Goal: Task Accomplishment & Management: Manage account settings

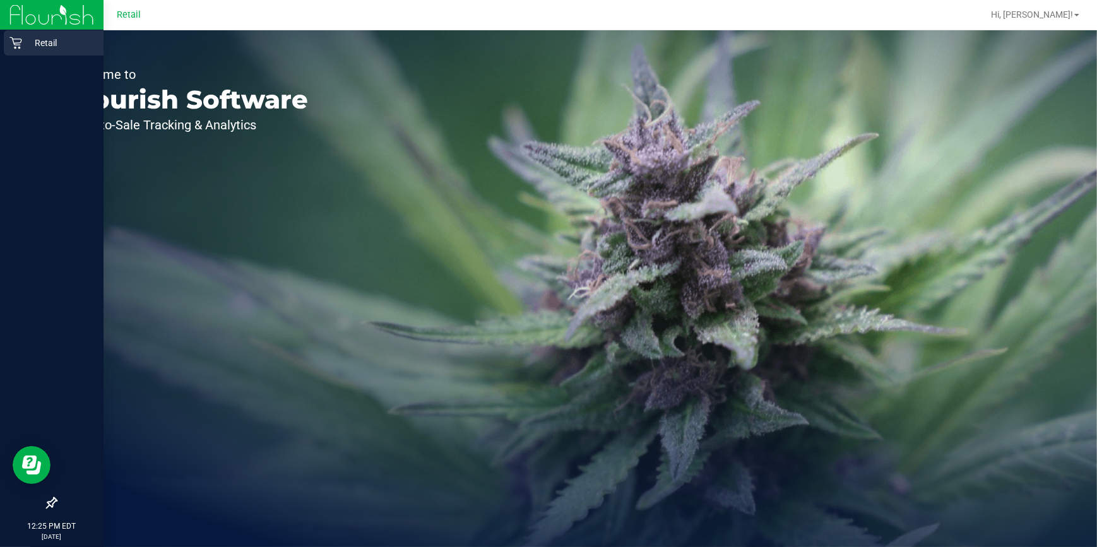
click at [27, 44] on div "Retail" at bounding box center [54, 42] width 100 height 25
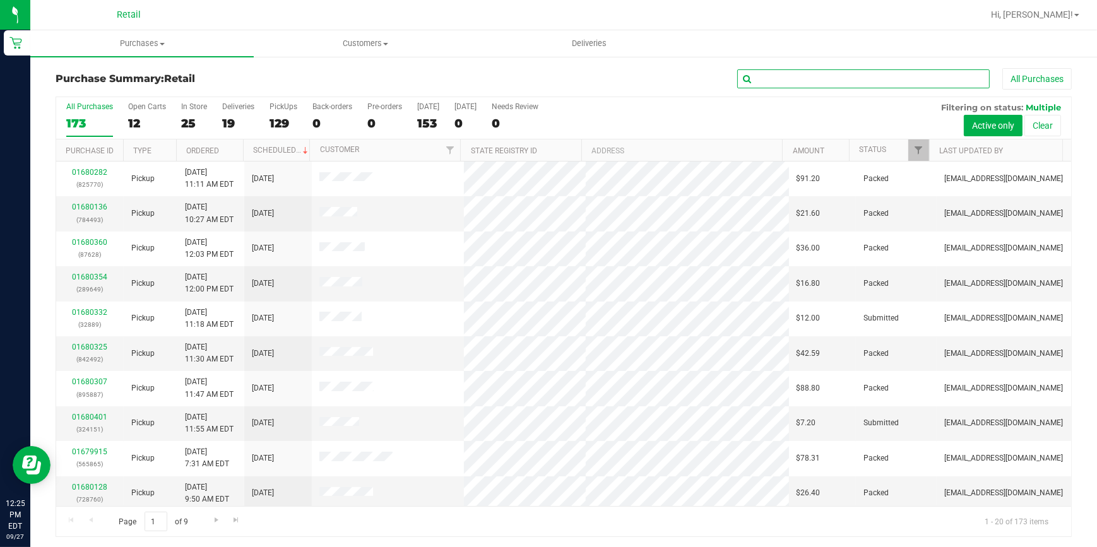
click at [817, 81] on input "text" at bounding box center [863, 78] width 252 height 19
type input "351"
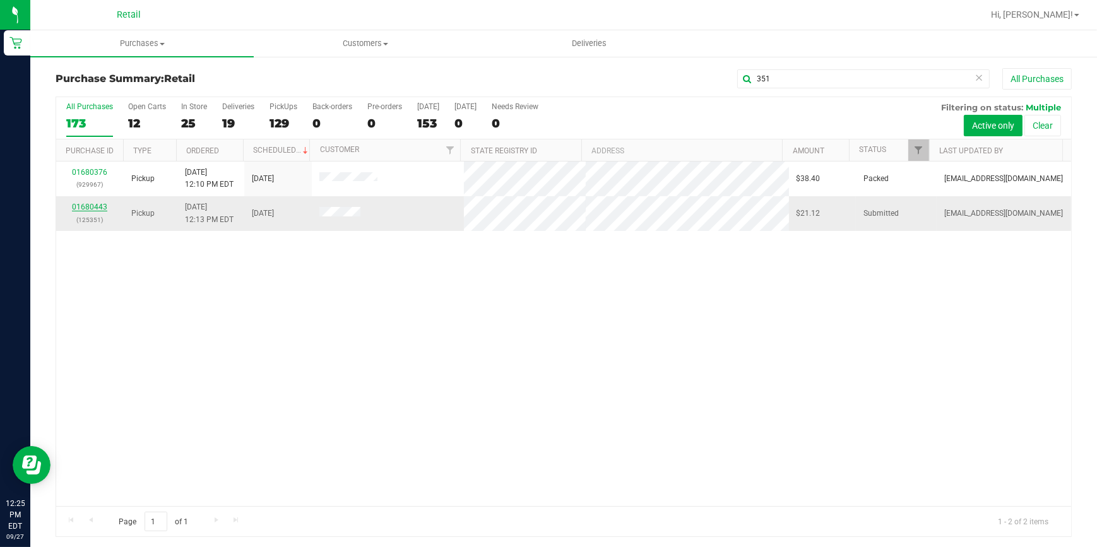
click at [98, 207] on link "01680443" at bounding box center [89, 207] width 35 height 9
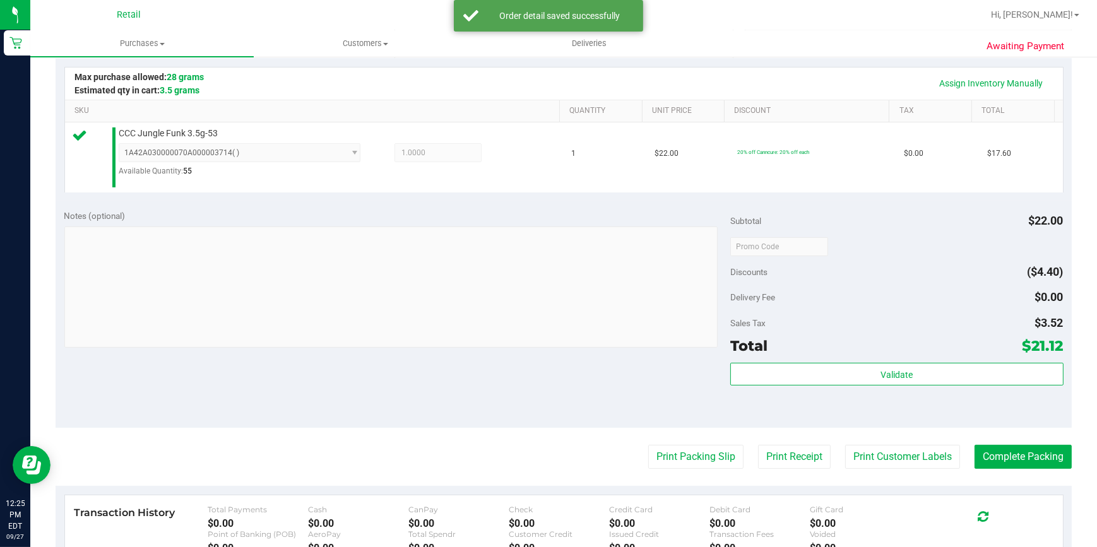
scroll to position [286, 0]
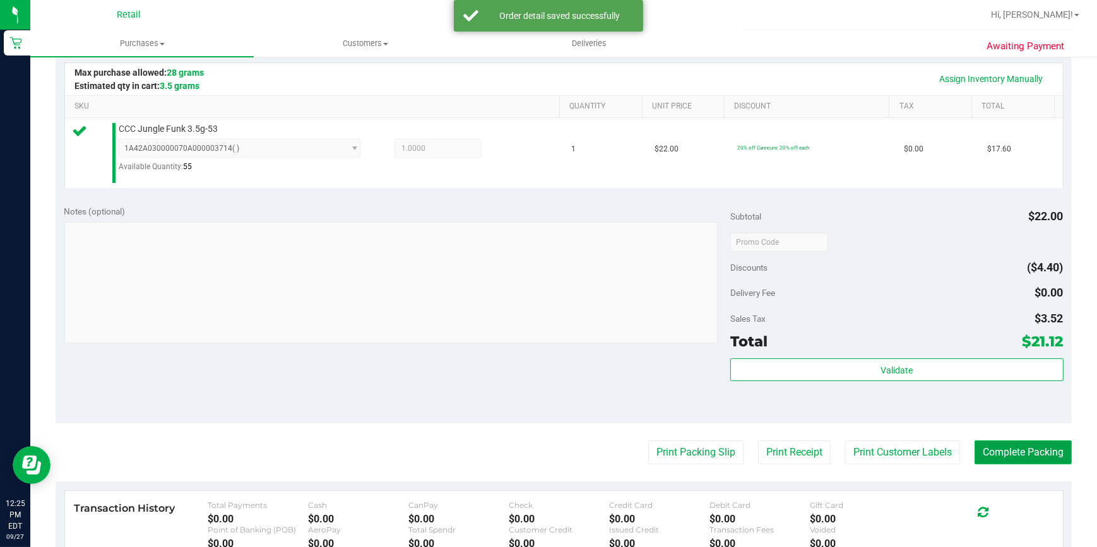
click at [1014, 456] on button "Complete Packing" at bounding box center [1022, 452] width 97 height 24
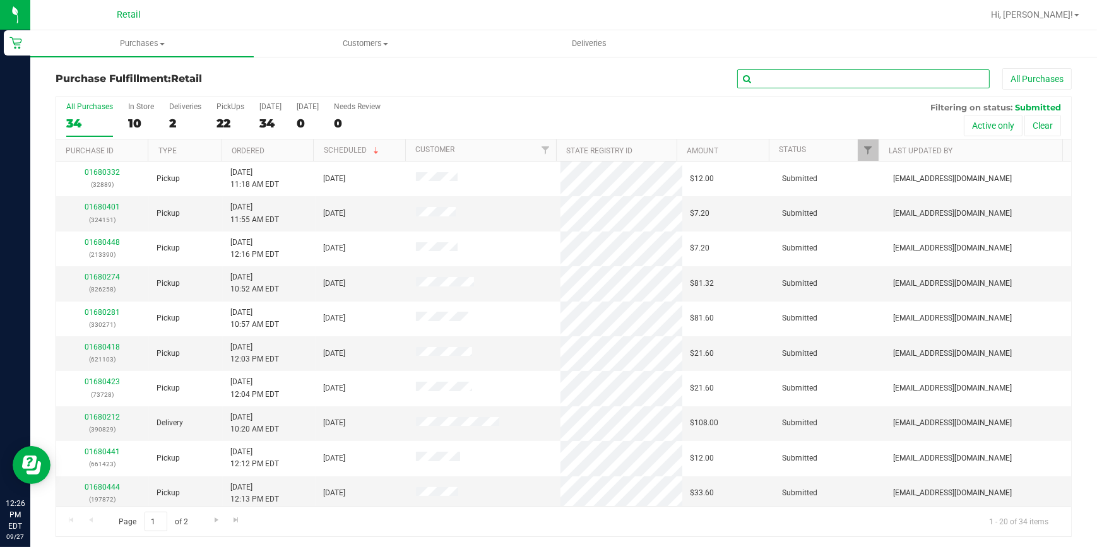
click at [793, 80] on input "text" at bounding box center [863, 78] width 252 height 19
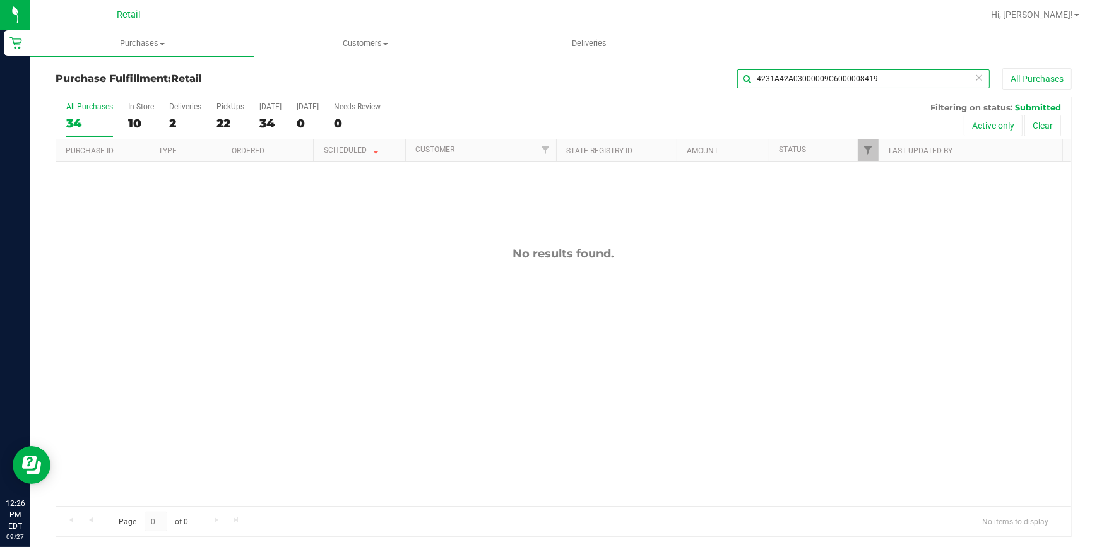
drag, startPoint x: 765, startPoint y: 78, endPoint x: 1096, endPoint y: 178, distance: 345.5
click at [1096, 178] on html "Retail 12:26 PM EDT 09/27/2025 09/27 Retail Hi, Yesenia! Purchases Summary of p…" at bounding box center [548, 273] width 1097 height 547
type input "423"
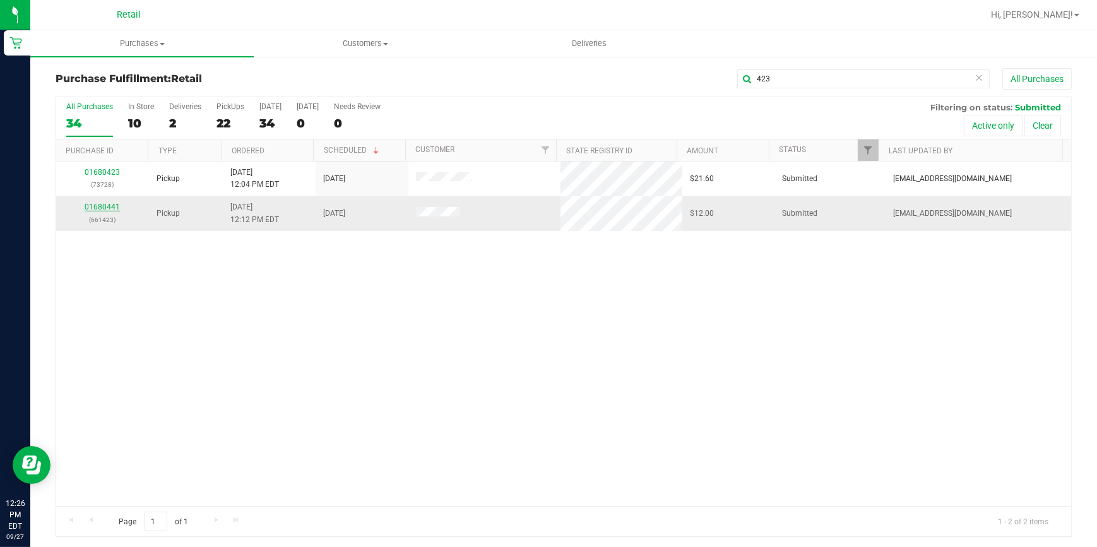
click at [107, 203] on link "01680441" at bounding box center [102, 207] width 35 height 9
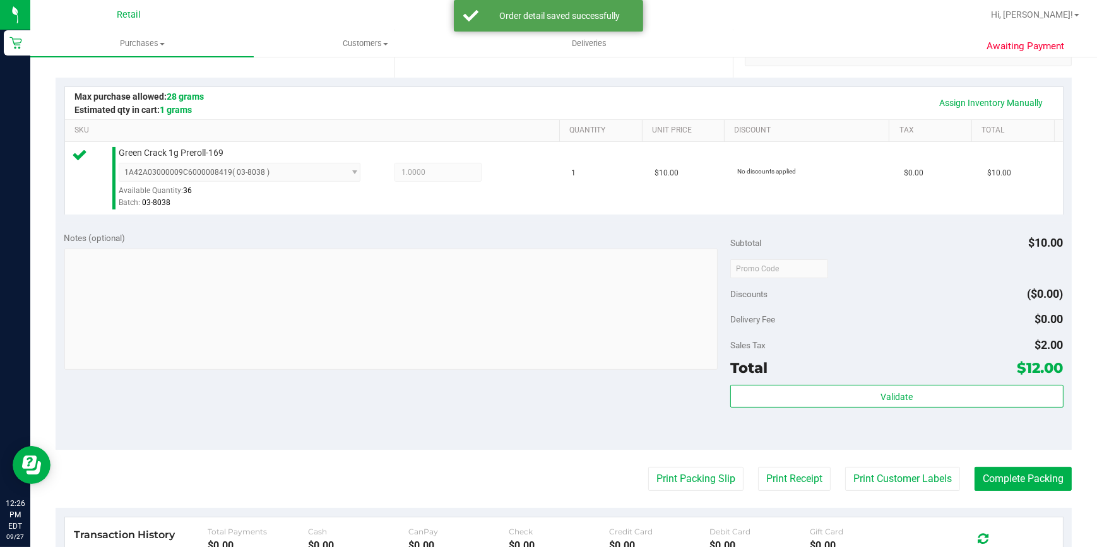
scroll to position [286, 0]
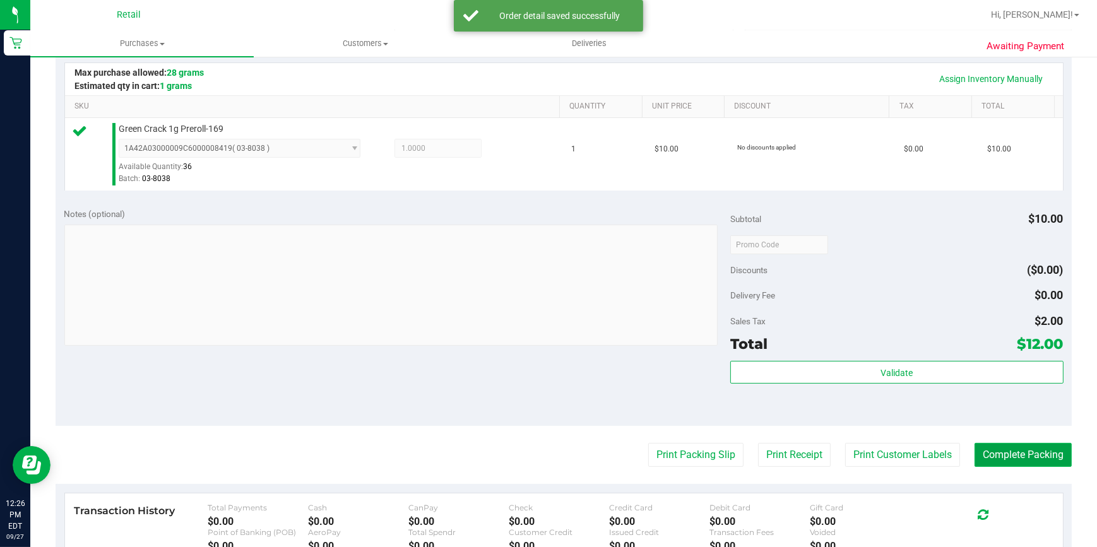
click at [1003, 451] on button "Complete Packing" at bounding box center [1022, 455] width 97 height 24
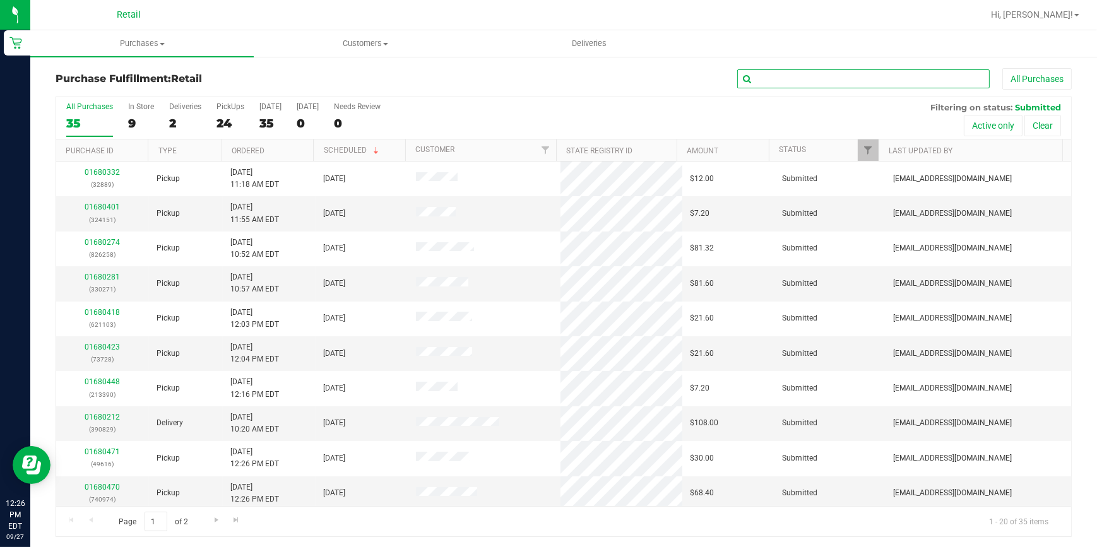
click at [821, 82] on input "text" at bounding box center [863, 78] width 252 height 19
type input "390"
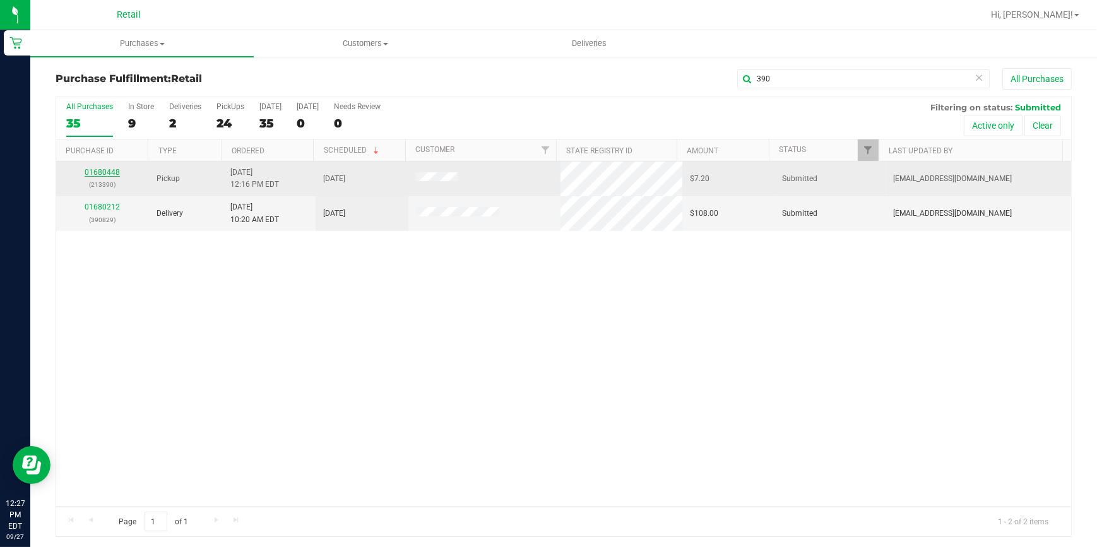
click at [114, 170] on link "01680448" at bounding box center [102, 172] width 35 height 9
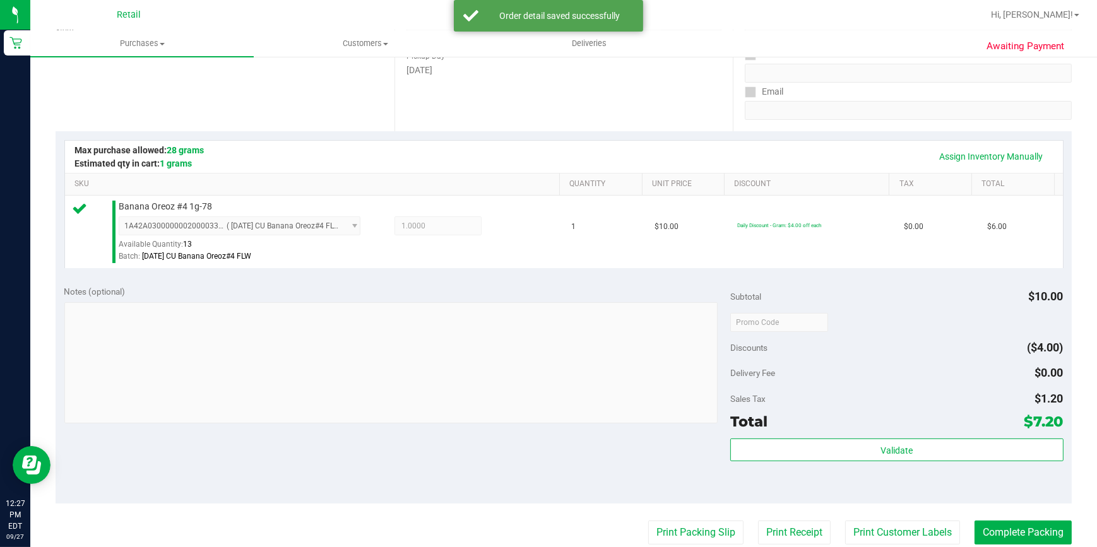
scroll to position [229, 0]
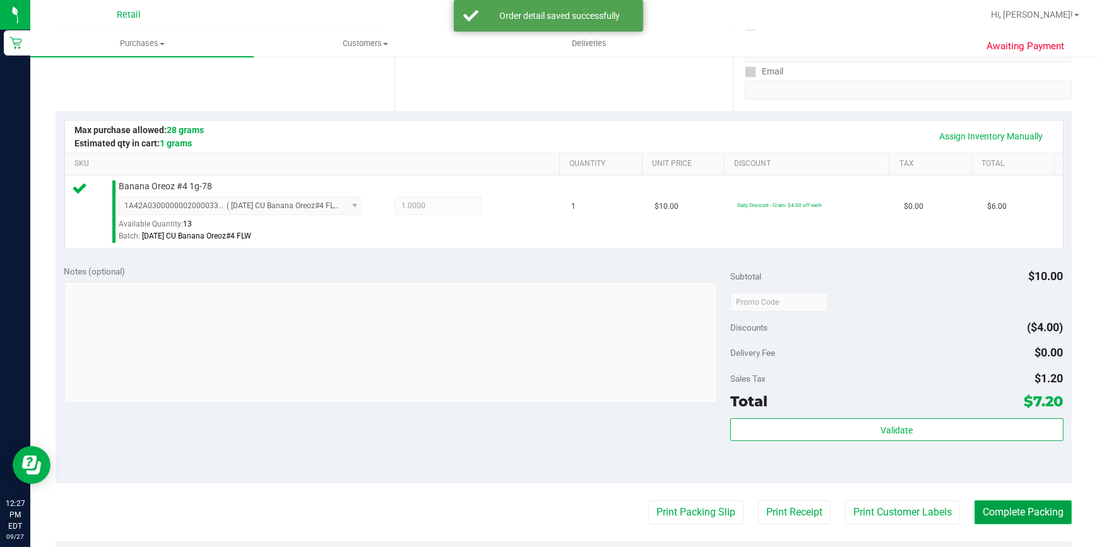
click at [1021, 511] on button "Complete Packing" at bounding box center [1022, 512] width 97 height 24
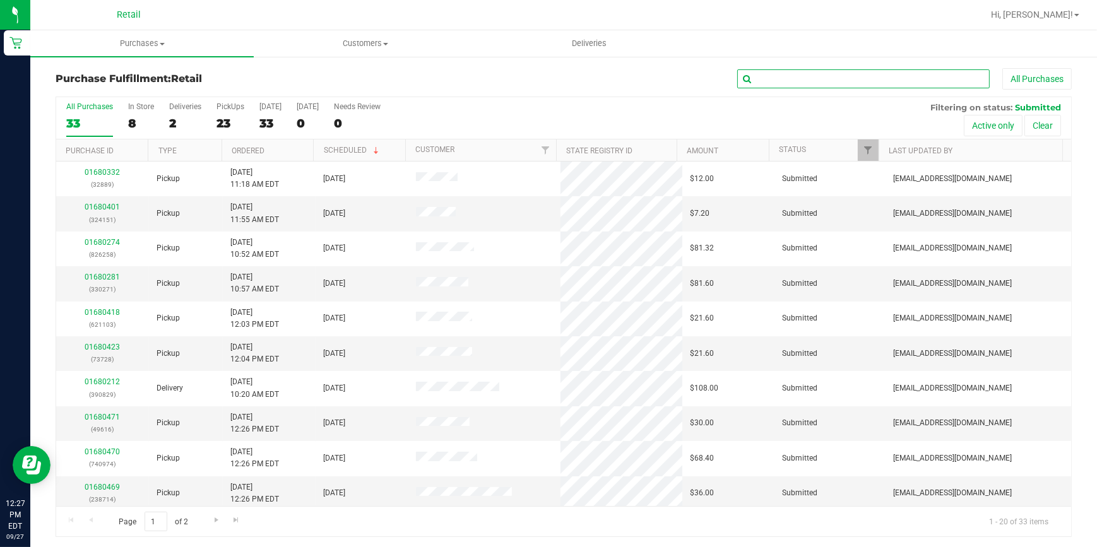
click at [877, 75] on input "text" at bounding box center [863, 78] width 252 height 19
type input "528"
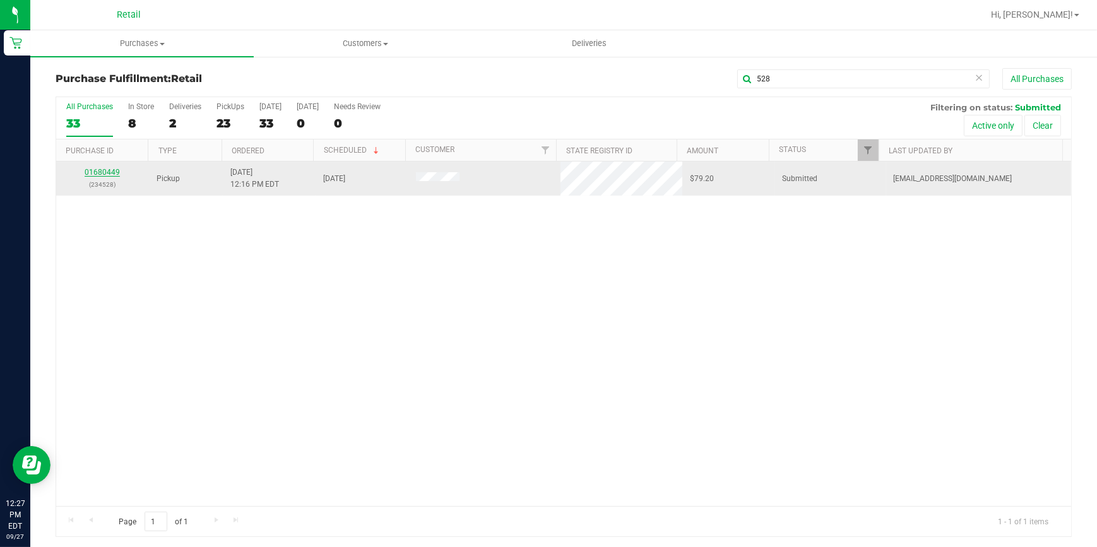
click at [91, 168] on link "01680449" at bounding box center [102, 172] width 35 height 9
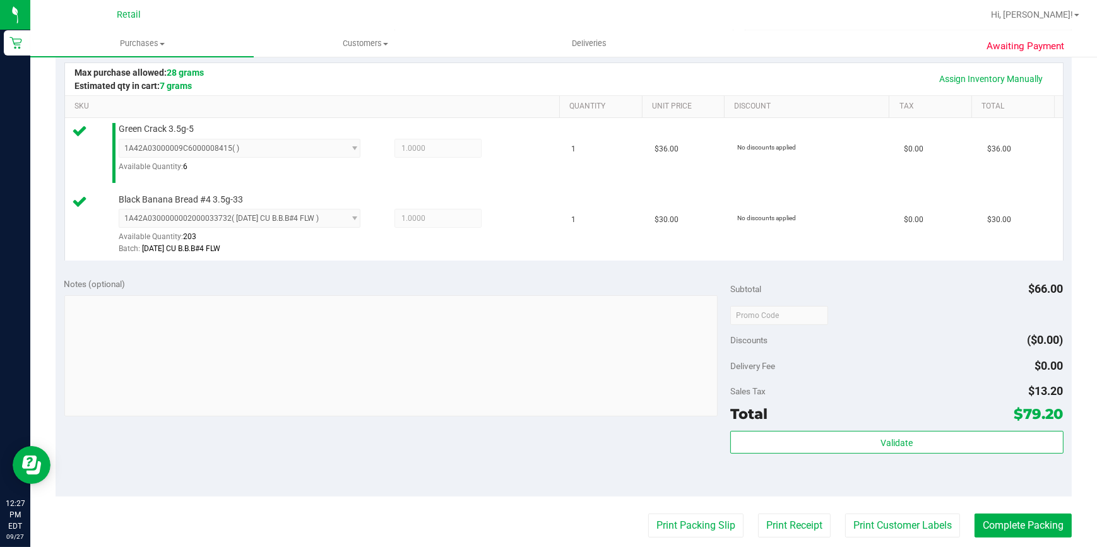
scroll to position [401, 0]
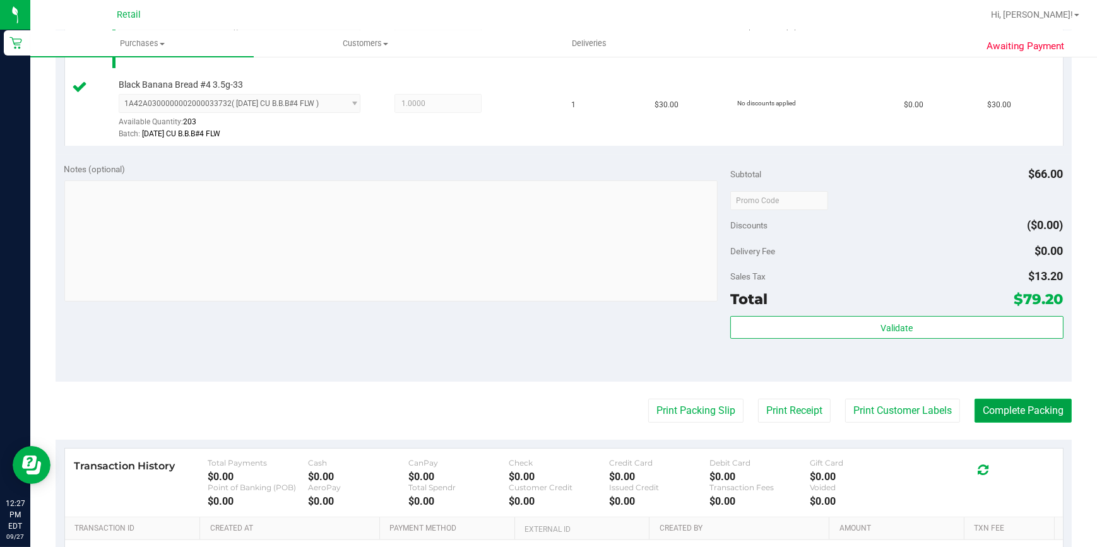
click at [1051, 404] on button "Complete Packing" at bounding box center [1022, 411] width 97 height 24
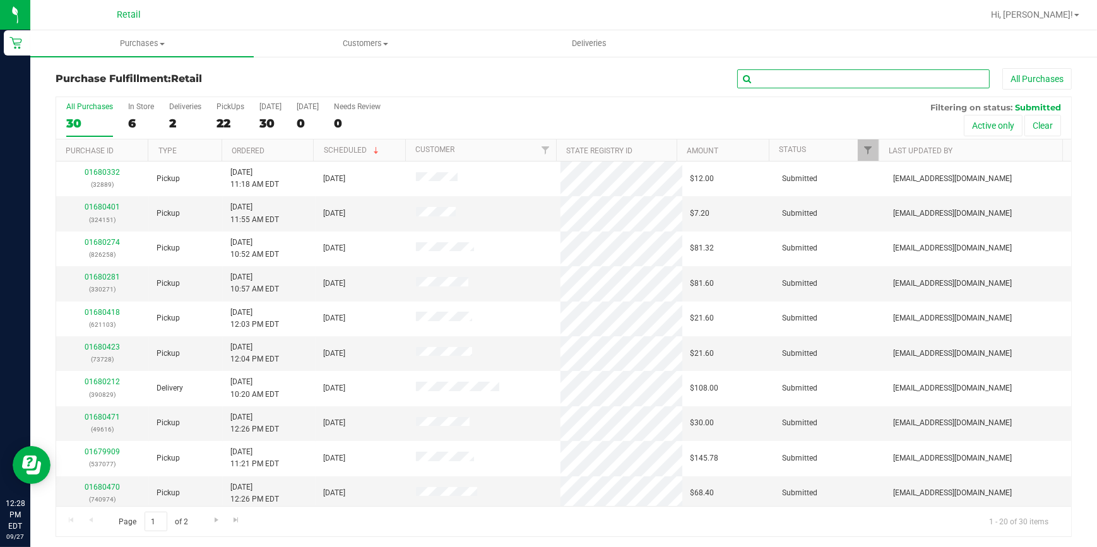
click at [808, 76] on input "text" at bounding box center [863, 78] width 252 height 19
type input "001"
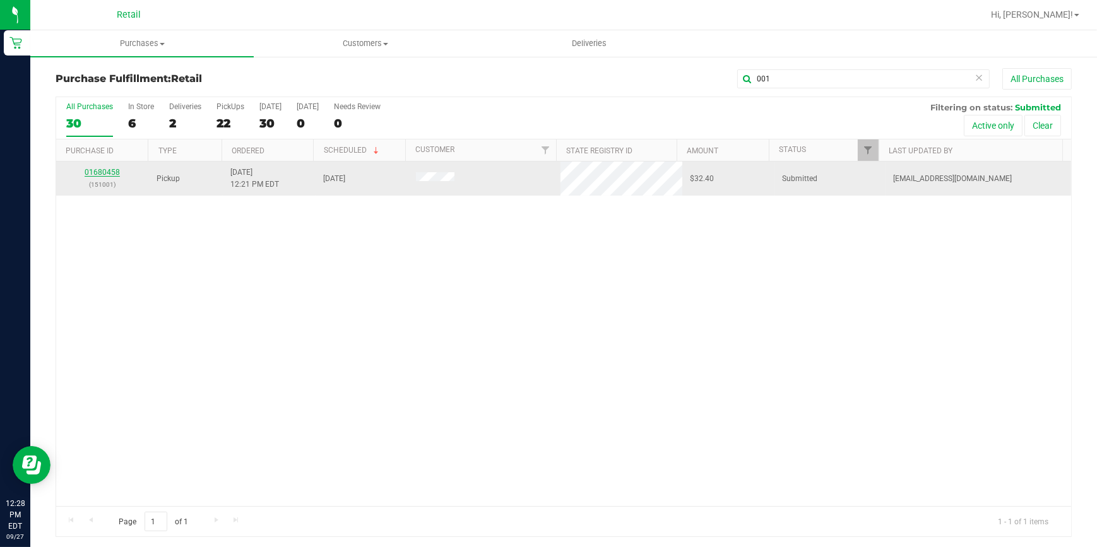
click at [99, 174] on link "01680458" at bounding box center [102, 172] width 35 height 9
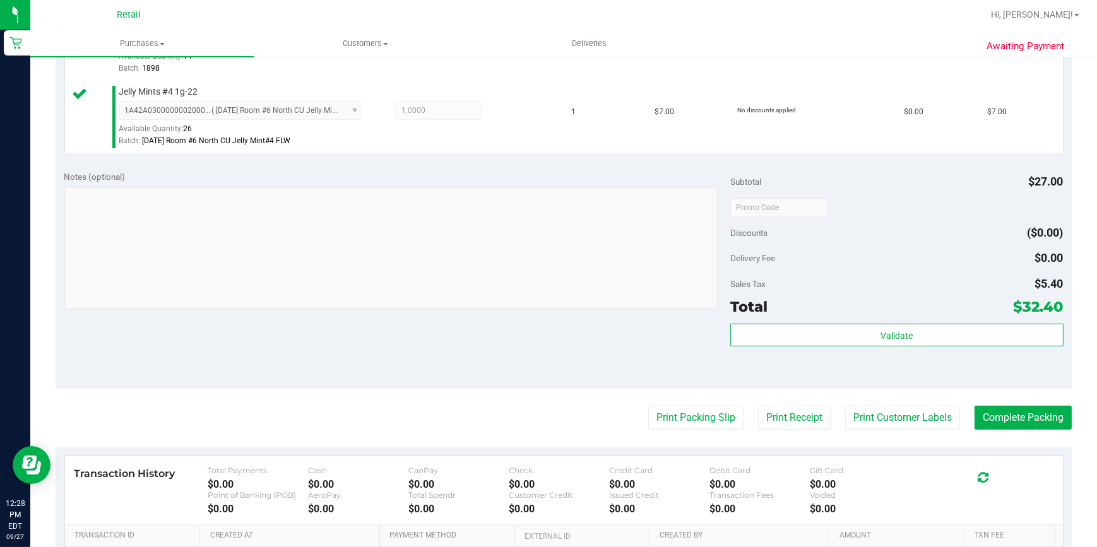
scroll to position [401, 0]
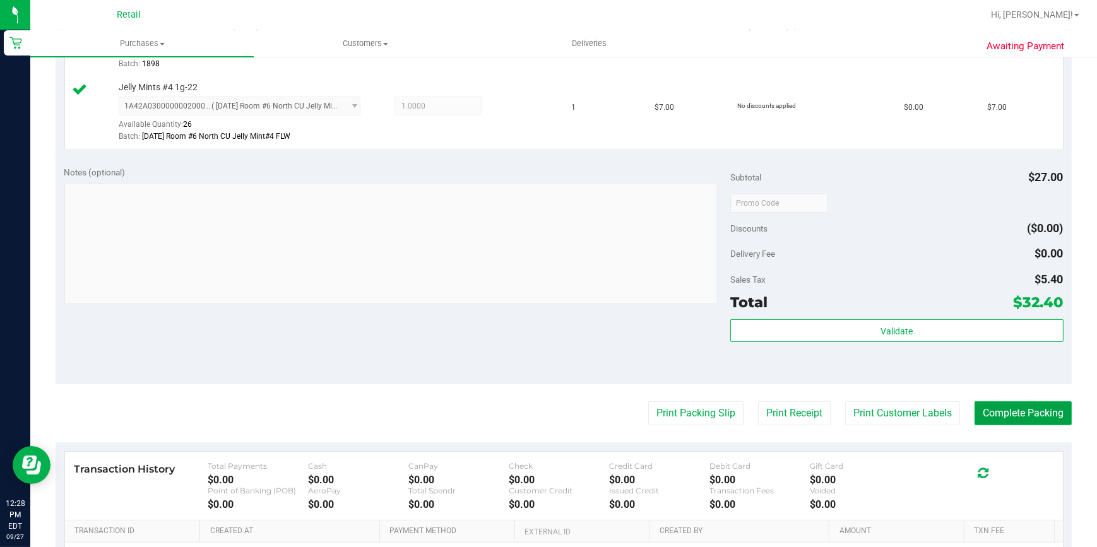
click at [1007, 404] on button "Complete Packing" at bounding box center [1022, 413] width 97 height 24
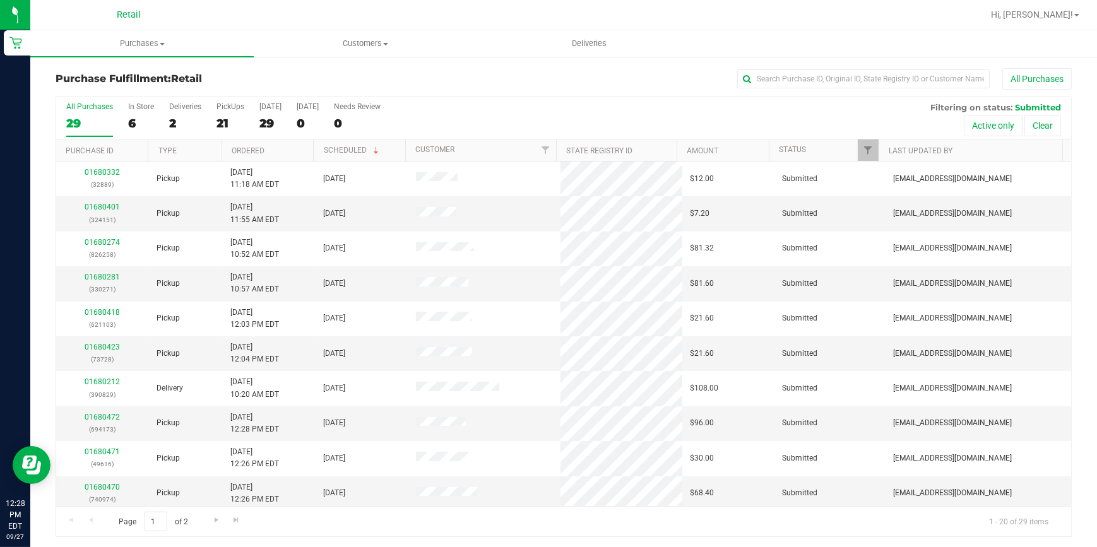
click at [870, 67] on div "Purchase Fulfillment: Retail All Purchases All Purchases 29 In Store 6 Deliveri…" at bounding box center [563, 303] width 1066 height 494
click at [869, 78] on input "text" at bounding box center [863, 78] width 252 height 19
type input "244"
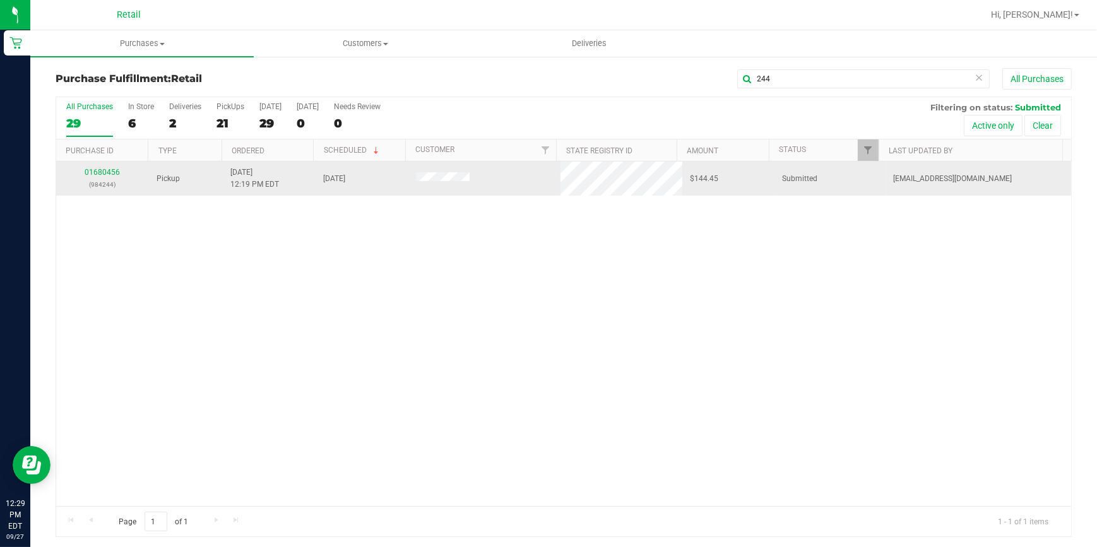
click at [96, 177] on div "01680456 (984244)" at bounding box center [103, 179] width 78 height 24
click at [98, 171] on link "01680456" at bounding box center [102, 172] width 35 height 9
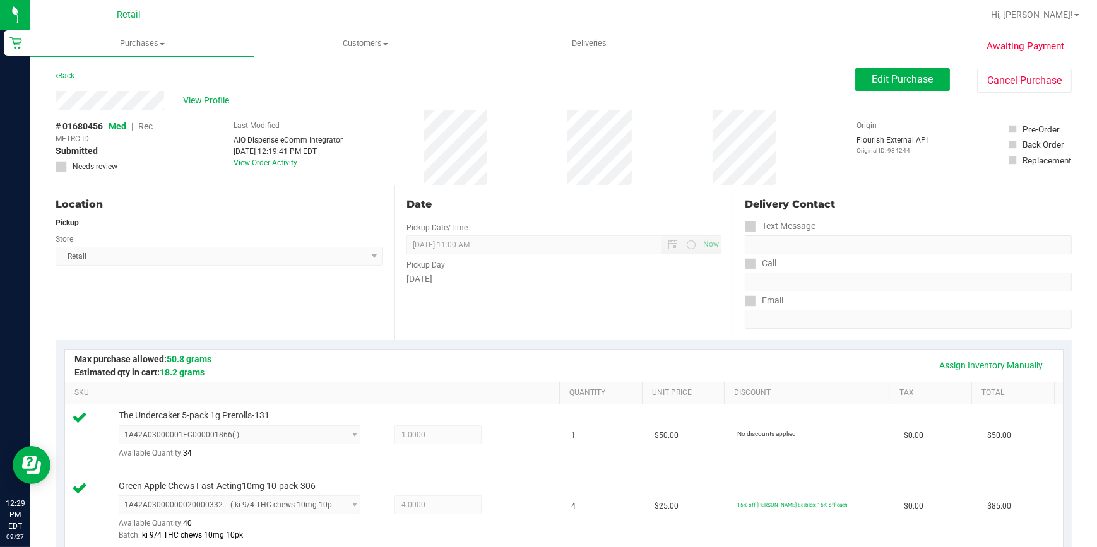
click at [254, 295] on div "Location Pickup Store Retail Select Store Retail" at bounding box center [225, 263] width 339 height 155
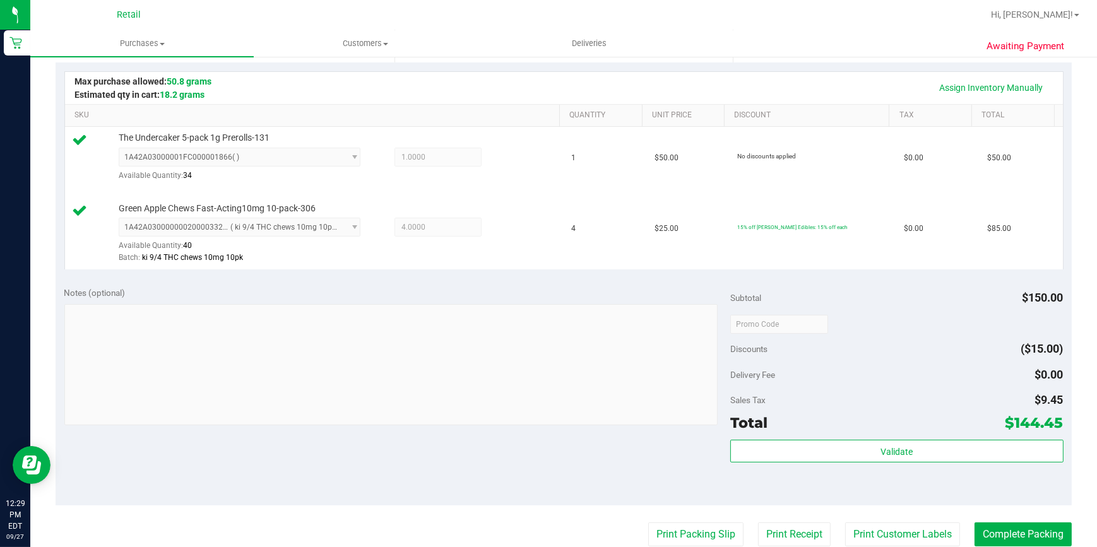
scroll to position [344, 0]
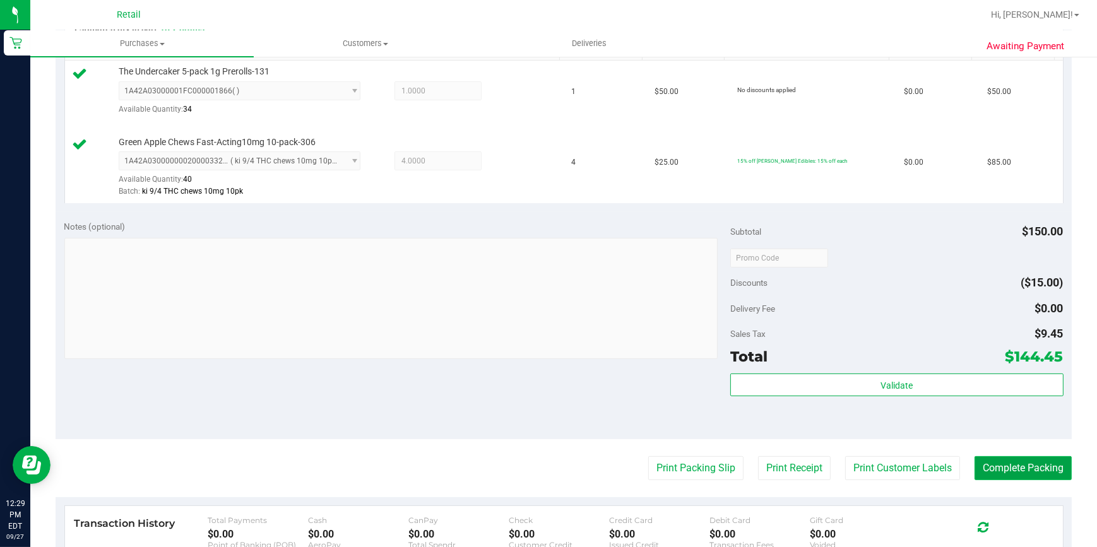
click at [1047, 466] on button "Complete Packing" at bounding box center [1022, 468] width 97 height 24
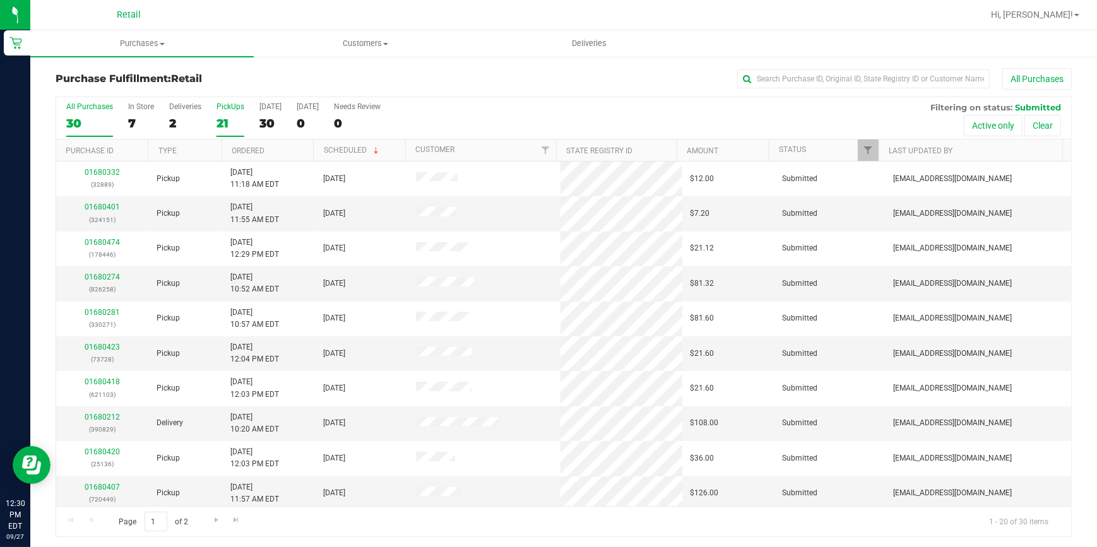
click at [227, 120] on div "21" at bounding box center [230, 123] width 28 height 15
click at [0, 0] on input "PickUps 21" at bounding box center [0, 0] width 0 height 0
click at [237, 146] on link "Ordered" at bounding box center [248, 150] width 33 height 9
click at [237, 147] on link "Ordered" at bounding box center [255, 150] width 47 height 9
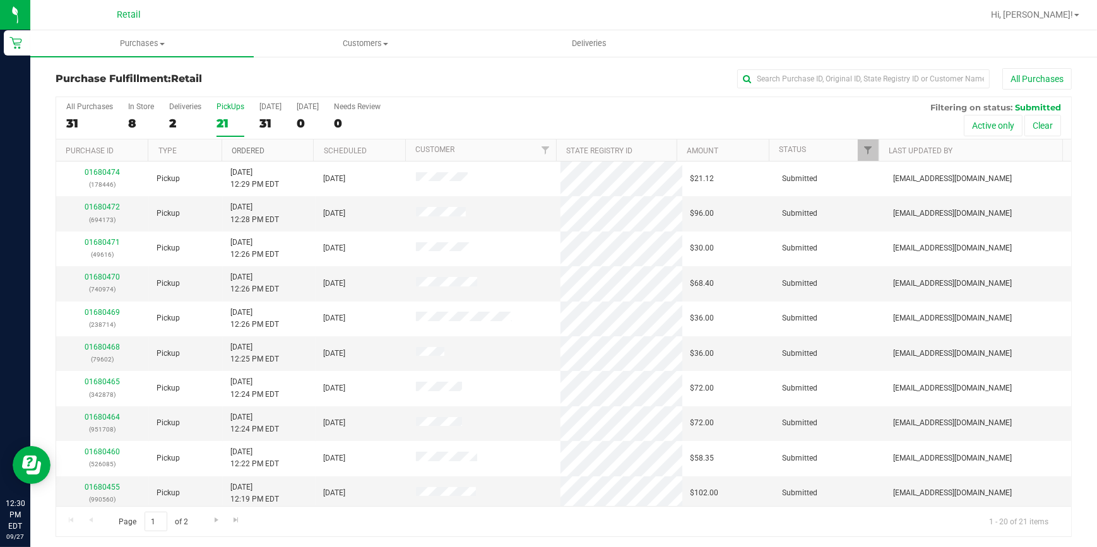
click at [240, 150] on link "Ordered" at bounding box center [248, 150] width 33 height 9
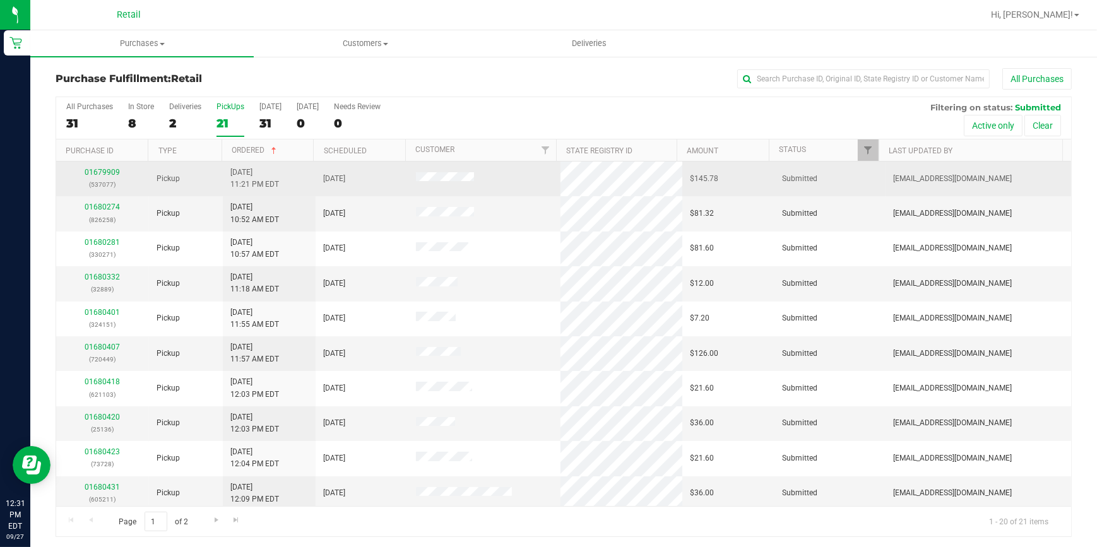
click at [109, 167] on div "01679909 (537077)" at bounding box center [103, 179] width 78 height 24
click at [112, 173] on link "01679909" at bounding box center [102, 172] width 35 height 9
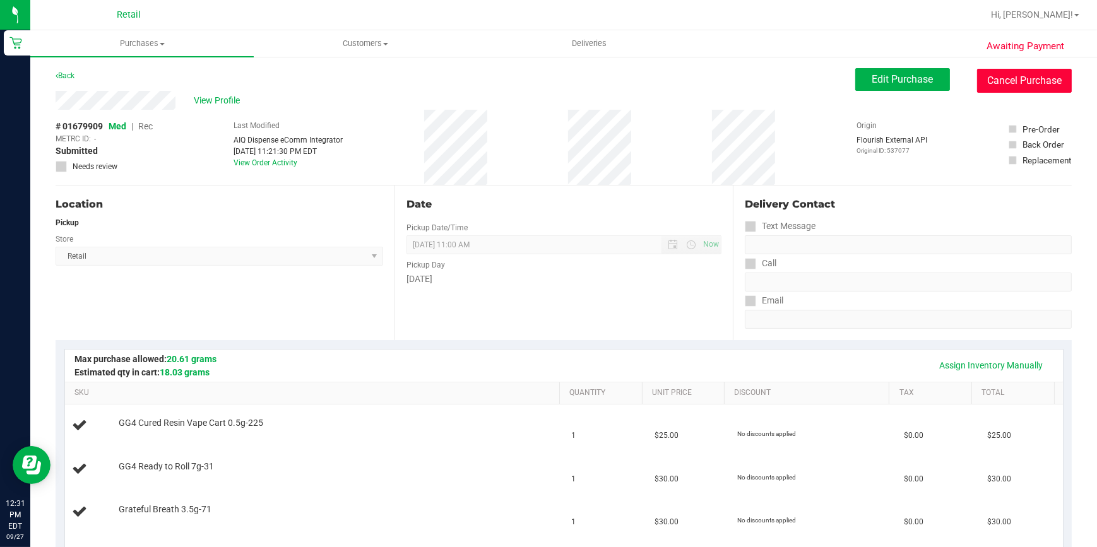
click at [1041, 76] on button "Cancel Purchase" at bounding box center [1024, 81] width 95 height 24
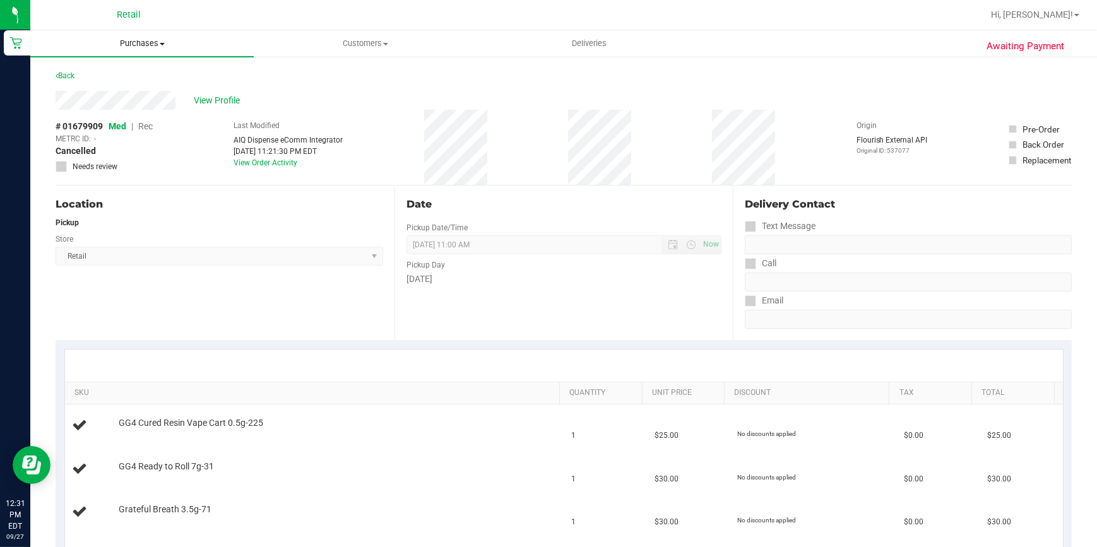
click at [154, 36] on uib-tab-heading "Purchases Summary of purchases Fulfillment All purchases" at bounding box center [141, 43] width 223 height 27
click at [124, 90] on li "Fulfillment" at bounding box center [141, 91] width 223 height 15
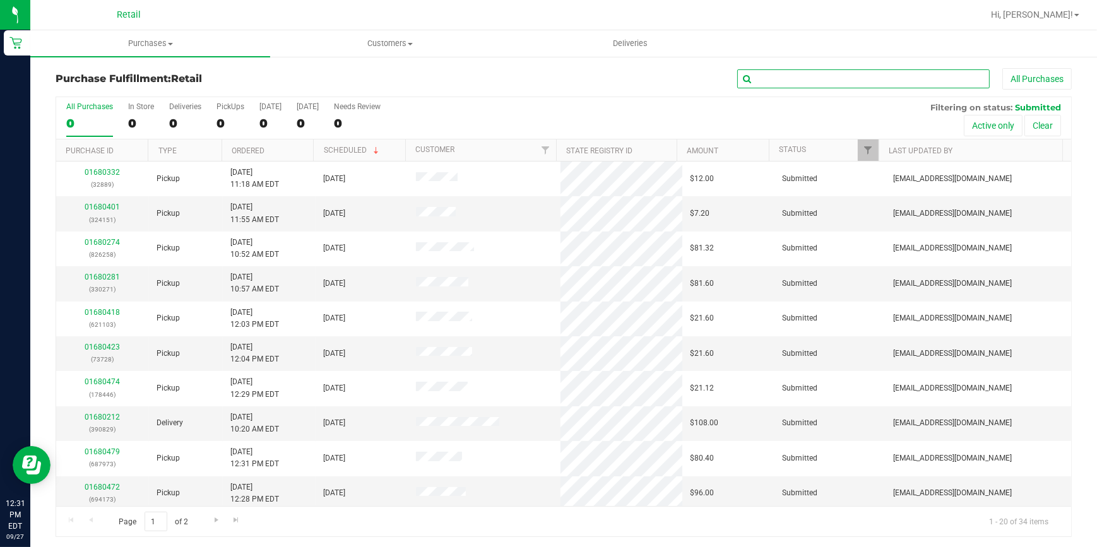
click at [890, 78] on input "text" at bounding box center [863, 78] width 252 height 19
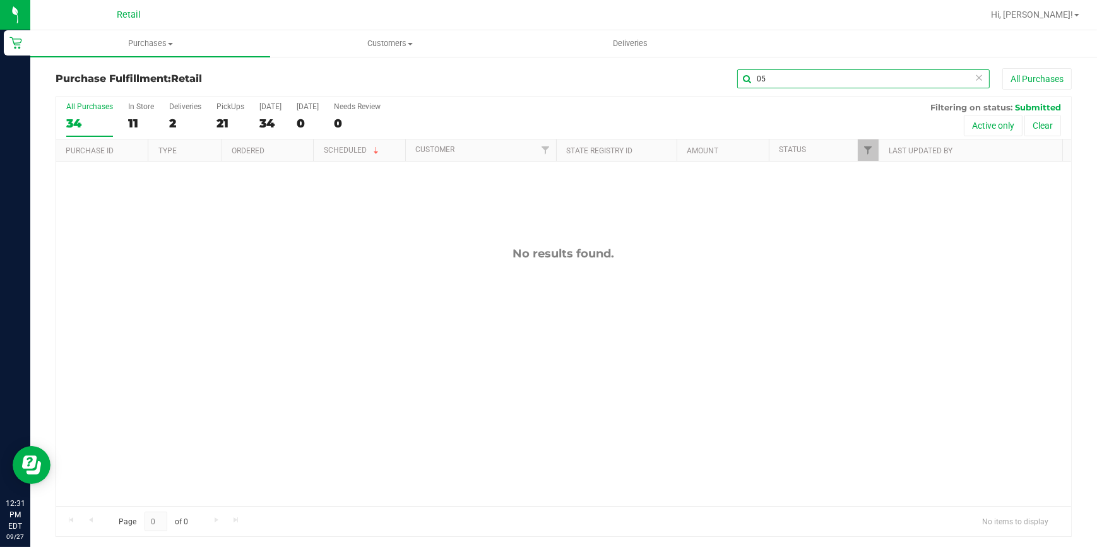
type input "0"
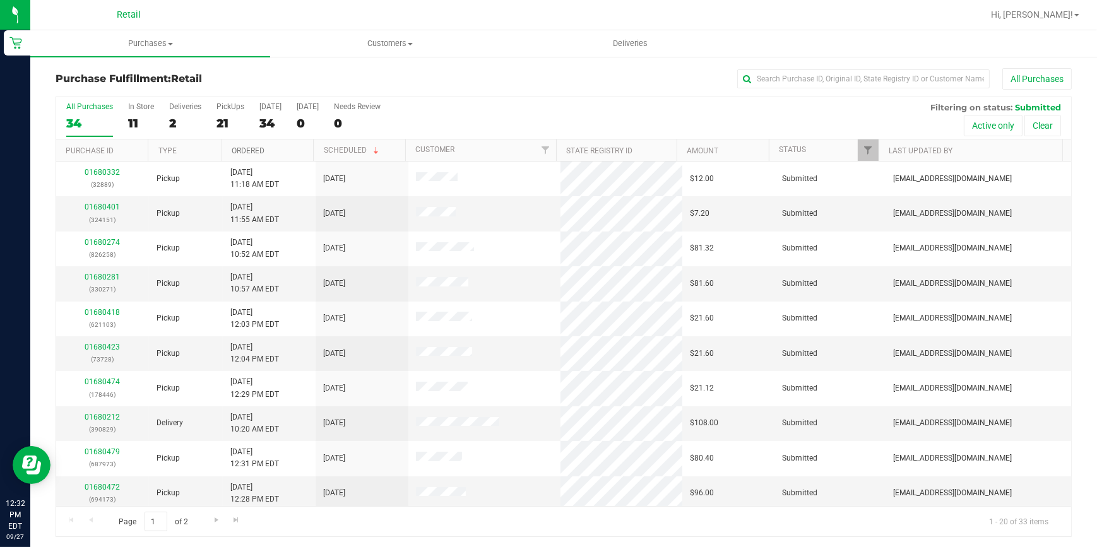
click at [232, 148] on link "Ordered" at bounding box center [248, 150] width 33 height 9
click at [215, 116] on div "All Purchases 34 In Store 11 Deliveries 2 PickUps 21 Today 34 Tomorrow 0 Needs …" at bounding box center [563, 118] width 1015 height 42
click at [222, 124] on div "21" at bounding box center [230, 123] width 28 height 15
click at [0, 0] on input "PickUps 21" at bounding box center [0, 0] width 0 height 0
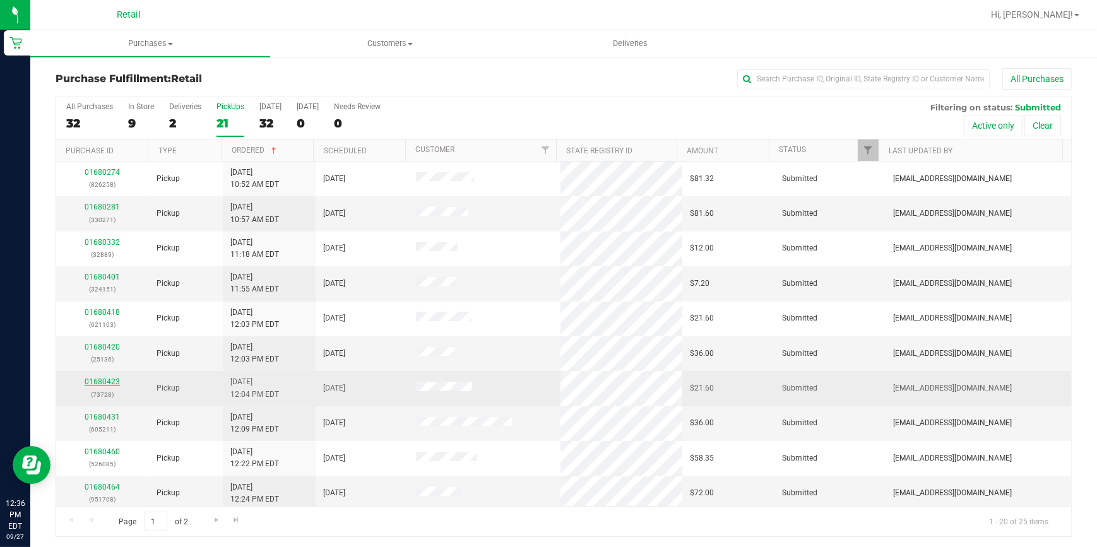
click at [96, 377] on link "01680423" at bounding box center [102, 381] width 35 height 9
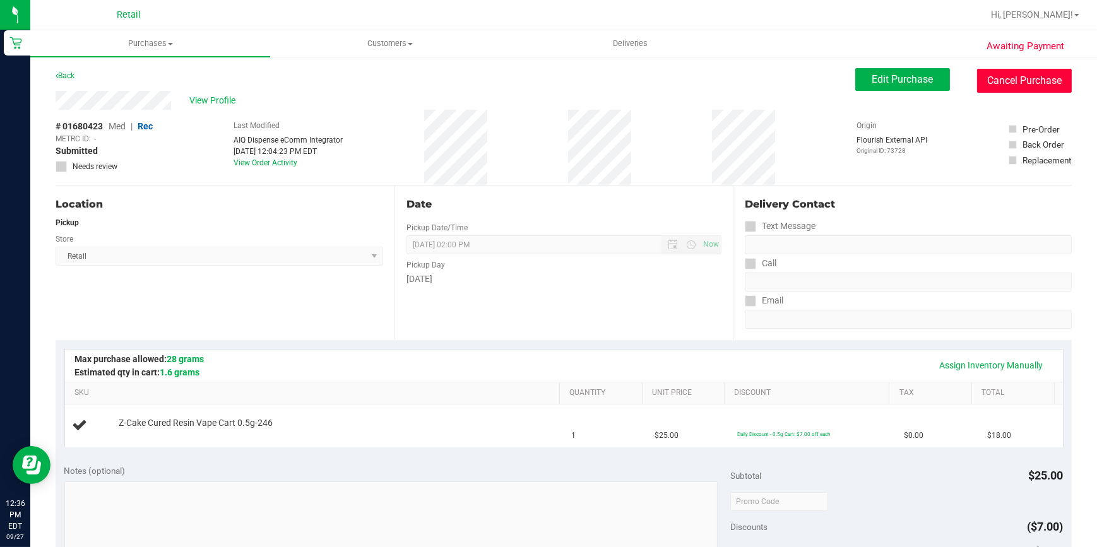
click at [989, 78] on button "Cancel Purchase" at bounding box center [1024, 81] width 95 height 24
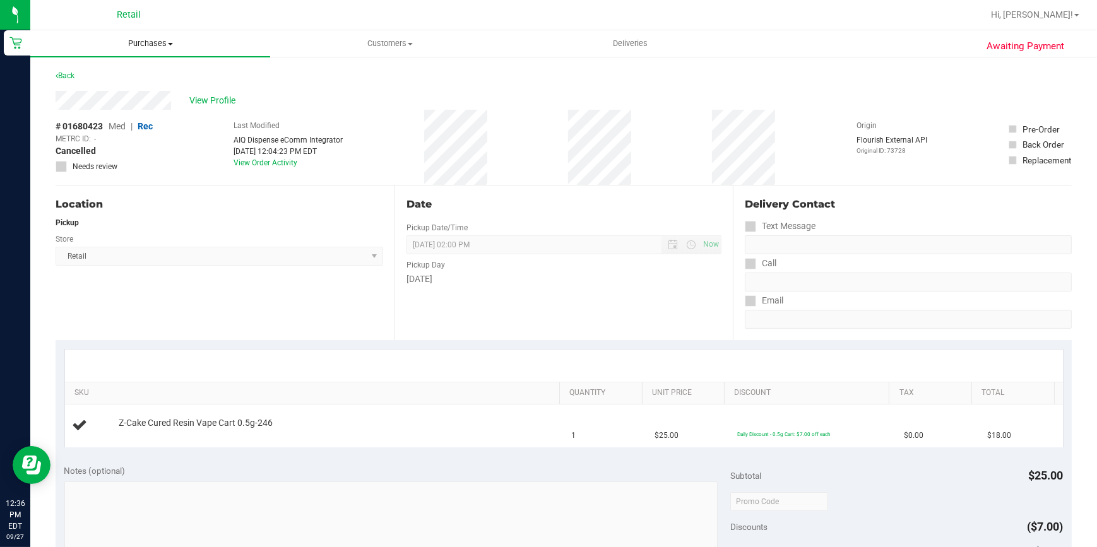
click at [143, 45] on span "Purchases" at bounding box center [150, 43] width 240 height 11
click at [131, 93] on li "Fulfillment" at bounding box center [150, 91] width 240 height 15
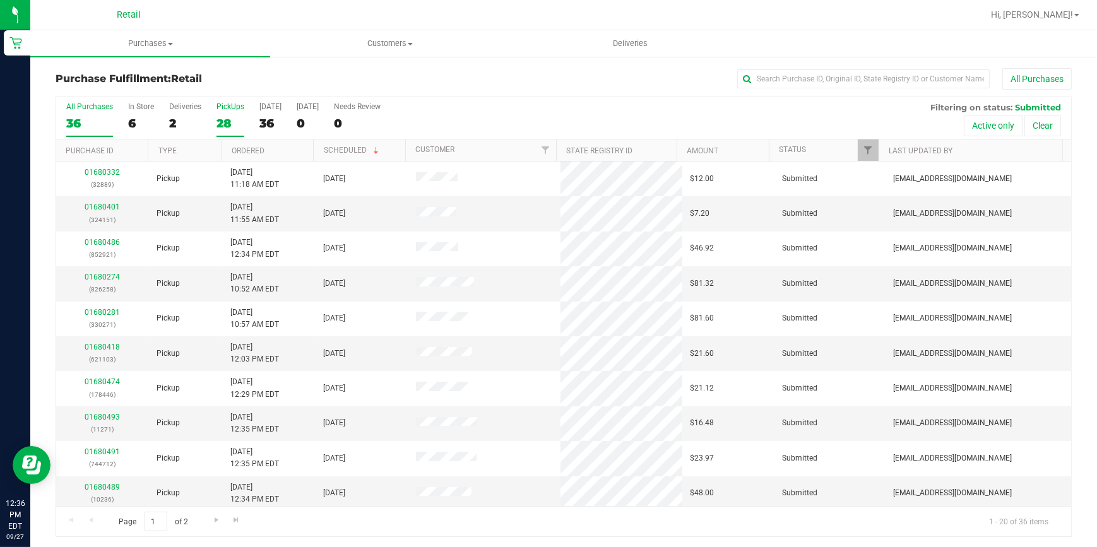
click at [224, 115] on label "PickUps 28" at bounding box center [230, 119] width 28 height 35
click at [0, 0] on input "PickUps 28" at bounding box center [0, 0] width 0 height 0
click at [247, 151] on link "Ordered" at bounding box center [248, 150] width 33 height 9
click at [806, 80] on input "text" at bounding box center [863, 78] width 252 height 19
type input "085"
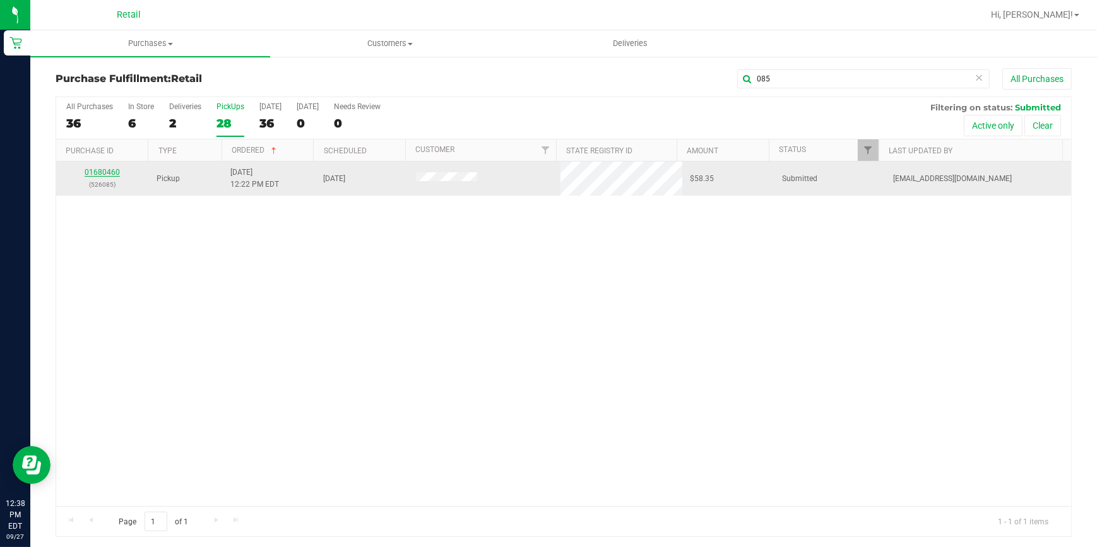
click at [104, 168] on link "01680460" at bounding box center [102, 172] width 35 height 9
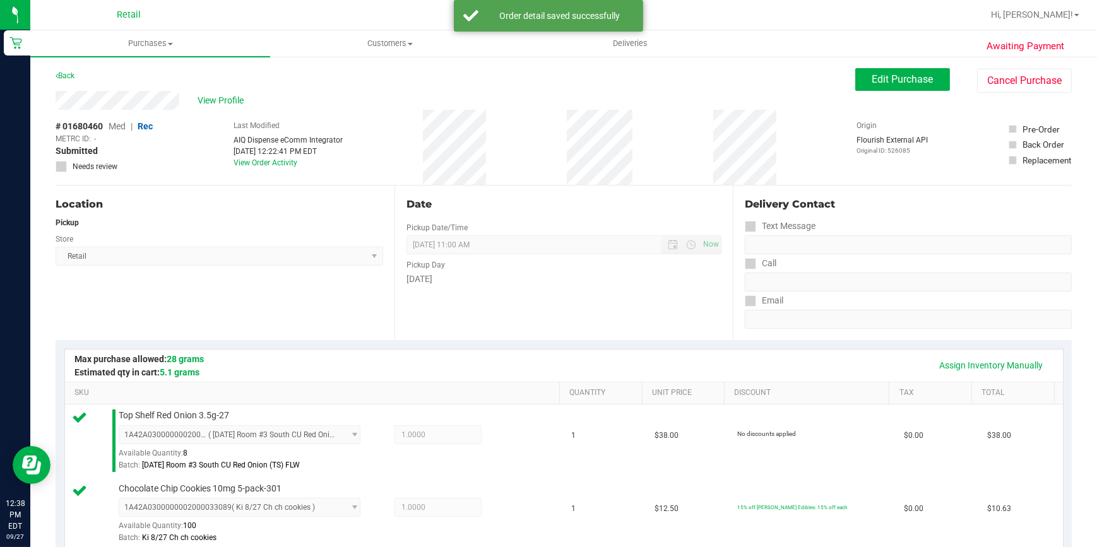
scroll to position [286, 0]
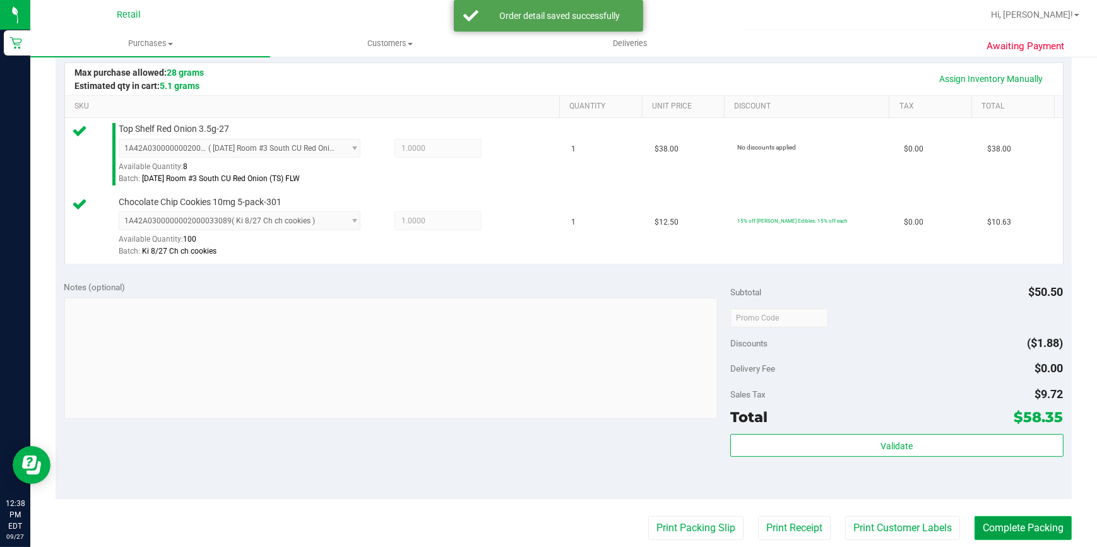
click at [1010, 529] on button "Complete Packing" at bounding box center [1022, 528] width 97 height 24
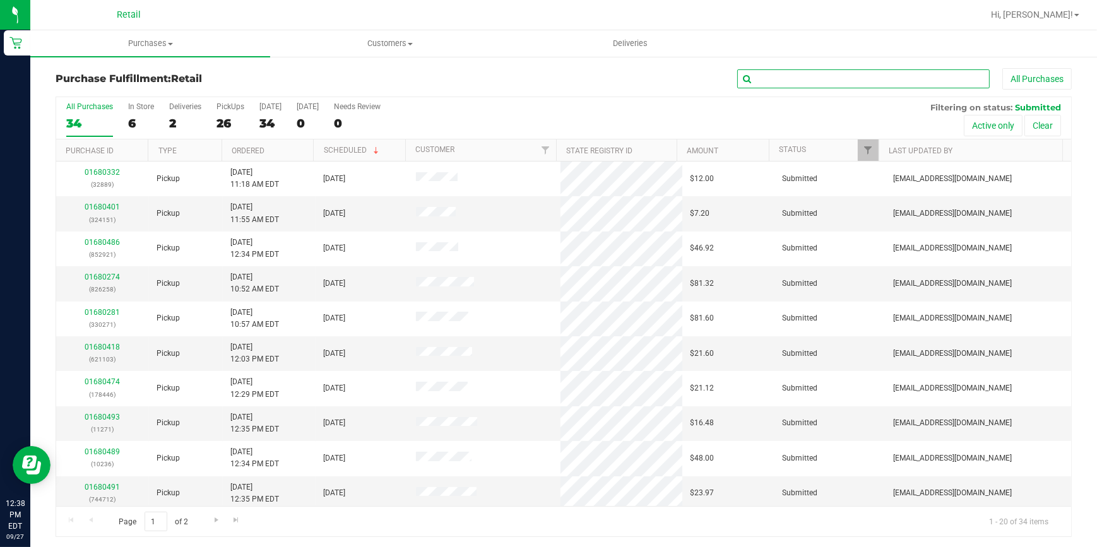
click at [752, 78] on input "text" at bounding box center [863, 78] width 252 height 19
type input "616"
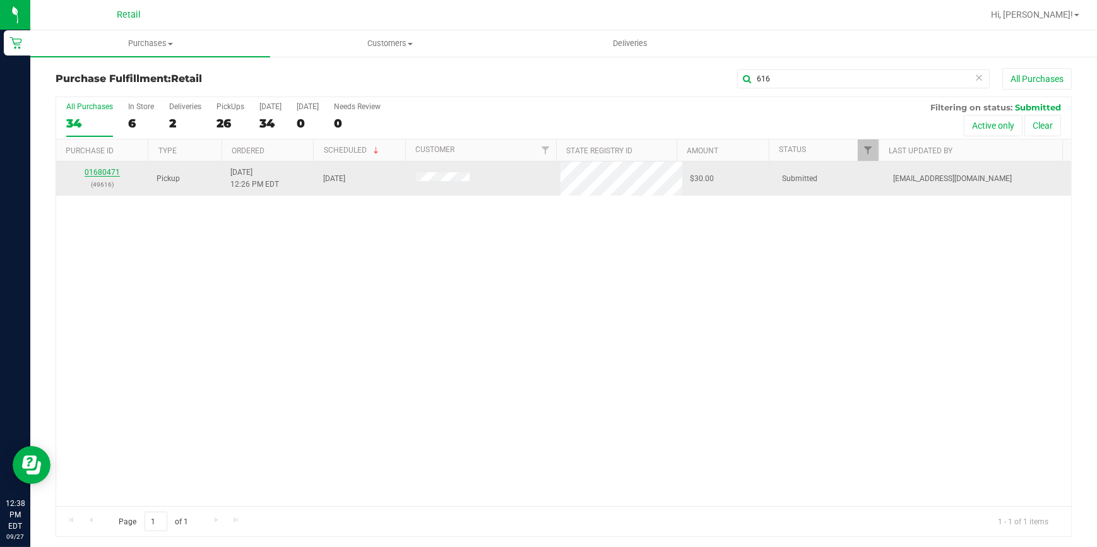
click at [107, 168] on link "01680471" at bounding box center [102, 172] width 35 height 9
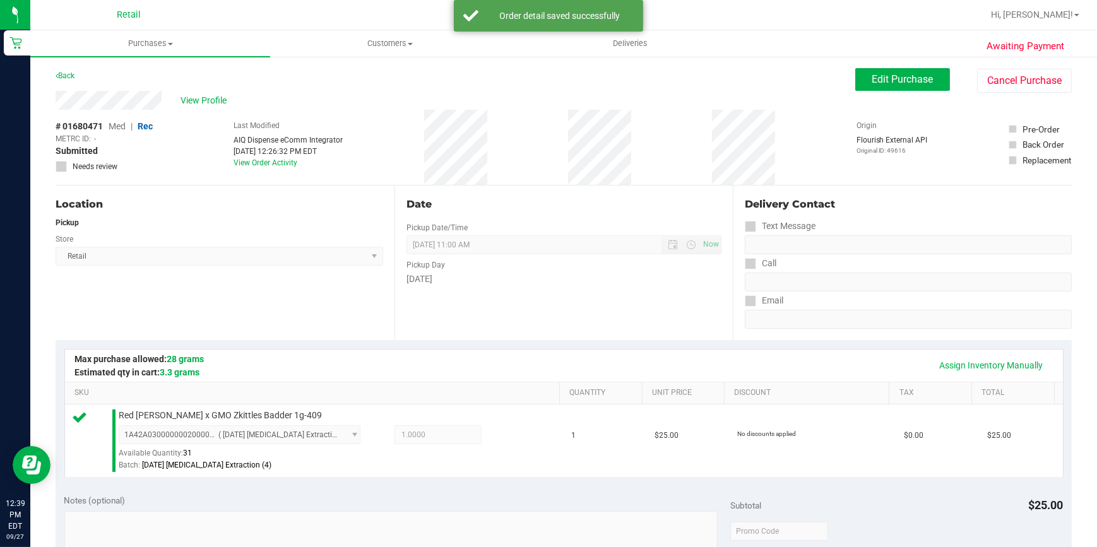
scroll to position [229, 0]
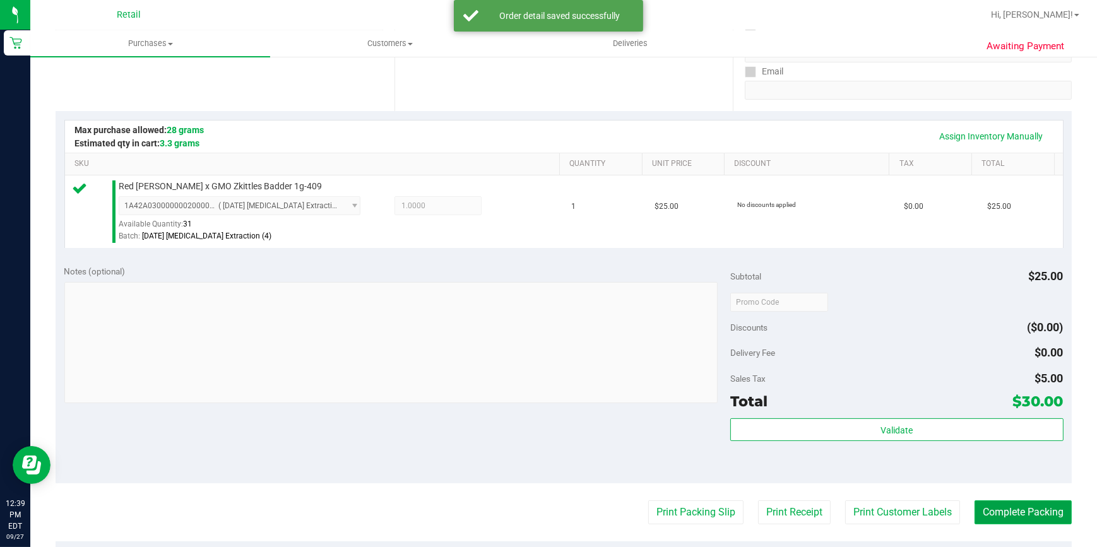
click at [1022, 509] on button "Complete Packing" at bounding box center [1022, 512] width 97 height 24
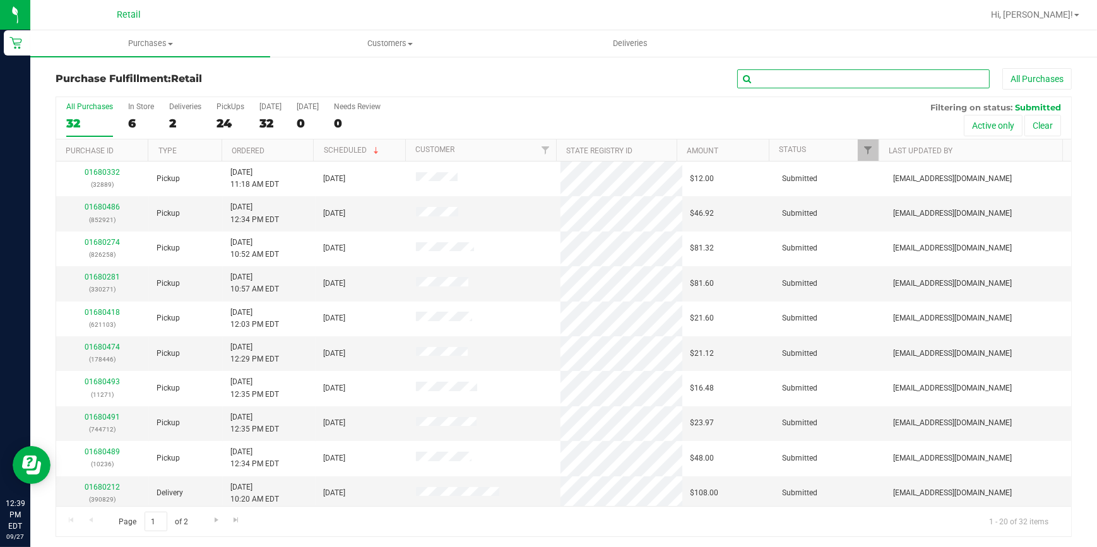
click at [817, 81] on input "text" at bounding box center [863, 78] width 252 height 19
type input "427"
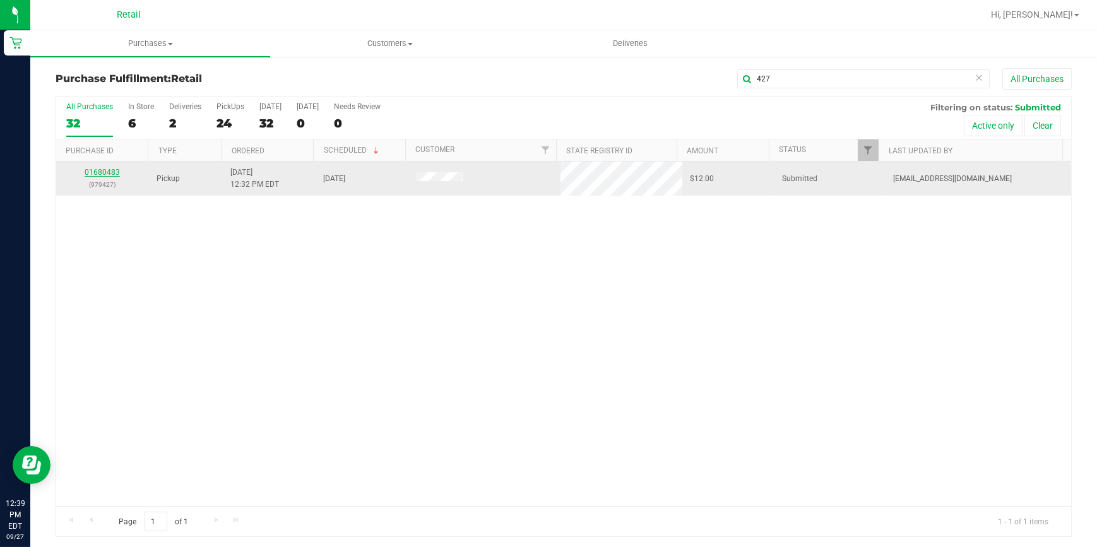
click at [106, 171] on link "01680483" at bounding box center [102, 172] width 35 height 9
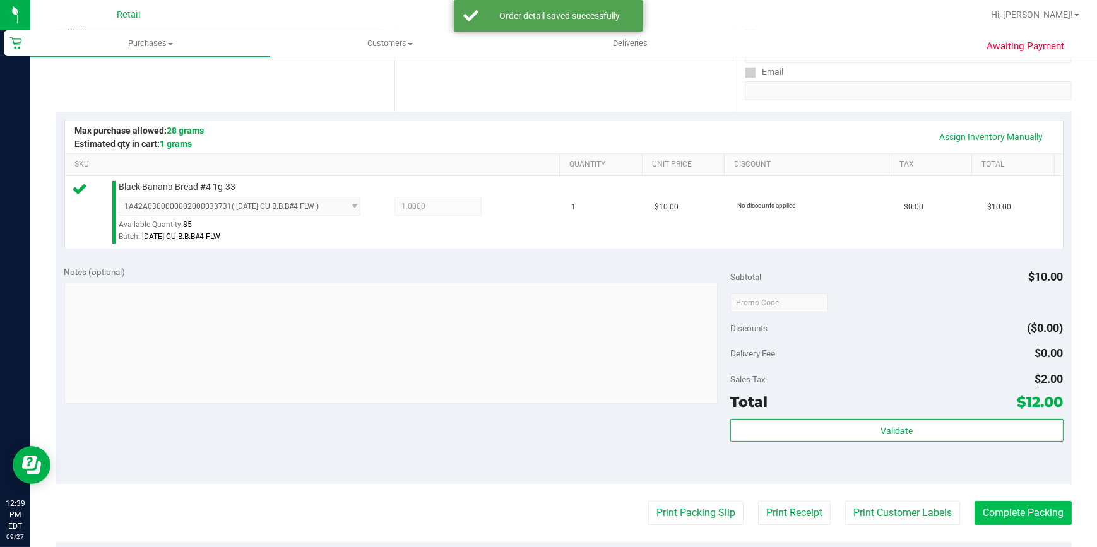
scroll to position [229, 0]
click at [1022, 509] on button "Complete Packing" at bounding box center [1022, 512] width 97 height 24
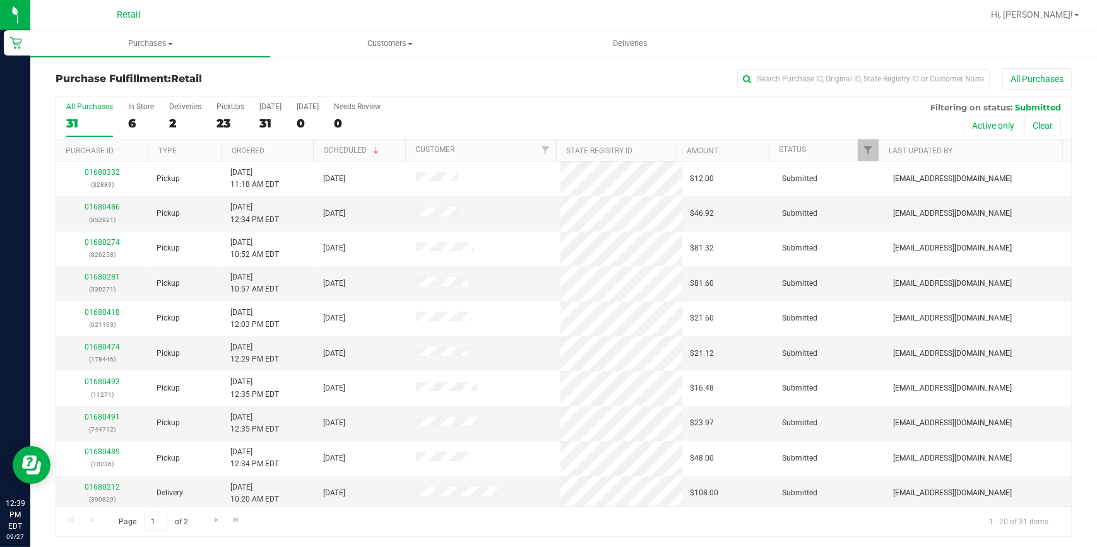
click at [811, 58] on div "Purchase Fulfillment: Retail All Purchases All Purchases 31 In Store 6 Deliveri…" at bounding box center [563, 303] width 1066 height 494
click at [805, 80] on input "text" at bounding box center [863, 78] width 252 height 19
type input "973"
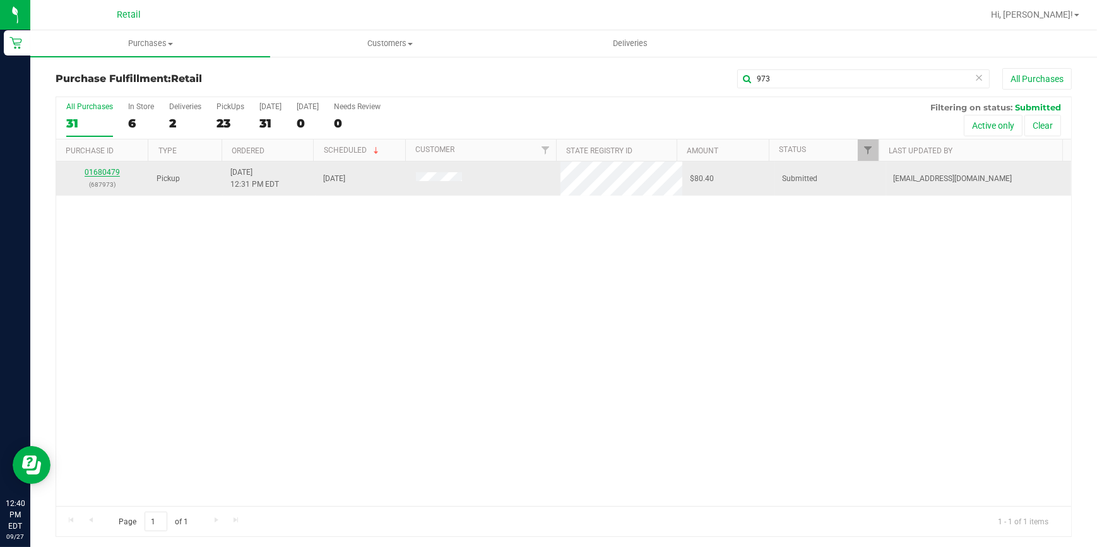
click at [109, 174] on link "01680479" at bounding box center [102, 172] width 35 height 9
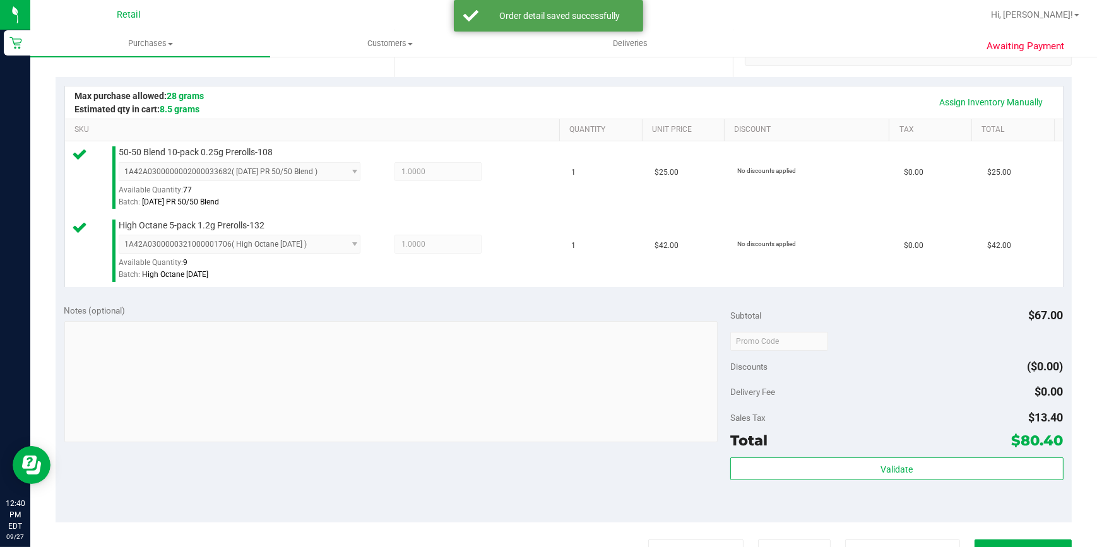
scroll to position [344, 0]
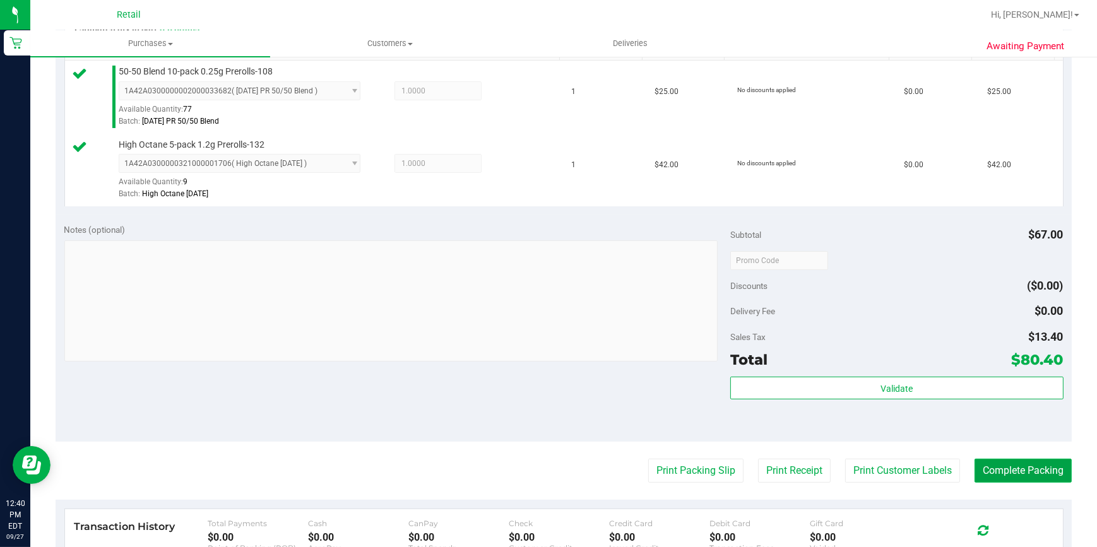
click at [1008, 473] on button "Complete Packing" at bounding box center [1022, 471] width 97 height 24
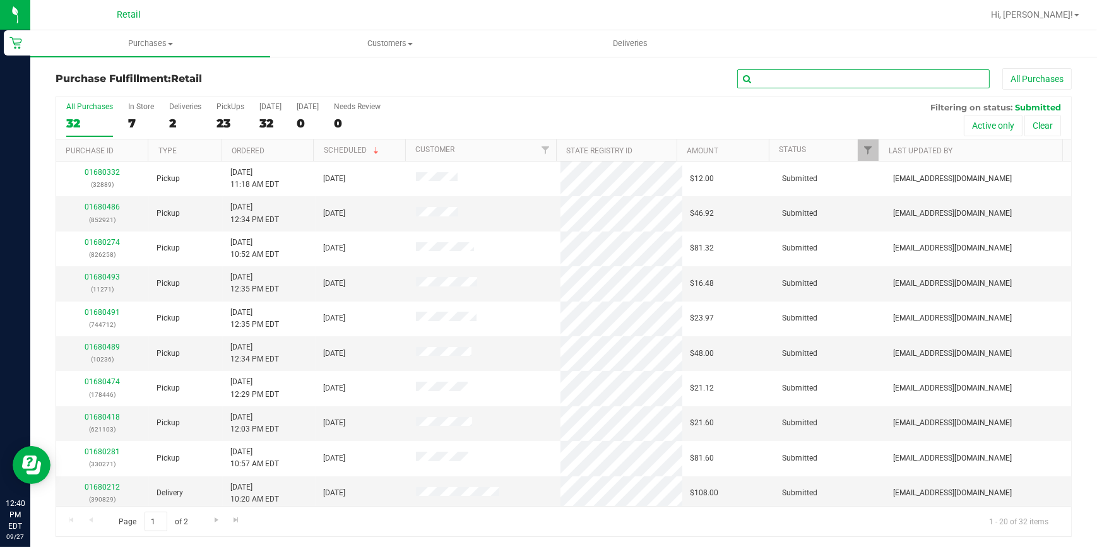
click at [777, 83] on input "text" at bounding box center [863, 78] width 252 height 19
type input "173"
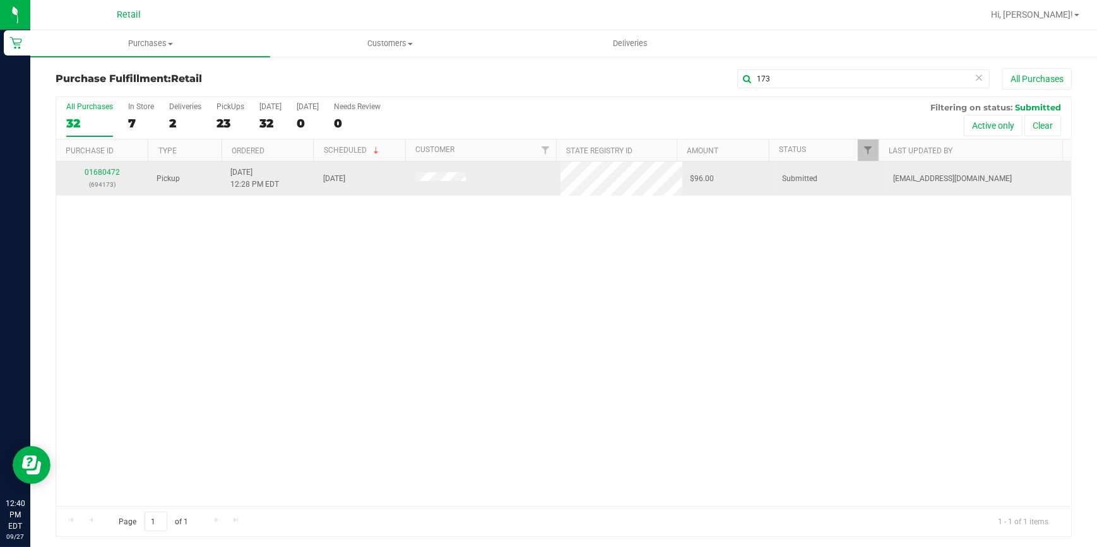
click at [100, 177] on div "01680472 (694173)" at bounding box center [103, 179] width 78 height 24
click at [98, 173] on link "01680472" at bounding box center [102, 172] width 35 height 9
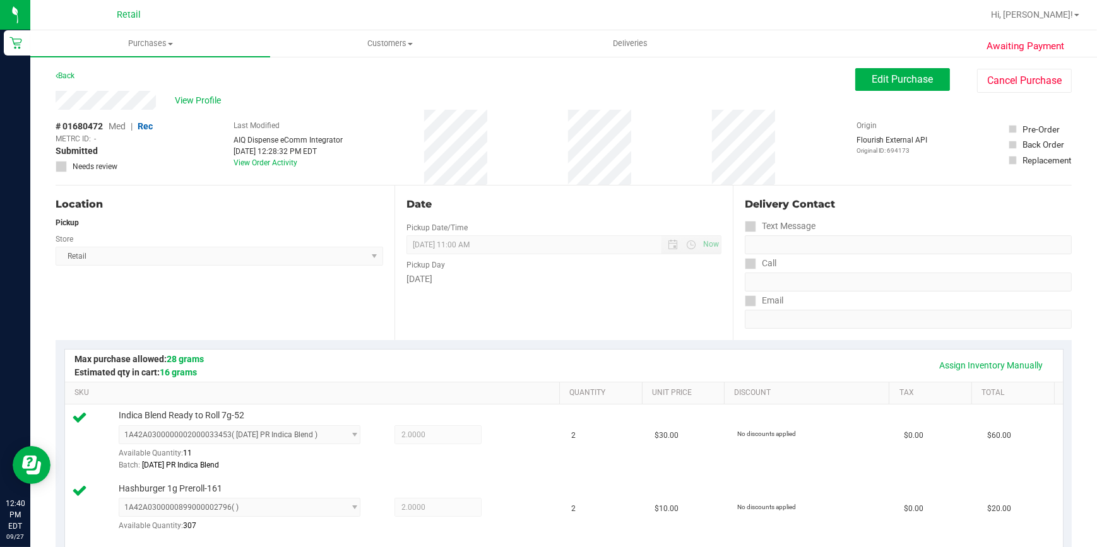
click at [196, 171] on div "# 01680472 Med | Rec METRC ID: - Submitted Needs review Last Modified AIQ Dispe…" at bounding box center [564, 147] width 1016 height 75
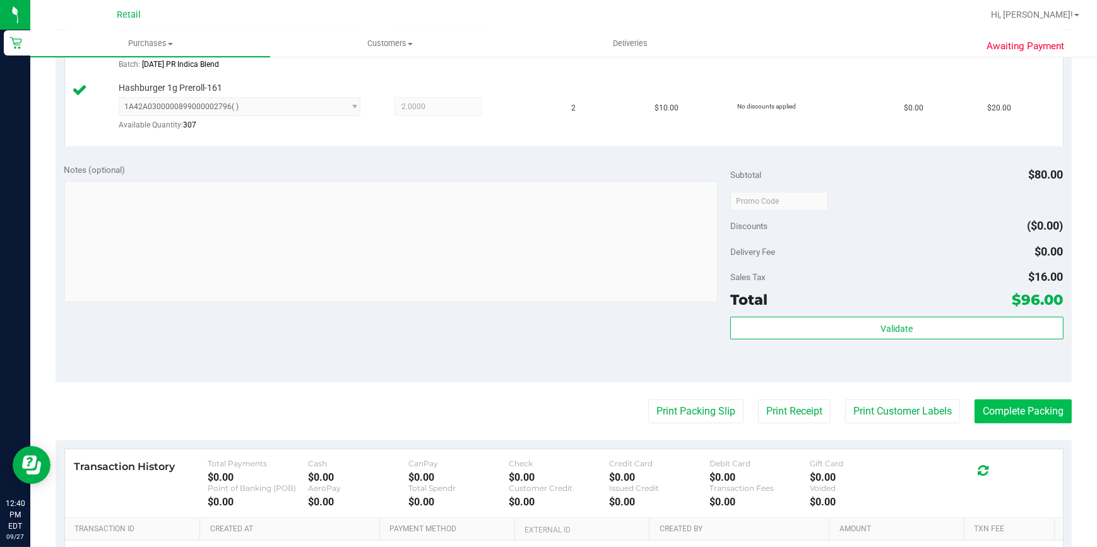
scroll to position [401, 0]
click at [992, 413] on button "Complete Packing" at bounding box center [1022, 411] width 97 height 24
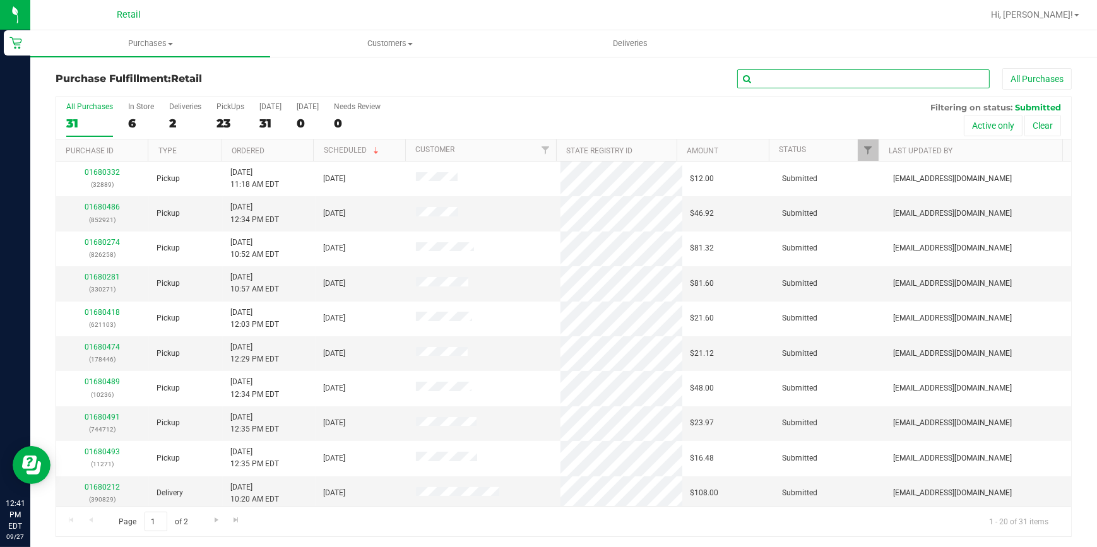
click at [820, 78] on input "text" at bounding box center [863, 78] width 252 height 19
type input "484"
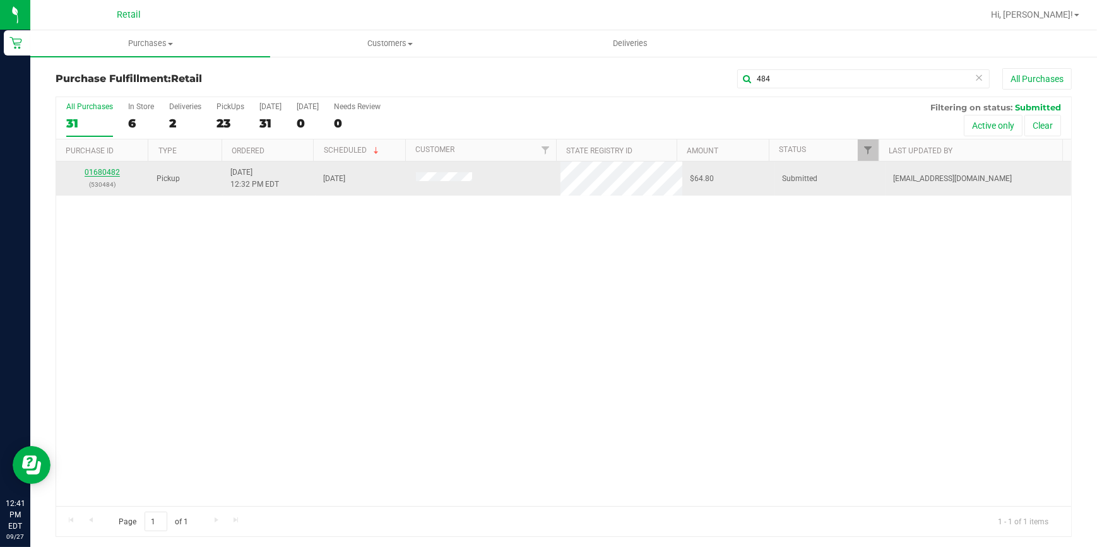
click at [106, 172] on link "01680482" at bounding box center [102, 172] width 35 height 9
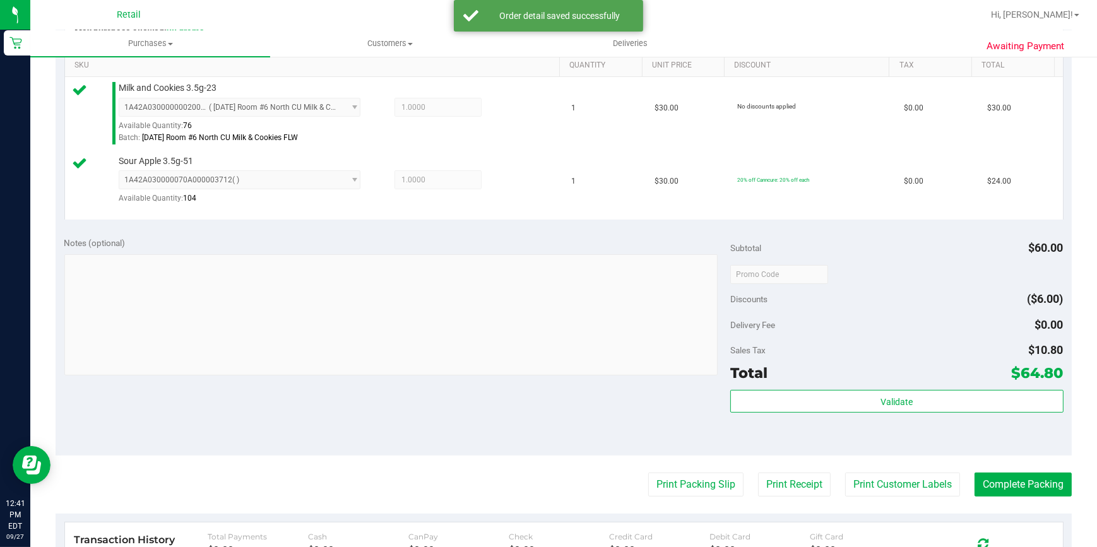
scroll to position [344, 0]
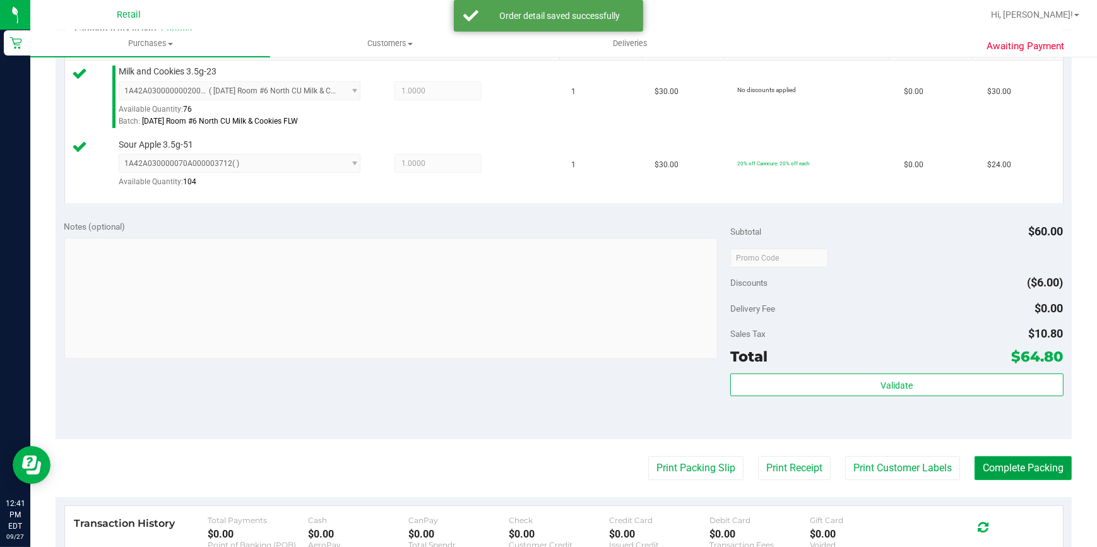
click at [979, 463] on button "Complete Packing" at bounding box center [1022, 468] width 97 height 24
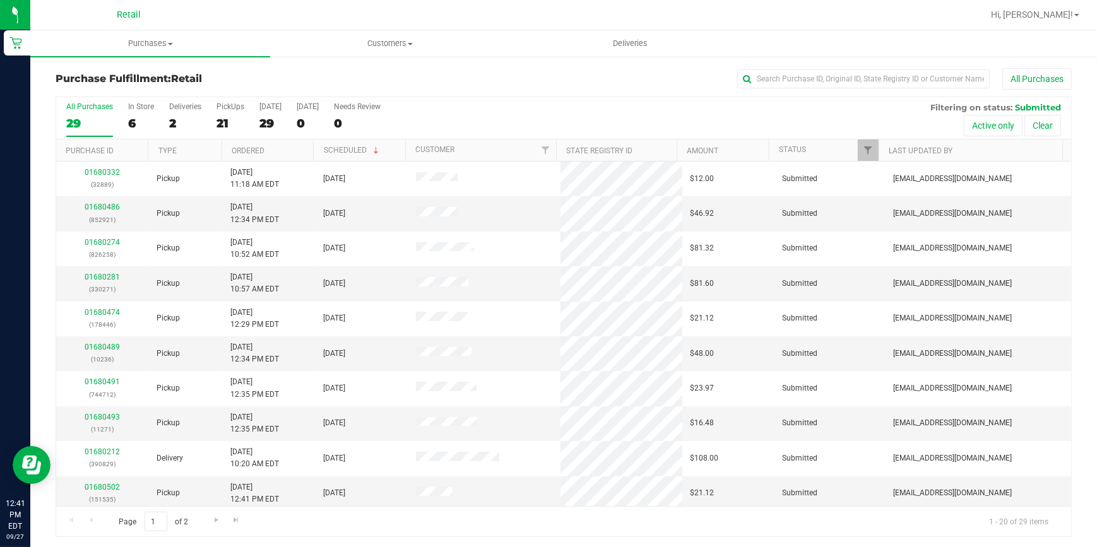
click at [864, 68] on div "All Purchases" at bounding box center [732, 78] width 677 height 21
click at [839, 80] on input "text" at bounding box center [863, 78] width 252 height 19
type input "974"
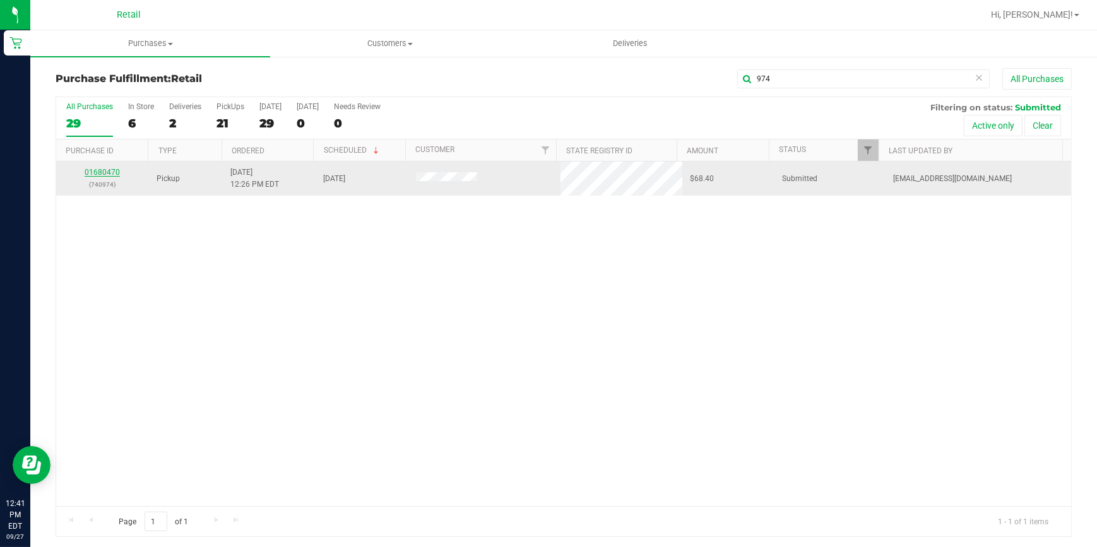
click at [105, 173] on link "01680470" at bounding box center [102, 172] width 35 height 9
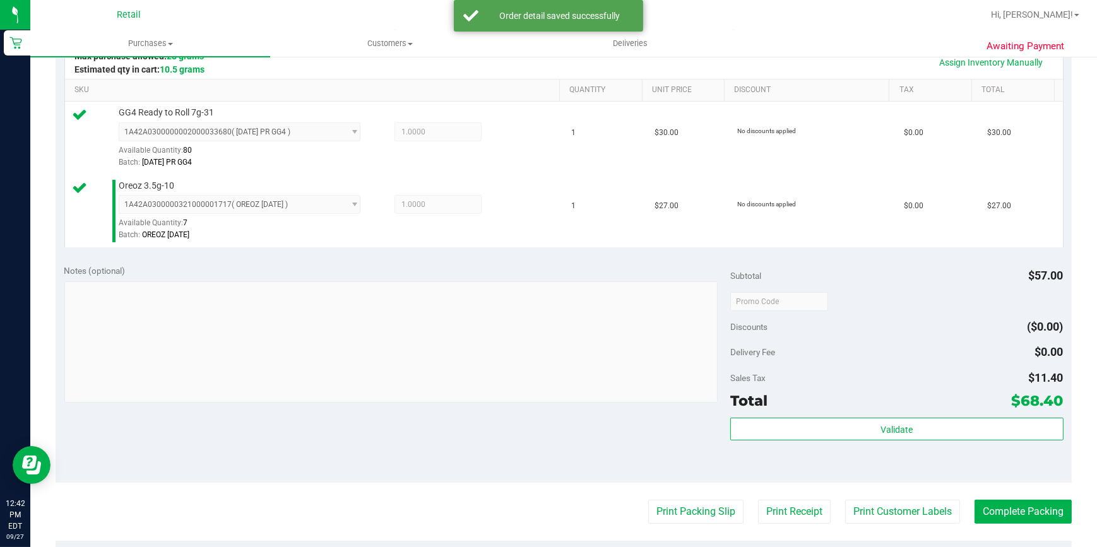
scroll to position [344, 0]
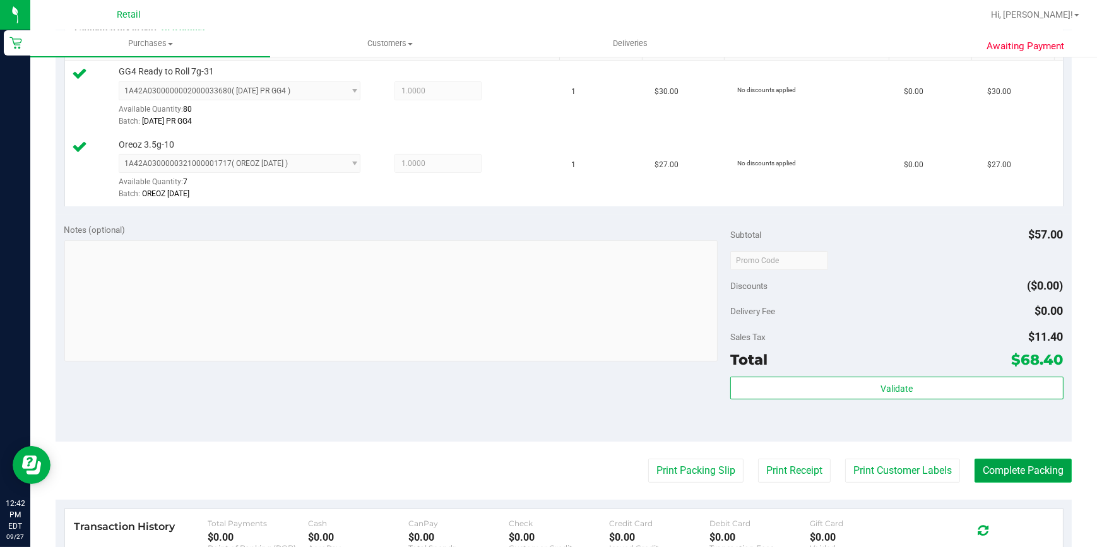
click at [1020, 469] on button "Complete Packing" at bounding box center [1022, 471] width 97 height 24
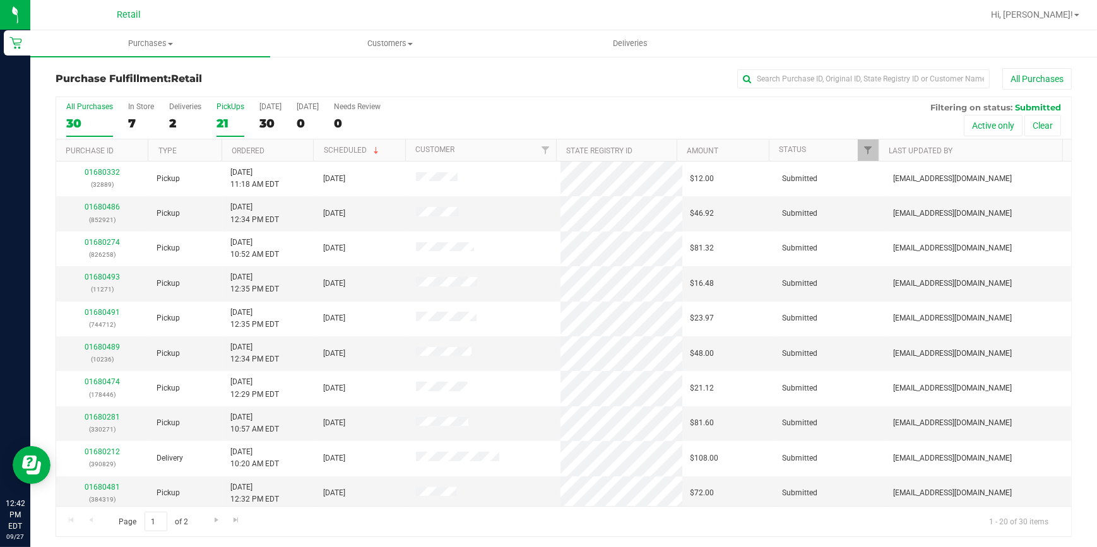
click at [227, 120] on div "21" at bounding box center [230, 123] width 28 height 15
click at [0, 0] on input "PickUps 21" at bounding box center [0, 0] width 0 height 0
click at [245, 148] on link "Ordered" at bounding box center [248, 150] width 33 height 9
drag, startPoint x: 753, startPoint y: 68, endPoint x: 758, endPoint y: 73, distance: 7.2
click at [758, 73] on div "All Purchases" at bounding box center [732, 78] width 677 height 21
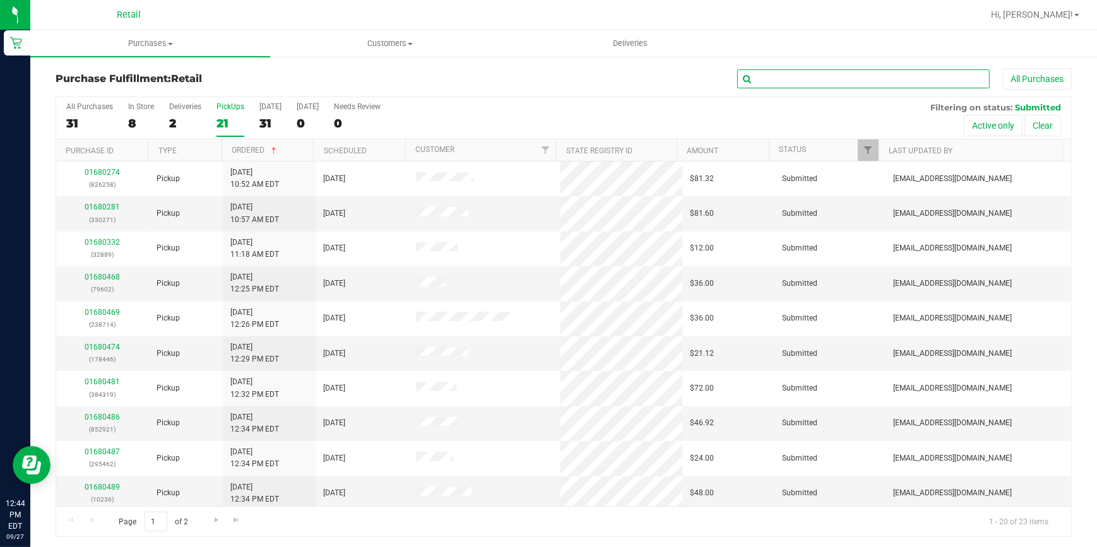
click at [758, 73] on input "text" at bounding box center [863, 78] width 252 height 19
type input "462"
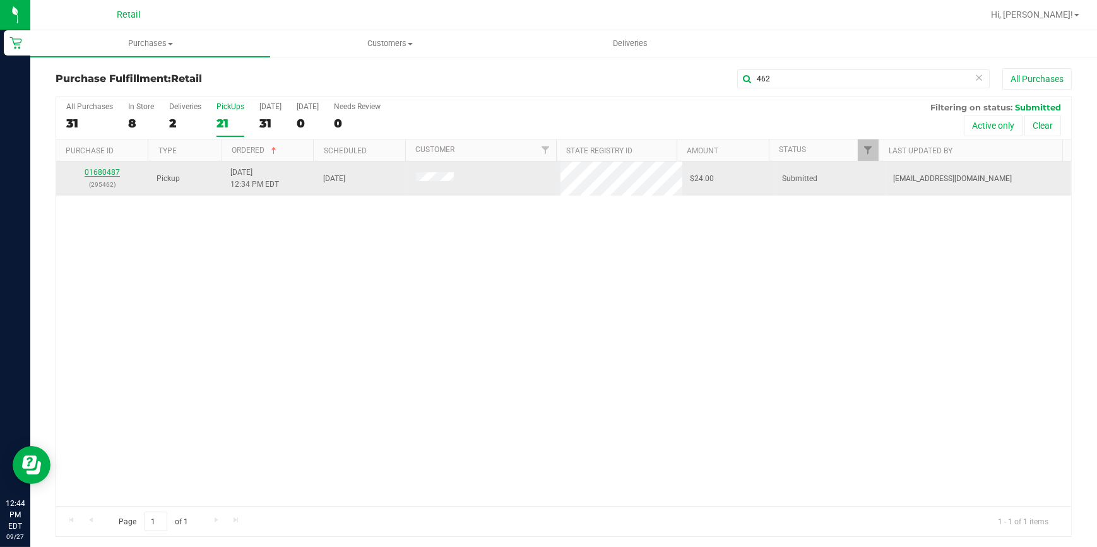
click at [110, 170] on link "01680487" at bounding box center [102, 172] width 35 height 9
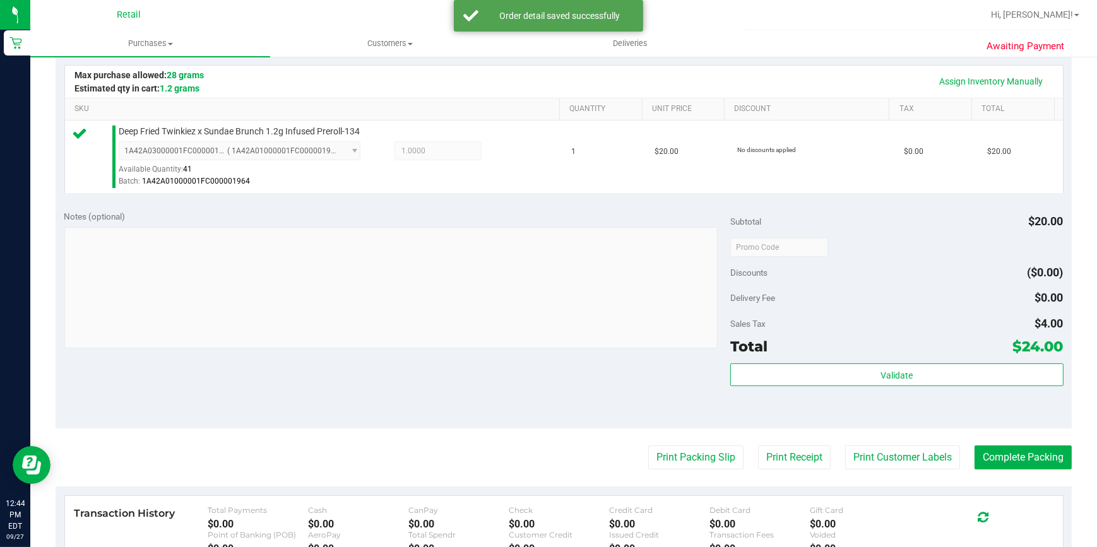
scroll to position [286, 0]
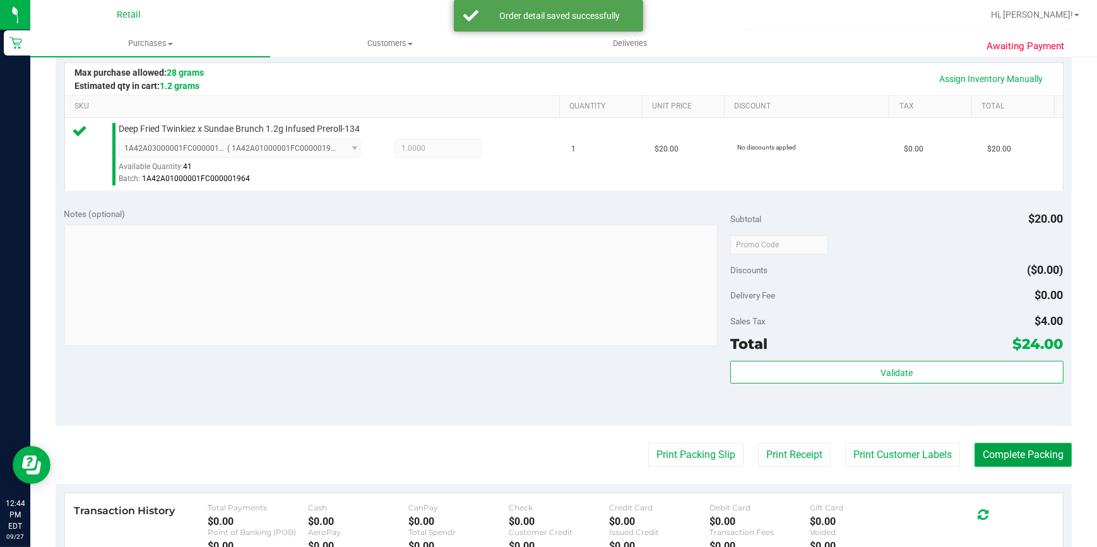
click at [1027, 451] on button "Complete Packing" at bounding box center [1022, 455] width 97 height 24
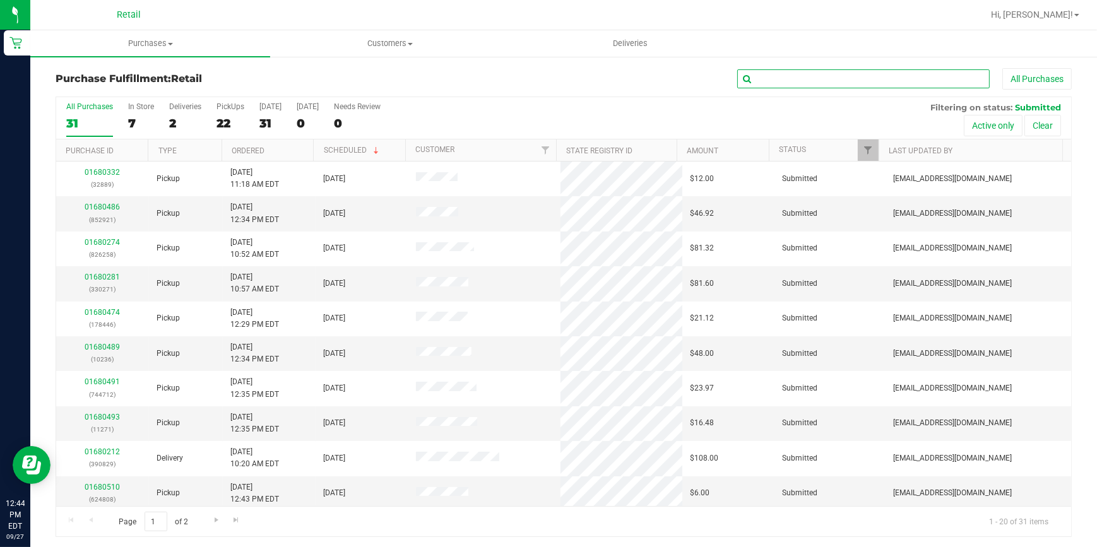
click at [779, 84] on input "text" at bounding box center [863, 78] width 252 height 19
type input "921"
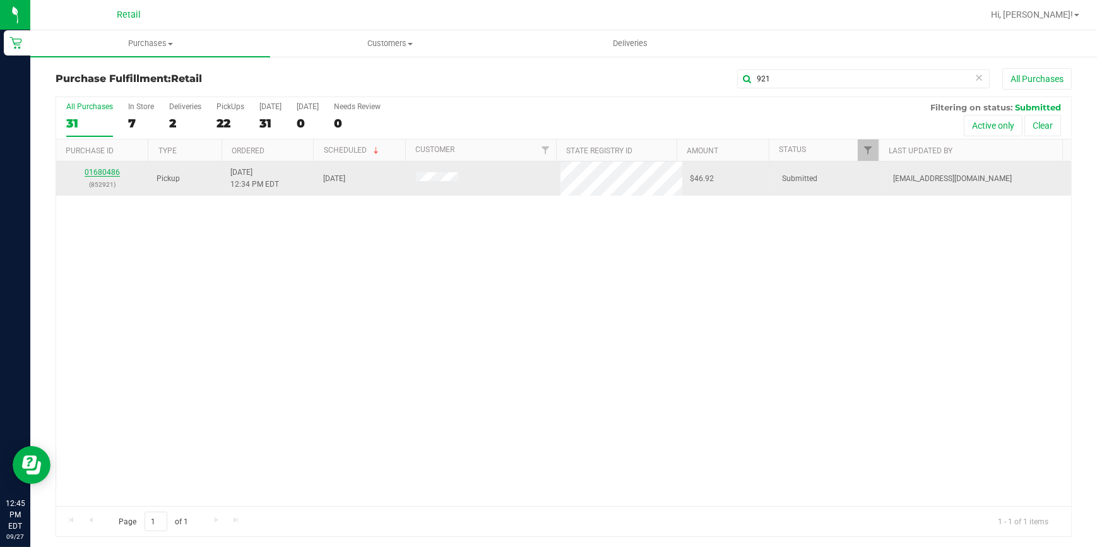
click at [107, 170] on link "01680486" at bounding box center [102, 172] width 35 height 9
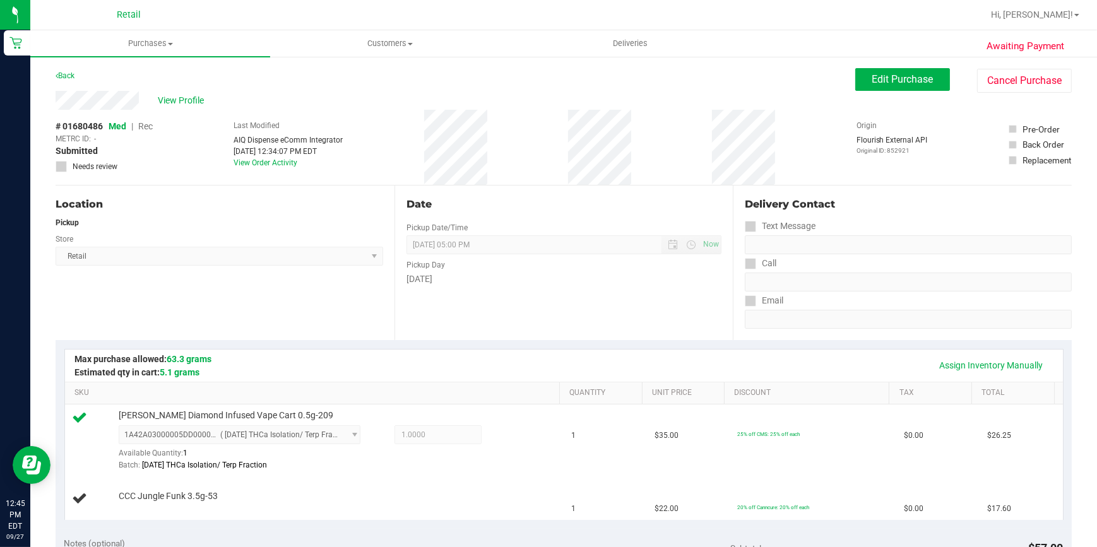
click at [267, 285] on div "Location Pickup Store Retail Select Store Retail" at bounding box center [225, 263] width 339 height 155
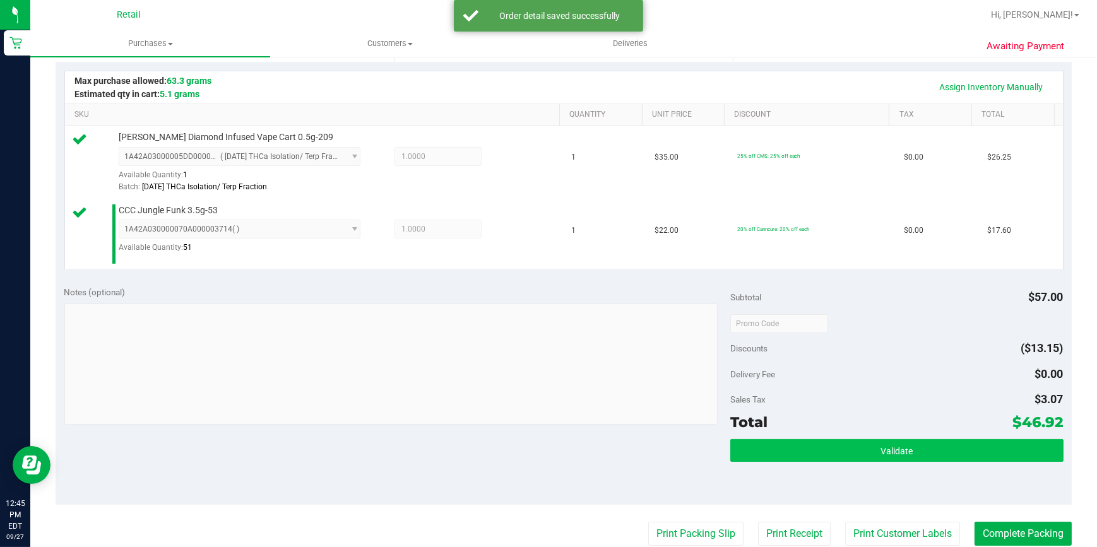
scroll to position [401, 0]
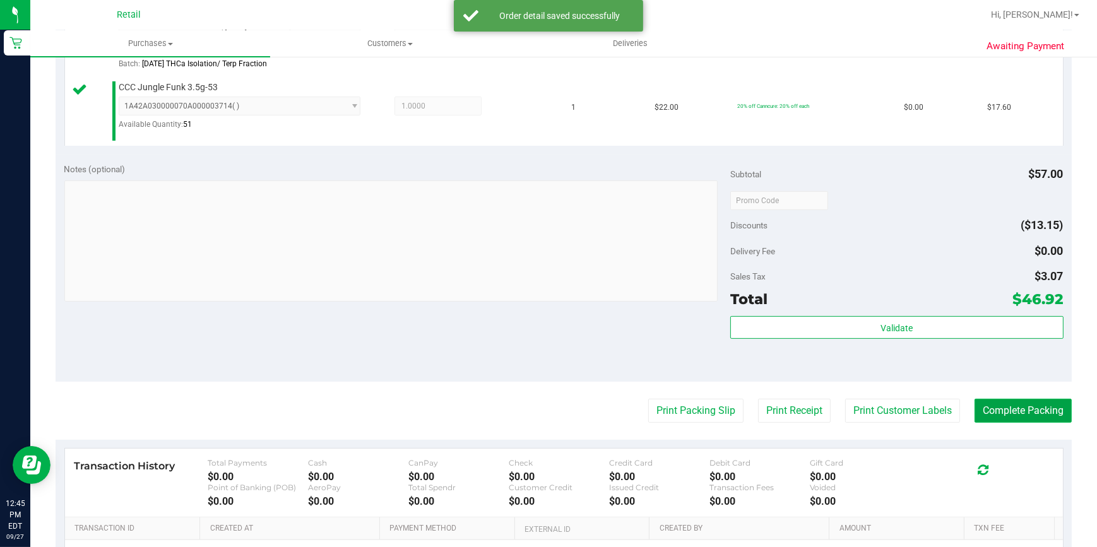
click at [1016, 416] on button "Complete Packing" at bounding box center [1022, 411] width 97 height 24
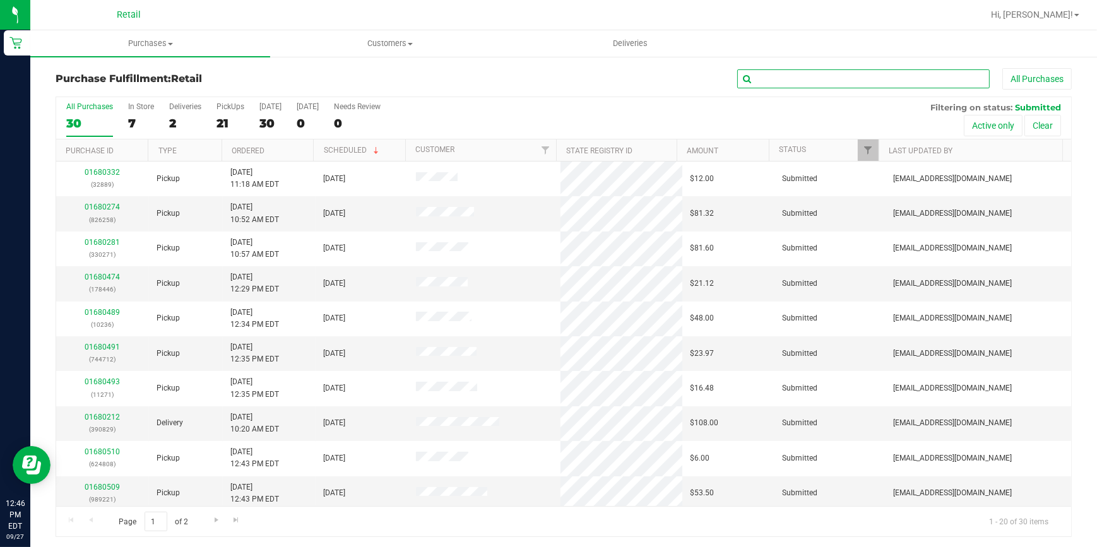
click at [810, 76] on input "text" at bounding box center [863, 78] width 252 height 19
type input "271"
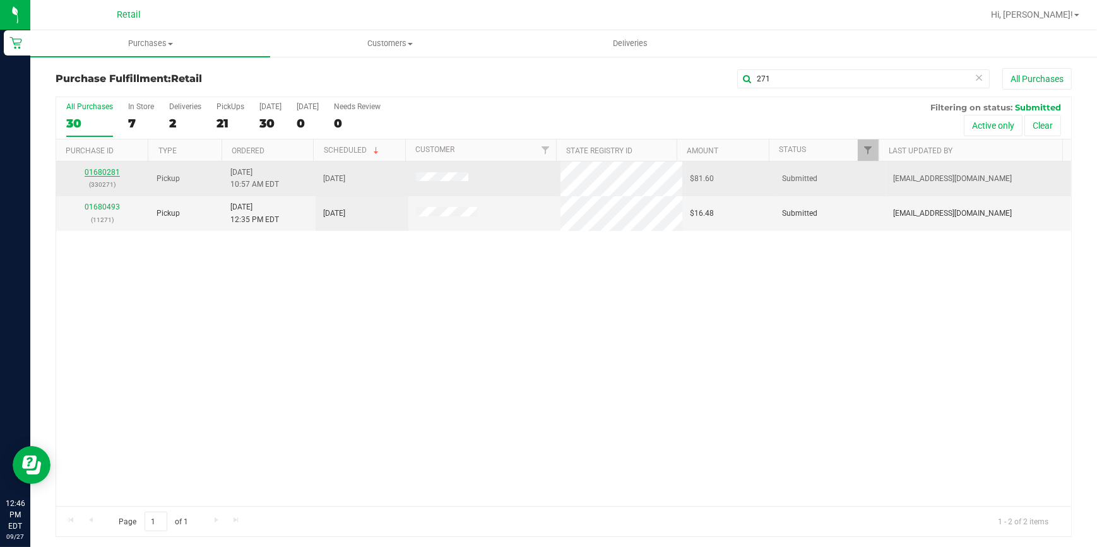
click at [105, 175] on link "01680281" at bounding box center [102, 172] width 35 height 9
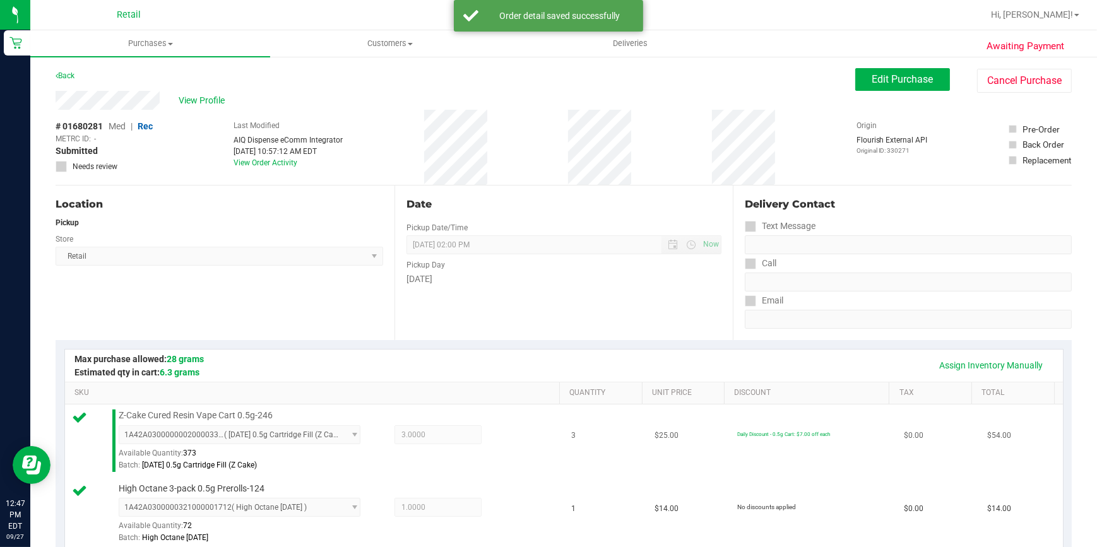
scroll to position [344, 0]
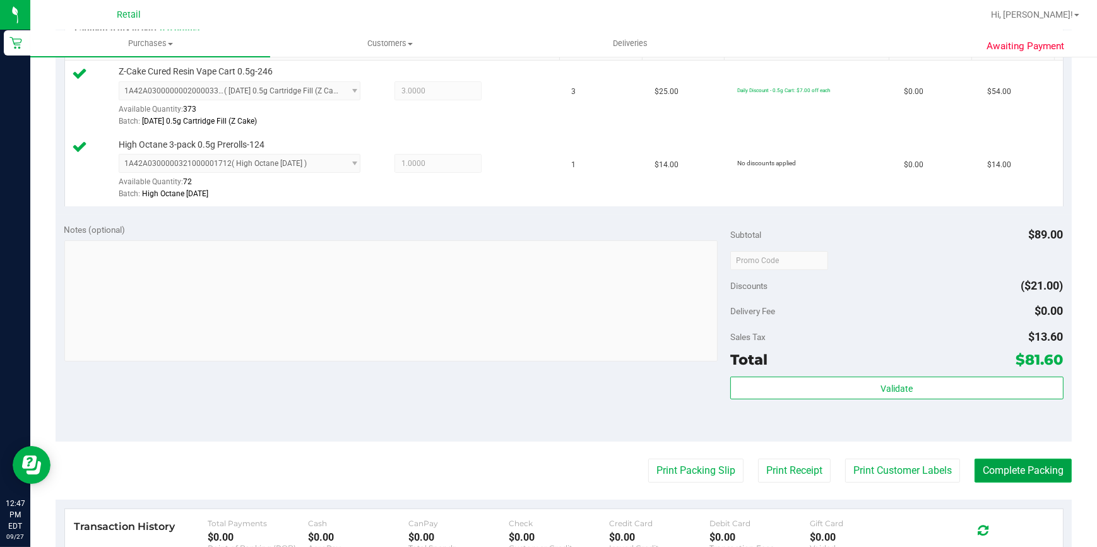
click at [1025, 468] on button "Complete Packing" at bounding box center [1022, 471] width 97 height 24
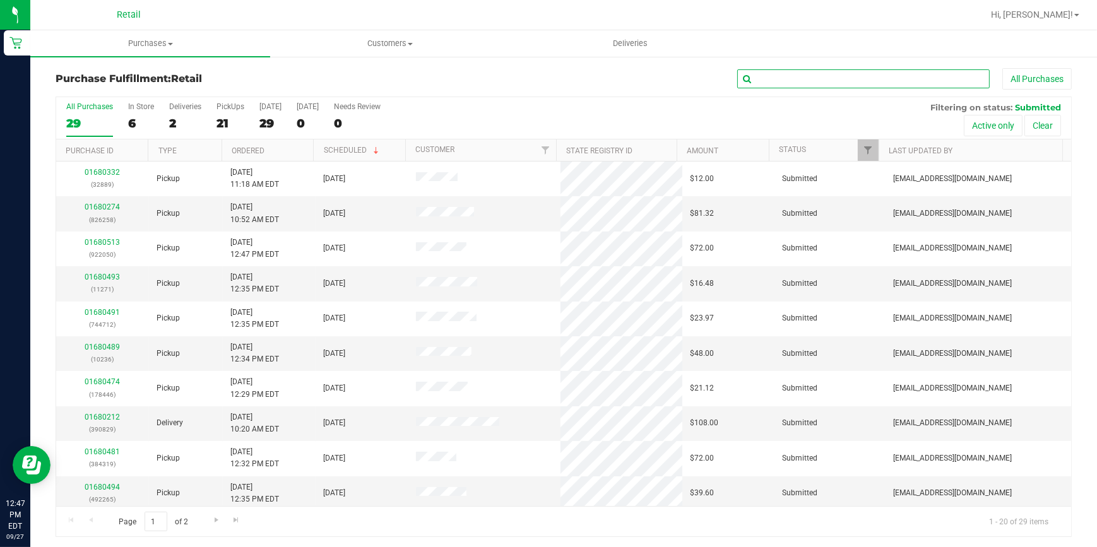
click at [777, 75] on input "text" at bounding box center [863, 78] width 252 height 19
type input "889"
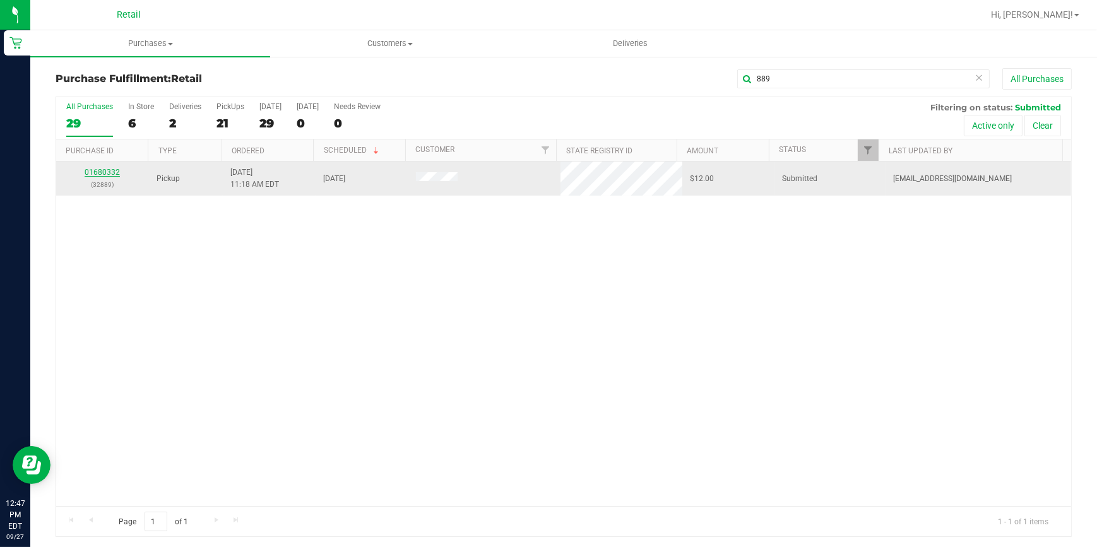
click at [107, 172] on link "01680332" at bounding box center [102, 172] width 35 height 9
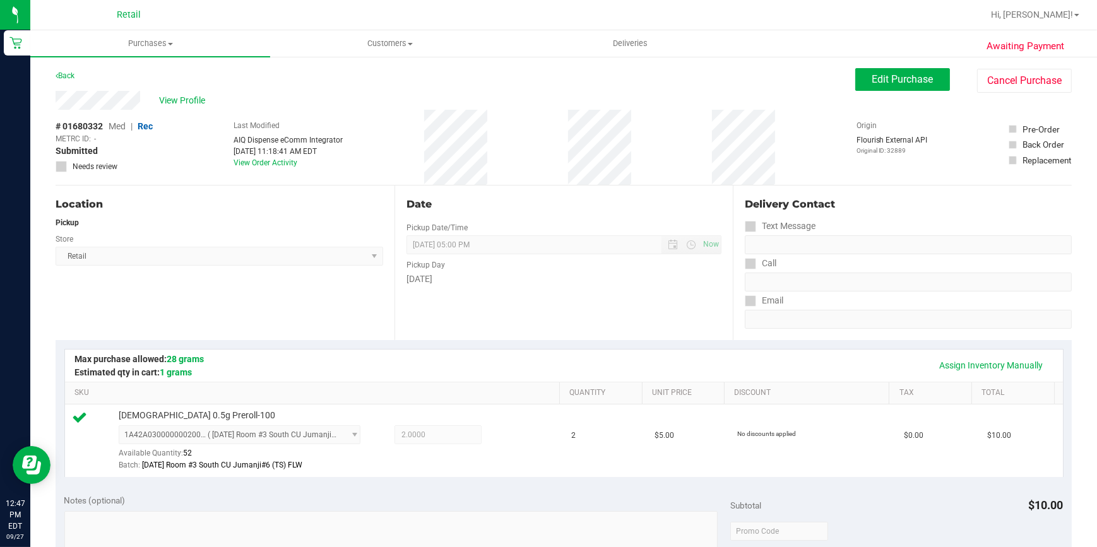
click at [169, 190] on div "Location Pickup Store Retail Select Store Retail" at bounding box center [225, 263] width 339 height 155
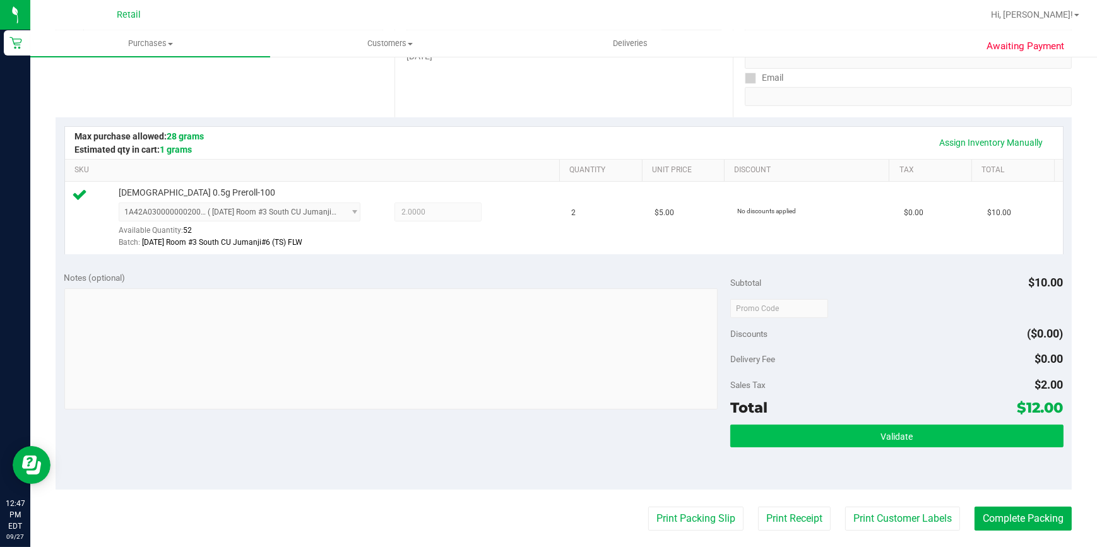
scroll to position [344, 0]
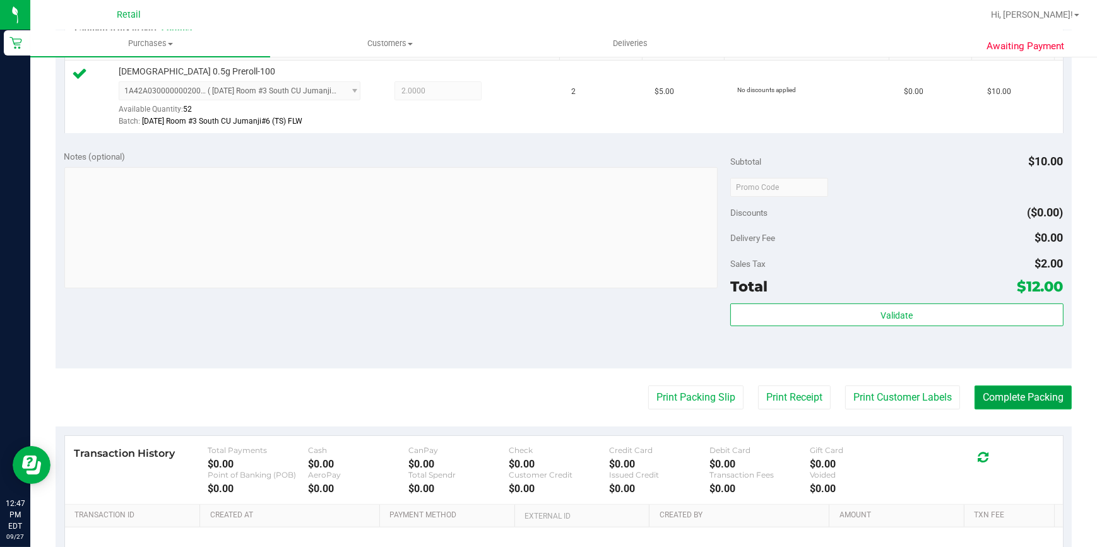
click at [1025, 401] on button "Complete Packing" at bounding box center [1022, 398] width 97 height 24
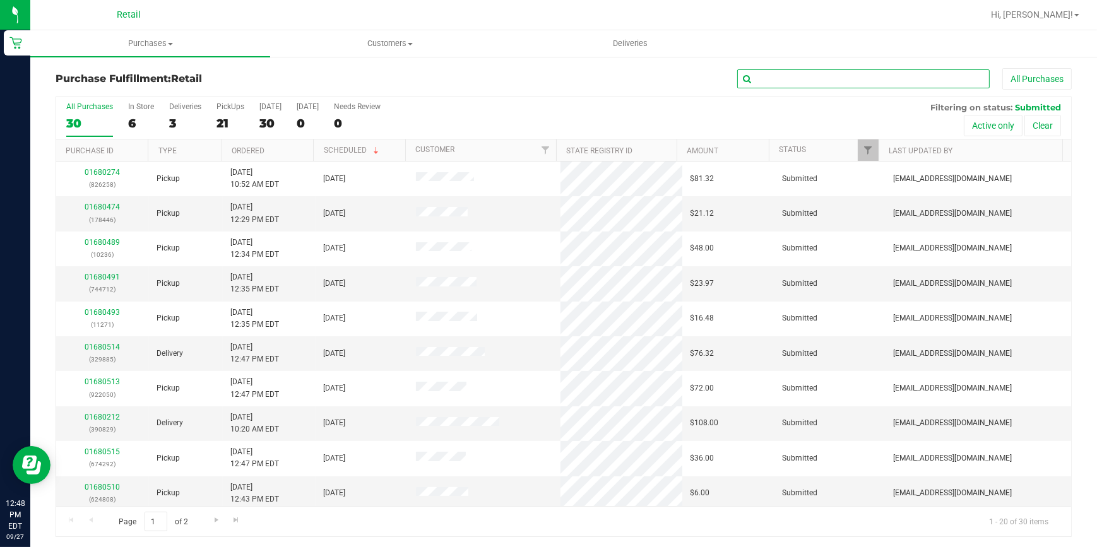
click at [781, 76] on input "text" at bounding box center [863, 78] width 252 height 19
type input "265"
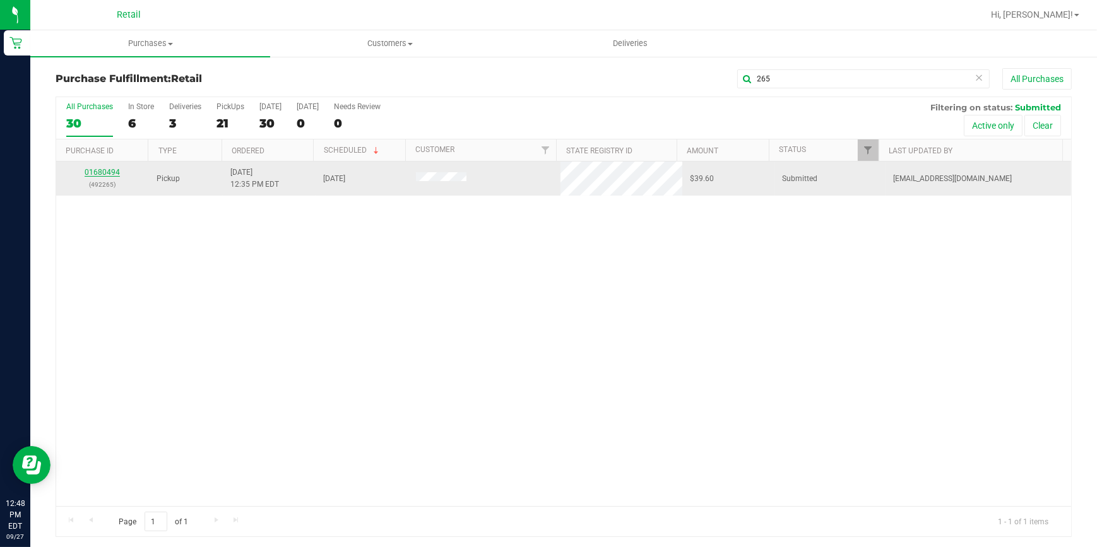
click at [98, 175] on link "01680494" at bounding box center [102, 172] width 35 height 9
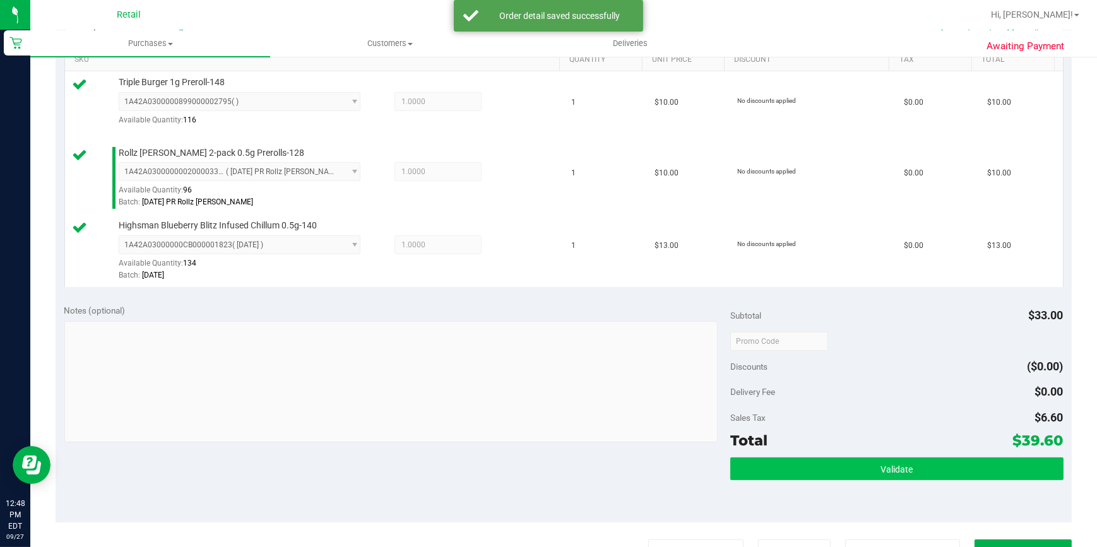
scroll to position [459, 0]
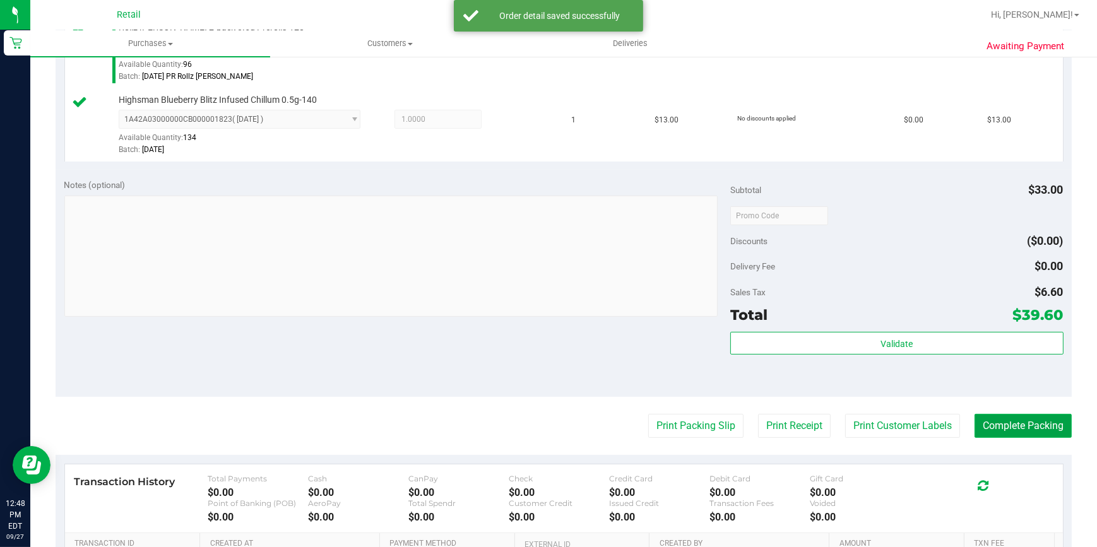
click at [1014, 425] on button "Complete Packing" at bounding box center [1022, 426] width 97 height 24
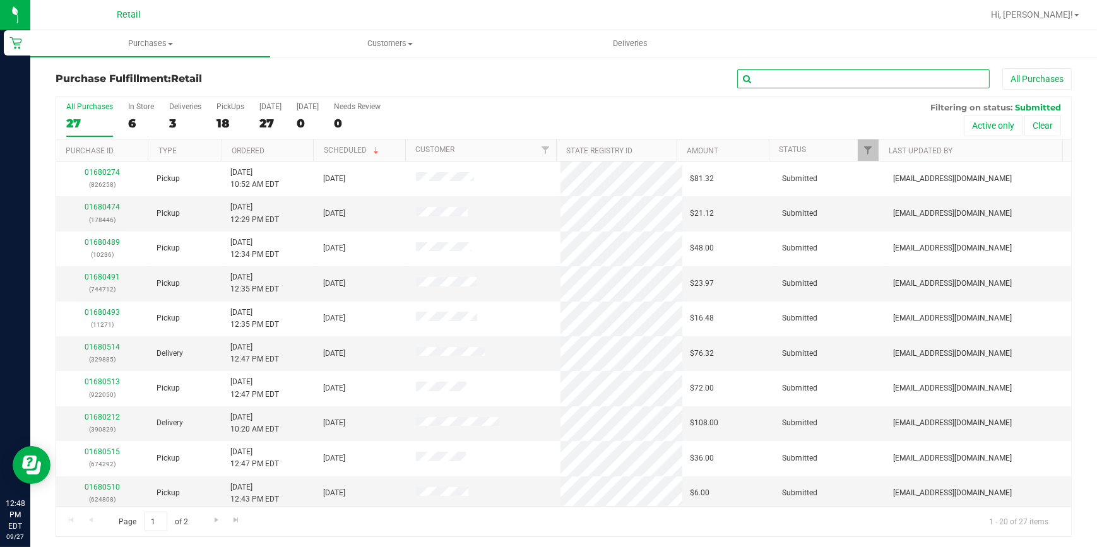
click at [835, 77] on input "text" at bounding box center [863, 78] width 252 height 19
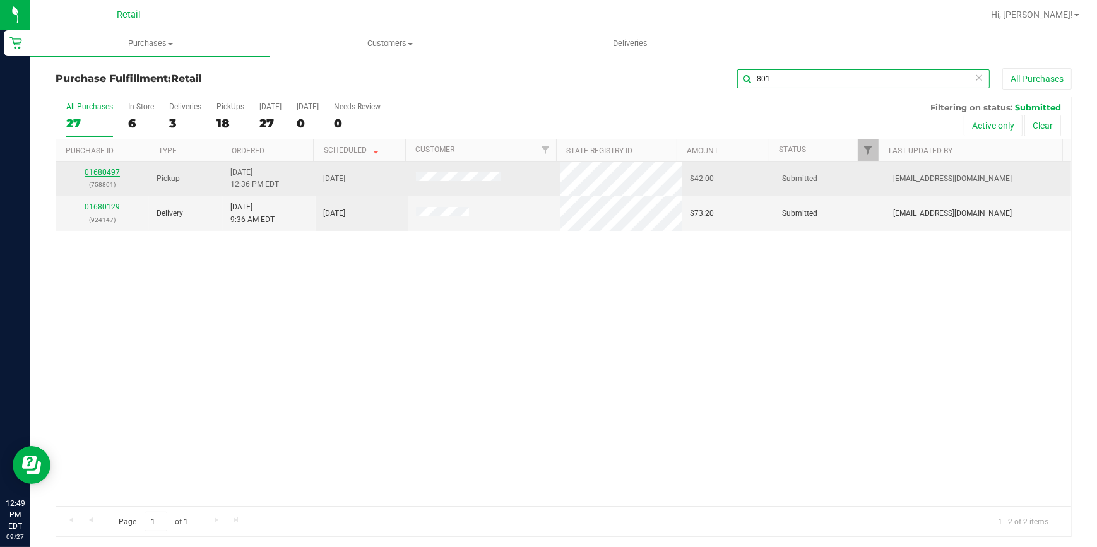
type input "801"
click at [106, 170] on link "01680497" at bounding box center [102, 172] width 35 height 9
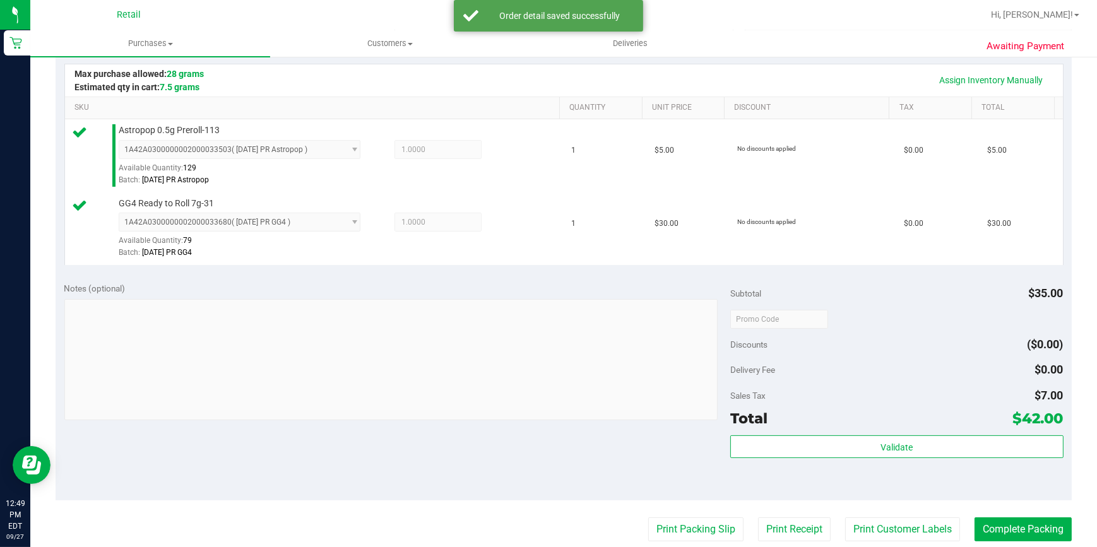
scroll to position [286, 0]
click at [1028, 524] on button "Complete Packing" at bounding box center [1022, 528] width 97 height 24
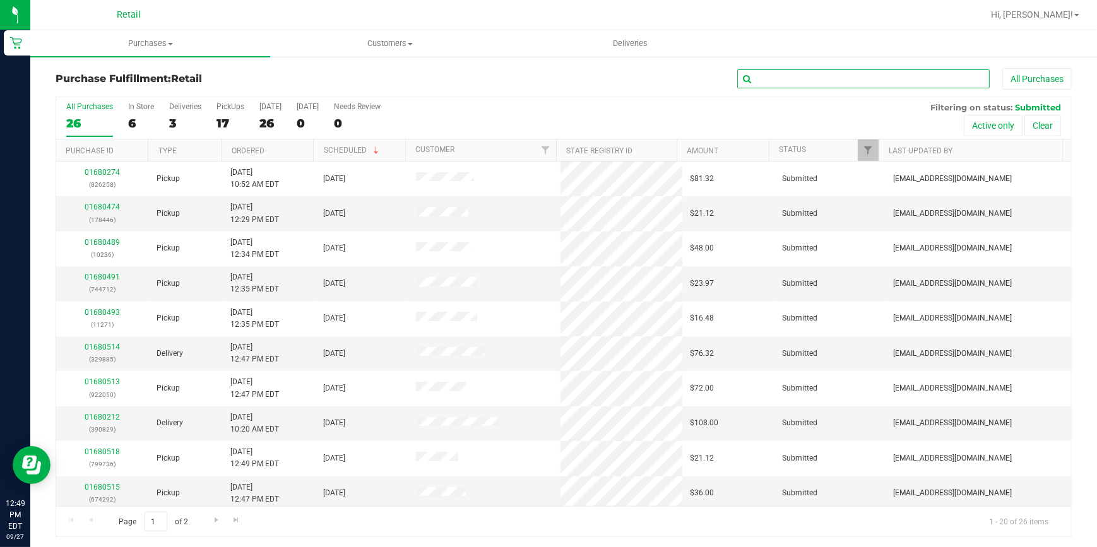
click at [861, 78] on input "text" at bounding box center [863, 78] width 252 height 19
type input "050"
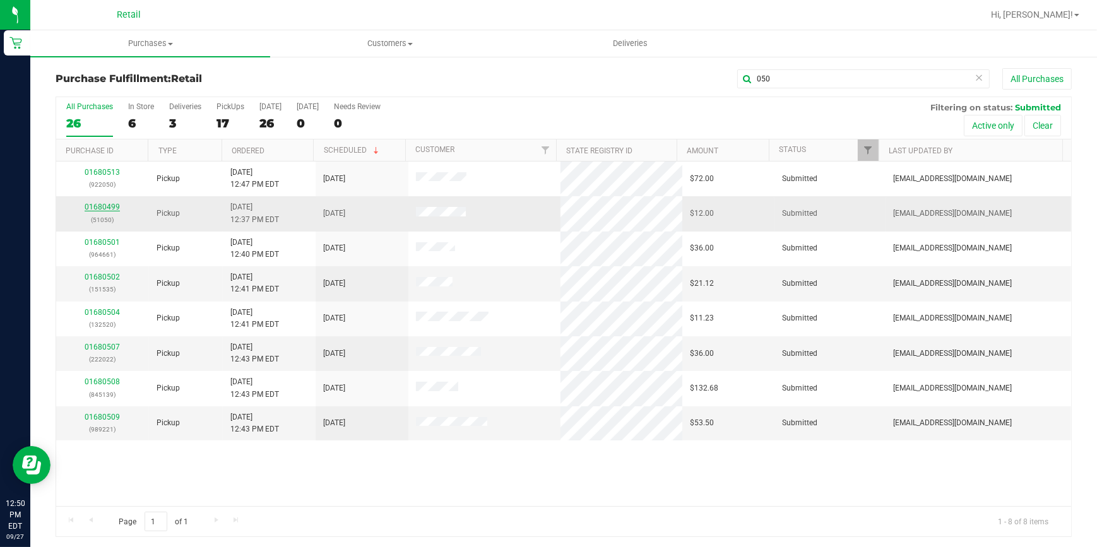
click at [107, 206] on link "01680499" at bounding box center [102, 207] width 35 height 9
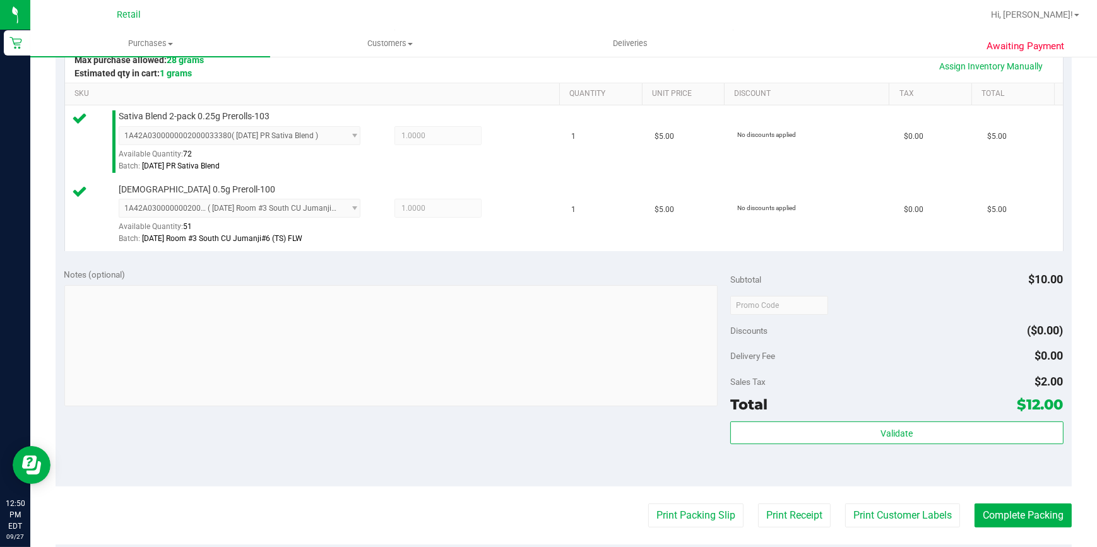
scroll to position [344, 0]
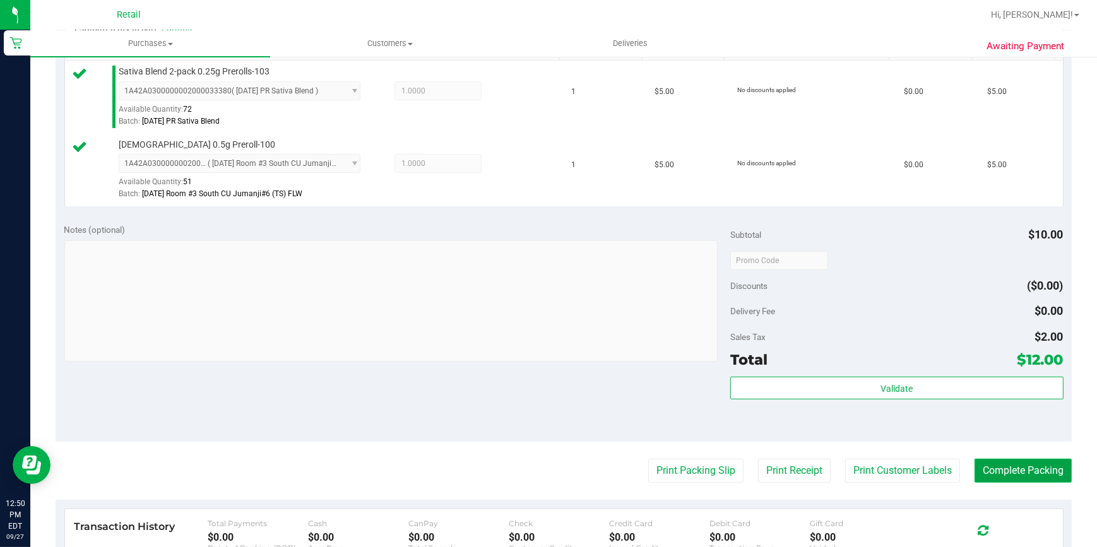
click at [1007, 475] on button "Complete Packing" at bounding box center [1022, 471] width 97 height 24
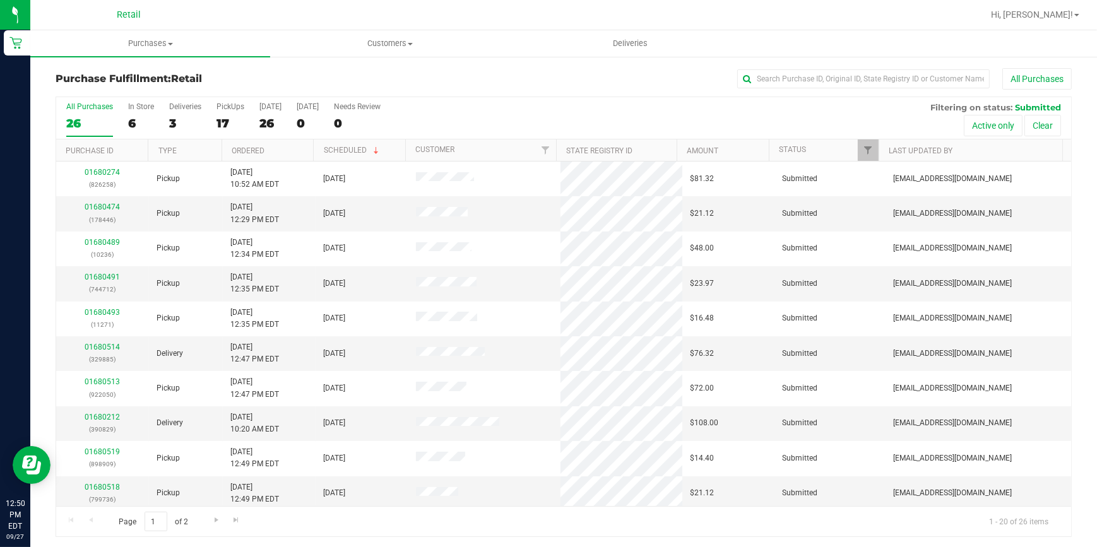
drag, startPoint x: 767, startPoint y: 48, endPoint x: 767, endPoint y: 63, distance: 15.1
click at [767, 58] on retail "Purchases Summary of purchases Fulfillment All purchases Customers All customer…" at bounding box center [563, 289] width 1066 height 519
drag, startPoint x: 767, startPoint y: 63, endPoint x: 770, endPoint y: 75, distance: 12.4
click at [770, 75] on input "text" at bounding box center [863, 78] width 252 height 19
type input "258"
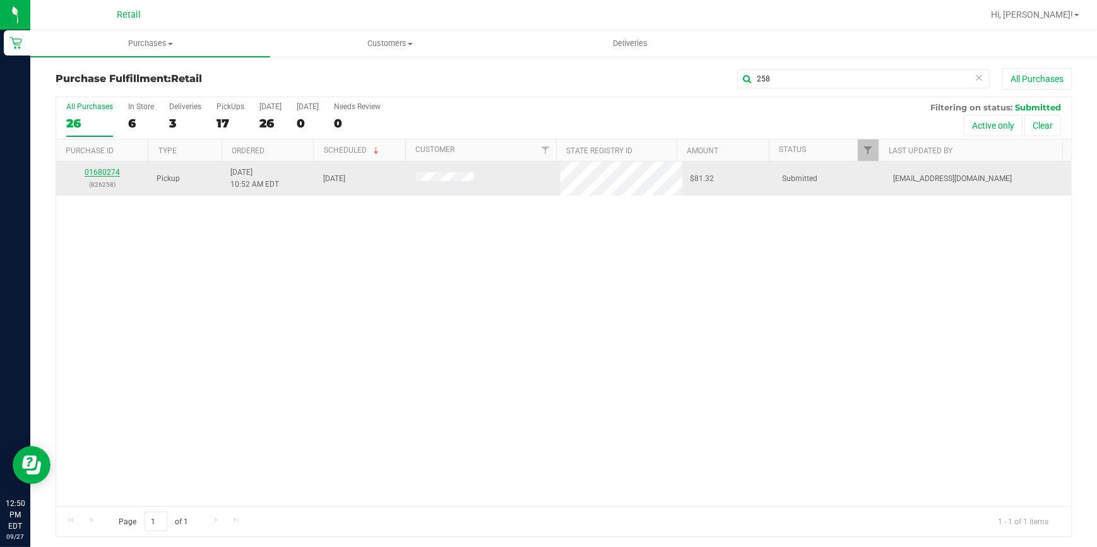
click at [113, 168] on link "01680274" at bounding box center [102, 172] width 35 height 9
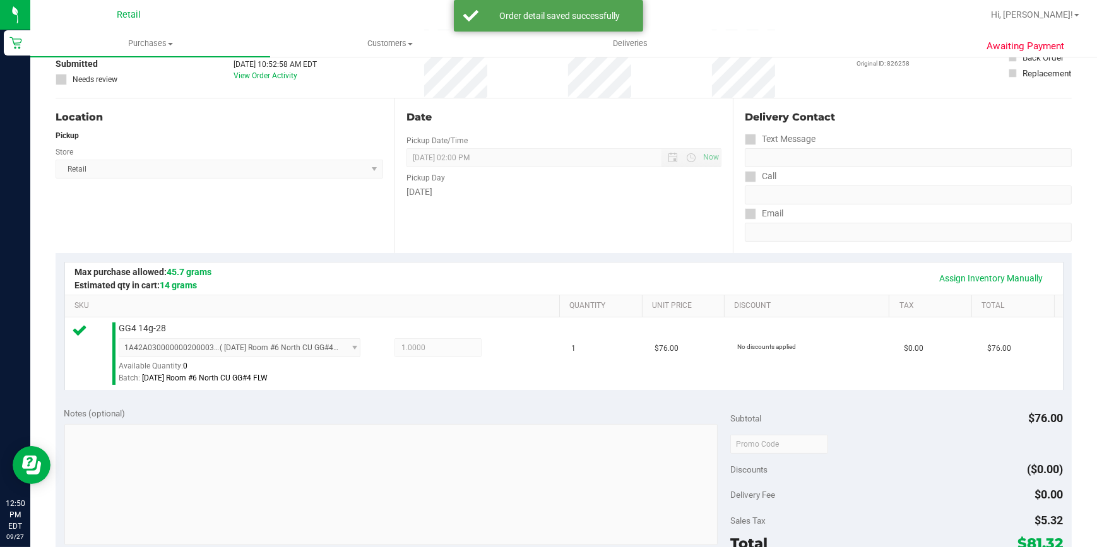
scroll to position [229, 0]
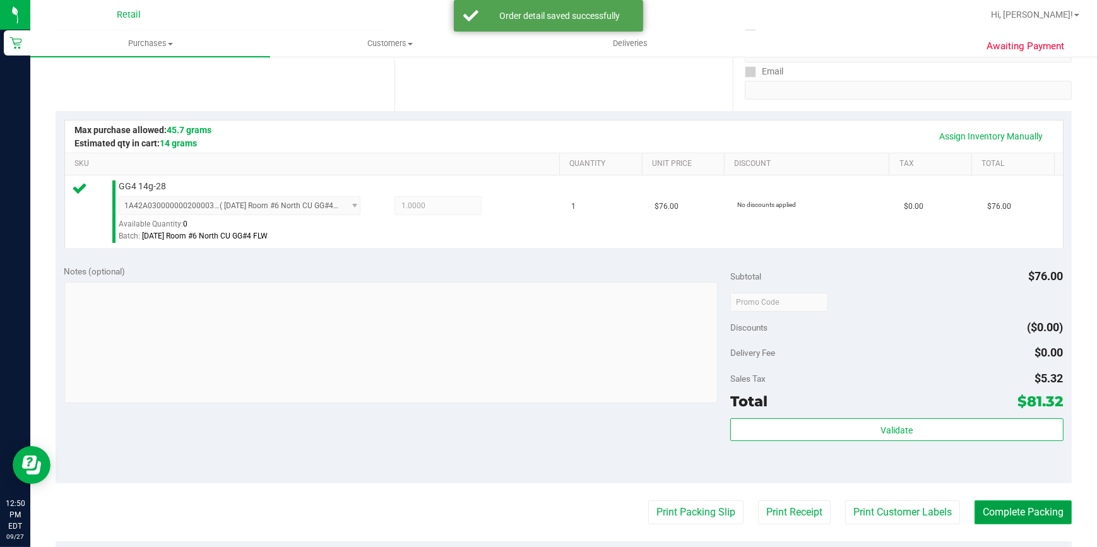
click at [1031, 510] on button "Complete Packing" at bounding box center [1022, 512] width 97 height 24
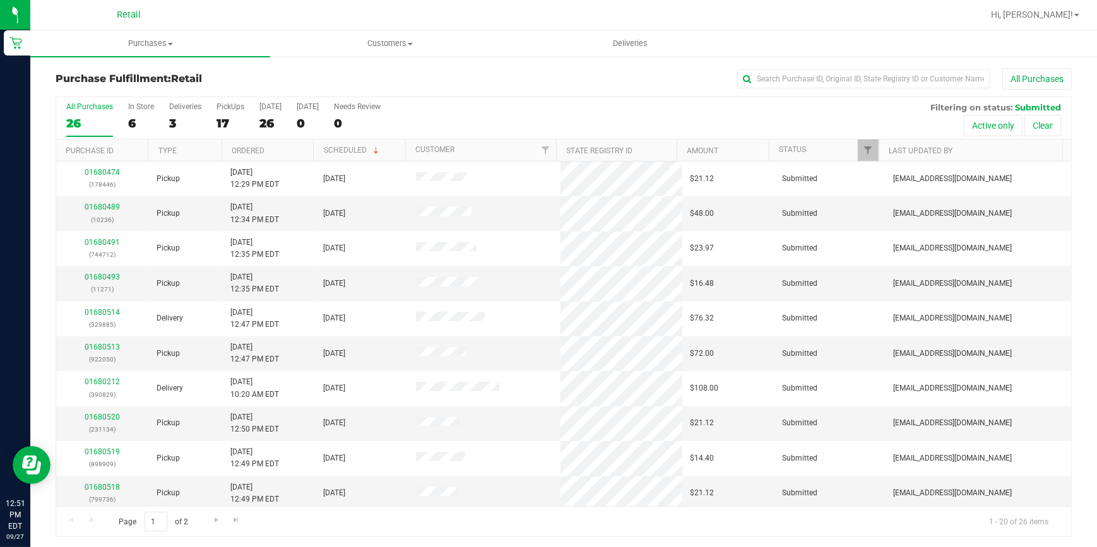
click at [215, 121] on div "All Purchases 26 In Store 6 Deliveries 3 PickUps 17 Today 26 Tomorrow 0 Needs R…" at bounding box center [563, 118] width 1015 height 42
click at [220, 124] on div "17" at bounding box center [230, 123] width 28 height 15
click at [0, 0] on input "PickUps 17" at bounding box center [0, 0] width 0 height 0
click at [246, 148] on link "Ordered" at bounding box center [248, 150] width 33 height 9
click at [815, 75] on input "text" at bounding box center [863, 78] width 252 height 19
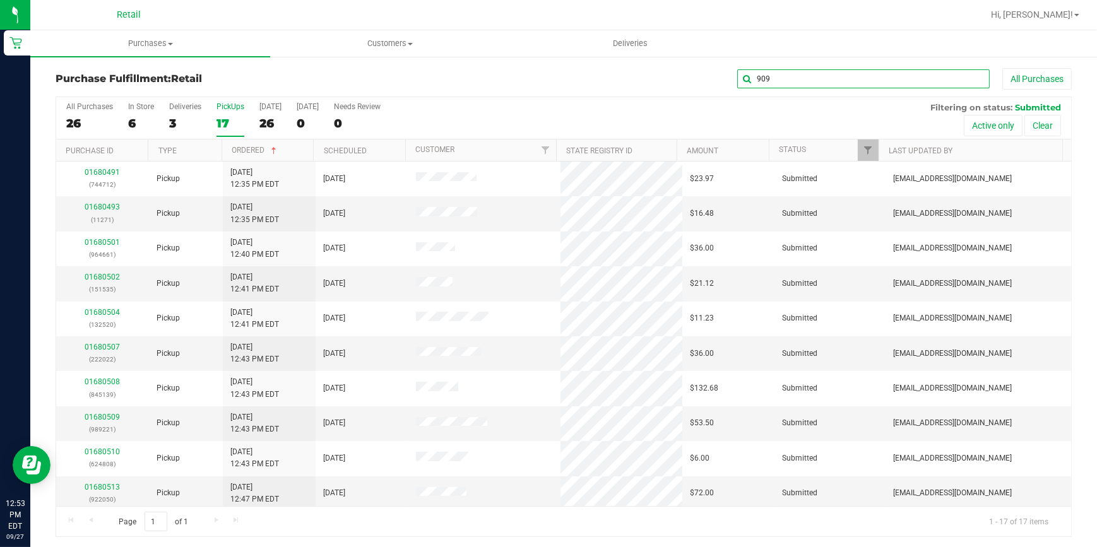
type input "909"
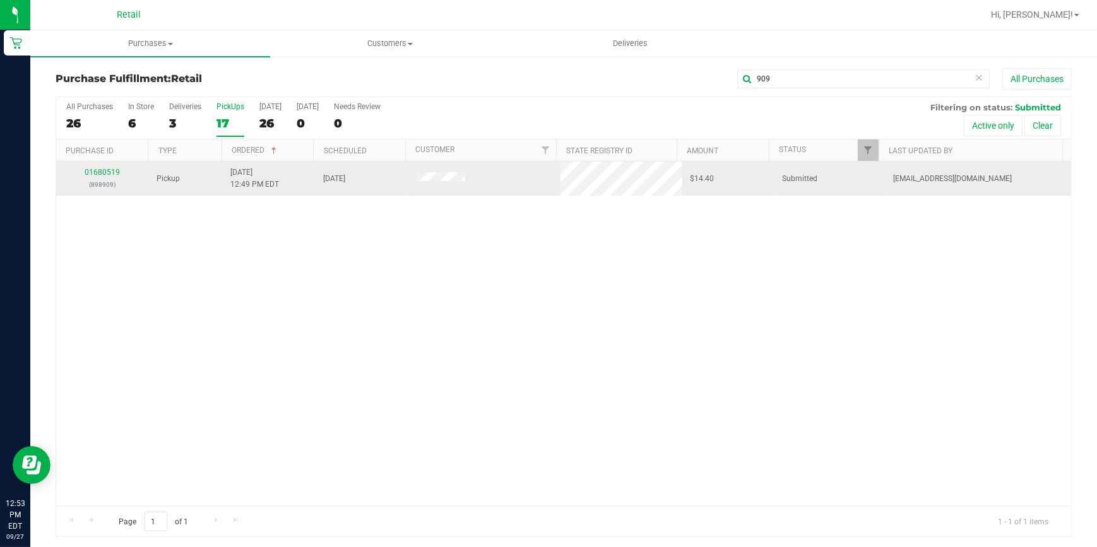
click at [110, 177] on div "01680519 (898909)" at bounding box center [103, 179] width 78 height 24
click at [107, 177] on div "01680519 (898909)" at bounding box center [103, 179] width 78 height 24
click at [105, 170] on link "01680519" at bounding box center [102, 172] width 35 height 9
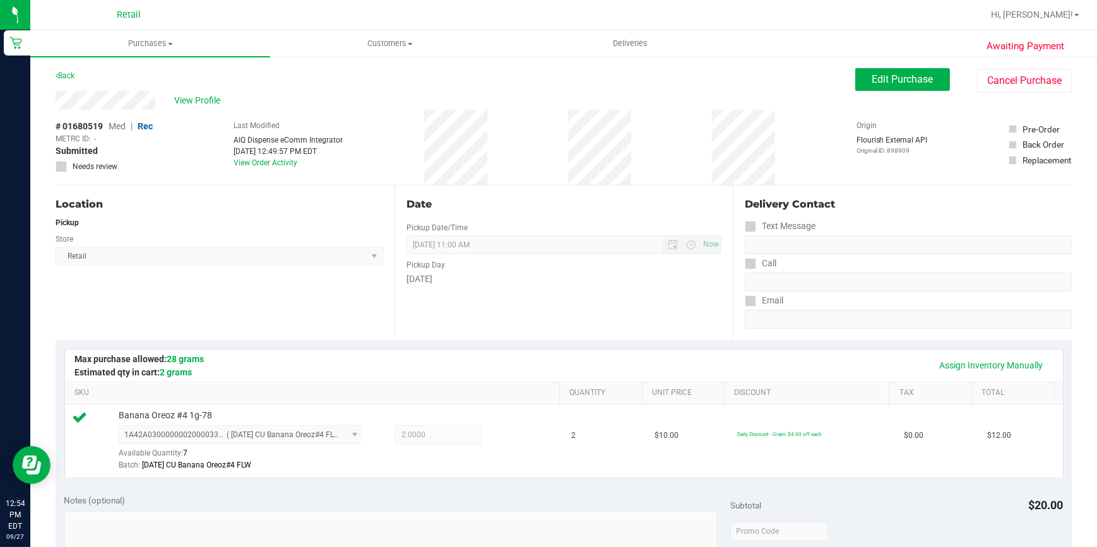
scroll to position [344, 0]
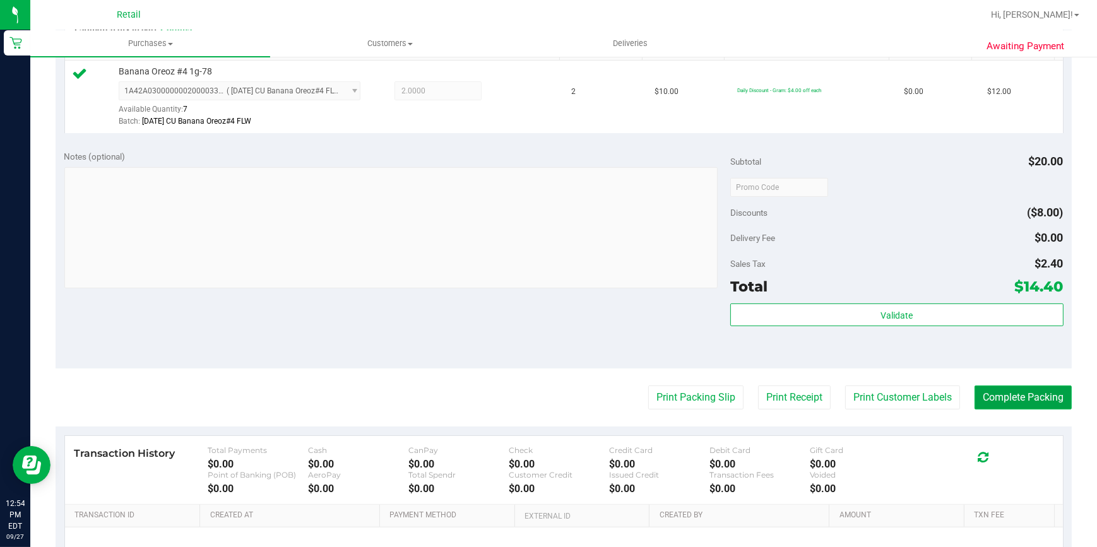
click at [1018, 400] on button "Complete Packing" at bounding box center [1022, 398] width 97 height 24
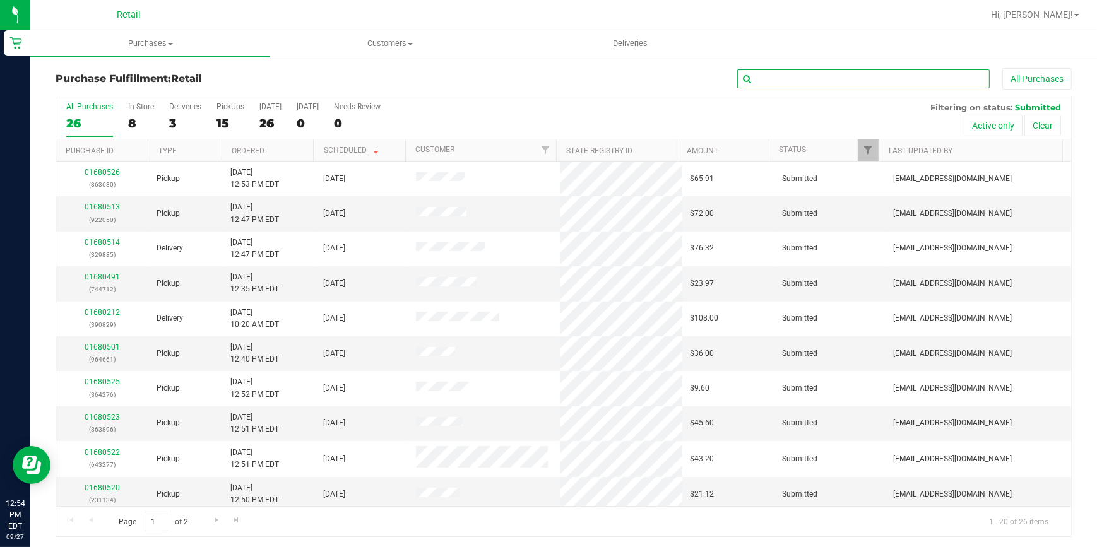
click at [858, 71] on input "text" at bounding box center [863, 78] width 252 height 19
type input "134"
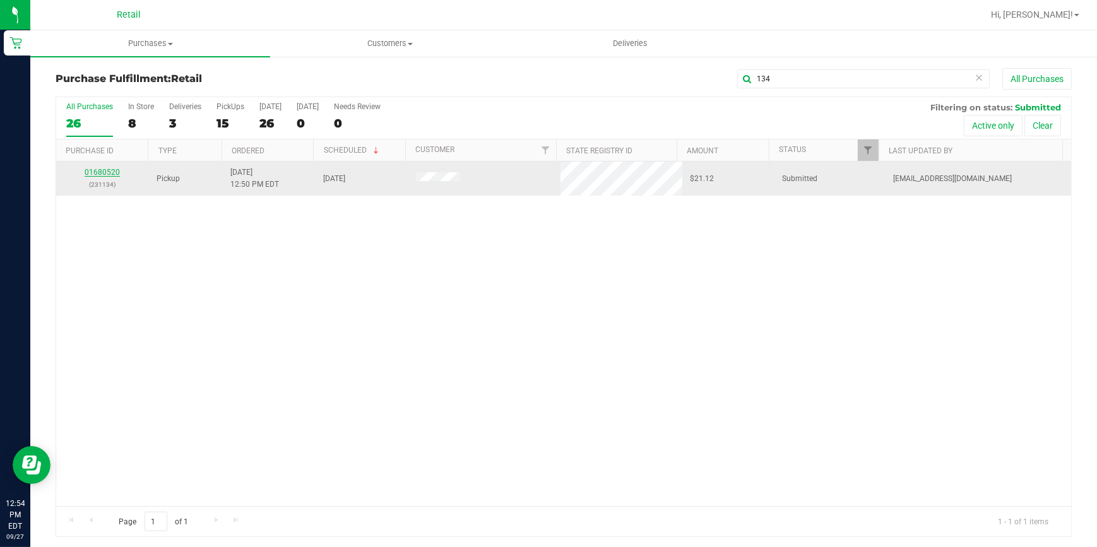
click at [102, 173] on link "01680520" at bounding box center [102, 172] width 35 height 9
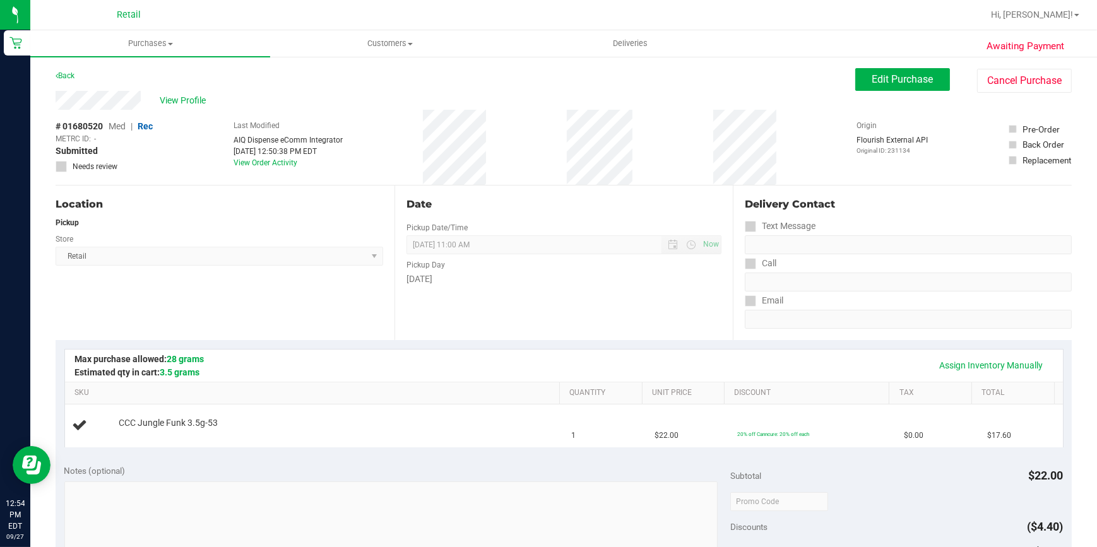
drag, startPoint x: 102, startPoint y: 173, endPoint x: -3, endPoint y: 245, distance: 127.1
drag, startPoint x: -3, startPoint y: 245, endPoint x: 228, endPoint y: 189, distance: 237.5
click at [228, 189] on div "Location Pickup Store Retail Select Store Retail" at bounding box center [225, 263] width 339 height 155
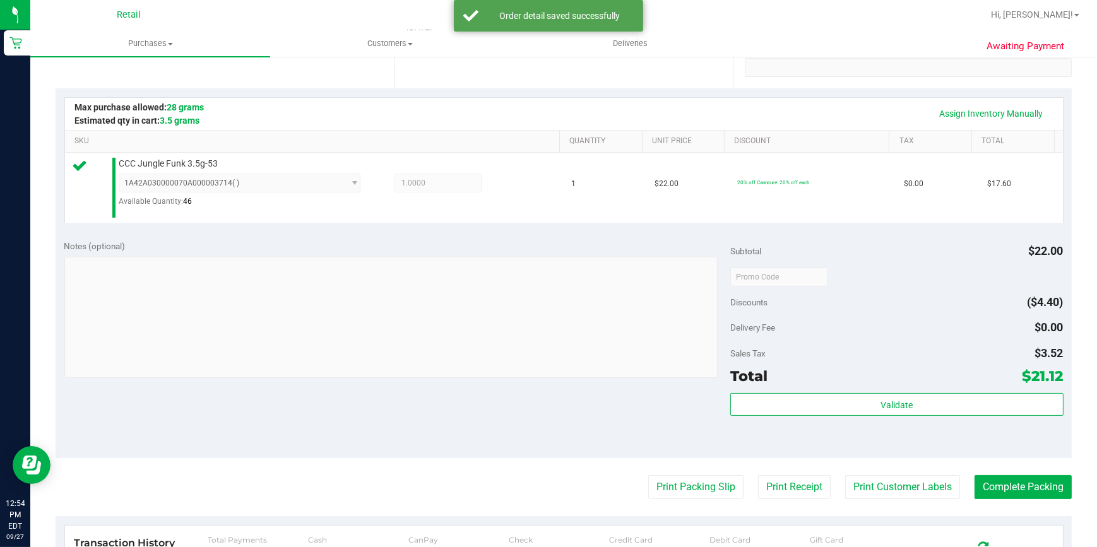
scroll to position [286, 0]
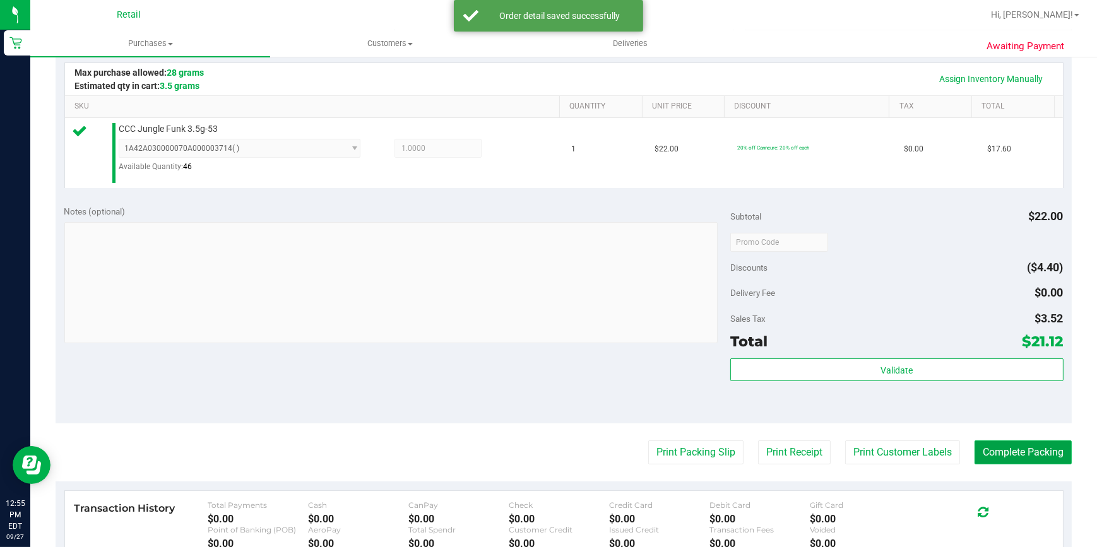
click at [1023, 447] on button "Complete Packing" at bounding box center [1022, 452] width 97 height 24
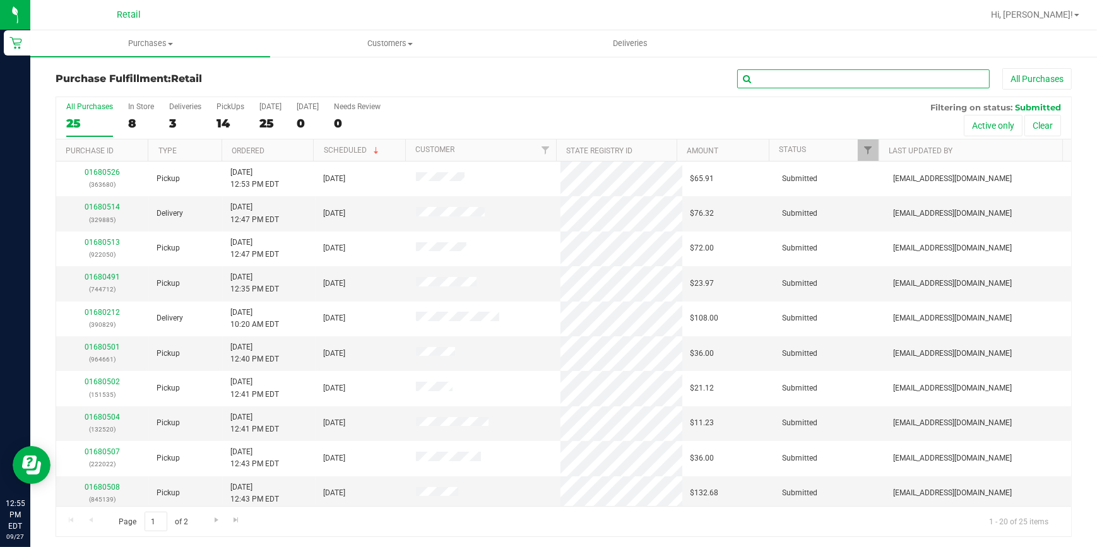
click at [816, 75] on input "text" at bounding box center [863, 78] width 252 height 19
type input "661"
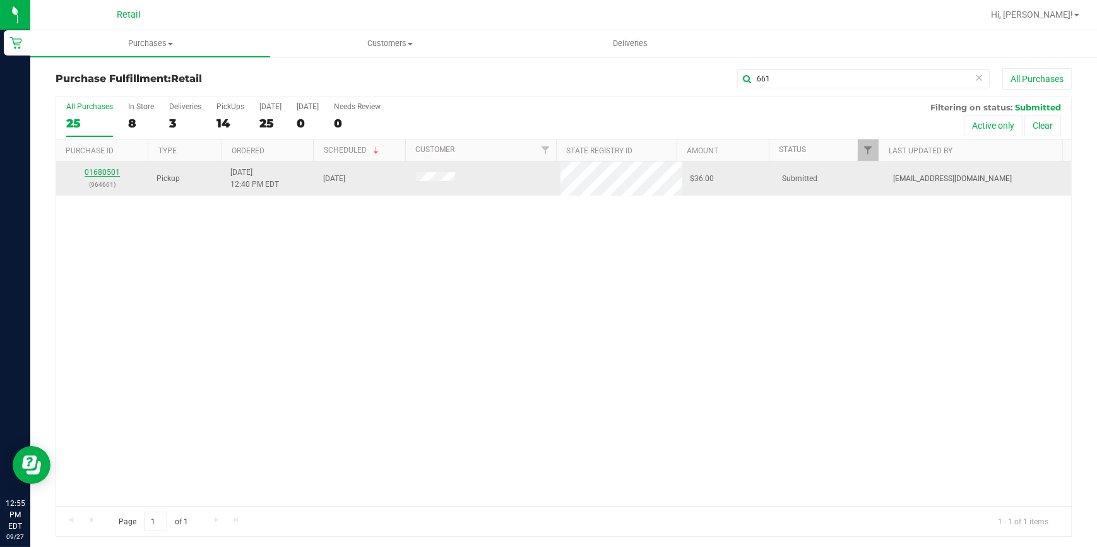
click at [96, 174] on link "01680501" at bounding box center [102, 172] width 35 height 9
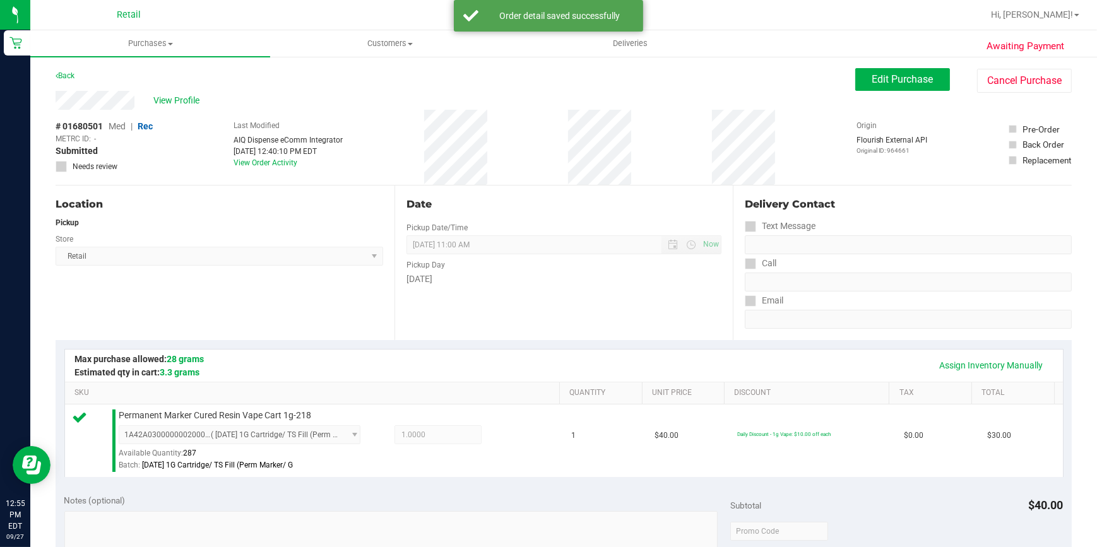
scroll to position [229, 0]
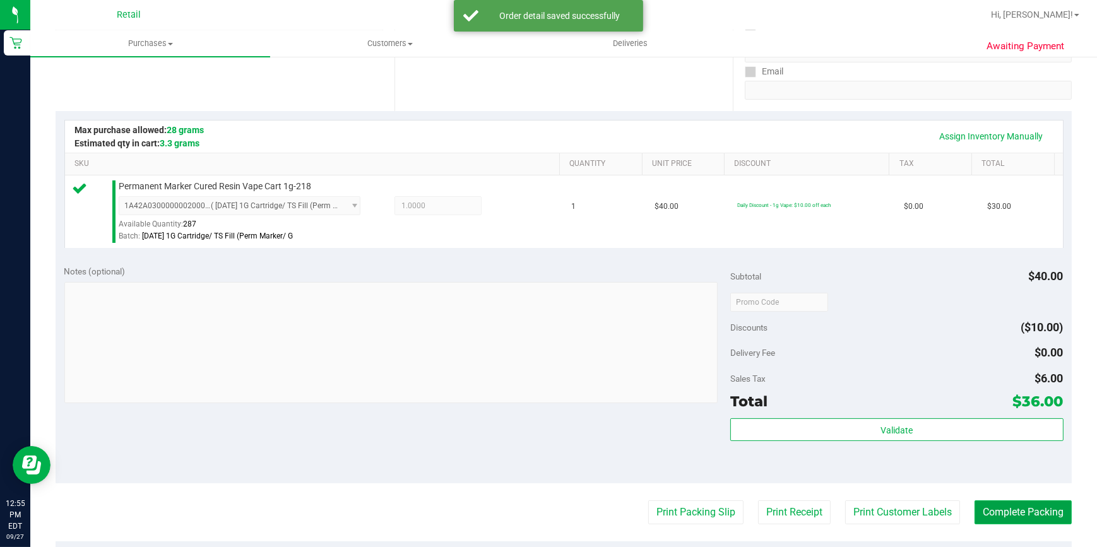
click at [1005, 509] on button "Complete Packing" at bounding box center [1022, 512] width 97 height 24
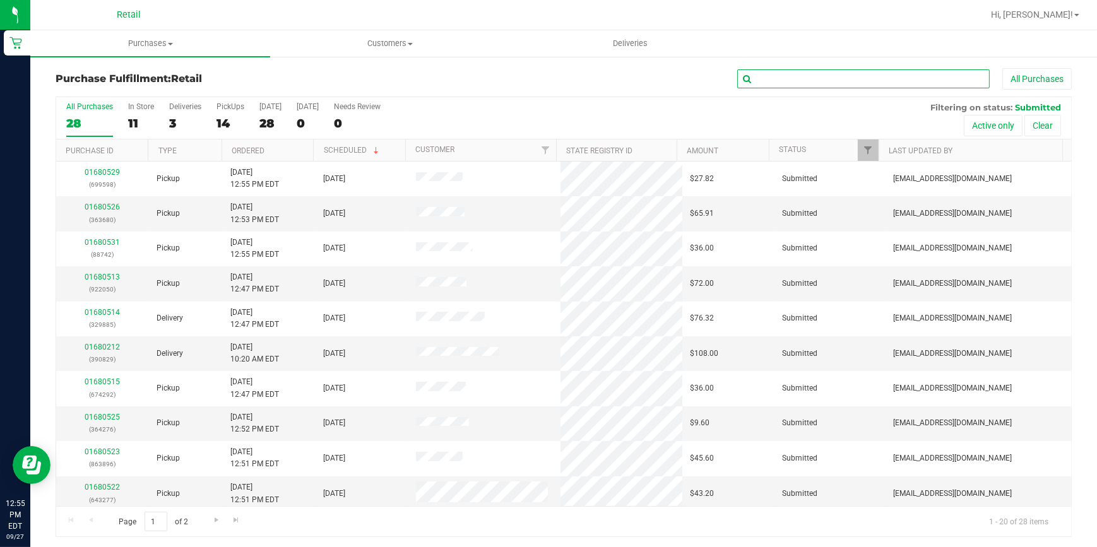
click at [820, 73] on input "text" at bounding box center [863, 78] width 252 height 19
type input "736"
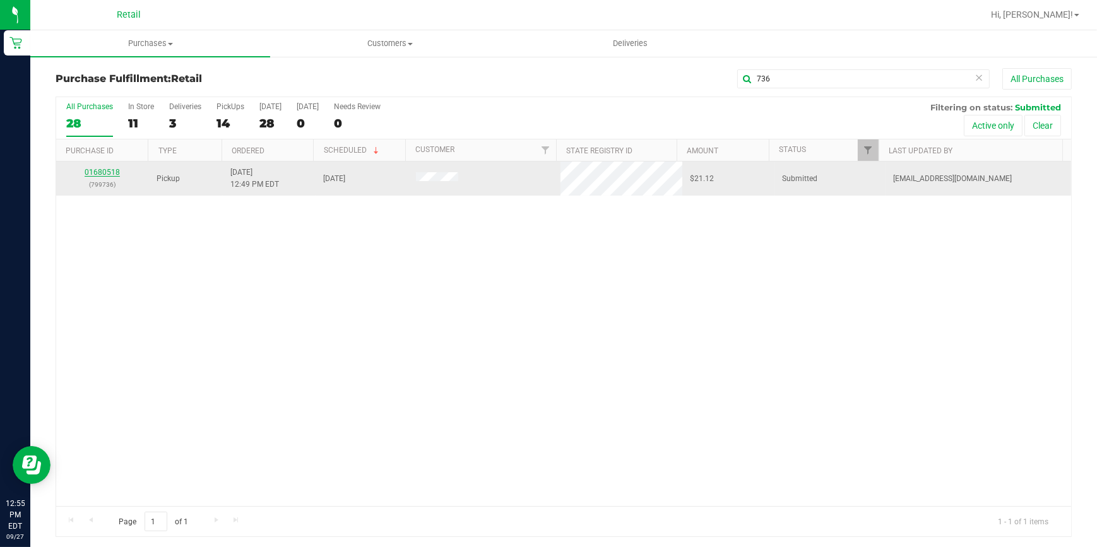
click at [91, 170] on link "01680518" at bounding box center [102, 172] width 35 height 9
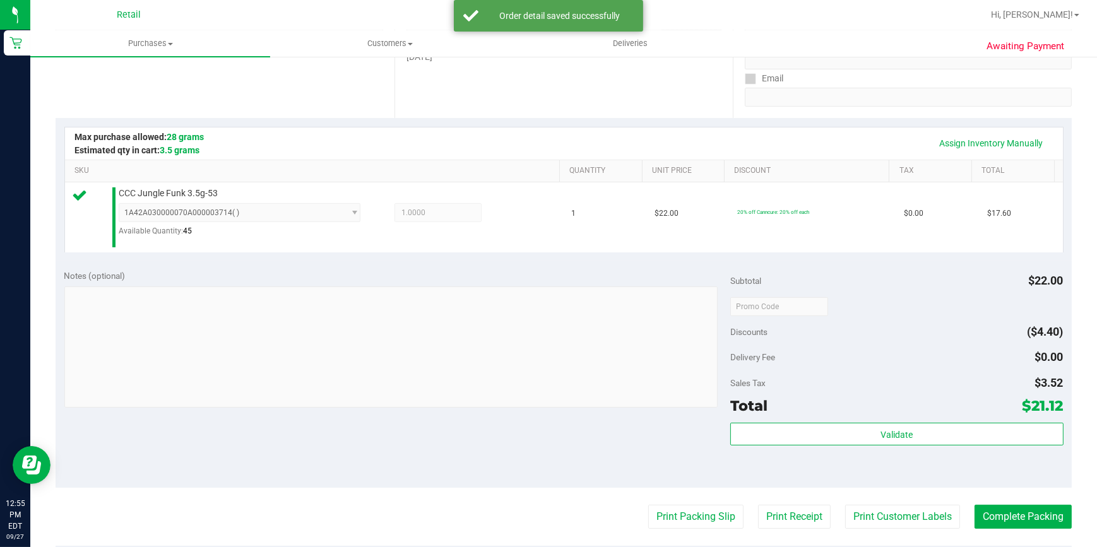
scroll to position [229, 0]
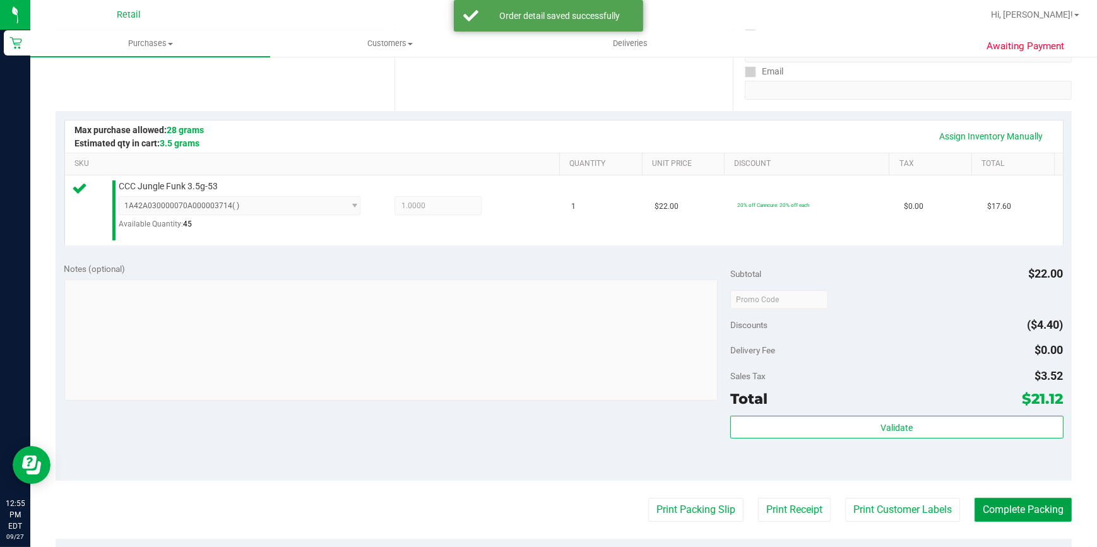
click at [1013, 507] on button "Complete Packing" at bounding box center [1022, 510] width 97 height 24
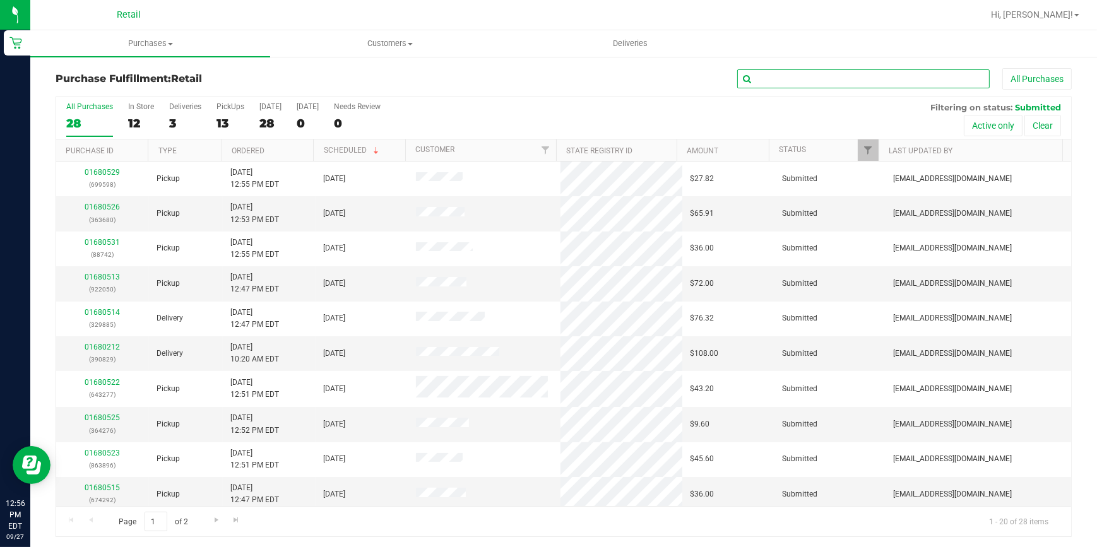
click at [826, 83] on input "text" at bounding box center [863, 78] width 252 height 19
type input "139"
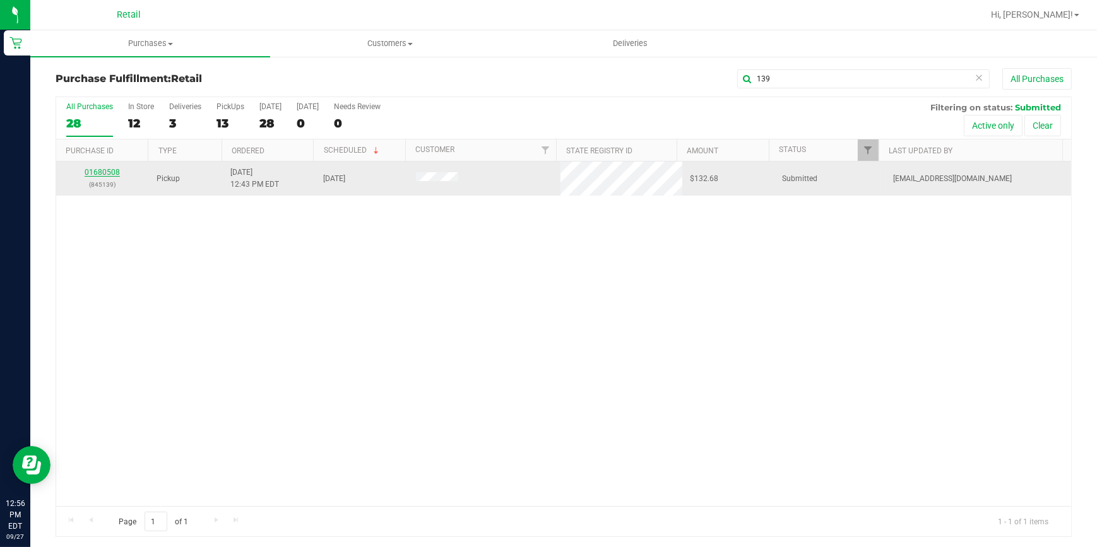
click at [112, 172] on link "01680508" at bounding box center [102, 172] width 35 height 9
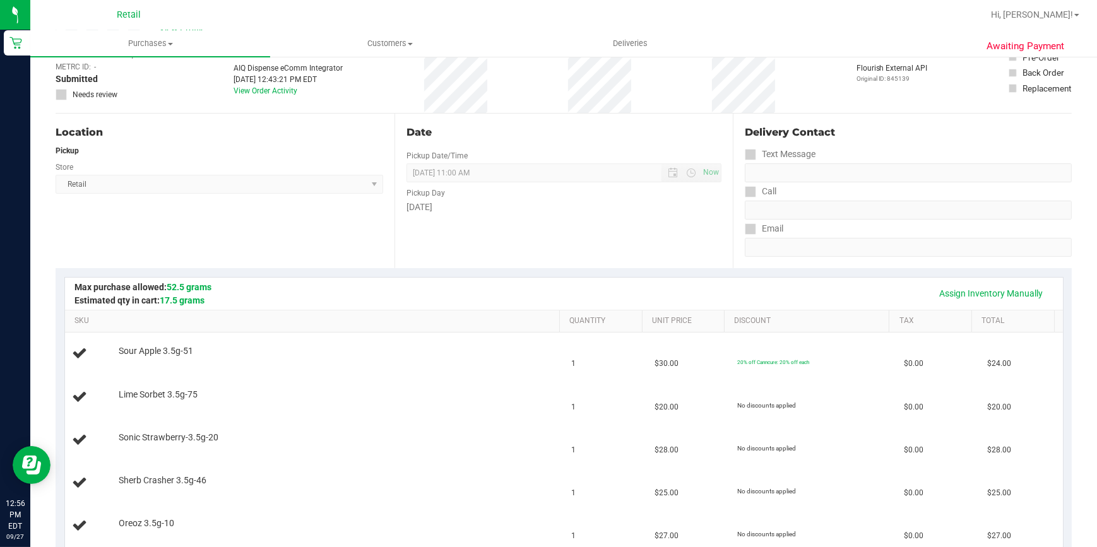
scroll to position [114, 0]
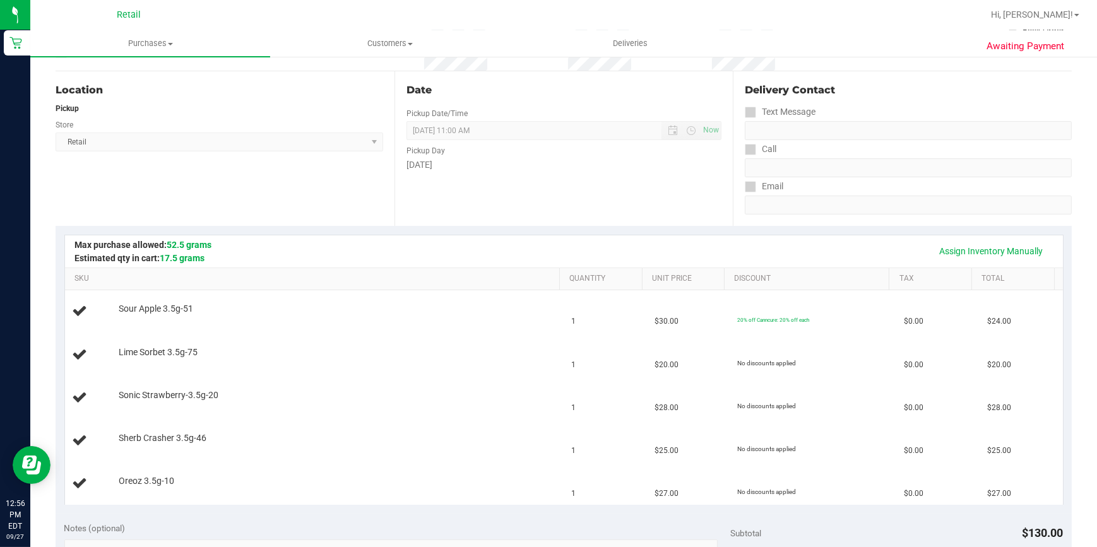
click at [382, 239] on div "Assign Inventory Manually" at bounding box center [564, 251] width 998 height 32
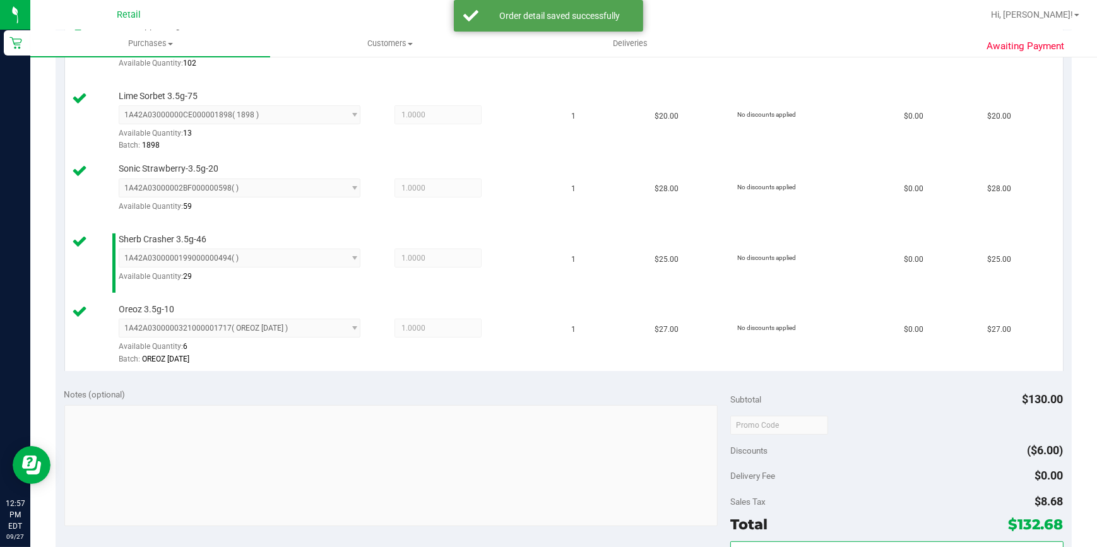
scroll to position [631, 0]
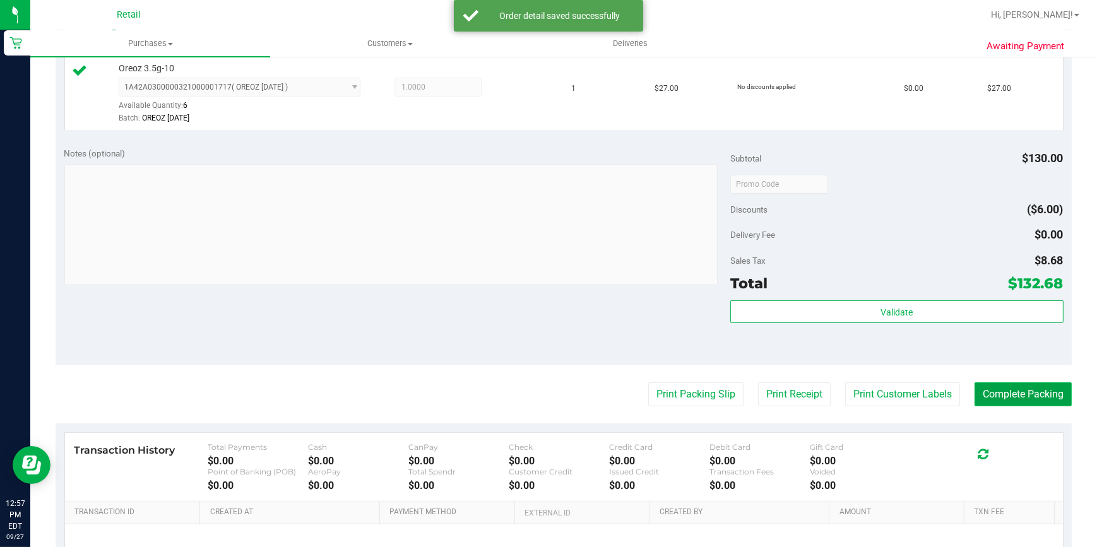
click at [1041, 398] on button "Complete Packing" at bounding box center [1022, 394] width 97 height 24
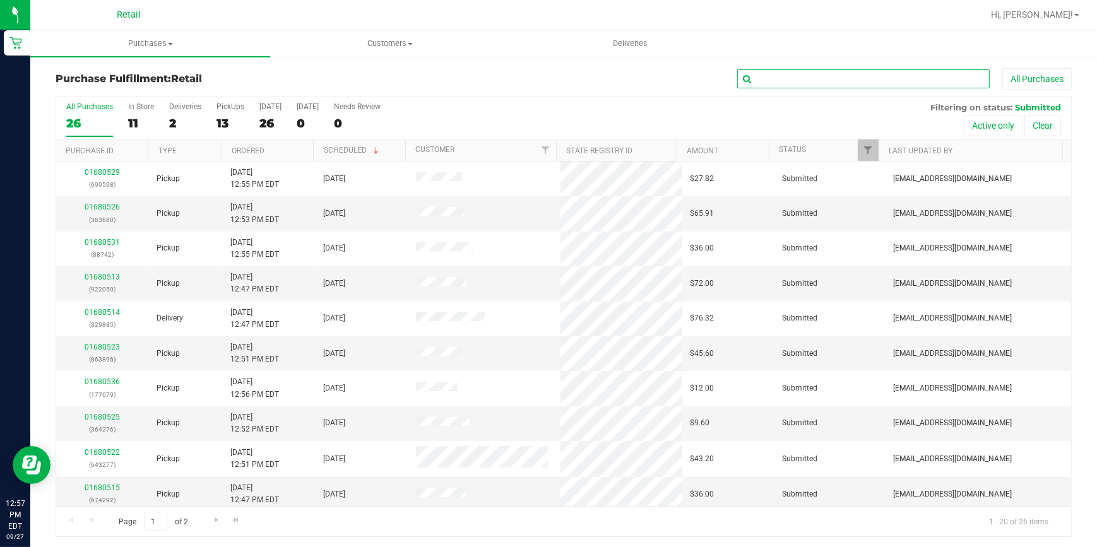
click at [798, 88] on div "All Purchases" at bounding box center [732, 78] width 677 height 21
type input "535"
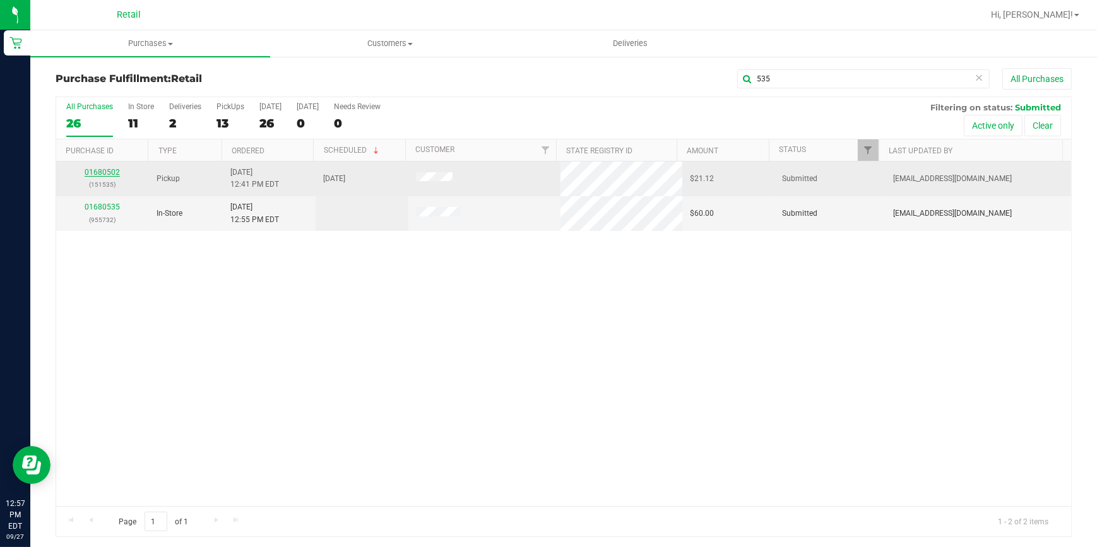
click at [108, 171] on link "01680502" at bounding box center [102, 172] width 35 height 9
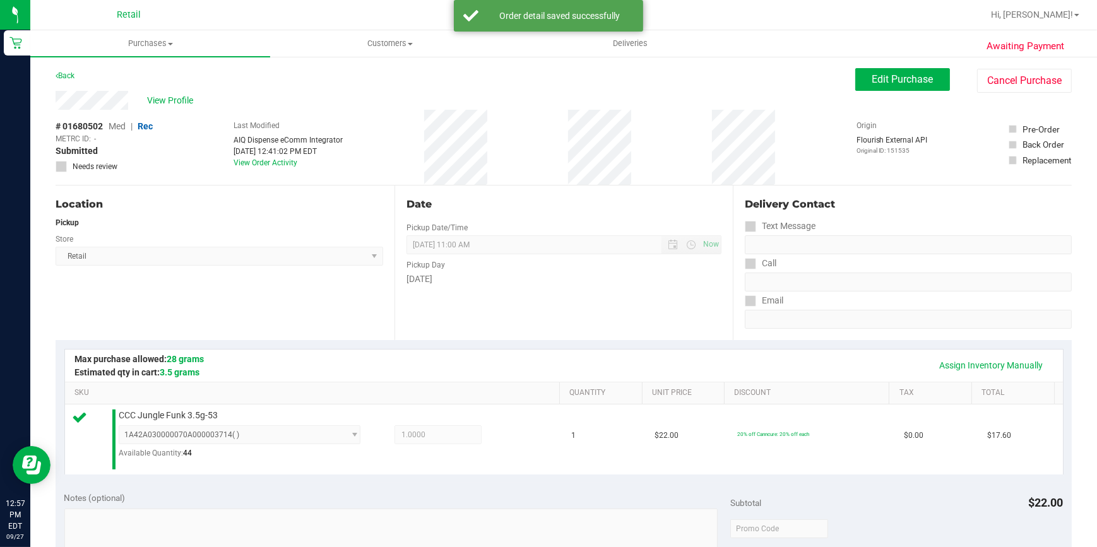
click at [138, 208] on div "Location" at bounding box center [219, 204] width 327 height 15
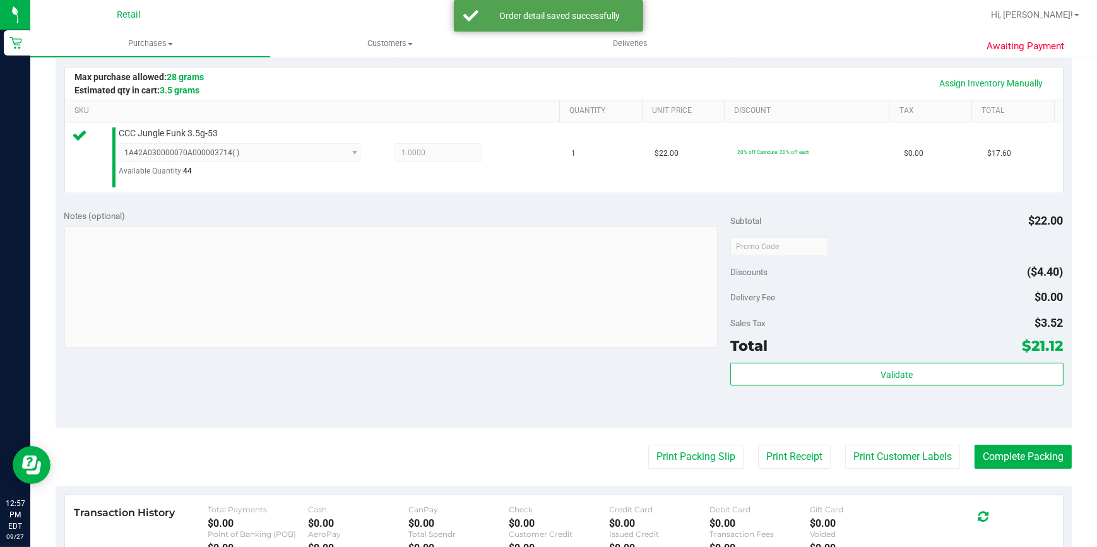
scroll to position [286, 0]
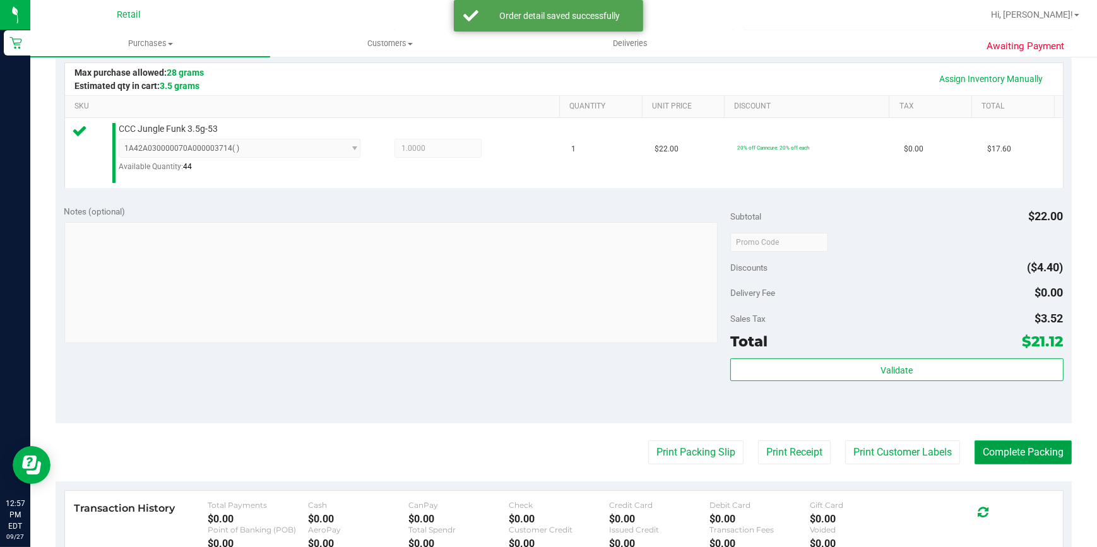
click at [1022, 445] on button "Complete Packing" at bounding box center [1022, 452] width 97 height 24
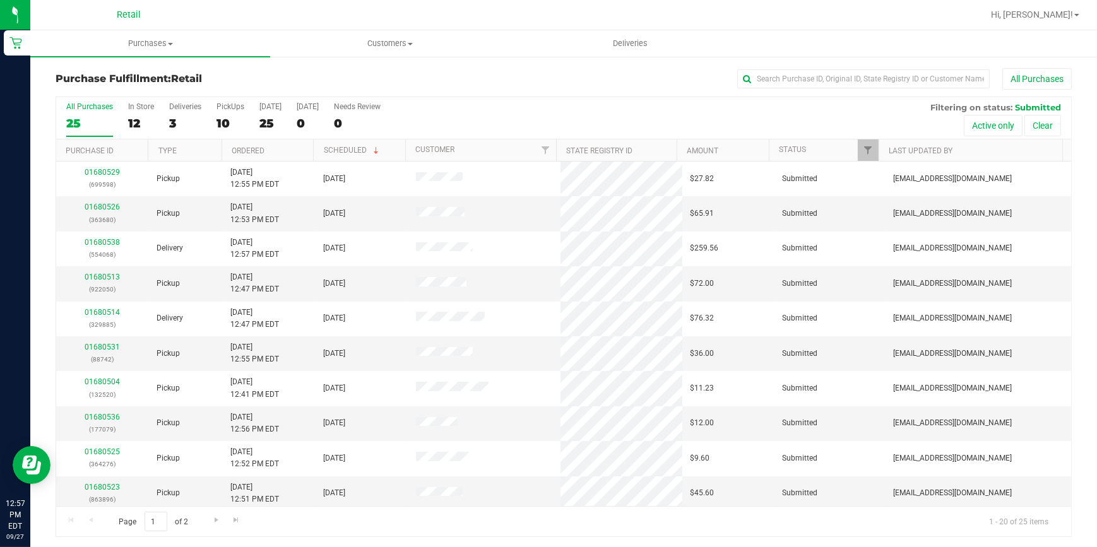
click at [500, 90] on div "Purchase Fulfillment: Retail All Purchases" at bounding box center [564, 82] width 1016 height 28
click at [789, 63] on div "Purchase Fulfillment: Retail All Purchases All Purchases 25 In Store 12 Deliver…" at bounding box center [563, 303] width 1066 height 494
click at [788, 76] on input "text" at bounding box center [863, 78] width 252 height 19
type input "050"
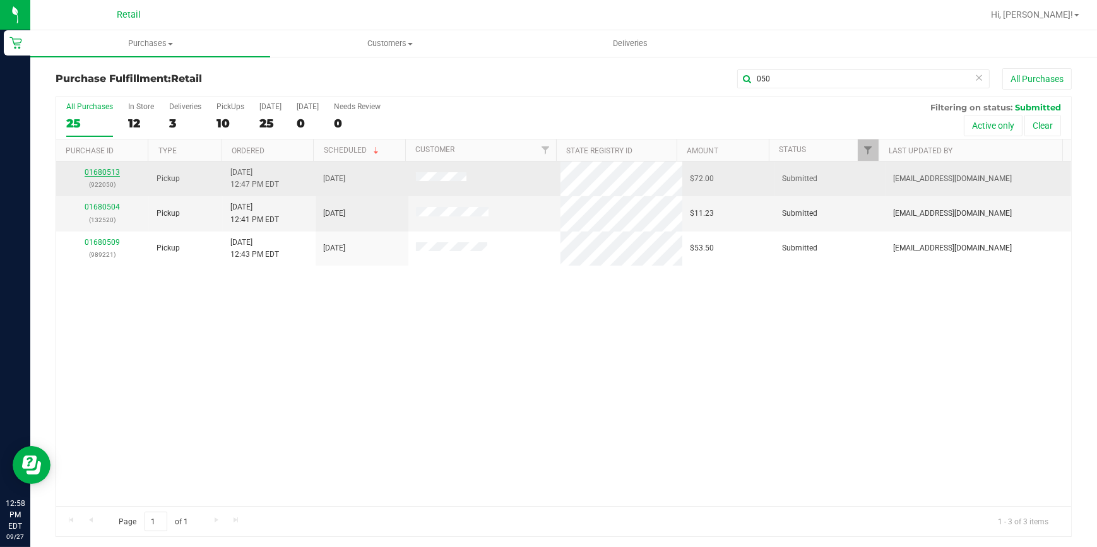
click at [97, 170] on link "01680513" at bounding box center [102, 172] width 35 height 9
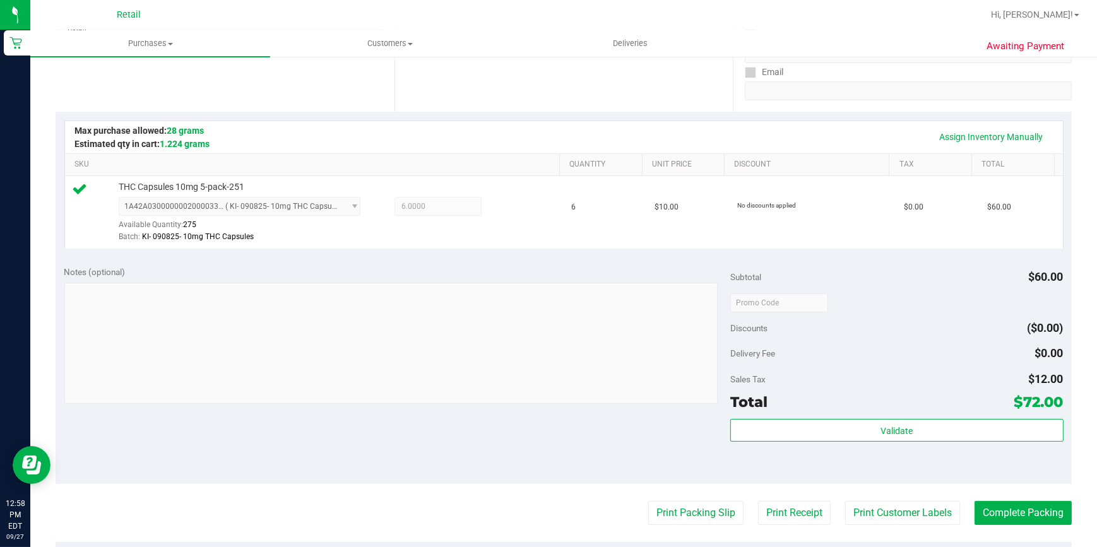
scroll to position [229, 0]
click at [1006, 518] on button "Complete Packing" at bounding box center [1022, 512] width 97 height 24
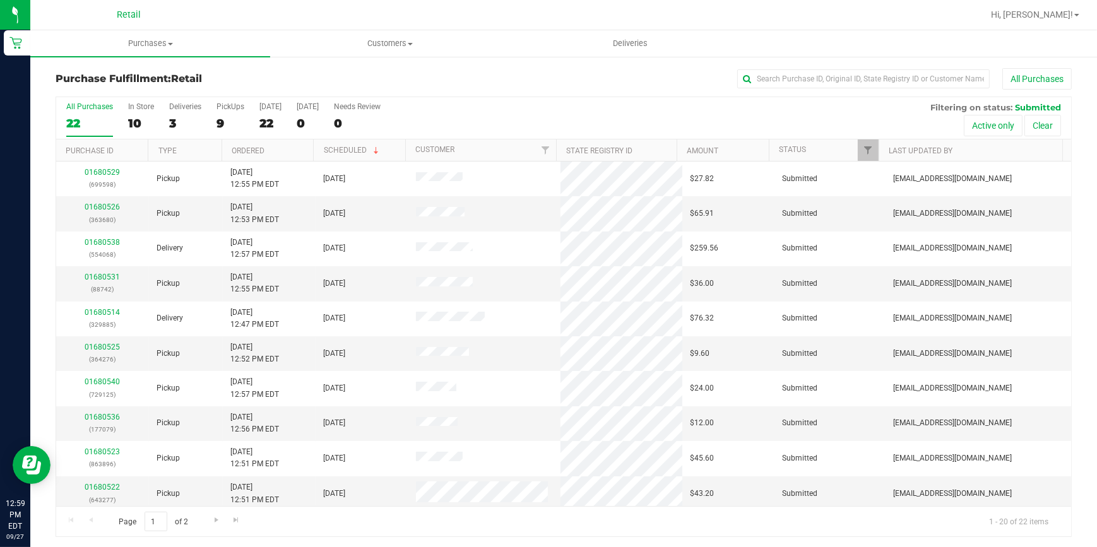
click at [209, 122] on div "All Purchases 22 In Store 10 Deliveries 3 PickUps 9 Today 22 Tomorrow 0 Needs R…" at bounding box center [563, 118] width 1015 height 42
click at [219, 122] on div "9" at bounding box center [230, 123] width 28 height 15
click at [0, 0] on input "PickUps 9" at bounding box center [0, 0] width 0 height 0
click at [843, 81] on input "text" at bounding box center [863, 78] width 252 height 19
type input "742"
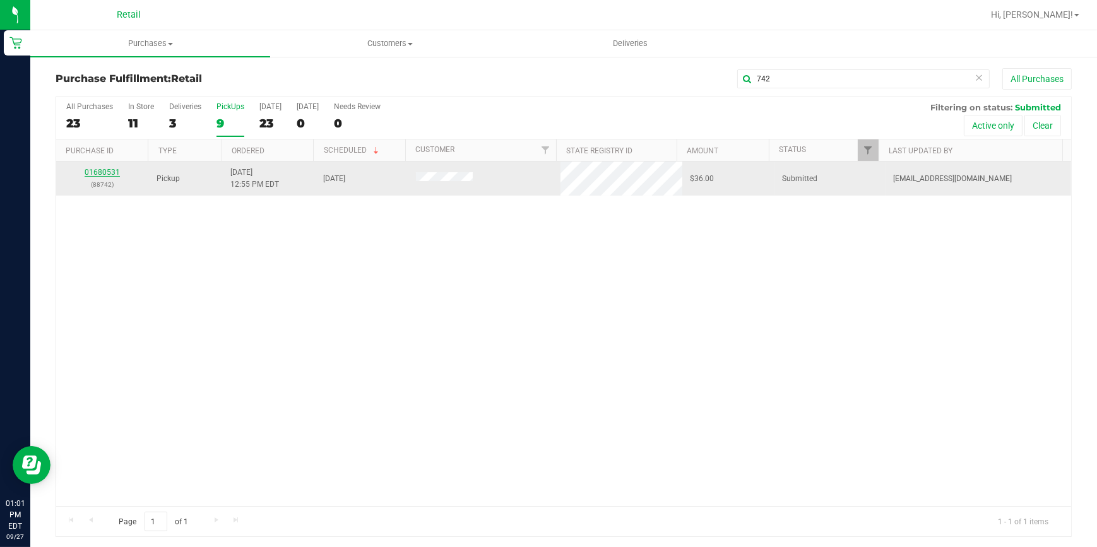
click at [94, 170] on link "01680531" at bounding box center [102, 172] width 35 height 9
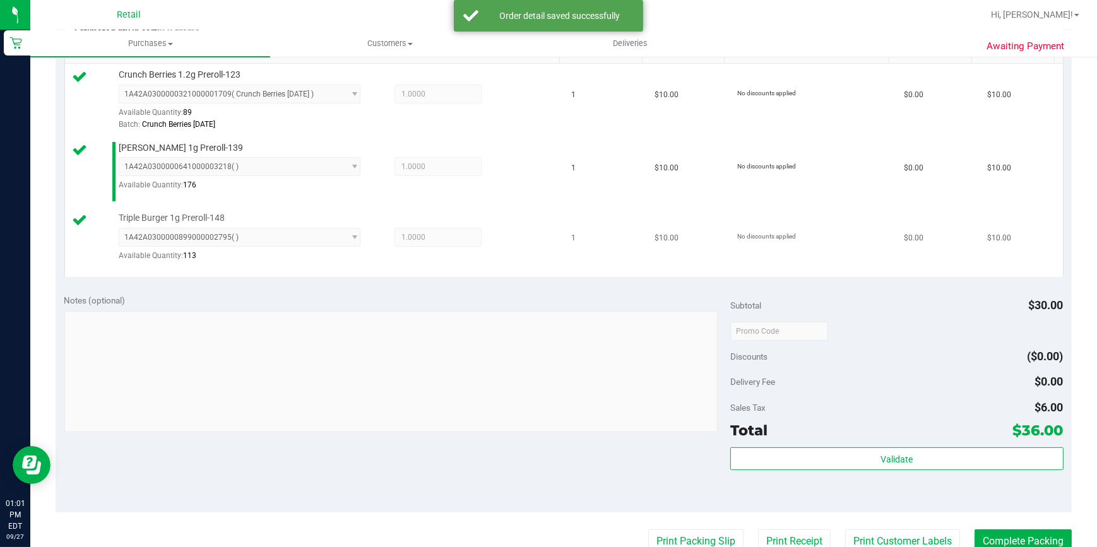
scroll to position [344, 0]
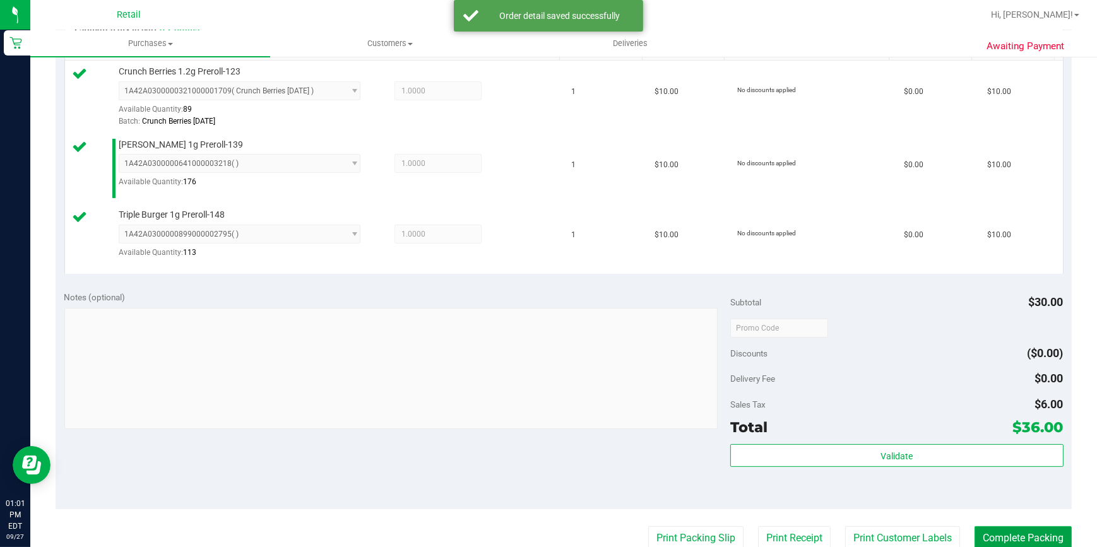
click at [1019, 531] on button "Complete Packing" at bounding box center [1022, 538] width 97 height 24
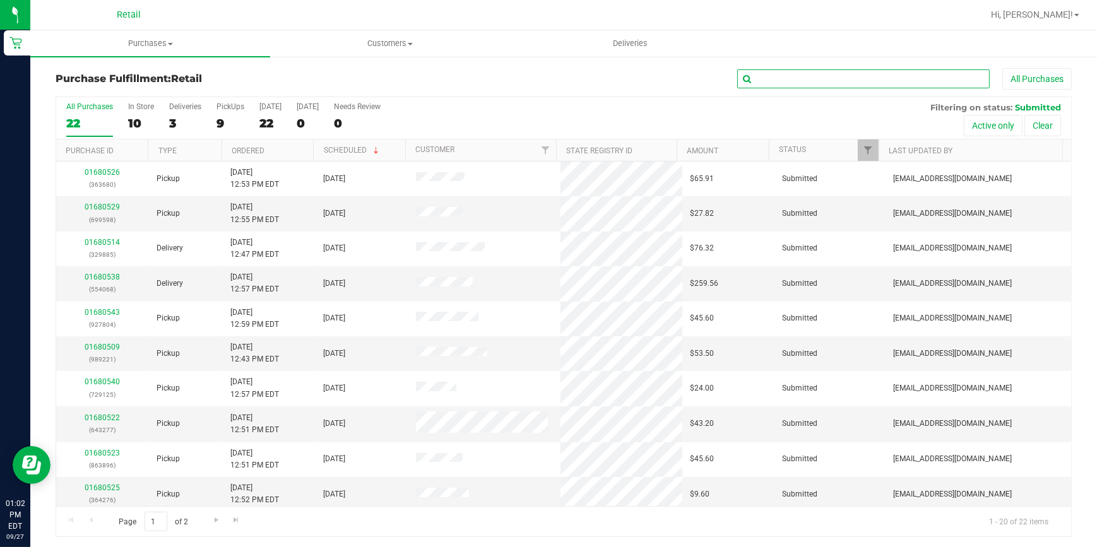
click at [822, 74] on input "text" at bounding box center [863, 78] width 252 height 19
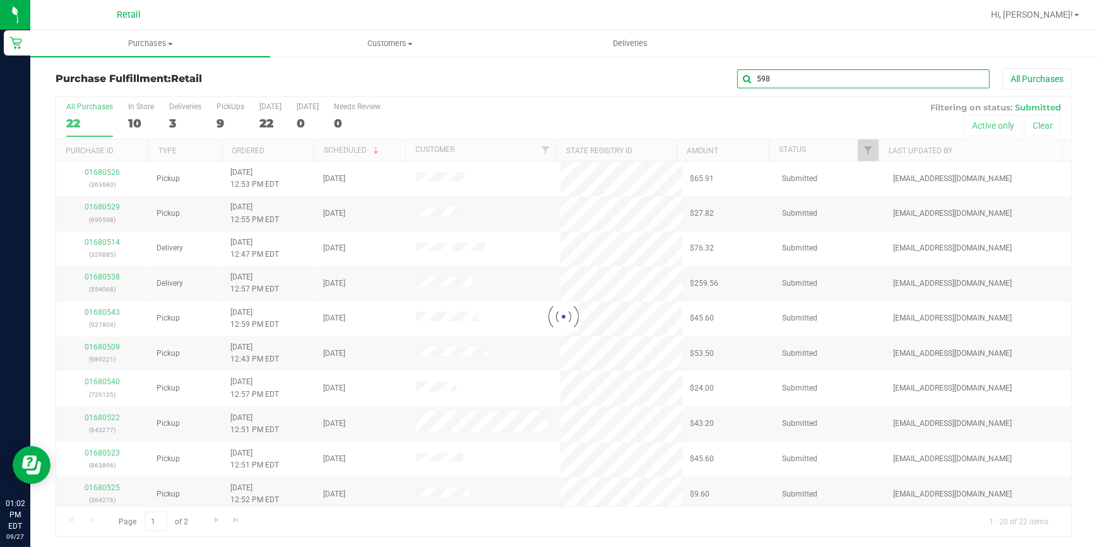
type input "598"
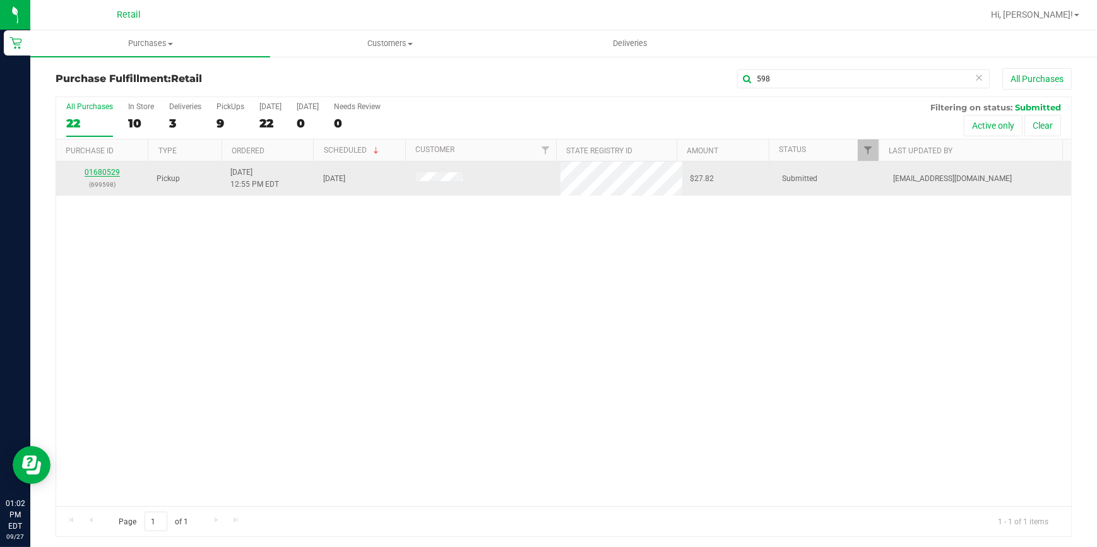
click at [105, 173] on link "01680529" at bounding box center [102, 172] width 35 height 9
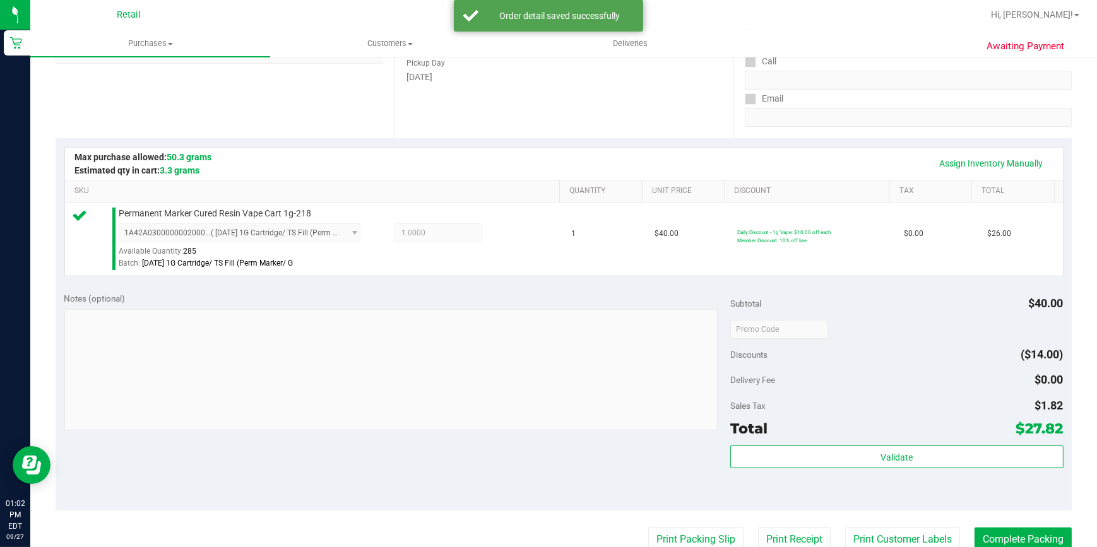
scroll to position [229, 0]
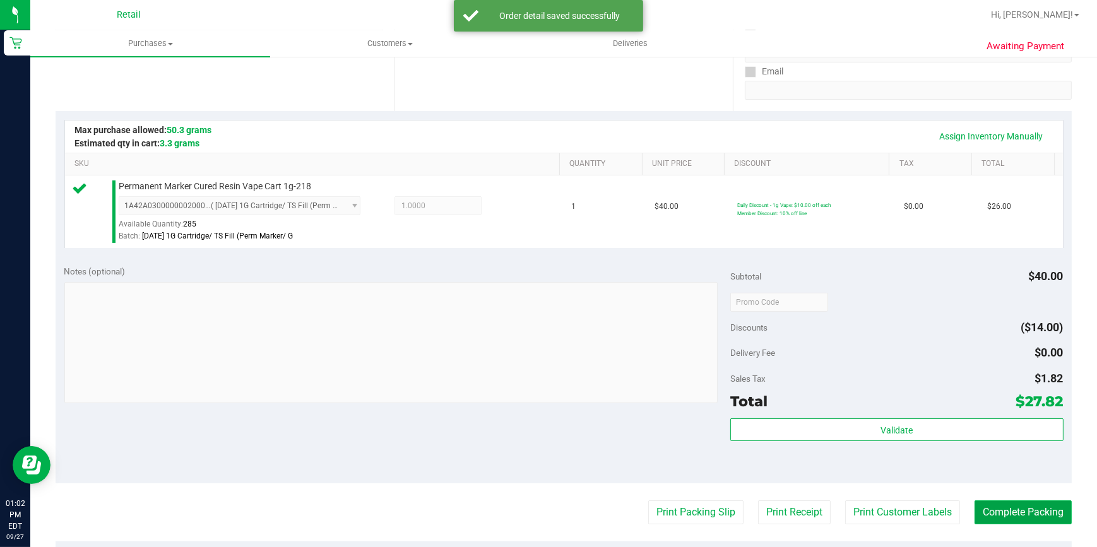
click at [985, 517] on button "Complete Packing" at bounding box center [1022, 512] width 97 height 24
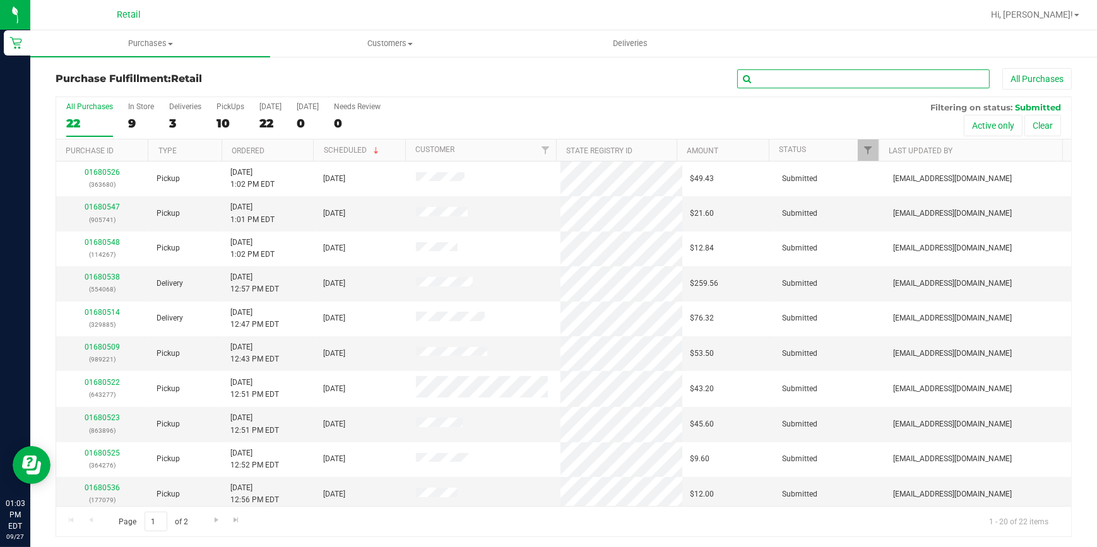
click at [887, 75] on input "text" at bounding box center [863, 78] width 252 height 19
type input "896"
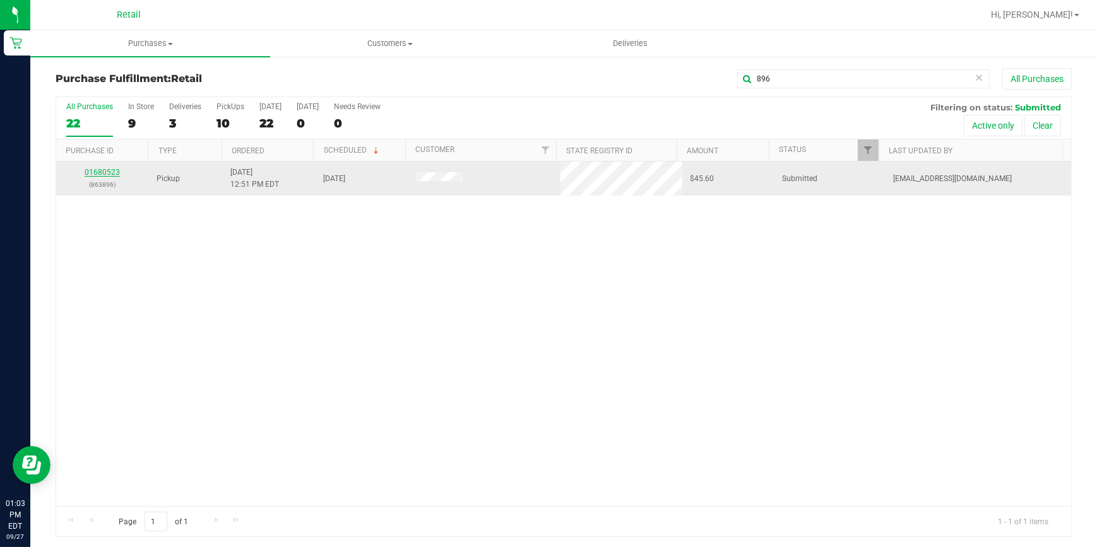
click at [93, 174] on link "01680523" at bounding box center [102, 172] width 35 height 9
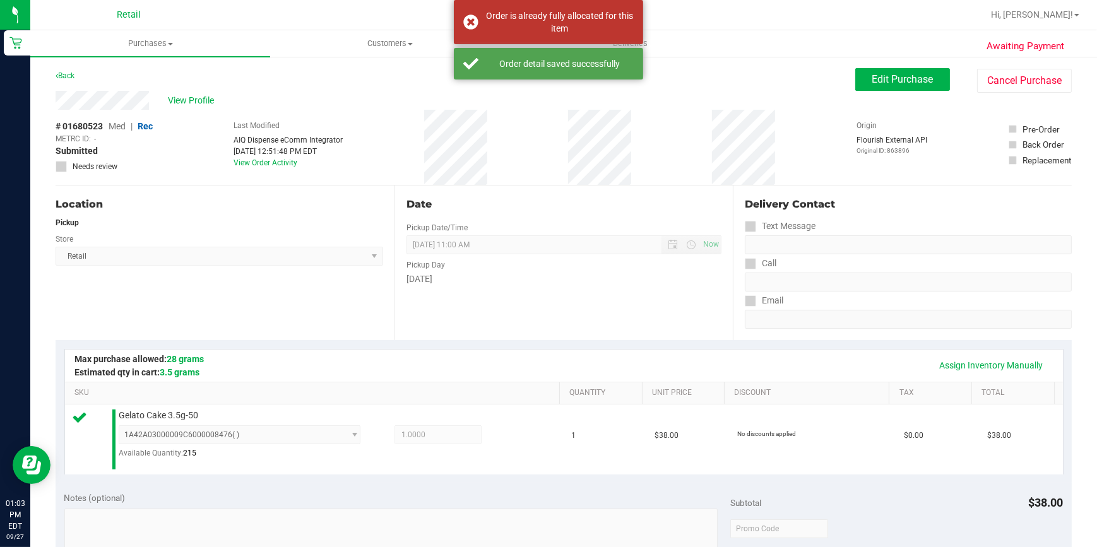
click at [190, 177] on div "# 01680523 Med | Rec METRC ID: - Submitted Needs review Last Modified AIQ Dispe…" at bounding box center [564, 147] width 1016 height 75
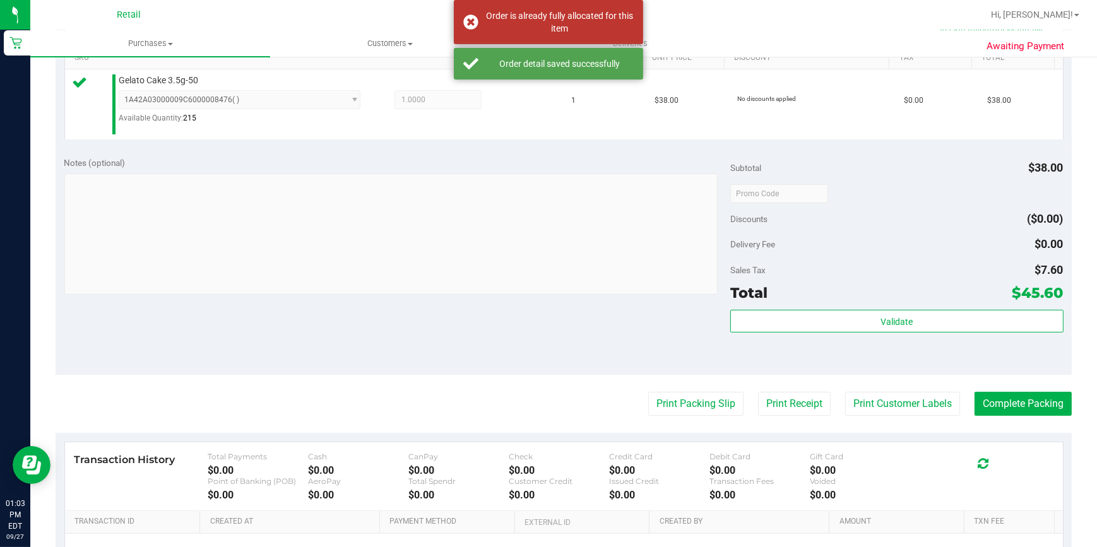
scroll to position [344, 0]
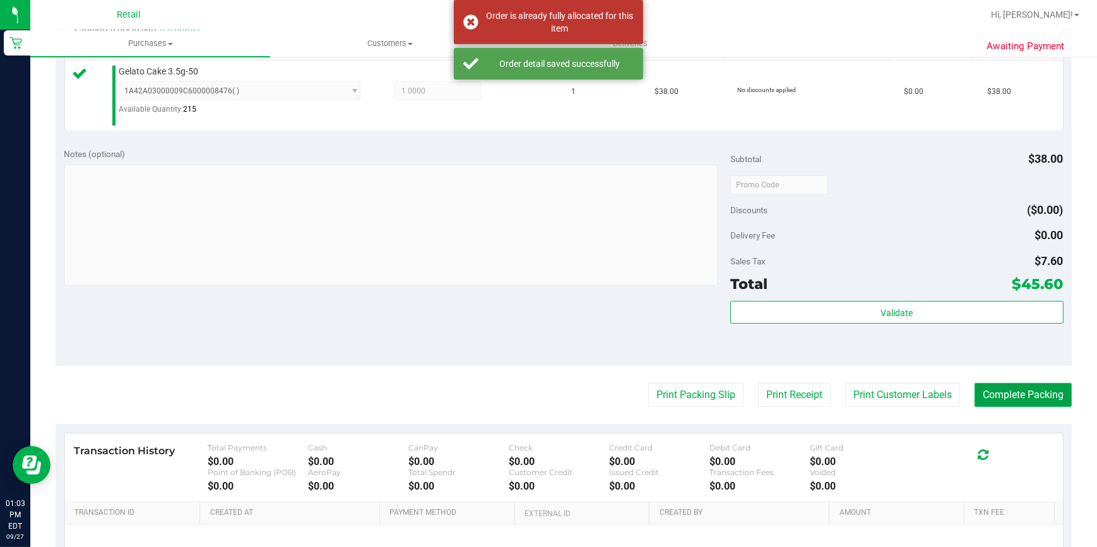
click at [998, 385] on button "Complete Packing" at bounding box center [1022, 395] width 97 height 24
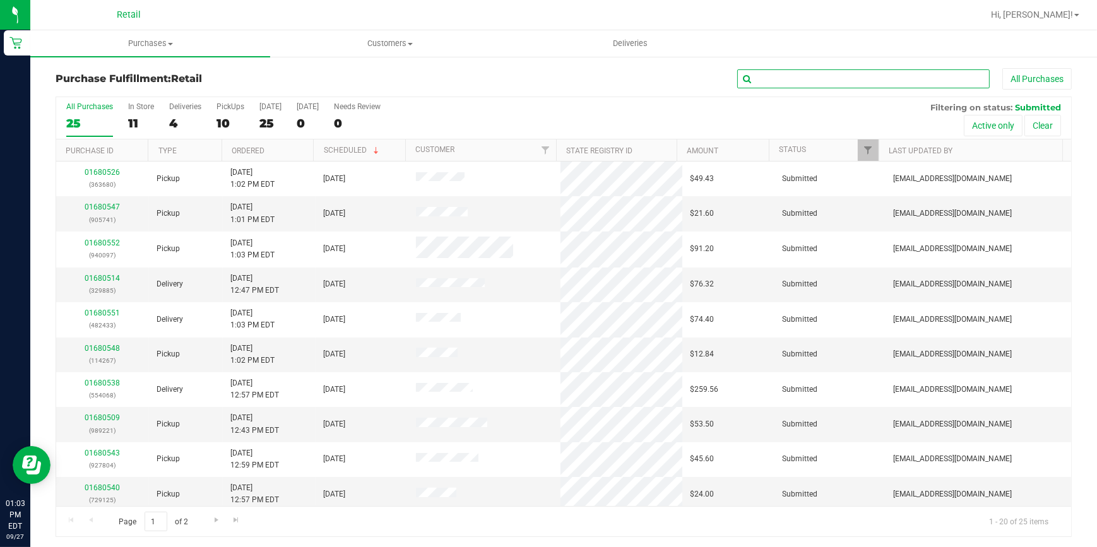
click at [799, 78] on input "text" at bounding box center [863, 78] width 252 height 19
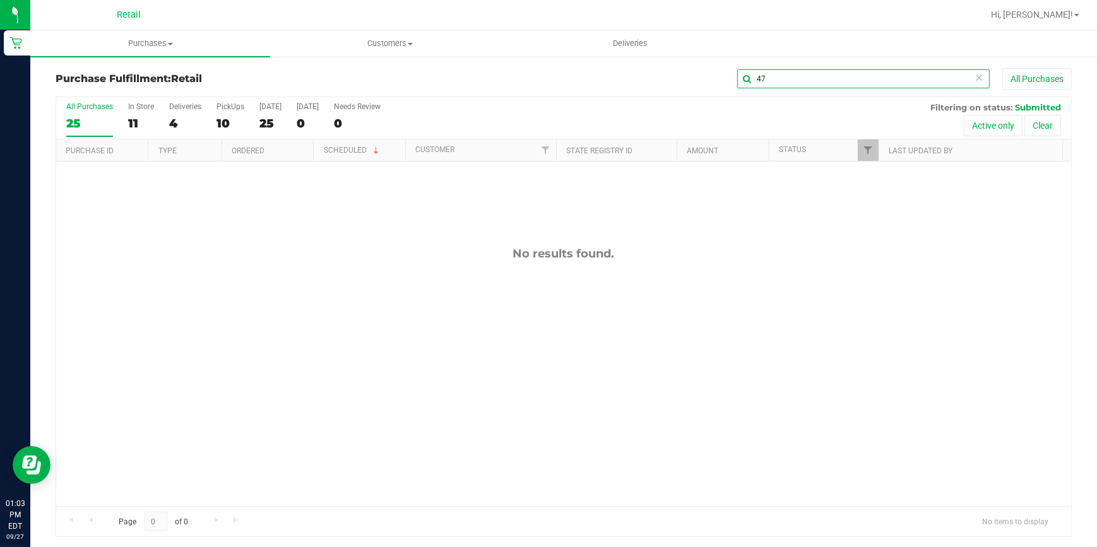
type input "4"
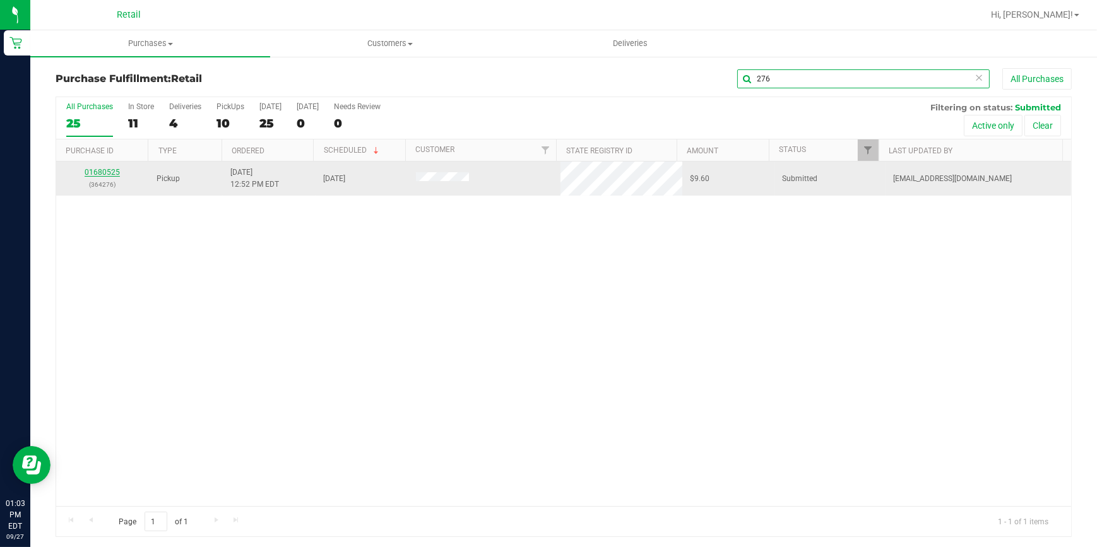
type input "276"
click at [100, 170] on link "01680525" at bounding box center [102, 172] width 35 height 9
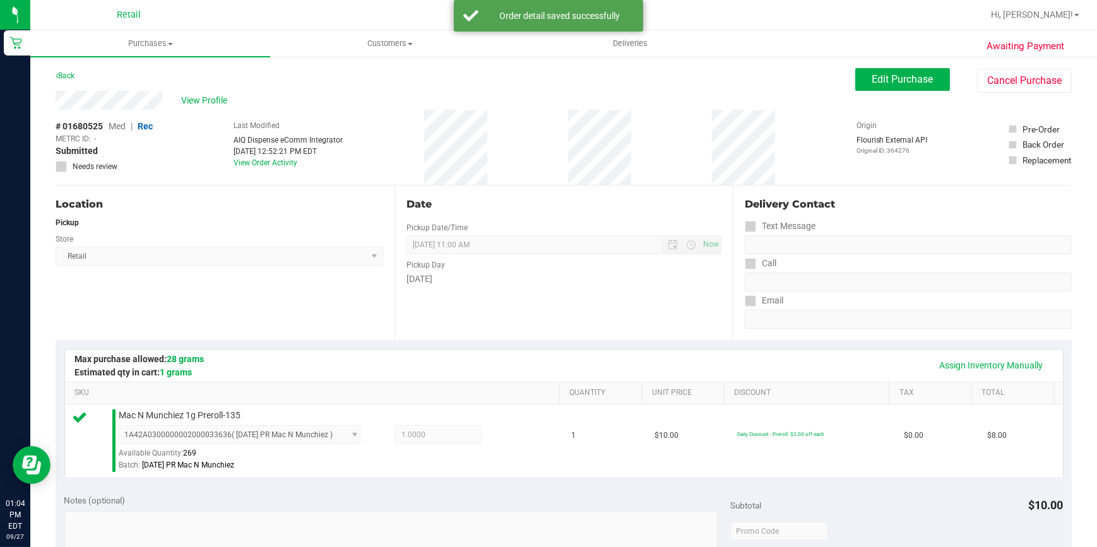
scroll to position [344, 0]
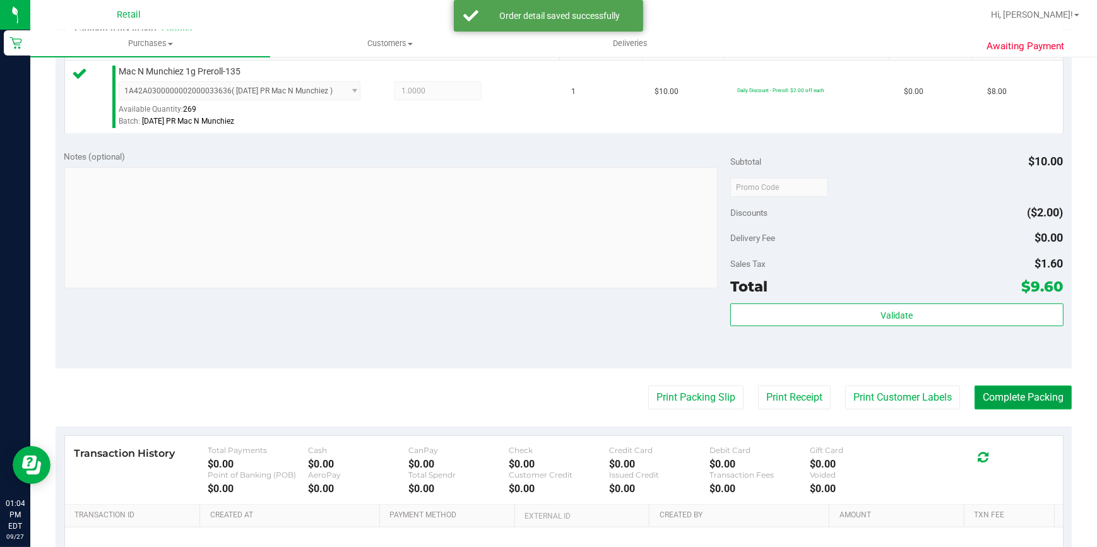
click at [984, 396] on button "Complete Packing" at bounding box center [1022, 398] width 97 height 24
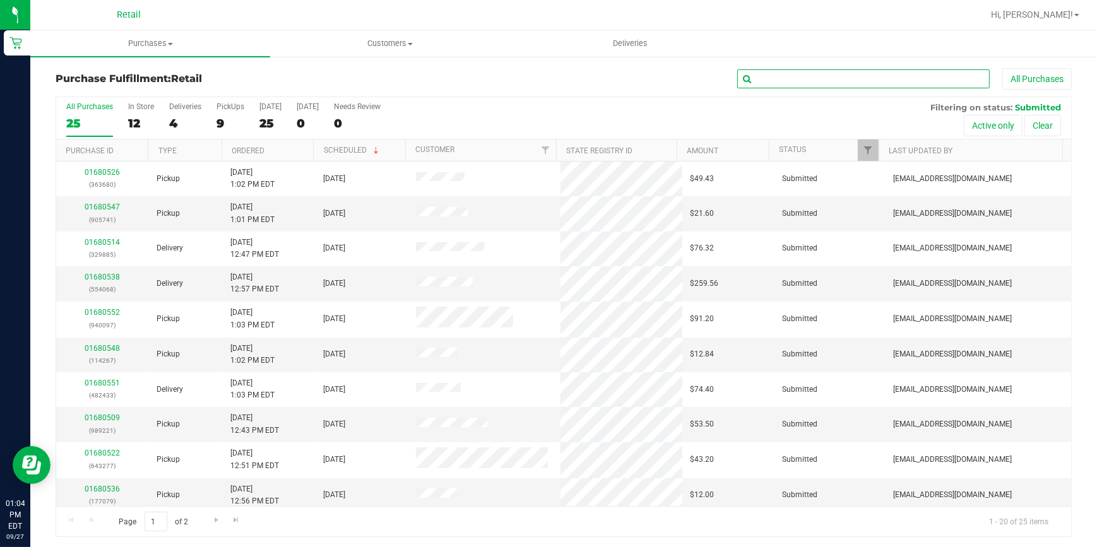
click at [769, 81] on input "text" at bounding box center [863, 78] width 252 height 19
type input "277"
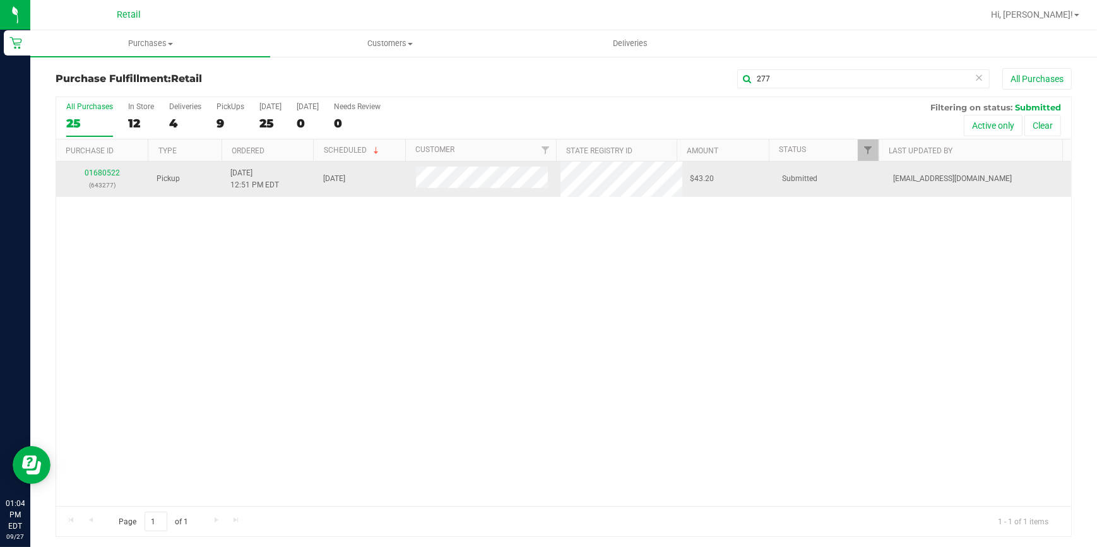
click at [109, 164] on td "01680522 (643277)" at bounding box center [102, 179] width 93 height 35
click at [109, 171] on link "01680522" at bounding box center [102, 172] width 35 height 9
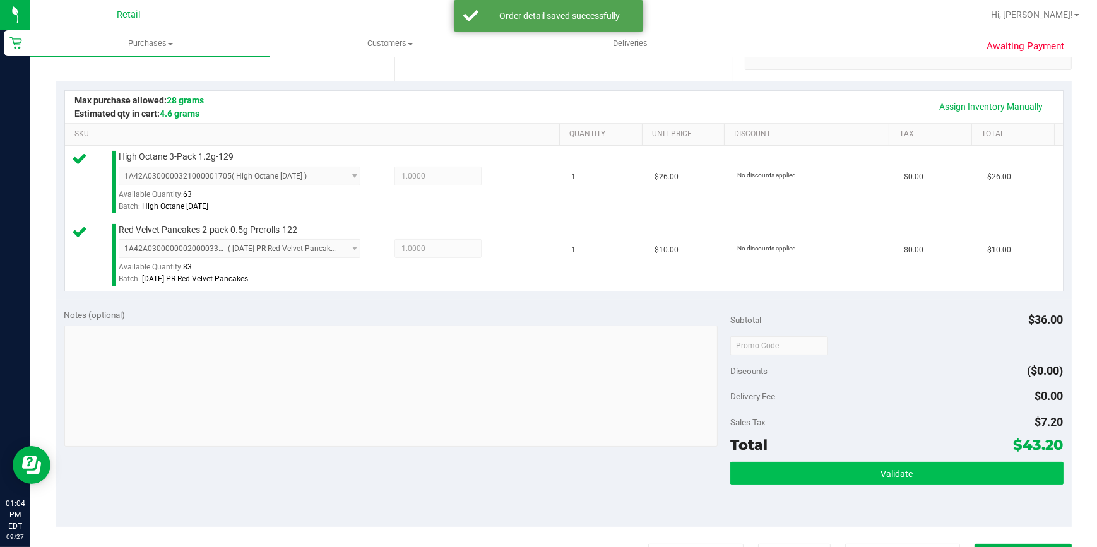
scroll to position [286, 0]
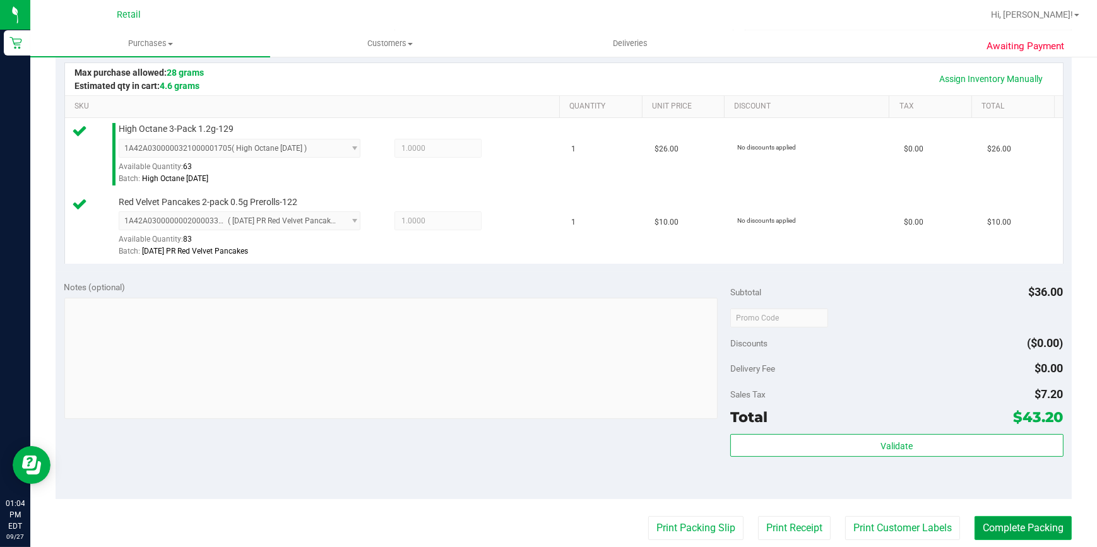
click at [1035, 520] on button "Complete Packing" at bounding box center [1022, 528] width 97 height 24
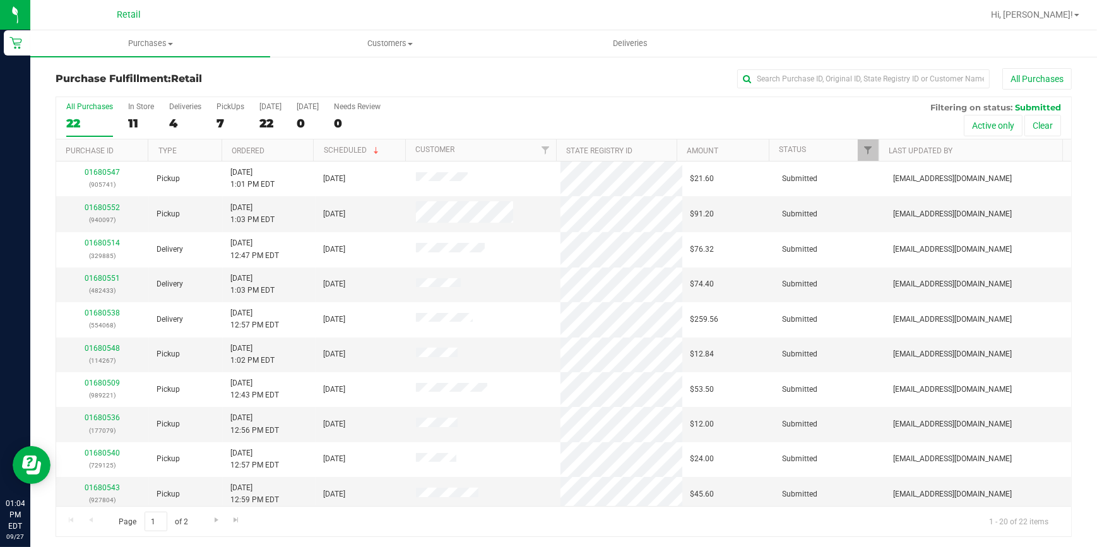
click at [209, 121] on div "All Purchases 22 In Store 11 Deliveries 4 PickUps 7 Today 22 Tomorrow 0 Needs R…" at bounding box center [563, 118] width 1015 height 42
click at [220, 127] on div "7" at bounding box center [230, 123] width 28 height 15
click at [0, 0] on input "PickUps 7" at bounding box center [0, 0] width 0 height 0
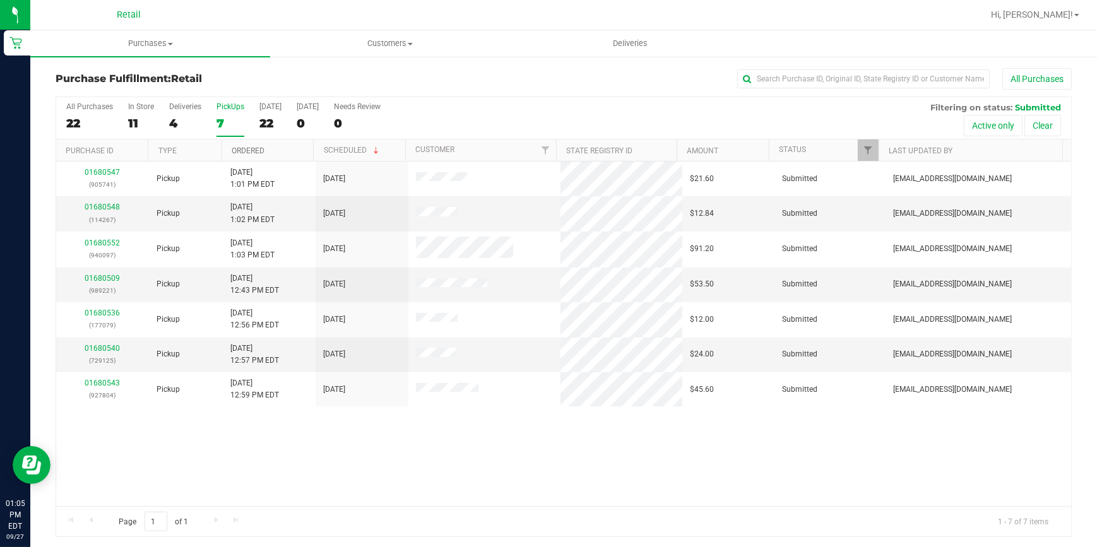
click at [246, 146] on link "Ordered" at bounding box center [248, 150] width 33 height 9
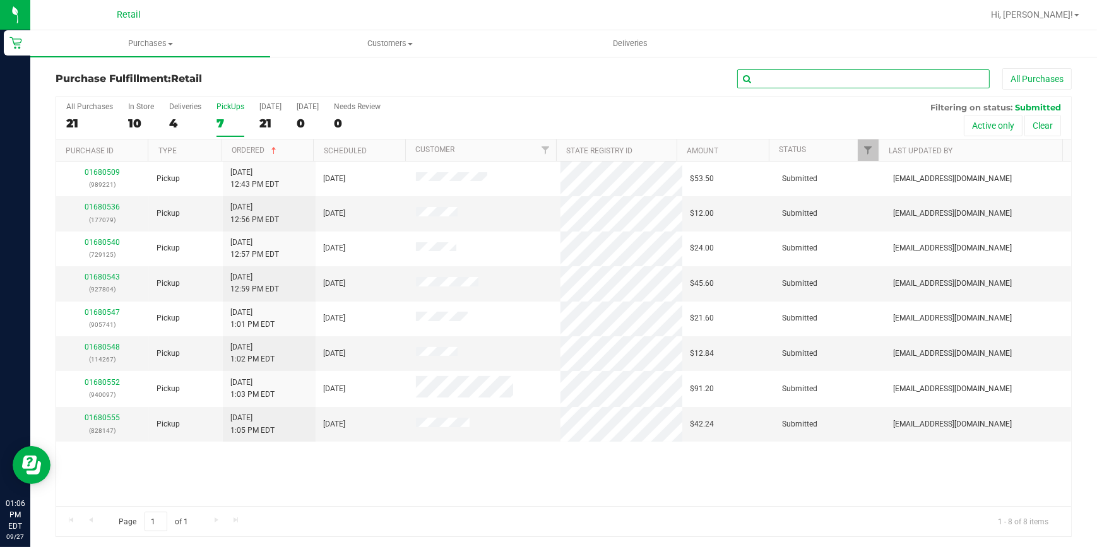
click at [840, 69] on input "text" at bounding box center [863, 78] width 252 height 19
type input "125"
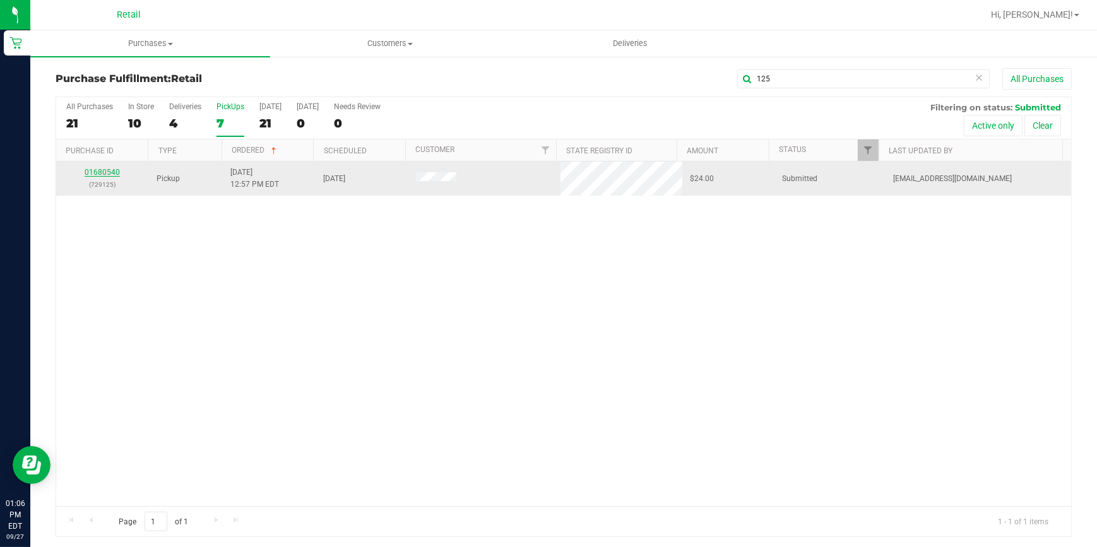
click at [97, 173] on link "01680540" at bounding box center [102, 172] width 35 height 9
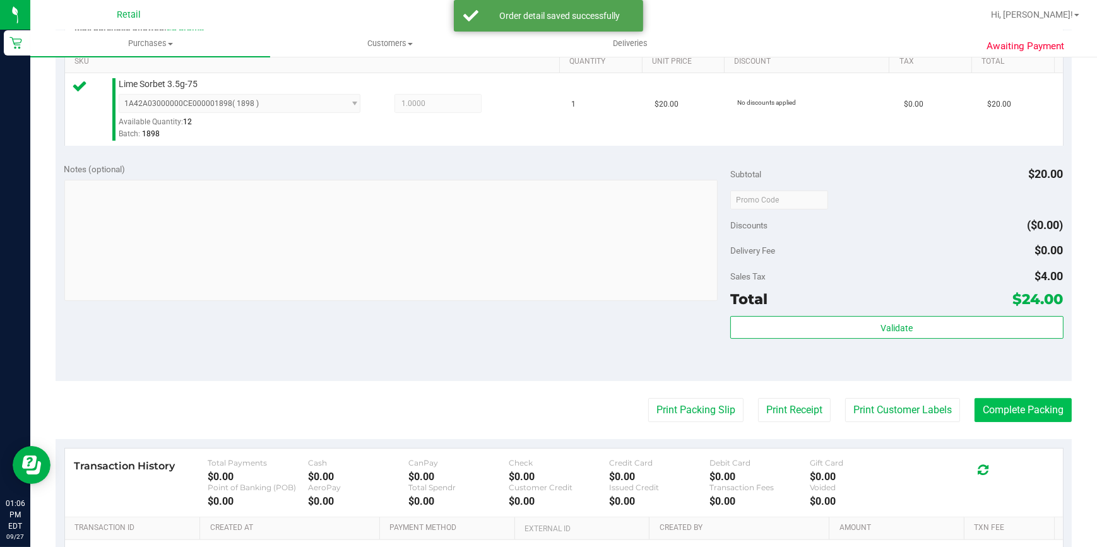
scroll to position [344, 0]
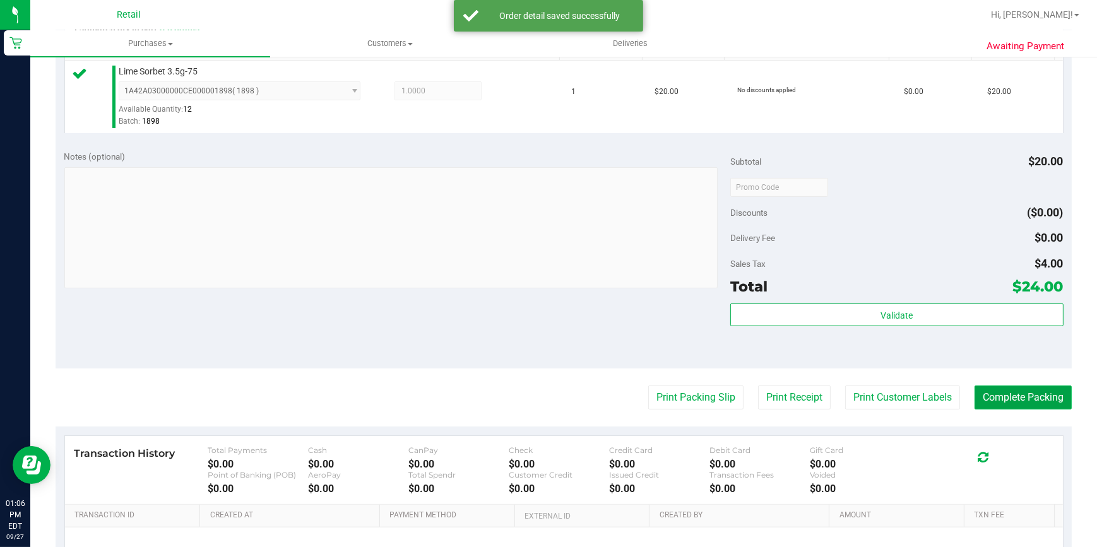
click at [989, 390] on button "Complete Packing" at bounding box center [1022, 398] width 97 height 24
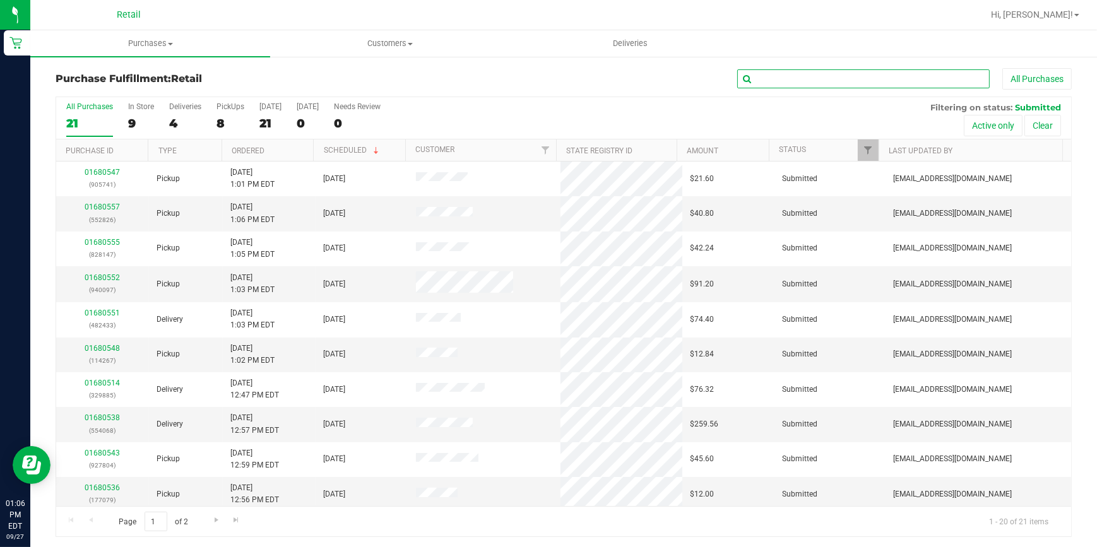
click at [832, 80] on input "text" at bounding box center [863, 78] width 252 height 19
type input "804"
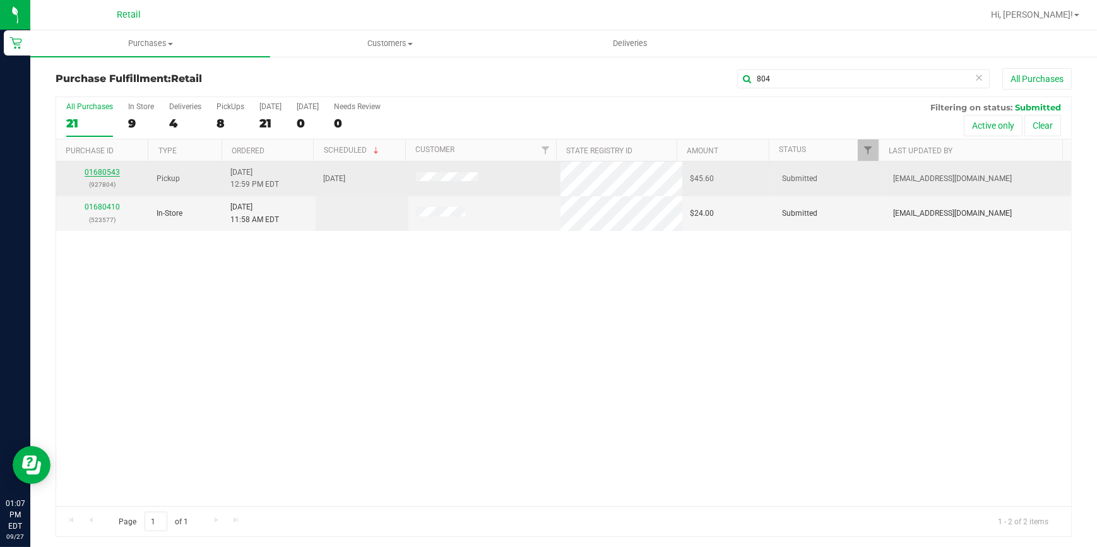
click at [91, 174] on link "01680543" at bounding box center [102, 172] width 35 height 9
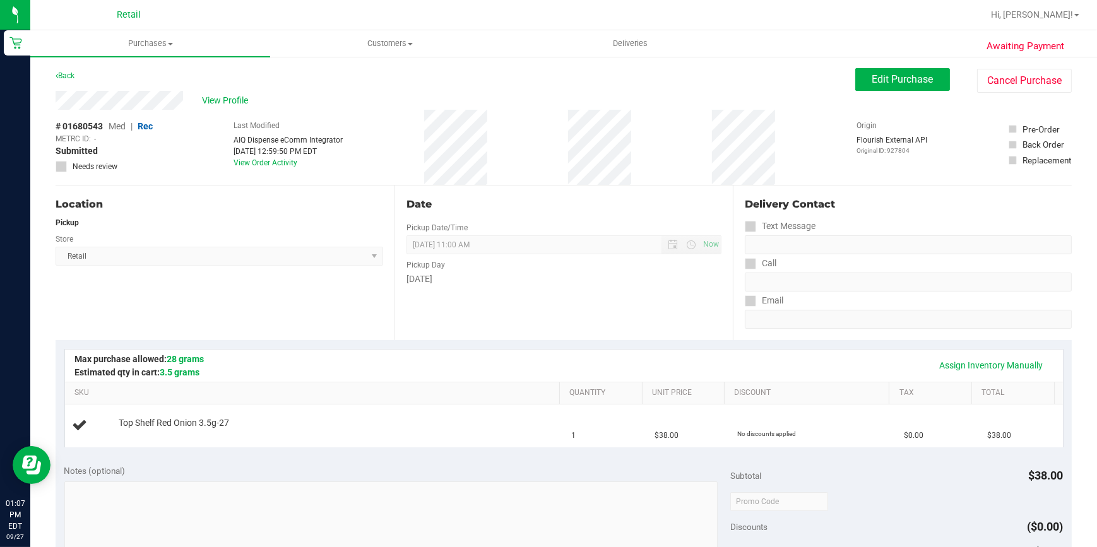
drag, startPoint x: 91, startPoint y: 174, endPoint x: 205, endPoint y: 147, distance: 117.4
click at [197, 147] on div "# 01680543 Med | Rec METRC ID: - Submitted Needs review Last Modified AIQ Dispe…" at bounding box center [564, 147] width 1016 height 75
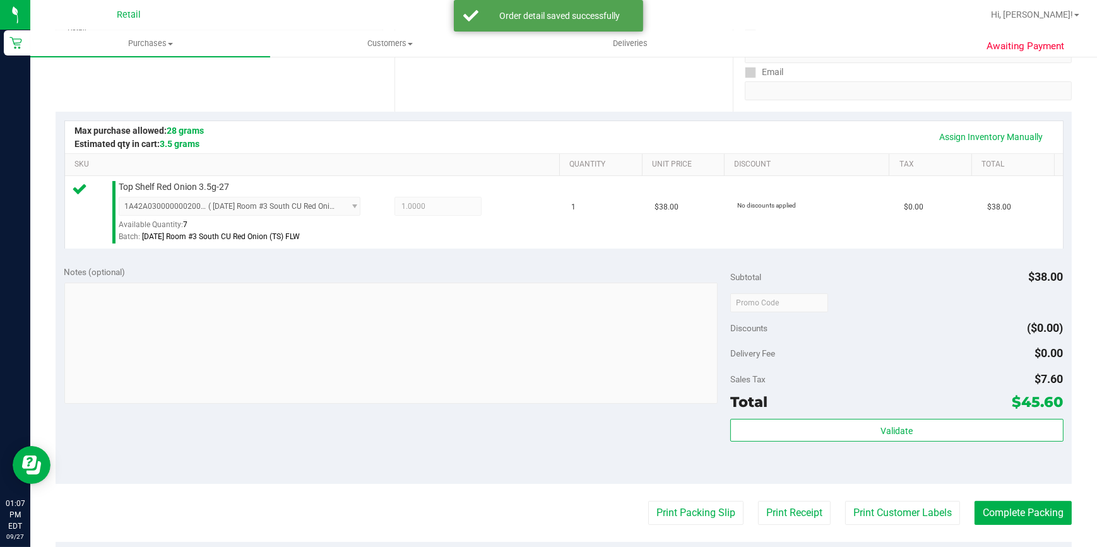
scroll to position [229, 0]
click at [1028, 507] on button "Complete Packing" at bounding box center [1022, 512] width 97 height 24
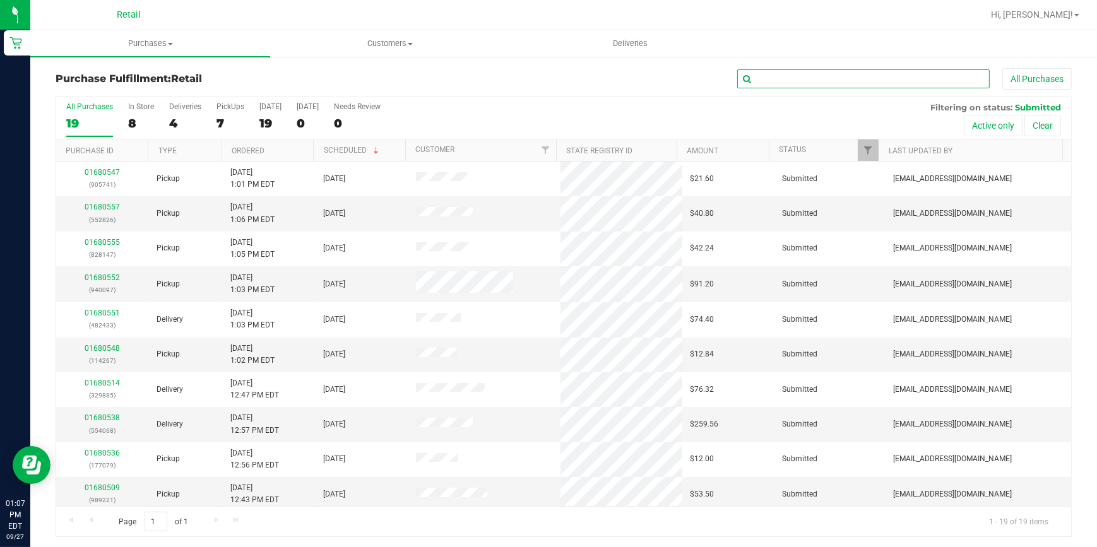
click at [765, 71] on input "text" at bounding box center [863, 78] width 252 height 19
type input "079"
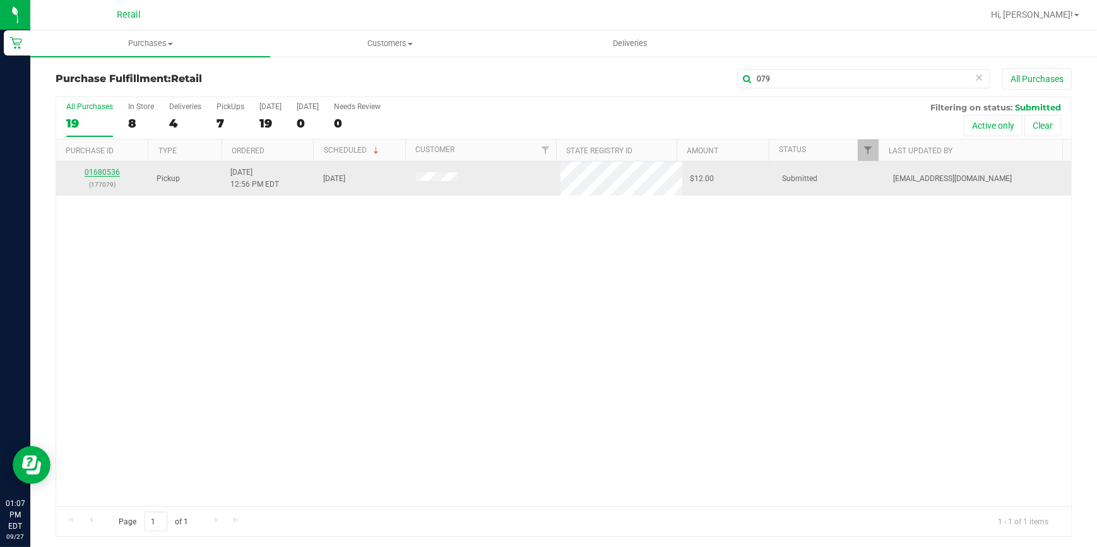
click at [106, 170] on link "01680536" at bounding box center [102, 172] width 35 height 9
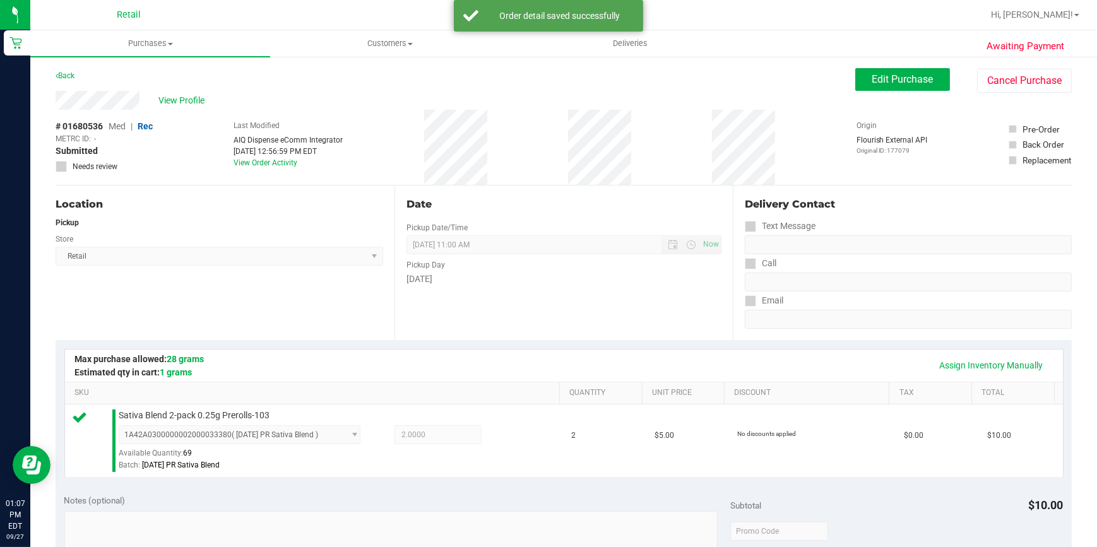
scroll to position [286, 0]
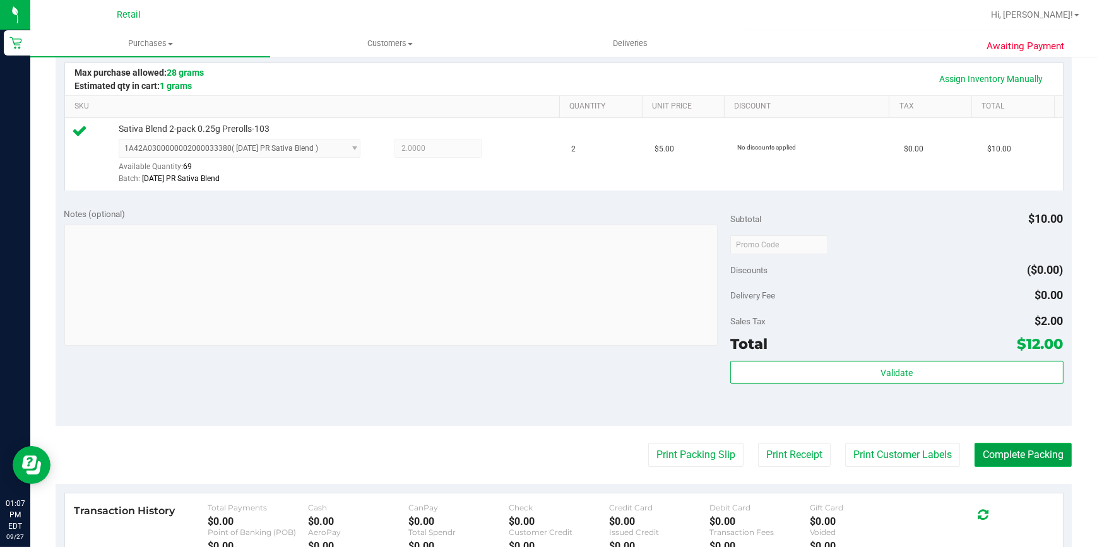
click at [997, 448] on button "Complete Packing" at bounding box center [1022, 455] width 97 height 24
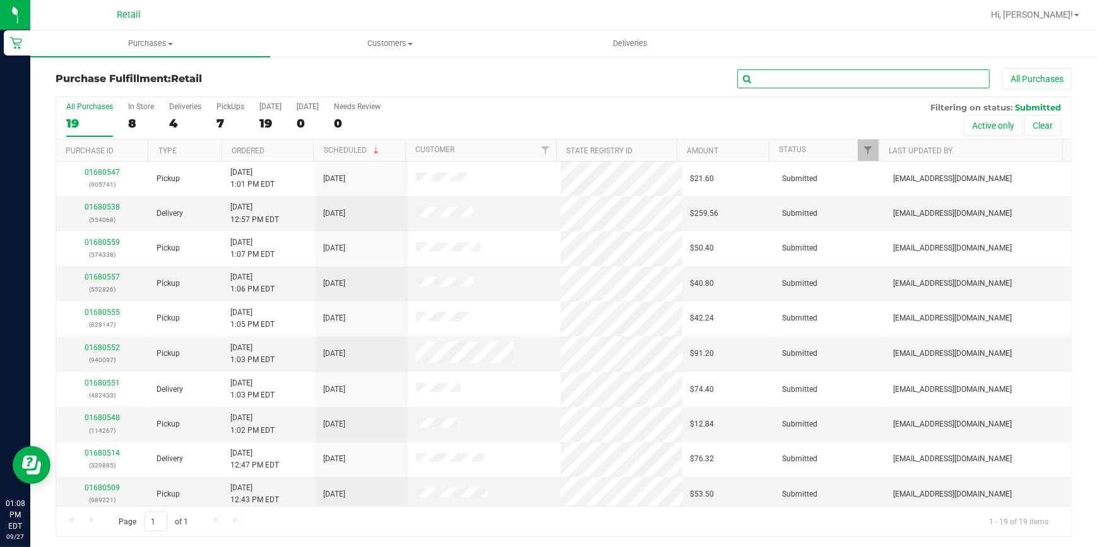
click at [787, 87] on input "text" at bounding box center [863, 78] width 252 height 19
type input "741"
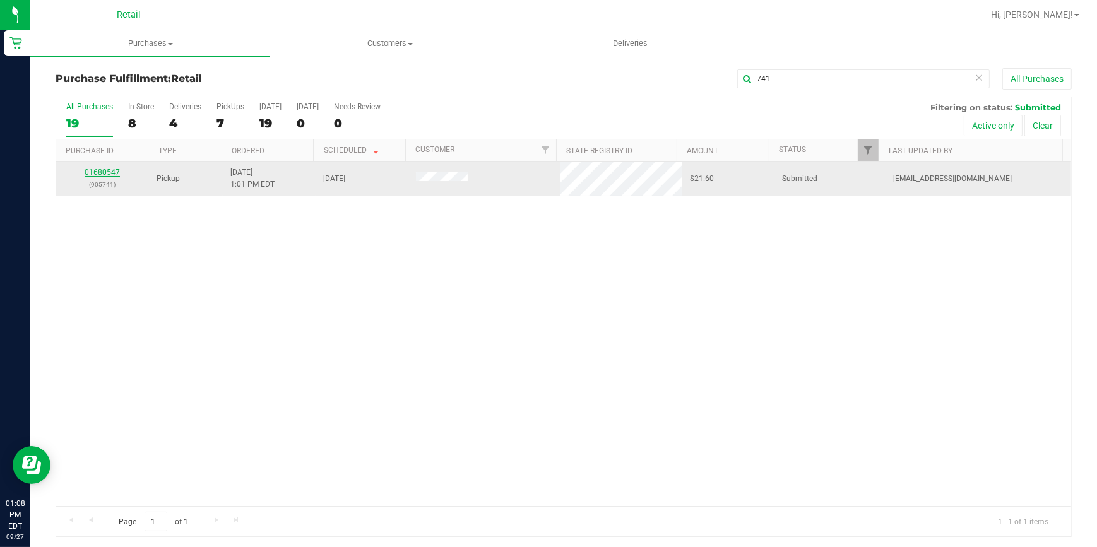
click at [101, 170] on link "01680547" at bounding box center [102, 172] width 35 height 9
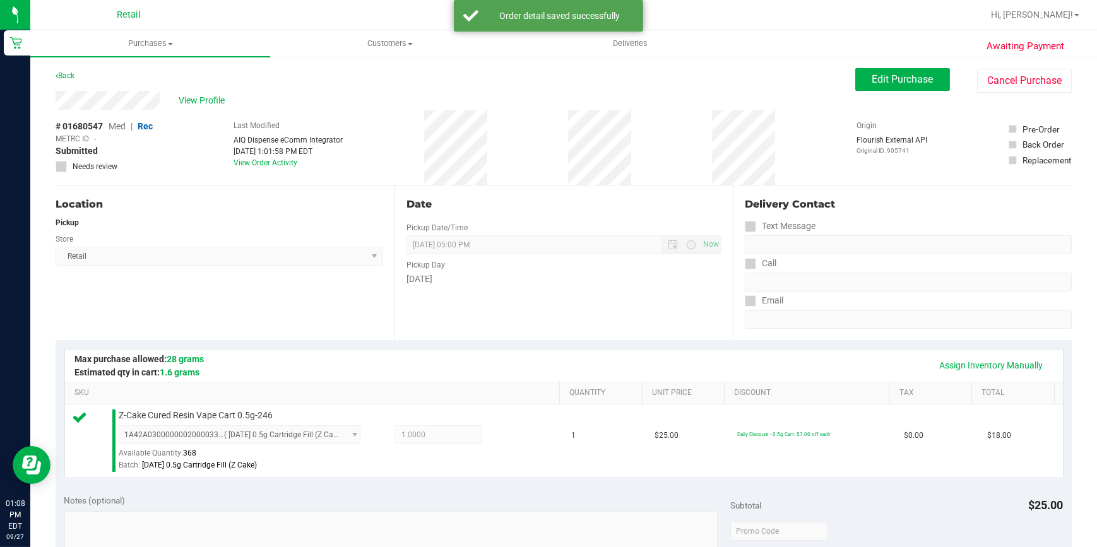
scroll to position [401, 0]
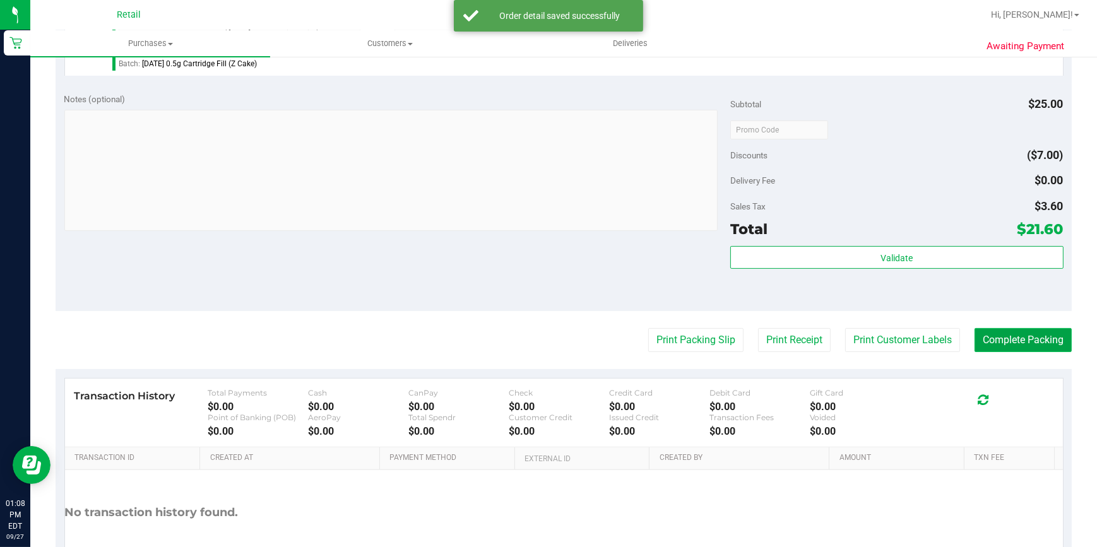
click at [998, 336] on button "Complete Packing" at bounding box center [1022, 340] width 97 height 24
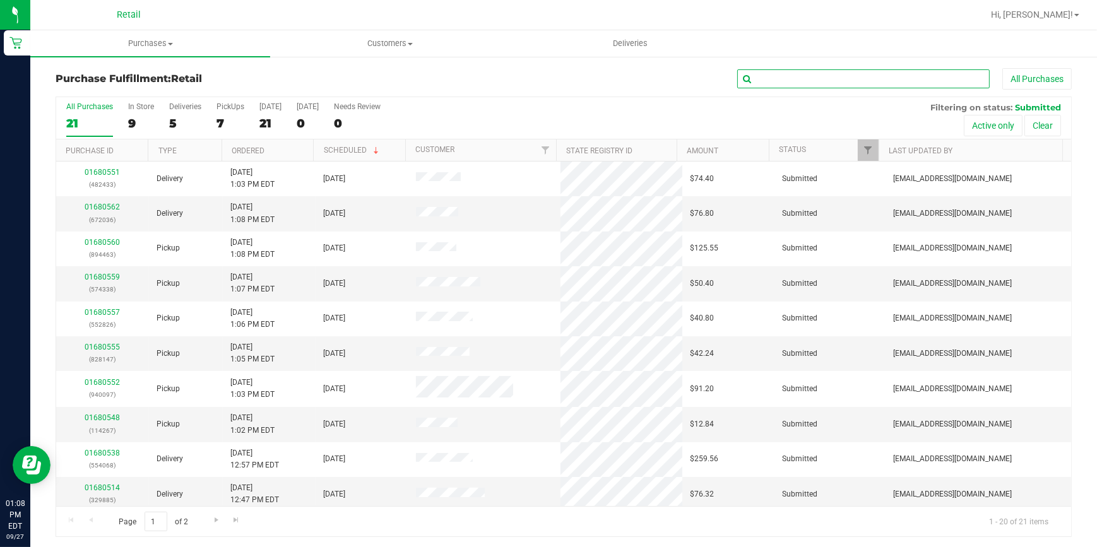
click at [853, 80] on input "text" at bounding box center [863, 78] width 252 height 19
type input "267"
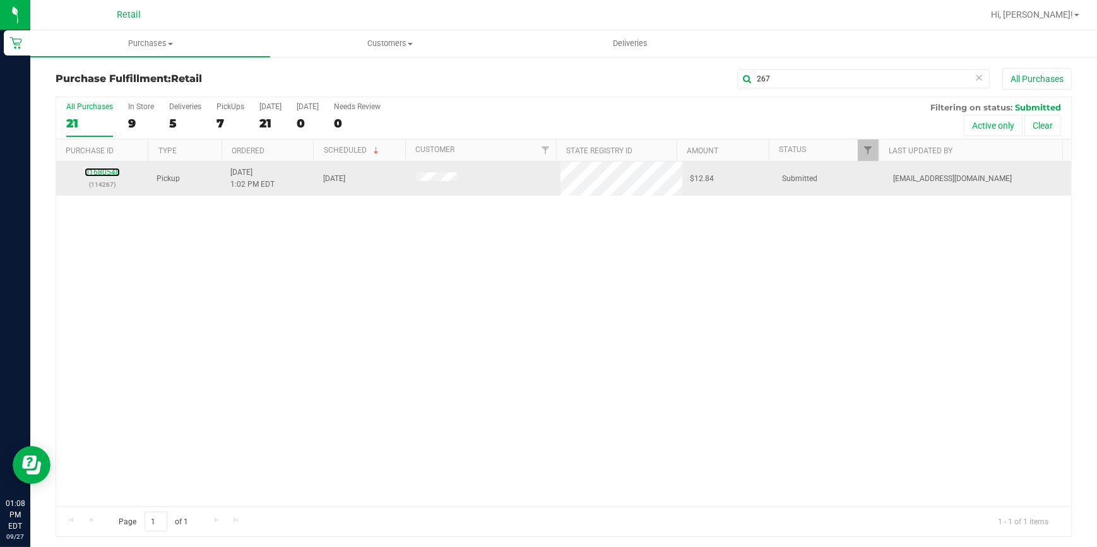
click at [101, 167] on div "01680548 (114267)" at bounding box center [103, 179] width 78 height 24
click at [92, 172] on link "01680548" at bounding box center [102, 172] width 35 height 9
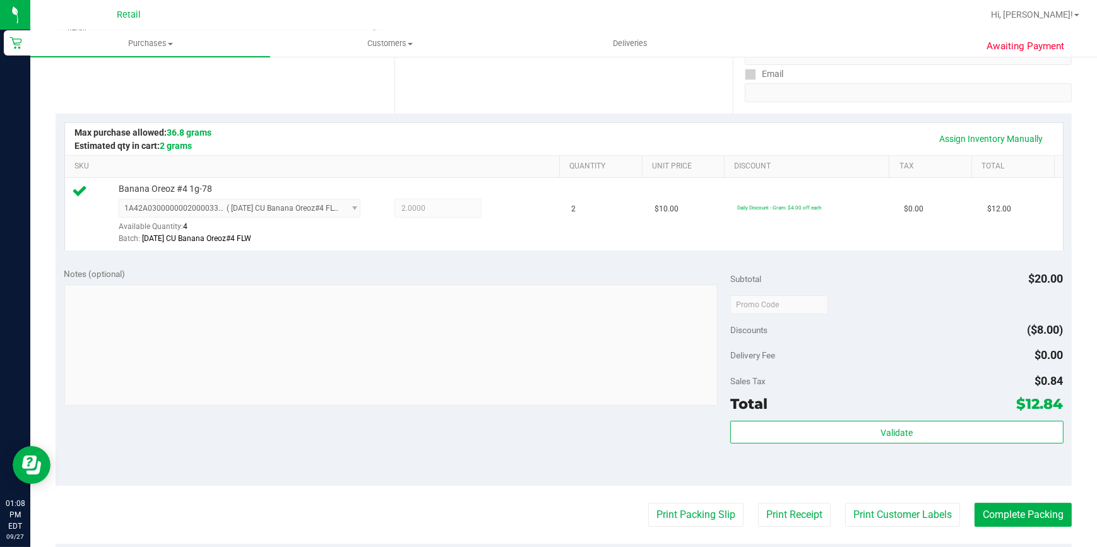
scroll to position [229, 0]
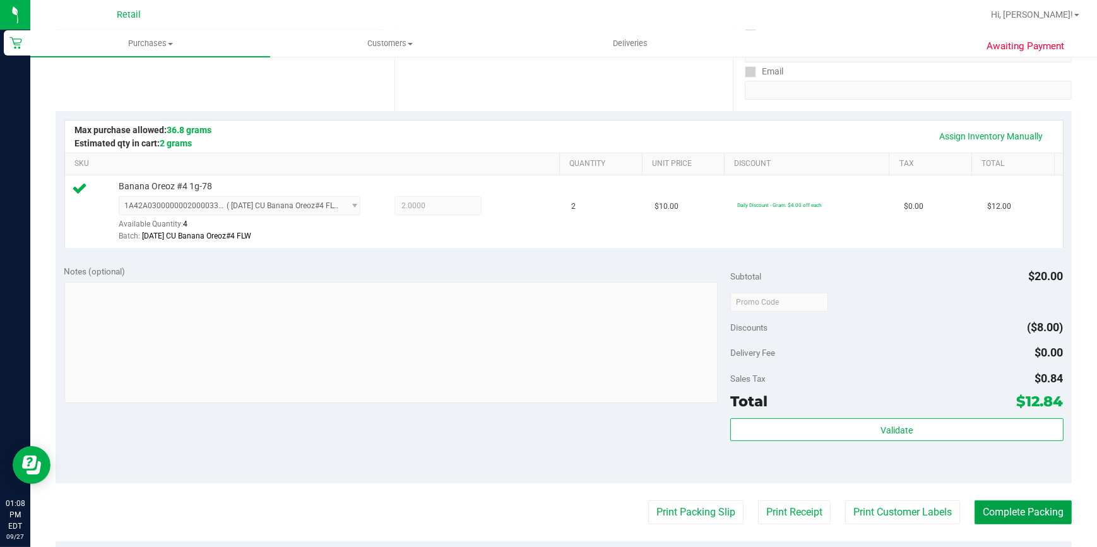
click at [998, 510] on button "Complete Packing" at bounding box center [1022, 512] width 97 height 24
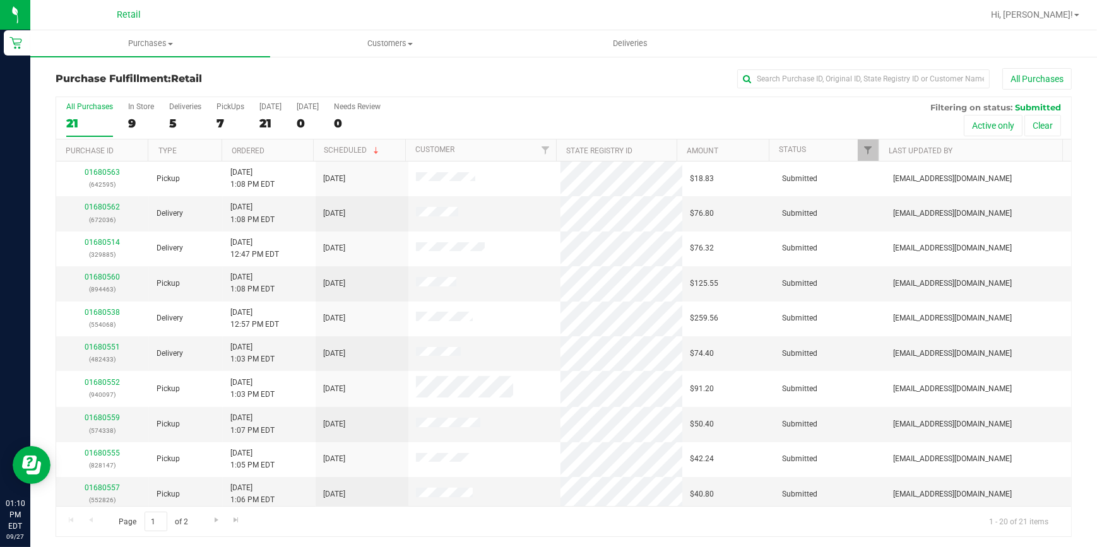
click at [492, 106] on div "All Purchases 21 In Store 9 Deliveries 5 PickUps 7 Today 21 Tomorrow 0 Needs Re…" at bounding box center [563, 102] width 1015 height 10
click at [227, 119] on div "7" at bounding box center [230, 123] width 28 height 15
click at [0, 0] on input "PickUps 7" at bounding box center [0, 0] width 0 height 0
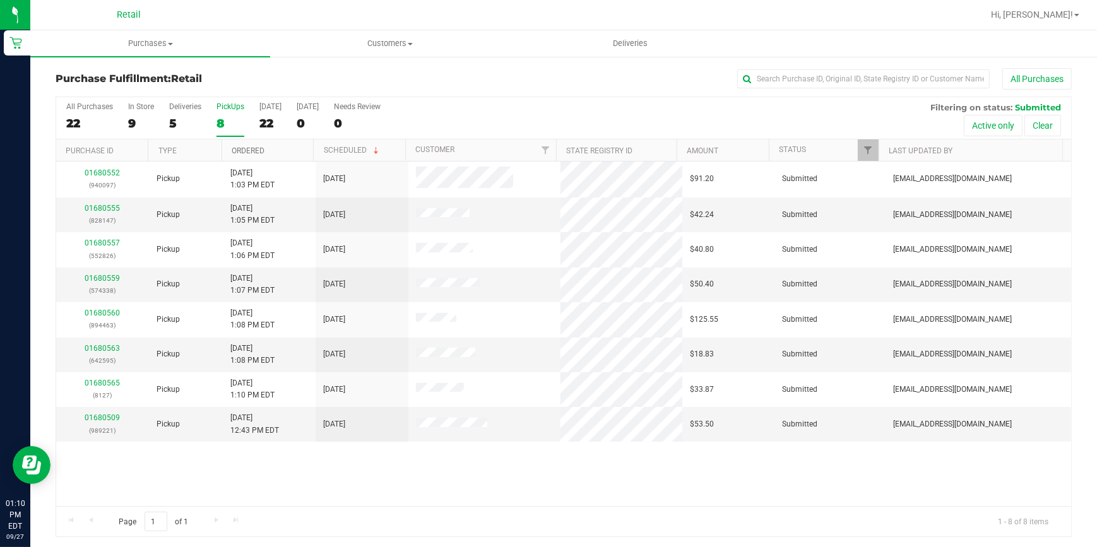
click at [240, 146] on link "Ordered" at bounding box center [248, 150] width 33 height 9
click at [847, 69] on input "text" at bounding box center [863, 78] width 252 height 19
type input "127"
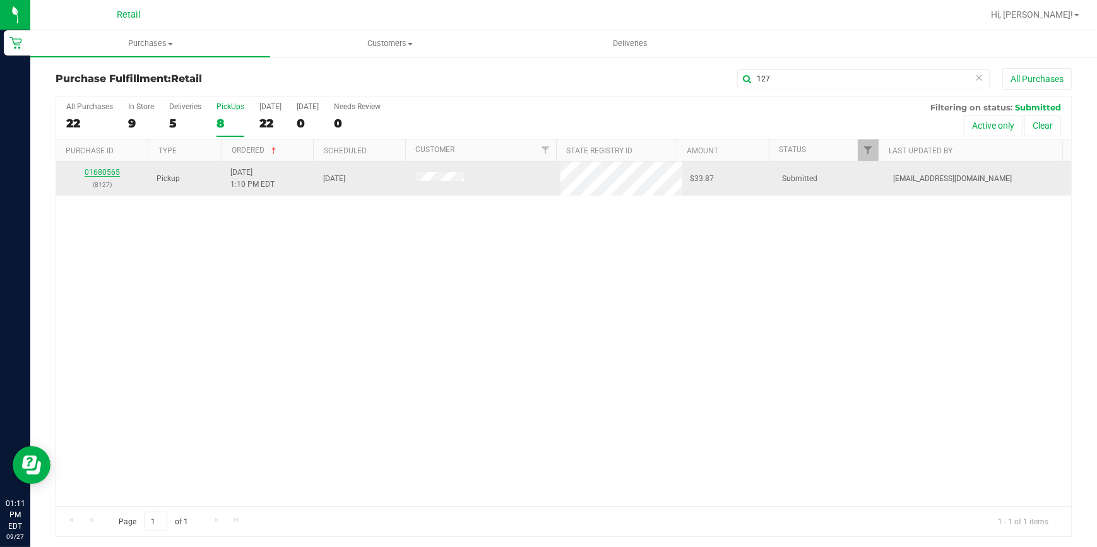
click at [98, 170] on link "01680565" at bounding box center [102, 172] width 35 height 9
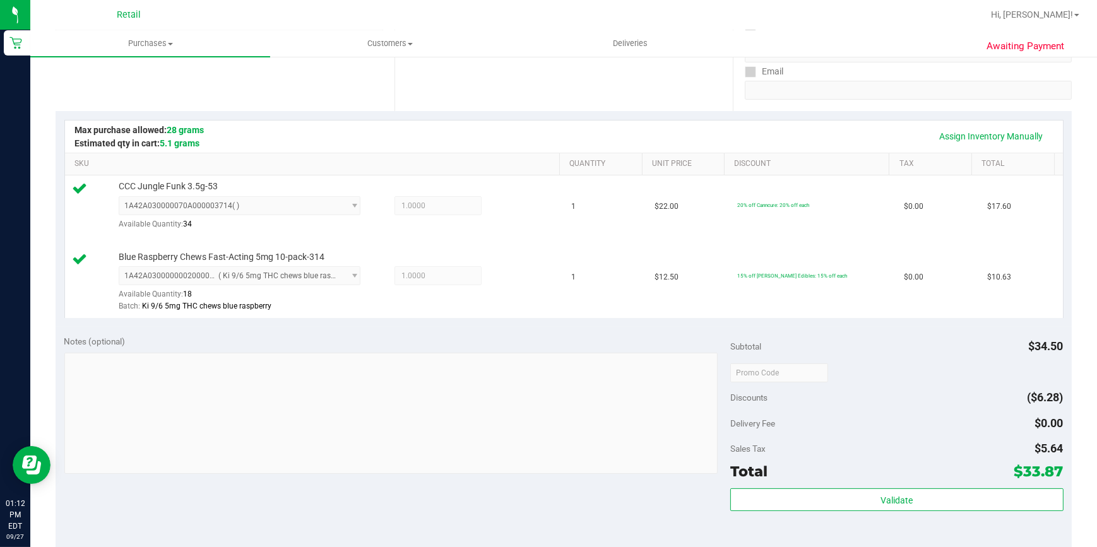
scroll to position [286, 0]
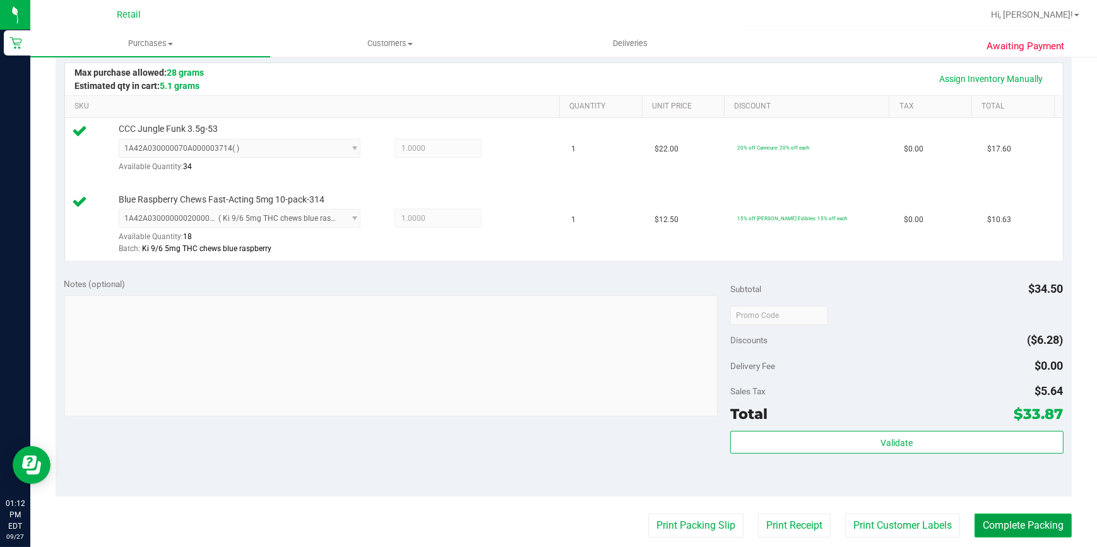
click at [1022, 527] on button "Complete Packing" at bounding box center [1022, 526] width 97 height 24
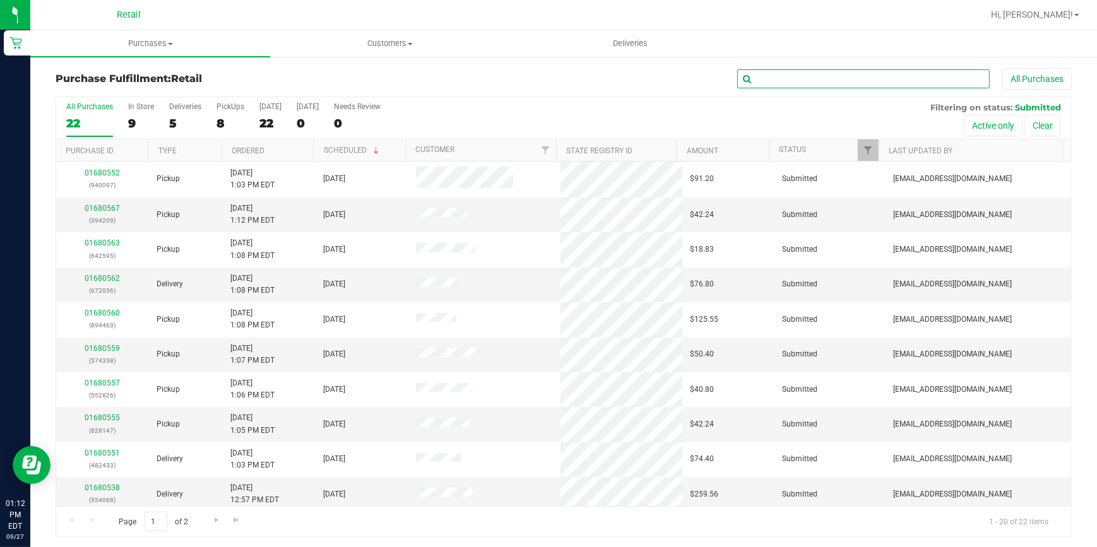
click at [801, 83] on input "text" at bounding box center [863, 78] width 252 height 19
type input "147"
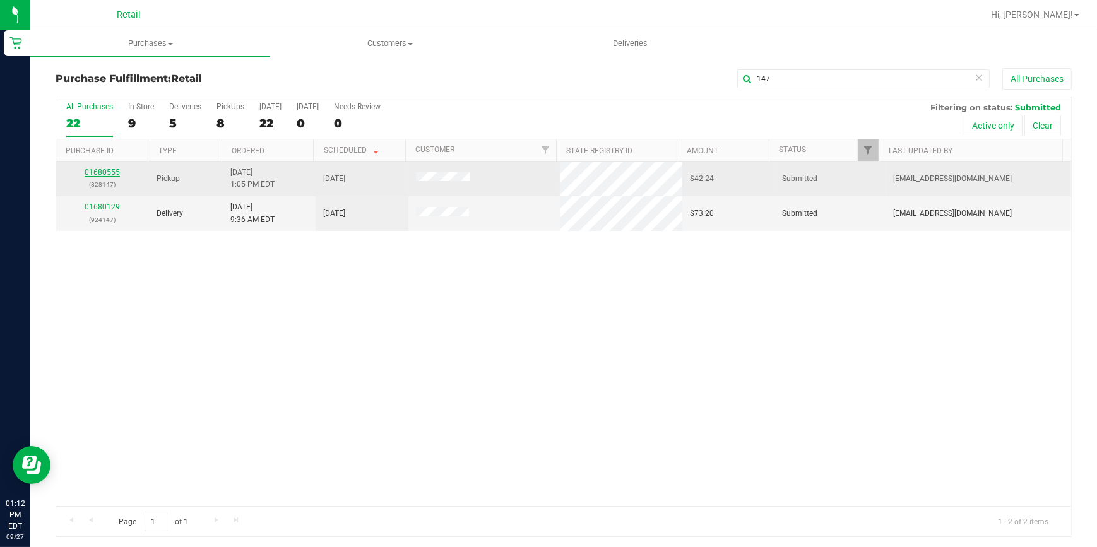
click at [91, 174] on link "01680555" at bounding box center [102, 172] width 35 height 9
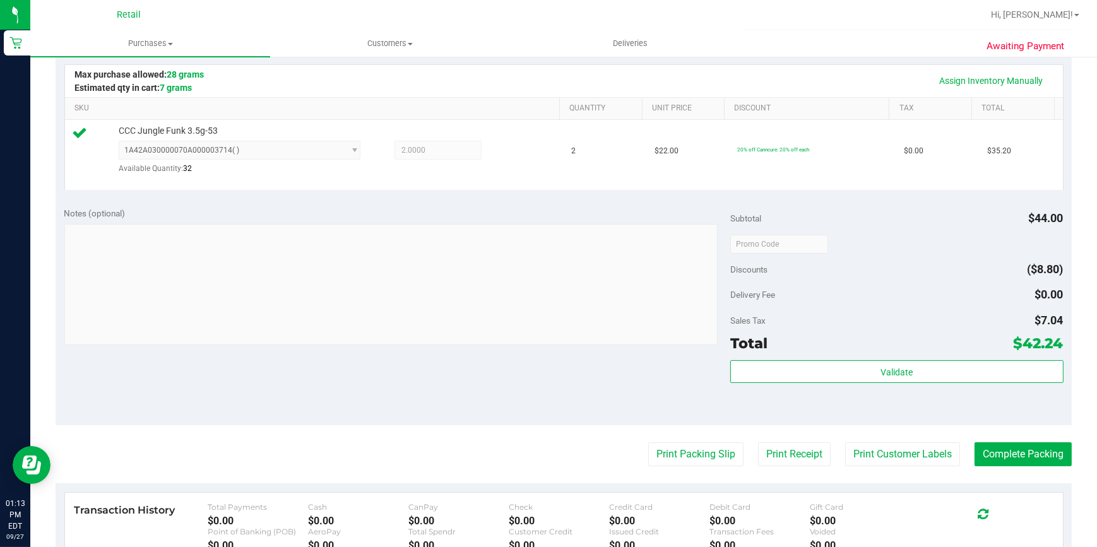
scroll to position [286, 0]
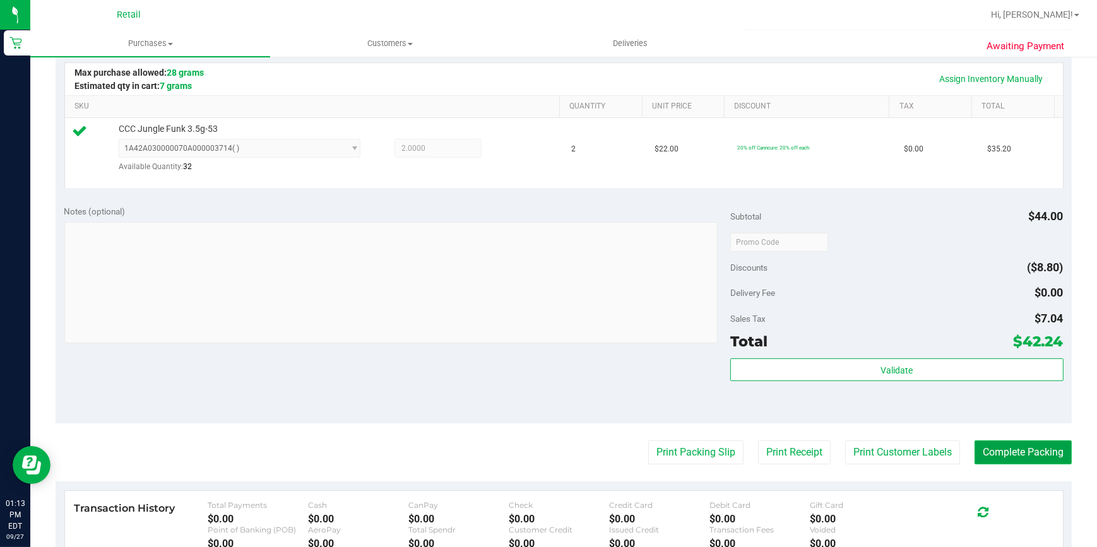
click at [1011, 454] on button "Complete Packing" at bounding box center [1022, 452] width 97 height 24
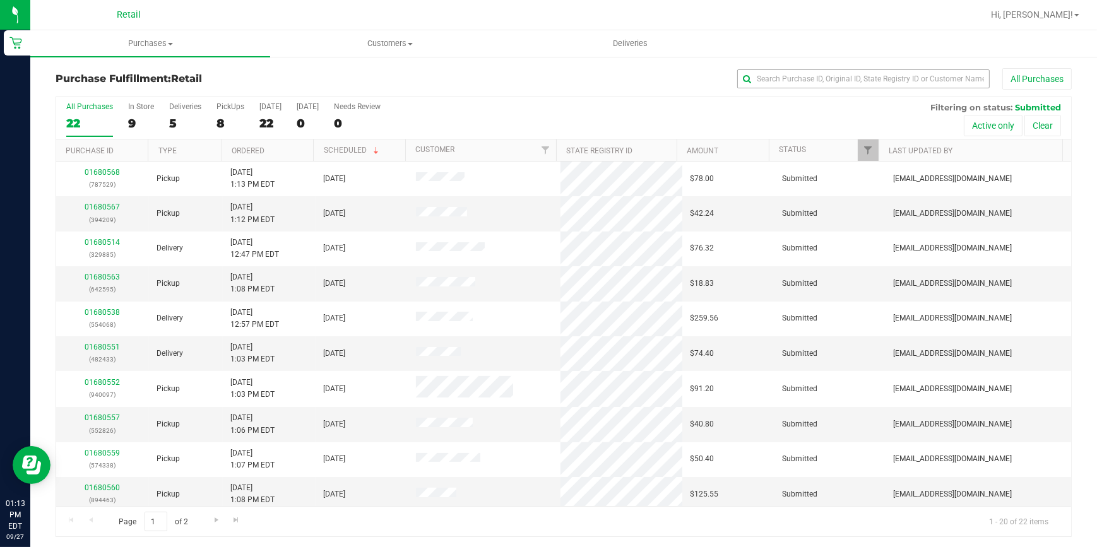
drag, startPoint x: 870, startPoint y: 68, endPoint x: 844, endPoint y: 76, distance: 27.0
click at [866, 68] on div "All Purchases" at bounding box center [732, 78] width 677 height 21
click at [848, 82] on input "text" at bounding box center [863, 78] width 252 height 19
type input "338"
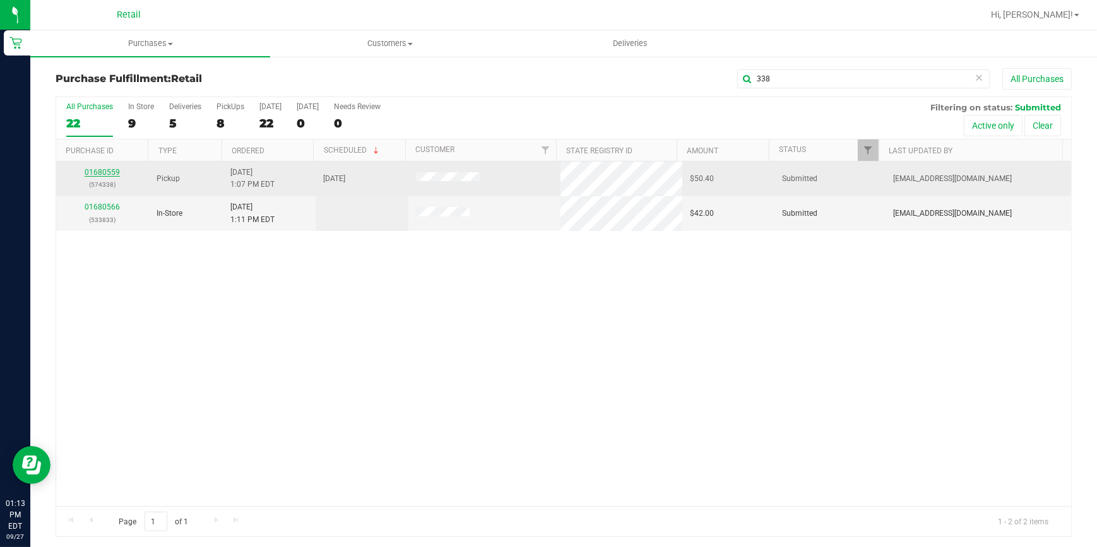
click at [111, 170] on link "01680559" at bounding box center [102, 172] width 35 height 9
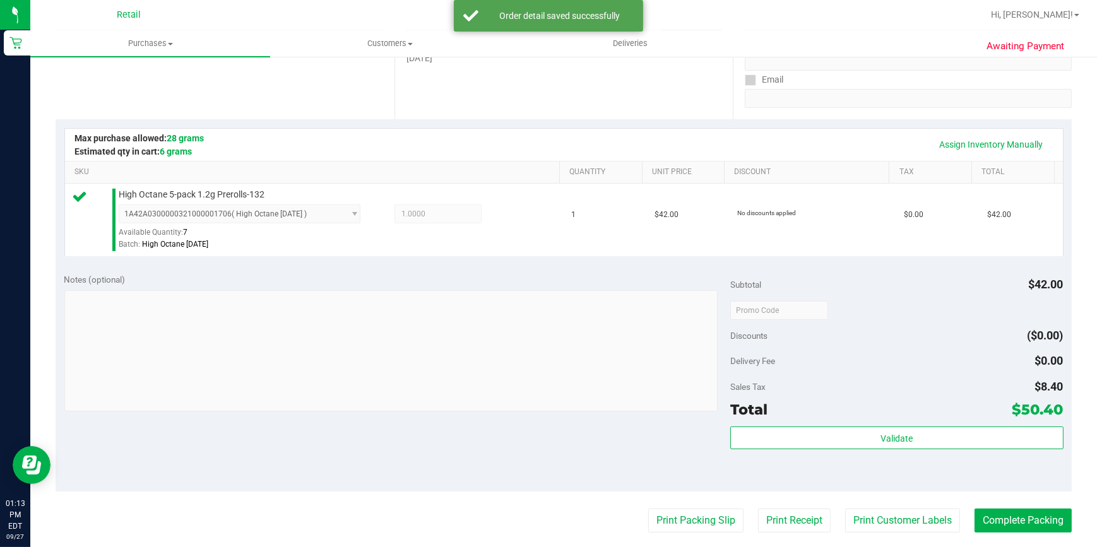
scroll to position [286, 0]
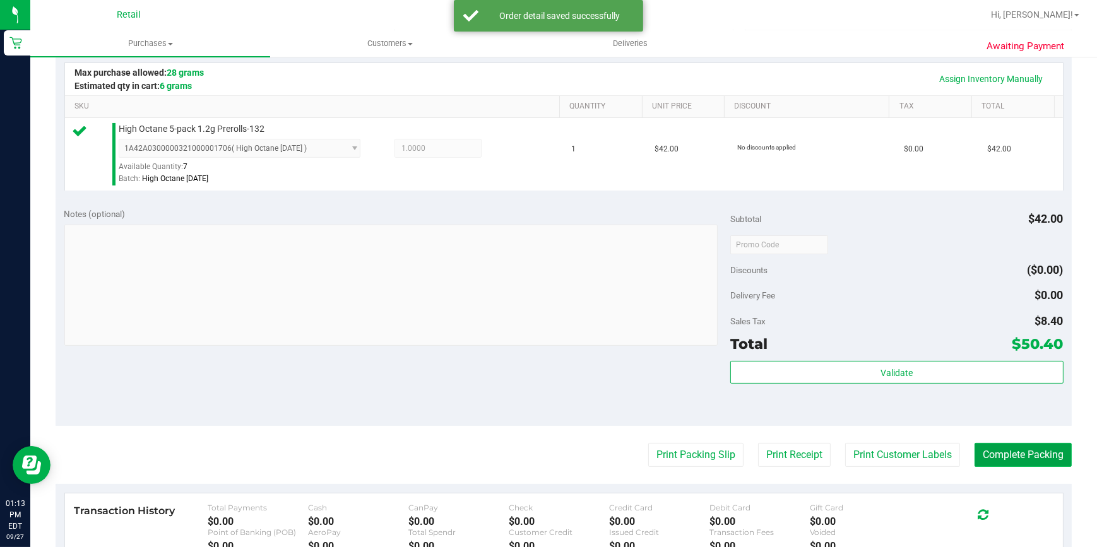
click at [1013, 454] on button "Complete Packing" at bounding box center [1022, 455] width 97 height 24
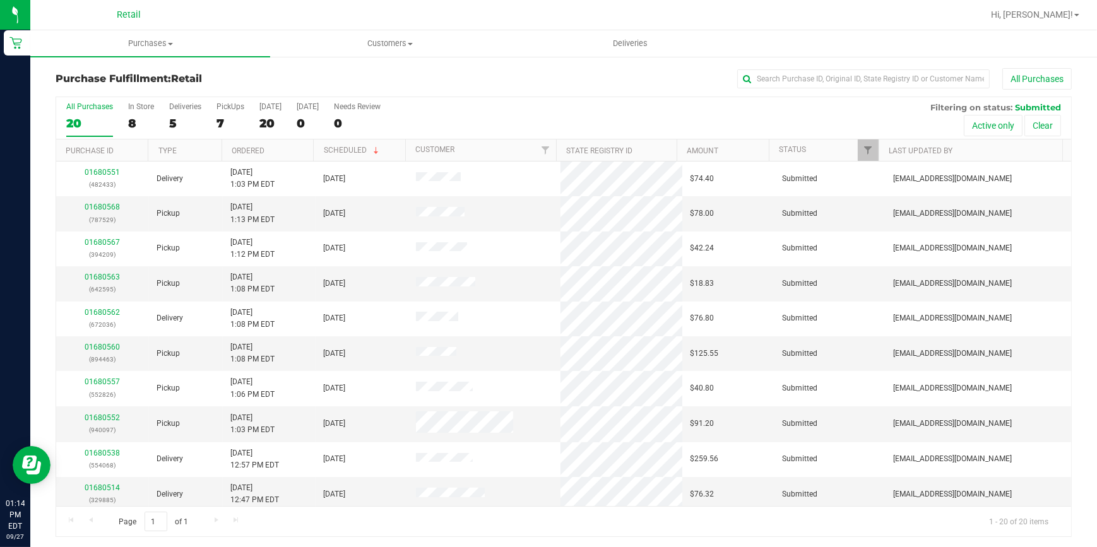
click at [901, 68] on div "All Purchases" at bounding box center [732, 78] width 677 height 21
click at [883, 71] on input "text" at bounding box center [863, 78] width 252 height 19
type input "826"
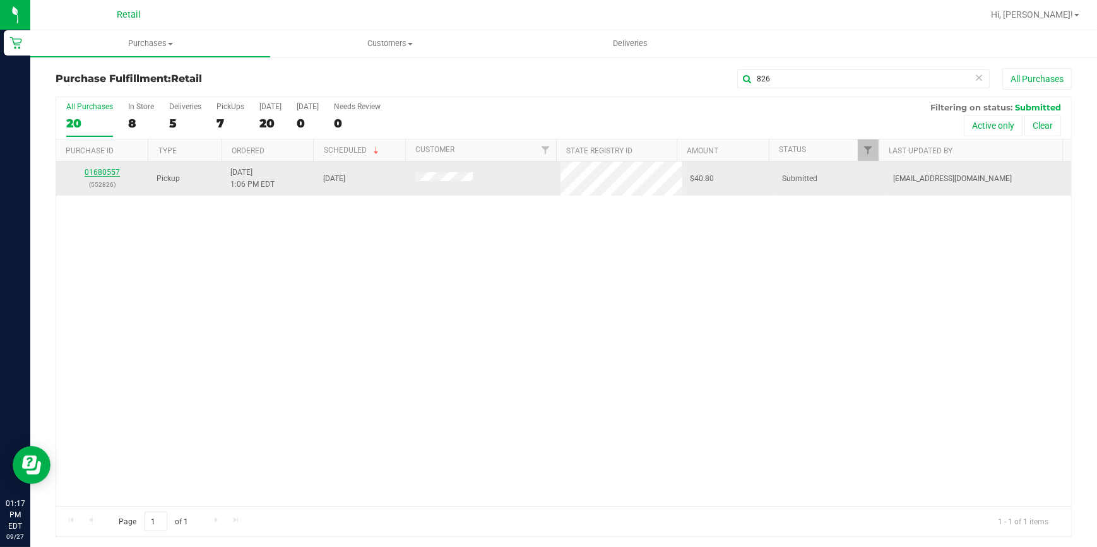
click at [102, 170] on link "01680557" at bounding box center [102, 172] width 35 height 9
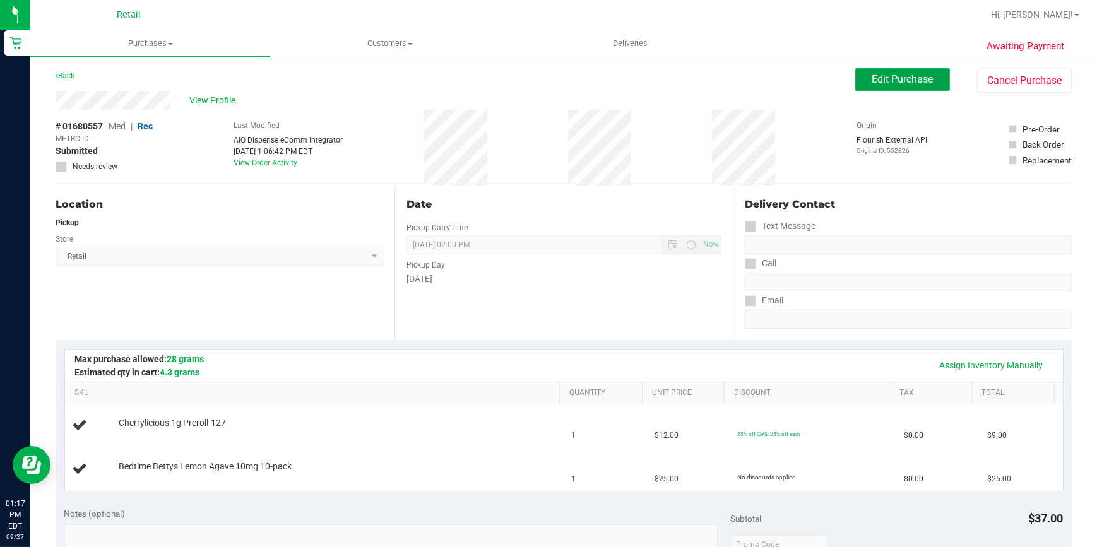
click at [912, 81] on span "Edit Purchase" at bounding box center [902, 79] width 61 height 12
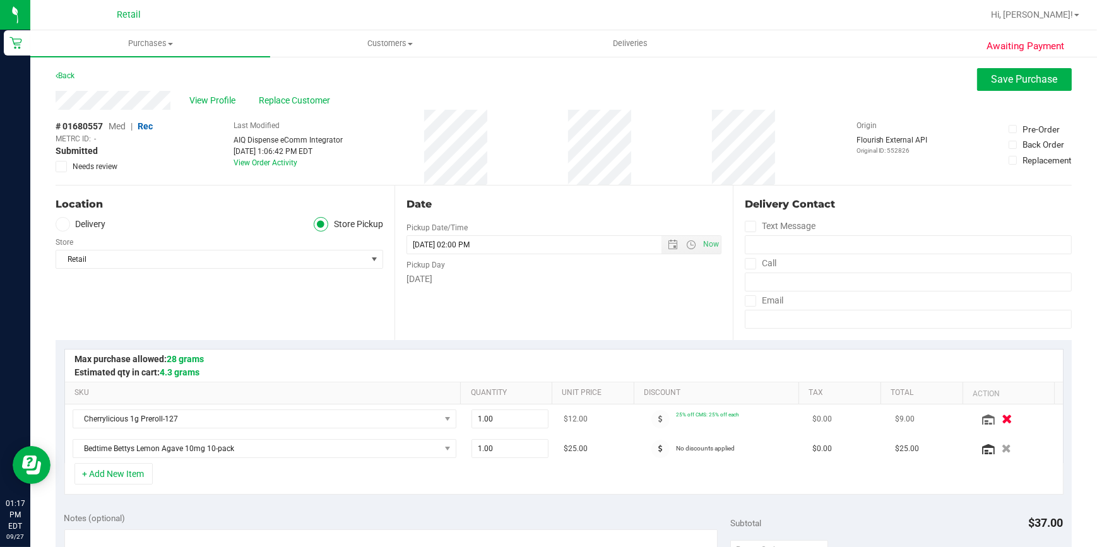
click at [1001, 420] on icon "button" at bounding box center [1006, 419] width 11 height 9
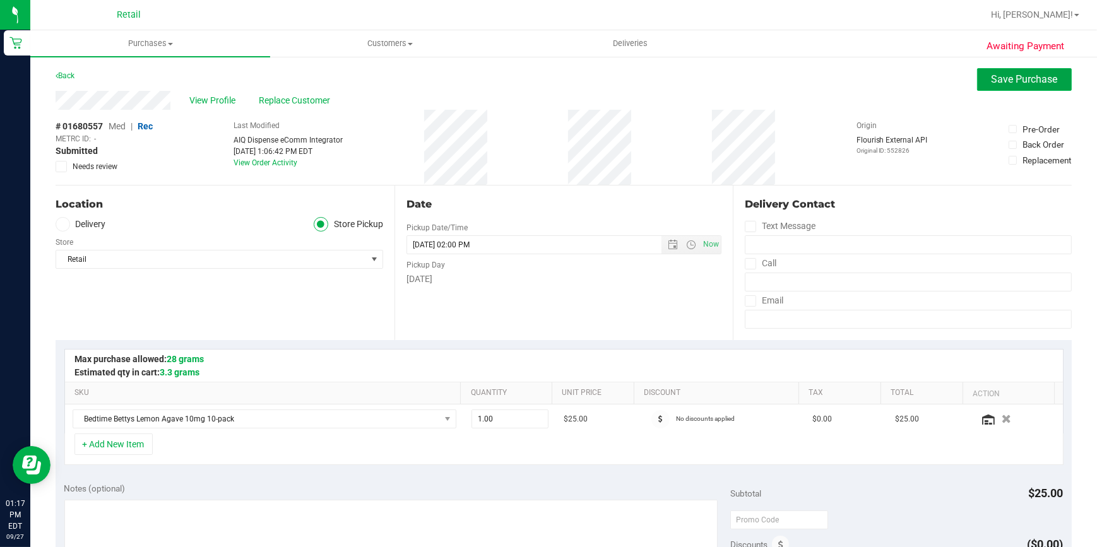
click at [978, 81] on button "Save Purchase" at bounding box center [1024, 79] width 95 height 23
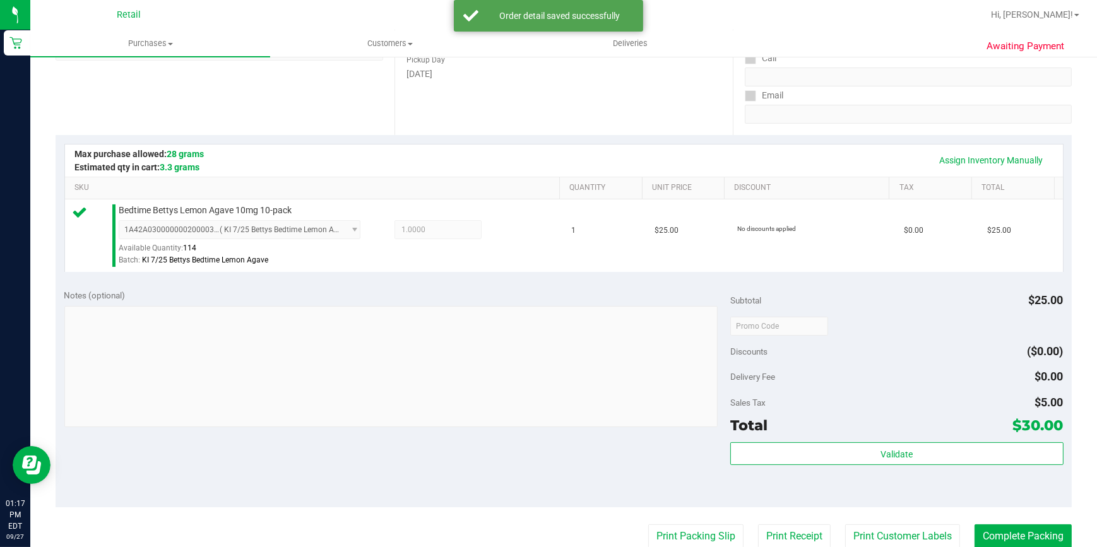
scroll to position [229, 0]
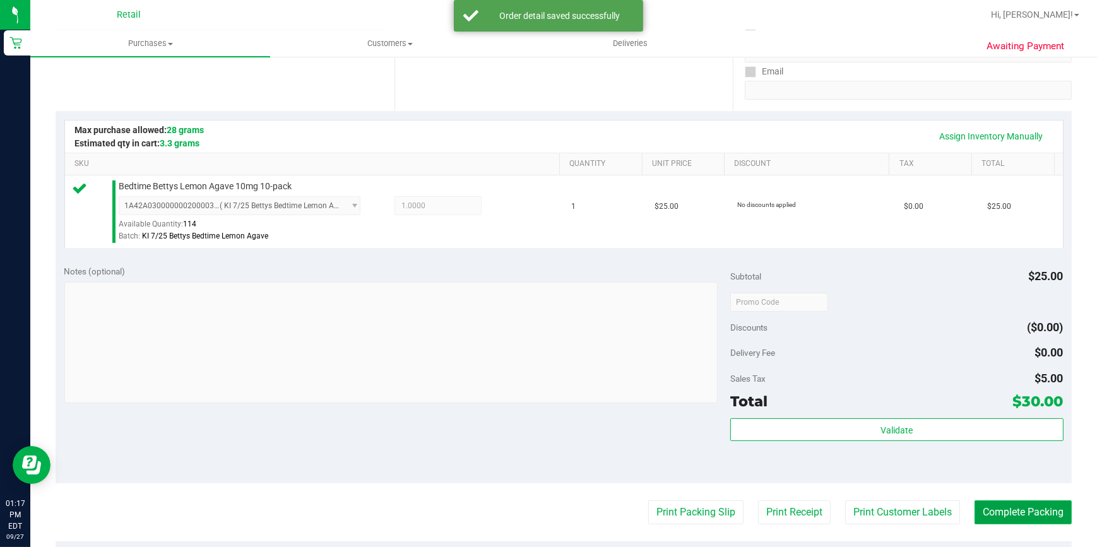
click at [1044, 505] on button "Complete Packing" at bounding box center [1022, 512] width 97 height 24
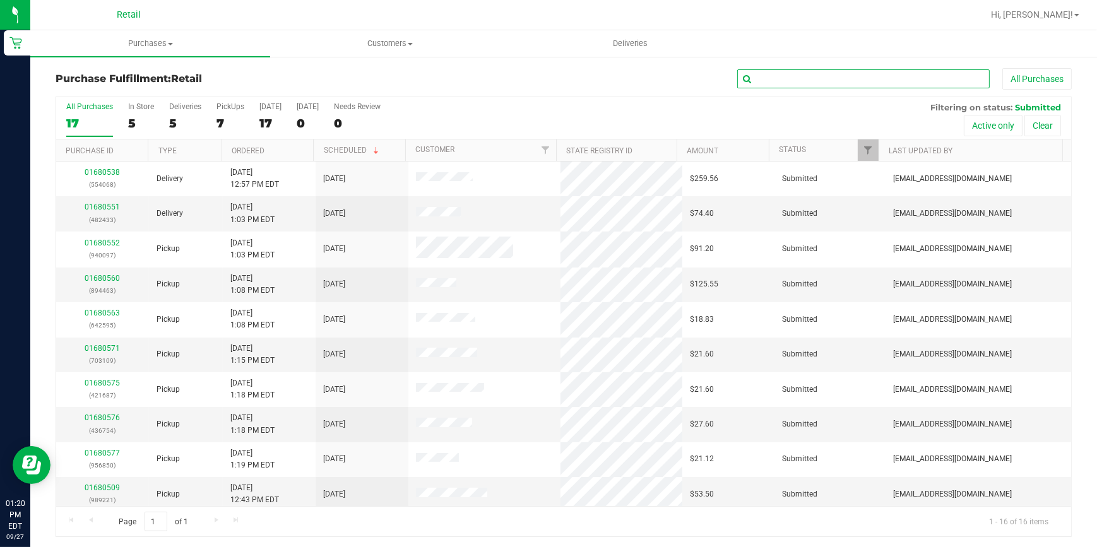
click at [769, 81] on input "text" at bounding box center [863, 78] width 252 height 19
type input "221"
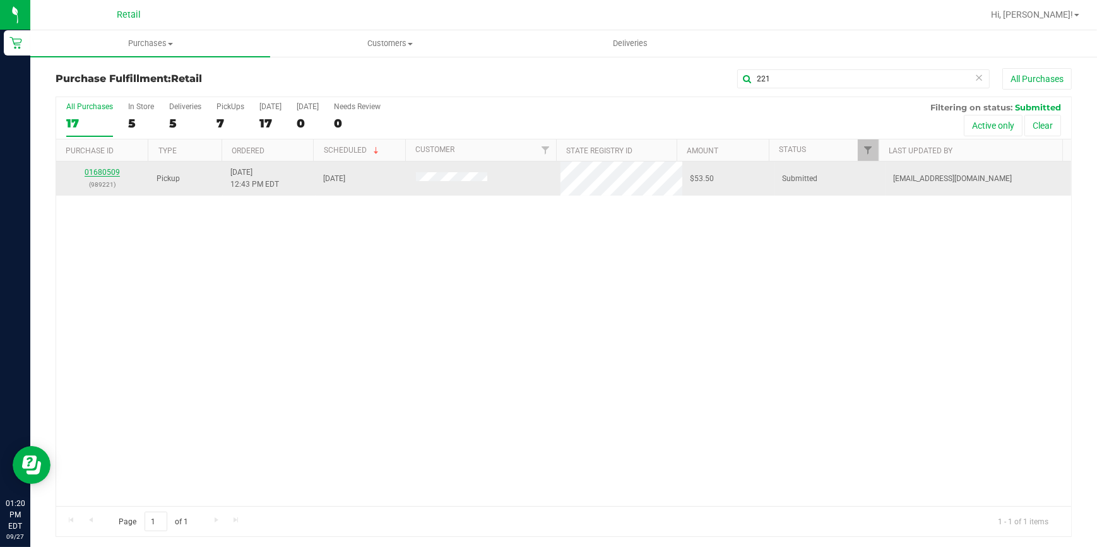
click at [97, 171] on link "01680509" at bounding box center [102, 172] width 35 height 9
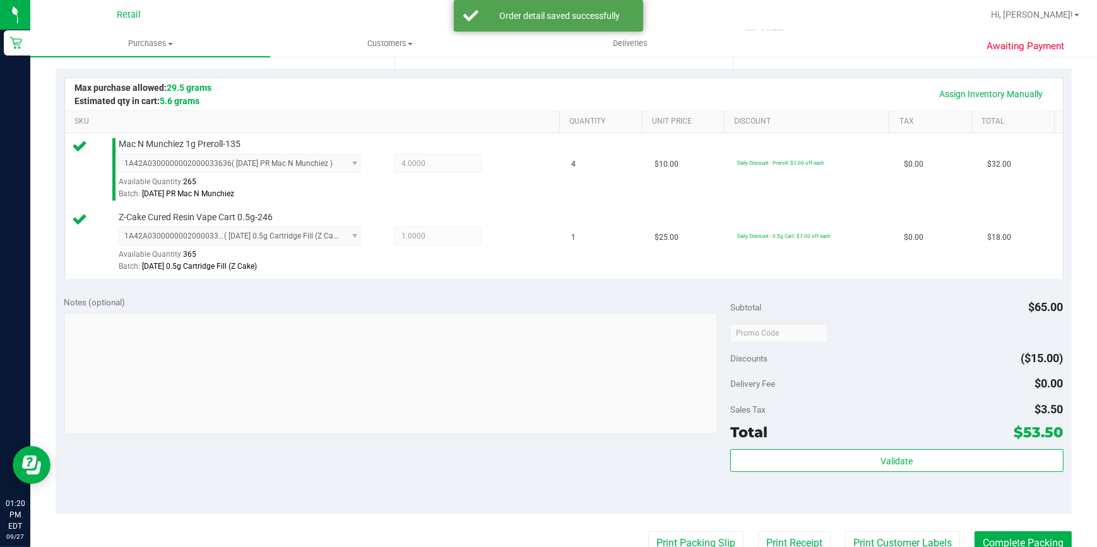
scroll to position [286, 0]
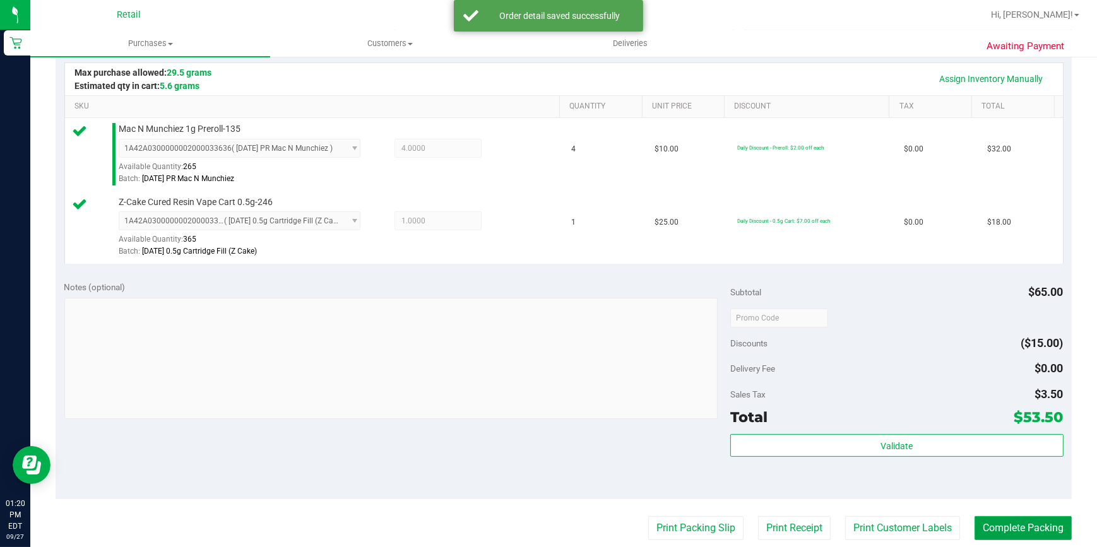
click at [1010, 521] on button "Complete Packing" at bounding box center [1022, 528] width 97 height 24
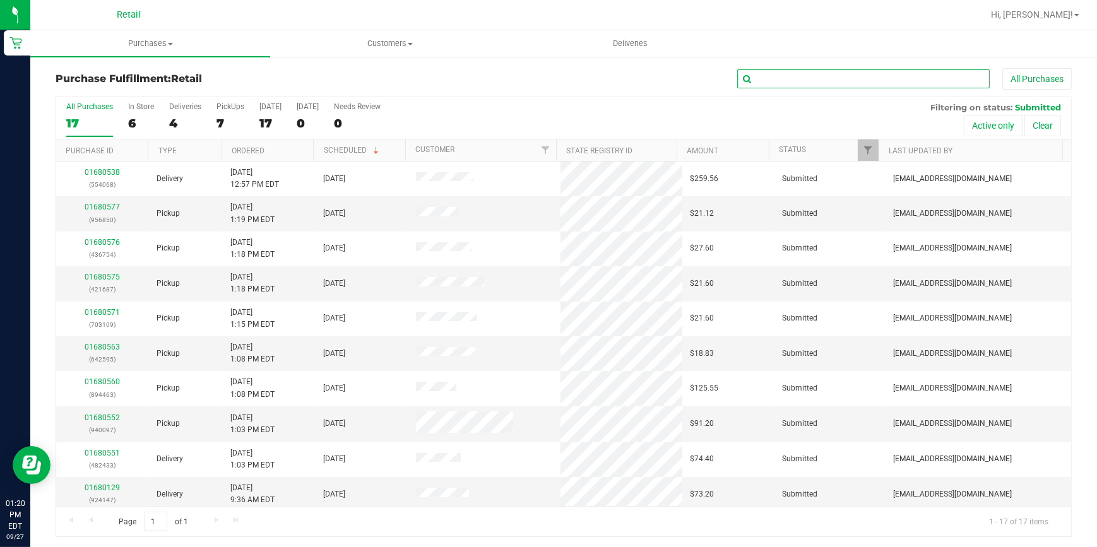
click at [817, 78] on input "text" at bounding box center [863, 78] width 252 height 19
type input "595"
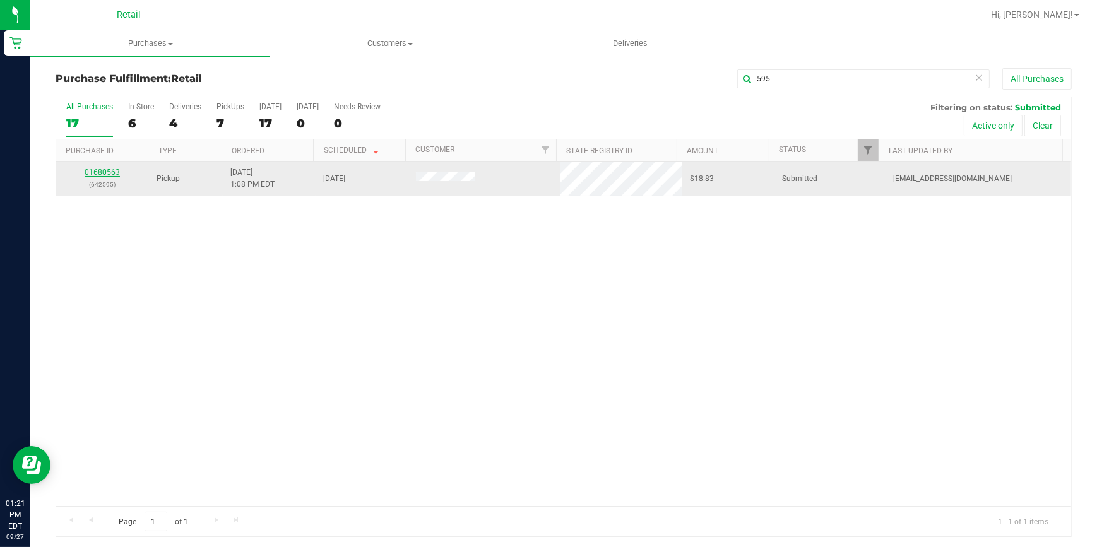
click at [88, 171] on link "01680563" at bounding box center [102, 172] width 35 height 9
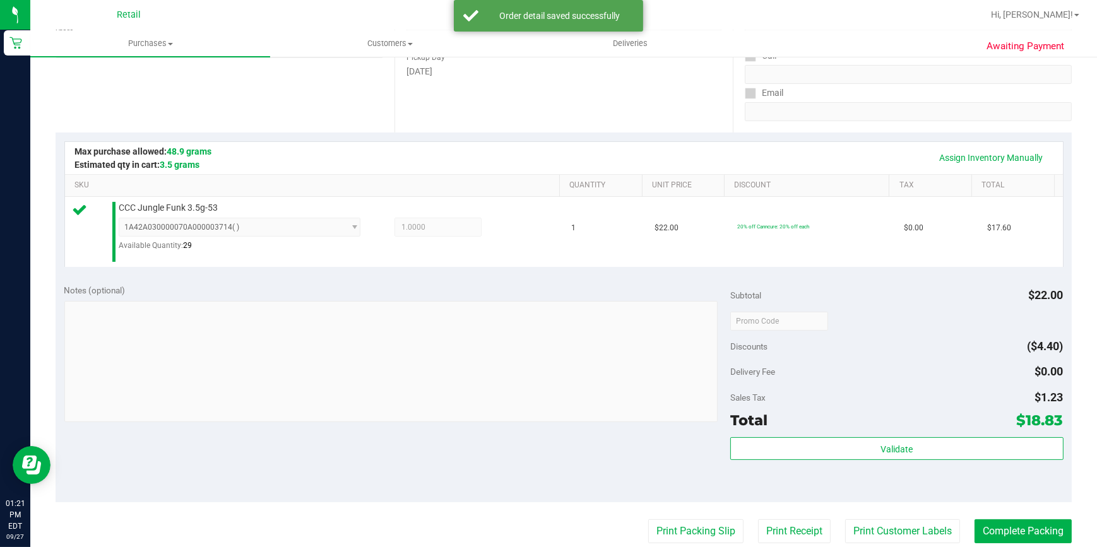
scroll to position [229, 0]
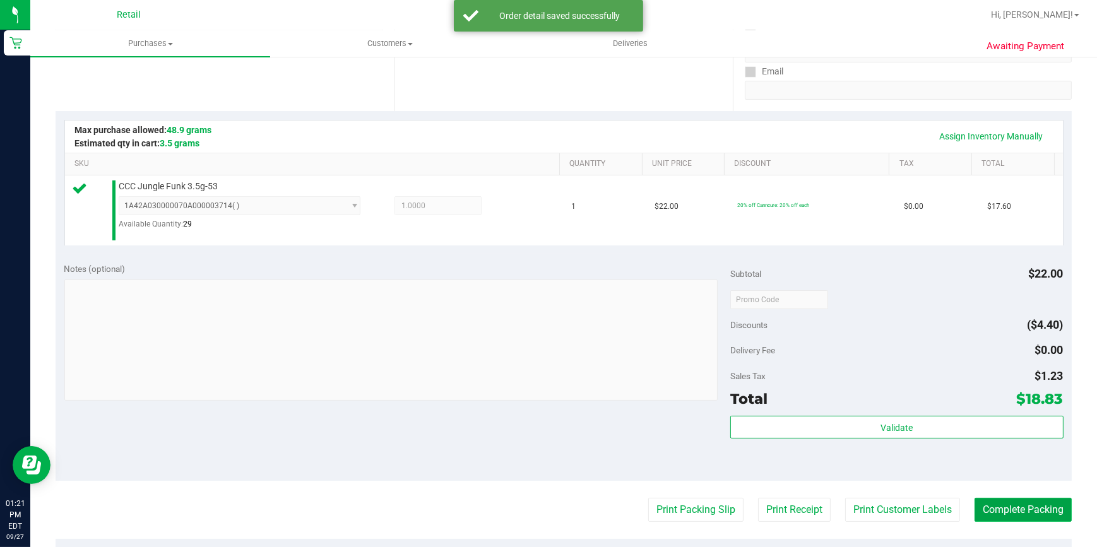
click at [1036, 502] on button "Complete Packing" at bounding box center [1022, 510] width 97 height 24
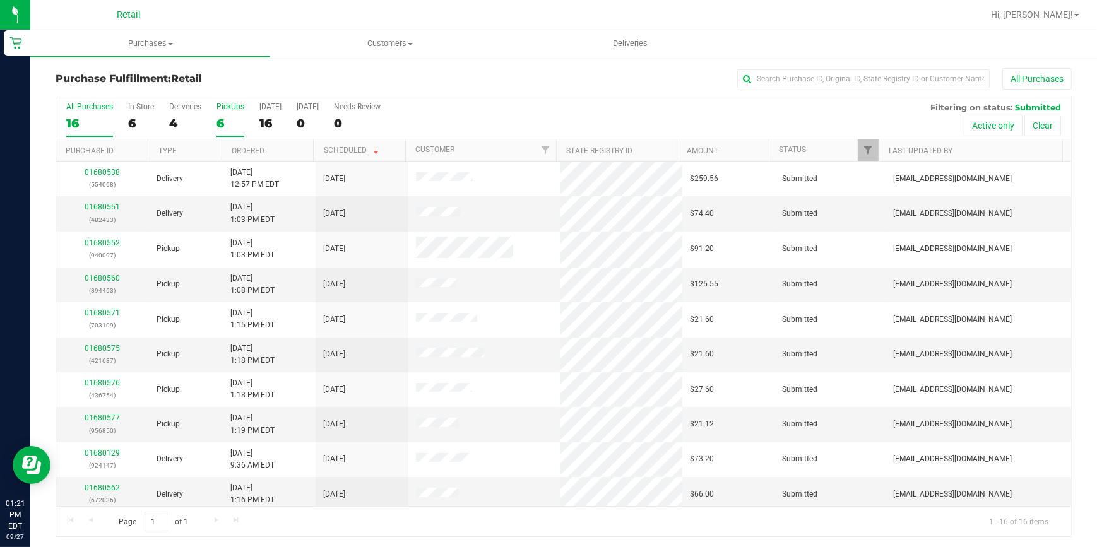
click at [223, 123] on div "6" at bounding box center [230, 123] width 28 height 15
click at [0, 0] on input "PickUps 6" at bounding box center [0, 0] width 0 height 0
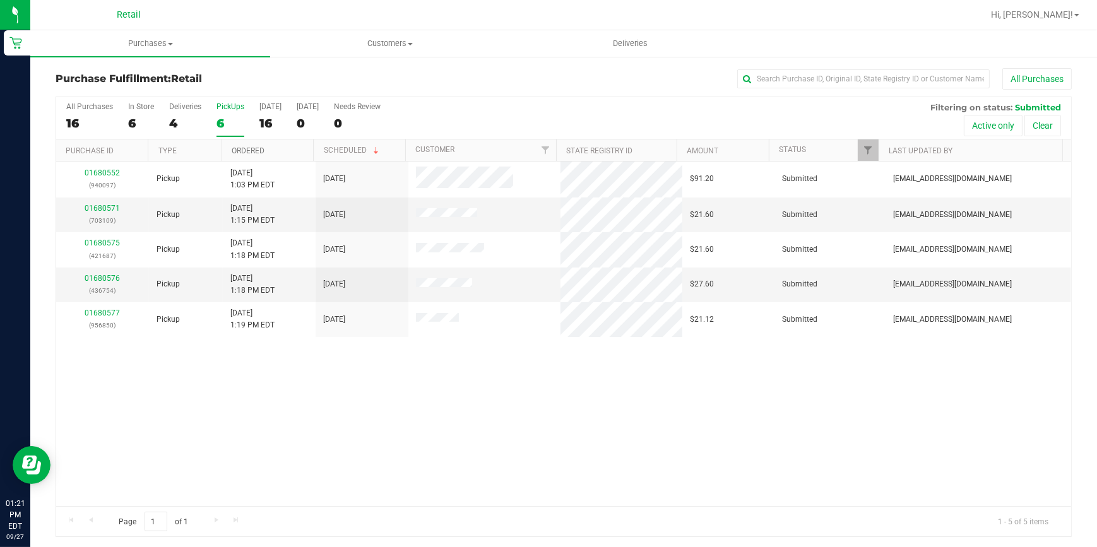
click at [246, 151] on link "Ordered" at bounding box center [248, 150] width 33 height 9
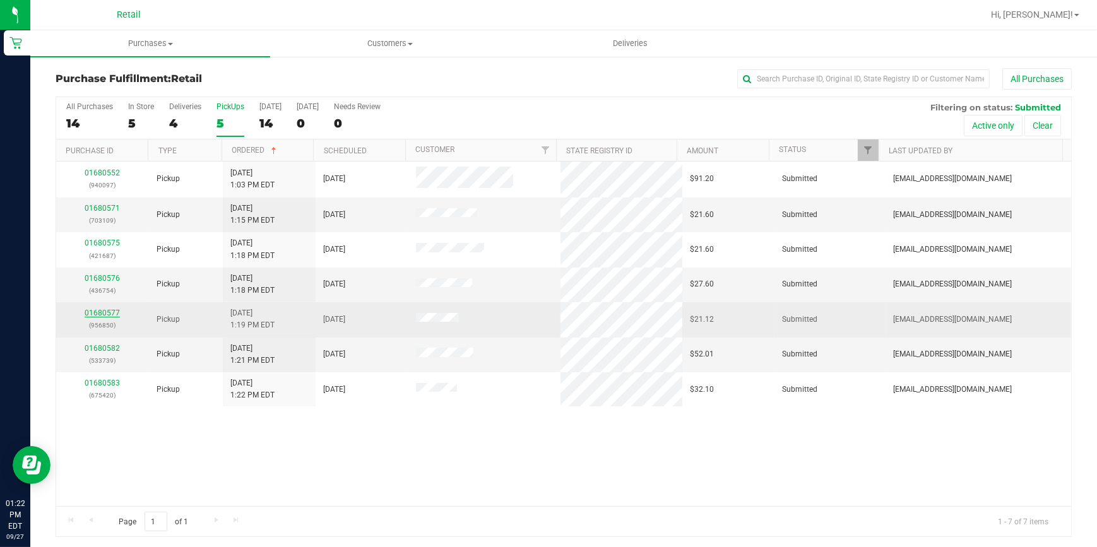
click at [102, 312] on link "01680577" at bounding box center [102, 313] width 35 height 9
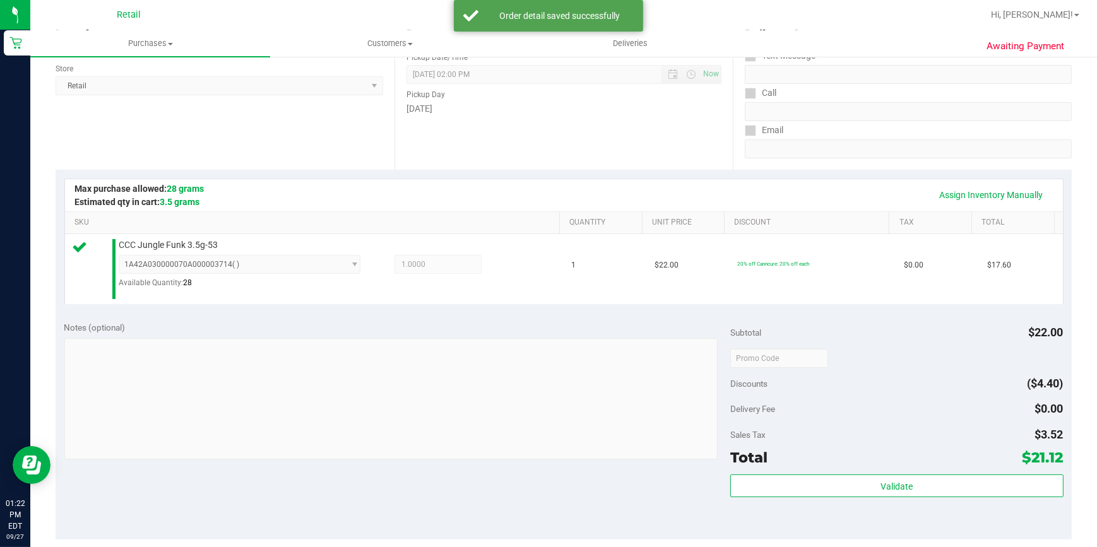
scroll to position [286, 0]
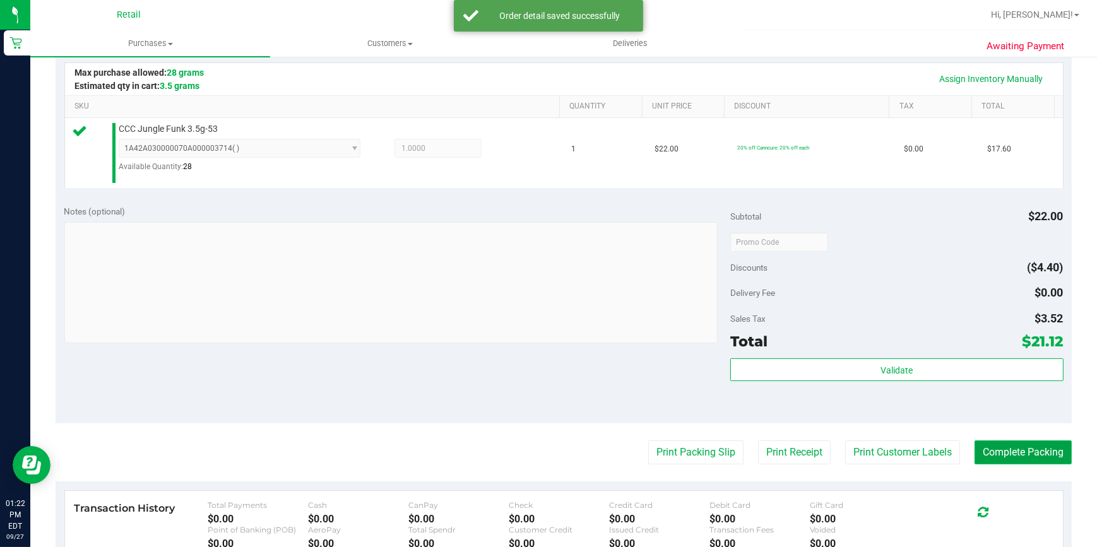
click at [1025, 443] on button "Complete Packing" at bounding box center [1022, 452] width 97 height 24
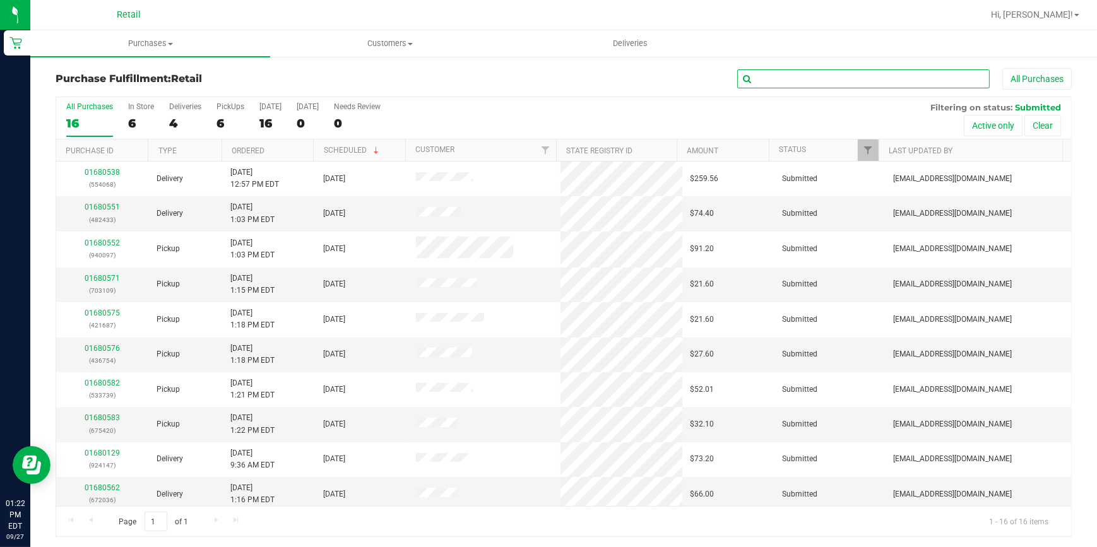
click at [879, 72] on input "text" at bounding box center [863, 78] width 252 height 19
type input "754"
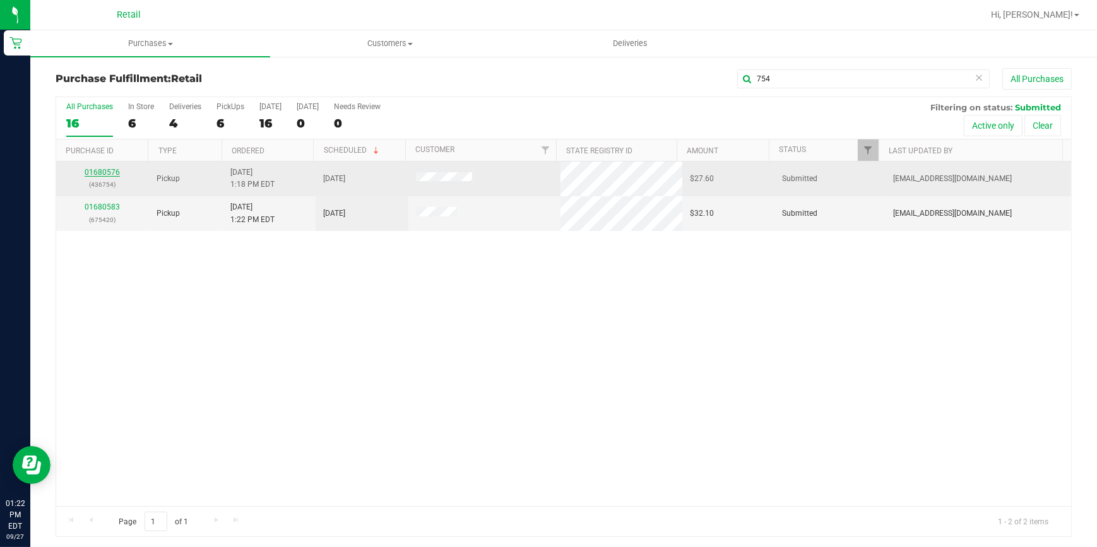
click at [89, 171] on link "01680576" at bounding box center [102, 172] width 35 height 9
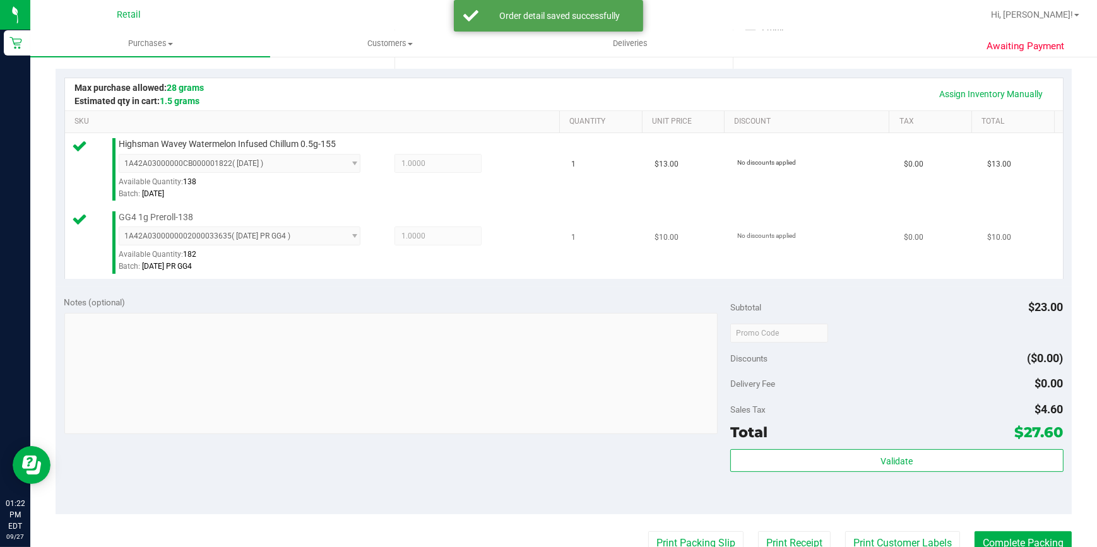
scroll to position [286, 0]
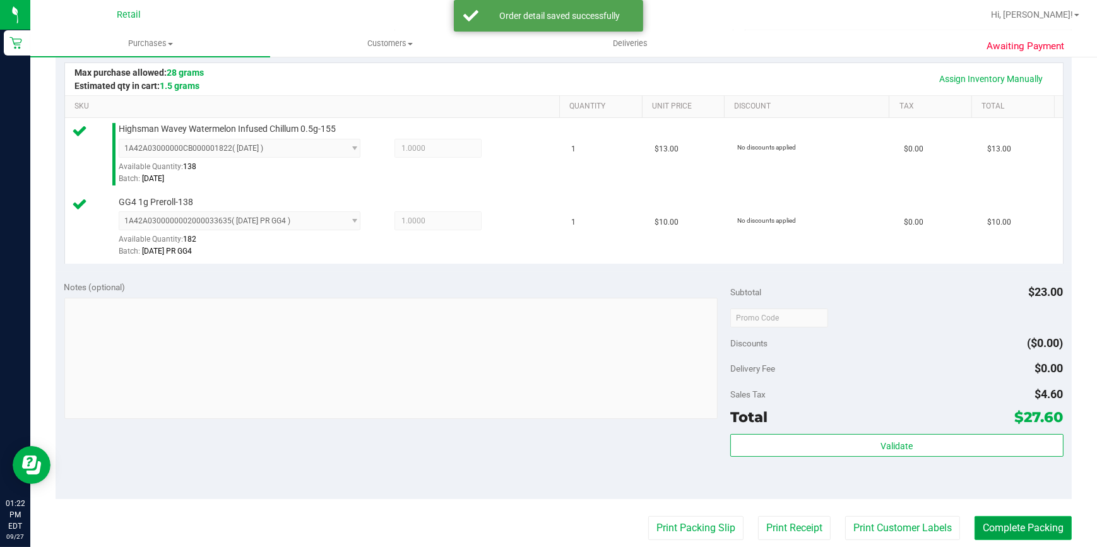
click at [998, 522] on button "Complete Packing" at bounding box center [1022, 528] width 97 height 24
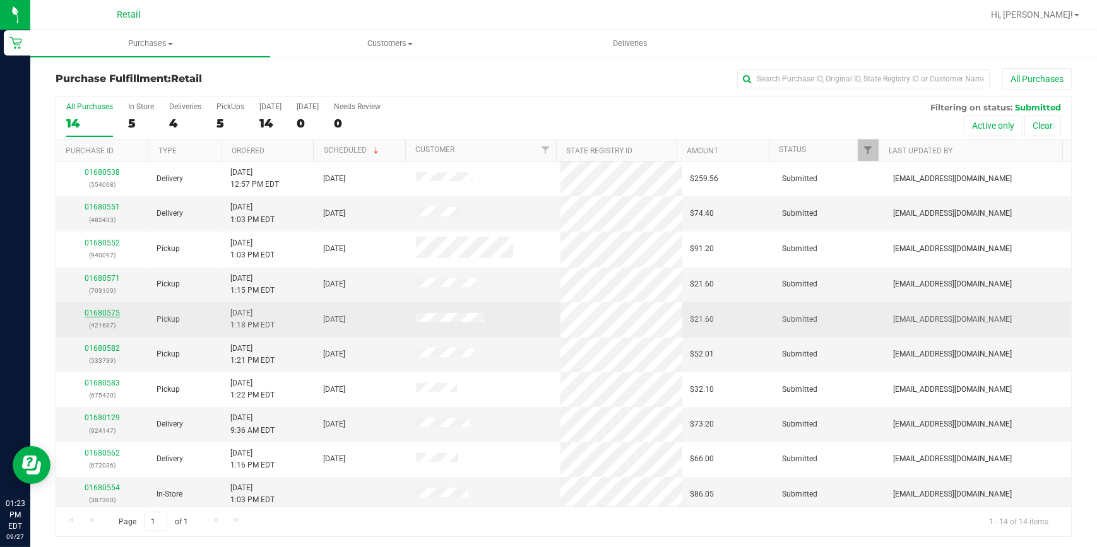
click at [95, 312] on link "01680575" at bounding box center [102, 313] width 35 height 9
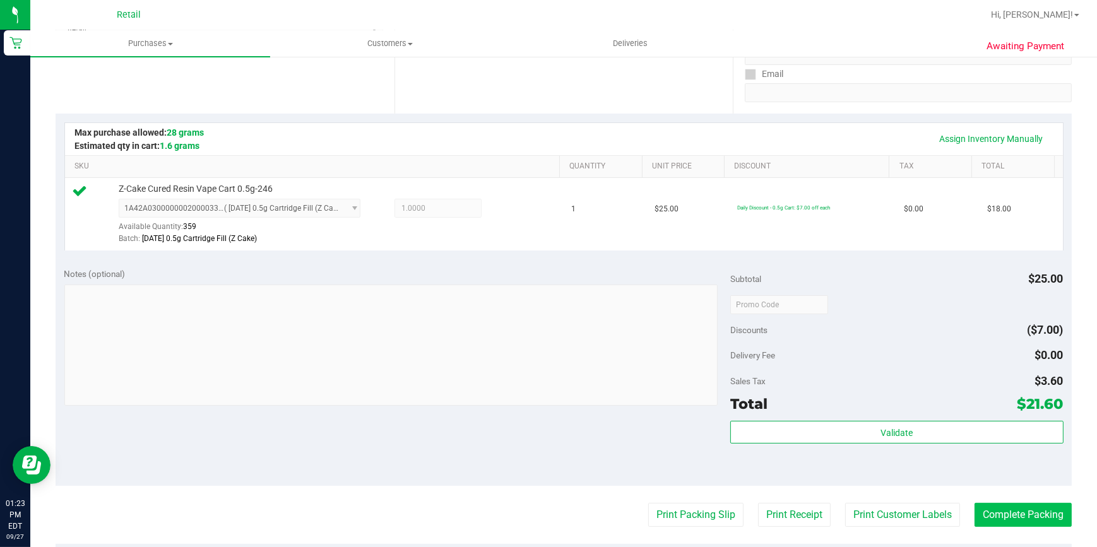
scroll to position [229, 0]
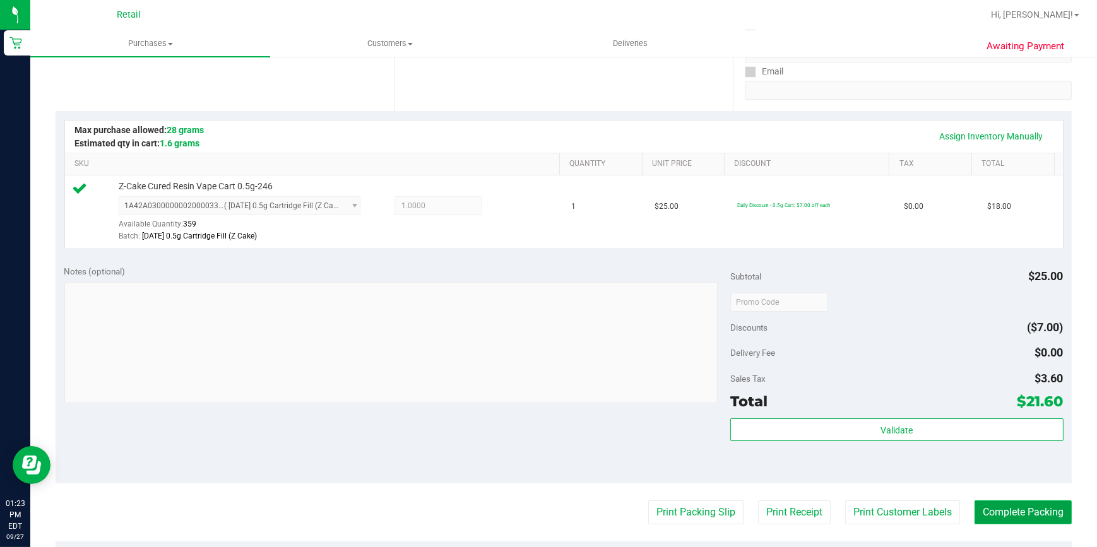
click at [1045, 516] on button "Complete Packing" at bounding box center [1022, 512] width 97 height 24
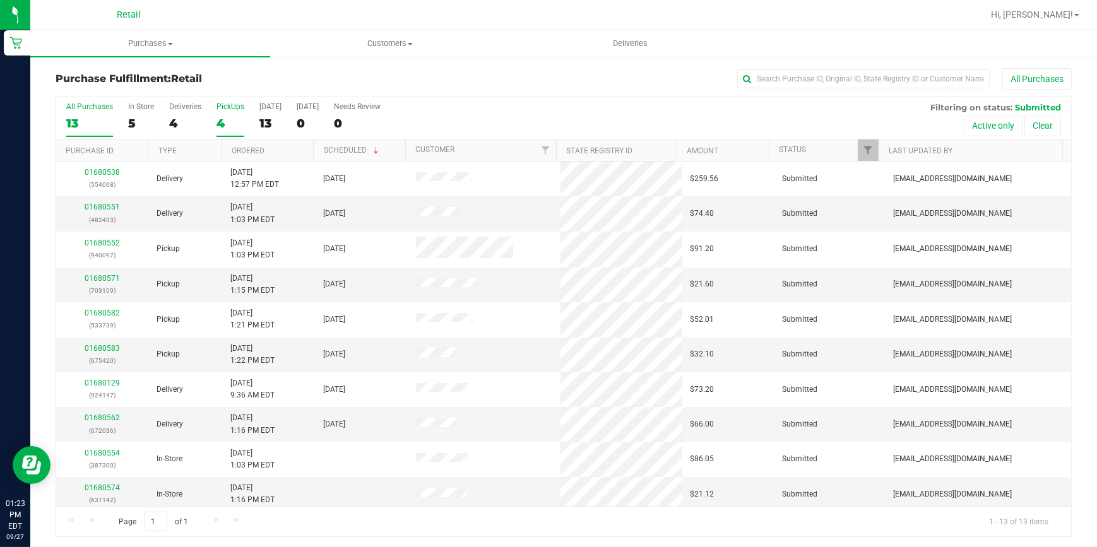
click at [230, 111] on label "PickUps 4" at bounding box center [230, 119] width 28 height 35
click at [0, 0] on input "PickUps 4" at bounding box center [0, 0] width 0 height 0
click at [223, 122] on div "5" at bounding box center [230, 123] width 28 height 15
click at [0, 0] on input "PickUps 5" at bounding box center [0, 0] width 0 height 0
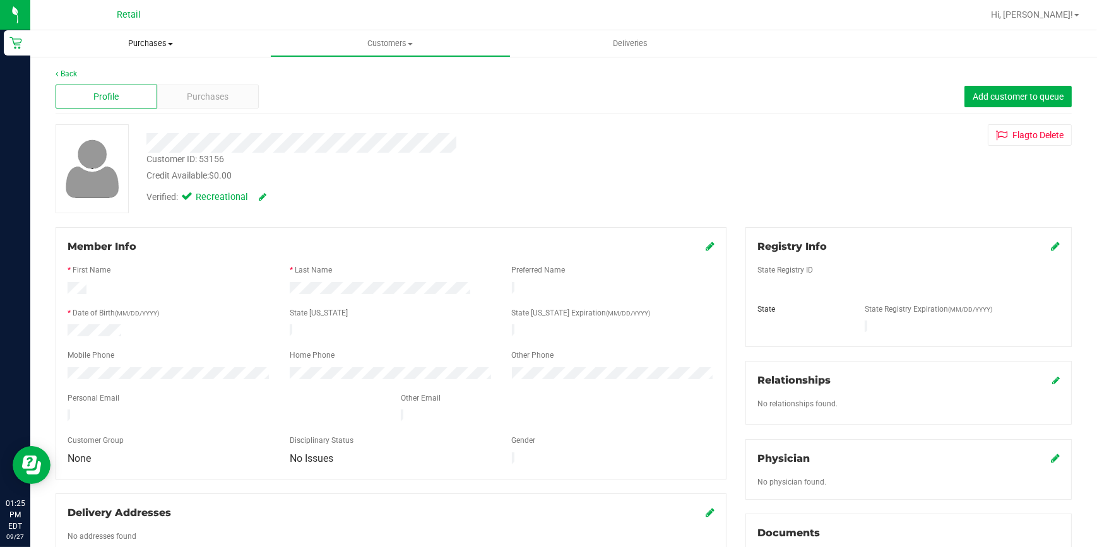
click at [140, 49] on span "Purchases" at bounding box center [150, 43] width 240 height 11
click at [141, 86] on li "Fulfillment" at bounding box center [150, 91] width 240 height 15
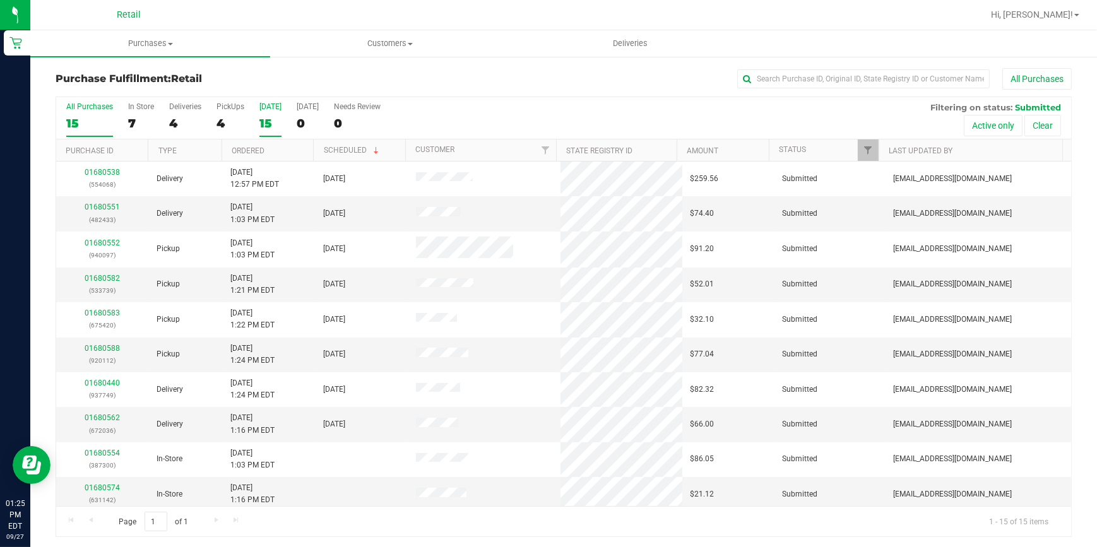
click at [259, 123] on div "15" at bounding box center [270, 123] width 22 height 15
click at [0, 0] on input "Today 15" at bounding box center [0, 0] width 0 height 0
click at [249, 148] on link "Ordered" at bounding box center [248, 150] width 33 height 9
click at [129, 122] on div "7" at bounding box center [141, 123] width 26 height 15
click at [0, 0] on input "In Store 7" at bounding box center [0, 0] width 0 height 0
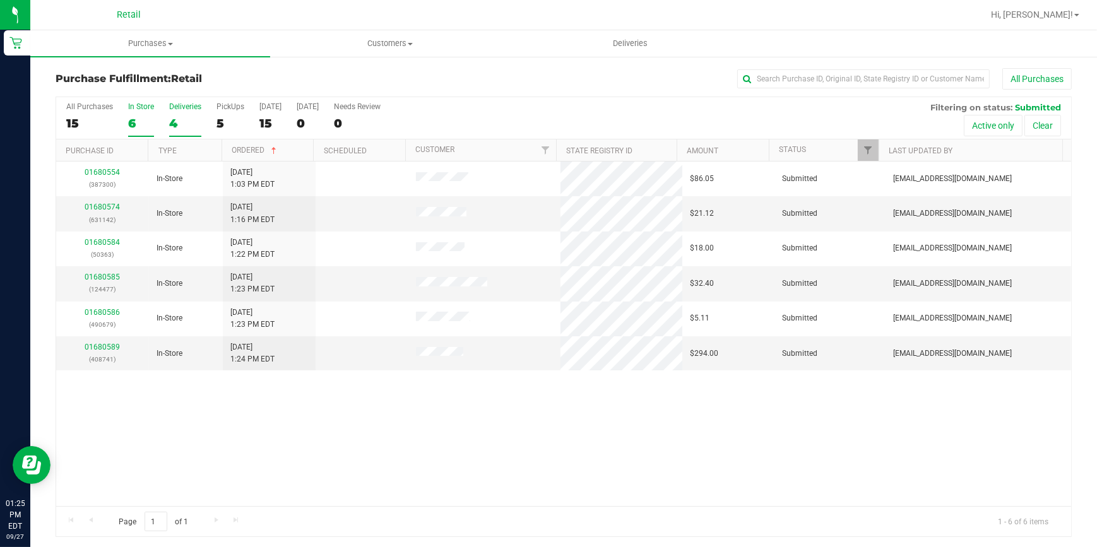
click at [182, 125] on div "4" at bounding box center [185, 123] width 32 height 15
click at [0, 0] on input "Deliveries 4" at bounding box center [0, 0] width 0 height 0
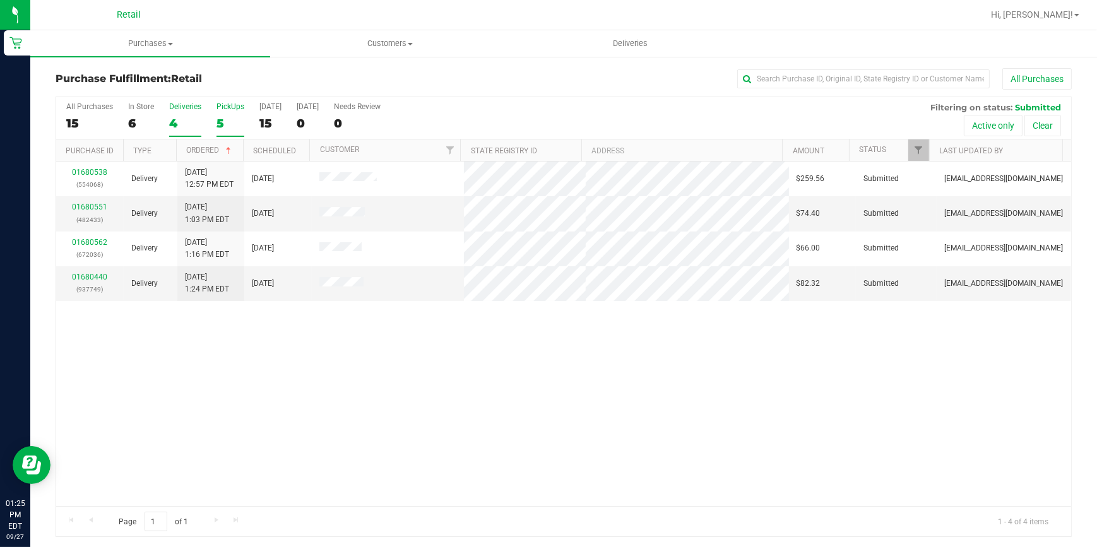
click at [226, 127] on div "5" at bounding box center [230, 123] width 28 height 15
click at [0, 0] on input "PickUps 5" at bounding box center [0, 0] width 0 height 0
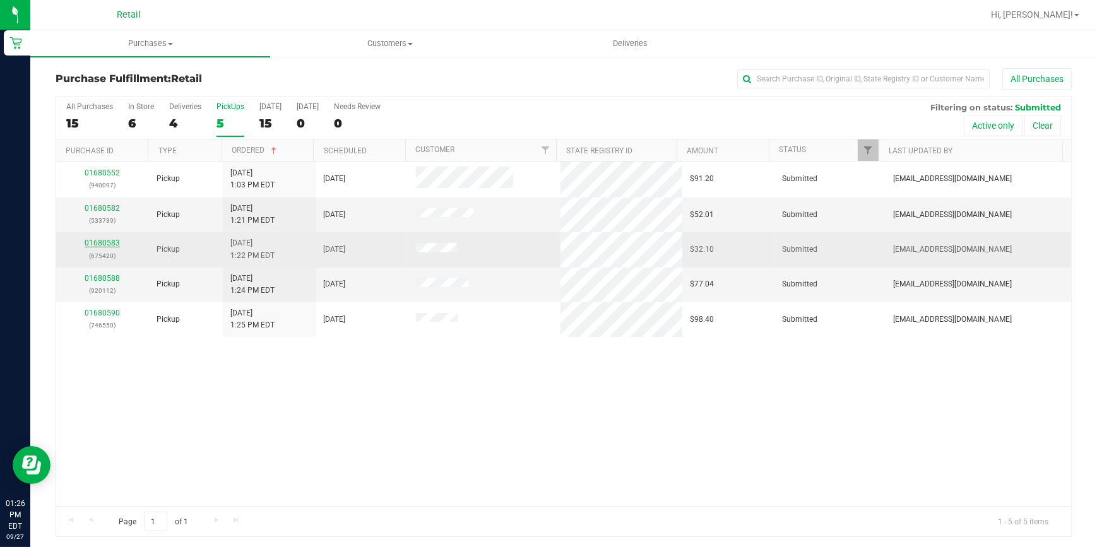
click at [95, 242] on link "01680583" at bounding box center [102, 243] width 35 height 9
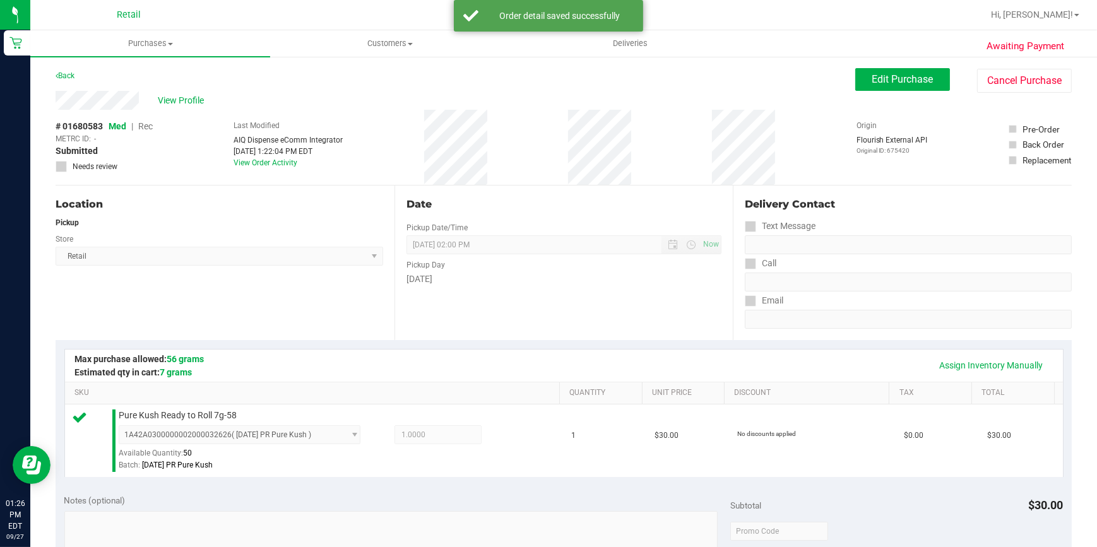
scroll to position [229, 0]
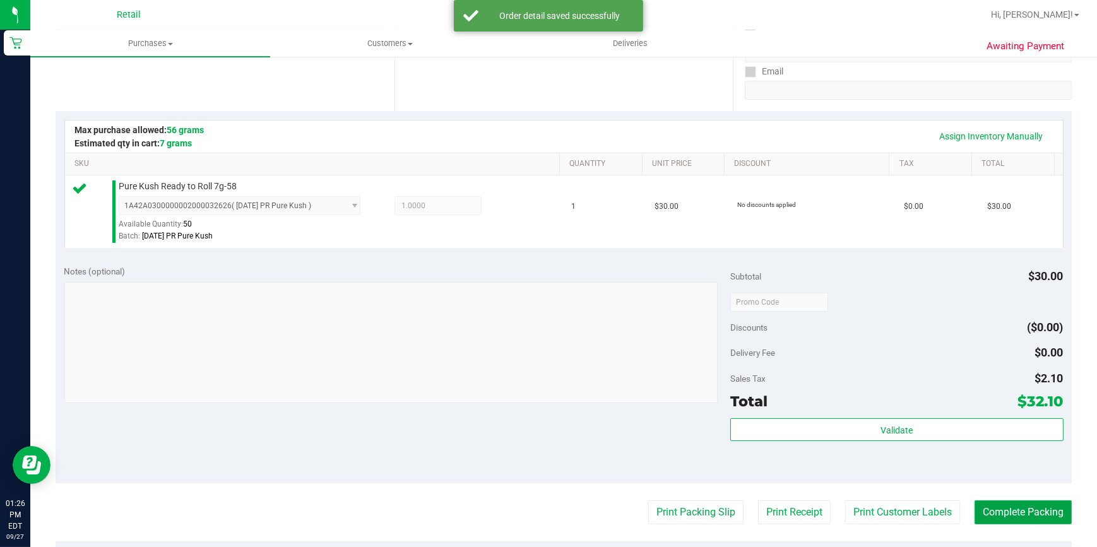
click at [1027, 516] on button "Complete Packing" at bounding box center [1022, 512] width 97 height 24
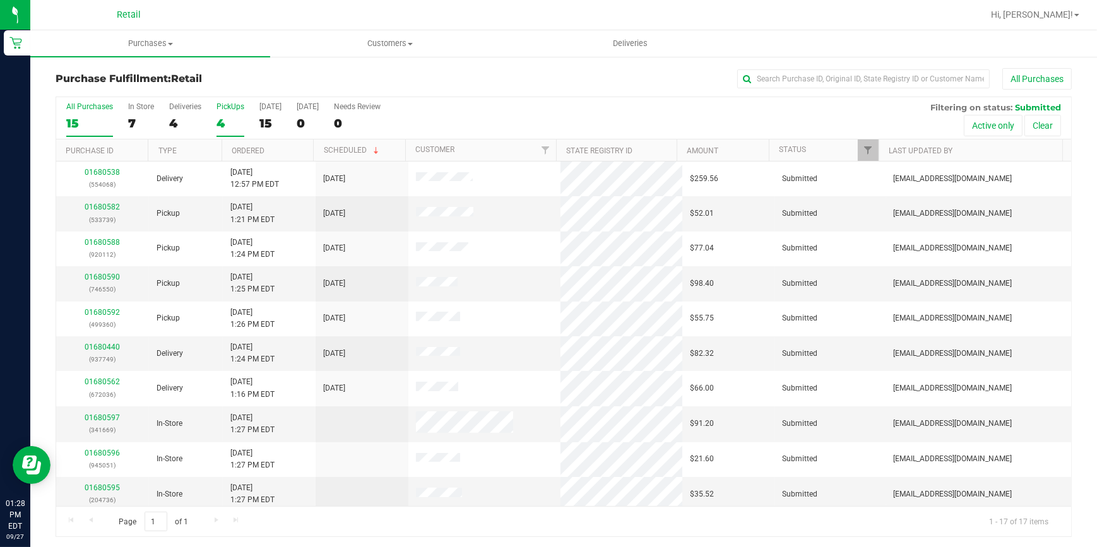
click at [222, 125] on div "4" at bounding box center [230, 123] width 28 height 15
click at [0, 0] on input "PickUps 4" at bounding box center [0, 0] width 0 height 0
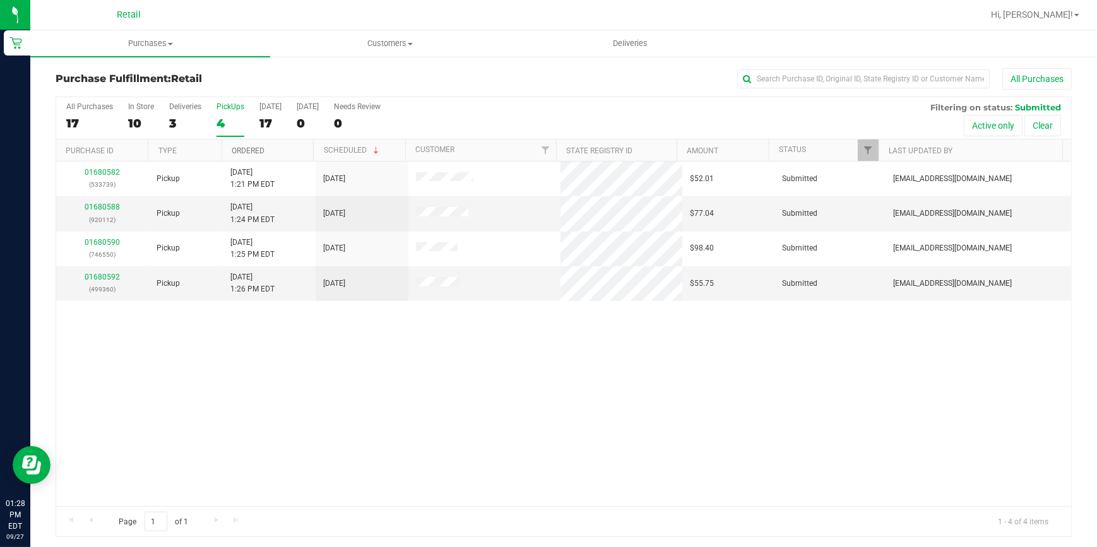
click at [238, 151] on link "Ordered" at bounding box center [248, 150] width 33 height 9
click at [227, 116] on div "4" at bounding box center [230, 123] width 28 height 15
click at [0, 0] on input "PickUps 4" at bounding box center [0, 0] width 0 height 0
click at [271, 61] on div "Purchase Fulfillment: Retail All Purchases All Purchases 18 In Store 11 Deliver…" at bounding box center [563, 303] width 1066 height 494
click at [271, 361] on div "01680588 (920112) Pickup 9/27/2025 1:24 PM EDT 9/27/2025 $77.04 Submitted aiqec…" at bounding box center [563, 334] width 1015 height 345
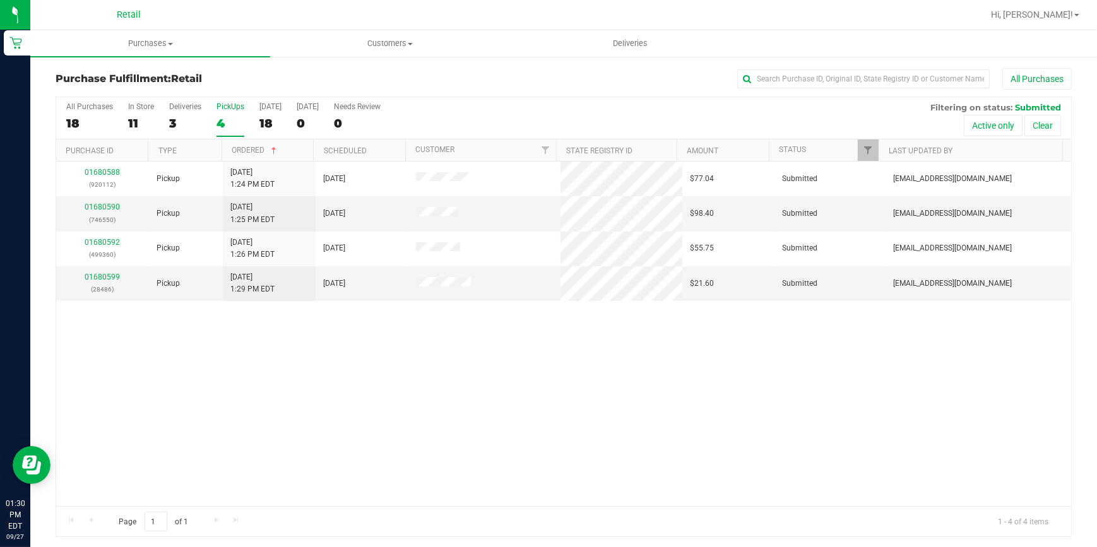
click at [218, 124] on div "4" at bounding box center [230, 123] width 28 height 15
click at [0, 0] on input "PickUps 4" at bounding box center [0, 0] width 0 height 0
click at [257, 122] on div "All Purchases 17 In Store 10 Deliveries 3 PickUps 4 Today 17 Tomorrow 0 Needs R…" at bounding box center [563, 118] width 1015 height 42
click at [264, 125] on div "17" at bounding box center [270, 123] width 22 height 15
click at [0, 0] on input "[DATE] 17" at bounding box center [0, 0] width 0 height 0
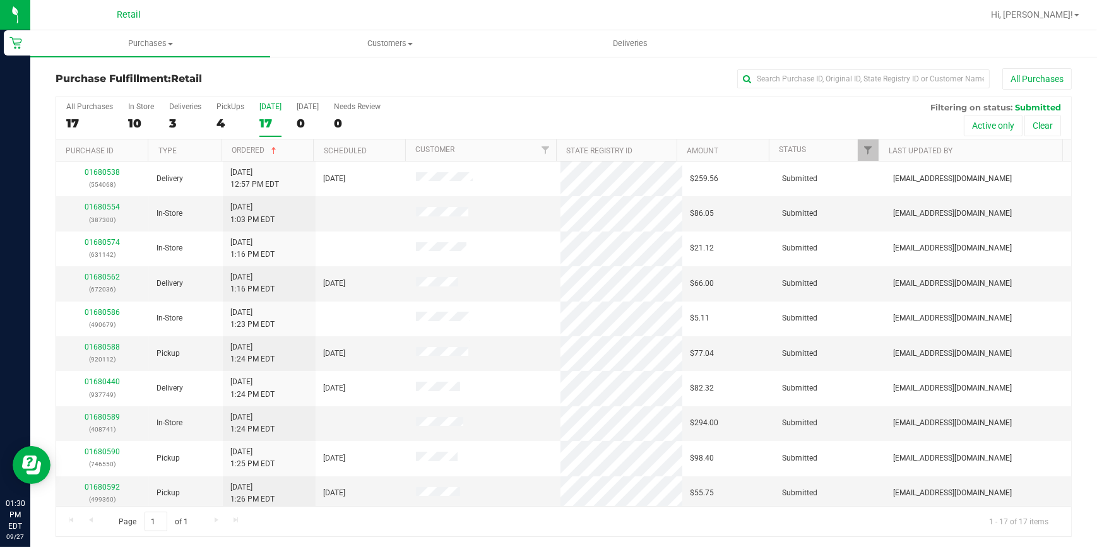
click at [213, 127] on div "All Purchases 17 In Store 10 Deliveries 3 PickUps 4 Today 17 Tomorrow 0 Needs R…" at bounding box center [563, 118] width 1015 height 42
click at [257, 151] on link "Ordered" at bounding box center [255, 150] width 47 height 9
click at [247, 148] on link "Ordered" at bounding box center [248, 150] width 33 height 9
click at [134, 120] on div "10" at bounding box center [141, 123] width 26 height 15
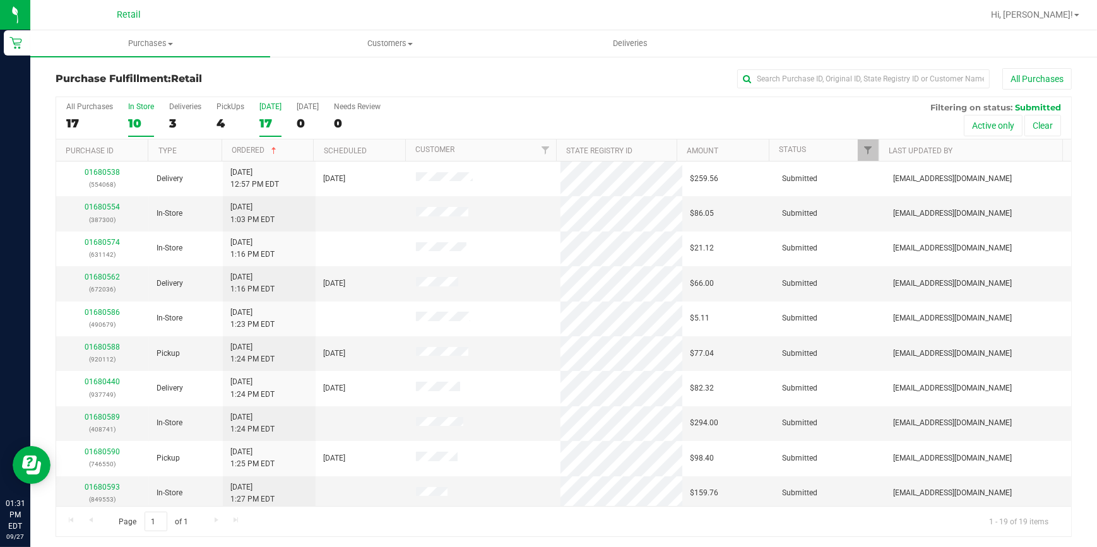
click at [0, 0] on input "In Store 10" at bounding box center [0, 0] width 0 height 0
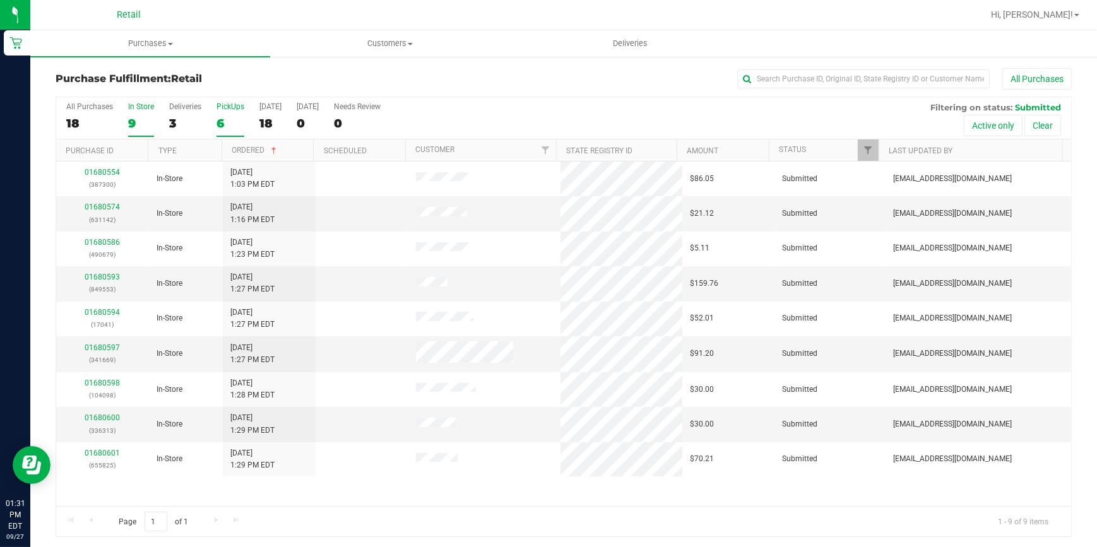
click at [227, 129] on div "6" at bounding box center [230, 123] width 28 height 15
click at [0, 0] on input "PickUps 6" at bounding box center [0, 0] width 0 height 0
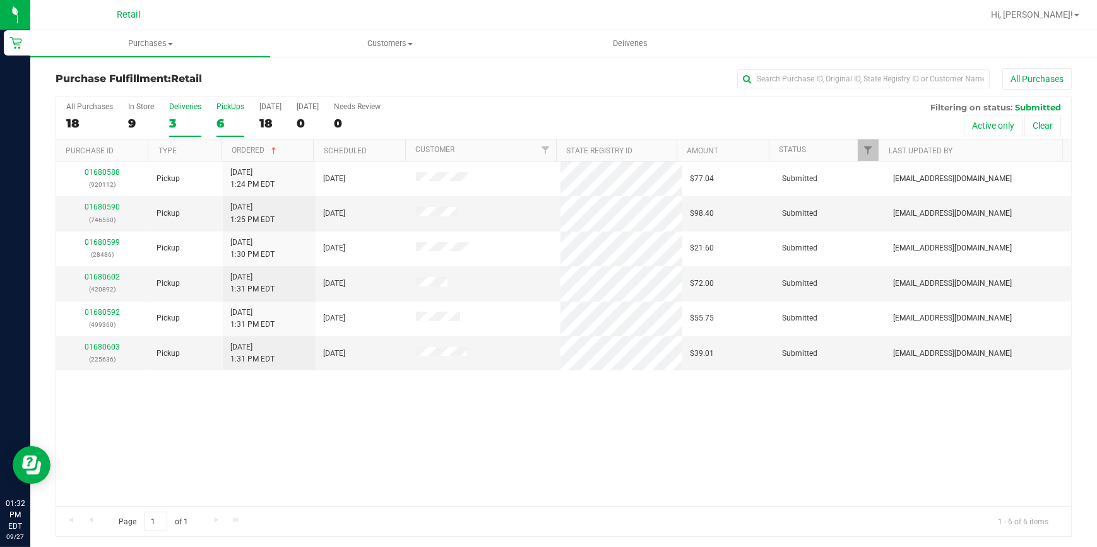
click at [174, 120] on div "3" at bounding box center [185, 123] width 32 height 15
click at [0, 0] on input "Deliveries 3" at bounding box center [0, 0] width 0 height 0
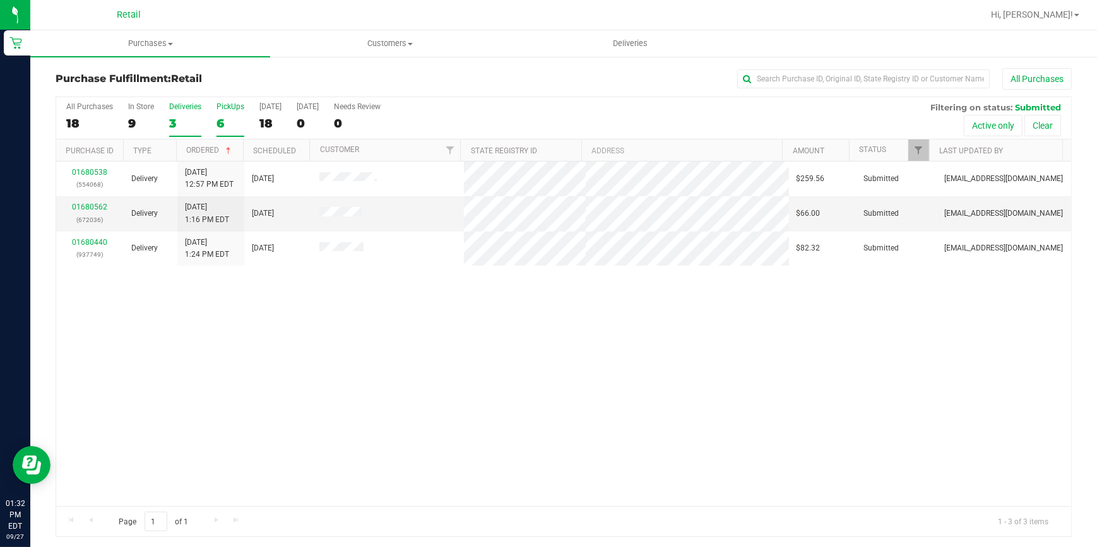
click at [223, 120] on div "6" at bounding box center [230, 123] width 28 height 15
click at [0, 0] on input "PickUps 6" at bounding box center [0, 0] width 0 height 0
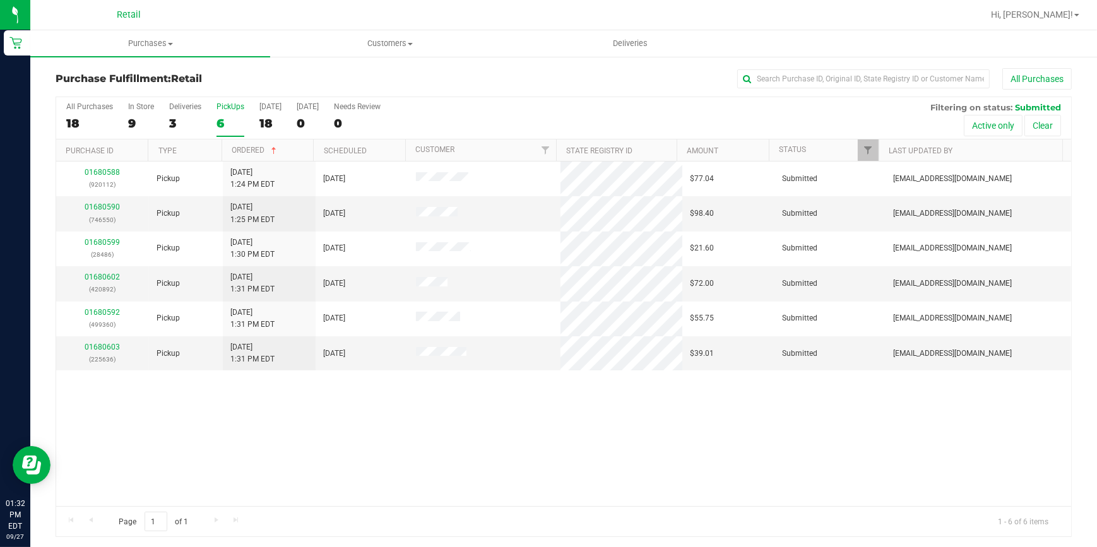
click at [452, 80] on div "All Purchases" at bounding box center [732, 78] width 677 height 21
click at [271, 123] on div "18" at bounding box center [270, 123] width 22 height 15
click at [0, 0] on input "Today 18" at bounding box center [0, 0] width 0 height 0
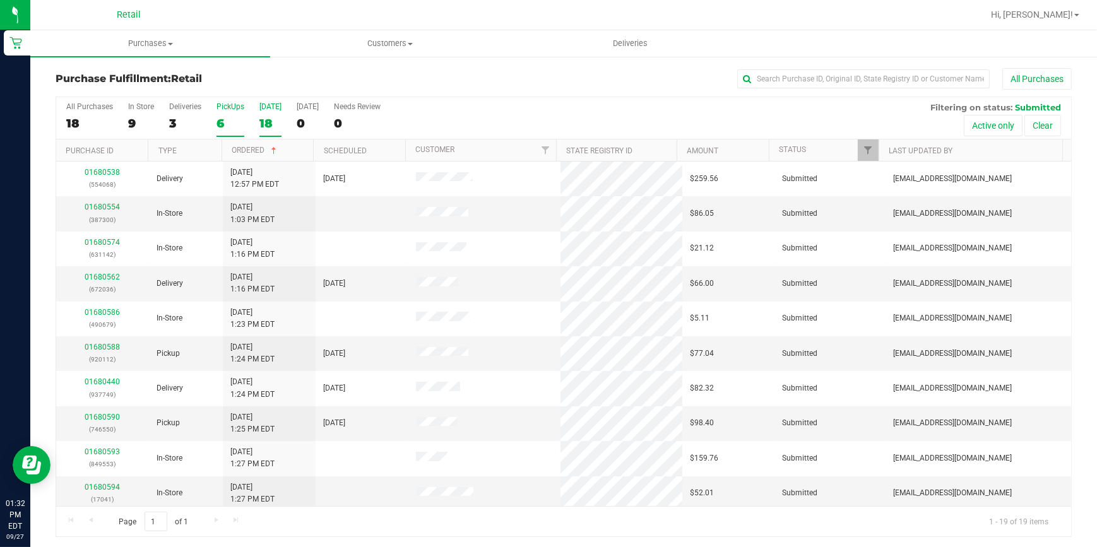
click at [220, 122] on div "6" at bounding box center [230, 123] width 28 height 15
click at [0, 0] on input "PickUps 6" at bounding box center [0, 0] width 0 height 0
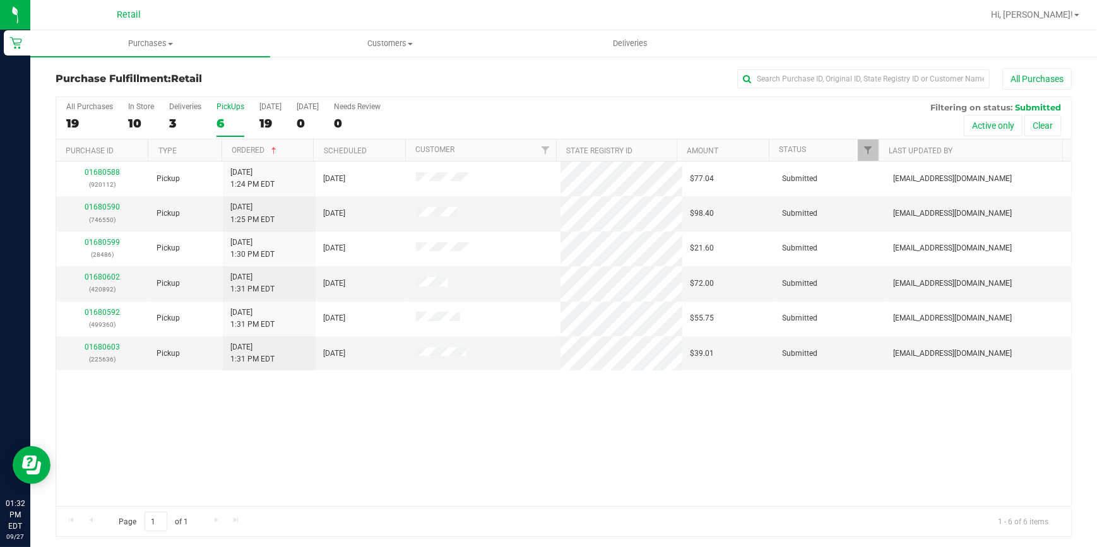
click at [252, 78] on h3 "Purchase Fulfillment: Retail" at bounding box center [225, 78] width 339 height 11
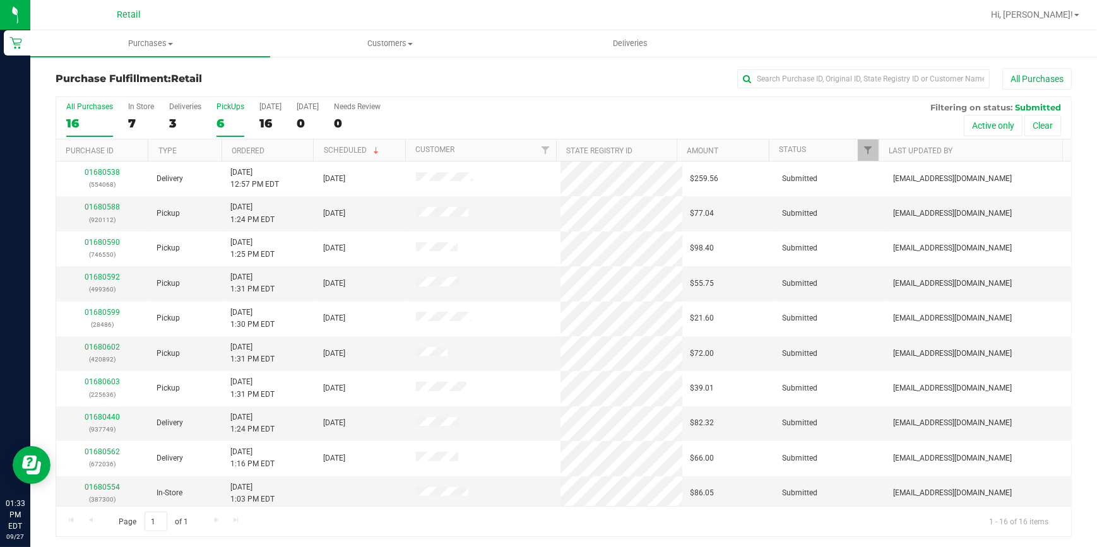
click at [217, 122] on div "6" at bounding box center [230, 123] width 28 height 15
click at [0, 0] on input "PickUps 6" at bounding box center [0, 0] width 0 height 0
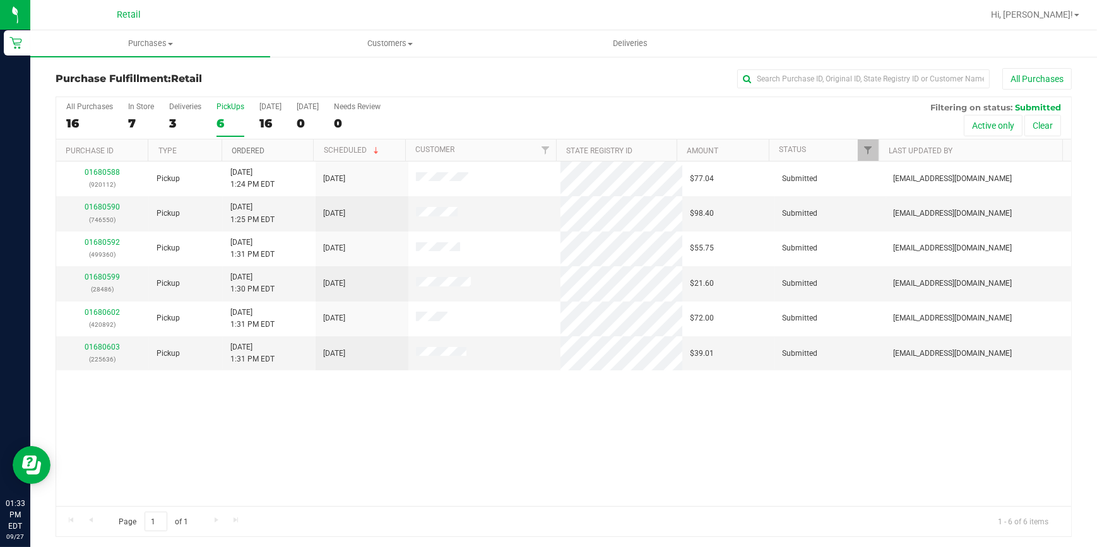
click at [239, 153] on link "Ordered" at bounding box center [248, 150] width 33 height 9
click at [221, 121] on div "6" at bounding box center [230, 123] width 28 height 15
click at [0, 0] on input "PickUps 6" at bounding box center [0, 0] width 0 height 0
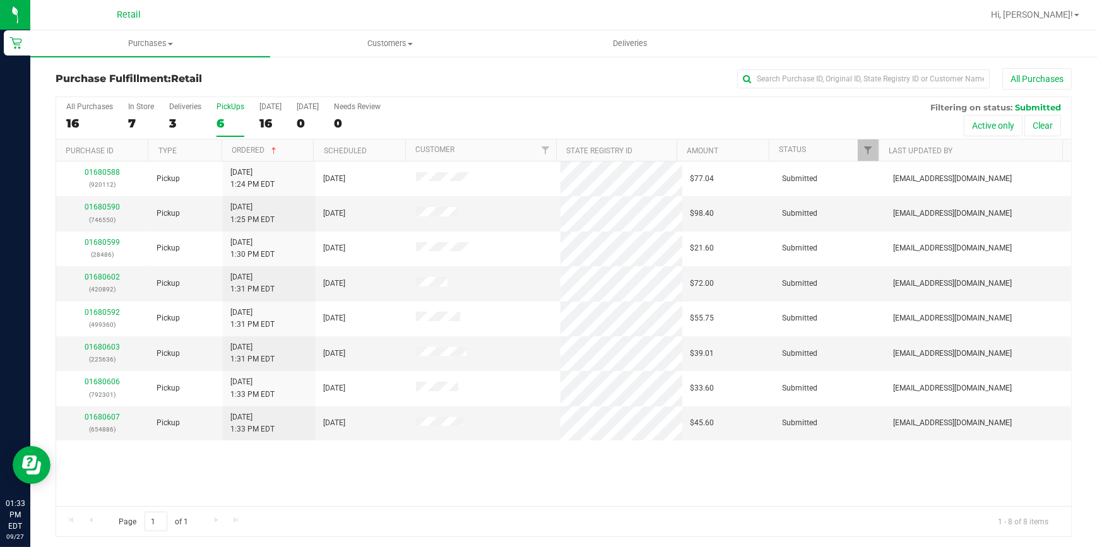
click at [221, 121] on div "6" at bounding box center [230, 123] width 28 height 15
click at [0, 0] on input "PickUps 6" at bounding box center [0, 0] width 0 height 0
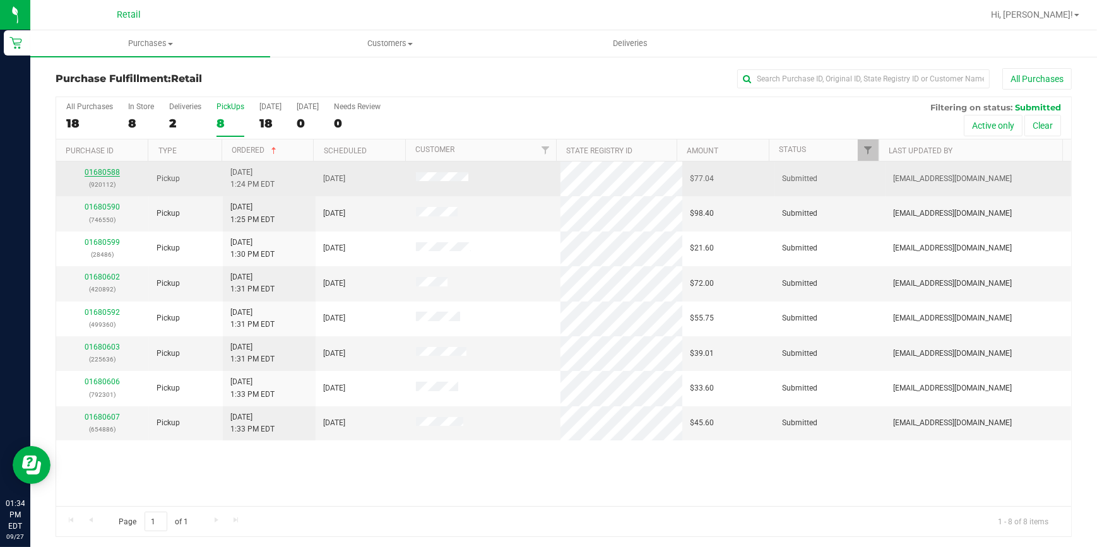
click at [100, 173] on link "01680588" at bounding box center [102, 172] width 35 height 9
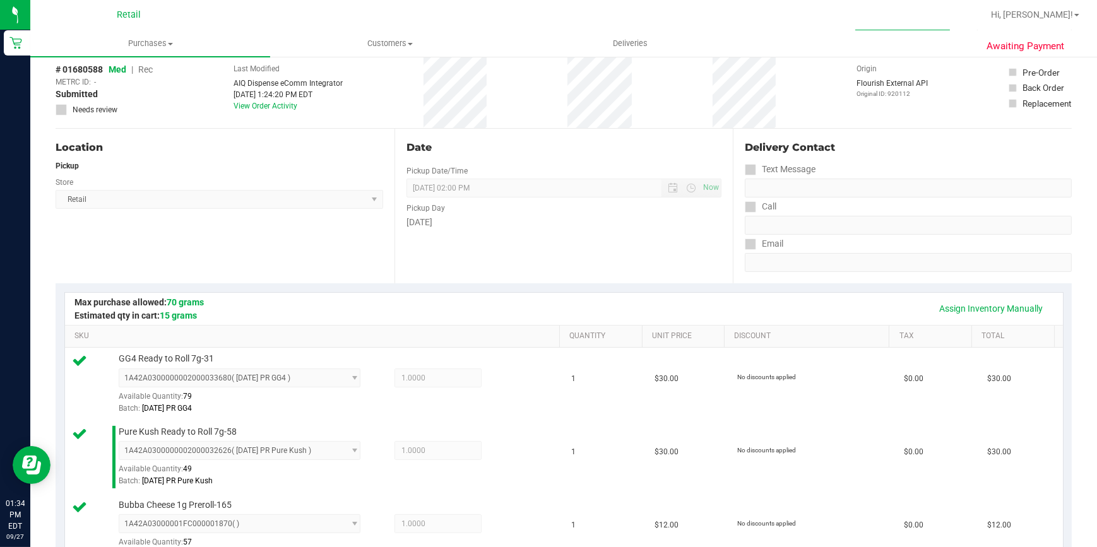
scroll to position [344, 0]
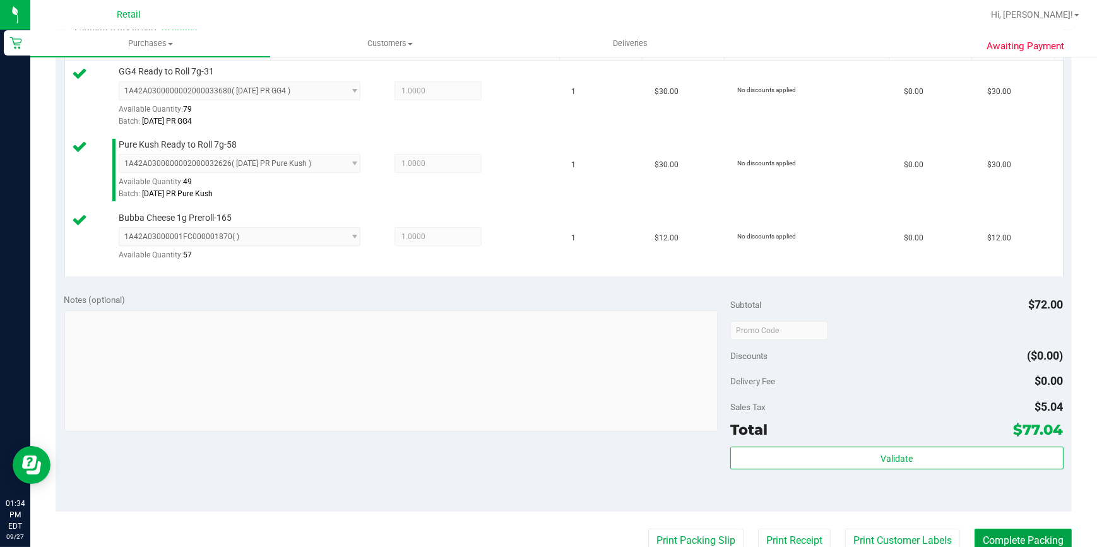
click at [997, 532] on button "Complete Packing" at bounding box center [1022, 541] width 97 height 24
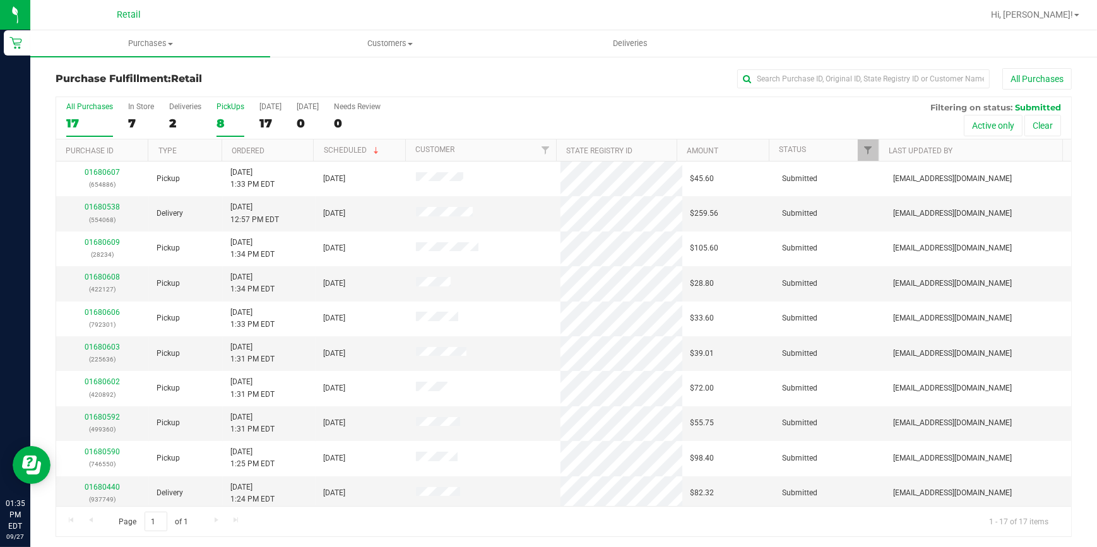
click at [221, 118] on div "8" at bounding box center [230, 123] width 28 height 15
click at [0, 0] on input "PickUps 8" at bounding box center [0, 0] width 0 height 0
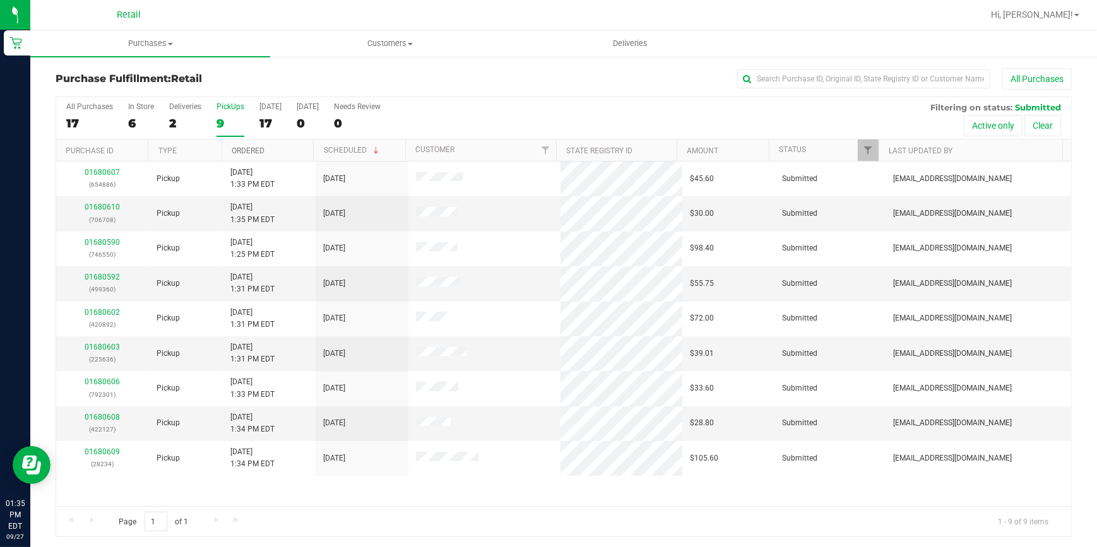
click at [250, 149] on link "Ordered" at bounding box center [248, 150] width 33 height 9
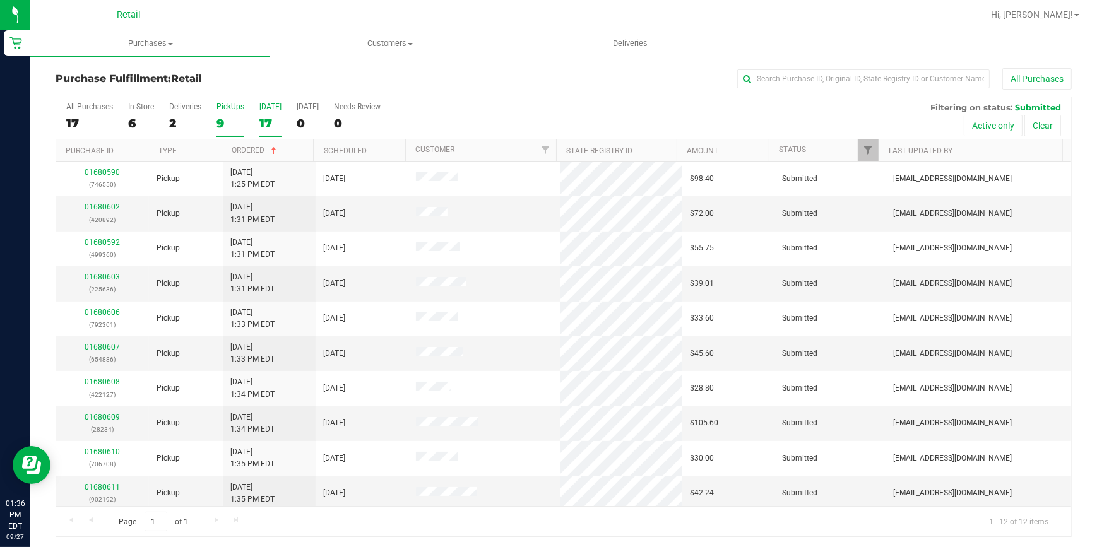
click at [269, 127] on div "17" at bounding box center [270, 123] width 22 height 15
click at [0, 0] on input "[DATE] 17" at bounding box center [0, 0] width 0 height 0
click at [224, 120] on div "13" at bounding box center [230, 123] width 28 height 15
click at [0, 0] on input "PickUps 13" at bounding box center [0, 0] width 0 height 0
click at [248, 150] on link "Ordered" at bounding box center [255, 150] width 47 height 9
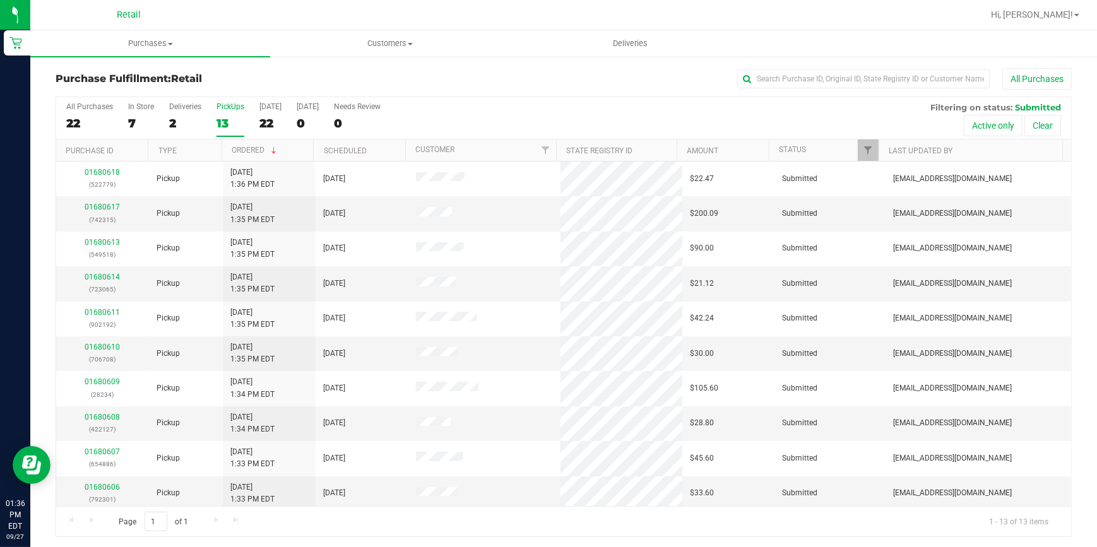
click at [283, 78] on h3 "Purchase Fulfillment: Retail" at bounding box center [225, 78] width 339 height 11
click at [754, 78] on input "text" at bounding box center [863, 78] width 252 height 19
type input "636"
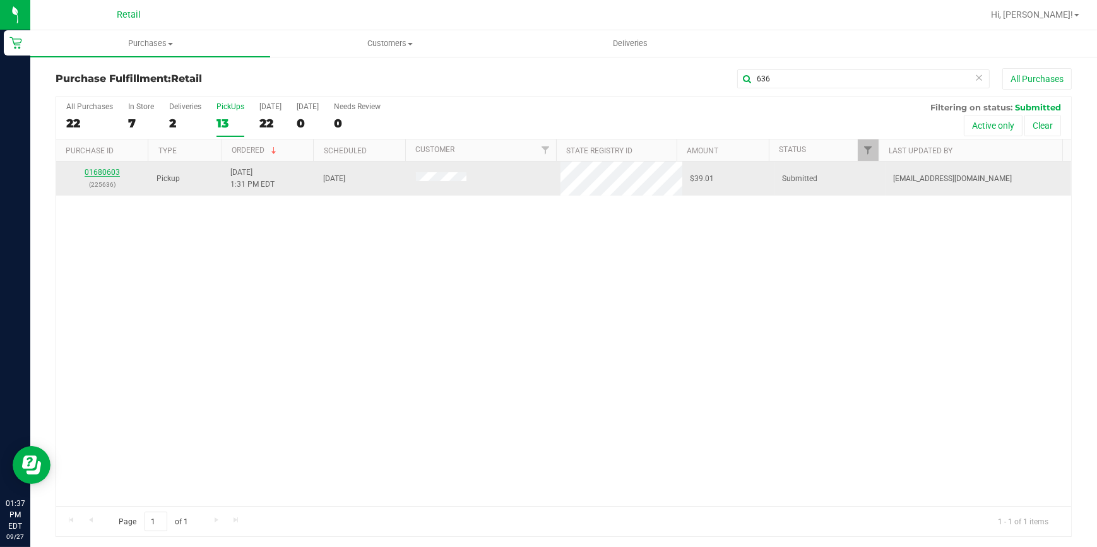
click at [112, 172] on link "01680603" at bounding box center [102, 172] width 35 height 9
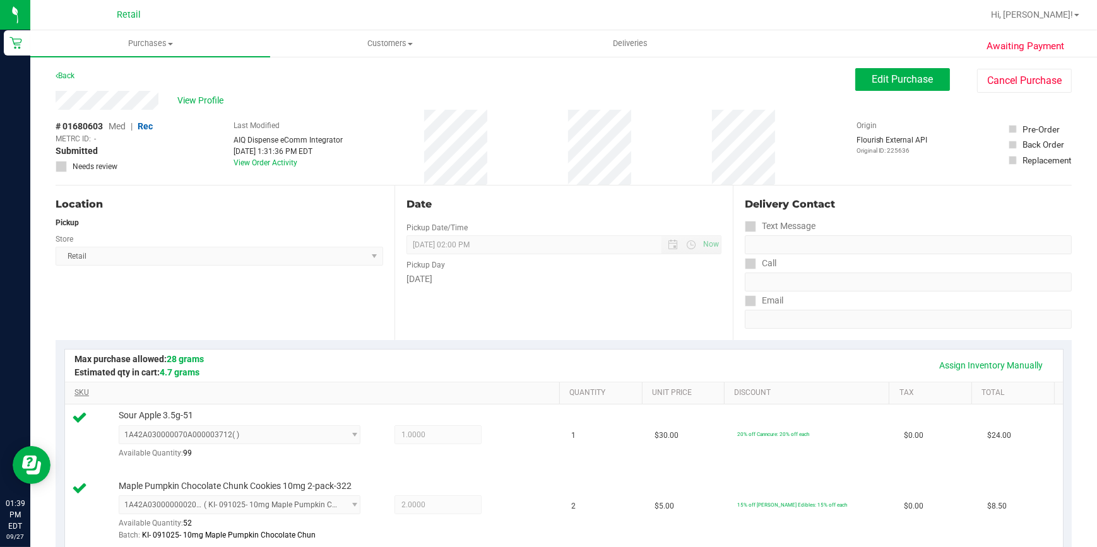
scroll to position [286, 0]
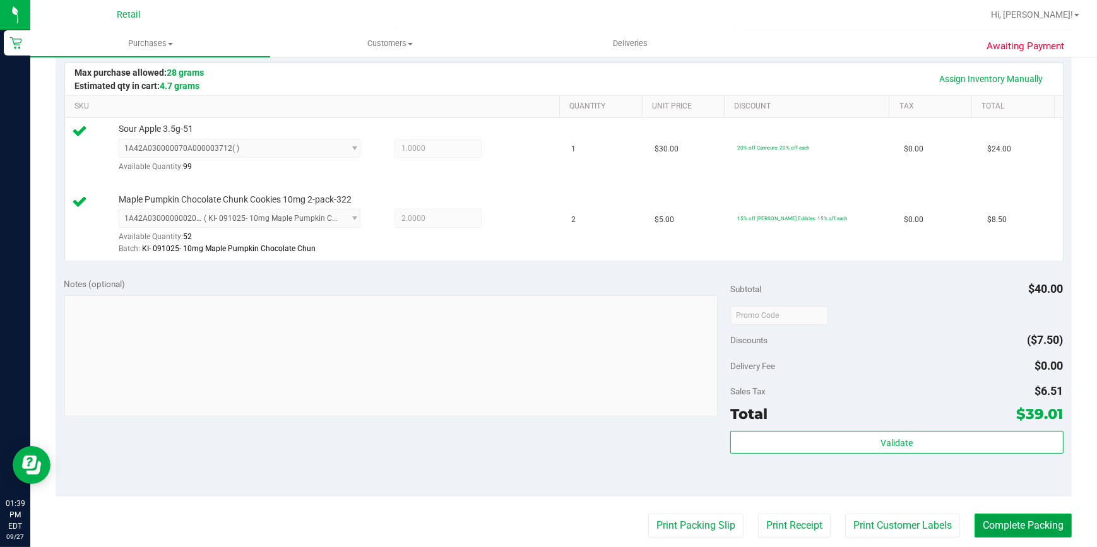
click at [1028, 519] on button "Complete Packing" at bounding box center [1022, 526] width 97 height 24
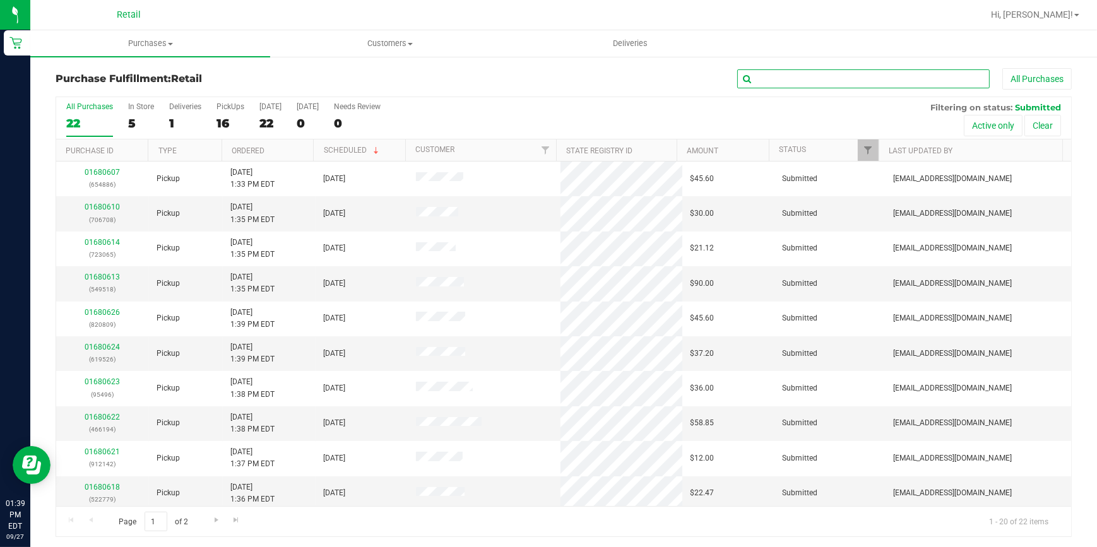
click at [753, 78] on input "text" at bounding box center [863, 78] width 252 height 19
type input "886"
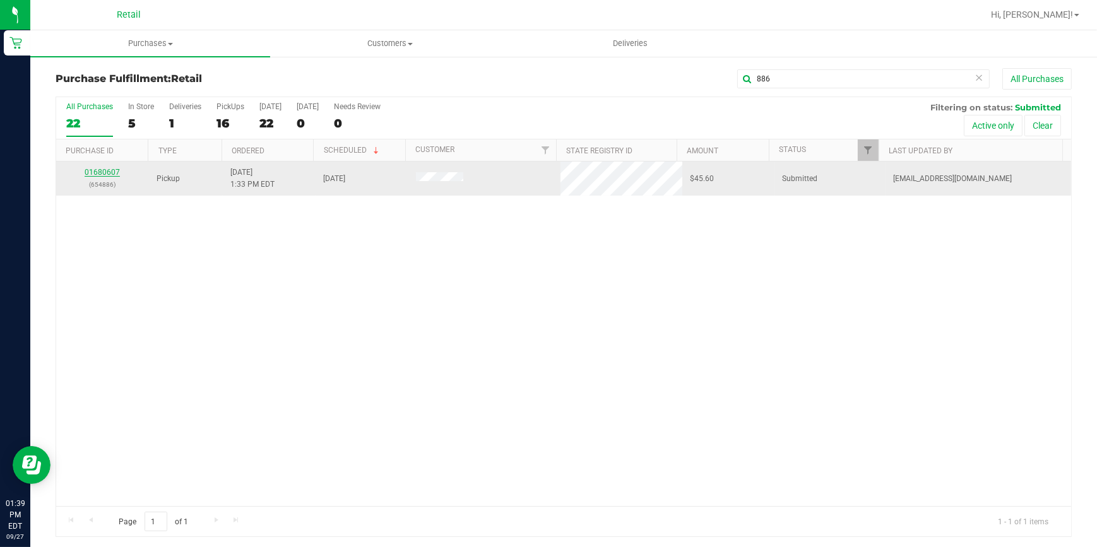
click at [111, 174] on link "01680607" at bounding box center [102, 172] width 35 height 9
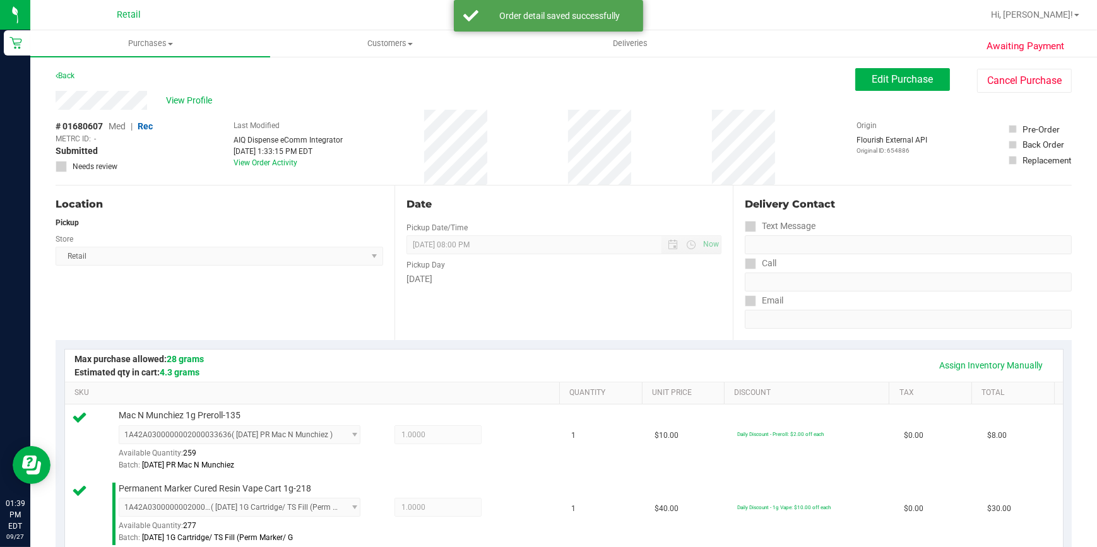
scroll to position [286, 0]
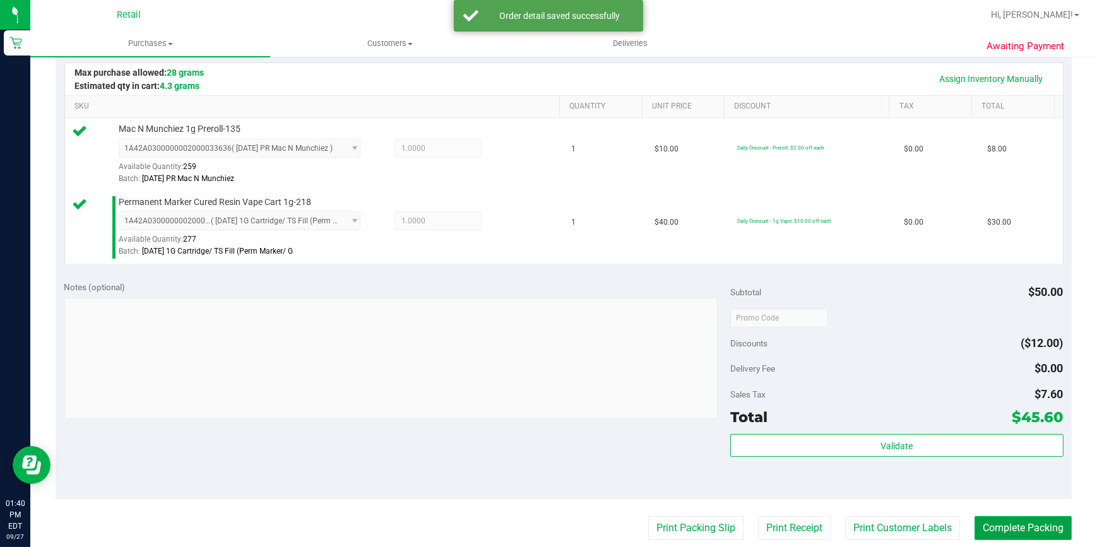
click at [1002, 530] on button "Complete Packing" at bounding box center [1022, 528] width 97 height 24
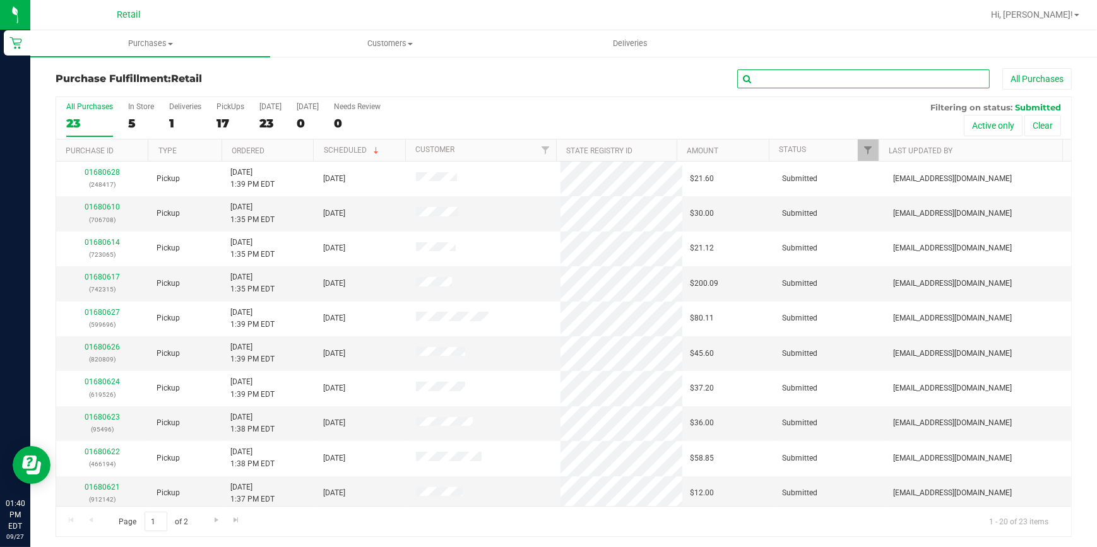
click at [812, 80] on input "text" at bounding box center [863, 78] width 252 height 19
type input "301"
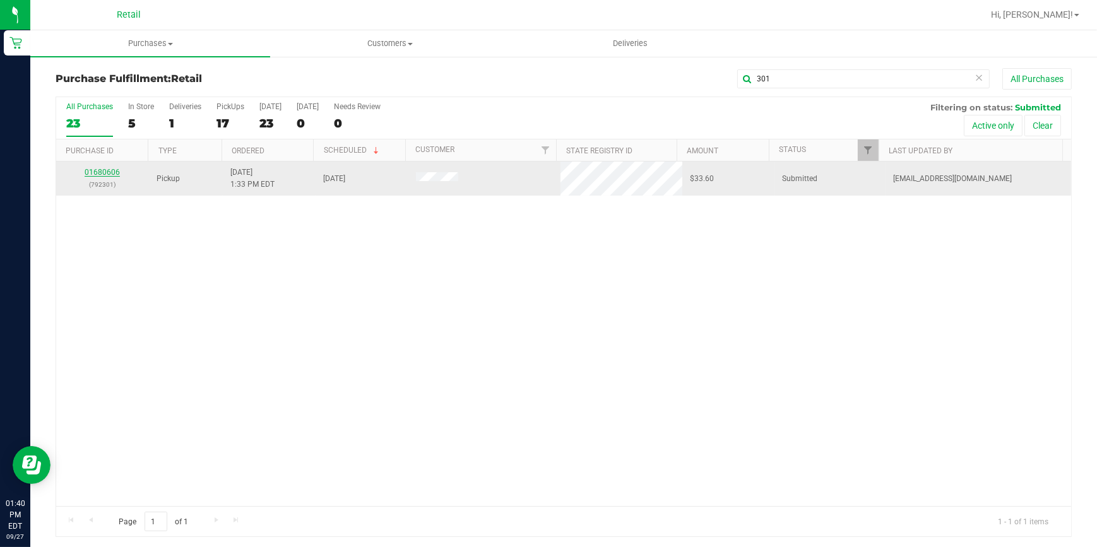
click at [109, 173] on link "01680606" at bounding box center [102, 172] width 35 height 9
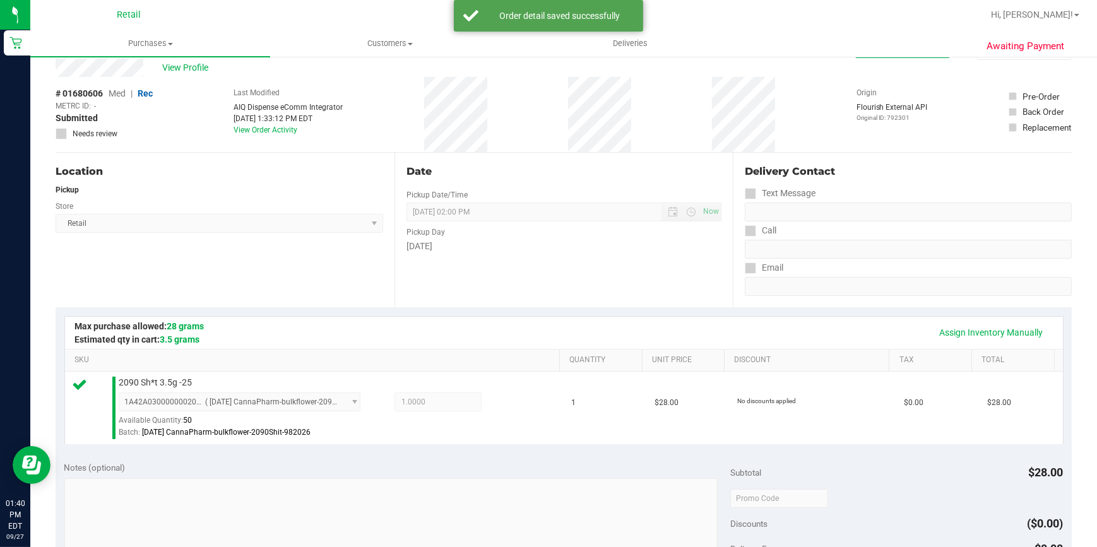
scroll to position [286, 0]
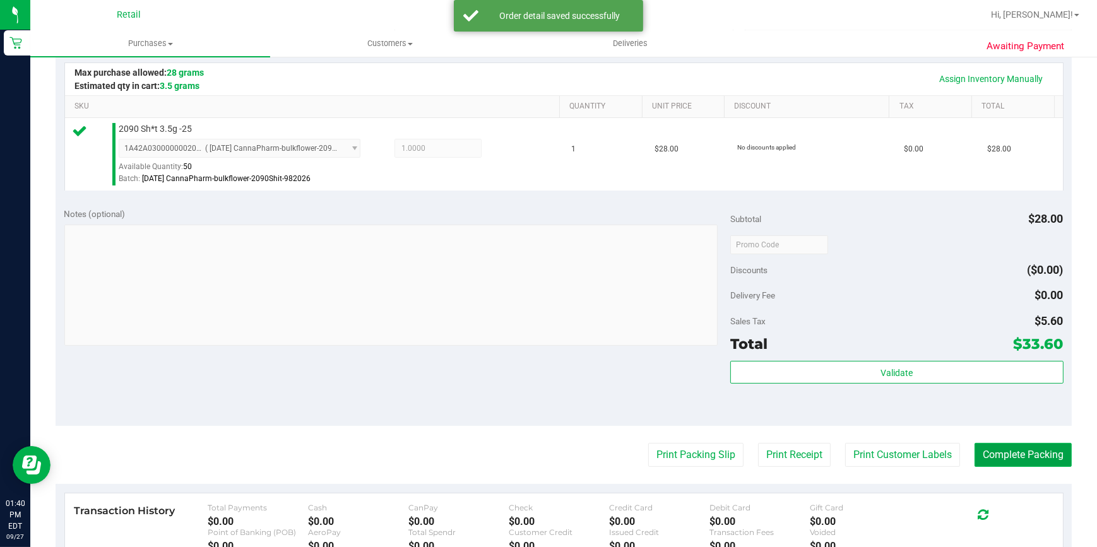
click at [983, 448] on button "Complete Packing" at bounding box center [1022, 455] width 97 height 24
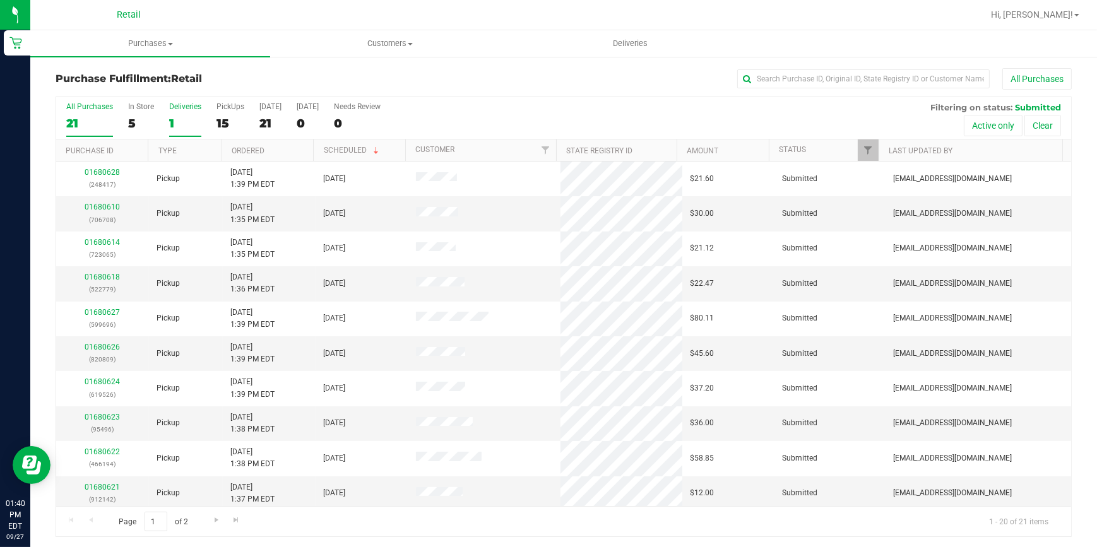
click at [198, 129] on div "1" at bounding box center [185, 123] width 32 height 15
click at [0, 0] on input "Deliveries 1" at bounding box center [0, 0] width 0 height 0
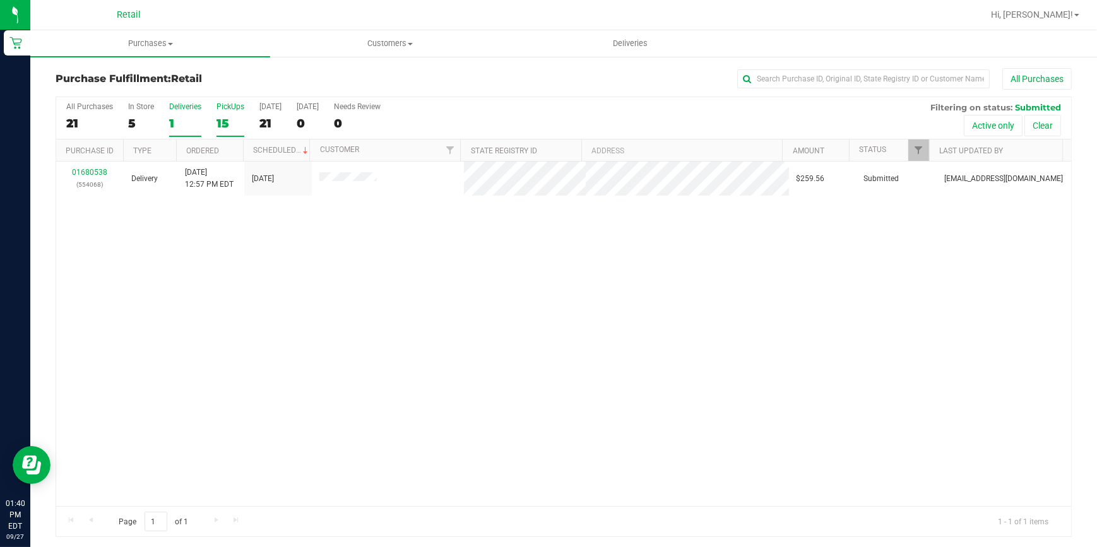
click at [216, 126] on div "15" at bounding box center [230, 123] width 28 height 15
click at [0, 0] on input "PickUps 15" at bounding box center [0, 0] width 0 height 0
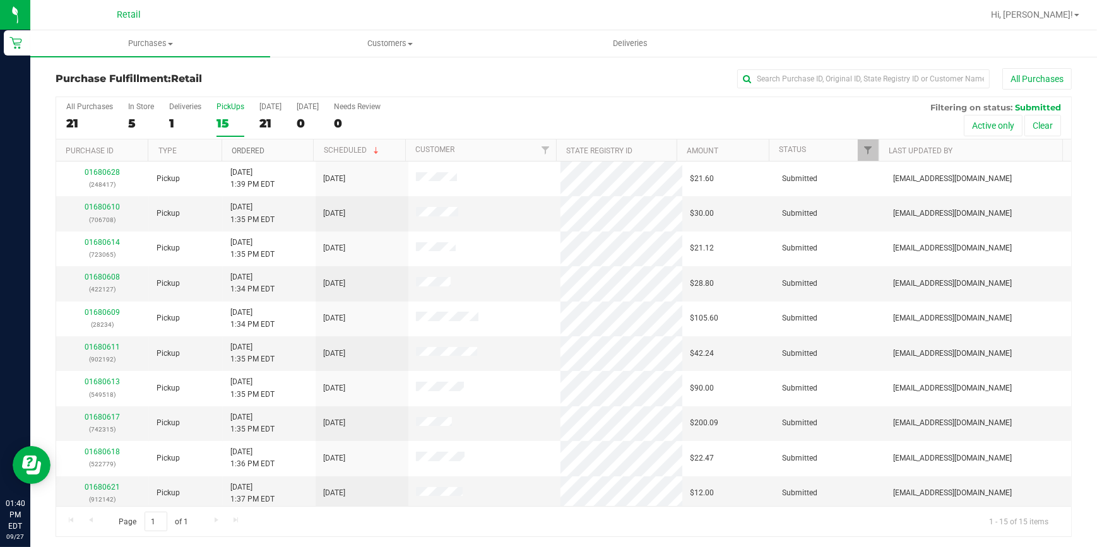
click at [237, 153] on link "Ordered" at bounding box center [248, 150] width 33 height 9
click at [452, 100] on div "All Purchases 21 In Store 5 Deliveries 1 PickUps 15 Today 21 Tomorrow 0 Needs R…" at bounding box center [563, 102] width 1015 height 10
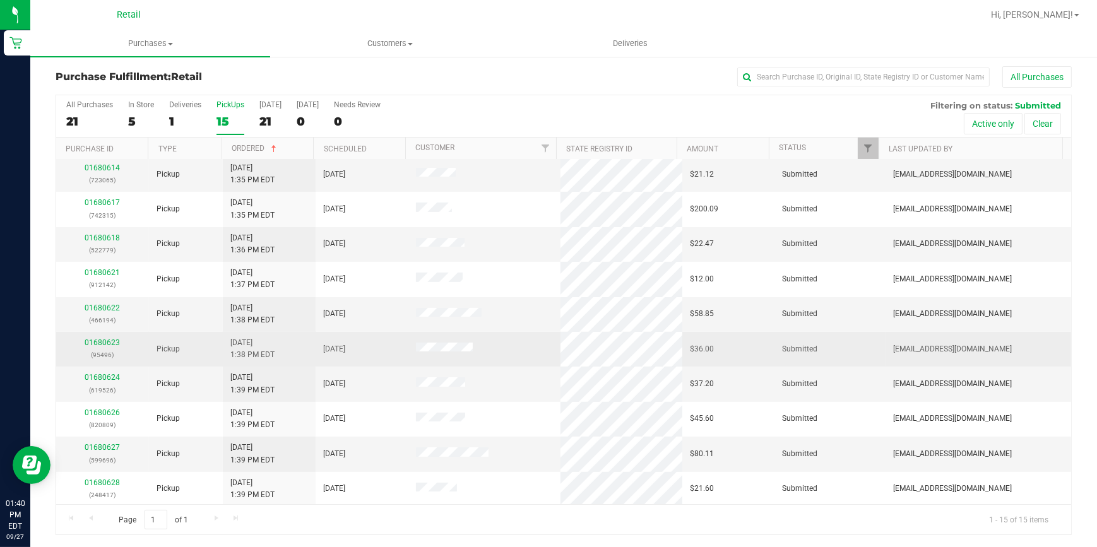
scroll to position [178, 0]
click at [111, 341] on link "01680623" at bounding box center [102, 342] width 35 height 9
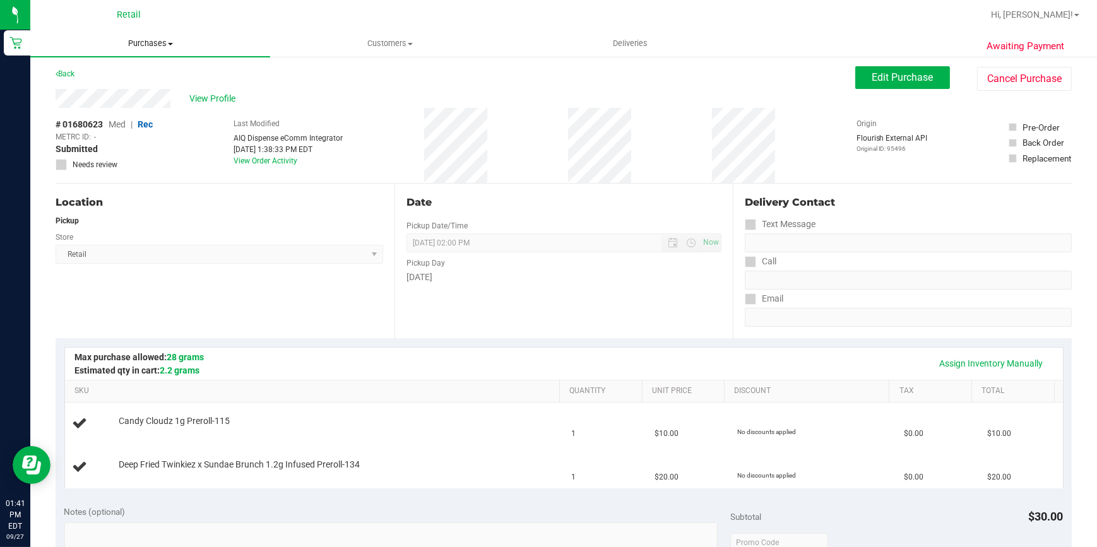
click at [133, 44] on span "Purchases" at bounding box center [150, 43] width 240 height 11
click at [101, 91] on span "Fulfillment" at bounding box center [69, 91] width 78 height 11
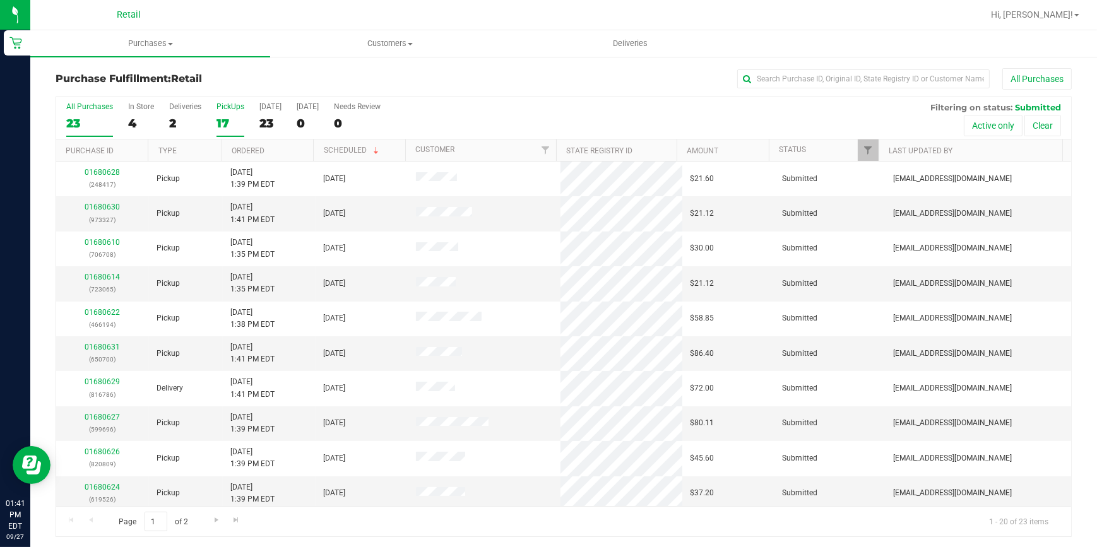
click at [221, 125] on div "17" at bounding box center [230, 123] width 28 height 15
click at [0, 0] on input "PickUps 17" at bounding box center [0, 0] width 0 height 0
click at [246, 146] on link "Ordered" at bounding box center [248, 150] width 33 height 9
click at [811, 84] on input "text" at bounding box center [863, 78] width 252 height 19
type input "779"
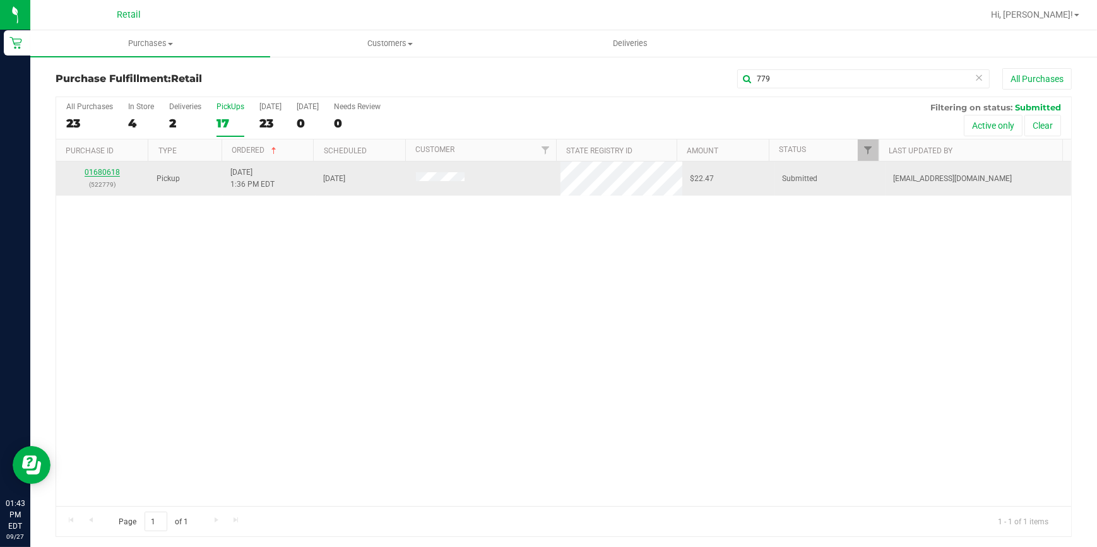
click at [91, 170] on link "01680618" at bounding box center [102, 172] width 35 height 9
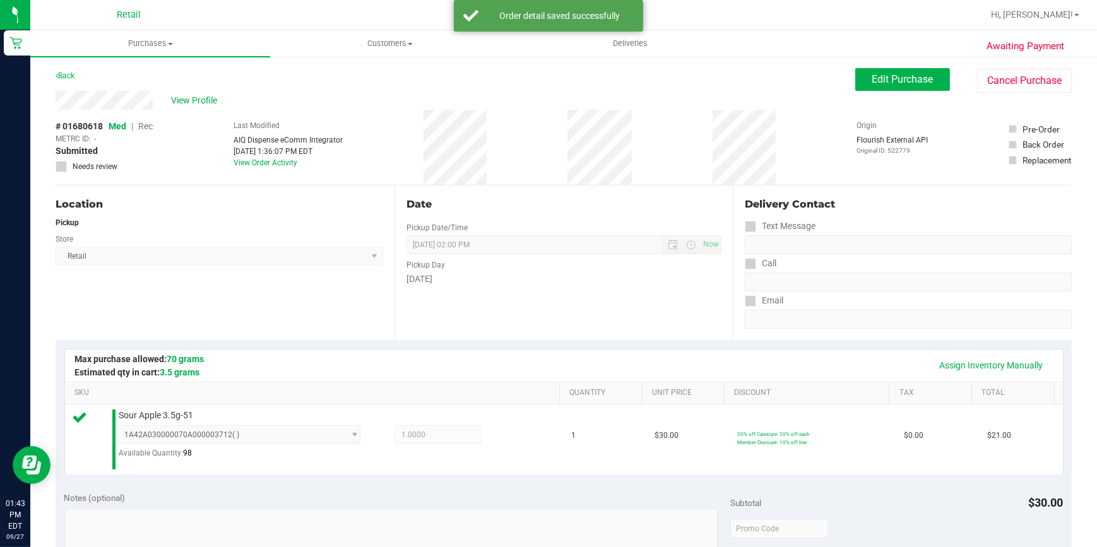
scroll to position [229, 0]
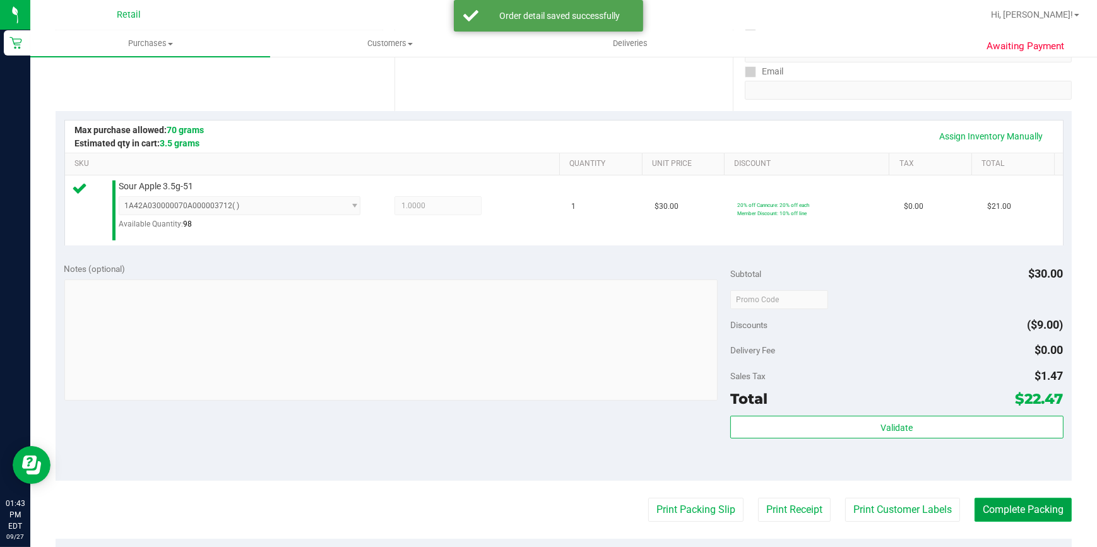
click at [1012, 498] on button "Complete Packing" at bounding box center [1022, 510] width 97 height 24
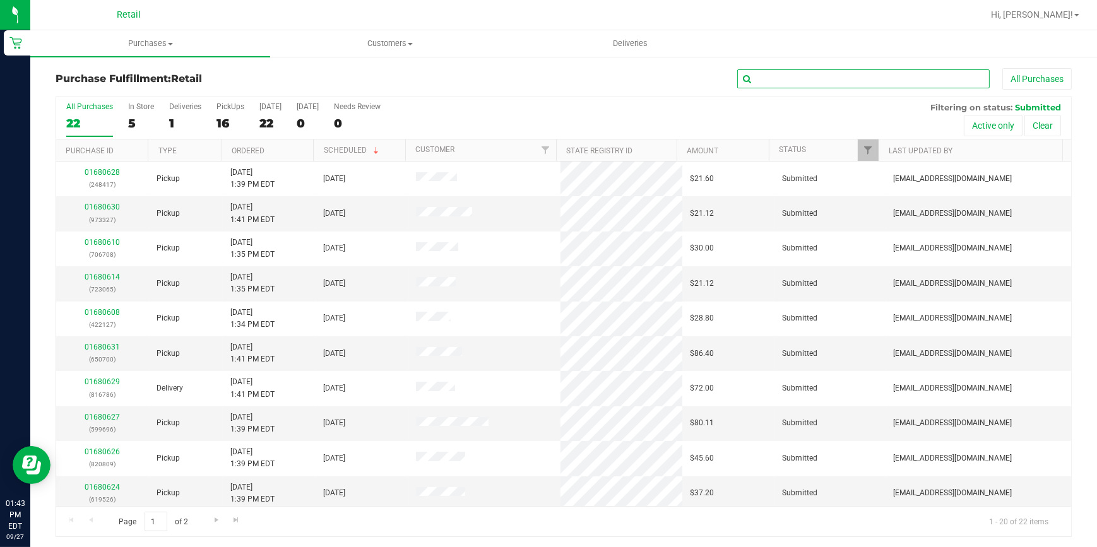
click at [829, 79] on input "text" at bounding box center [863, 78] width 252 height 19
type input "708"
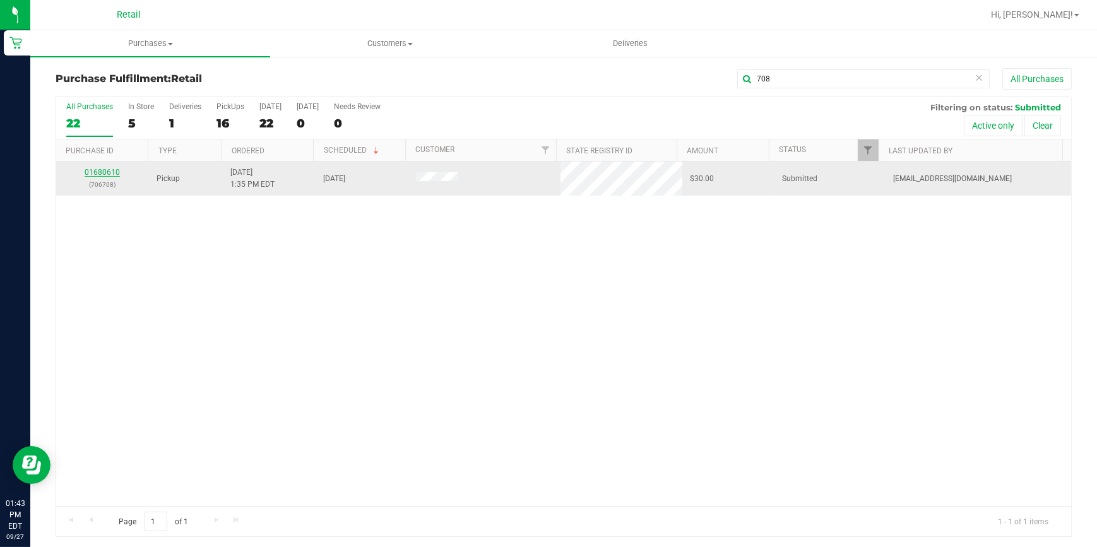
click at [109, 168] on link "01680610" at bounding box center [102, 172] width 35 height 9
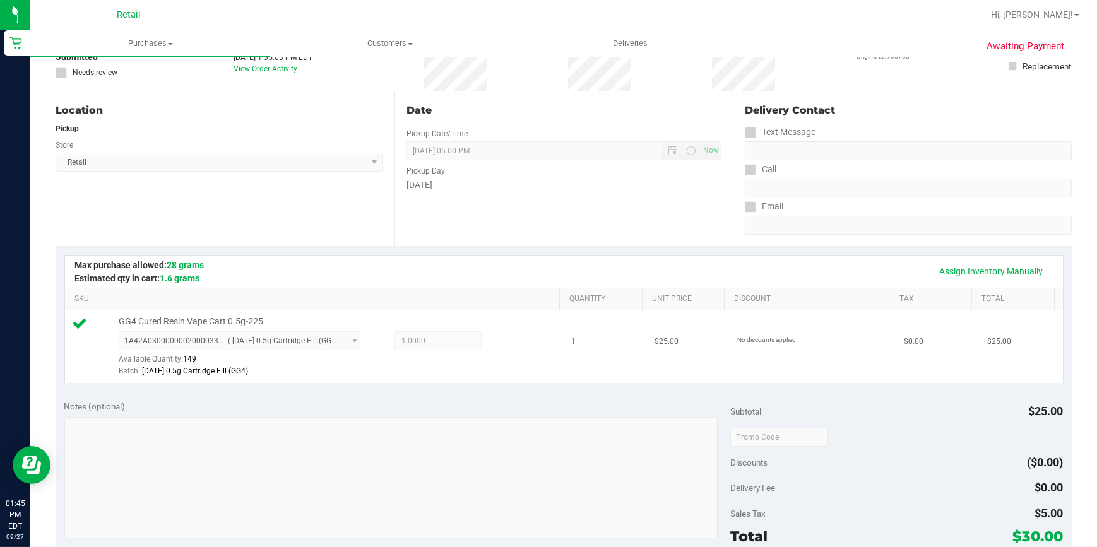
scroll to position [229, 0]
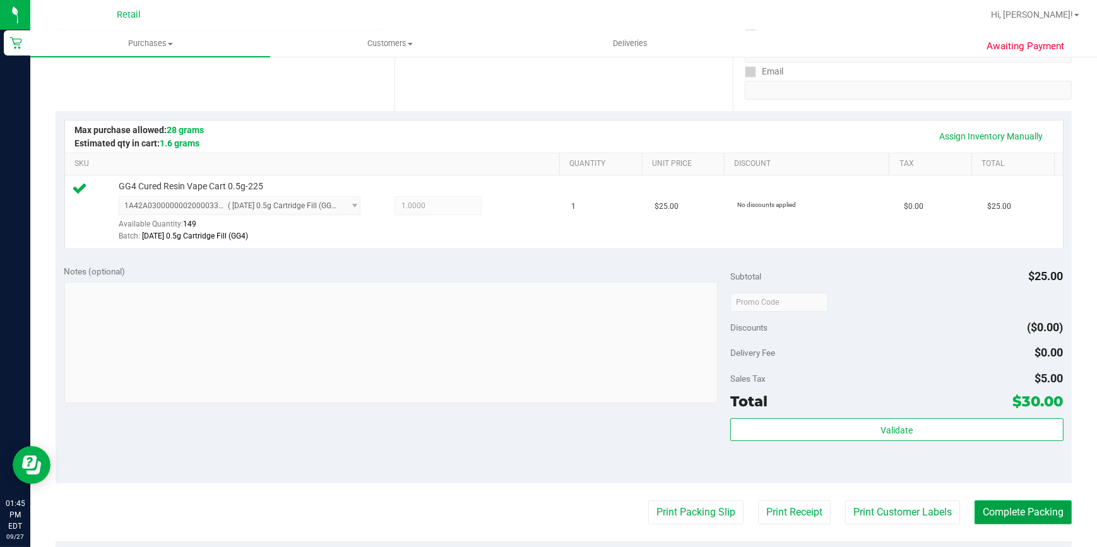
click at [1045, 523] on button "Complete Packing" at bounding box center [1022, 512] width 97 height 24
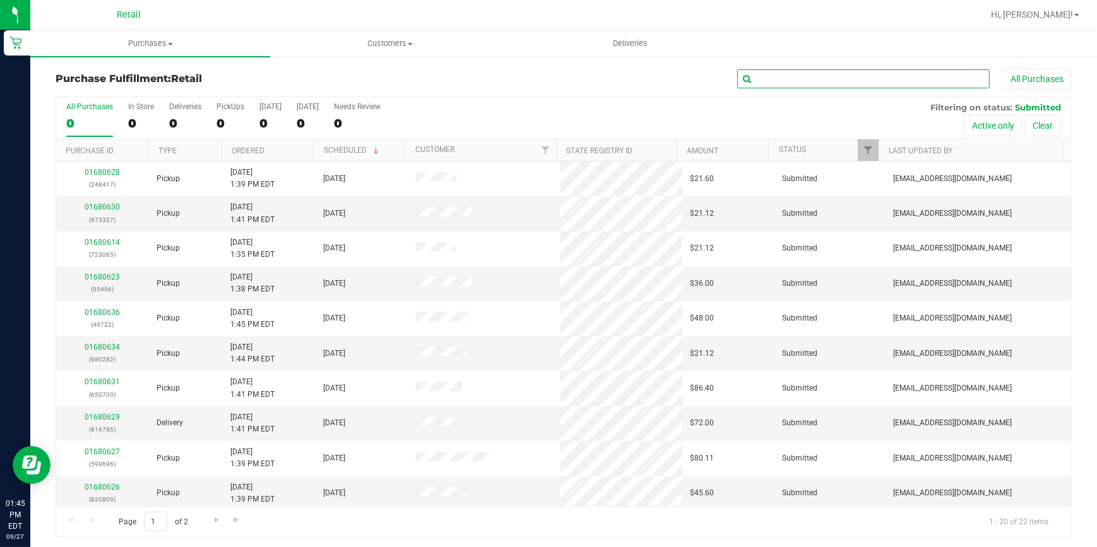
click at [769, 78] on input "text" at bounding box center [863, 78] width 252 height 19
type input "518"
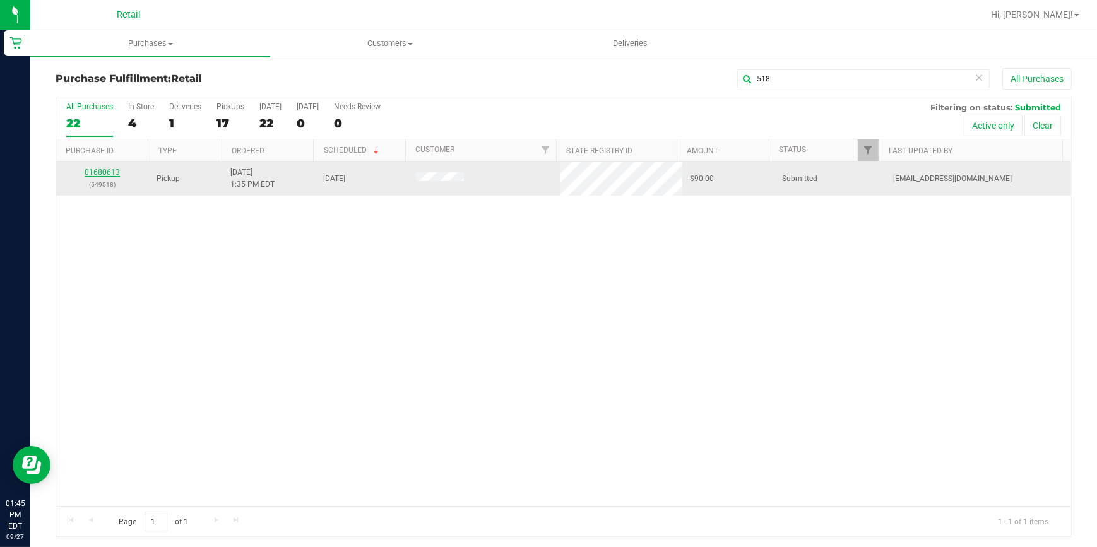
click at [98, 172] on link "01680613" at bounding box center [102, 172] width 35 height 9
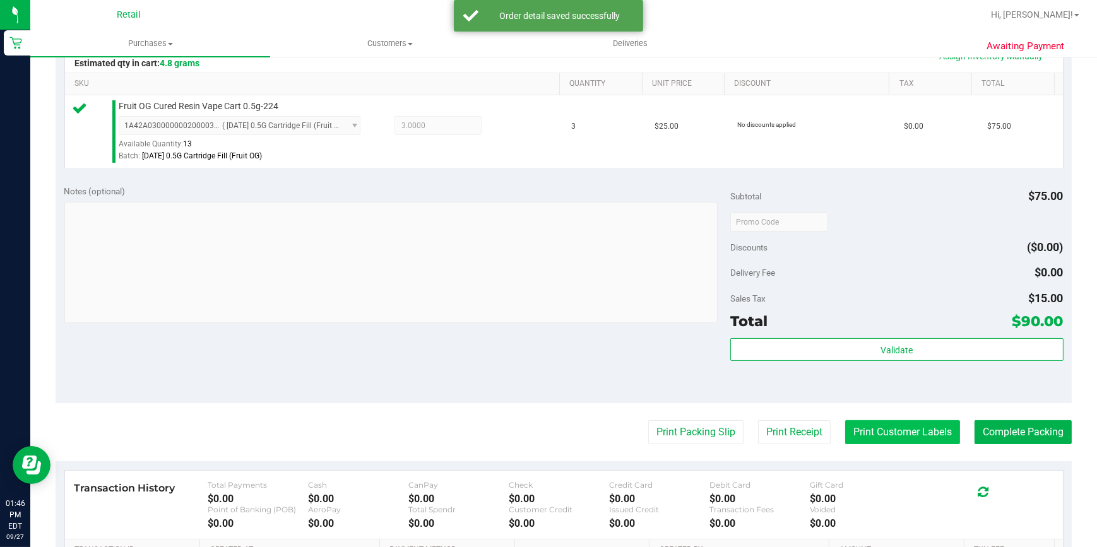
scroll to position [344, 0]
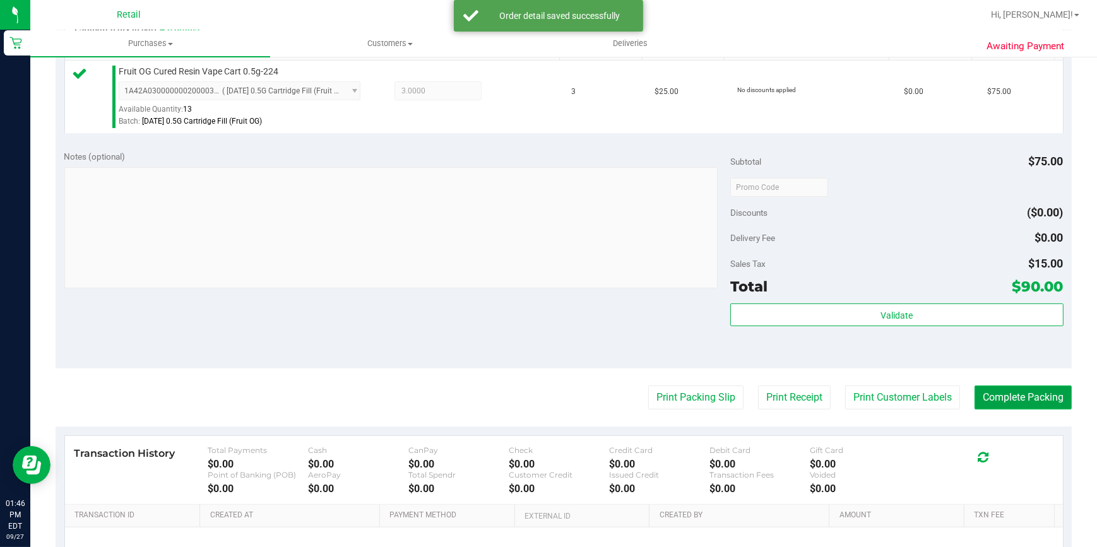
click at [1022, 401] on button "Complete Packing" at bounding box center [1022, 398] width 97 height 24
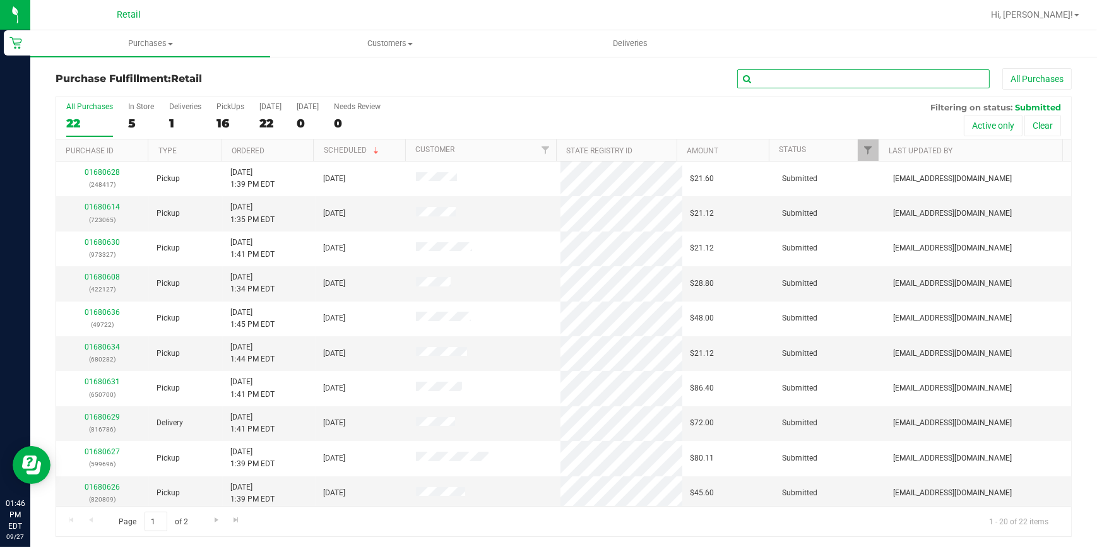
click at [846, 76] on input "text" at bounding box center [863, 78] width 252 height 19
type input "234"
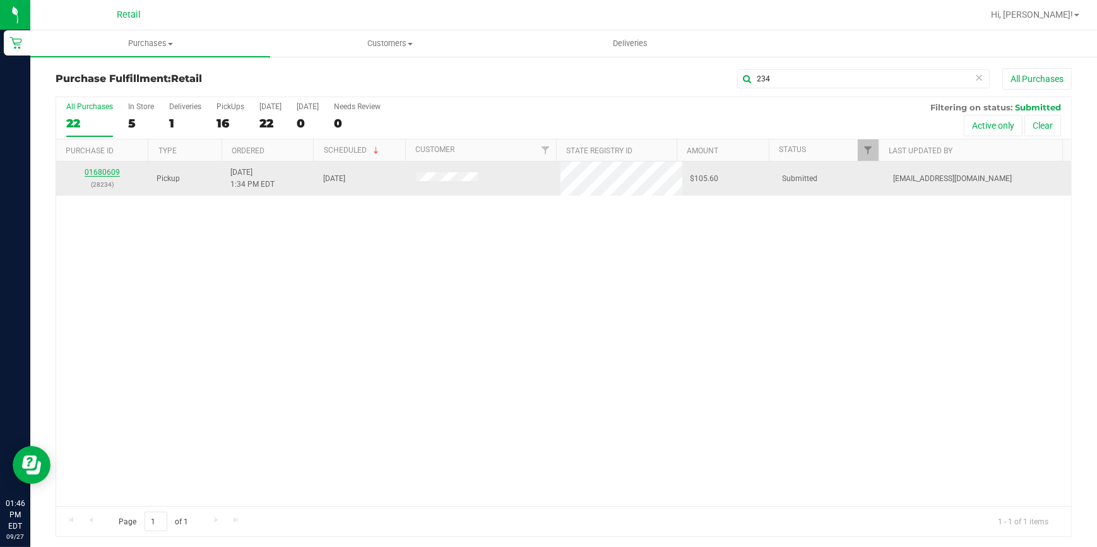
click at [105, 175] on link "01680609" at bounding box center [102, 172] width 35 height 9
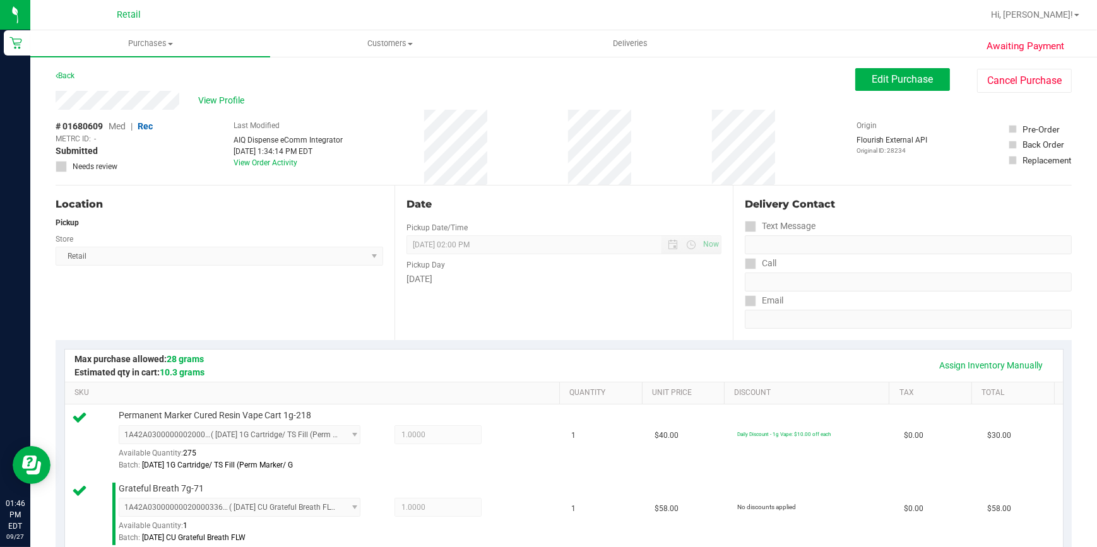
click at [286, 199] on div "Location" at bounding box center [219, 204] width 327 height 15
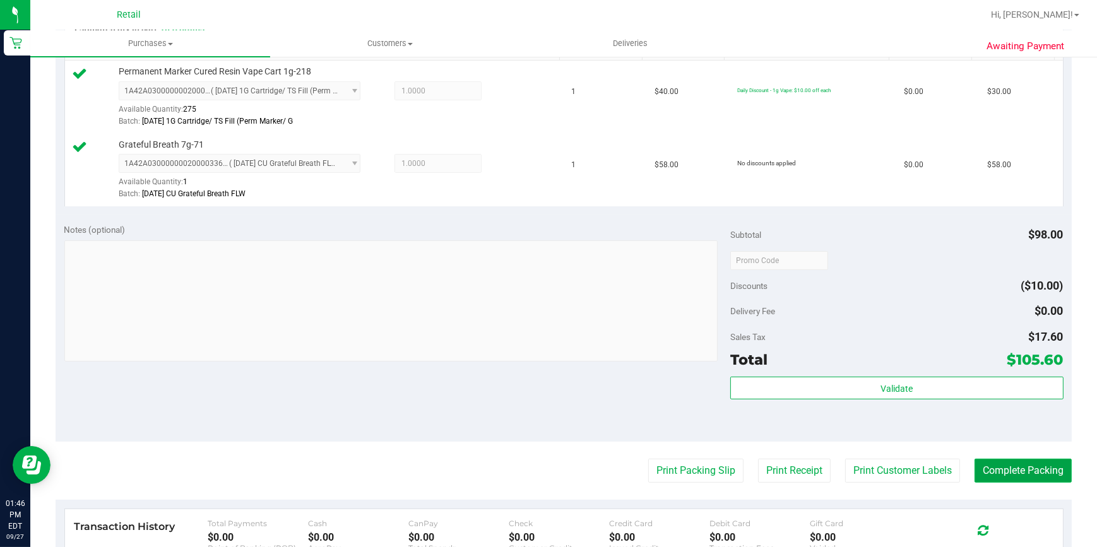
click at [994, 476] on button "Complete Packing" at bounding box center [1022, 471] width 97 height 24
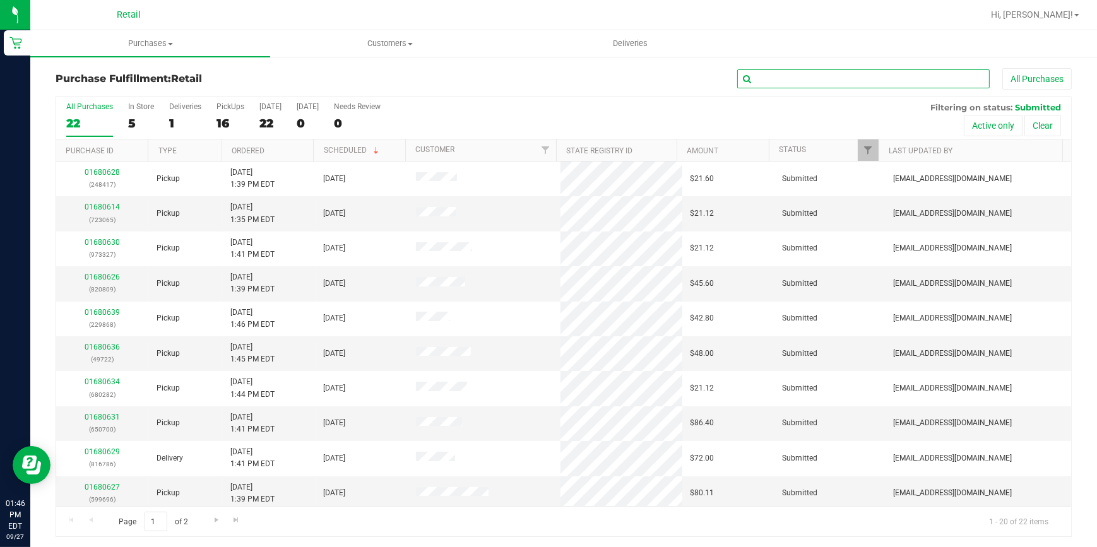
click at [799, 74] on input "text" at bounding box center [863, 78] width 252 height 19
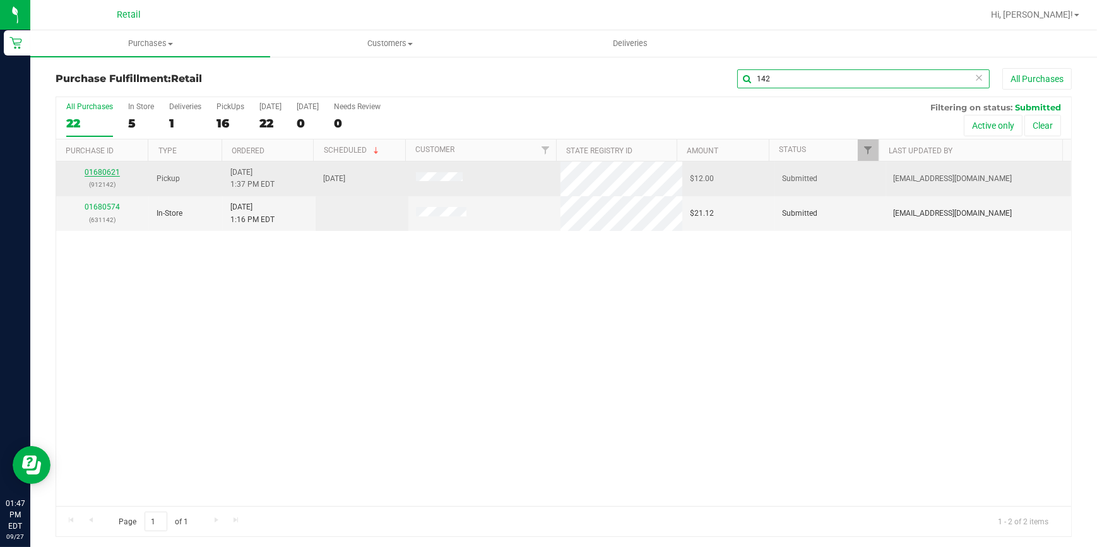
type input "142"
click at [94, 172] on link "01680621" at bounding box center [102, 172] width 35 height 9
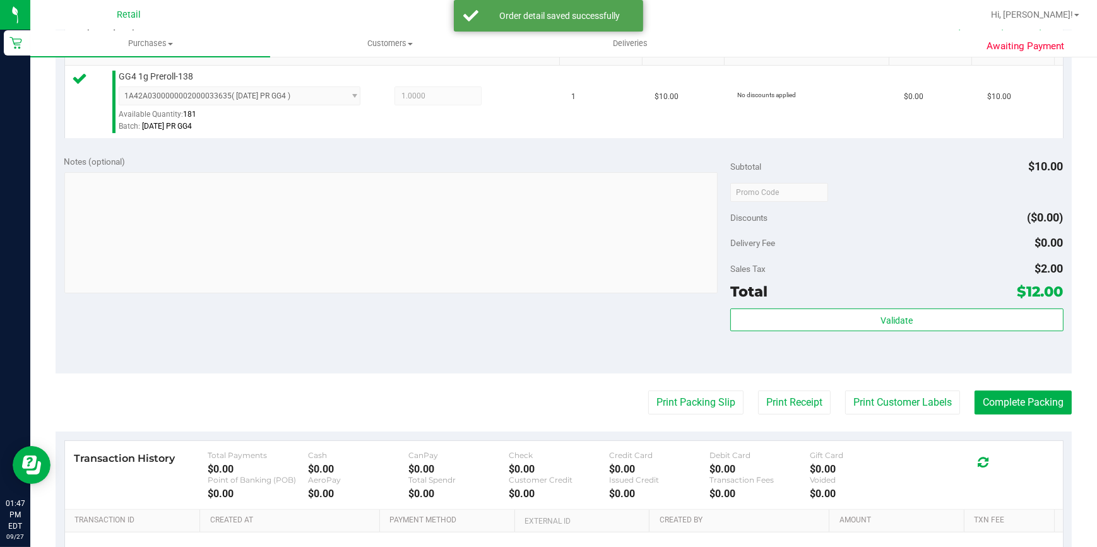
scroll to position [344, 0]
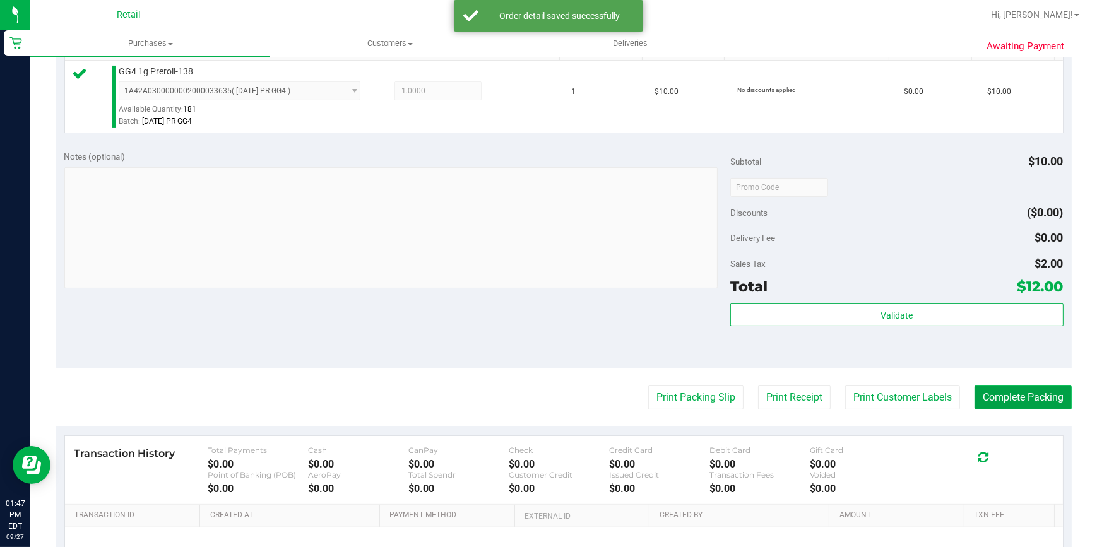
click at [984, 401] on button "Complete Packing" at bounding box center [1022, 398] width 97 height 24
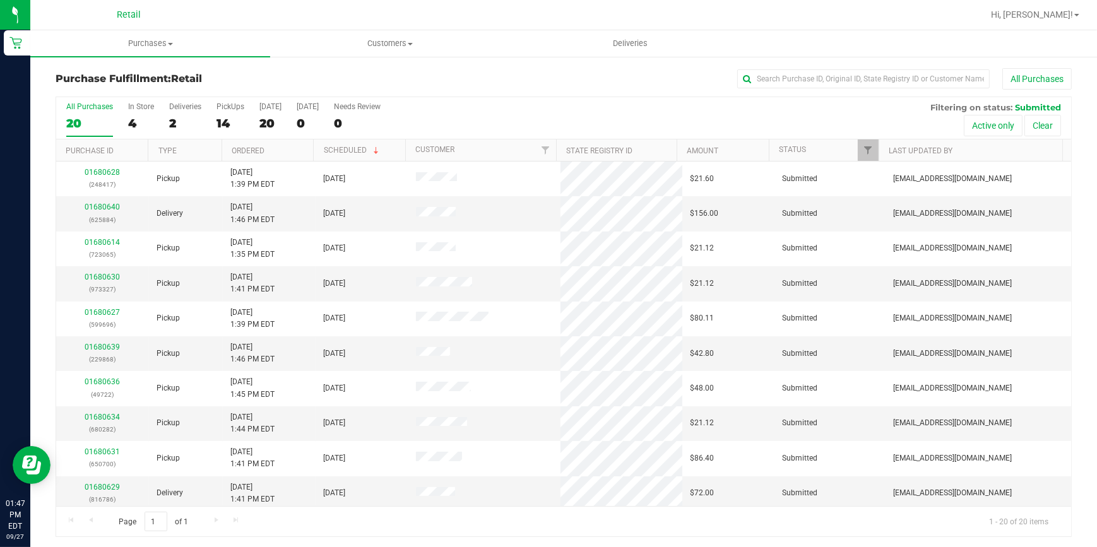
click at [762, 67] on div "Purchase Fulfillment: Retail All Purchases All Purchases 20 In Store 4 Deliveri…" at bounding box center [563, 303] width 1066 height 494
click at [760, 77] on input "text" at bounding box center [863, 78] width 252 height 19
type input "065"
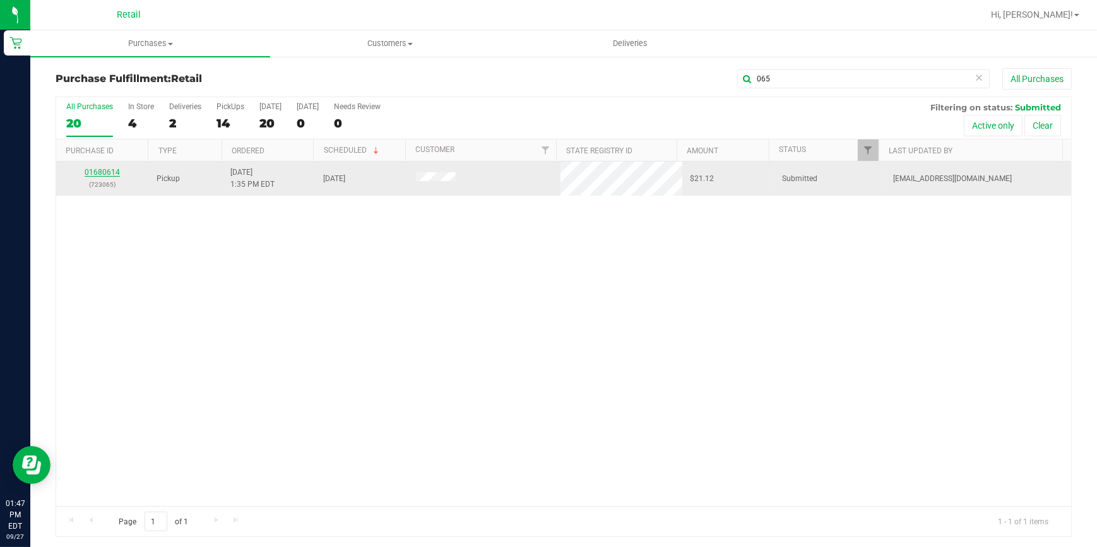
click at [90, 168] on link "01680614" at bounding box center [102, 172] width 35 height 9
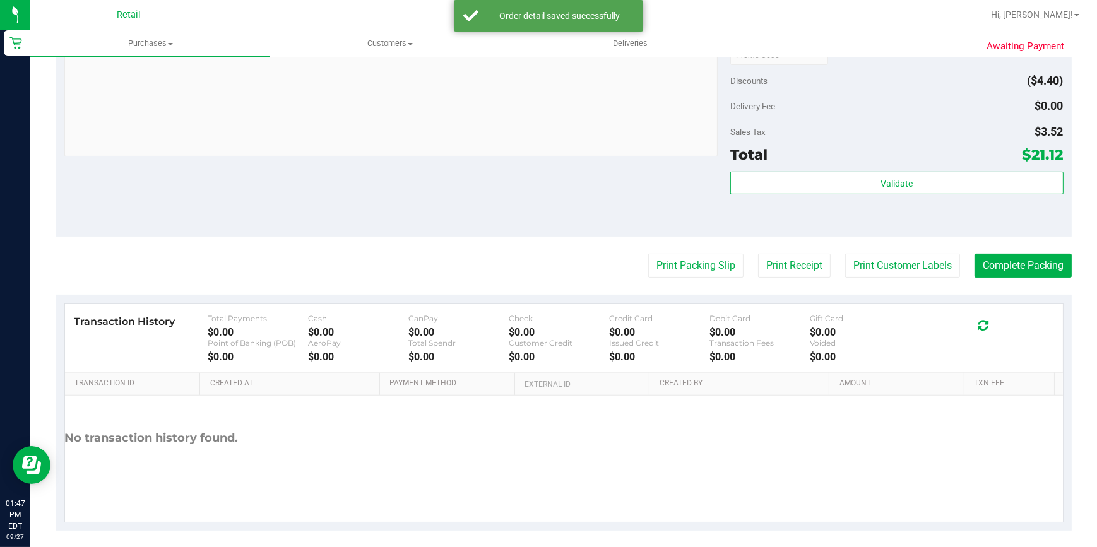
scroll to position [480, 0]
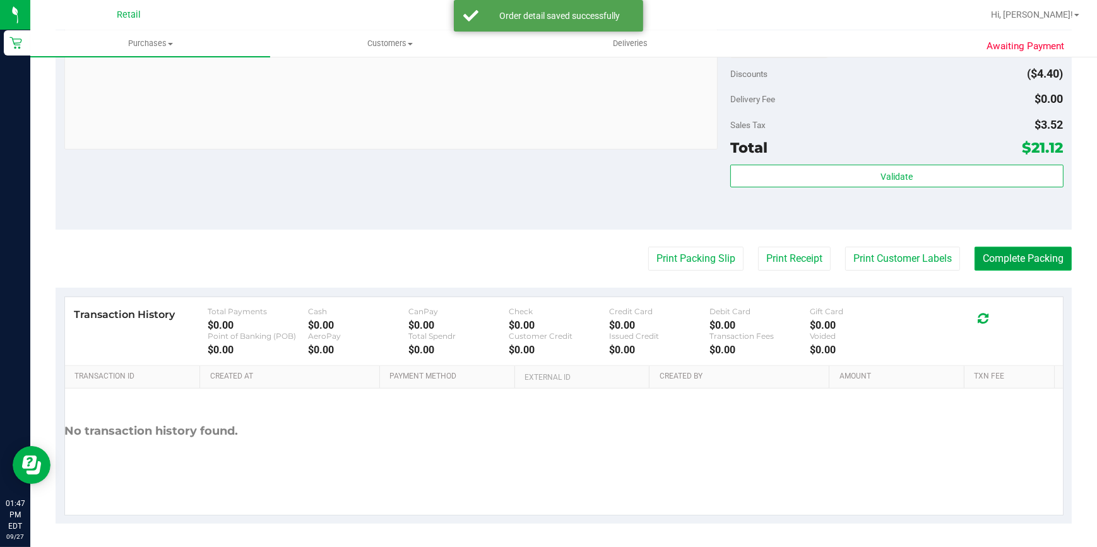
drag, startPoint x: 1022, startPoint y: 265, endPoint x: 1009, endPoint y: 266, distance: 13.3
click at [1013, 266] on button "Complete Packing" at bounding box center [1022, 259] width 97 height 24
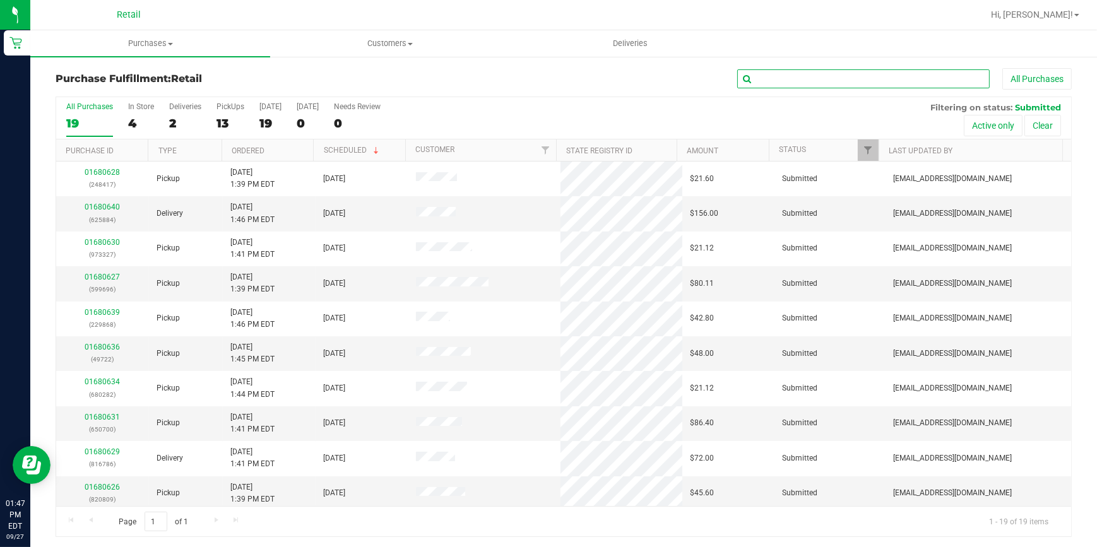
click at [810, 76] on input "text" at bounding box center [863, 78] width 252 height 19
type input "192"
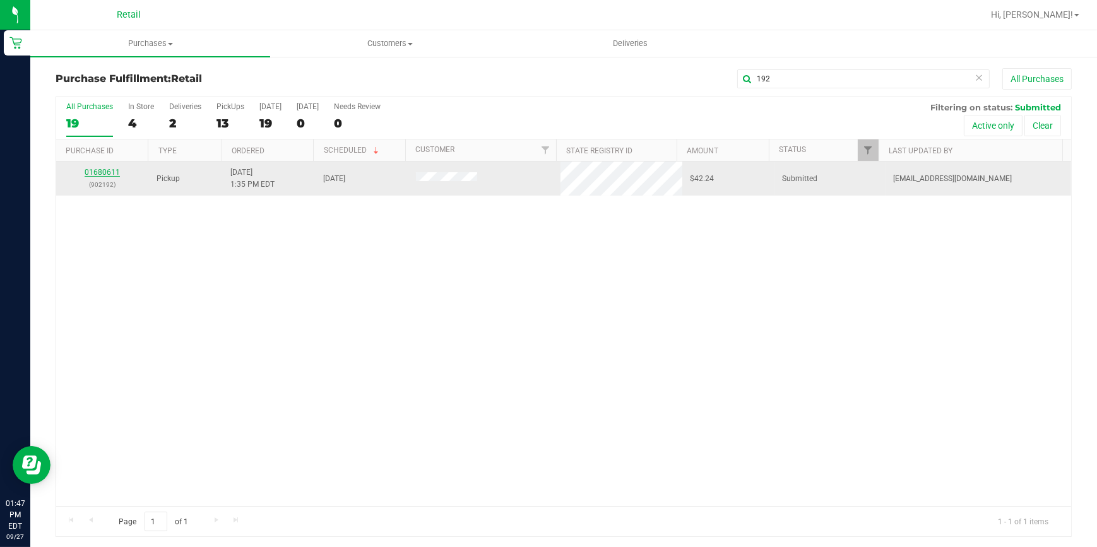
click at [109, 168] on link "01680611" at bounding box center [102, 172] width 35 height 9
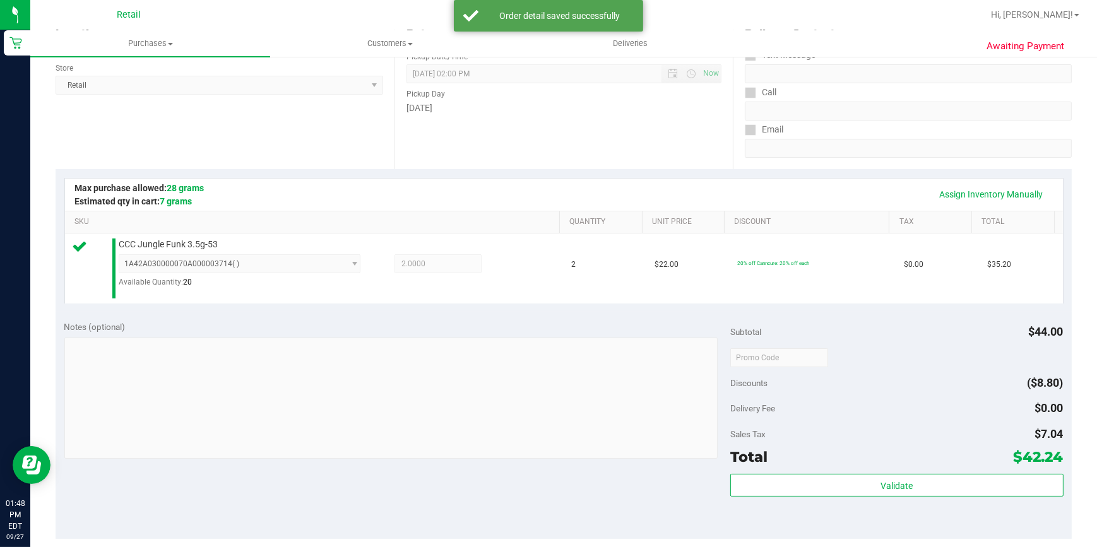
scroll to position [286, 0]
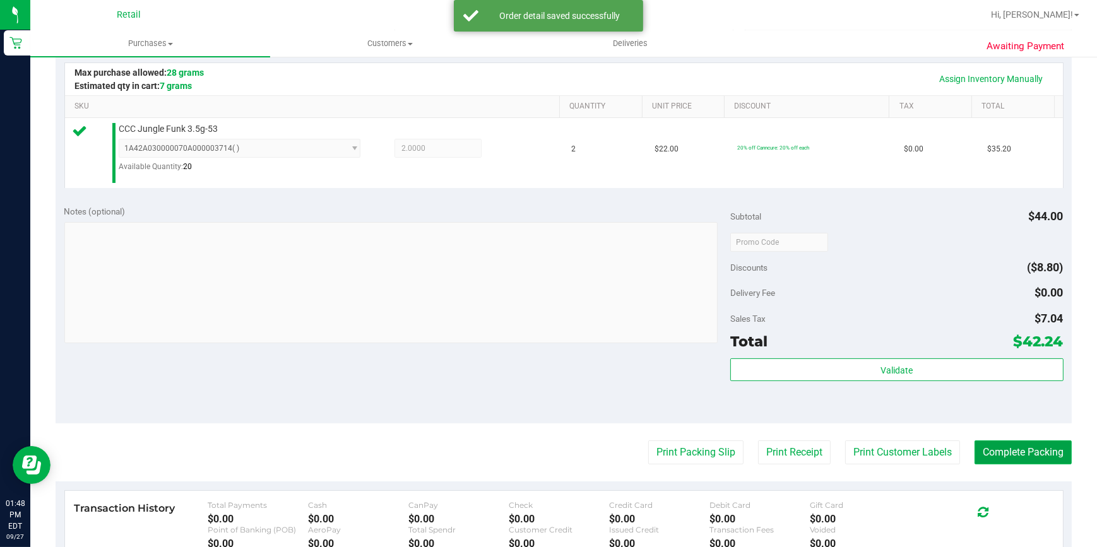
click at [983, 451] on button "Complete Packing" at bounding box center [1022, 452] width 97 height 24
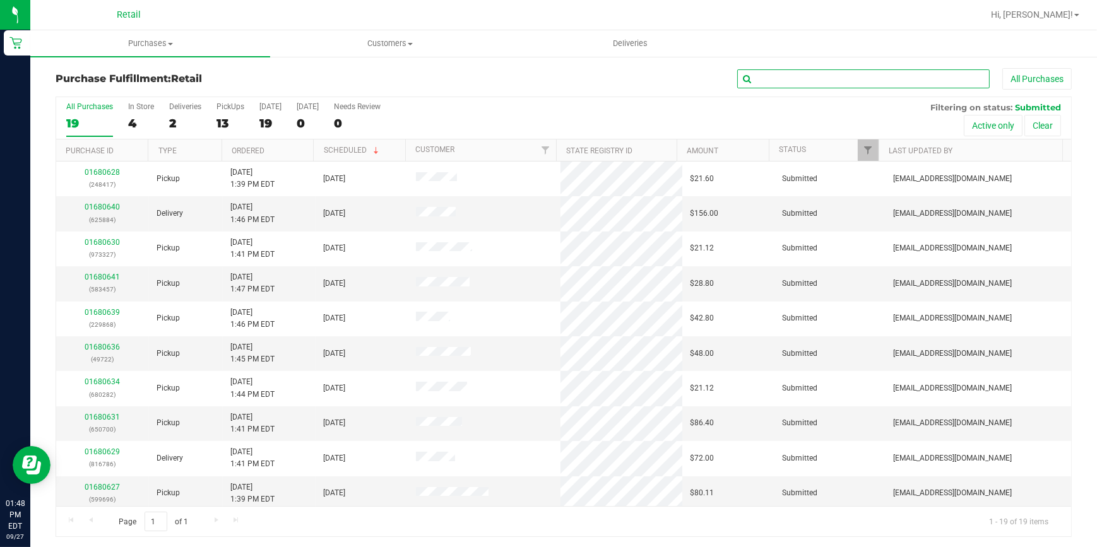
click at [842, 78] on input "text" at bounding box center [863, 78] width 252 height 19
type input "700"
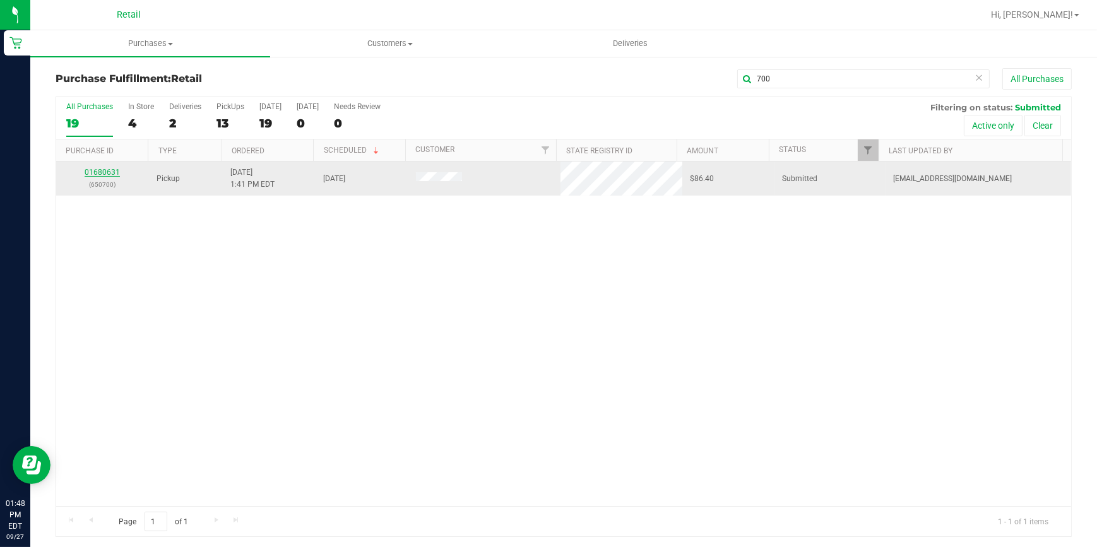
click at [110, 171] on link "01680631" at bounding box center [102, 172] width 35 height 9
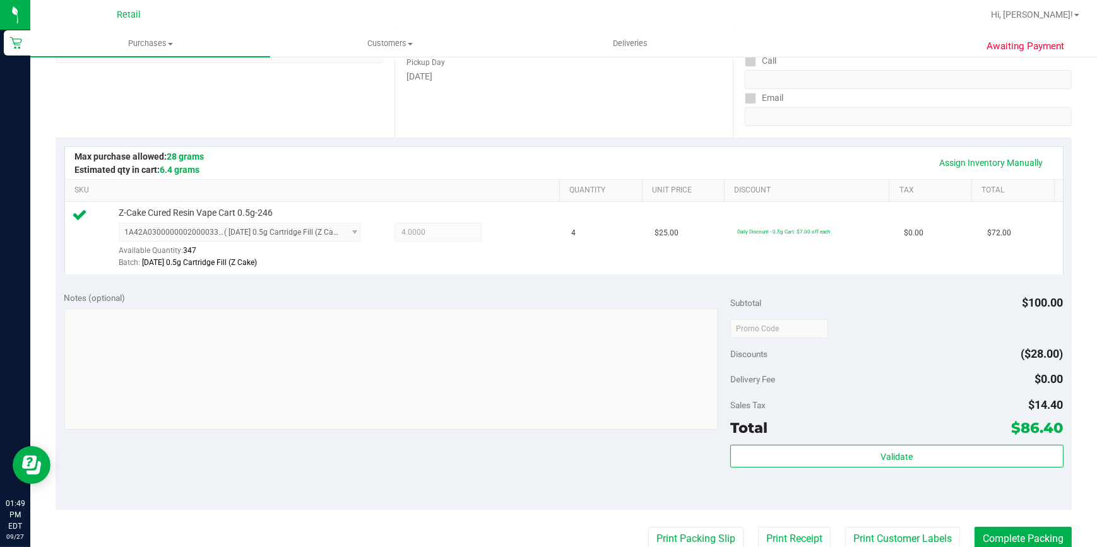
scroll to position [286, 0]
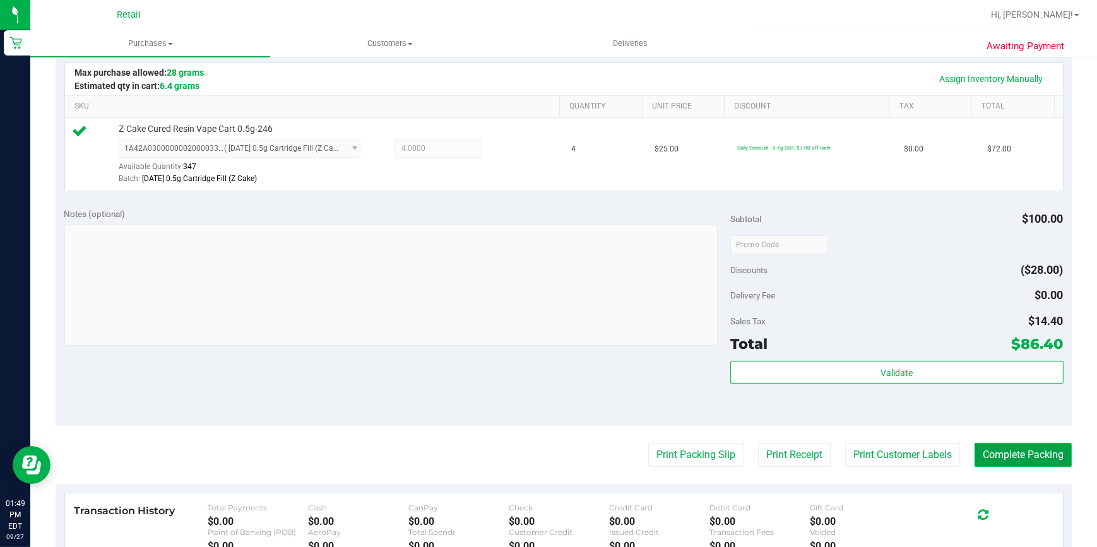
click at [994, 459] on button "Complete Packing" at bounding box center [1022, 455] width 97 height 24
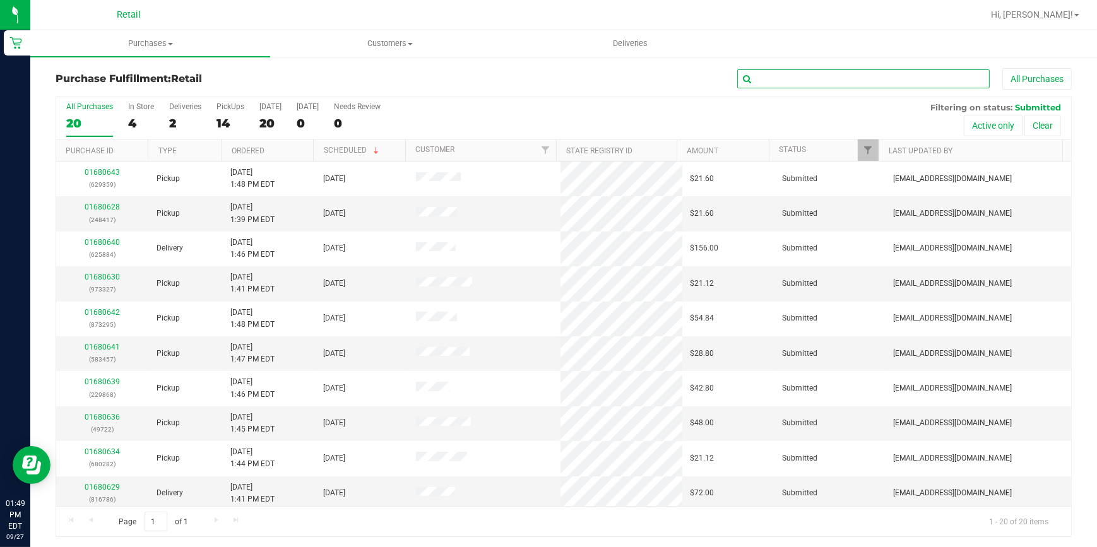
click at [769, 83] on input "text" at bounding box center [863, 78] width 252 height 19
type input "327"
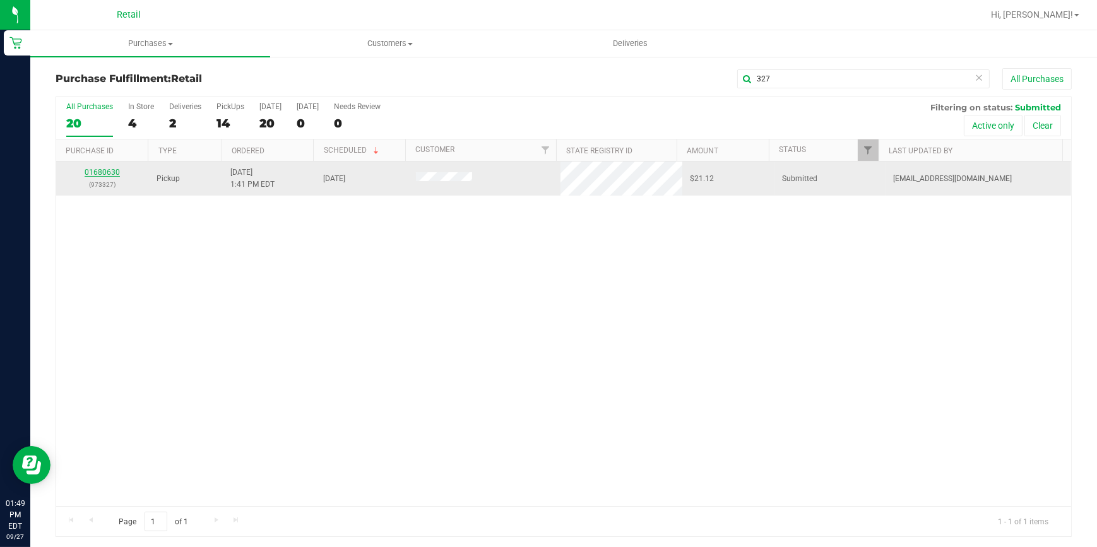
click at [110, 170] on link "01680630" at bounding box center [102, 172] width 35 height 9
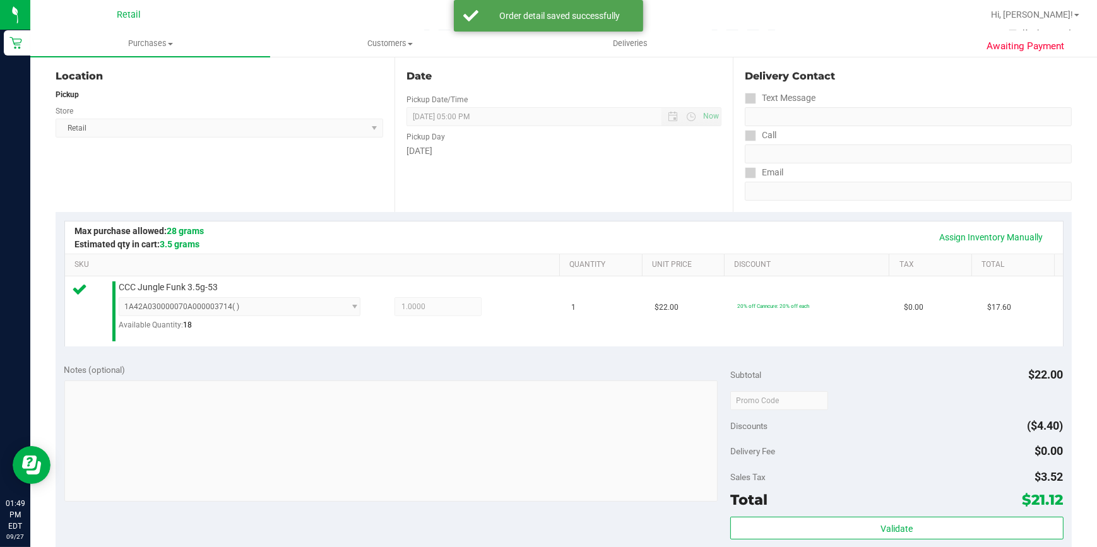
scroll to position [286, 0]
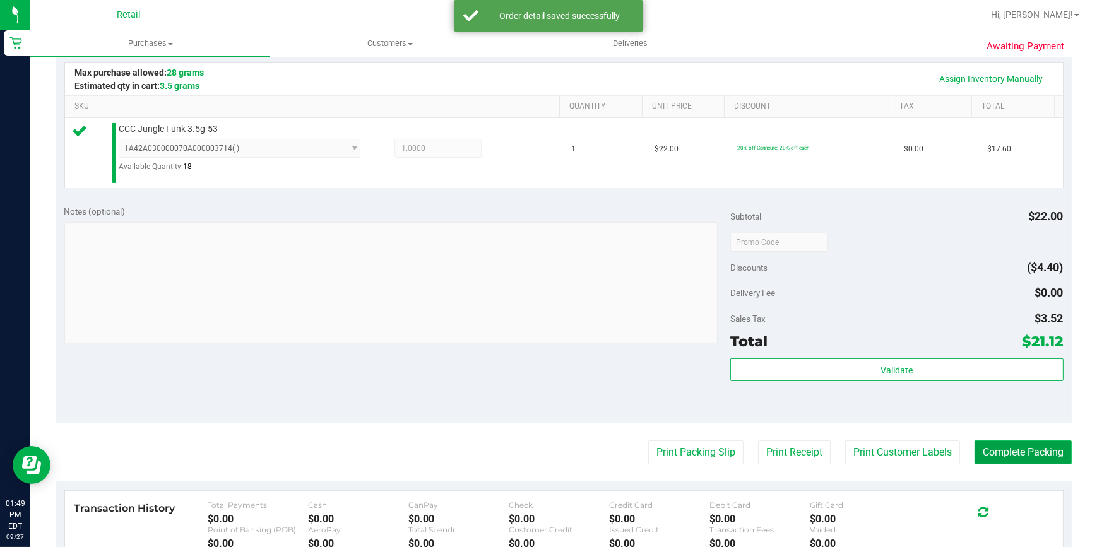
click at [1006, 447] on button "Complete Packing" at bounding box center [1022, 452] width 97 height 24
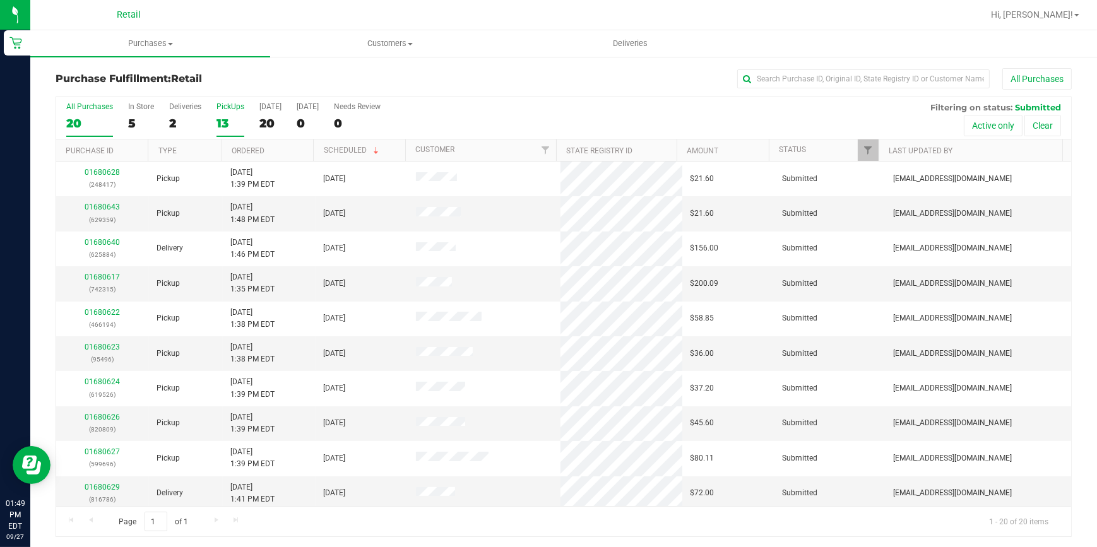
click at [216, 121] on div "13" at bounding box center [230, 123] width 28 height 15
click at [0, 0] on input "PickUps 13" at bounding box center [0, 0] width 0 height 0
click at [244, 150] on link "Ordered" at bounding box center [248, 150] width 33 height 9
click at [262, 64] on div "Purchase Fulfillment: Retail All Purchases All Purchases 20 In Store 5 Deliveri…" at bounding box center [563, 303] width 1066 height 494
click at [298, 87] on div "Purchase Fulfillment: Retail All Purchases" at bounding box center [564, 82] width 1016 height 28
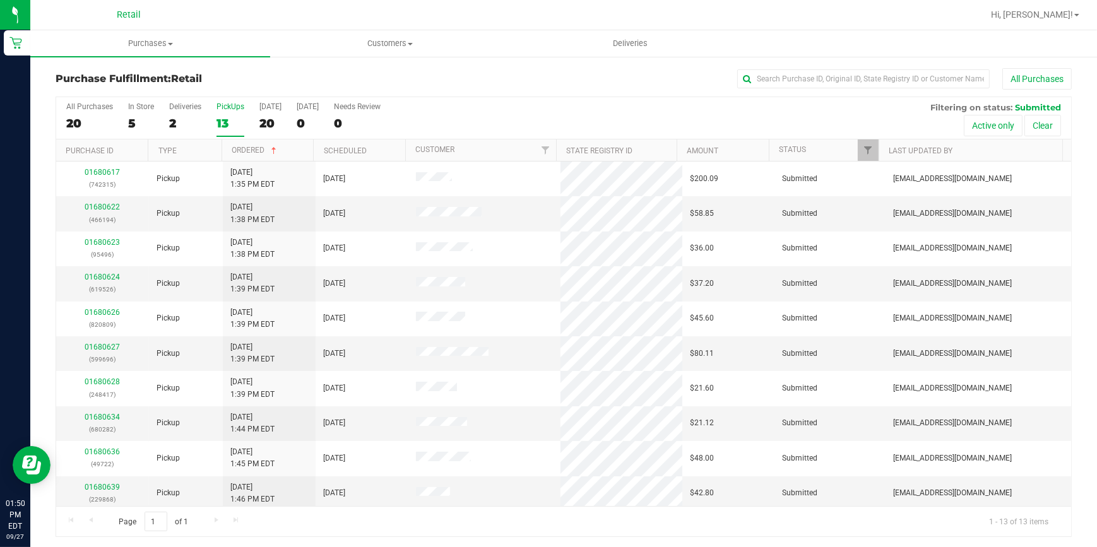
click at [324, 69] on div "Purchase Fulfillment: Retail All Purchases" at bounding box center [564, 82] width 1016 height 28
click at [844, 74] on input "text" at bounding box center [863, 78] width 252 height 19
type input "315"
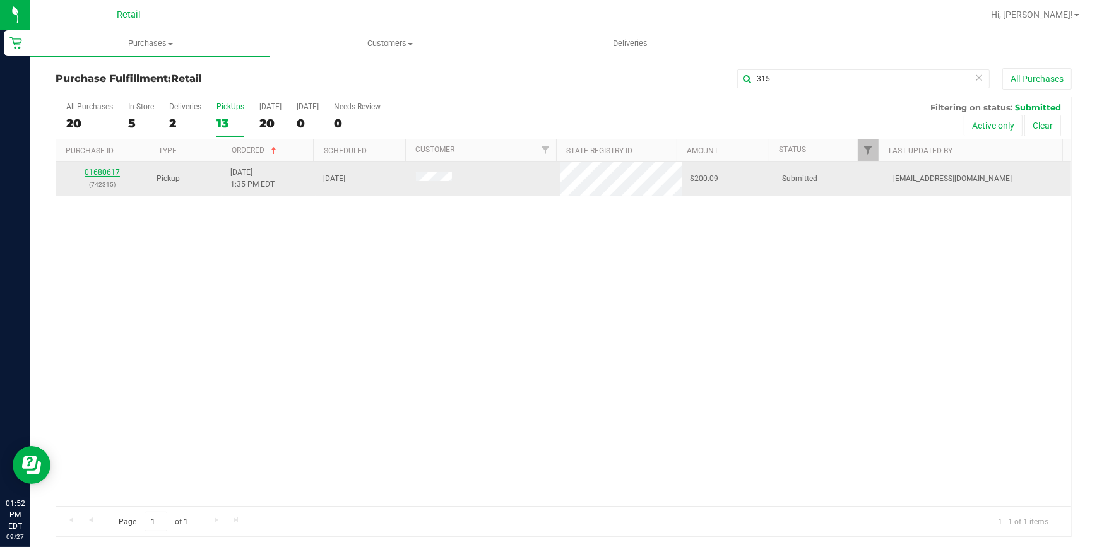
click at [109, 171] on link "01680617" at bounding box center [102, 172] width 35 height 9
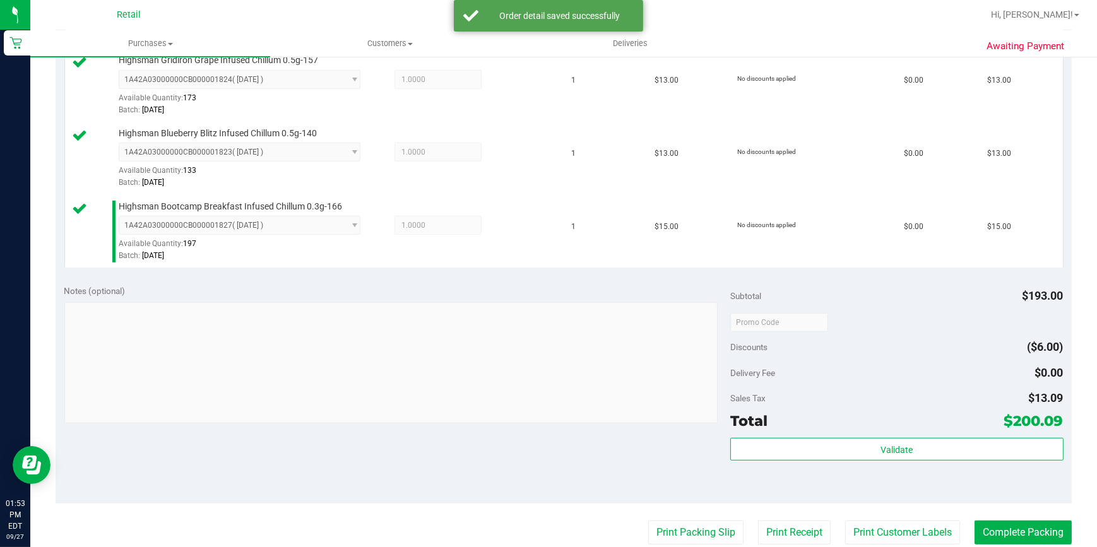
scroll to position [803, 0]
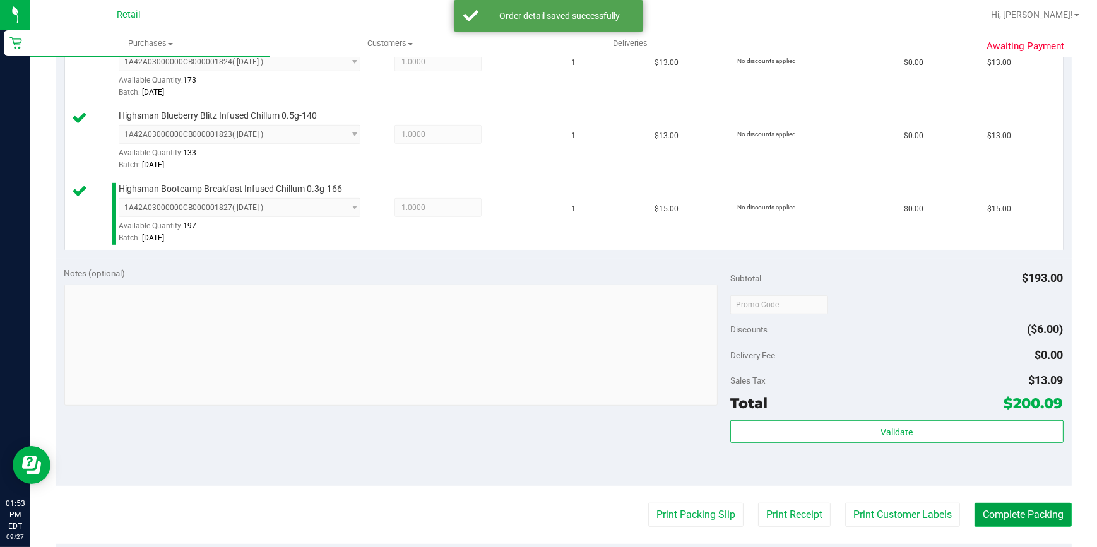
click at [1010, 521] on button "Complete Packing" at bounding box center [1022, 515] width 97 height 24
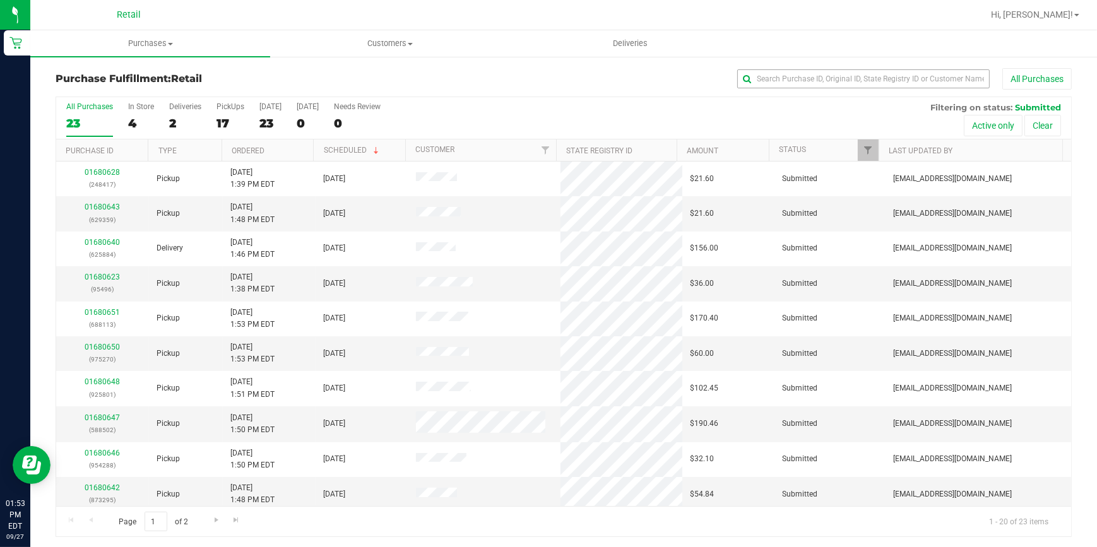
drag, startPoint x: 839, startPoint y: 89, endPoint x: 829, endPoint y: 73, distance: 19.3
click at [837, 88] on div "Purchase Fulfillment: Retail All Purchases" at bounding box center [564, 82] width 1016 height 28
click at [828, 72] on input "text" at bounding box center [863, 78] width 252 height 19
type input "295"
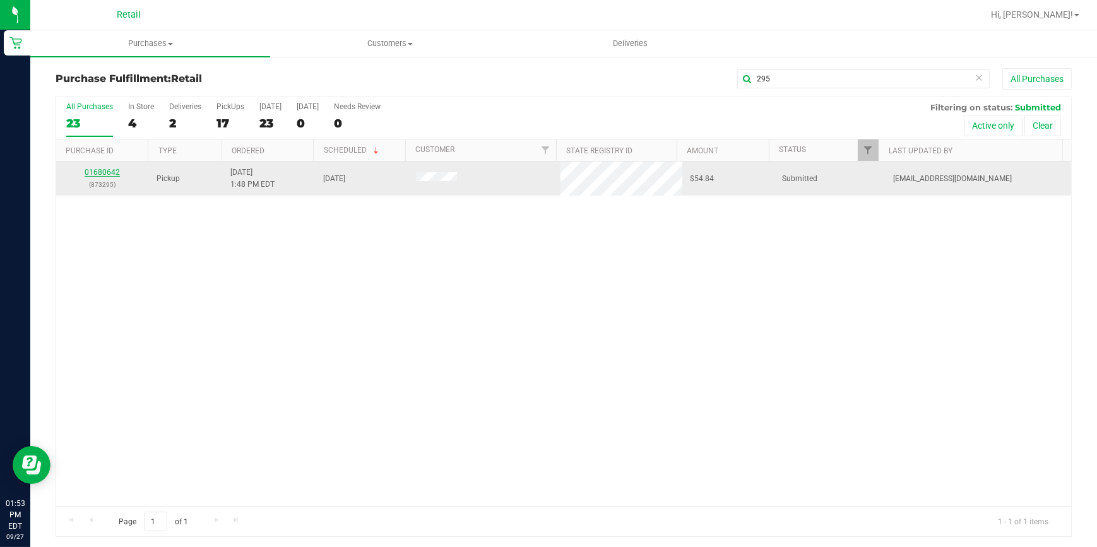
click at [102, 172] on link "01680642" at bounding box center [102, 172] width 35 height 9
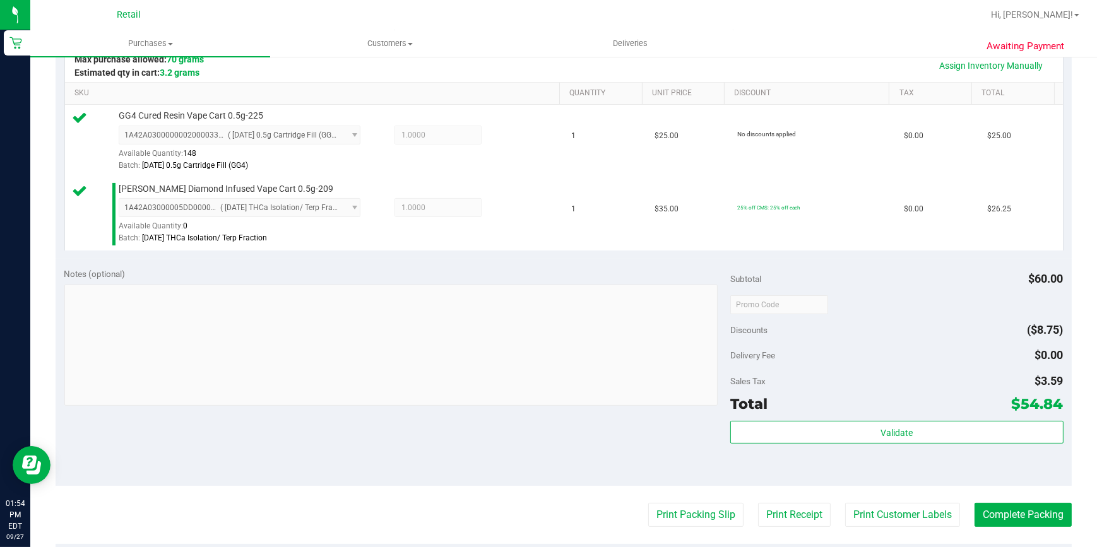
scroll to position [344, 0]
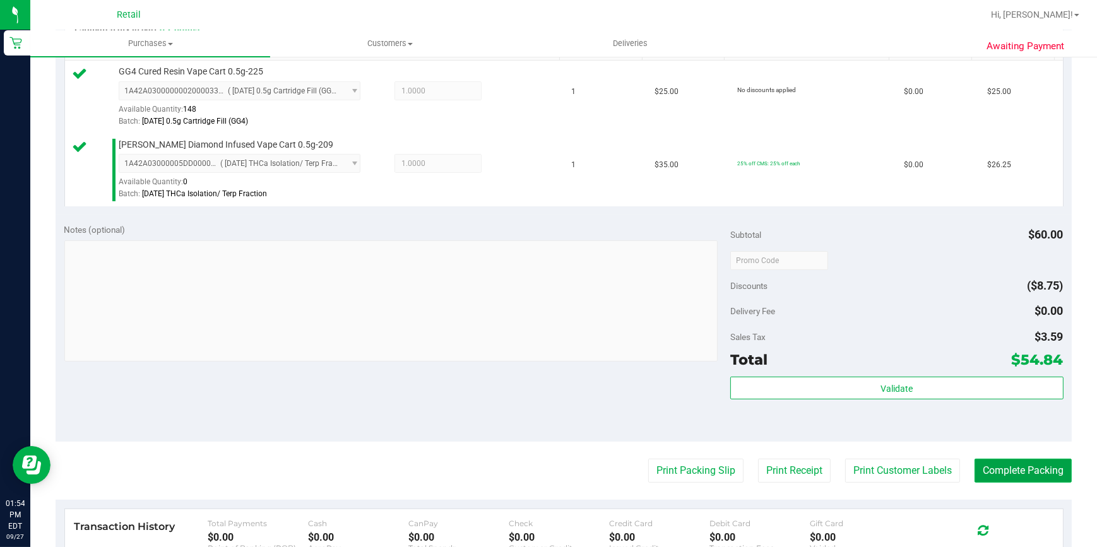
click at [1020, 465] on button "Complete Packing" at bounding box center [1022, 471] width 97 height 24
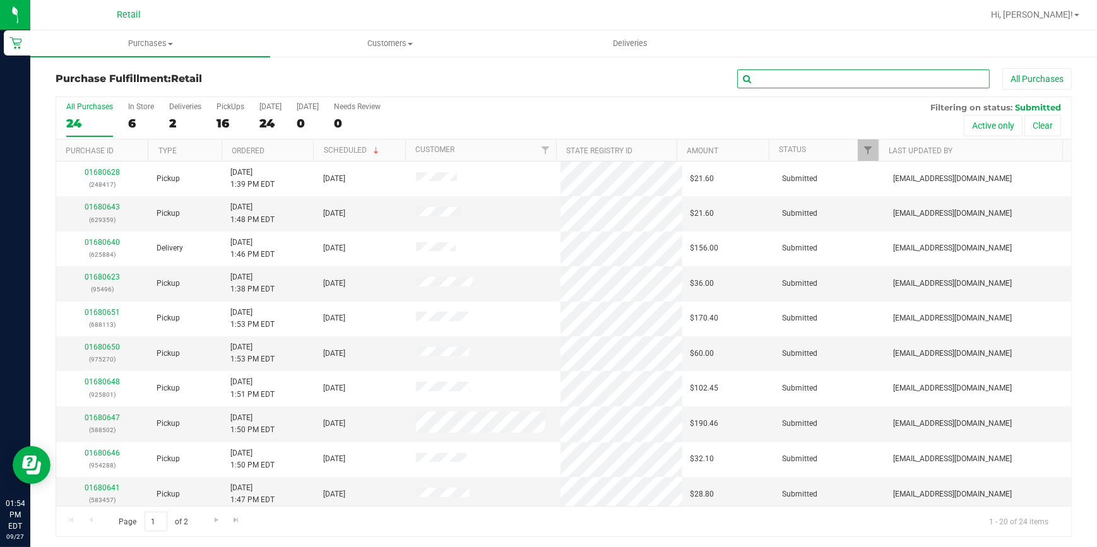
click at [758, 75] on input "text" at bounding box center [863, 78] width 252 height 19
type input "359"
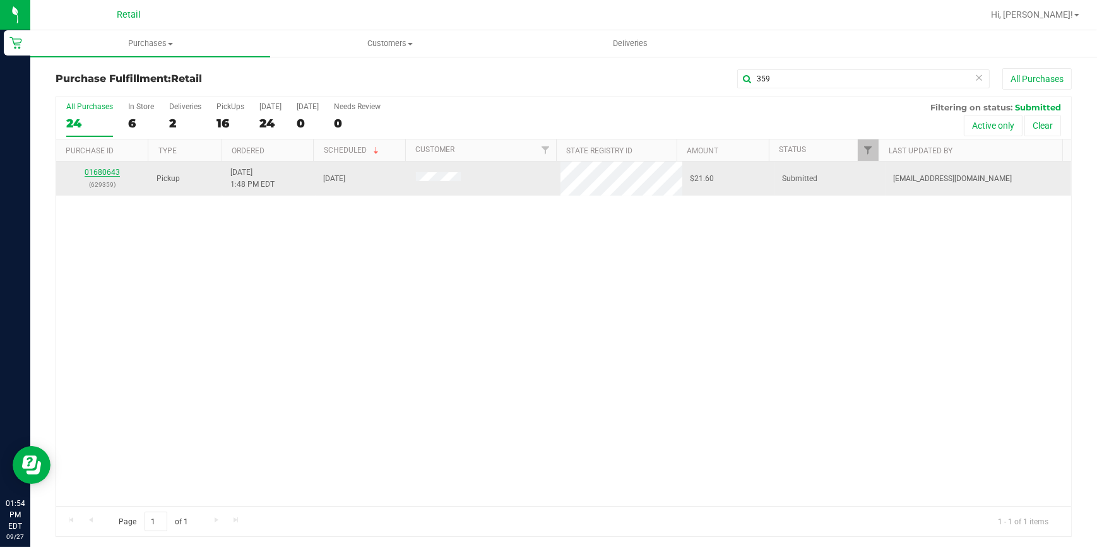
click at [93, 172] on link "01680643" at bounding box center [102, 172] width 35 height 9
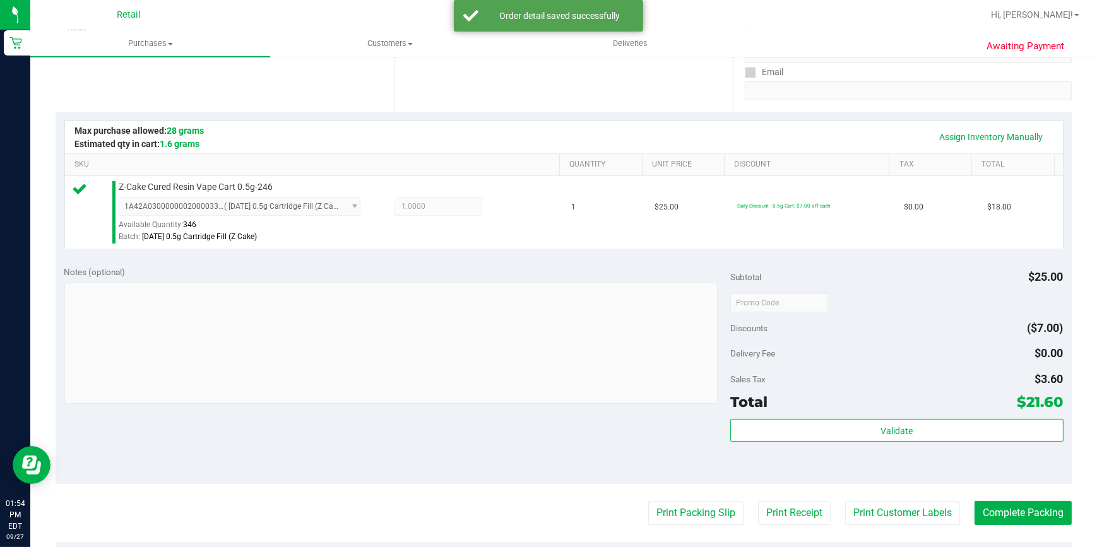
scroll to position [229, 0]
click at [993, 505] on button "Complete Packing" at bounding box center [1022, 512] width 97 height 24
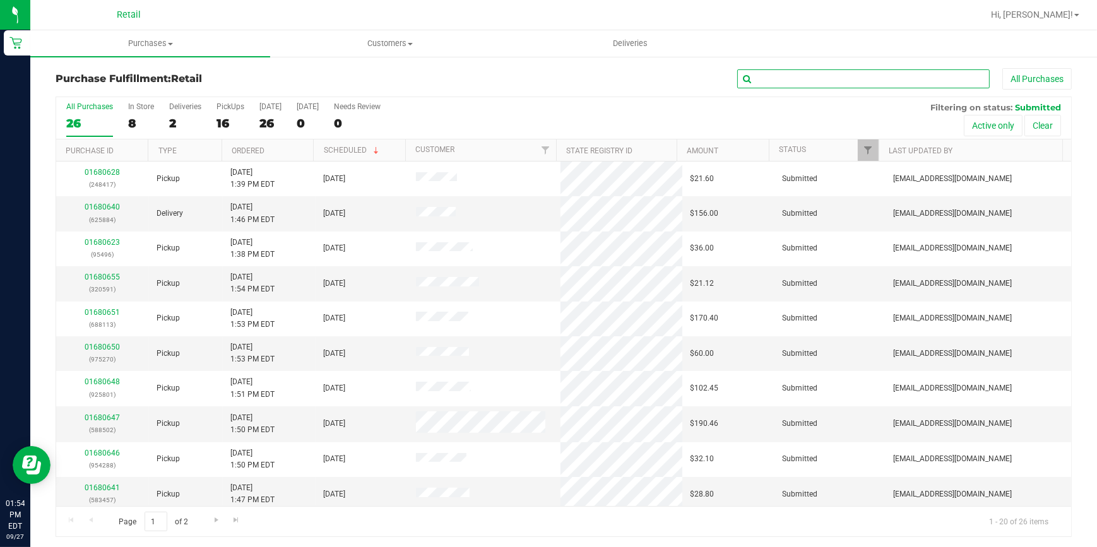
click at [888, 73] on input "text" at bounding box center [863, 78] width 252 height 19
type input "457"
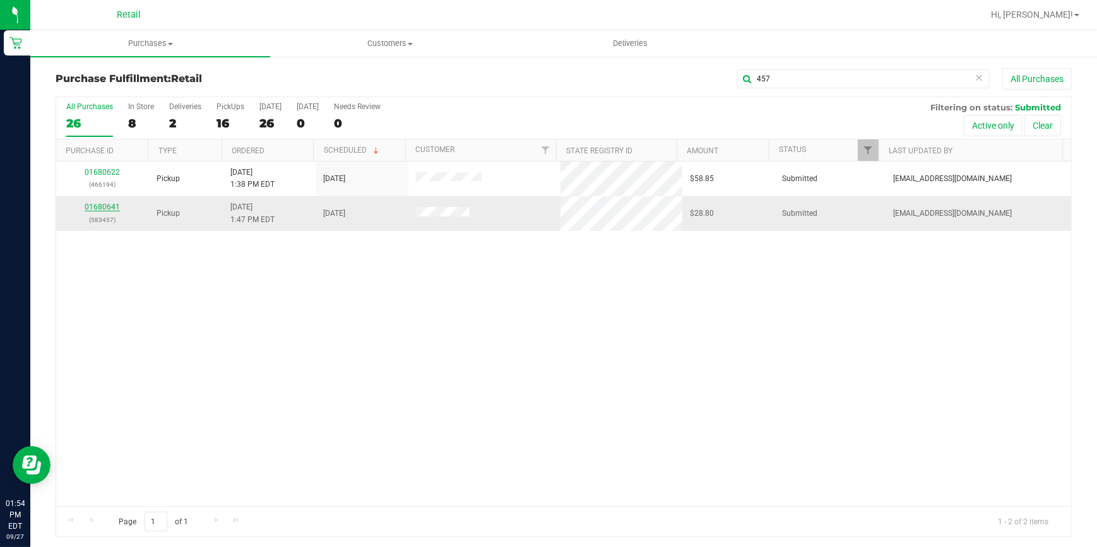
click at [109, 205] on link "01680641" at bounding box center [102, 207] width 35 height 9
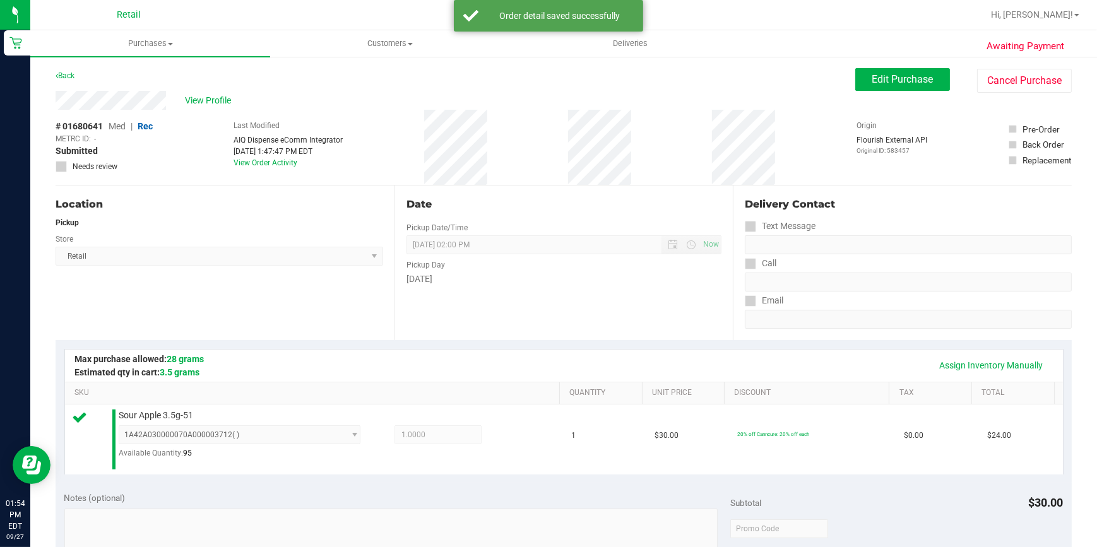
scroll to position [229, 0]
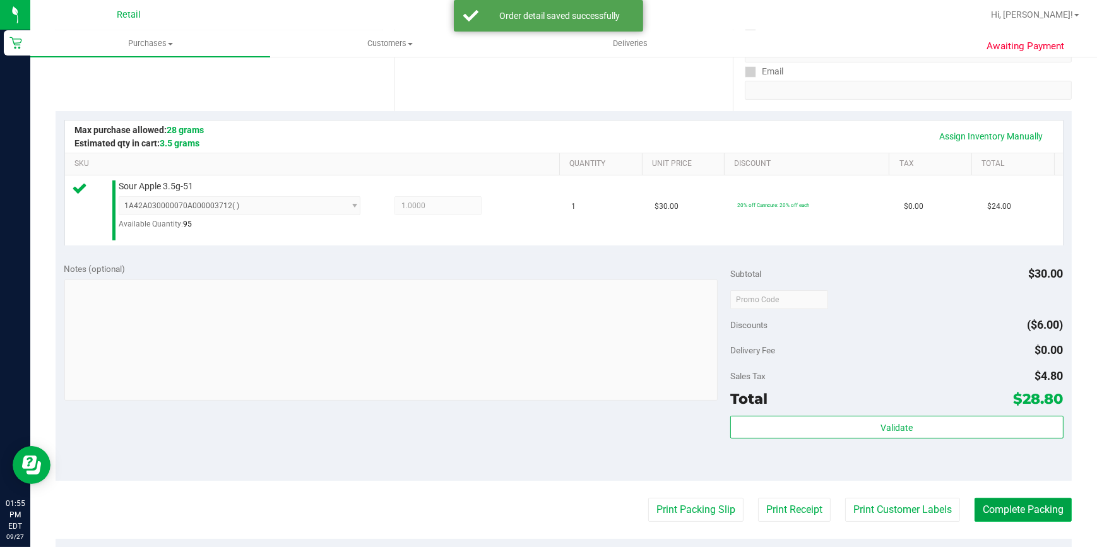
click at [1006, 512] on button "Complete Packing" at bounding box center [1022, 510] width 97 height 24
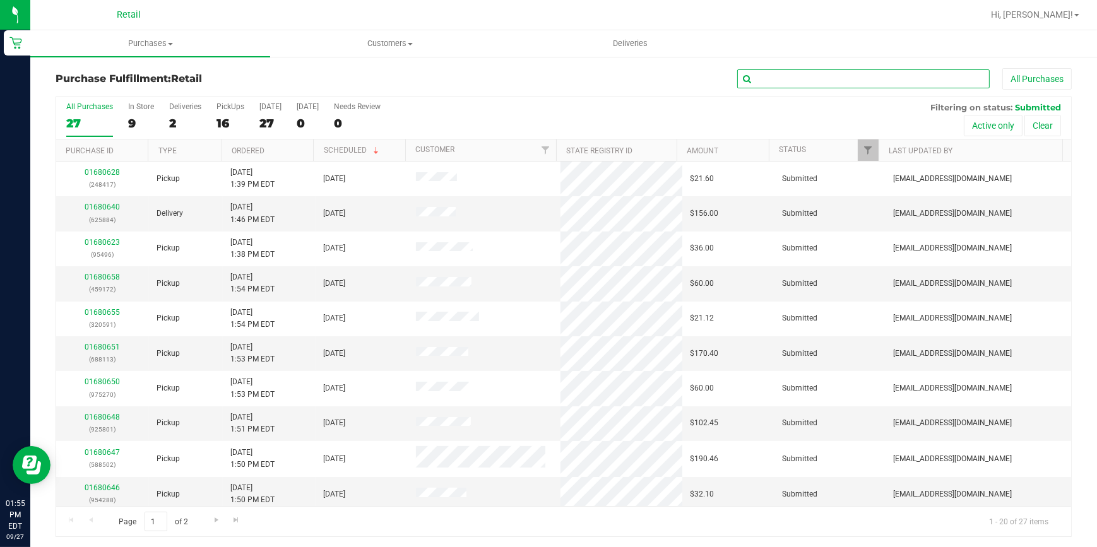
click at [847, 83] on input "text" at bounding box center [863, 78] width 252 height 19
type input "868"
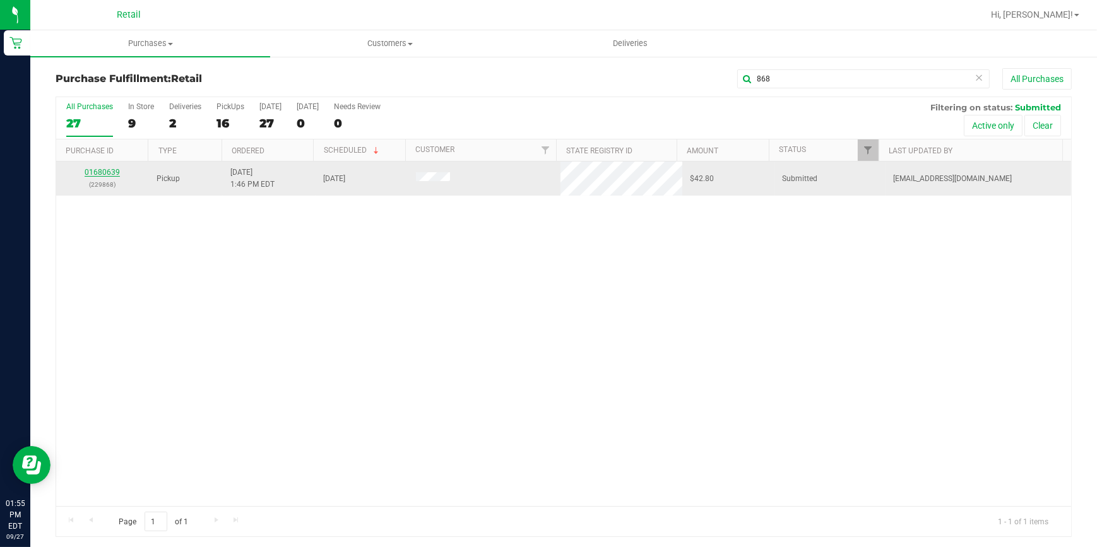
click at [104, 170] on link "01680639" at bounding box center [102, 172] width 35 height 9
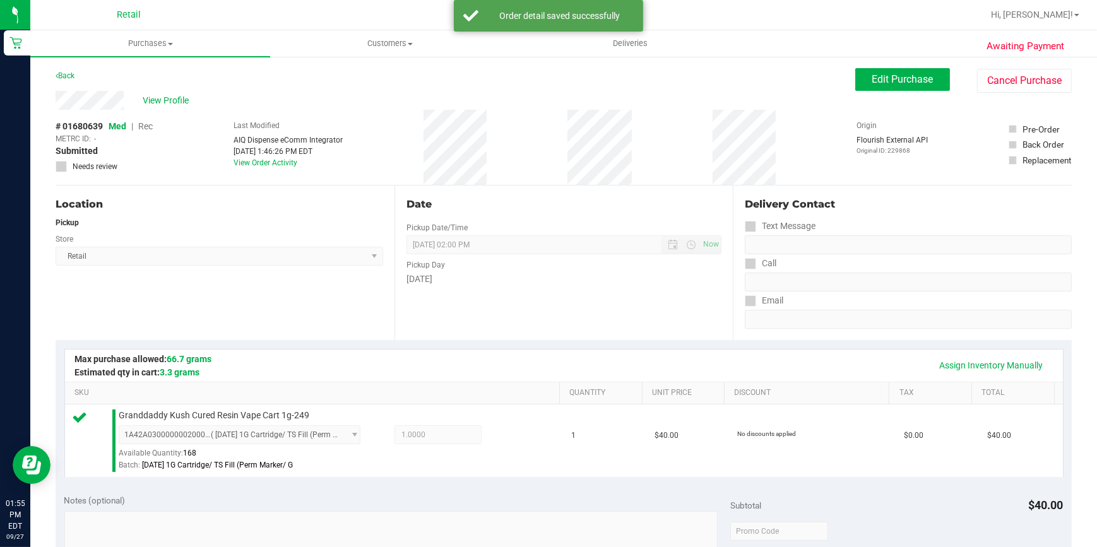
click at [262, 296] on div "Location Pickup Store Retail Select Store Retail" at bounding box center [225, 263] width 339 height 155
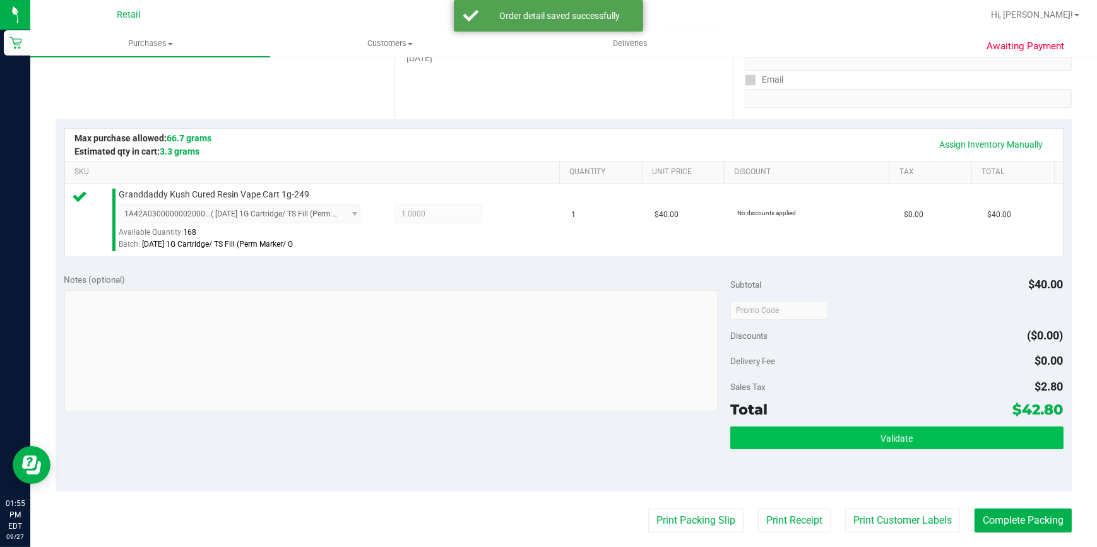
scroll to position [286, 0]
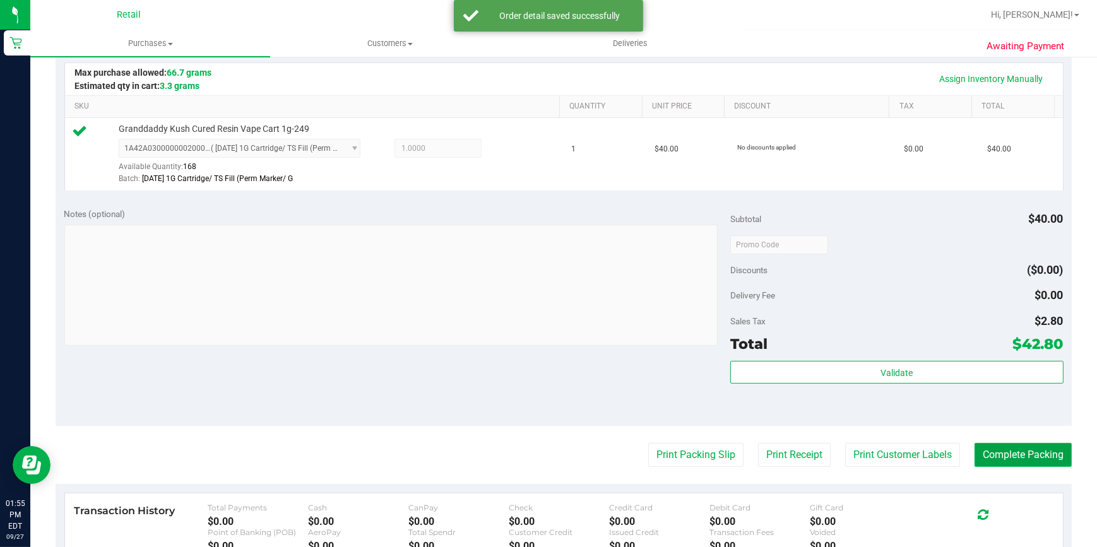
click at [1013, 448] on button "Complete Packing" at bounding box center [1022, 455] width 97 height 24
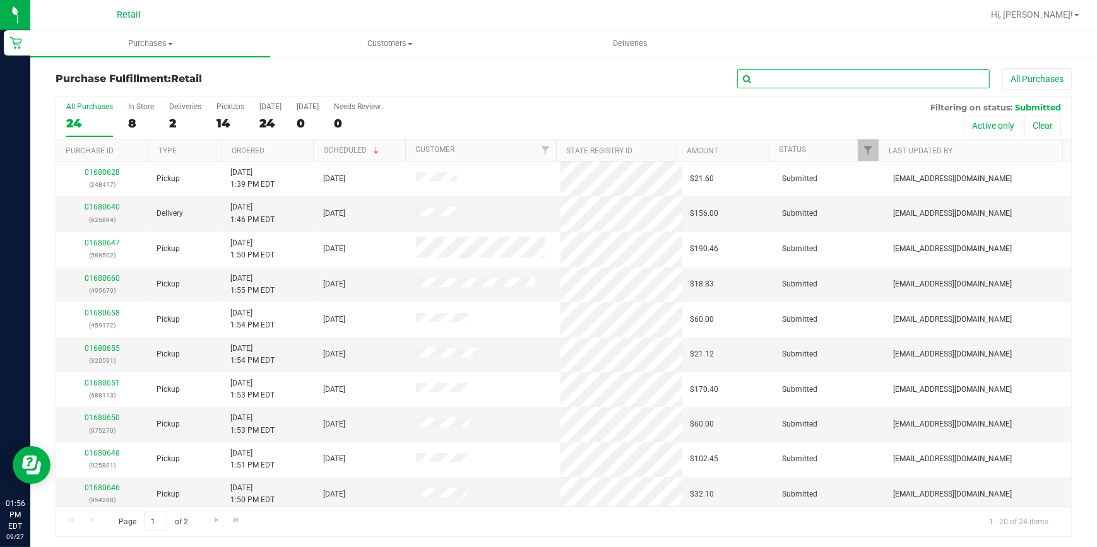
click at [782, 81] on input "text" at bounding box center [863, 78] width 252 height 19
type input "194"
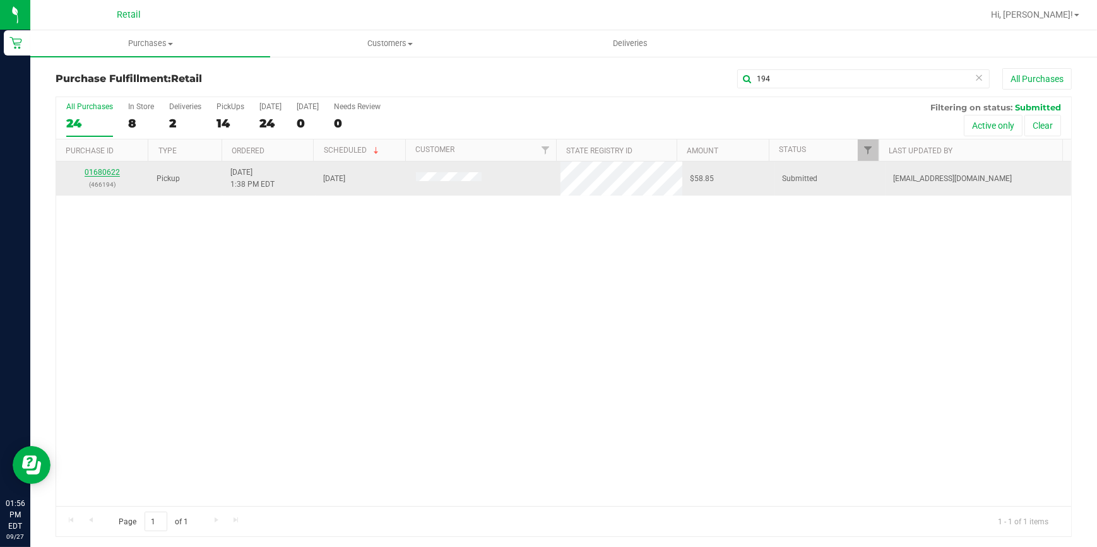
click at [101, 171] on link "01680622" at bounding box center [102, 172] width 35 height 9
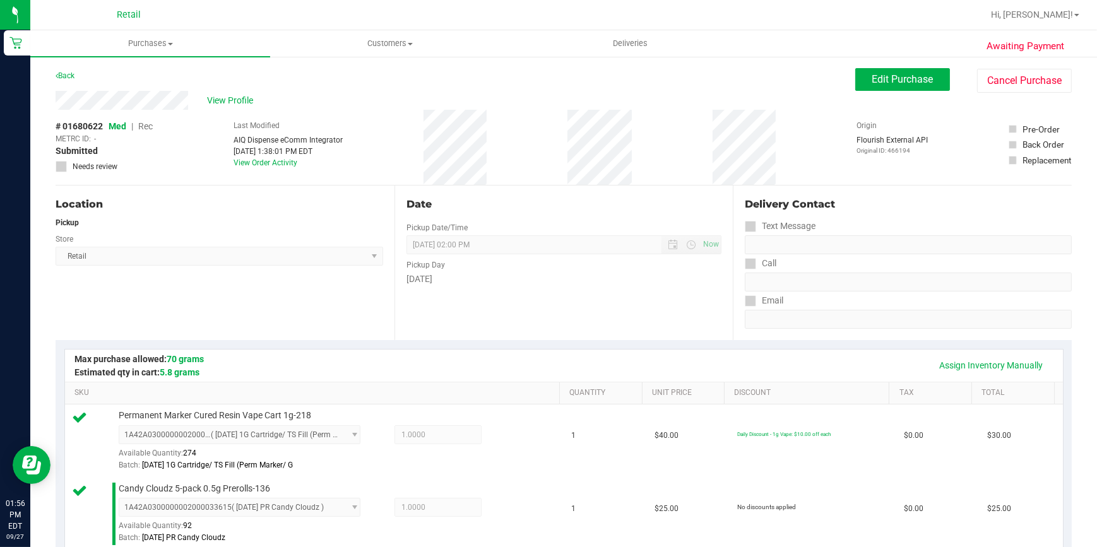
click at [101, 171] on span "Needs review" at bounding box center [95, 166] width 45 height 11
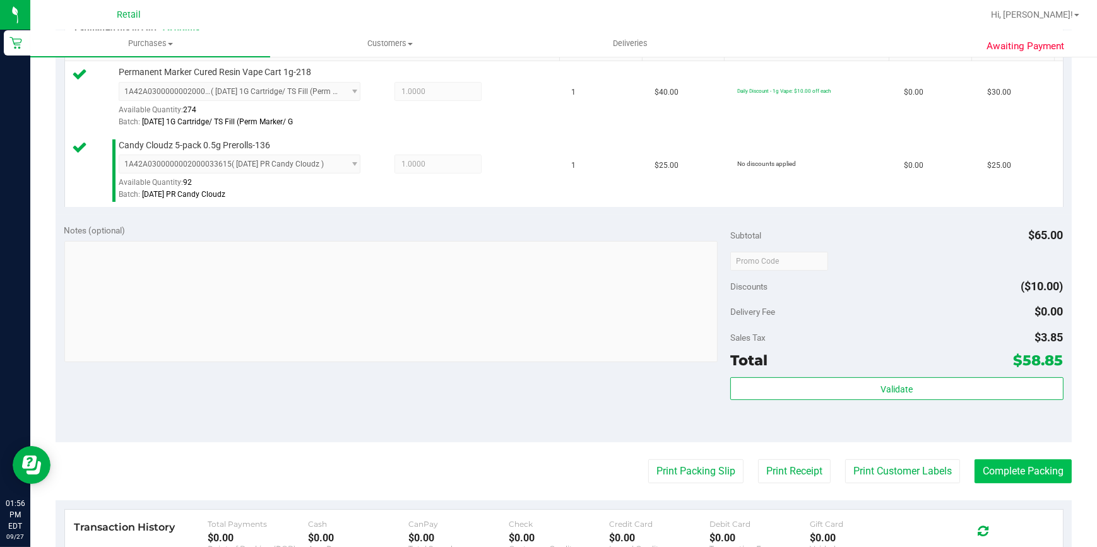
scroll to position [344, 0]
click at [986, 476] on button "Complete Packing" at bounding box center [1022, 471] width 97 height 24
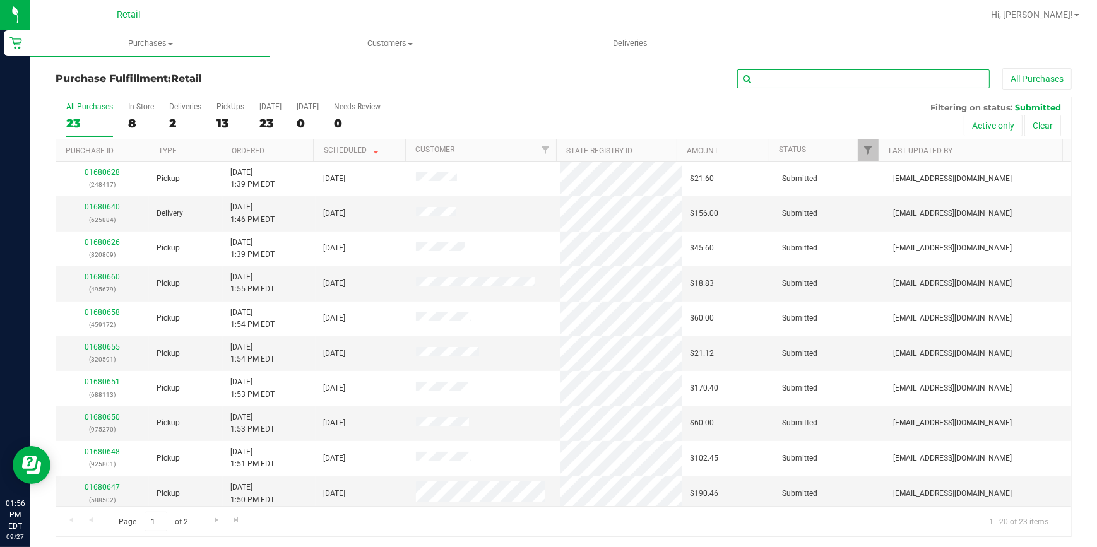
click at [826, 82] on input "text" at bounding box center [863, 78] width 252 height 19
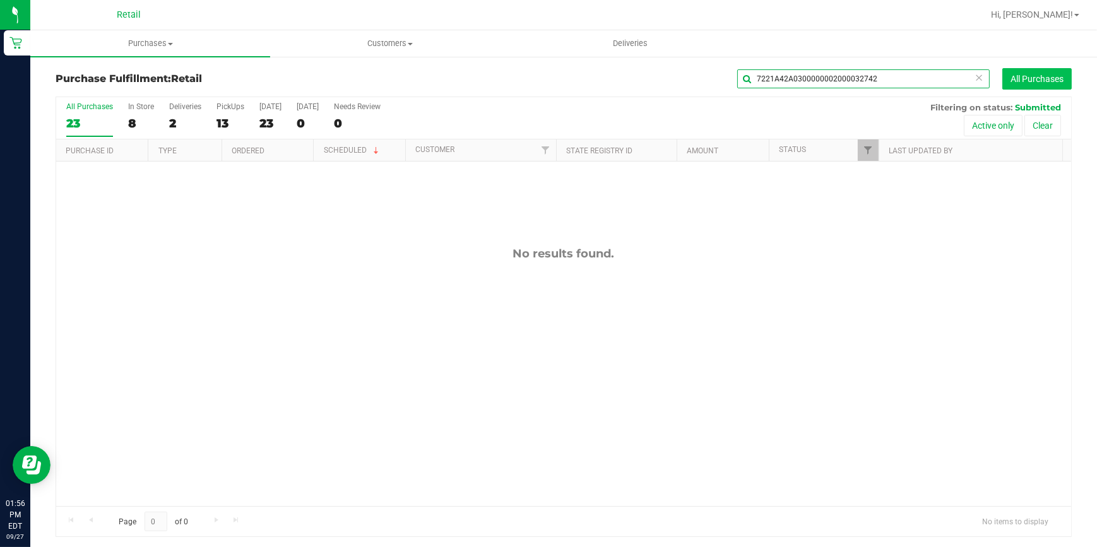
click at [1046, 80] on div "7221A42A0300000002000032742 All Purchases" at bounding box center [732, 78] width 677 height 21
type input "722"
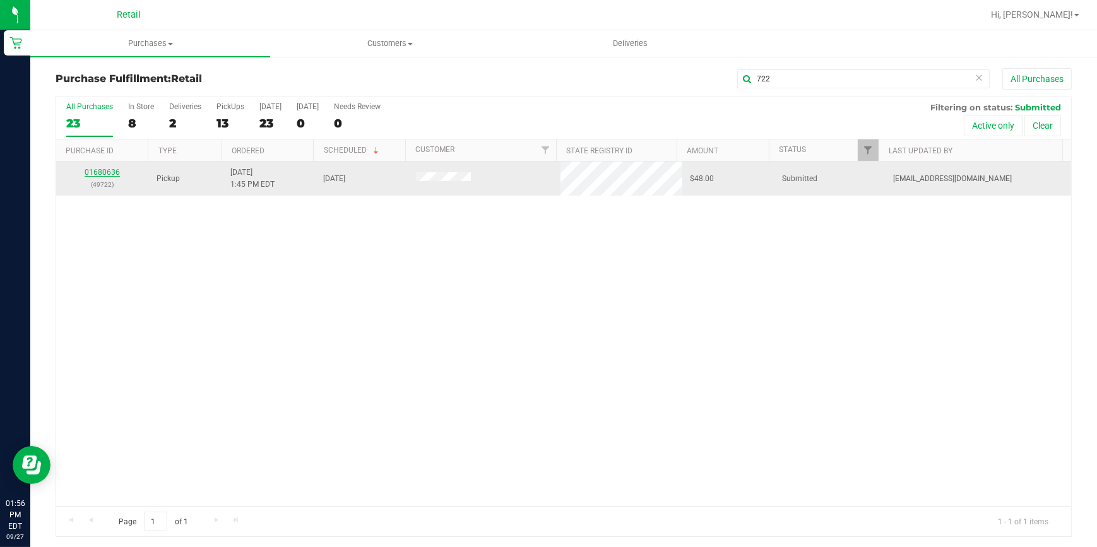
click at [109, 172] on link "01680636" at bounding box center [102, 172] width 35 height 9
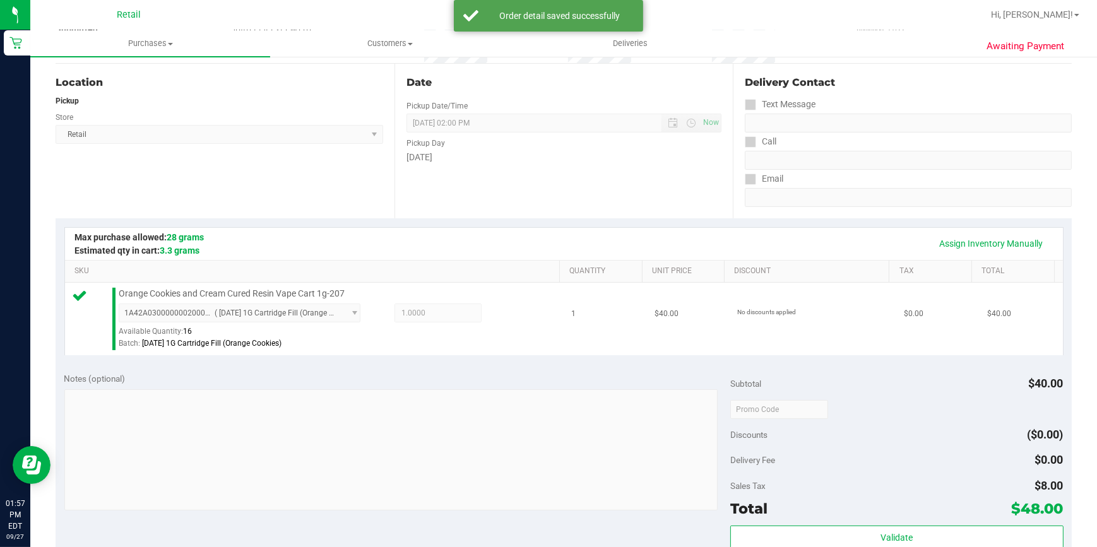
scroll to position [286, 0]
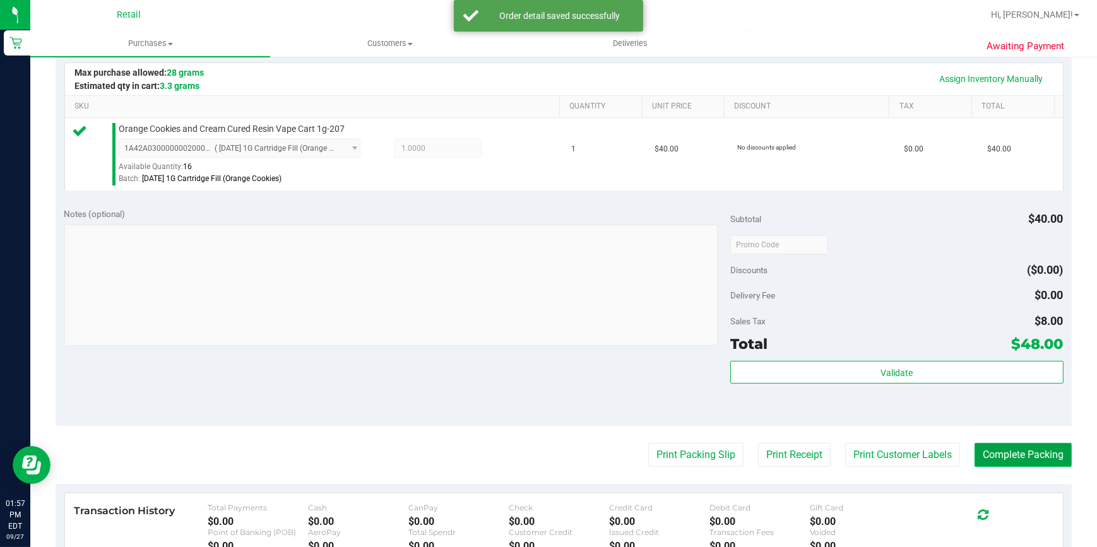
click at [975, 449] on button "Complete Packing" at bounding box center [1022, 455] width 97 height 24
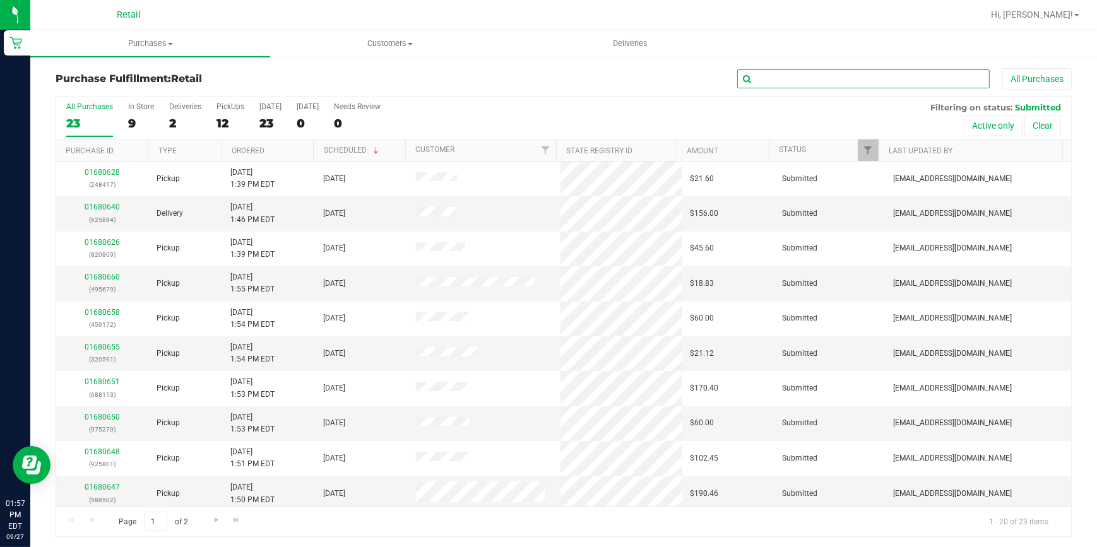
click at [830, 79] on input "text" at bounding box center [863, 78] width 252 height 19
type input "696"
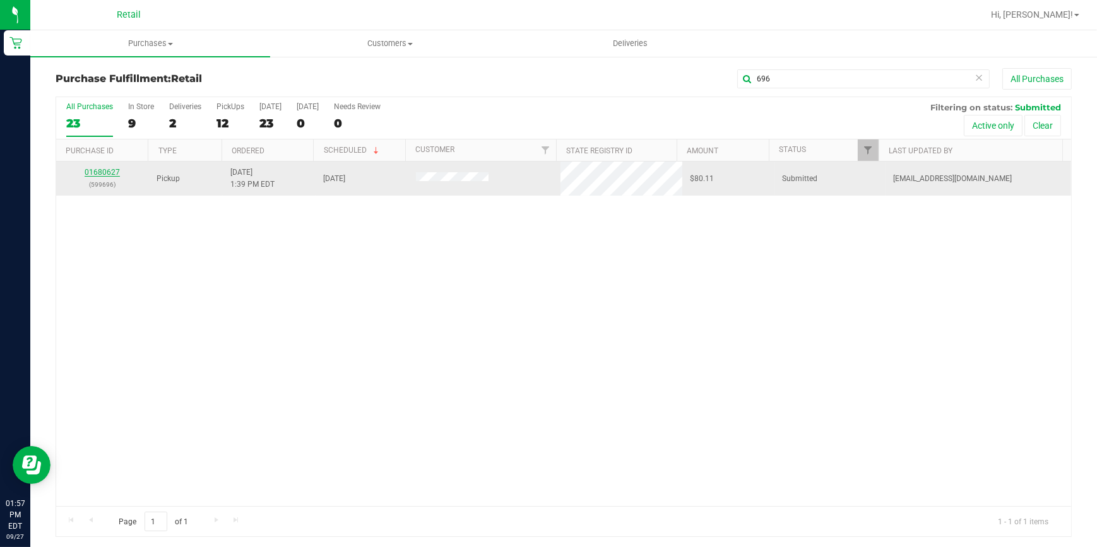
click at [112, 171] on link "01680627" at bounding box center [102, 172] width 35 height 9
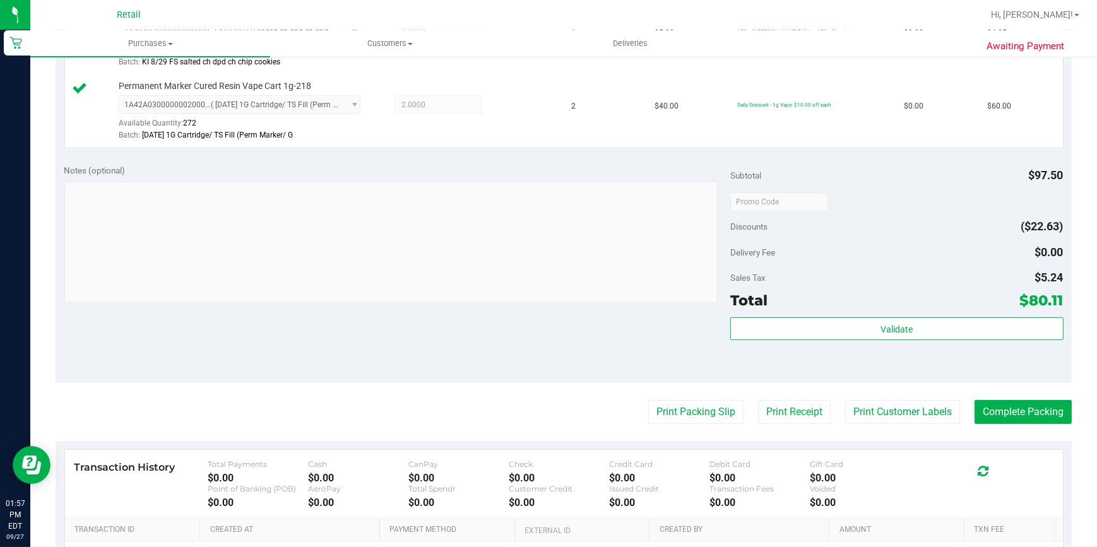
scroll to position [574, 0]
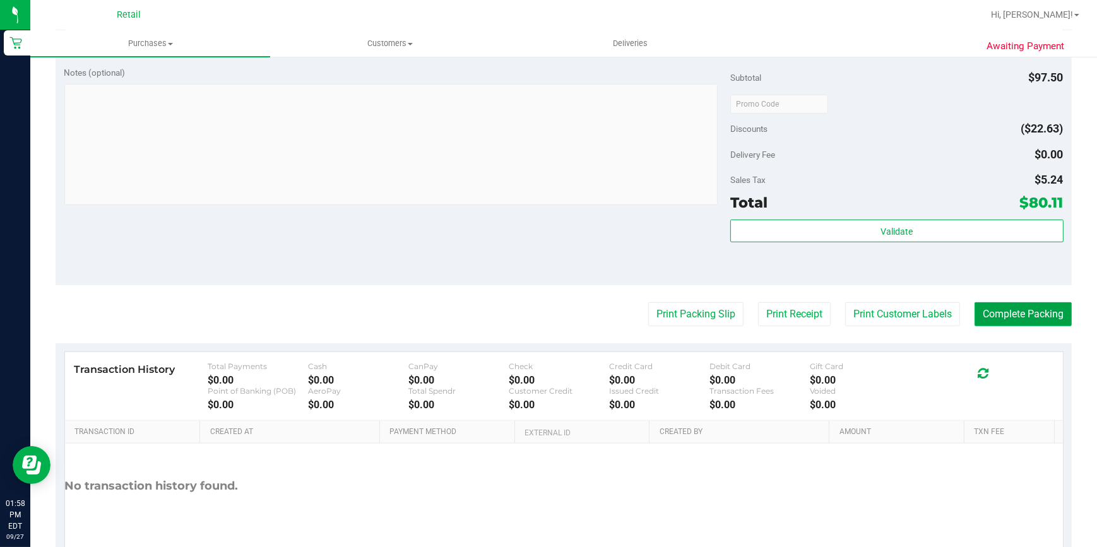
click at [1026, 307] on button "Complete Packing" at bounding box center [1022, 314] width 97 height 24
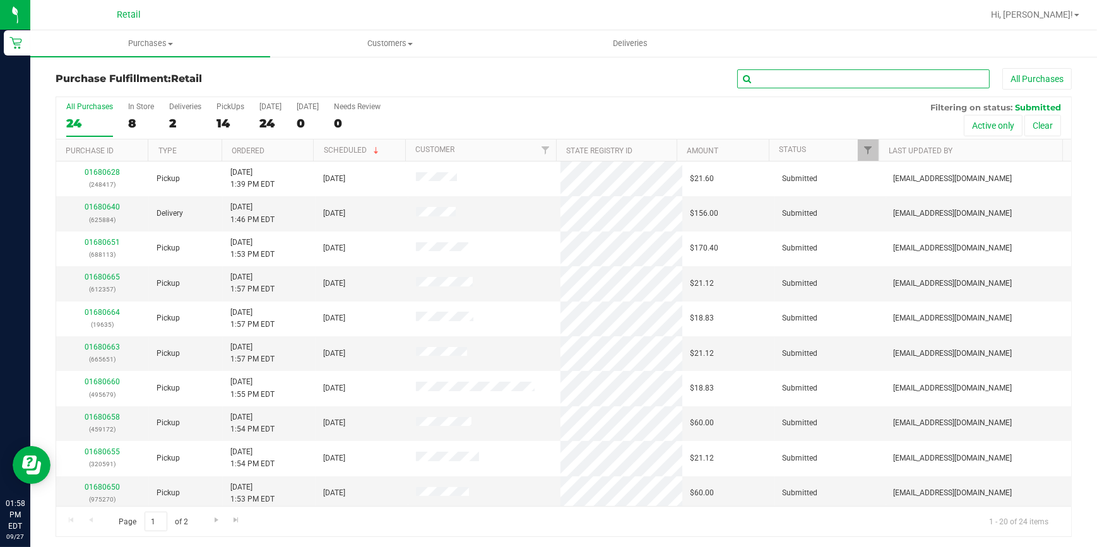
click at [796, 81] on input "text" at bounding box center [863, 78] width 252 height 19
type input "282"
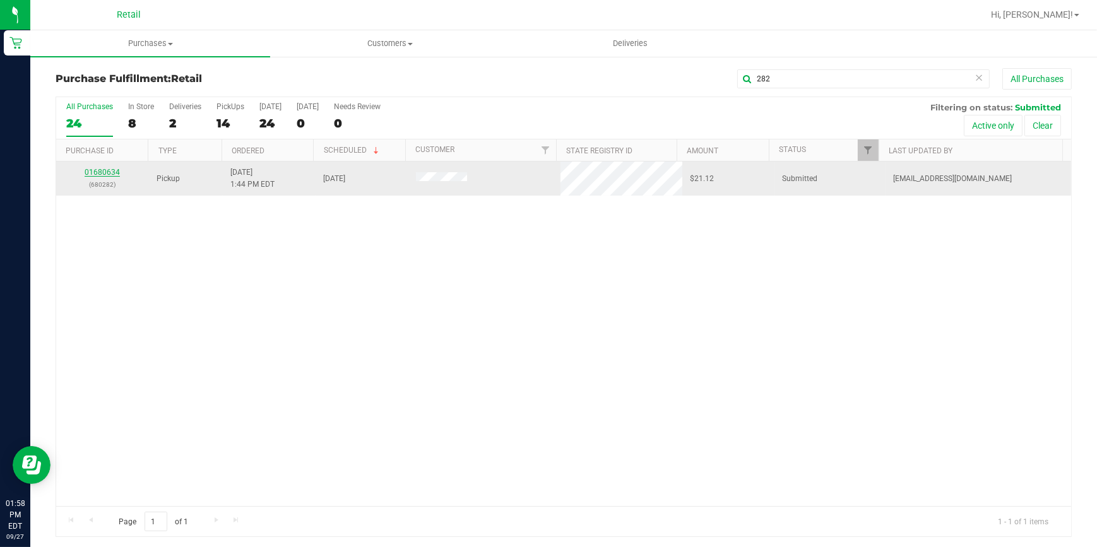
click at [102, 174] on link "01680634" at bounding box center [102, 172] width 35 height 9
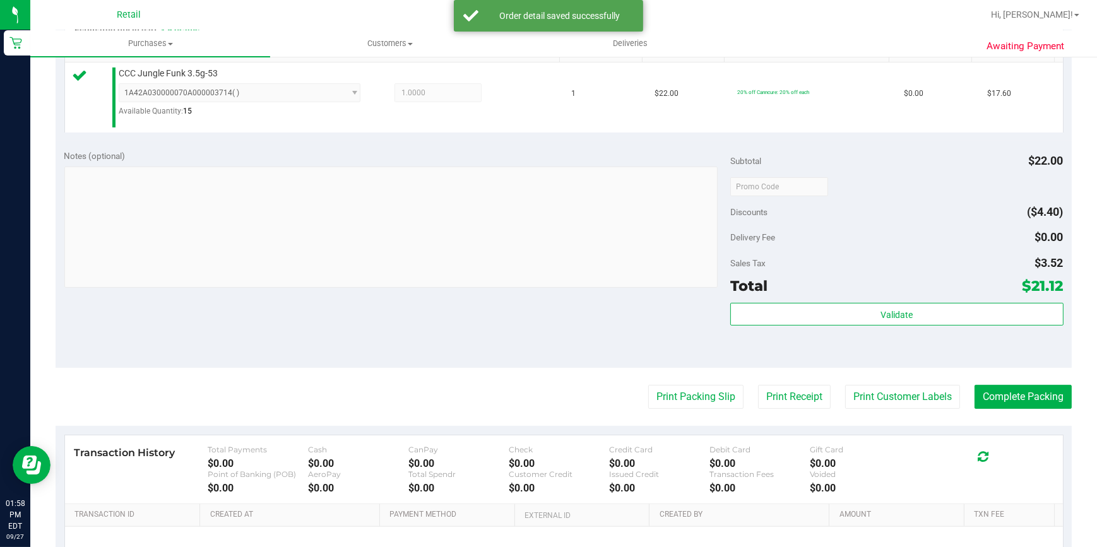
scroll to position [344, 0]
click at [1003, 392] on button "Complete Packing" at bounding box center [1022, 395] width 97 height 24
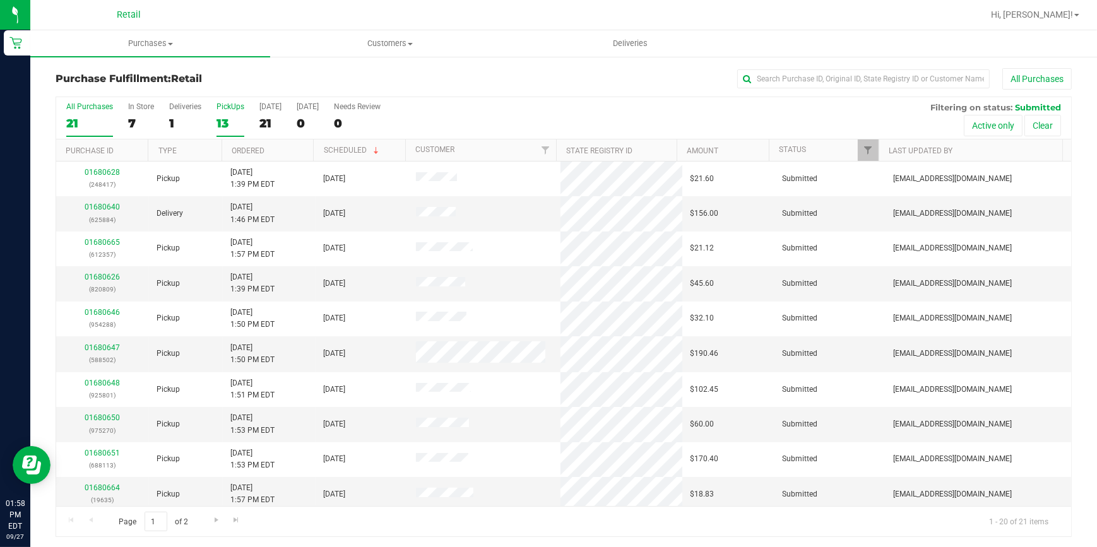
click at [221, 114] on label "PickUps 13" at bounding box center [230, 119] width 28 height 35
click at [0, 0] on input "PickUps 13" at bounding box center [0, 0] width 0 height 0
click at [249, 146] on link "Ordered" at bounding box center [248, 150] width 33 height 9
drag, startPoint x: 249, startPoint y: 146, endPoint x: 499, endPoint y: 89, distance: 256.2
click at [499, 89] on div "Purchase Fulfillment: Retail All Purchases" at bounding box center [564, 82] width 1016 height 28
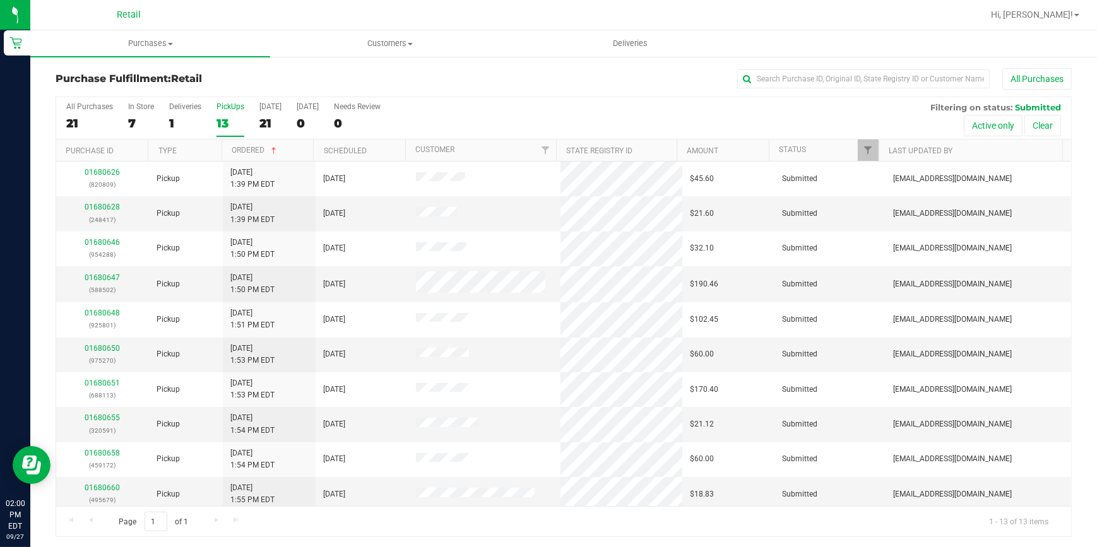
click at [852, 88] on div "All Purchases" at bounding box center [732, 78] width 677 height 21
drag, startPoint x: 859, startPoint y: 70, endPoint x: 883, endPoint y: 63, distance: 24.4
click at [859, 69] on input "text" at bounding box center [863, 78] width 252 height 19
type input "502"
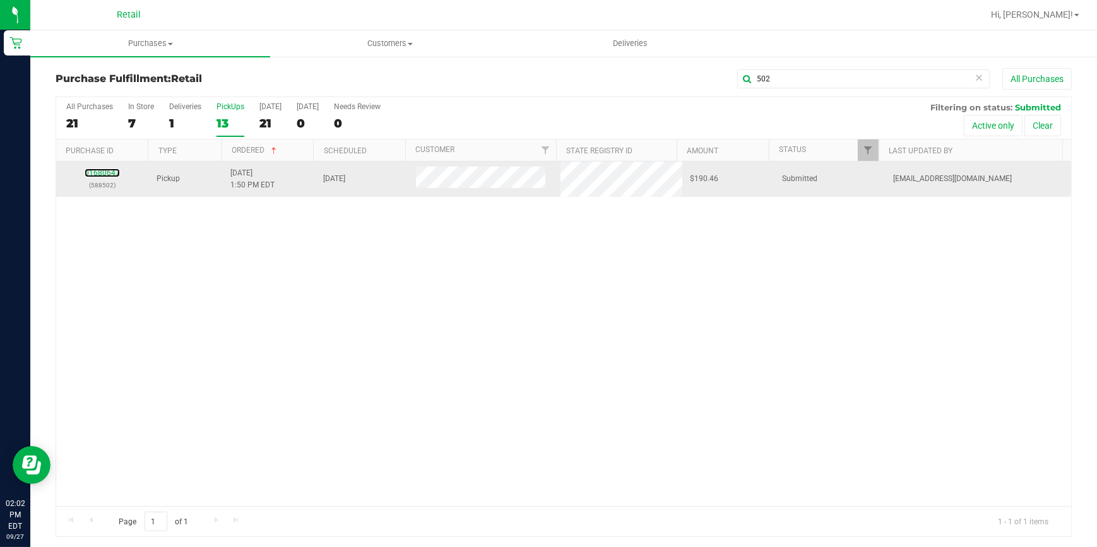
click at [105, 171] on link "01680647" at bounding box center [102, 172] width 35 height 9
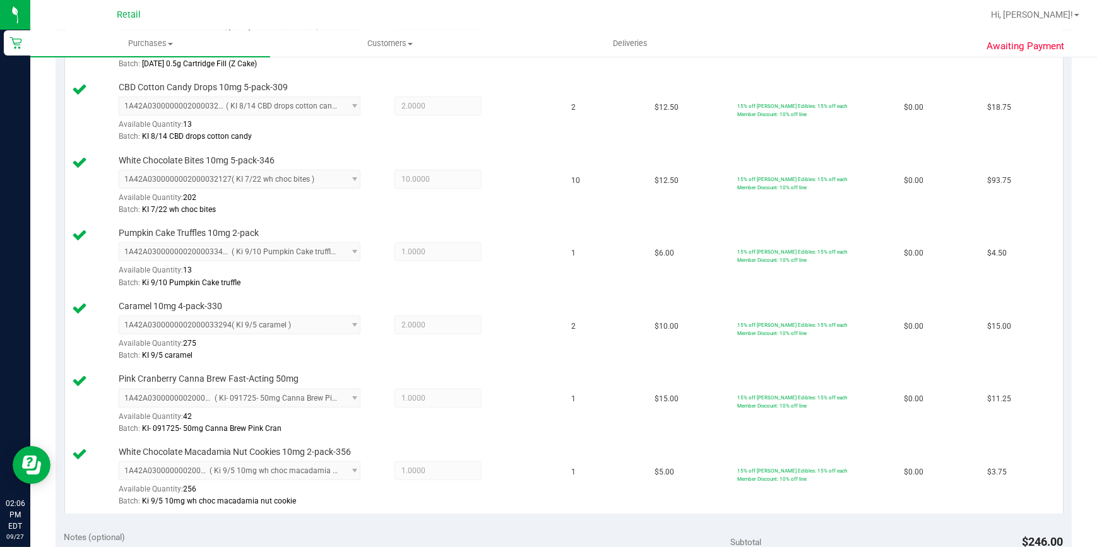
scroll to position [688, 0]
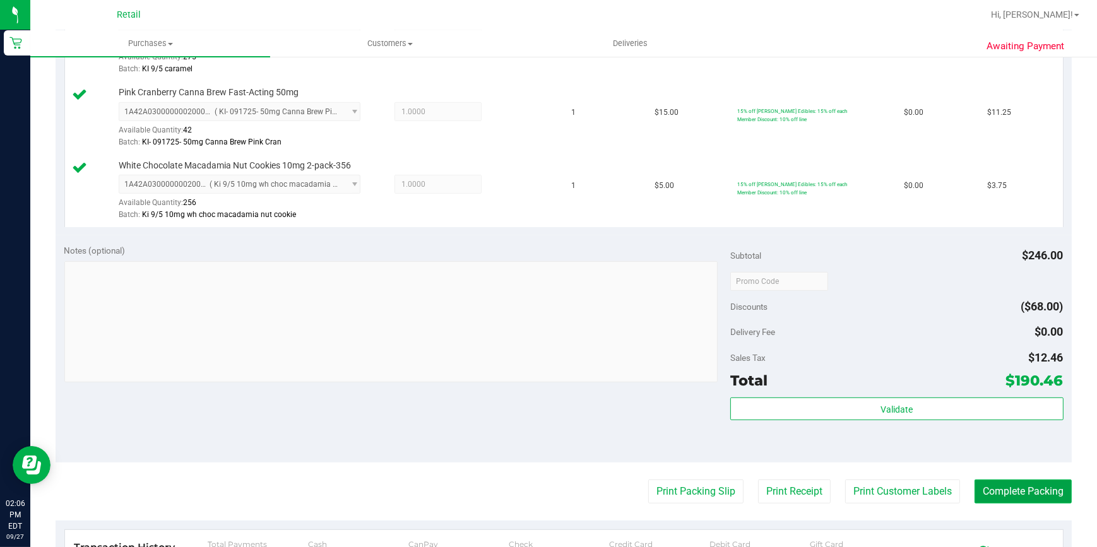
click at [1016, 487] on button "Complete Packing" at bounding box center [1022, 492] width 97 height 24
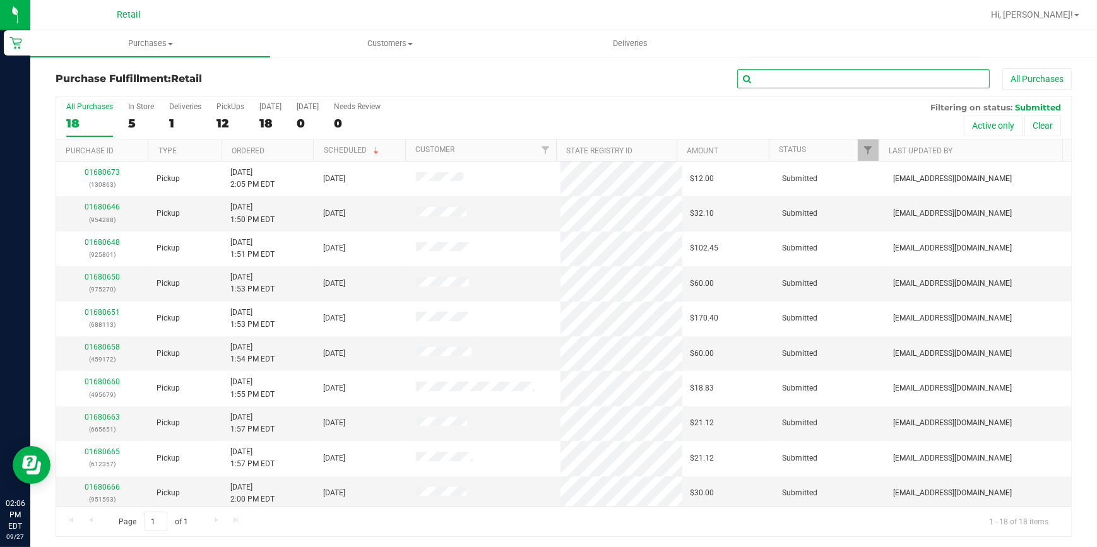
click at [820, 74] on input "text" at bounding box center [863, 78] width 252 height 19
type input "679"
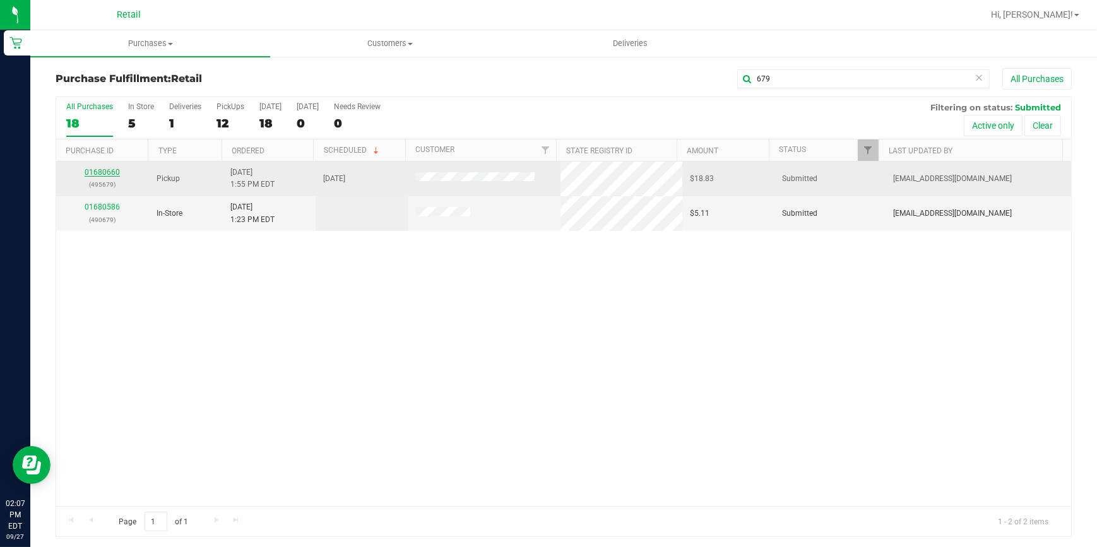
click at [104, 174] on link "01680660" at bounding box center [102, 172] width 35 height 9
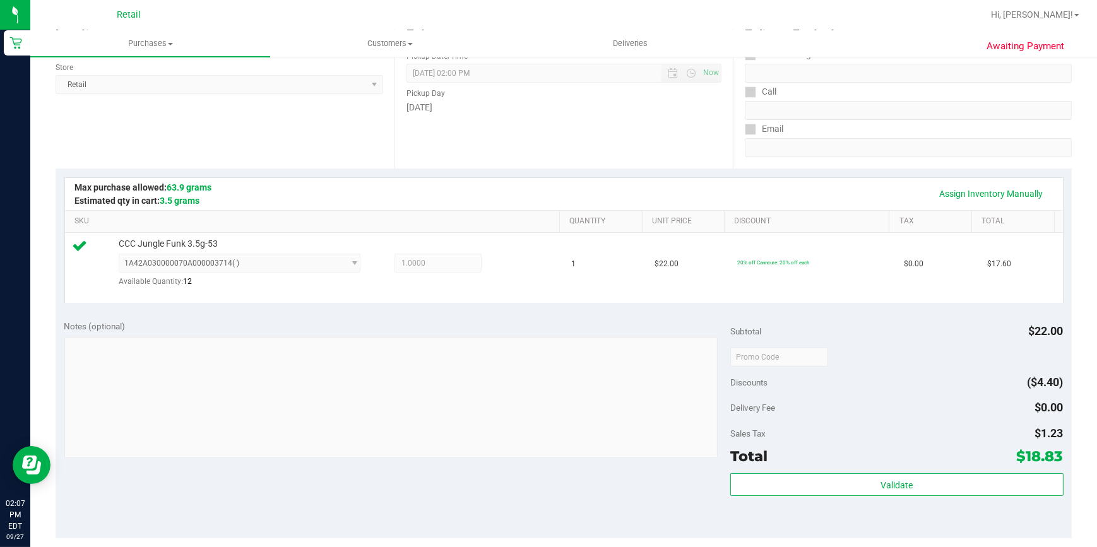
scroll to position [286, 0]
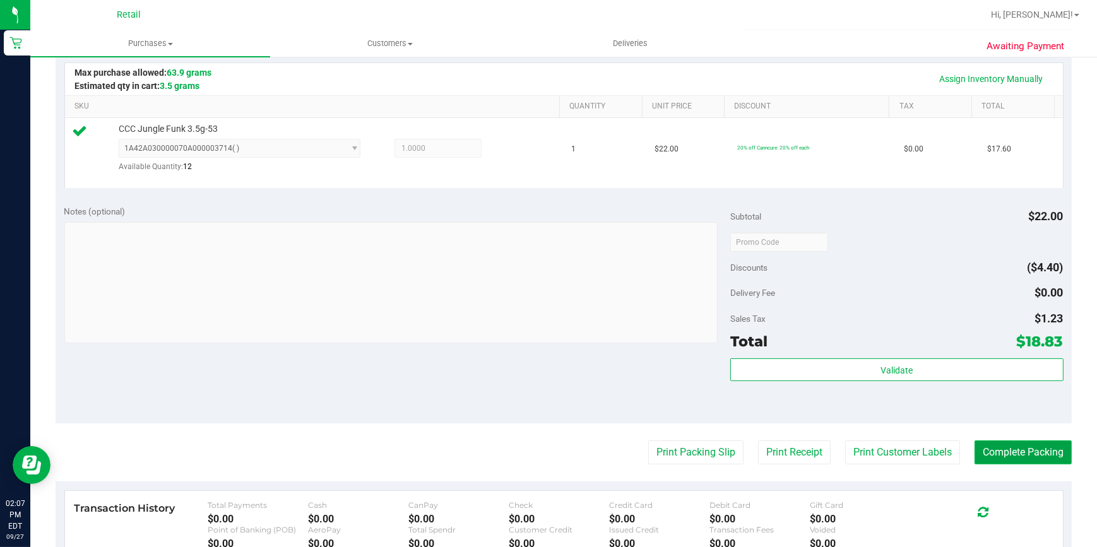
click at [1018, 457] on button "Complete Packing" at bounding box center [1022, 452] width 97 height 24
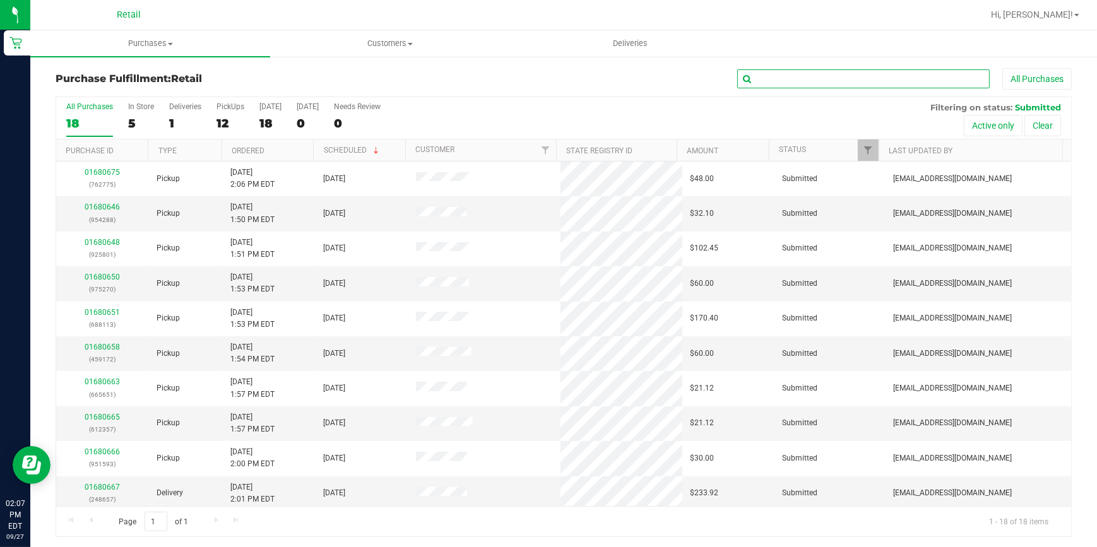
click at [820, 80] on input "text" at bounding box center [863, 78] width 252 height 19
type input "172"
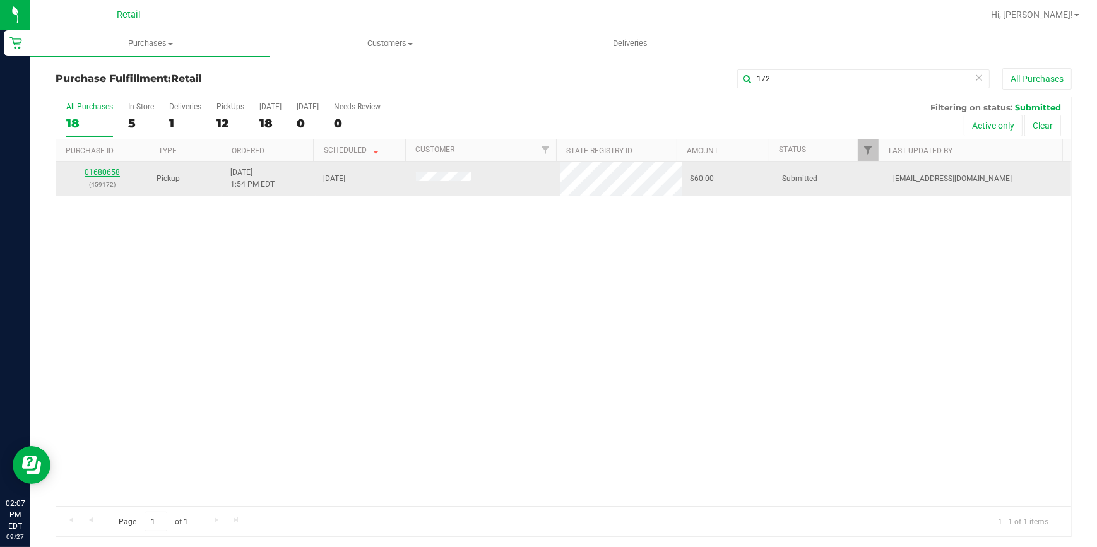
click at [82, 170] on div "01680658 (459172)" at bounding box center [103, 179] width 78 height 24
click at [95, 170] on link "01680658" at bounding box center [102, 172] width 35 height 9
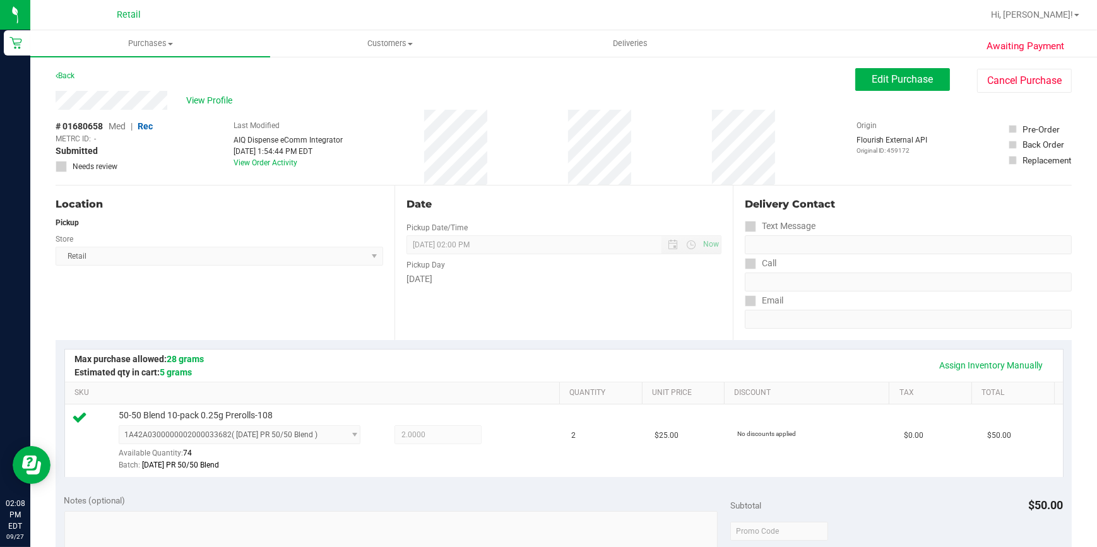
scroll to position [286, 0]
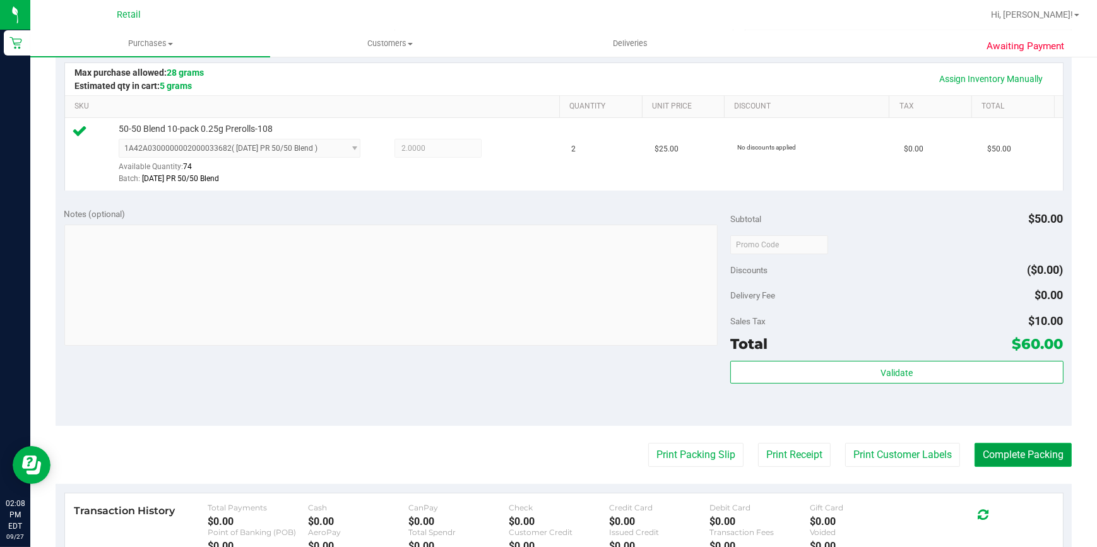
click at [1006, 446] on button "Complete Packing" at bounding box center [1022, 455] width 97 height 24
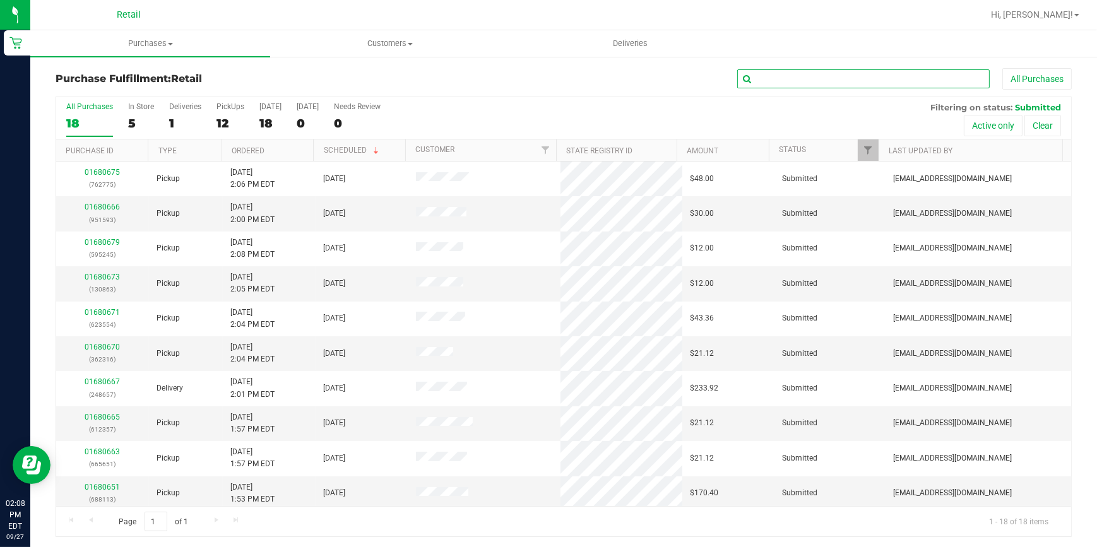
click at [803, 81] on input "text" at bounding box center [863, 78] width 252 height 19
type input "651"
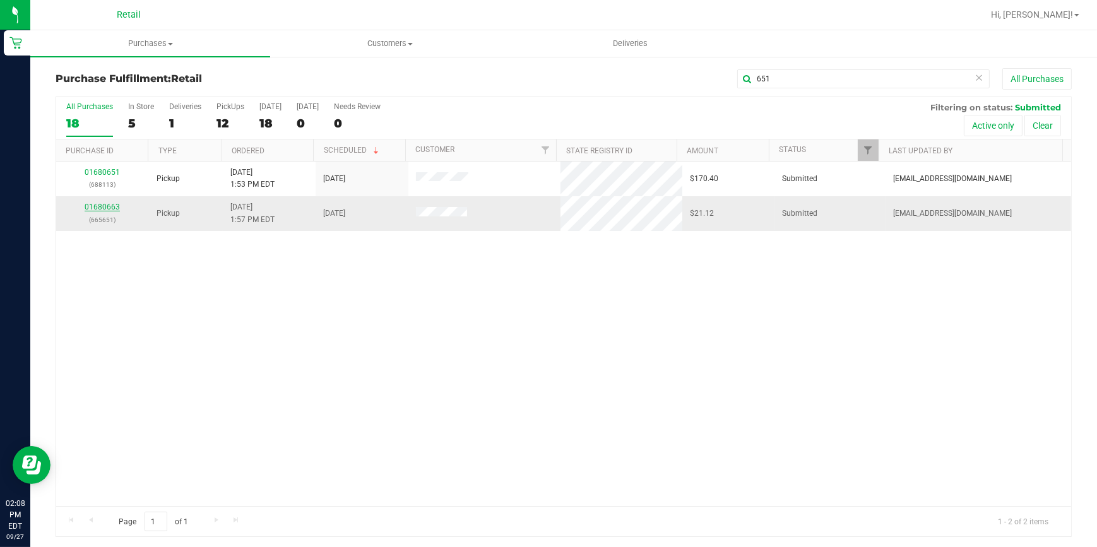
click at [102, 205] on link "01680663" at bounding box center [102, 207] width 35 height 9
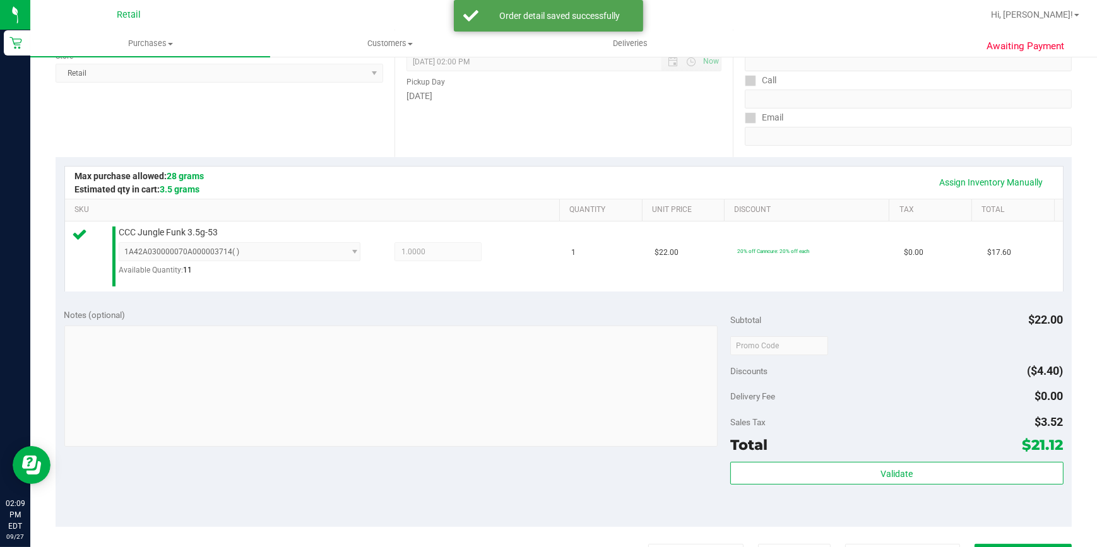
scroll to position [229, 0]
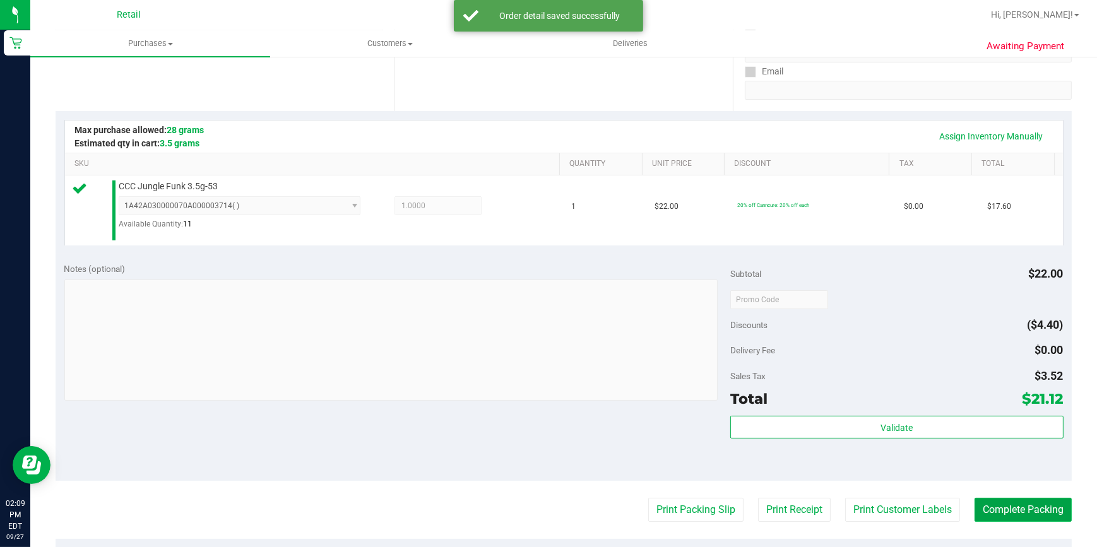
click at [1030, 505] on button "Complete Packing" at bounding box center [1022, 510] width 97 height 24
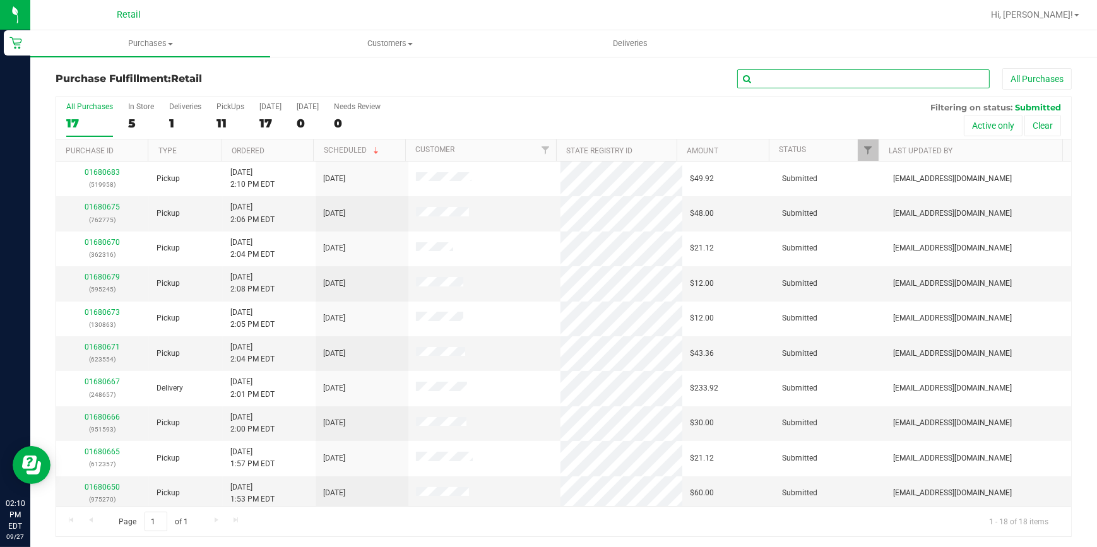
click at [870, 83] on input "text" at bounding box center [863, 78] width 252 height 19
type input "288"
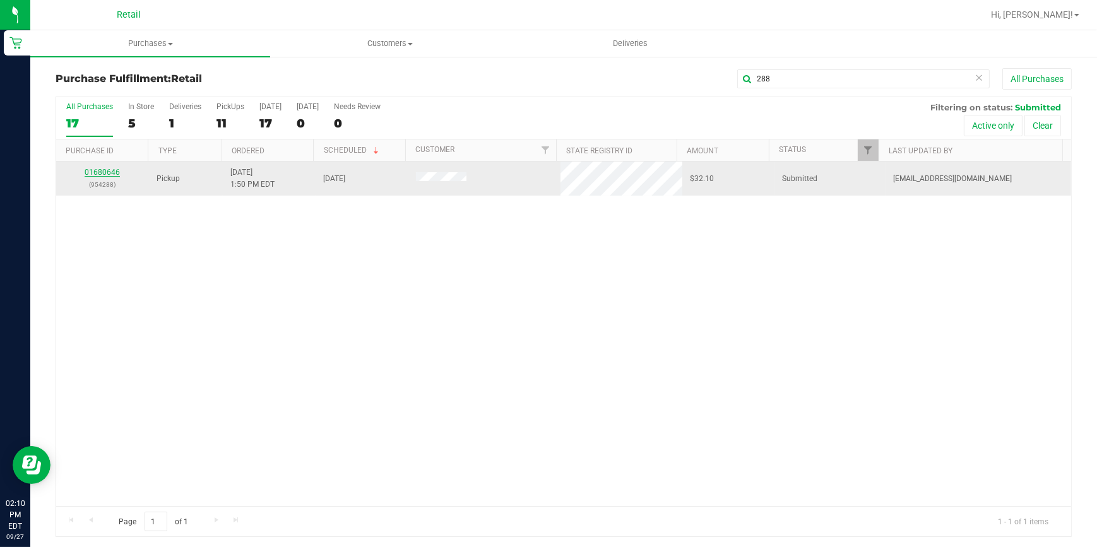
click at [88, 171] on link "01680646" at bounding box center [102, 172] width 35 height 9
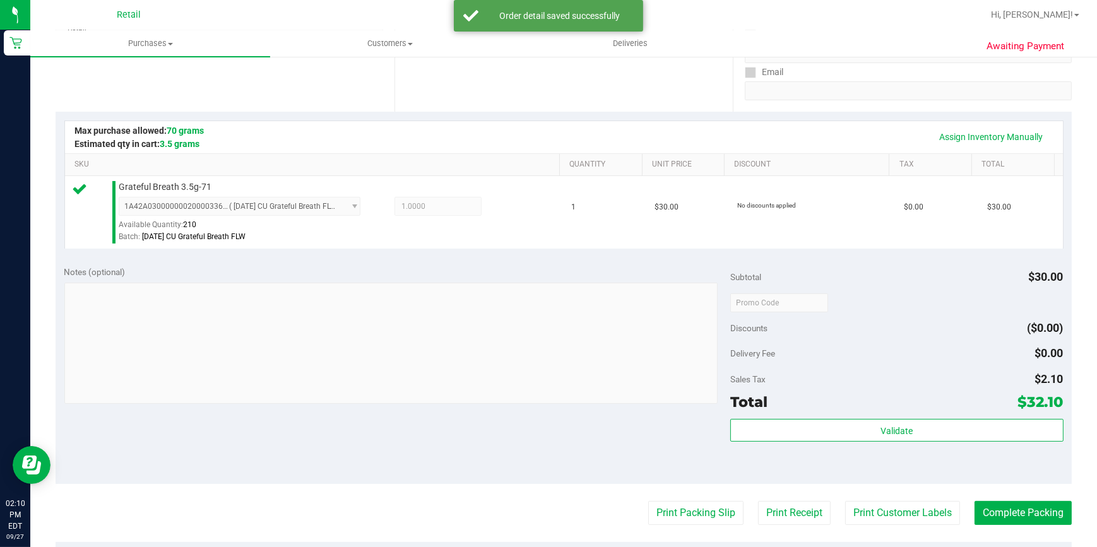
scroll to position [229, 0]
click at [1010, 504] on button "Complete Packing" at bounding box center [1022, 512] width 97 height 24
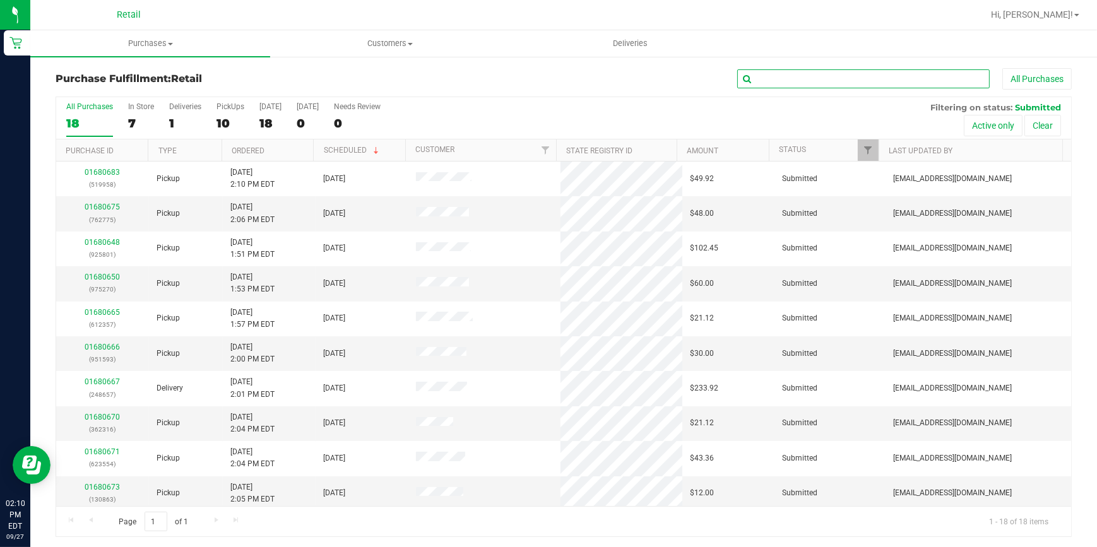
click at [892, 82] on input "text" at bounding box center [863, 78] width 252 height 19
type input "270"
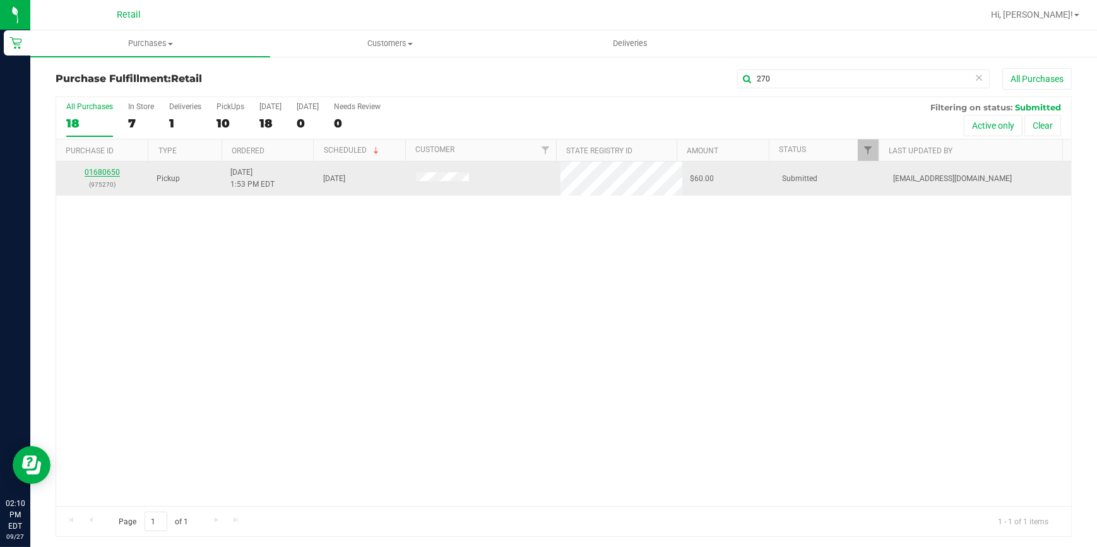
click at [104, 170] on link "01680650" at bounding box center [102, 172] width 35 height 9
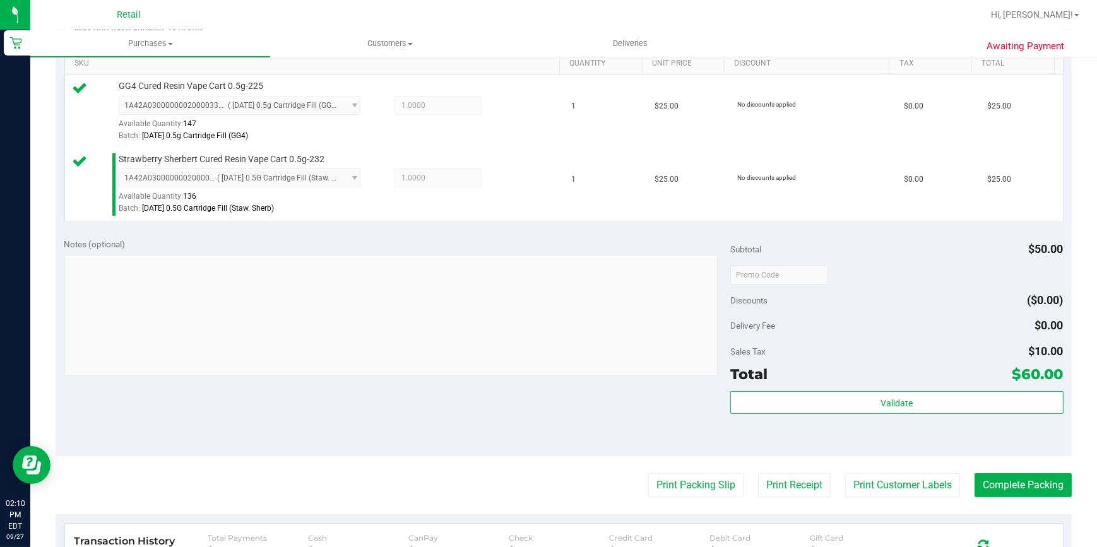
scroll to position [344, 0]
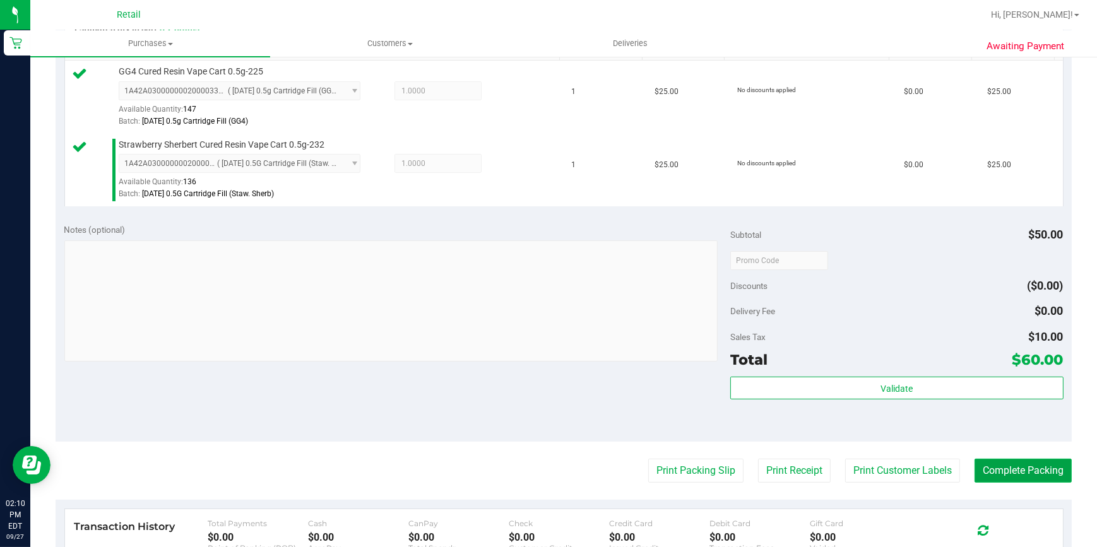
click at [1015, 469] on button "Complete Packing" at bounding box center [1022, 471] width 97 height 24
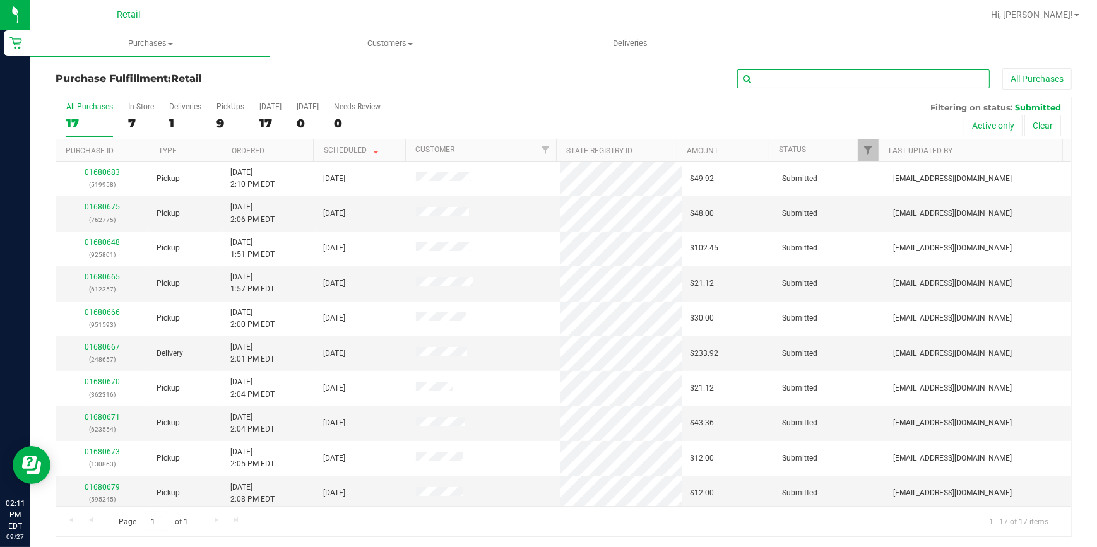
click at [871, 86] on input "text" at bounding box center [863, 78] width 252 height 19
type input "801"
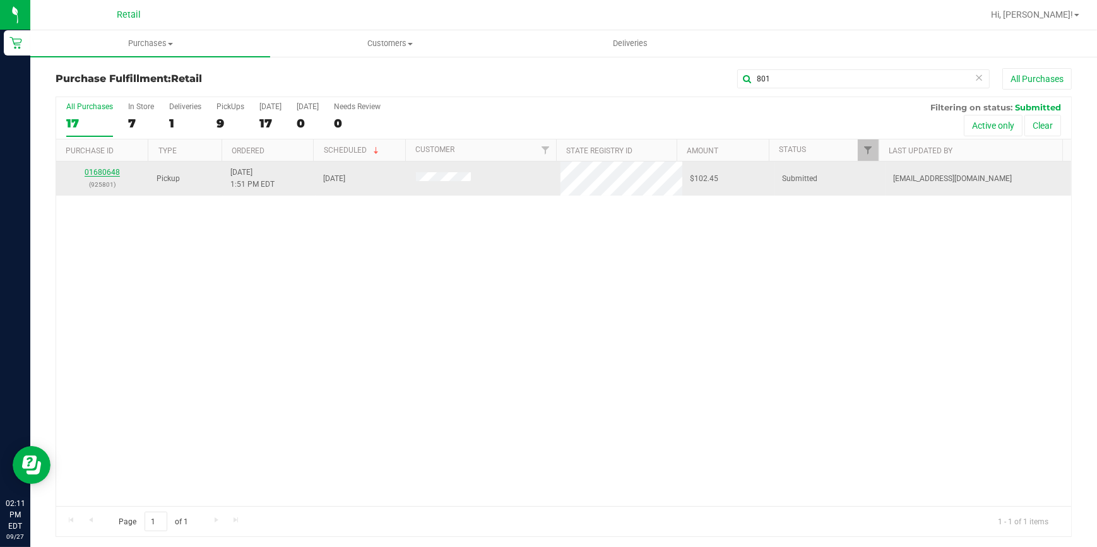
click at [103, 168] on link "01680648" at bounding box center [102, 172] width 35 height 9
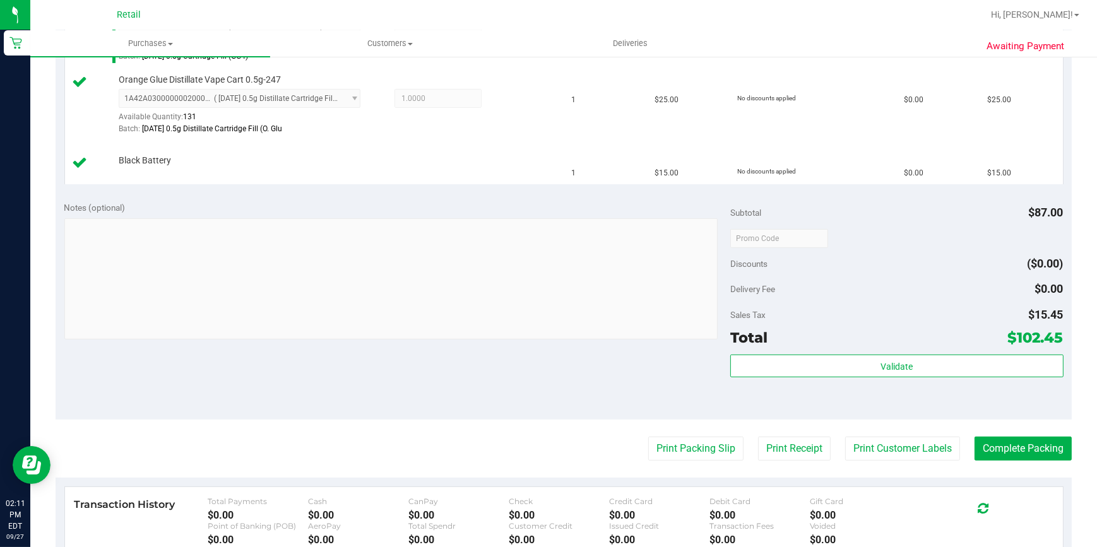
scroll to position [574, 0]
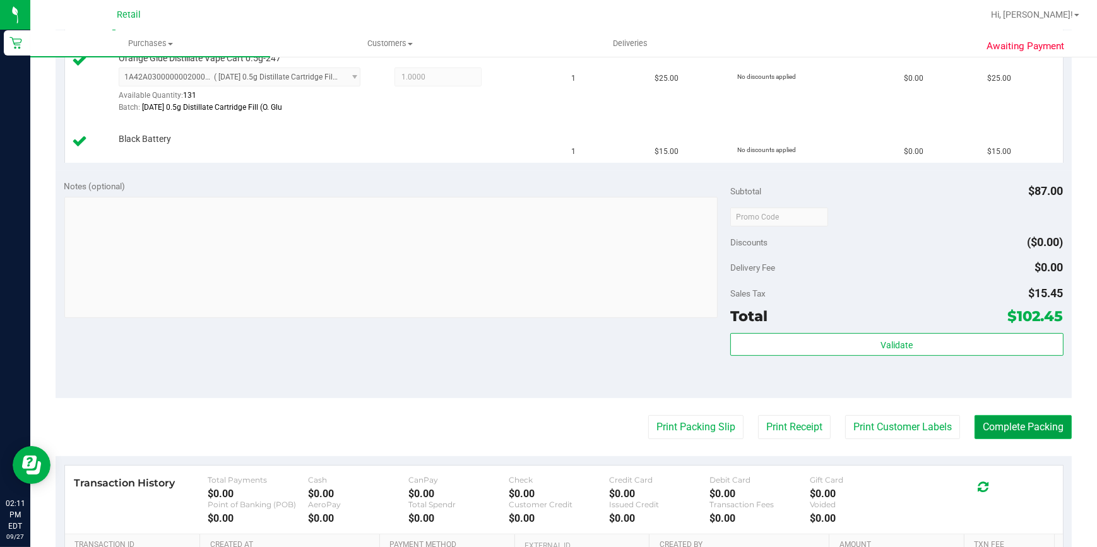
drag, startPoint x: 1005, startPoint y: 430, endPoint x: 998, endPoint y: 429, distance: 7.7
click at [998, 429] on button "Complete Packing" at bounding box center [1022, 427] width 97 height 24
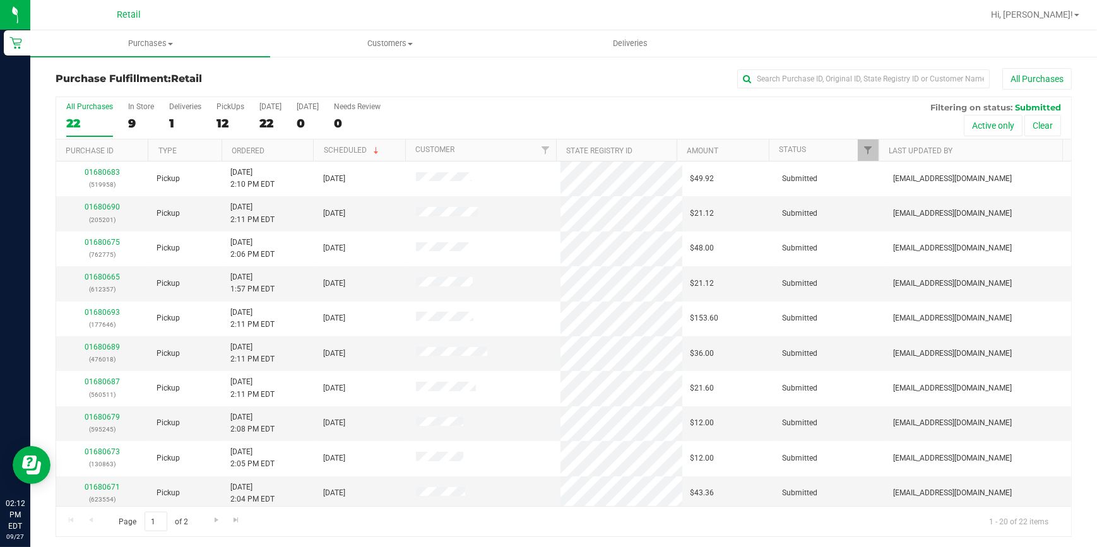
click at [864, 67] on div "Purchase Fulfillment: Retail All Purchases All Purchases 22 In Store 9 Deliveri…" at bounding box center [563, 303] width 1066 height 494
click at [856, 90] on div "Purchase Fulfillment: Retail All Purchases" at bounding box center [564, 82] width 1016 height 28
click at [846, 84] on input "text" at bounding box center [863, 78] width 252 height 19
type input "357"
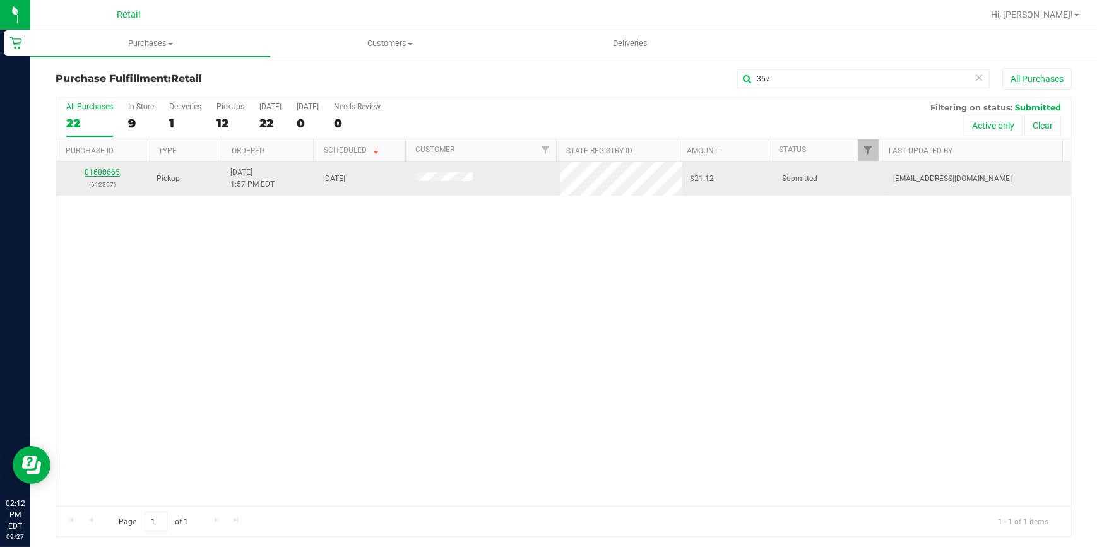
click at [112, 174] on link "01680665" at bounding box center [102, 172] width 35 height 9
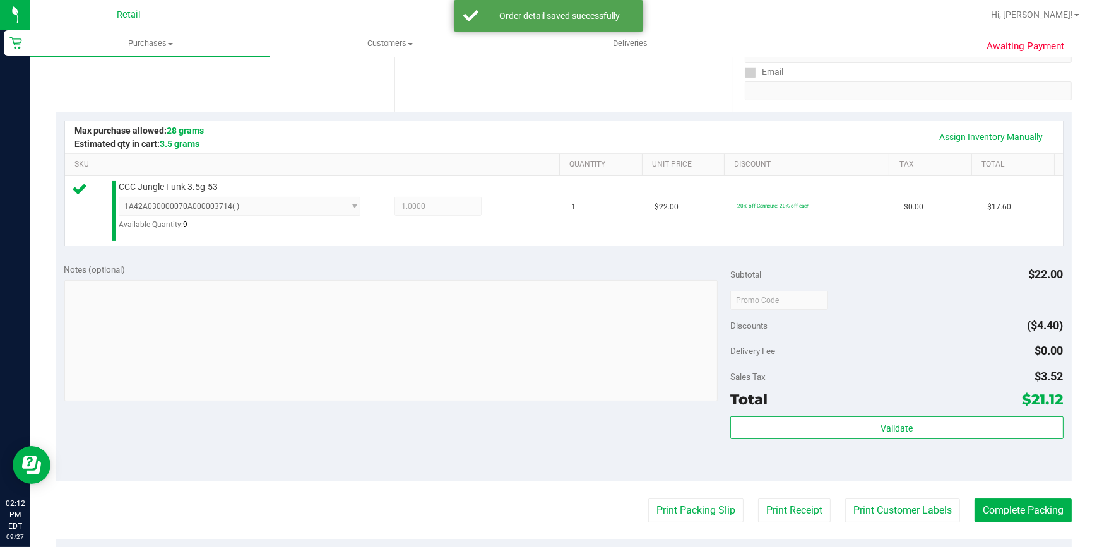
scroll to position [229, 0]
click at [1030, 500] on button "Complete Packing" at bounding box center [1022, 510] width 97 height 24
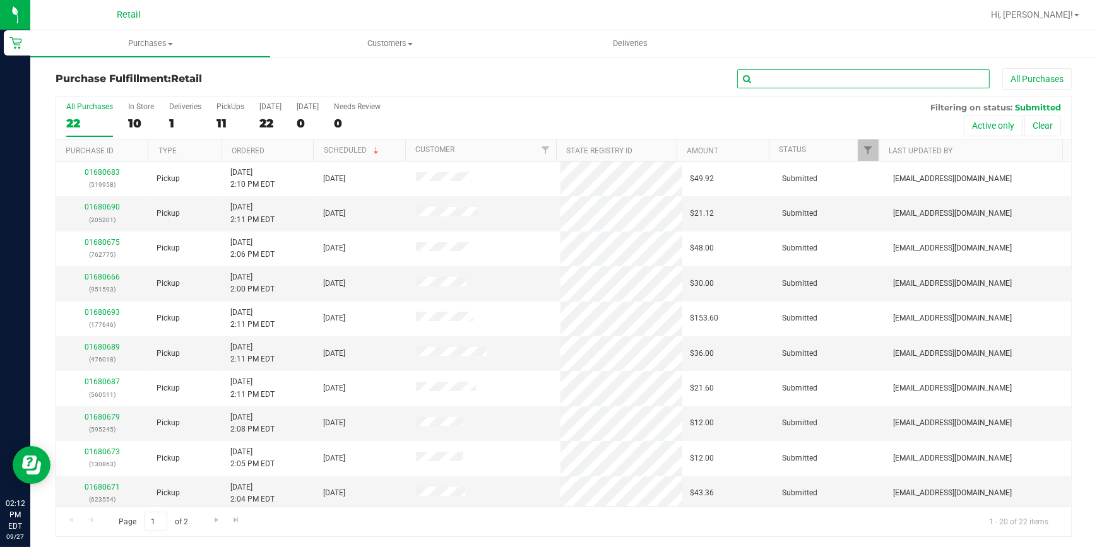
click at [842, 80] on input "text" at bounding box center [863, 78] width 252 height 19
type input "809"
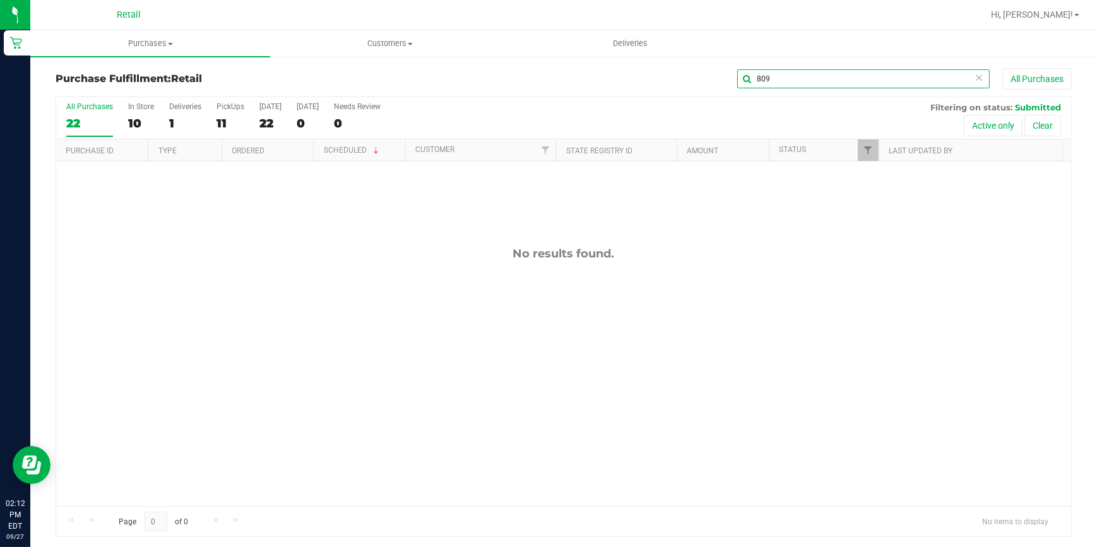
drag, startPoint x: 777, startPoint y: 77, endPoint x: 666, endPoint y: 87, distance: 112.1
click at [667, 87] on div "809 All Purchases" at bounding box center [732, 78] width 677 height 21
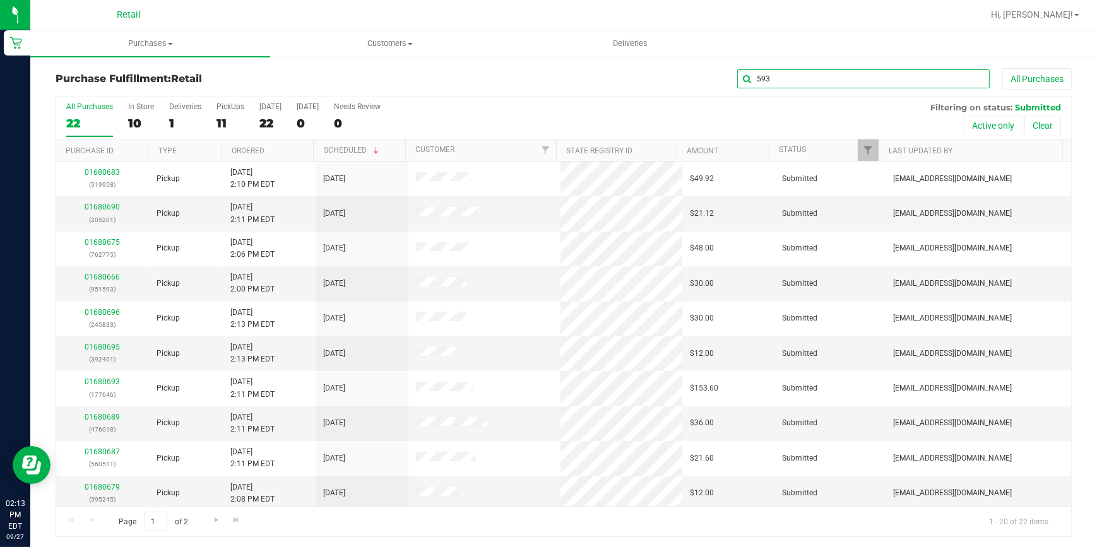
type input "593"
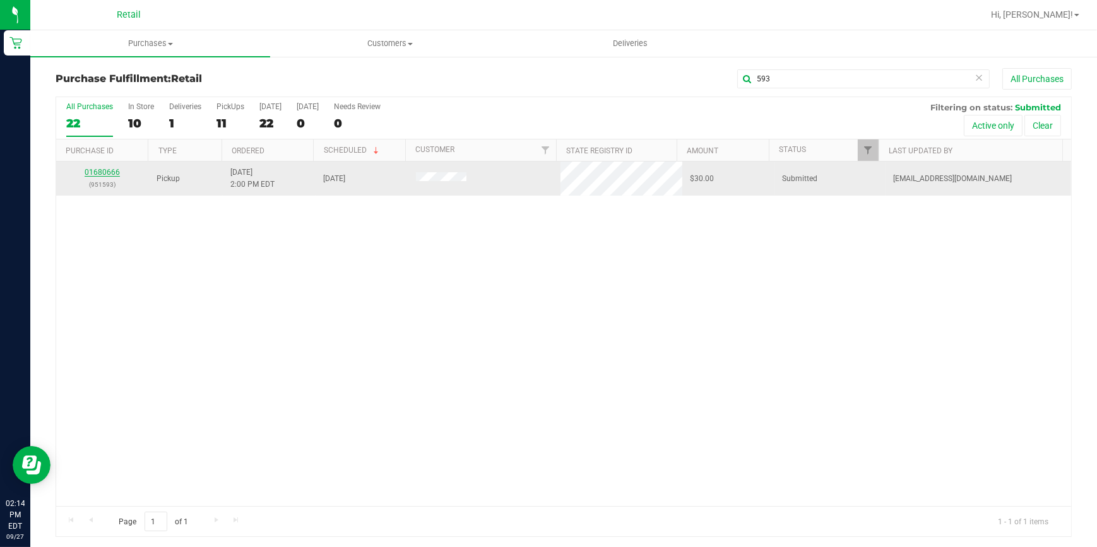
click at [97, 168] on link "01680666" at bounding box center [102, 172] width 35 height 9
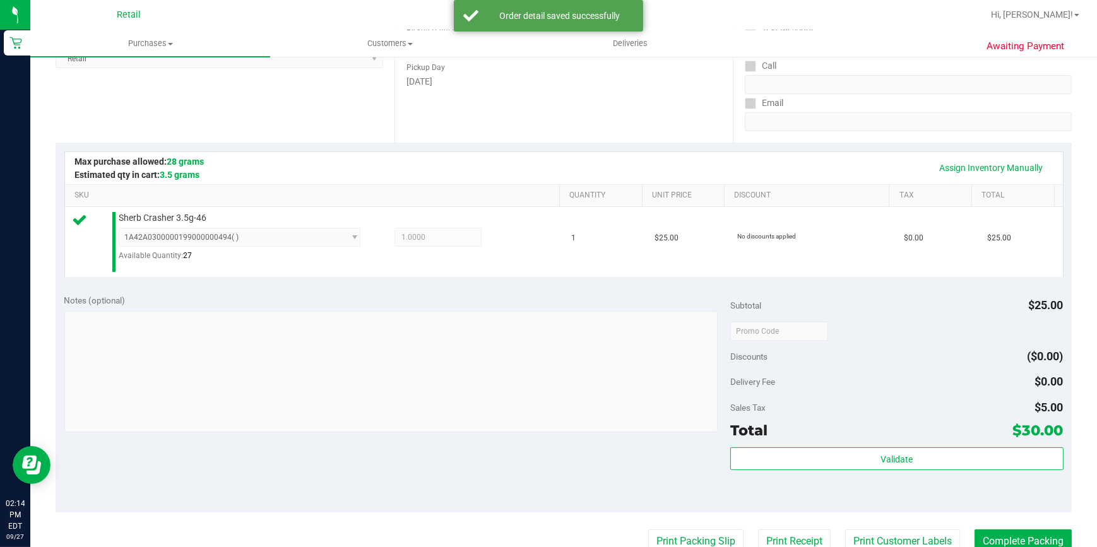
scroll to position [229, 0]
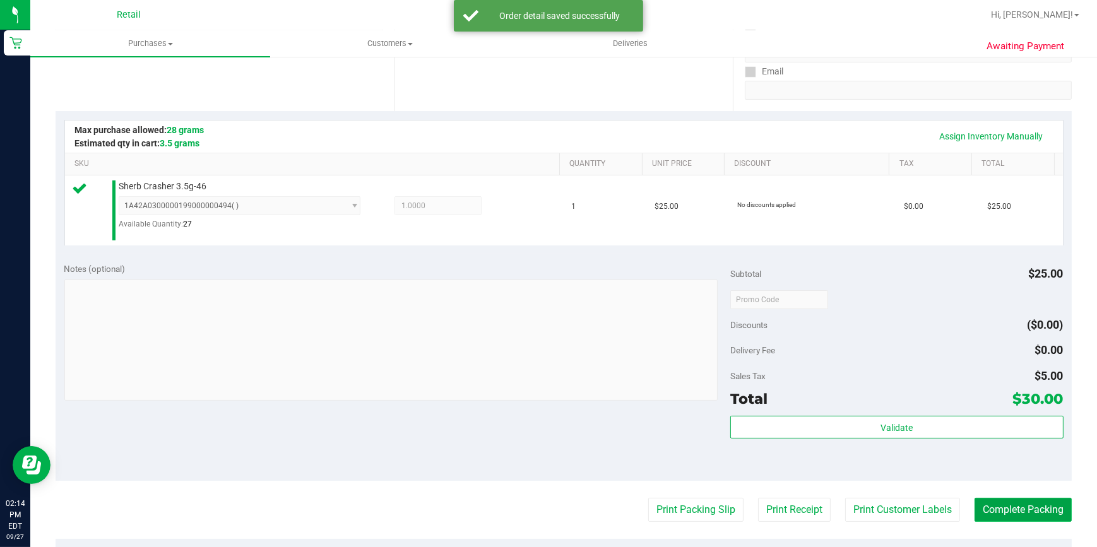
click at [998, 514] on button "Complete Packing" at bounding box center [1022, 510] width 97 height 24
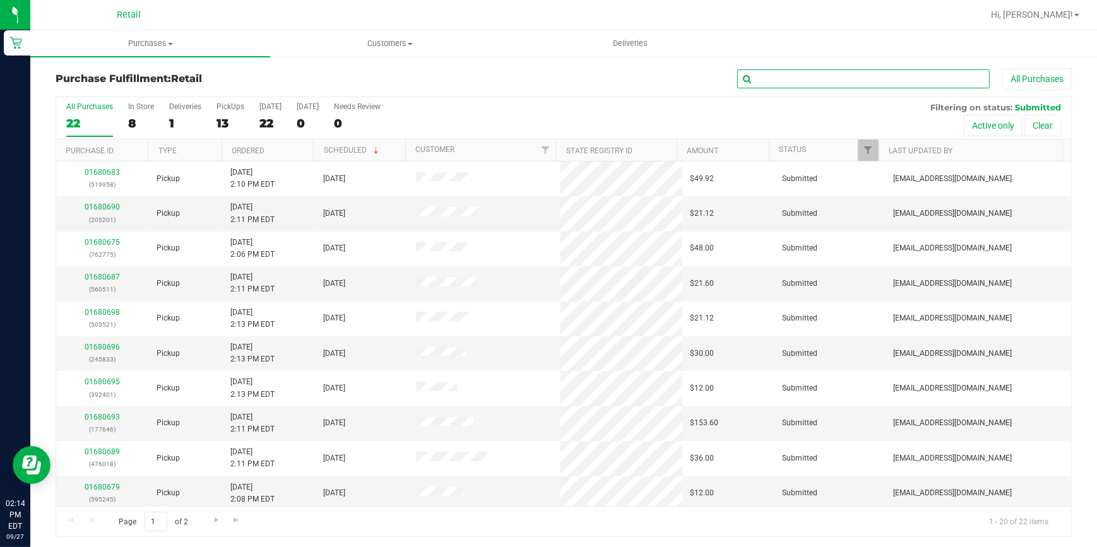
click at [825, 83] on input "text" at bounding box center [863, 78] width 252 height 19
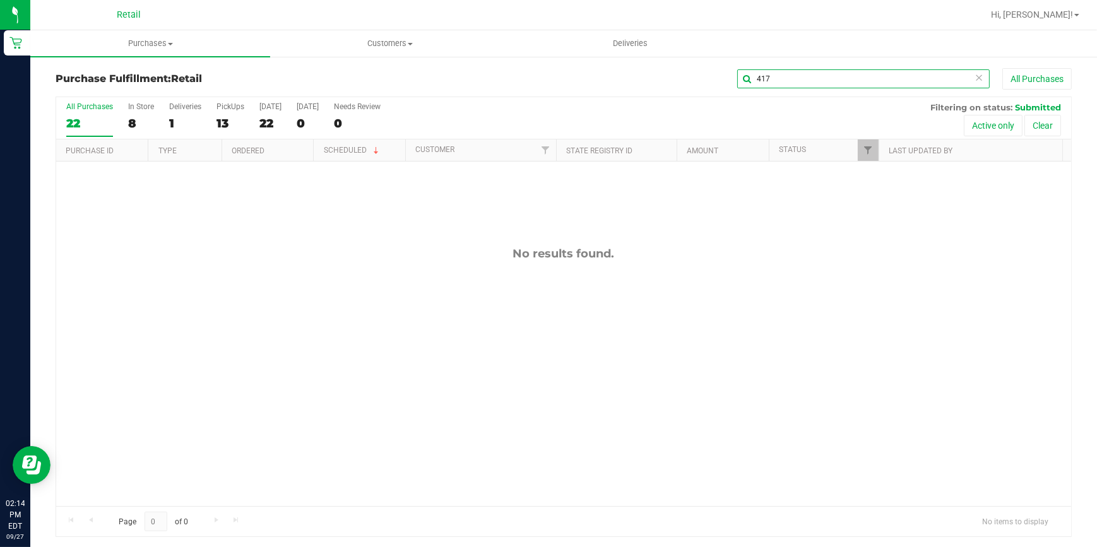
click at [789, 72] on input "417" at bounding box center [863, 78] width 252 height 19
type input "4"
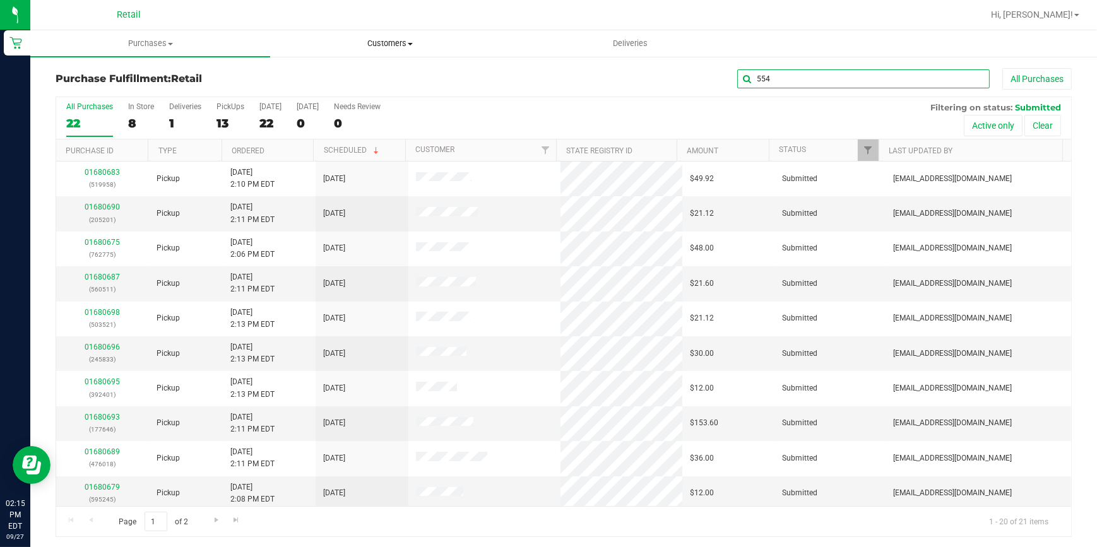
type input "554"
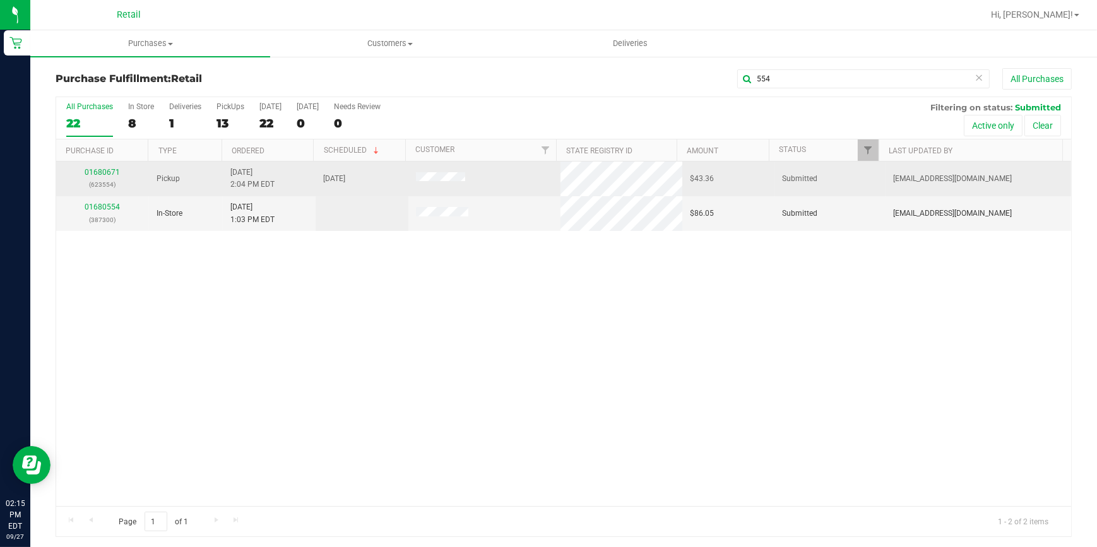
click at [98, 167] on div "01680671 (623554)" at bounding box center [103, 179] width 78 height 24
click at [97, 175] on link "01680671" at bounding box center [102, 172] width 35 height 9
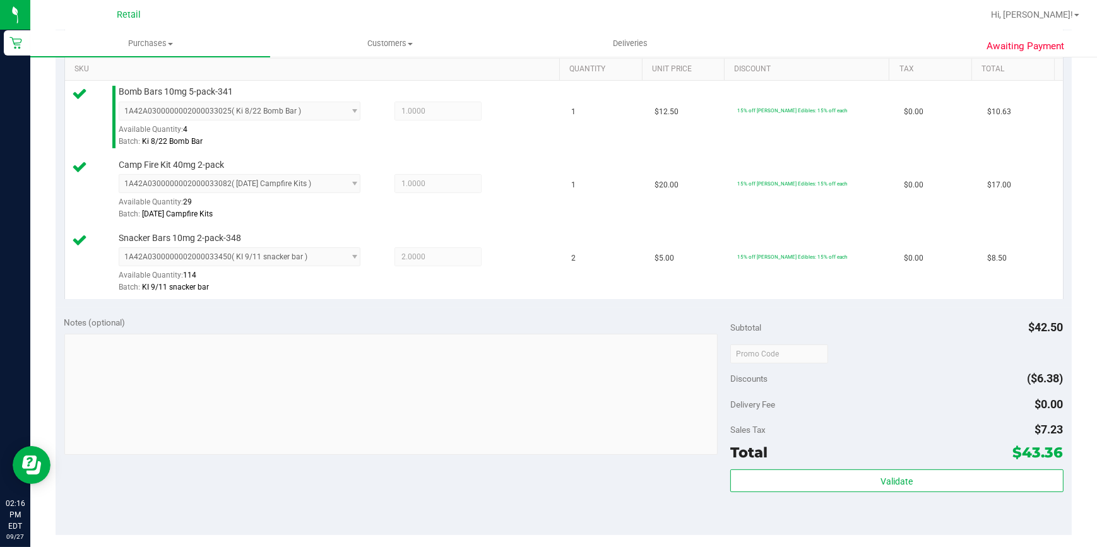
scroll to position [344, 0]
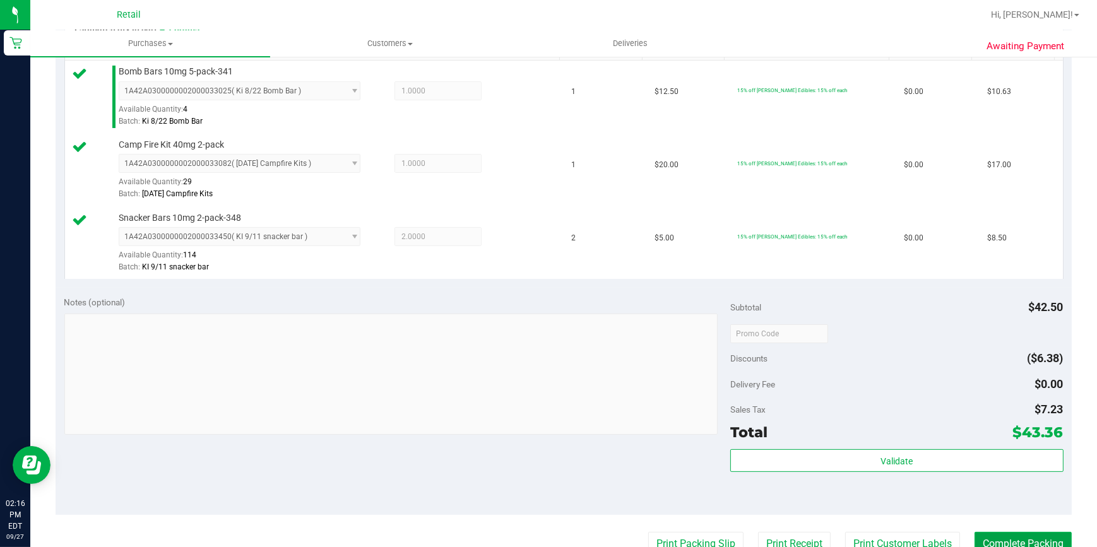
click at [1010, 540] on button "Complete Packing" at bounding box center [1022, 544] width 97 height 24
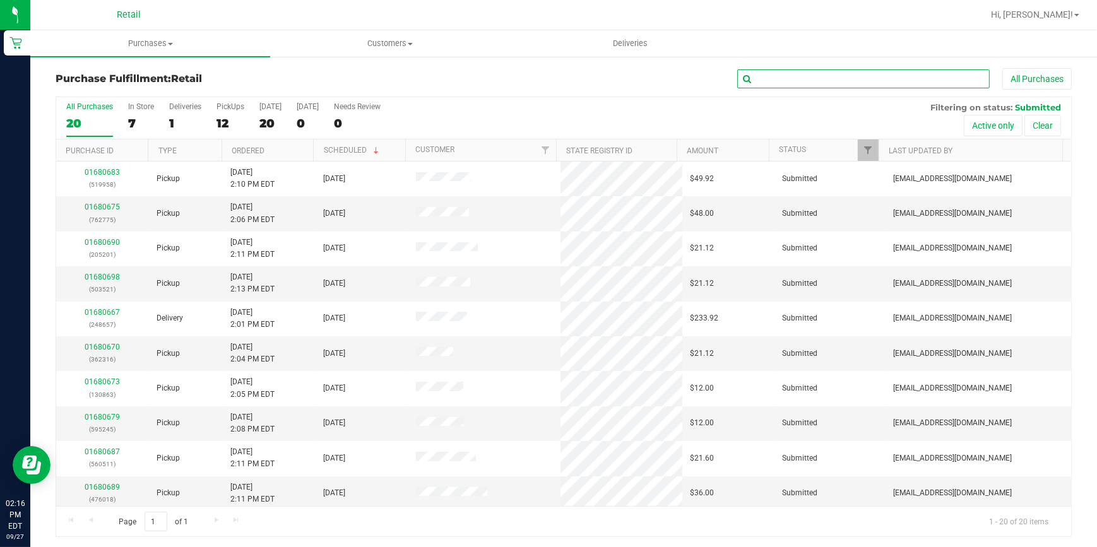
click at [846, 80] on input "text" at bounding box center [863, 78] width 252 height 19
type input "4"
type input "245"
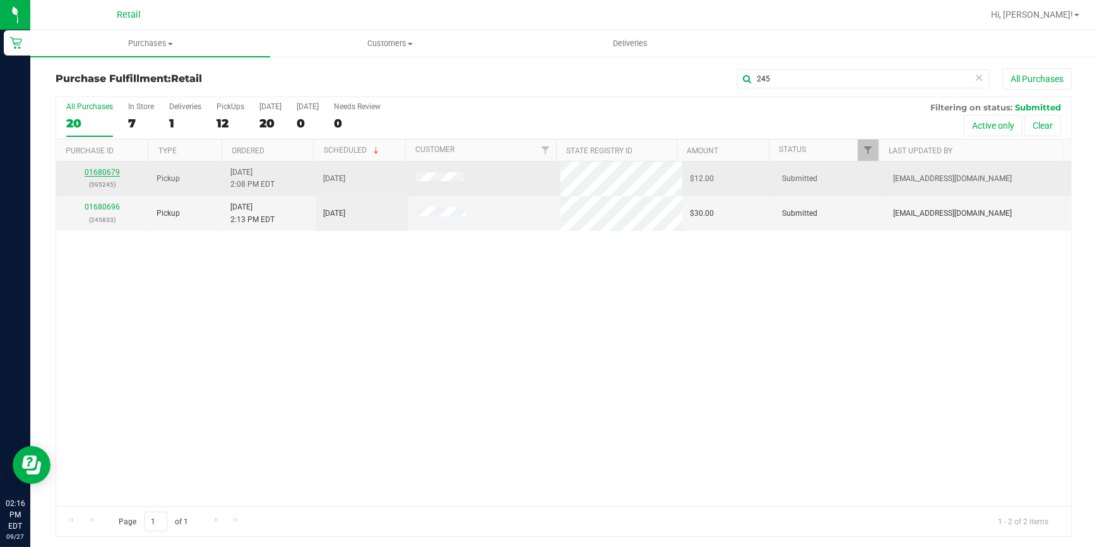
click at [109, 171] on link "01680679" at bounding box center [102, 172] width 35 height 9
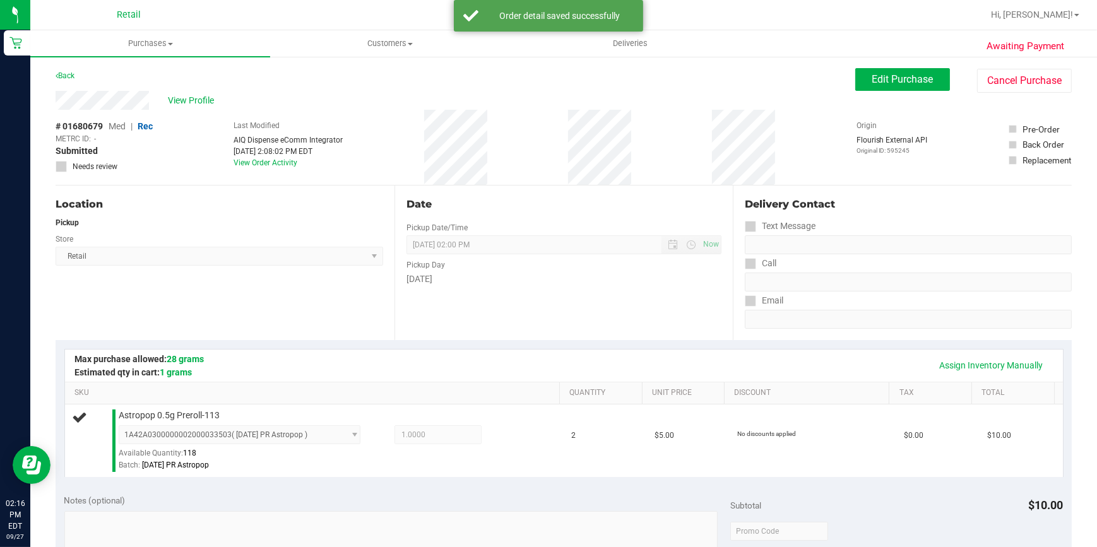
click at [222, 201] on div "Location" at bounding box center [219, 204] width 327 height 15
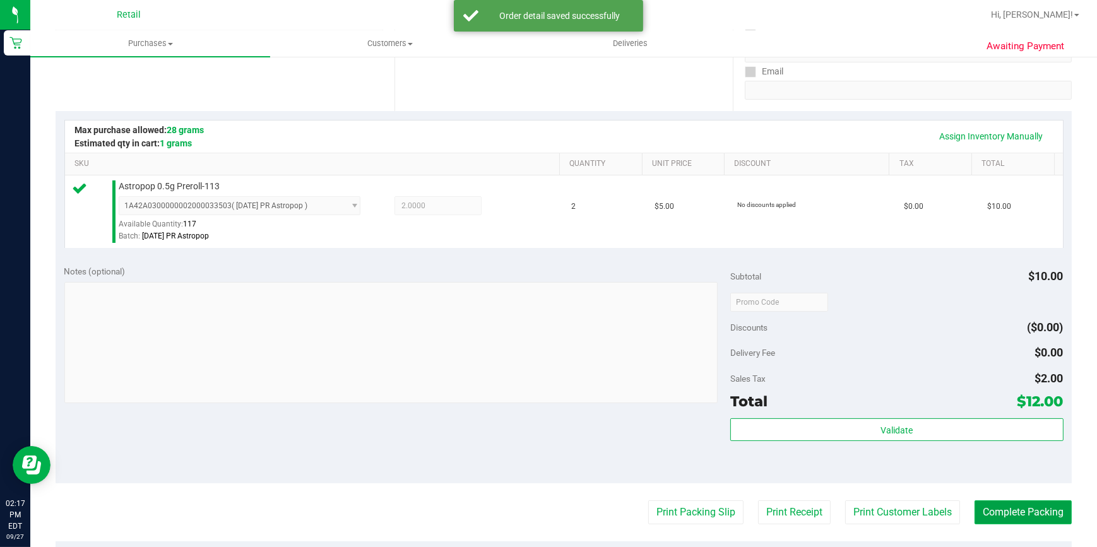
click at [1050, 510] on button "Complete Packing" at bounding box center [1022, 512] width 97 height 24
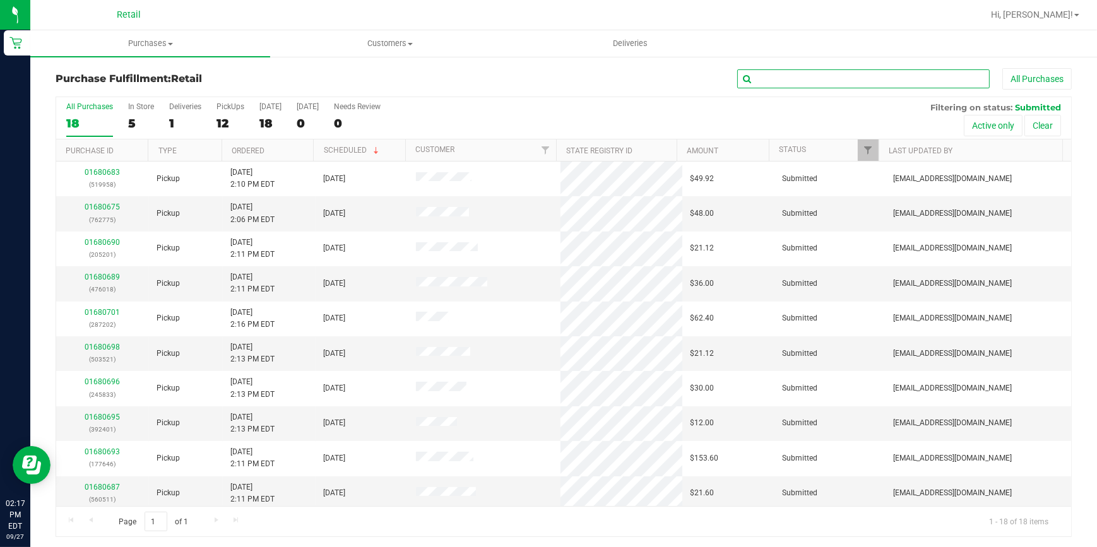
click at [870, 80] on input "text" at bounding box center [863, 78] width 252 height 19
type input "775"
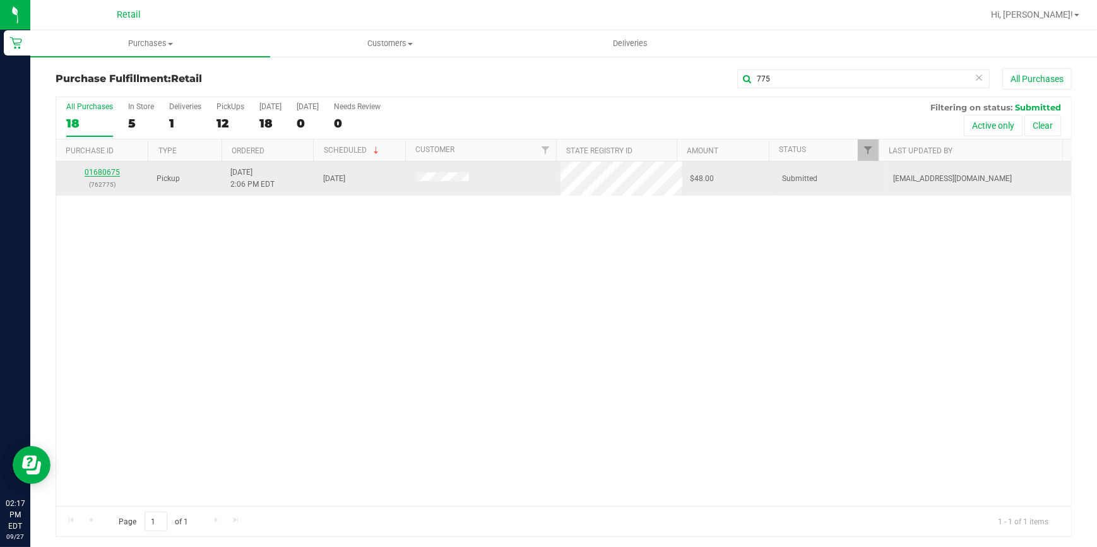
click at [103, 174] on link "01680675" at bounding box center [102, 172] width 35 height 9
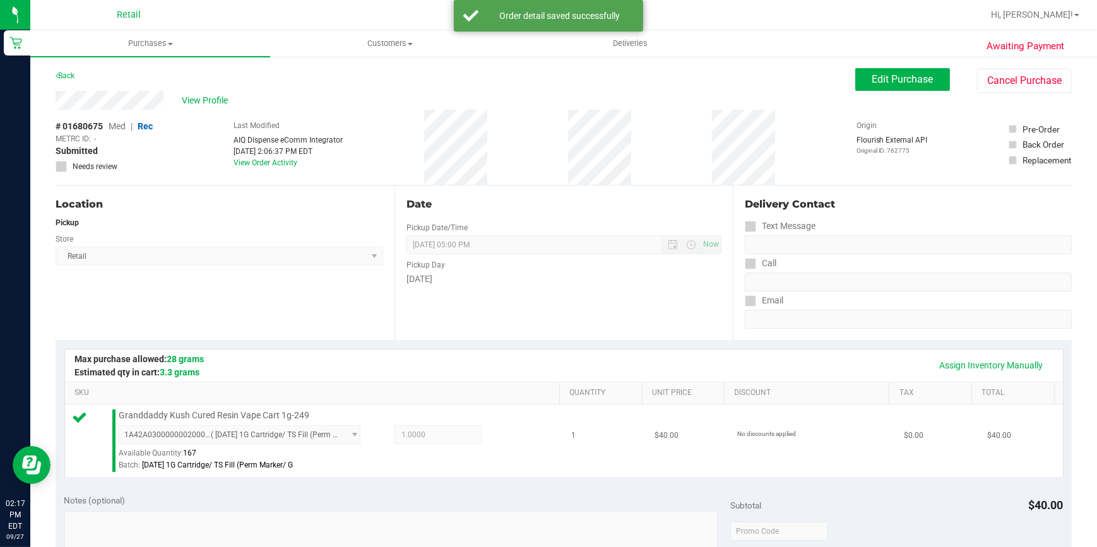
scroll to position [286, 0]
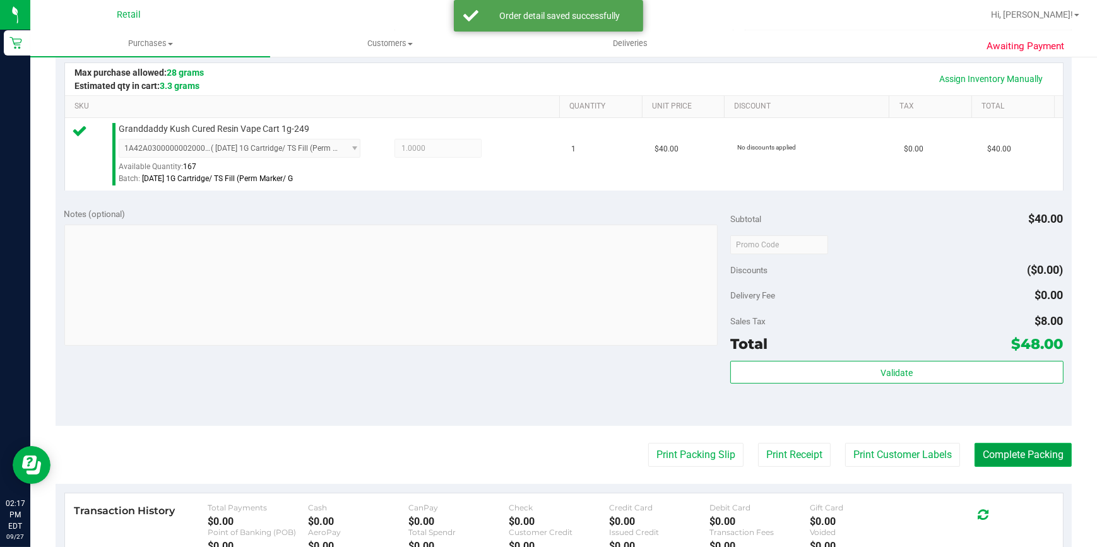
click at [1001, 454] on button "Complete Packing" at bounding box center [1022, 455] width 97 height 24
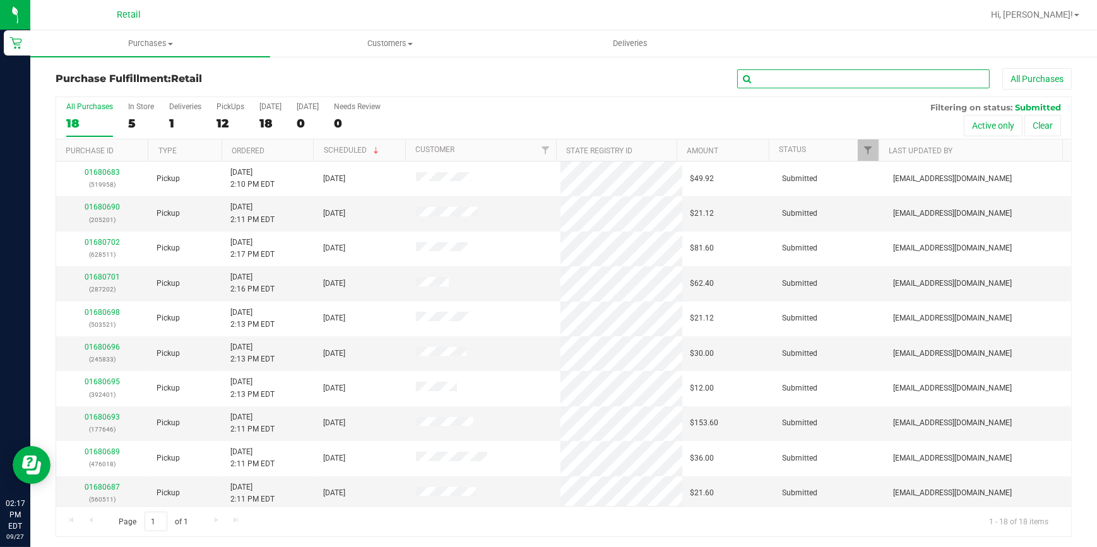
click at [782, 76] on input "text" at bounding box center [863, 78] width 252 height 19
type input "316"
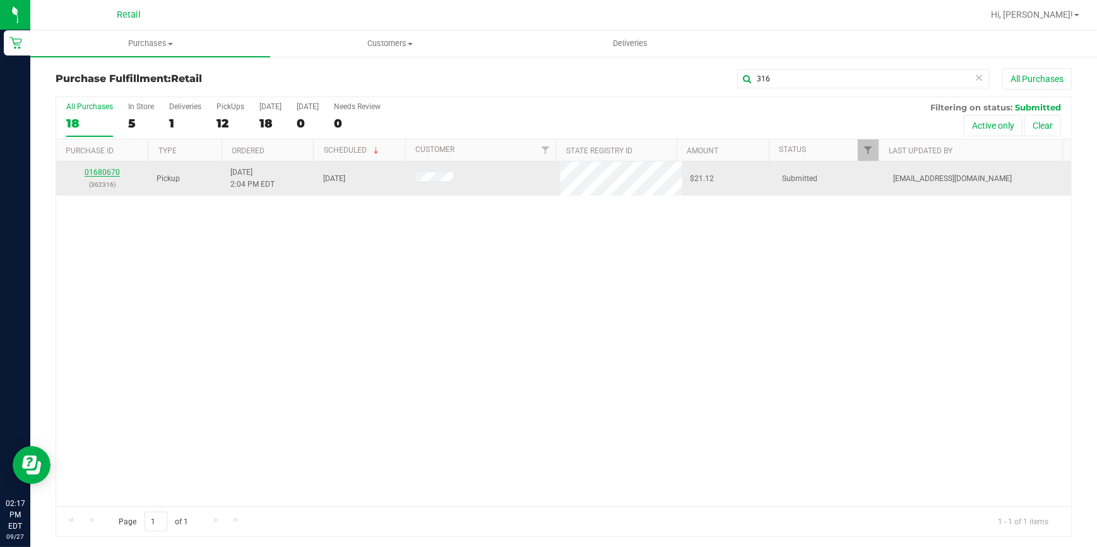
click at [113, 170] on link "01680670" at bounding box center [102, 172] width 35 height 9
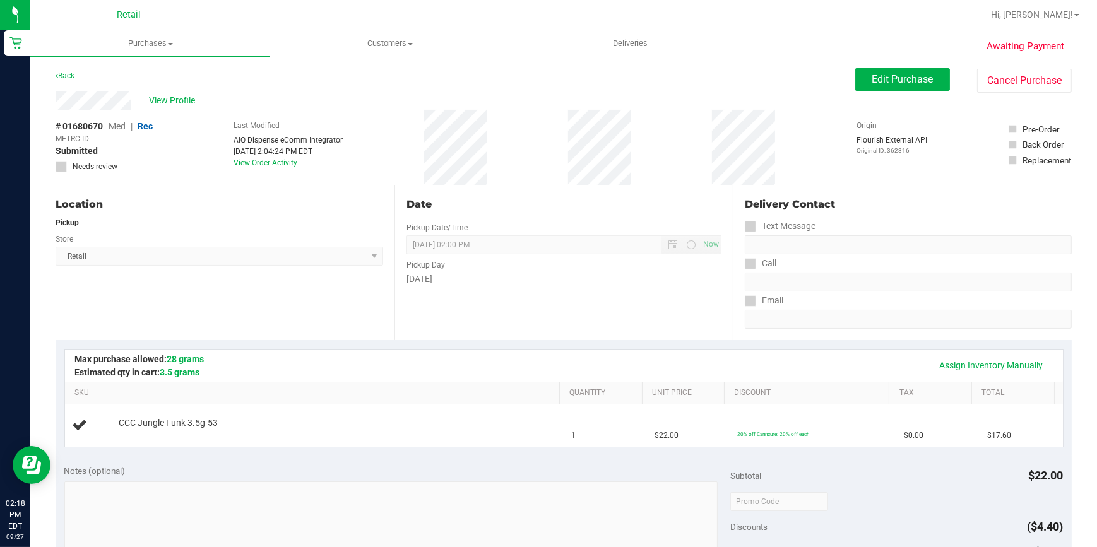
click at [151, 173] on div "# 01680670 Med | Rec METRC ID: - Submitted Needs review" at bounding box center [104, 147] width 97 height 75
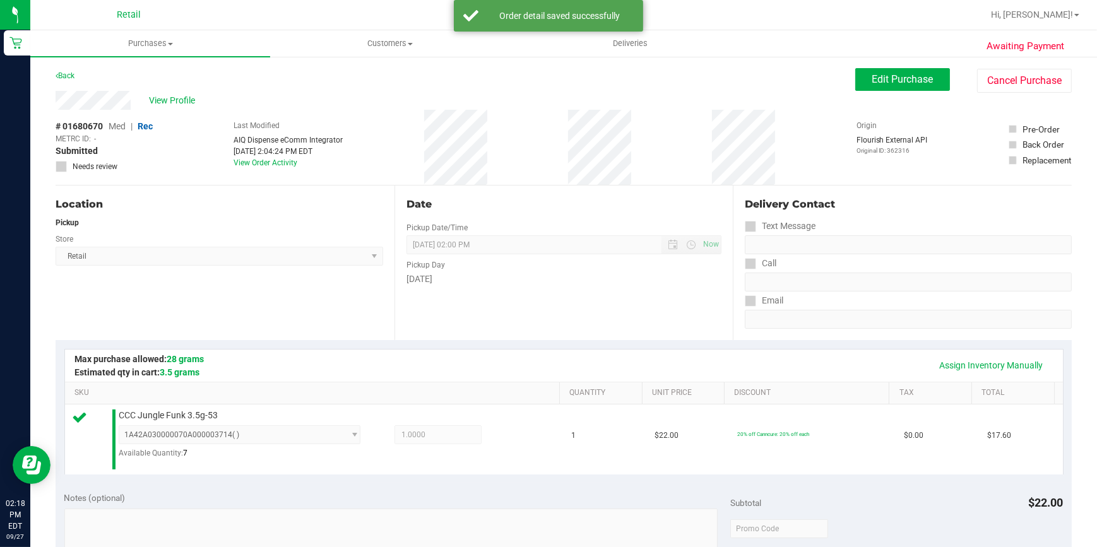
scroll to position [286, 0]
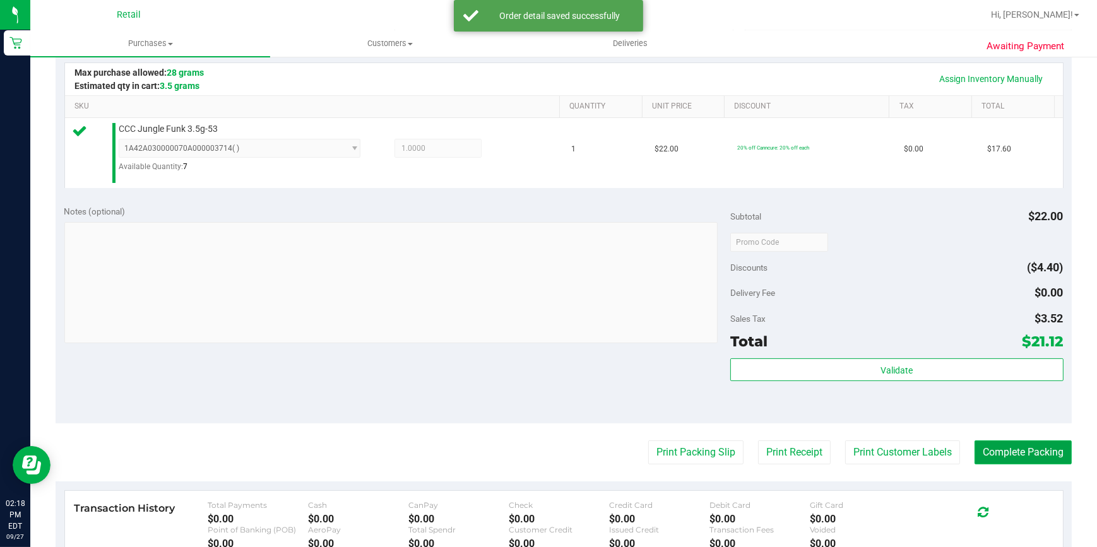
click at [1008, 450] on button "Complete Packing" at bounding box center [1022, 452] width 97 height 24
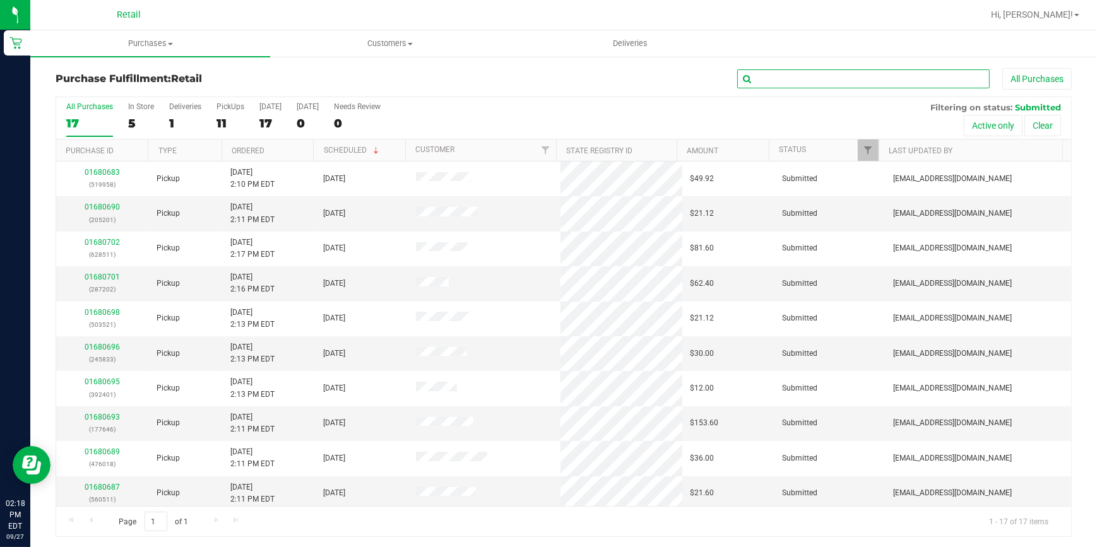
click at [789, 78] on input "text" at bounding box center [863, 78] width 252 height 19
type input "863"
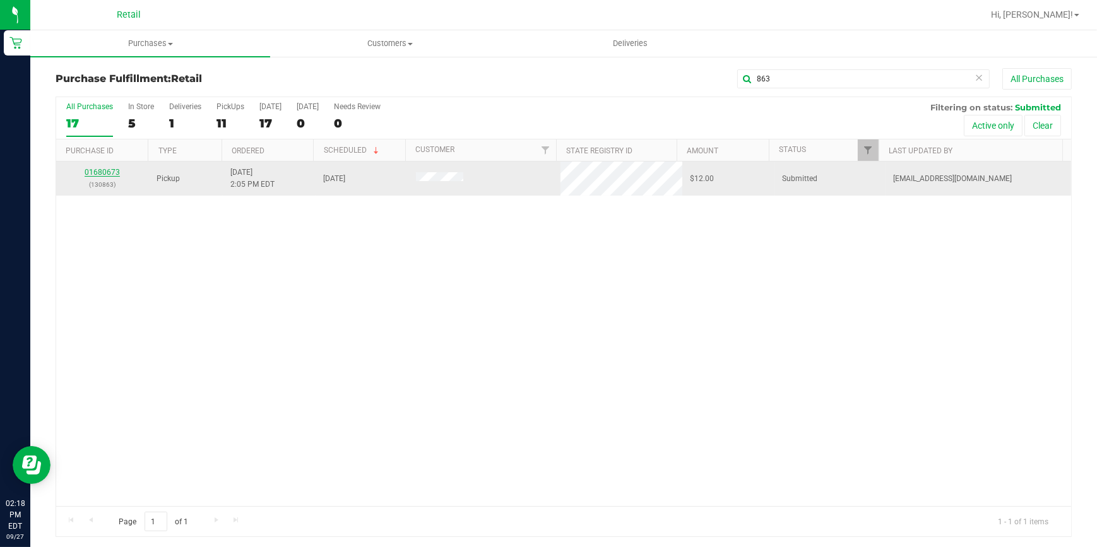
click at [91, 176] on link "01680673" at bounding box center [102, 172] width 35 height 9
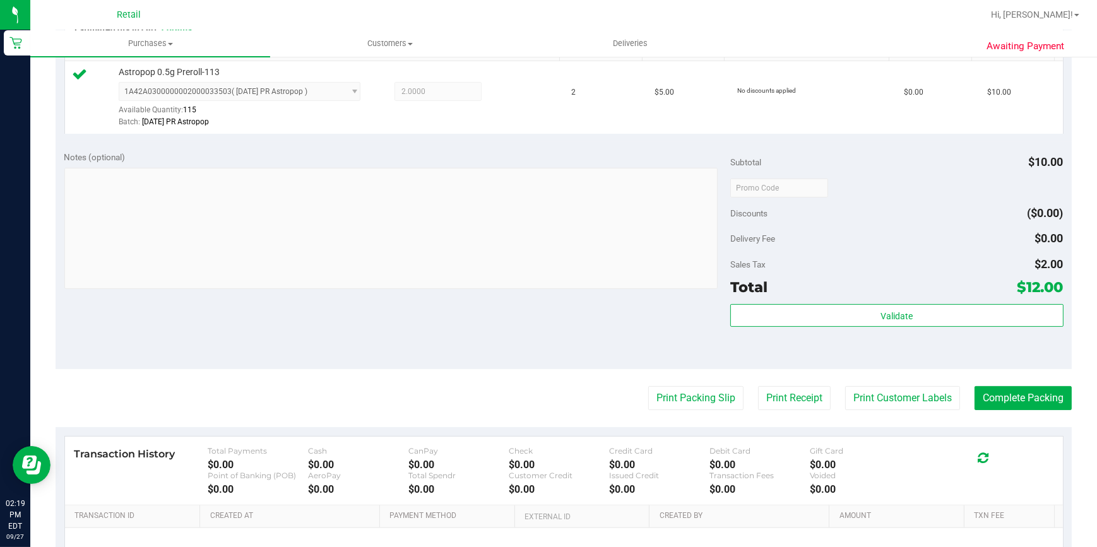
scroll to position [344, 0]
click at [1032, 403] on button "Complete Packing" at bounding box center [1022, 398] width 97 height 24
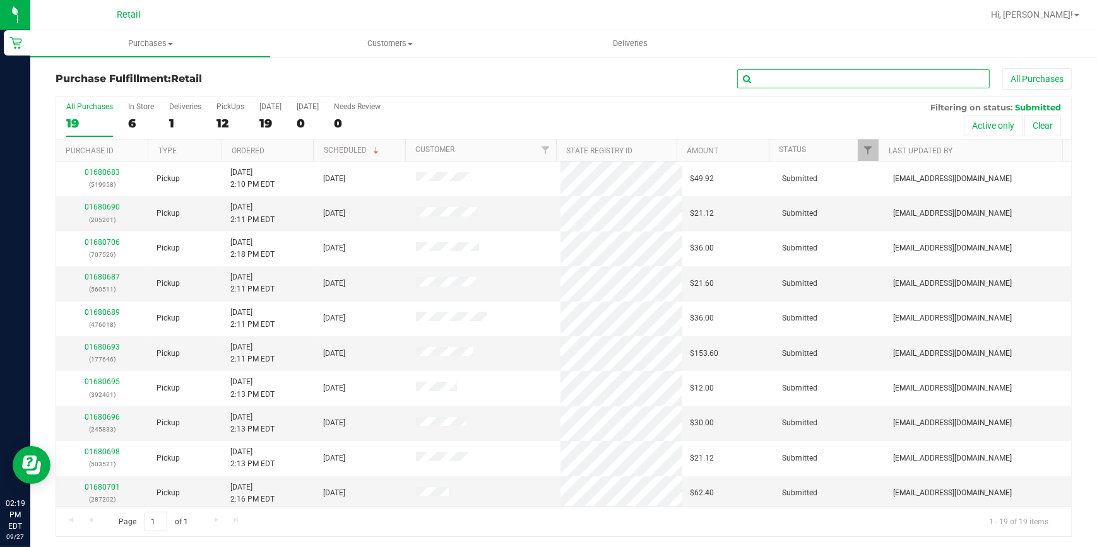
click at [866, 80] on input "text" at bounding box center [863, 78] width 252 height 19
type input "958"
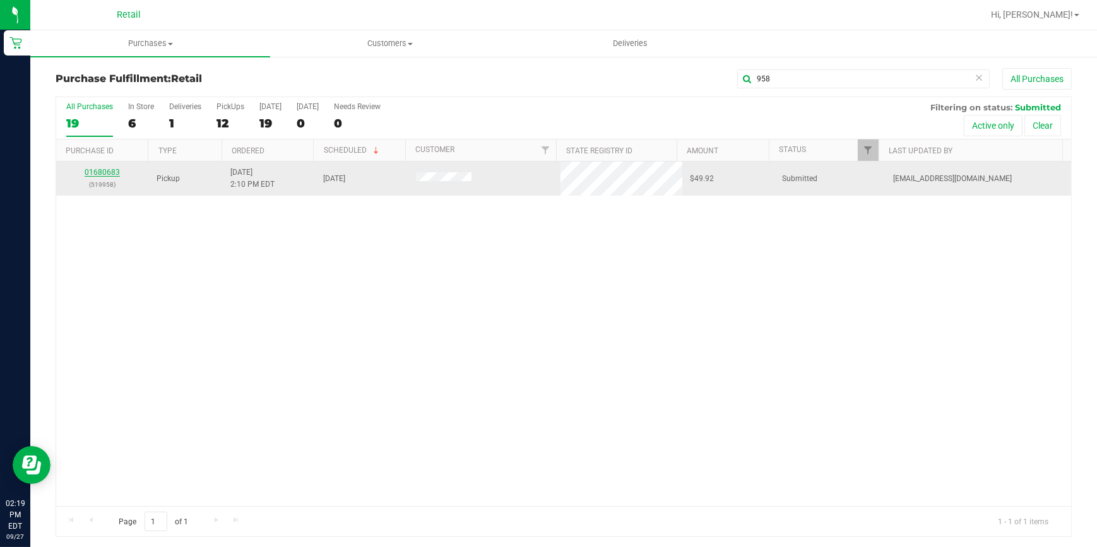
click at [109, 170] on link "01680683" at bounding box center [102, 172] width 35 height 9
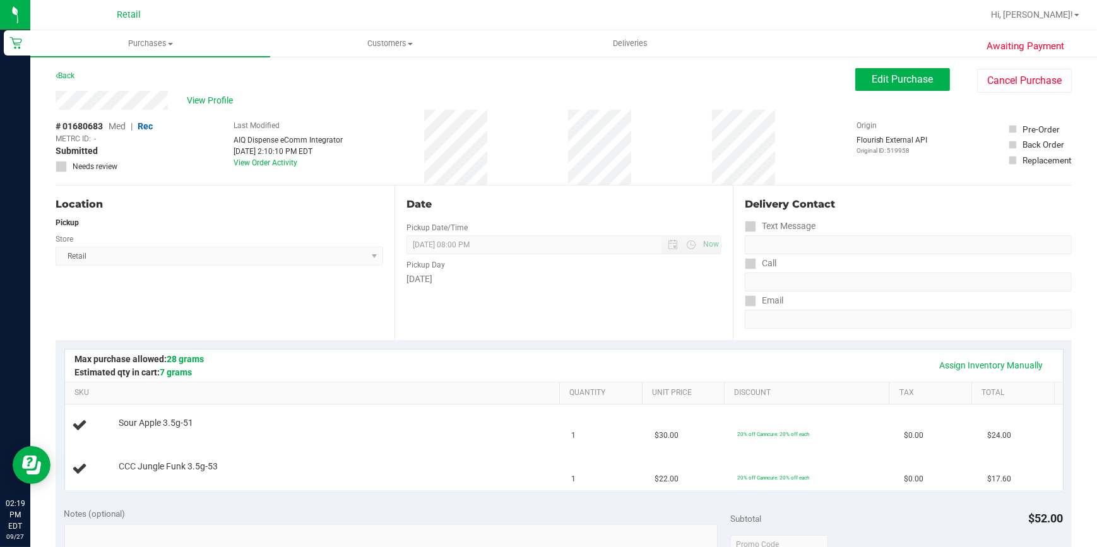
drag, startPoint x: 114, startPoint y: 170, endPoint x: 122, endPoint y: 168, distance: 8.6
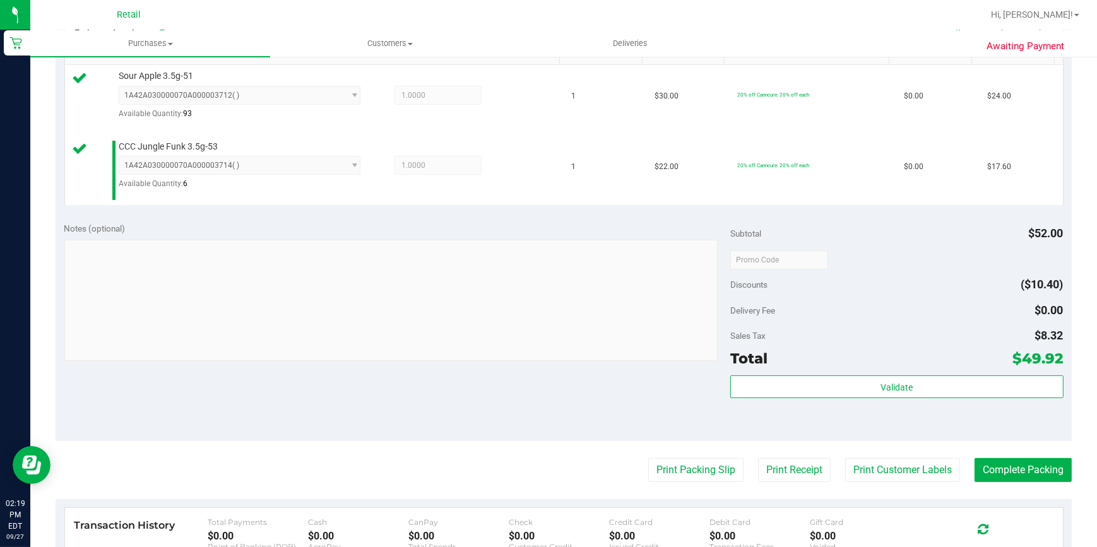
scroll to position [344, 0]
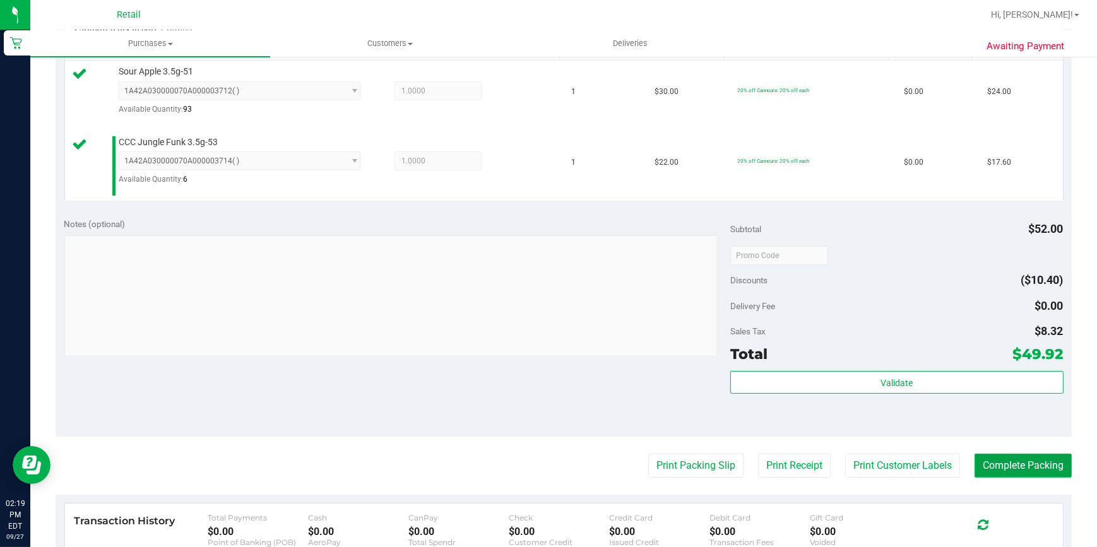
drag, startPoint x: 1023, startPoint y: 455, endPoint x: 1016, endPoint y: 453, distance: 7.8
click at [1022, 455] on button "Complete Packing" at bounding box center [1022, 466] width 97 height 24
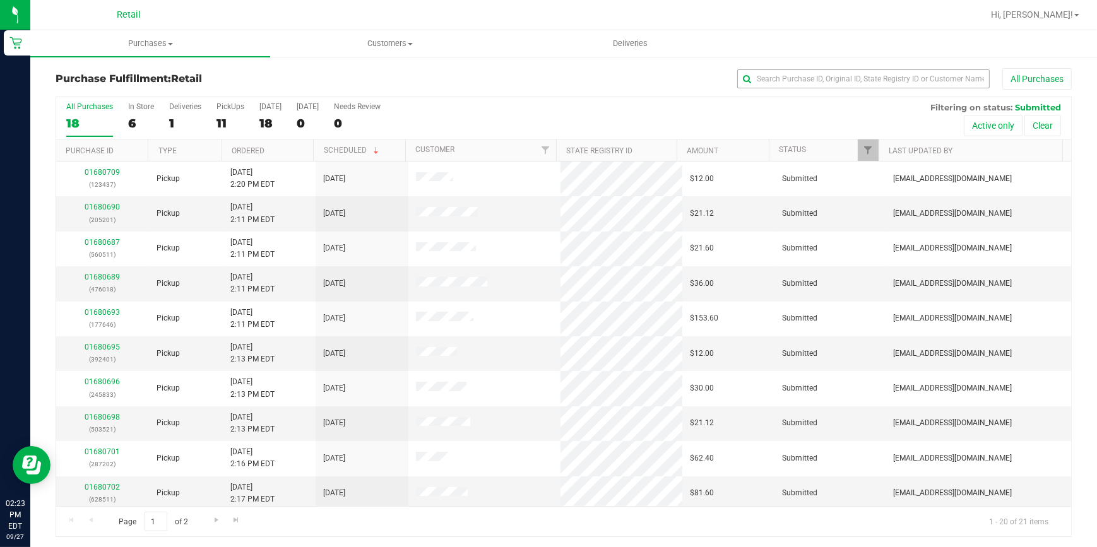
click at [829, 87] on div "Purchase Fulfillment: Retail All Purchases" at bounding box center [564, 82] width 1016 height 28
click at [830, 75] on input "text" at bounding box center [863, 78] width 252 height 19
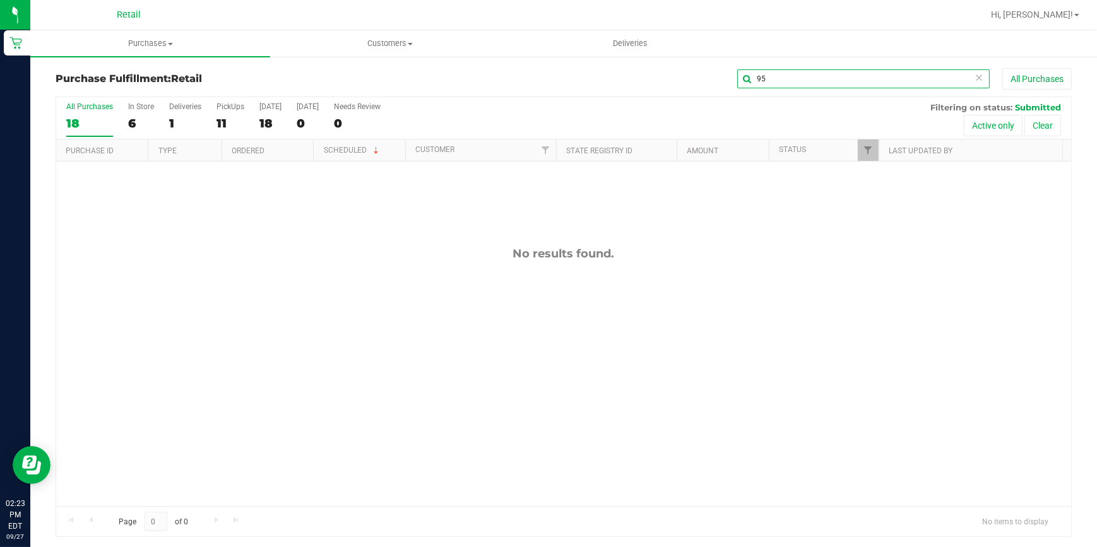
type input "9"
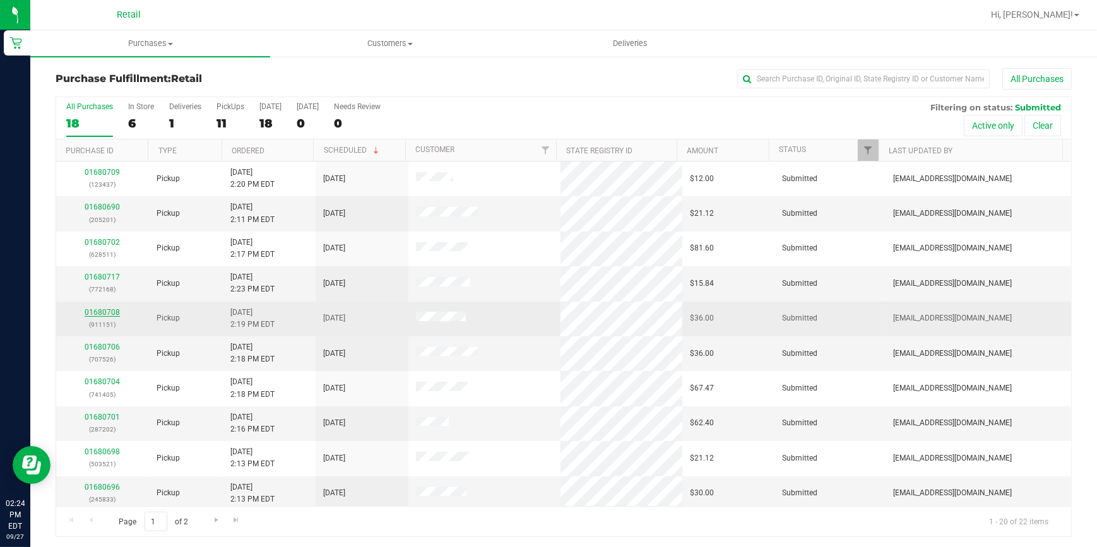
drag, startPoint x: 103, startPoint y: 304, endPoint x: 103, endPoint y: 312, distance: 7.6
click at [103, 308] on td "01680708 (911151)" at bounding box center [102, 319] width 93 height 35
click at [103, 314] on link "01680708" at bounding box center [102, 312] width 35 height 9
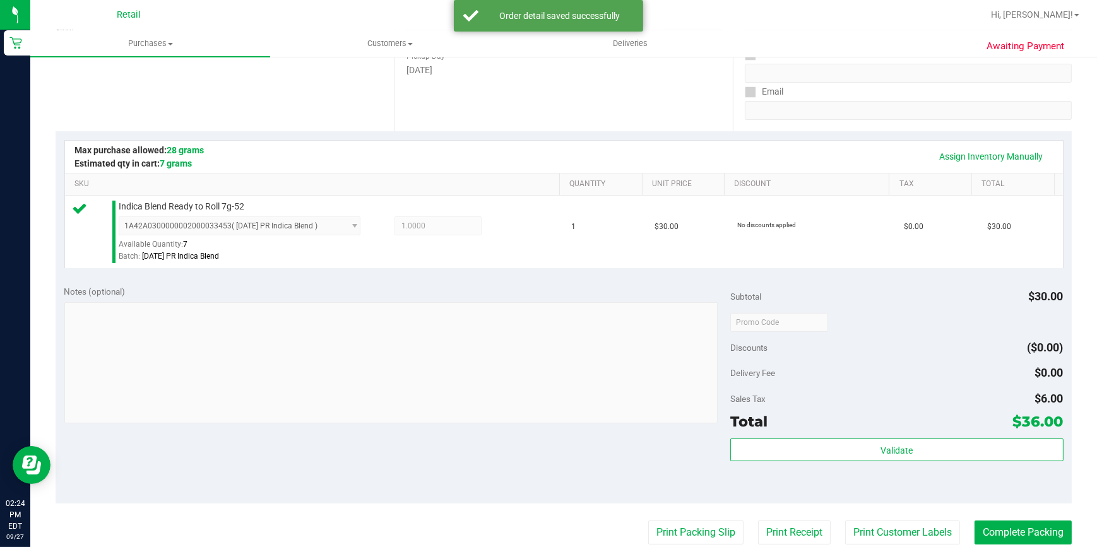
scroll to position [229, 0]
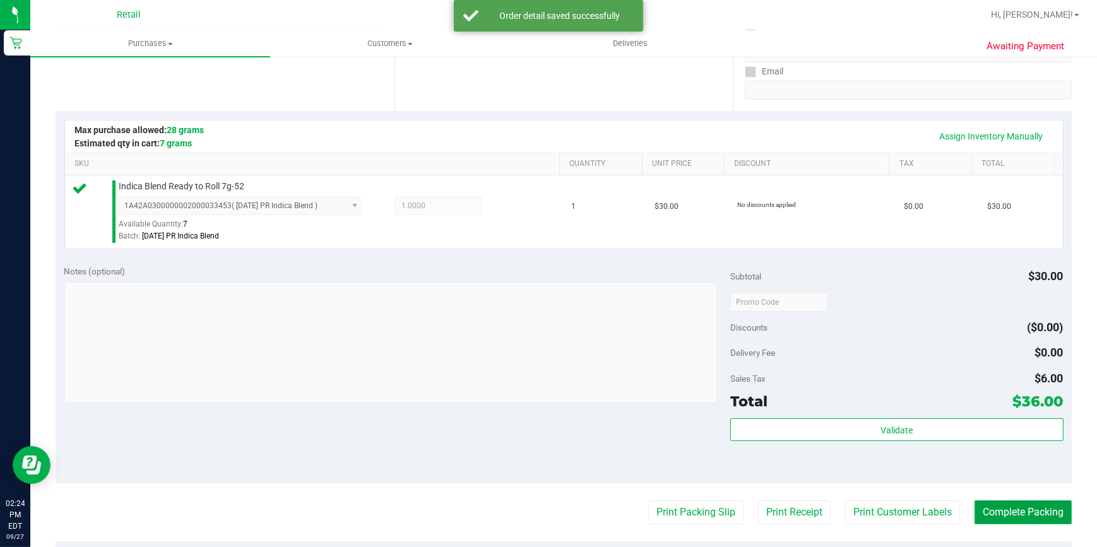
click at [1011, 518] on button "Complete Packing" at bounding box center [1022, 512] width 97 height 24
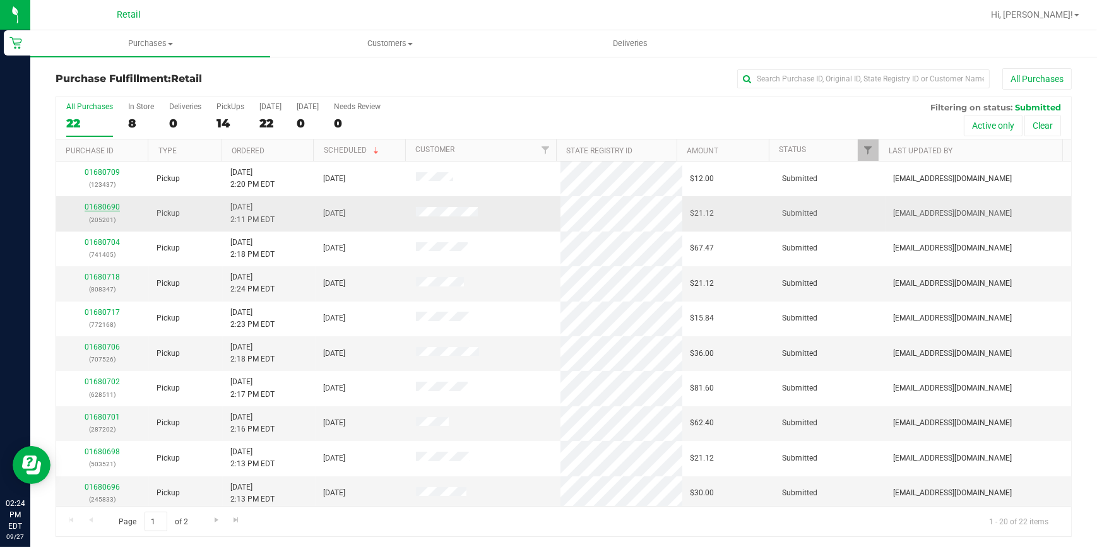
click at [95, 205] on link "01680690" at bounding box center [102, 207] width 35 height 9
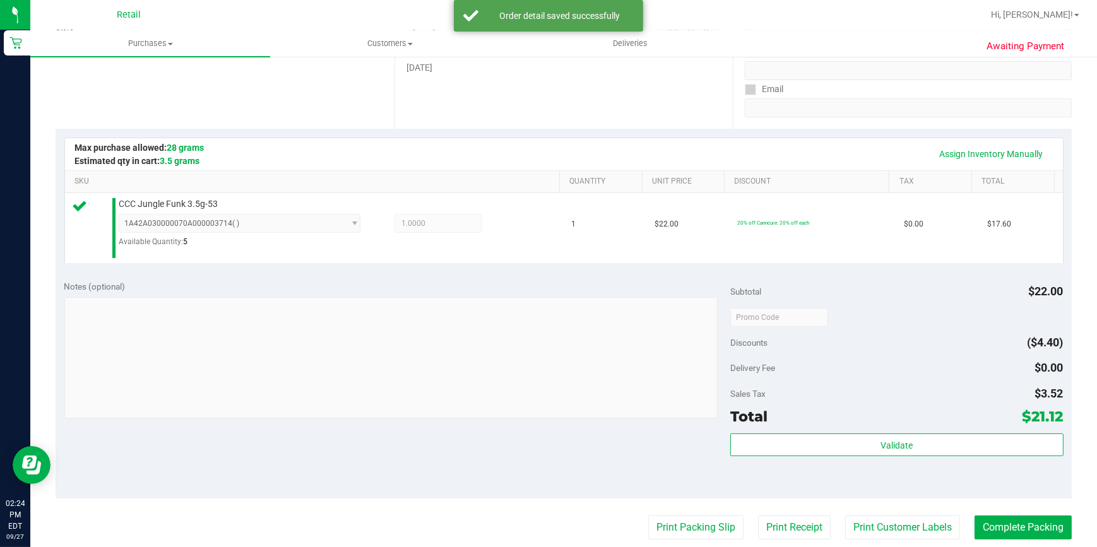
scroll to position [229, 0]
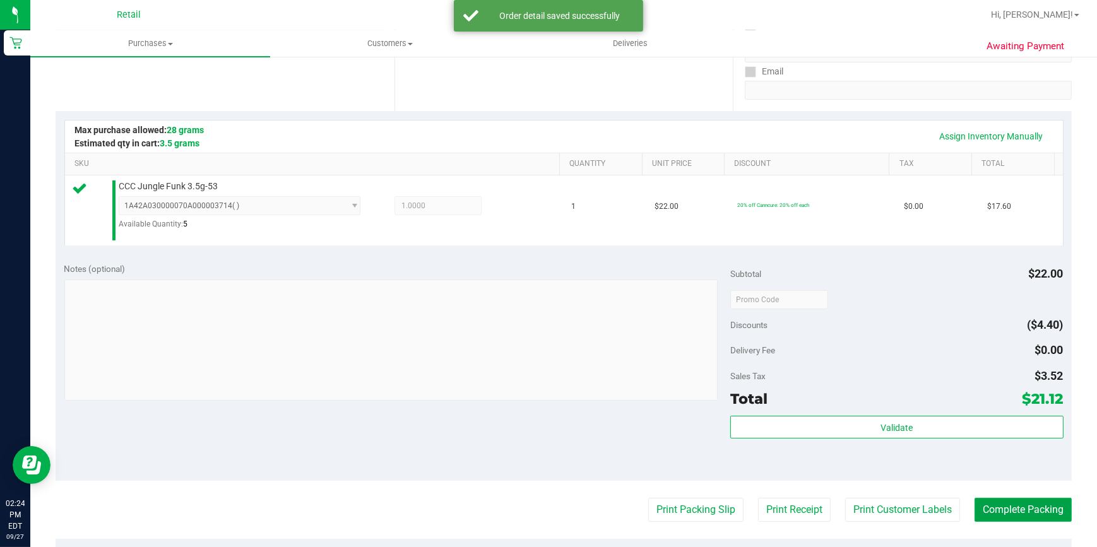
click at [1032, 510] on button "Complete Packing" at bounding box center [1022, 510] width 97 height 24
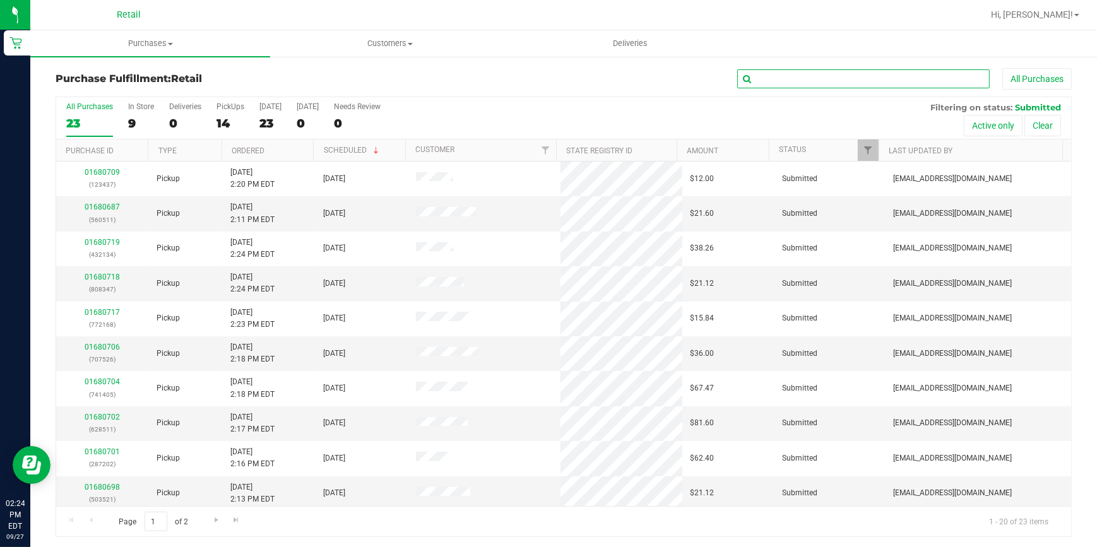
click at [801, 75] on input "text" at bounding box center [863, 78] width 252 height 19
type input "646"
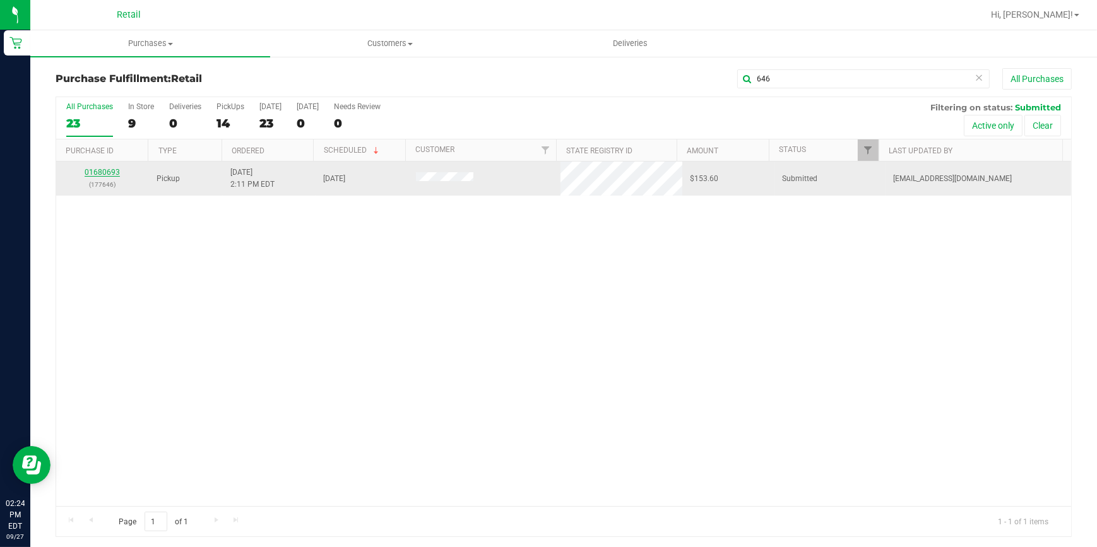
click at [110, 170] on link "01680693" at bounding box center [102, 172] width 35 height 9
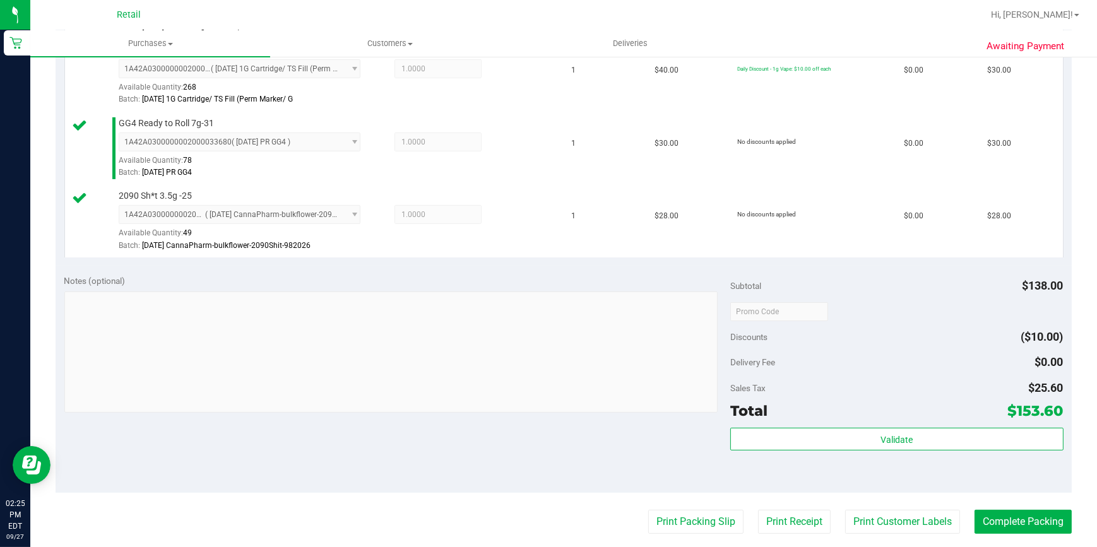
scroll to position [459, 0]
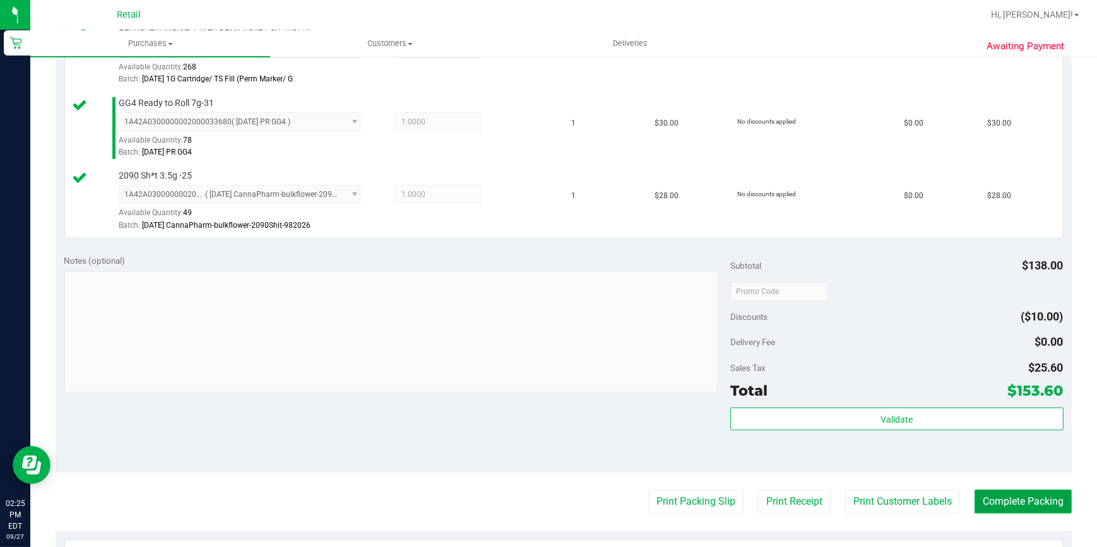
click at [991, 496] on button "Complete Packing" at bounding box center [1022, 502] width 97 height 24
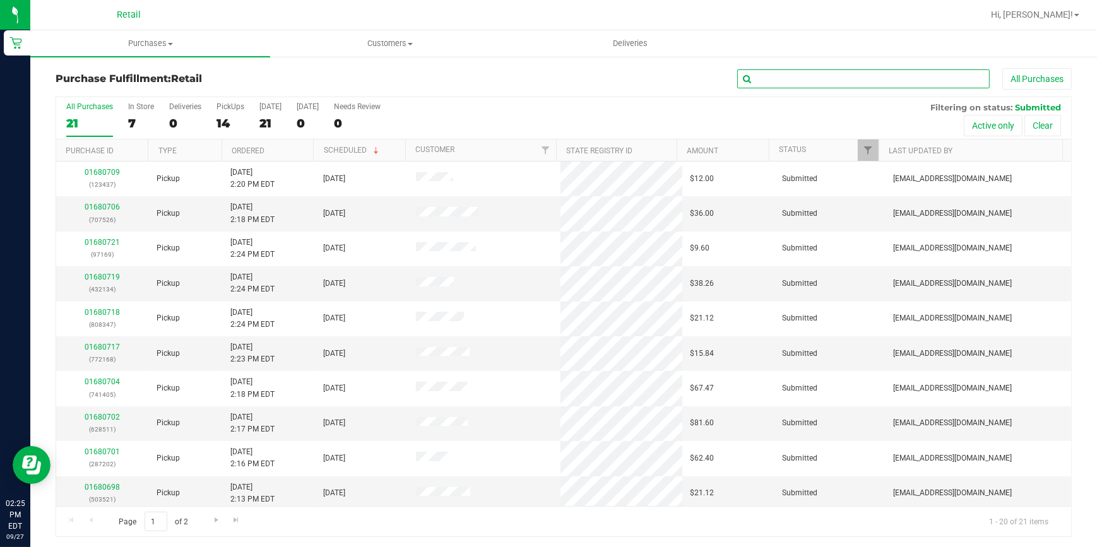
click at [786, 82] on input "text" at bounding box center [863, 78] width 252 height 19
type input "437"
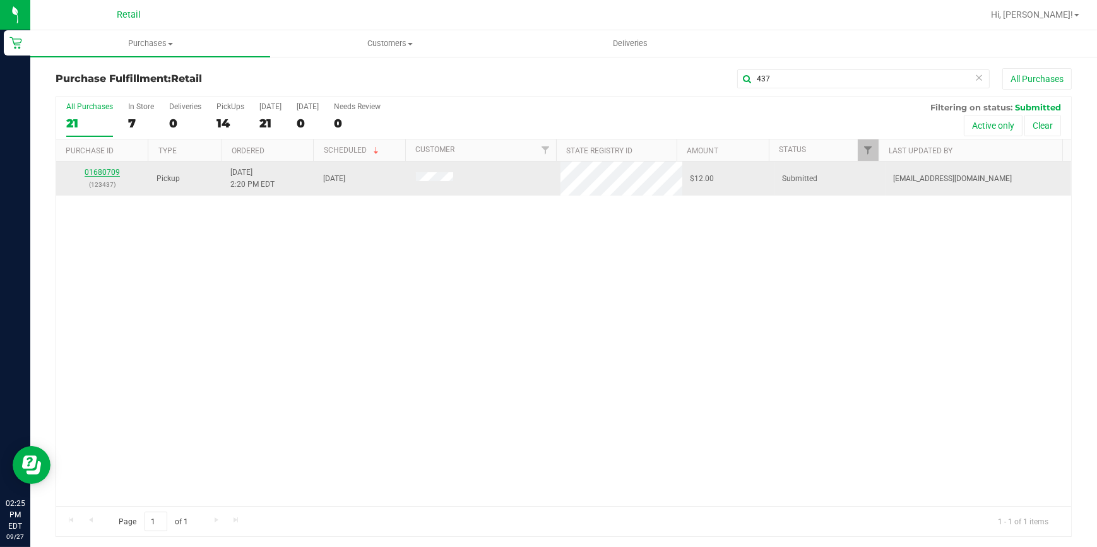
click at [101, 172] on link "01680709" at bounding box center [102, 172] width 35 height 9
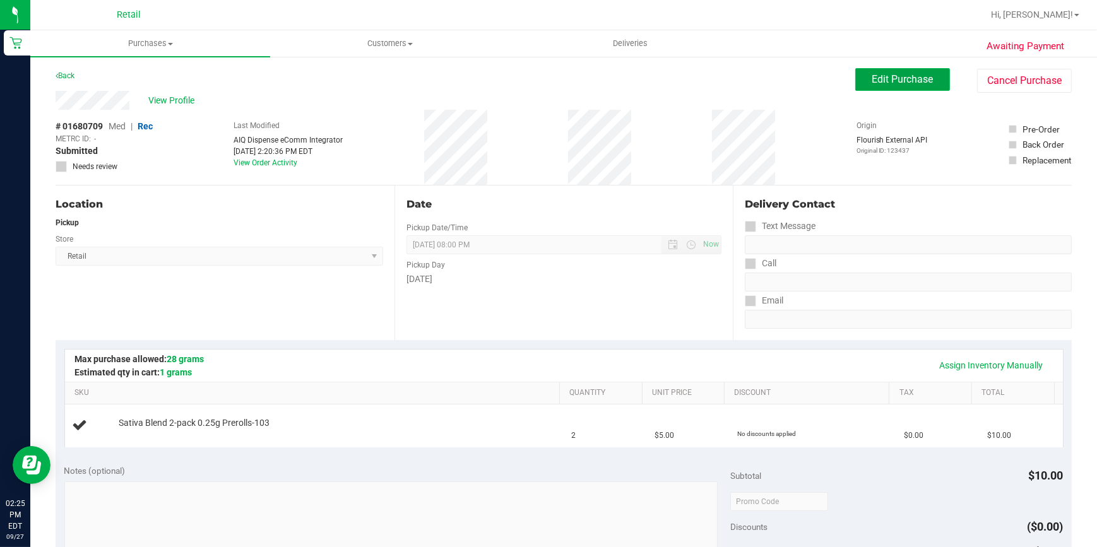
click at [928, 84] on button "Edit Purchase" at bounding box center [902, 79] width 95 height 23
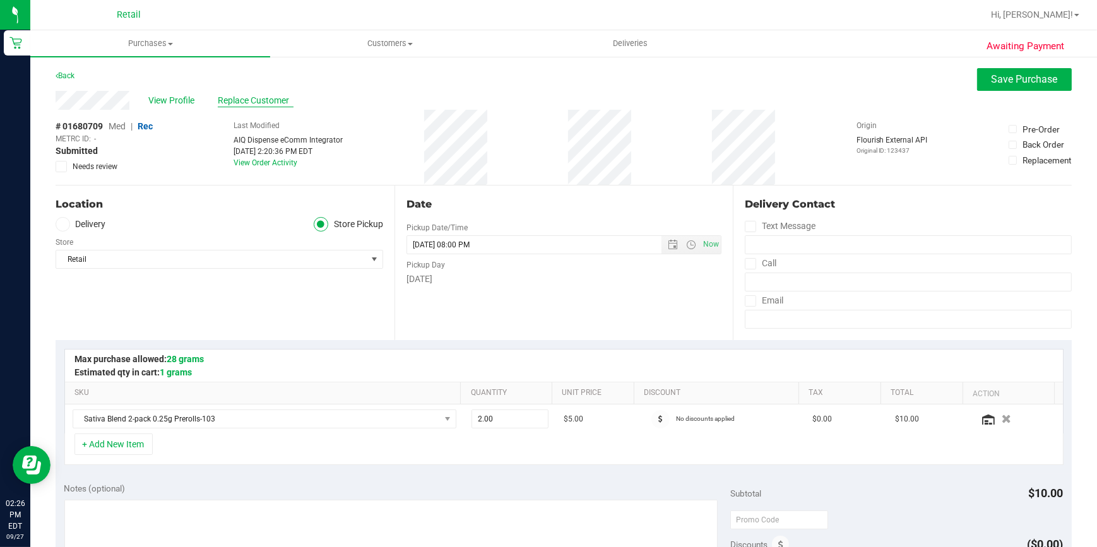
click at [233, 95] on span "Replace Customer" at bounding box center [256, 100] width 76 height 13
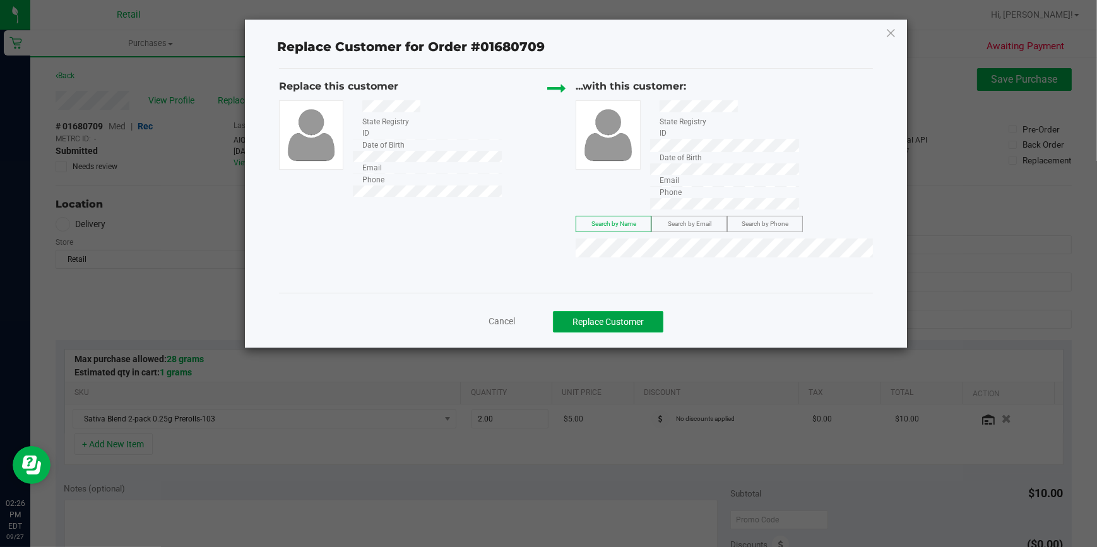
click at [627, 311] on button "Replace Customer" at bounding box center [608, 321] width 110 height 21
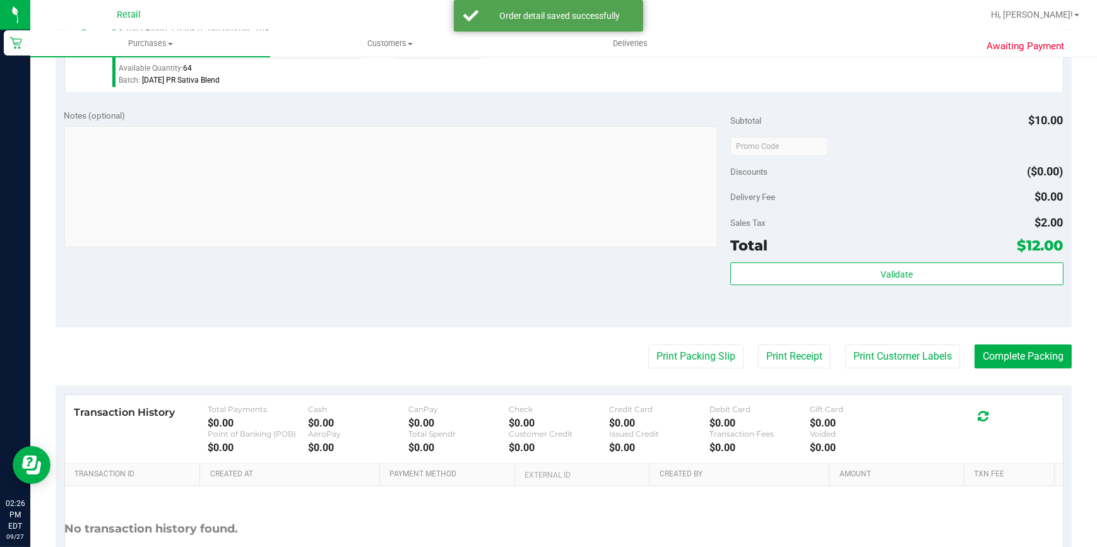
scroll to position [401, 0]
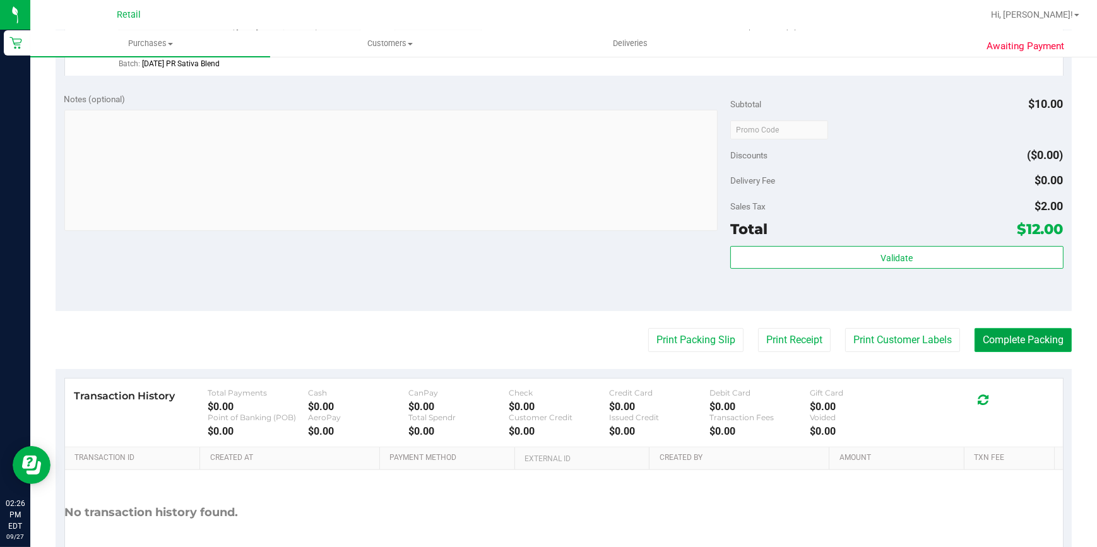
click at [1016, 345] on button "Complete Packing" at bounding box center [1022, 340] width 97 height 24
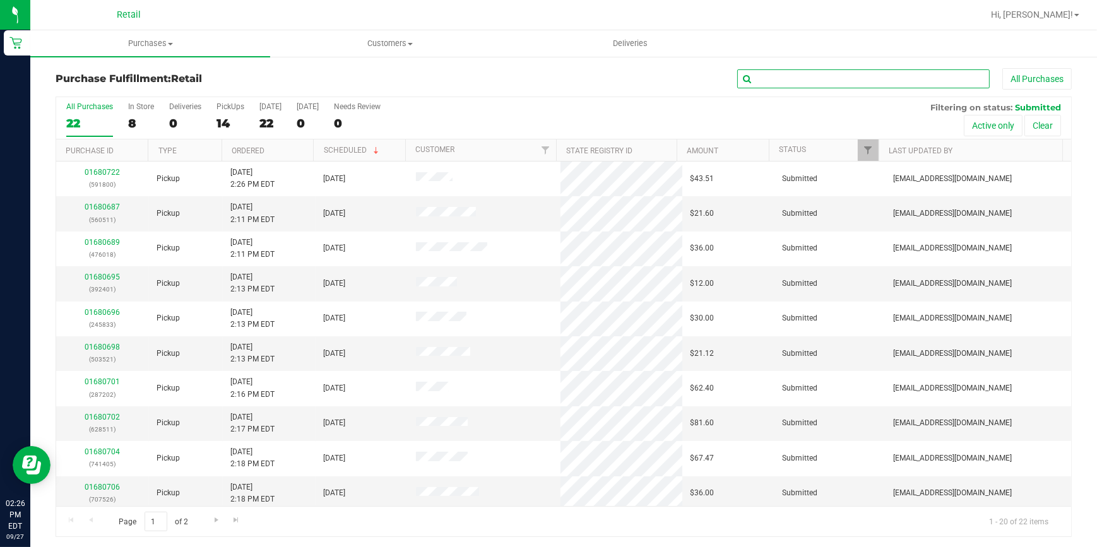
click at [801, 80] on input "text" at bounding box center [863, 78] width 252 height 19
type input "526"
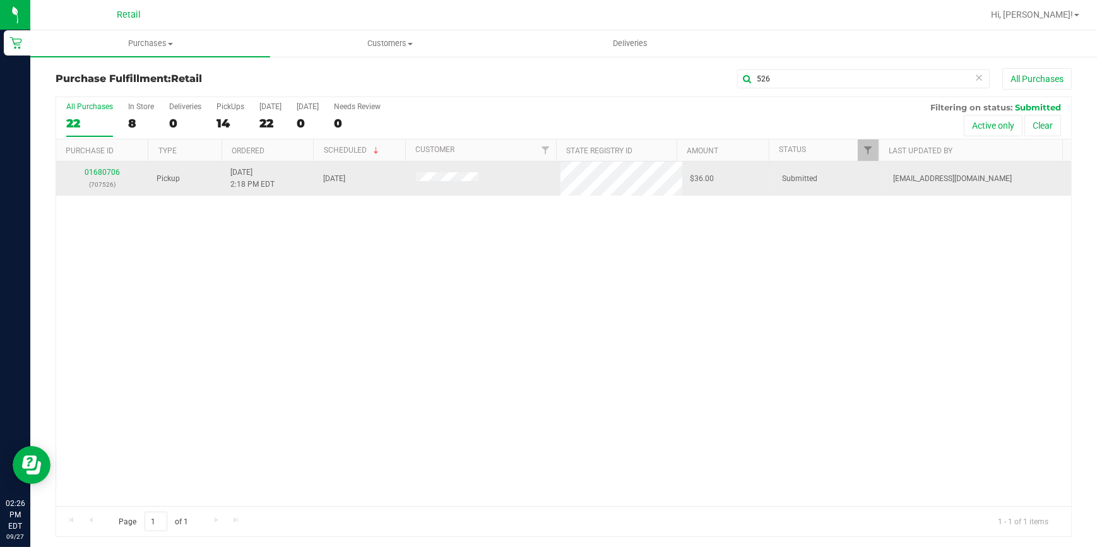
click at [93, 167] on div "01680706 (707526)" at bounding box center [103, 179] width 78 height 24
click at [92, 172] on link "01680706" at bounding box center [102, 172] width 35 height 9
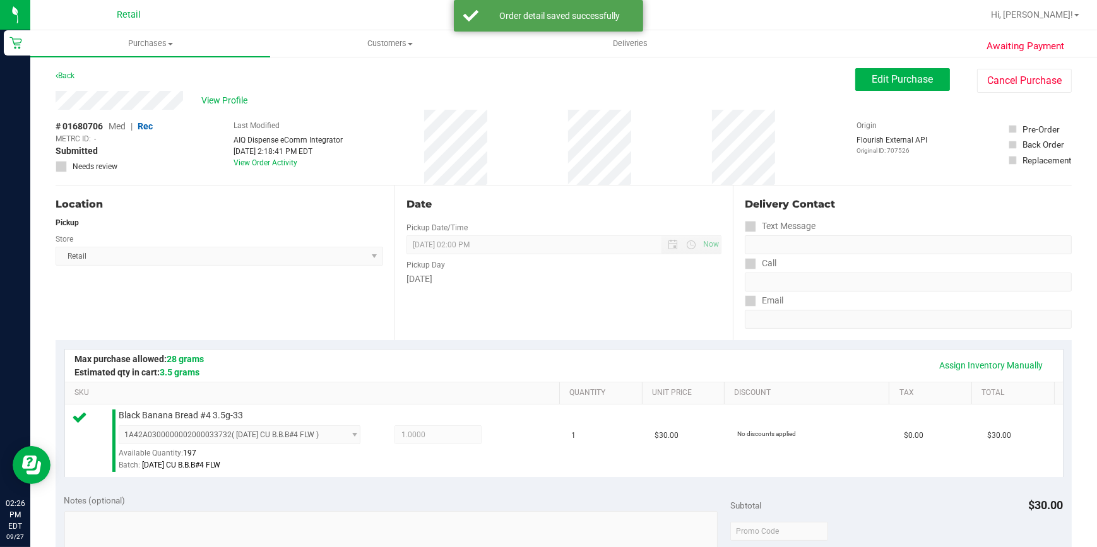
scroll to position [344, 0]
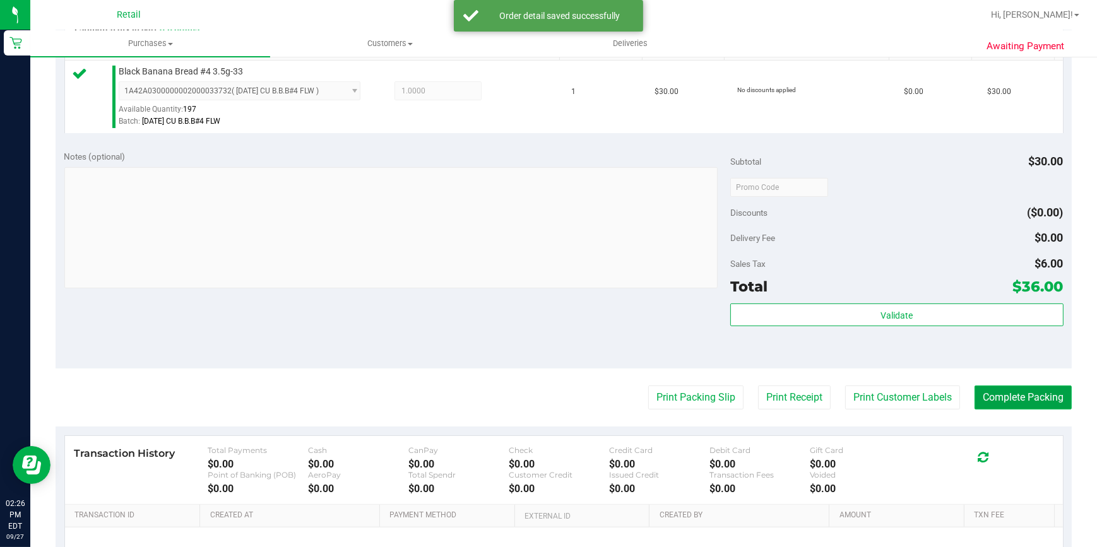
click at [1018, 391] on button "Complete Packing" at bounding box center [1022, 398] width 97 height 24
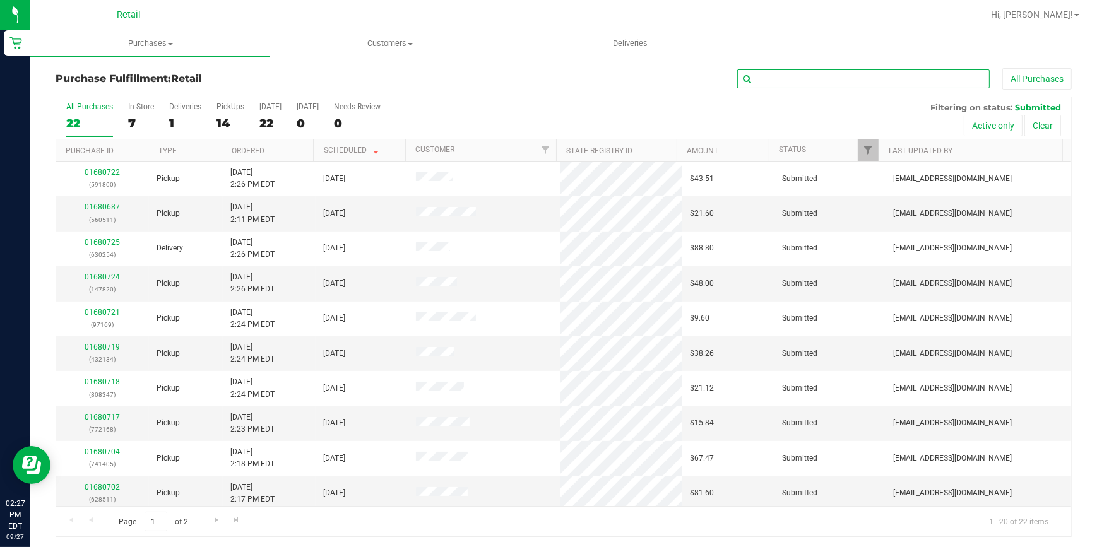
click at [806, 74] on input "text" at bounding box center [863, 78] width 252 height 19
type input "405"
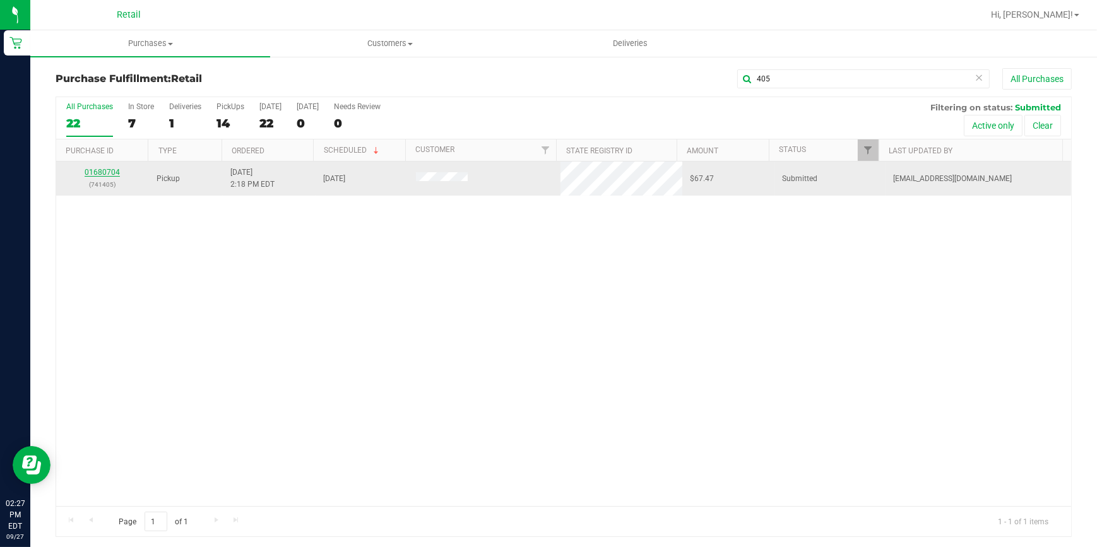
click at [101, 175] on link "01680704" at bounding box center [102, 172] width 35 height 9
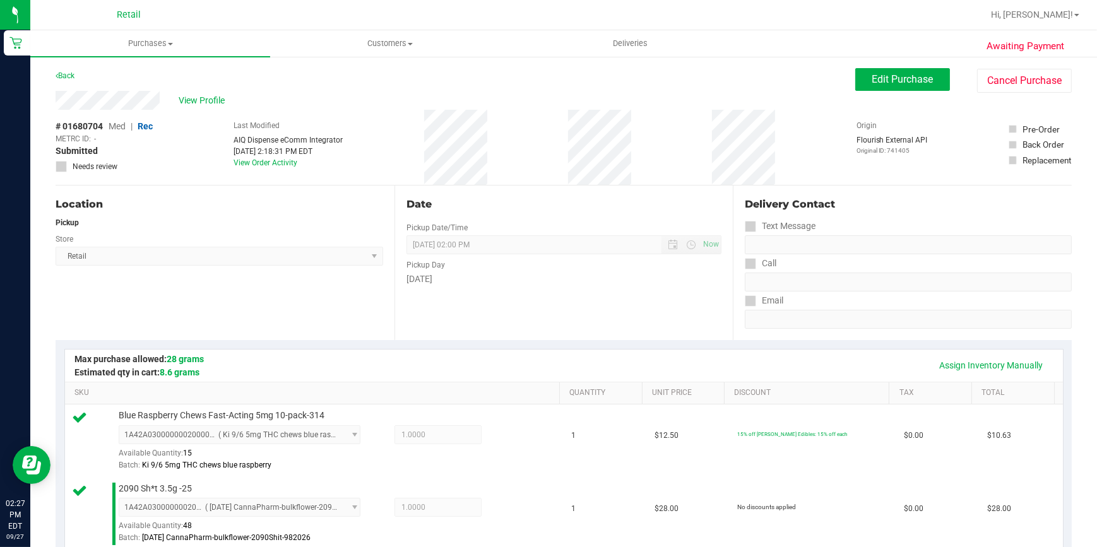
drag, startPoint x: 102, startPoint y: 175, endPoint x: 144, endPoint y: 158, distance: 46.2
click at [144, 158] on div "# 01680704 Med | Rec METRC ID: - Submitted Needs review" at bounding box center [104, 146] width 97 height 52
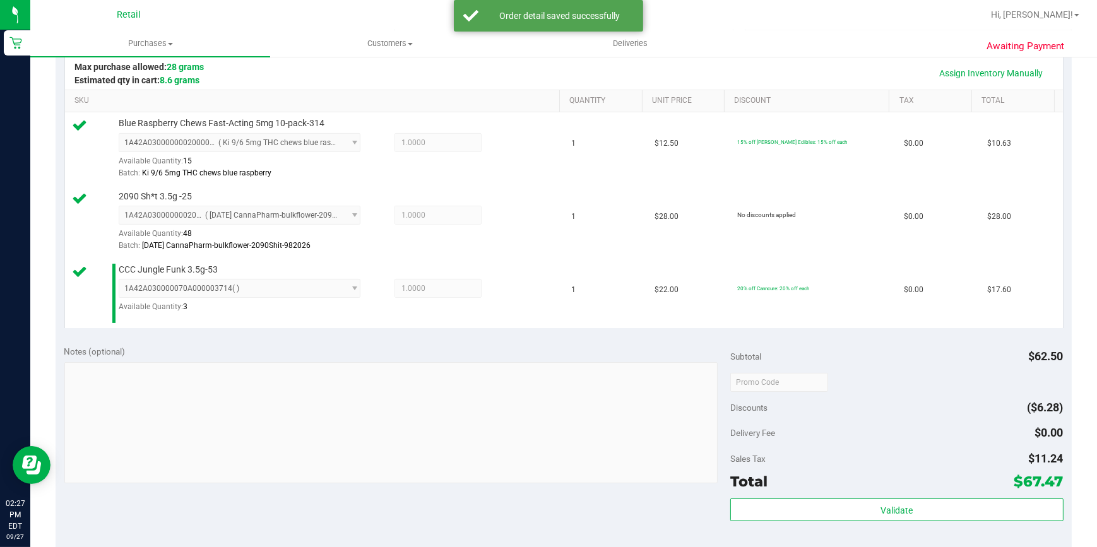
scroll to position [401, 0]
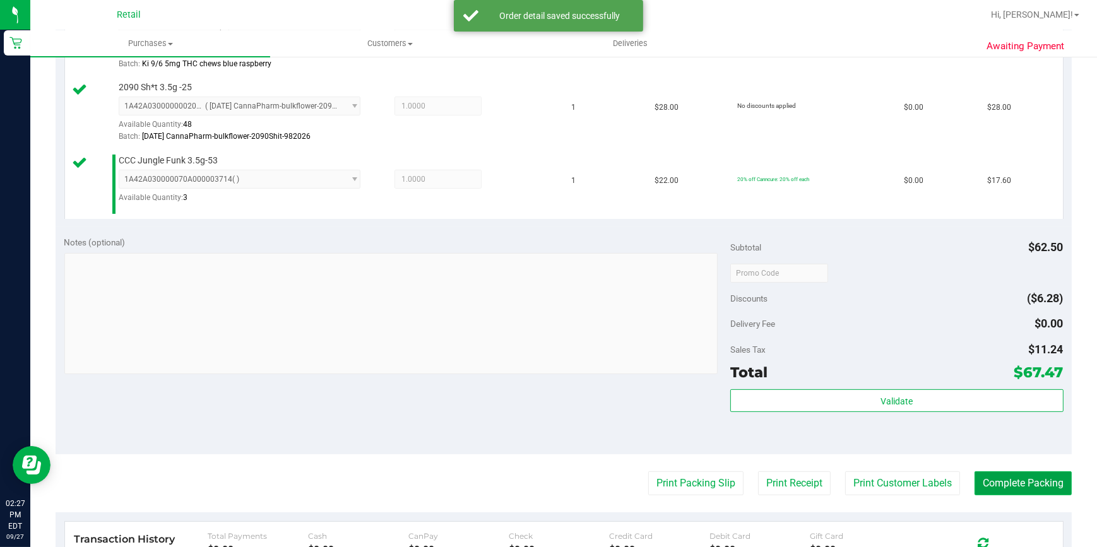
click at [1030, 479] on button "Complete Packing" at bounding box center [1022, 483] width 97 height 24
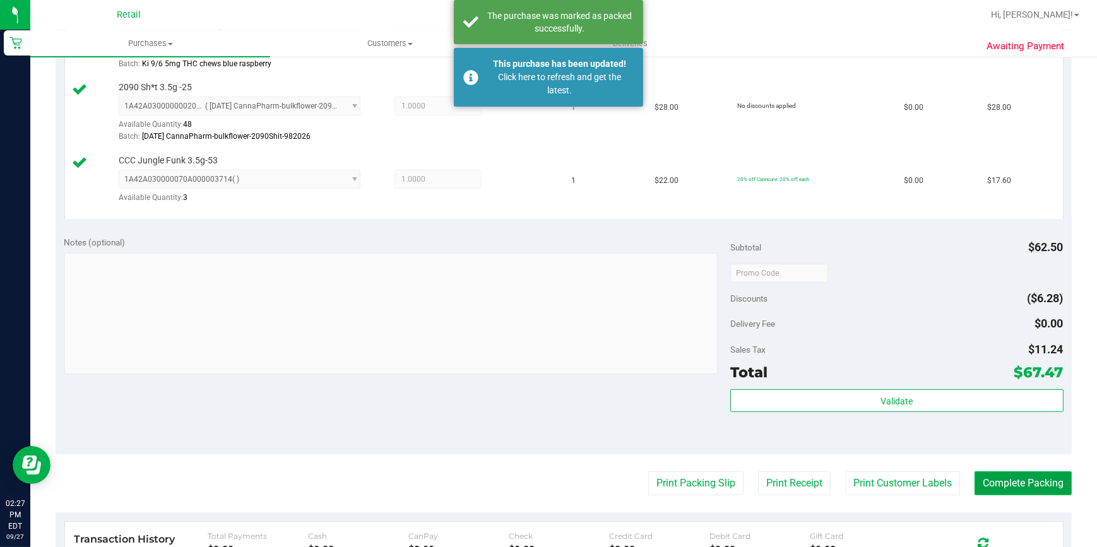
click at [1030, 479] on button "Complete Packing" at bounding box center [1022, 483] width 97 height 24
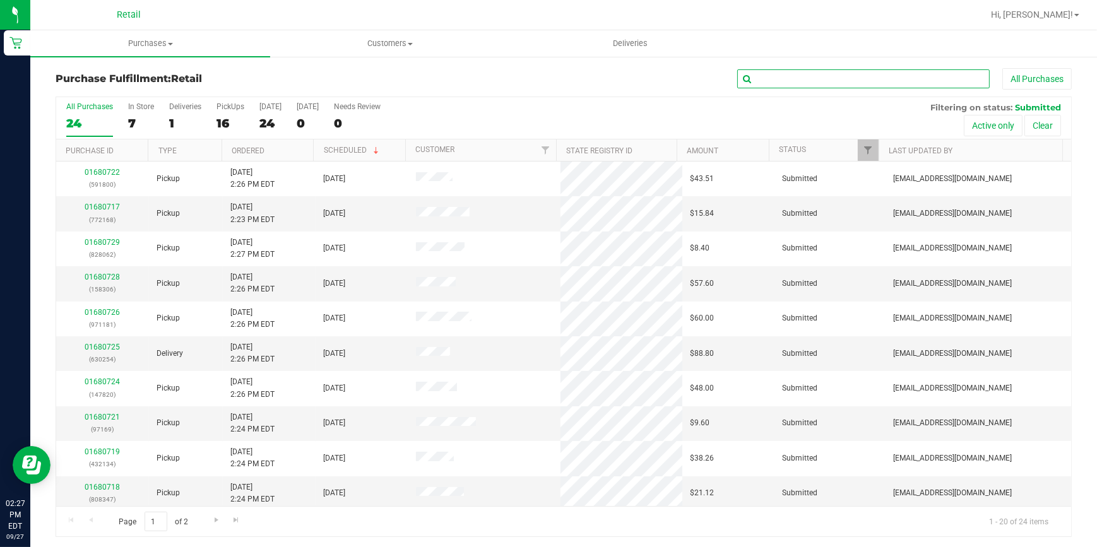
click at [789, 72] on input "text" at bounding box center [863, 78] width 252 height 19
type input "202"
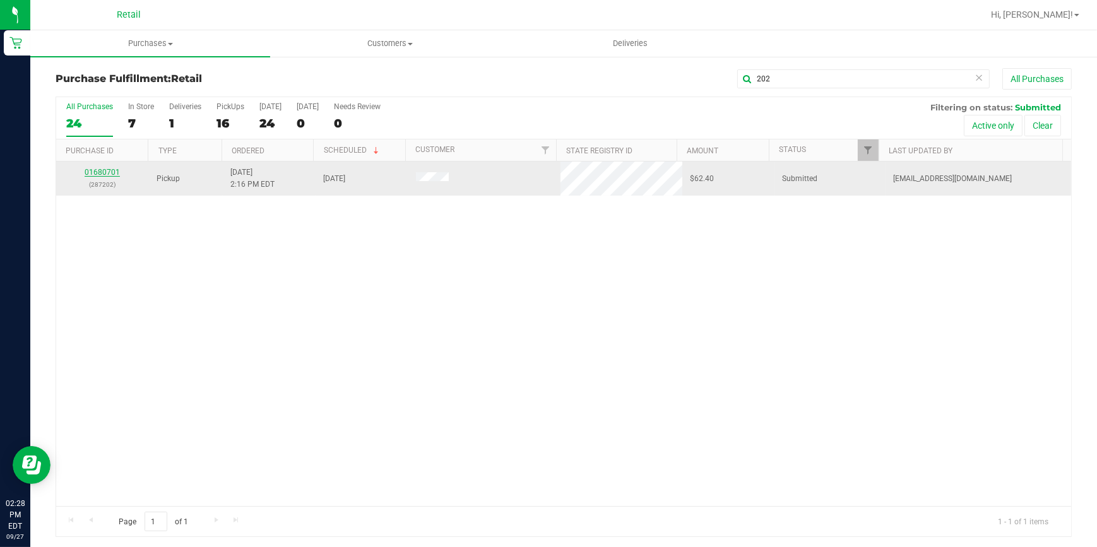
click at [97, 172] on link "01680701" at bounding box center [102, 172] width 35 height 9
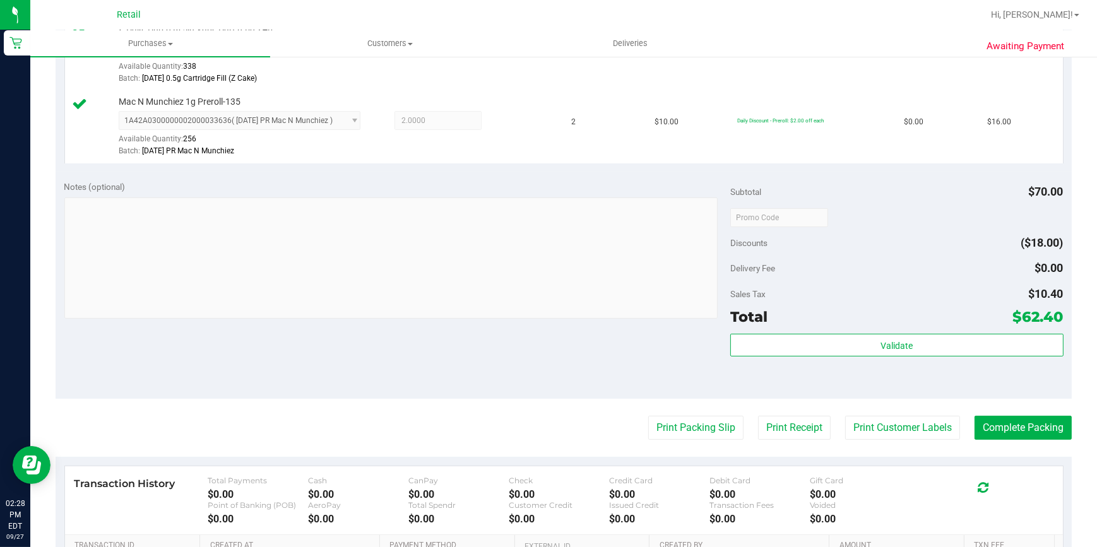
scroll to position [401, 0]
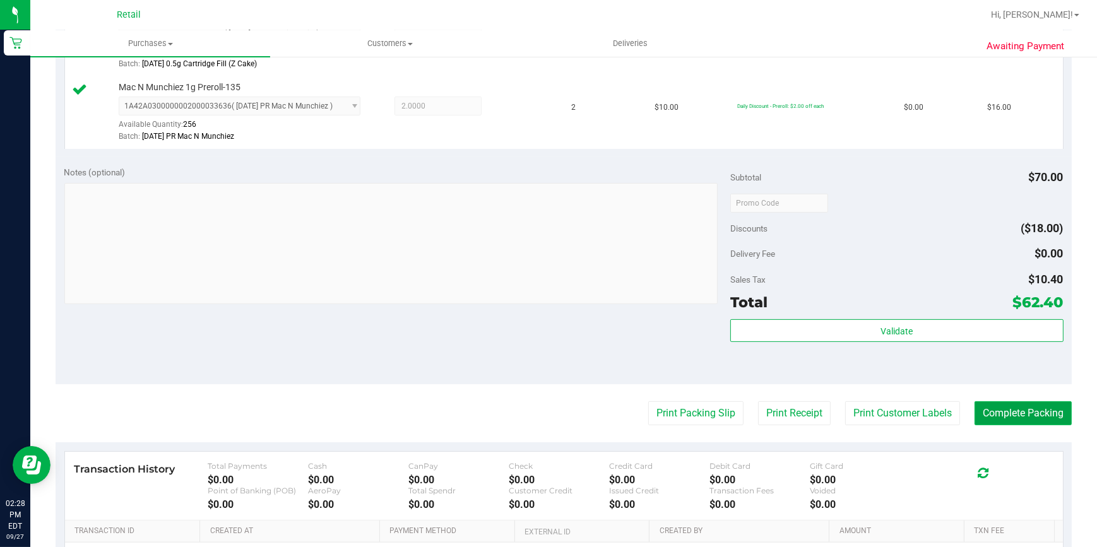
click at [1029, 408] on button "Complete Packing" at bounding box center [1022, 413] width 97 height 24
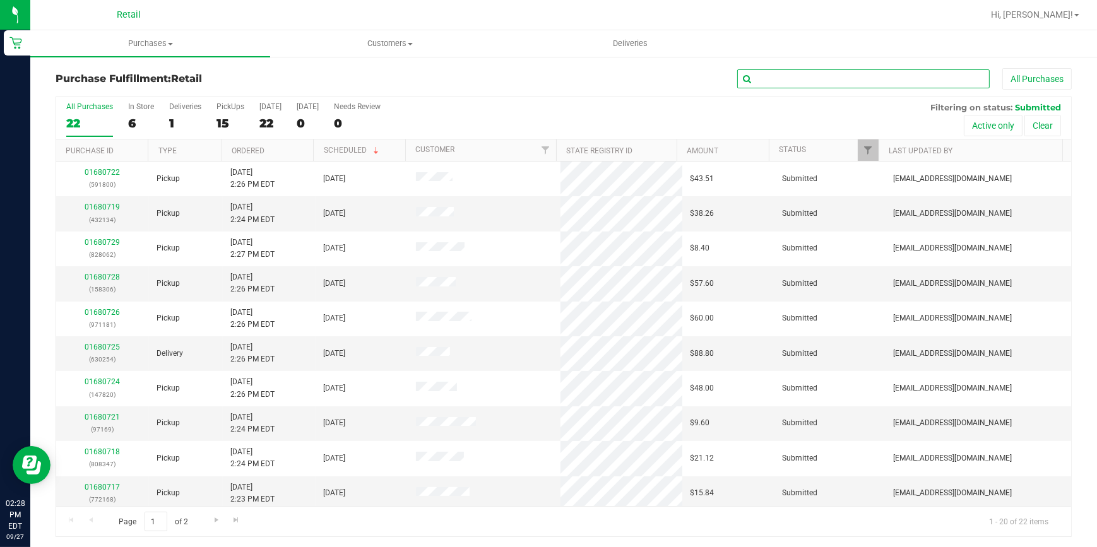
click at [814, 83] on input "text" at bounding box center [863, 78] width 252 height 19
type input "833"
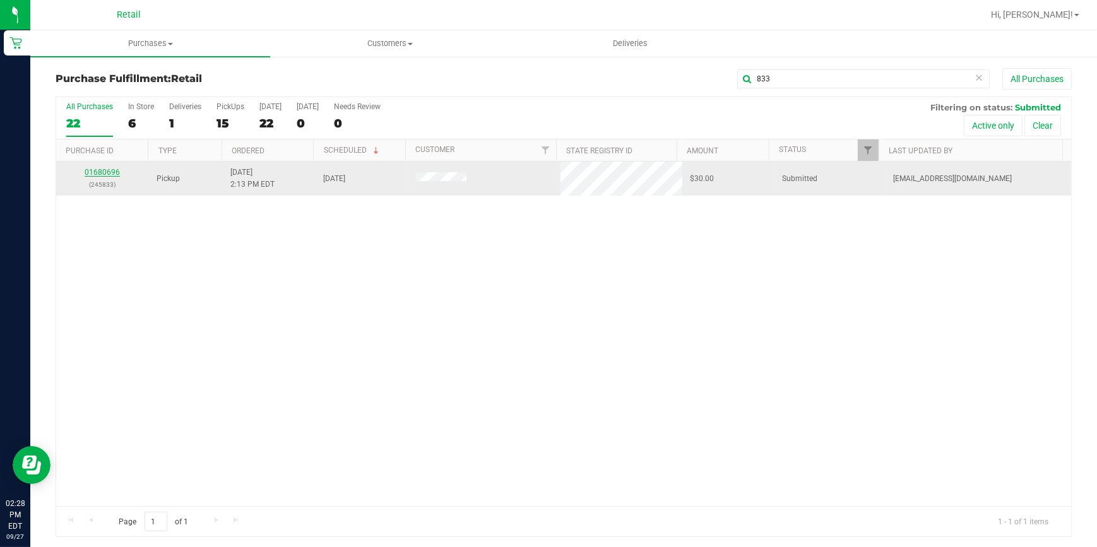
click at [98, 174] on link "01680696" at bounding box center [102, 172] width 35 height 9
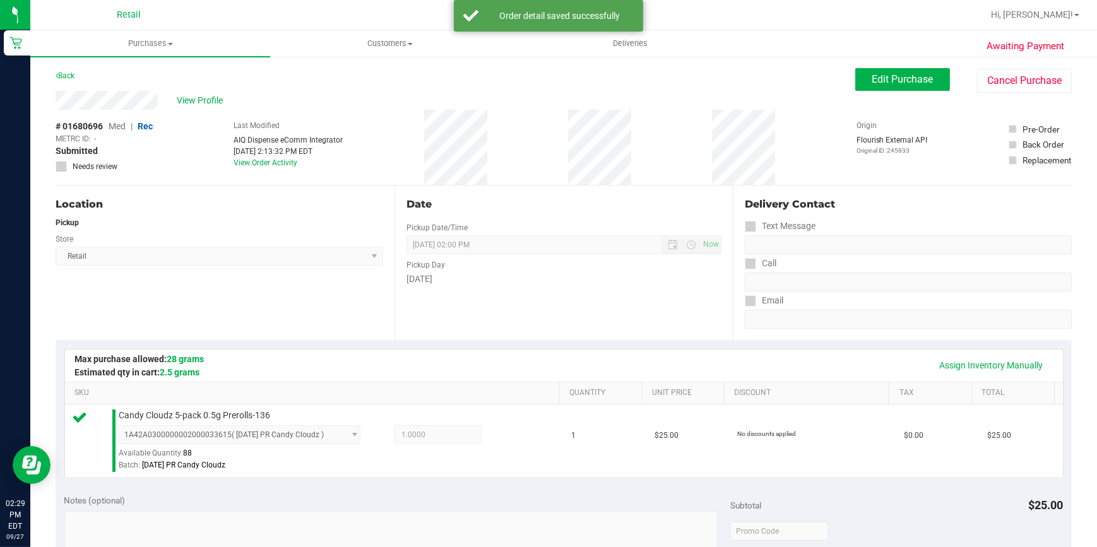
scroll to position [229, 0]
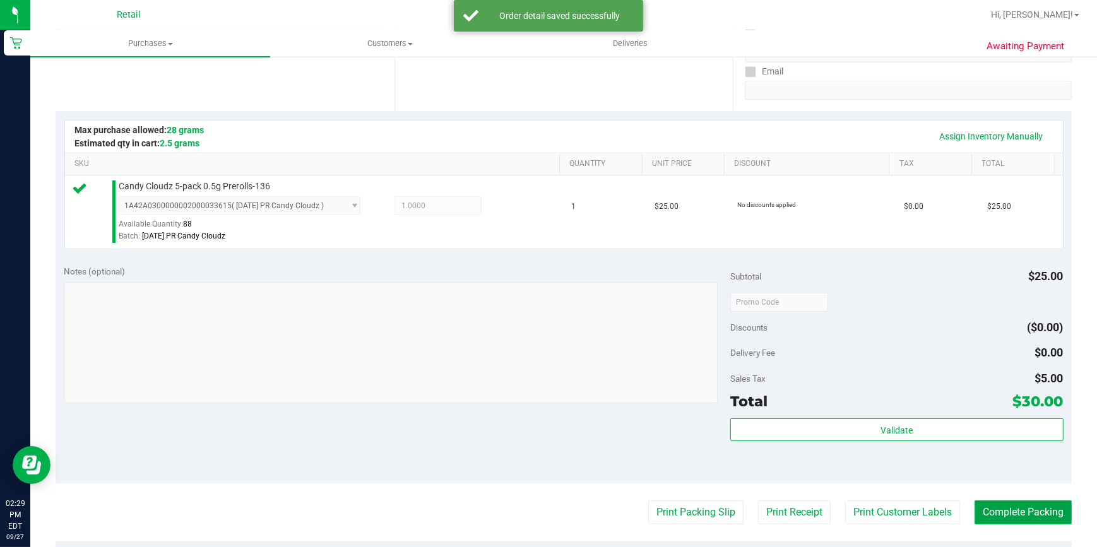
click at [1007, 516] on button "Complete Packing" at bounding box center [1022, 512] width 97 height 24
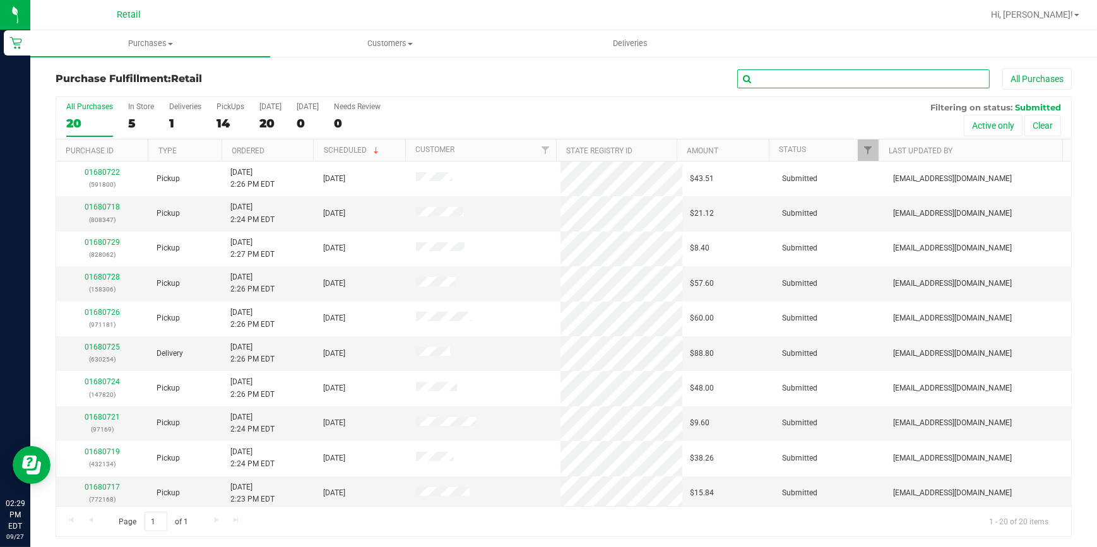
click at [868, 75] on input "text" at bounding box center [863, 78] width 252 height 19
type input "511"
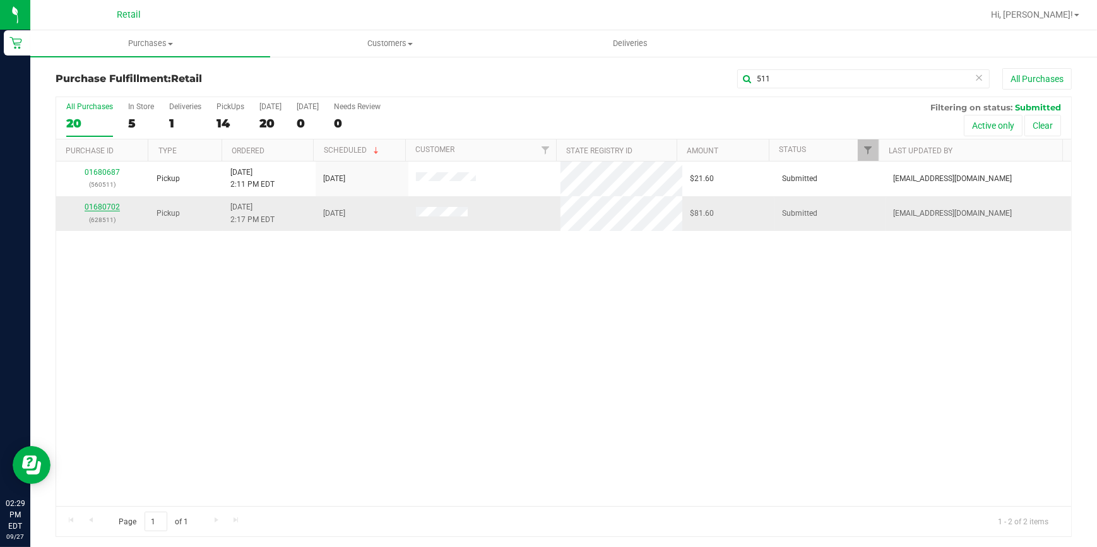
click at [93, 208] on link "01680702" at bounding box center [102, 207] width 35 height 9
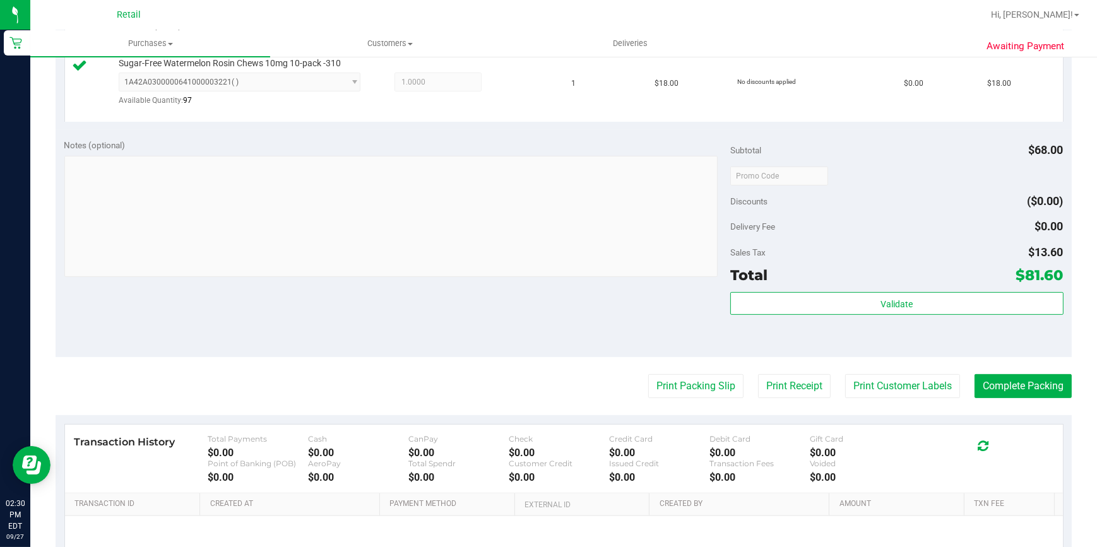
scroll to position [516, 0]
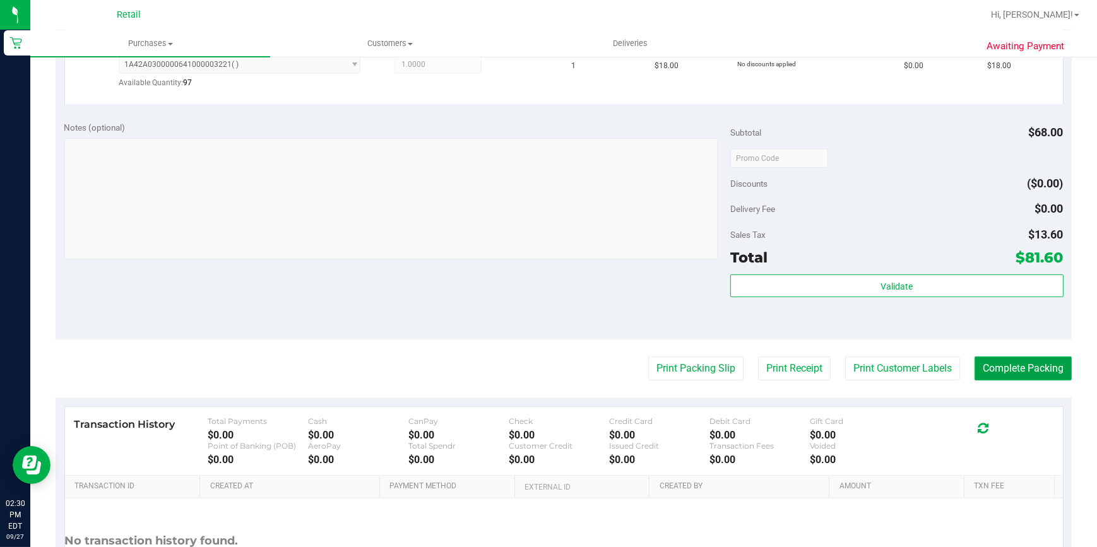
click at [1023, 371] on button "Complete Packing" at bounding box center [1022, 369] width 97 height 24
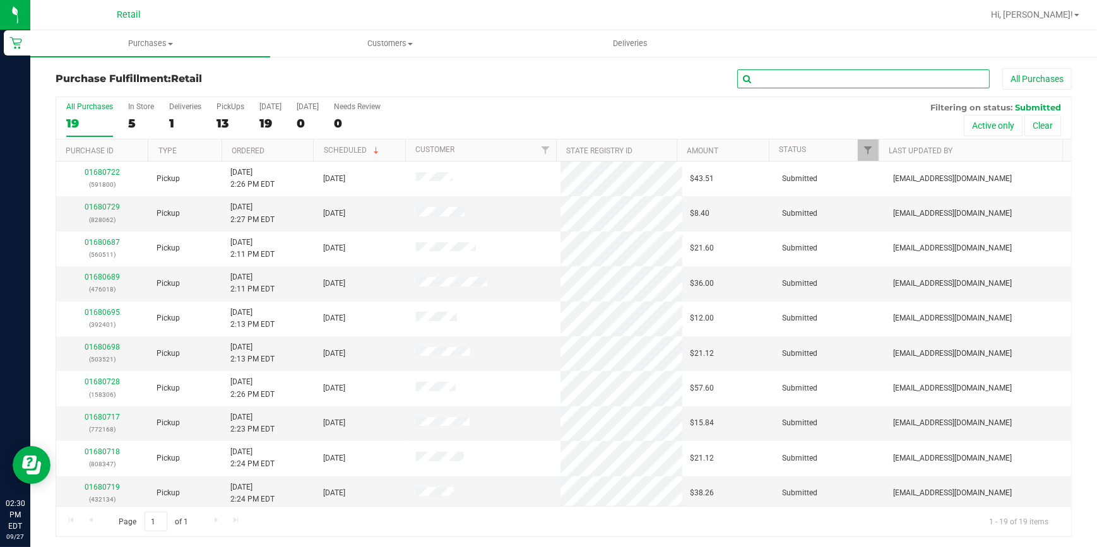
click at [858, 79] on input "text" at bounding box center [863, 78] width 252 height 19
type input "401"
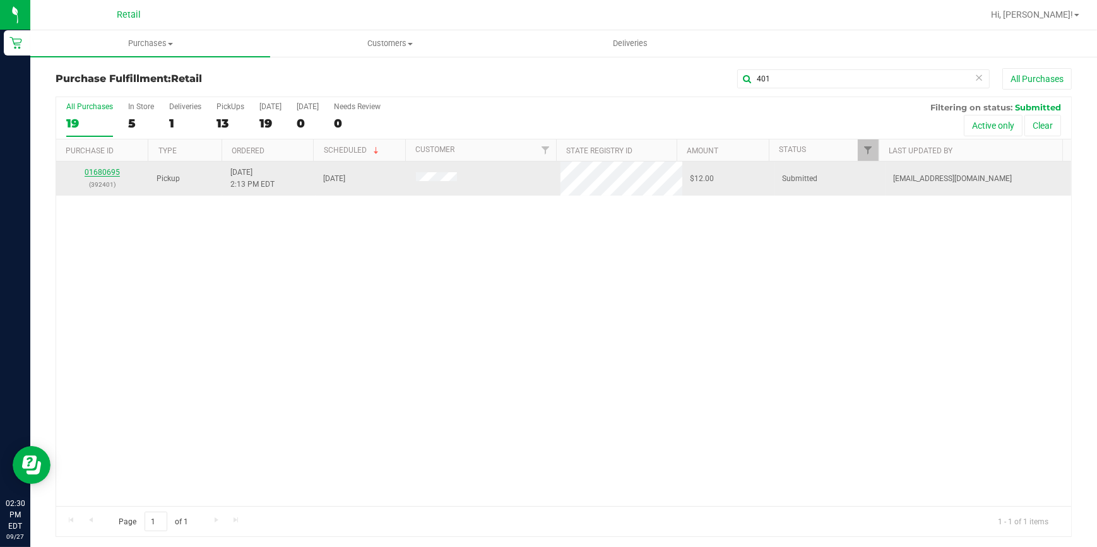
click at [97, 172] on link "01680695" at bounding box center [102, 172] width 35 height 9
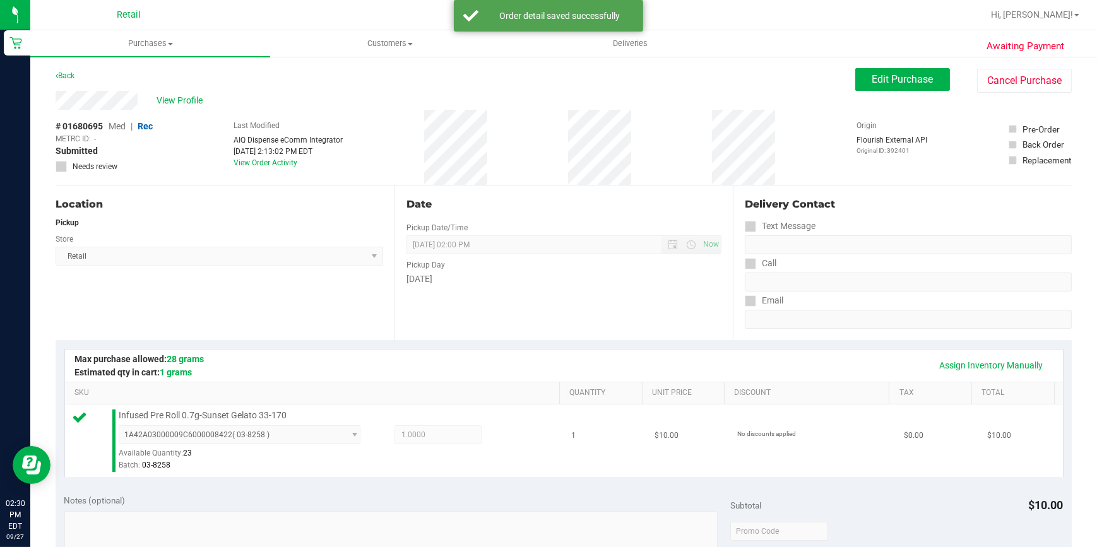
scroll to position [229, 0]
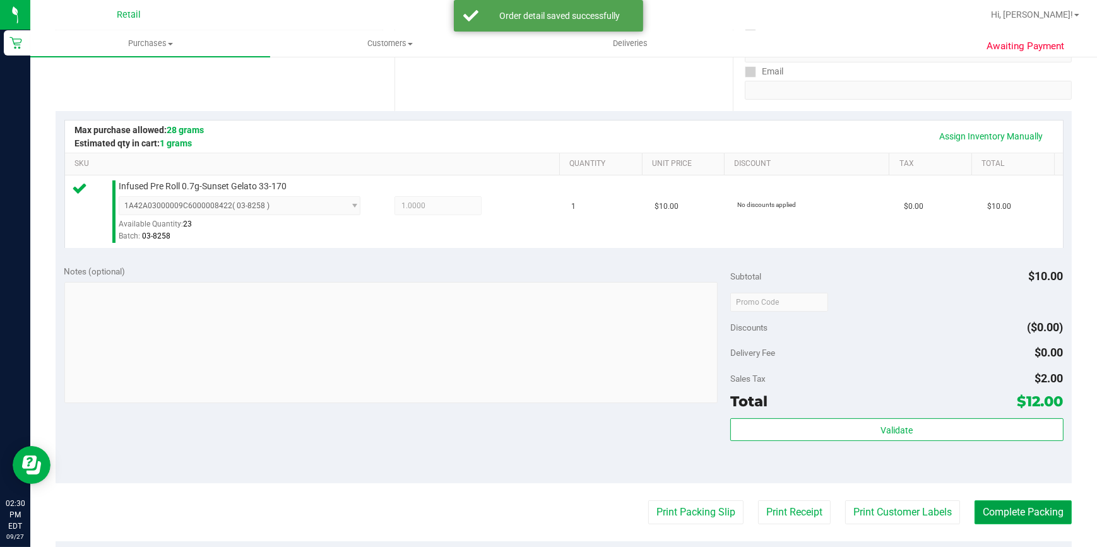
click at [1011, 514] on button "Complete Packing" at bounding box center [1022, 512] width 97 height 24
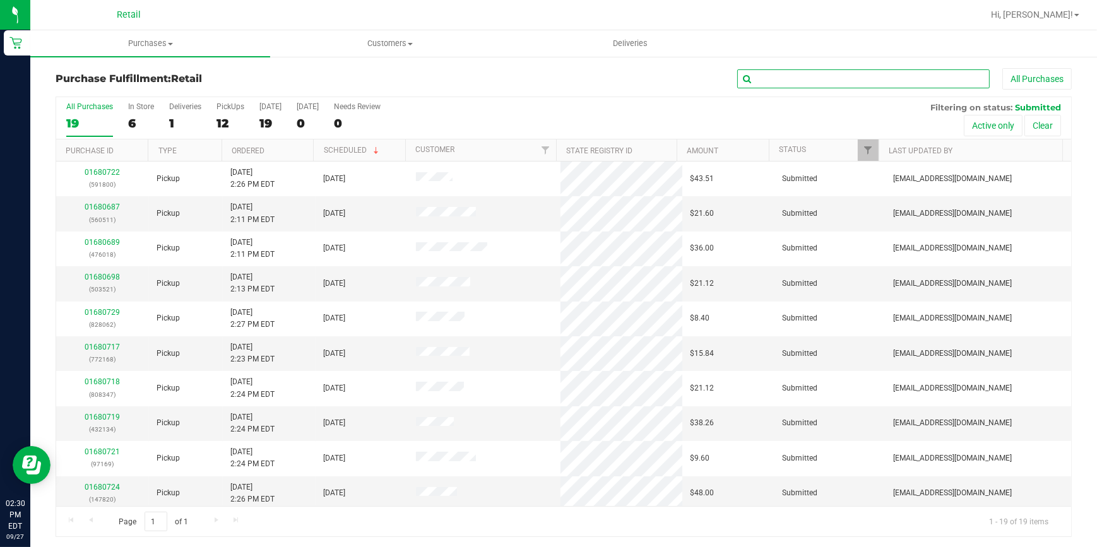
click at [866, 78] on input "text" at bounding box center [863, 78] width 252 height 19
type input "511"
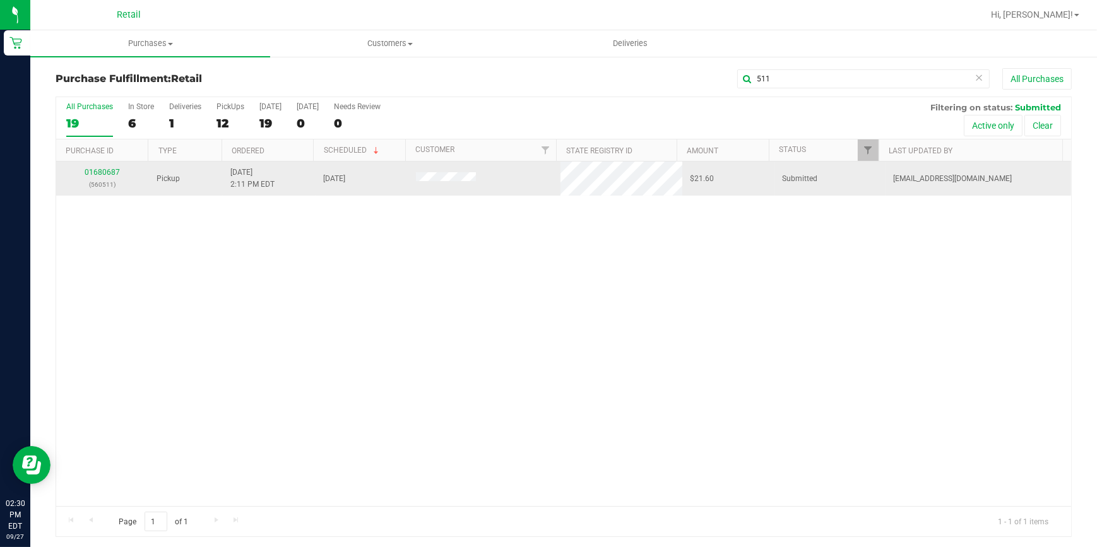
click at [99, 165] on td "01680687 (560511)" at bounding box center [102, 179] width 93 height 34
click at [98, 171] on link "01680687" at bounding box center [102, 172] width 35 height 9
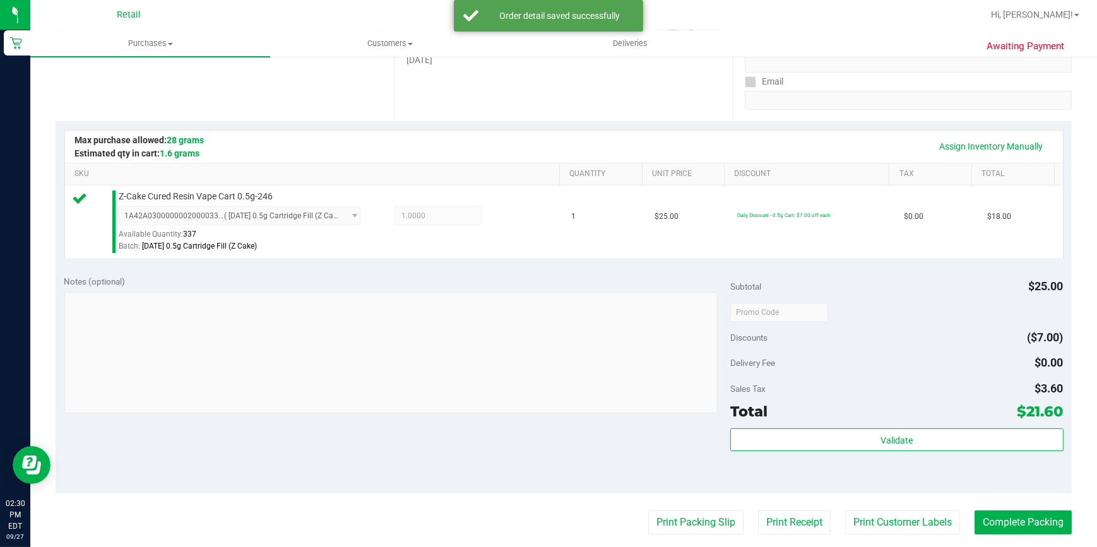
scroll to position [229, 0]
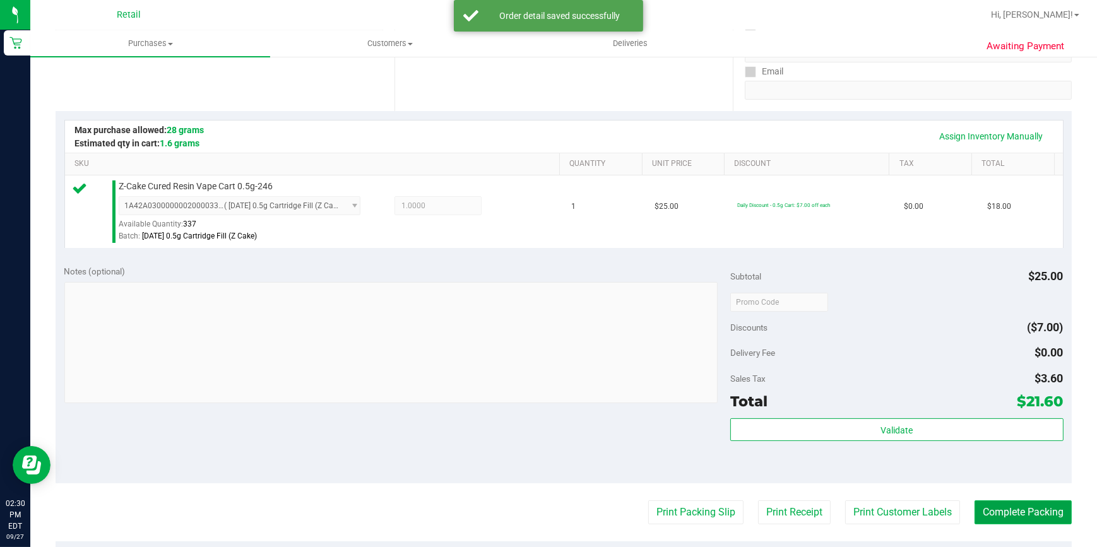
click at [984, 509] on button "Complete Packing" at bounding box center [1022, 512] width 97 height 24
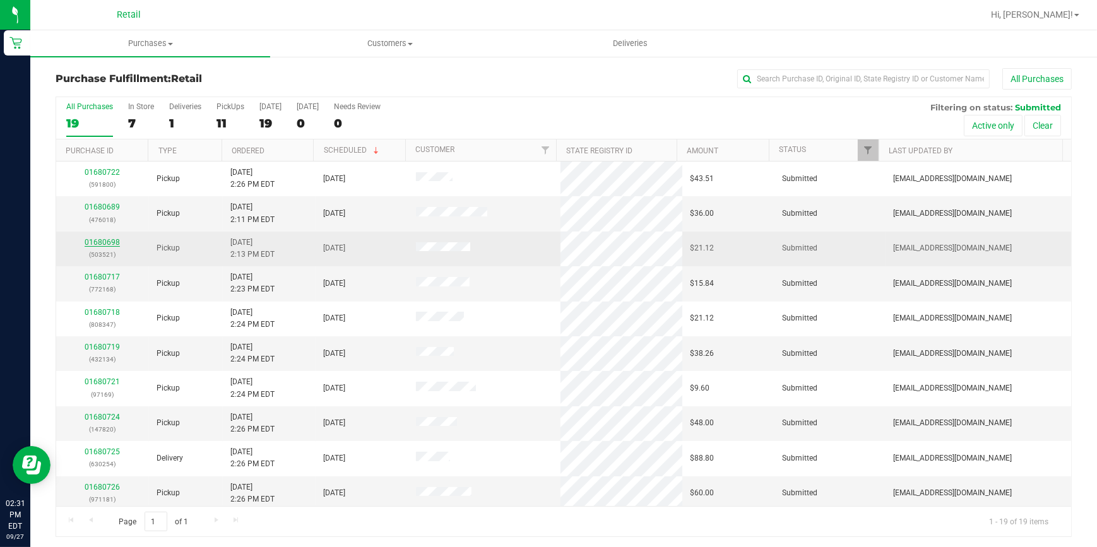
click at [98, 240] on link "01680698" at bounding box center [102, 242] width 35 height 9
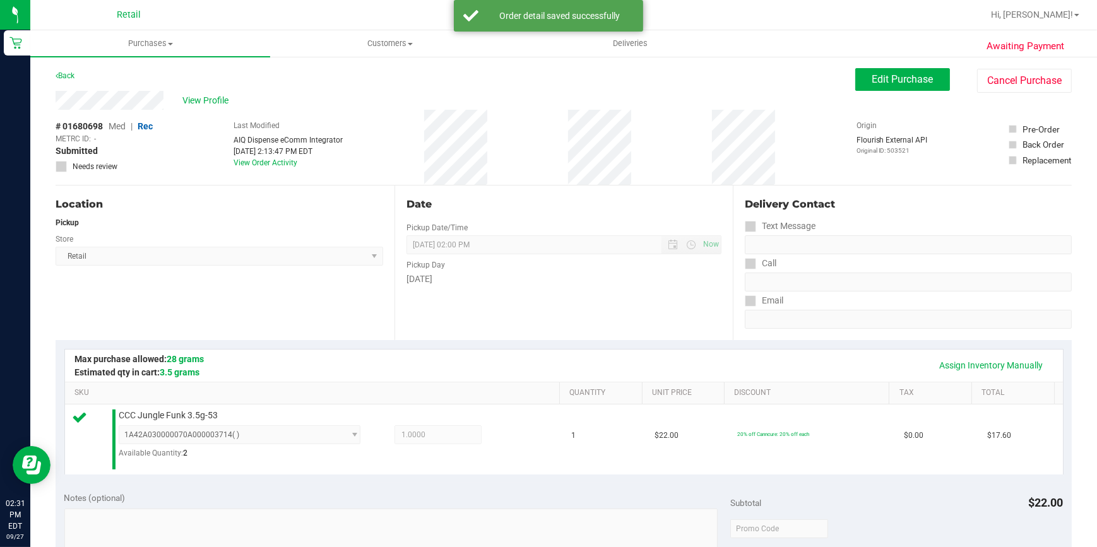
scroll to position [401, 0]
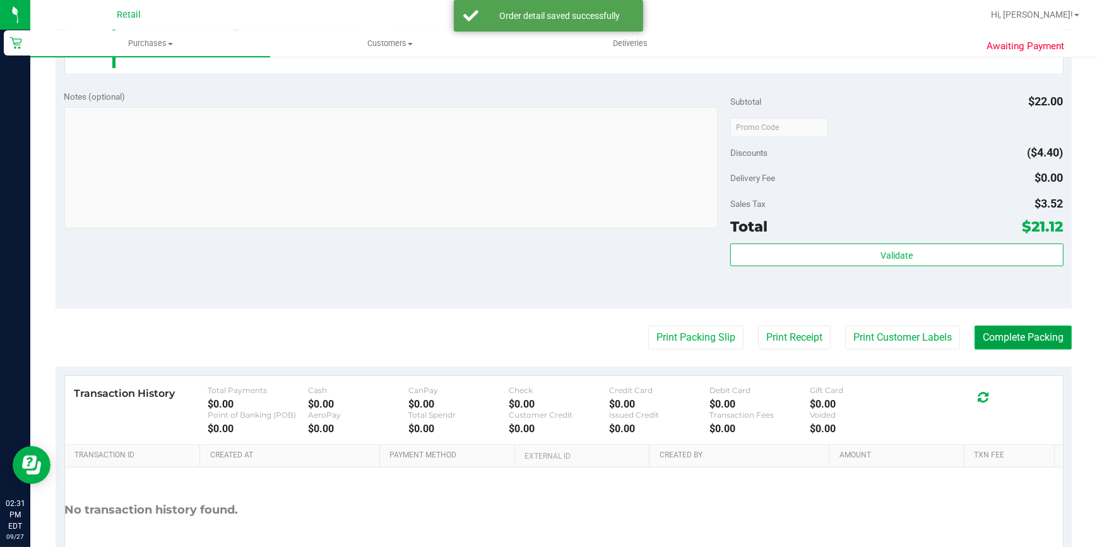
click at [1003, 338] on button "Complete Packing" at bounding box center [1022, 338] width 97 height 24
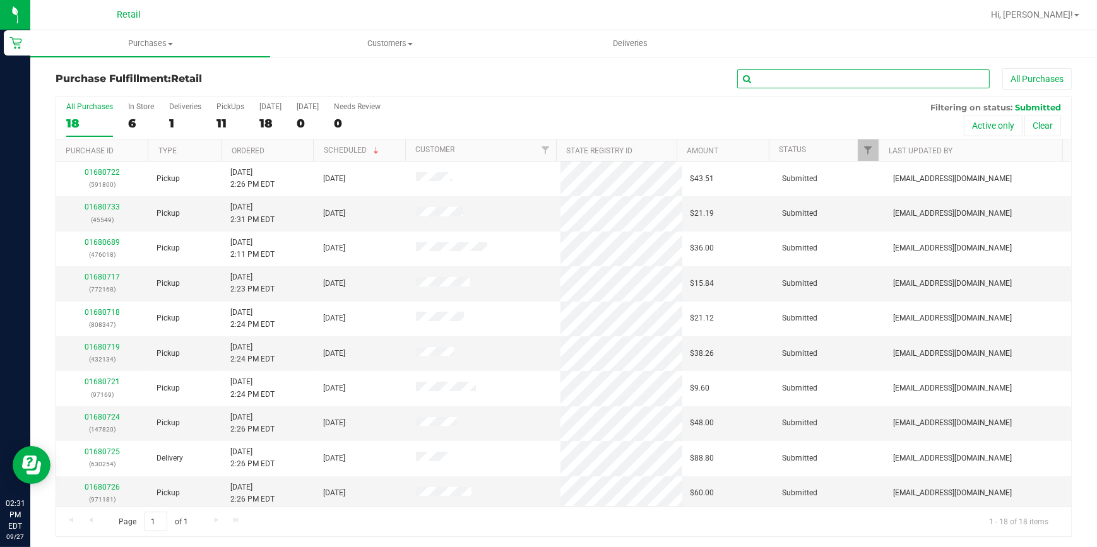
click at [789, 85] on input "text" at bounding box center [863, 78] width 252 height 19
type input "018"
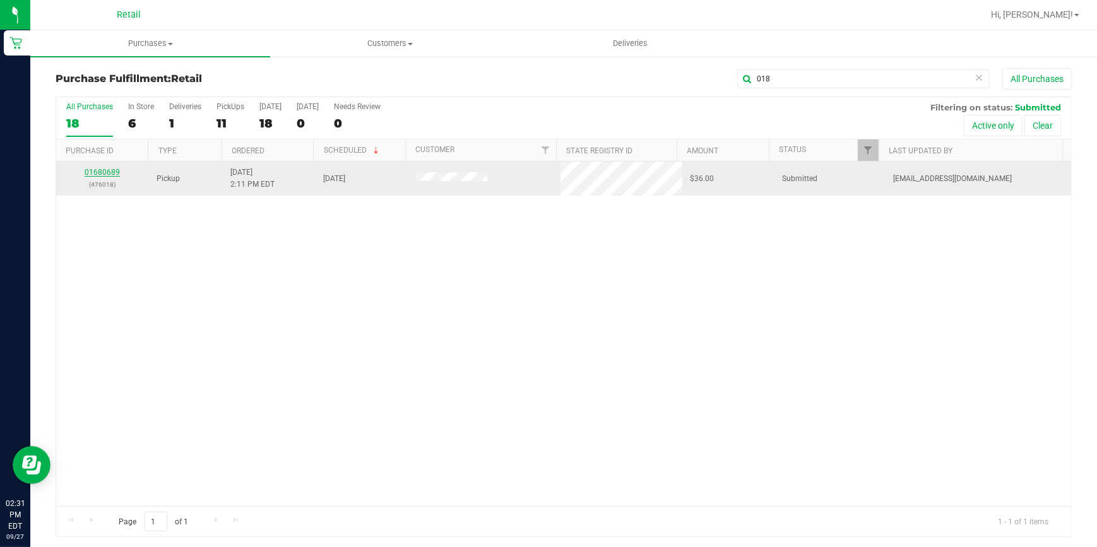
click at [109, 170] on link "01680689" at bounding box center [102, 172] width 35 height 9
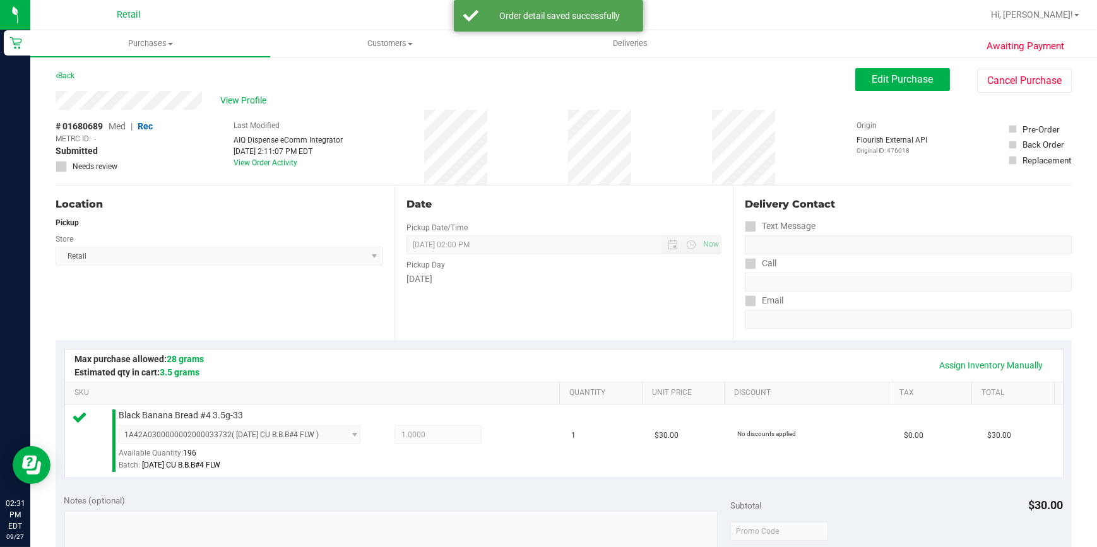
scroll to position [344, 0]
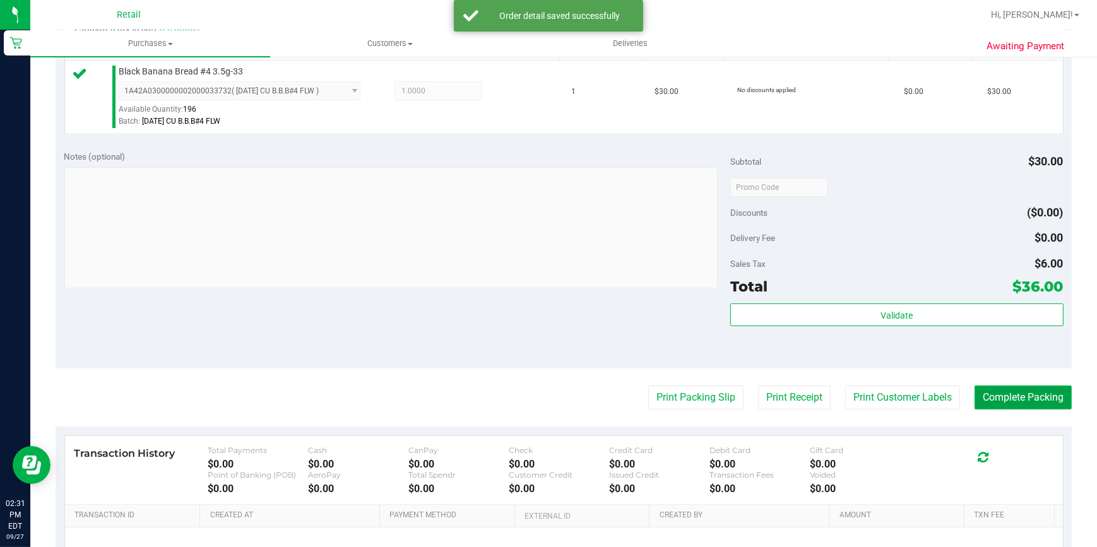
click at [1055, 396] on button "Complete Packing" at bounding box center [1022, 398] width 97 height 24
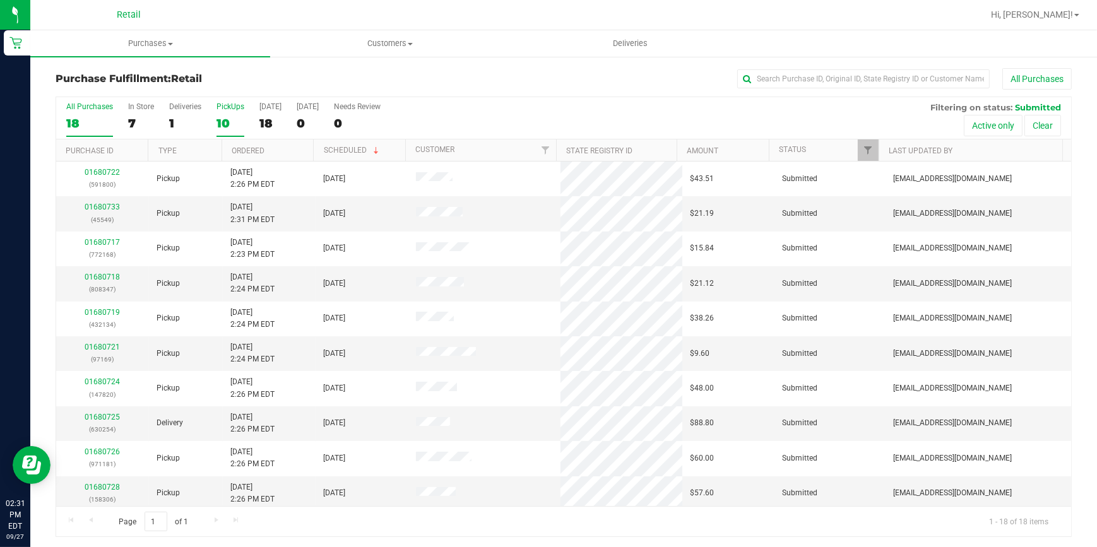
click at [214, 115] on div "All Purchases 18 In Store 7 Deliveries 1 PickUps 10 Today 18 Tomorrow 0 Needs R…" at bounding box center [563, 118] width 1015 height 42
click at [218, 121] on div "10" at bounding box center [230, 123] width 28 height 15
click at [0, 0] on input "PickUps 10" at bounding box center [0, 0] width 0 height 0
click at [249, 151] on link "Ordered" at bounding box center [248, 150] width 33 height 9
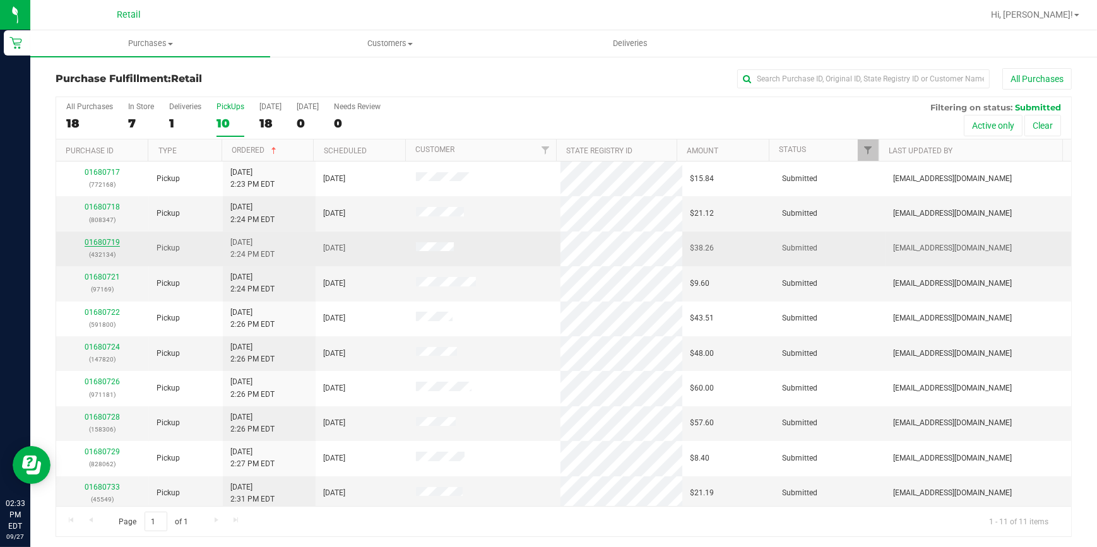
click at [100, 245] on link "01680719" at bounding box center [102, 242] width 35 height 9
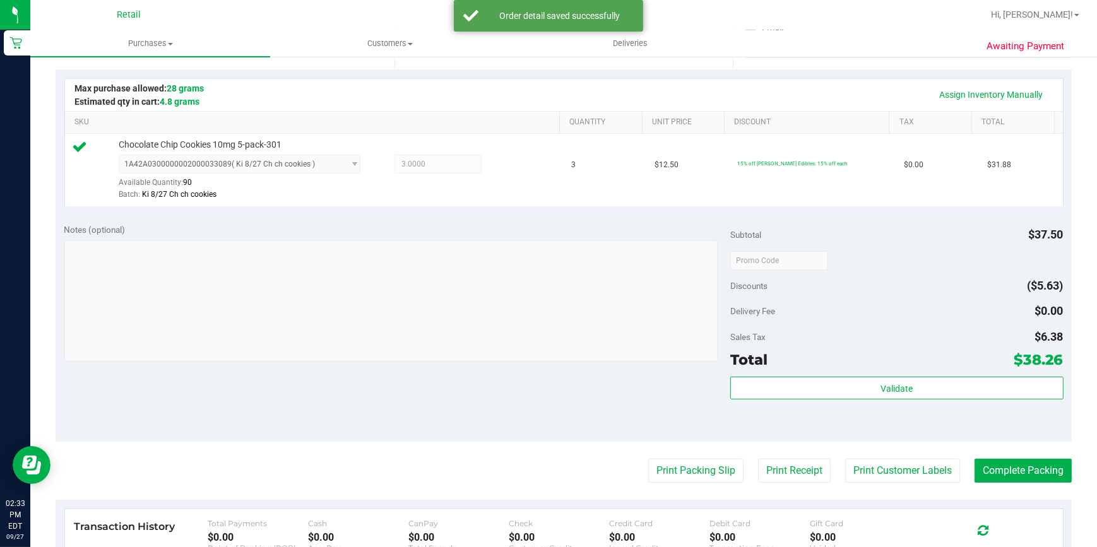
scroll to position [286, 0]
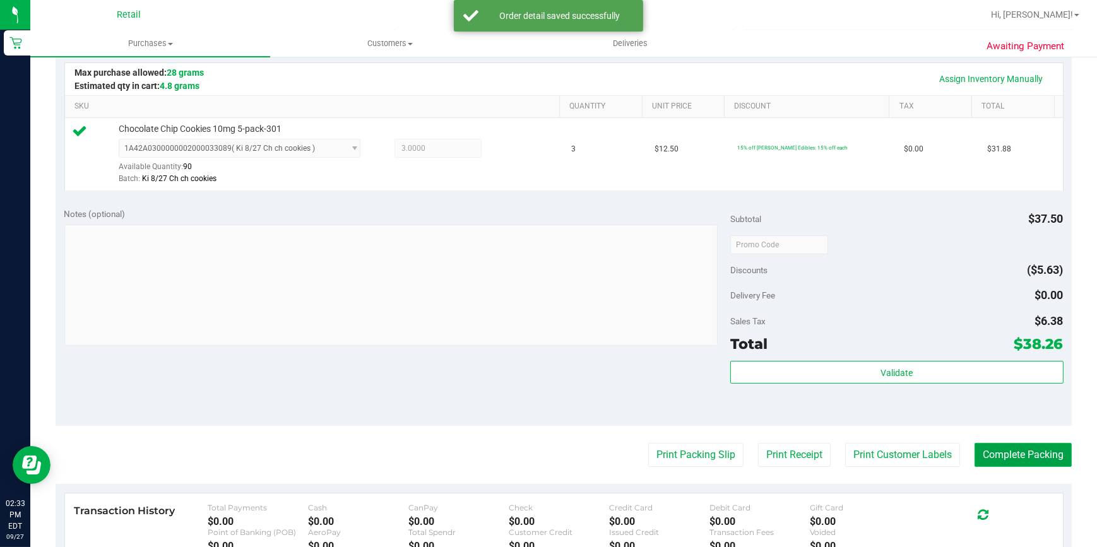
click at [1034, 453] on button "Complete Packing" at bounding box center [1022, 455] width 97 height 24
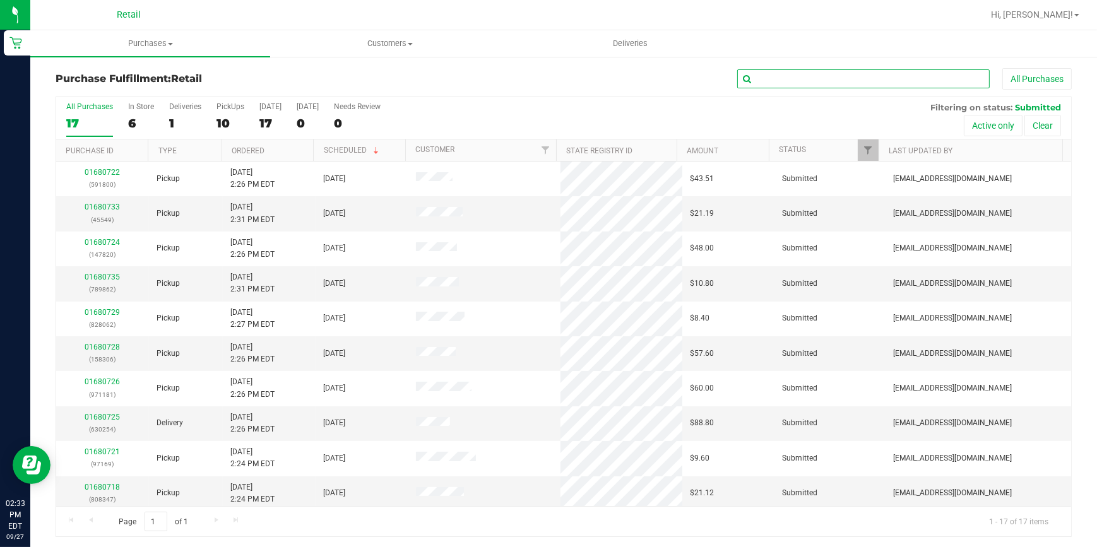
click at [824, 78] on input "text" at bounding box center [863, 78] width 252 height 19
type input "062"
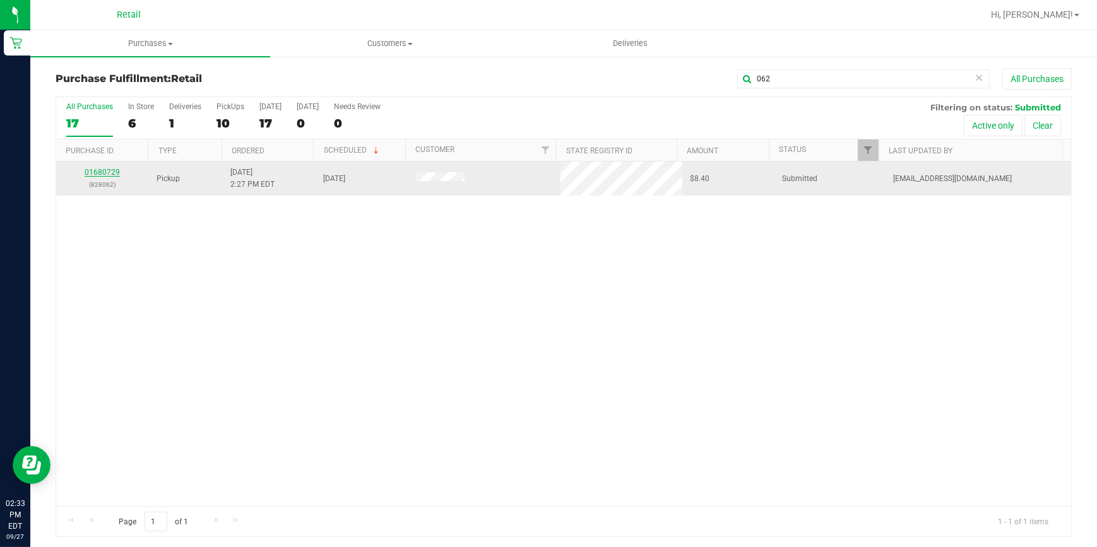
click at [112, 168] on link "01680729" at bounding box center [102, 172] width 35 height 9
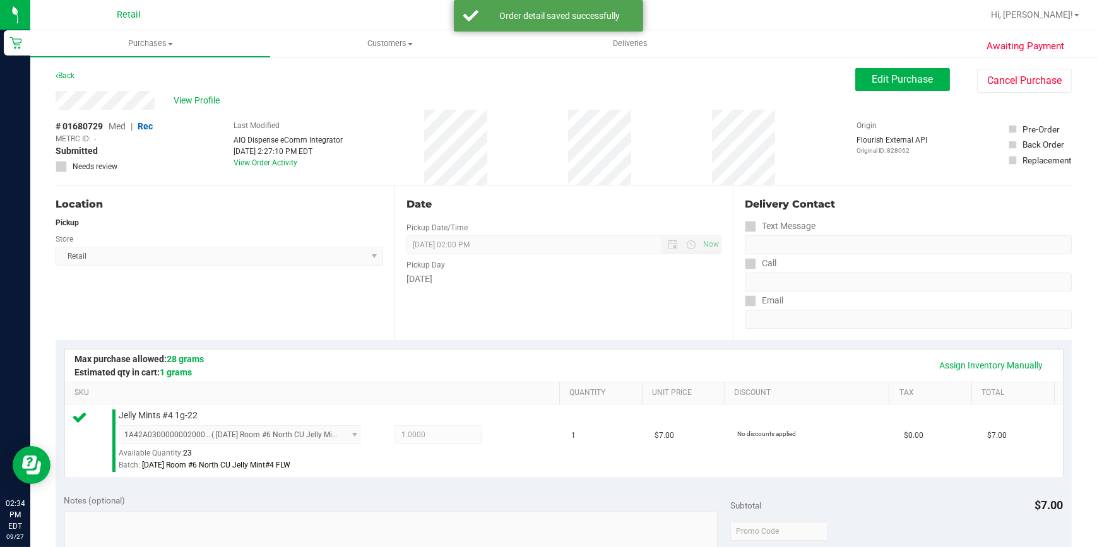
scroll to position [344, 0]
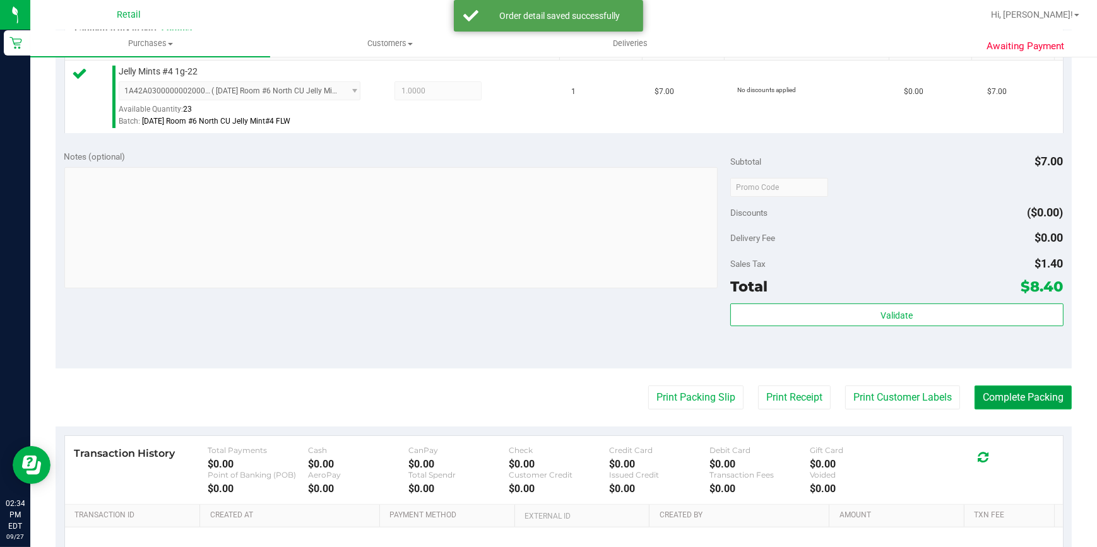
click at [991, 391] on button "Complete Packing" at bounding box center [1022, 398] width 97 height 24
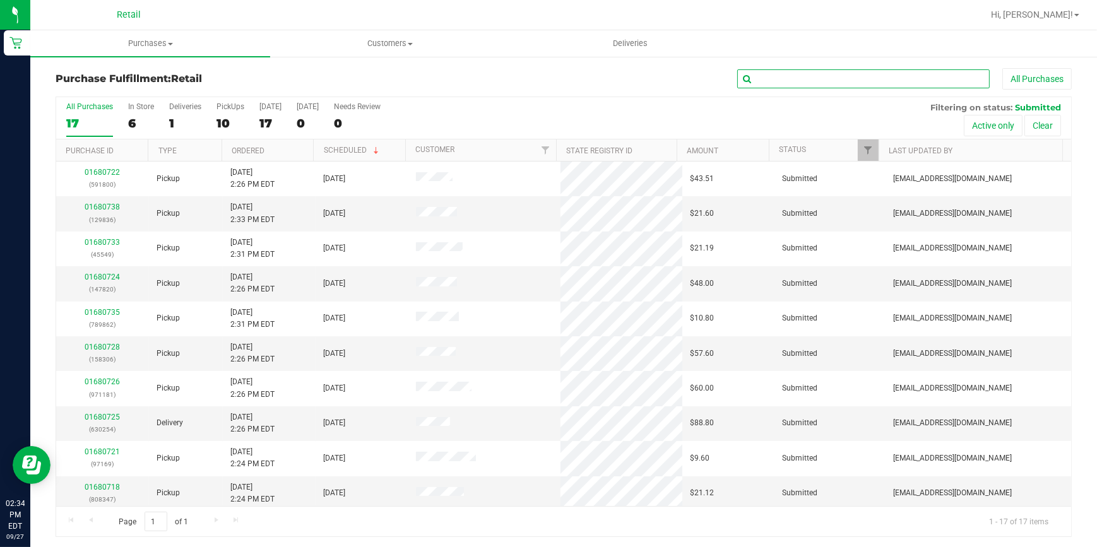
click at [827, 73] on input "text" at bounding box center [863, 78] width 252 height 19
type input "820"
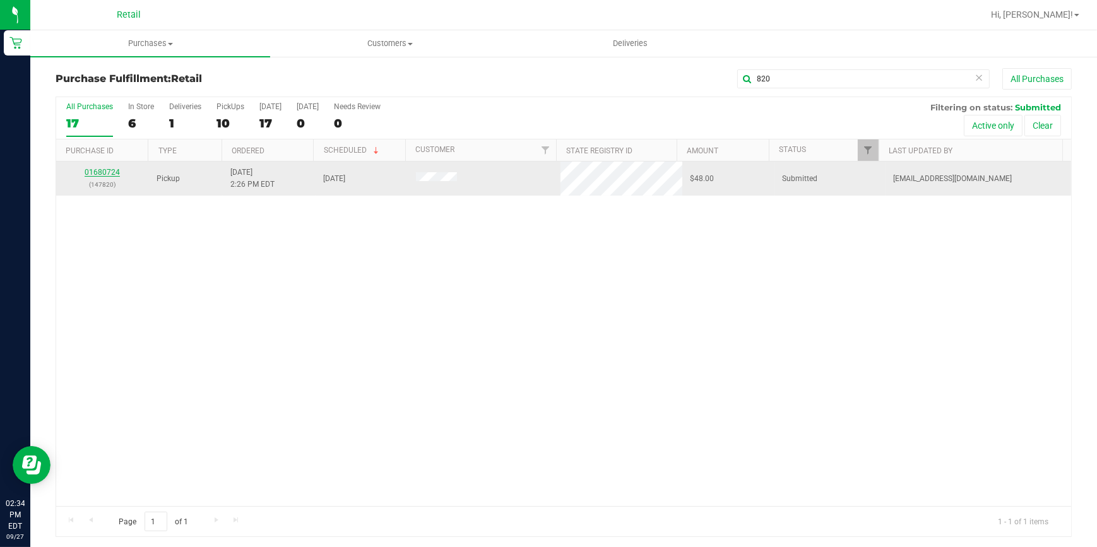
click at [98, 174] on link "01680724" at bounding box center [102, 172] width 35 height 9
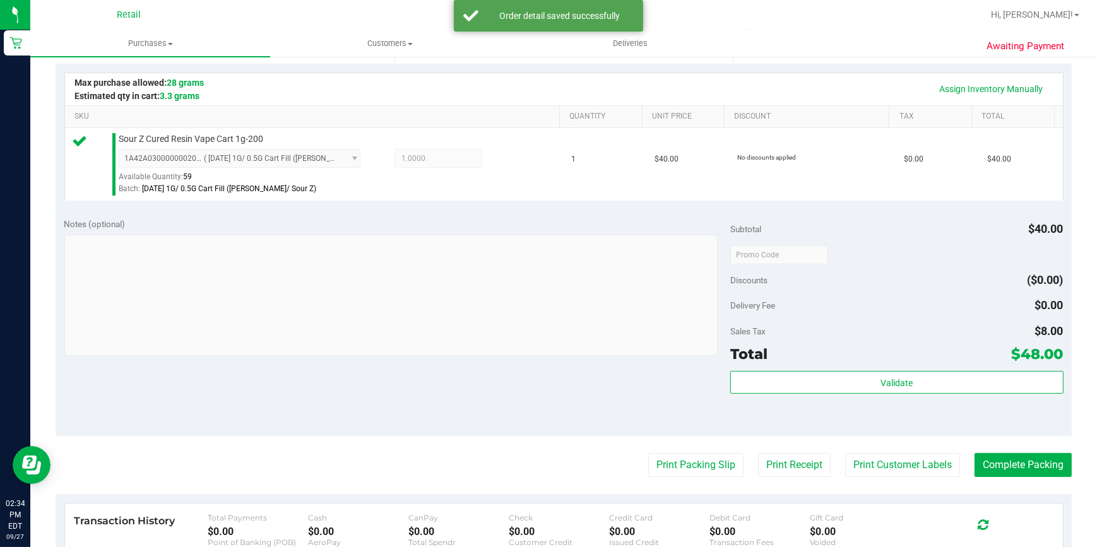
scroll to position [286, 0]
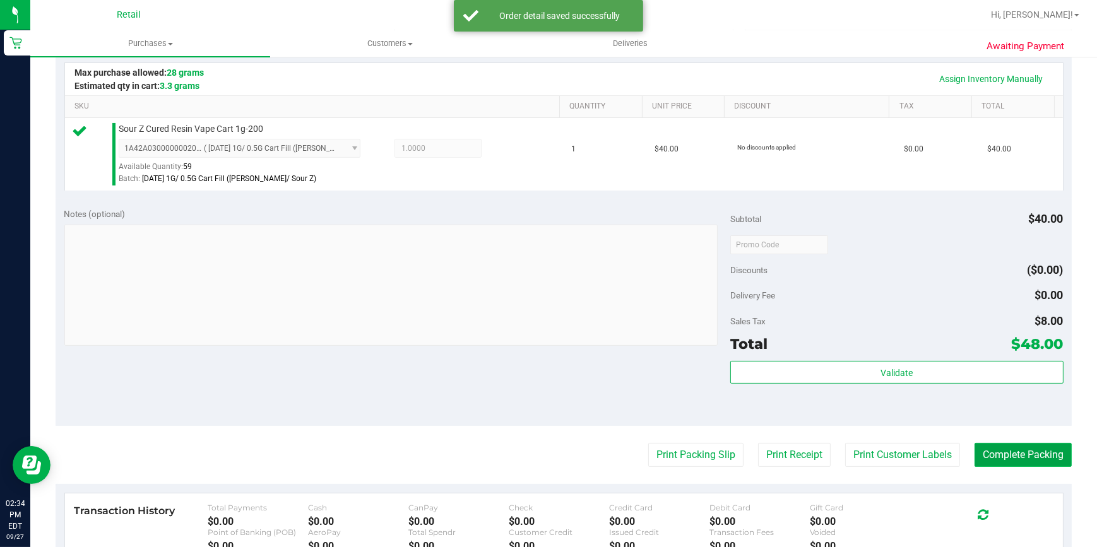
click at [1018, 451] on button "Complete Packing" at bounding box center [1022, 455] width 97 height 24
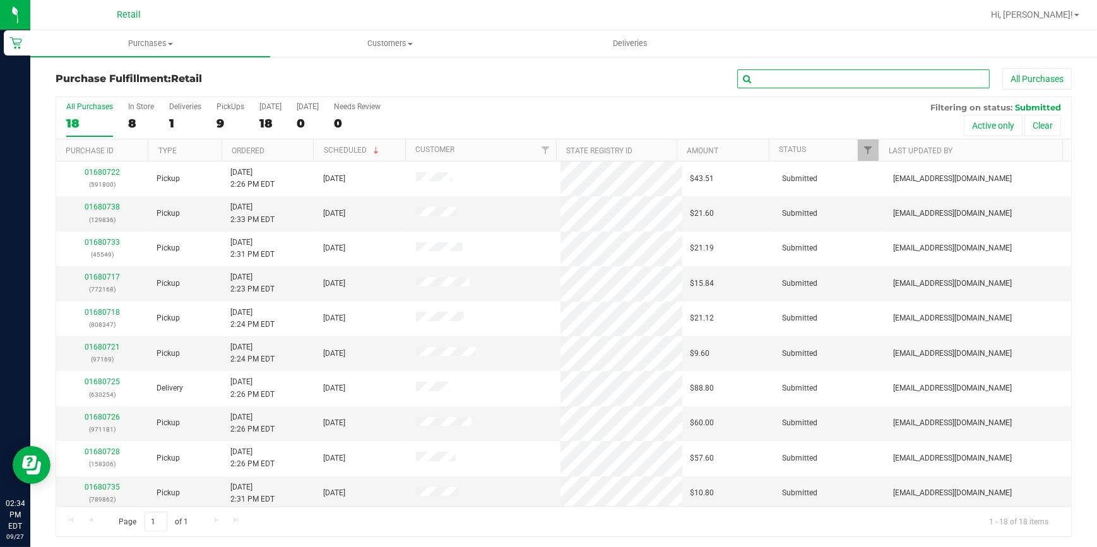
click at [905, 80] on input "text" at bounding box center [863, 78] width 252 height 19
type input "181"
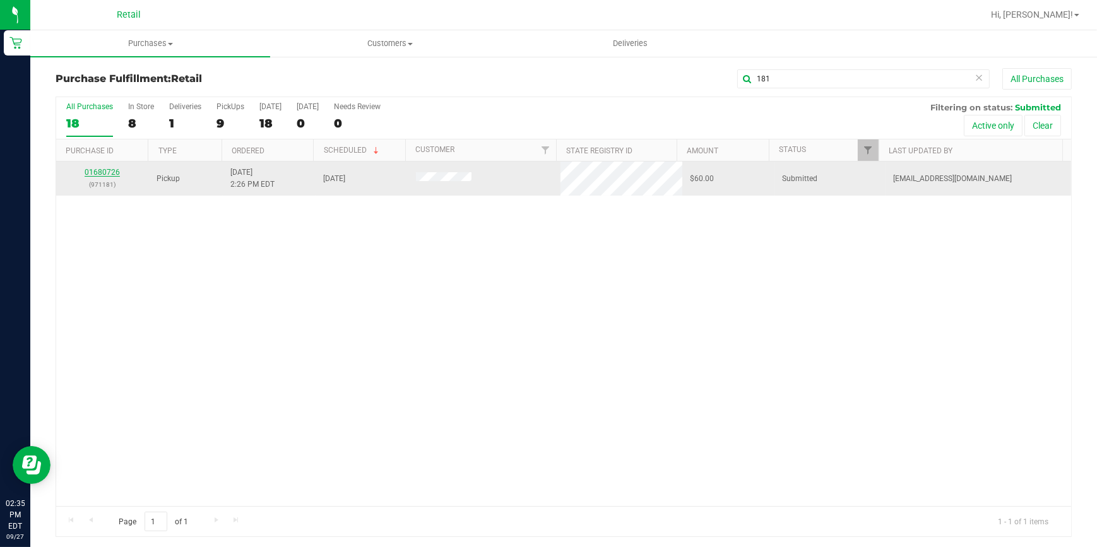
click at [109, 170] on link "01680726" at bounding box center [102, 172] width 35 height 9
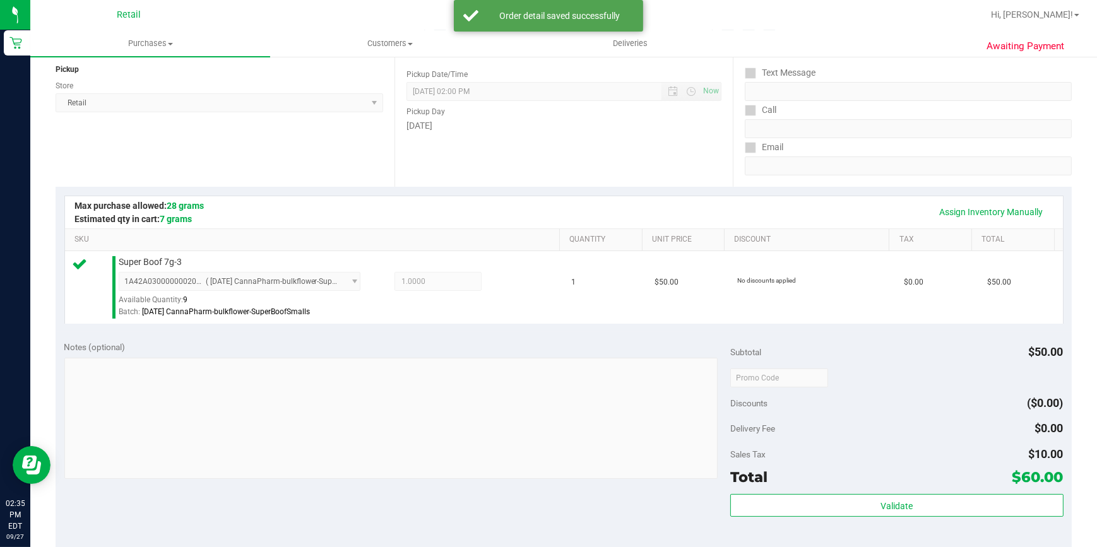
scroll to position [229, 0]
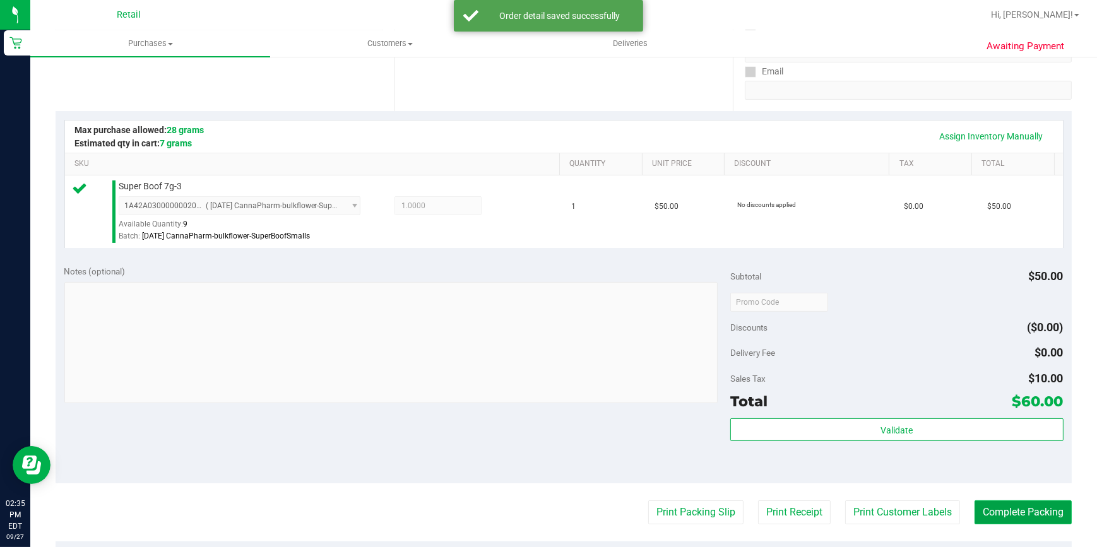
click at [988, 509] on button "Complete Packing" at bounding box center [1022, 512] width 97 height 24
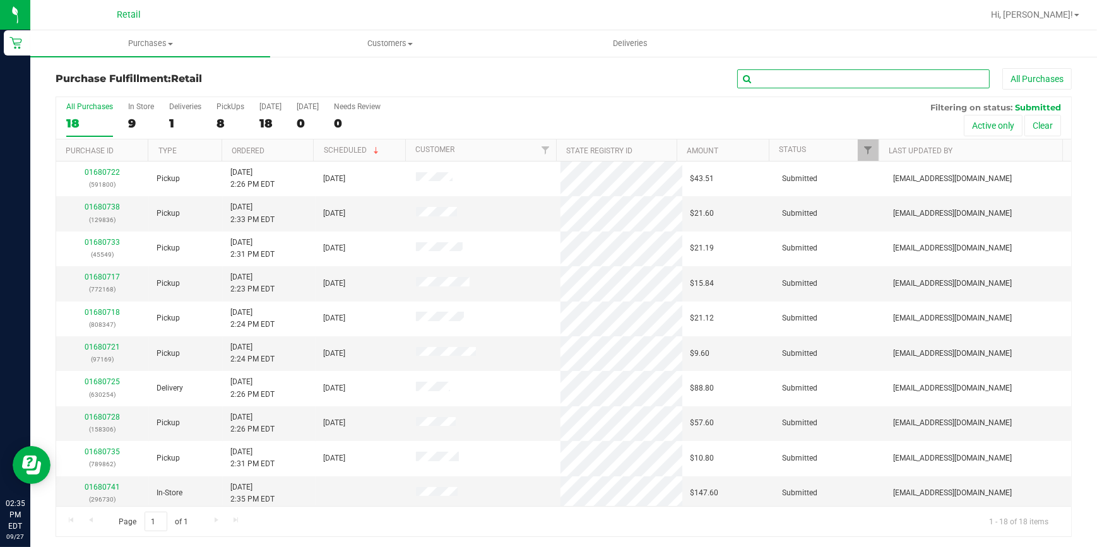
click at [816, 83] on input "text" at bounding box center [863, 78] width 252 height 19
type input "306"
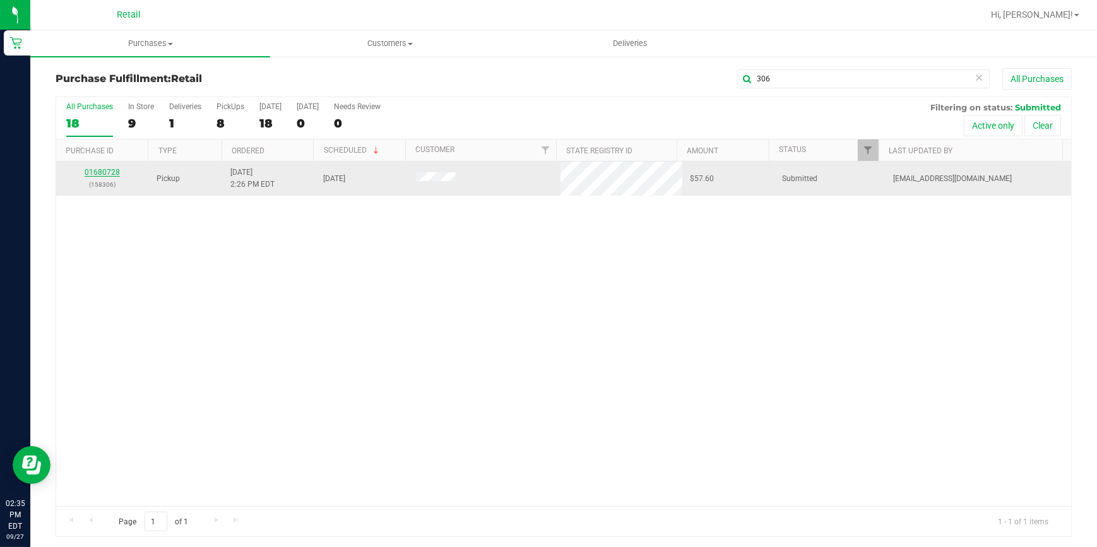
click at [97, 169] on link "01680728" at bounding box center [102, 172] width 35 height 9
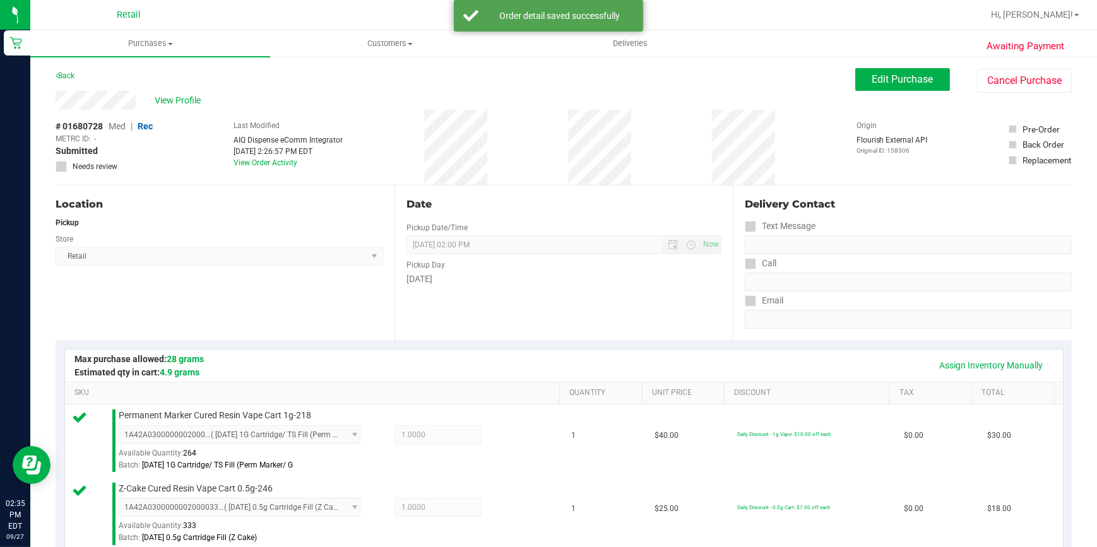
scroll to position [286, 0]
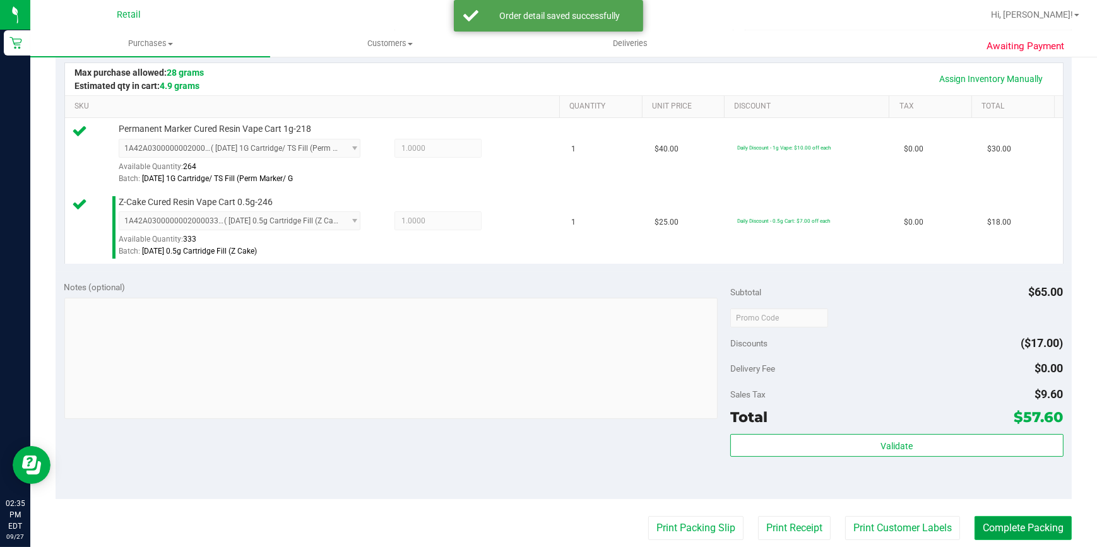
click at [1025, 521] on button "Complete Packing" at bounding box center [1022, 528] width 97 height 24
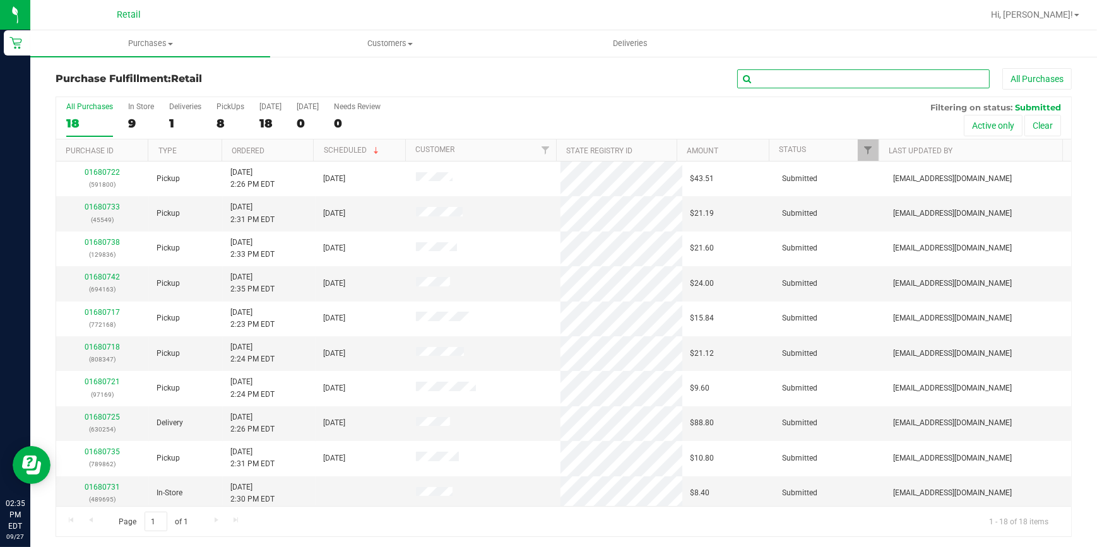
click at [896, 85] on input "text" at bounding box center [863, 78] width 252 height 19
type input "800"
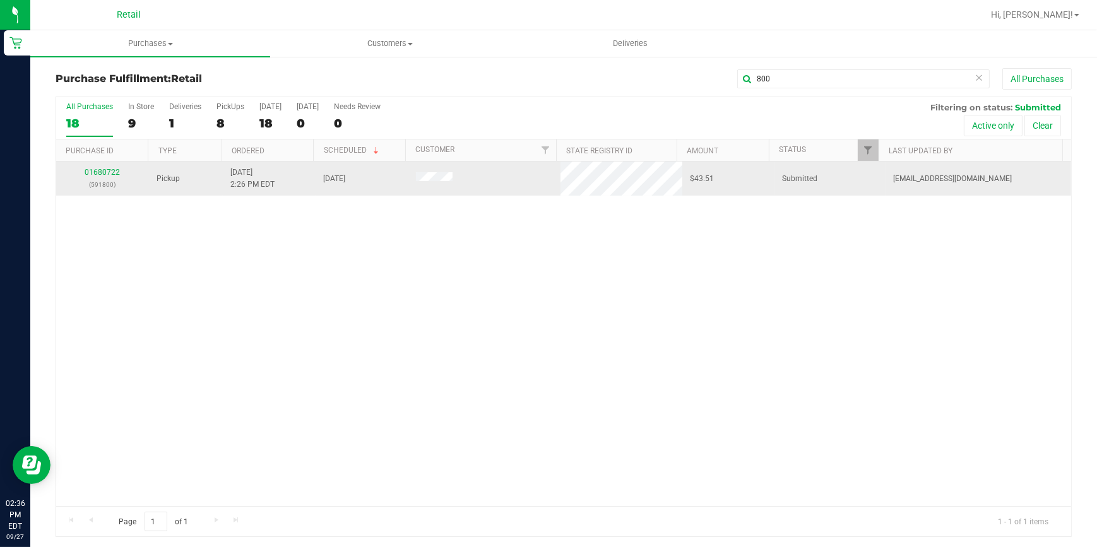
click at [98, 167] on div "01680722 (591800)" at bounding box center [103, 179] width 78 height 24
click at [89, 172] on link "01680722" at bounding box center [102, 172] width 35 height 9
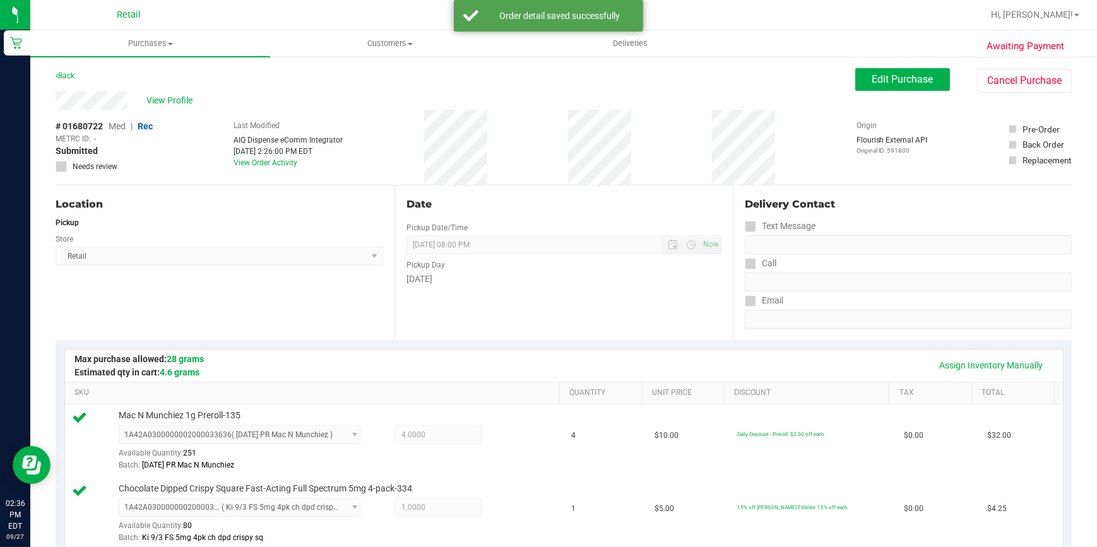
scroll to position [286, 0]
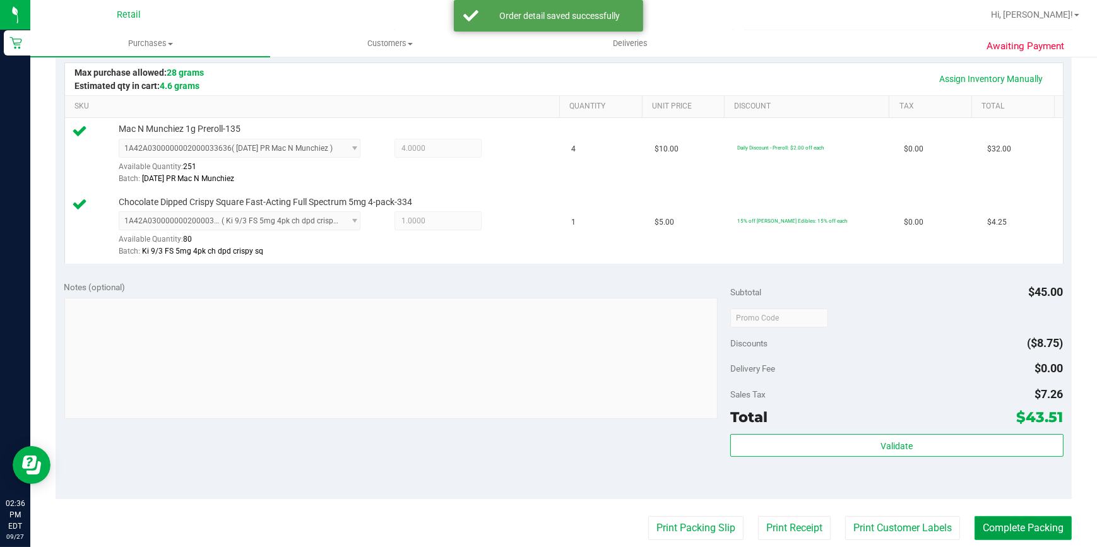
click at [1018, 532] on button "Complete Packing" at bounding box center [1022, 528] width 97 height 24
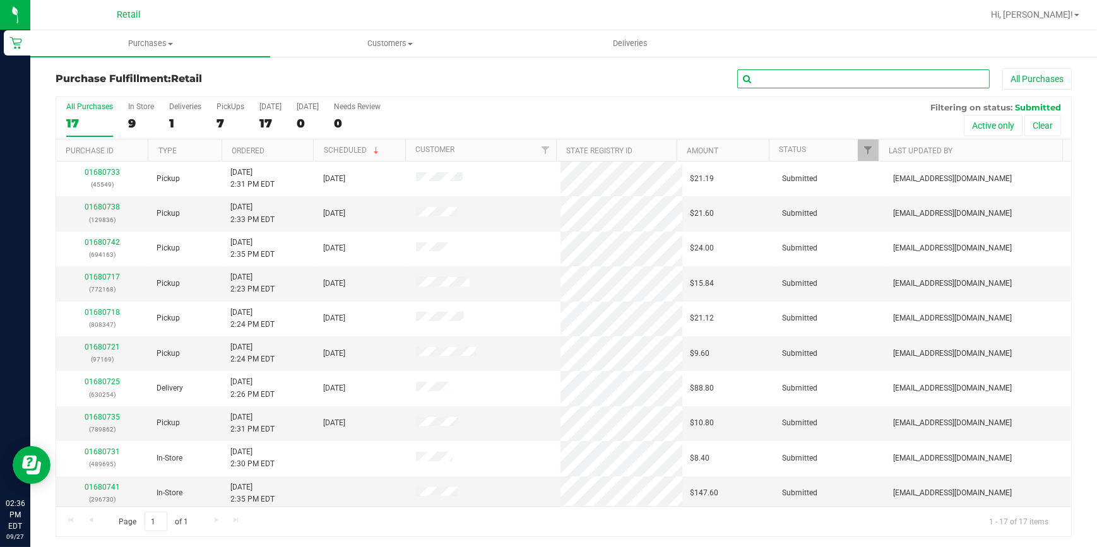
click at [802, 81] on input "text" at bounding box center [863, 78] width 252 height 19
type input "169"
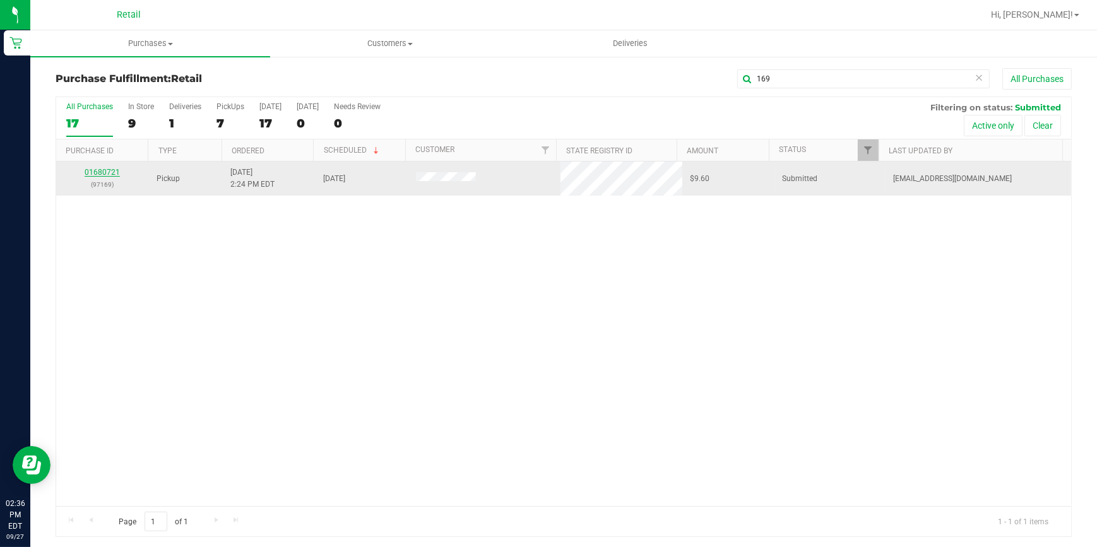
click at [95, 174] on link "01680721" at bounding box center [102, 172] width 35 height 9
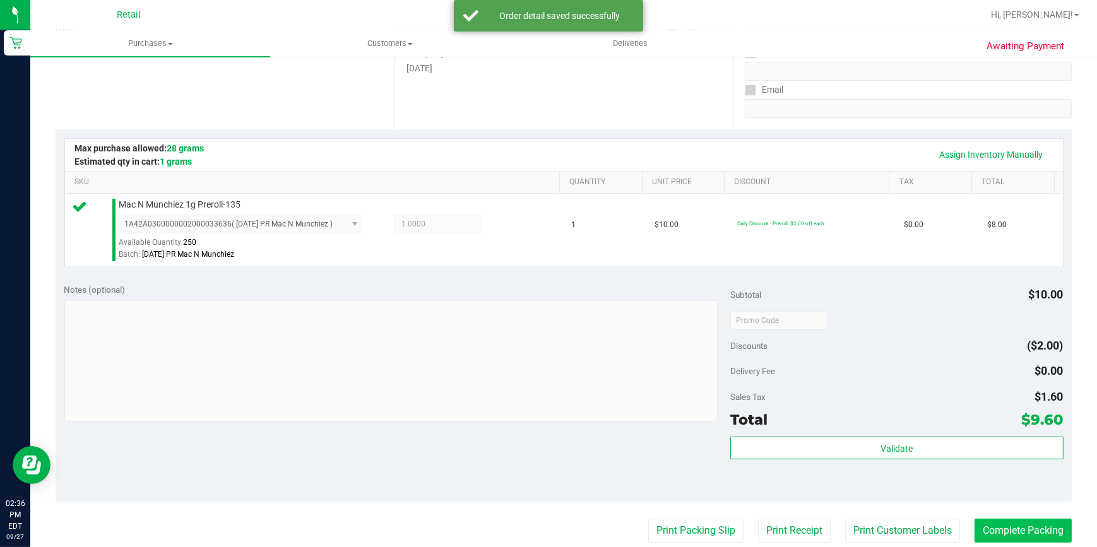
scroll to position [229, 0]
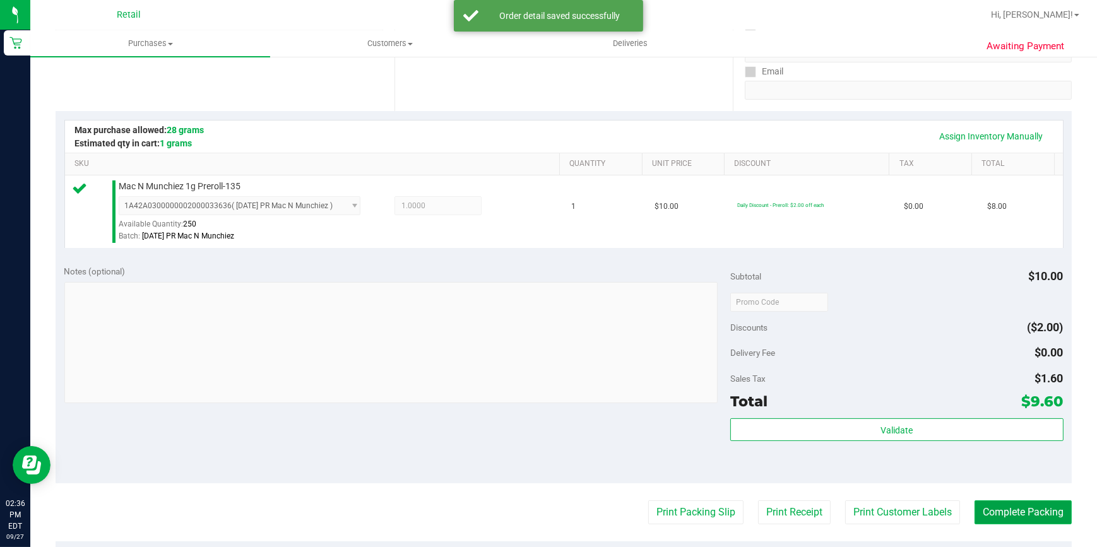
click at [1027, 510] on button "Complete Packing" at bounding box center [1022, 512] width 97 height 24
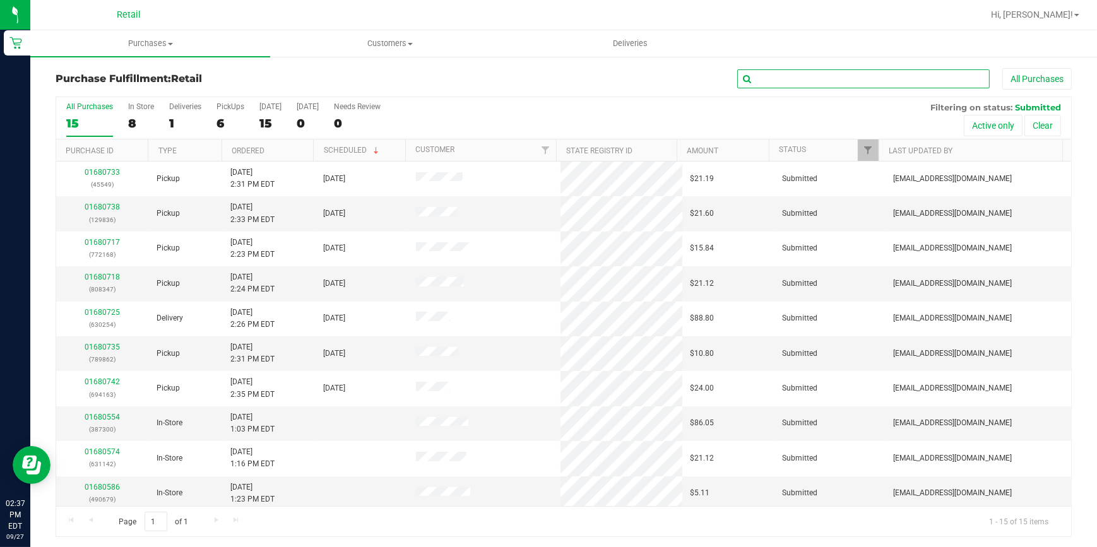
click at [878, 75] on input "text" at bounding box center [863, 78] width 252 height 19
type input "168"
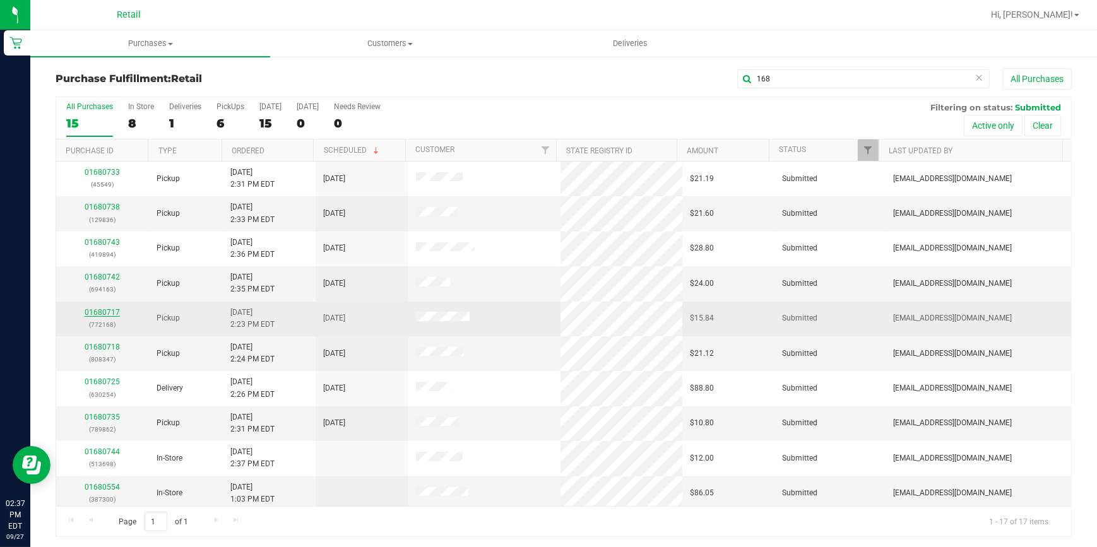
click at [114, 312] on link "01680717" at bounding box center [102, 312] width 35 height 9
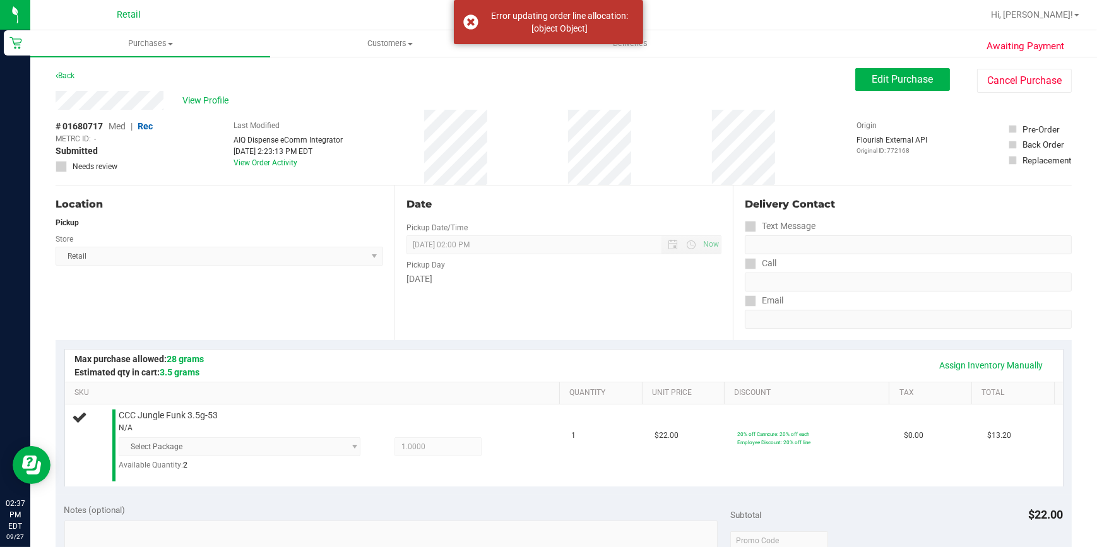
click at [178, 309] on div "Location Pickup Store Retail Select Store Retail" at bounding box center [225, 263] width 339 height 155
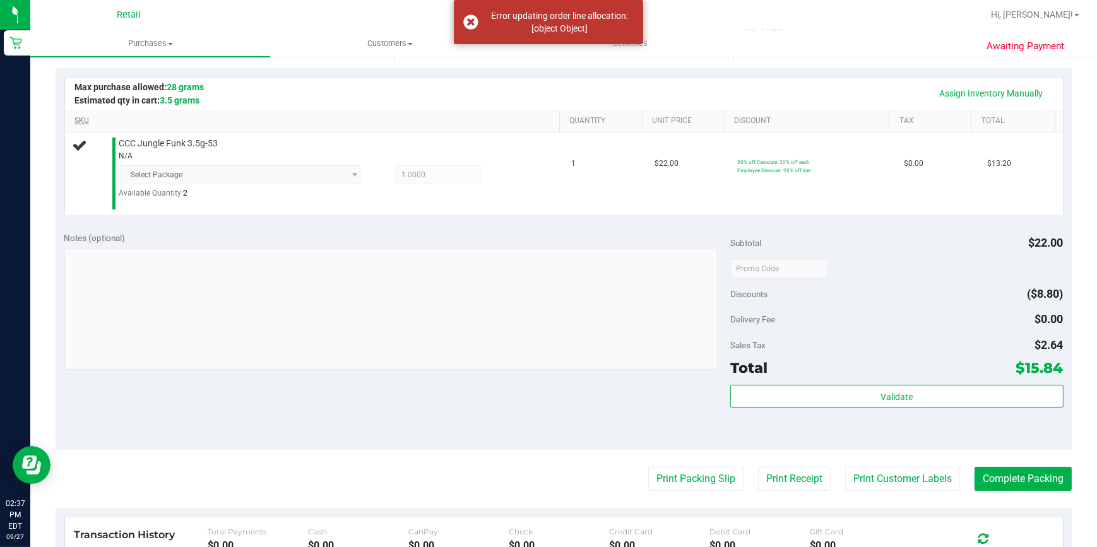
scroll to position [286, 0]
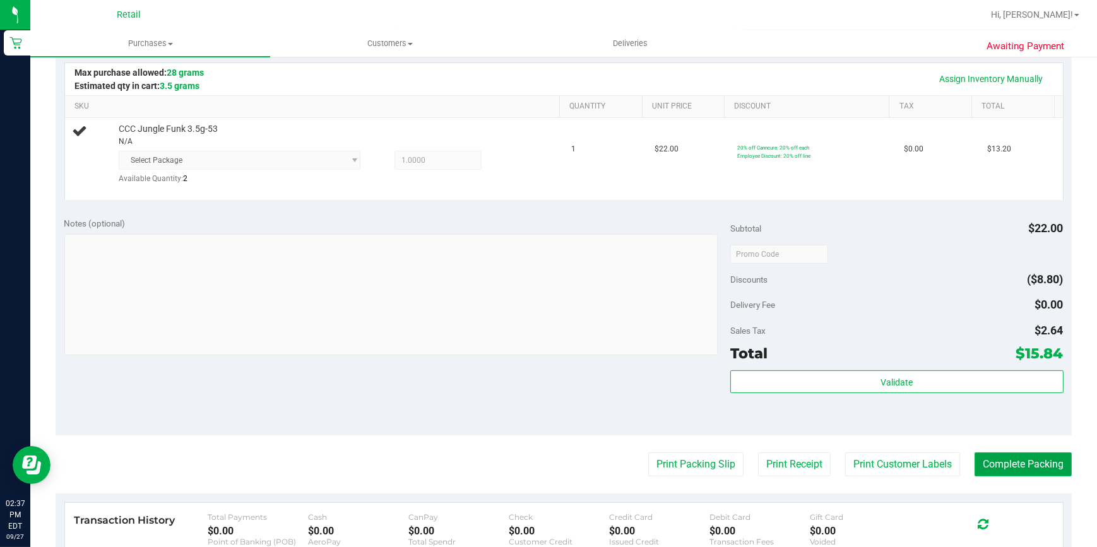
click at [1007, 469] on button "Complete Packing" at bounding box center [1022, 464] width 97 height 24
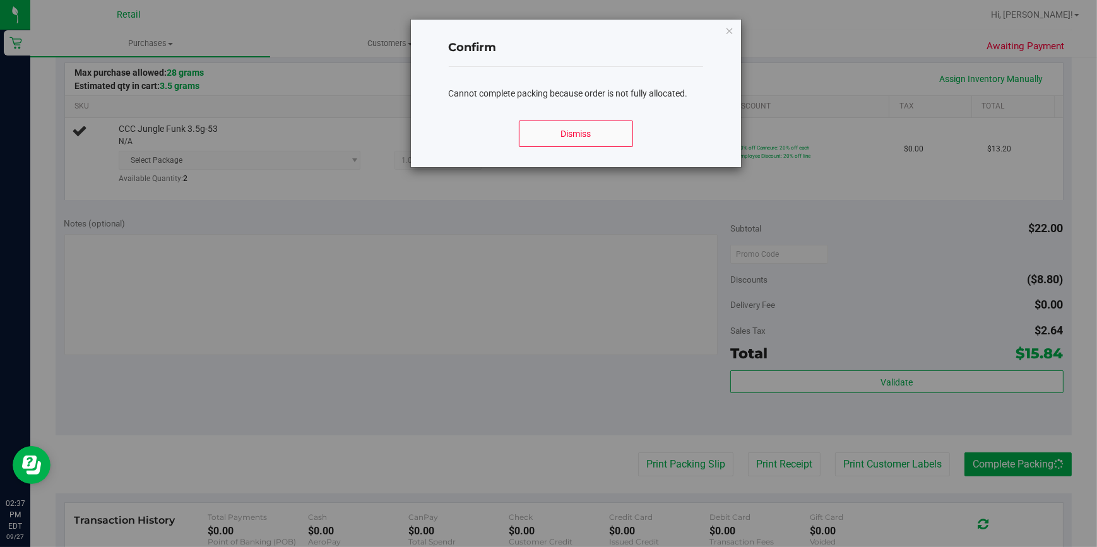
click at [555, 119] on div "Dismiss" at bounding box center [576, 138] width 255 height 57
click at [565, 139] on button "Dismiss" at bounding box center [576, 134] width 115 height 27
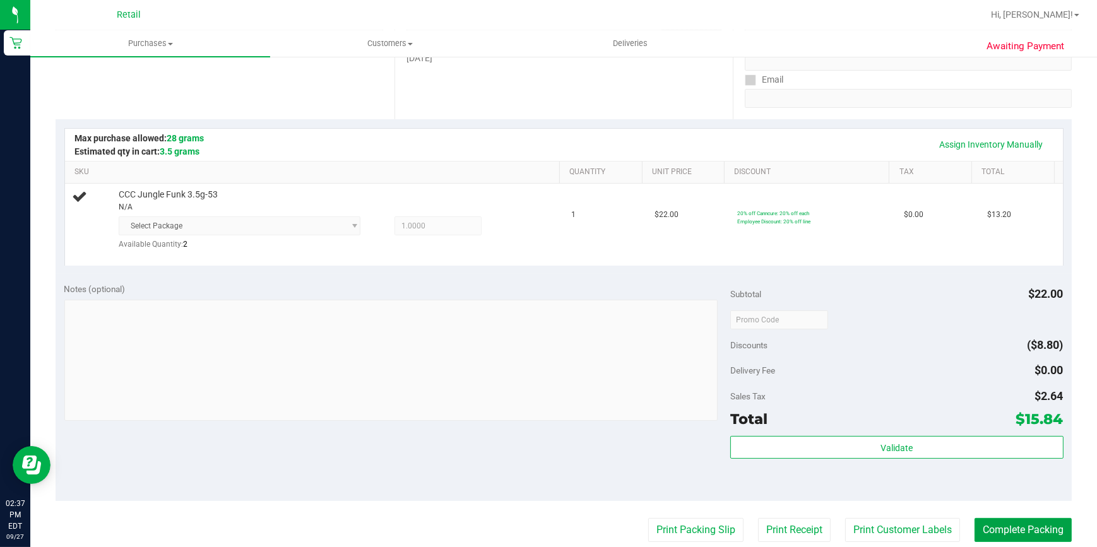
scroll to position [0, 0]
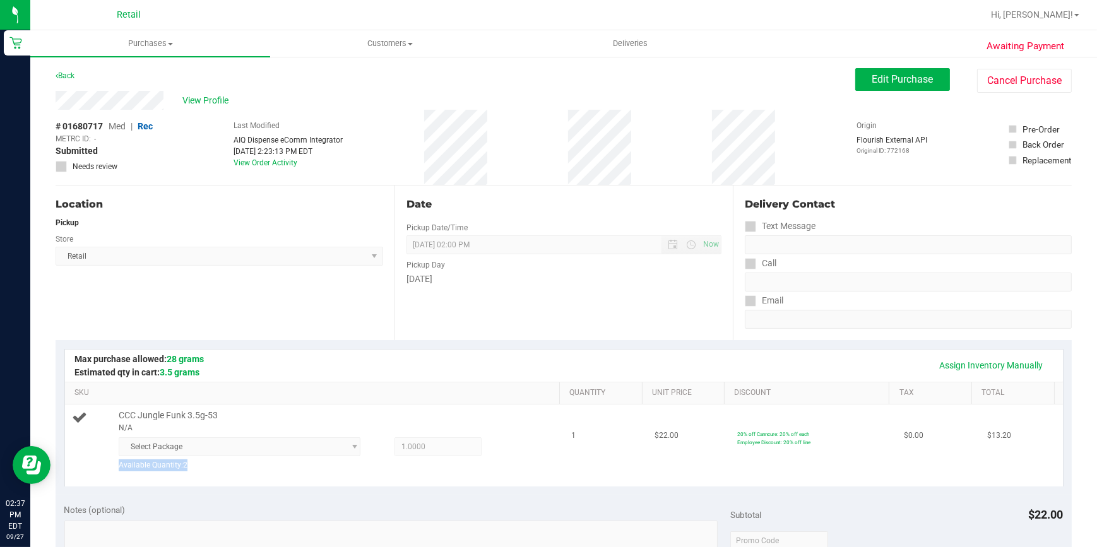
click at [244, 457] on div "Select Package Available Quantity: 2" at bounding box center [246, 459] width 254 height 44
drag, startPoint x: 244, startPoint y: 457, endPoint x: 375, endPoint y: 447, distance: 131.1
click at [375, 447] on div "1.0000 1" at bounding box center [427, 446] width 109 height 19
click at [347, 445] on span "Select Package" at bounding box center [239, 446] width 241 height 19
click at [344, 490] on div "Assign Inventory Manually SKU Quantity Unit Price Discount Tax Total CCC Jungle…" at bounding box center [564, 417] width 1016 height 155
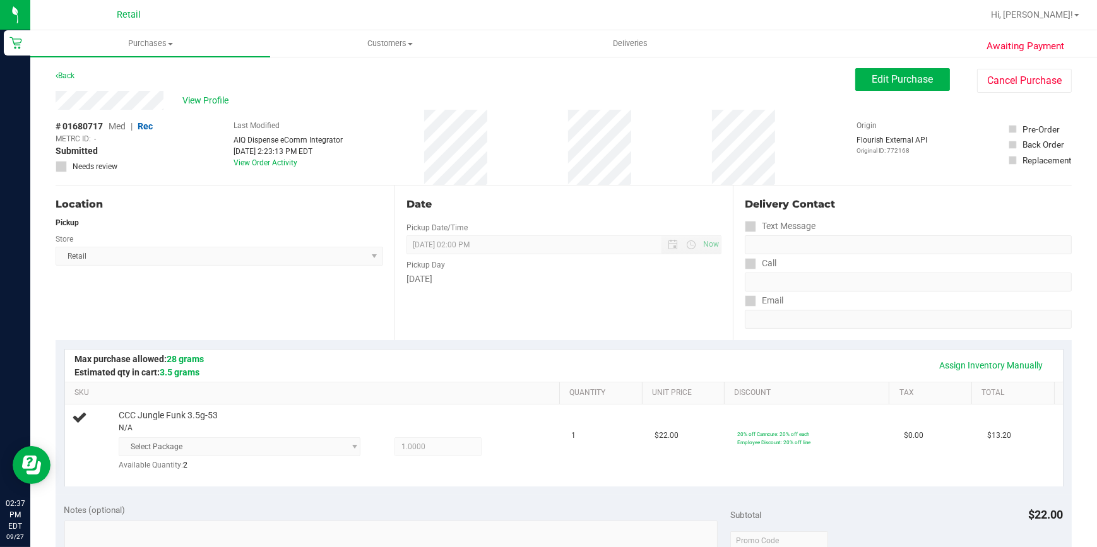
click at [348, 316] on div "Location Pickup Store Retail Select Store Retail" at bounding box center [225, 263] width 339 height 155
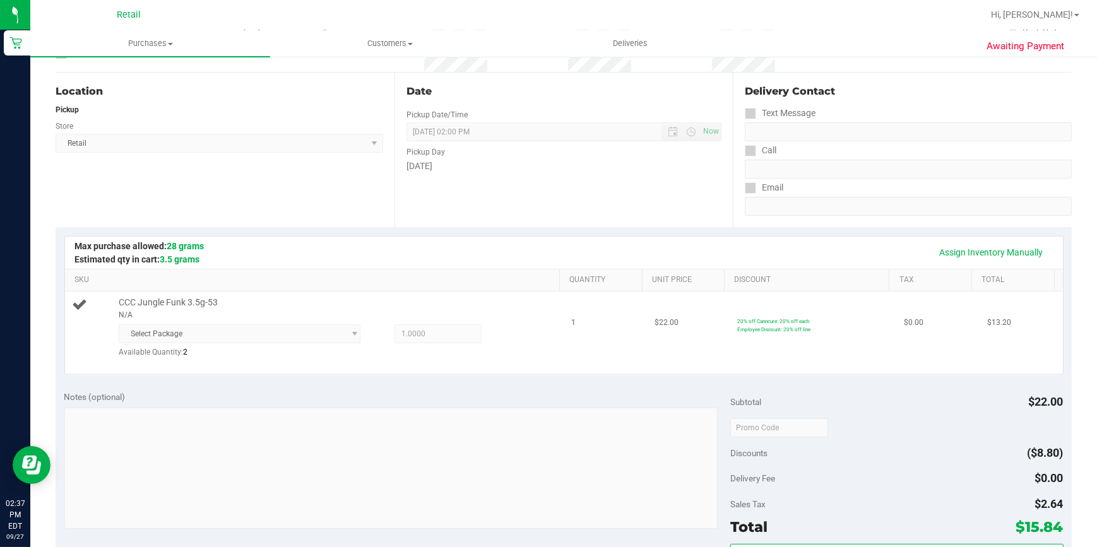
scroll to position [459, 0]
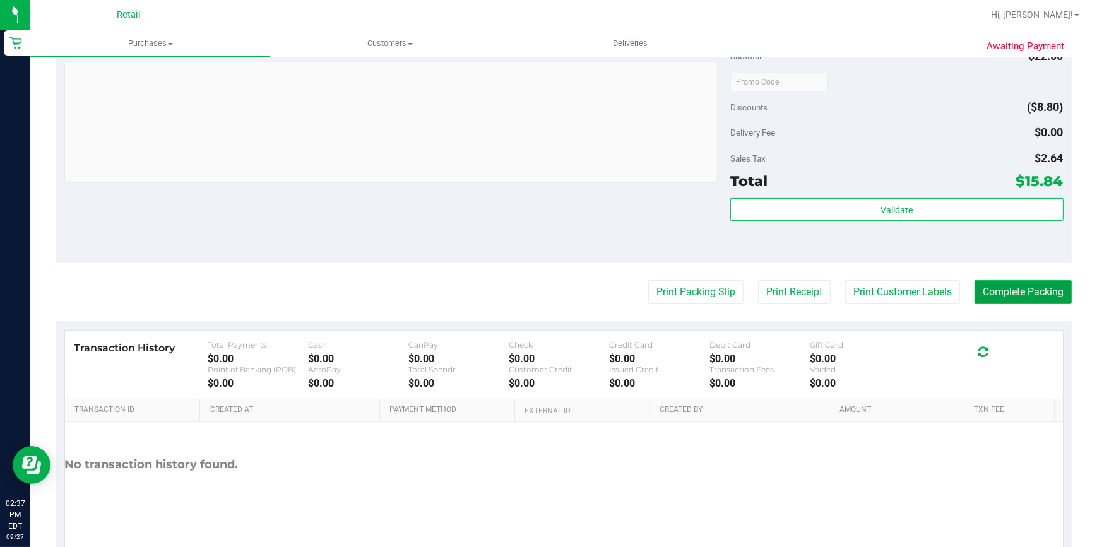
click at [1007, 290] on button "Complete Packing" at bounding box center [1022, 292] width 97 height 24
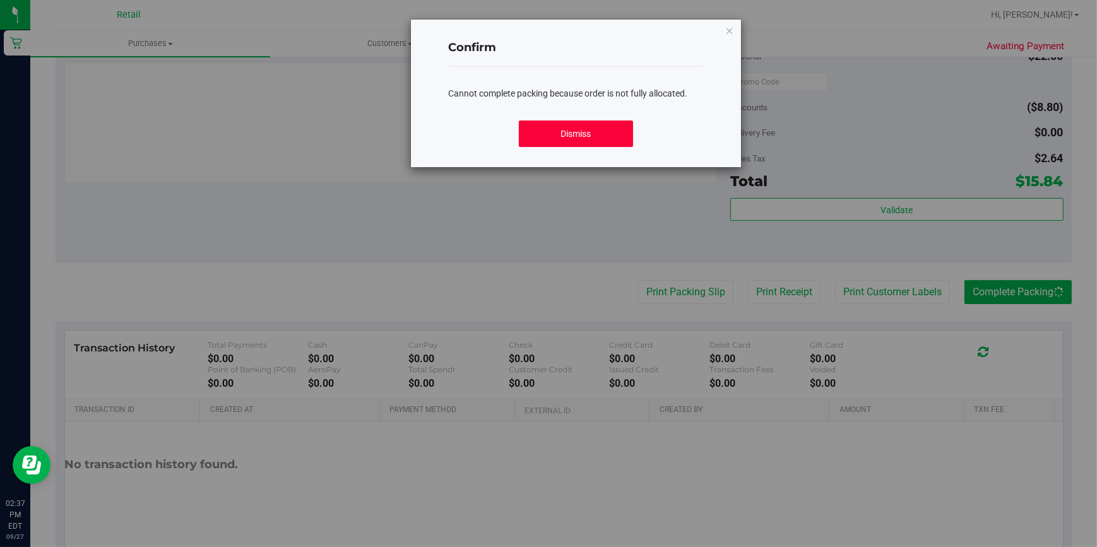
click at [599, 144] on button "Dismiss" at bounding box center [576, 134] width 115 height 27
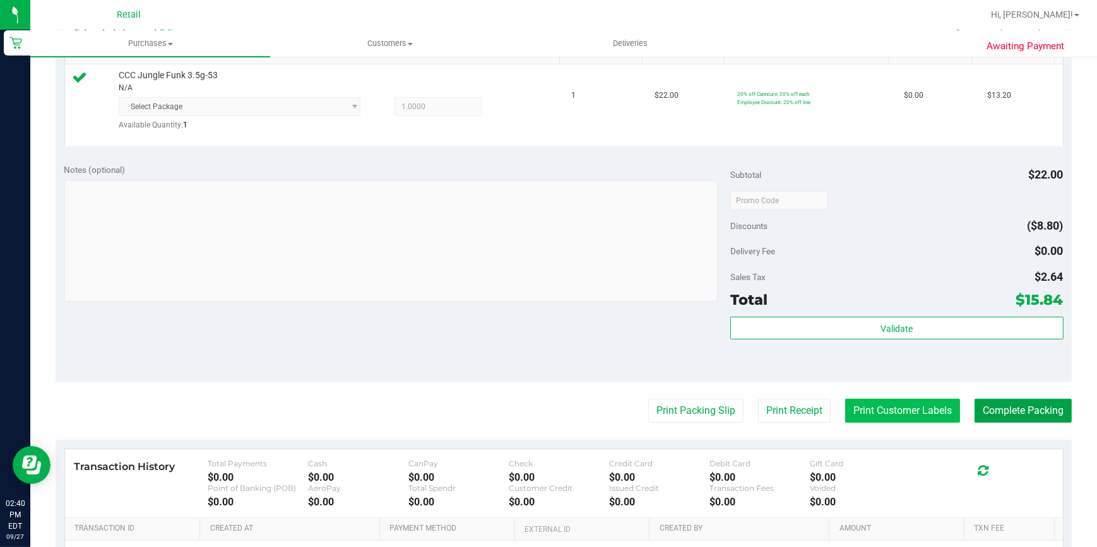
scroll to position [401, 0]
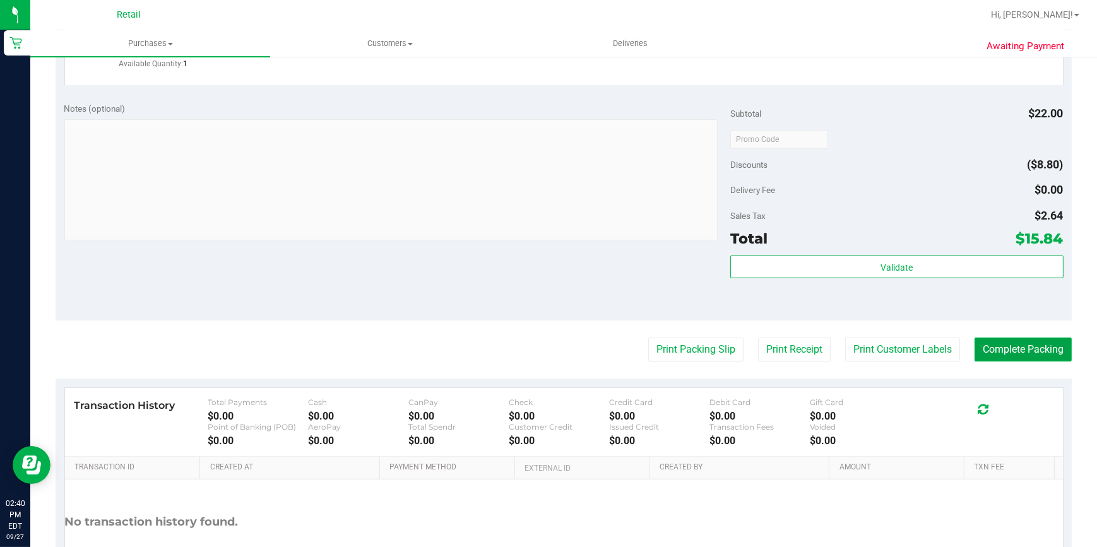
click at [1007, 345] on button "Complete Packing" at bounding box center [1022, 350] width 97 height 24
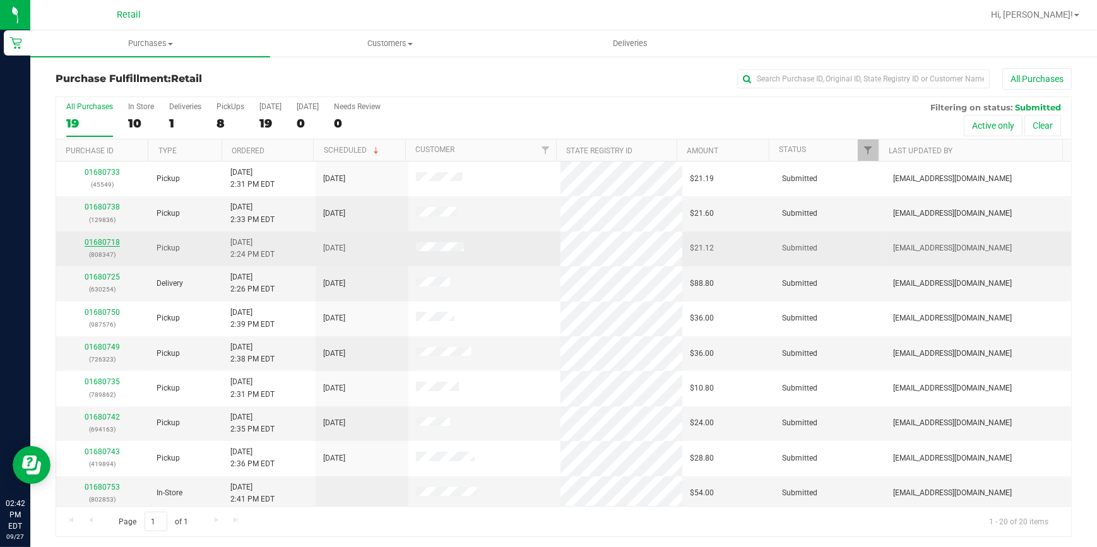
click at [105, 242] on link "01680718" at bounding box center [102, 242] width 35 height 9
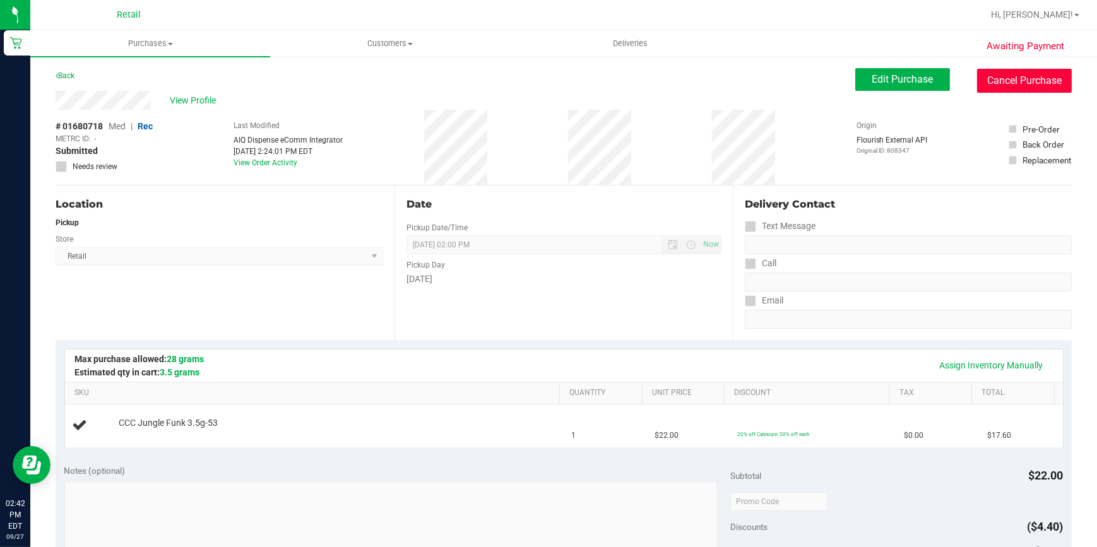
drag, startPoint x: 1011, startPoint y: 82, endPoint x: 598, endPoint y: 69, distance: 413.5
click at [1011, 81] on button "Cancel Purchase" at bounding box center [1024, 81] width 95 height 24
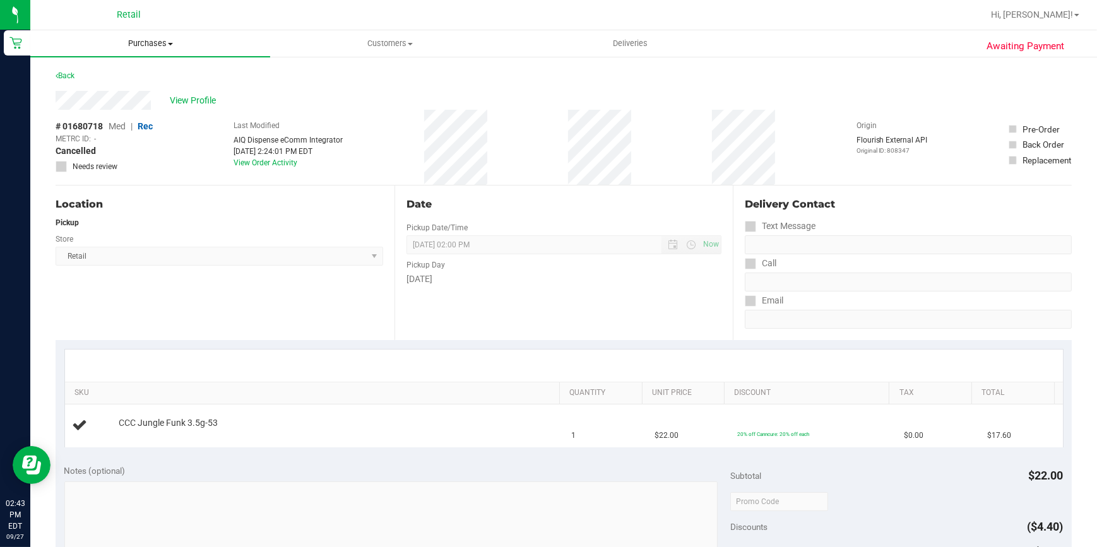
click at [153, 44] on span "Purchases" at bounding box center [150, 43] width 240 height 11
click at [93, 94] on span "Fulfillment" at bounding box center [69, 91] width 78 height 11
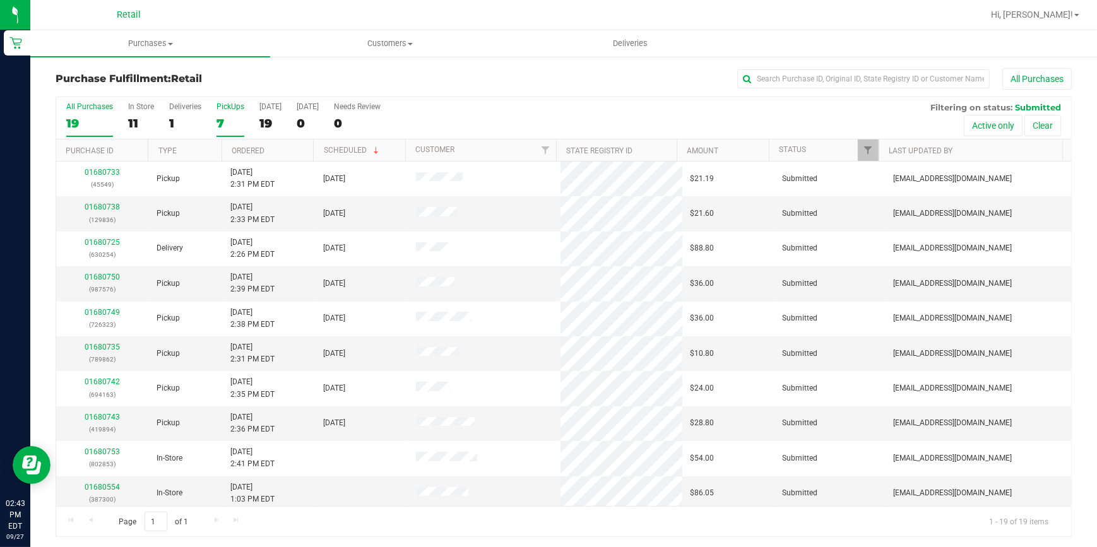
click at [226, 121] on div "7" at bounding box center [230, 123] width 28 height 15
click at [0, 0] on input "PickUps 7" at bounding box center [0, 0] width 0 height 0
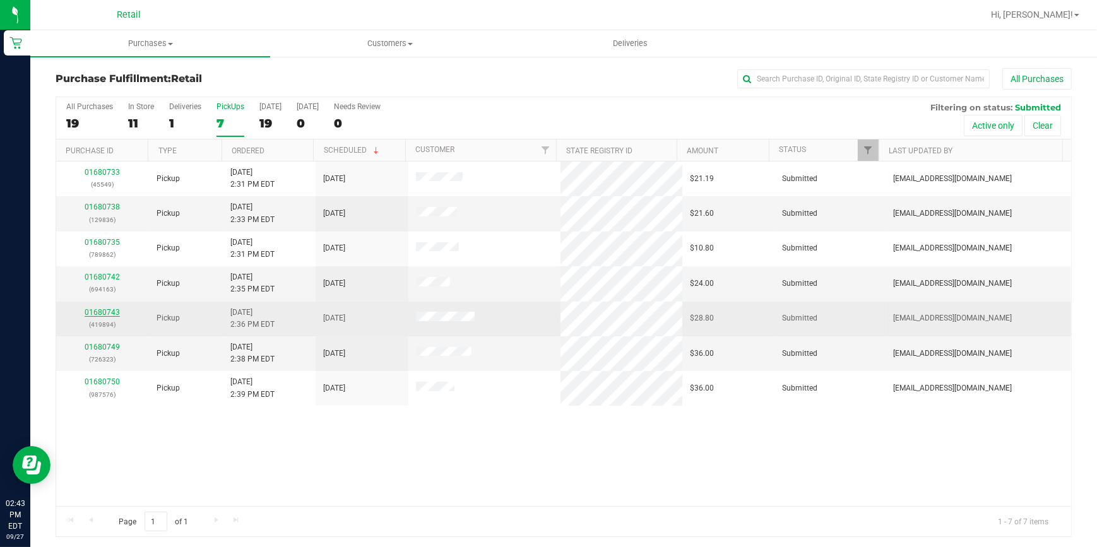
click at [109, 309] on link "01680743" at bounding box center [102, 312] width 35 height 9
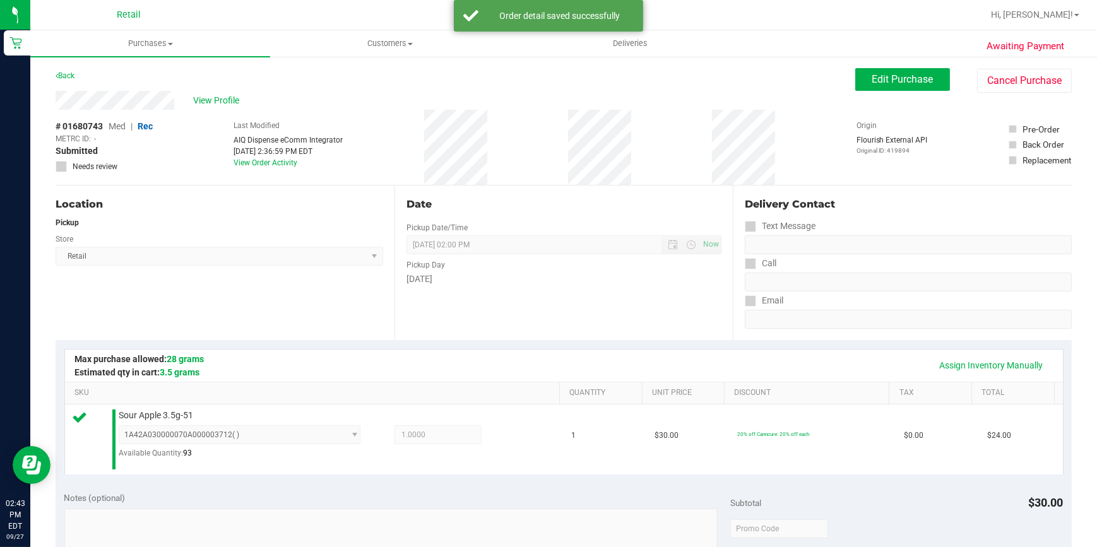
scroll to position [286, 0]
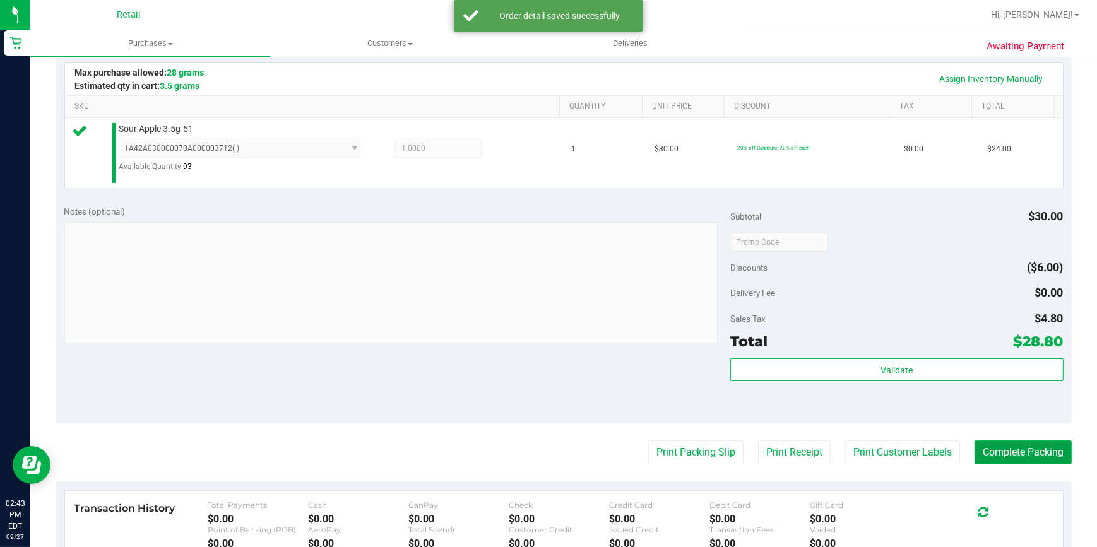
click at [1040, 449] on button "Complete Packing" at bounding box center [1022, 452] width 97 height 24
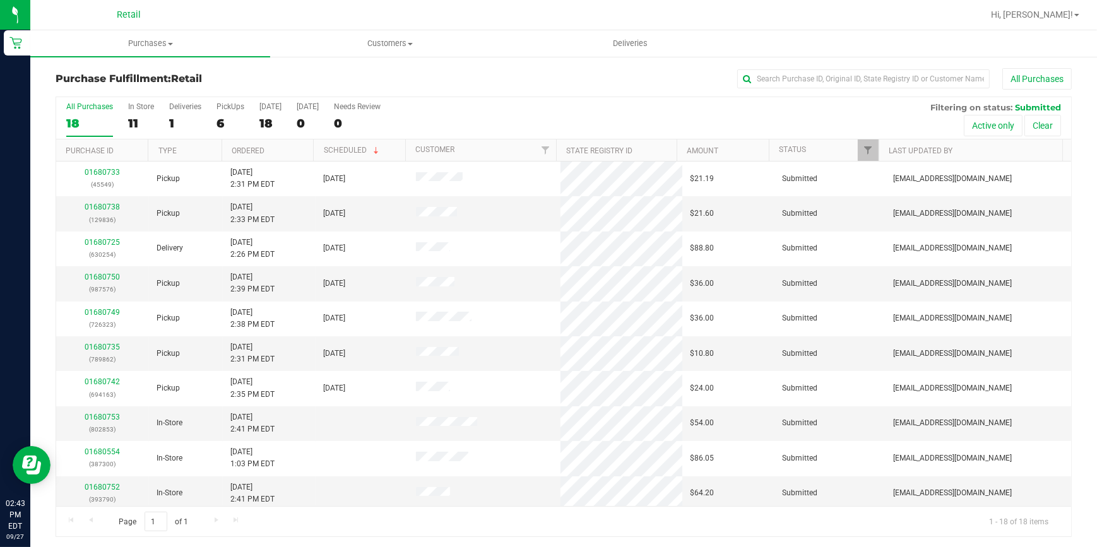
click at [818, 66] on div "Purchase Fulfillment: Retail All Purchases All Purchases 18 In Store 11 Deliver…" at bounding box center [563, 303] width 1066 height 494
click at [819, 76] on input "text" at bounding box center [863, 78] width 252 height 19
type input "163"
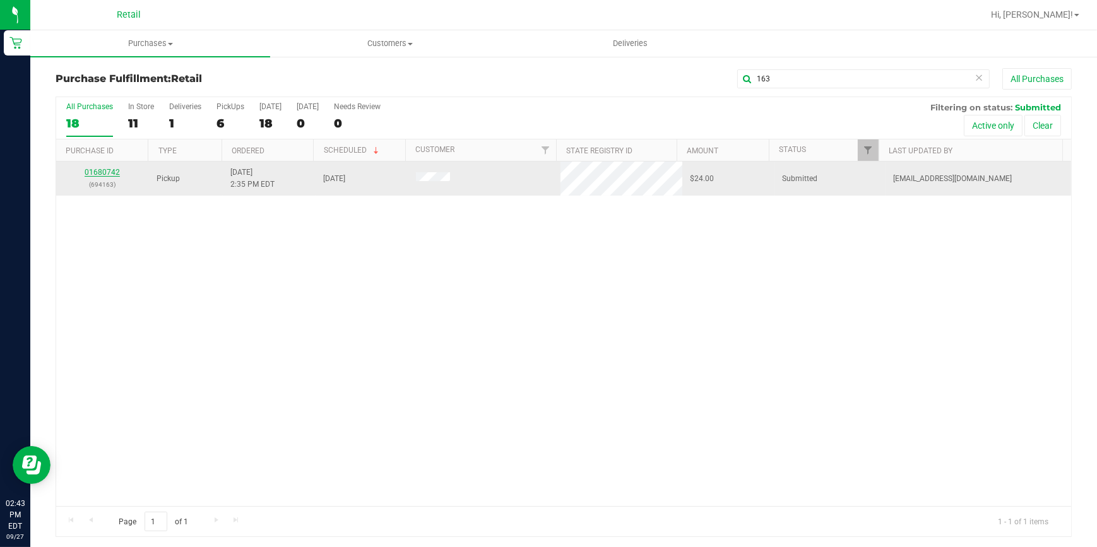
click at [102, 170] on link "01680742" at bounding box center [102, 172] width 35 height 9
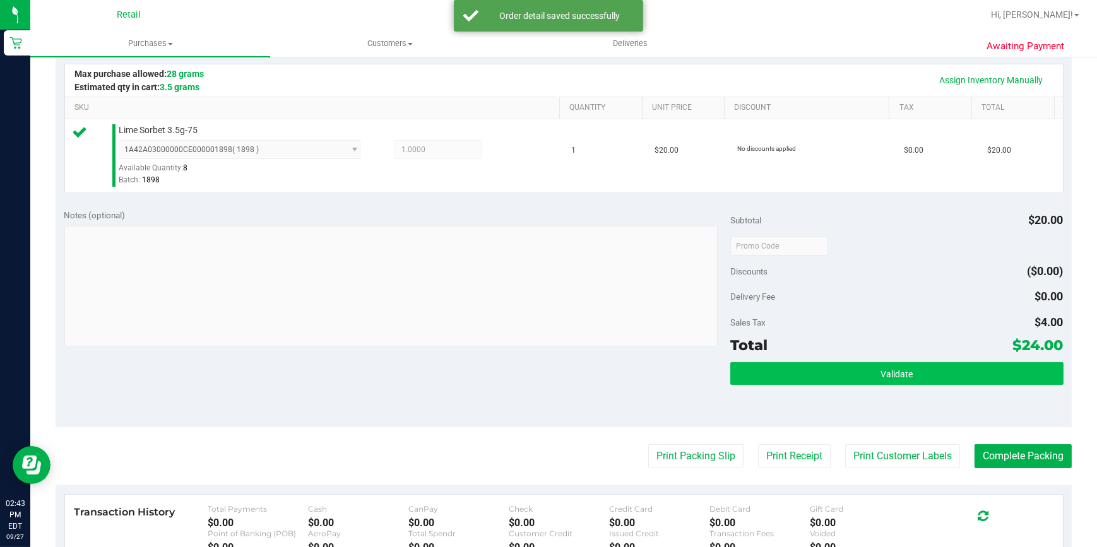
scroll to position [286, 0]
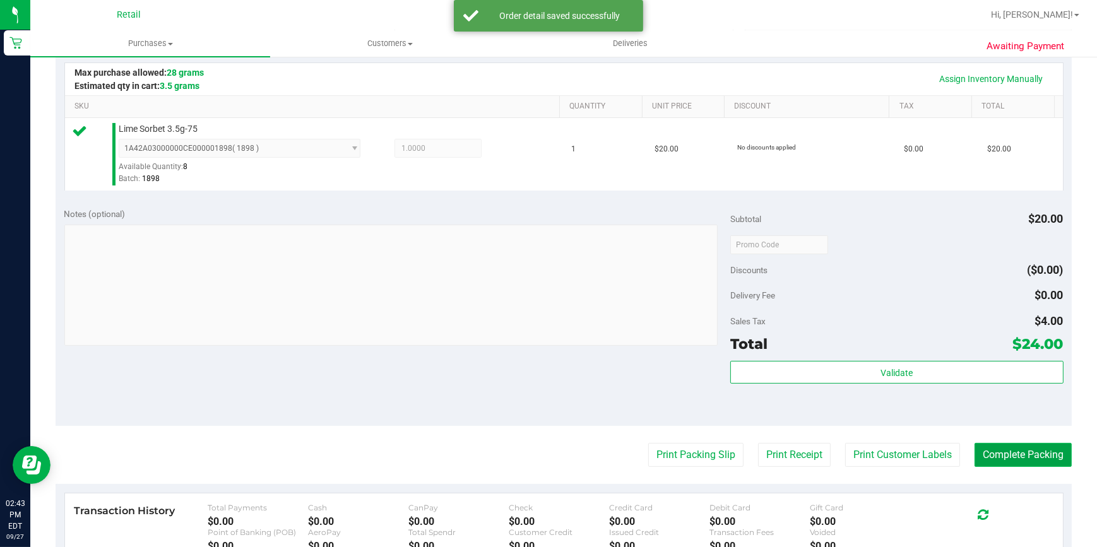
click at [1037, 448] on button "Complete Packing" at bounding box center [1022, 455] width 97 height 24
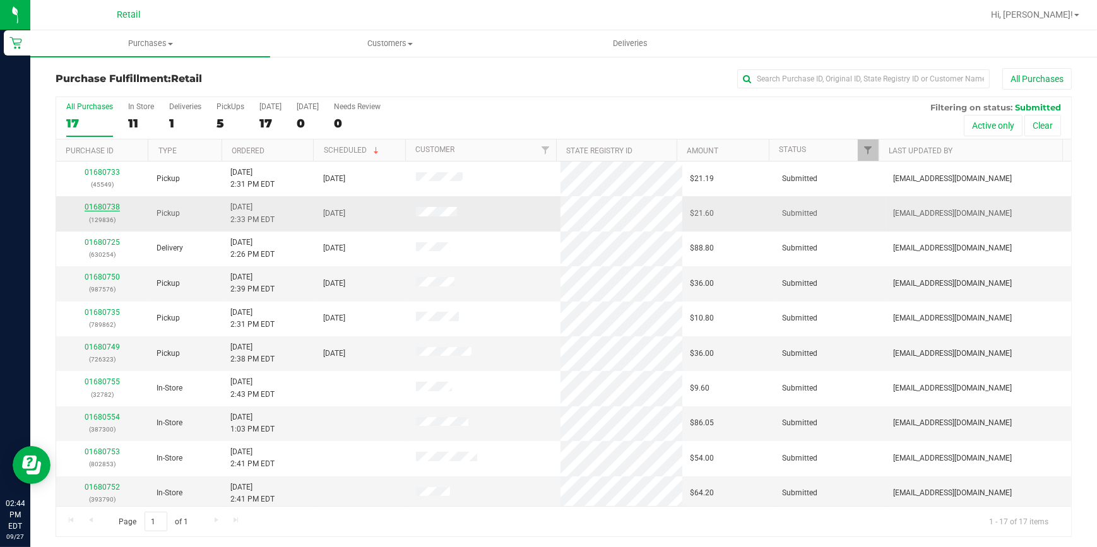
click at [104, 208] on link "01680738" at bounding box center [102, 207] width 35 height 9
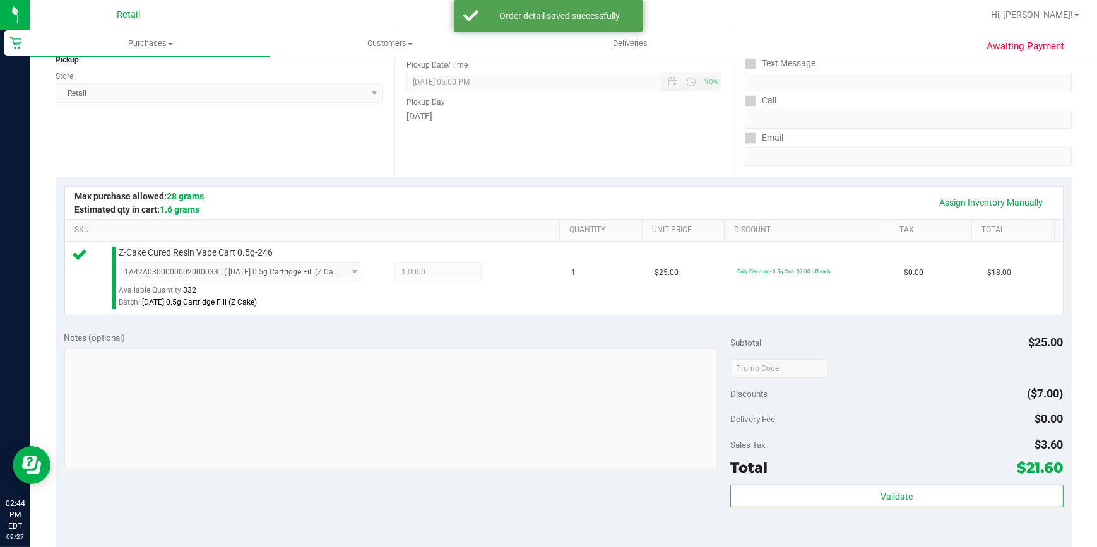
scroll to position [229, 0]
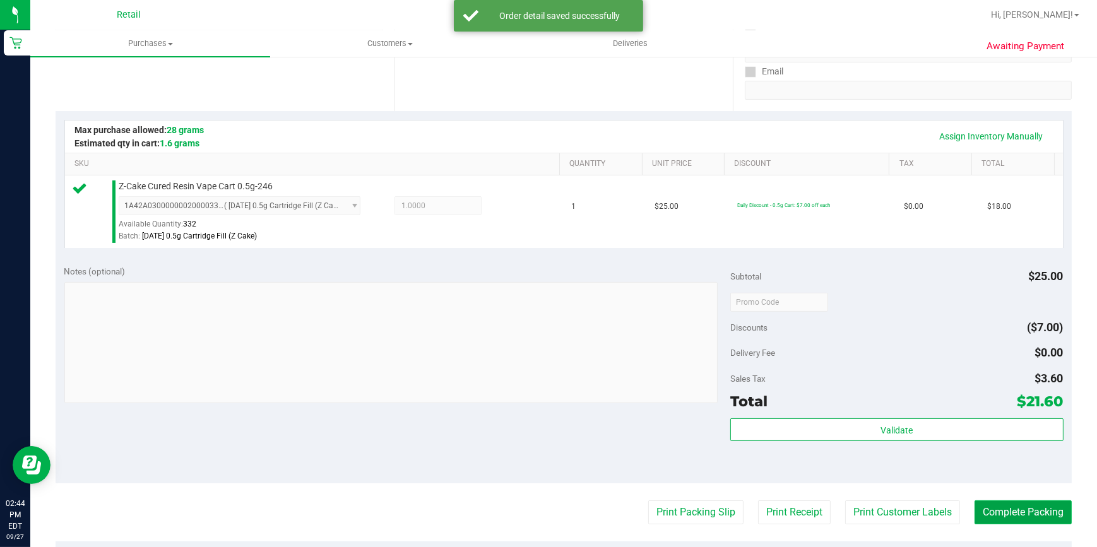
click at [1026, 509] on button "Complete Packing" at bounding box center [1022, 512] width 97 height 24
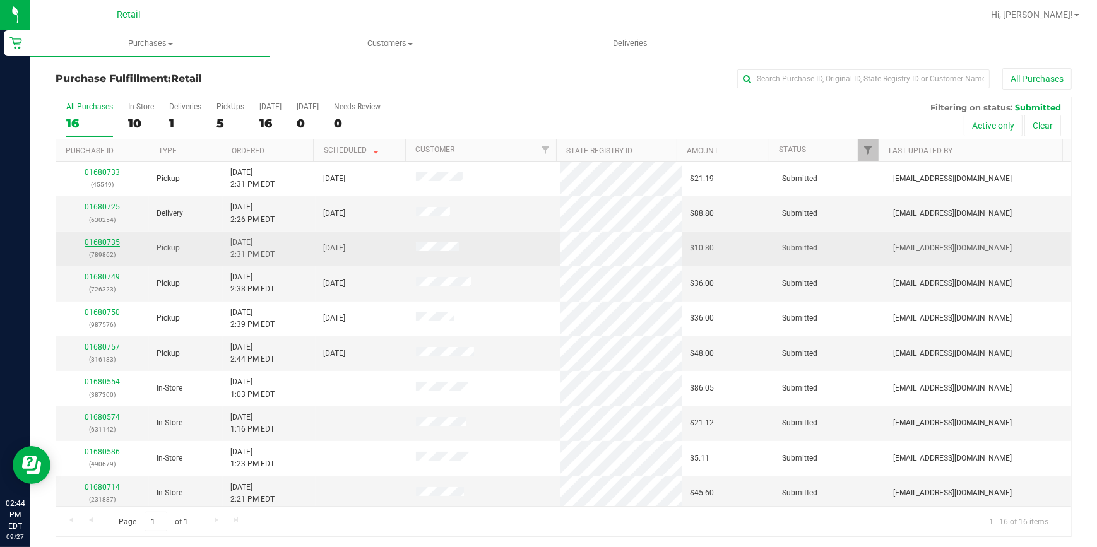
click at [109, 239] on link "01680735" at bounding box center [102, 242] width 35 height 9
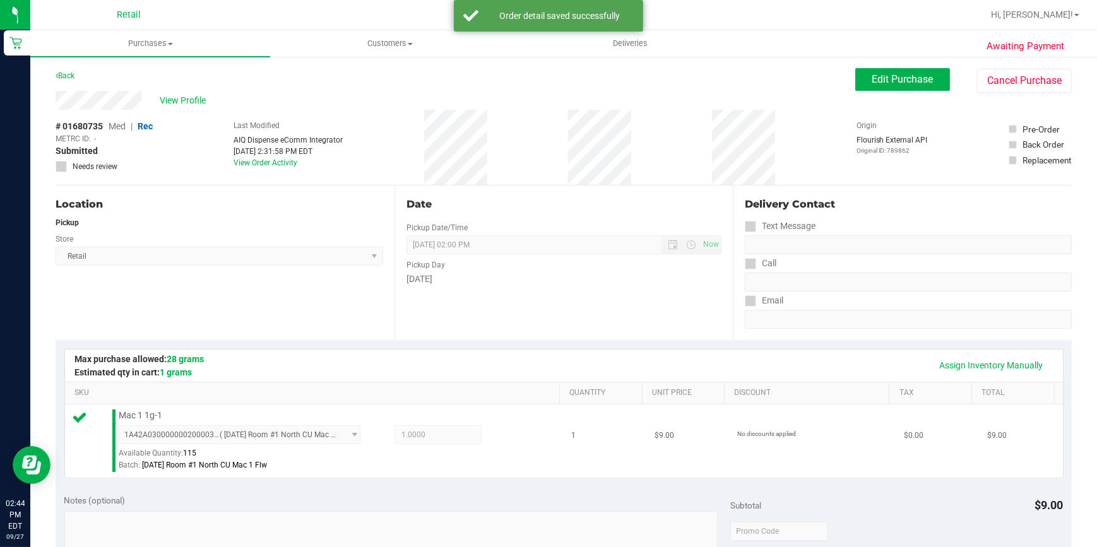
scroll to position [229, 0]
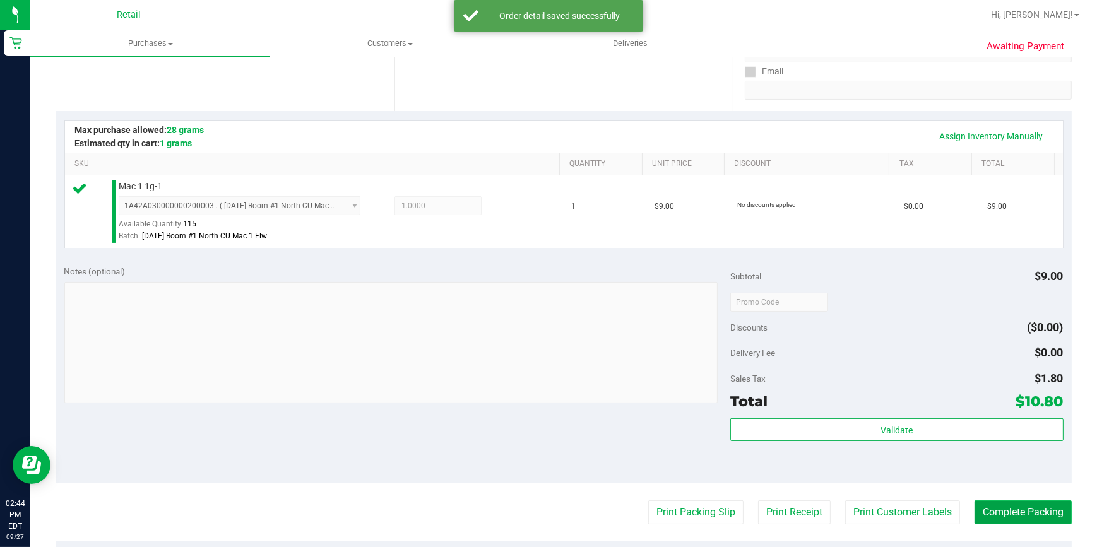
click at [1032, 505] on button "Complete Packing" at bounding box center [1022, 512] width 97 height 24
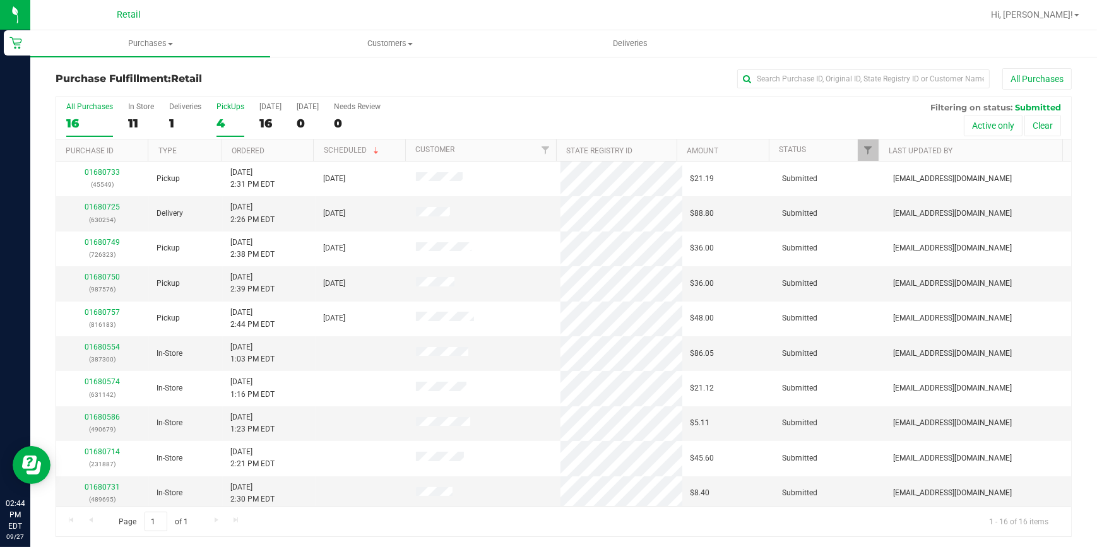
click at [217, 134] on label "PickUps 4" at bounding box center [230, 119] width 28 height 35
click at [0, 0] on input "PickUps 4" at bounding box center [0, 0] width 0 height 0
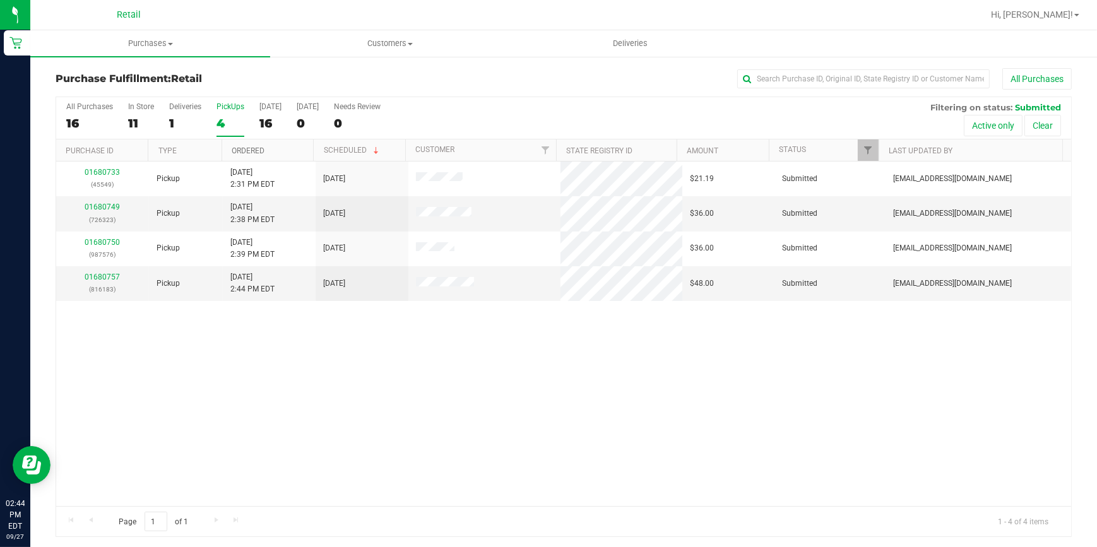
click at [257, 150] on link "Ordered" at bounding box center [248, 150] width 33 height 9
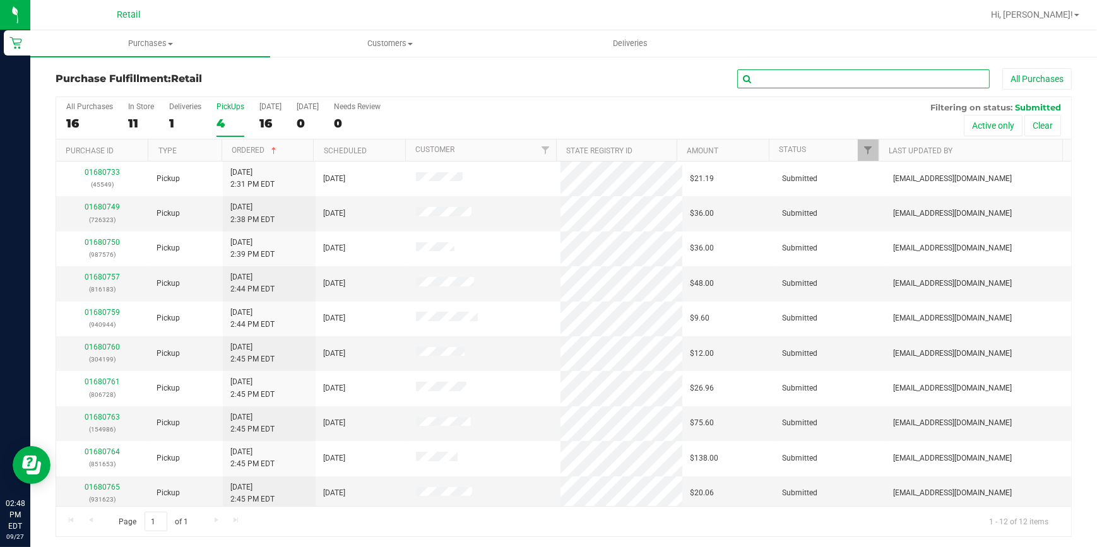
click at [794, 76] on input "text" at bounding box center [863, 78] width 252 height 19
type input "728"
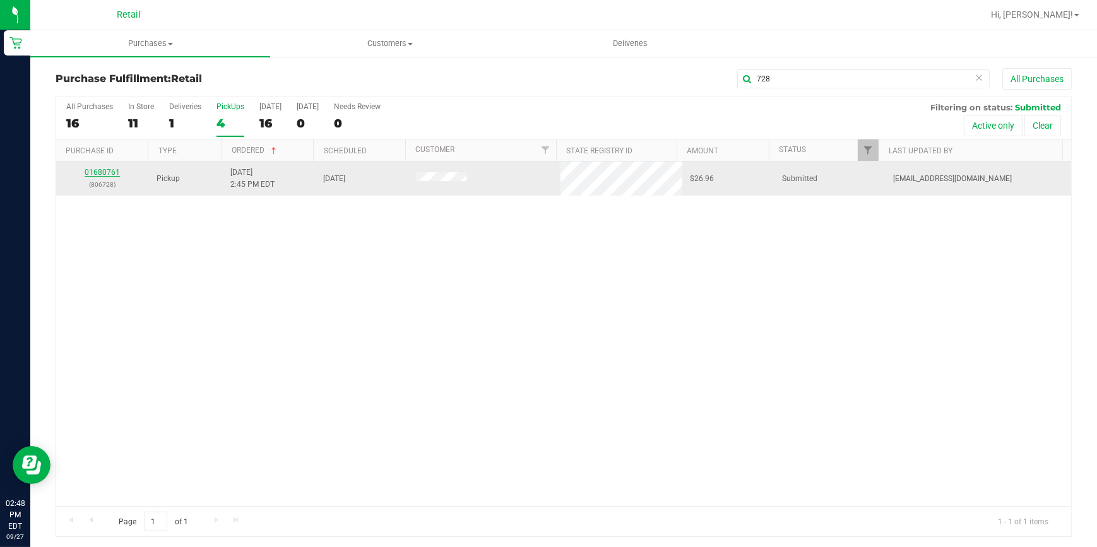
click at [100, 172] on link "01680761" at bounding box center [102, 172] width 35 height 9
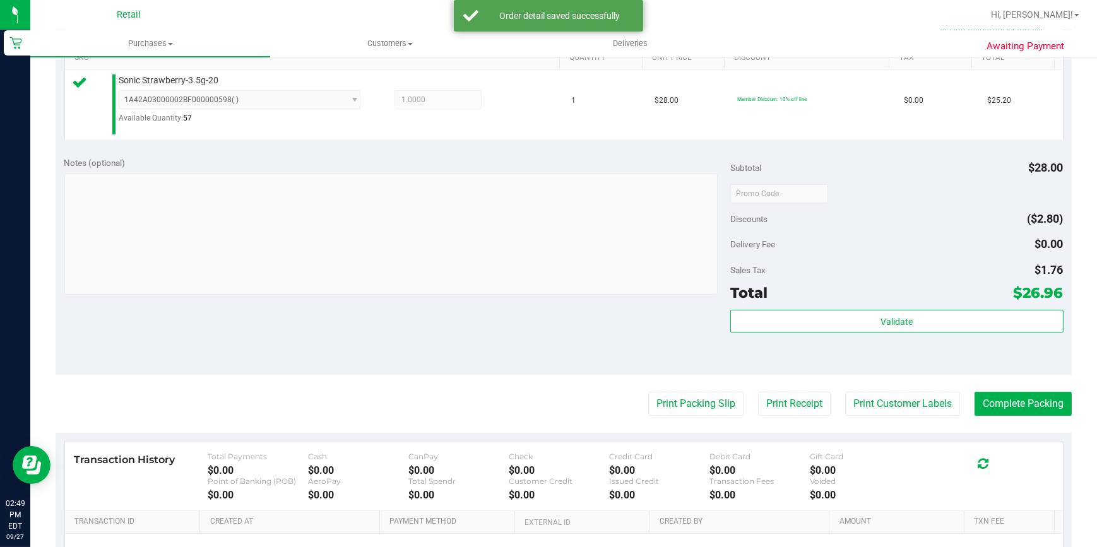
scroll to position [344, 0]
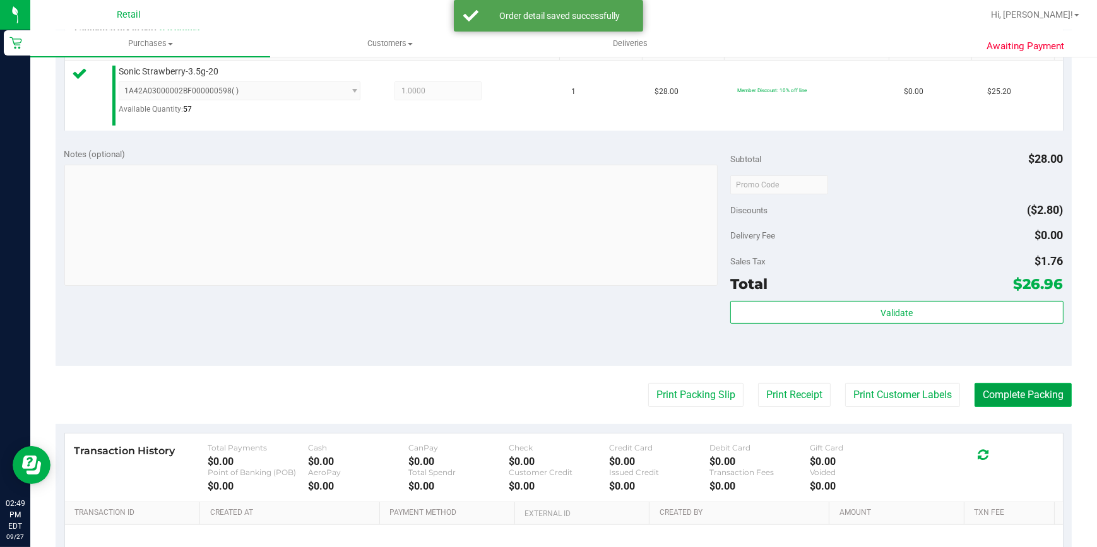
click at [1000, 398] on button "Complete Packing" at bounding box center [1022, 395] width 97 height 24
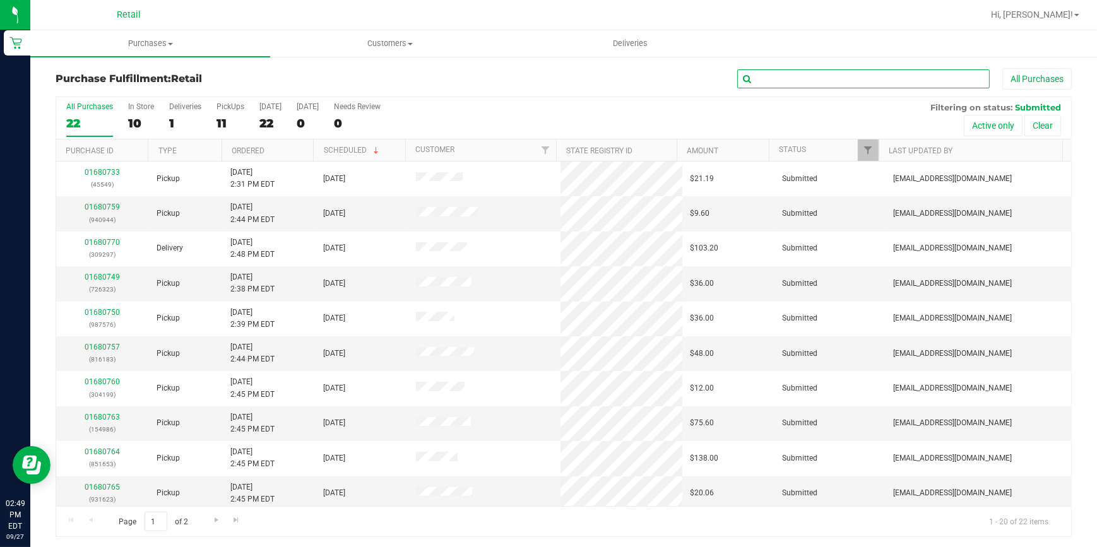
click at [764, 77] on input "text" at bounding box center [863, 78] width 252 height 19
type input "576"
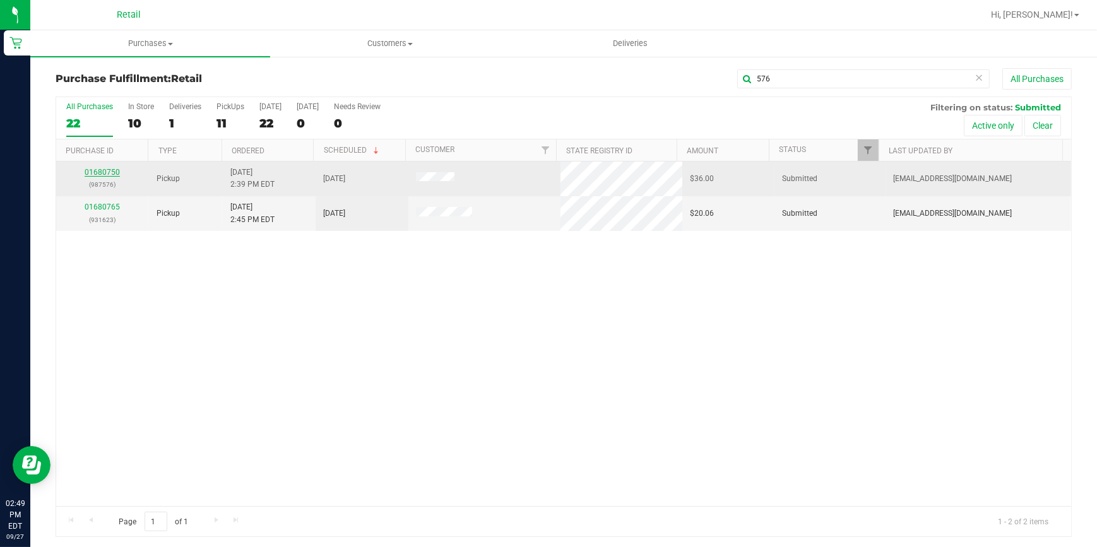
click at [96, 170] on link "01680750" at bounding box center [102, 172] width 35 height 9
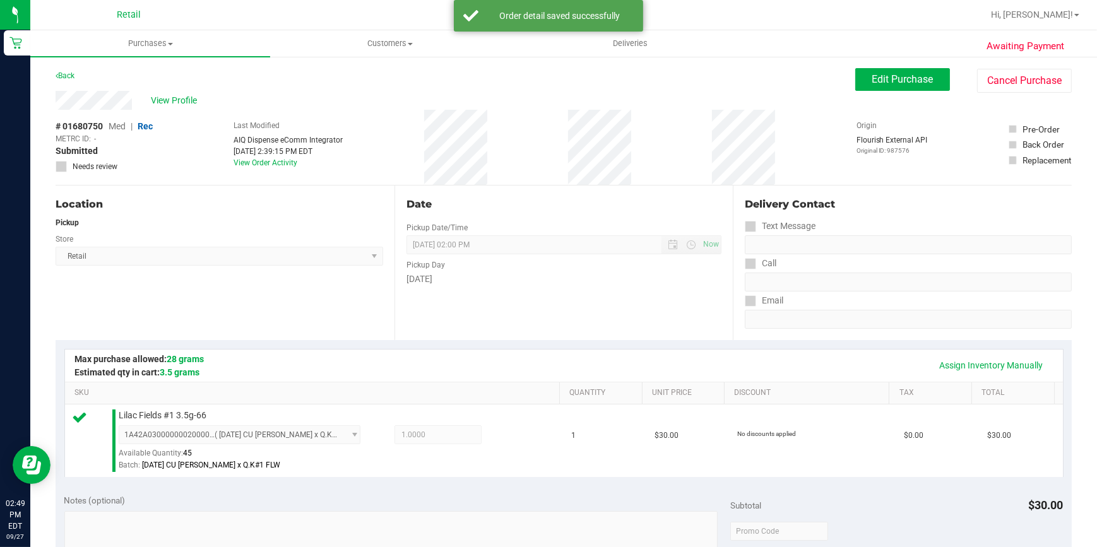
scroll to position [286, 0]
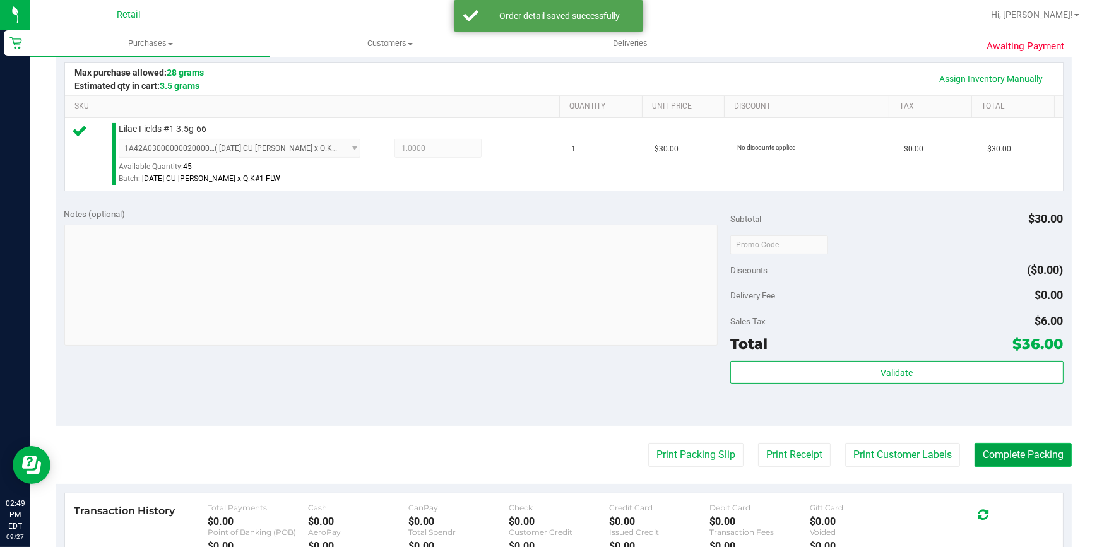
click at [998, 456] on button "Complete Packing" at bounding box center [1022, 455] width 97 height 24
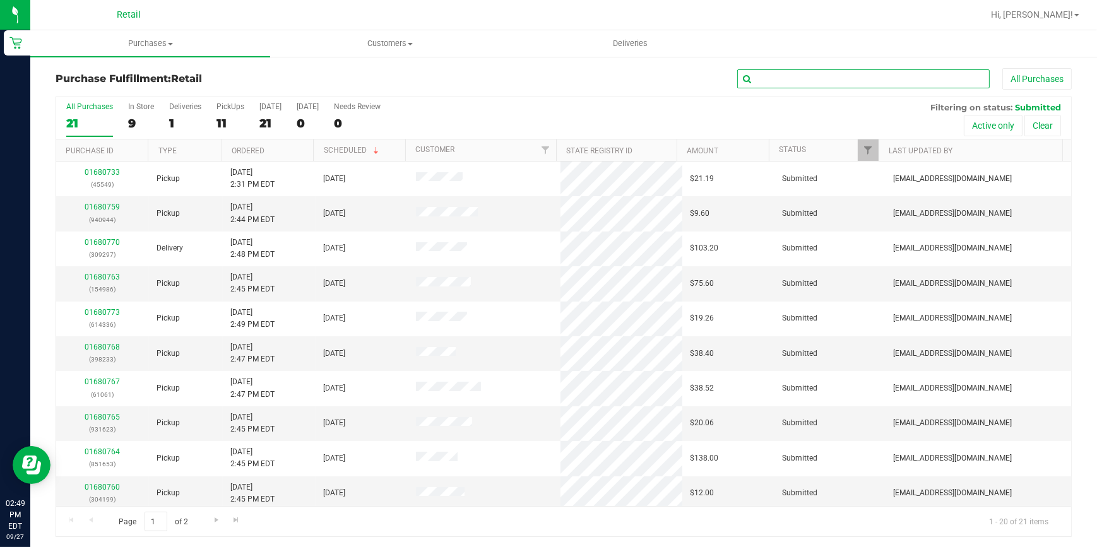
click at [788, 85] on input "text" at bounding box center [863, 78] width 252 height 19
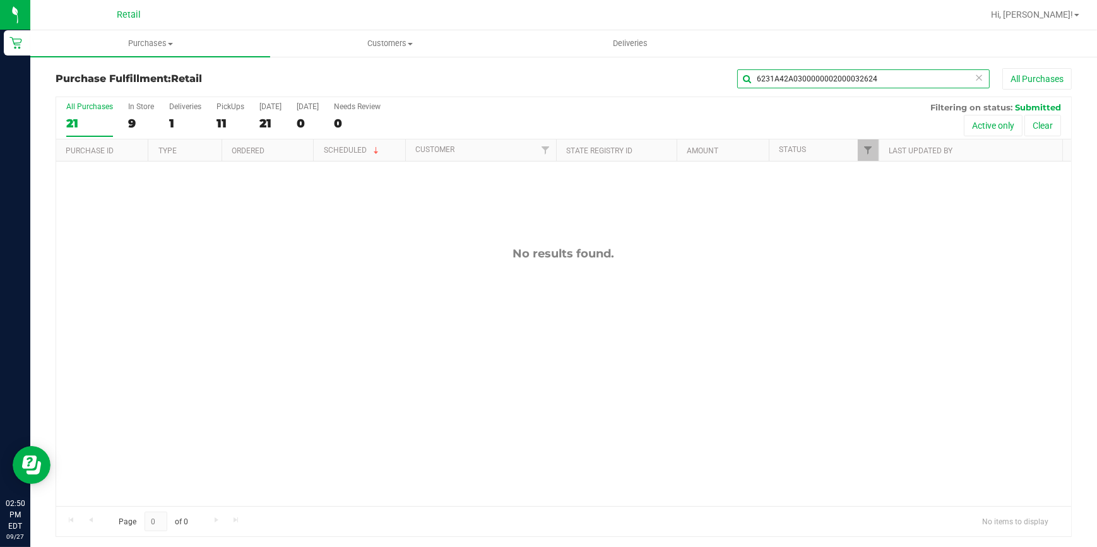
click at [916, 81] on input "6231A42A0300000002000032624" at bounding box center [863, 78] width 252 height 19
type input "623"
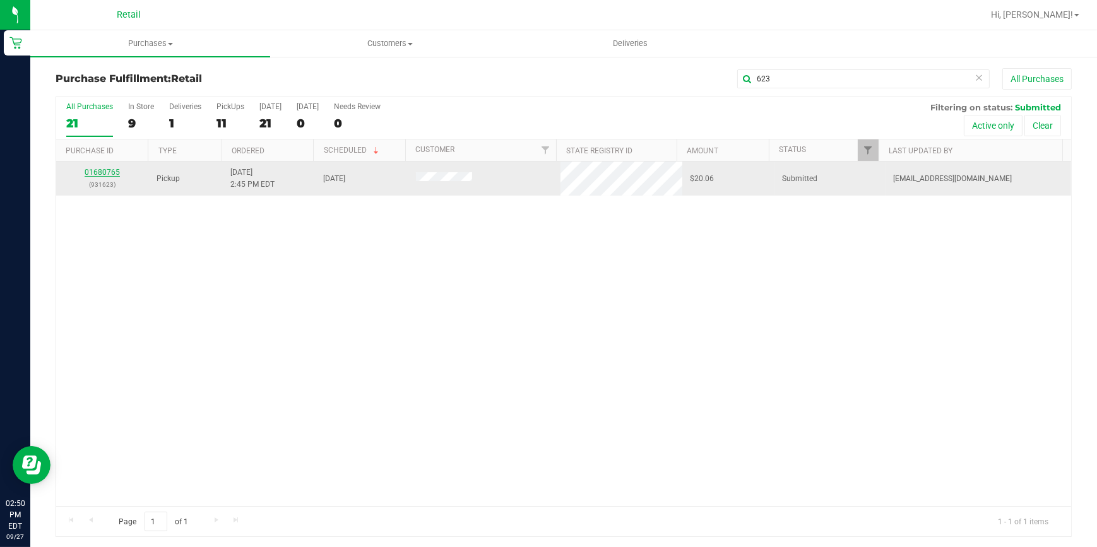
click at [103, 168] on link "01680765" at bounding box center [102, 172] width 35 height 9
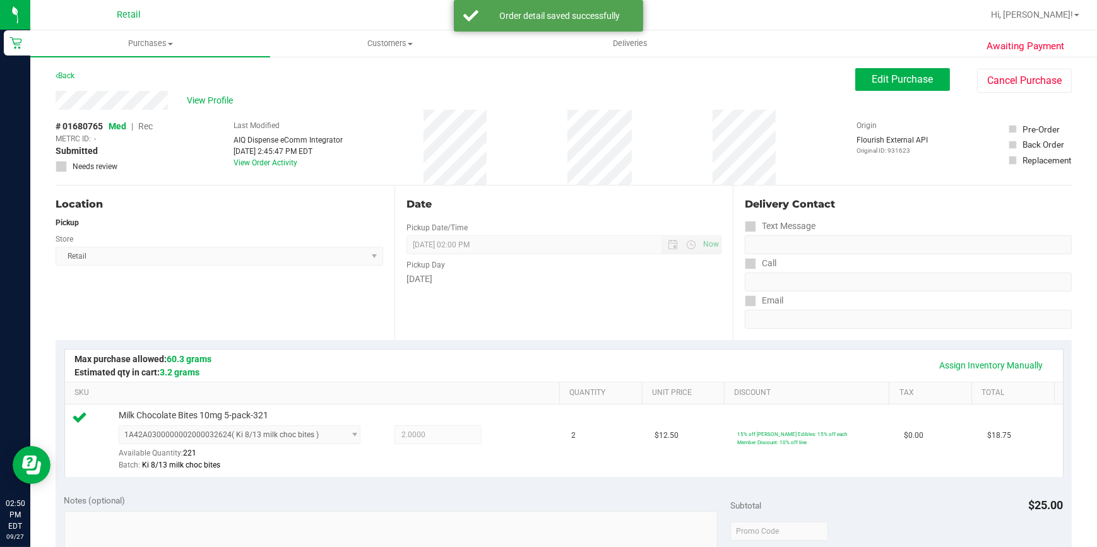
click at [211, 312] on div "Location Pickup Store Retail Select Store Retail" at bounding box center [225, 263] width 339 height 155
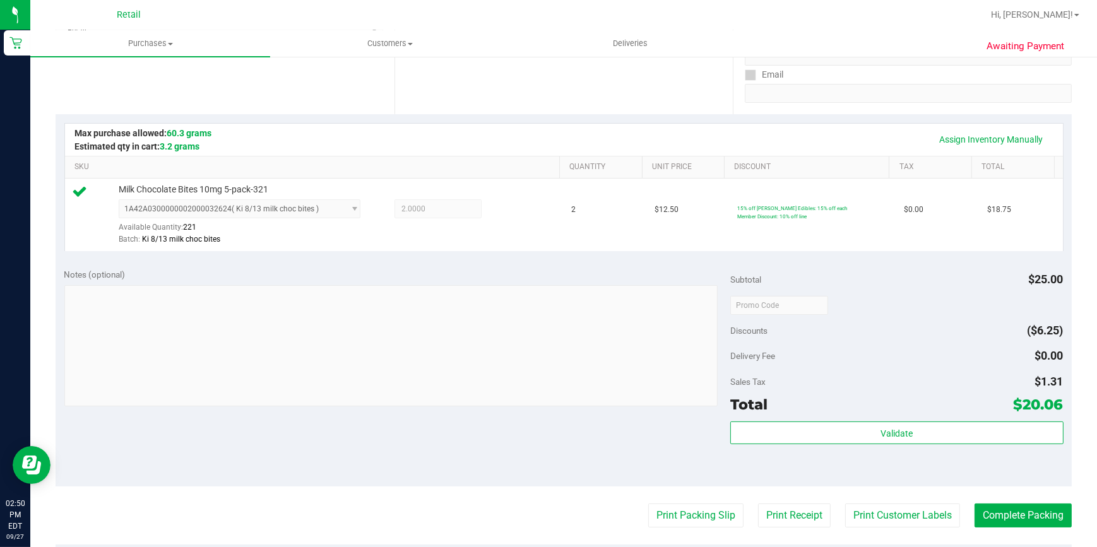
scroll to position [229, 0]
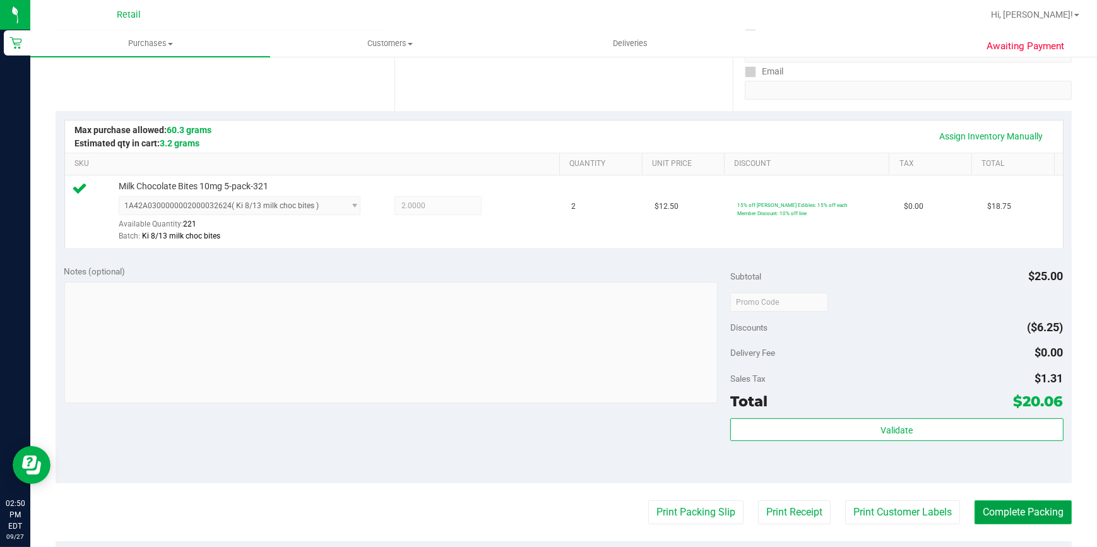
click at [989, 513] on button "Complete Packing" at bounding box center [1022, 512] width 97 height 24
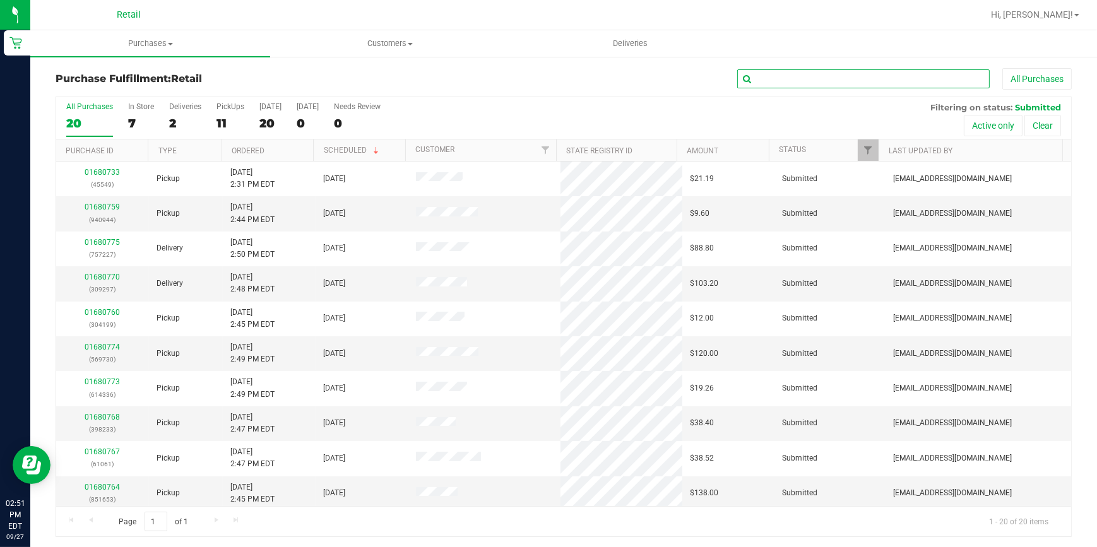
click at [803, 82] on input "text" at bounding box center [863, 78] width 252 height 19
type input "323"
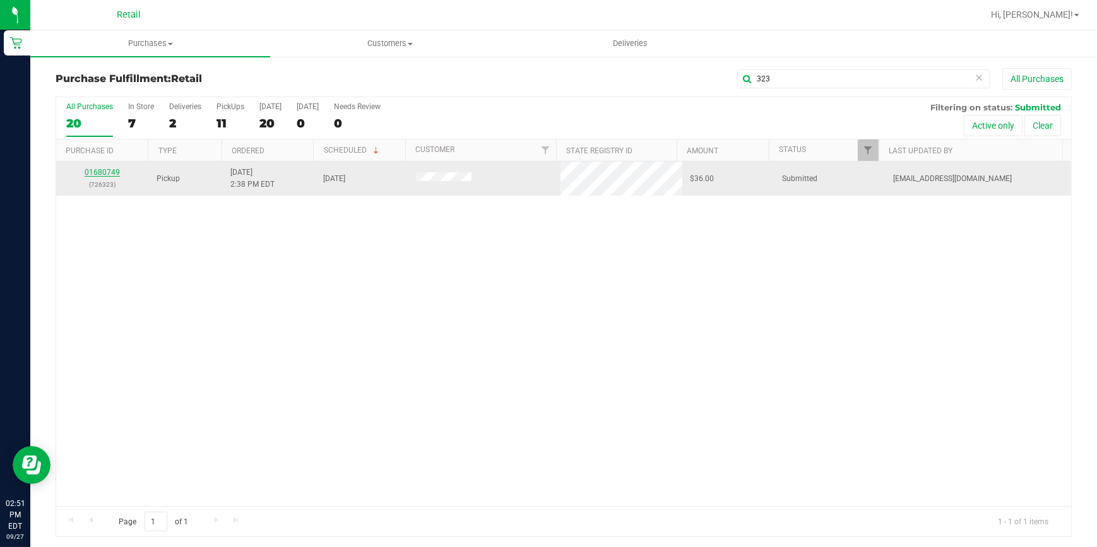
click at [109, 170] on link "01680749" at bounding box center [102, 172] width 35 height 9
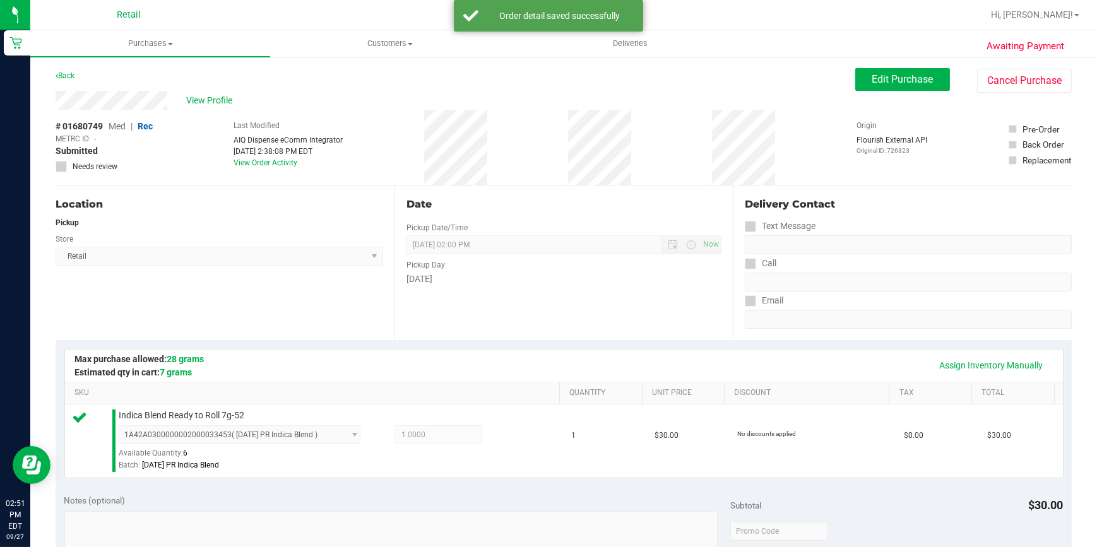
click at [144, 168] on label "Needs review" at bounding box center [104, 166] width 97 height 11
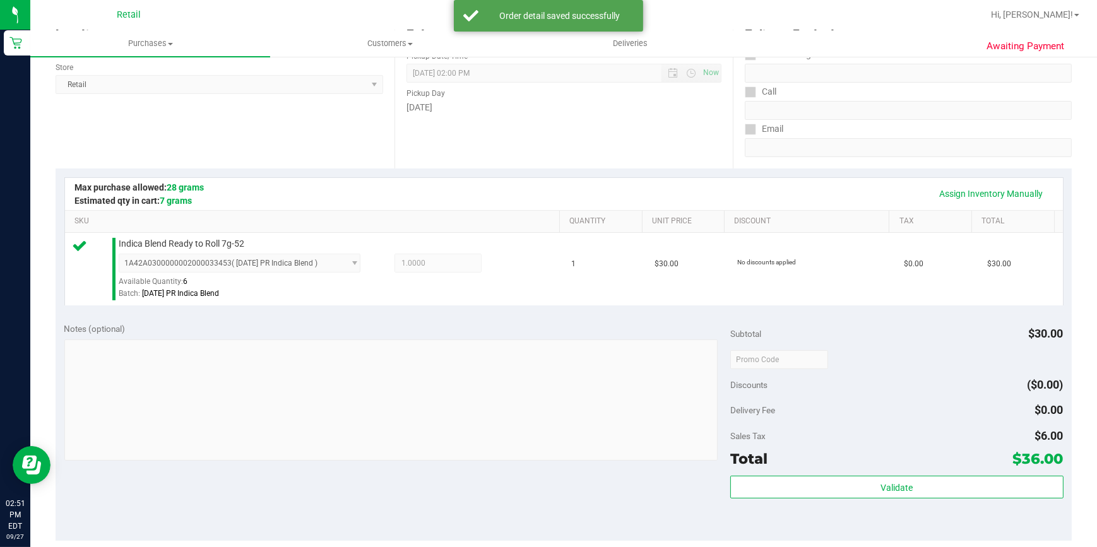
scroll to position [229, 0]
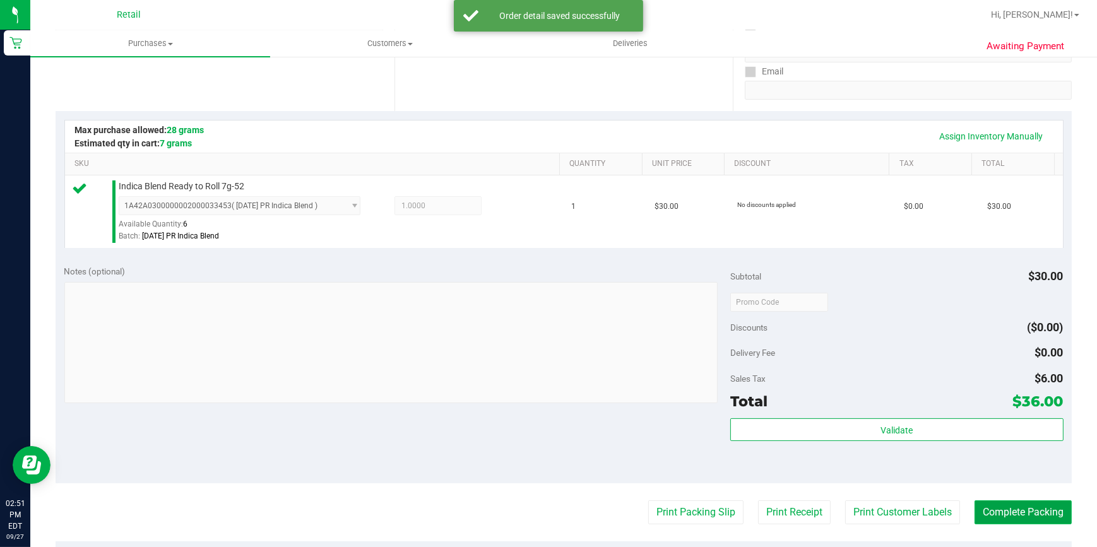
click at [1018, 500] on button "Complete Packing" at bounding box center [1022, 512] width 97 height 24
click at [1022, 508] on button "Complete Packing" at bounding box center [1022, 512] width 97 height 24
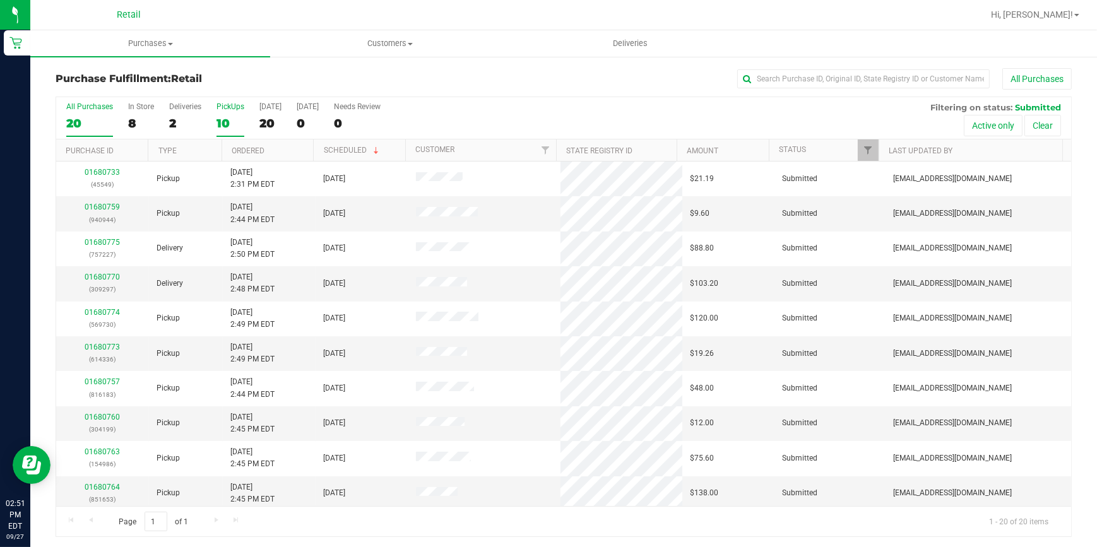
click at [220, 127] on div "10" at bounding box center [230, 123] width 28 height 15
click at [0, 0] on input "PickUps 10" at bounding box center [0, 0] width 0 height 0
click at [253, 151] on link "Ordered" at bounding box center [248, 150] width 33 height 9
click at [216, 124] on div "10" at bounding box center [230, 123] width 28 height 15
click at [0, 0] on input "PickUps 10" at bounding box center [0, 0] width 0 height 0
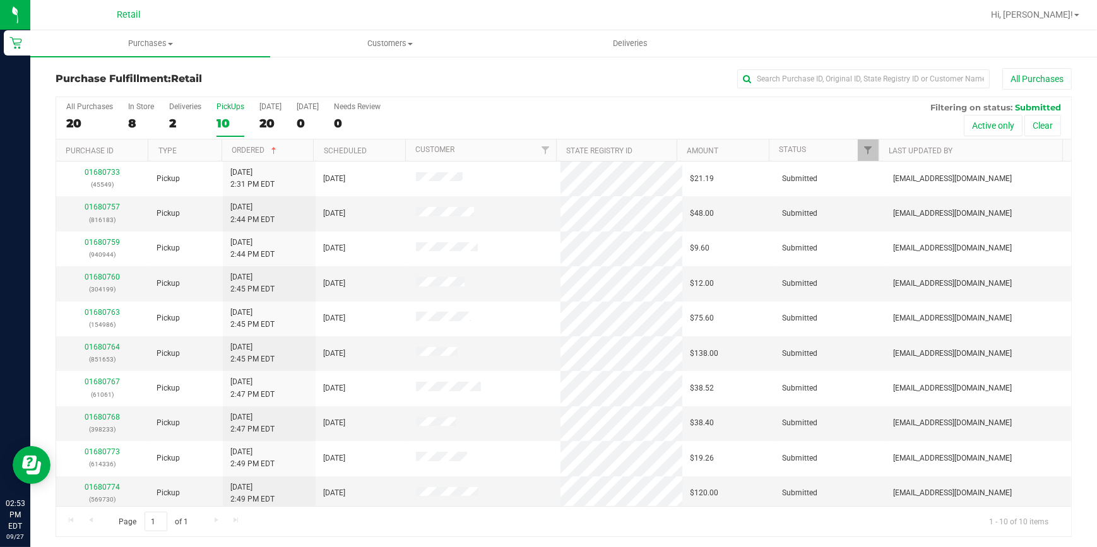
click at [227, 121] on div "10" at bounding box center [230, 123] width 28 height 15
click at [0, 0] on input "PickUps 10" at bounding box center [0, 0] width 0 height 0
click at [416, 73] on div "All Purchases" at bounding box center [732, 78] width 677 height 21
click at [227, 116] on label "PickUps 10" at bounding box center [230, 119] width 28 height 35
click at [0, 0] on input "PickUps 10" at bounding box center [0, 0] width 0 height 0
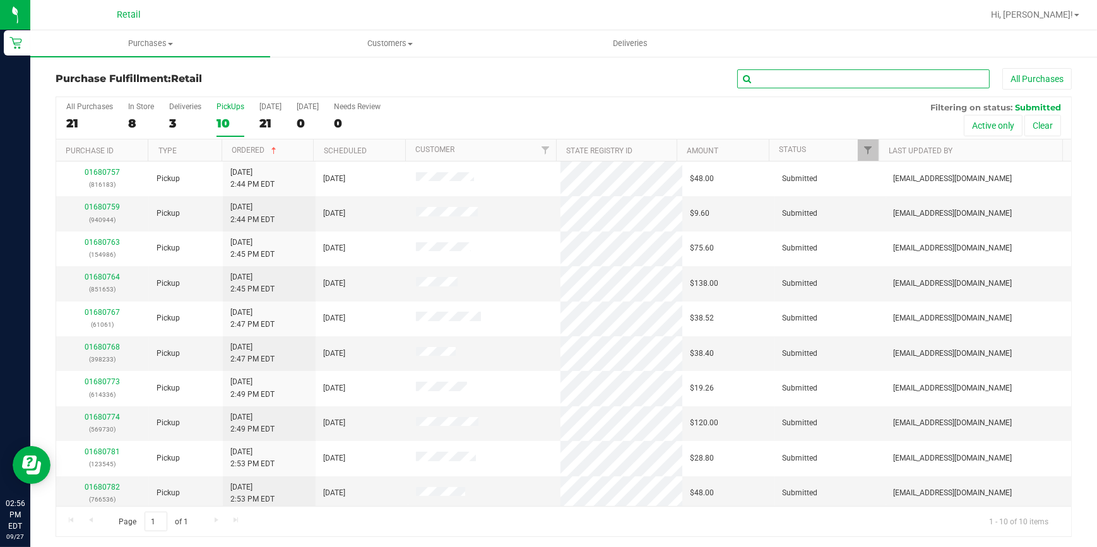
click at [833, 79] on input "text" at bounding box center [863, 78] width 252 height 19
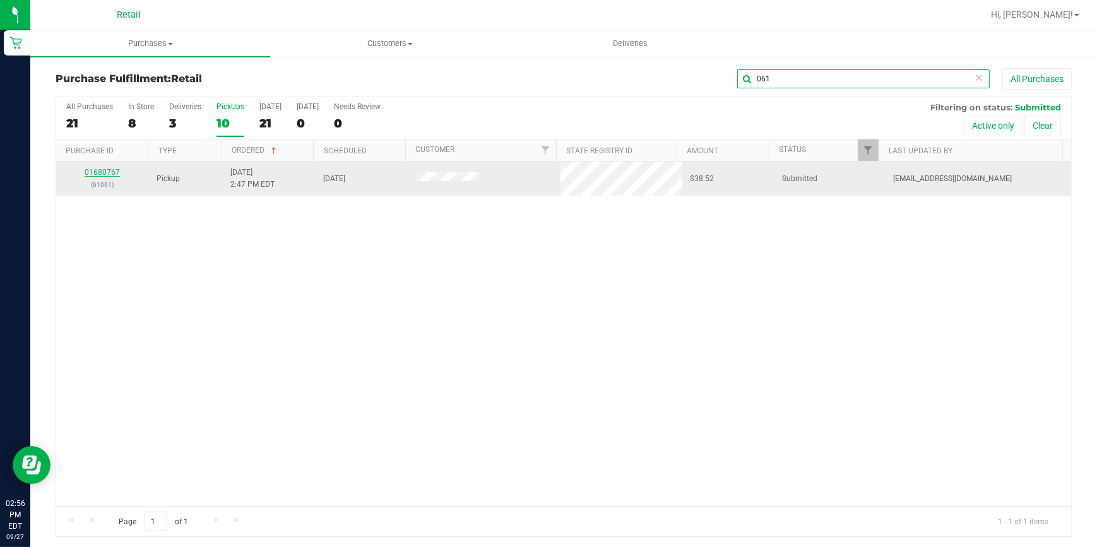
type input "061"
click at [100, 170] on link "01680767" at bounding box center [102, 172] width 35 height 9
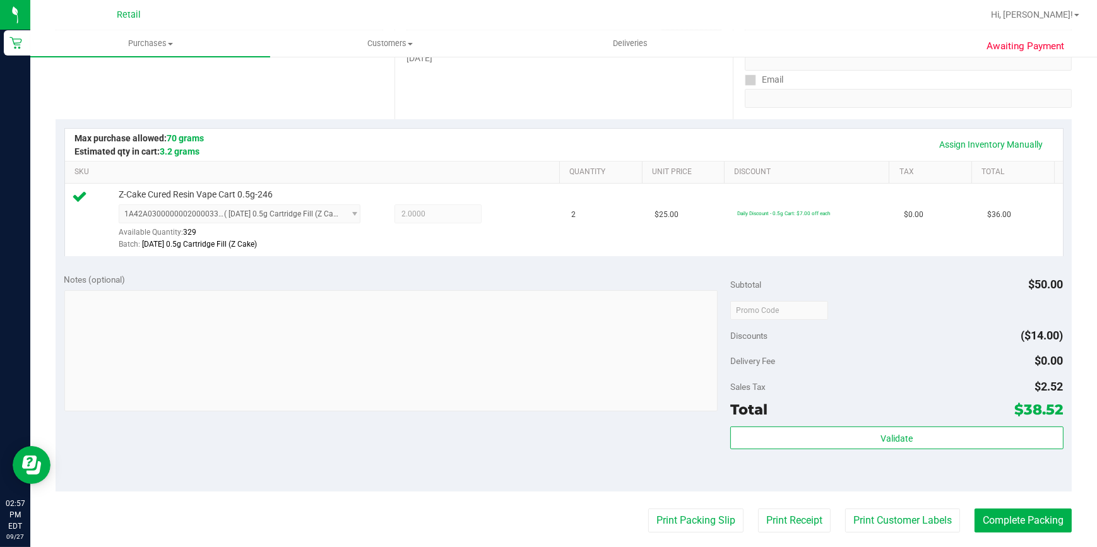
scroll to position [286, 0]
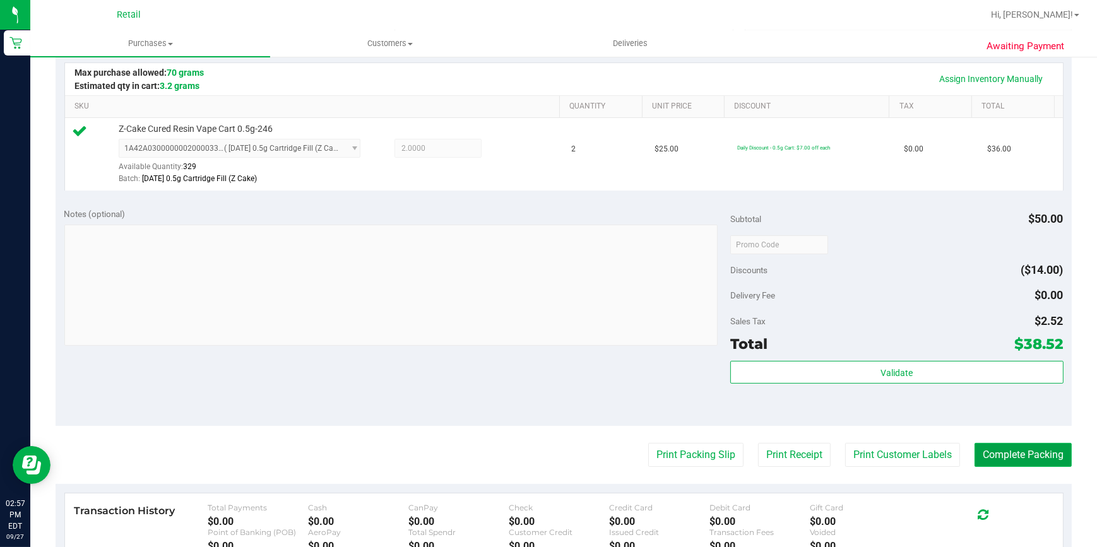
click at [995, 450] on button "Complete Packing" at bounding box center [1022, 455] width 97 height 24
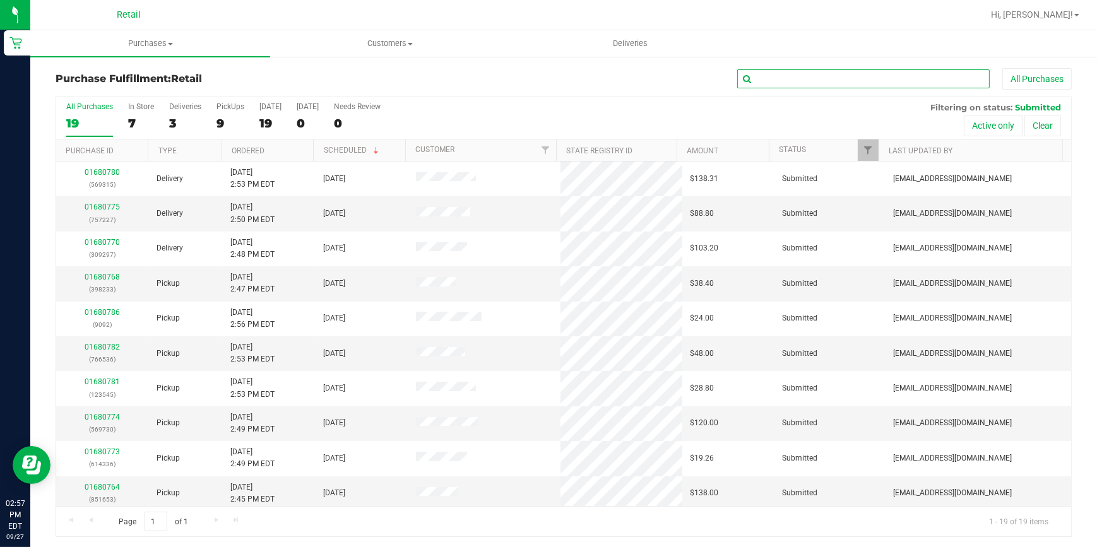
click at [852, 71] on input "text" at bounding box center [863, 78] width 252 height 19
type input "183"
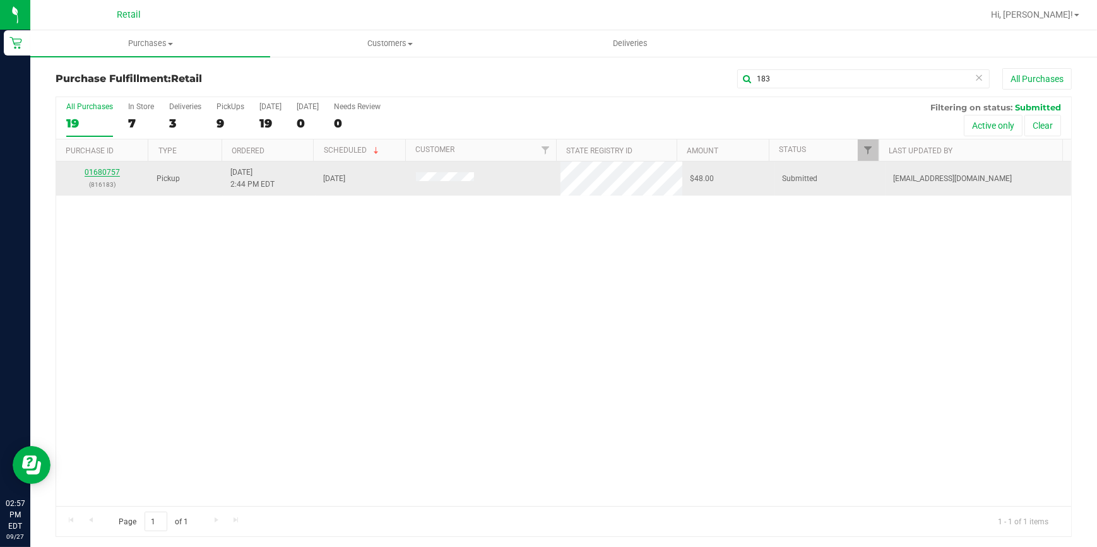
click at [102, 170] on link "01680757" at bounding box center [102, 172] width 35 height 9
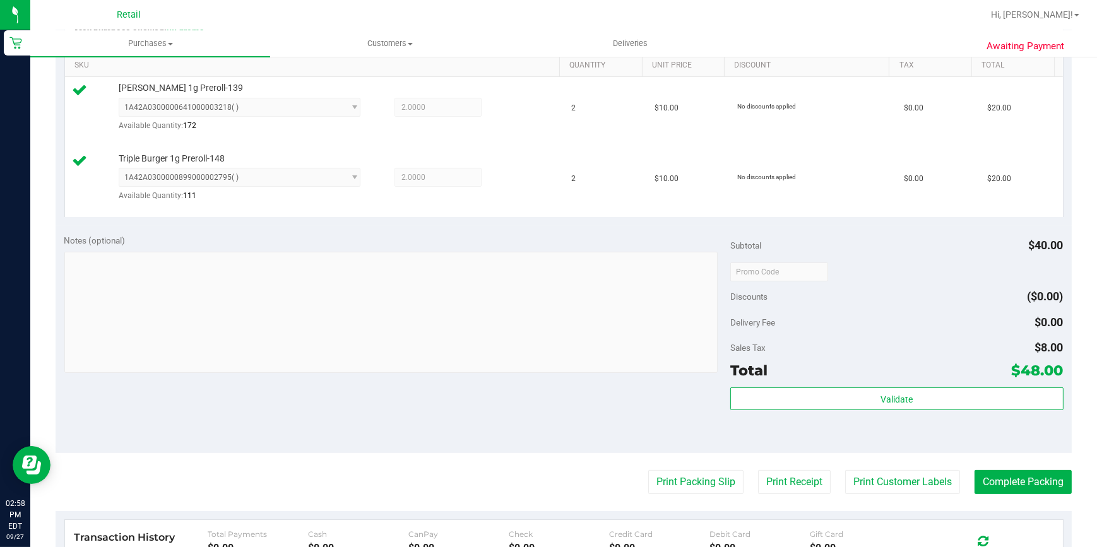
scroll to position [344, 0]
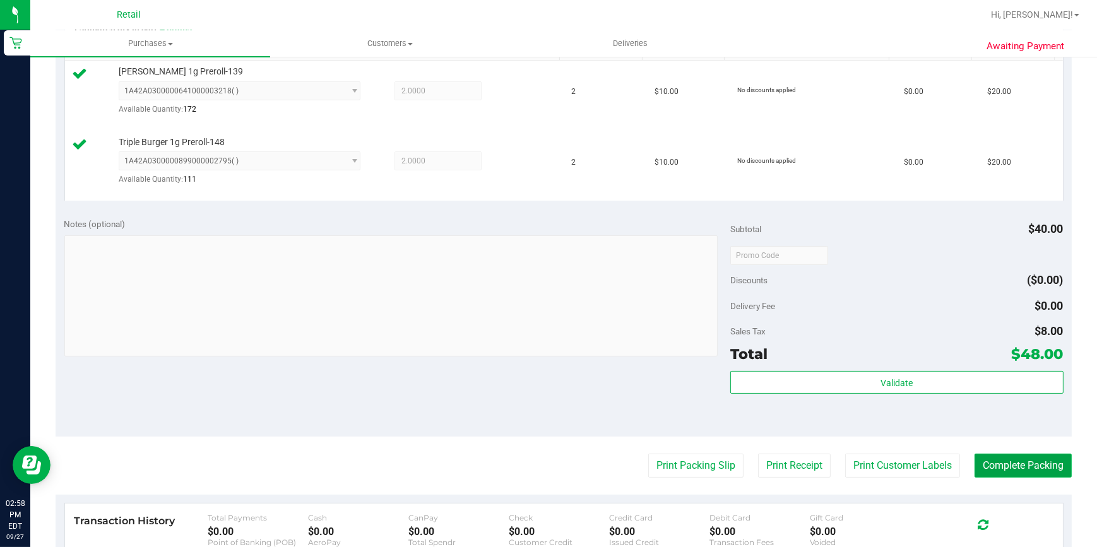
click at [1032, 459] on button "Complete Packing" at bounding box center [1022, 466] width 97 height 24
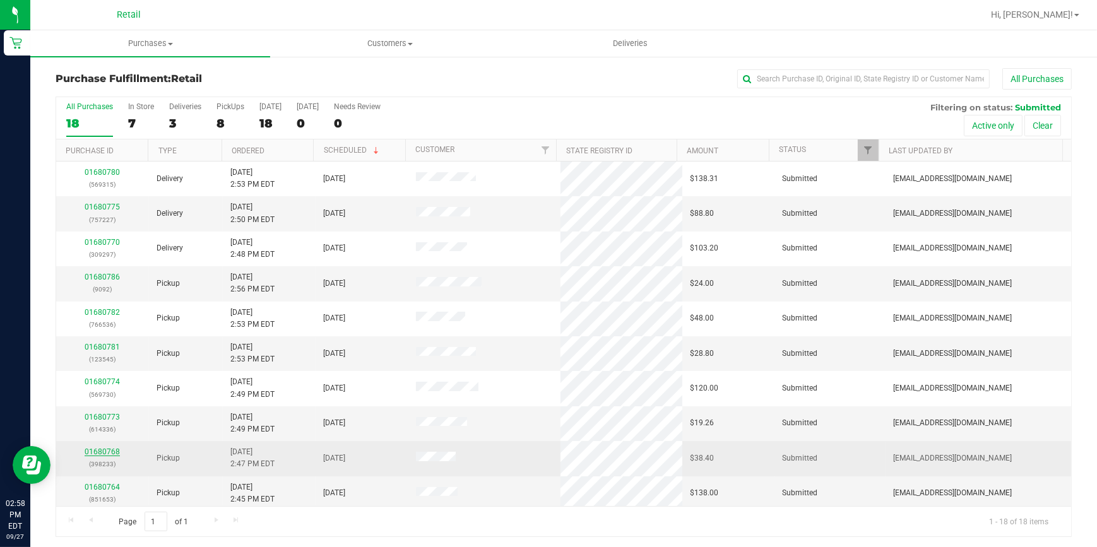
click at [112, 450] on link "01680768" at bounding box center [102, 451] width 35 height 9
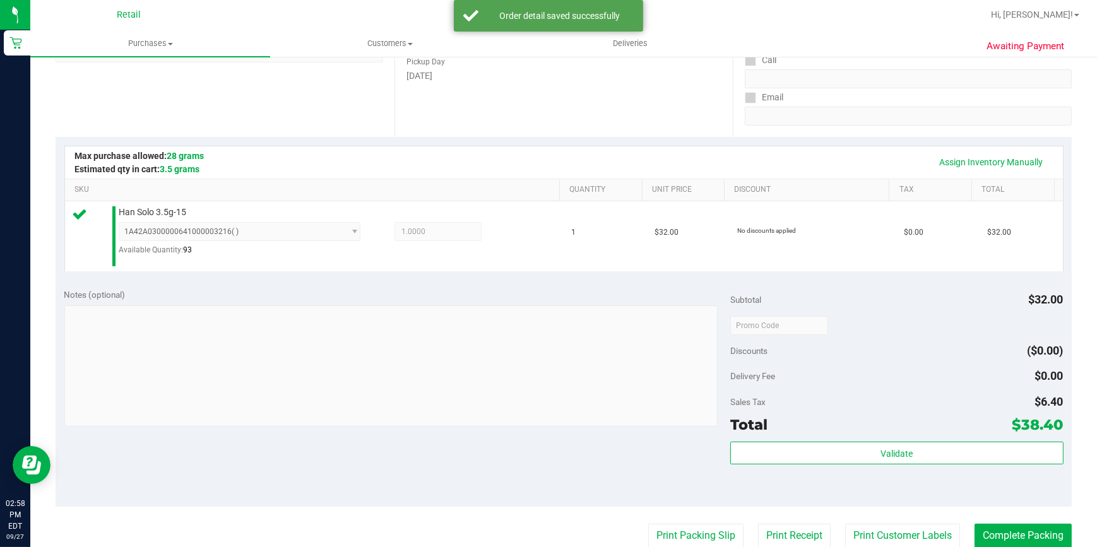
scroll to position [229, 0]
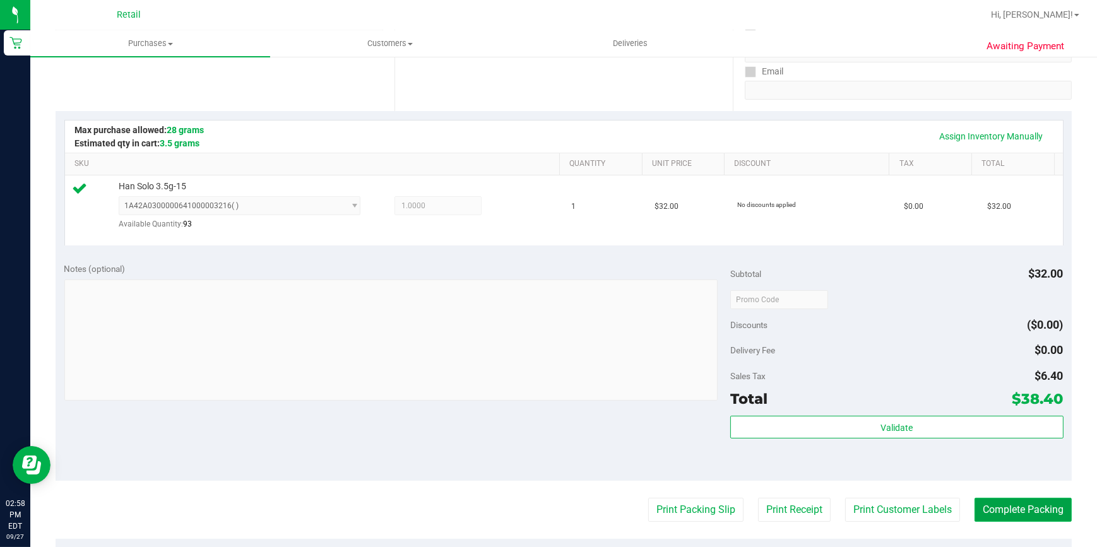
click at [1007, 505] on button "Complete Packing" at bounding box center [1022, 510] width 97 height 24
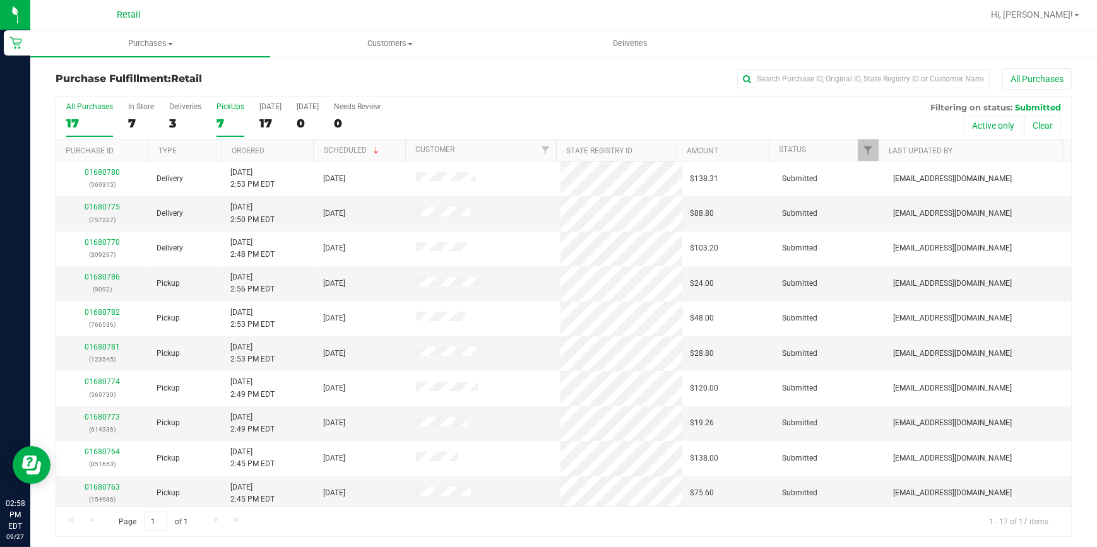
click at [220, 125] on div "7" at bounding box center [230, 123] width 28 height 15
click at [0, 0] on input "PickUps 7" at bounding box center [0, 0] width 0 height 0
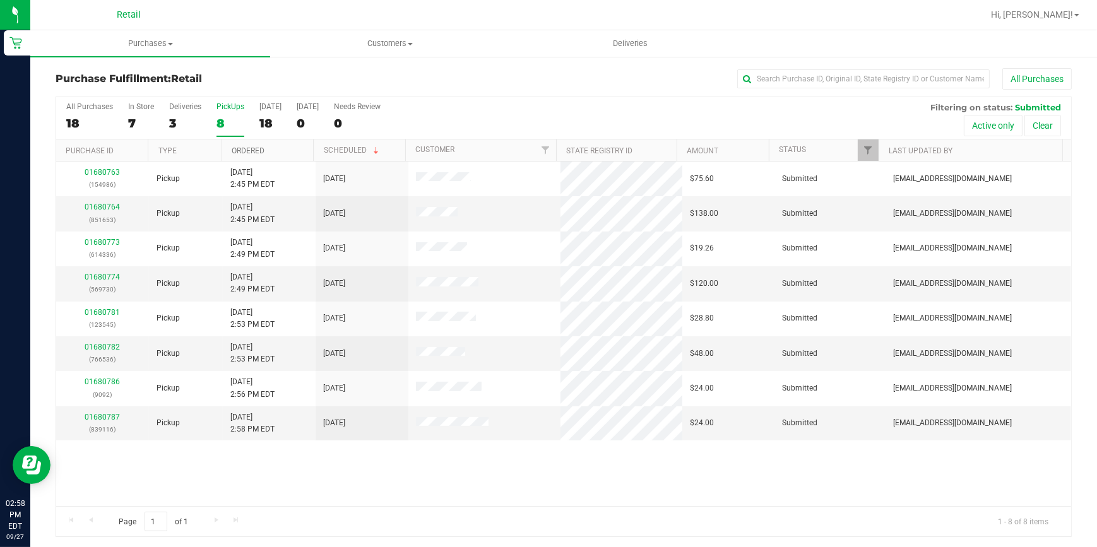
click at [242, 151] on link "Ordered" at bounding box center [248, 150] width 33 height 9
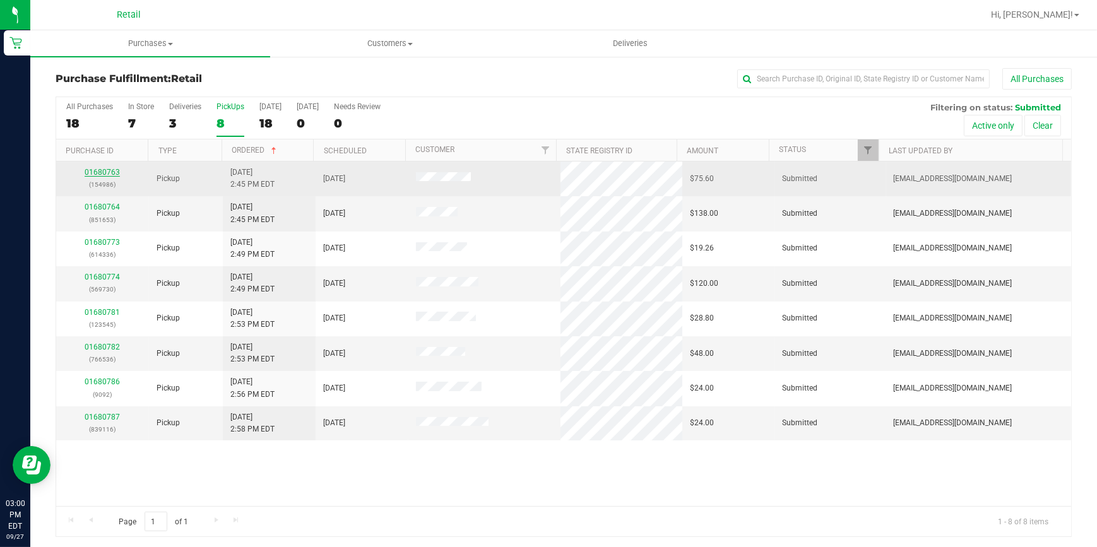
click at [103, 171] on link "01680763" at bounding box center [102, 172] width 35 height 9
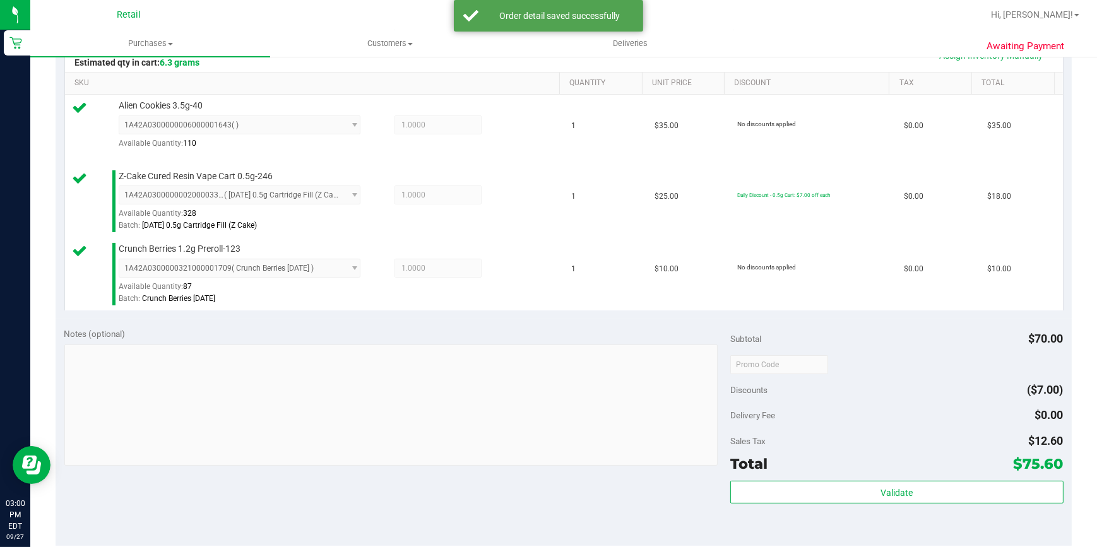
scroll to position [401, 0]
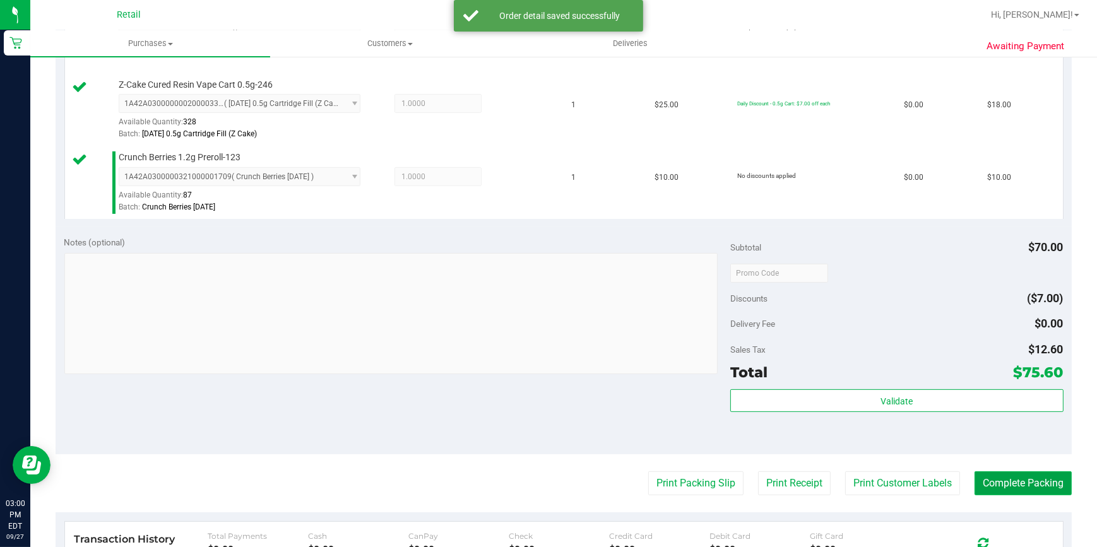
click at [1008, 477] on button "Complete Packing" at bounding box center [1022, 483] width 97 height 24
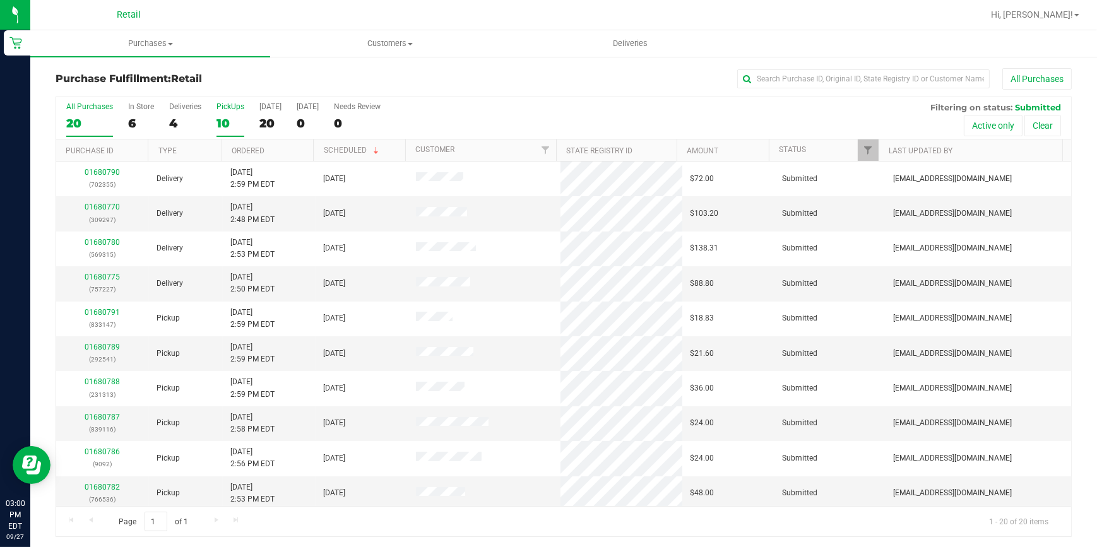
click at [227, 124] on div "10" at bounding box center [230, 123] width 28 height 15
click at [0, 0] on input "PickUps 10" at bounding box center [0, 0] width 0 height 0
click at [106, 205] on link "01680773" at bounding box center [102, 207] width 35 height 9
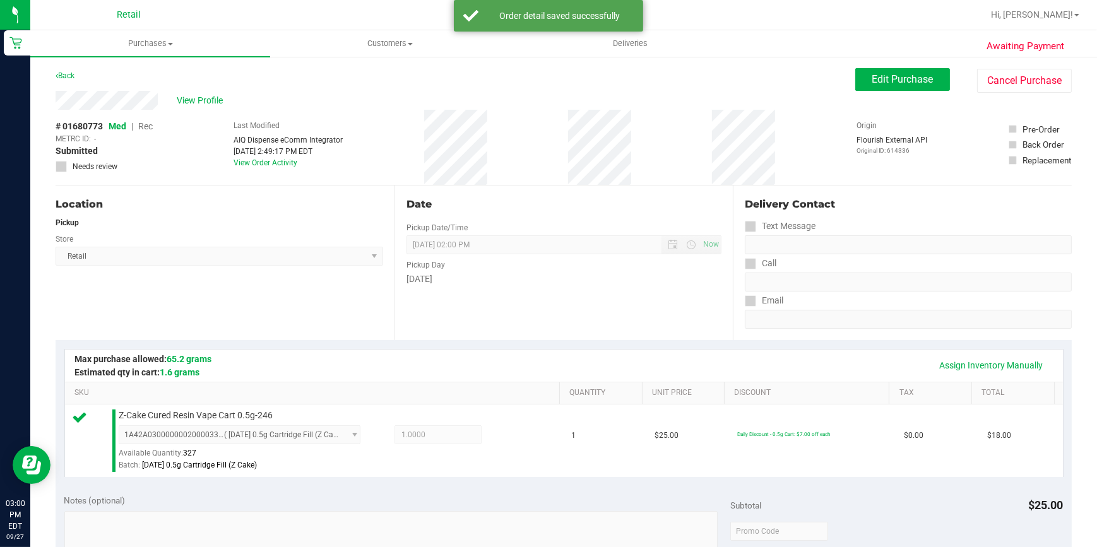
scroll to position [344, 0]
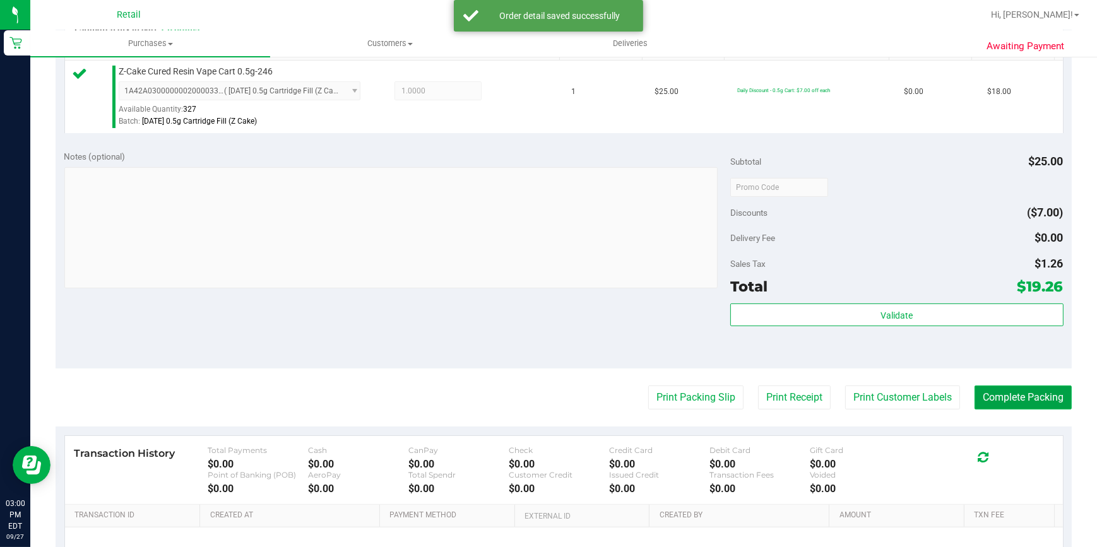
click at [1022, 399] on button "Complete Packing" at bounding box center [1022, 398] width 97 height 24
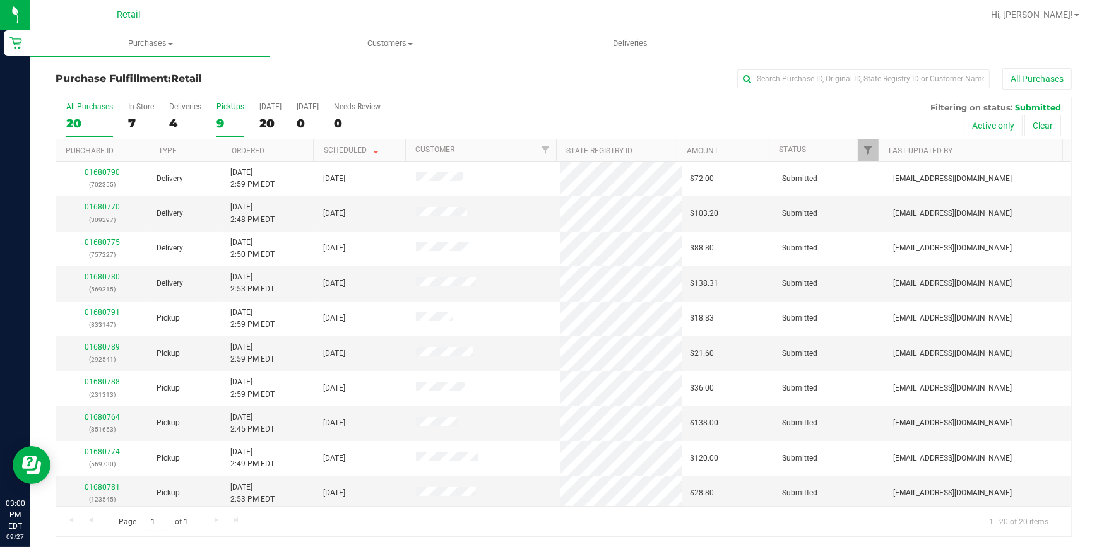
click at [236, 126] on div "9" at bounding box center [230, 123] width 28 height 15
click at [0, 0] on input "PickUps 9" at bounding box center [0, 0] width 0 height 0
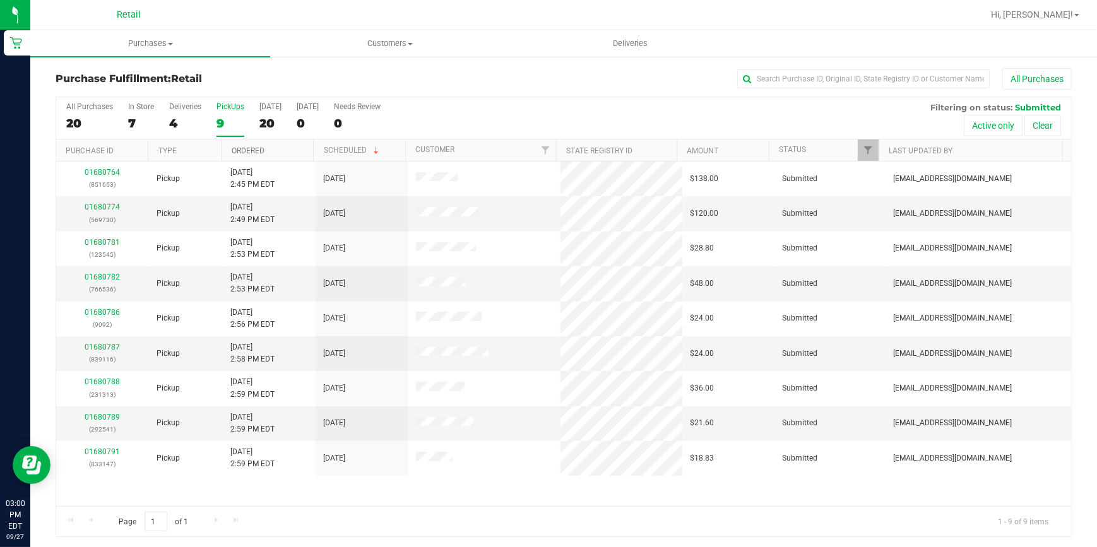
click at [252, 152] on link "Ordered" at bounding box center [248, 150] width 33 height 9
click at [230, 123] on div "9" at bounding box center [230, 123] width 28 height 15
click at [0, 0] on input "PickUps 9" at bounding box center [0, 0] width 0 height 0
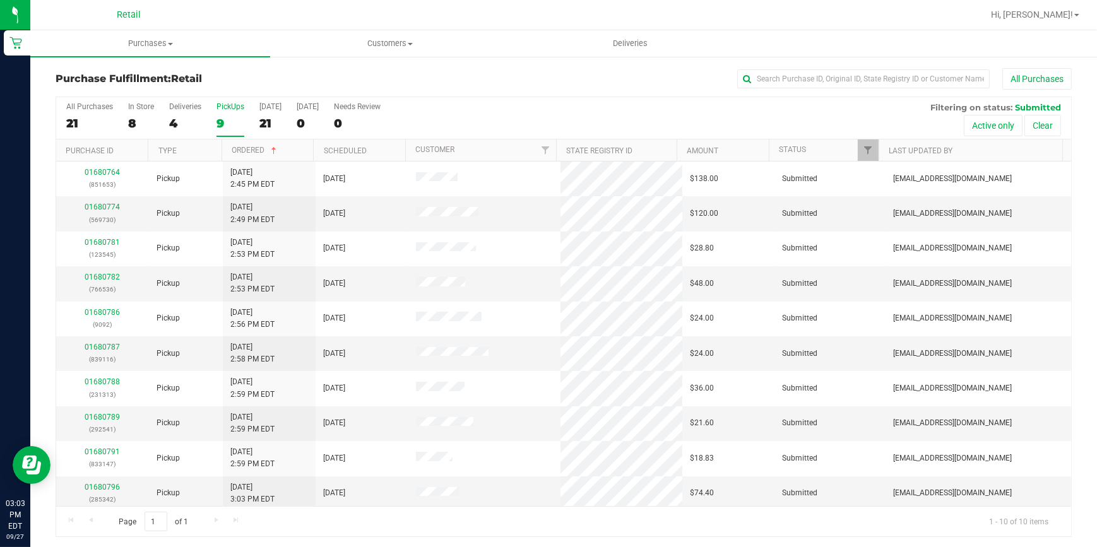
click at [222, 123] on div "9" at bounding box center [230, 123] width 28 height 15
click at [0, 0] on input "PickUps 9" at bounding box center [0, 0] width 0 height 0
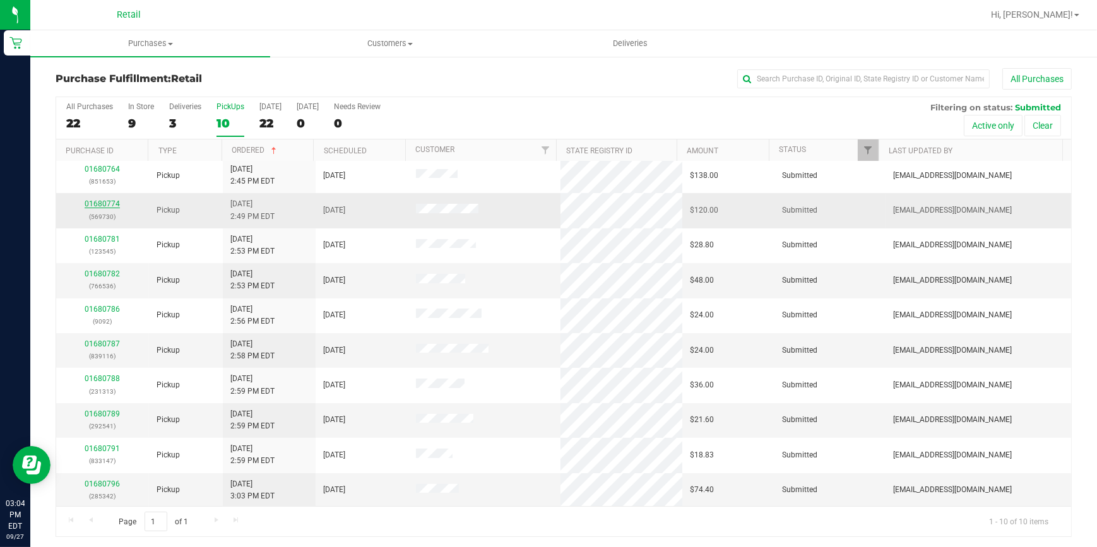
click at [105, 203] on link "01680774" at bounding box center [102, 203] width 35 height 9
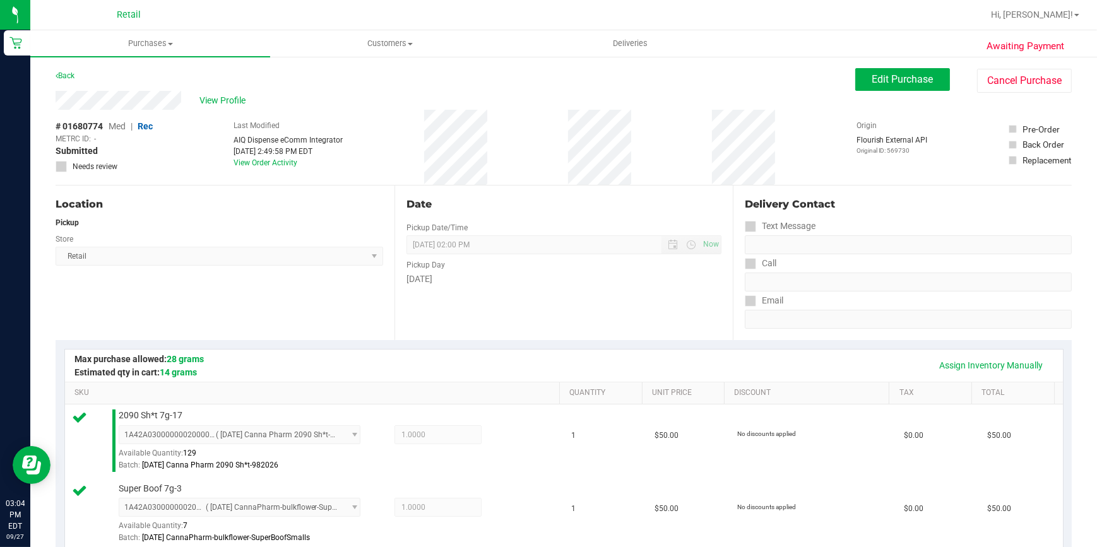
scroll to position [516, 0]
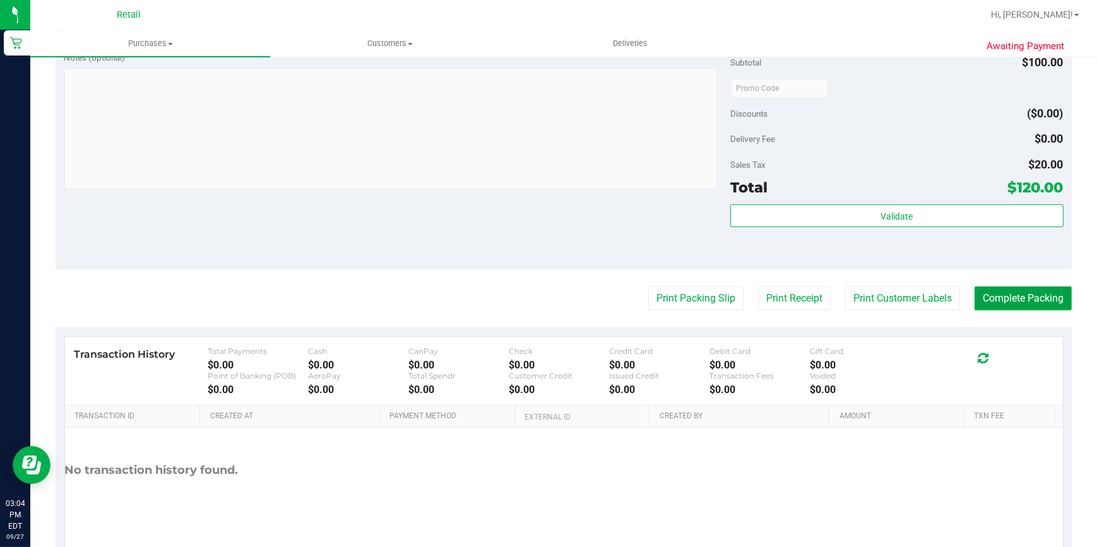
click at [1013, 295] on button "Complete Packing" at bounding box center [1022, 298] width 97 height 24
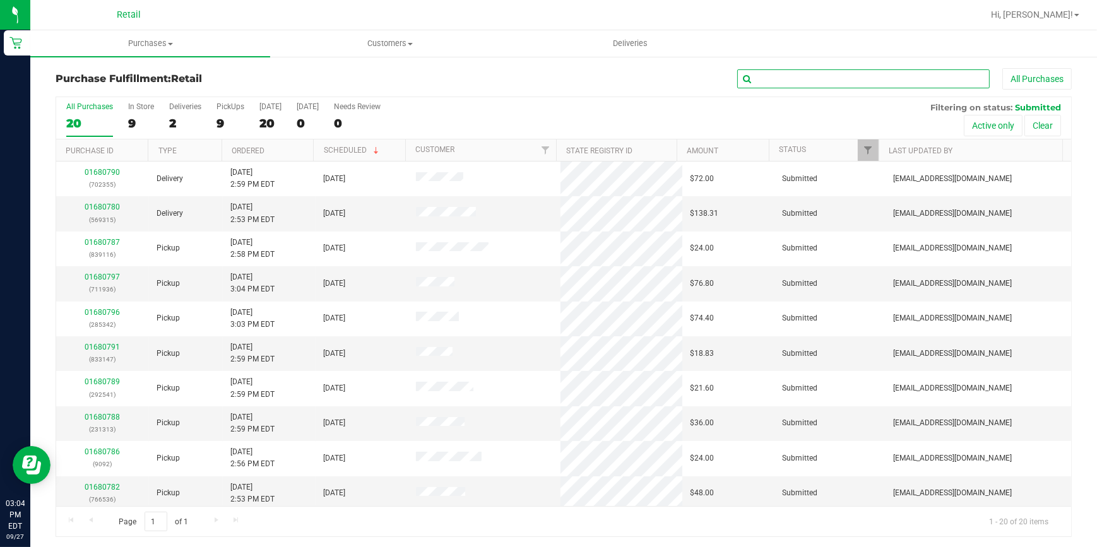
click at [870, 72] on input "text" at bounding box center [863, 78] width 252 height 19
type input "536"
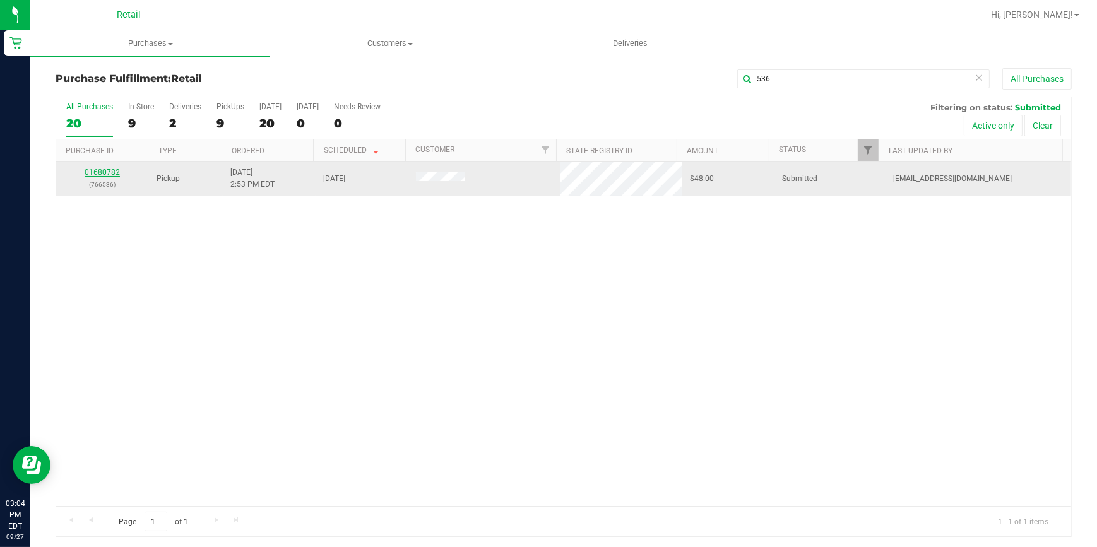
click at [101, 170] on link "01680782" at bounding box center [102, 172] width 35 height 9
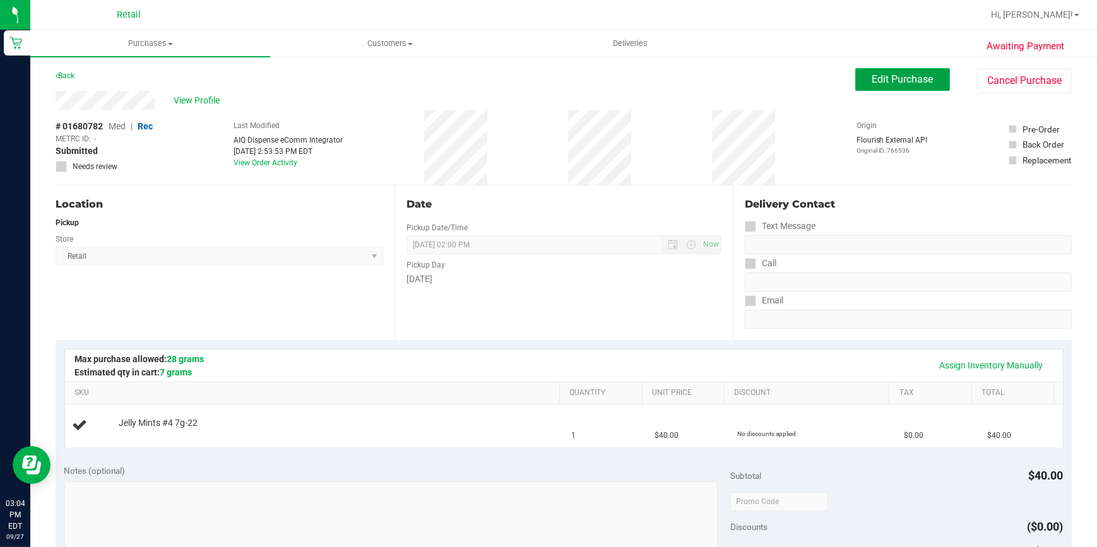
click at [912, 80] on span "Edit Purchase" at bounding box center [902, 79] width 61 height 12
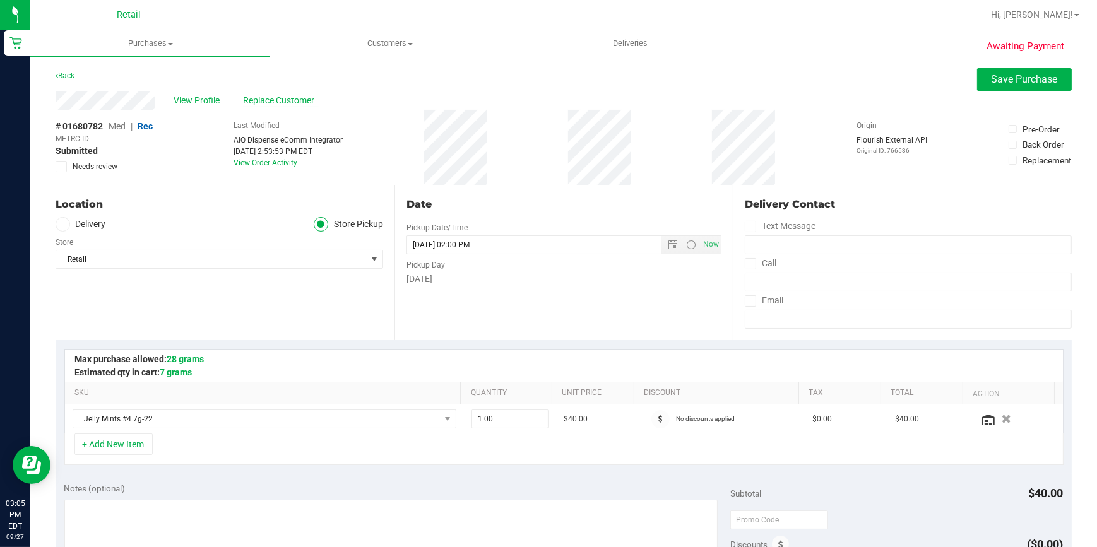
click at [256, 97] on span "Replace Customer" at bounding box center [281, 100] width 76 height 13
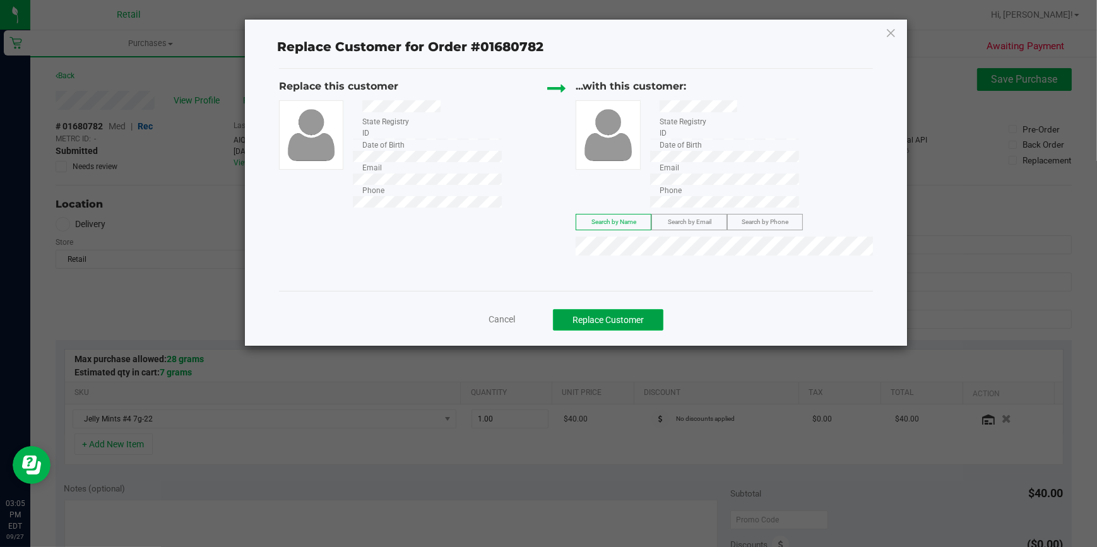
click at [632, 309] on button "Replace Customer" at bounding box center [608, 319] width 110 height 21
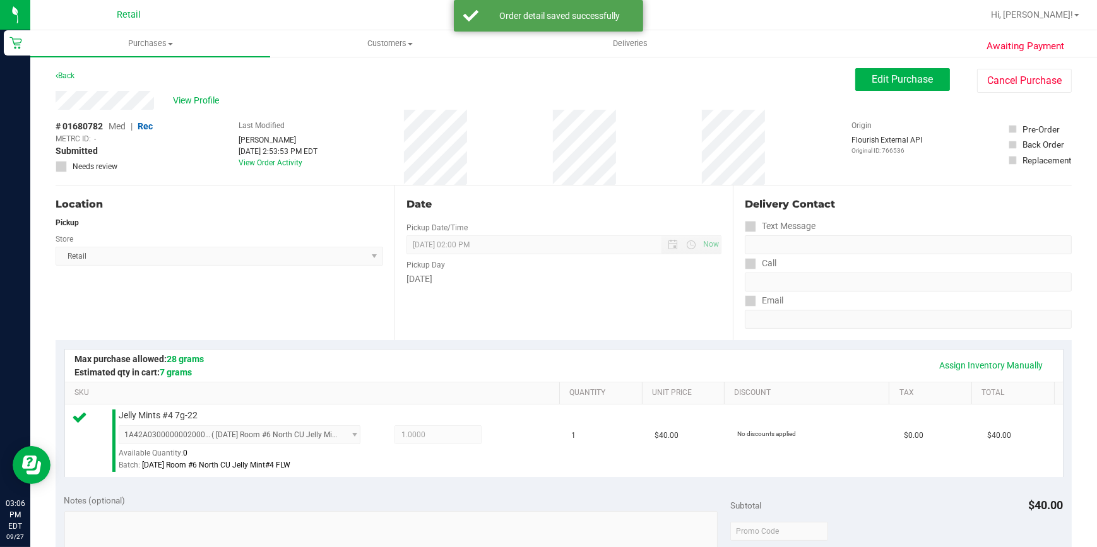
scroll to position [286, 0]
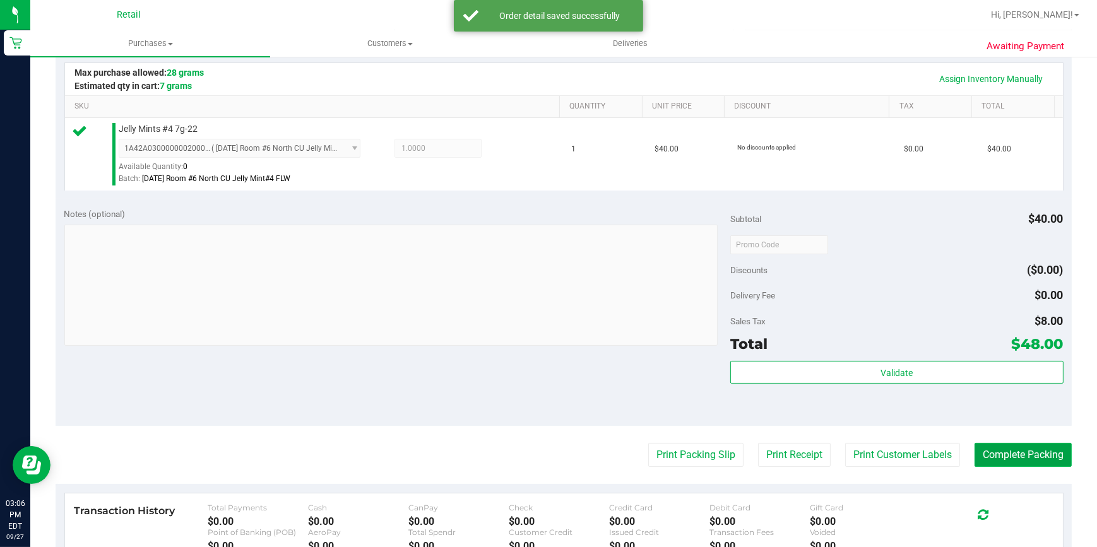
click at [991, 454] on button "Complete Packing" at bounding box center [1022, 455] width 97 height 24
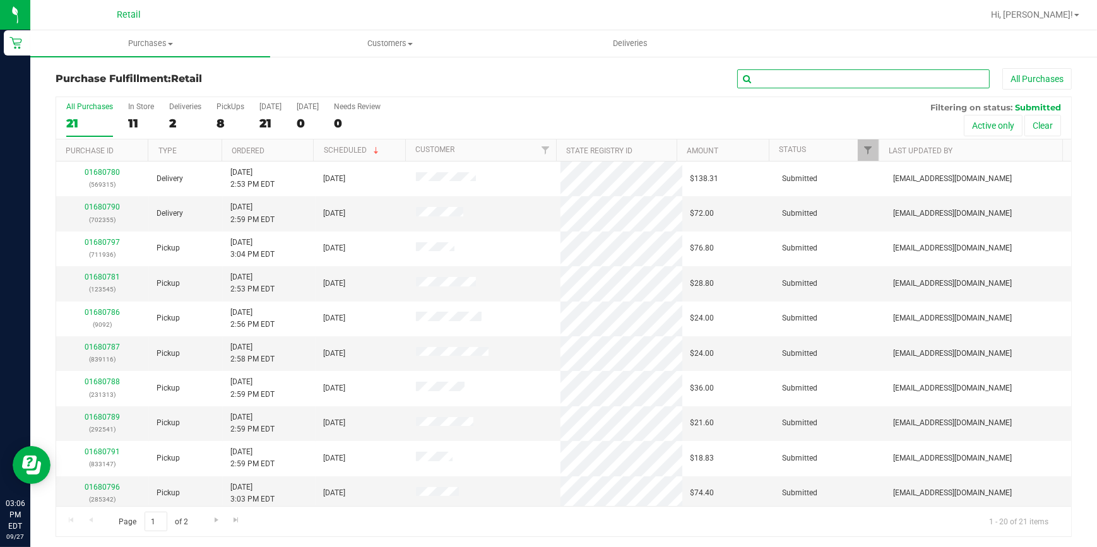
click at [785, 84] on input "text" at bounding box center [863, 78] width 252 height 19
type input "545"
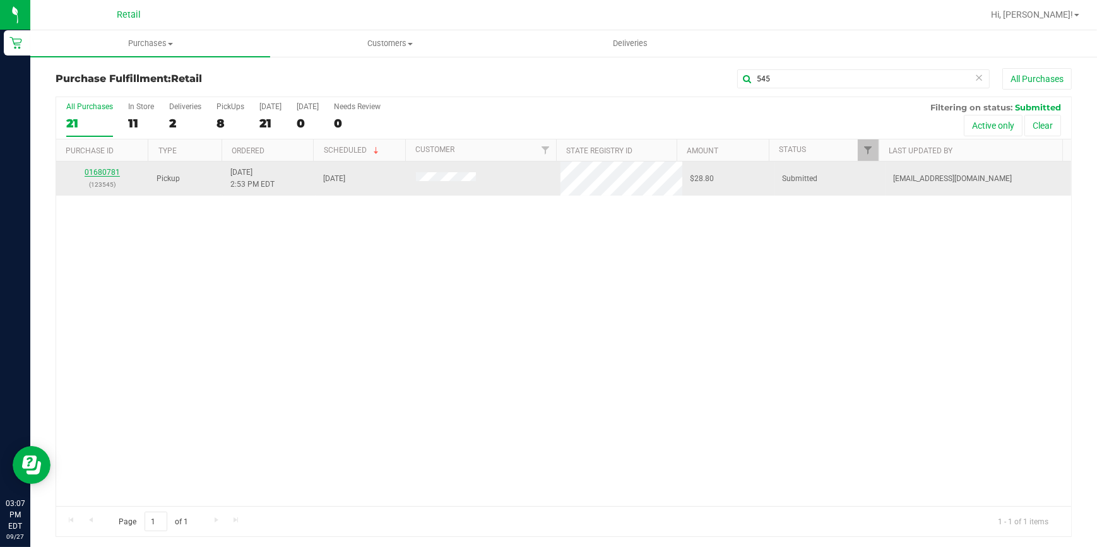
click at [94, 170] on link "01680781" at bounding box center [102, 172] width 35 height 9
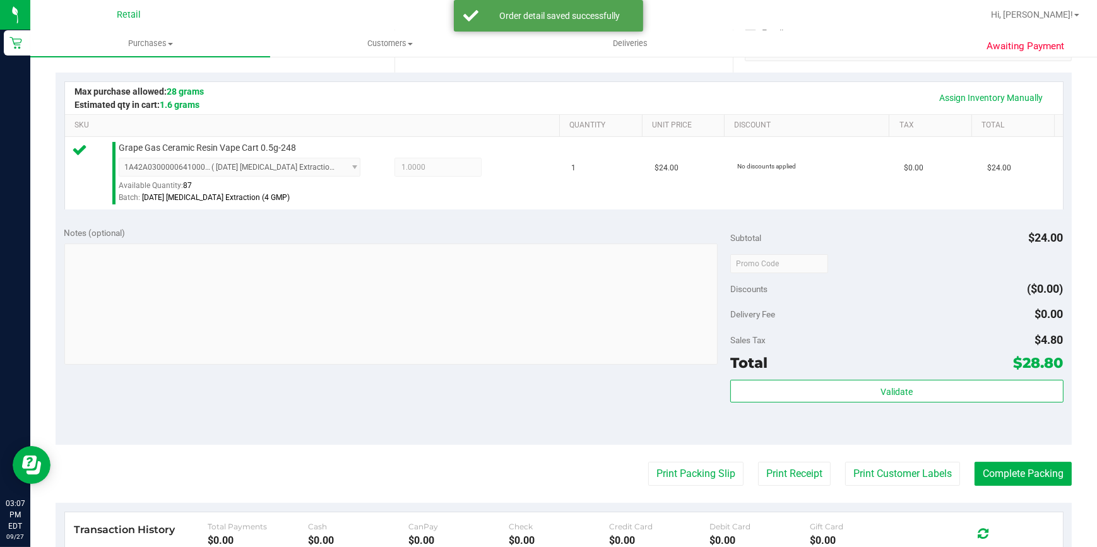
scroll to position [286, 0]
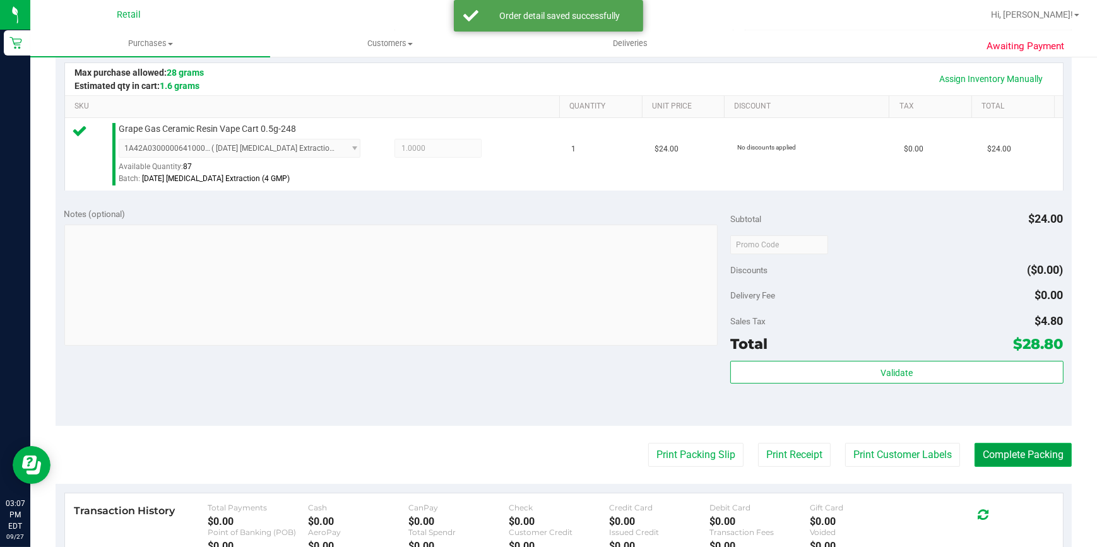
click at [1011, 451] on button "Complete Packing" at bounding box center [1022, 455] width 97 height 24
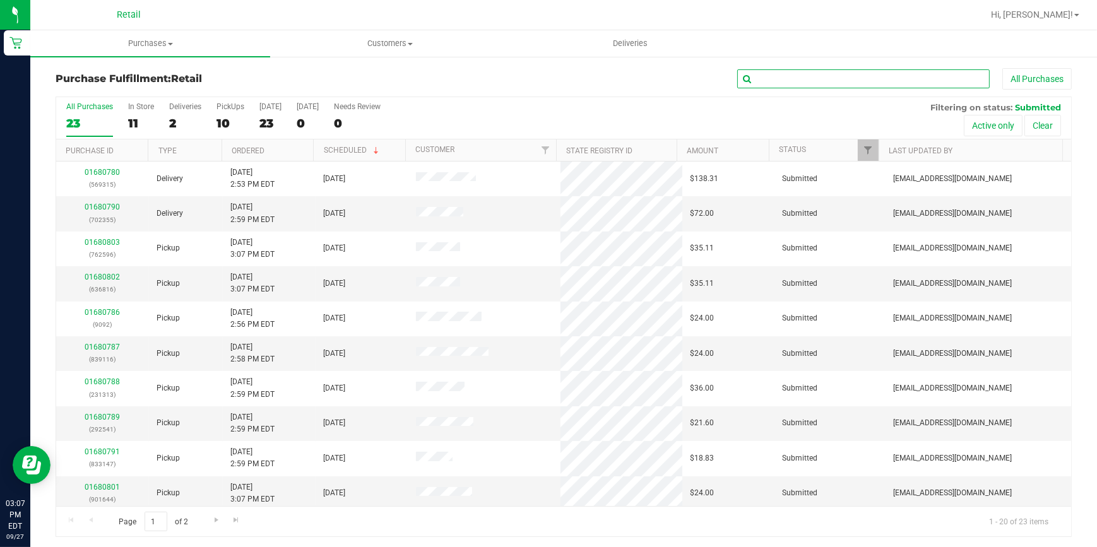
click at [872, 77] on input "text" at bounding box center [863, 78] width 252 height 19
type input "116"
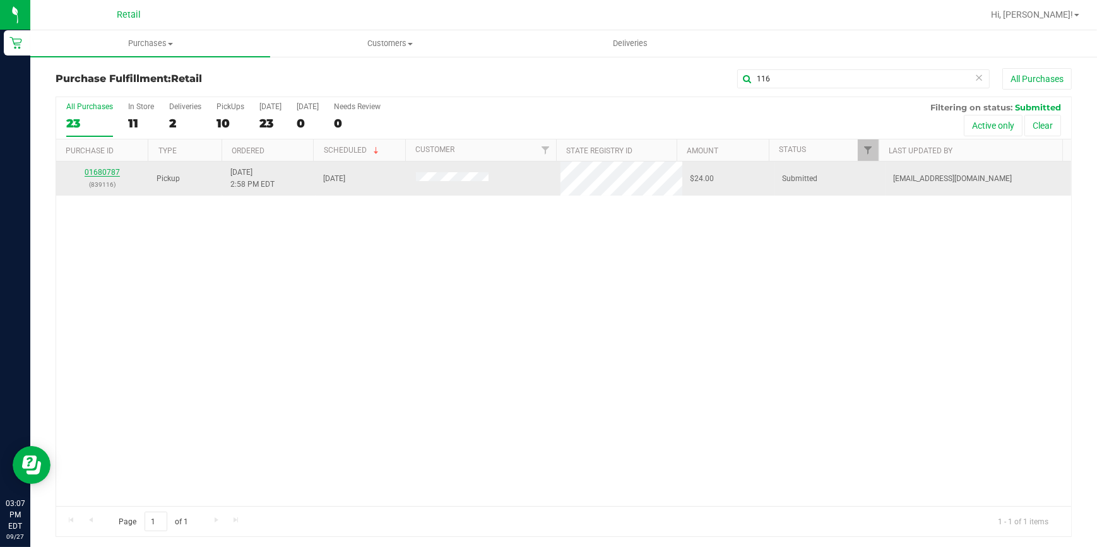
click at [93, 169] on link "01680787" at bounding box center [102, 172] width 35 height 9
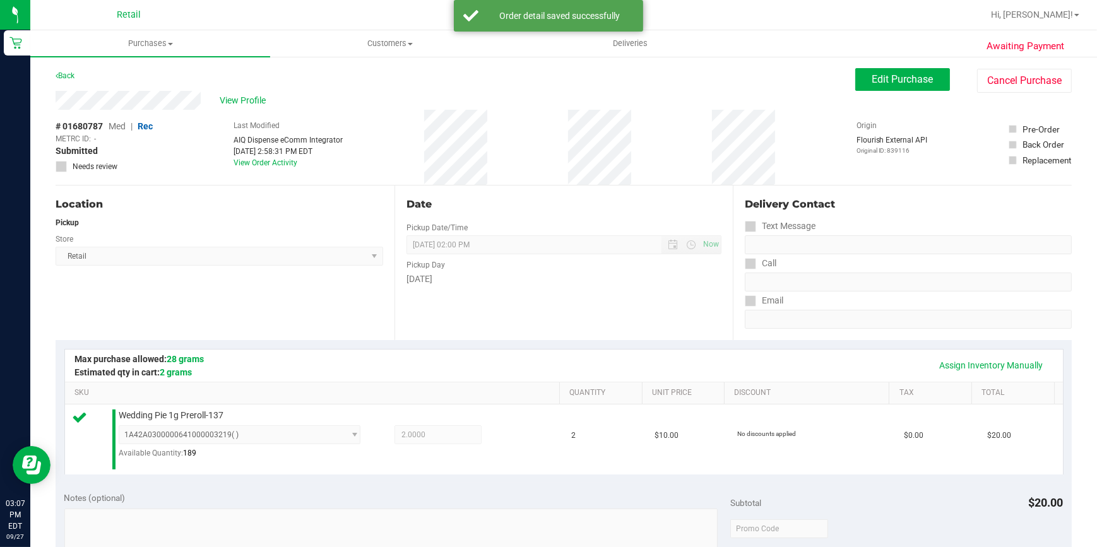
click at [259, 299] on div "Location Pickup Store Retail Select Store Retail" at bounding box center [225, 263] width 339 height 155
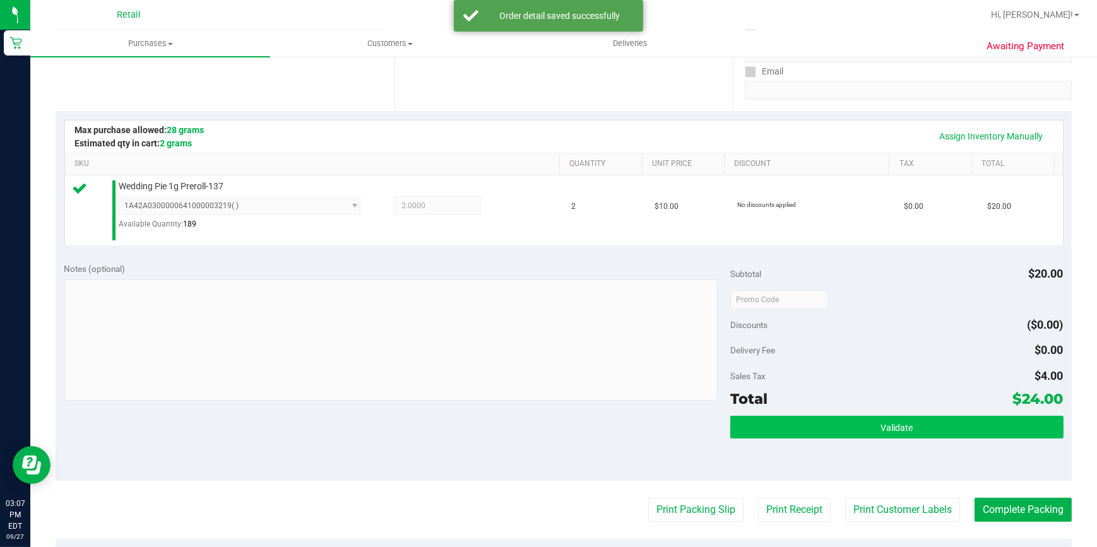
scroll to position [286, 0]
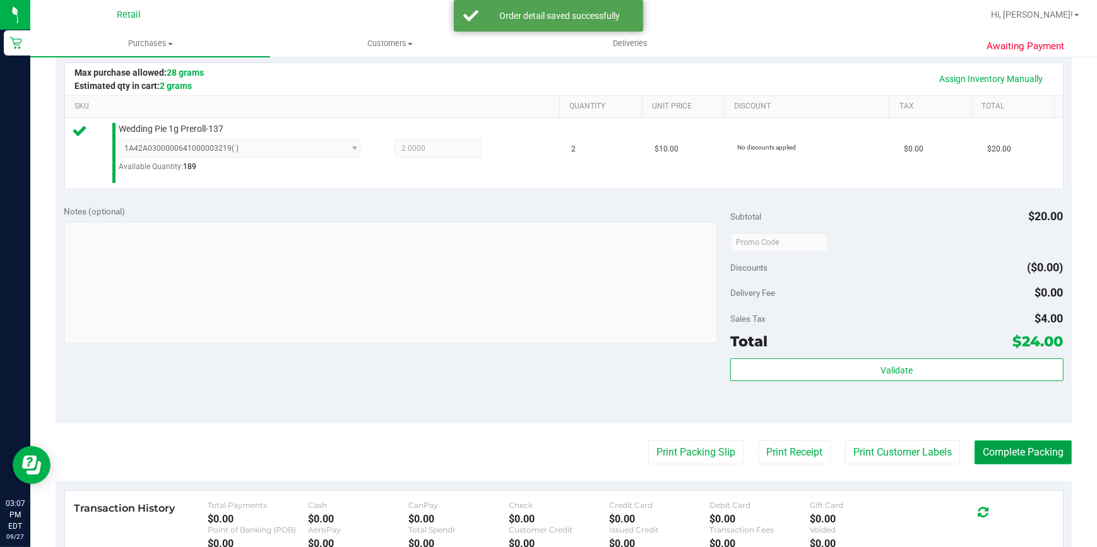
click at [993, 448] on button "Complete Packing" at bounding box center [1022, 452] width 97 height 24
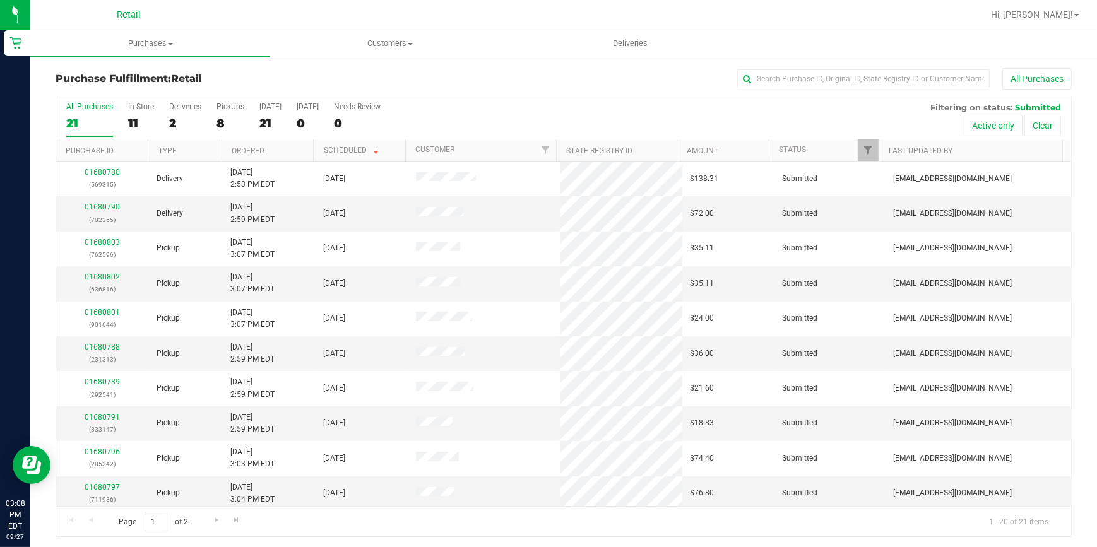
click at [304, 69] on div "Purchase Fulfillment: Retail All Purchases" at bounding box center [564, 82] width 1016 height 28
click at [221, 119] on div "8" at bounding box center [230, 123] width 28 height 15
click at [0, 0] on input "PickUps 8" at bounding box center [0, 0] width 0 height 0
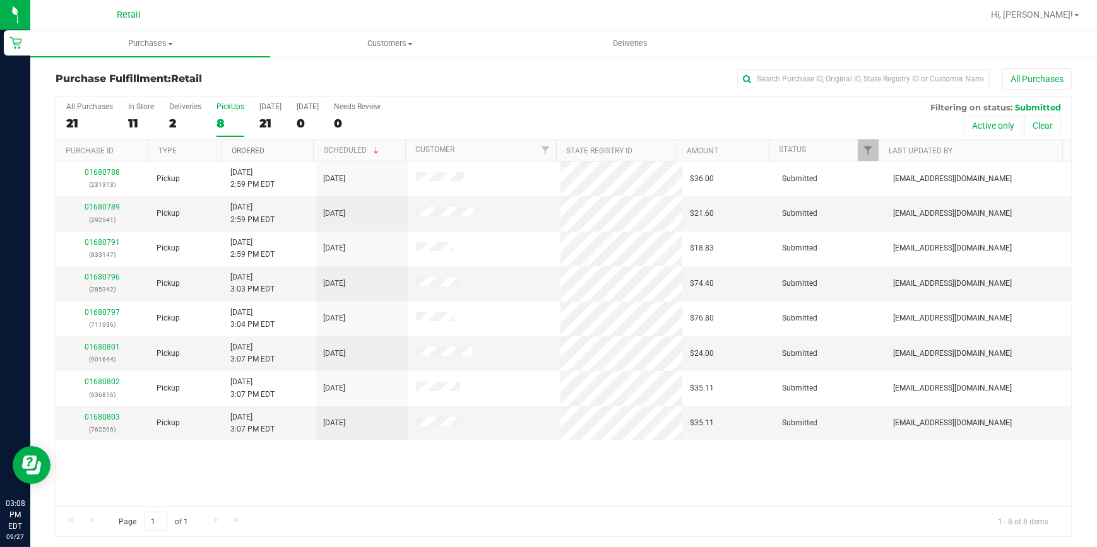
click at [244, 146] on link "Ordered" at bounding box center [248, 150] width 33 height 9
click at [497, 78] on div "All Purchases" at bounding box center [732, 78] width 677 height 21
click at [862, 83] on input "text" at bounding box center [863, 78] width 252 height 19
click at [242, 82] on h3 "Purchase Fulfillment: Retail" at bounding box center [225, 78] width 339 height 11
click at [331, 79] on h3 "Purchase Fulfillment: Retail" at bounding box center [225, 78] width 339 height 11
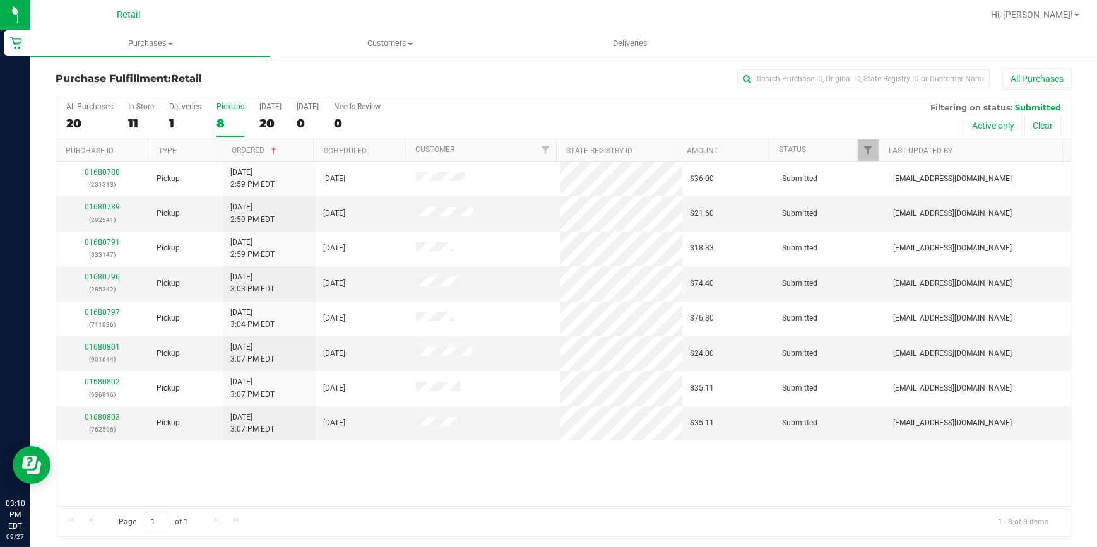
click at [222, 122] on div "8" at bounding box center [230, 123] width 28 height 15
click at [0, 0] on input "PickUps 8" at bounding box center [0, 0] width 0 height 0
click at [222, 122] on div "9" at bounding box center [230, 123] width 28 height 15
click at [0, 0] on input "PickUps 9" at bounding box center [0, 0] width 0 height 0
click at [316, 81] on h3 "Purchase Fulfillment: Retail" at bounding box center [225, 78] width 339 height 11
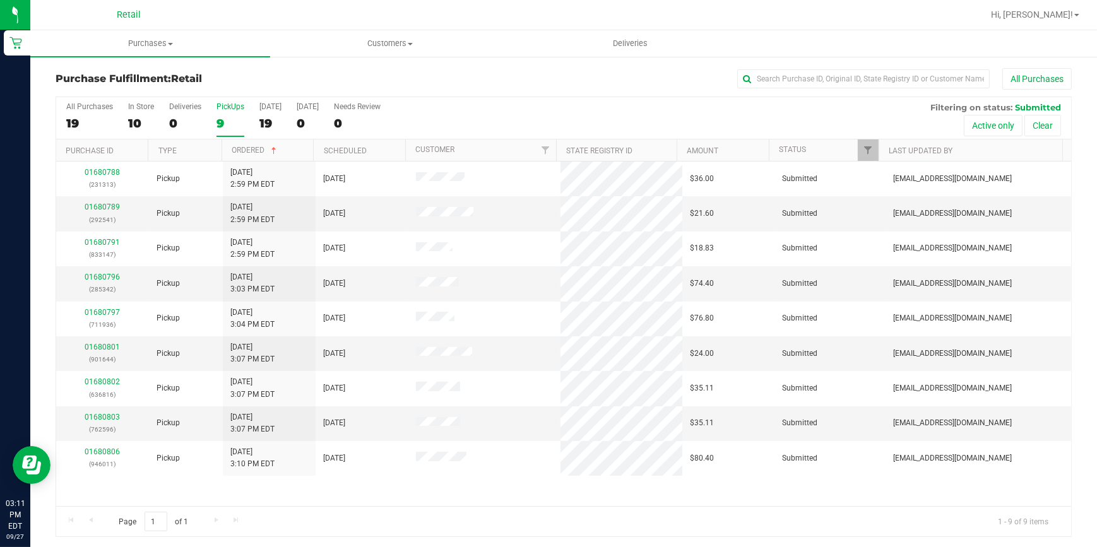
click at [249, 80] on h3 "Purchase Fulfillment: Retail" at bounding box center [225, 78] width 339 height 11
click at [839, 71] on input "text" at bounding box center [863, 78] width 252 height 19
type input "313"
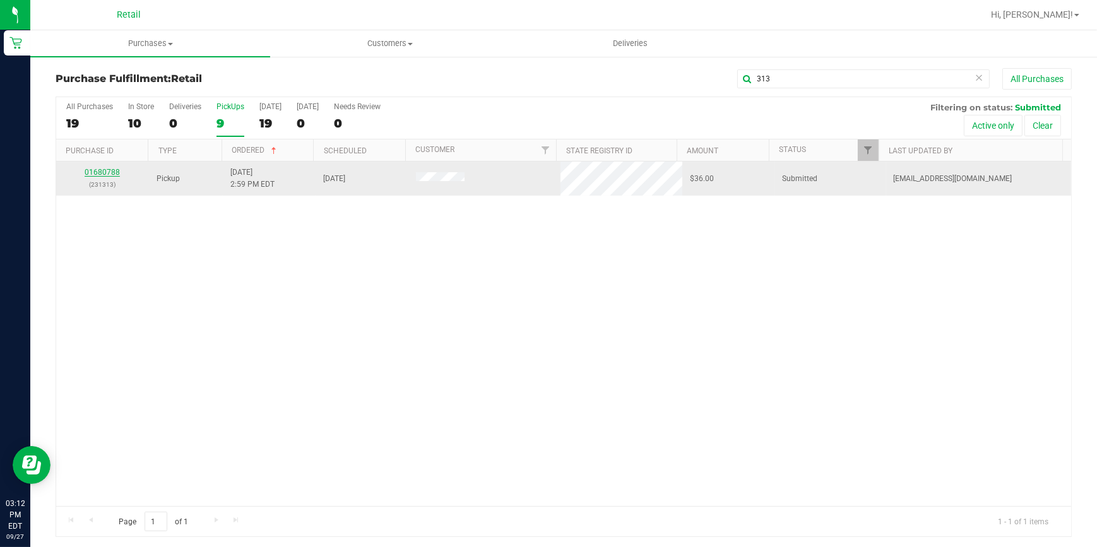
click at [114, 172] on link "01680788" at bounding box center [102, 172] width 35 height 9
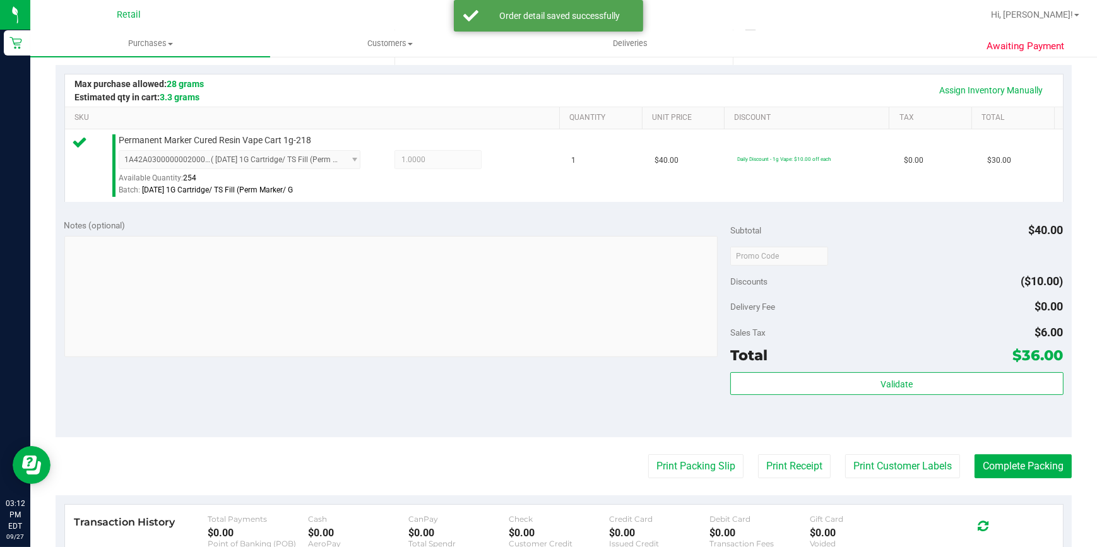
scroll to position [344, 0]
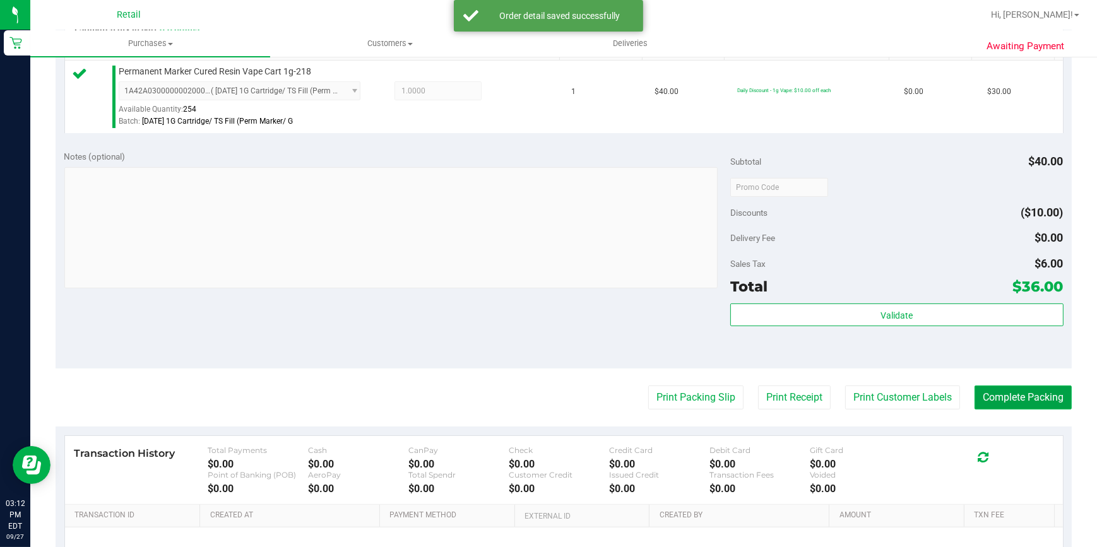
click at [1010, 398] on button "Complete Packing" at bounding box center [1022, 398] width 97 height 24
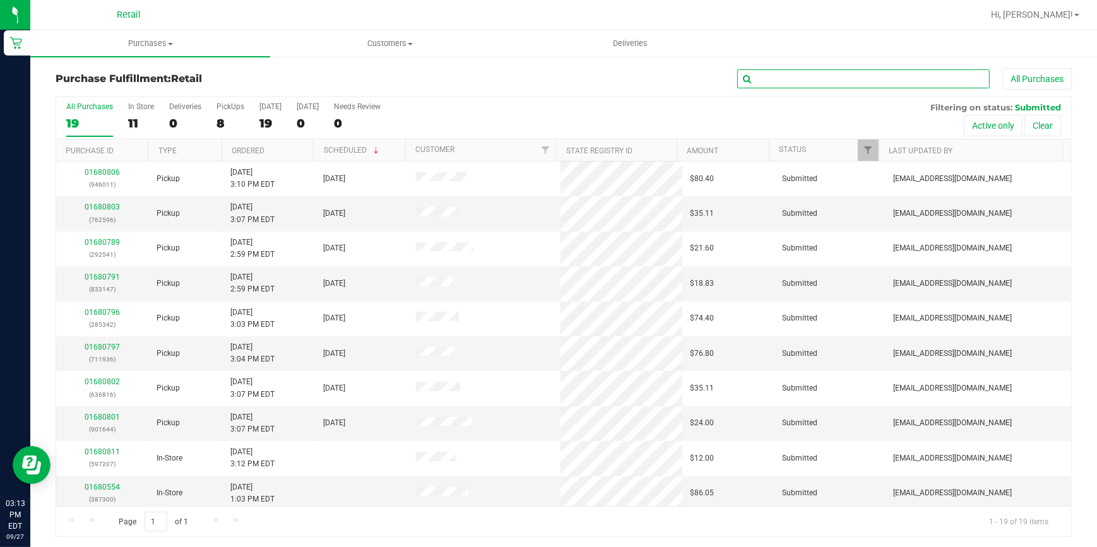
click at [892, 81] on input "text" at bounding box center [863, 78] width 252 height 19
type input "147"
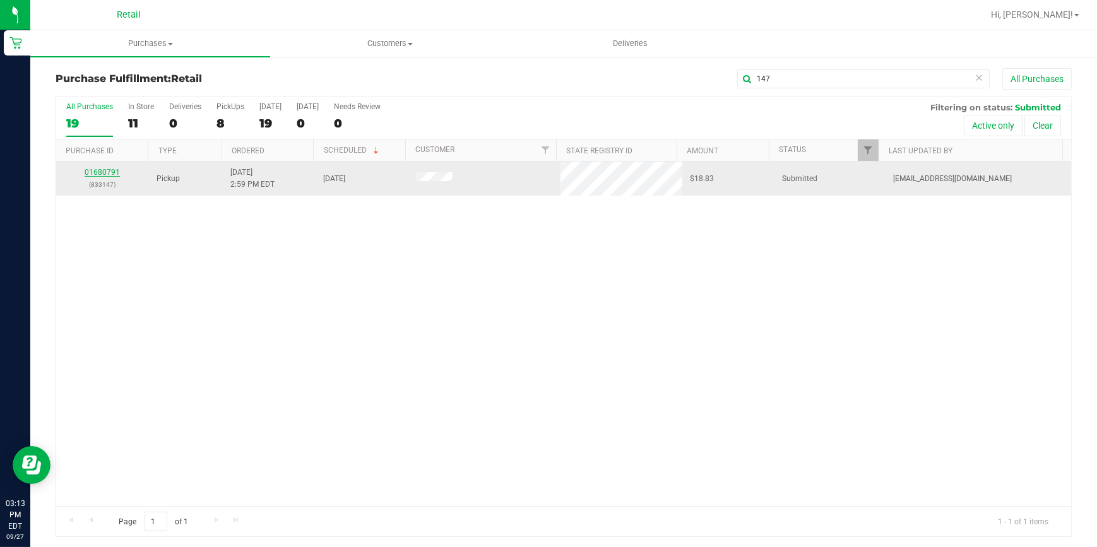
click at [99, 174] on link "01680791" at bounding box center [102, 172] width 35 height 9
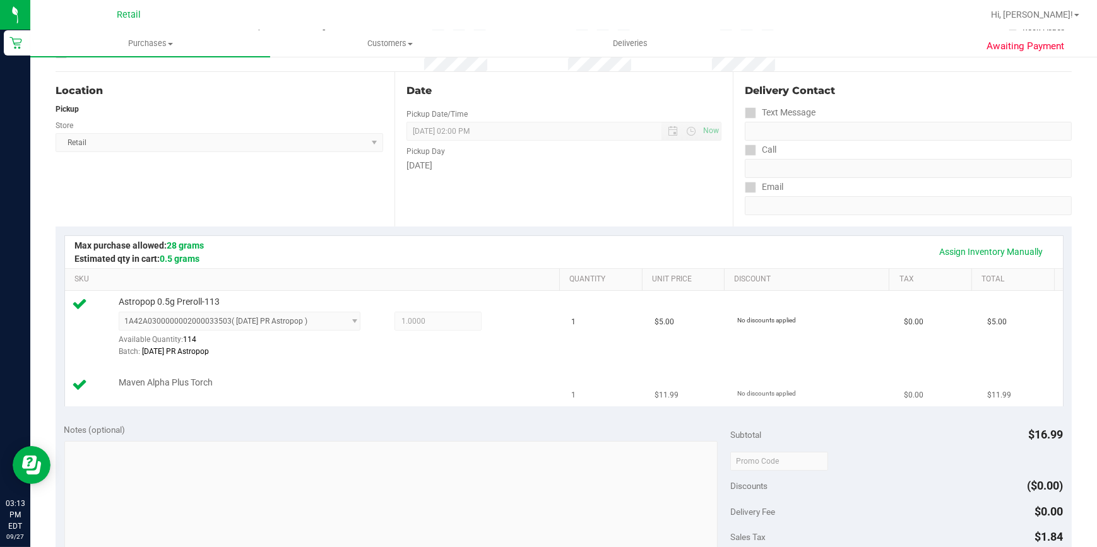
scroll to position [286, 0]
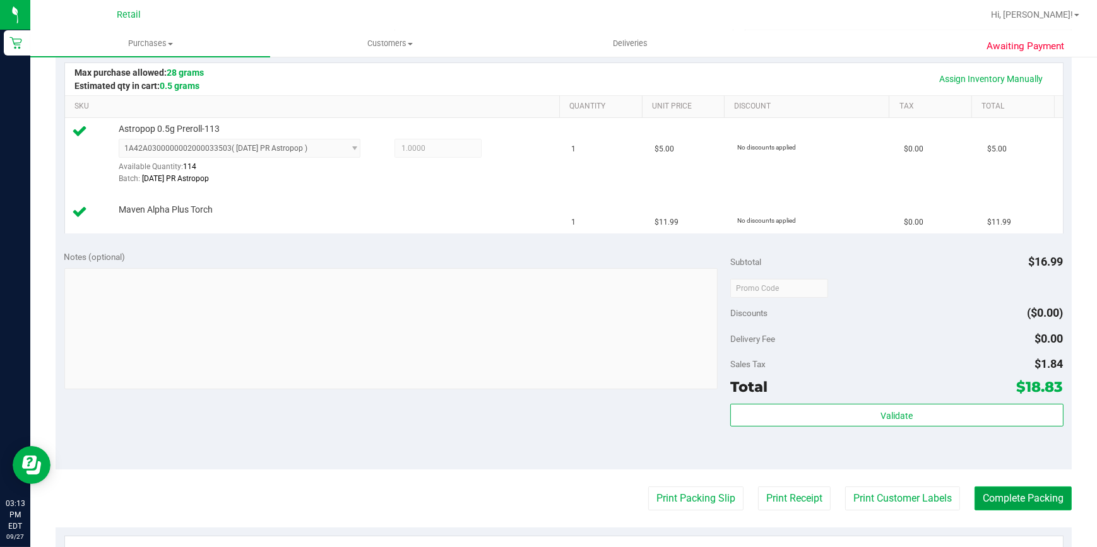
click at [974, 492] on button "Complete Packing" at bounding box center [1022, 499] width 97 height 24
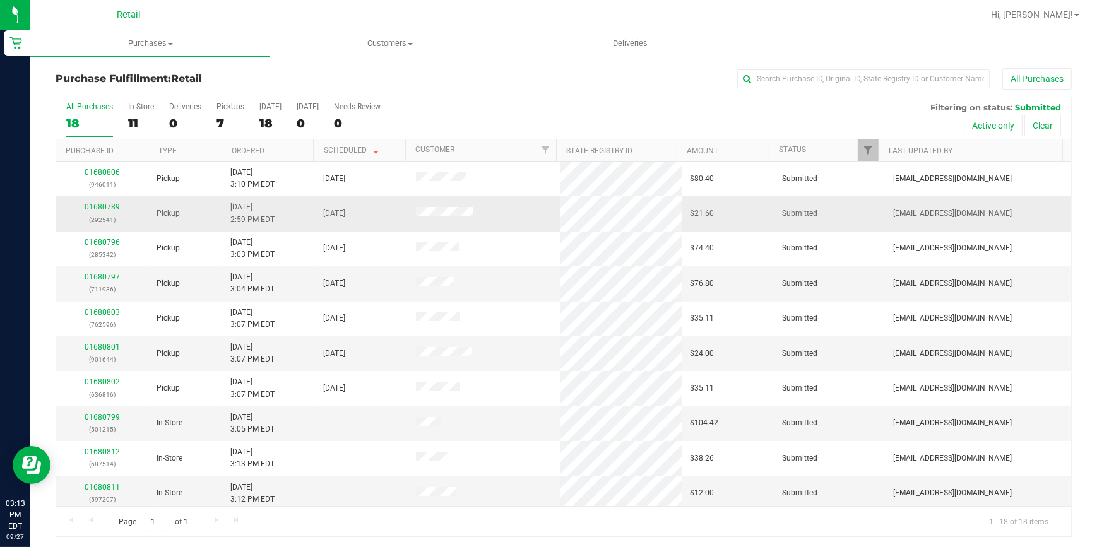
click at [109, 209] on link "01680789" at bounding box center [102, 207] width 35 height 9
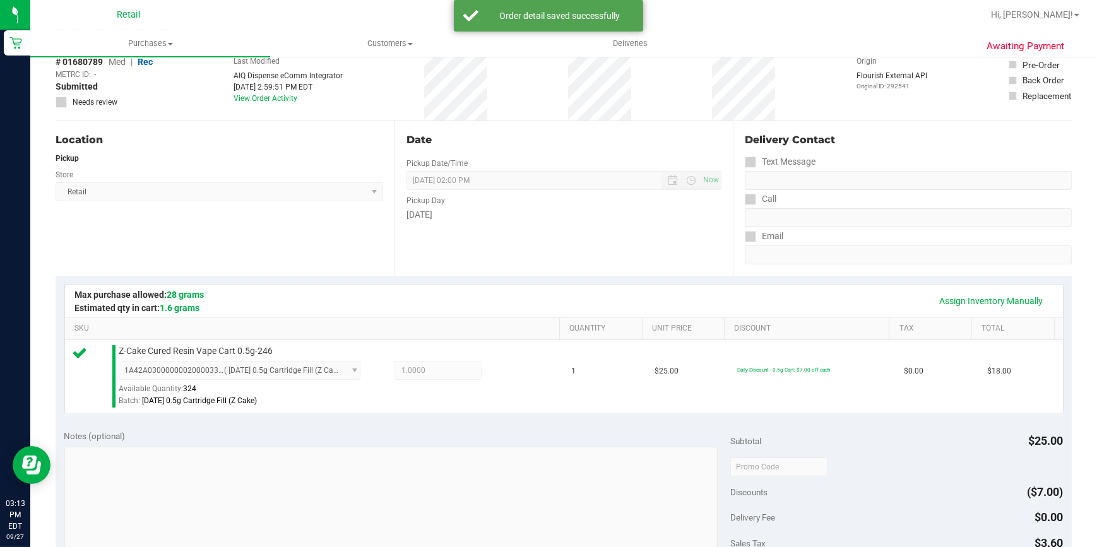
scroll to position [229, 0]
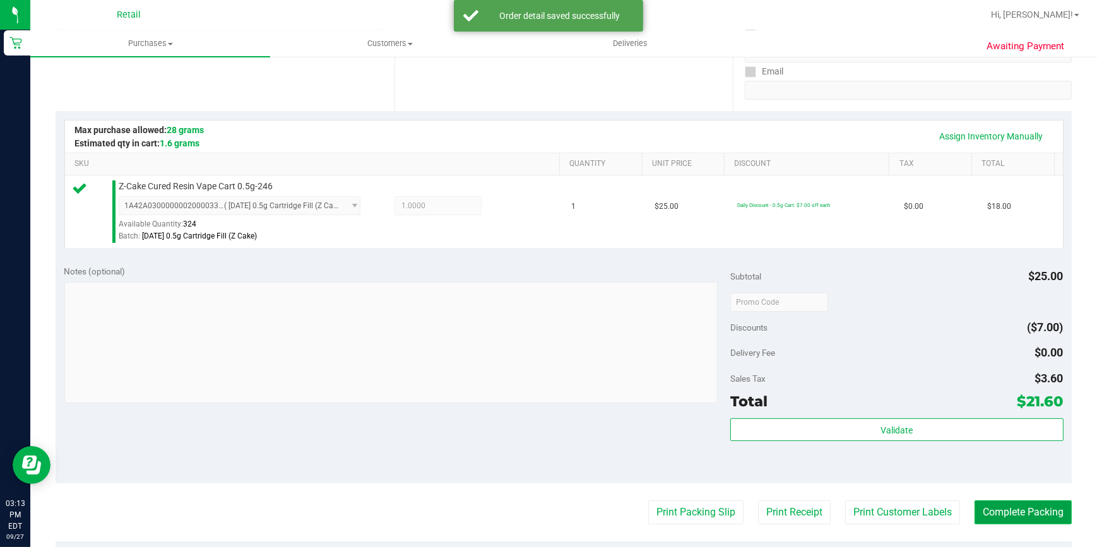
click at [996, 514] on button "Complete Packing" at bounding box center [1022, 512] width 97 height 24
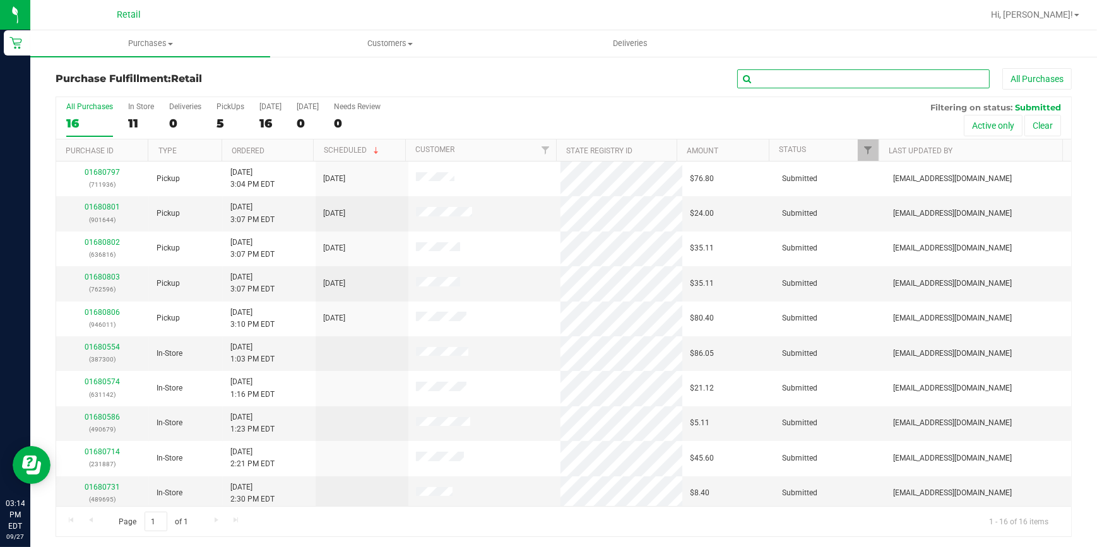
click at [823, 78] on input "text" at bounding box center [863, 78] width 252 height 19
type input "644"
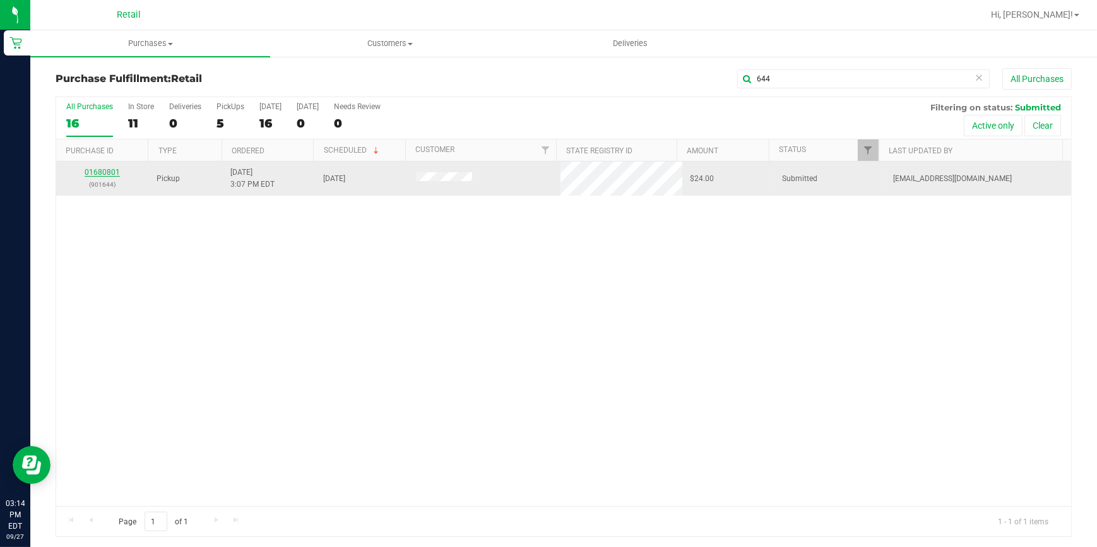
click at [107, 173] on link "01680801" at bounding box center [102, 172] width 35 height 9
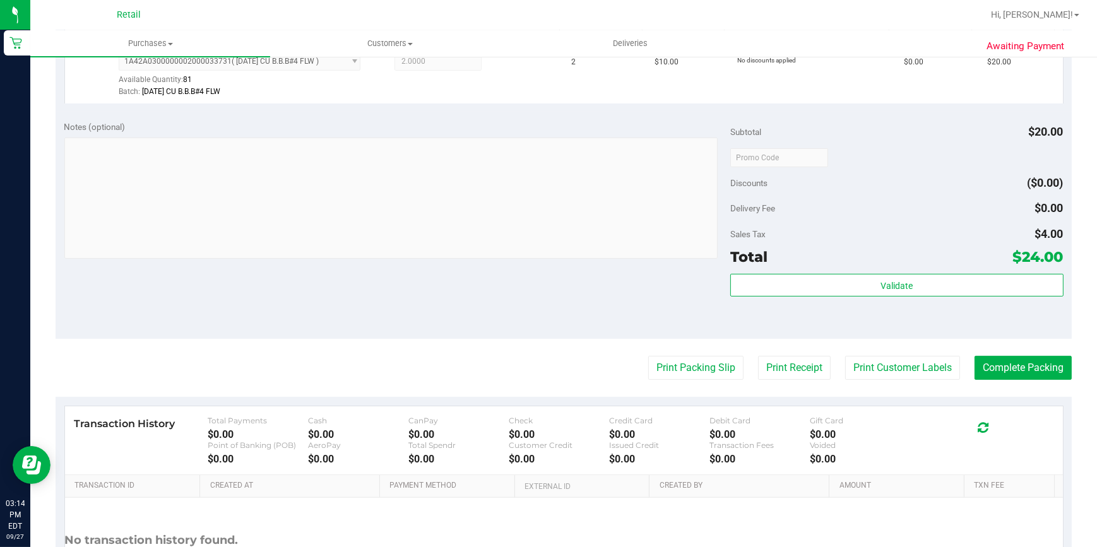
scroll to position [401, 0]
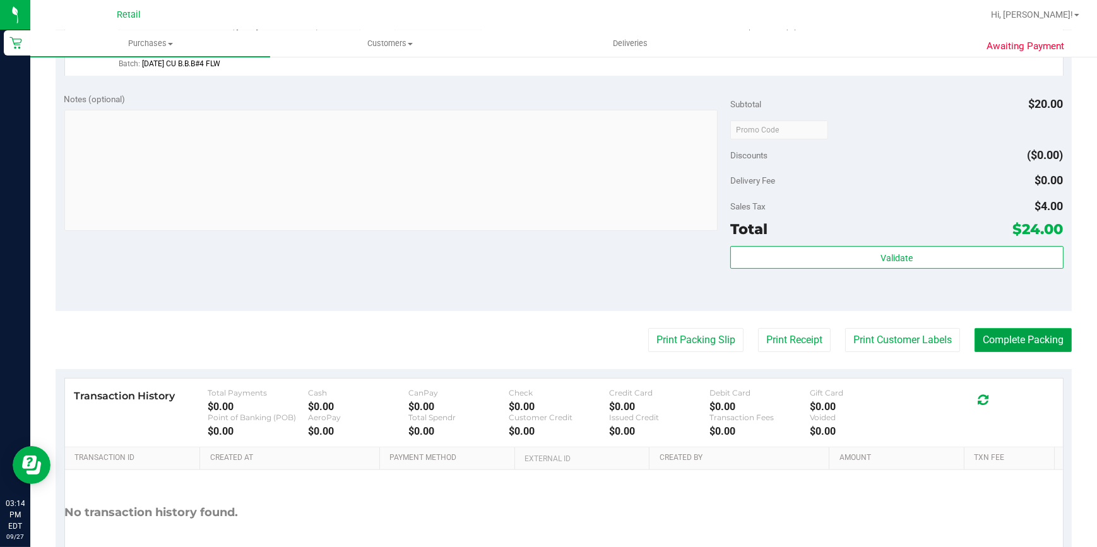
click at [1008, 338] on button "Complete Packing" at bounding box center [1022, 340] width 97 height 24
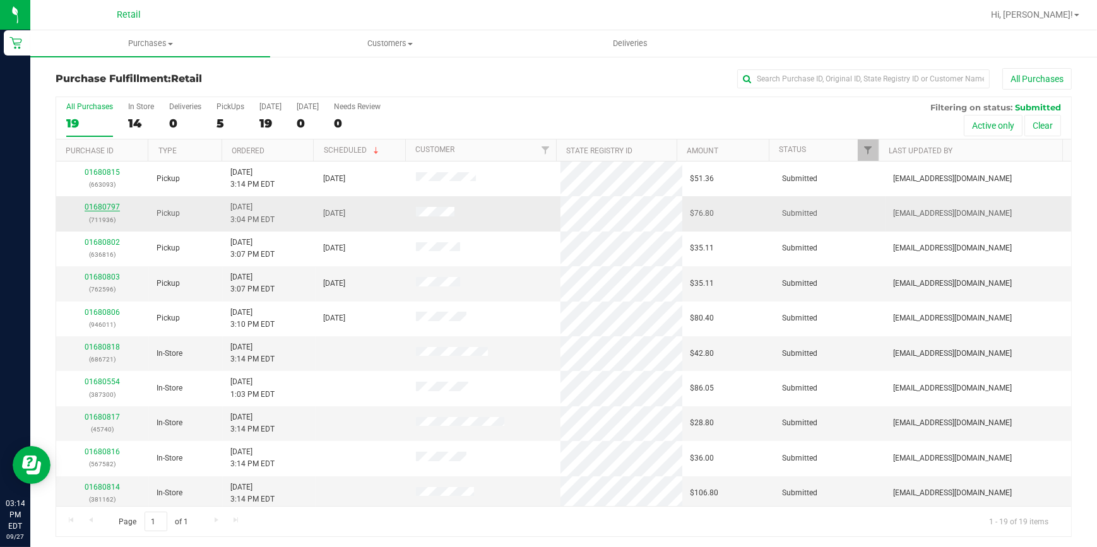
click at [107, 207] on link "01680797" at bounding box center [102, 207] width 35 height 9
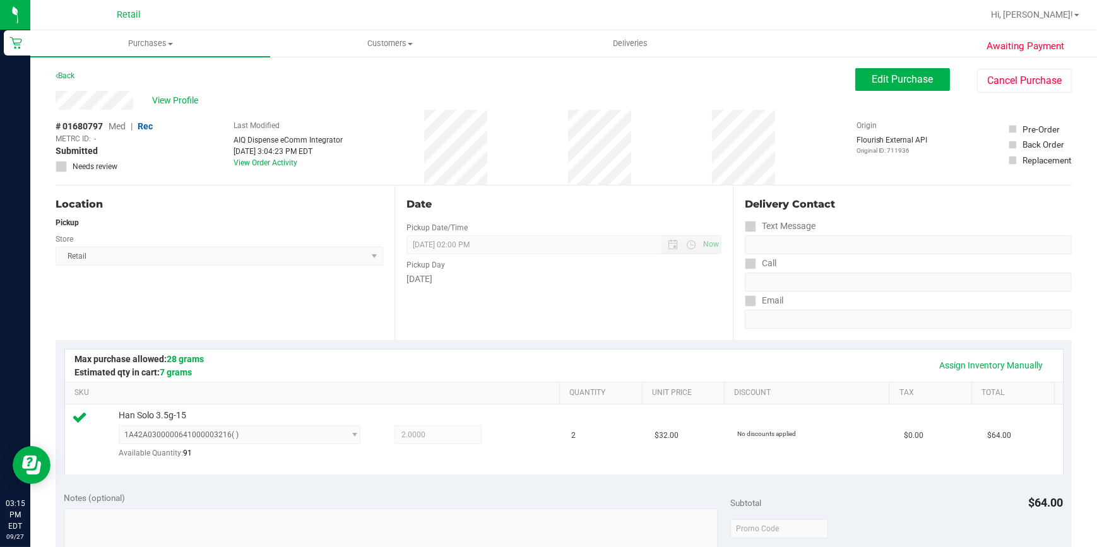
click at [152, 180] on div "# 01680797 Med | Rec METRC ID: - Submitted Needs review" at bounding box center [104, 147] width 97 height 75
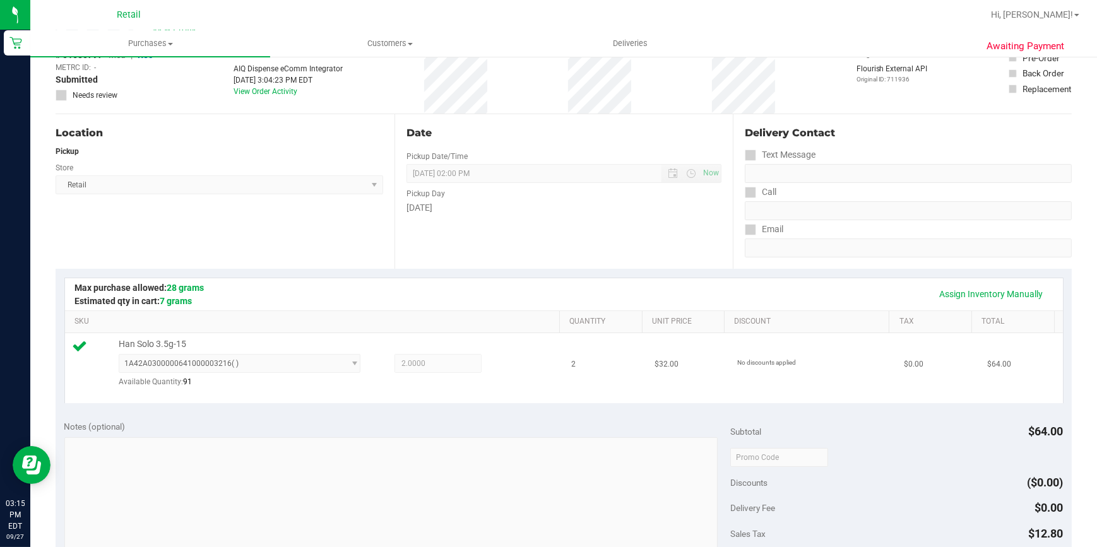
scroll to position [229, 0]
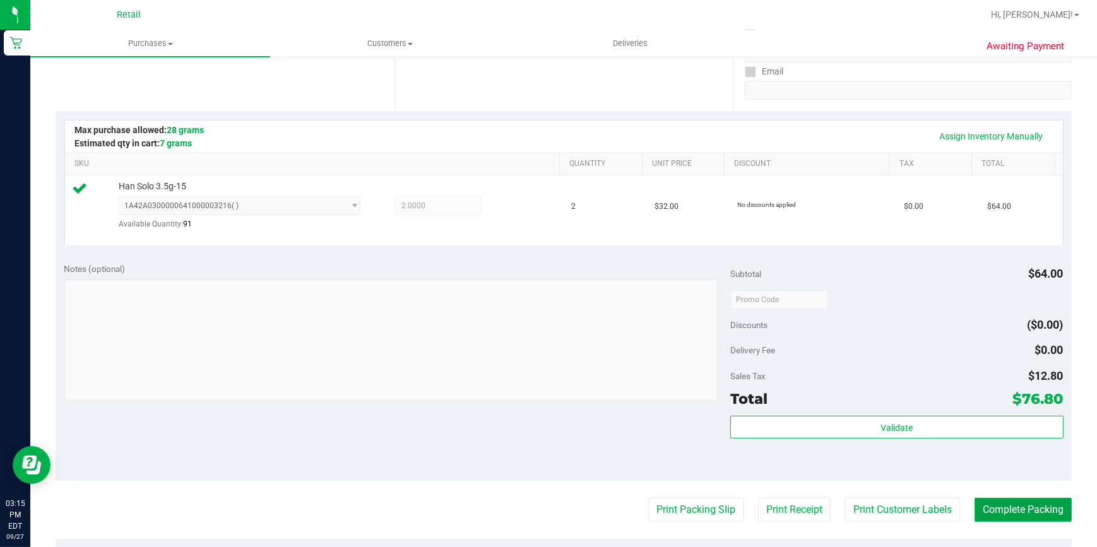
click at [981, 505] on button "Complete Packing" at bounding box center [1022, 510] width 97 height 24
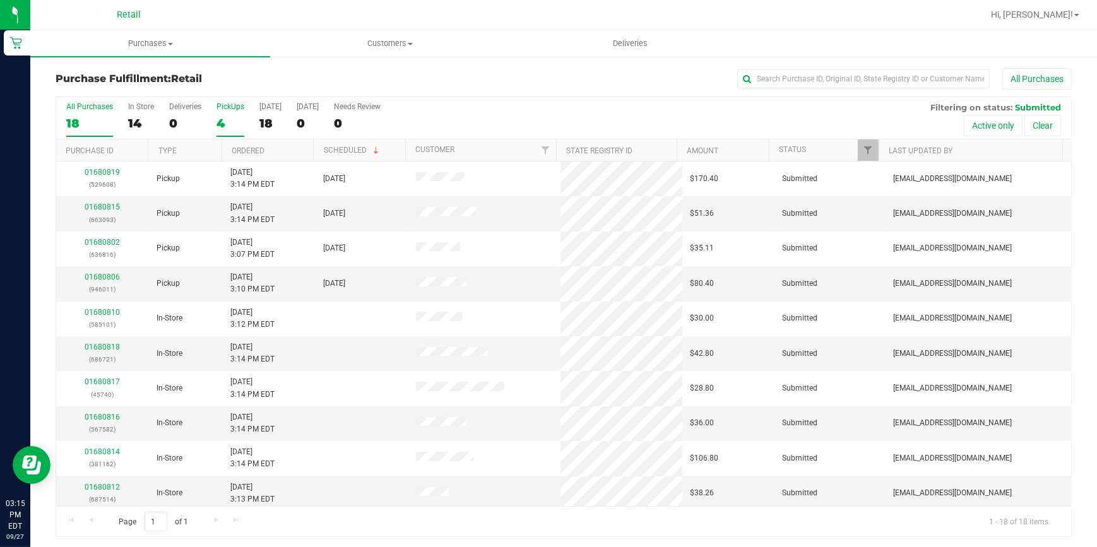
click at [220, 119] on div "4" at bounding box center [230, 123] width 28 height 15
click at [0, 0] on input "PickUps 4" at bounding box center [0, 0] width 0 height 0
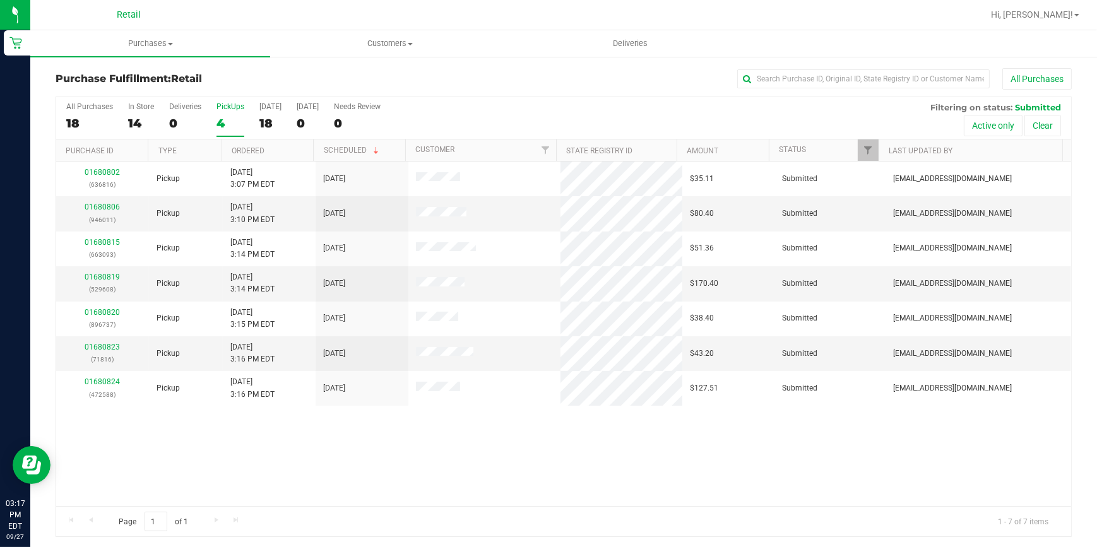
click at [229, 112] on label "PickUps 4" at bounding box center [230, 119] width 28 height 35
click at [0, 0] on input "PickUps 4" at bounding box center [0, 0] width 0 height 0
click at [228, 121] on div "8" at bounding box center [230, 123] width 28 height 15
click at [0, 0] on input "PickUps 8" at bounding box center [0, 0] width 0 height 0
click at [240, 151] on link "Ordered" at bounding box center [248, 150] width 33 height 9
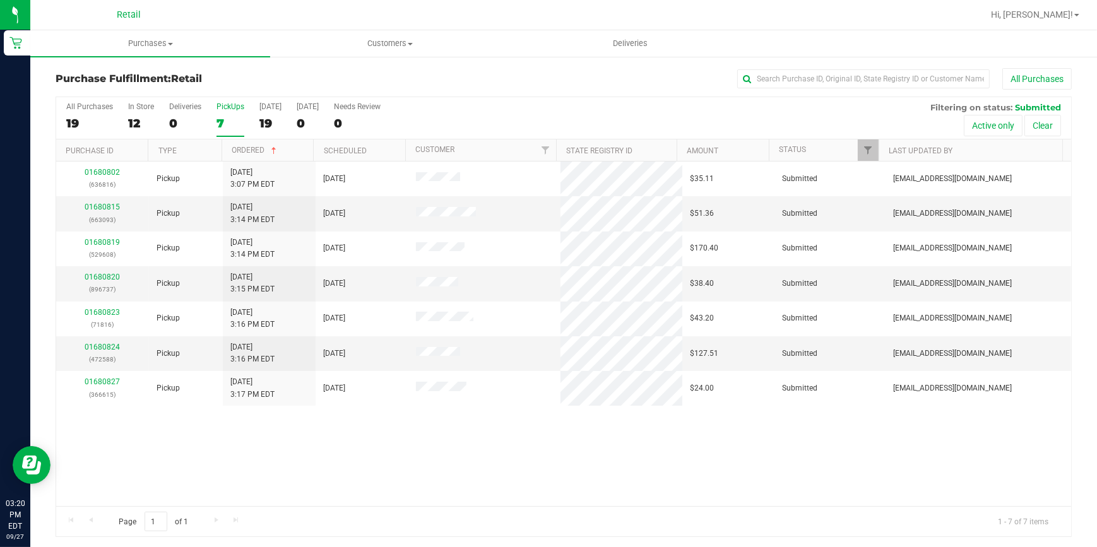
click at [221, 126] on div "7" at bounding box center [230, 123] width 28 height 15
click at [0, 0] on input "PickUps 7" at bounding box center [0, 0] width 0 height 0
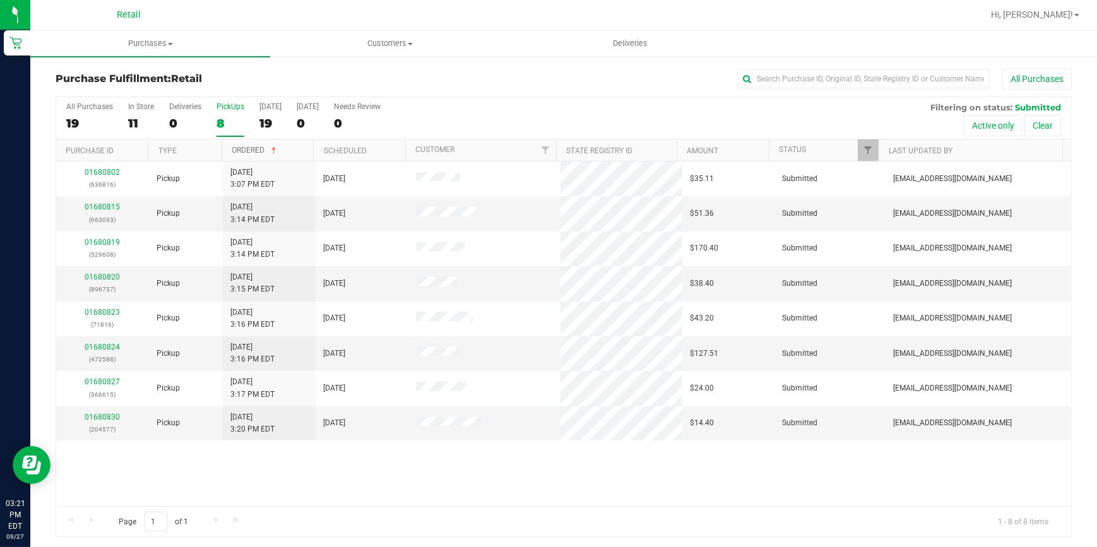
click at [250, 153] on link "Ordered" at bounding box center [255, 150] width 47 height 9
click at [465, 68] on div "All Purchases" at bounding box center [732, 78] width 677 height 21
click at [567, 69] on div "All Purchases" at bounding box center [732, 78] width 677 height 21
click at [223, 121] on div "8" at bounding box center [230, 123] width 28 height 15
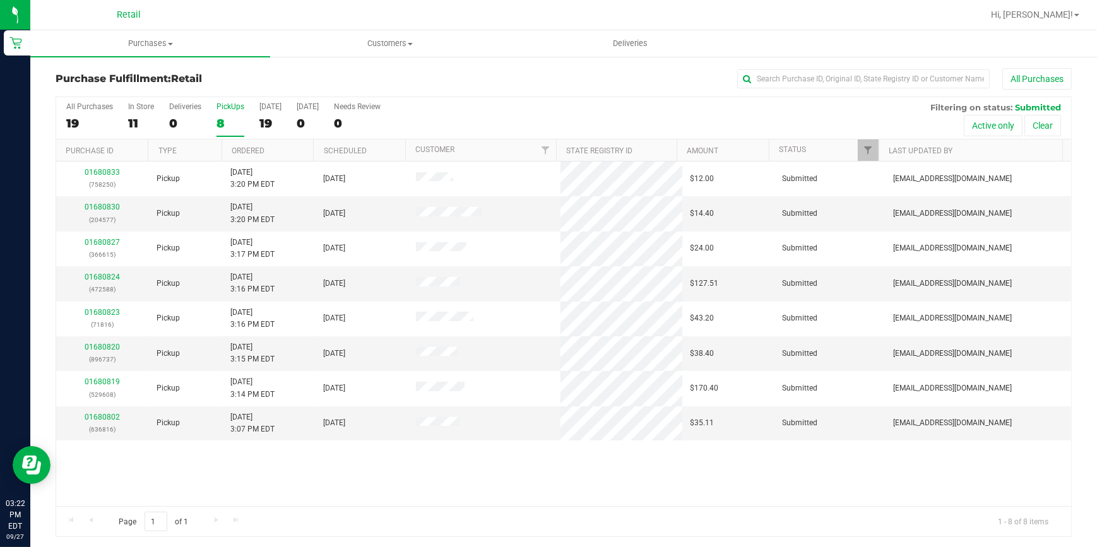
click at [0, 0] on input "PickUps 8" at bounding box center [0, 0] width 0 height 0
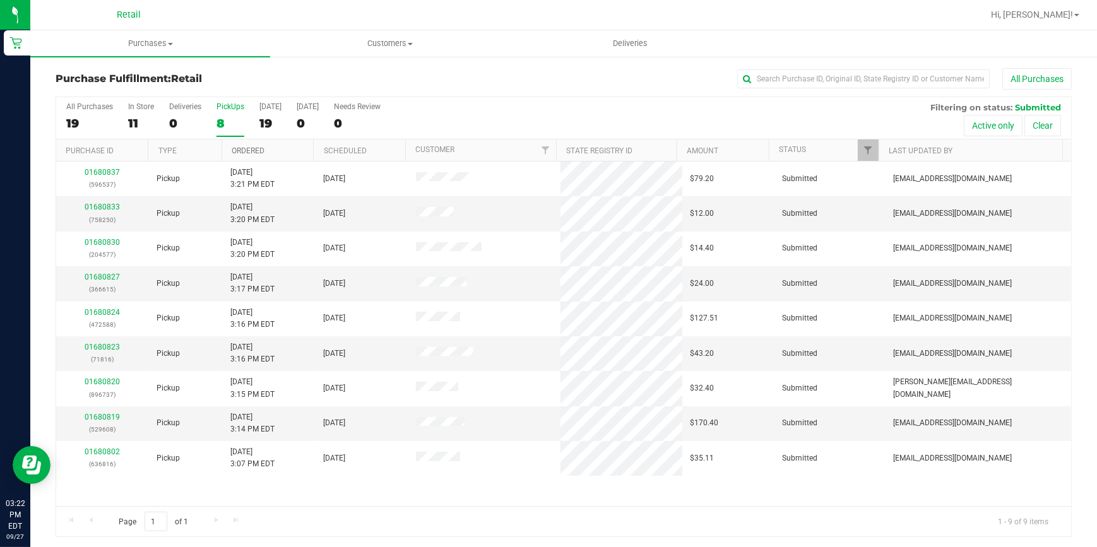
click at [245, 154] on link "Ordered" at bounding box center [248, 150] width 33 height 9
click at [624, 75] on div "All Purchases" at bounding box center [732, 78] width 677 height 21
click at [210, 120] on div "All Purchases 24 In Store 15 Deliveries 0 PickUps 9 Today 24 Tomorrow 0 Needs R…" at bounding box center [563, 118] width 1015 height 42
click at [216, 121] on div "9" at bounding box center [230, 123] width 28 height 15
click at [0, 0] on input "PickUps 9" at bounding box center [0, 0] width 0 height 0
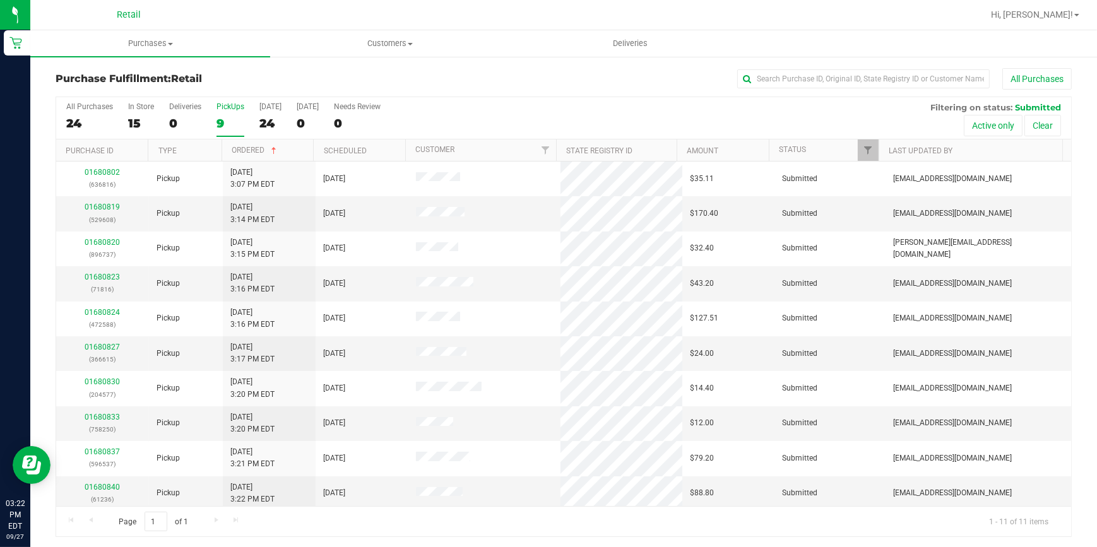
click at [245, 80] on h3 "Purchase Fulfillment: Retail" at bounding box center [225, 78] width 339 height 11
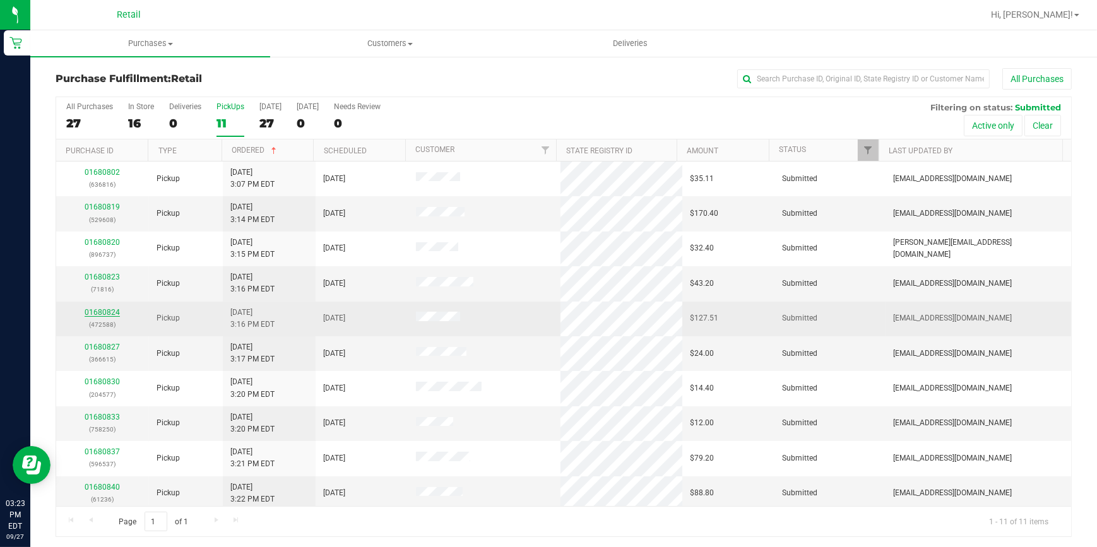
click at [101, 308] on link "01680824" at bounding box center [102, 312] width 35 height 9
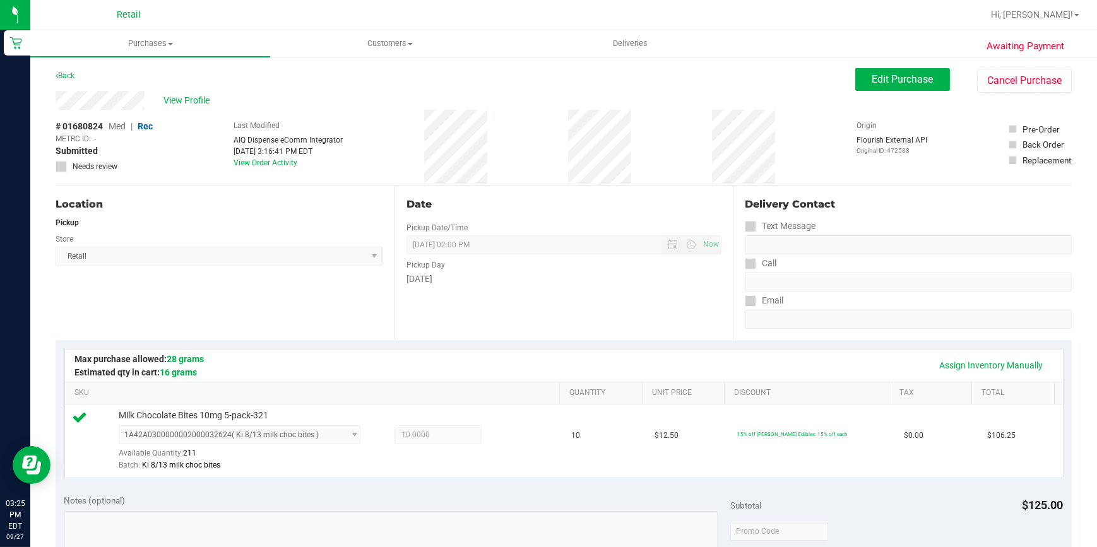
click at [268, 287] on div "Location Pickup Store Retail Select Store Retail" at bounding box center [225, 263] width 339 height 155
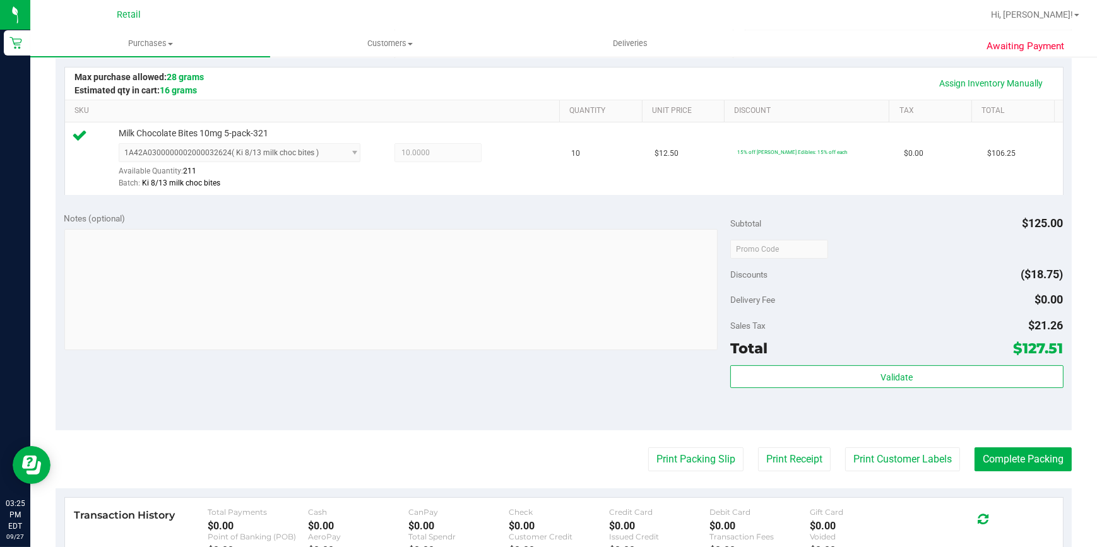
scroll to position [286, 0]
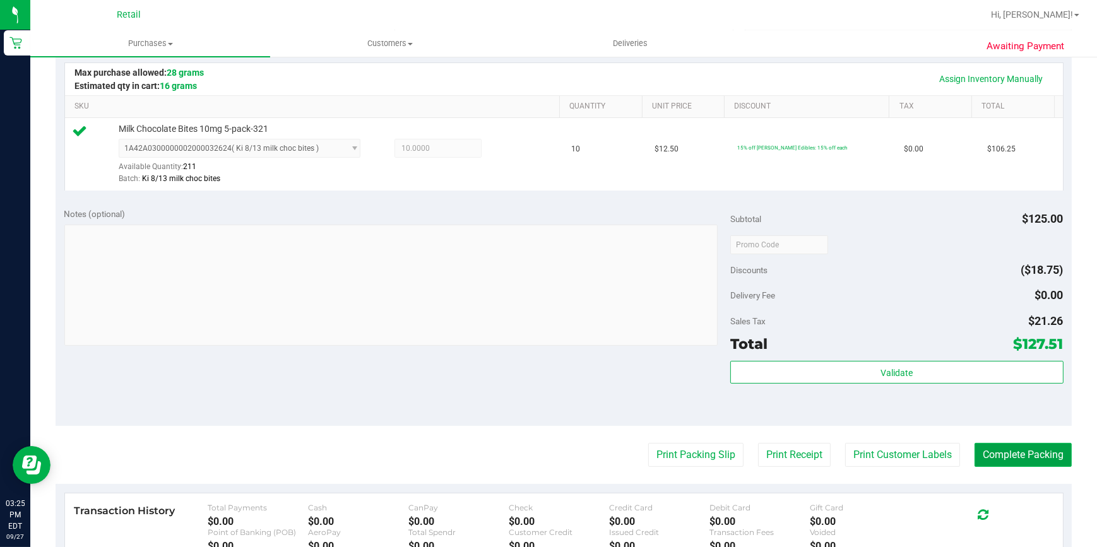
click at [1010, 450] on button "Complete Packing" at bounding box center [1022, 455] width 97 height 24
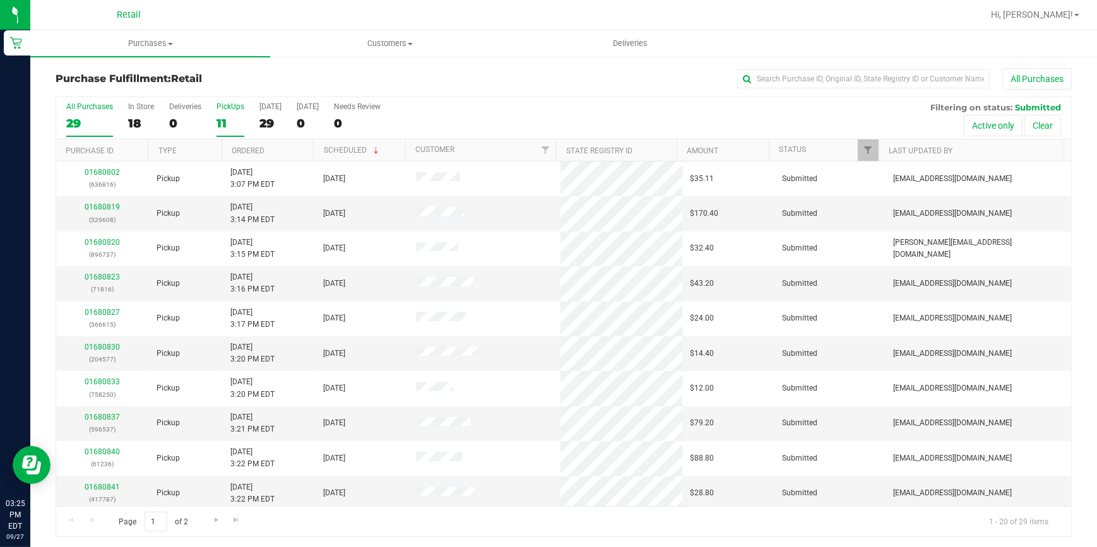
click at [221, 117] on div "11" at bounding box center [230, 123] width 28 height 15
click at [0, 0] on input "PickUps 11" at bounding box center [0, 0] width 0 height 0
click at [247, 148] on link "Ordered" at bounding box center [248, 150] width 33 height 9
click at [785, 82] on input "text" at bounding box center [863, 78] width 252 height 19
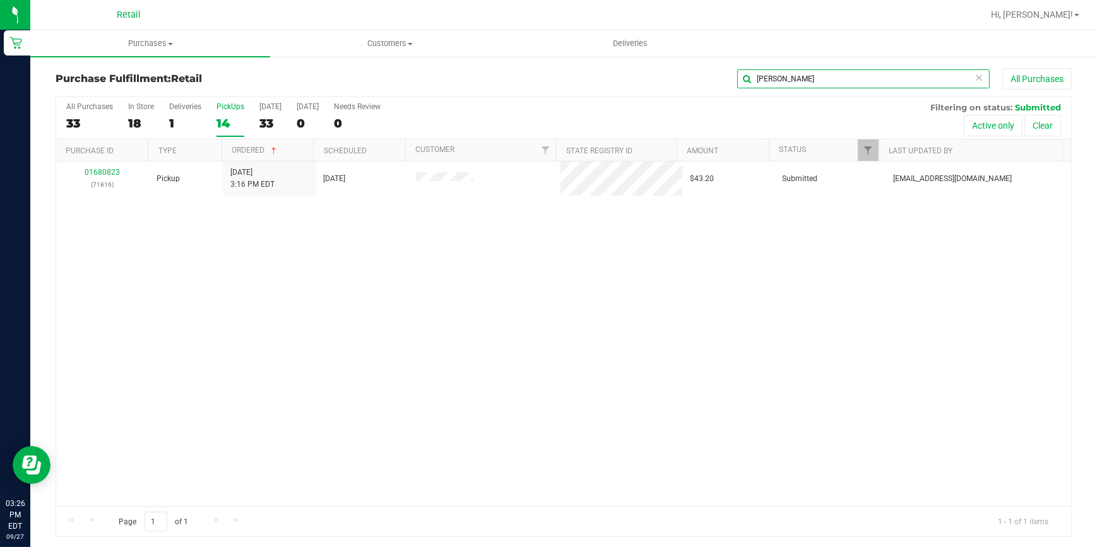
type input "cris"
click at [153, 38] on span "Purchases" at bounding box center [150, 43] width 240 height 11
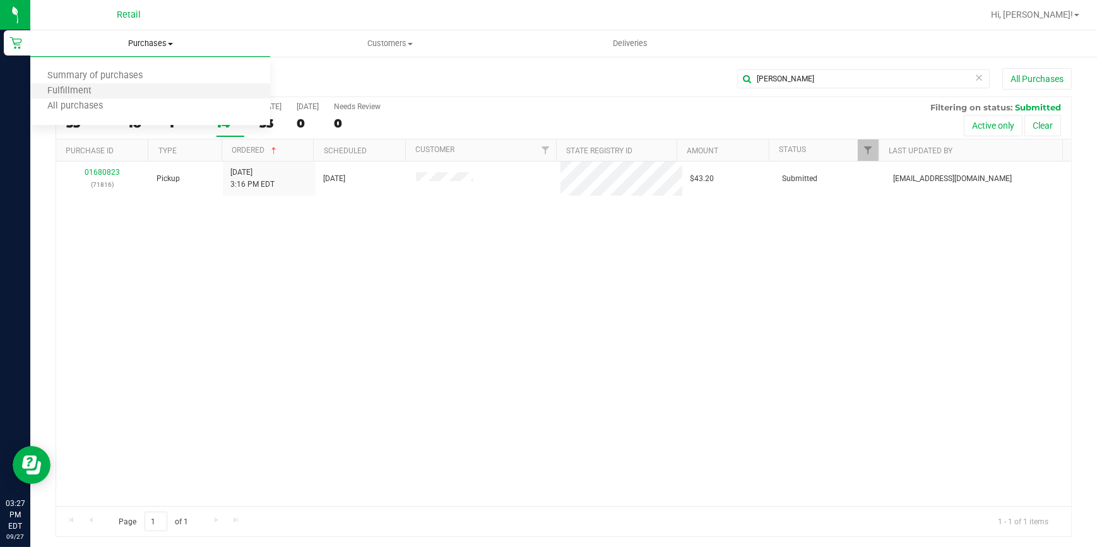
click at [150, 88] on li "Fulfillment" at bounding box center [150, 91] width 240 height 15
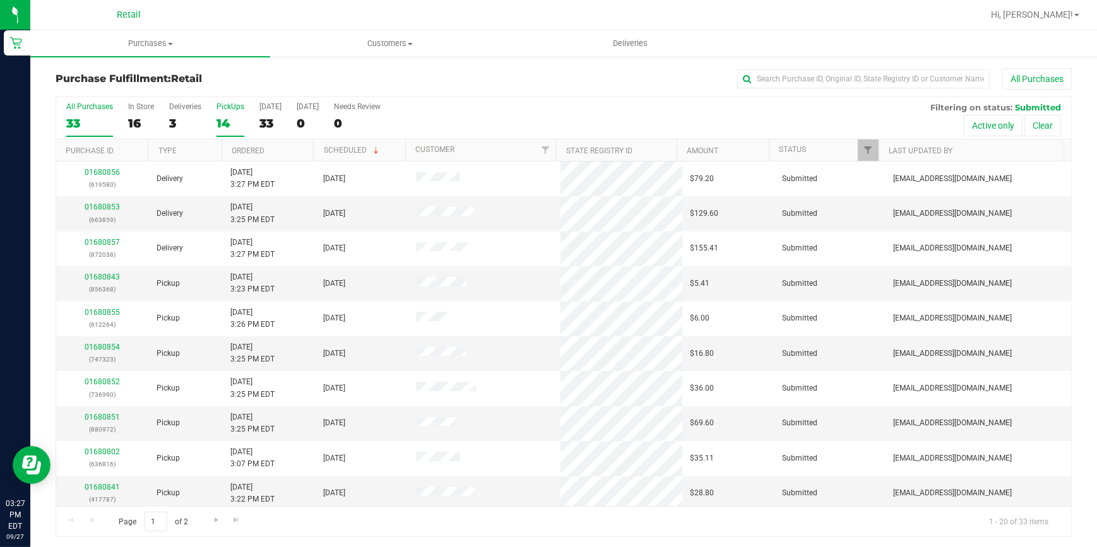
click at [228, 125] on div "14" at bounding box center [230, 123] width 28 height 15
click at [0, 0] on input "PickUps 14" at bounding box center [0, 0] width 0 height 0
click at [239, 148] on link "Ordered" at bounding box center [248, 150] width 33 height 9
click at [259, 74] on h3 "Purchase Fulfillment: Retail" at bounding box center [225, 78] width 339 height 11
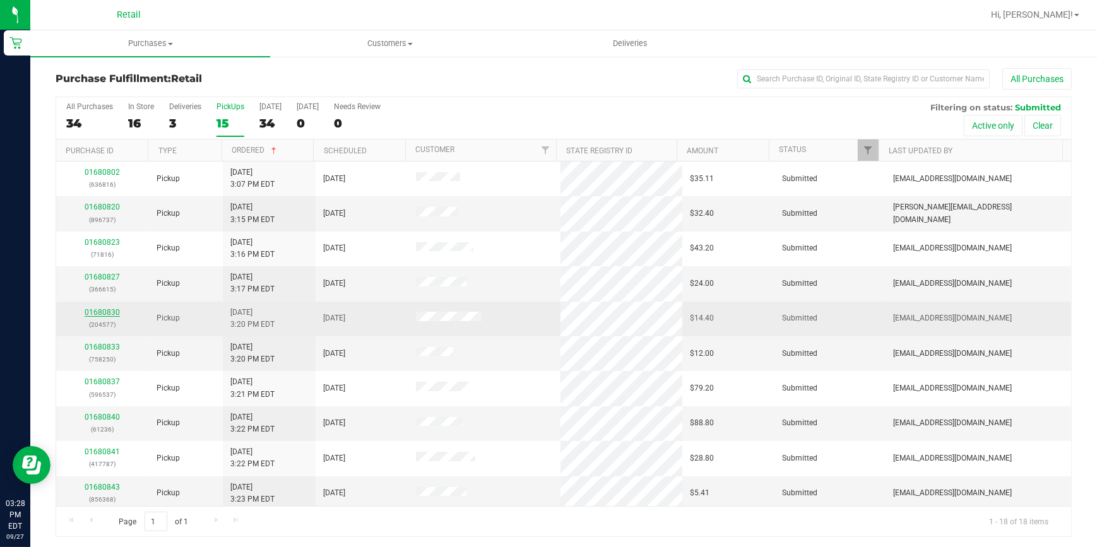
click at [86, 314] on link "01680830" at bounding box center [102, 312] width 35 height 9
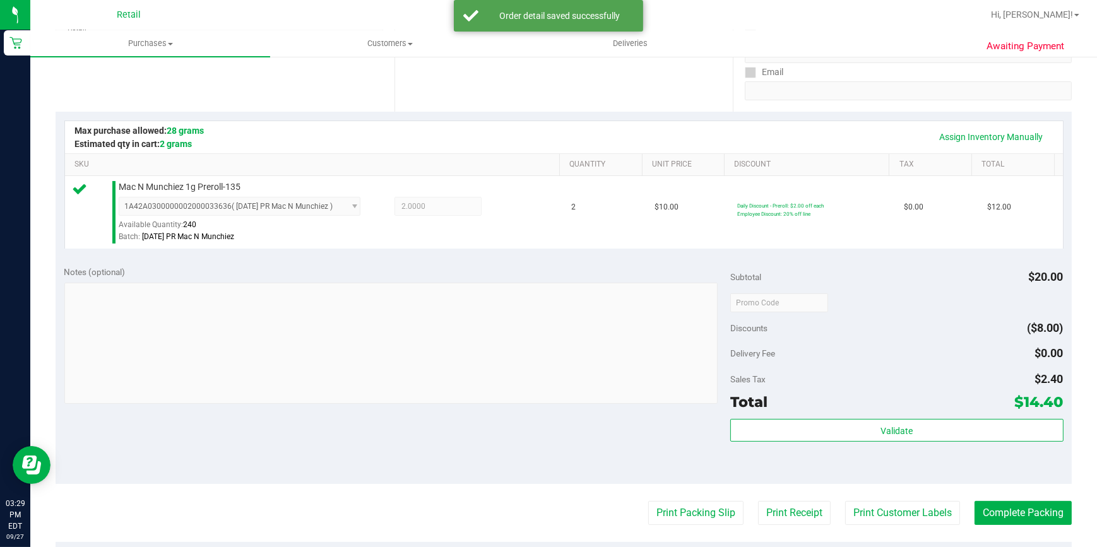
scroll to position [229, 0]
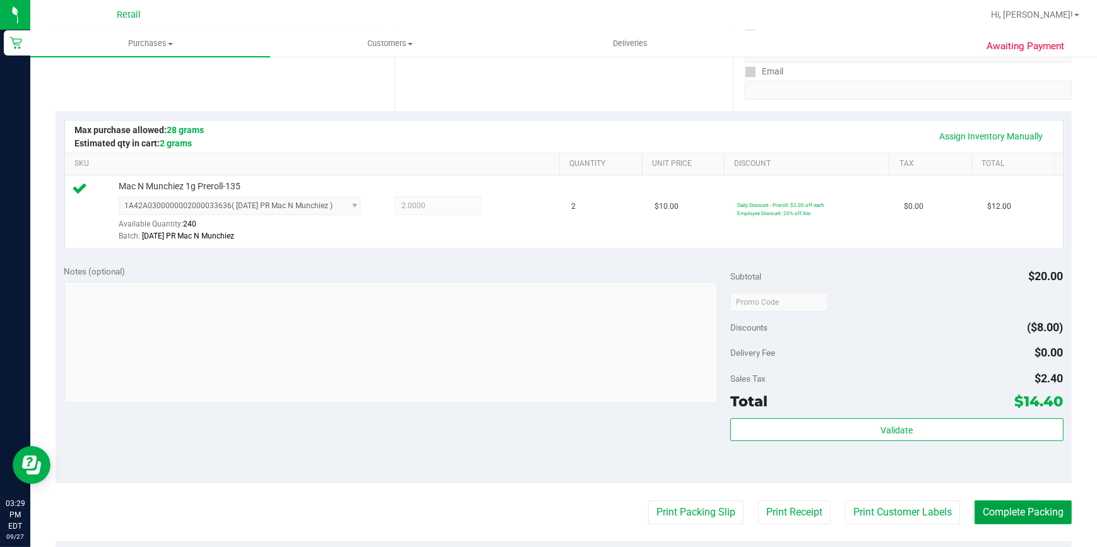
click at [993, 511] on button "Complete Packing" at bounding box center [1022, 512] width 97 height 24
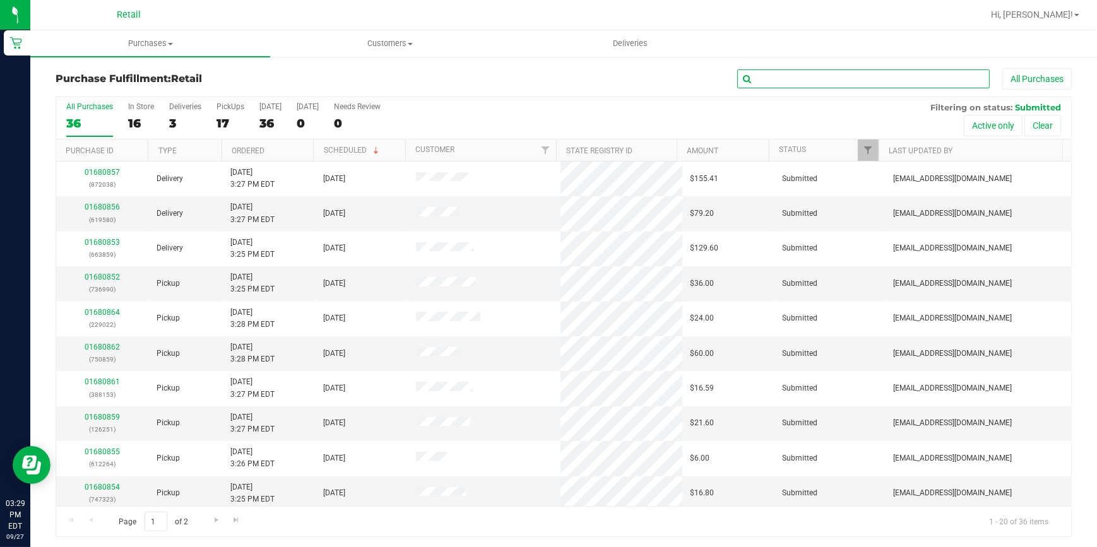
click at [911, 83] on input "text" at bounding box center [863, 78] width 252 height 19
type input "250"
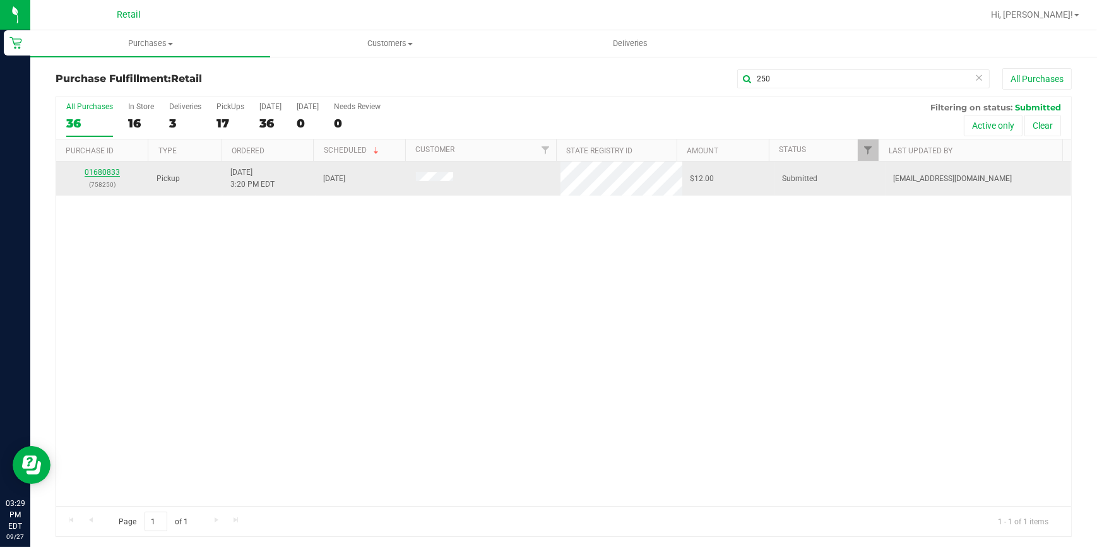
click at [105, 170] on link "01680833" at bounding box center [102, 172] width 35 height 9
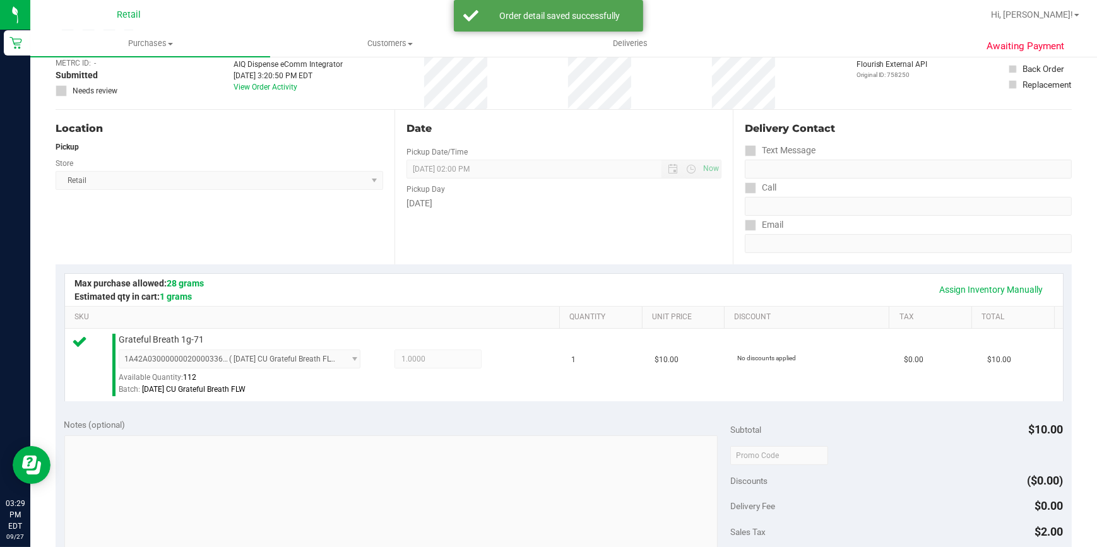
scroll to position [229, 0]
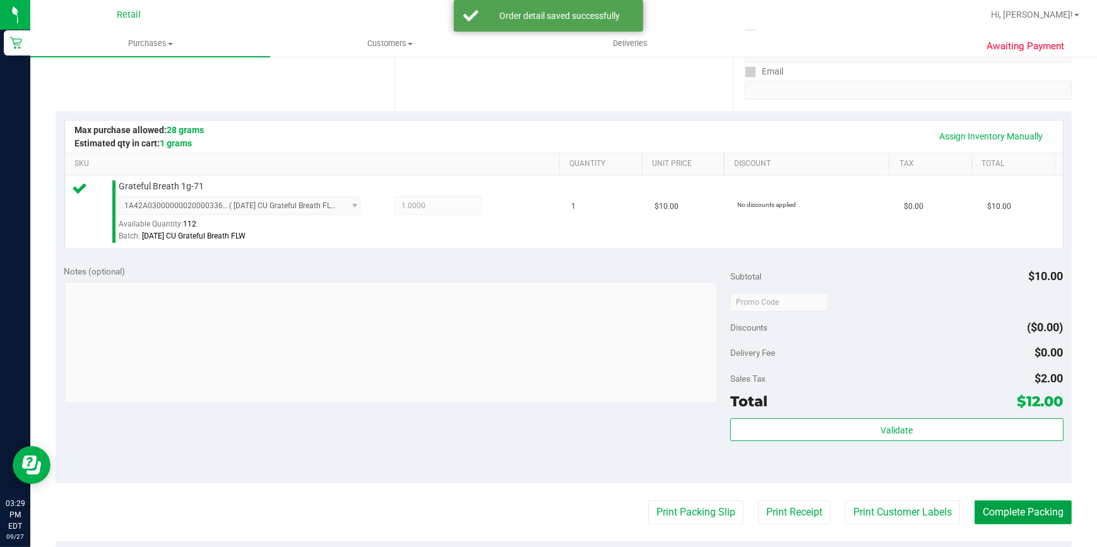
click at [1015, 512] on button "Complete Packing" at bounding box center [1022, 512] width 97 height 24
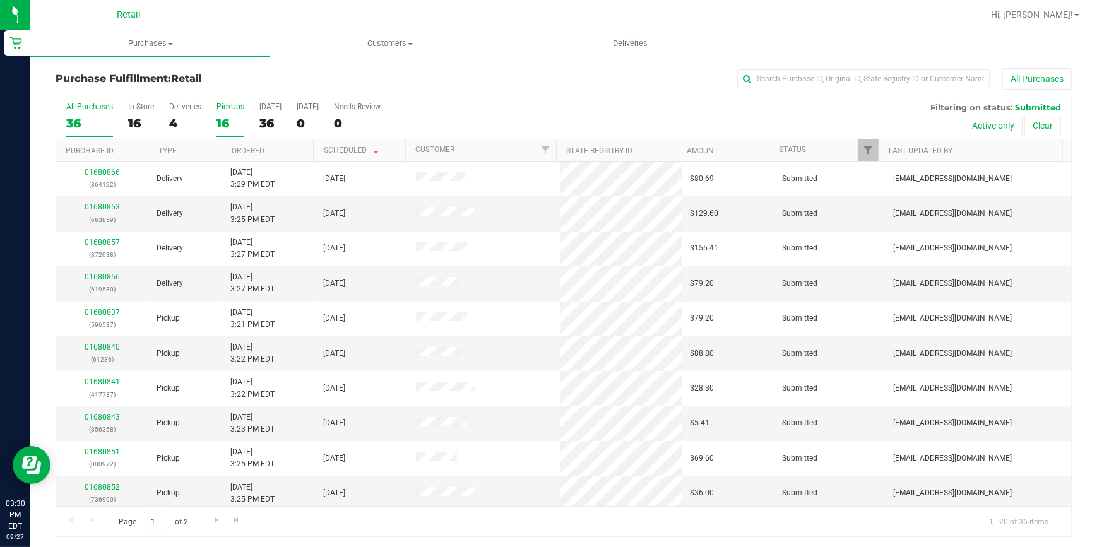
click at [227, 122] on div "16" at bounding box center [230, 123] width 28 height 15
click at [0, 0] on input "PickUps 16" at bounding box center [0, 0] width 0 height 0
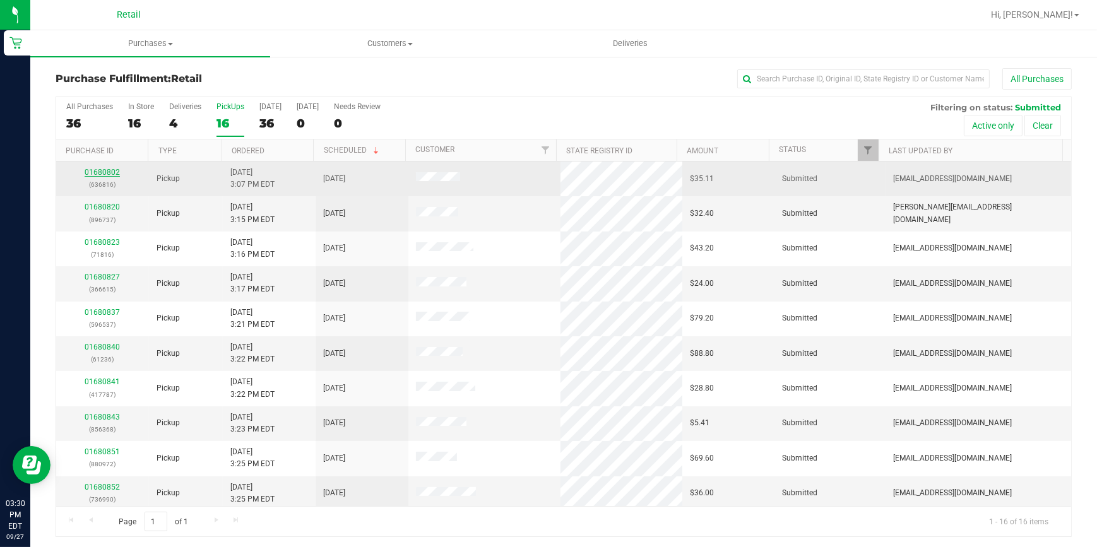
click at [92, 173] on link "01680802" at bounding box center [102, 172] width 35 height 9
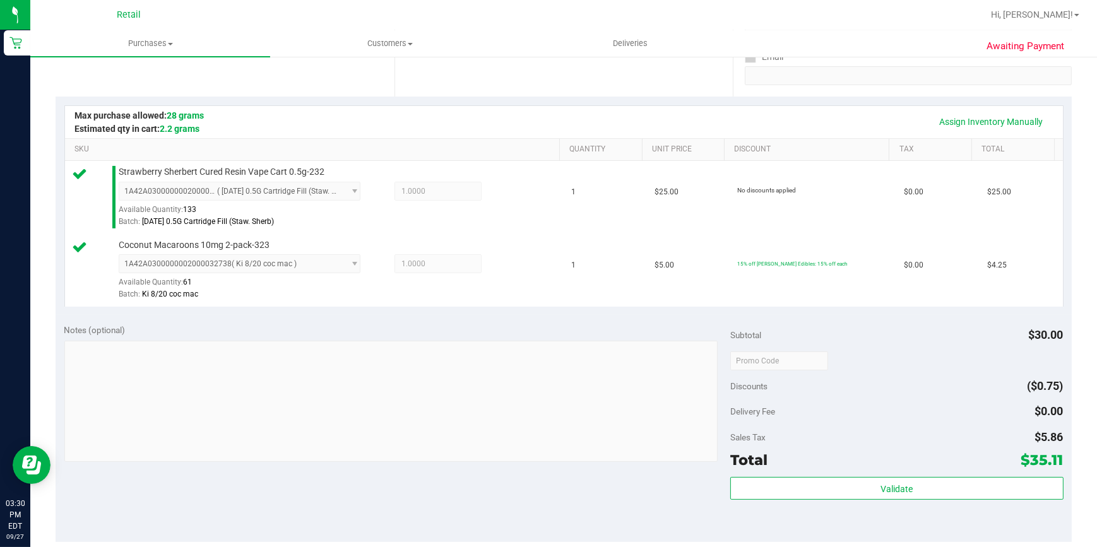
scroll to position [286, 0]
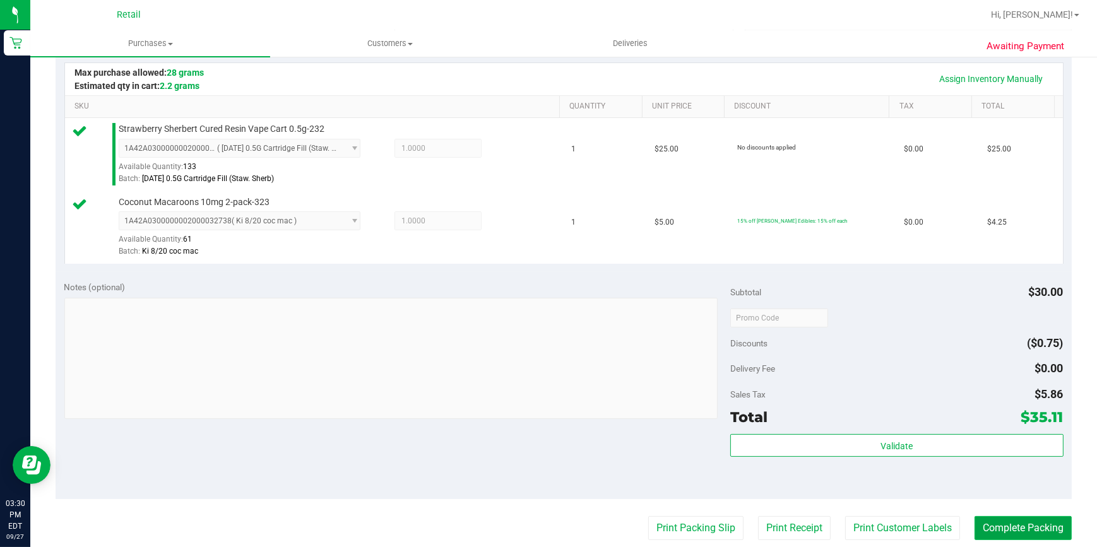
click at [1004, 526] on button "Complete Packing" at bounding box center [1022, 528] width 97 height 24
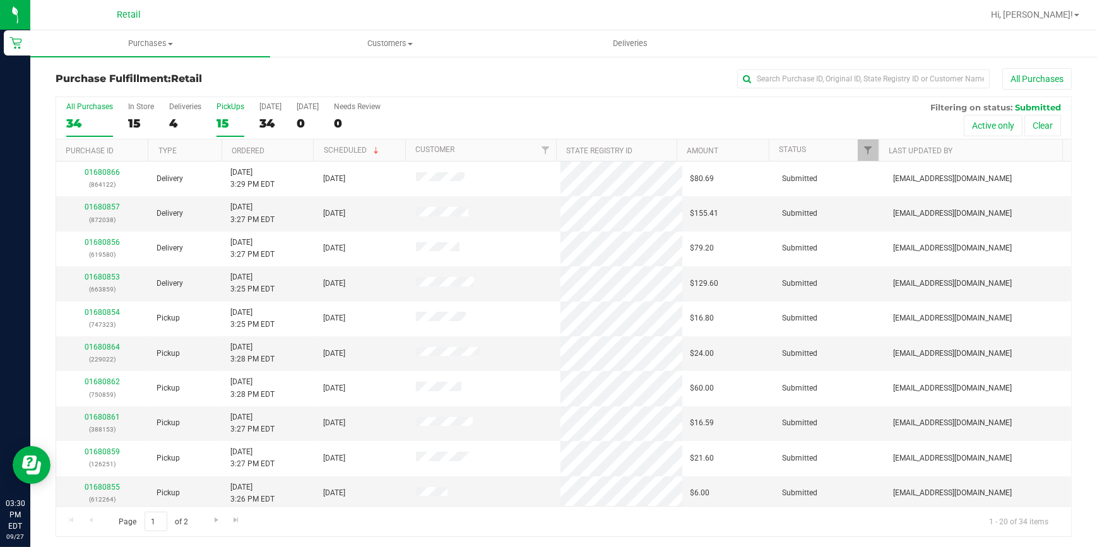
click at [230, 120] on div "15" at bounding box center [230, 123] width 28 height 15
click at [0, 0] on input "PickUps 15" at bounding box center [0, 0] width 0 height 0
click at [227, 146] on th "Ordered" at bounding box center [266, 150] width 91 height 22
click at [492, 83] on div "All Purchases" at bounding box center [732, 78] width 677 height 21
click at [486, 79] on div "All Purchases" at bounding box center [732, 78] width 677 height 21
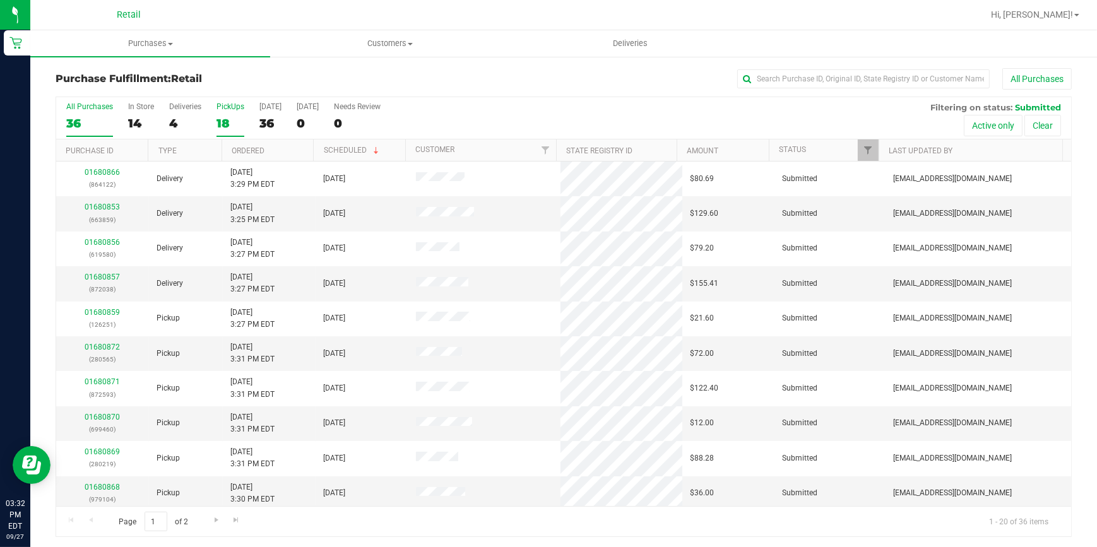
click at [220, 127] on div "18" at bounding box center [230, 123] width 28 height 15
click at [0, 0] on input "PickUps 18" at bounding box center [0, 0] width 0 height 0
click at [252, 146] on link "Ordered" at bounding box center [248, 150] width 33 height 9
click at [868, 73] on input "text" at bounding box center [863, 78] width 252 height 19
type input "593"
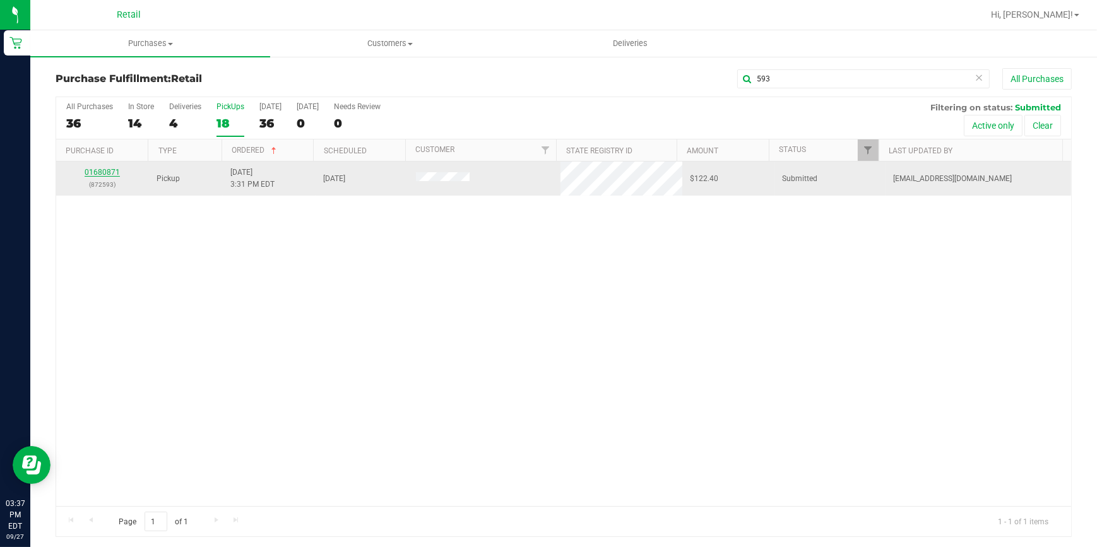
click at [109, 170] on link "01680871" at bounding box center [102, 172] width 35 height 9
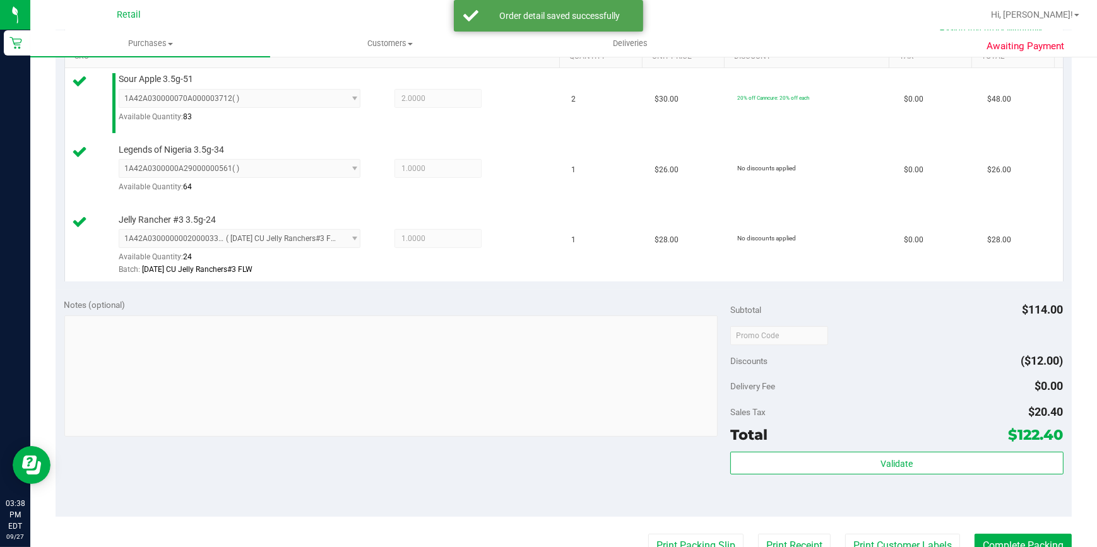
scroll to position [344, 0]
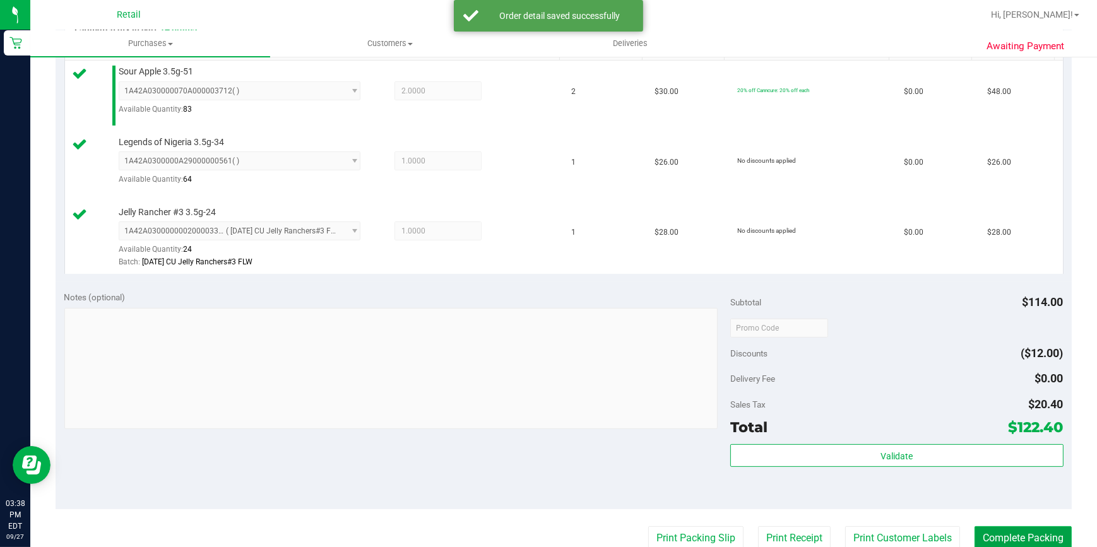
click at [981, 530] on button "Complete Packing" at bounding box center [1022, 538] width 97 height 24
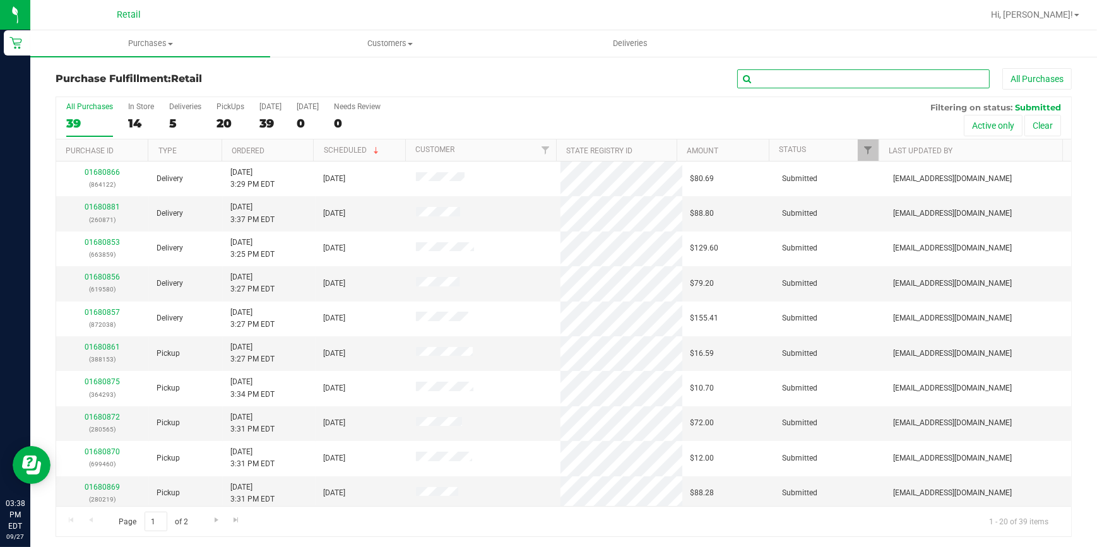
click at [782, 84] on input "text" at bounding box center [863, 78] width 252 height 19
type input "293"
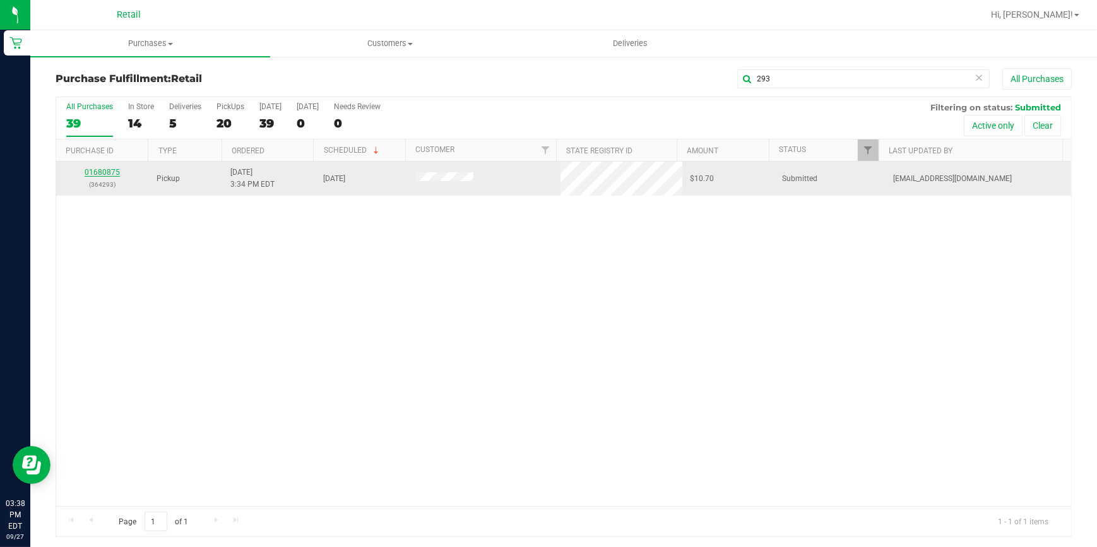
click at [113, 171] on link "01680875" at bounding box center [102, 172] width 35 height 9
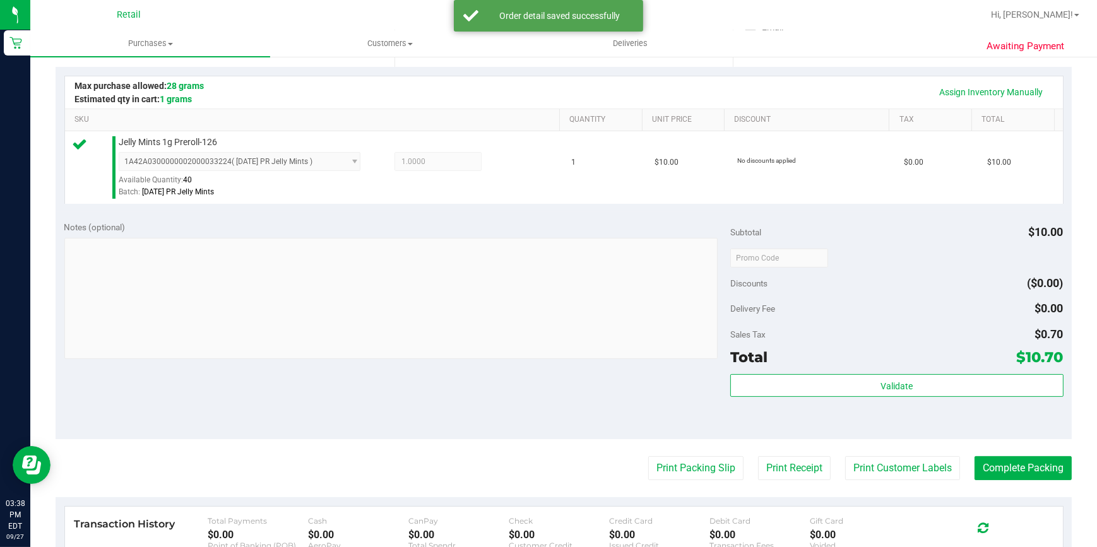
scroll to position [286, 0]
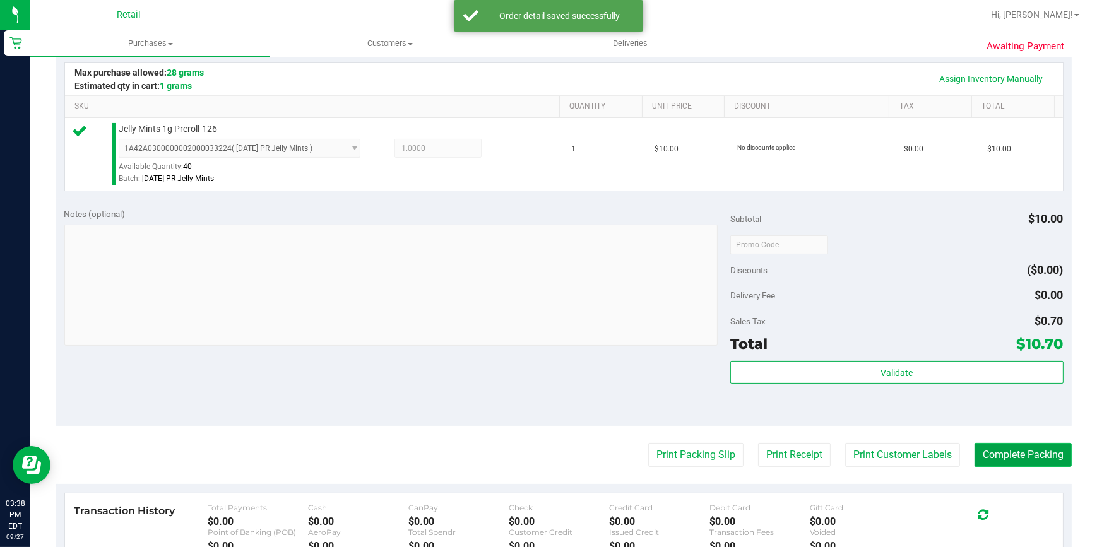
click at [1014, 443] on button "Complete Packing" at bounding box center [1022, 455] width 97 height 24
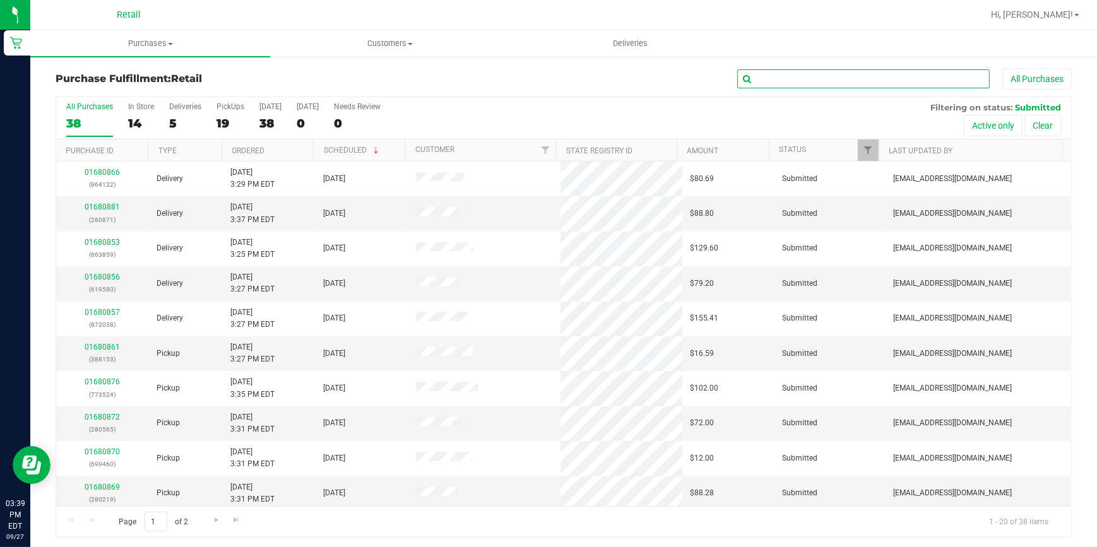
click at [808, 75] on input "text" at bounding box center [863, 78] width 252 height 19
type input "368"
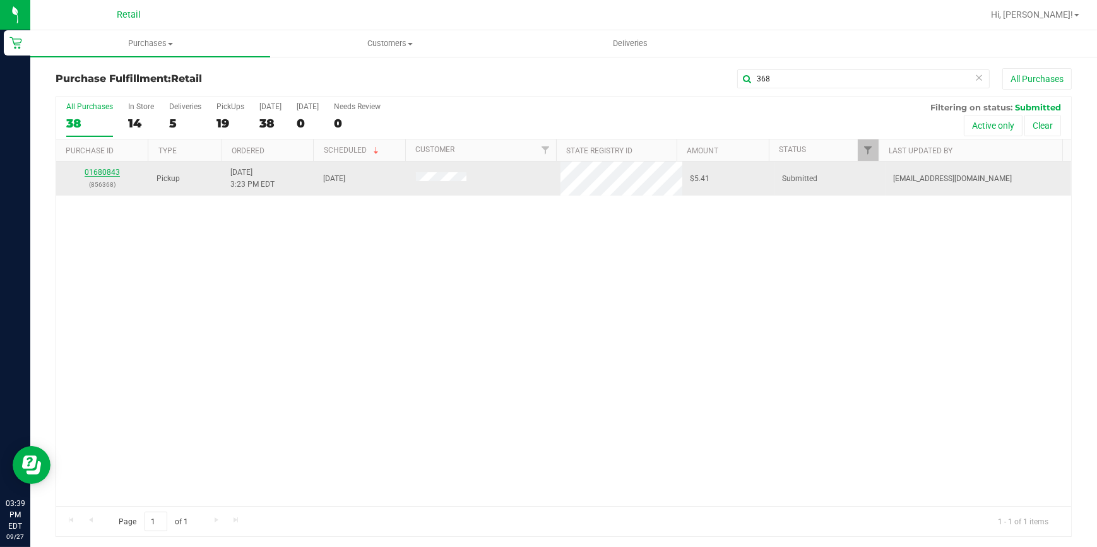
click at [108, 172] on link "01680843" at bounding box center [102, 172] width 35 height 9
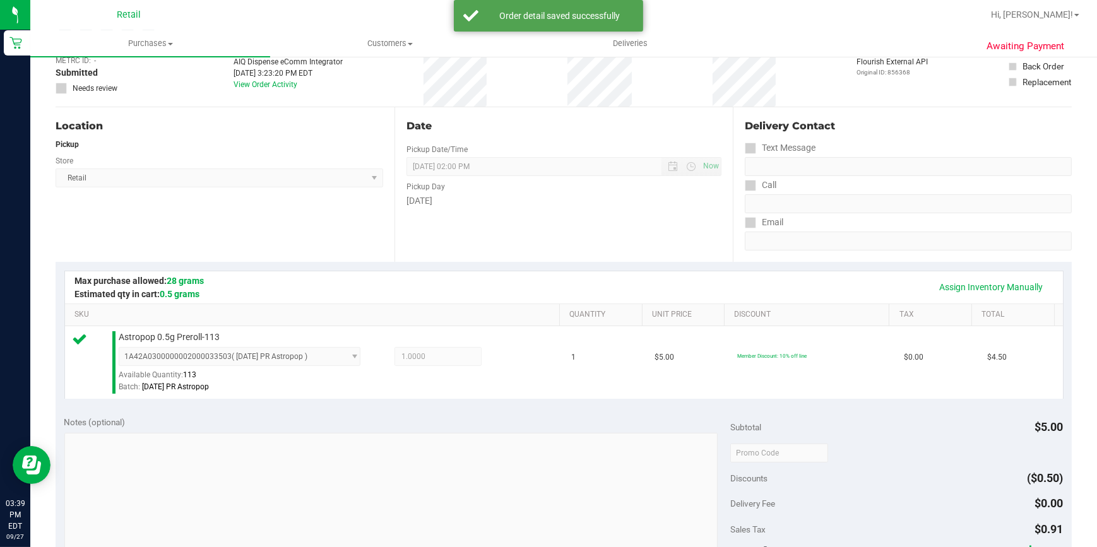
scroll to position [286, 0]
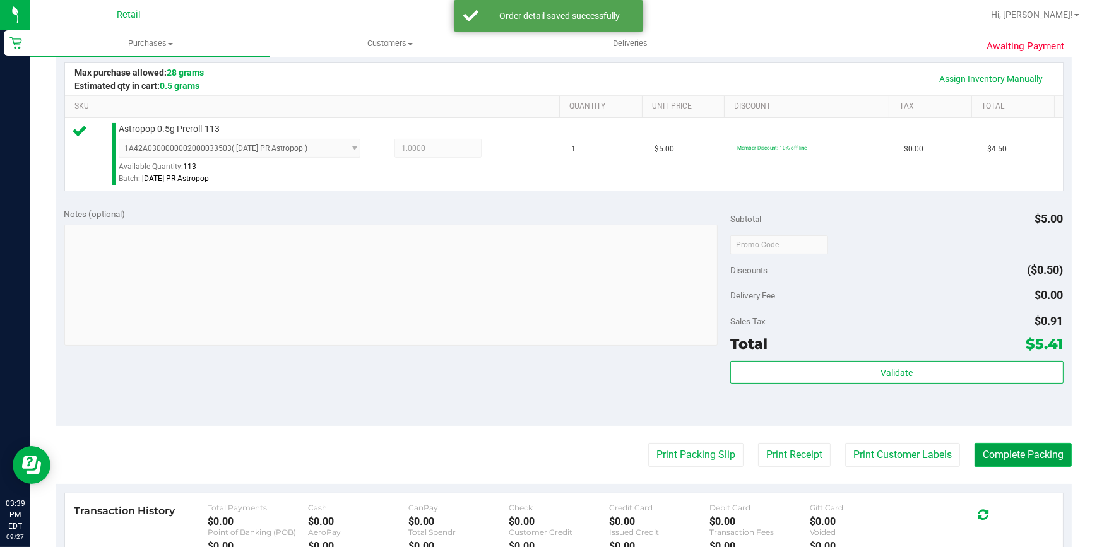
click at [1003, 452] on button "Complete Packing" at bounding box center [1022, 455] width 97 height 24
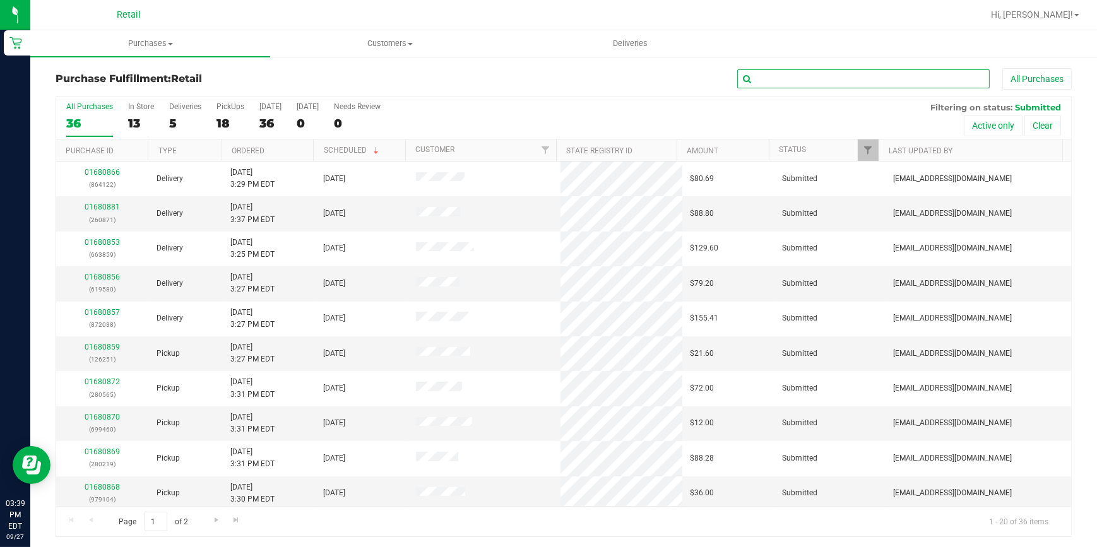
click at [829, 77] on input "text" at bounding box center [863, 78] width 252 height 19
type input "323"
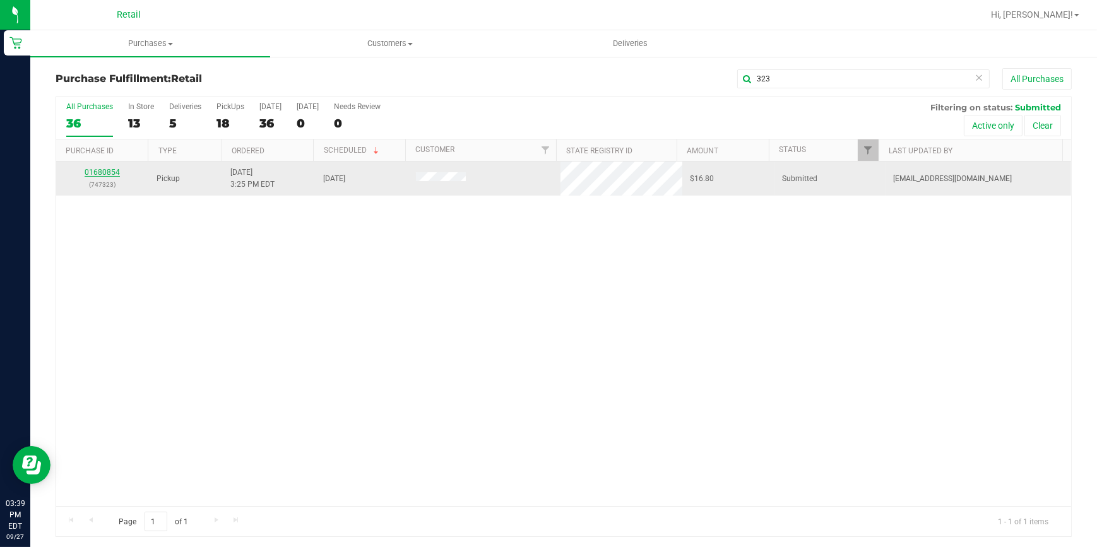
click at [109, 170] on link "01680854" at bounding box center [102, 172] width 35 height 9
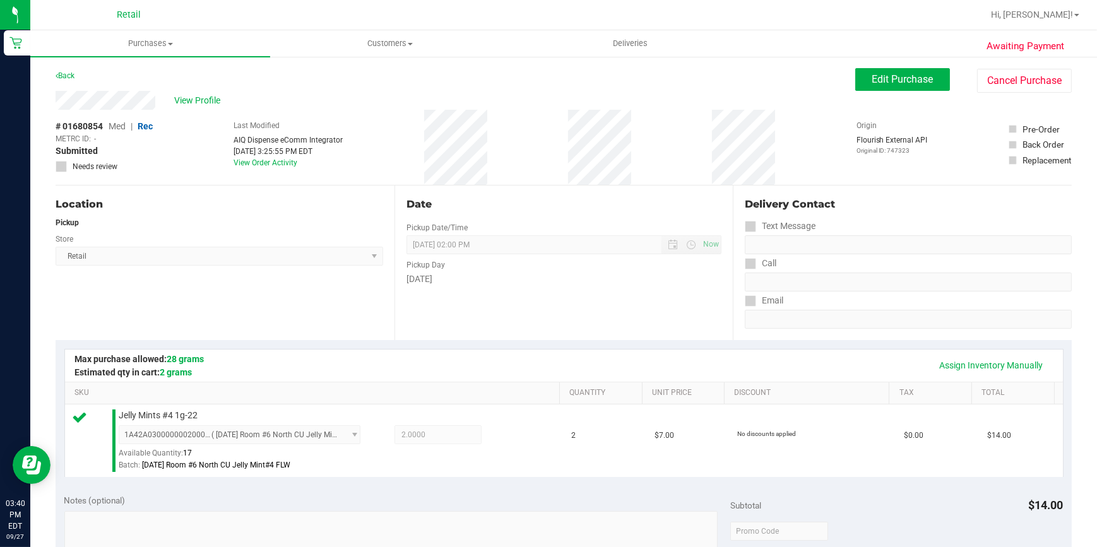
scroll to position [286, 0]
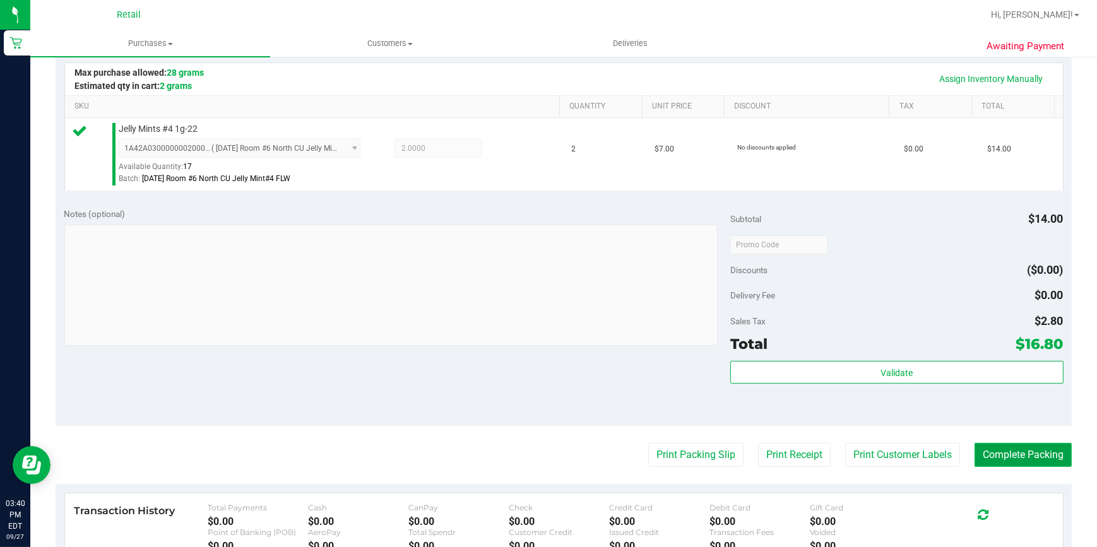
click at [1023, 464] on button "Complete Packing" at bounding box center [1022, 455] width 97 height 24
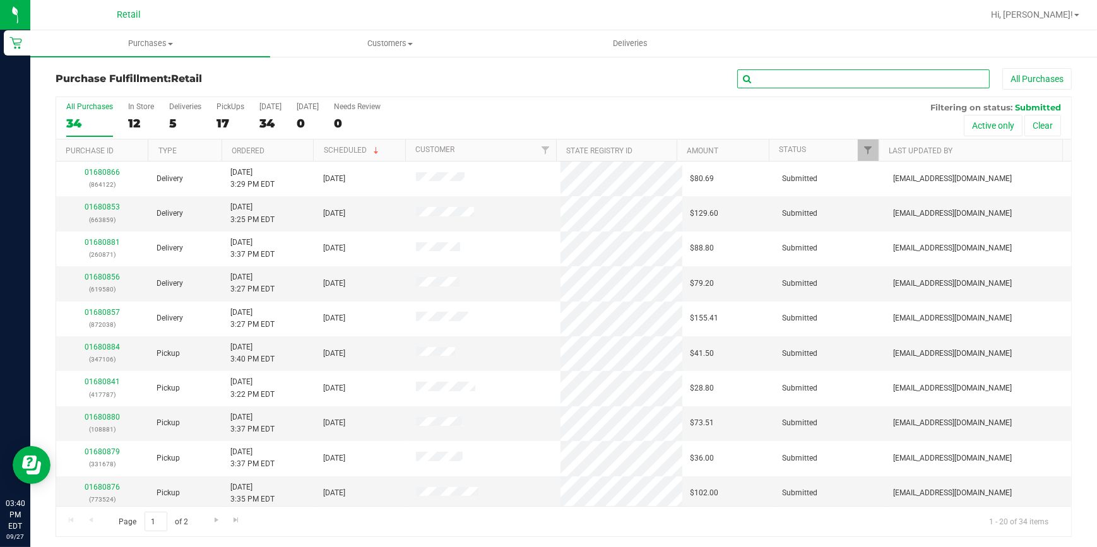
click at [844, 80] on input "text" at bounding box center [863, 78] width 252 height 19
type input "460"
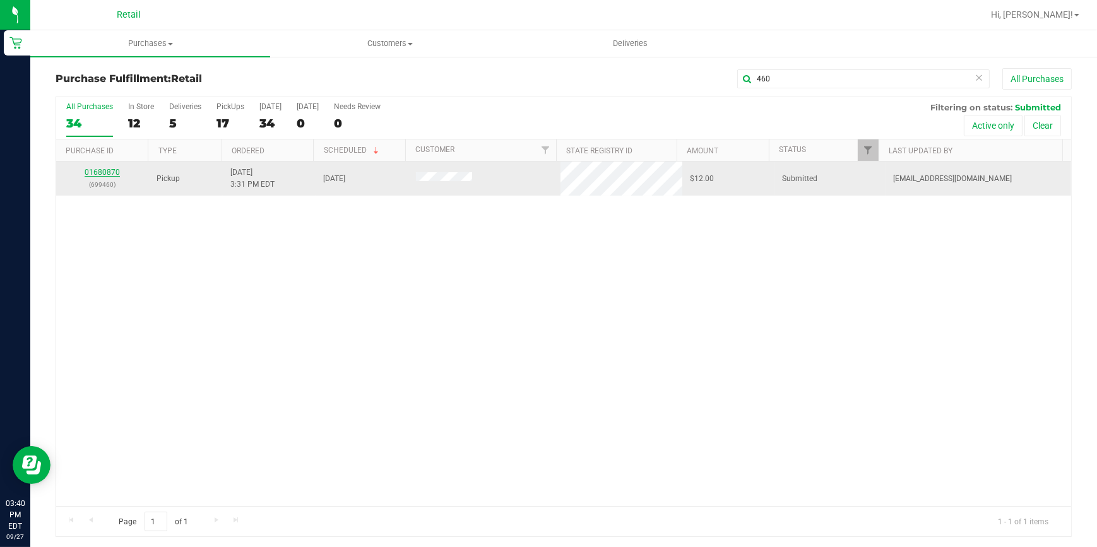
click at [102, 175] on link "01680870" at bounding box center [102, 172] width 35 height 9
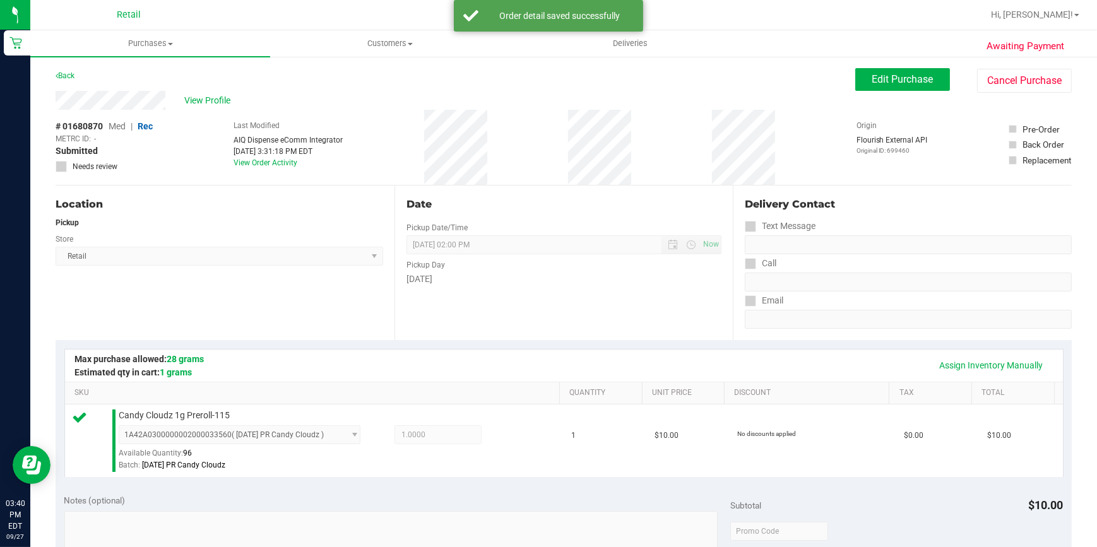
scroll to position [286, 0]
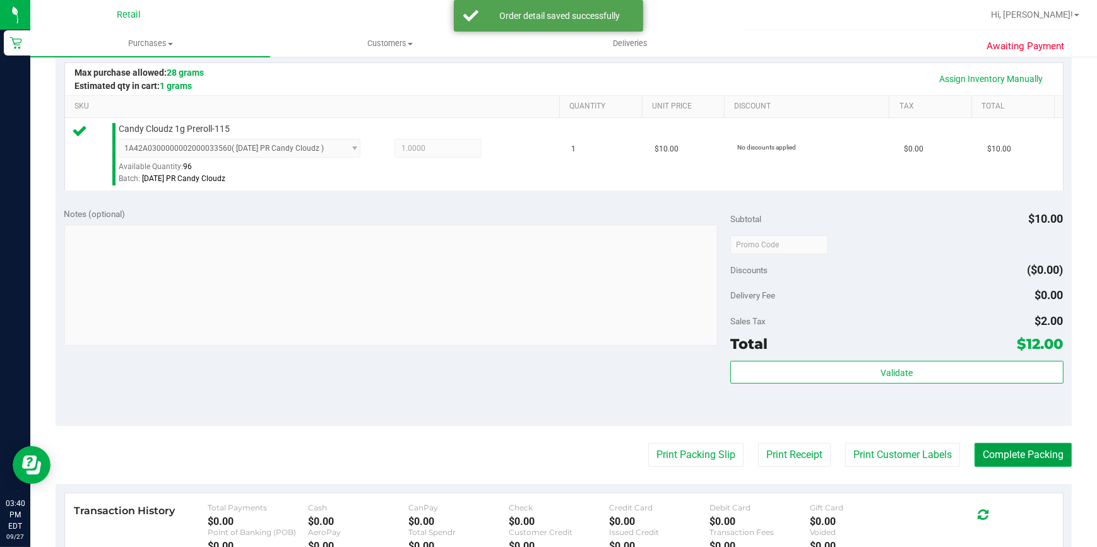
click at [1003, 456] on button "Complete Packing" at bounding box center [1022, 455] width 97 height 24
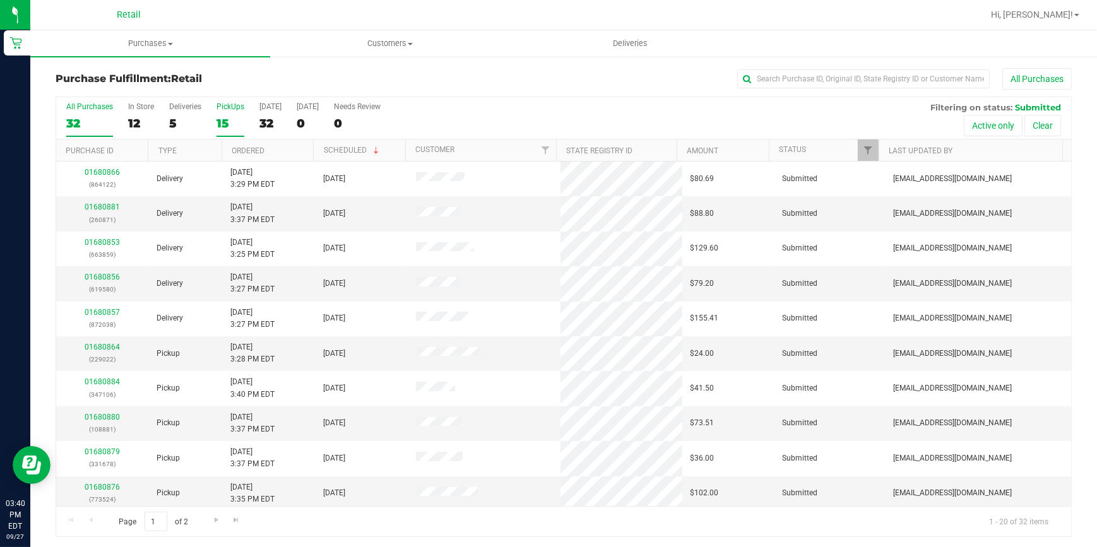
click at [218, 124] on div "15" at bounding box center [230, 123] width 28 height 15
click at [244, 151] on link "Ordered" at bounding box center [248, 150] width 33 height 9
click at [832, 78] on input "text" at bounding box center [863, 78] width 252 height 19
type input "859"
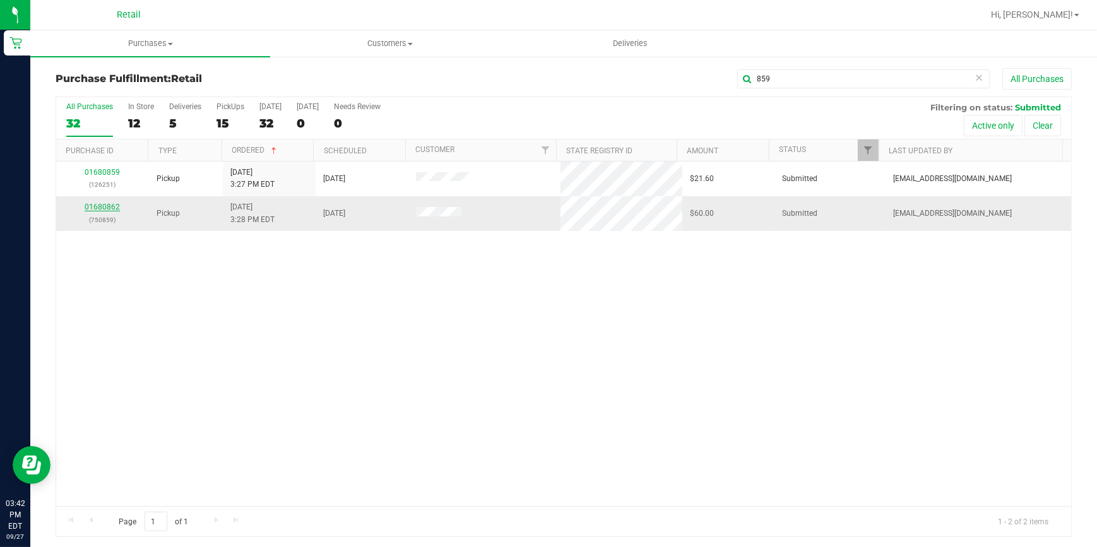
click at [100, 208] on link "01680862" at bounding box center [102, 207] width 35 height 9
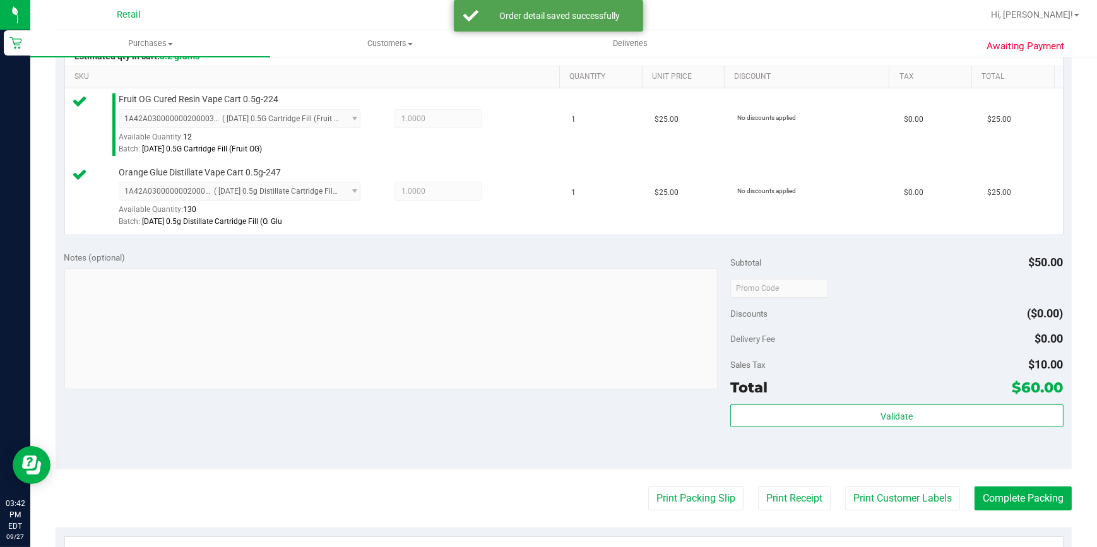
scroll to position [344, 0]
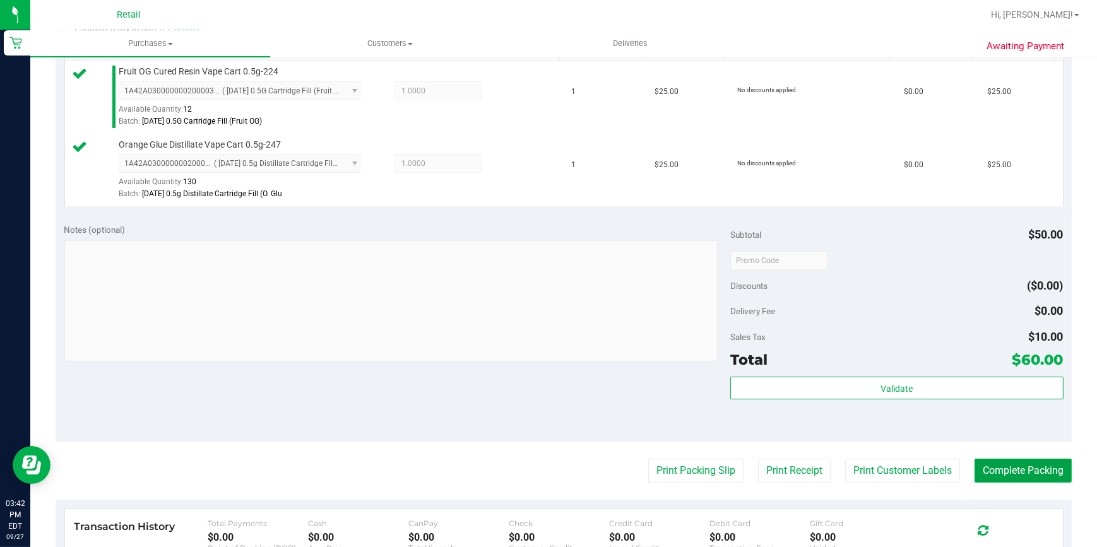
click at [1004, 467] on button "Complete Packing" at bounding box center [1022, 471] width 97 height 24
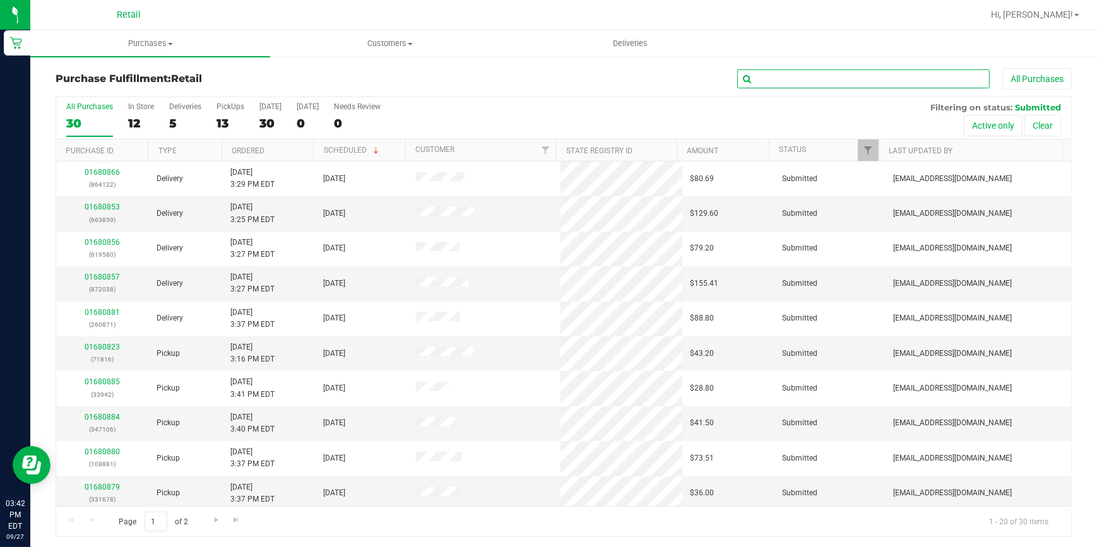
click at [776, 76] on input "text" at bounding box center [863, 78] width 252 height 19
type input "022"
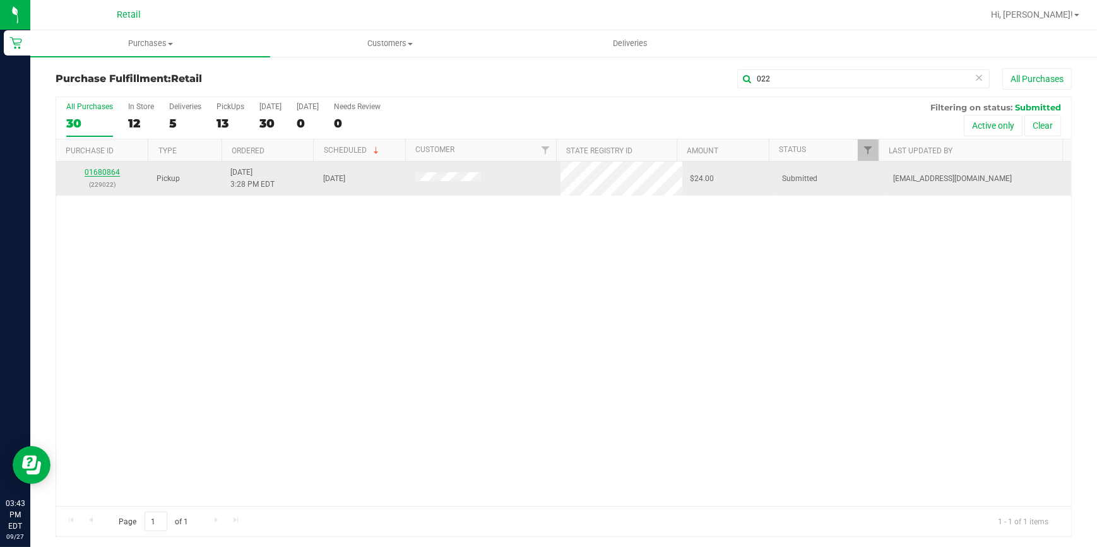
click at [105, 175] on link "01680864" at bounding box center [102, 172] width 35 height 9
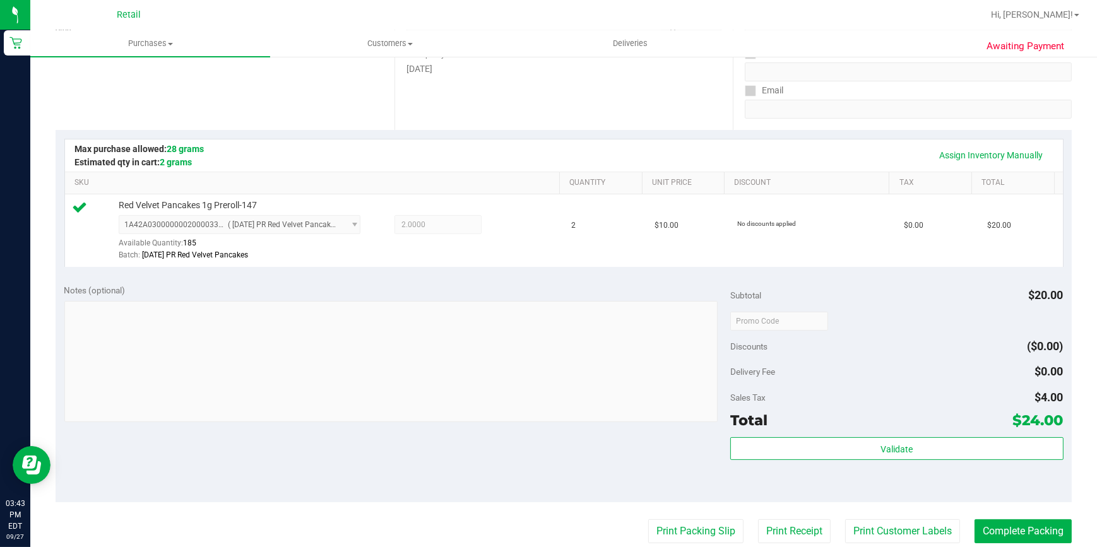
scroll to position [229, 0]
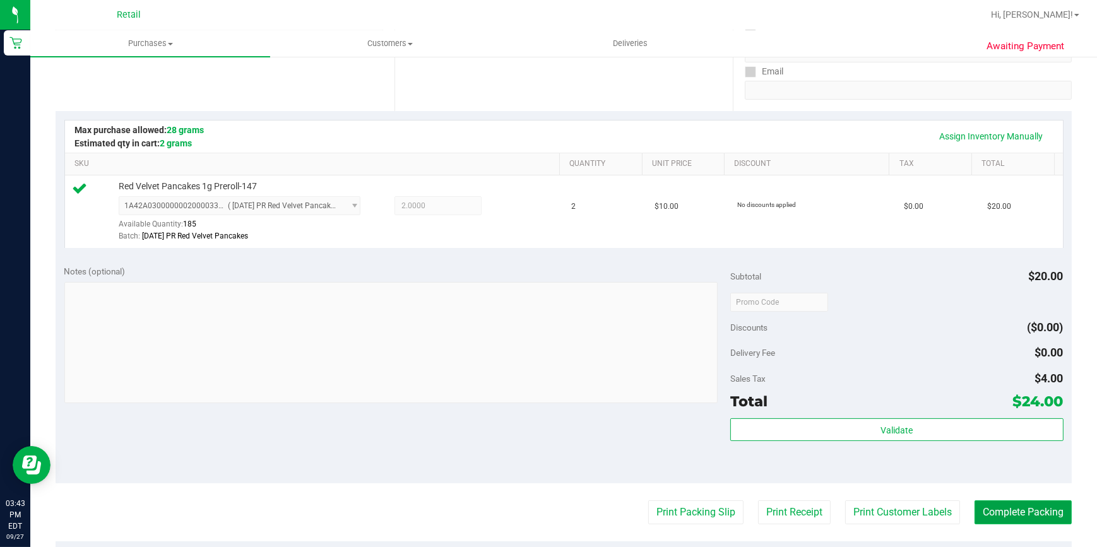
click at [999, 500] on button "Complete Packing" at bounding box center [1022, 512] width 97 height 24
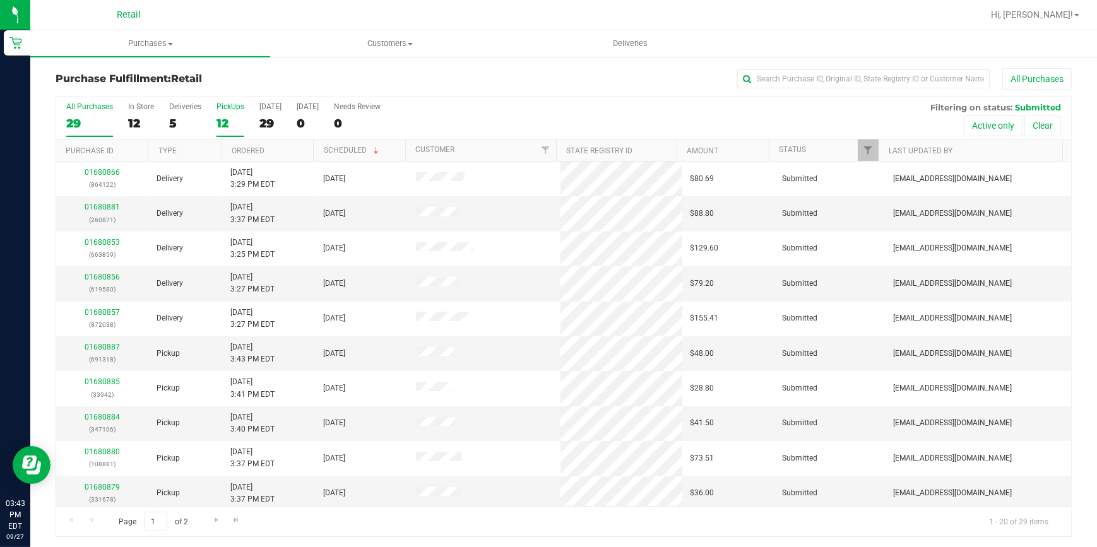
click at [221, 120] on div "12" at bounding box center [230, 123] width 28 height 15
click at [0, 0] on input "PickUps 12" at bounding box center [0, 0] width 0 height 0
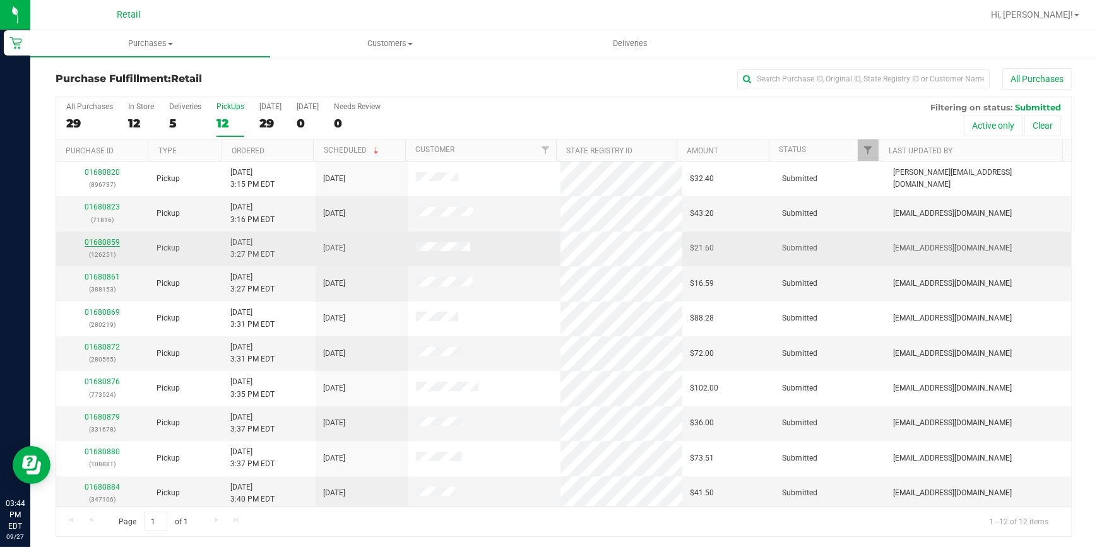
click at [112, 243] on link "01680859" at bounding box center [102, 242] width 35 height 9
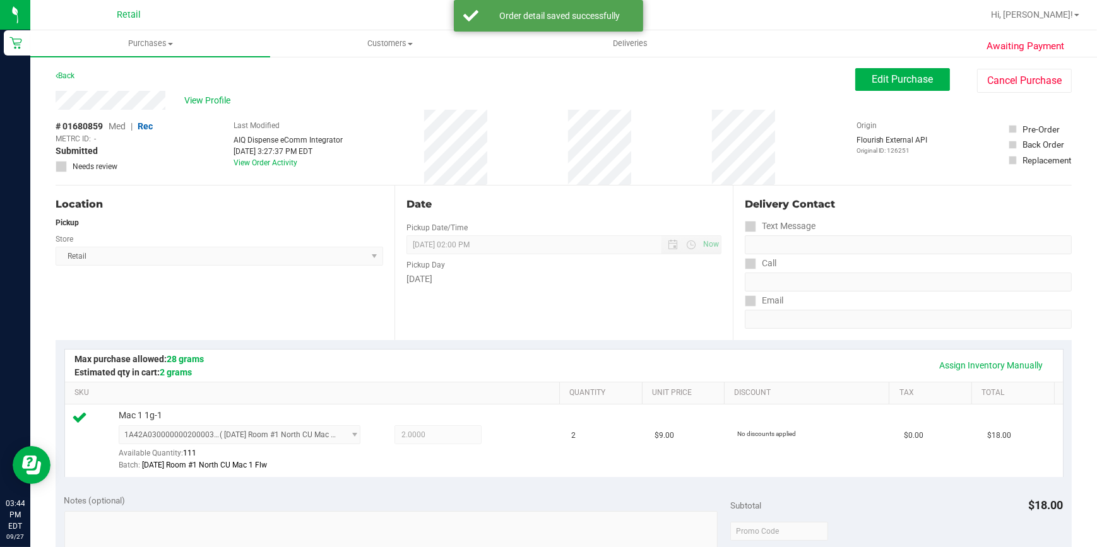
scroll to position [401, 0]
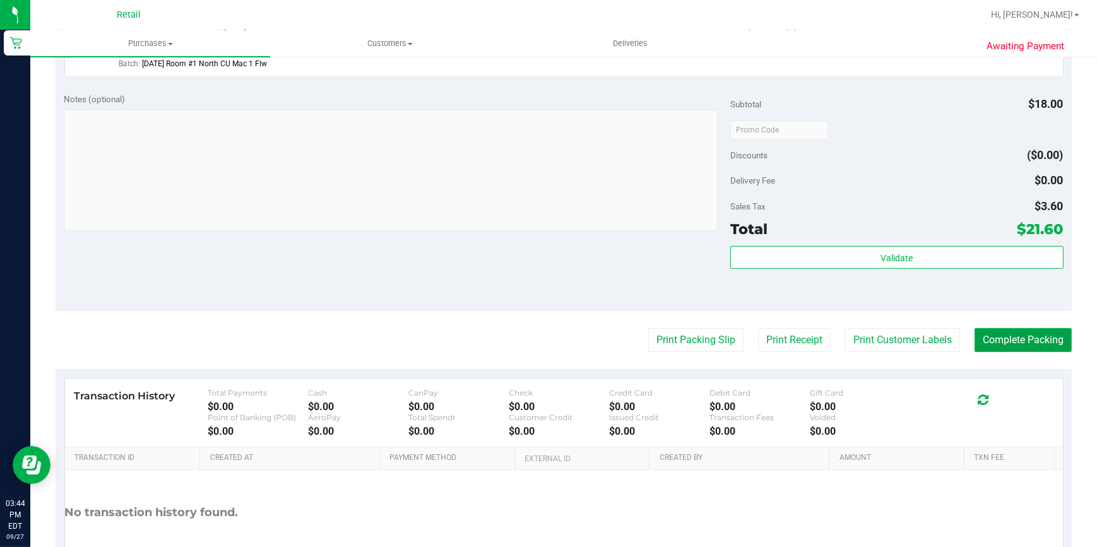
click at [1013, 336] on button "Complete Packing" at bounding box center [1022, 340] width 97 height 24
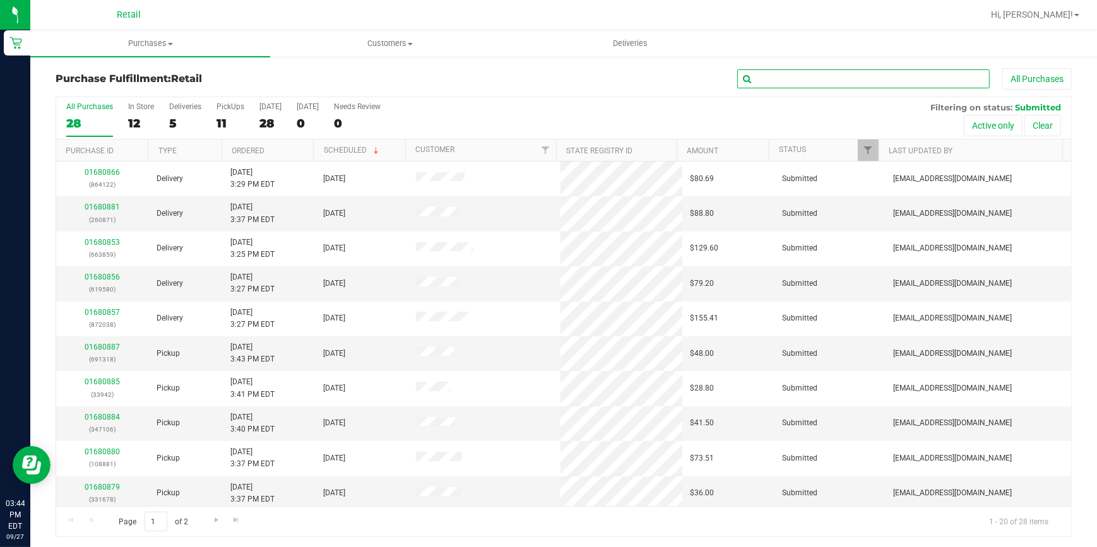
click at [832, 83] on input "text" at bounding box center [863, 78] width 252 height 19
type input "565"
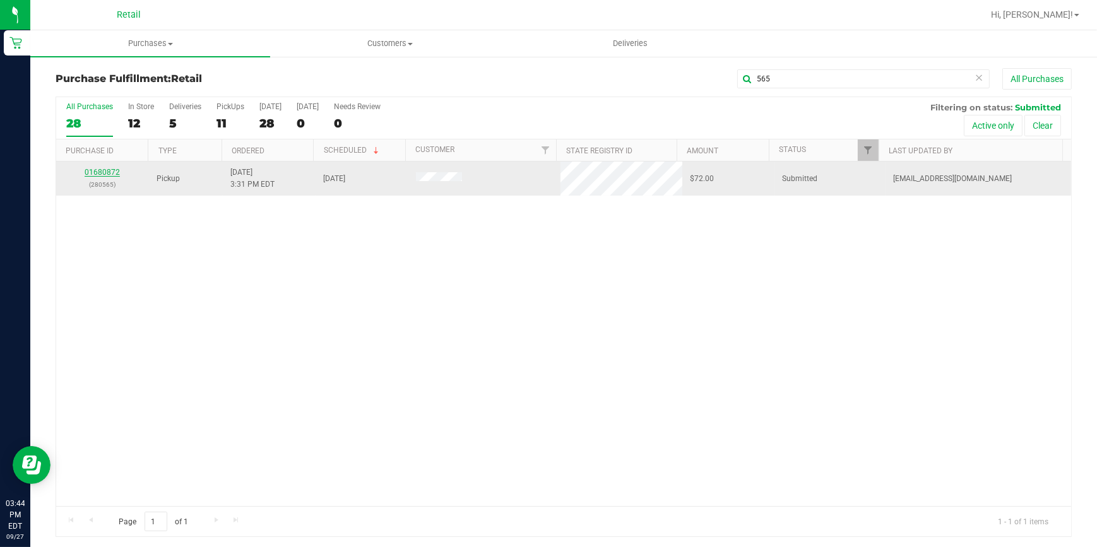
click at [114, 175] on link "01680872" at bounding box center [102, 172] width 35 height 9
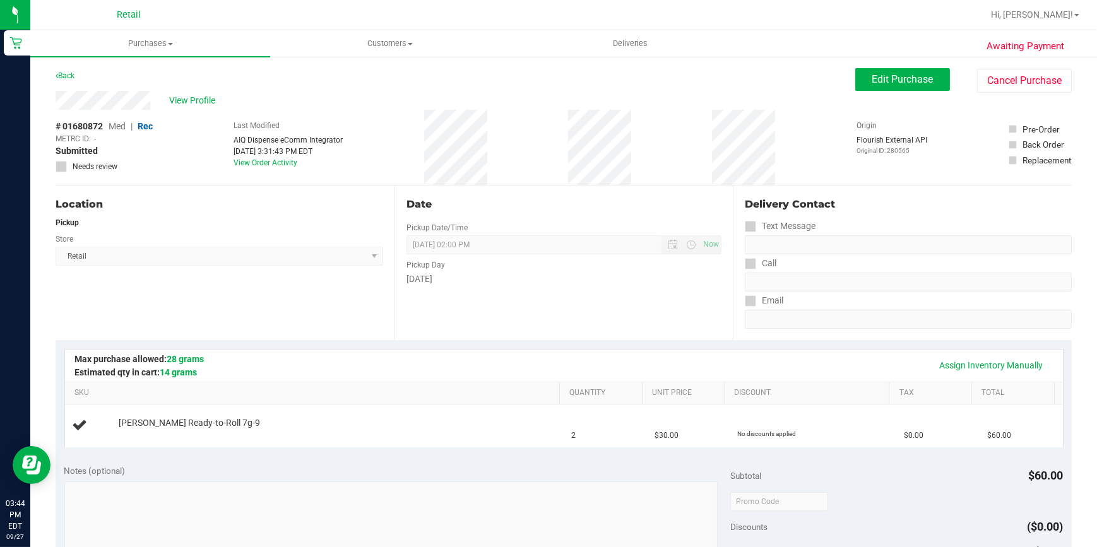
drag, startPoint x: 114, startPoint y: 175, endPoint x: 47, endPoint y: 296, distance: 138.1
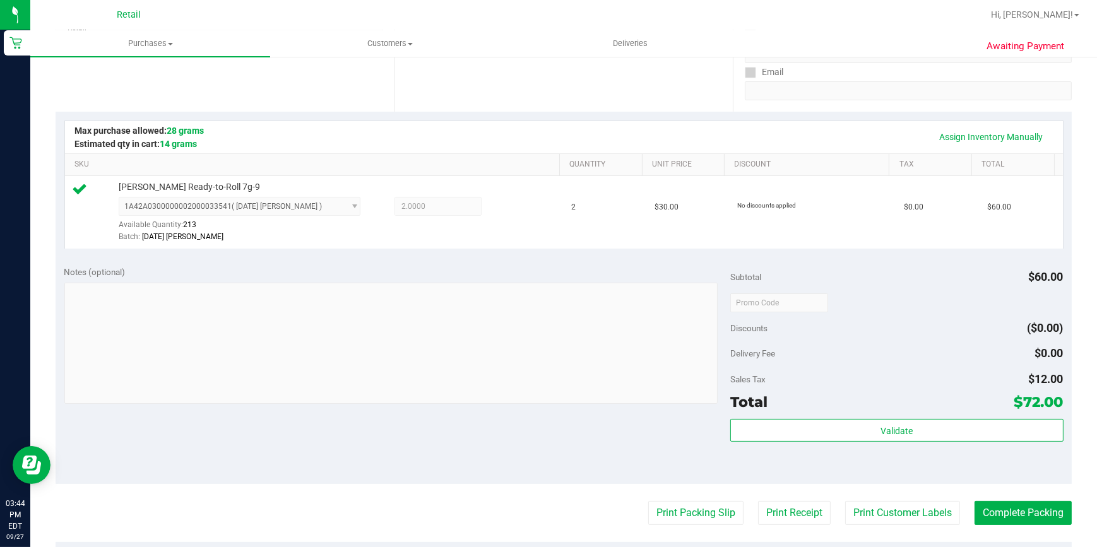
scroll to position [229, 0]
click at [1020, 514] on button "Complete Packing" at bounding box center [1022, 512] width 97 height 24
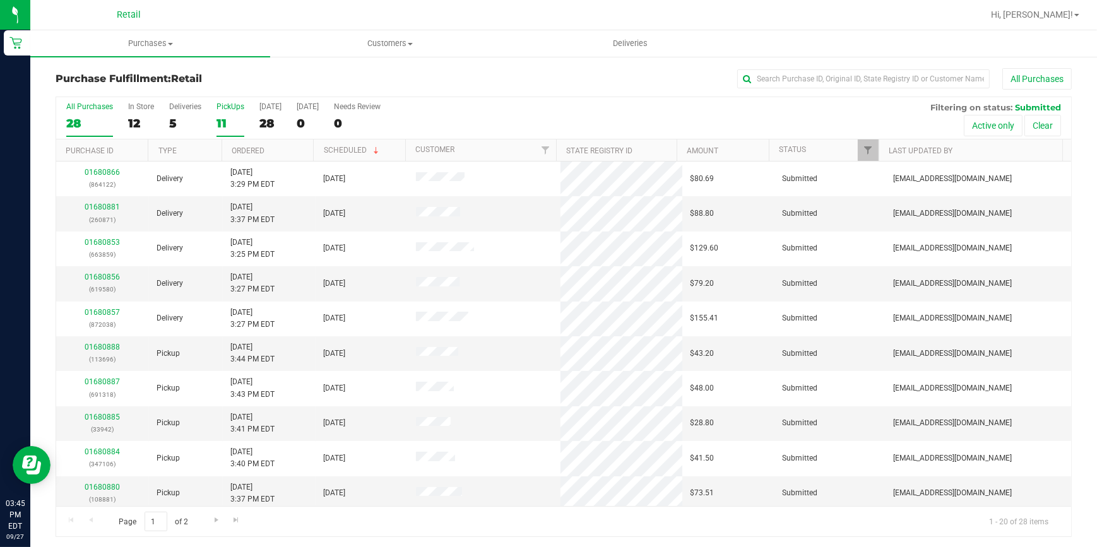
click at [221, 127] on div "11" at bounding box center [230, 123] width 28 height 15
click at [0, 0] on input "PickUps 11" at bounding box center [0, 0] width 0 height 0
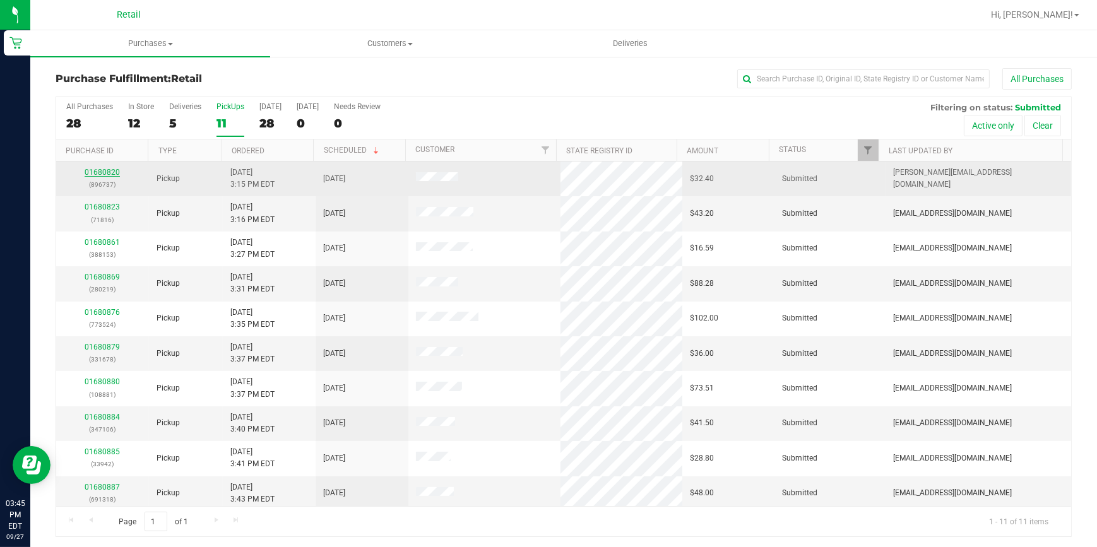
click at [102, 173] on link "01680820" at bounding box center [102, 172] width 35 height 9
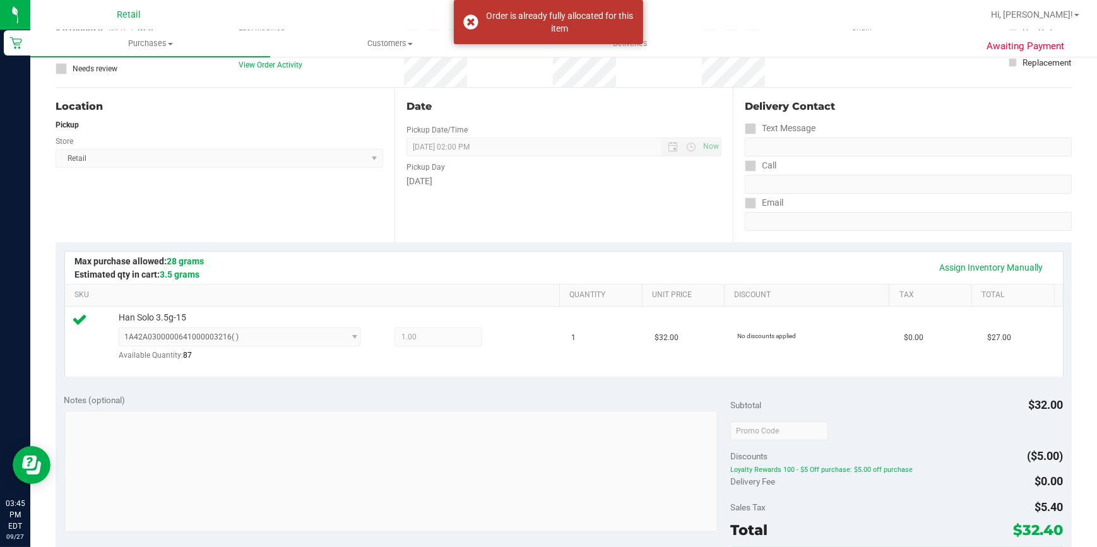
scroll to position [229, 0]
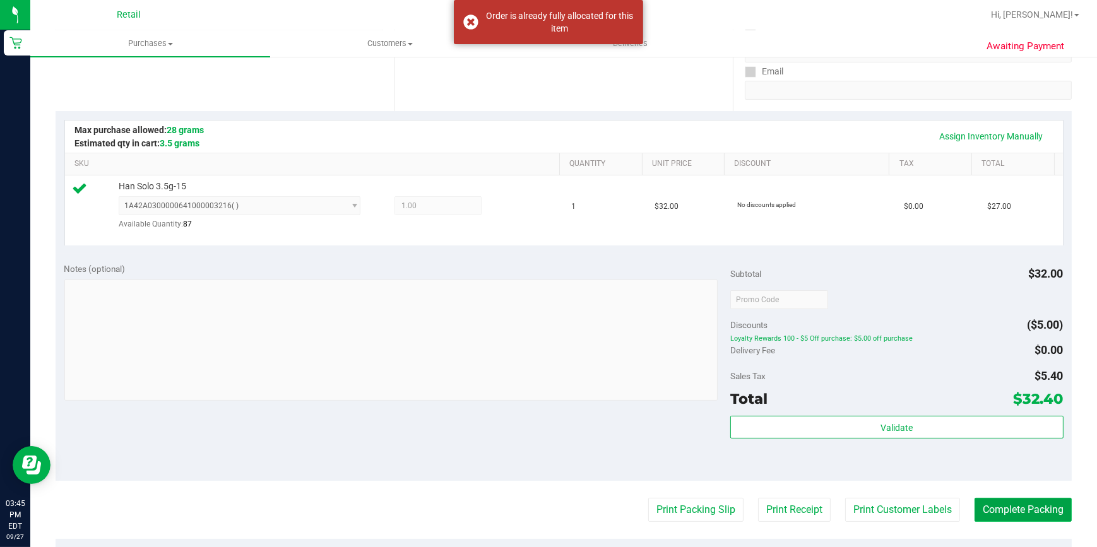
click at [1029, 513] on button "Complete Packing" at bounding box center [1022, 510] width 97 height 24
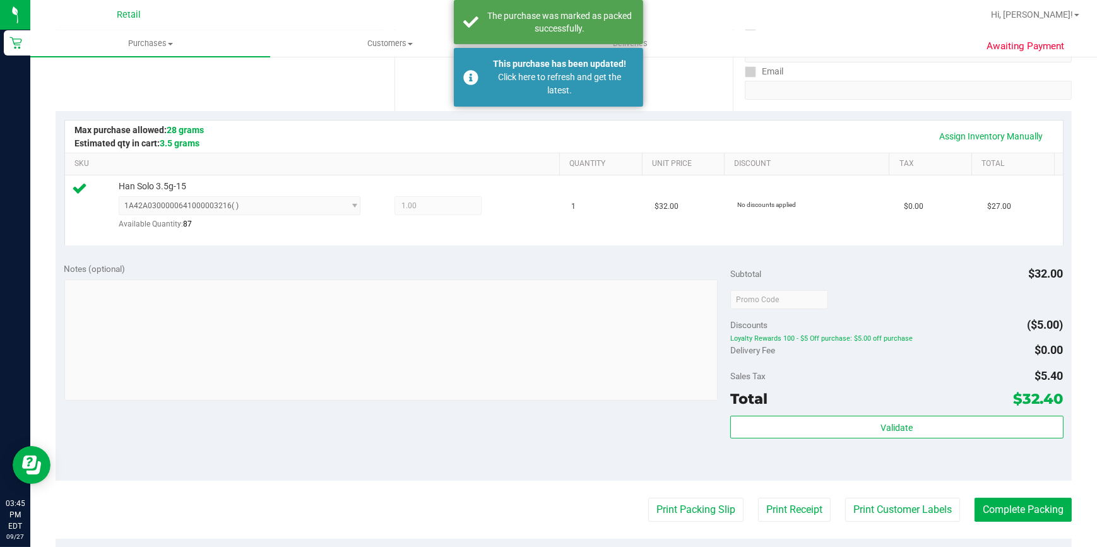
click at [919, 457] on div "Validate" at bounding box center [896, 444] width 333 height 57
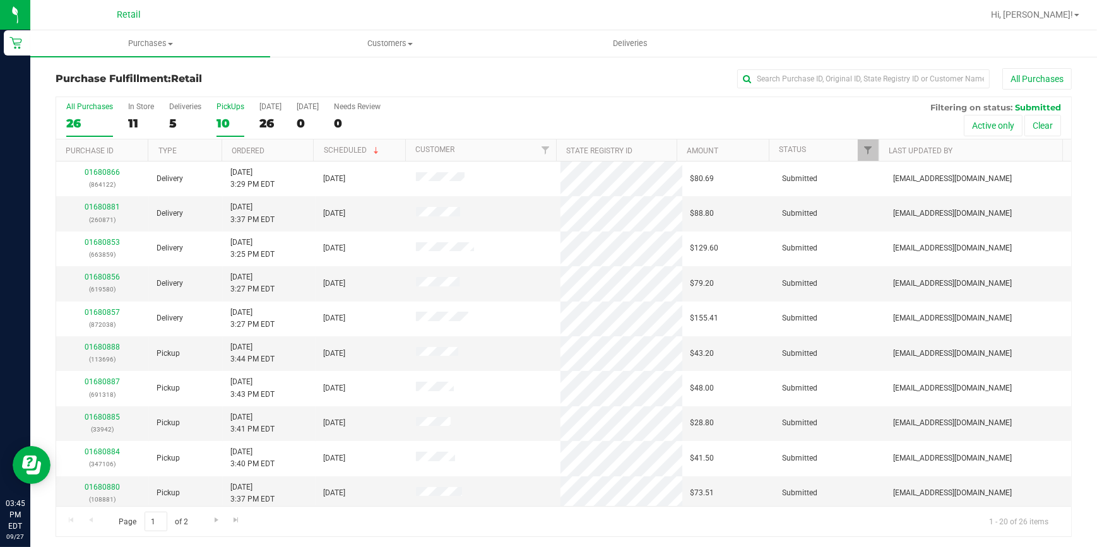
click at [239, 116] on div "10" at bounding box center [230, 123] width 28 height 15
click at [0, 0] on input "PickUps 10" at bounding box center [0, 0] width 0 height 0
click at [239, 150] on link "Ordered" at bounding box center [248, 150] width 33 height 9
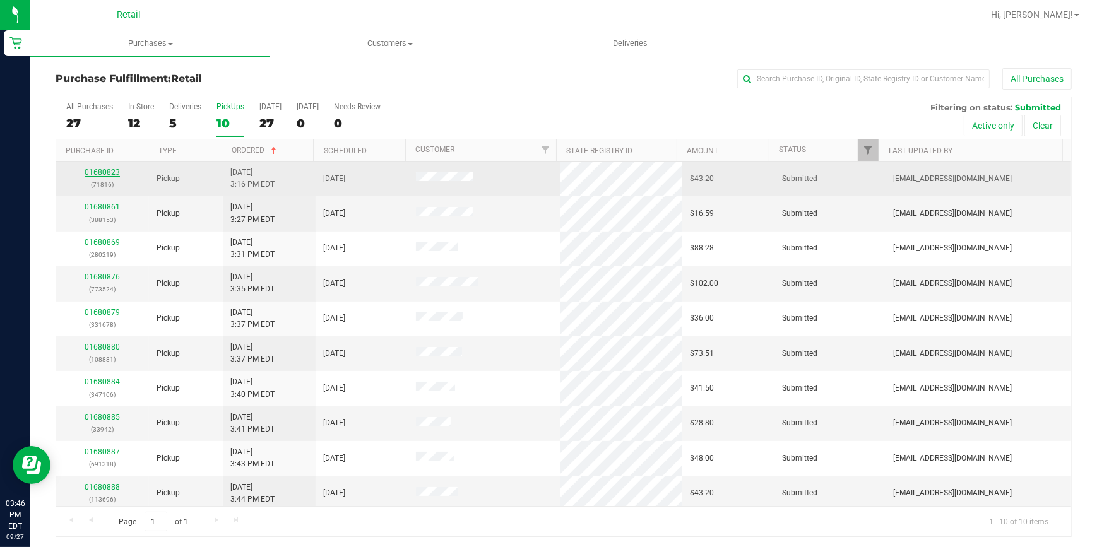
click at [92, 170] on link "01680823" at bounding box center [102, 172] width 35 height 9
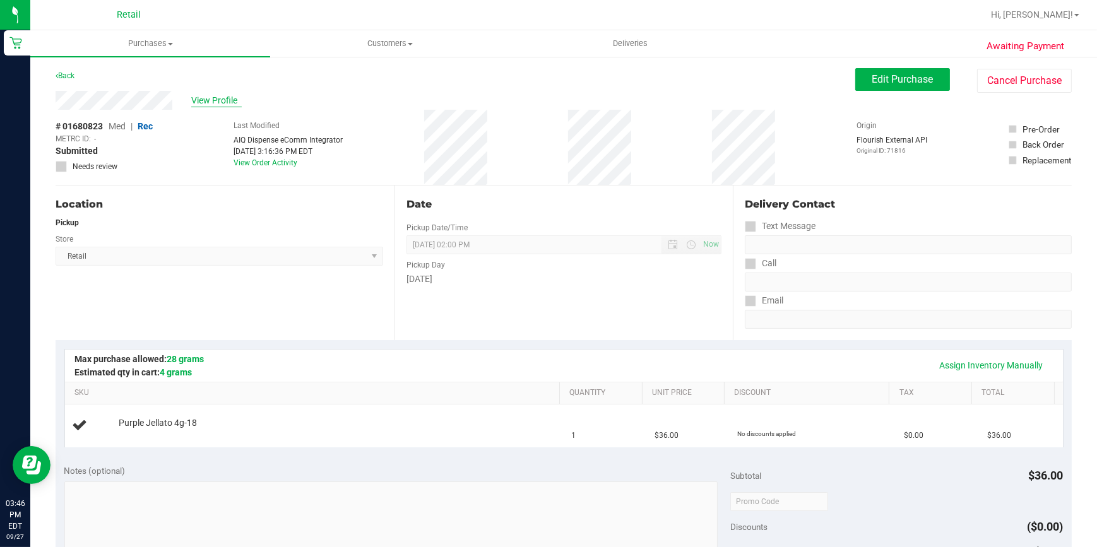
click at [212, 97] on span "View Profile" at bounding box center [216, 100] width 50 height 13
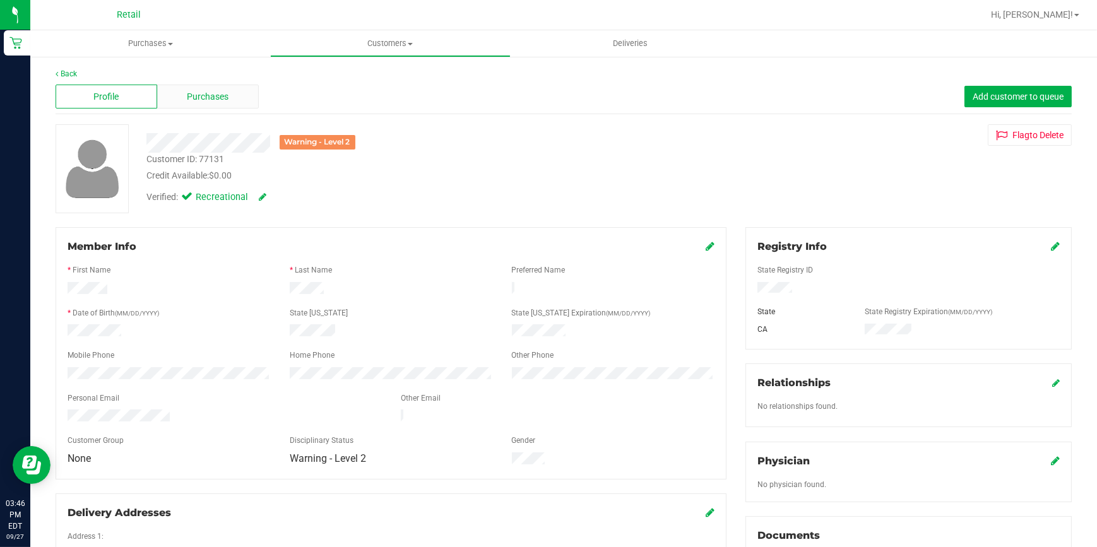
click at [204, 98] on span "Purchases" at bounding box center [208, 96] width 42 height 13
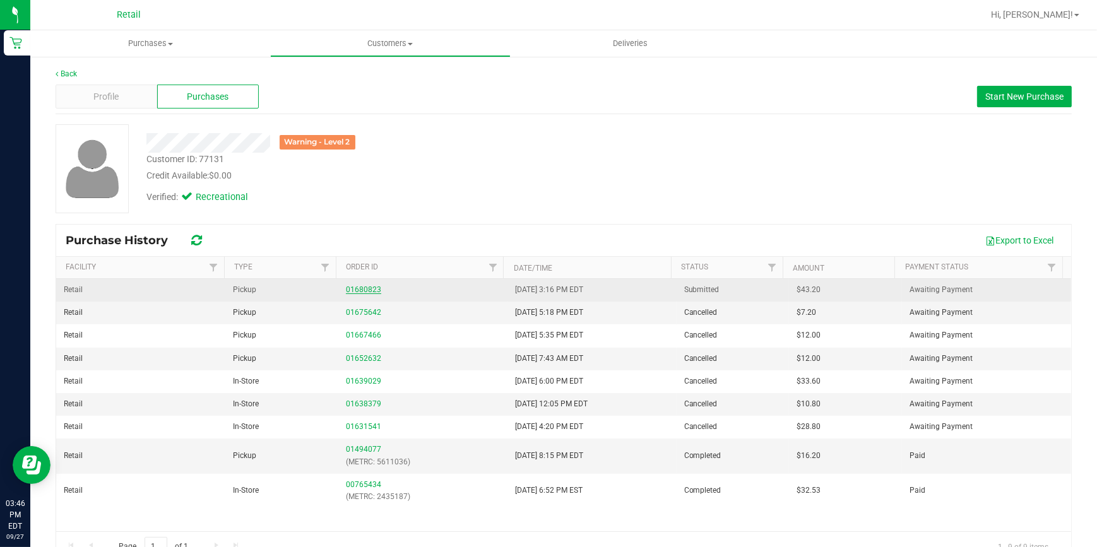
click at [346, 290] on link "01680823" at bounding box center [363, 289] width 35 height 9
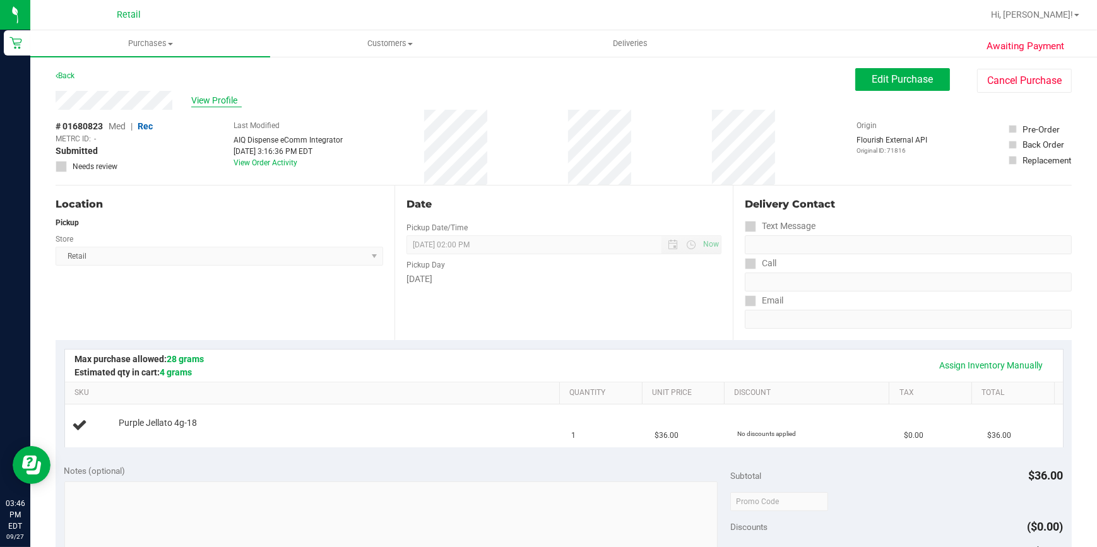
click at [218, 98] on span "View Profile" at bounding box center [216, 100] width 50 height 13
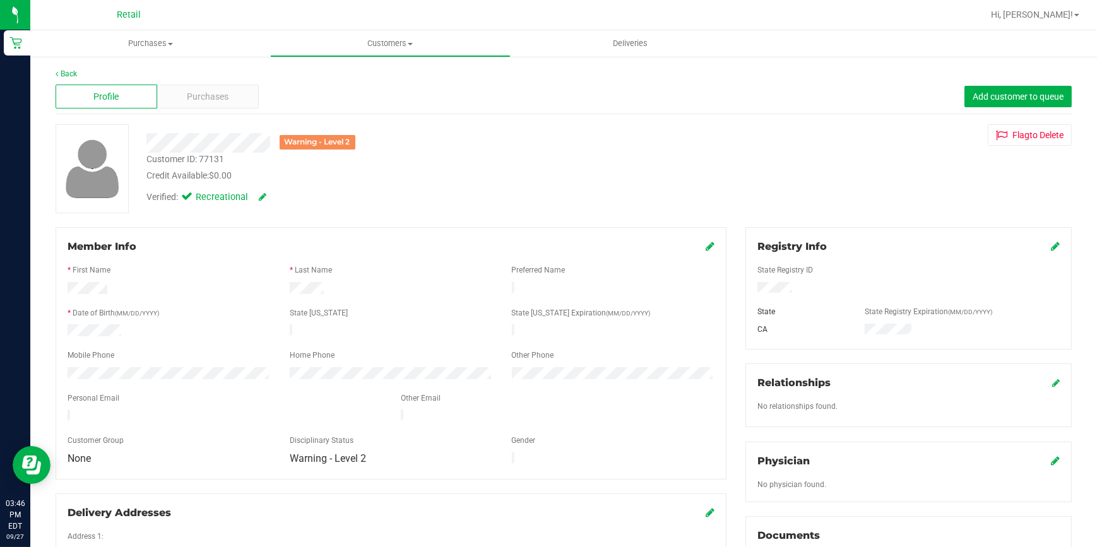
drag, startPoint x: 126, startPoint y: 379, endPoint x: 74, endPoint y: 377, distance: 51.8
click at [74, 382] on div at bounding box center [391, 387] width 647 height 10
drag, startPoint x: 67, startPoint y: 362, endPoint x: 148, endPoint y: 375, distance: 81.8
click at [148, 375] on div at bounding box center [169, 374] width 222 height 15
drag, startPoint x: 148, startPoint y: 375, endPoint x: 133, endPoint y: 385, distance: 17.9
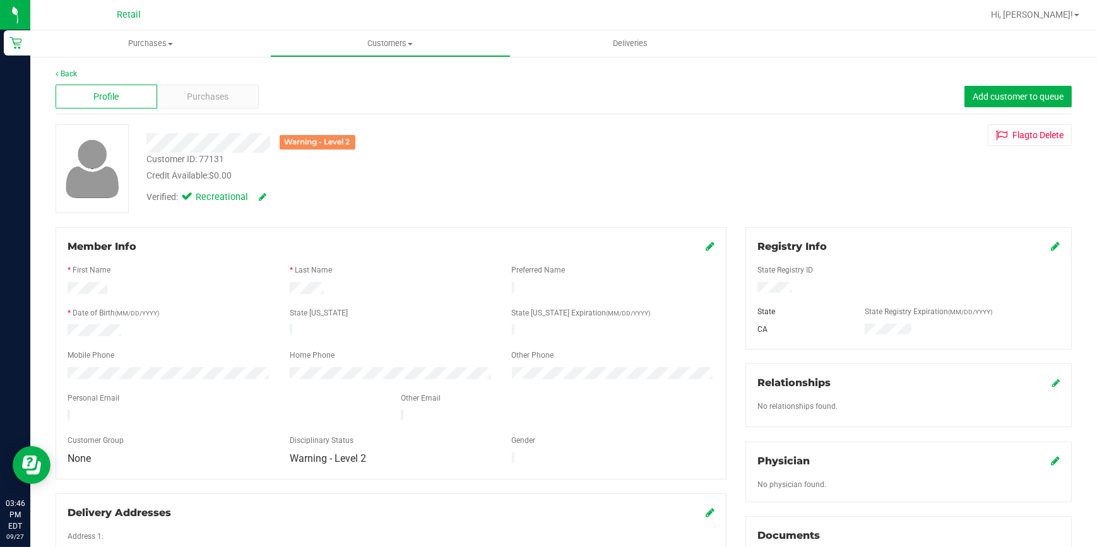
click at [133, 385] on div at bounding box center [391, 387] width 647 height 10
click at [108, 357] on label "Mobile Phone" at bounding box center [91, 355] width 47 height 11
click at [66, 368] on div at bounding box center [169, 374] width 222 height 15
click at [323, 41] on span "Customers" at bounding box center [390, 43] width 239 height 11
click at [321, 71] on span "All customers" at bounding box center [315, 76] width 91 height 11
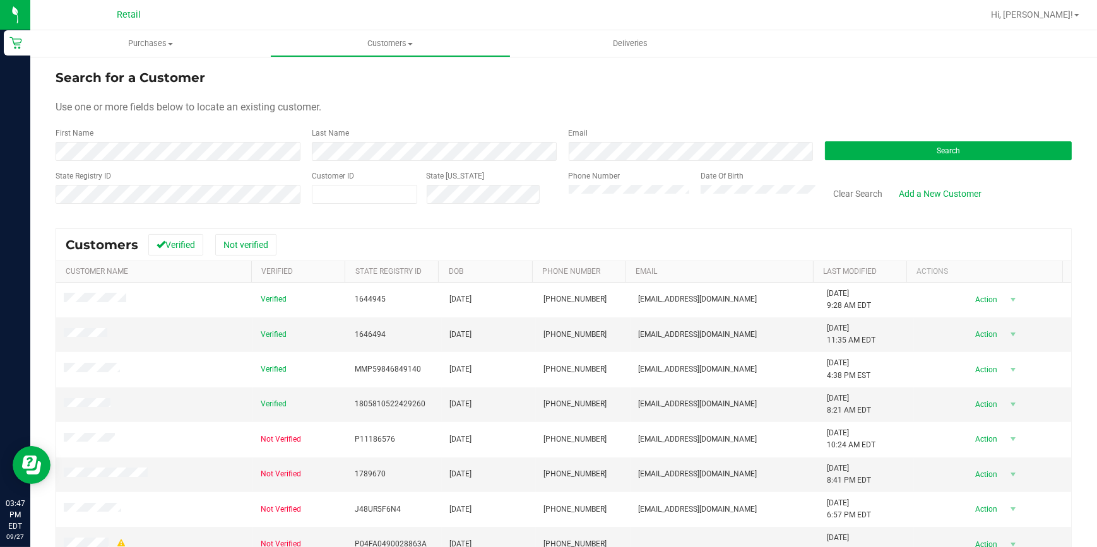
click at [563, 193] on div "Phone Number Date Of Birth" at bounding box center [687, 192] width 256 height 45
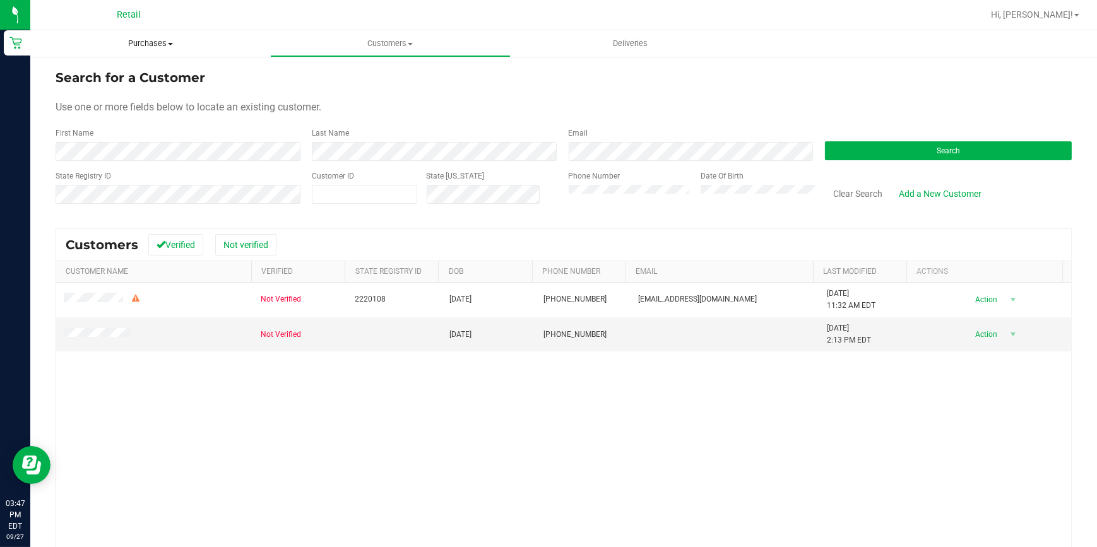
click at [160, 40] on span "Purchases" at bounding box center [150, 43] width 240 height 11
click at [155, 83] on li "Summary of purchases" at bounding box center [150, 76] width 240 height 15
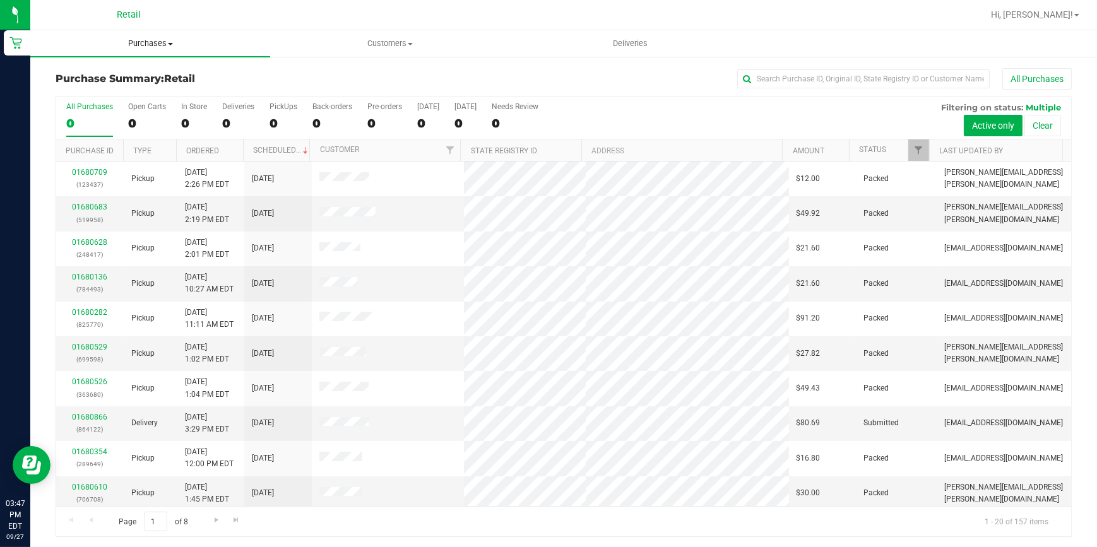
click at [153, 47] on span "Purchases" at bounding box center [150, 43] width 240 height 11
click at [136, 95] on li "Fulfillment" at bounding box center [150, 91] width 240 height 15
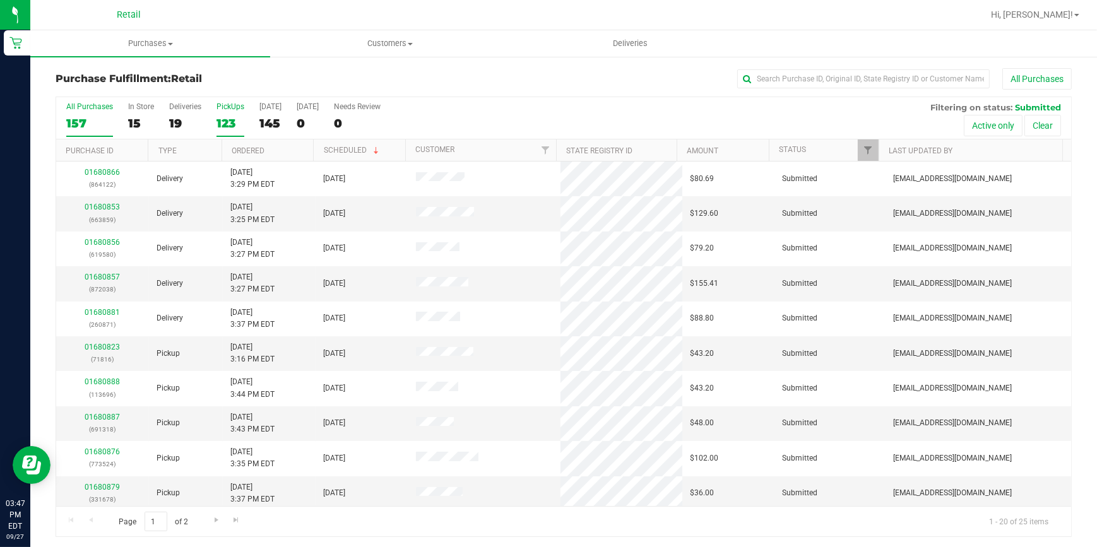
click at [227, 127] on div "123" at bounding box center [230, 123] width 28 height 15
click at [0, 0] on input "PickUps 123" at bounding box center [0, 0] width 0 height 0
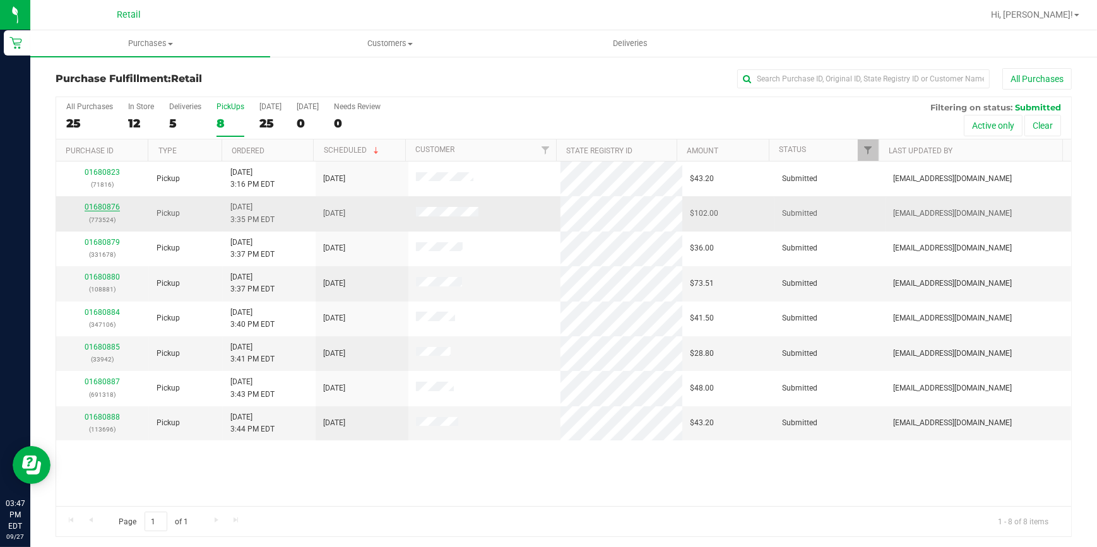
click at [117, 204] on link "01680876" at bounding box center [102, 207] width 35 height 9
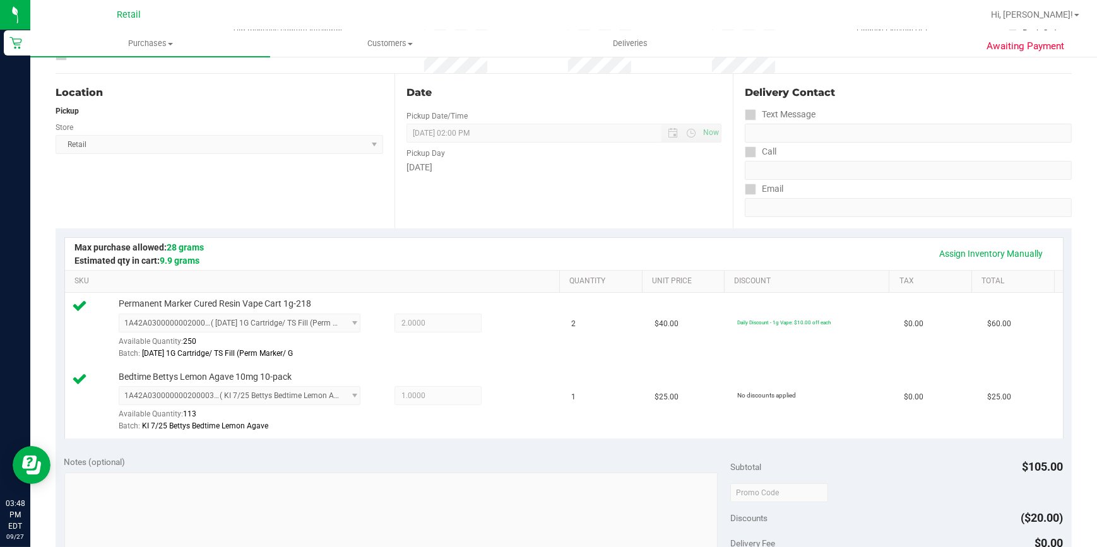
scroll to position [401, 0]
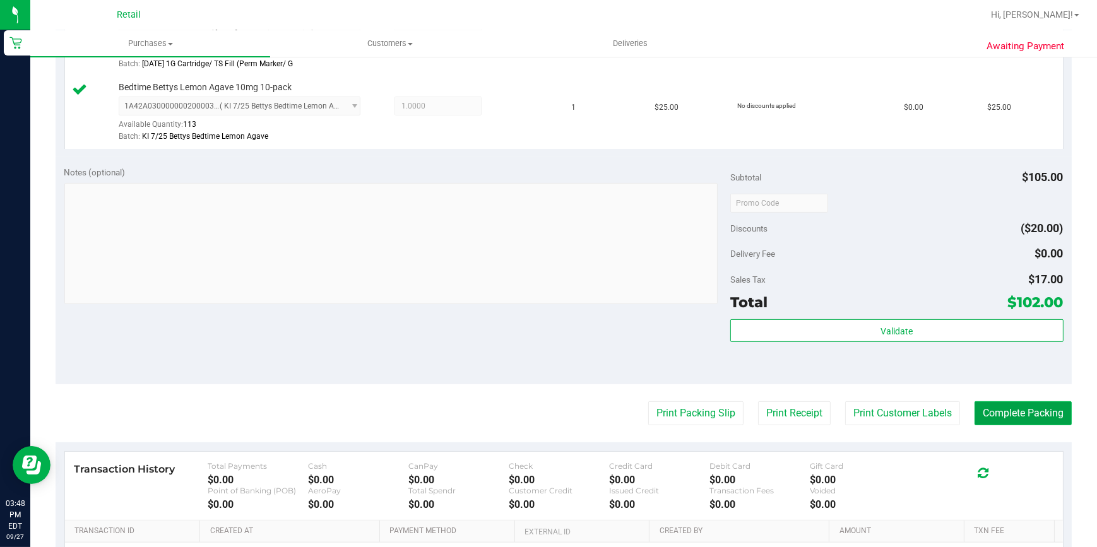
click at [1035, 411] on button "Complete Packing" at bounding box center [1022, 413] width 97 height 24
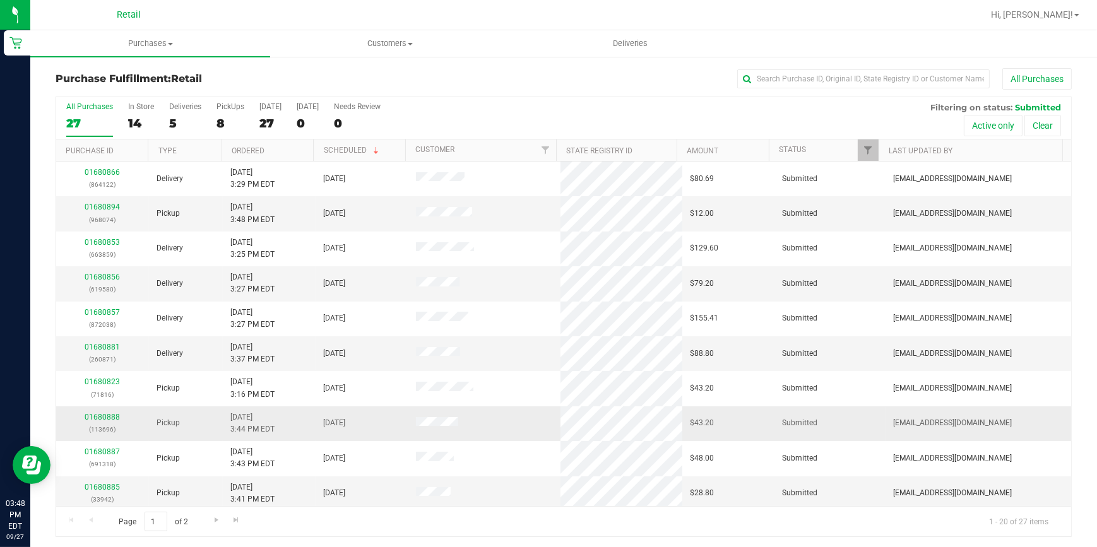
click at [100, 410] on td "01680888 (113696)" at bounding box center [102, 423] width 93 height 35
click at [101, 418] on link "01680888" at bounding box center [102, 417] width 35 height 9
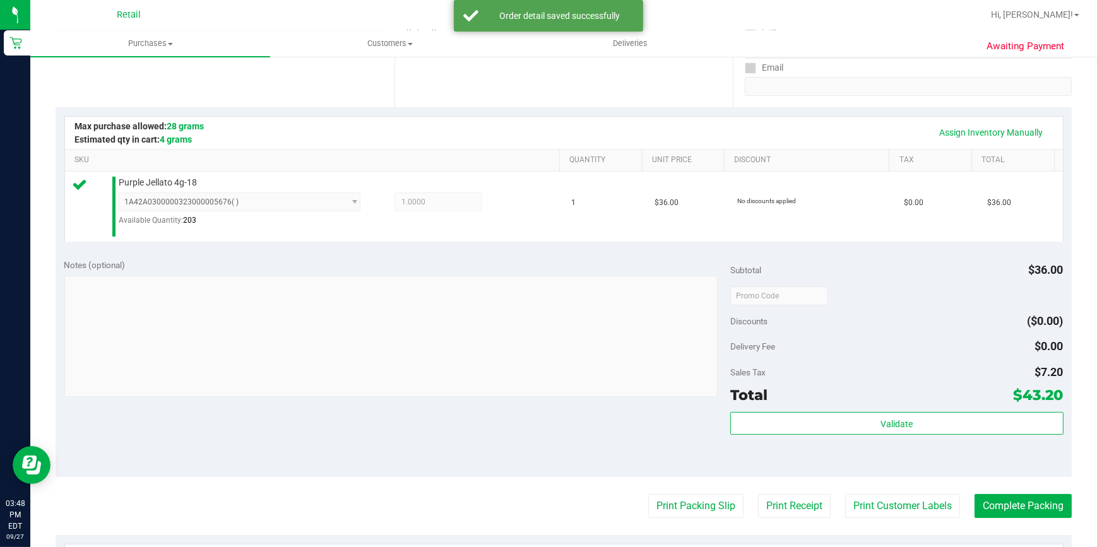
scroll to position [286, 0]
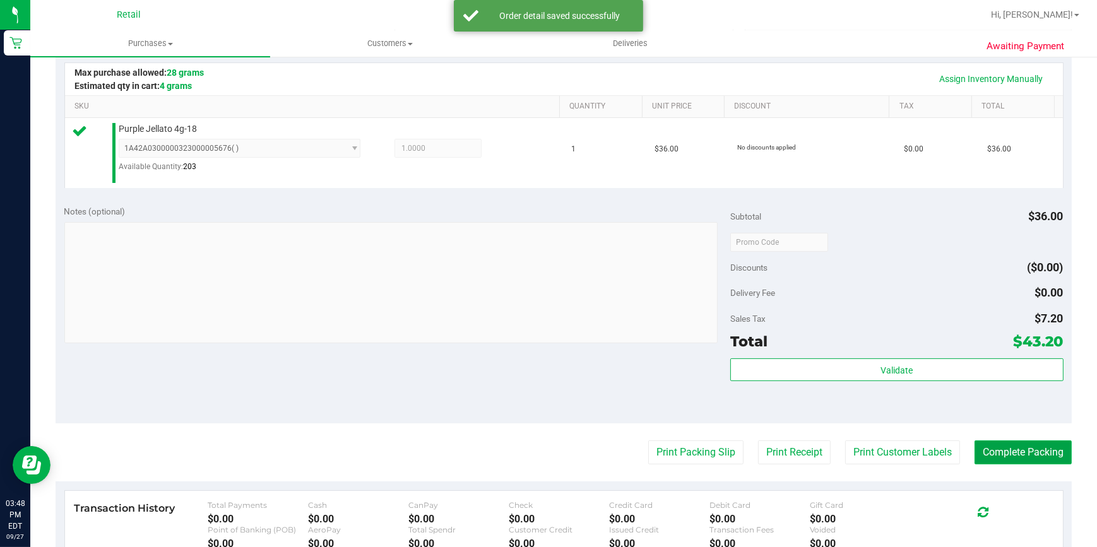
click at [986, 453] on button "Complete Packing" at bounding box center [1022, 452] width 97 height 24
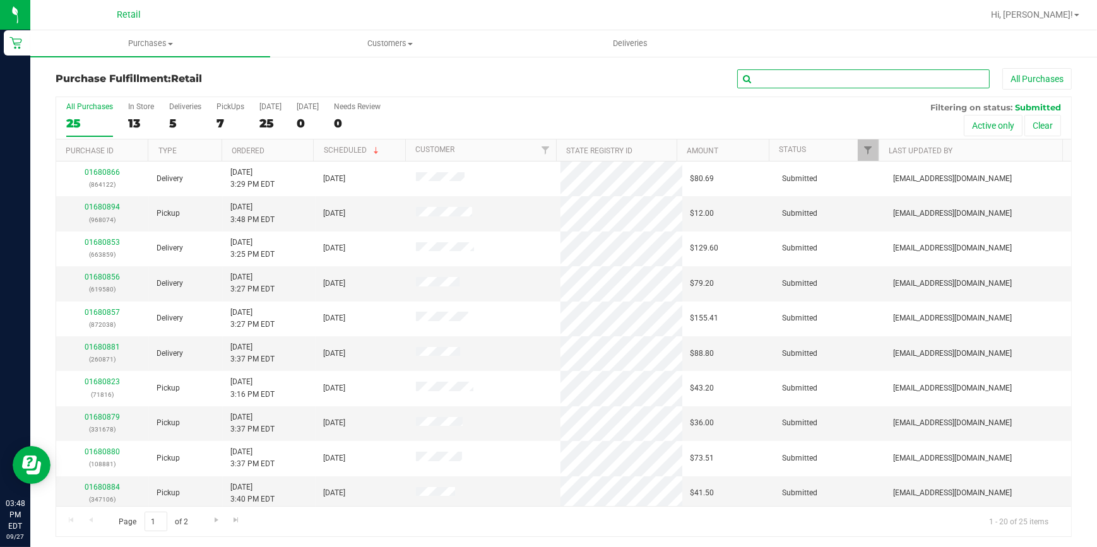
click at [844, 78] on input "text" at bounding box center [863, 78] width 252 height 19
type input "318"
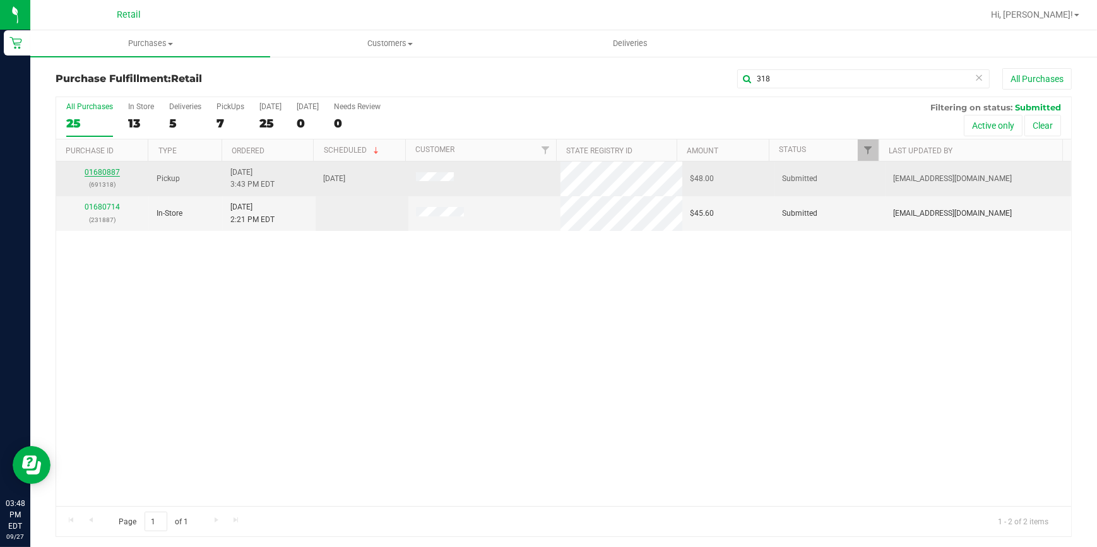
click at [112, 172] on link "01680887" at bounding box center [102, 172] width 35 height 9
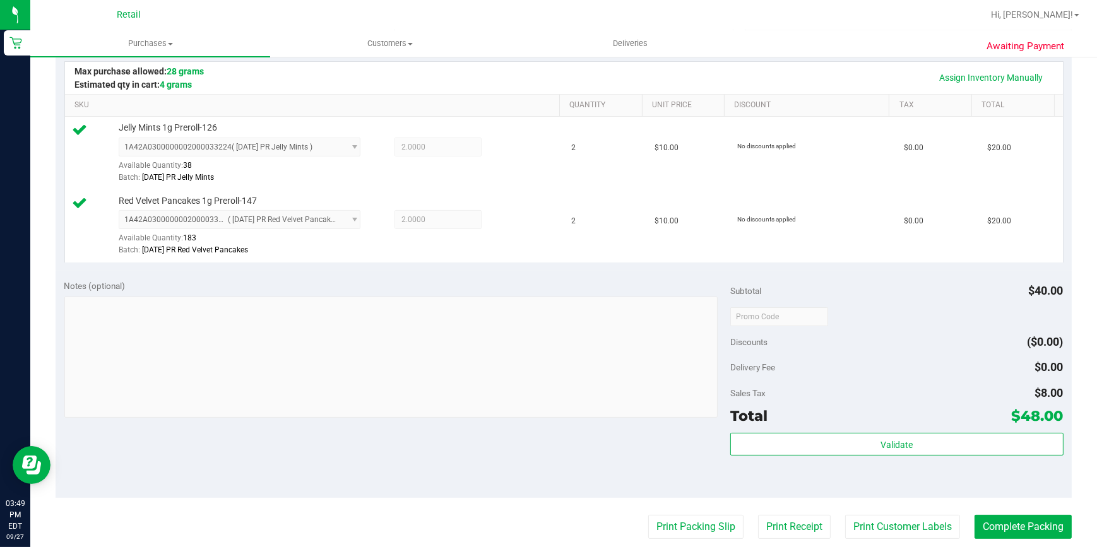
scroll to position [344, 0]
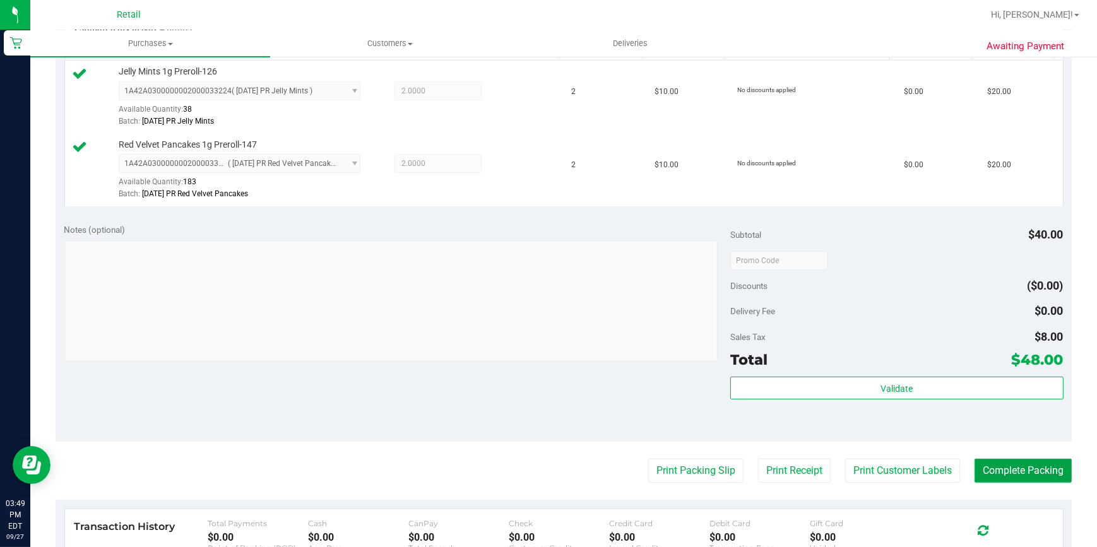
click at [1048, 473] on button "Complete Packing" at bounding box center [1022, 471] width 97 height 24
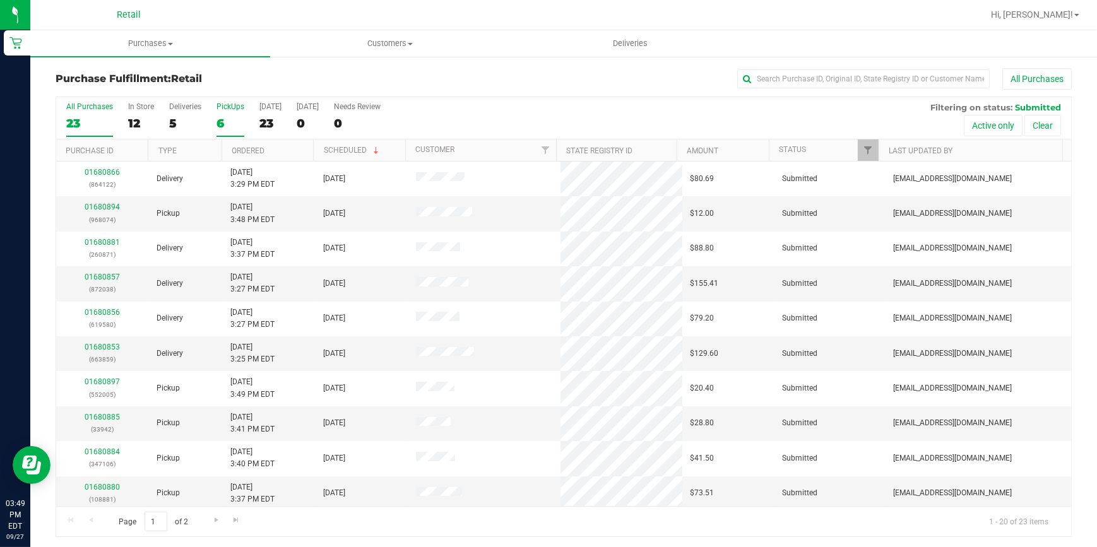
click at [222, 123] on div "6" at bounding box center [230, 123] width 28 height 15
click at [0, 0] on input "PickUps 6" at bounding box center [0, 0] width 0 height 0
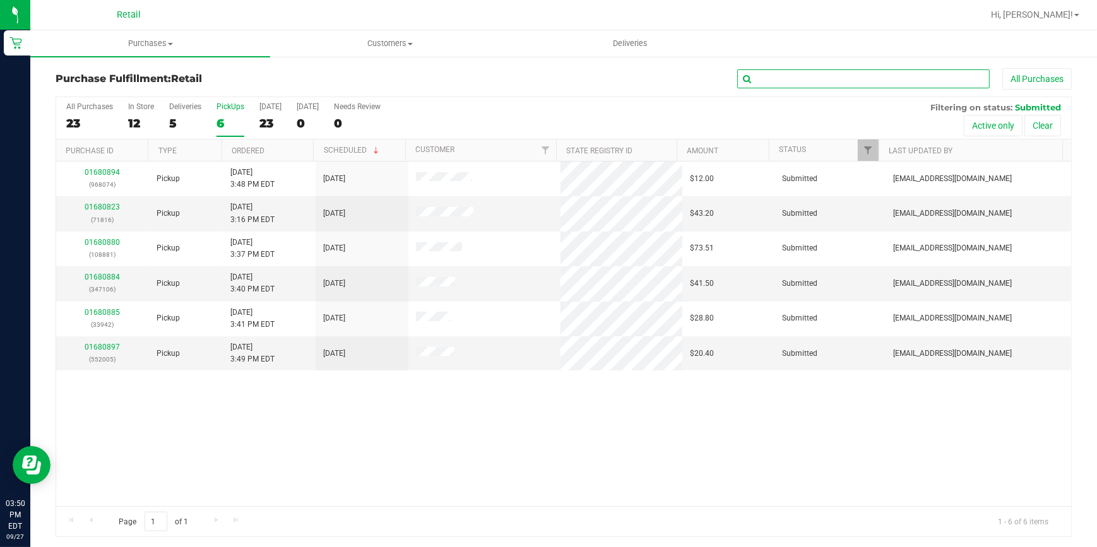
click at [783, 82] on input "text" at bounding box center [863, 78] width 252 height 19
type input "1678"
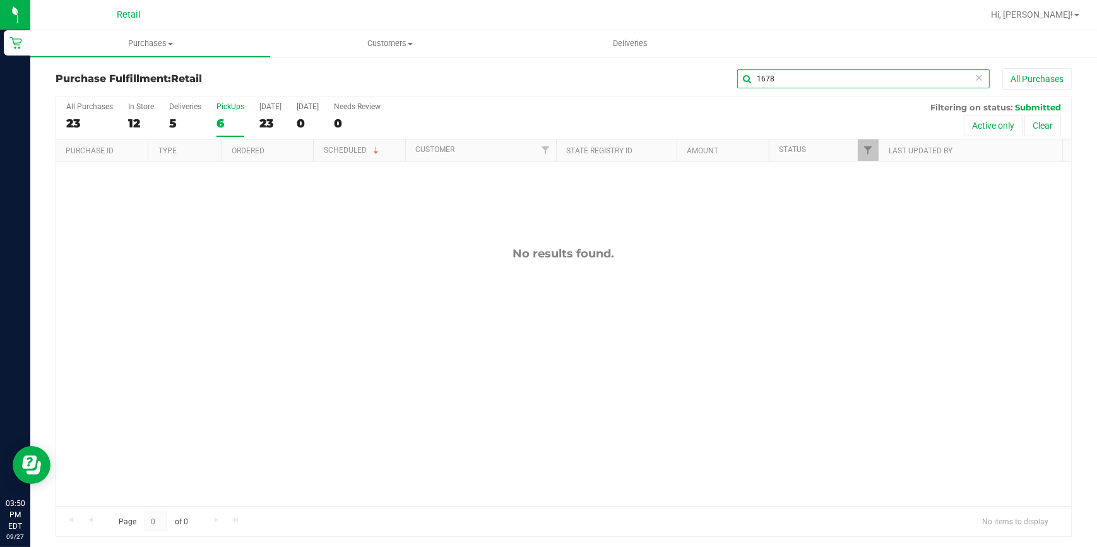
click at [571, 121] on div "Purchase Fulfillment: Retail 1678 All Purchases All Purchases 23 In Store 12 De…" at bounding box center [564, 302] width 1016 height 469
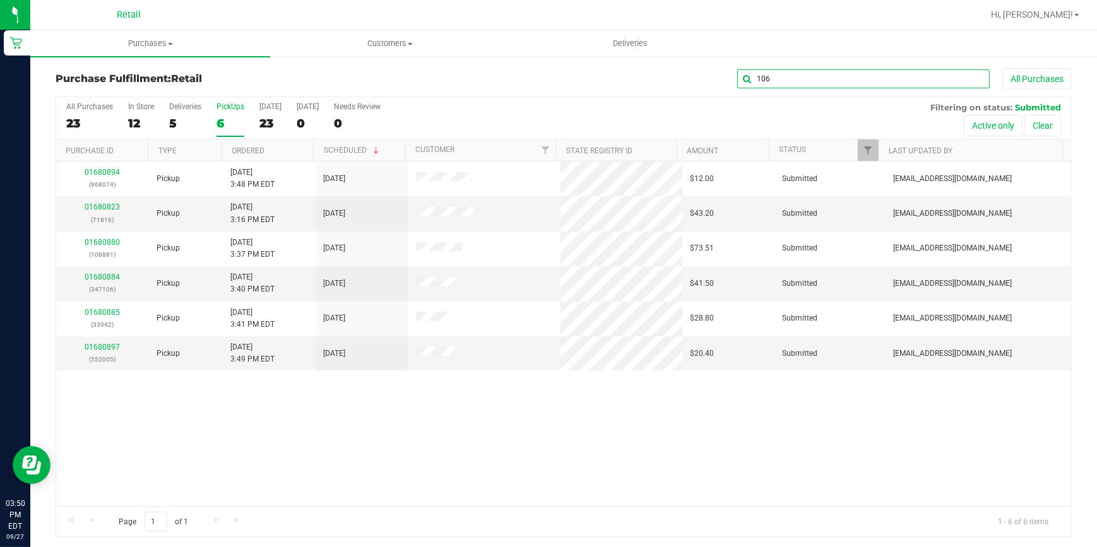
type input "106"
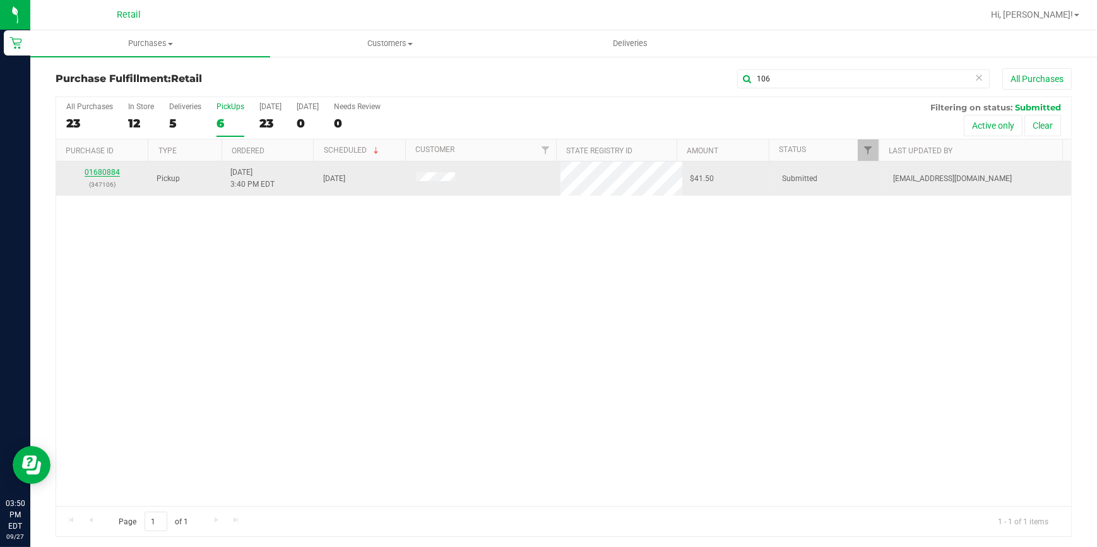
click at [112, 173] on link "01680884" at bounding box center [102, 172] width 35 height 9
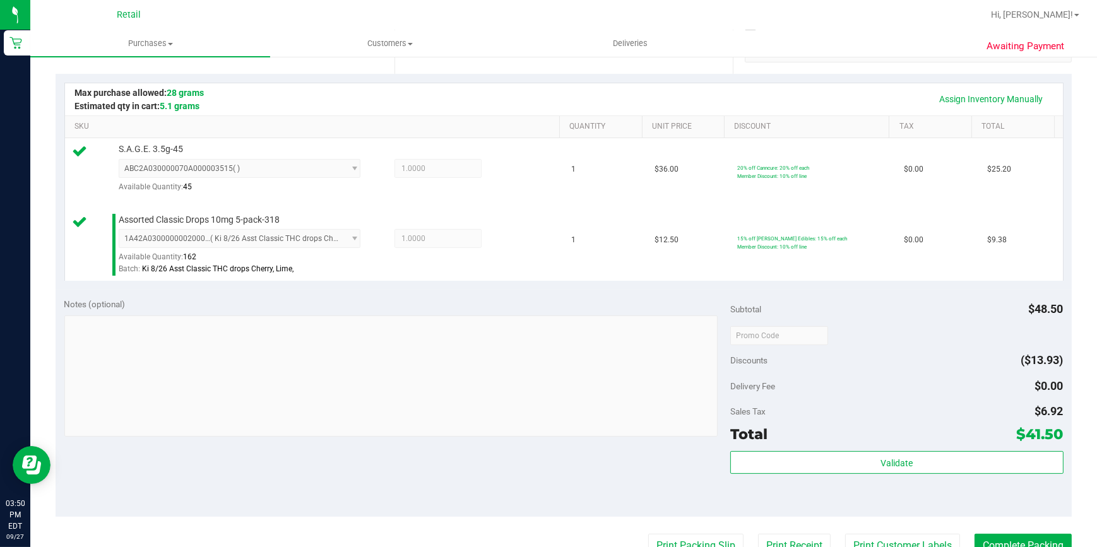
scroll to position [286, 0]
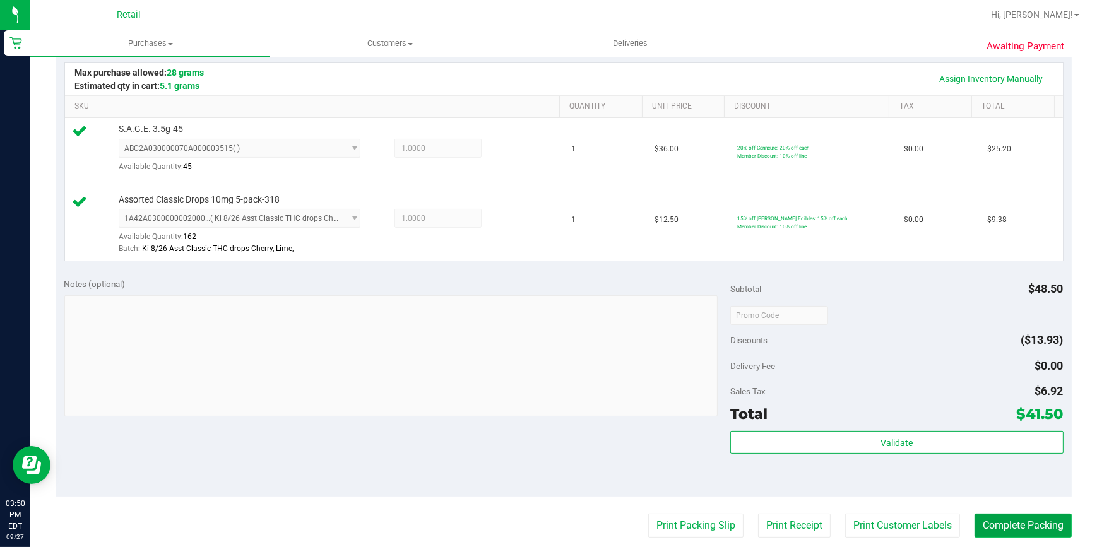
click at [1023, 521] on button "Complete Packing" at bounding box center [1022, 526] width 97 height 24
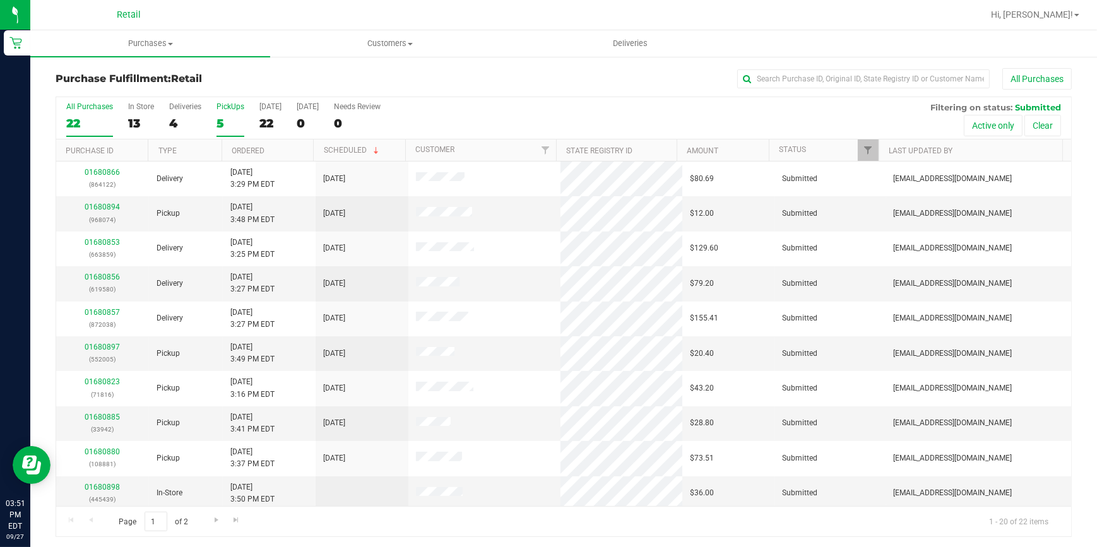
click at [227, 122] on div "5" at bounding box center [230, 123] width 28 height 15
click at [0, 0] on input "PickUps 5" at bounding box center [0, 0] width 0 height 0
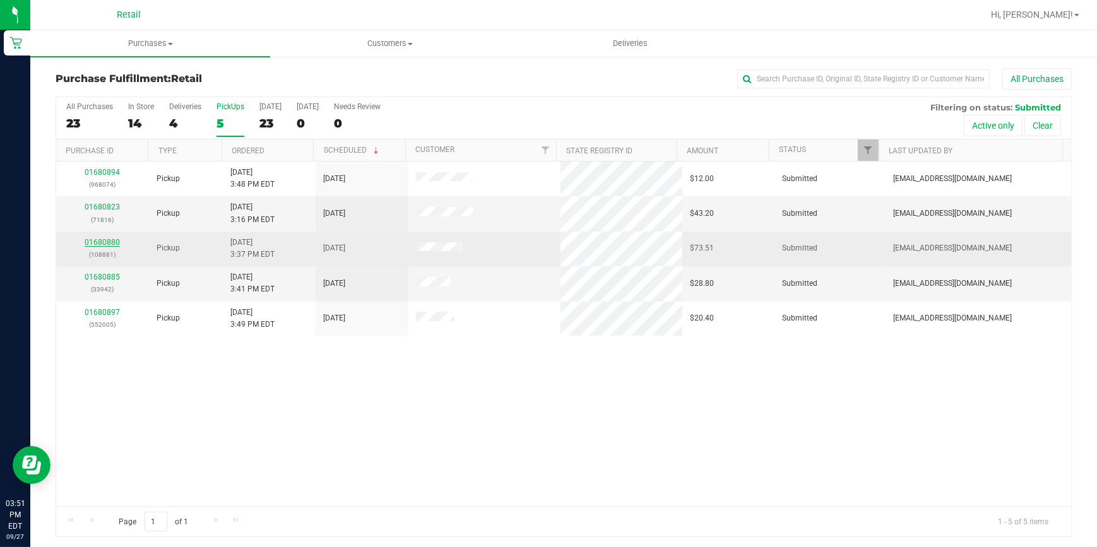
click at [106, 240] on link "01680880" at bounding box center [102, 242] width 35 height 9
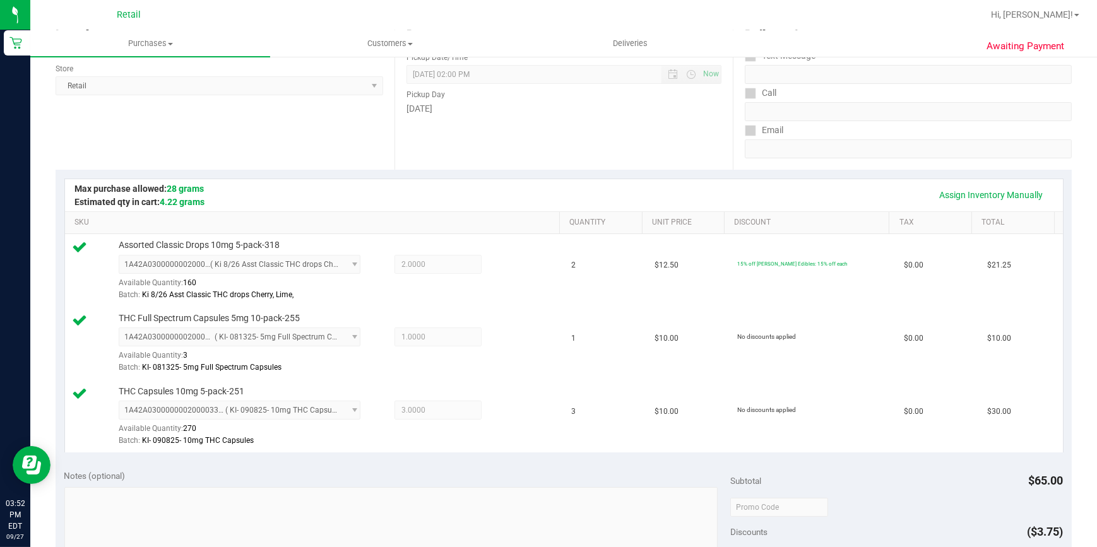
scroll to position [401, 0]
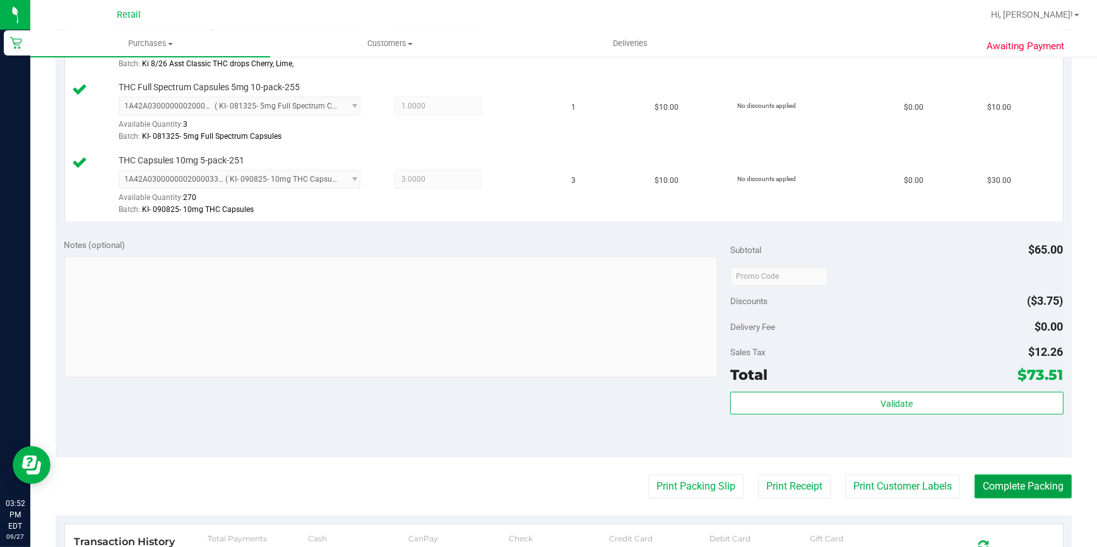
click at [994, 481] on button "Complete Packing" at bounding box center [1022, 487] width 97 height 24
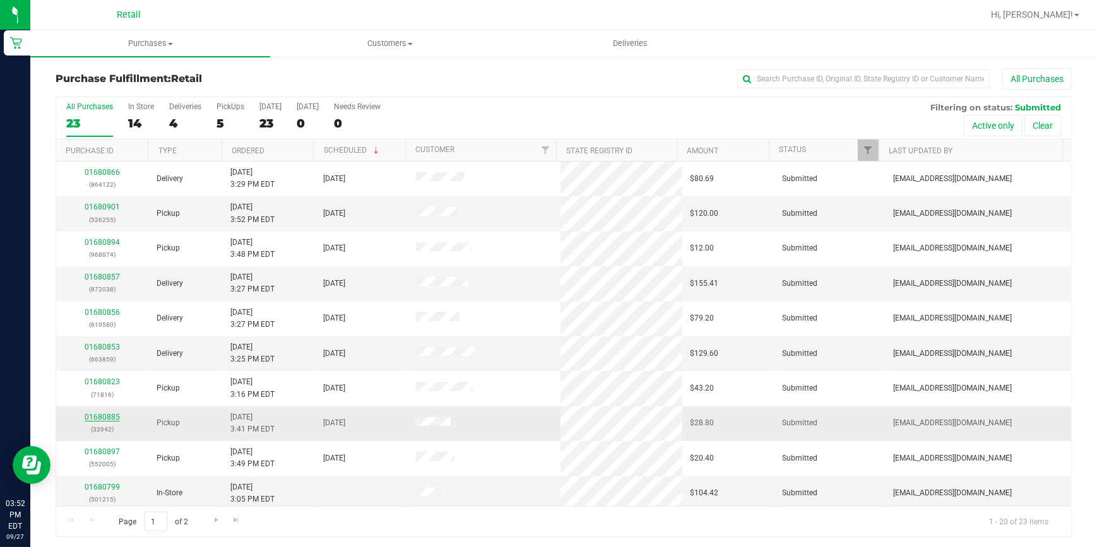
click at [88, 413] on link "01680885" at bounding box center [102, 417] width 35 height 9
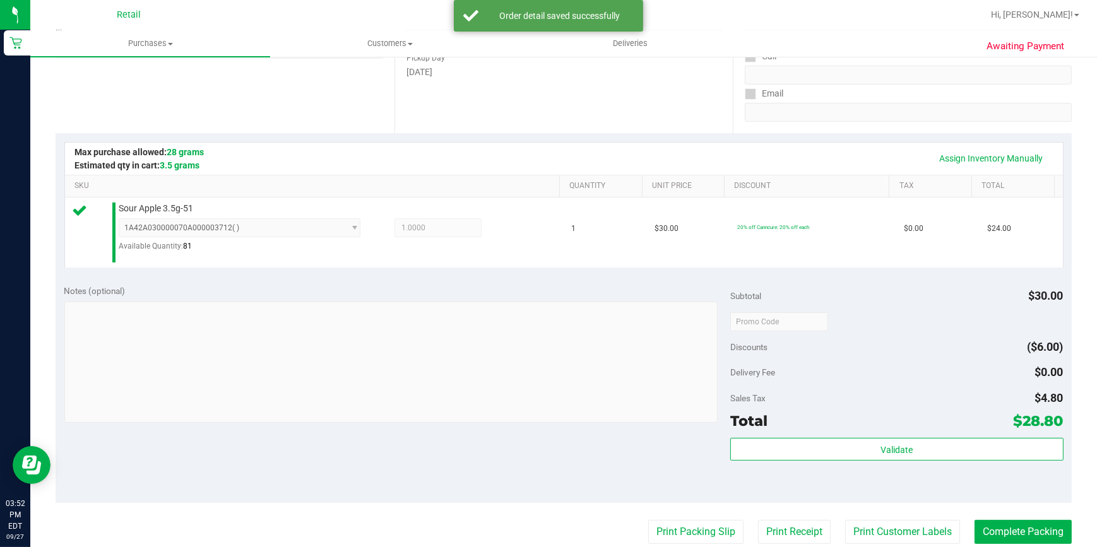
scroll to position [229, 0]
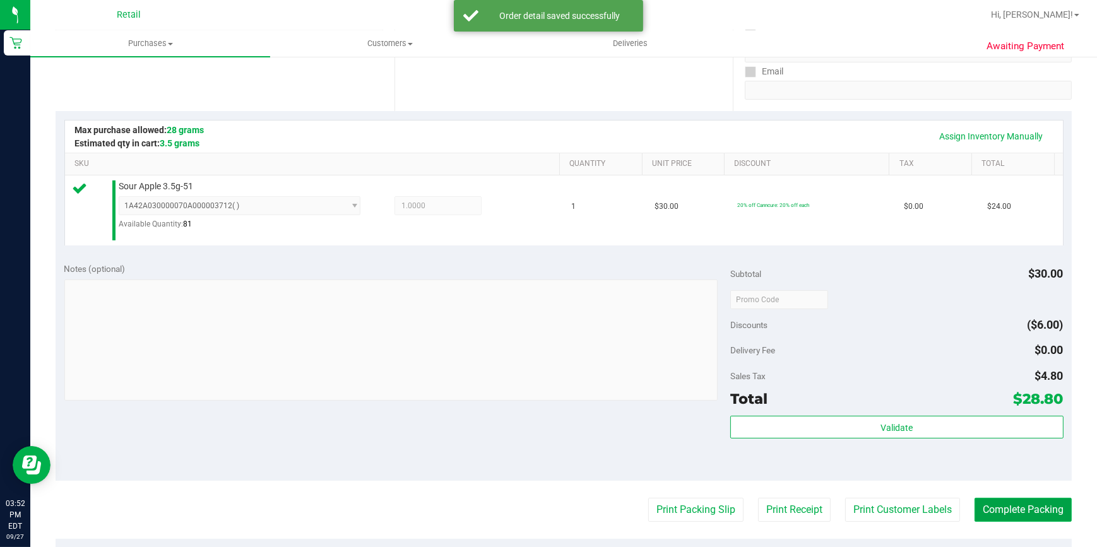
click at [1013, 517] on button "Complete Packing" at bounding box center [1022, 510] width 97 height 24
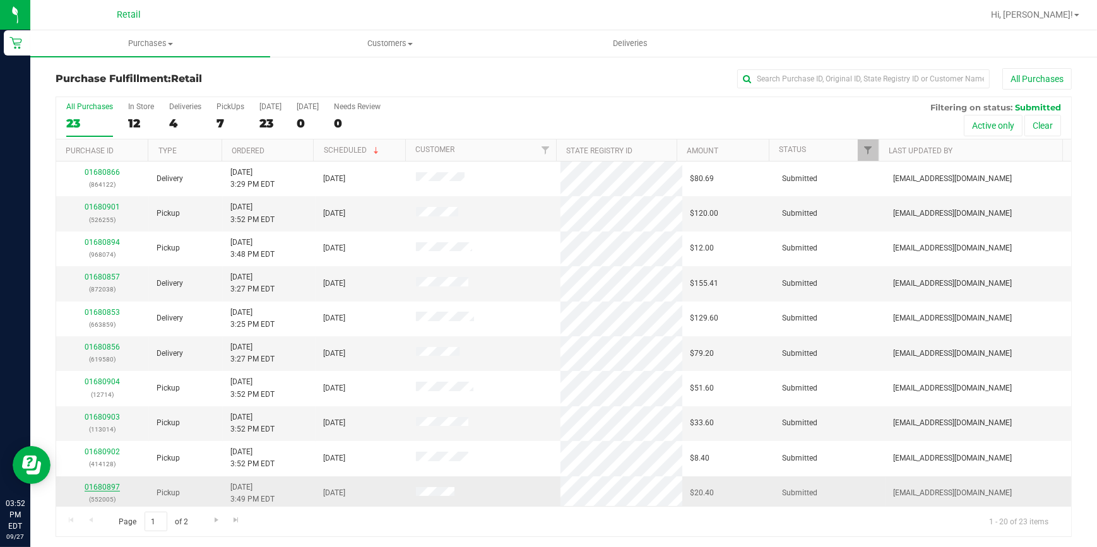
click at [108, 487] on link "01680897" at bounding box center [102, 487] width 35 height 9
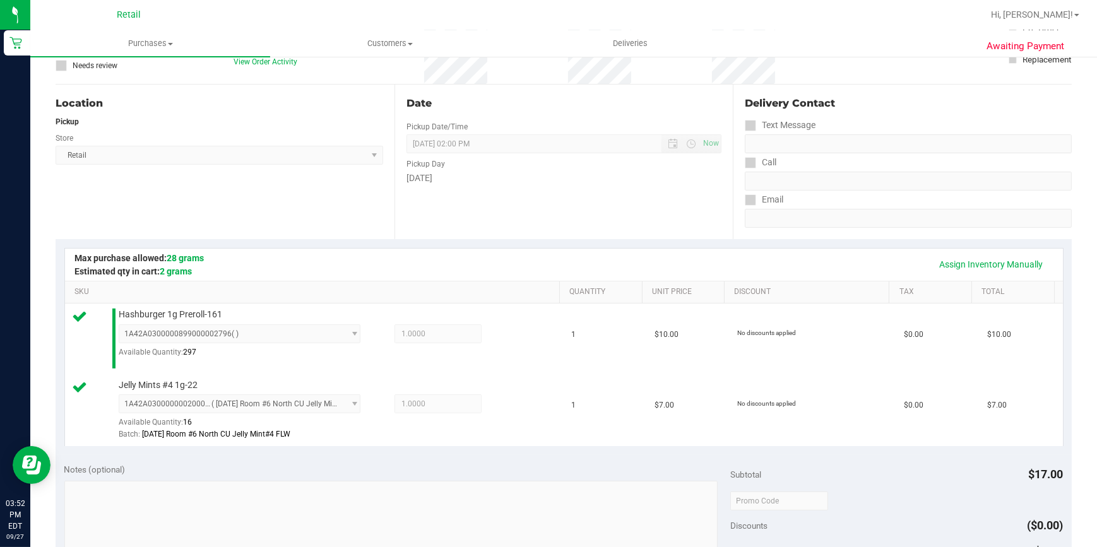
scroll to position [286, 0]
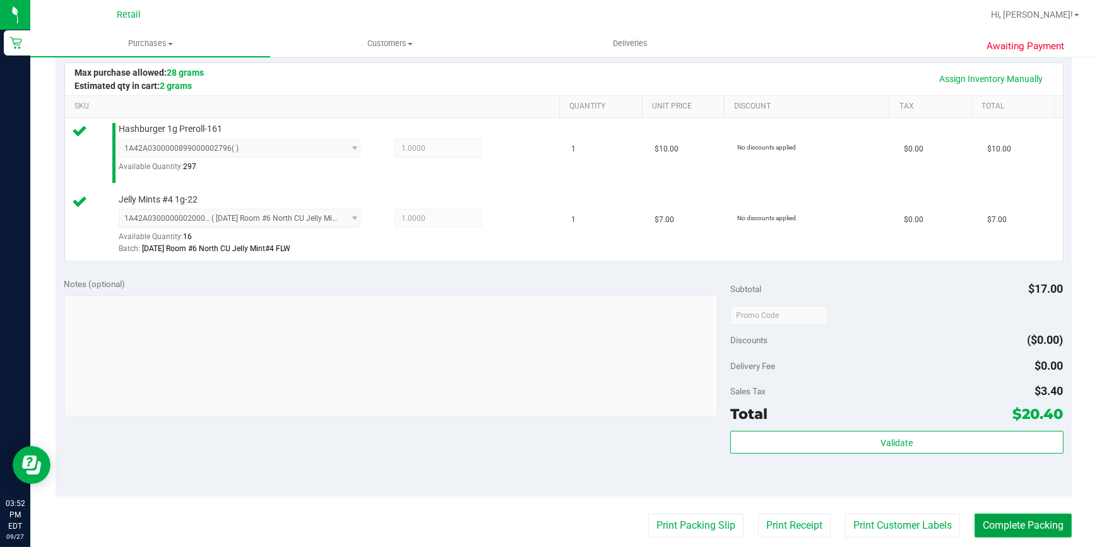
click at [1020, 528] on button "Complete Packing" at bounding box center [1022, 526] width 97 height 24
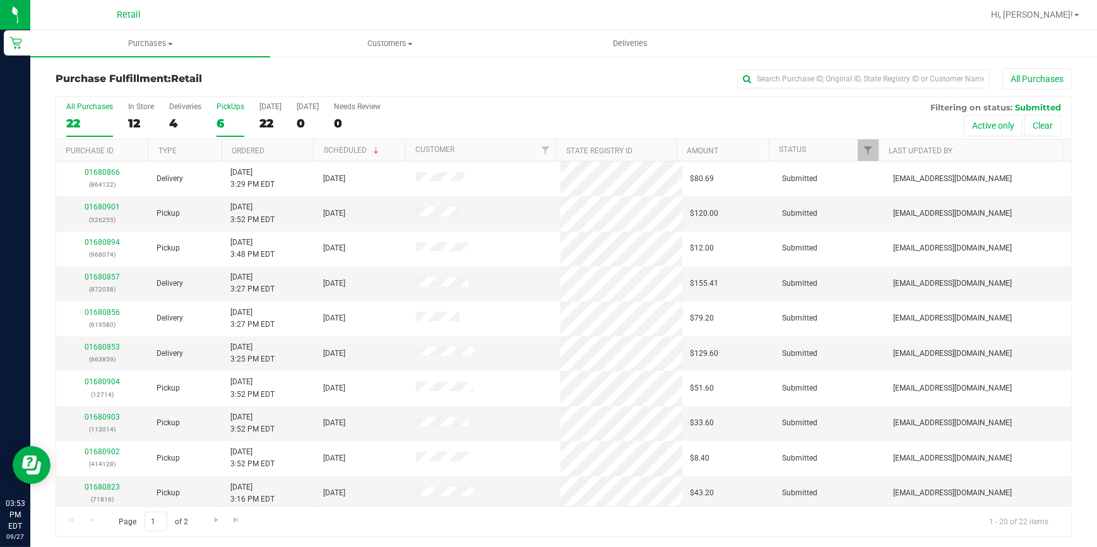
click at [223, 131] on label "PickUps 6" at bounding box center [230, 119] width 28 height 35
click at [0, 0] on input "PickUps 6" at bounding box center [0, 0] width 0 height 0
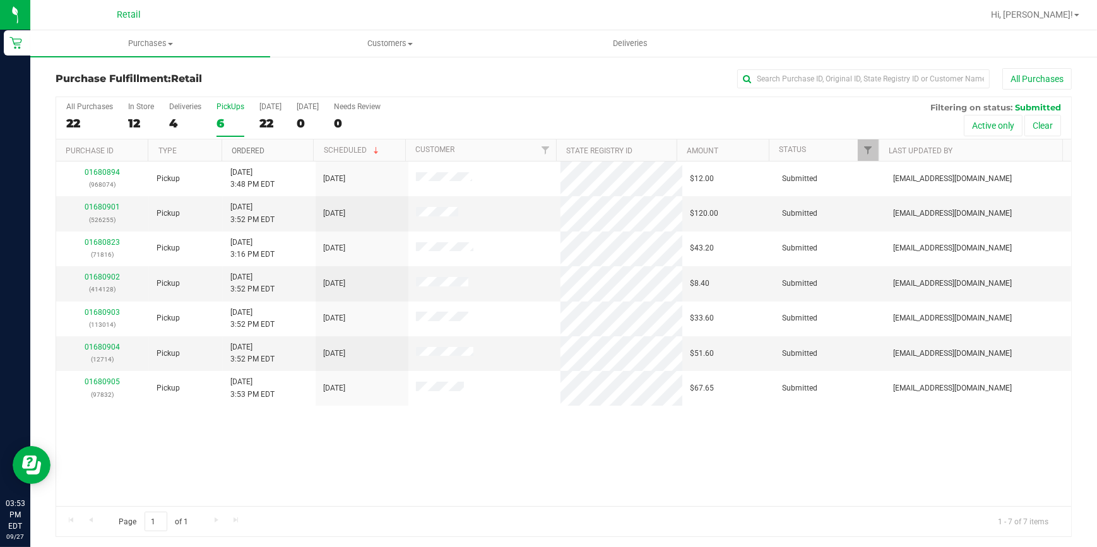
click at [259, 149] on link "Ordered" at bounding box center [248, 150] width 33 height 9
drag, startPoint x: 409, startPoint y: 177, endPoint x: 471, endPoint y: 70, distance: 123.8
click at [471, 70] on div "All Purchases" at bounding box center [732, 78] width 677 height 21
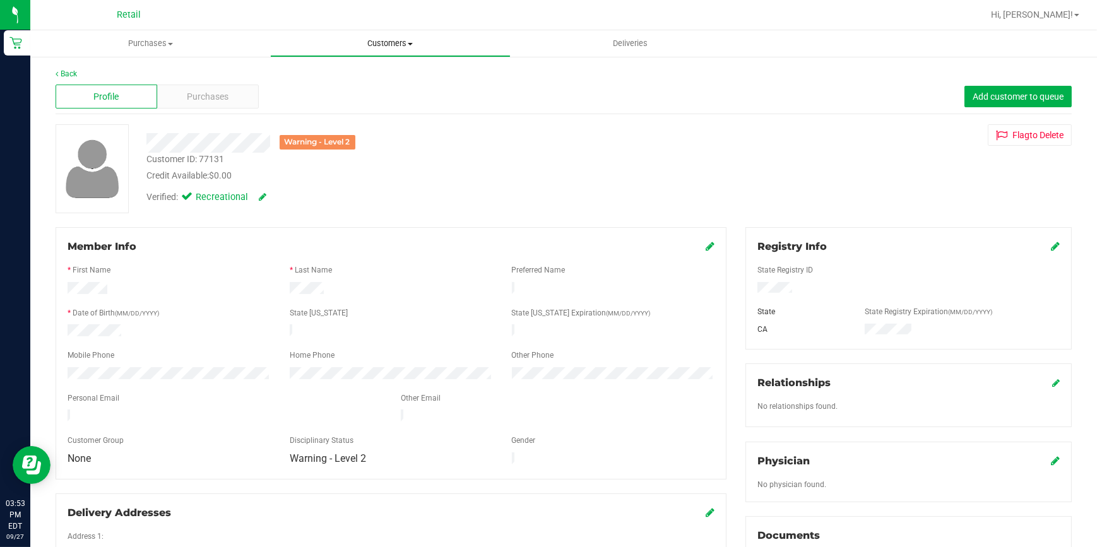
click at [404, 49] on uib-tab-heading "Customers All customers Add a new customer All physicians" at bounding box center [390, 43] width 239 height 25
click at [374, 81] on li "All customers" at bounding box center [390, 76] width 240 height 15
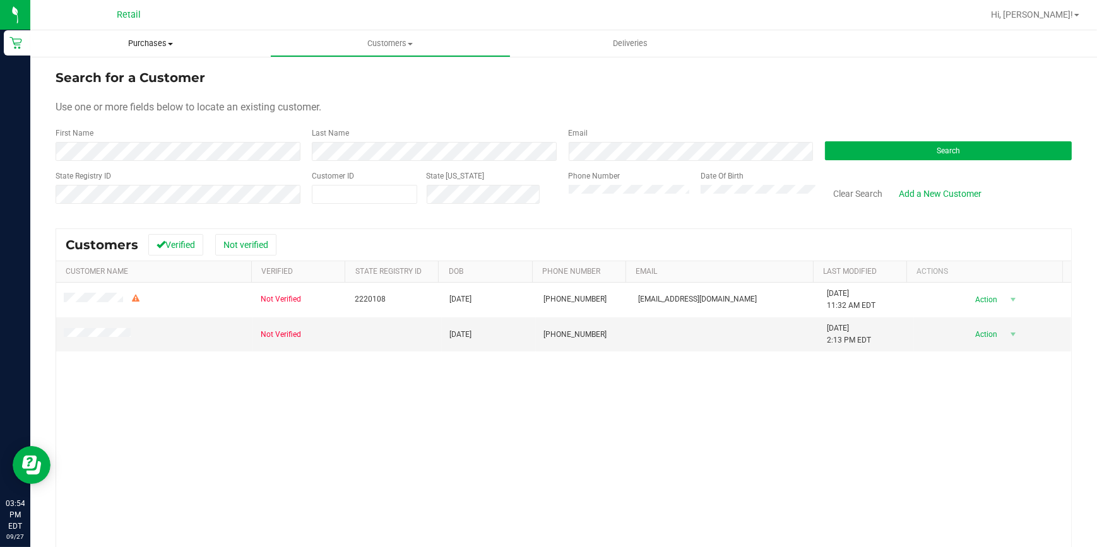
click at [150, 40] on span "Purchases" at bounding box center [150, 43] width 240 height 11
click at [134, 91] on li "Fulfillment" at bounding box center [150, 91] width 240 height 15
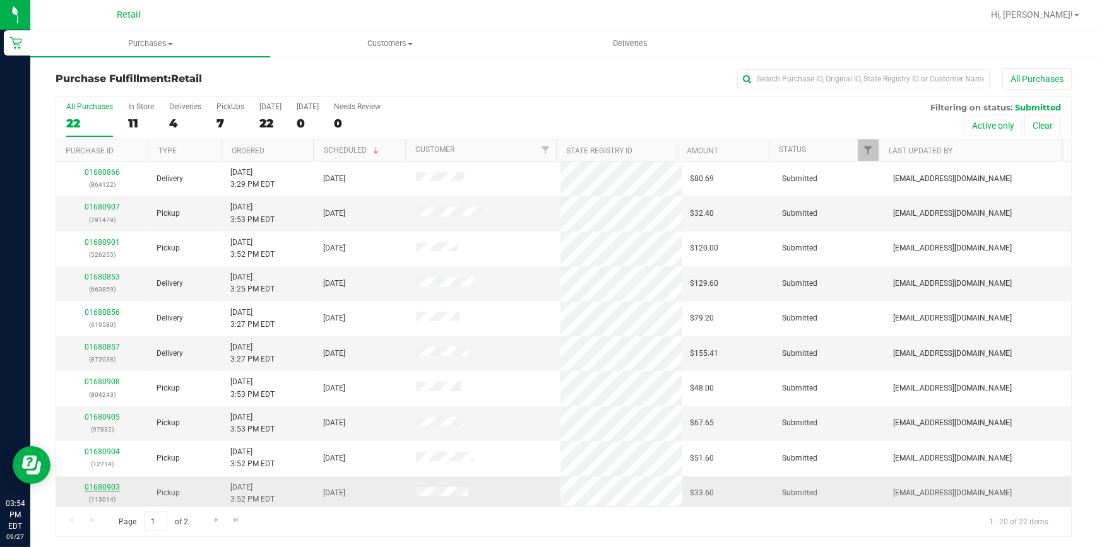
click at [103, 490] on link "01680903" at bounding box center [102, 487] width 35 height 9
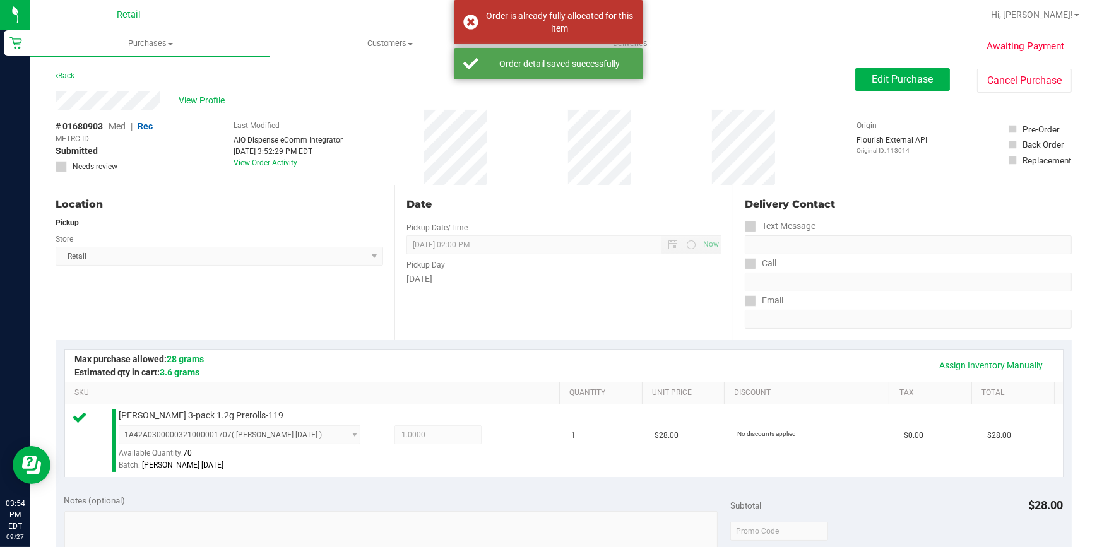
click at [255, 296] on div "Location Pickup Store Retail Select Store Retail" at bounding box center [225, 263] width 339 height 155
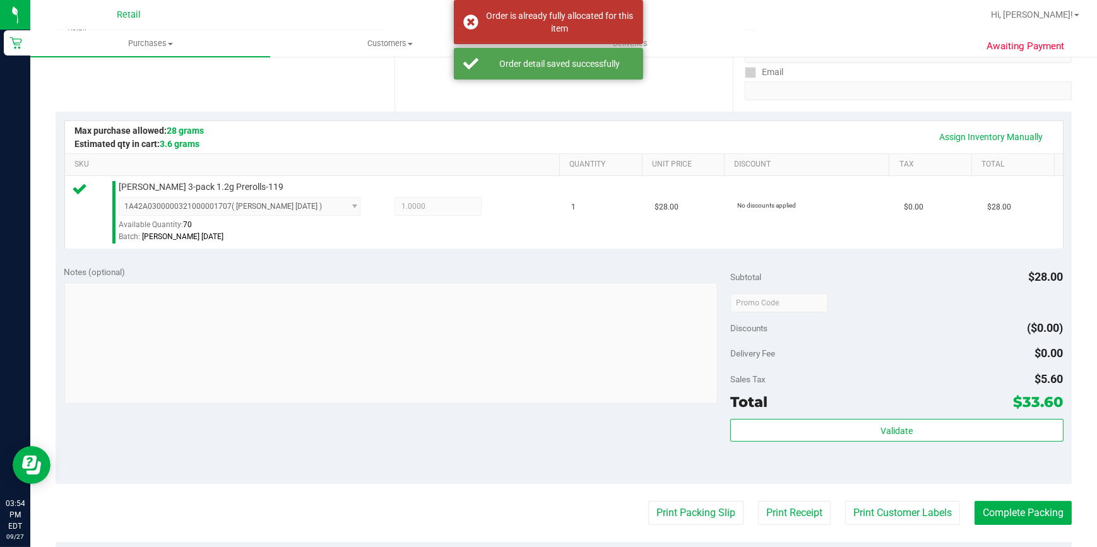
scroll to position [286, 0]
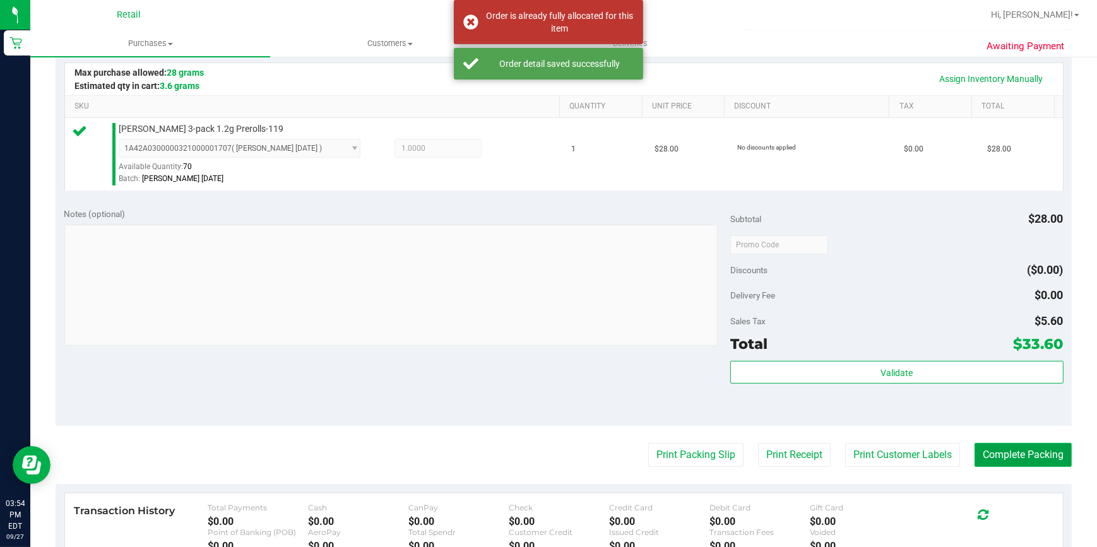
click at [1039, 445] on button "Complete Packing" at bounding box center [1022, 455] width 97 height 24
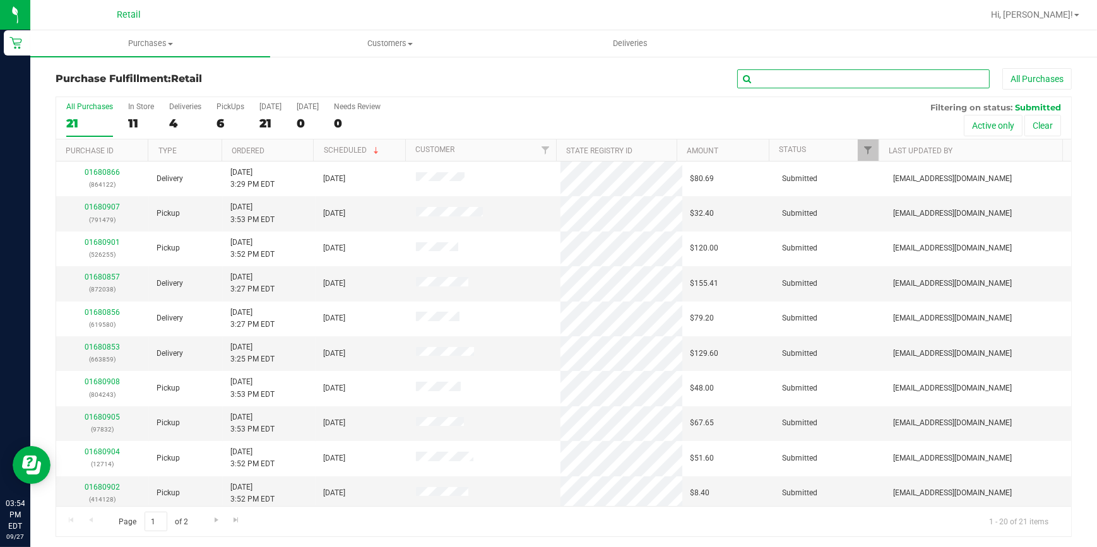
click at [783, 80] on input "text" at bounding box center [863, 78] width 252 height 19
type input "255"
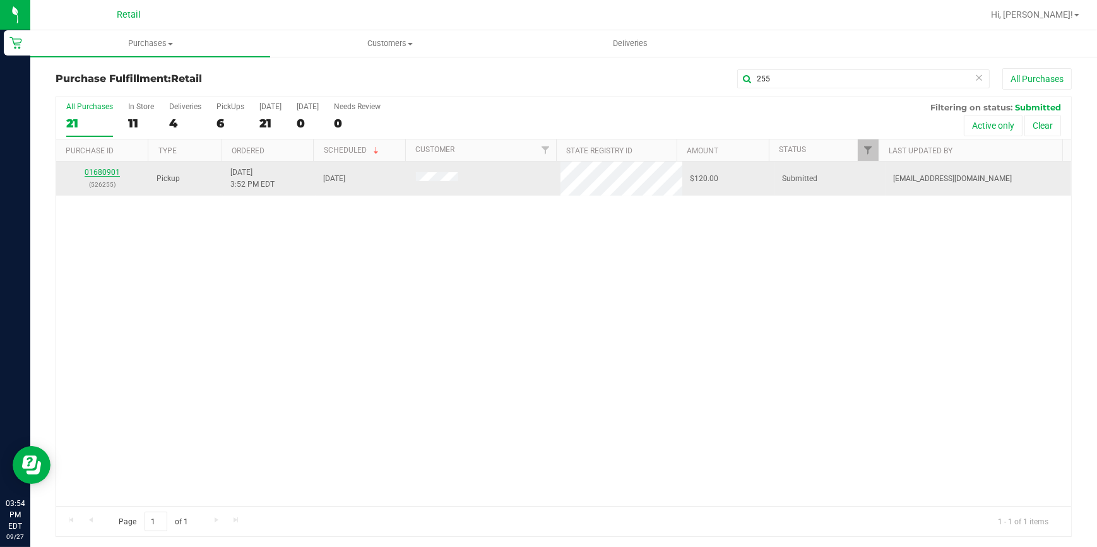
click at [100, 172] on link "01680901" at bounding box center [102, 172] width 35 height 9
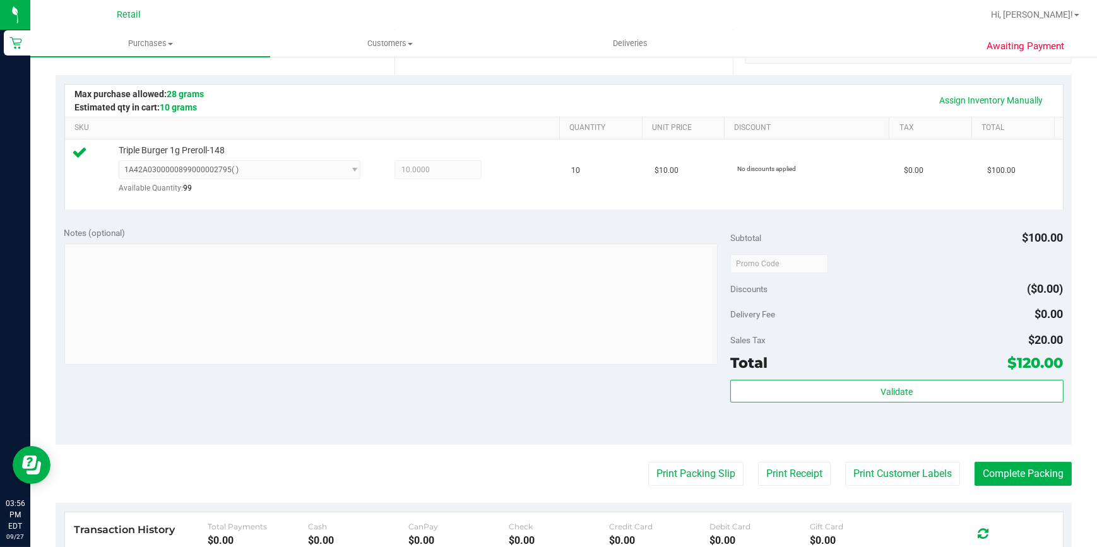
scroll to position [286, 0]
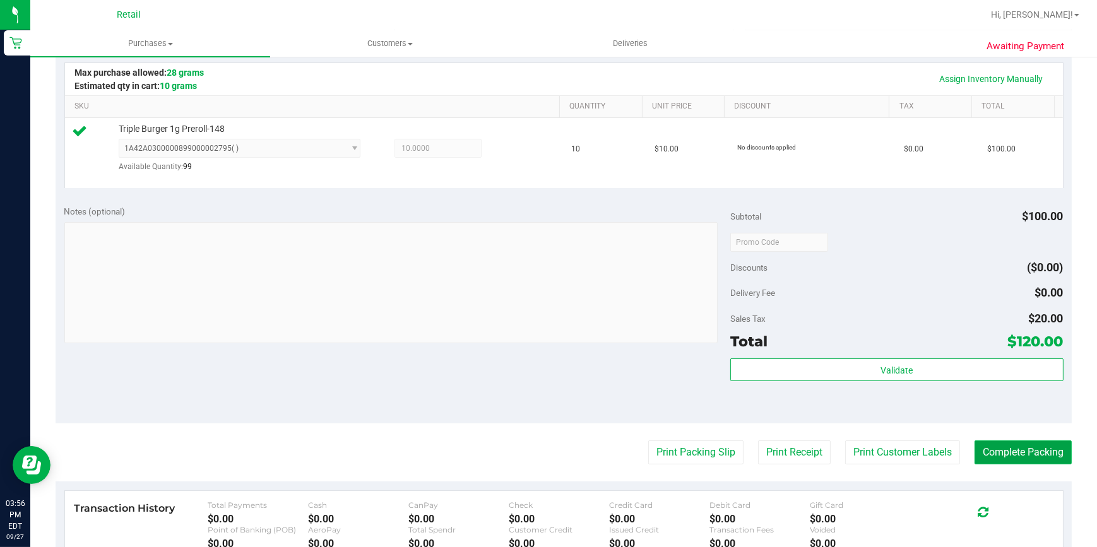
click at [1027, 454] on button "Complete Packing" at bounding box center [1022, 452] width 97 height 24
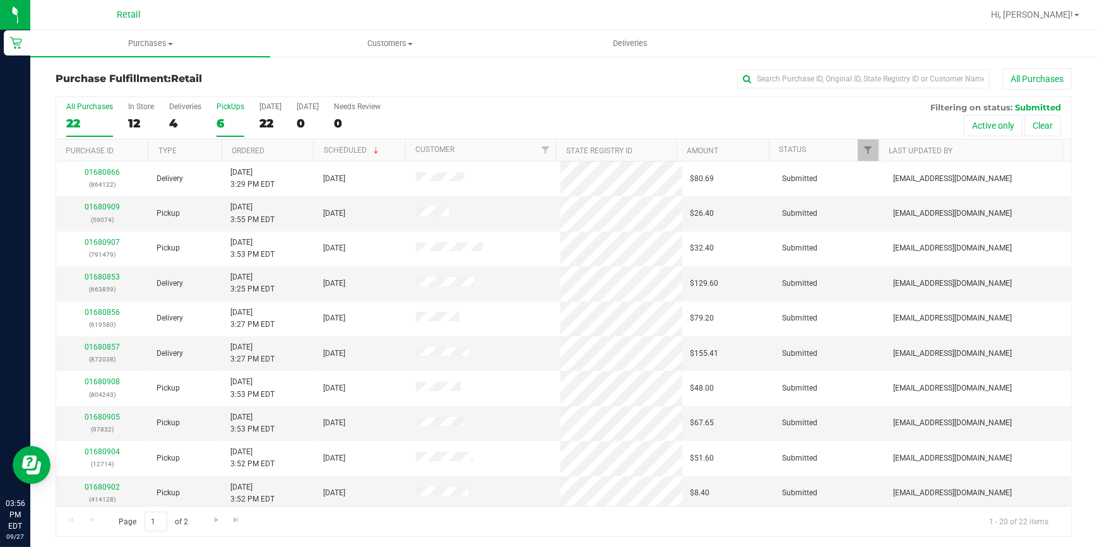
click at [222, 112] on label "PickUps 6" at bounding box center [230, 119] width 28 height 35
click at [0, 0] on input "PickUps 6" at bounding box center [0, 0] width 0 height 0
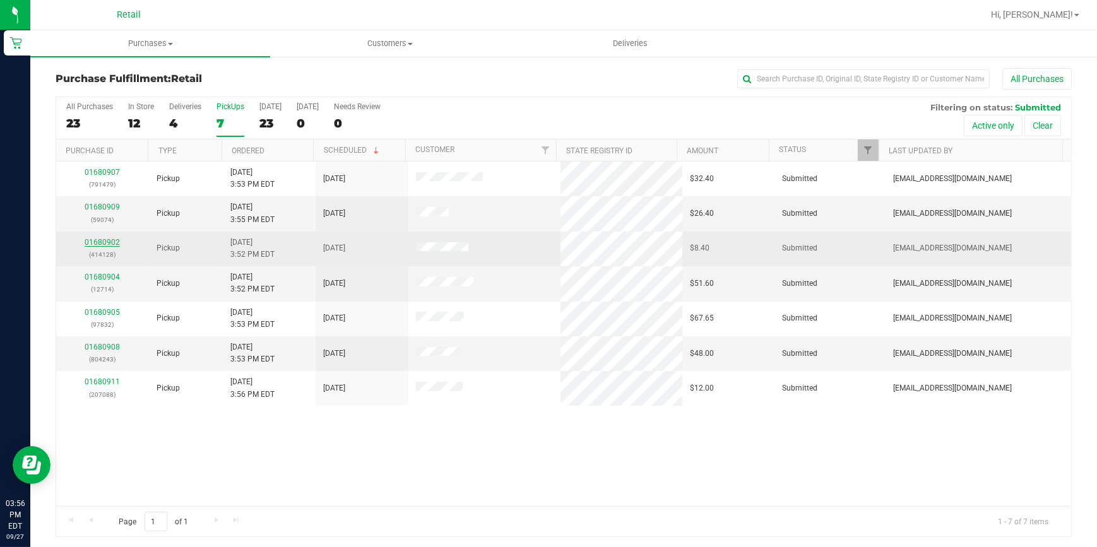
click at [112, 241] on link "01680902" at bounding box center [102, 242] width 35 height 9
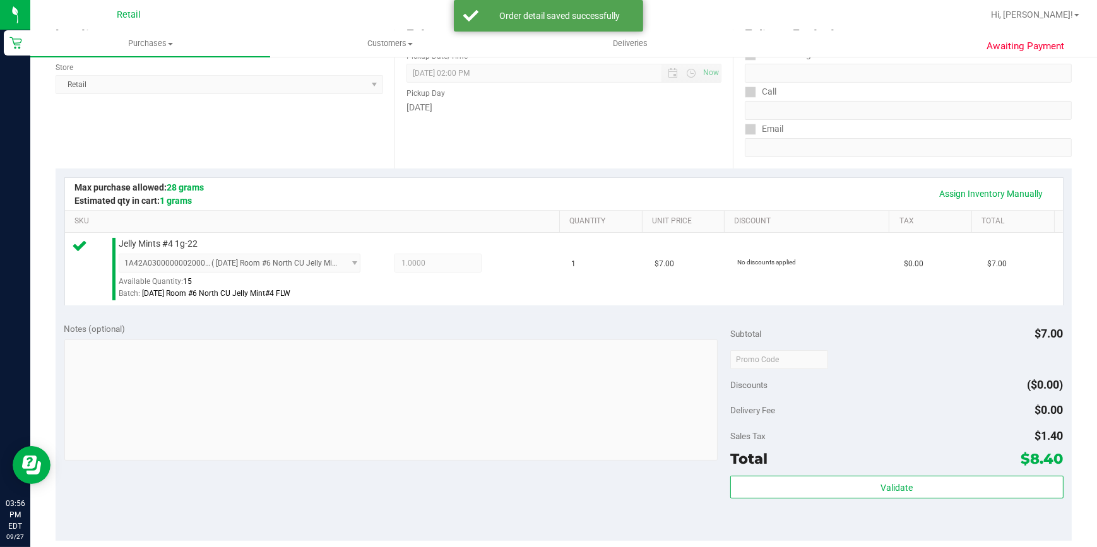
scroll to position [229, 0]
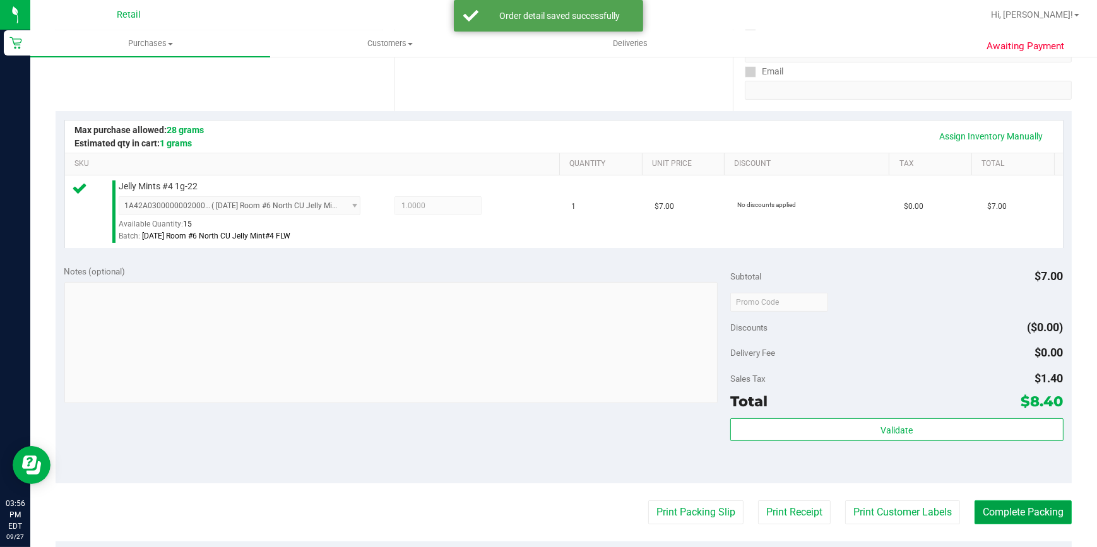
click at [1018, 504] on button "Complete Packing" at bounding box center [1022, 512] width 97 height 24
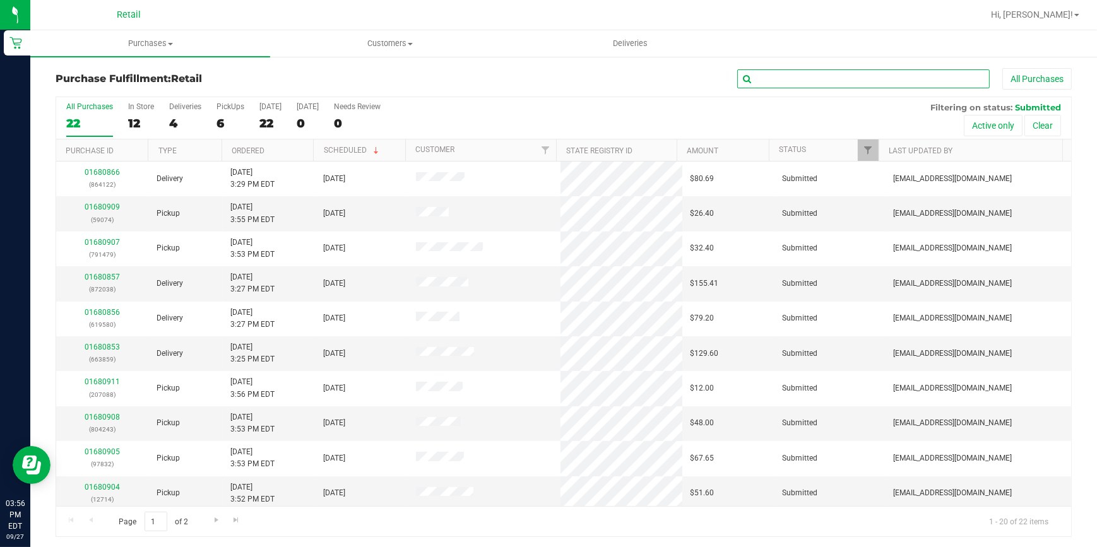
click at [794, 82] on input "text" at bounding box center [863, 78] width 252 height 19
type input "714"
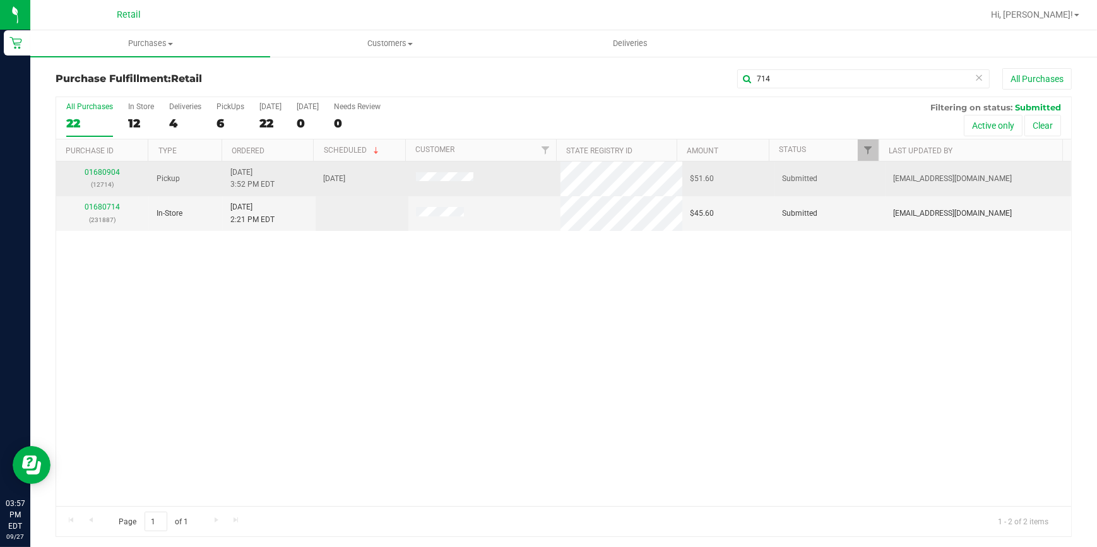
click at [101, 177] on div "01680904 (12714)" at bounding box center [103, 179] width 78 height 24
click at [101, 167] on div "01680904 (12714)" at bounding box center [103, 179] width 78 height 24
click at [105, 171] on link "01680904" at bounding box center [102, 172] width 35 height 9
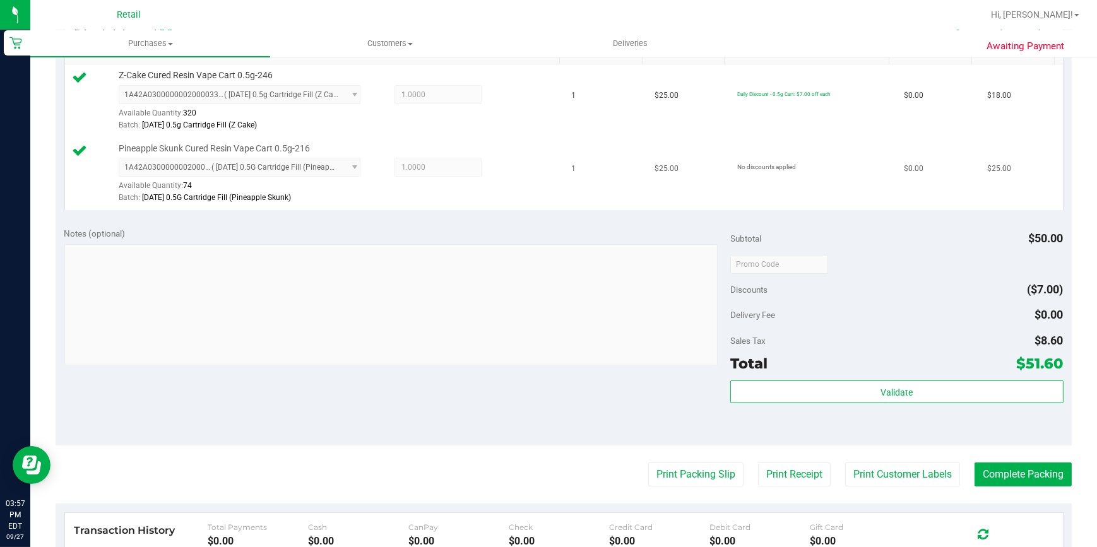
scroll to position [344, 0]
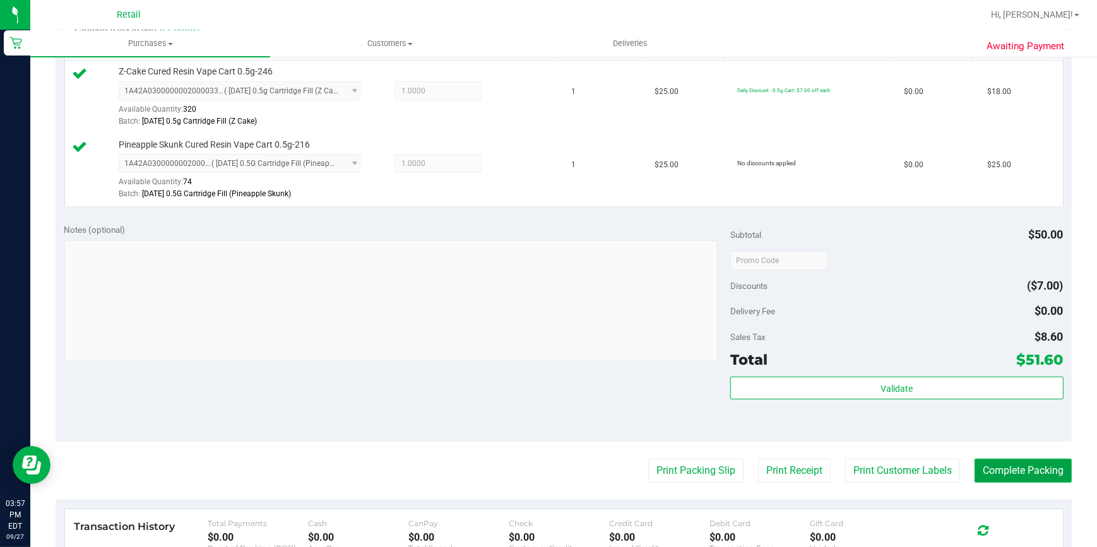
click at [984, 475] on button "Complete Packing" at bounding box center [1022, 471] width 97 height 24
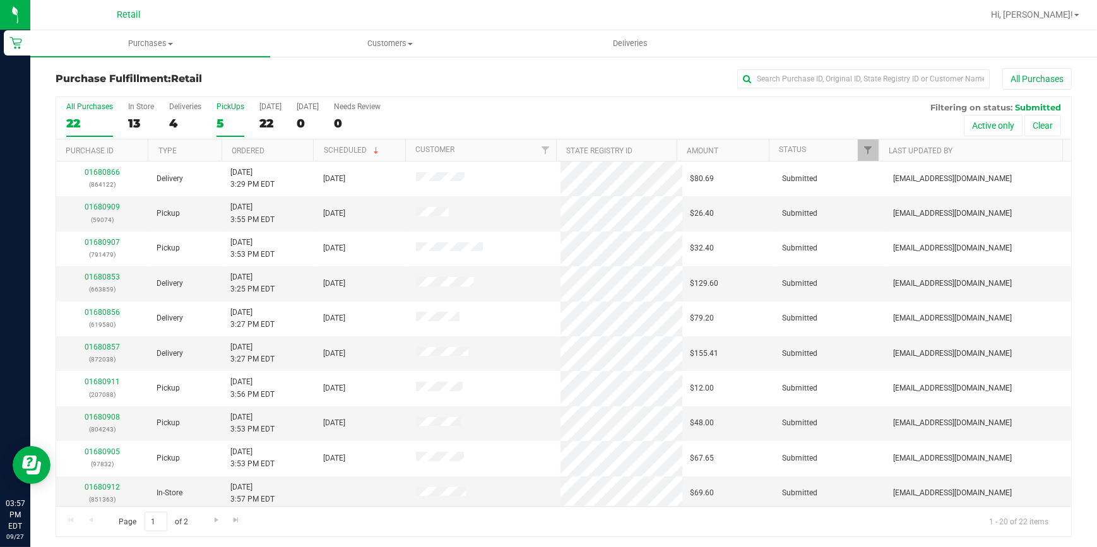
click at [223, 124] on div "5" at bounding box center [230, 123] width 28 height 15
click at [0, 0] on input "PickUps 5" at bounding box center [0, 0] width 0 height 0
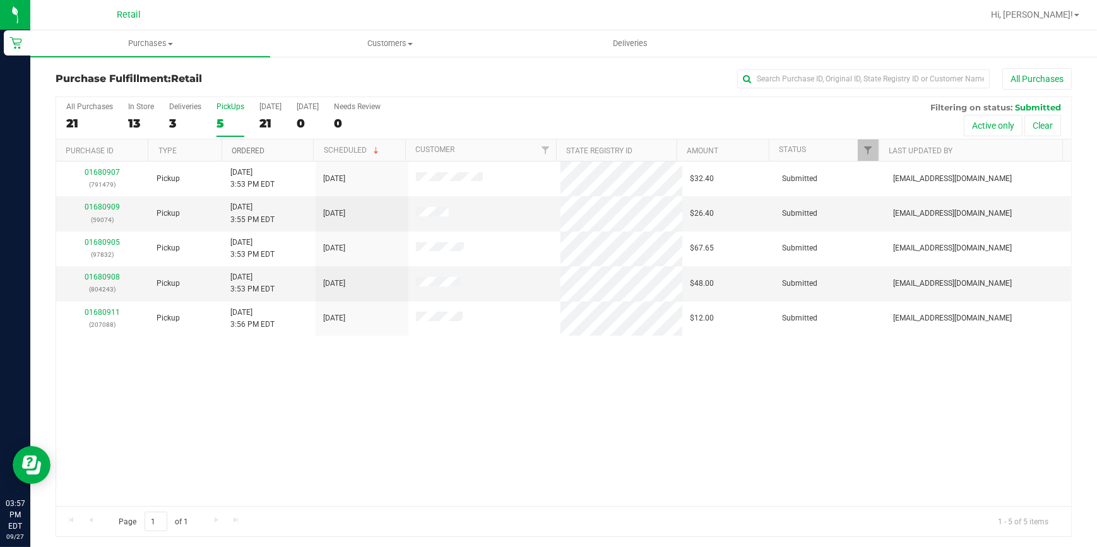
click at [245, 150] on link "Ordered" at bounding box center [248, 150] width 33 height 9
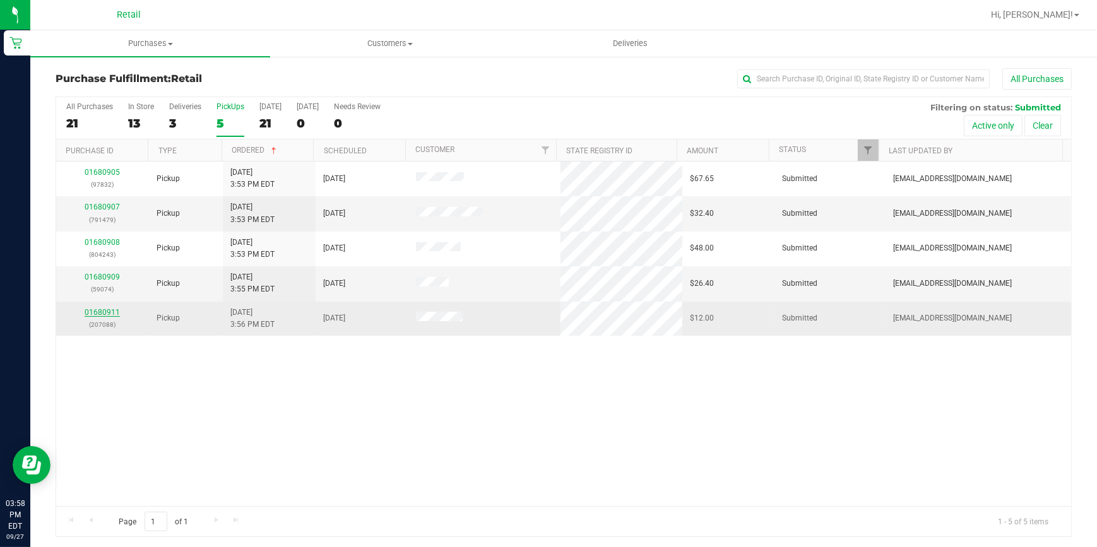
click at [95, 313] on link "01680911" at bounding box center [102, 312] width 35 height 9
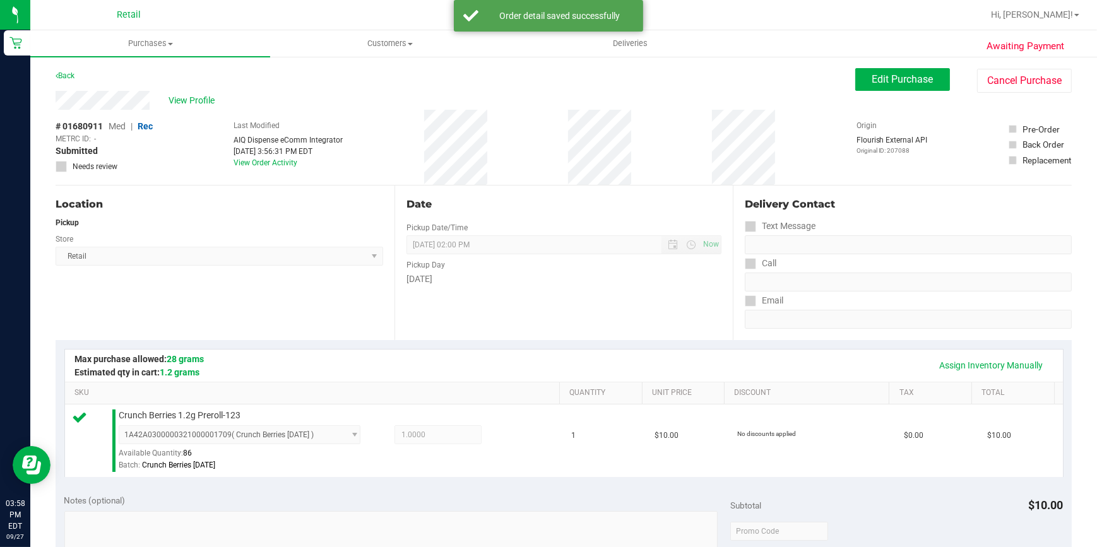
scroll to position [344, 0]
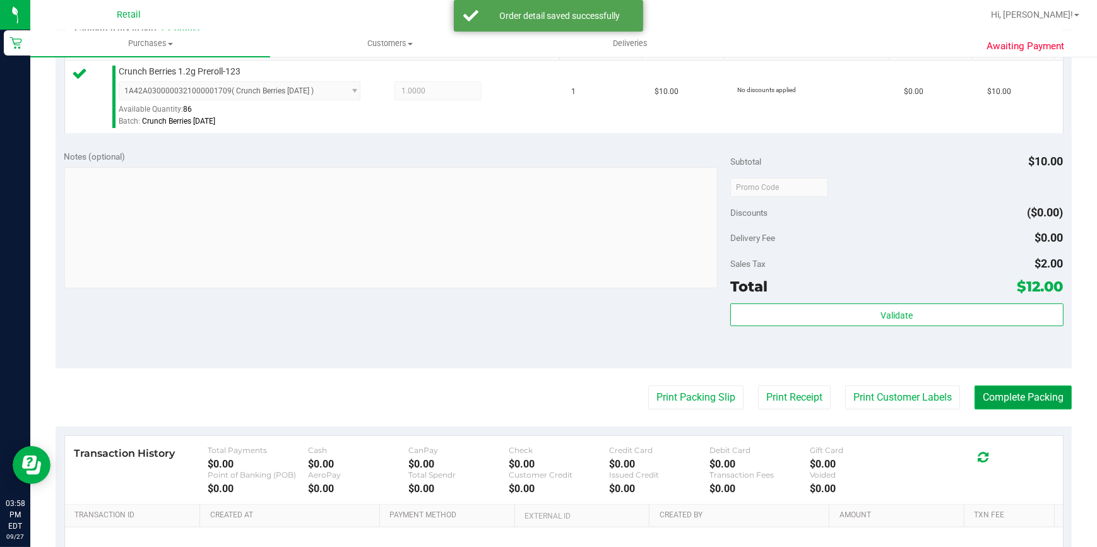
click at [1020, 398] on button "Complete Packing" at bounding box center [1022, 398] width 97 height 24
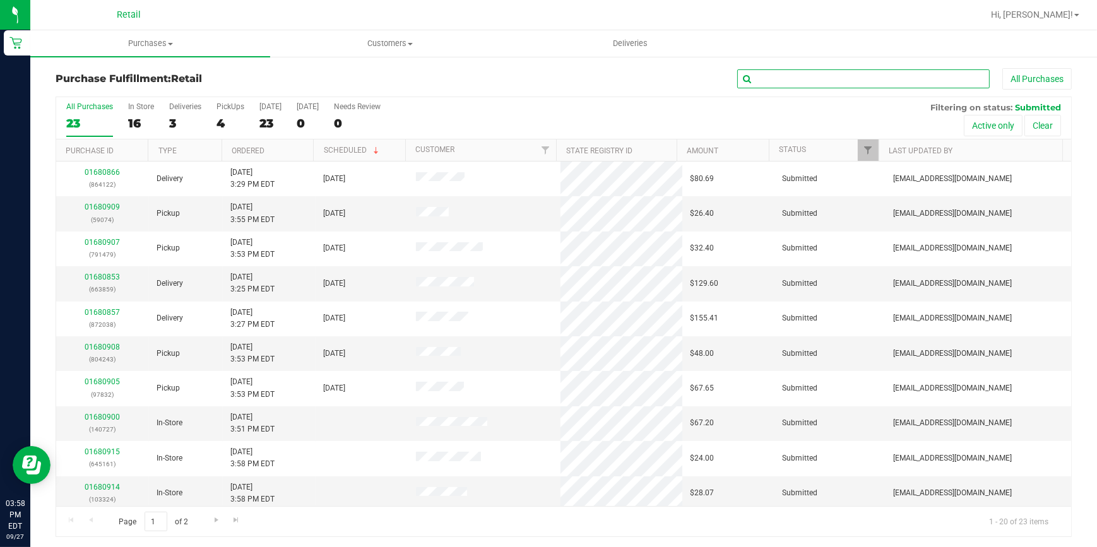
click at [839, 83] on input "text" at bounding box center [863, 78] width 252 height 19
type input "074"
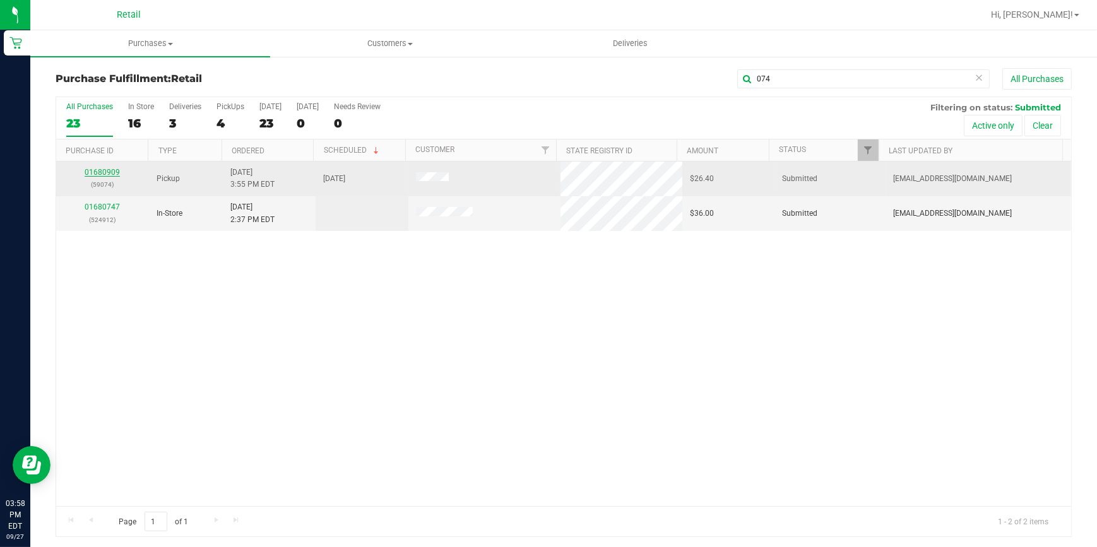
click at [95, 170] on link "01680909" at bounding box center [102, 172] width 35 height 9
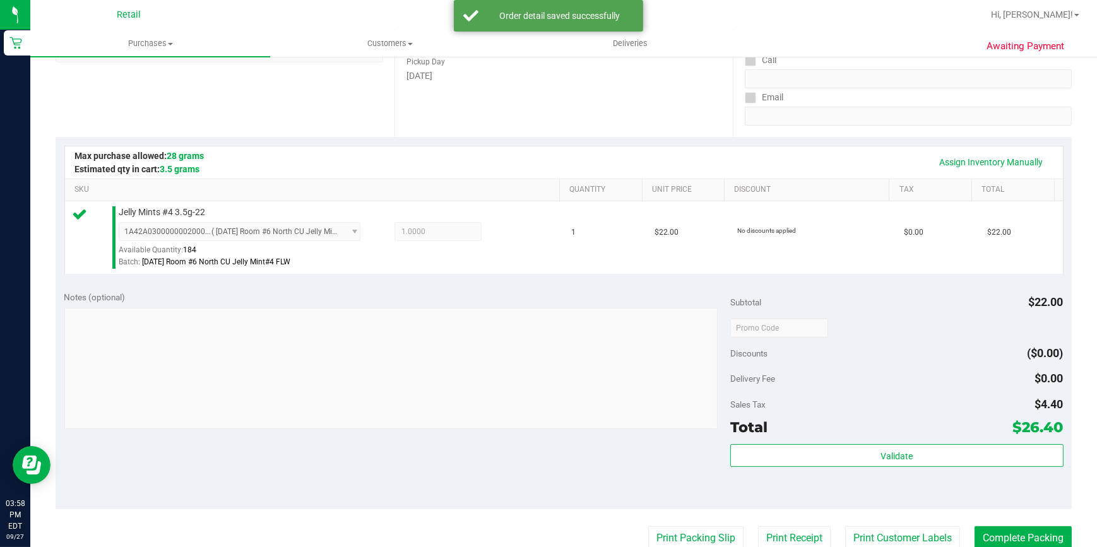
scroll to position [229, 0]
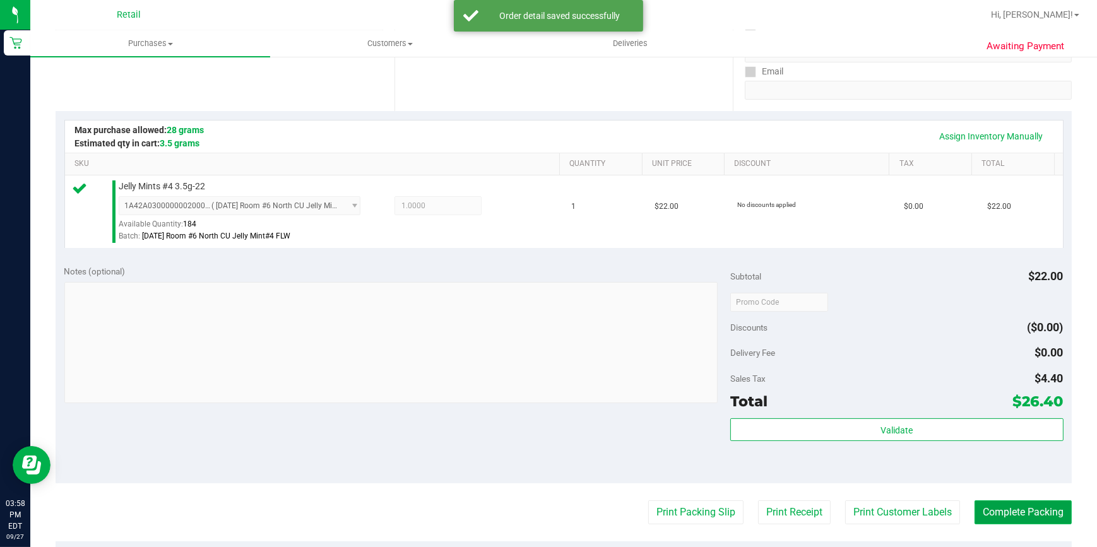
click at [1017, 513] on button "Complete Packing" at bounding box center [1022, 512] width 97 height 24
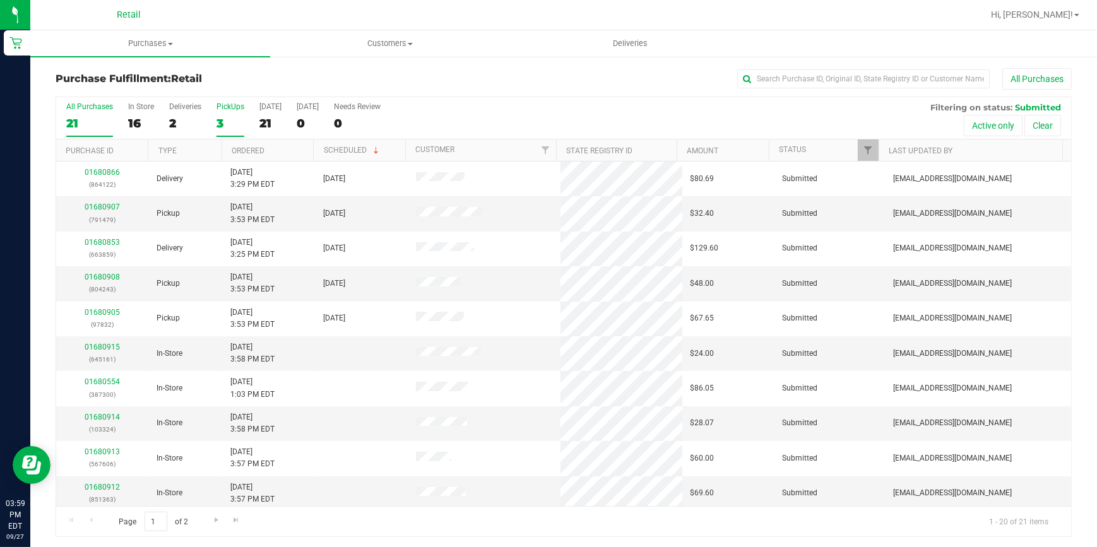
click at [218, 121] on div "3" at bounding box center [230, 123] width 28 height 15
click at [0, 0] on input "PickUps 3" at bounding box center [0, 0] width 0 height 0
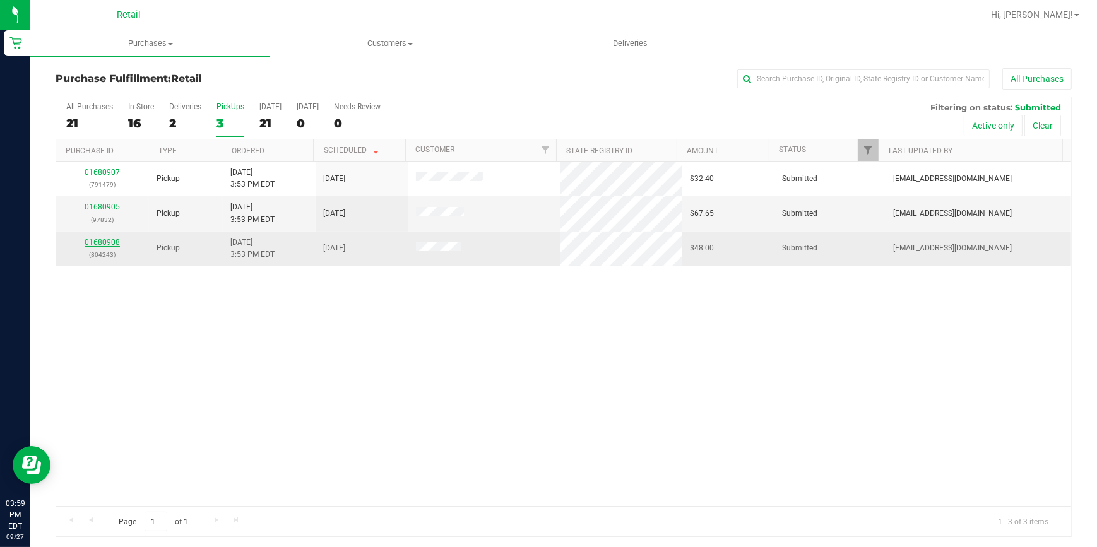
click at [103, 238] on link "01680908" at bounding box center [102, 242] width 35 height 9
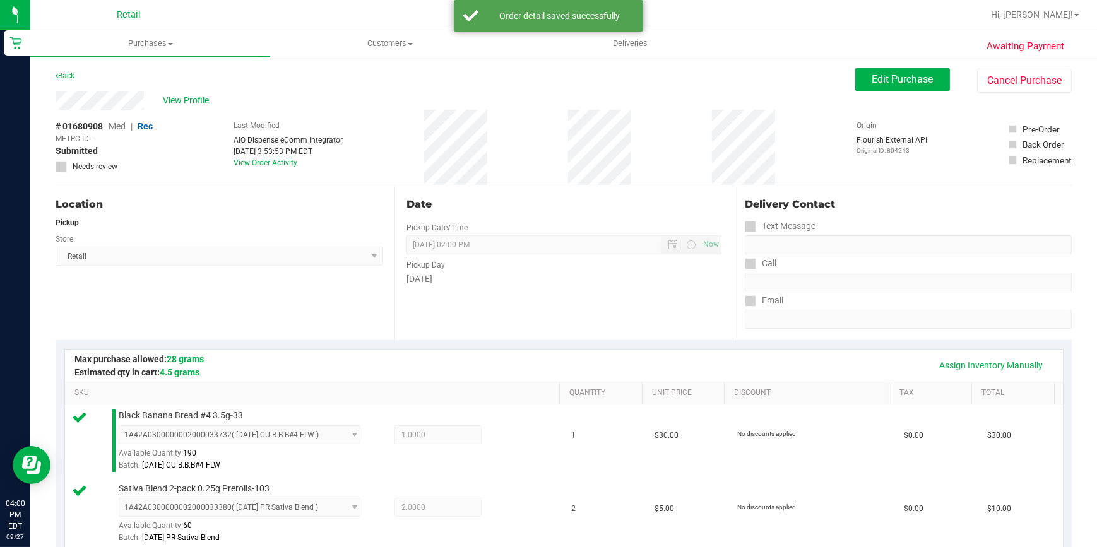
scroll to position [344, 0]
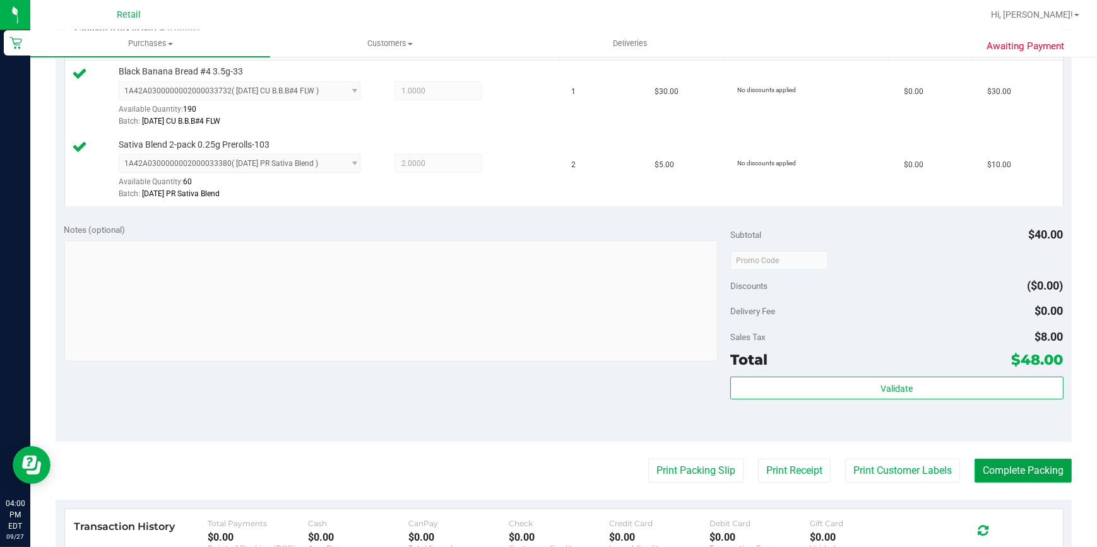
click at [1029, 473] on button "Complete Packing" at bounding box center [1022, 471] width 97 height 24
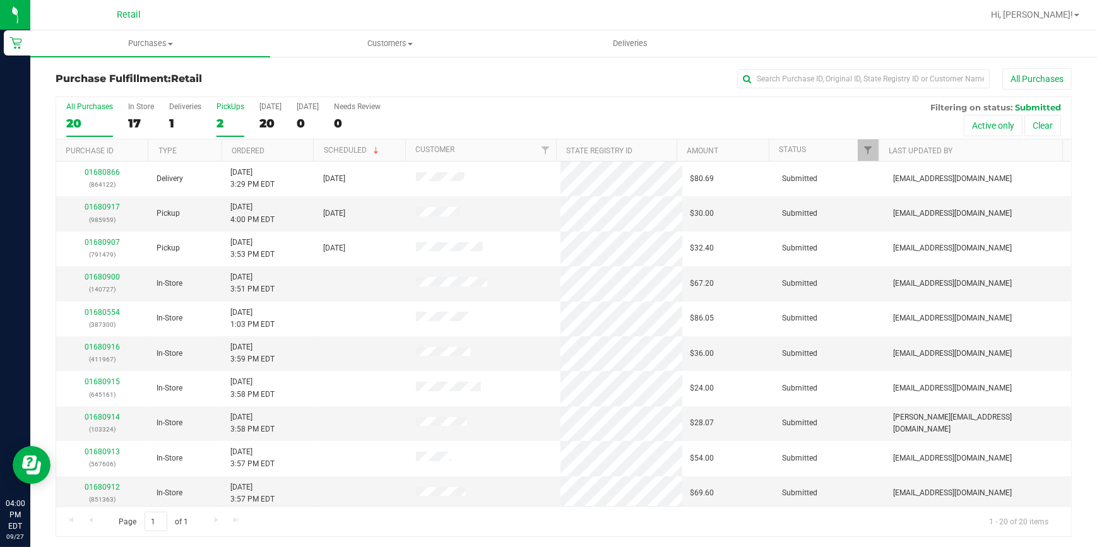
click at [229, 127] on div "2" at bounding box center [230, 123] width 28 height 15
click at [0, 0] on input "PickUps 2" at bounding box center [0, 0] width 0 height 0
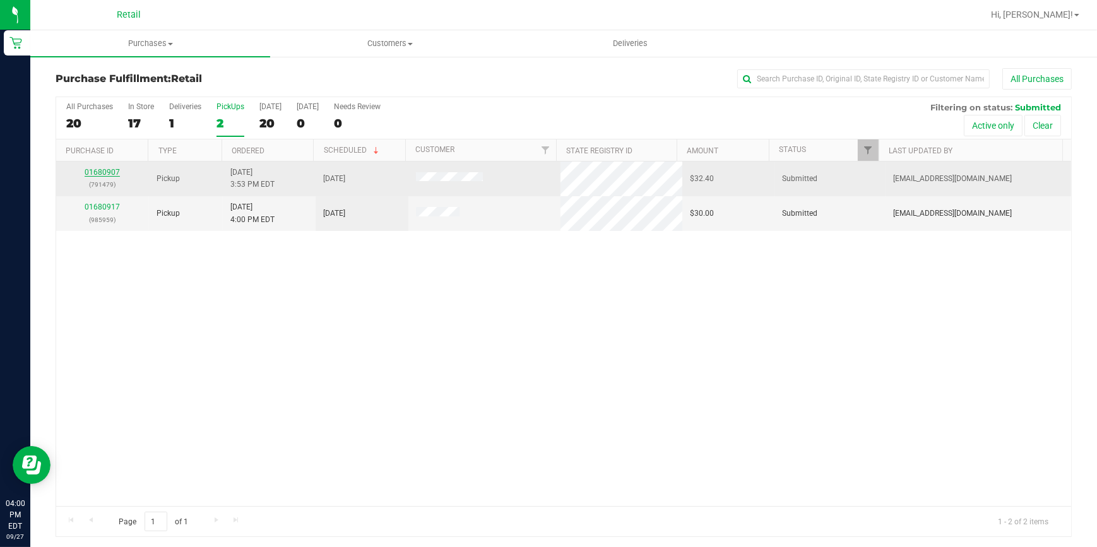
click at [107, 168] on link "01680907" at bounding box center [102, 172] width 35 height 9
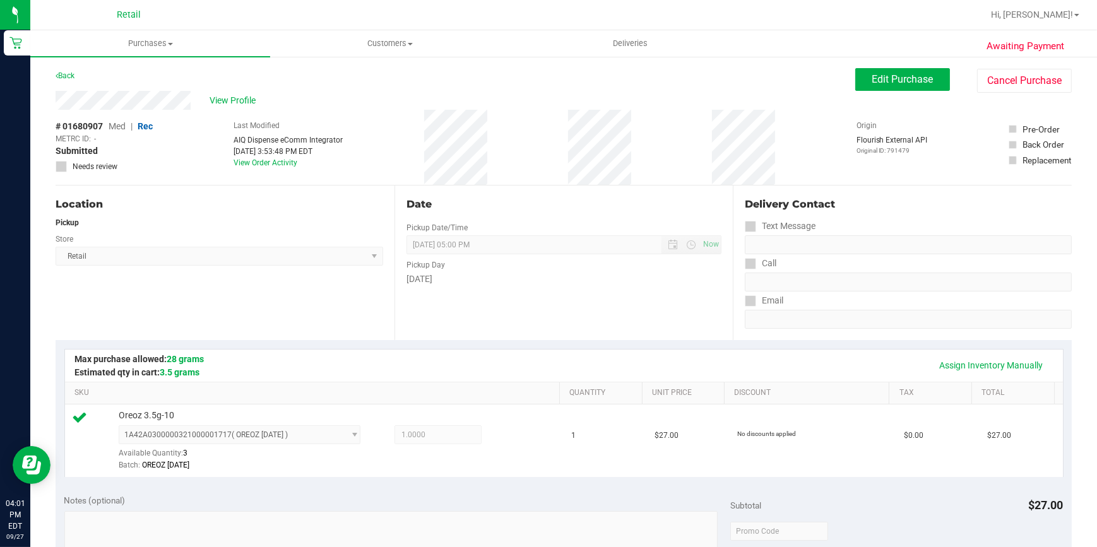
click at [507, 323] on div "Date Pickup Date/Time 09/27/2025 Now 09/27/2025 05:00 PM Now Pickup Day Saturday" at bounding box center [563, 263] width 339 height 155
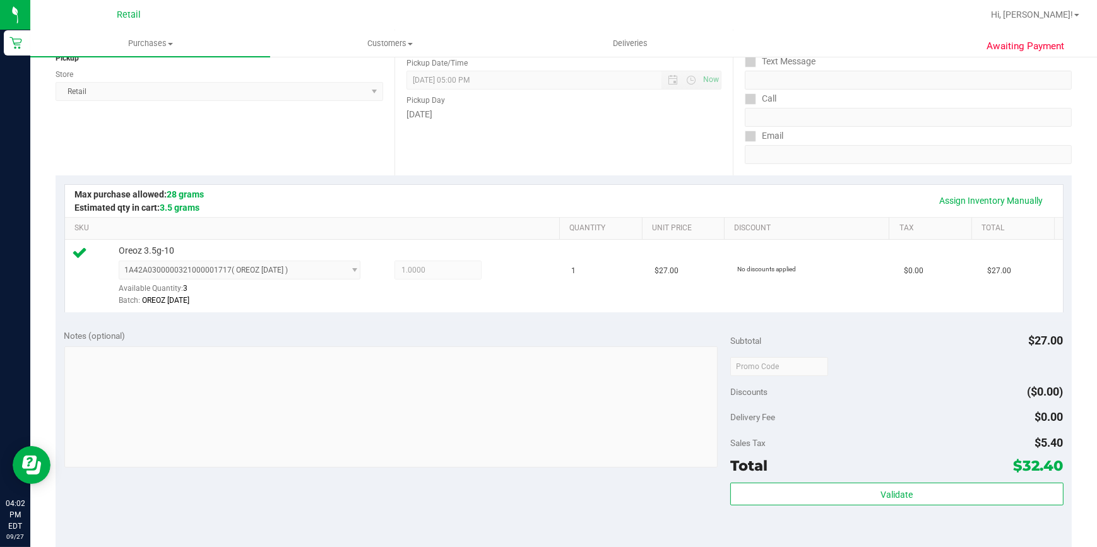
scroll to position [344, 0]
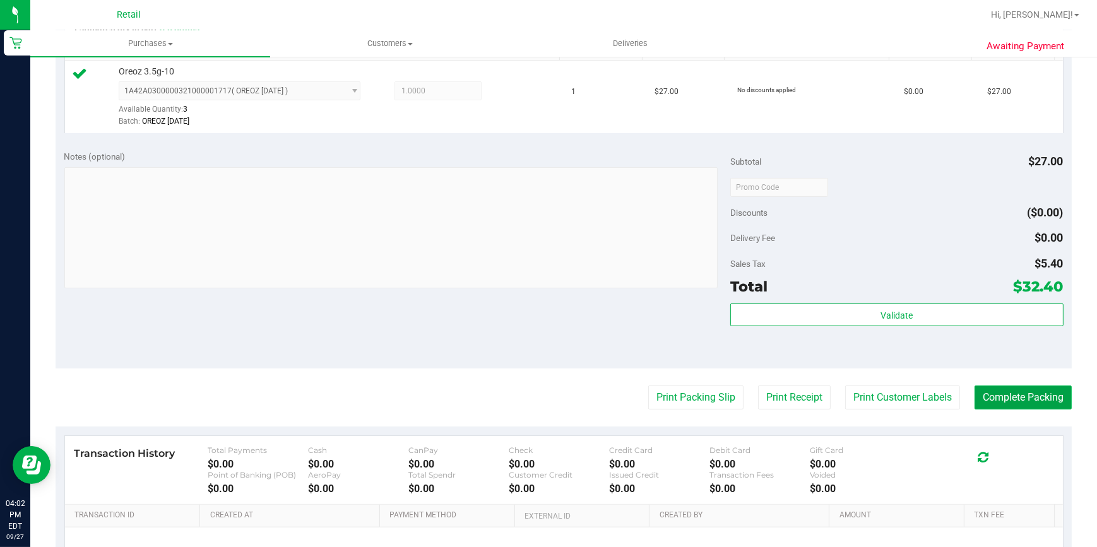
click at [1030, 397] on button "Complete Packing" at bounding box center [1022, 398] width 97 height 24
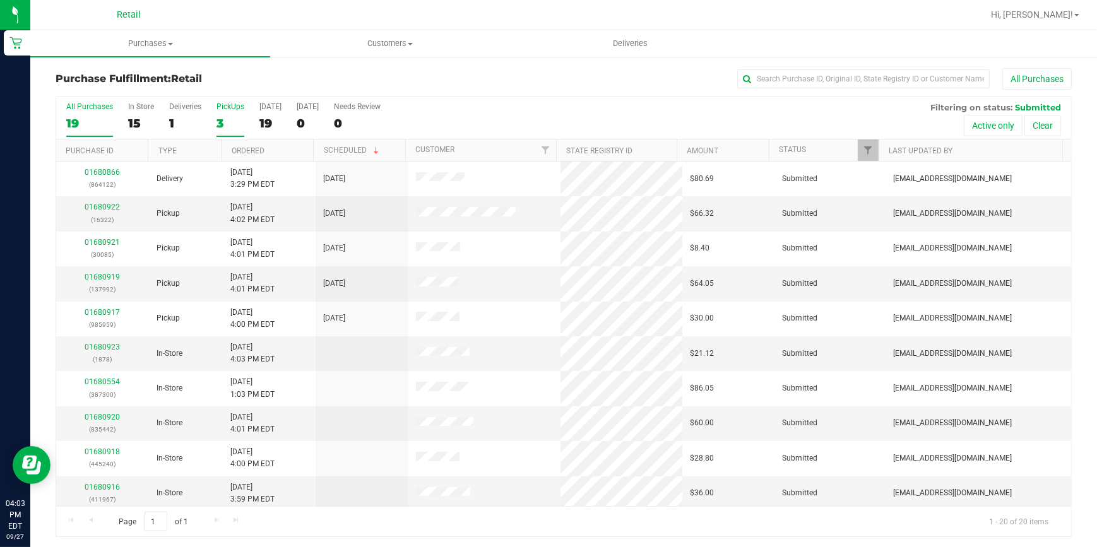
click at [221, 132] on label "PickUps 3" at bounding box center [230, 119] width 28 height 35
click at [0, 0] on input "PickUps 3" at bounding box center [0, 0] width 0 height 0
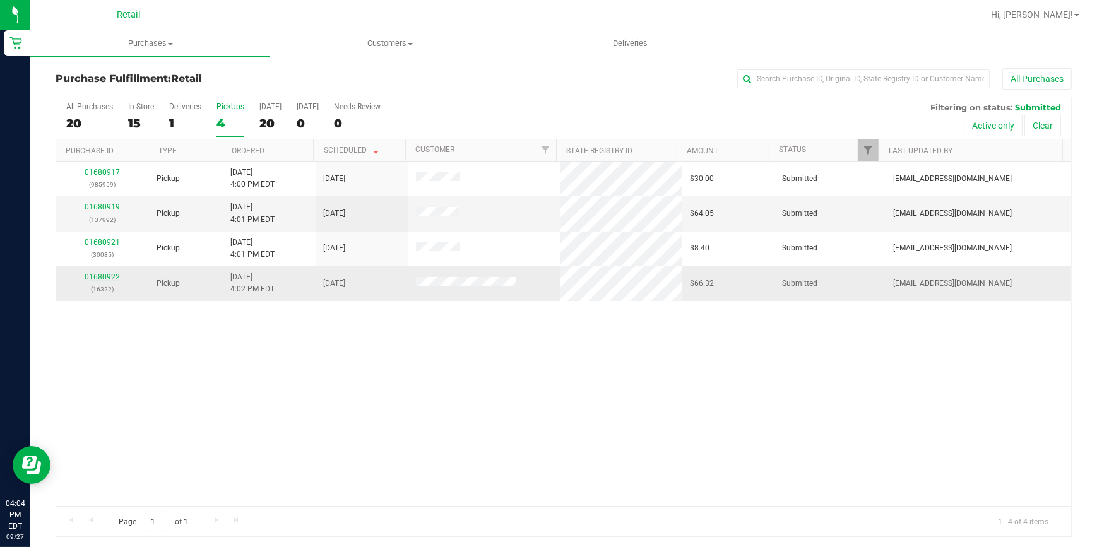
click at [88, 277] on link "01680922" at bounding box center [102, 277] width 35 height 9
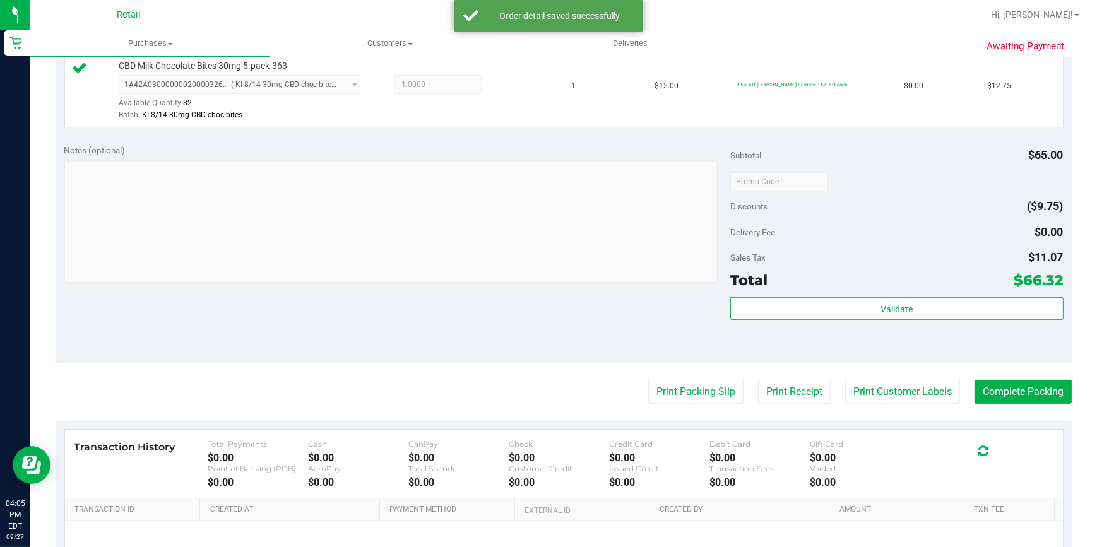
scroll to position [516, 0]
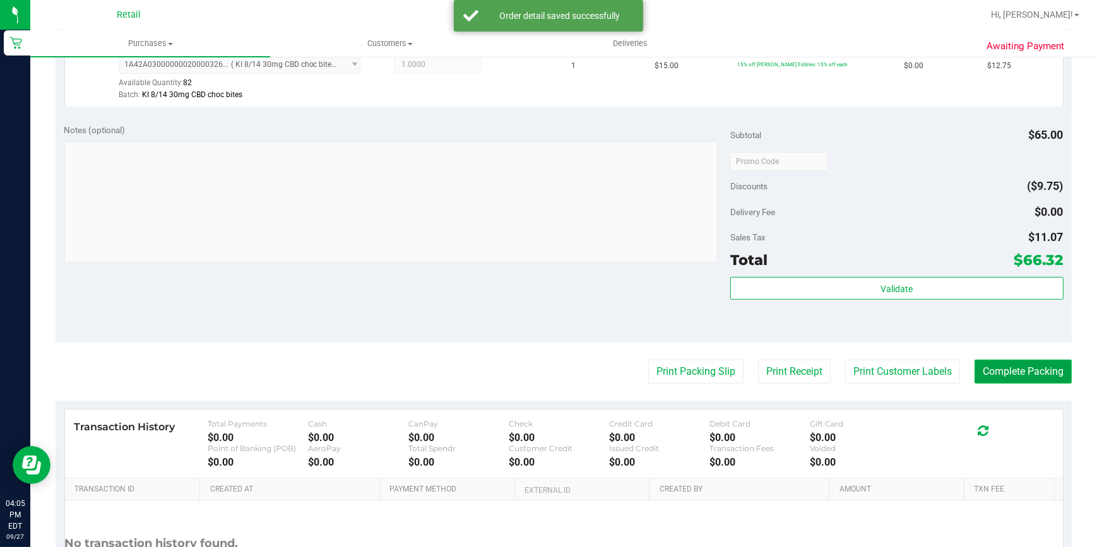
click at [998, 370] on button "Complete Packing" at bounding box center [1022, 372] width 97 height 24
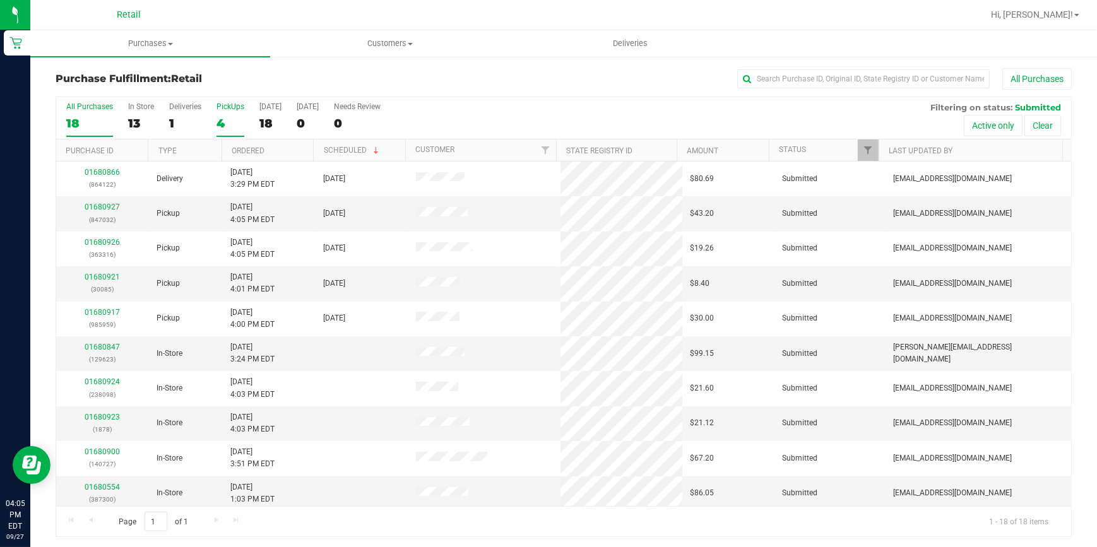
click at [225, 116] on div "4" at bounding box center [230, 123] width 28 height 15
click at [0, 0] on input "PickUps 4" at bounding box center [0, 0] width 0 height 0
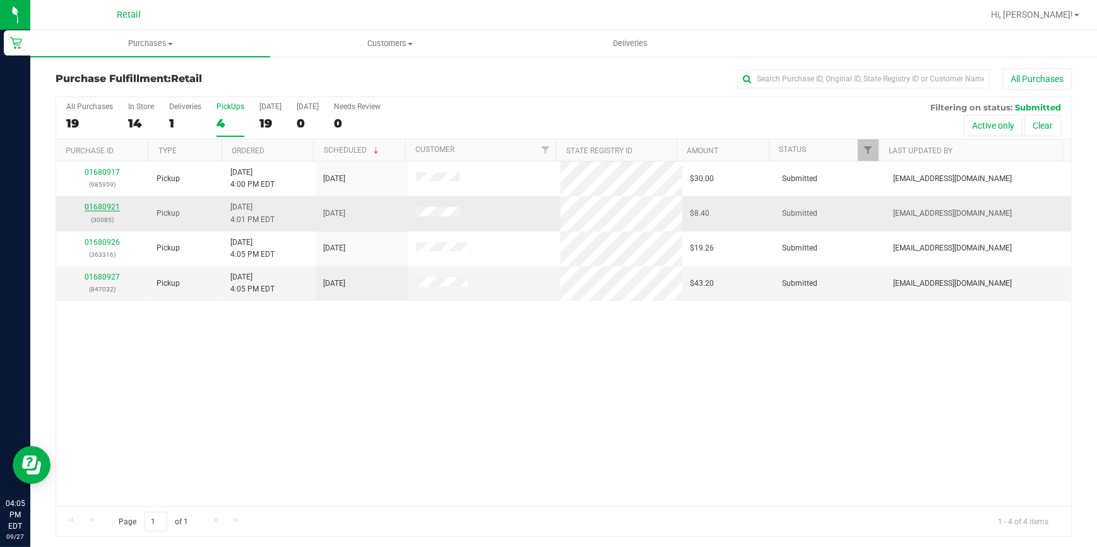
click at [97, 204] on link "01680921" at bounding box center [102, 207] width 35 height 9
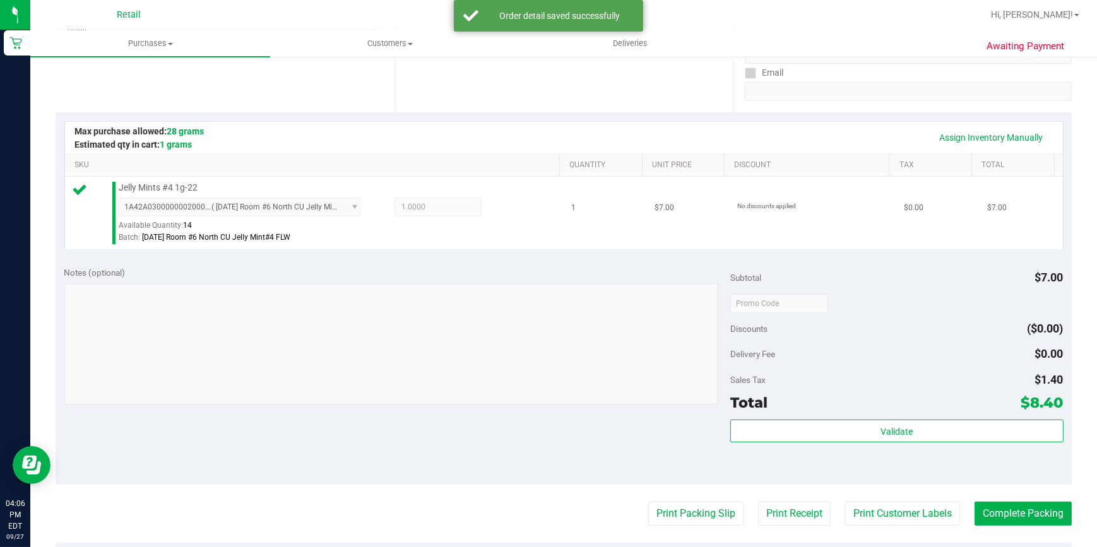
scroll to position [229, 0]
click at [1022, 510] on button "Complete Packing" at bounding box center [1022, 512] width 97 height 24
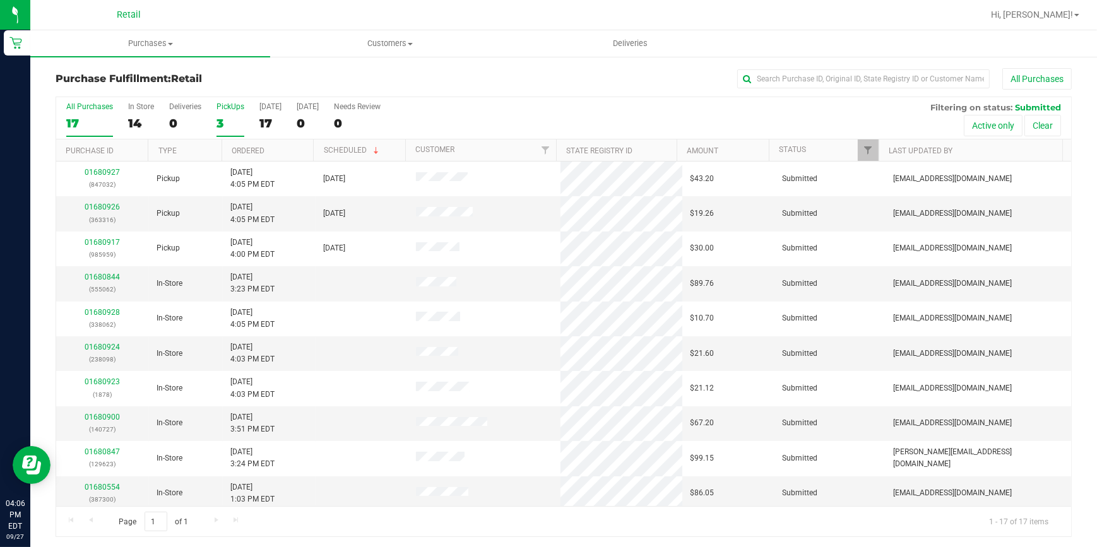
click at [223, 129] on div "3" at bounding box center [230, 123] width 28 height 15
click at [0, 0] on input "PickUps 3" at bounding box center [0, 0] width 0 height 0
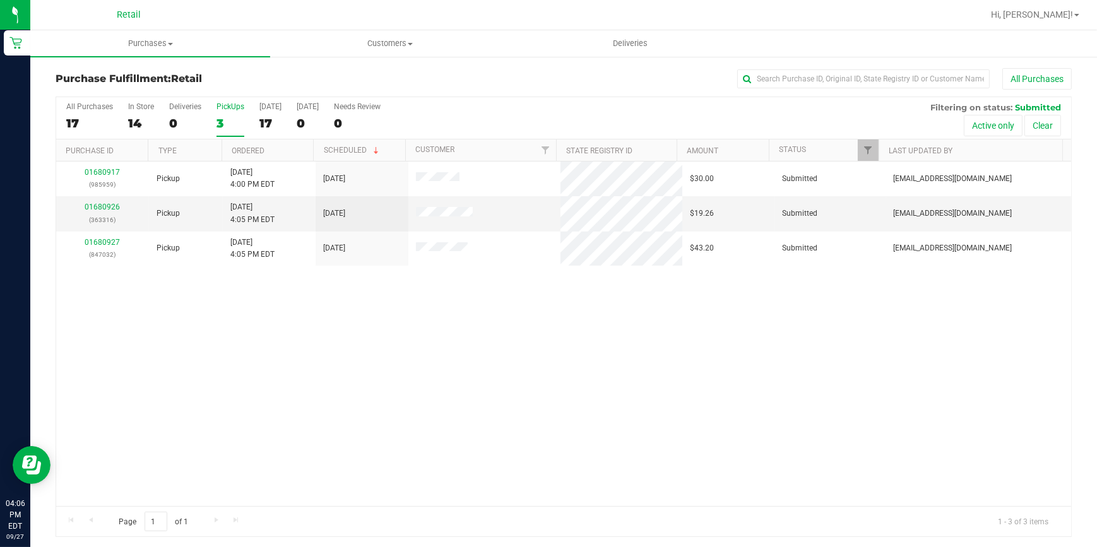
click at [468, 91] on div "Purchase Fulfillment: Retail All Purchases" at bounding box center [564, 82] width 1016 height 28
click at [222, 126] on div "3" at bounding box center [230, 123] width 28 height 15
click at [0, 0] on input "PickUps 3" at bounding box center [0, 0] width 0 height 0
click at [310, 82] on h3 "Purchase Fulfillment: Retail" at bounding box center [225, 78] width 339 height 11
click at [569, 317] on div "01680926 (363316) Pickup 9/27/2025 4:05 PM EDT 9/27/2025 $19.26 Submitted aiqec…" at bounding box center [563, 334] width 1015 height 345
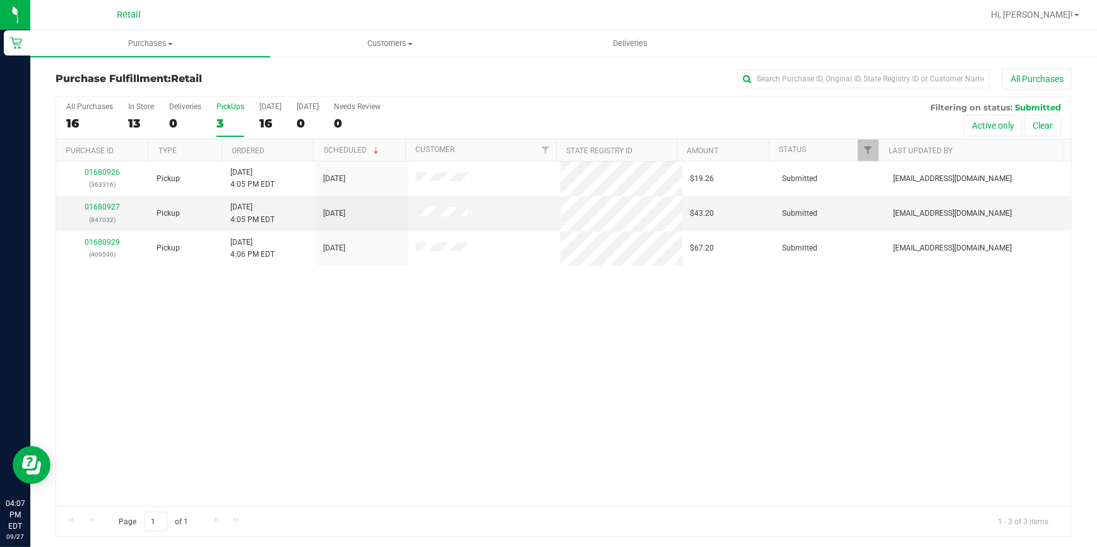
click at [362, 61] on div "Purchase Fulfillment: Retail All Purchases All Purchases 16 In Store 13 Deliver…" at bounding box center [563, 303] width 1066 height 494
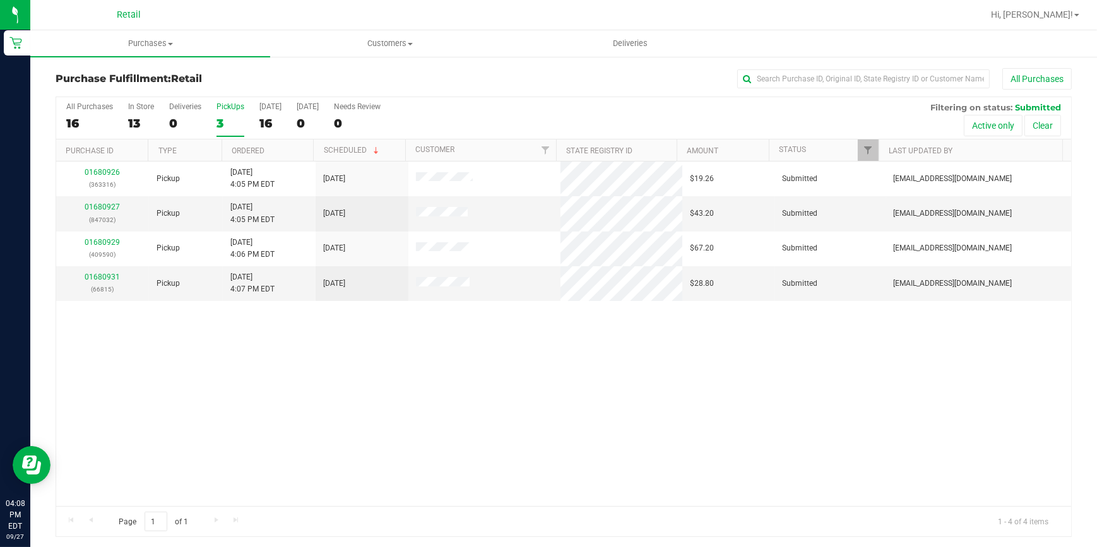
click at [226, 129] on div "3" at bounding box center [230, 123] width 28 height 15
click at [0, 0] on input "PickUps 3" at bounding box center [0, 0] width 0 height 0
click at [264, 126] on div "17" at bounding box center [270, 123] width 22 height 15
click at [0, 0] on input "Today 17" at bounding box center [0, 0] width 0 height 0
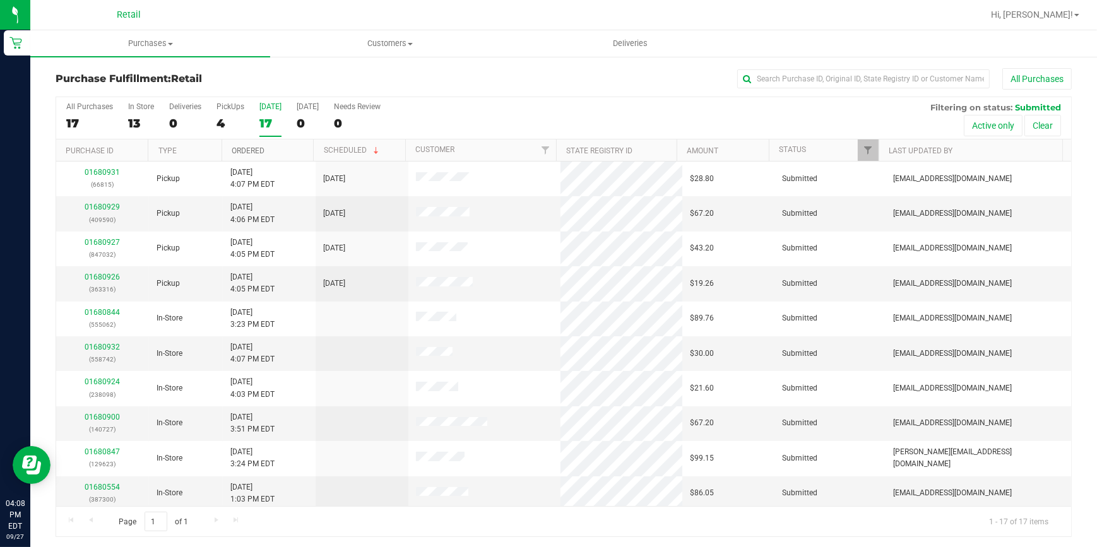
click at [240, 148] on link "Ordered" at bounding box center [248, 150] width 33 height 9
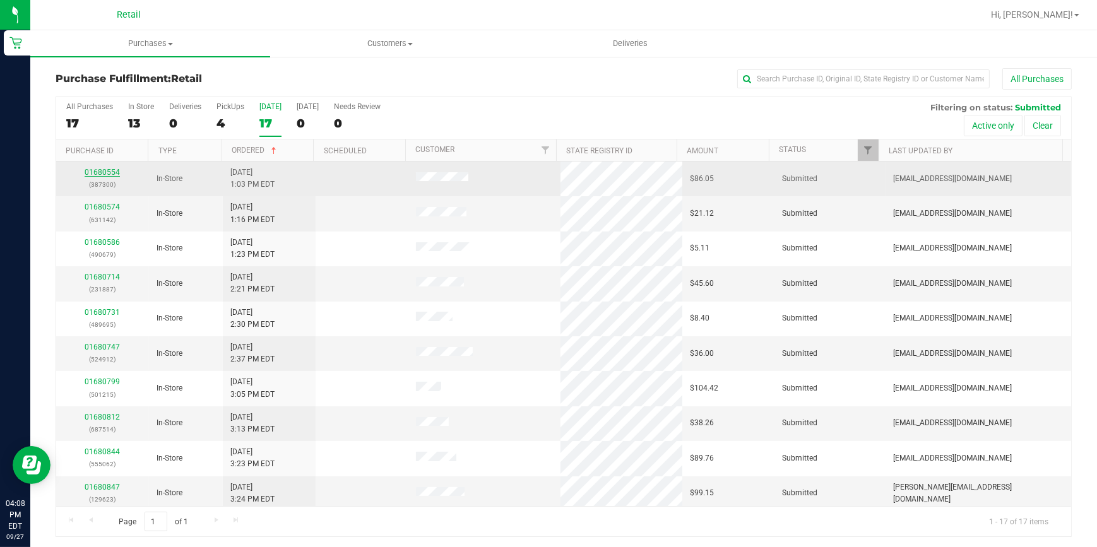
click at [112, 170] on link "01680554" at bounding box center [102, 172] width 35 height 9
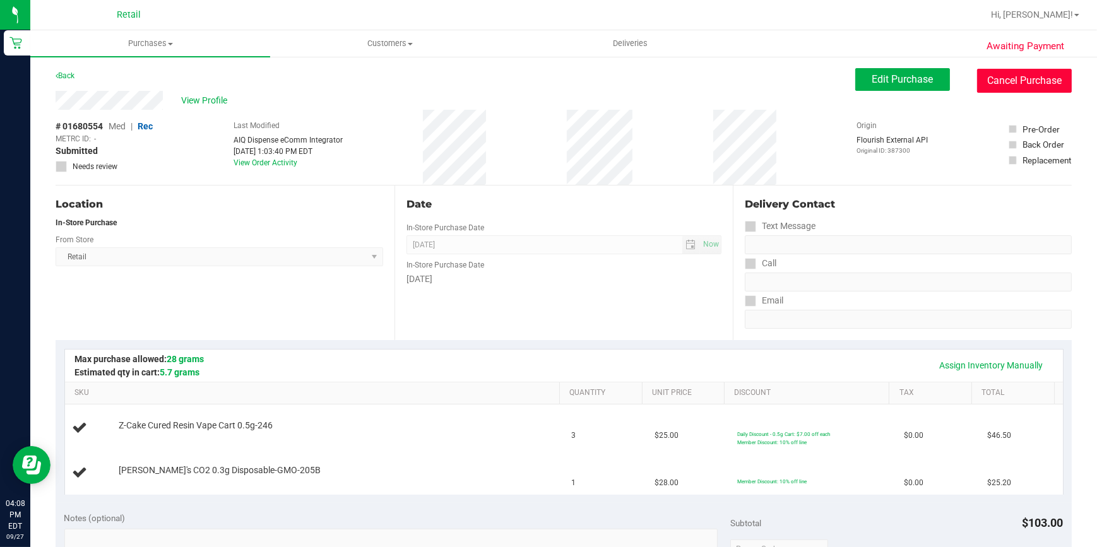
click at [1022, 71] on button "Cancel Purchase" at bounding box center [1024, 81] width 95 height 24
click at [1017, 77] on button "Cancel Purchase" at bounding box center [1024, 81] width 95 height 24
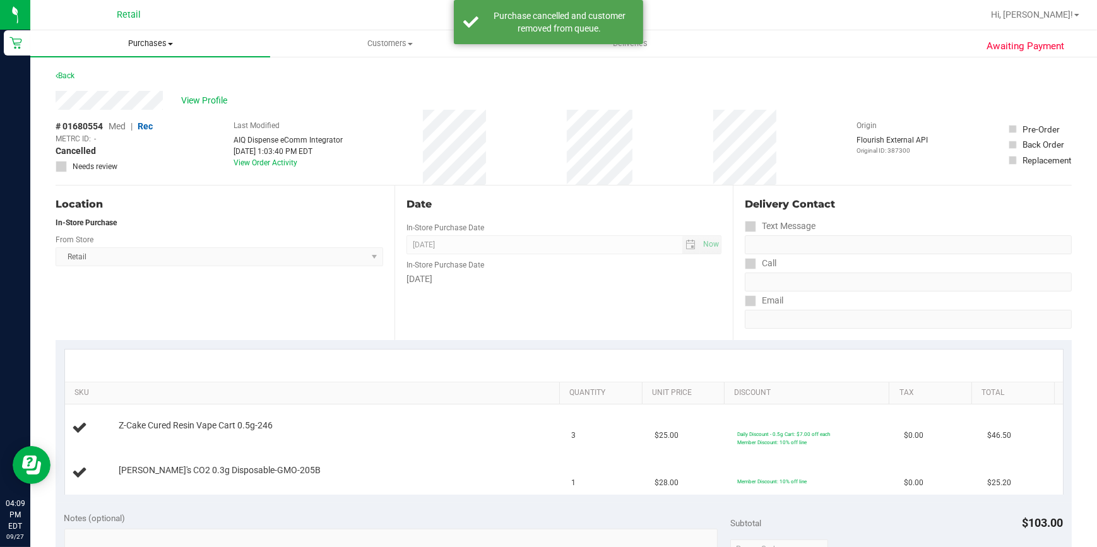
click at [154, 40] on span "Purchases" at bounding box center [150, 43] width 240 height 11
click at [134, 89] on li "Fulfillment" at bounding box center [150, 91] width 240 height 15
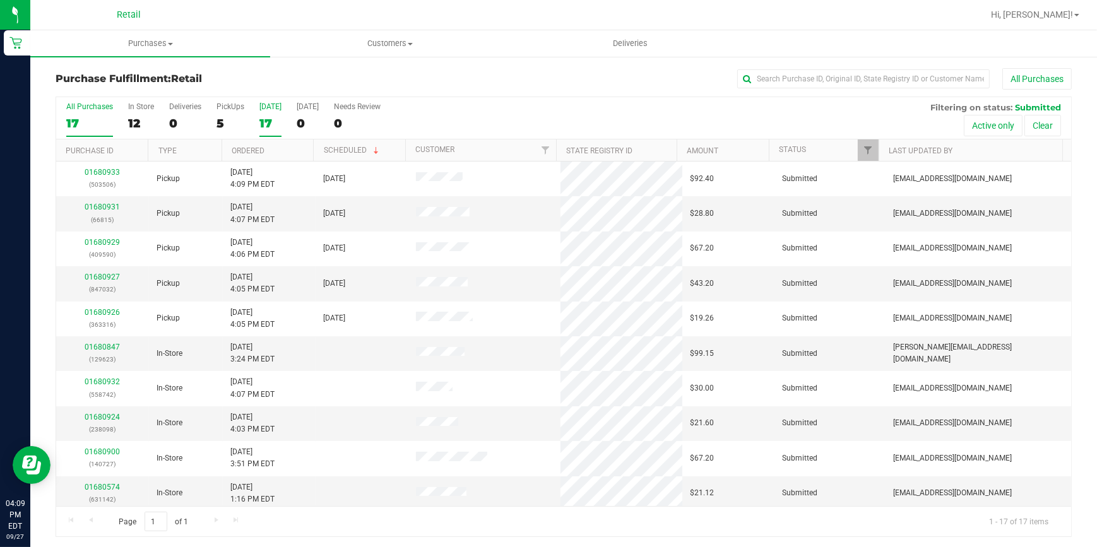
click at [273, 121] on div "17" at bounding box center [270, 123] width 22 height 15
click at [0, 0] on input "Today 17" at bounding box center [0, 0] width 0 height 0
click at [259, 148] on link "Ordered" at bounding box center [248, 150] width 33 height 9
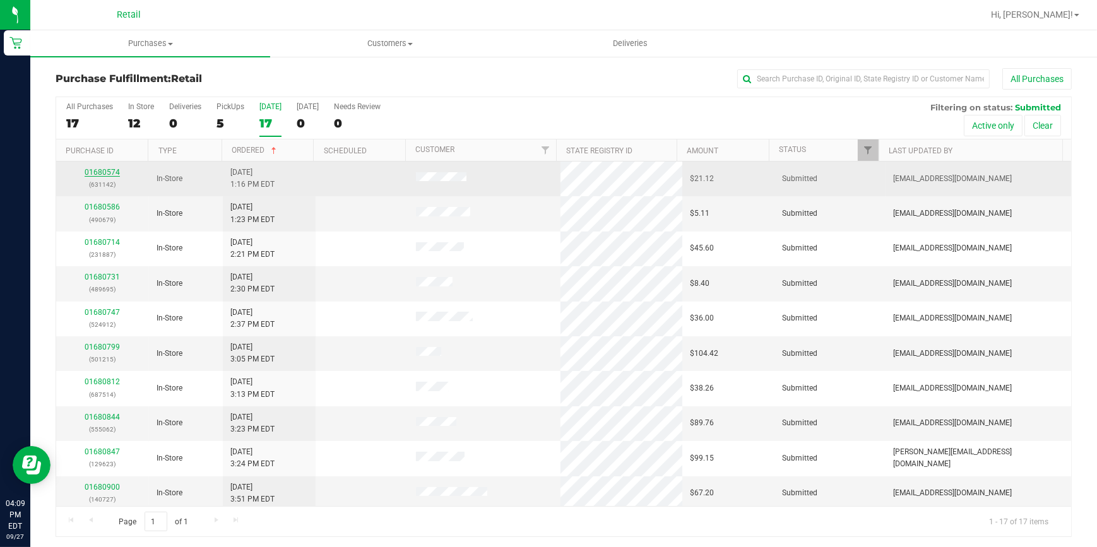
click at [93, 172] on link "01680574" at bounding box center [102, 172] width 35 height 9
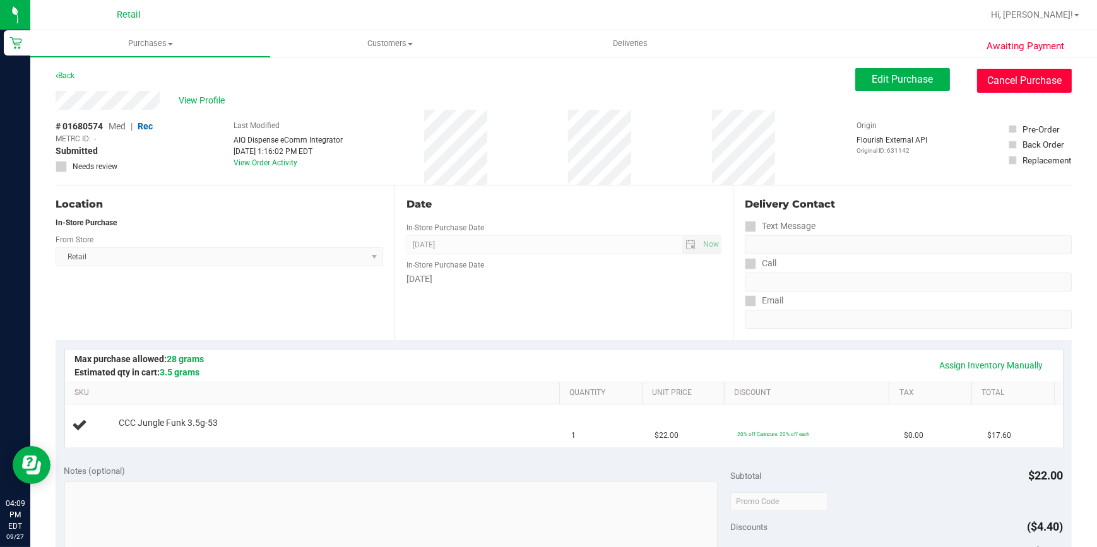
click at [1037, 82] on button "Cancel Purchase" at bounding box center [1024, 81] width 95 height 24
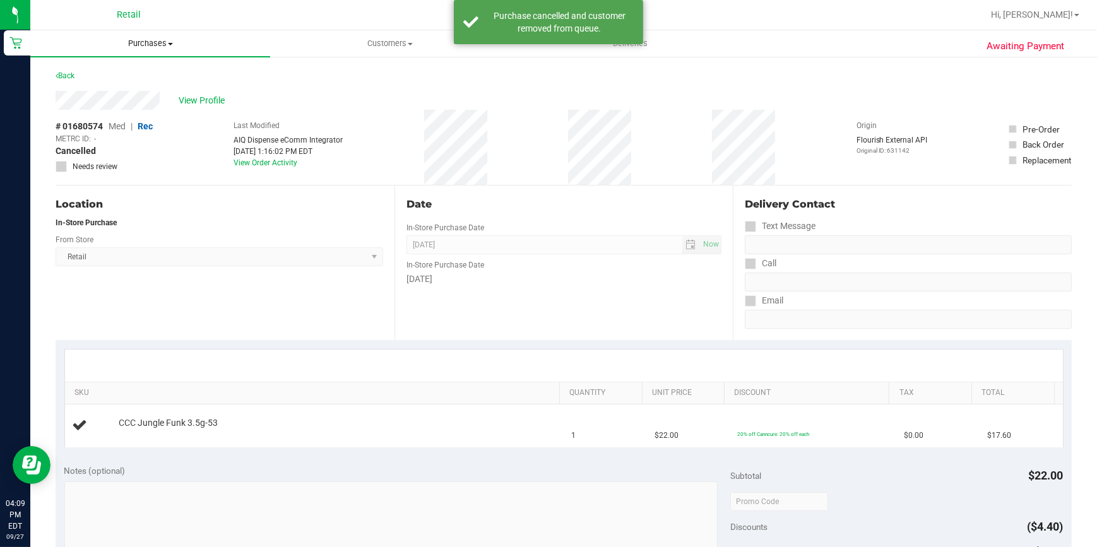
click at [144, 44] on span "Purchases" at bounding box center [150, 43] width 240 height 11
click at [138, 89] on li "Fulfillment" at bounding box center [150, 91] width 240 height 15
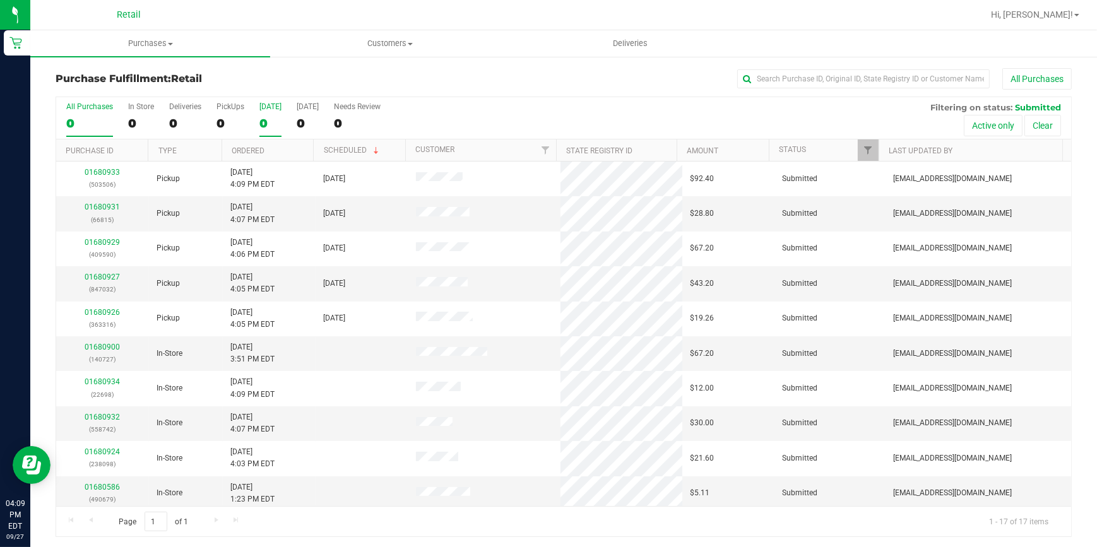
click at [259, 120] on div "0" at bounding box center [270, 123] width 22 height 15
click at [0, 0] on input "Today 0" at bounding box center [0, 0] width 0 height 0
click at [256, 146] on link "Ordered" at bounding box center [248, 150] width 33 height 9
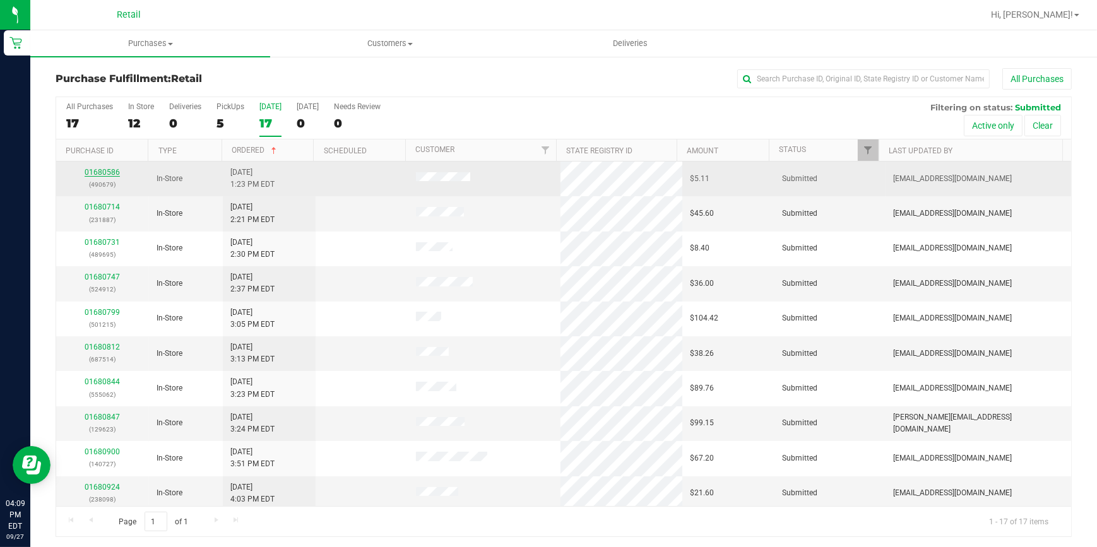
click at [97, 172] on link "01680586" at bounding box center [102, 172] width 35 height 9
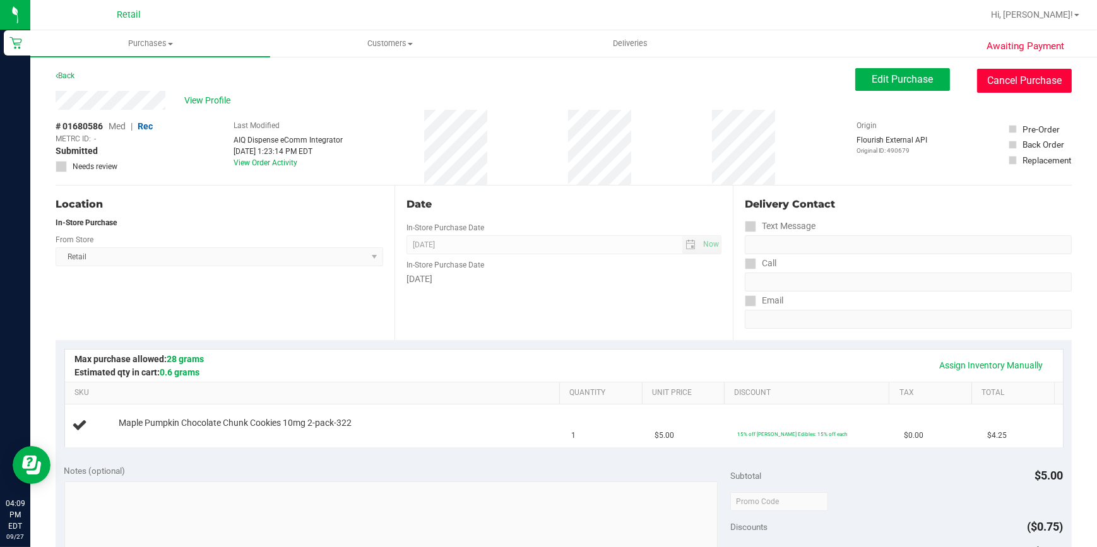
drag, startPoint x: 1000, startPoint y: 80, endPoint x: 610, endPoint y: 73, distance: 390.6
click at [1000, 81] on button "Cancel Purchase" at bounding box center [1024, 81] width 95 height 24
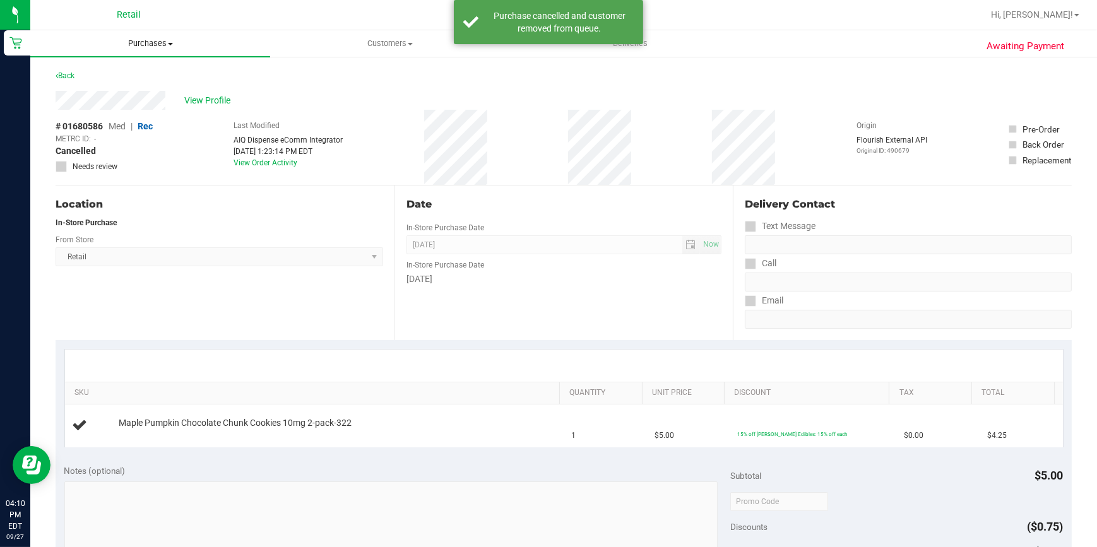
click at [164, 50] on uib-tab-heading "Purchases Summary of purchases Fulfillment All purchases" at bounding box center [150, 43] width 240 height 27
click at [160, 84] on li "Fulfillment" at bounding box center [150, 91] width 240 height 15
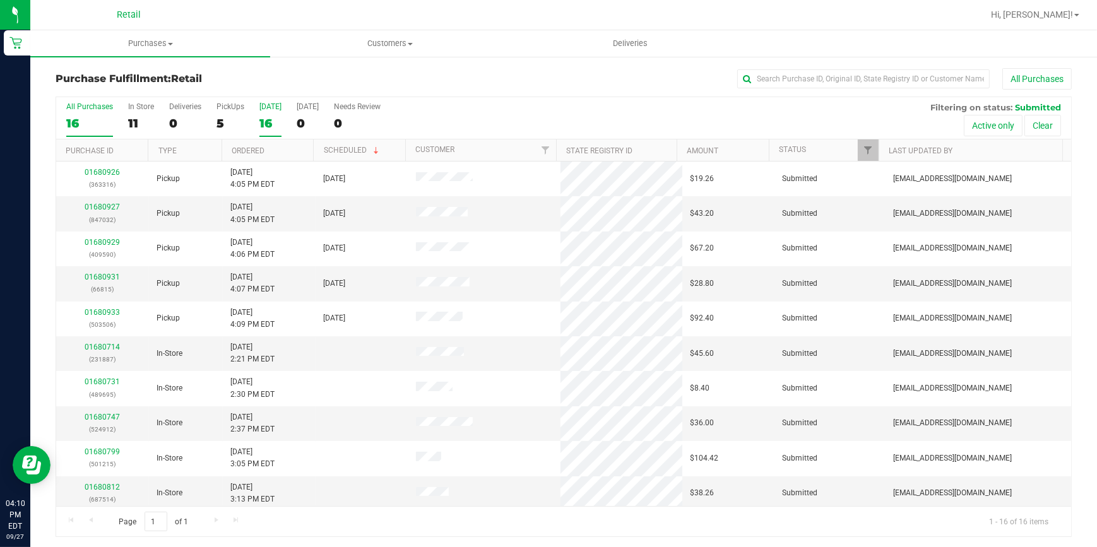
click at [225, 122] on div "5" at bounding box center [230, 123] width 28 height 15
click at [0, 0] on input "PickUps 5" at bounding box center [0, 0] width 0 height 0
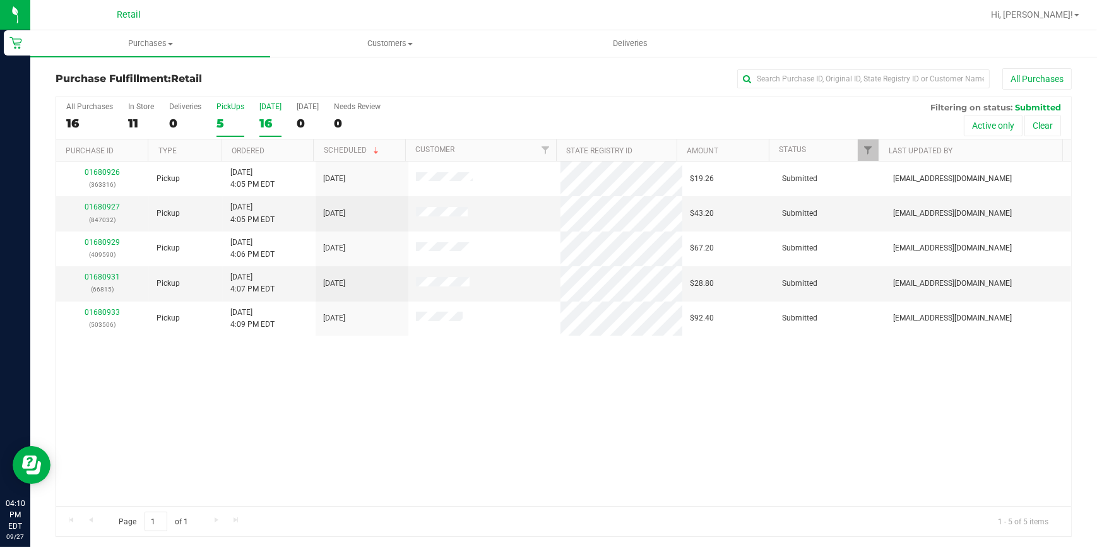
click at [261, 122] on div "16" at bounding box center [270, 123] width 22 height 15
click at [0, 0] on input "Today 16" at bounding box center [0, 0] width 0 height 0
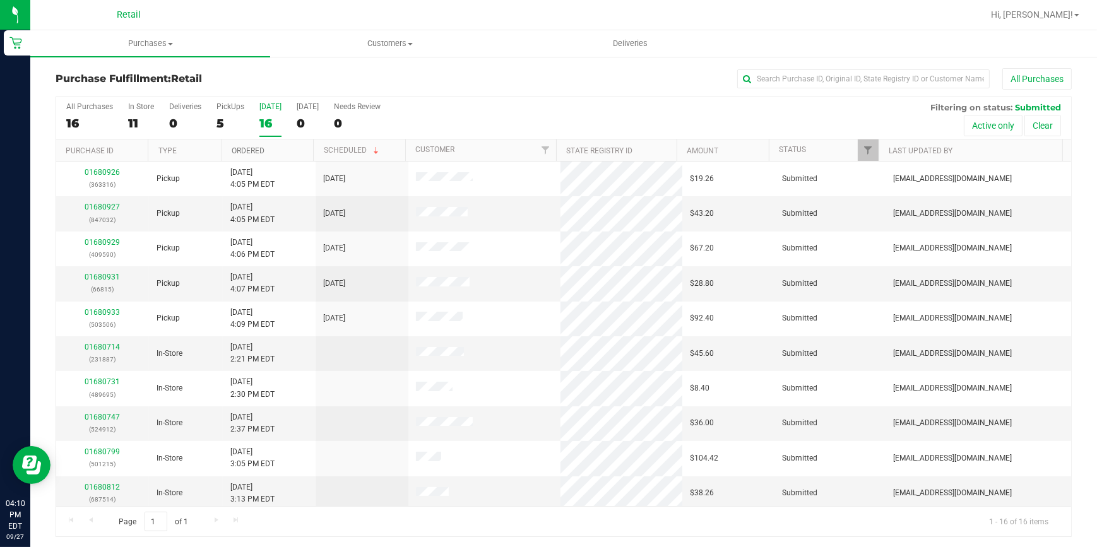
click at [244, 150] on link "Ordered" at bounding box center [248, 150] width 33 height 9
click at [334, 72] on div "Purchase Fulfillment: Retail All Purchases" at bounding box center [564, 82] width 1016 height 28
click at [210, 124] on div "All Purchases 16 In Store 11 Deliveries 0 PickUps 5 Today 16 Tomorrow 0 Needs R…" at bounding box center [563, 118] width 1015 height 42
click at [216, 125] on div "All Purchases 16 In Store 11 Deliveries 0 PickUps 5 Today 16 Tomorrow 0 Needs R…" at bounding box center [563, 118] width 1015 height 42
click at [223, 124] on div "5" at bounding box center [230, 123] width 28 height 15
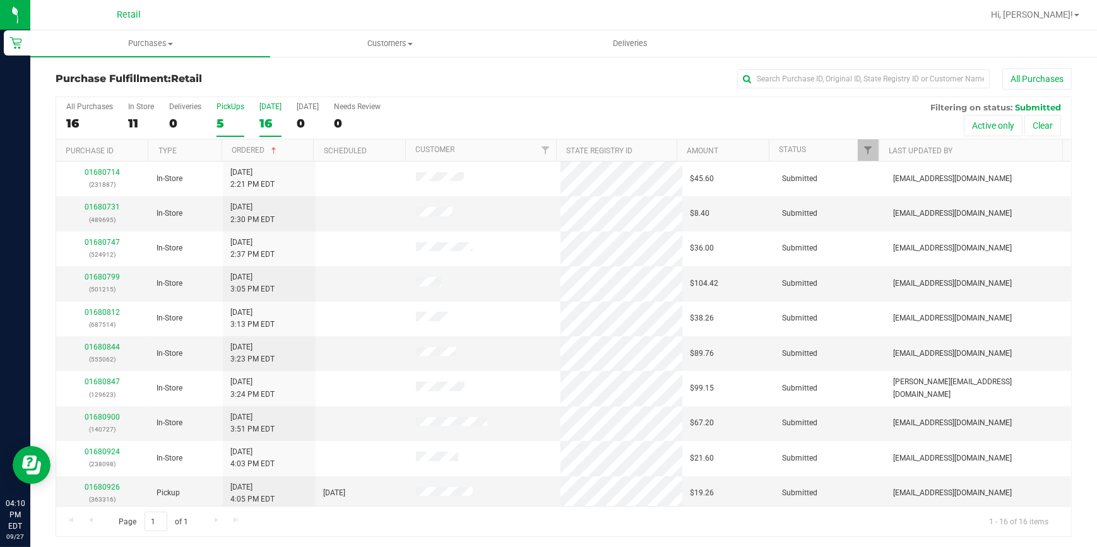
click at [0, 0] on input "PickUps 5" at bounding box center [0, 0] width 0 height 0
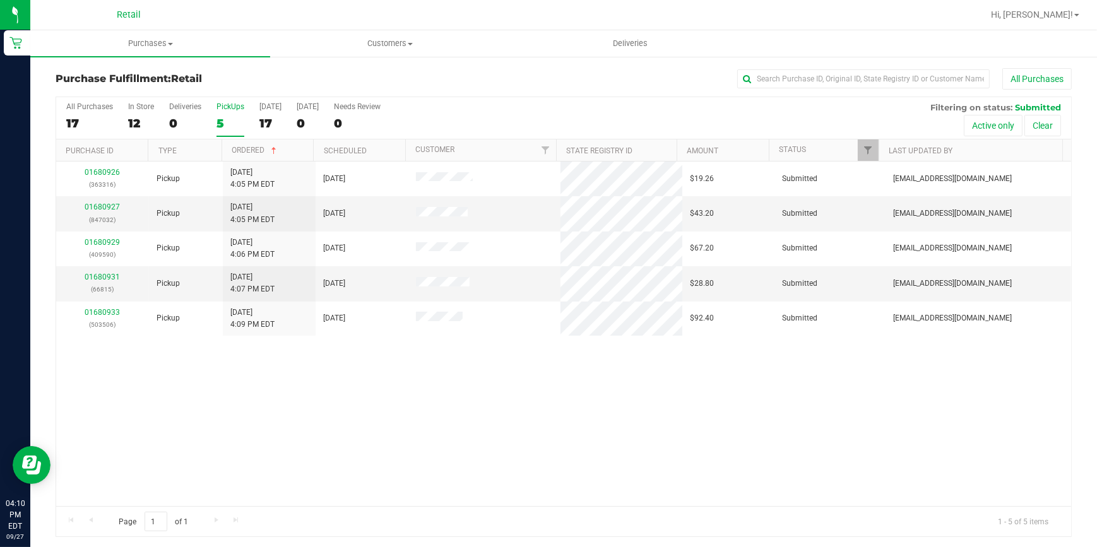
click at [223, 124] on div "5" at bounding box center [230, 123] width 28 height 15
click at [0, 0] on input "PickUps 5" at bounding box center [0, 0] width 0 height 0
click at [227, 136] on label "PickUps 5" at bounding box center [230, 119] width 28 height 35
click at [0, 0] on input "PickUps 5" at bounding box center [0, 0] width 0 height 0
click at [266, 122] on div "17" at bounding box center [270, 123] width 22 height 15
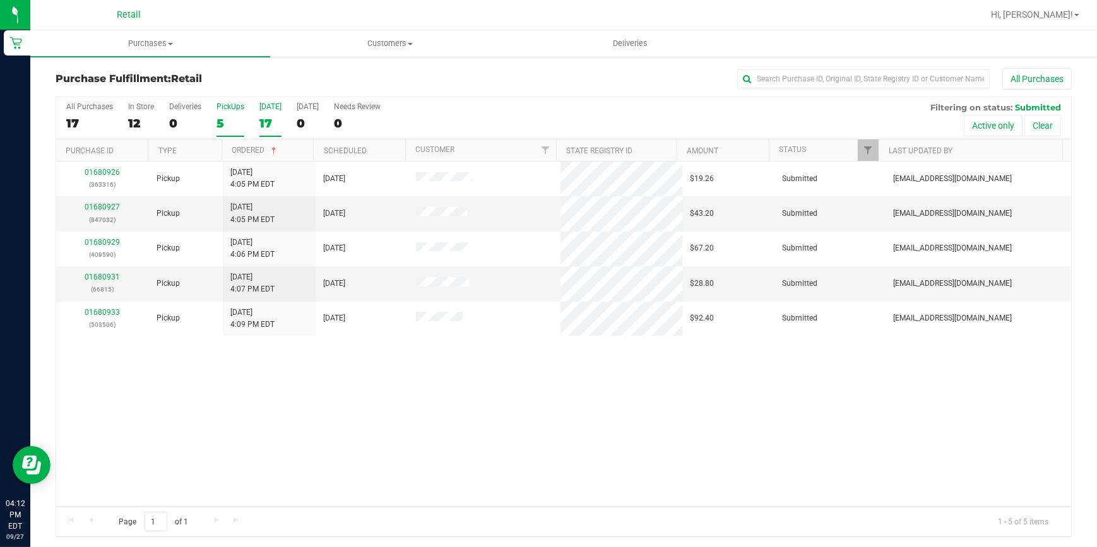
click at [0, 0] on input "Today 17" at bounding box center [0, 0] width 0 height 0
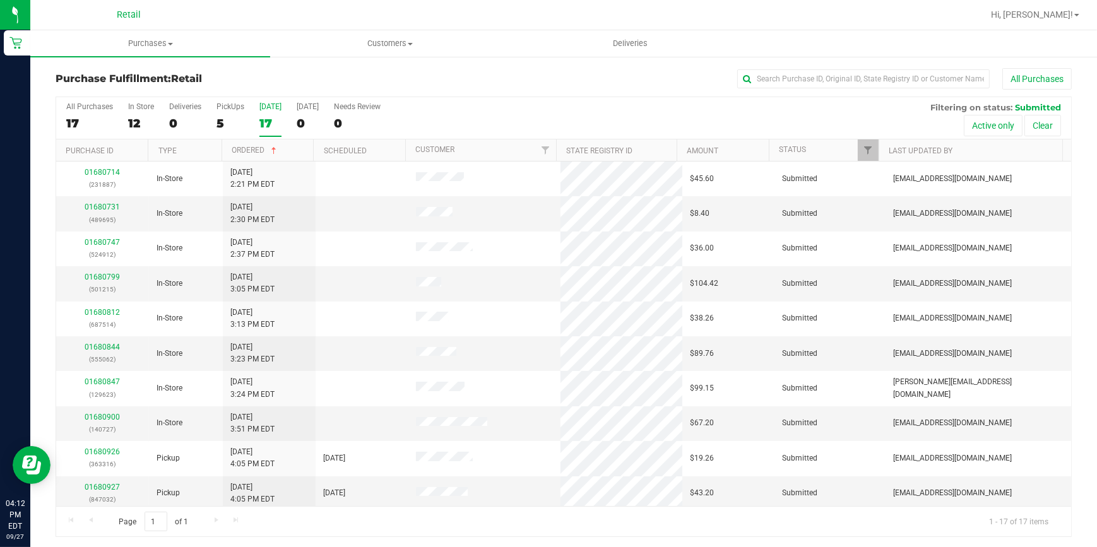
click at [486, 69] on div "All Purchases" at bounding box center [732, 78] width 677 height 21
click at [233, 129] on div "5" at bounding box center [230, 123] width 28 height 15
click at [0, 0] on input "PickUps 5" at bounding box center [0, 0] width 0 height 0
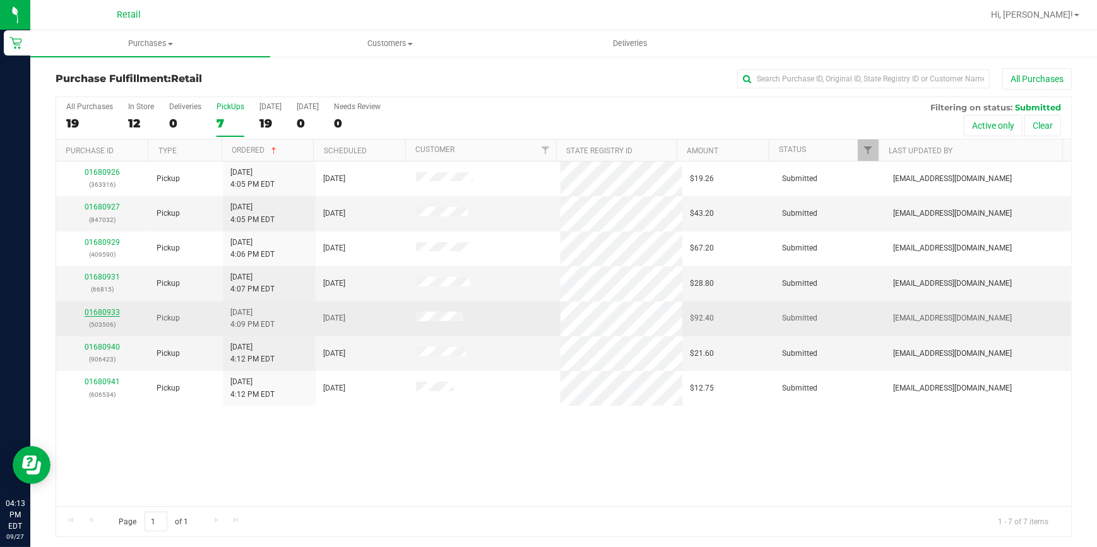
click at [107, 312] on link "01680933" at bounding box center [102, 312] width 35 height 9
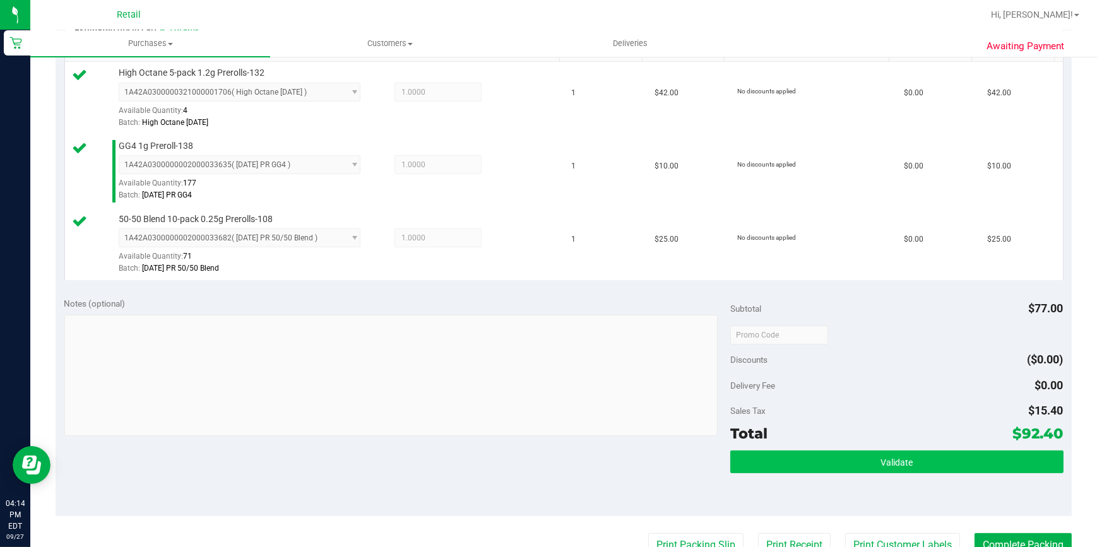
scroll to position [344, 0]
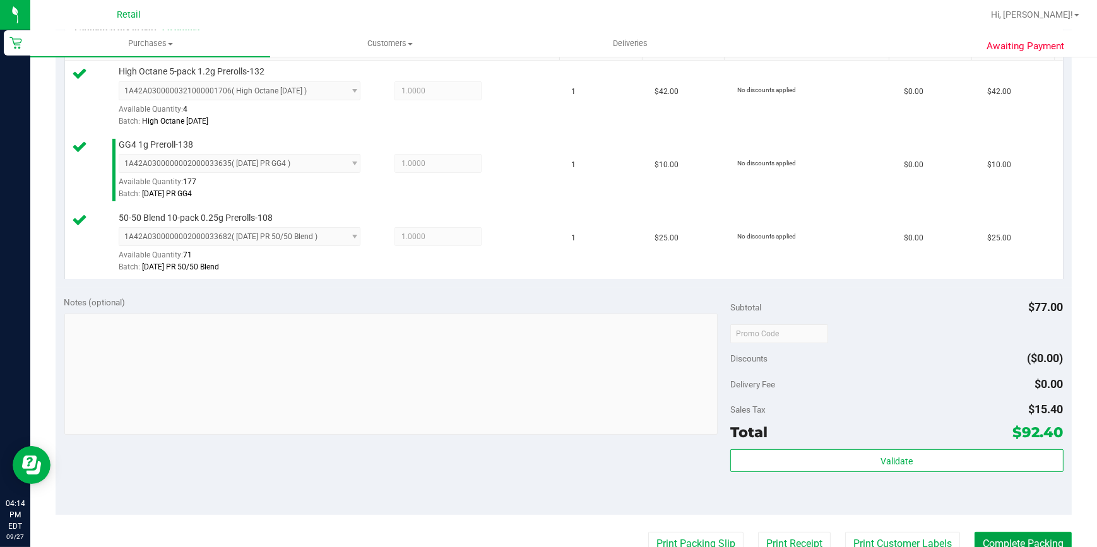
click at [991, 536] on button "Complete Packing" at bounding box center [1022, 544] width 97 height 24
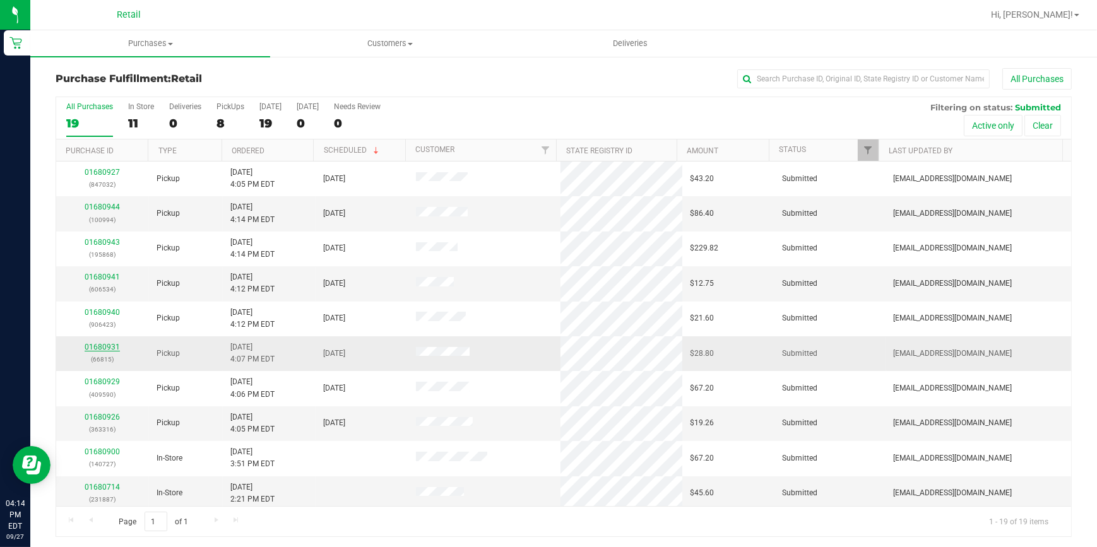
click at [98, 349] on link "01680931" at bounding box center [102, 347] width 35 height 9
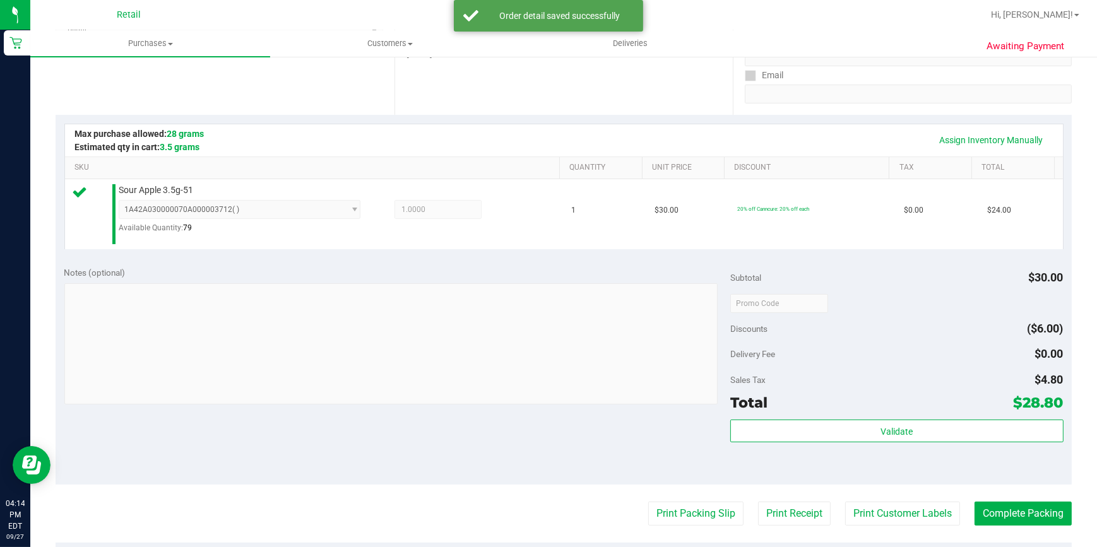
scroll to position [286, 0]
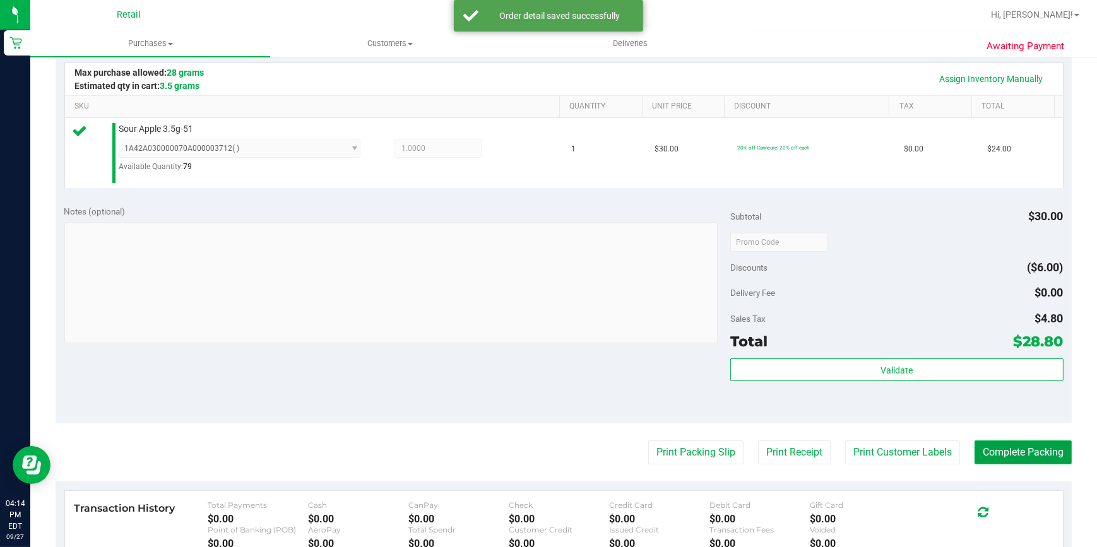
click at [1023, 444] on button "Complete Packing" at bounding box center [1022, 452] width 97 height 24
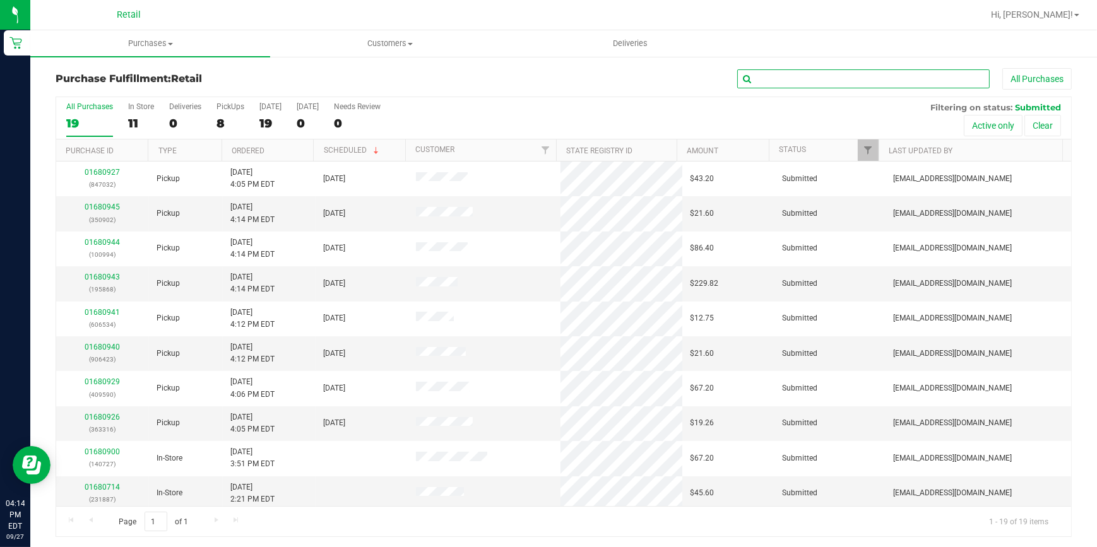
click at [788, 85] on input "text" at bounding box center [863, 78] width 252 height 19
type input "032"
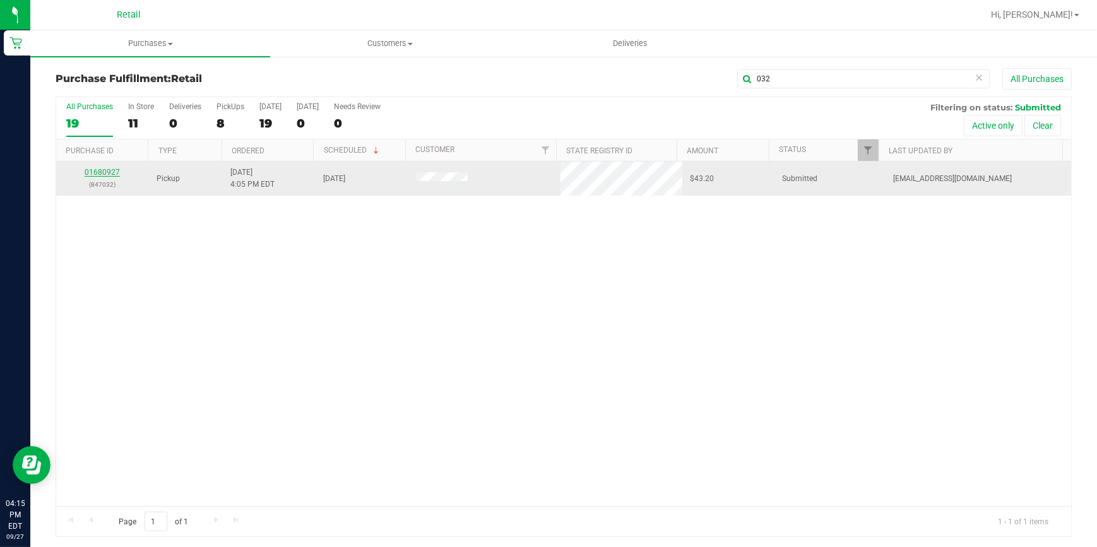
click at [103, 169] on link "01680927" at bounding box center [102, 172] width 35 height 9
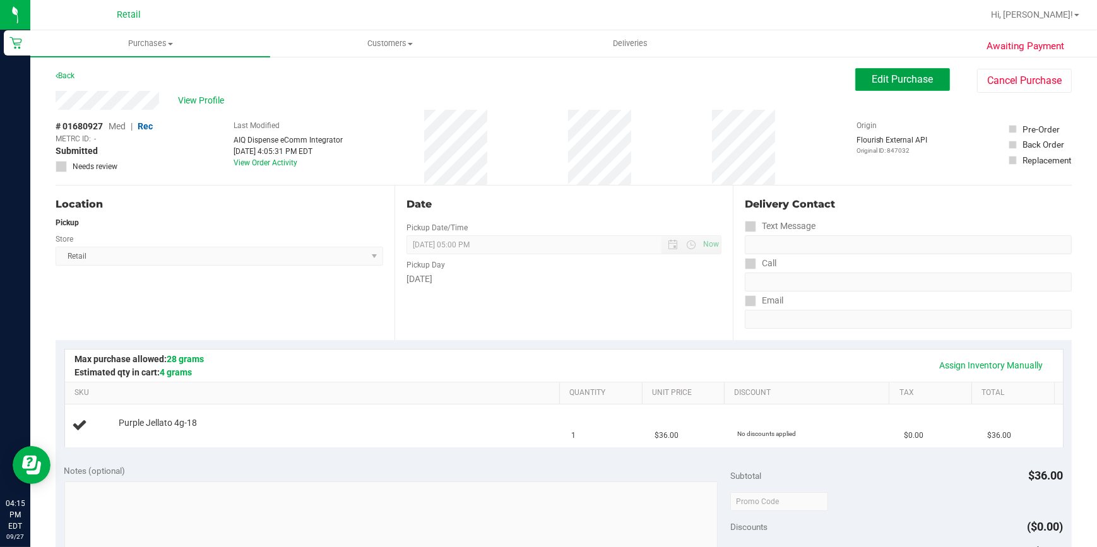
click at [908, 80] on span "Edit Purchase" at bounding box center [902, 79] width 61 height 12
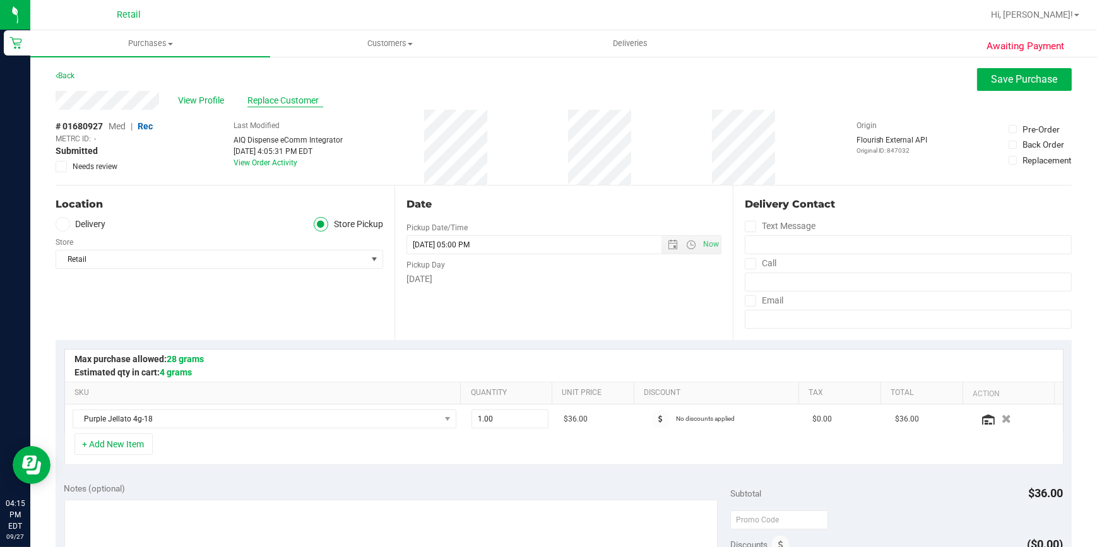
click at [258, 99] on span "Replace Customer" at bounding box center [285, 100] width 76 height 13
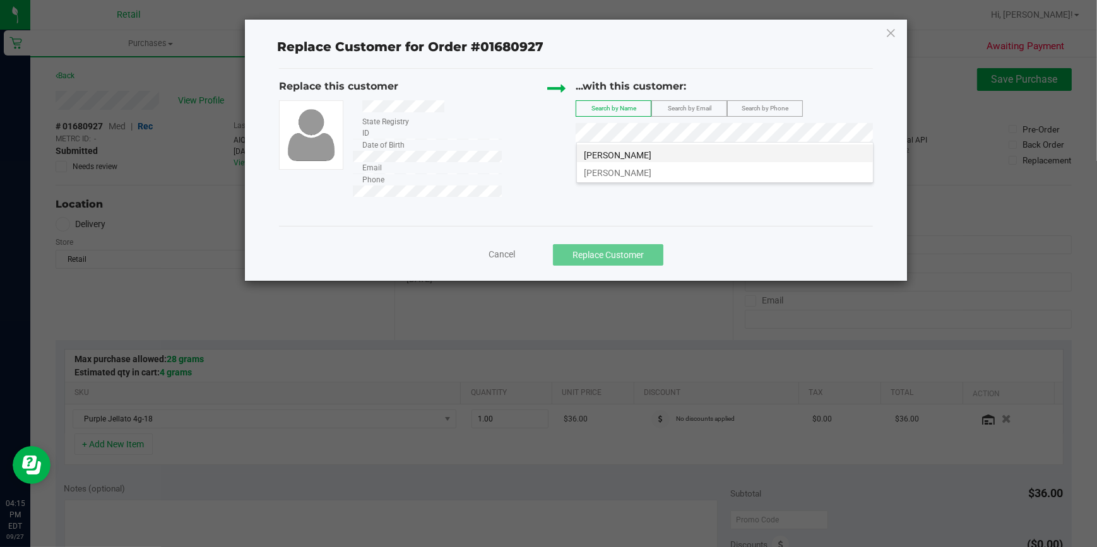
click at [697, 151] on li "Zofia Bangs" at bounding box center [725, 153] width 296 height 18
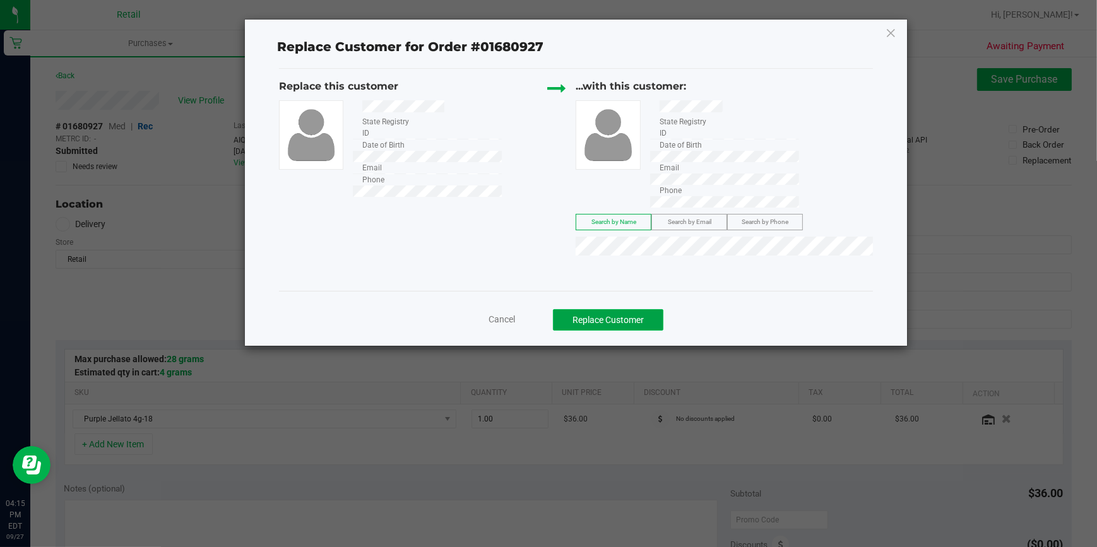
click at [637, 309] on button "Replace Customer" at bounding box center [608, 319] width 110 height 21
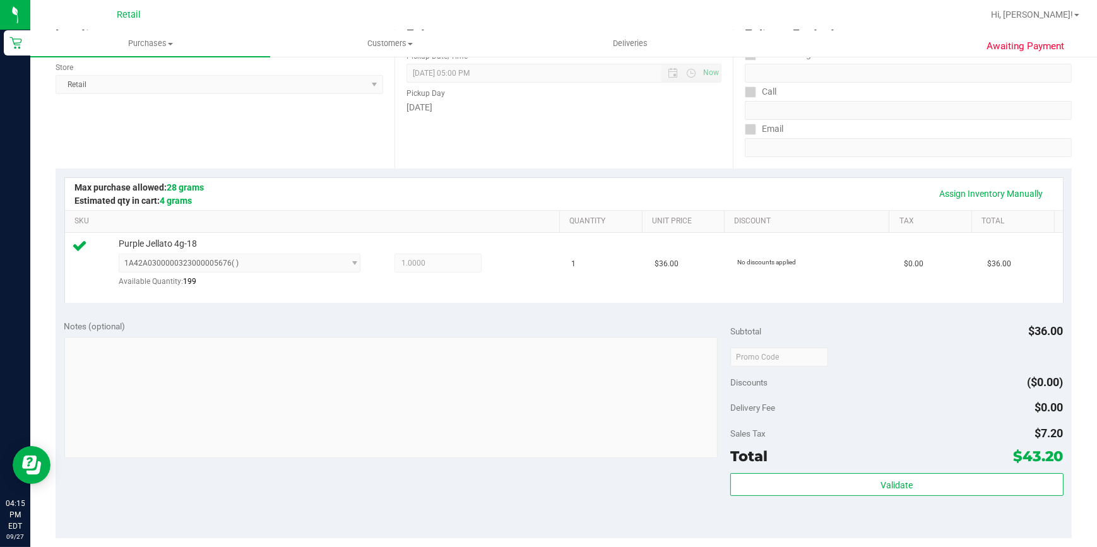
scroll to position [229, 0]
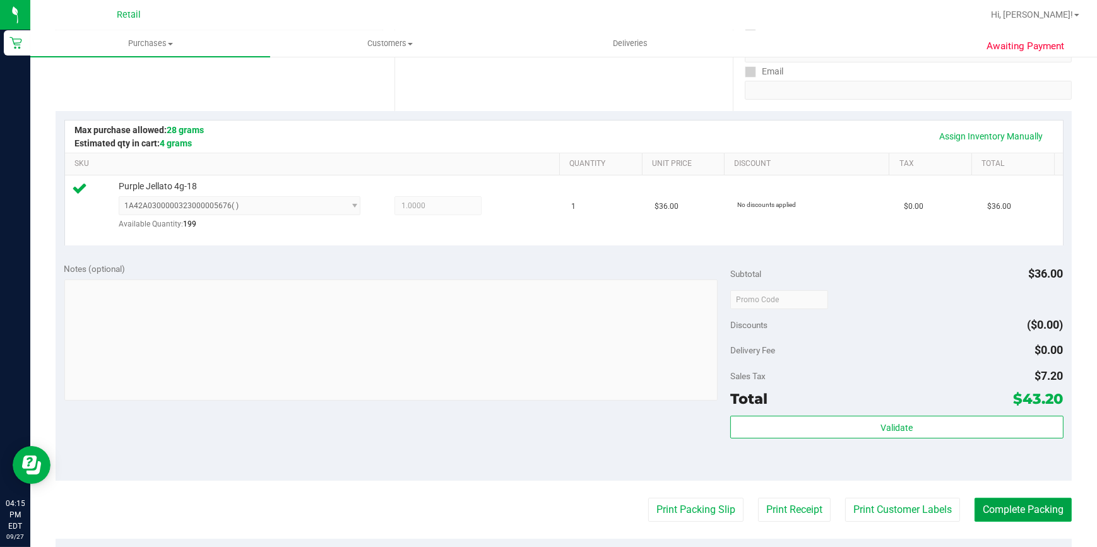
click at [1018, 510] on button "Complete Packing" at bounding box center [1022, 510] width 97 height 24
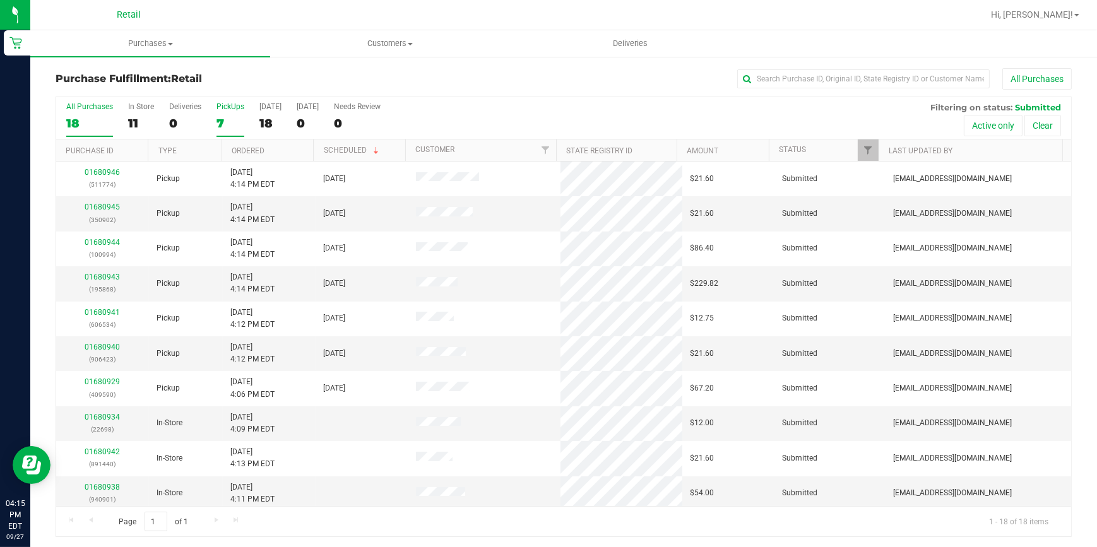
click at [232, 118] on div "7" at bounding box center [230, 123] width 28 height 15
click at [0, 0] on input "PickUps 7" at bounding box center [0, 0] width 0 height 0
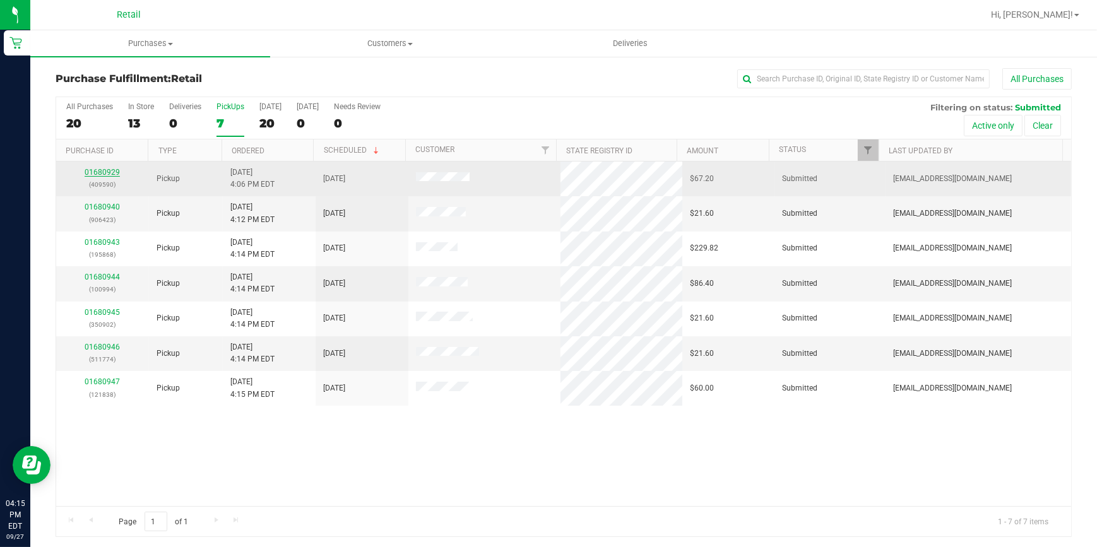
click at [114, 174] on link "01680929" at bounding box center [102, 172] width 35 height 9
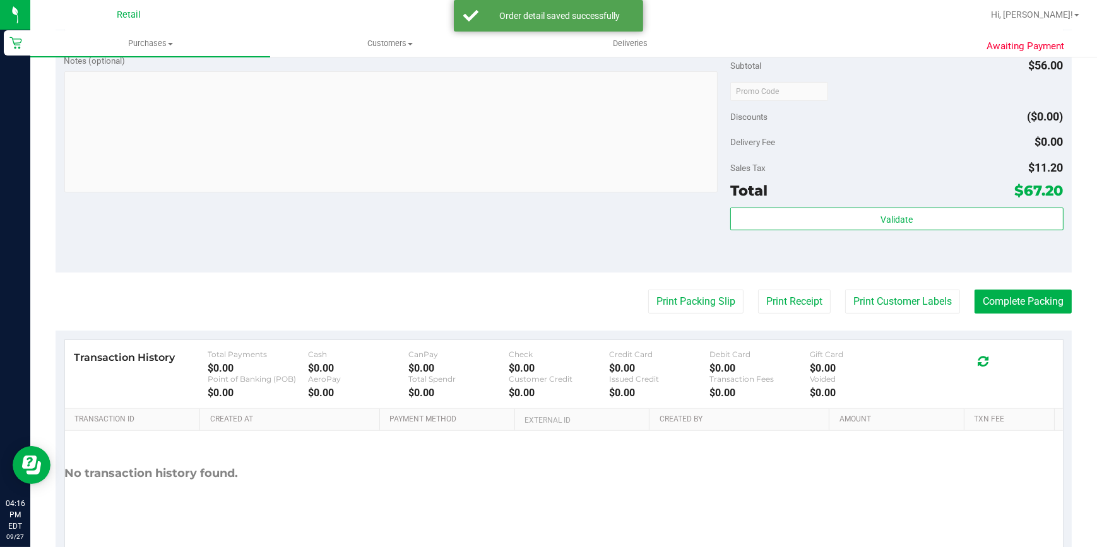
scroll to position [516, 0]
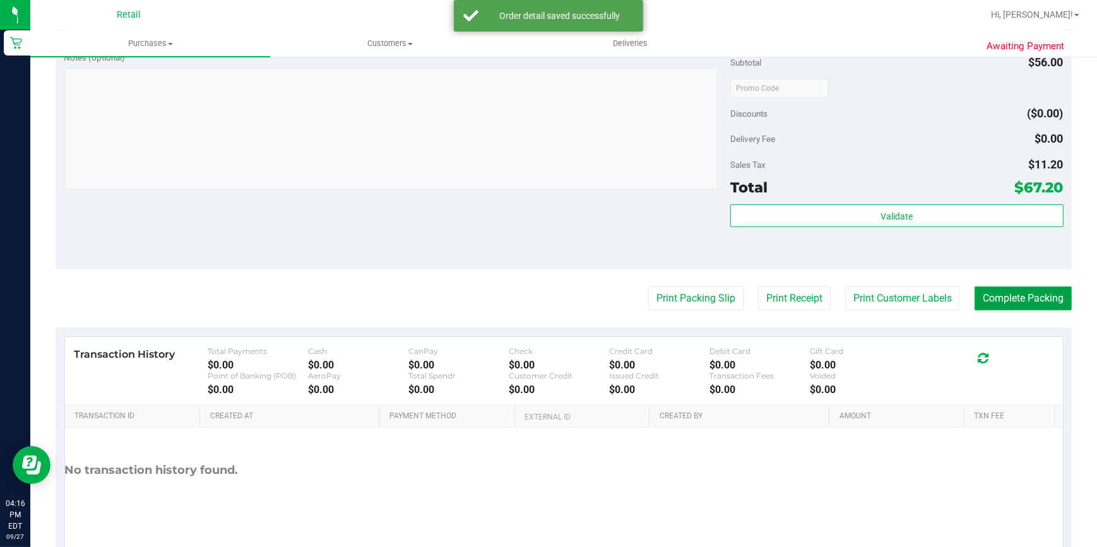
click at [1015, 297] on button "Complete Packing" at bounding box center [1022, 298] width 97 height 24
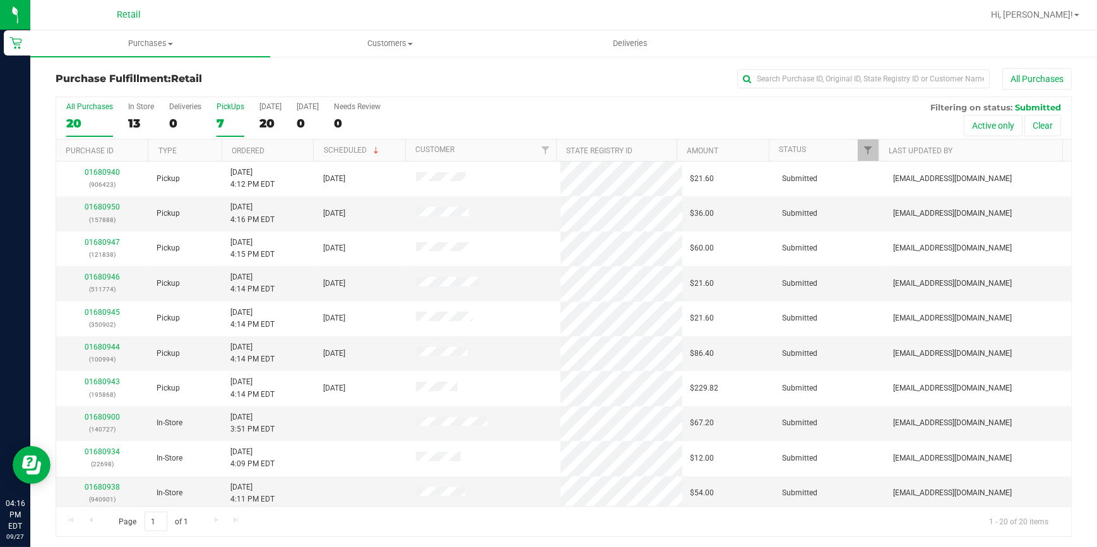
click at [237, 124] on div "7" at bounding box center [230, 123] width 28 height 15
click at [0, 0] on input "PickUps 7" at bounding box center [0, 0] width 0 height 0
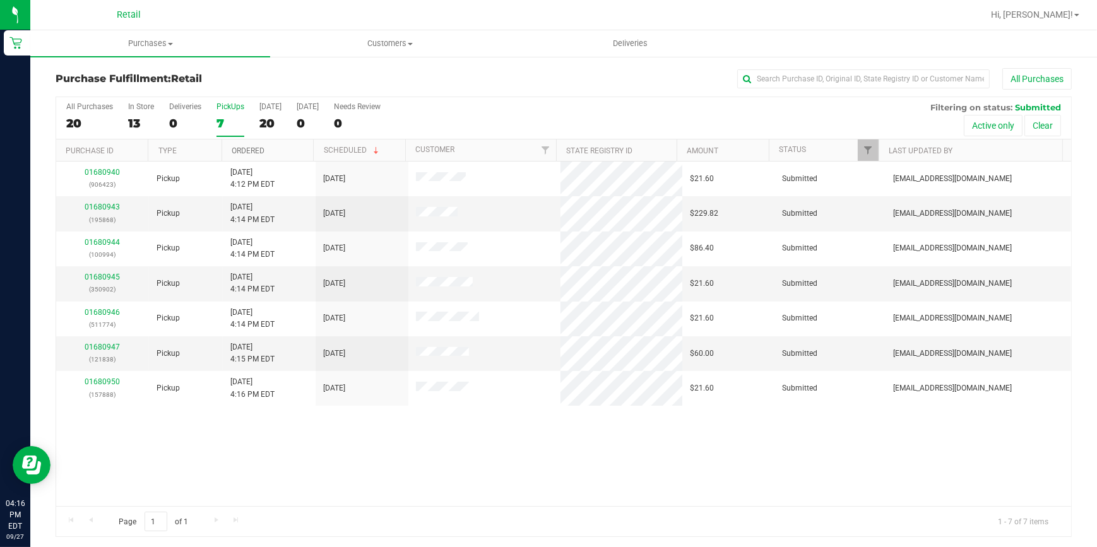
click at [235, 149] on link "Ordered" at bounding box center [248, 150] width 33 height 9
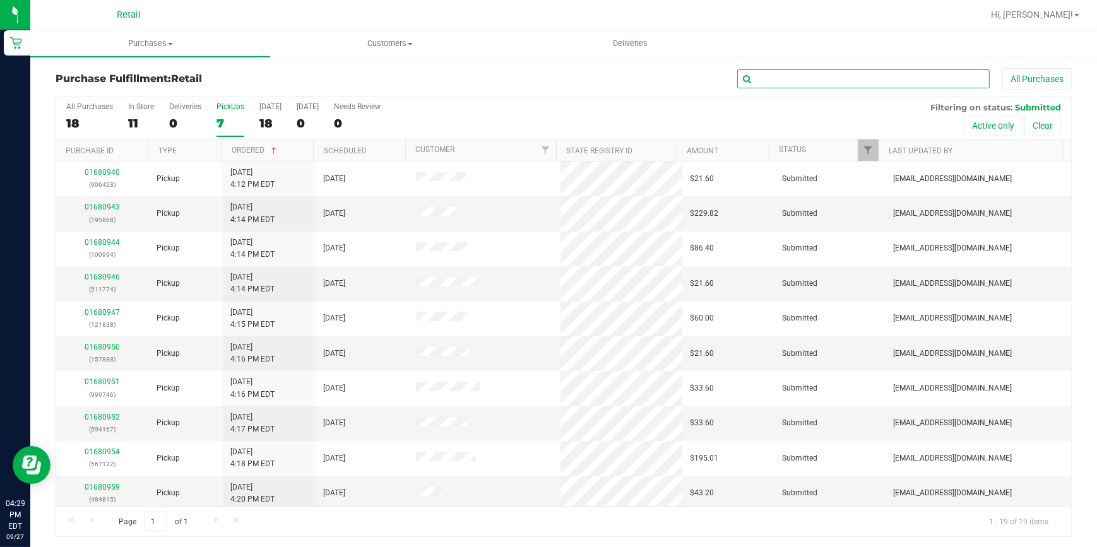
click at [838, 85] on input "text" at bounding box center [863, 78] width 252 height 19
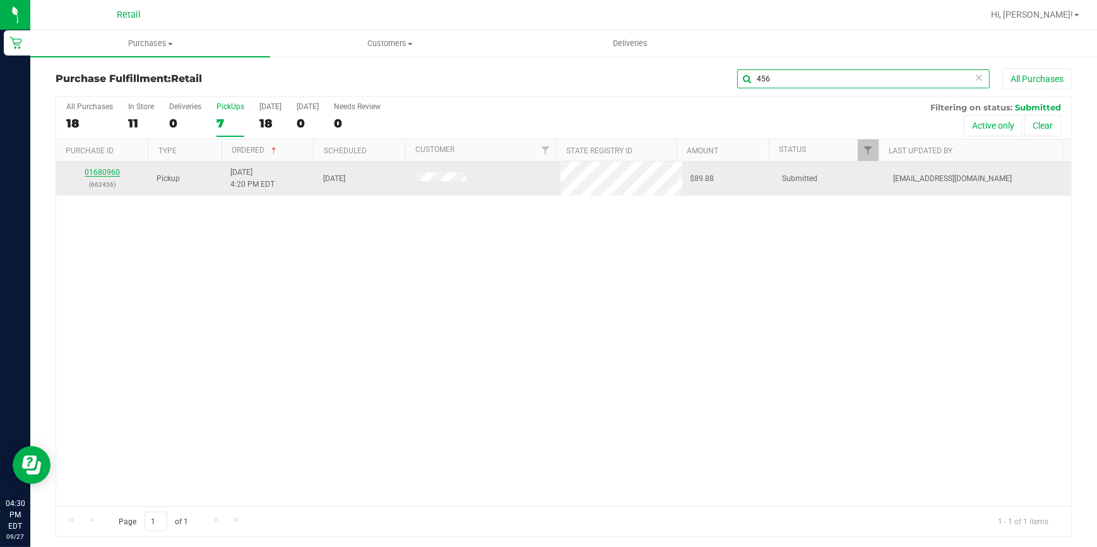
type input "456"
click at [101, 170] on link "01680960" at bounding box center [102, 172] width 35 height 9
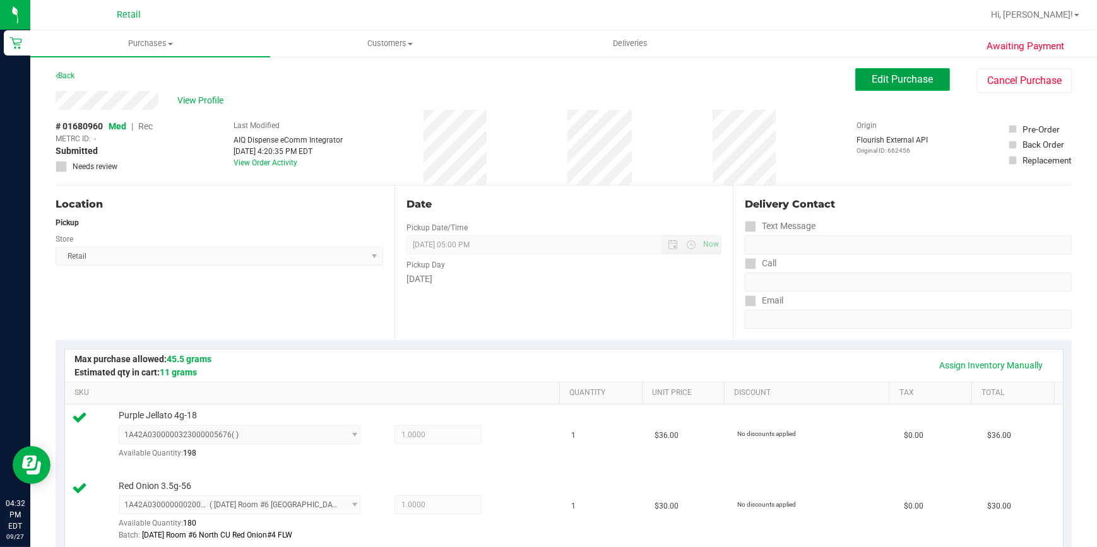
click at [907, 80] on span "Edit Purchase" at bounding box center [902, 79] width 61 height 12
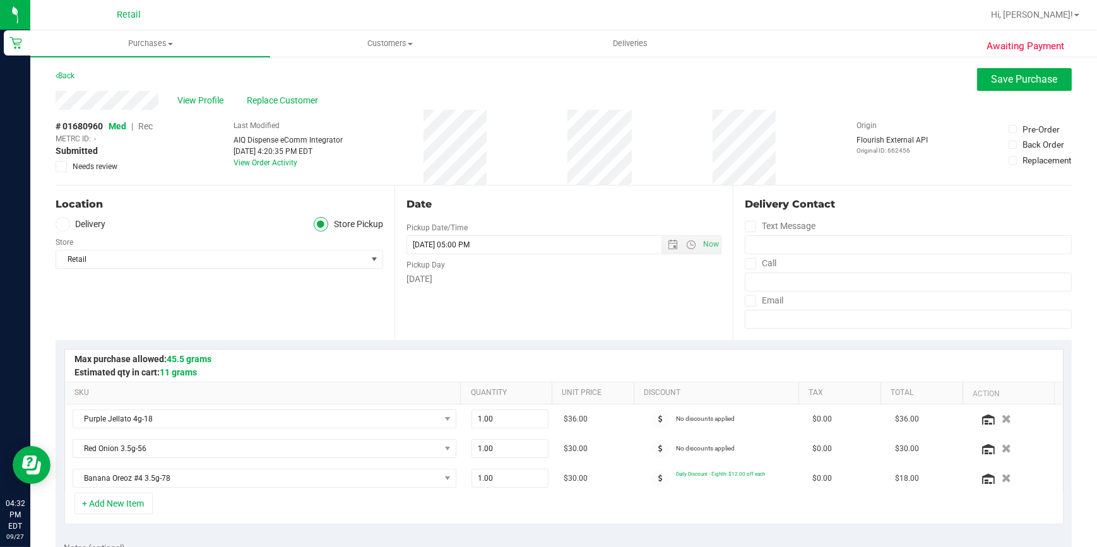
scroll to position [114, 0]
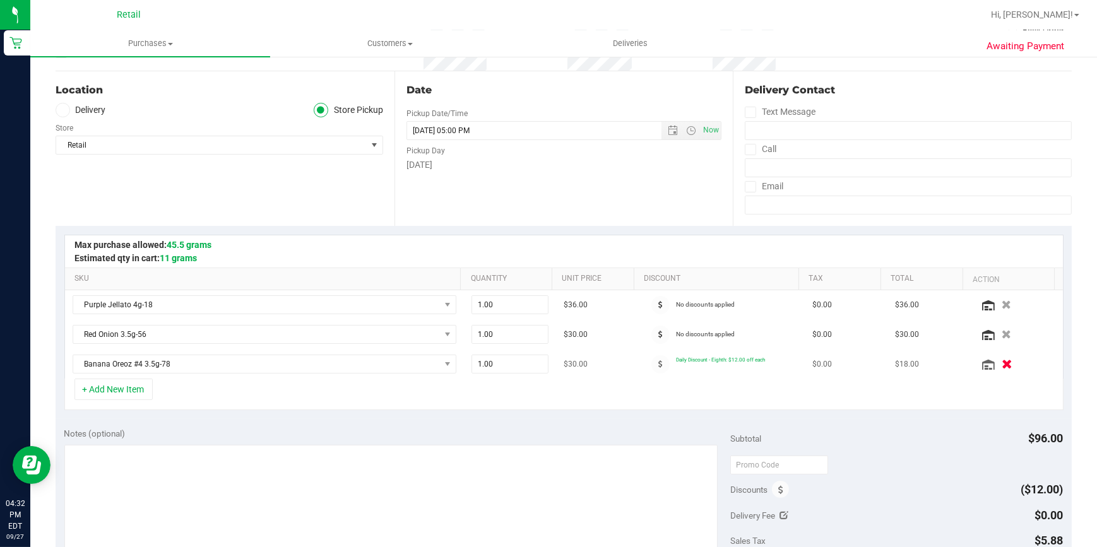
click at [1001, 365] on icon "button" at bounding box center [1006, 364] width 11 height 9
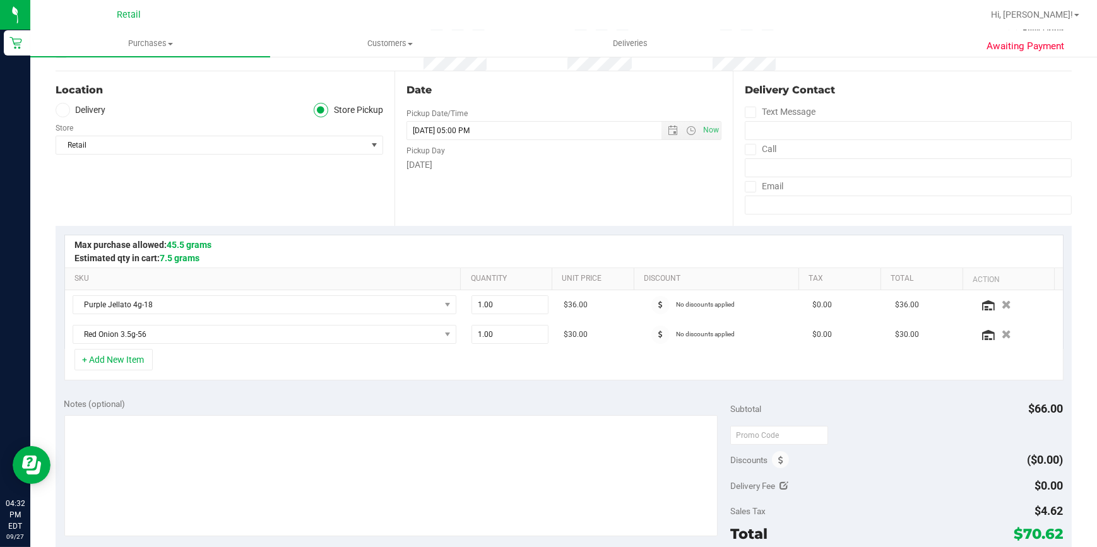
scroll to position [286, 0]
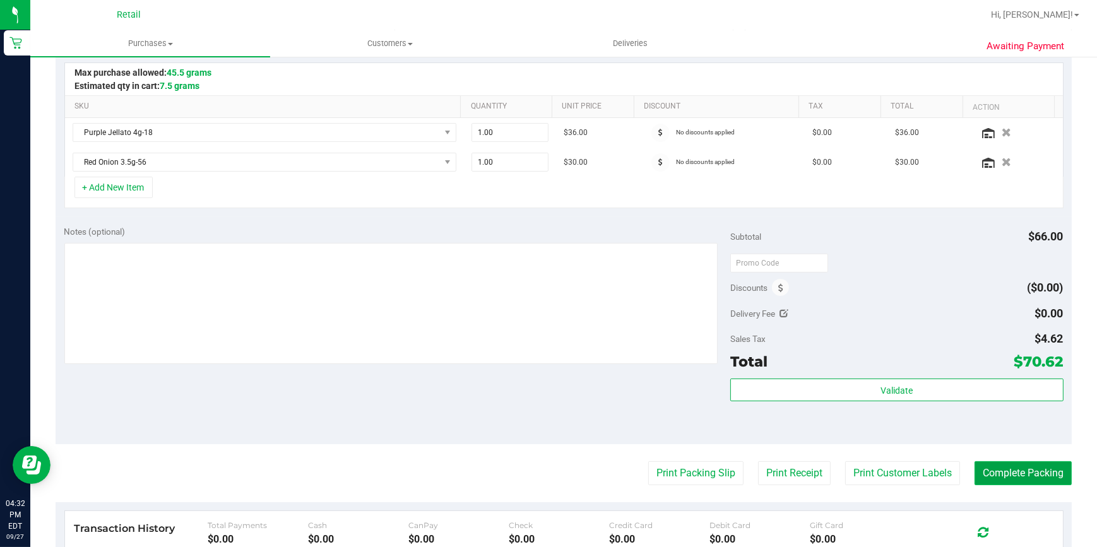
click at [1004, 468] on button "Complete Packing" at bounding box center [1022, 473] width 97 height 24
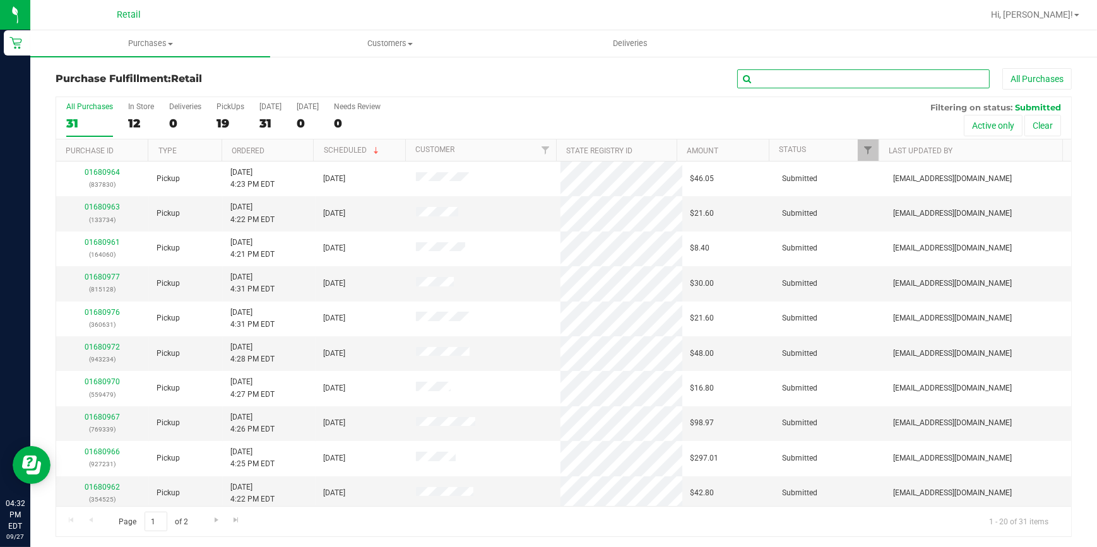
click at [831, 82] on input "text" at bounding box center [863, 78] width 252 height 19
type input "339"
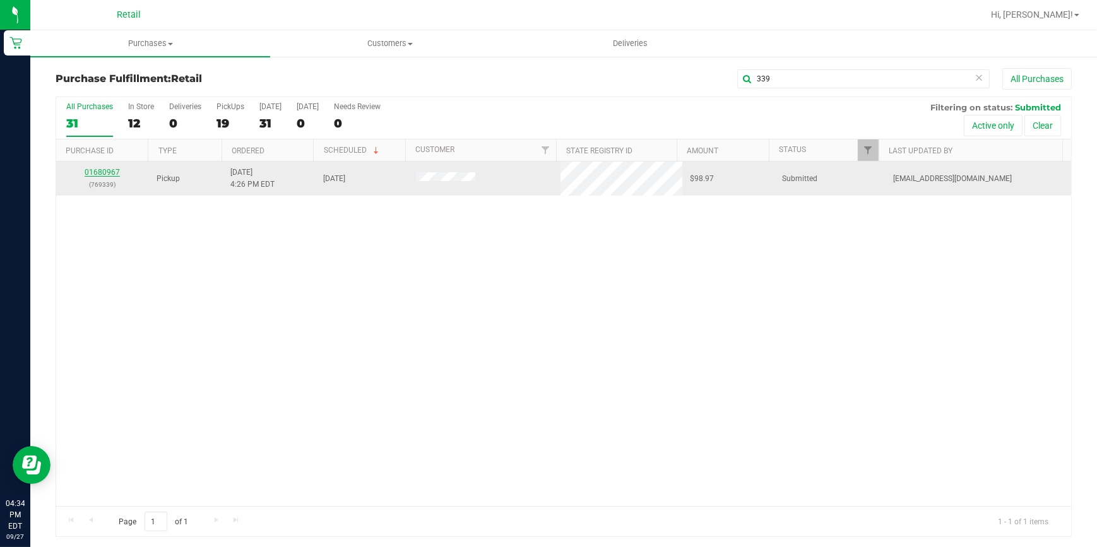
click at [95, 169] on link "01680967" at bounding box center [102, 172] width 35 height 9
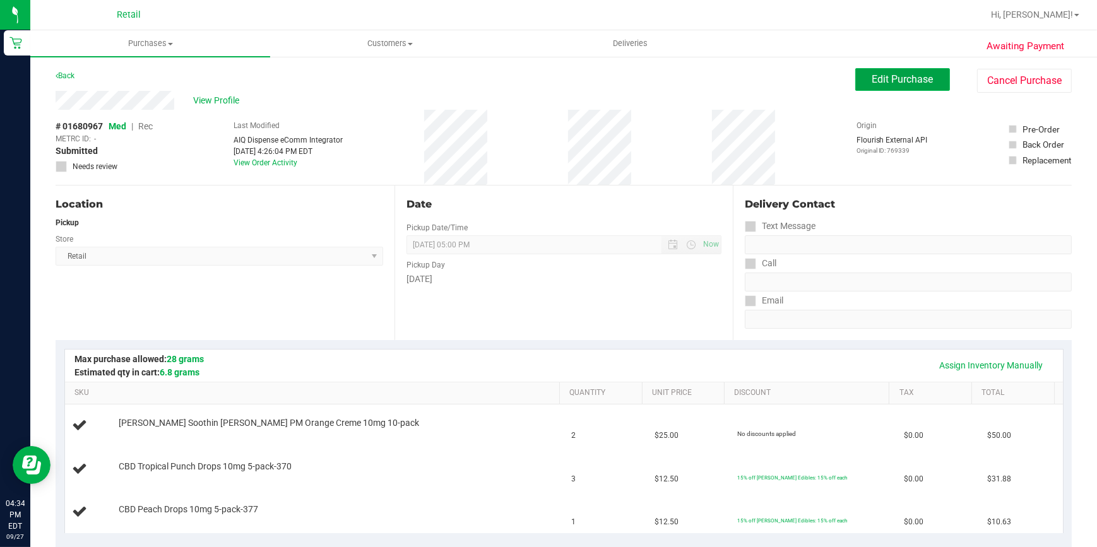
click at [855, 71] on button "Edit Purchase" at bounding box center [902, 79] width 95 height 23
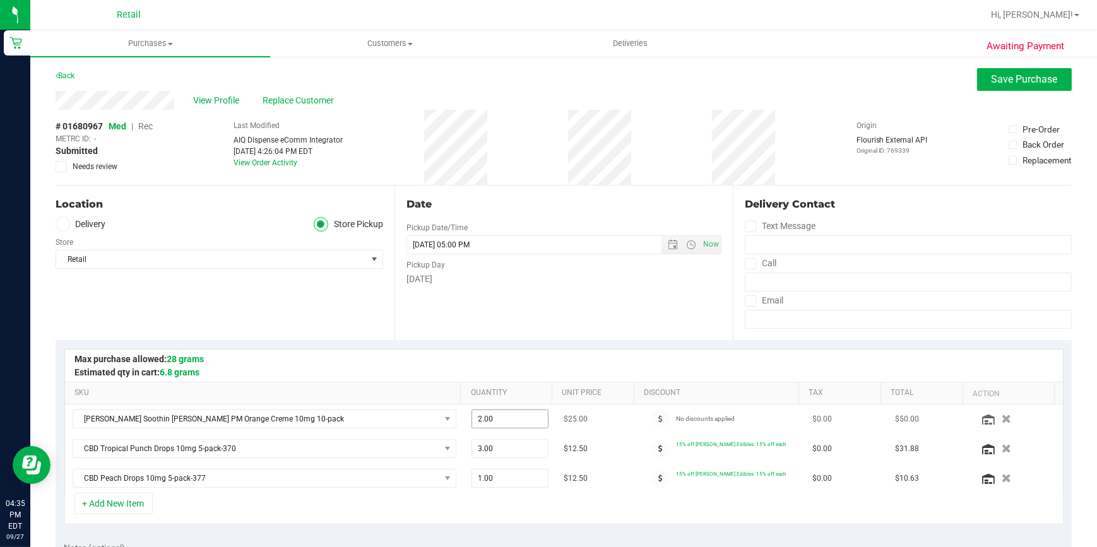
click at [500, 420] on input "2.00" at bounding box center [510, 419] width 76 height 18
type input "1"
click at [991, 87] on button "Save Purchase" at bounding box center [1024, 79] width 95 height 23
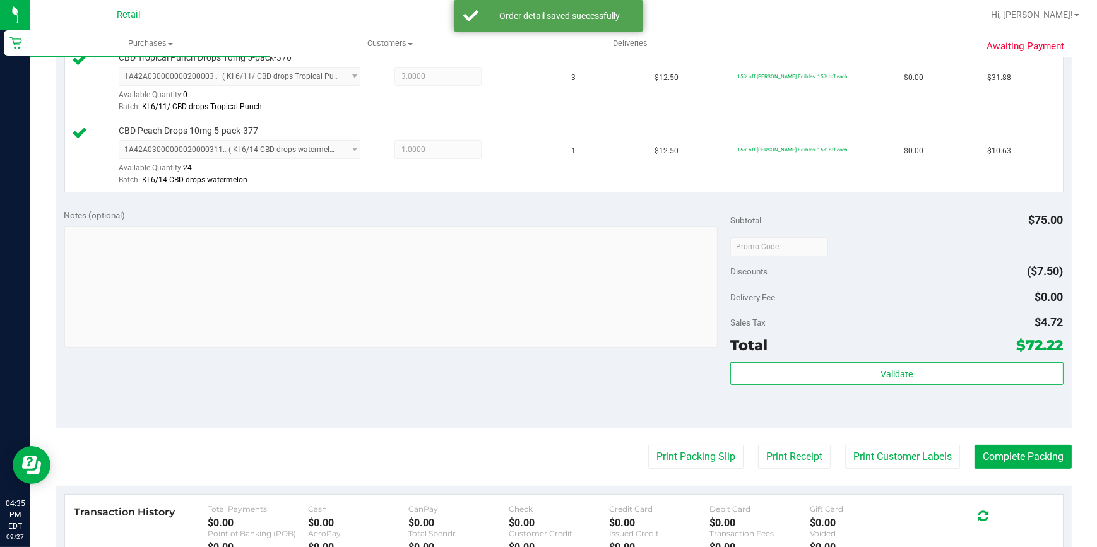
scroll to position [459, 0]
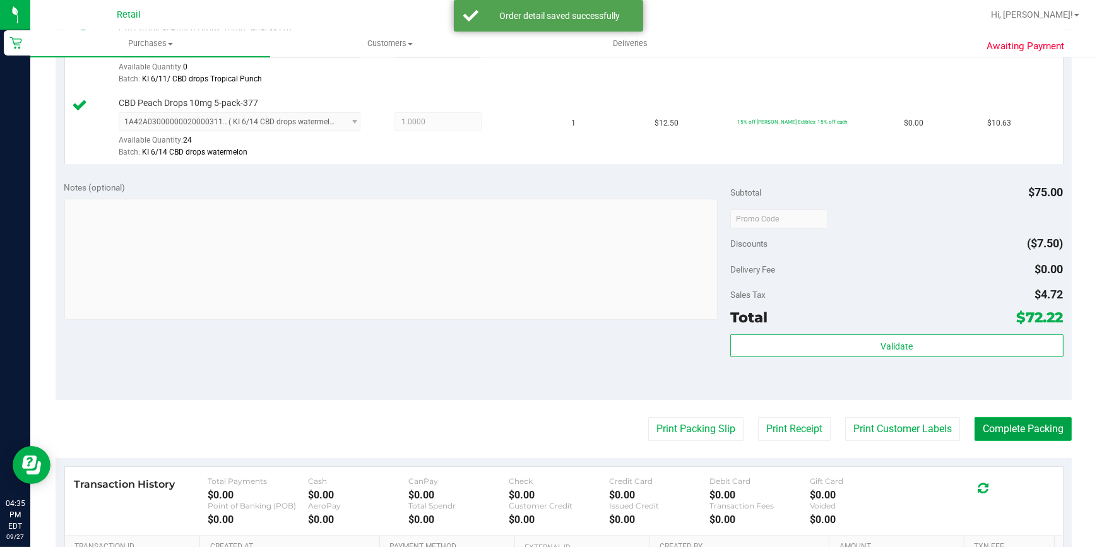
click at [1004, 423] on button "Complete Packing" at bounding box center [1022, 429] width 97 height 24
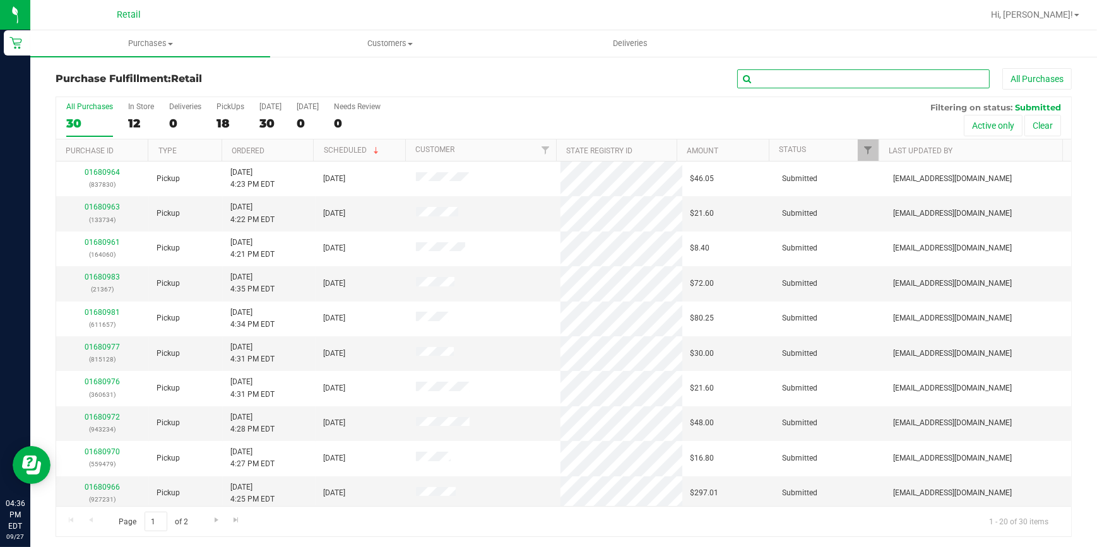
drag, startPoint x: 852, startPoint y: 87, endPoint x: 841, endPoint y: 82, distance: 11.9
click at [844, 83] on input "text" at bounding box center [863, 78] width 252 height 19
type input "122"
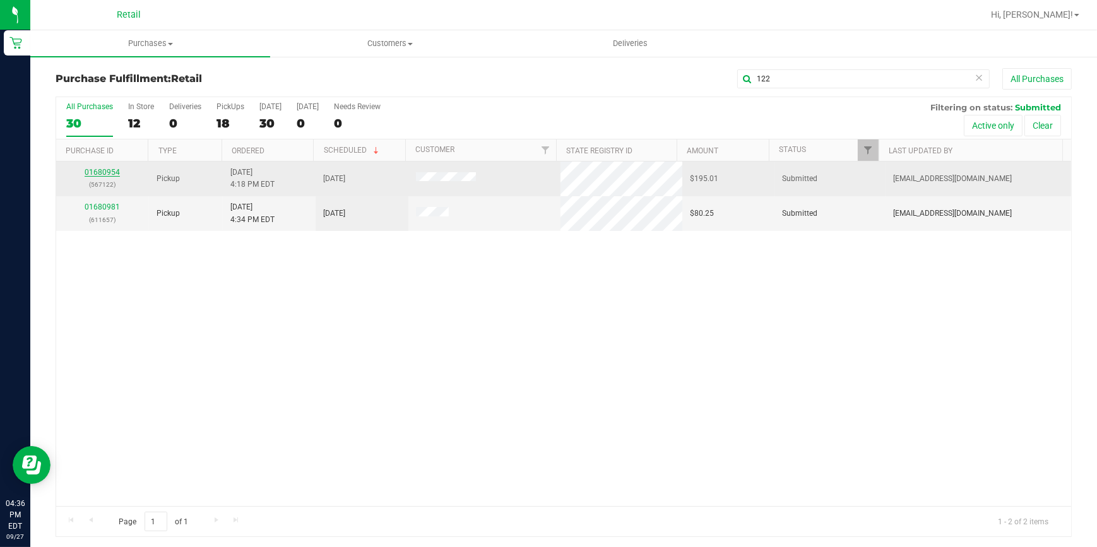
click at [112, 170] on link "01680954" at bounding box center [102, 172] width 35 height 9
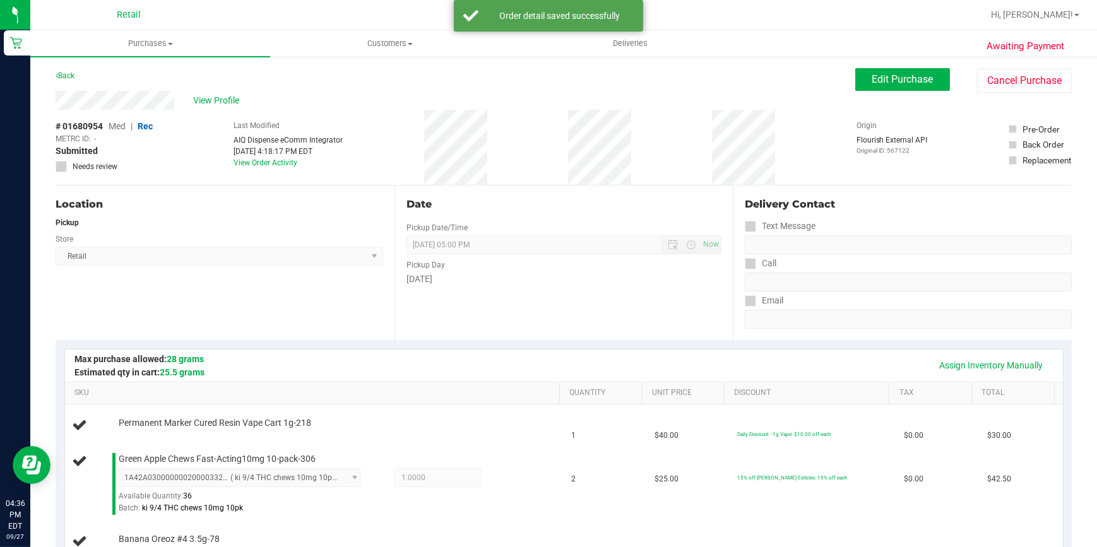
click at [304, 283] on div "Location Pickup Store Retail Select Store Retail" at bounding box center [225, 263] width 339 height 155
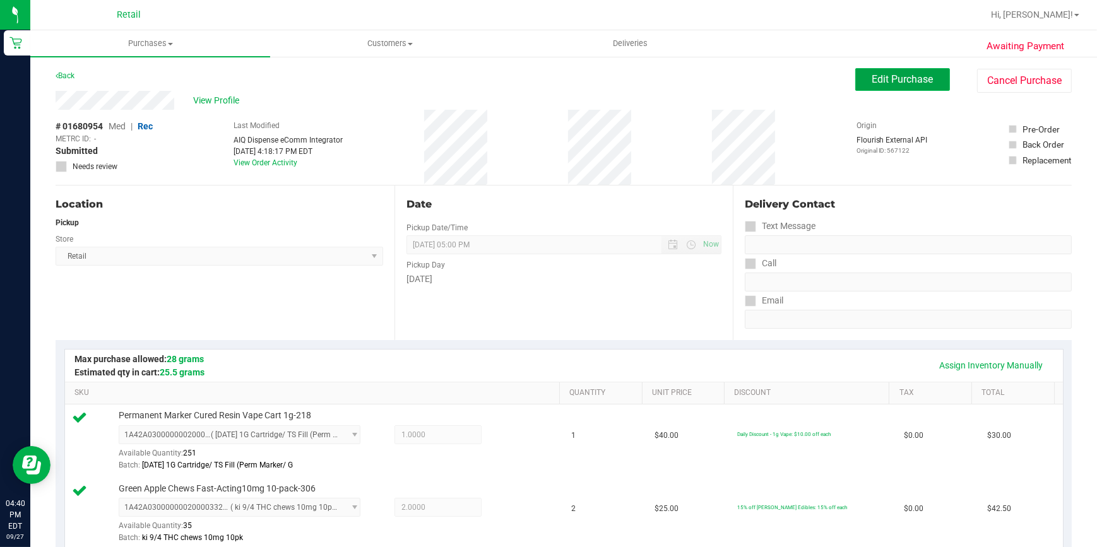
click at [857, 79] on button "Edit Purchase" at bounding box center [902, 79] width 95 height 23
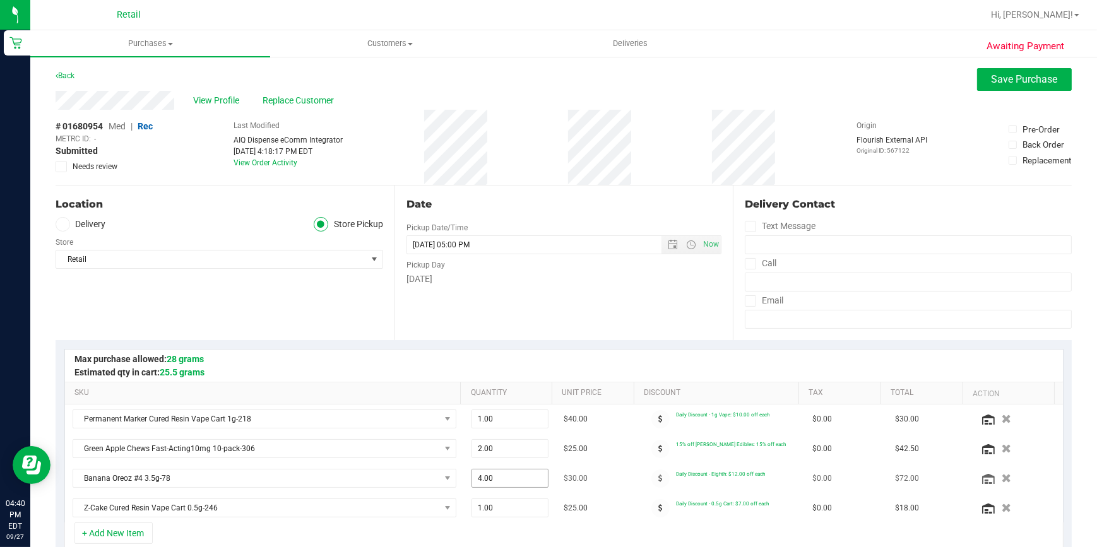
click at [495, 477] on input "4.00" at bounding box center [510, 478] width 76 height 18
type input "1"
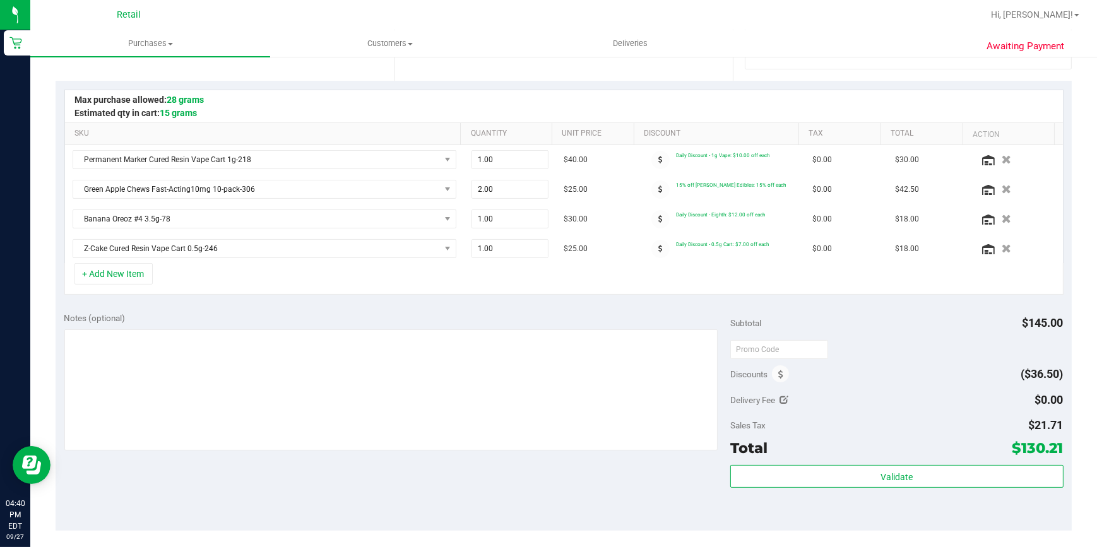
scroll to position [286, 0]
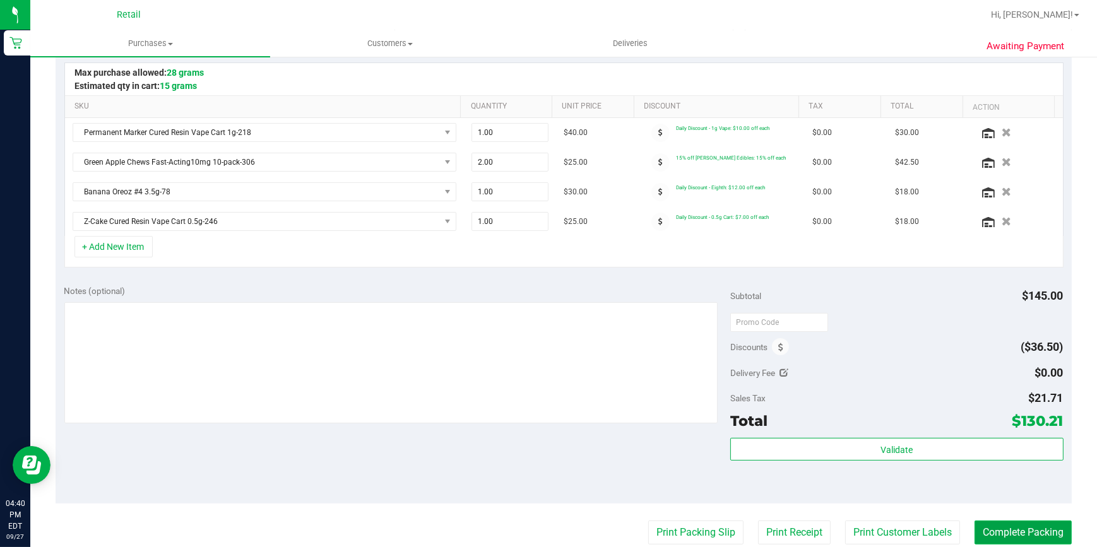
click at [1015, 529] on button "Complete Packing" at bounding box center [1022, 533] width 97 height 24
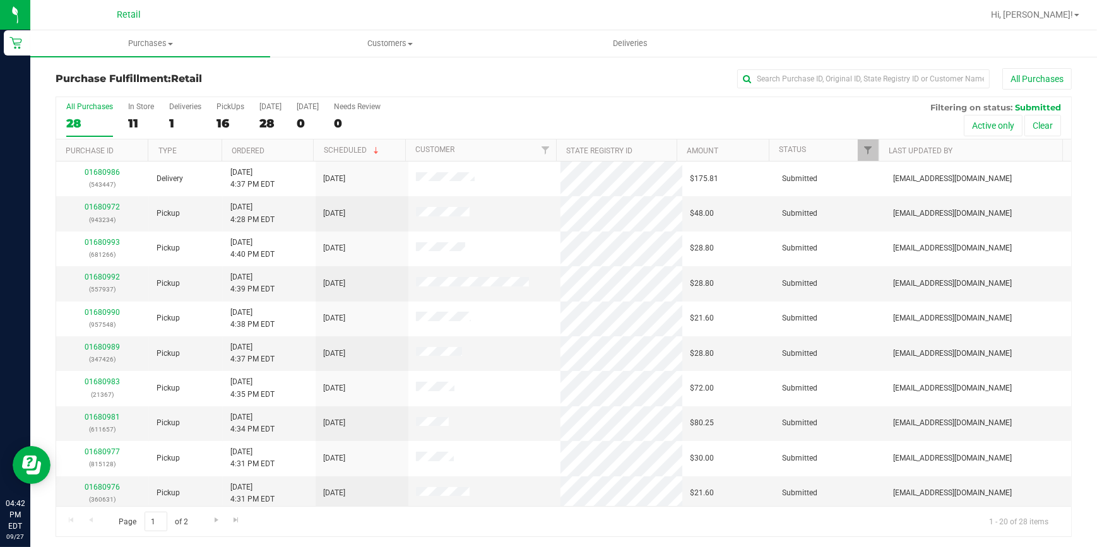
click at [570, 82] on div "All Purchases" at bounding box center [732, 78] width 677 height 21
click at [827, 81] on input "text" at bounding box center [863, 78] width 252 height 19
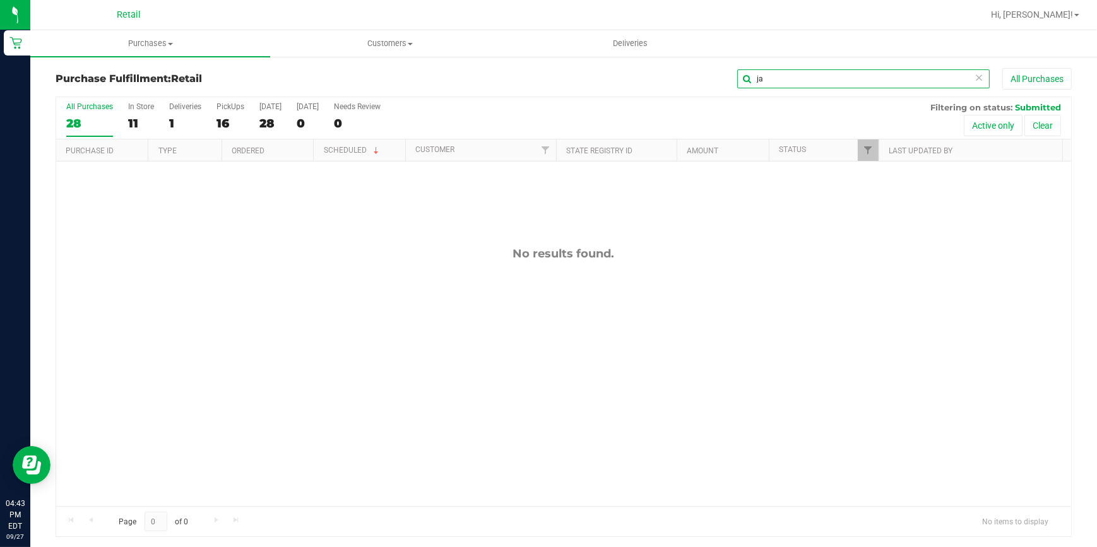
type input "j"
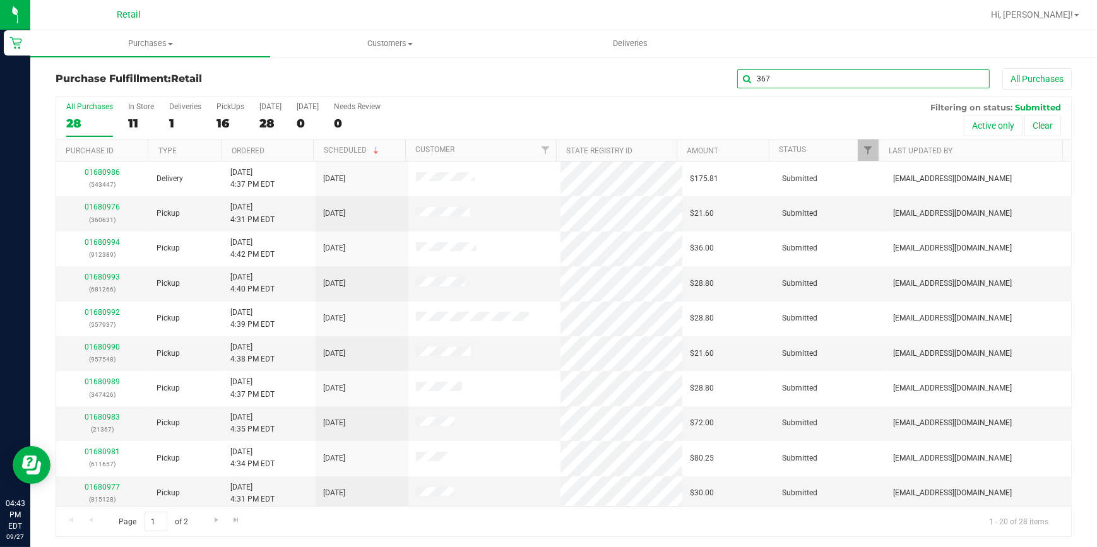
type input "367"
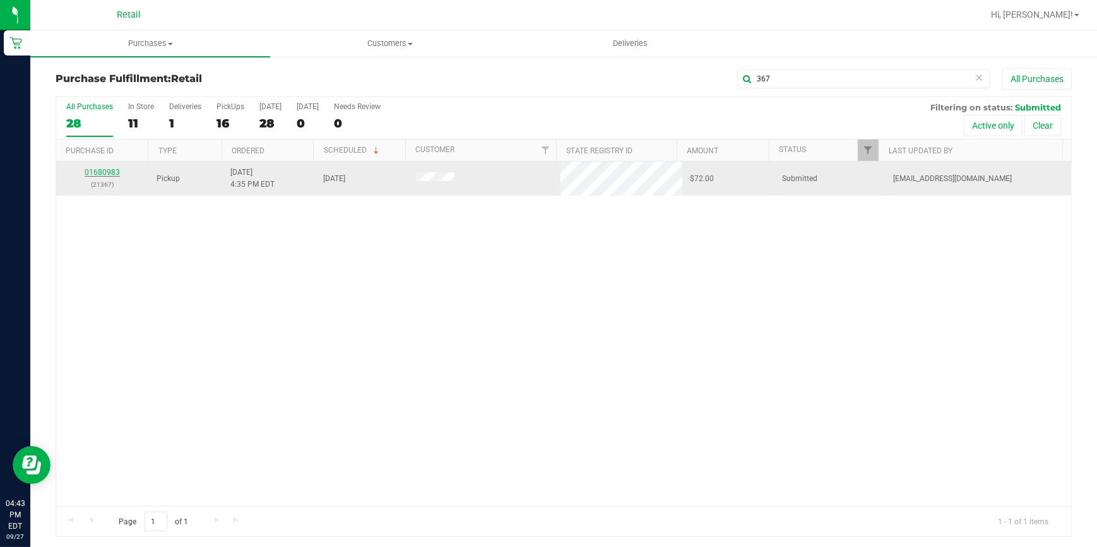
click at [101, 170] on link "01680983" at bounding box center [102, 172] width 35 height 9
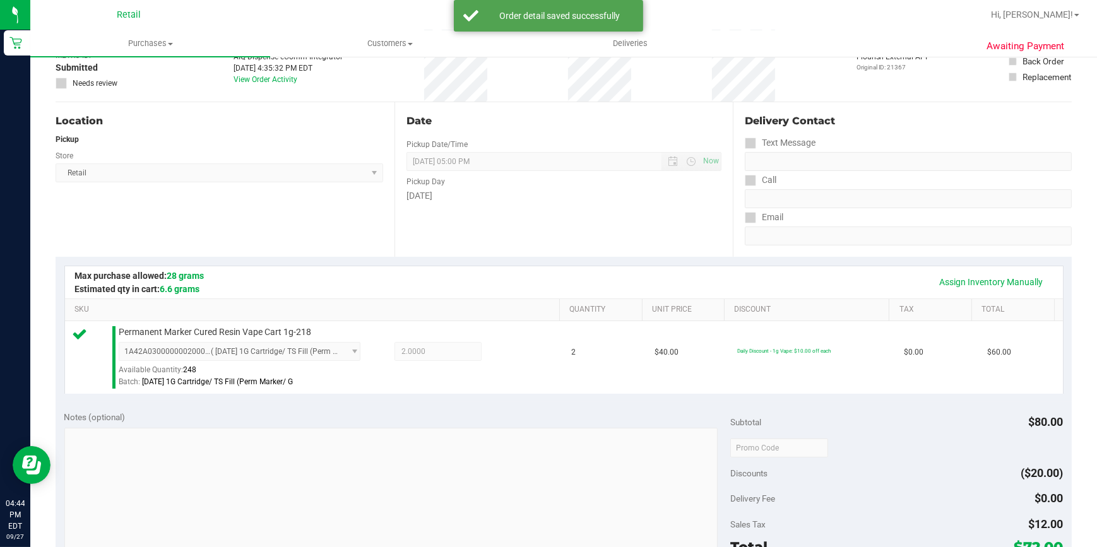
scroll to position [229, 0]
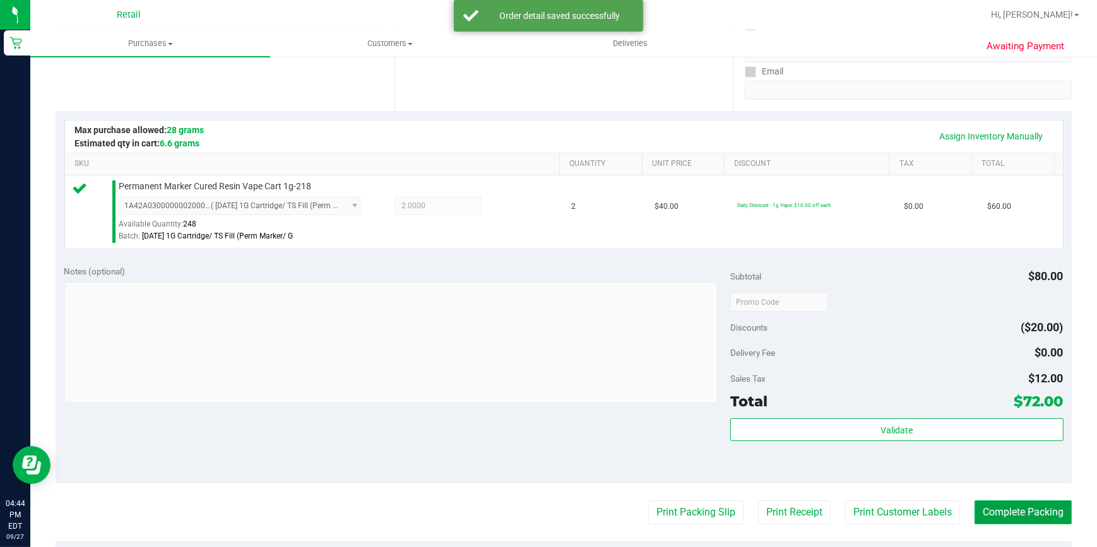
click at [990, 516] on button "Complete Packing" at bounding box center [1022, 512] width 97 height 24
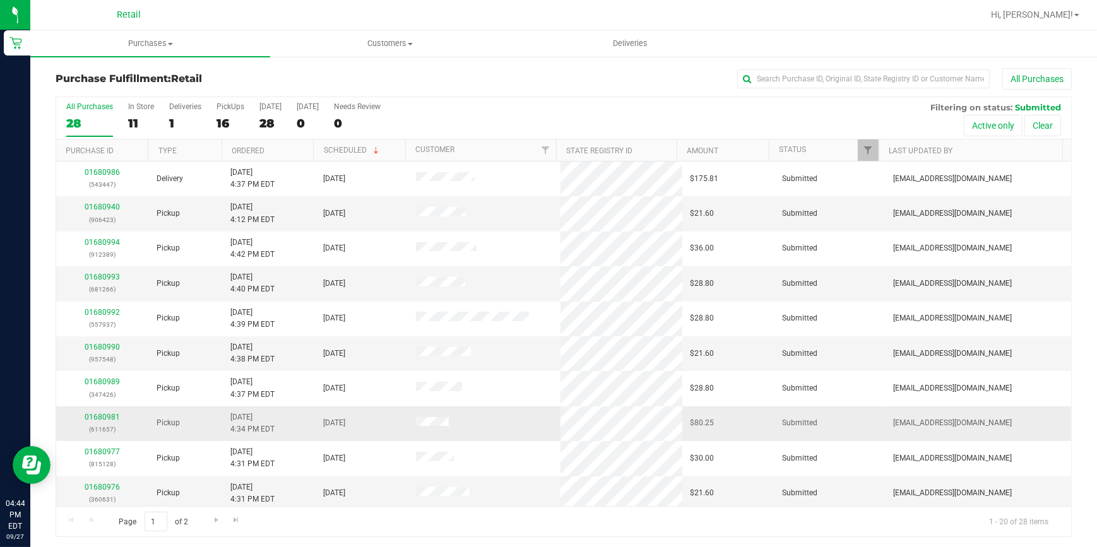
click at [78, 420] on div "01680981 (611657)" at bounding box center [103, 423] width 78 height 24
click at [97, 418] on link "01680981" at bounding box center [102, 417] width 35 height 9
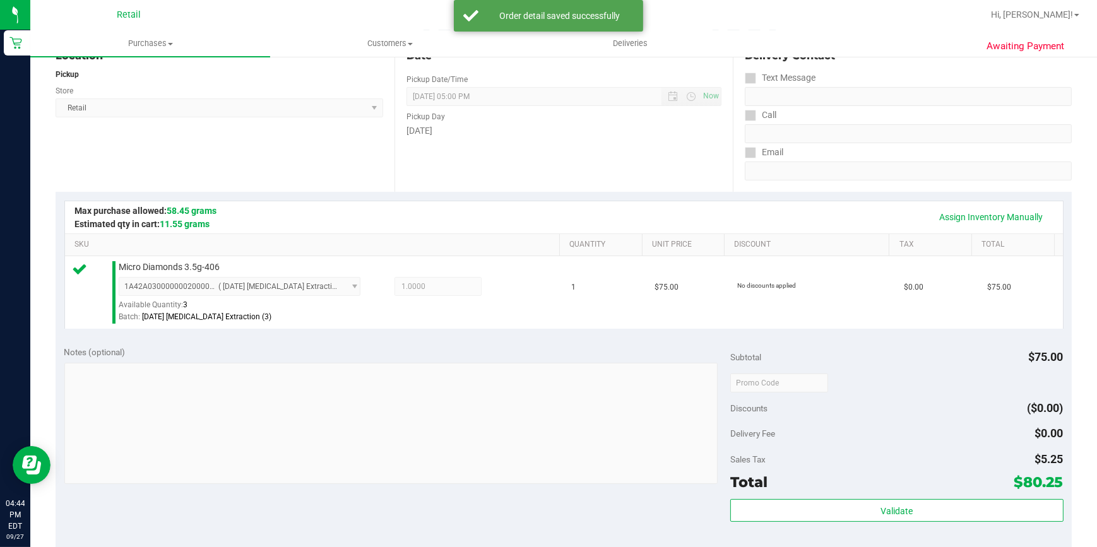
scroll to position [229, 0]
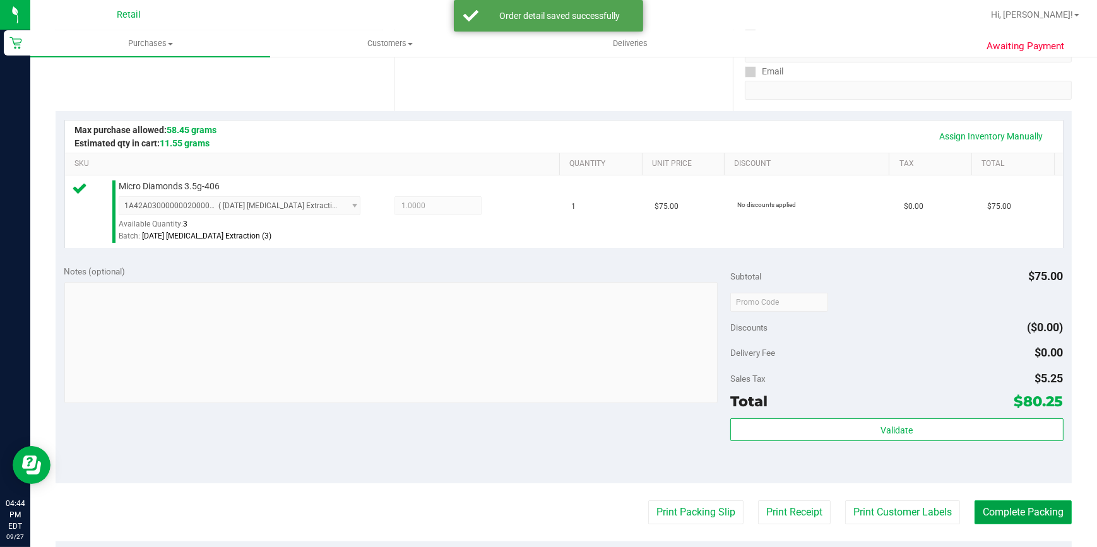
click at [1021, 511] on button "Complete Packing" at bounding box center [1022, 512] width 97 height 24
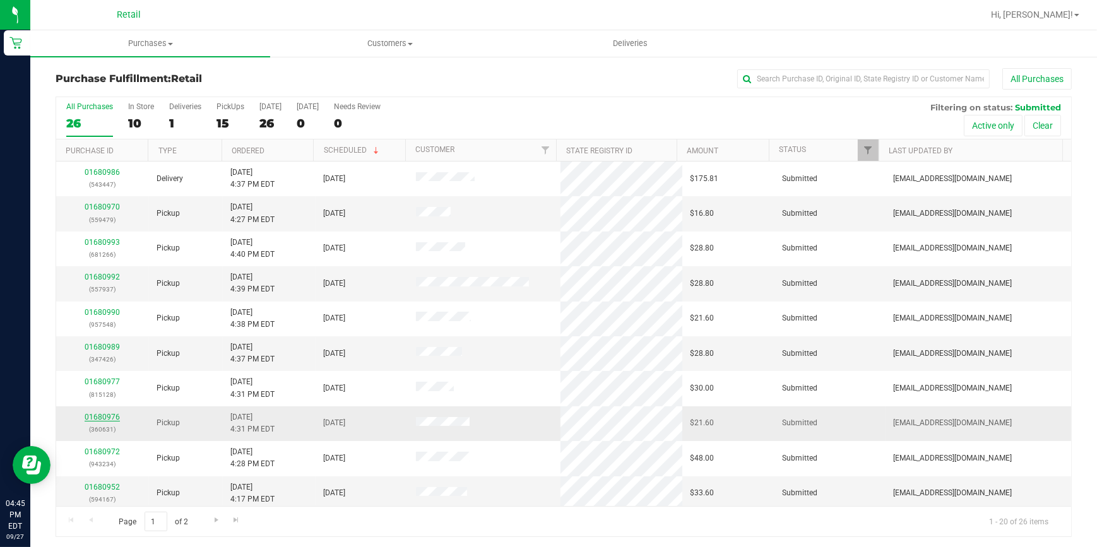
click at [103, 414] on link "01680976" at bounding box center [102, 417] width 35 height 9
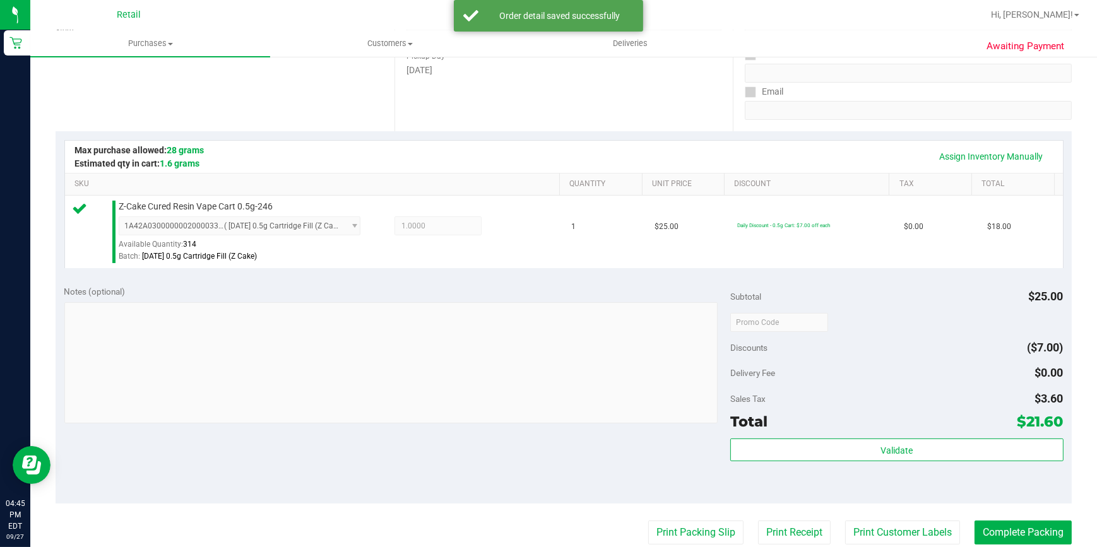
scroll to position [229, 0]
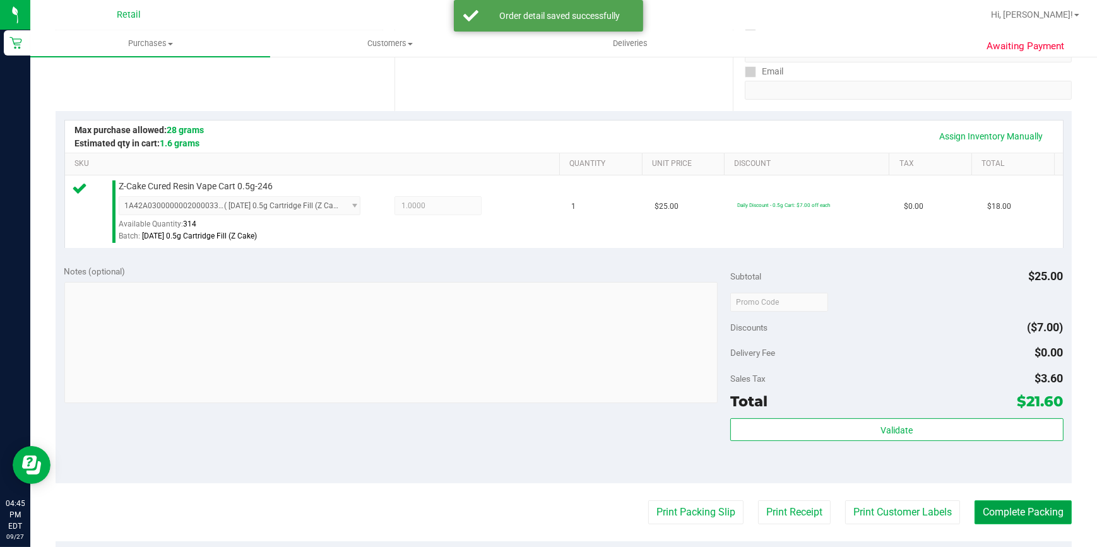
click at [991, 511] on button "Complete Packing" at bounding box center [1022, 512] width 97 height 24
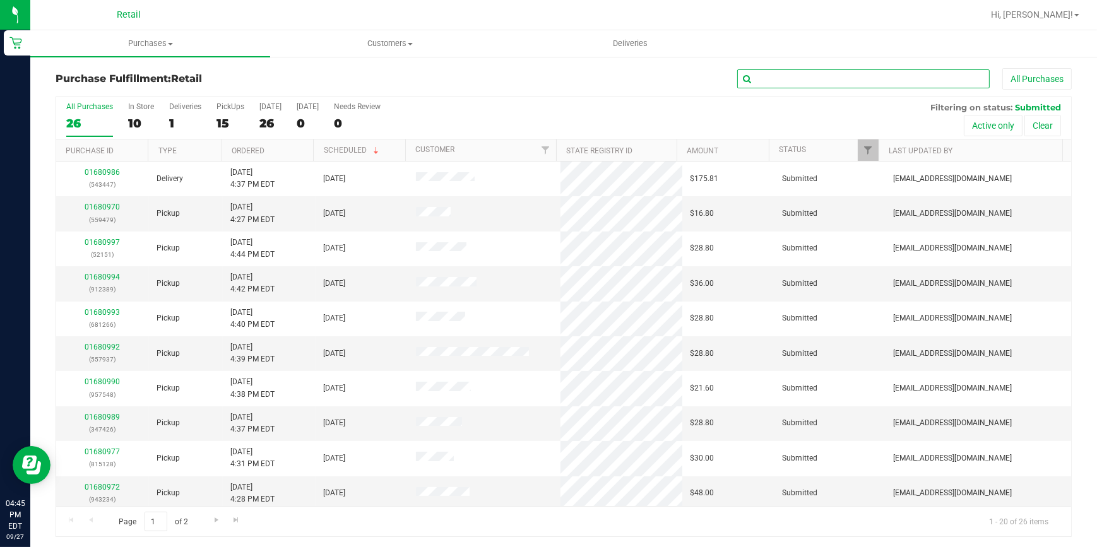
click at [770, 77] on input "text" at bounding box center [863, 78] width 252 height 19
type input "167"
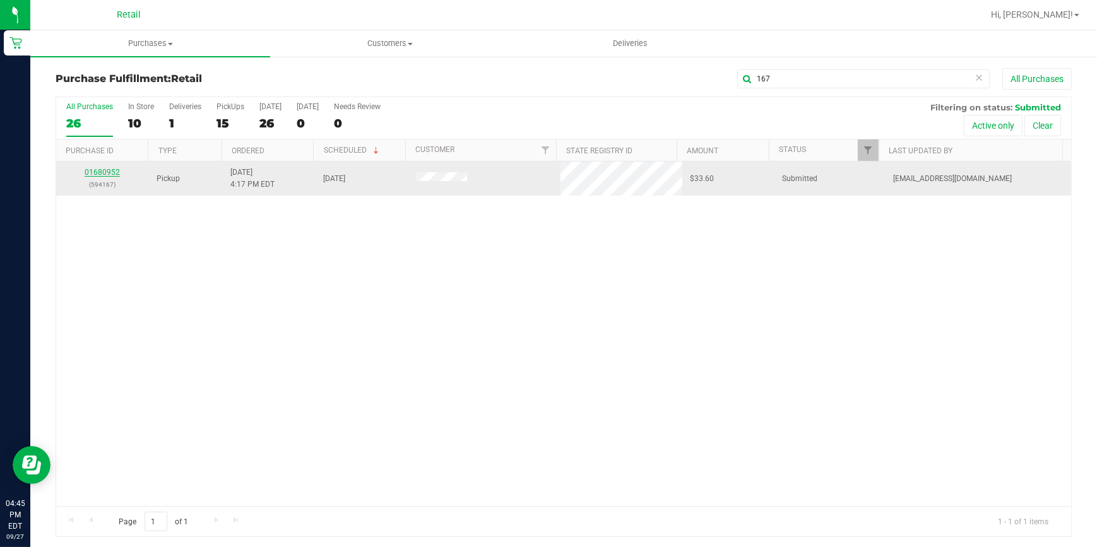
click at [95, 172] on link "01680952" at bounding box center [102, 172] width 35 height 9
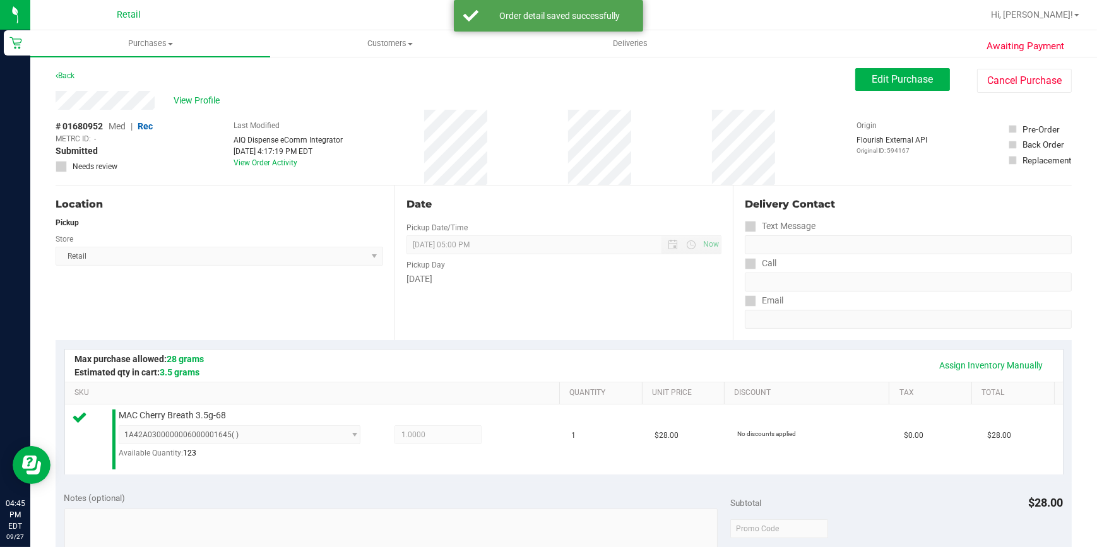
scroll to position [286, 0]
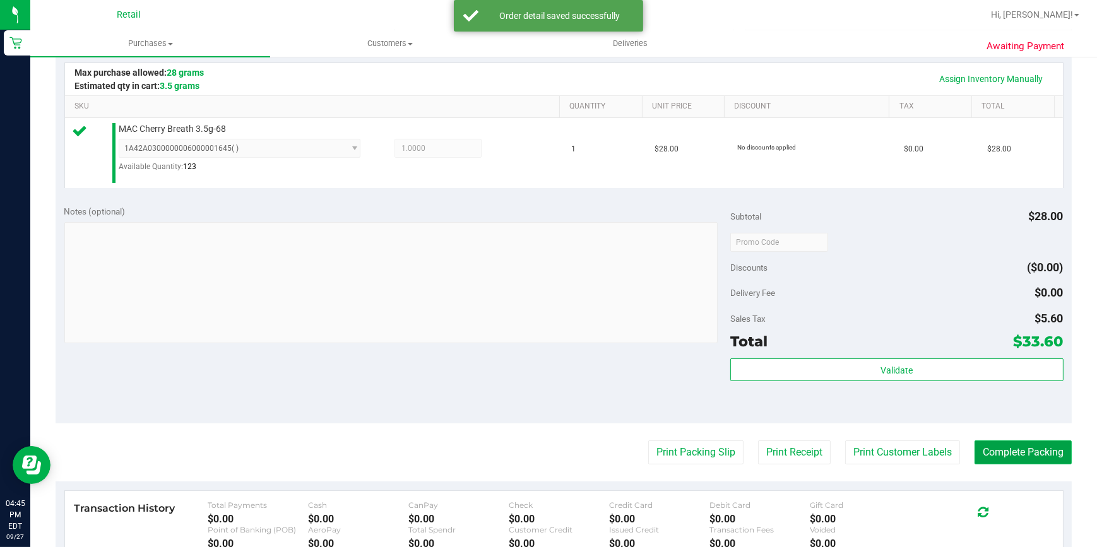
click at [1015, 454] on button "Complete Packing" at bounding box center [1022, 452] width 97 height 24
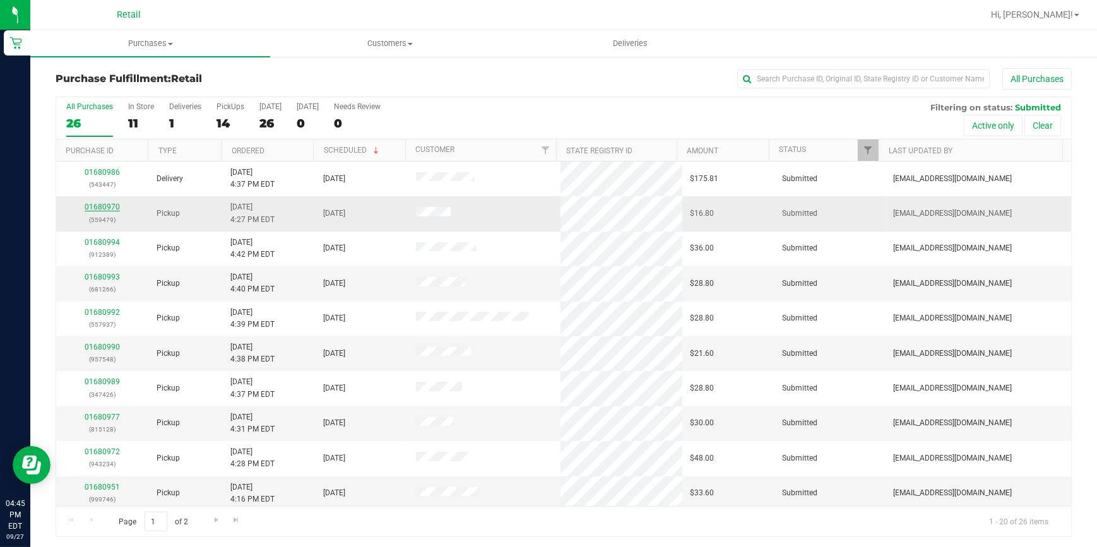
click at [107, 203] on link "01680970" at bounding box center [102, 207] width 35 height 9
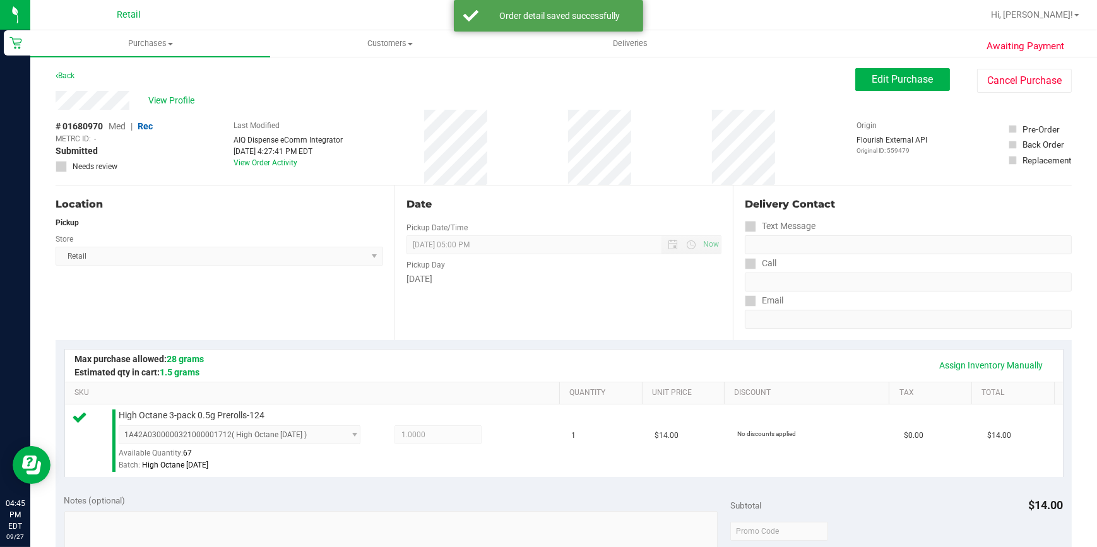
scroll to position [286, 0]
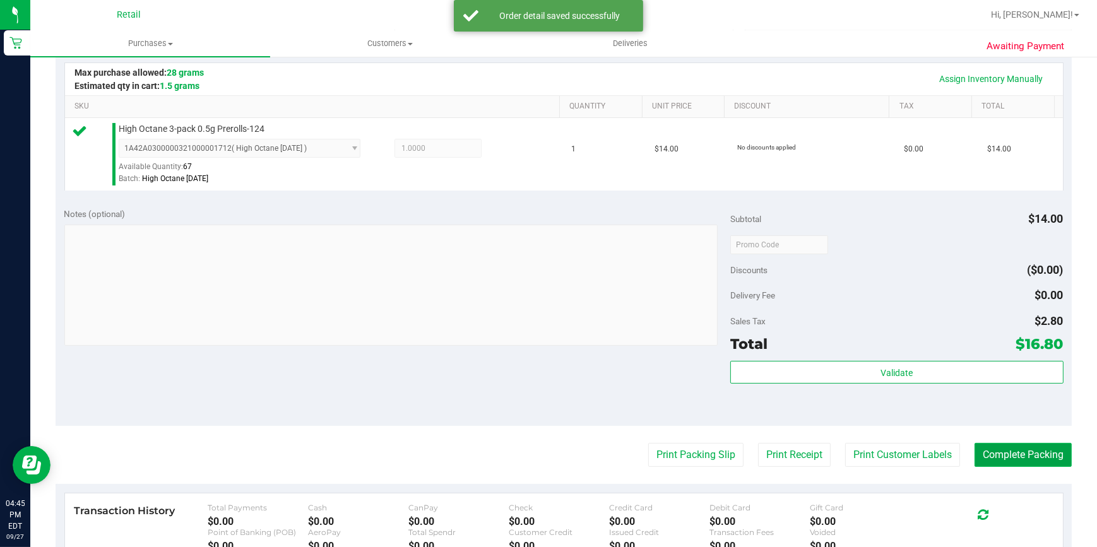
click at [1035, 456] on button "Complete Packing" at bounding box center [1022, 455] width 97 height 24
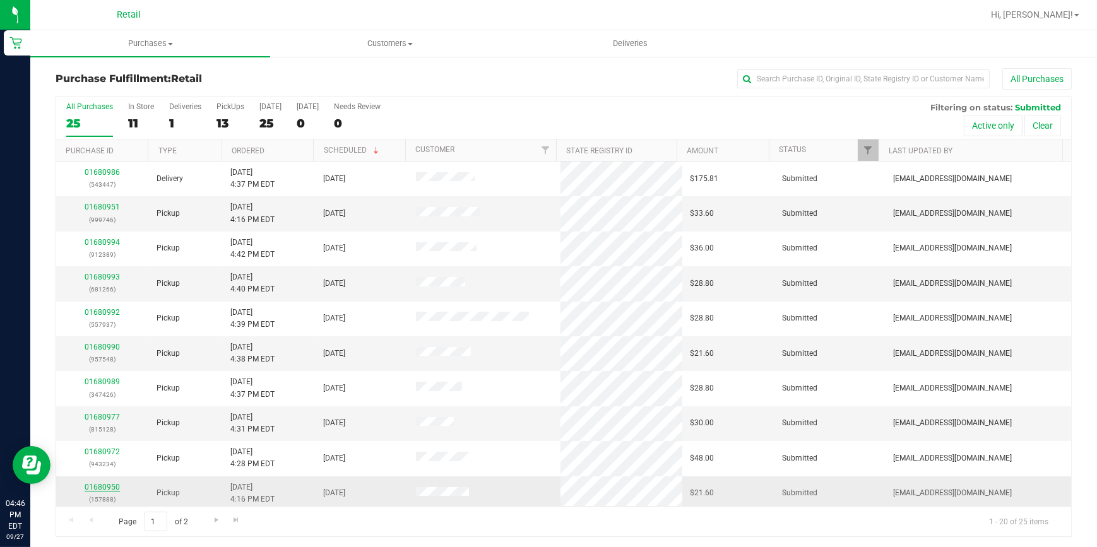
click at [103, 486] on link "01680950" at bounding box center [102, 487] width 35 height 9
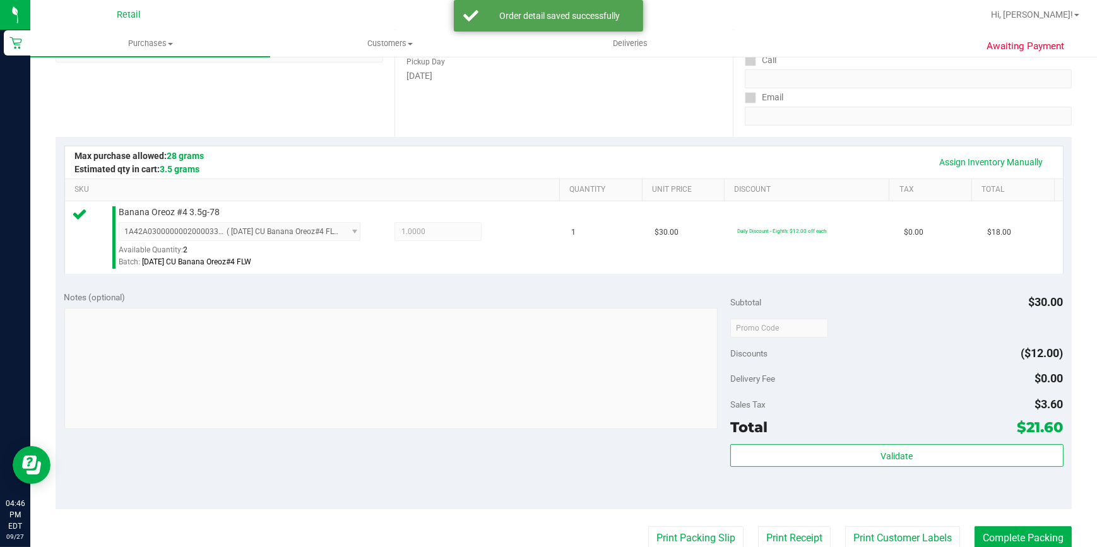
scroll to position [229, 0]
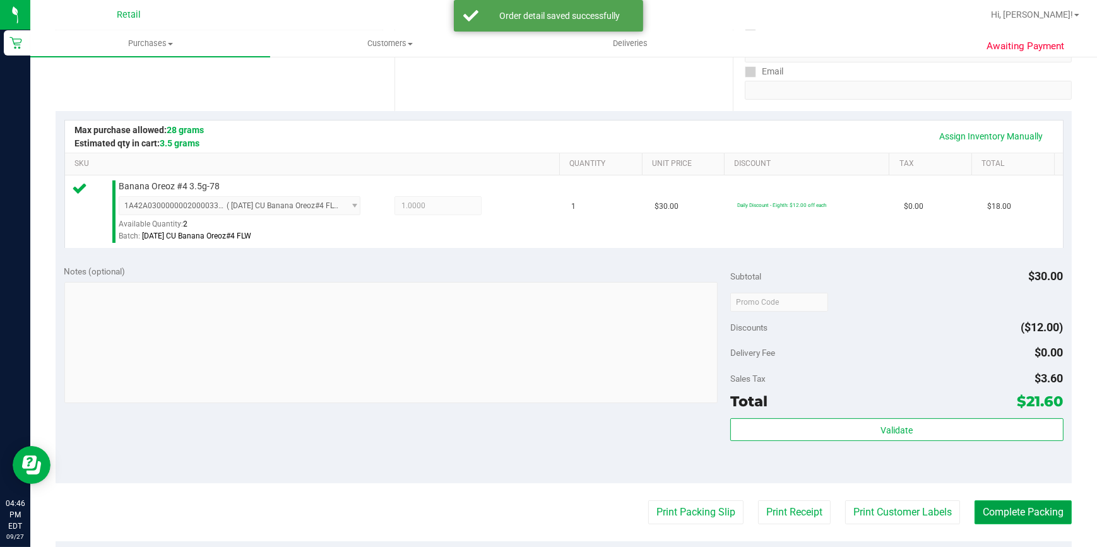
click at [1026, 508] on button "Complete Packing" at bounding box center [1022, 512] width 97 height 24
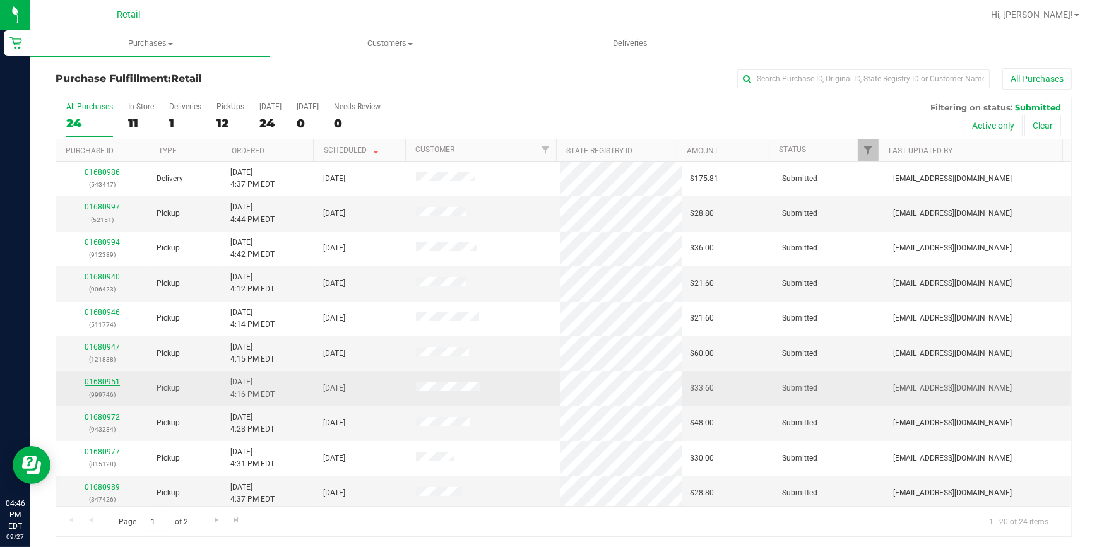
click at [116, 380] on link "01680951" at bounding box center [102, 381] width 35 height 9
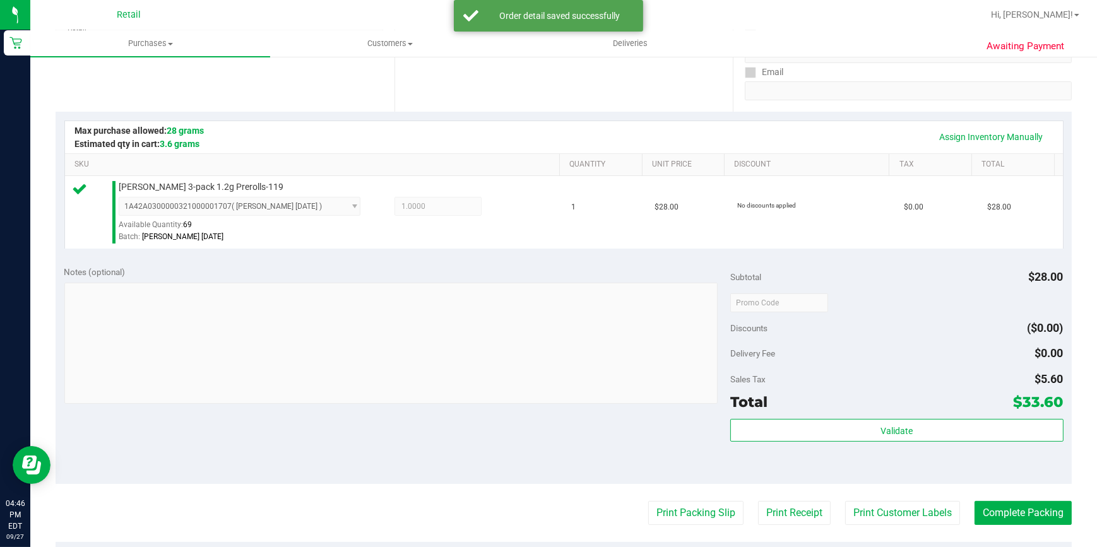
scroll to position [229, 0]
click at [981, 506] on button "Complete Packing" at bounding box center [1022, 512] width 97 height 24
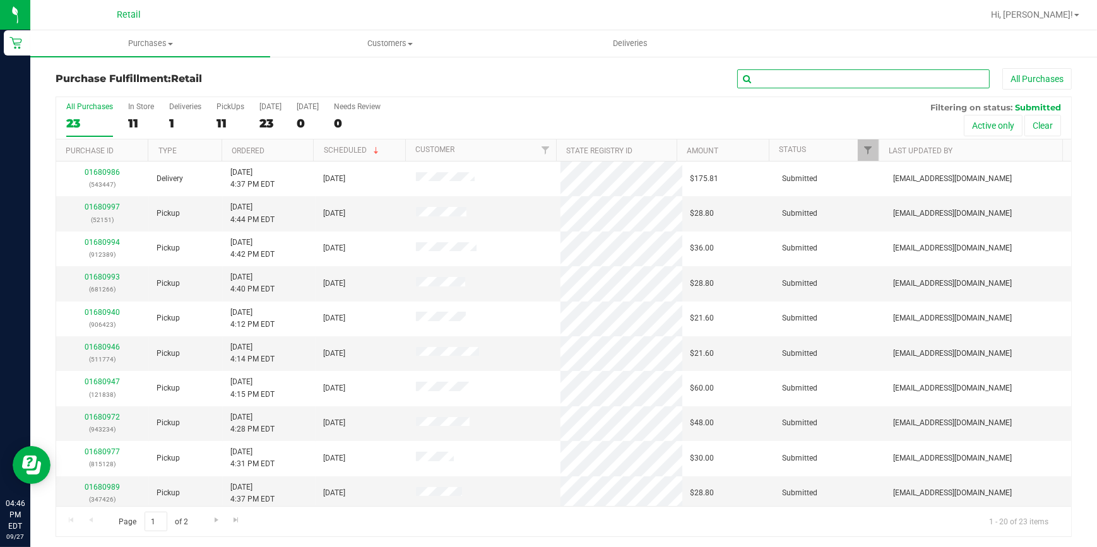
click at [861, 85] on input "text" at bounding box center [863, 78] width 252 height 19
type input "838"
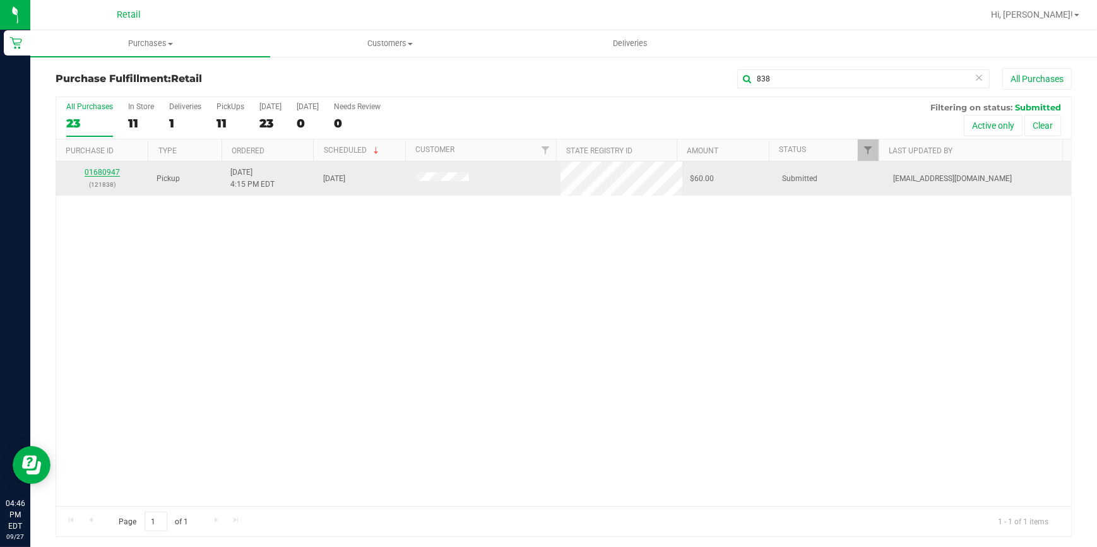
click at [109, 171] on link "01680947" at bounding box center [102, 172] width 35 height 9
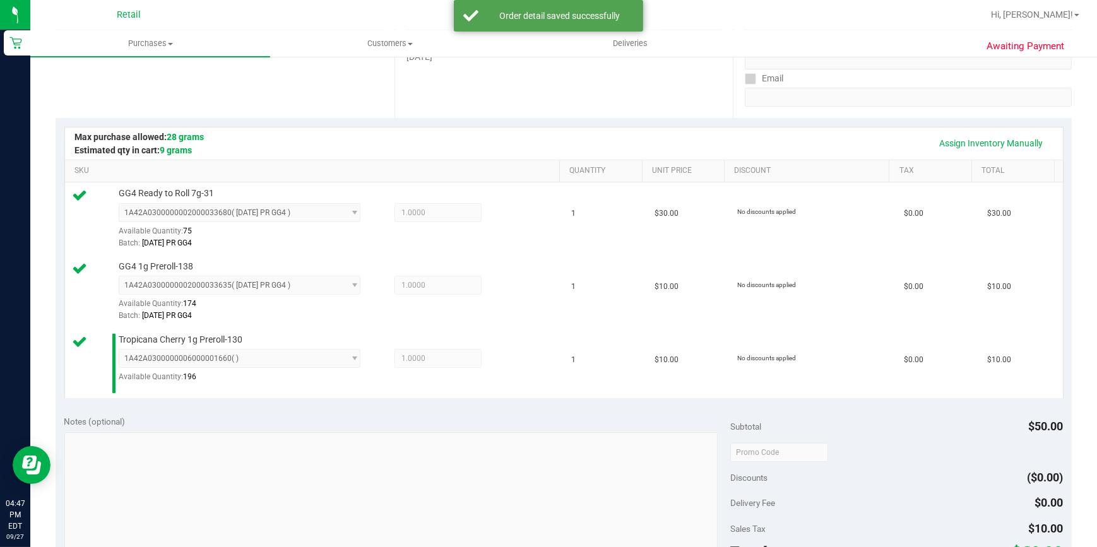
scroll to position [344, 0]
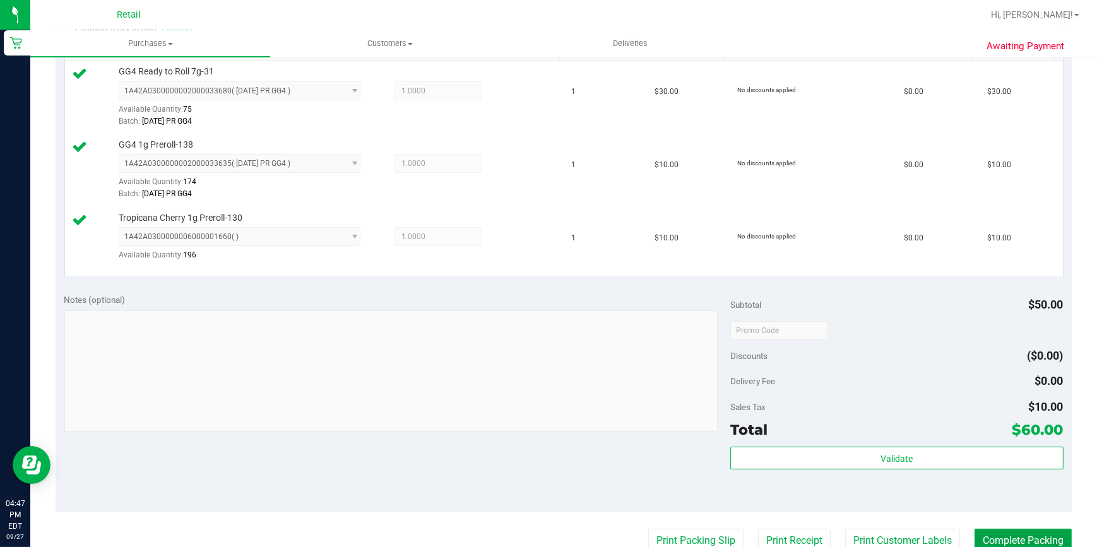
click at [1036, 534] on button "Complete Packing" at bounding box center [1022, 541] width 97 height 24
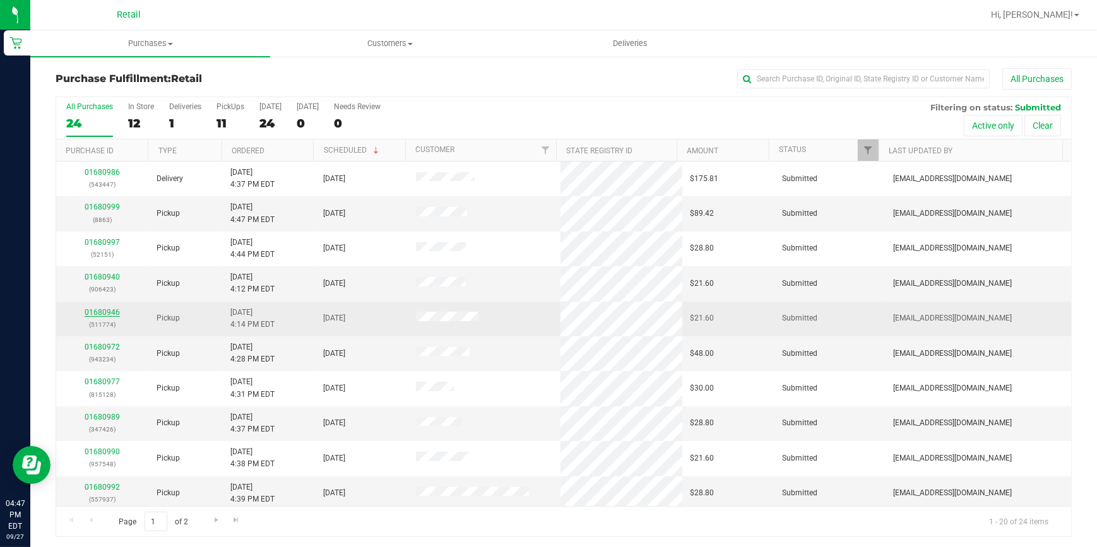
click at [105, 310] on link "01680946" at bounding box center [102, 312] width 35 height 9
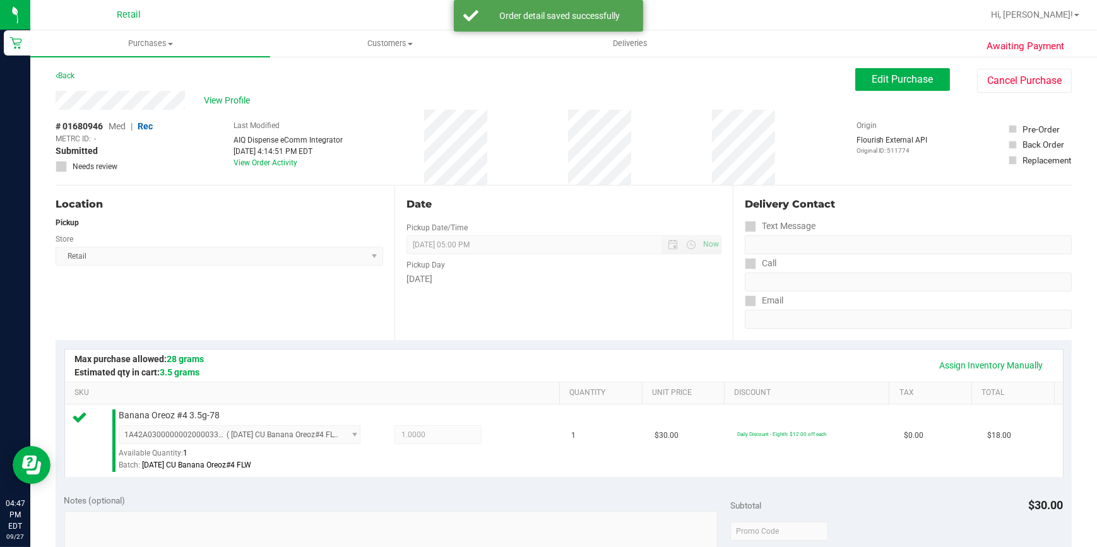
scroll to position [286, 0]
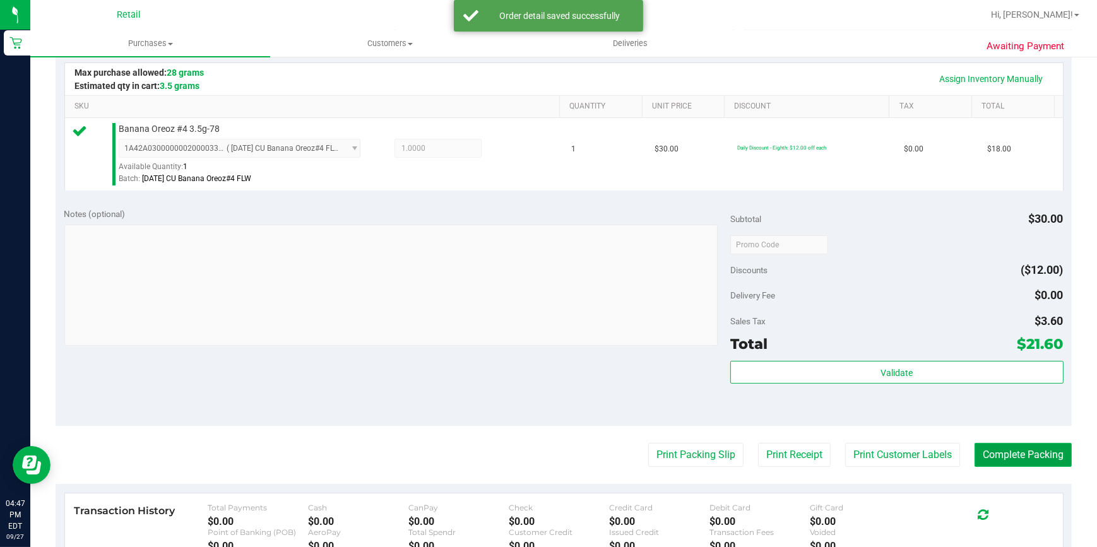
click at [1006, 445] on button "Complete Packing" at bounding box center [1022, 455] width 97 height 24
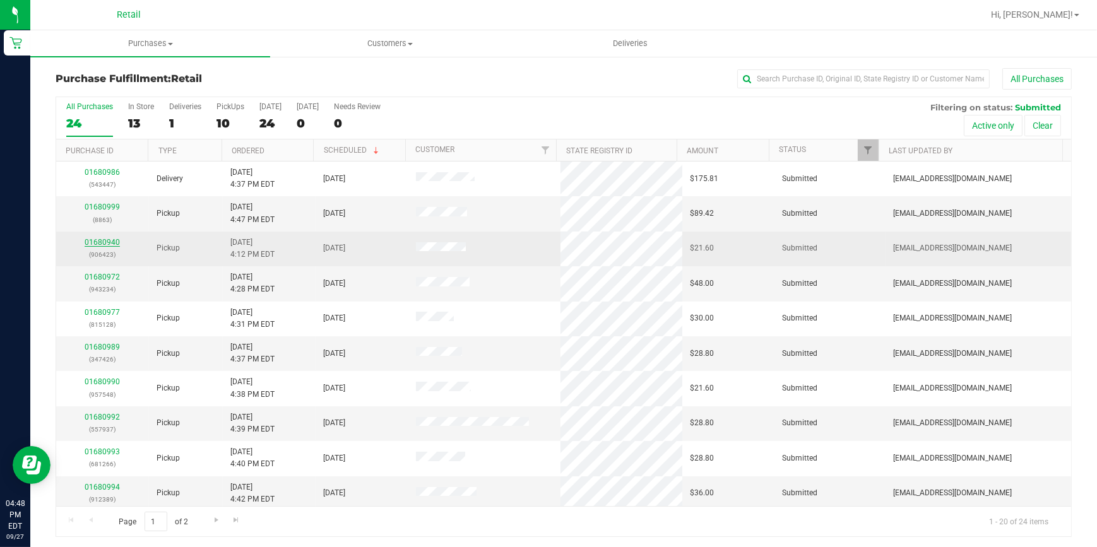
click at [110, 243] on link "01680940" at bounding box center [102, 242] width 35 height 9
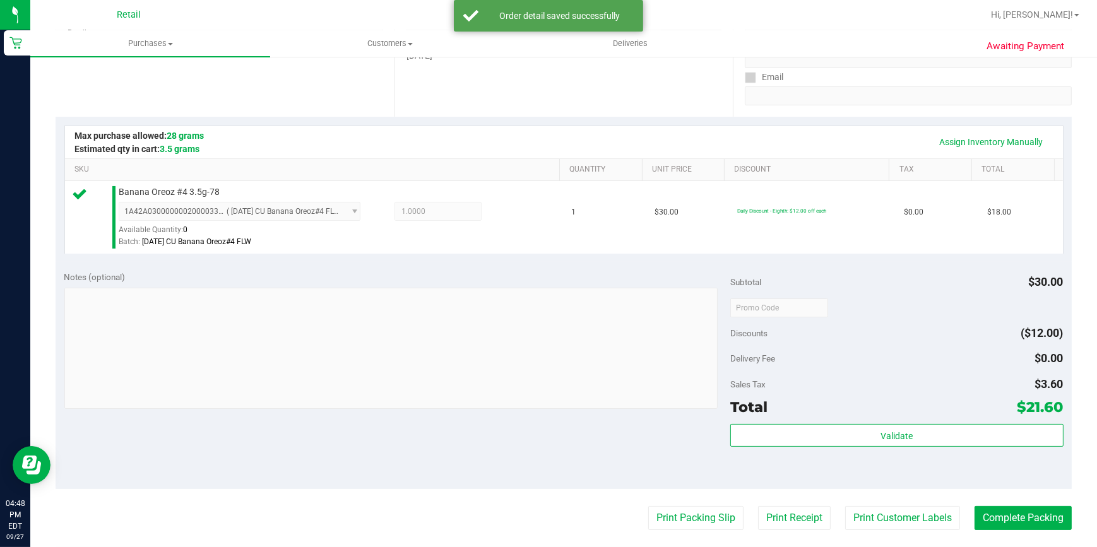
scroll to position [286, 0]
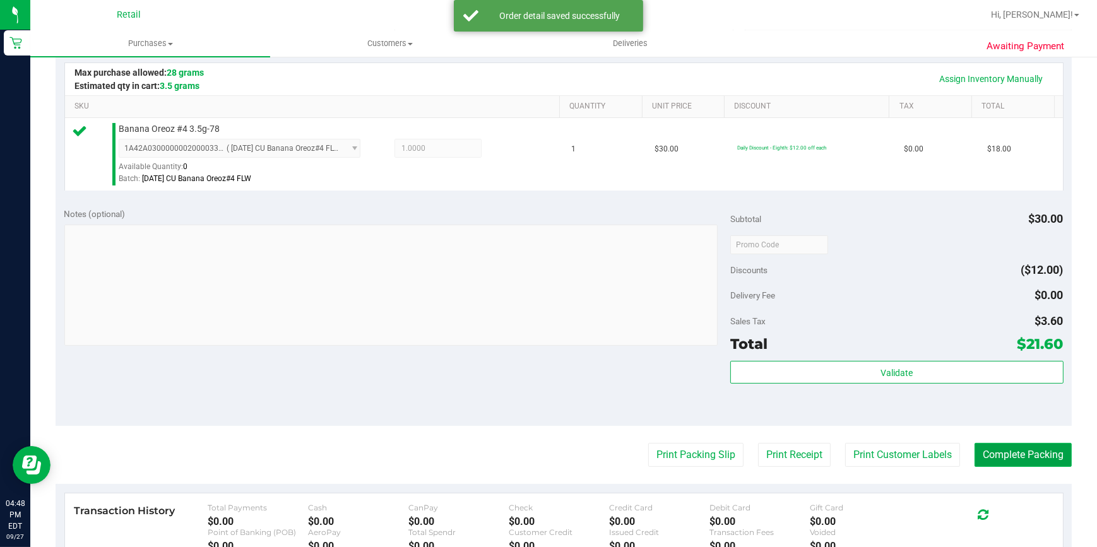
click at [993, 446] on button "Complete Packing" at bounding box center [1022, 455] width 97 height 24
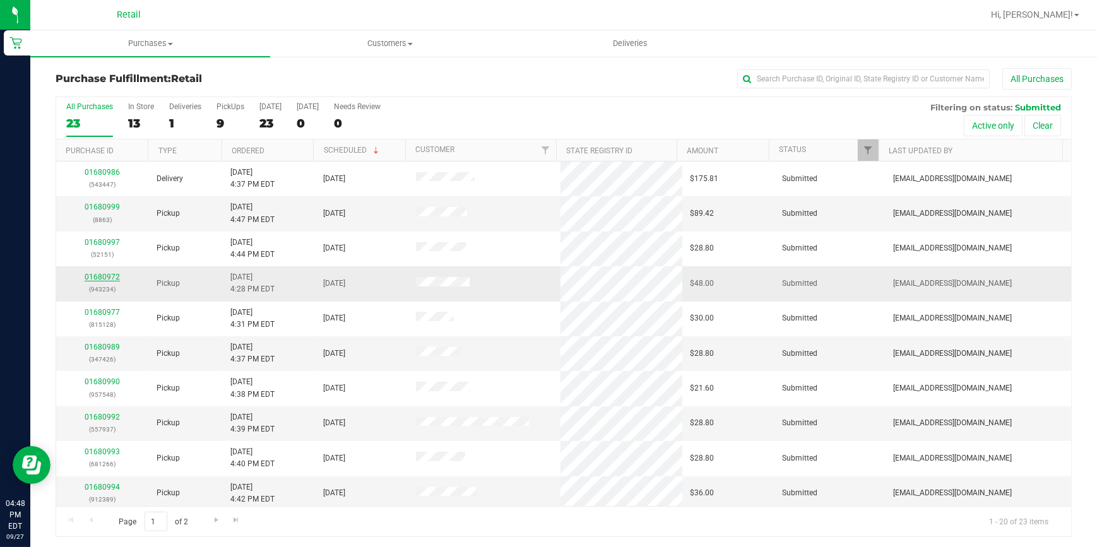
click at [107, 278] on link "01680972" at bounding box center [102, 277] width 35 height 9
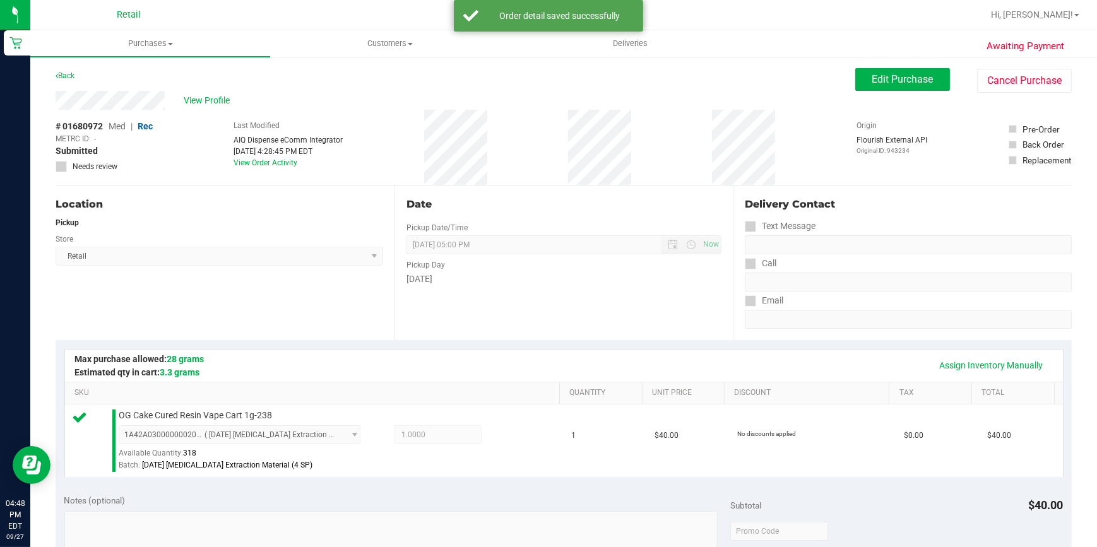
scroll to position [286, 0]
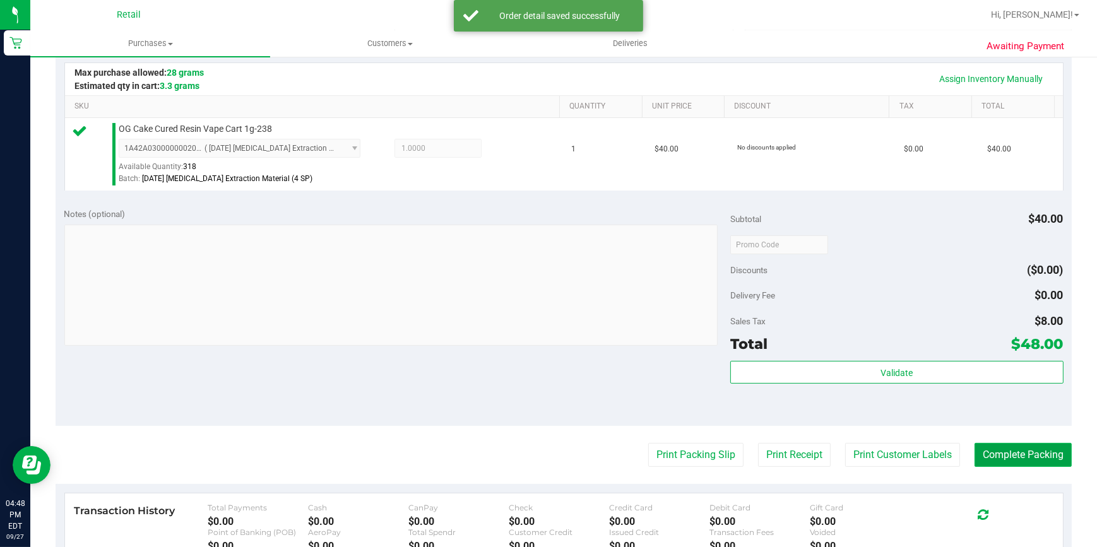
click at [1010, 459] on button "Complete Packing" at bounding box center [1022, 455] width 97 height 24
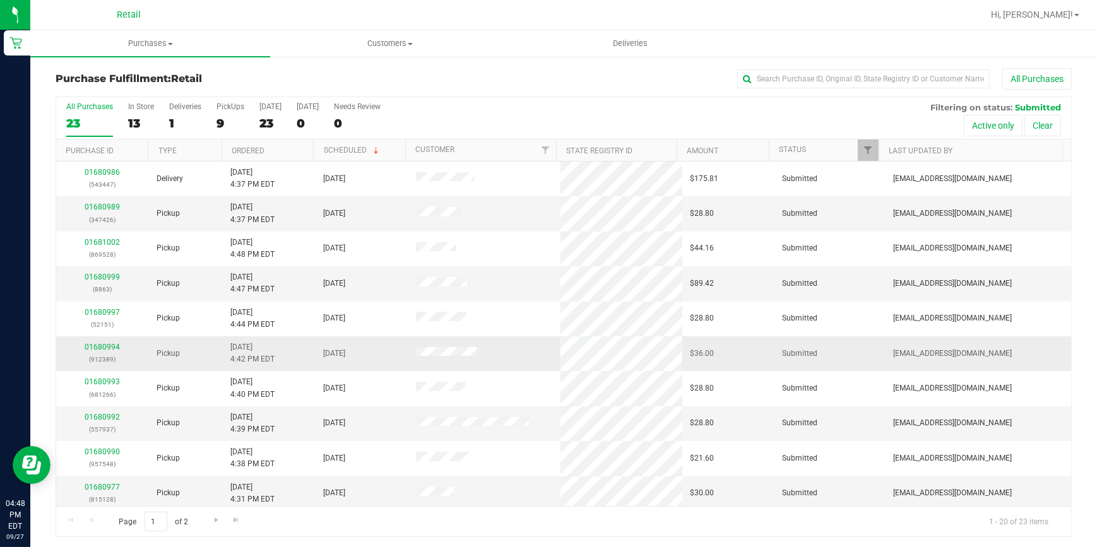
scroll to position [57, 0]
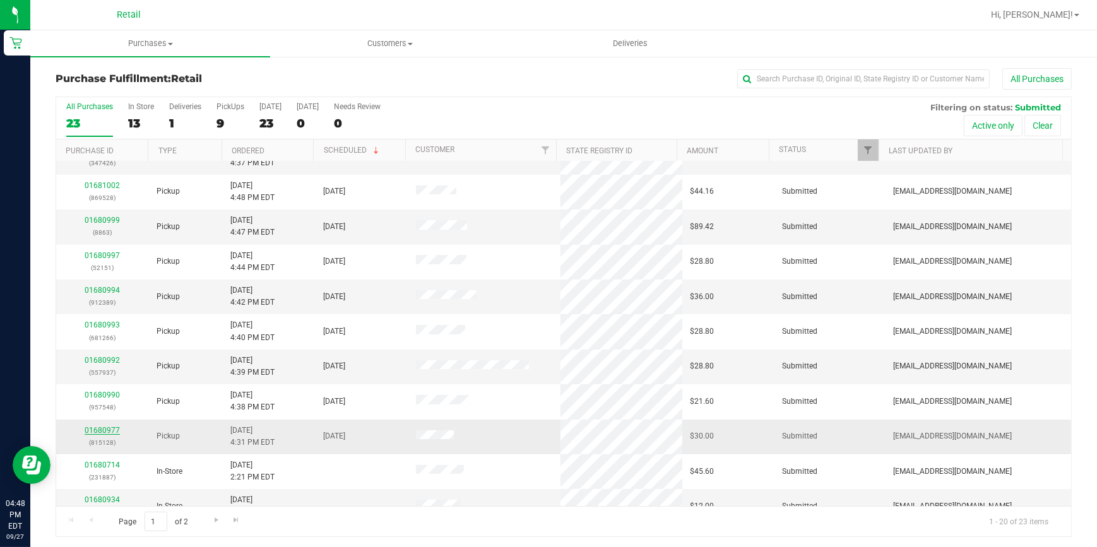
click at [96, 428] on link "01680977" at bounding box center [102, 430] width 35 height 9
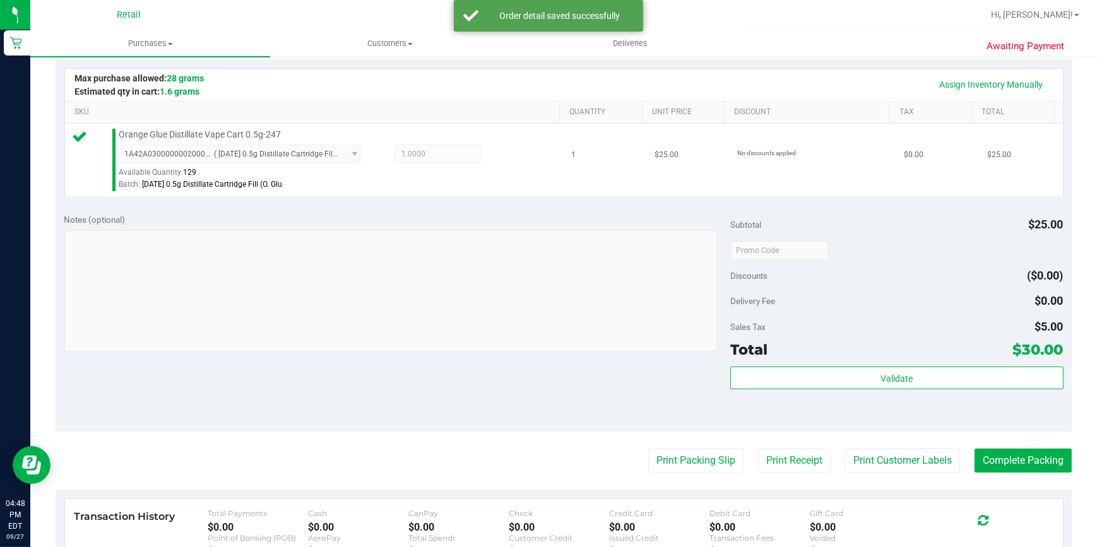
scroll to position [286, 0]
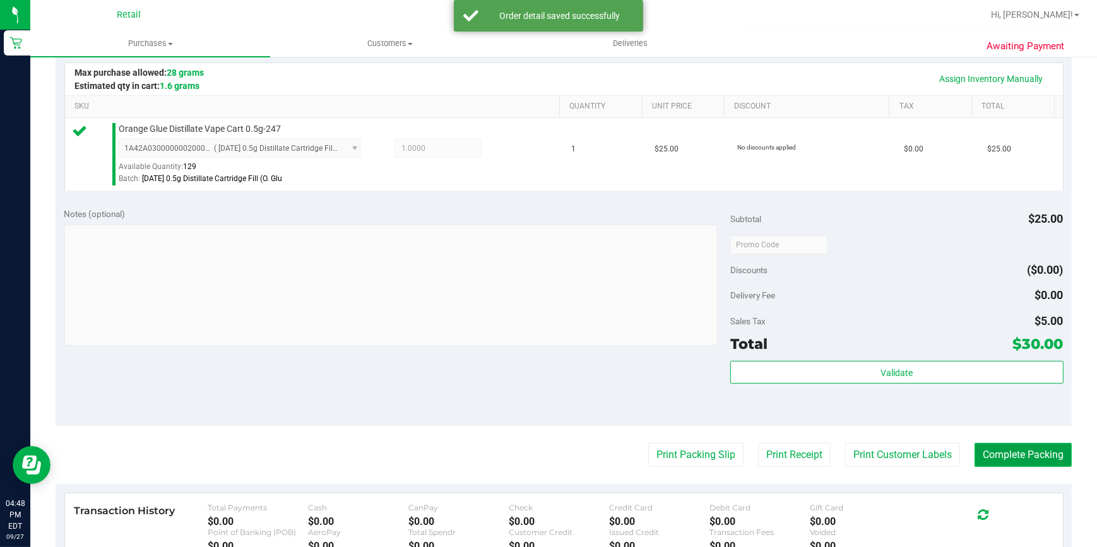
click at [1034, 454] on button "Complete Packing" at bounding box center [1022, 455] width 97 height 24
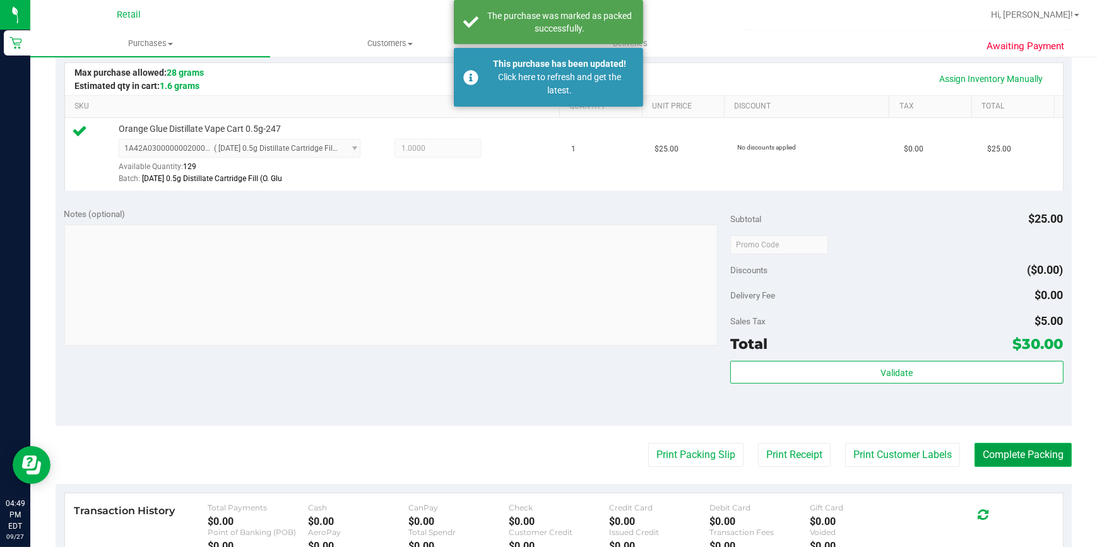
click at [1035, 456] on button "Complete Packing" at bounding box center [1022, 455] width 97 height 24
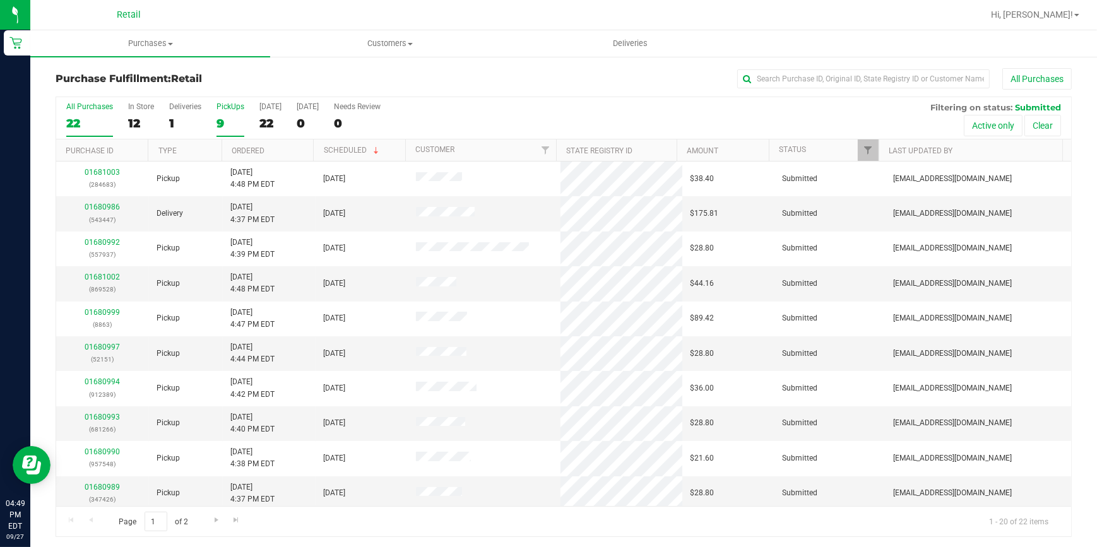
click at [232, 117] on div "9" at bounding box center [230, 123] width 28 height 15
click at [0, 0] on input "PickUps 9" at bounding box center [0, 0] width 0 height 0
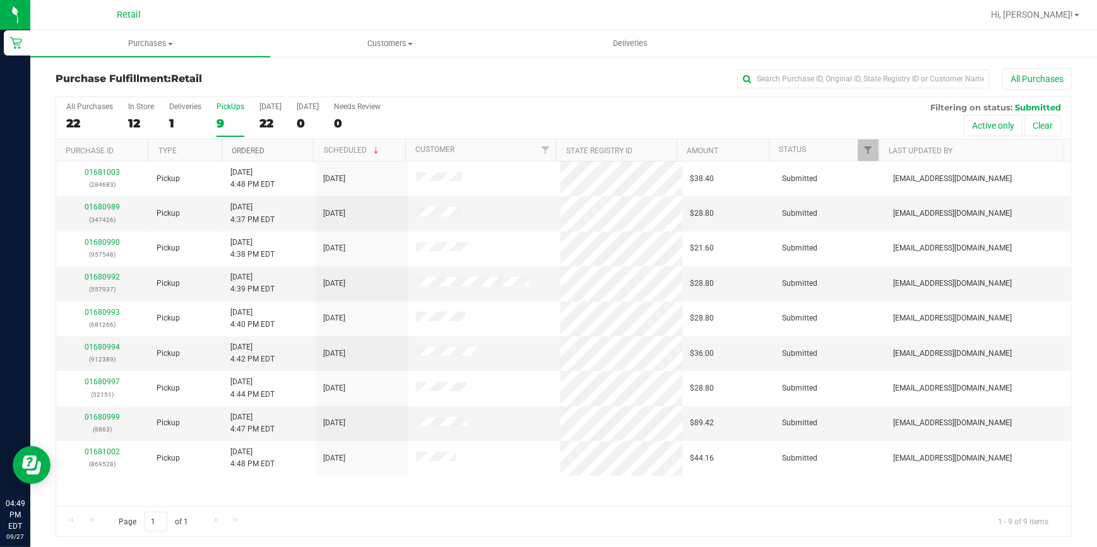
click at [245, 146] on link "Ordered" at bounding box center [248, 150] width 33 height 9
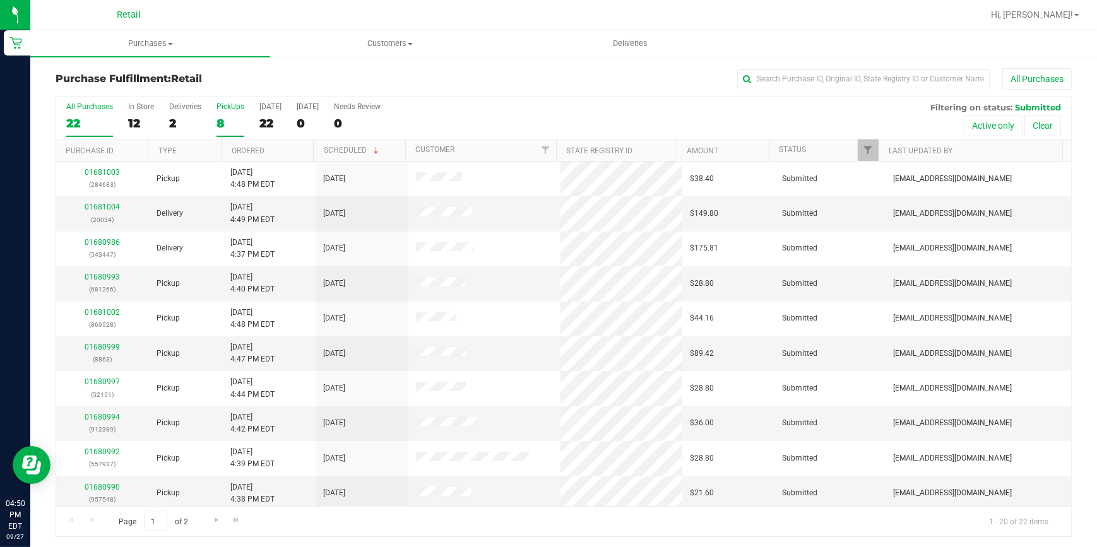
click at [216, 122] on div "8" at bounding box center [230, 123] width 28 height 15
click at [0, 0] on input "PickUps 8" at bounding box center [0, 0] width 0 height 0
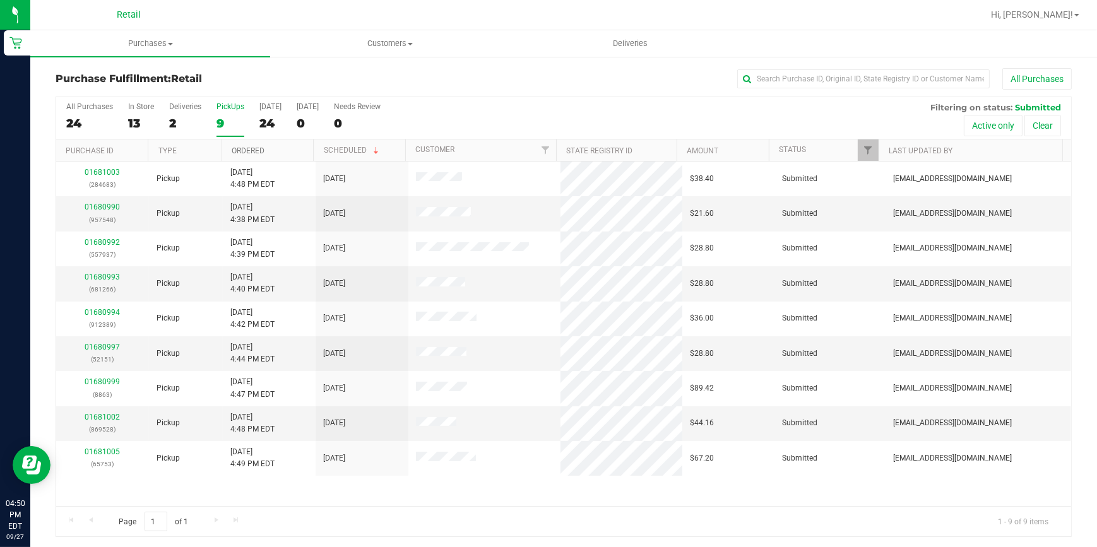
click at [253, 146] on link "Ordered" at bounding box center [248, 150] width 33 height 9
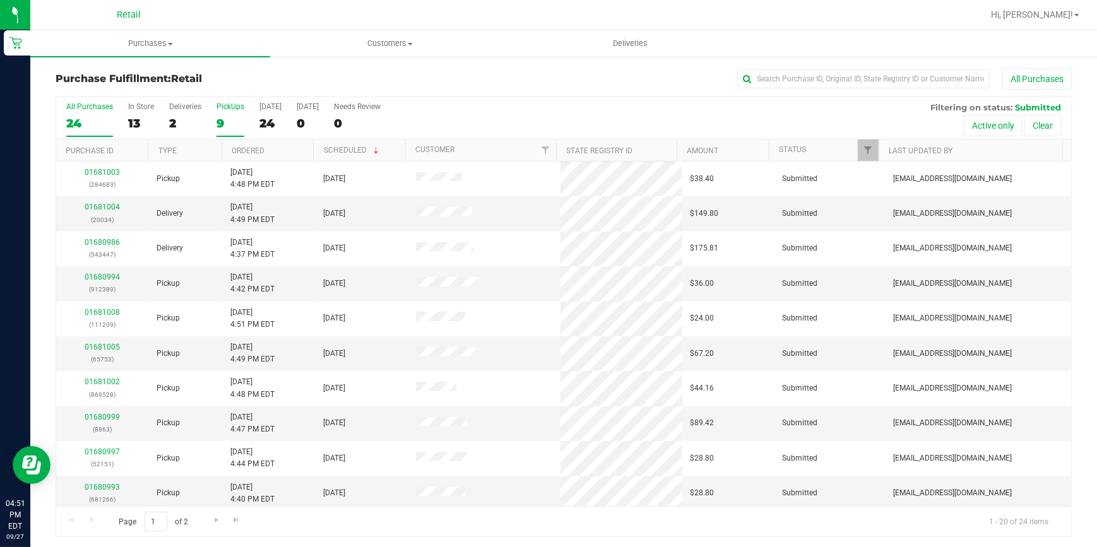
click at [227, 120] on div "9" at bounding box center [230, 123] width 28 height 15
click at [0, 0] on input "PickUps 9" at bounding box center [0, 0] width 0 height 0
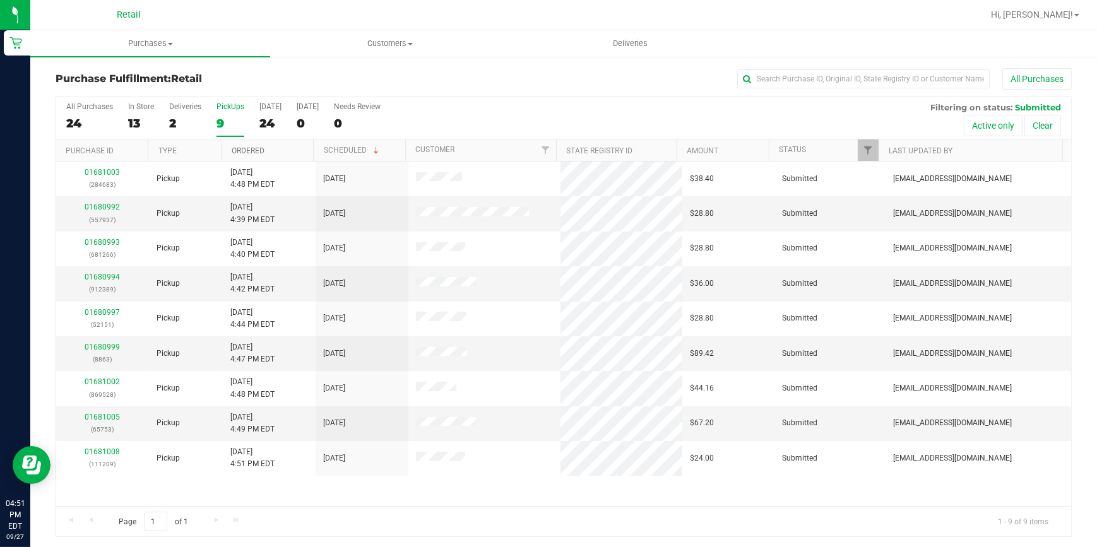
click at [246, 148] on link "Ordered" at bounding box center [248, 150] width 33 height 9
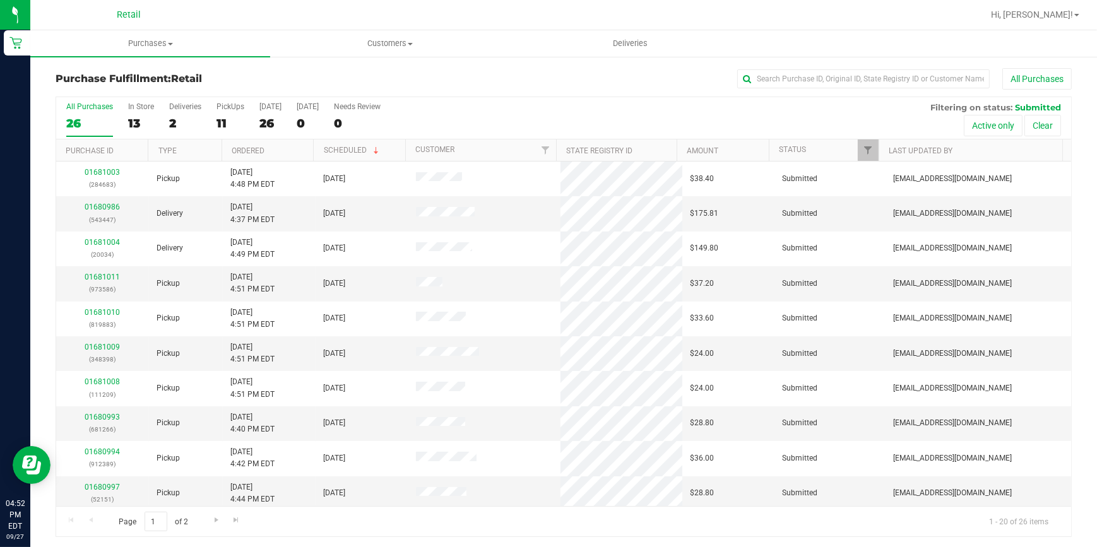
click at [246, 78] on h3 "Purchase Fulfillment: Retail" at bounding box center [225, 78] width 339 height 11
click at [217, 124] on div "11" at bounding box center [230, 123] width 28 height 15
click at [0, 0] on input "PickUps 11" at bounding box center [0, 0] width 0 height 0
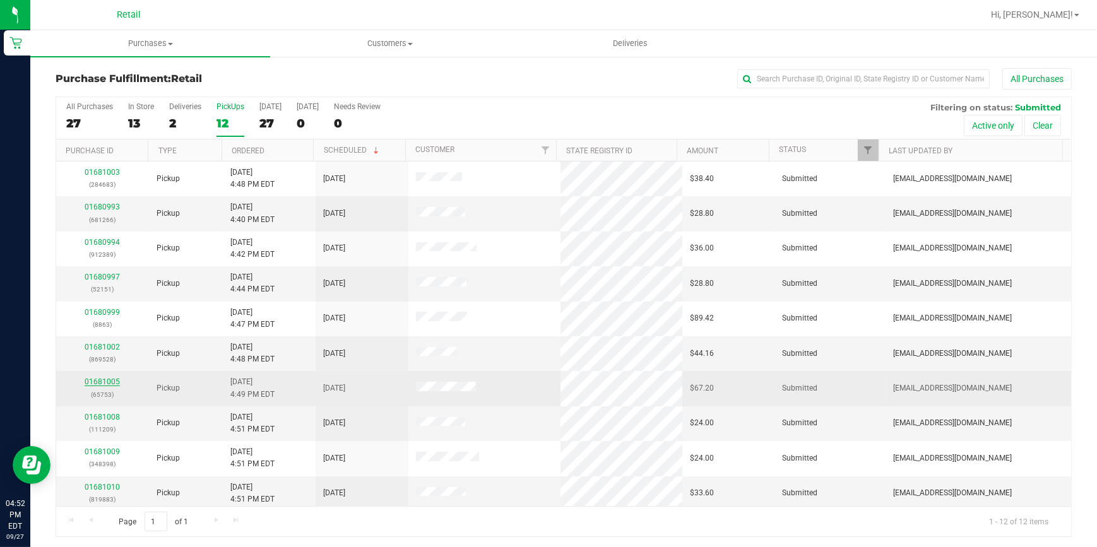
click at [97, 382] on link "01681005" at bounding box center [102, 381] width 35 height 9
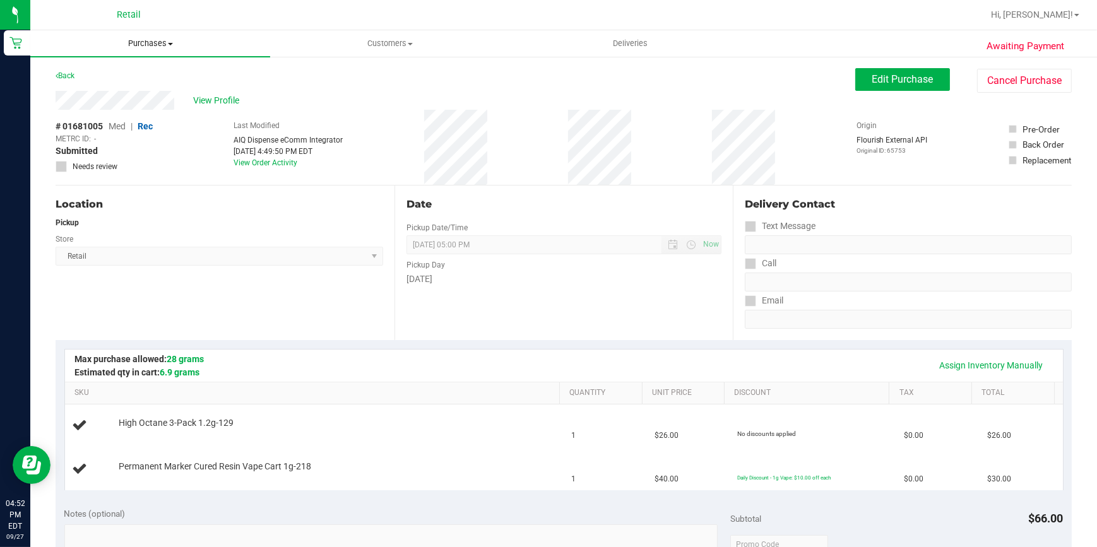
click at [152, 40] on span "Purchases" at bounding box center [150, 43] width 240 height 11
click at [108, 88] on li "Fulfillment" at bounding box center [150, 91] width 240 height 15
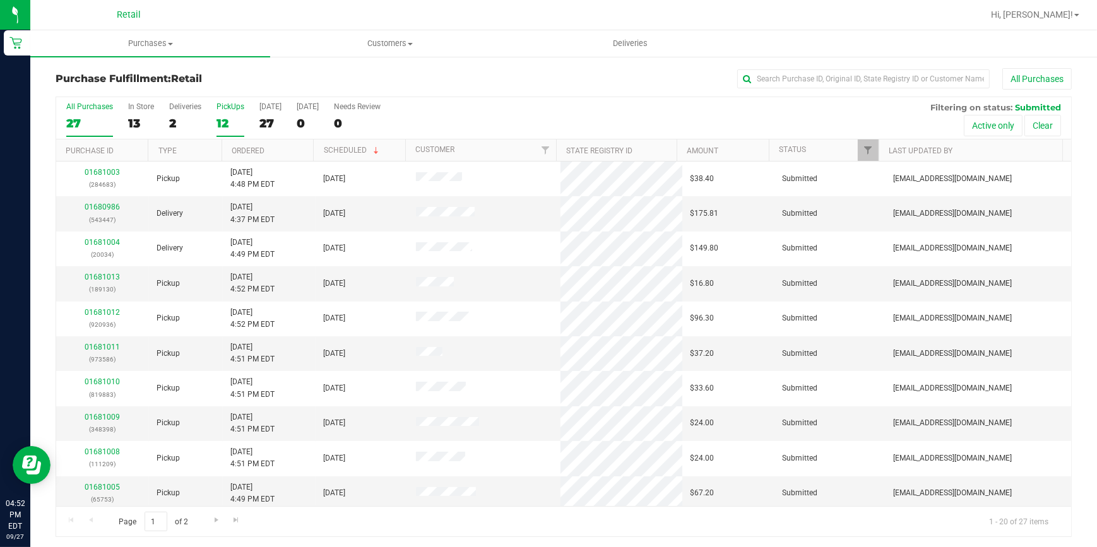
click at [222, 122] on div "12" at bounding box center [230, 123] width 28 height 15
click at [0, 0] on input "PickUps 12" at bounding box center [0, 0] width 0 height 0
click at [256, 148] on link "Ordered" at bounding box center [248, 150] width 33 height 9
click at [221, 125] on div "12" at bounding box center [230, 123] width 28 height 15
click at [0, 0] on input "PickUps 12" at bounding box center [0, 0] width 0 height 0
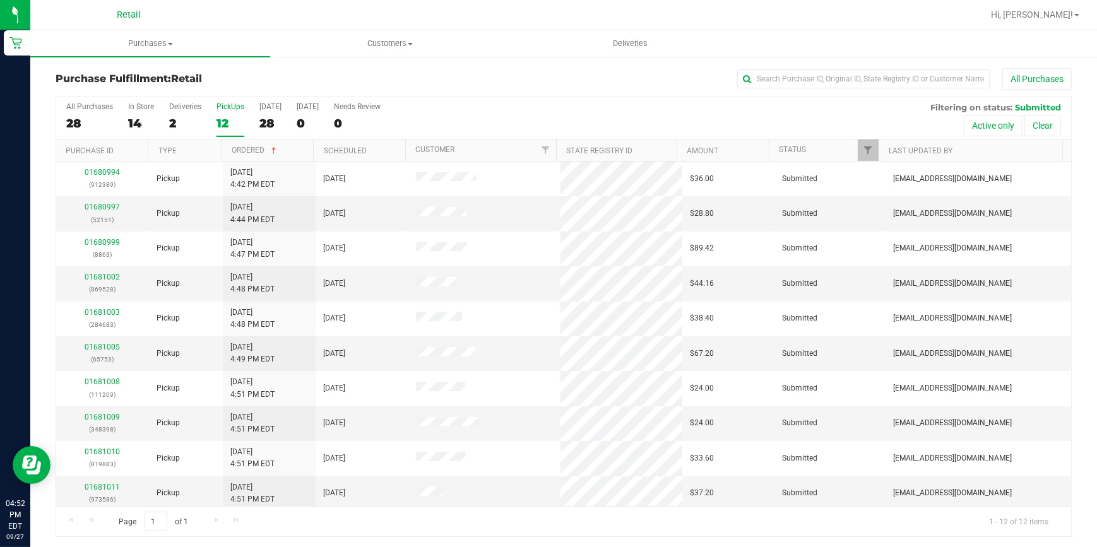
click at [555, 74] on div "All Purchases" at bounding box center [732, 78] width 677 height 21
click at [223, 126] on div "12" at bounding box center [230, 123] width 28 height 15
click at [0, 0] on input "PickUps 12" at bounding box center [0, 0] width 0 height 0
click at [791, 88] on div "All Purchases" at bounding box center [732, 78] width 677 height 21
click at [791, 85] on input "text" at bounding box center [863, 78] width 252 height 19
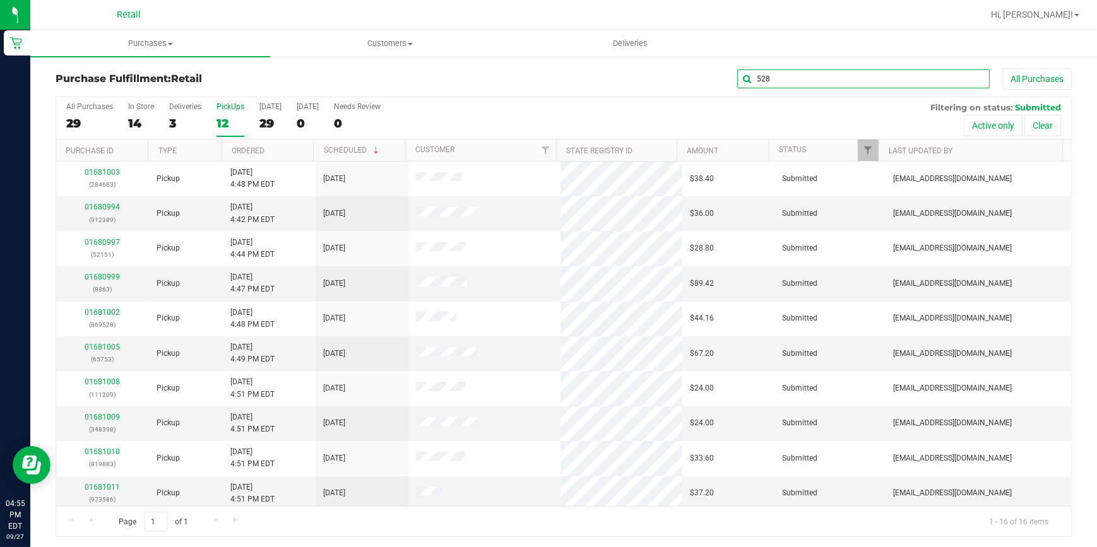
type input "528"
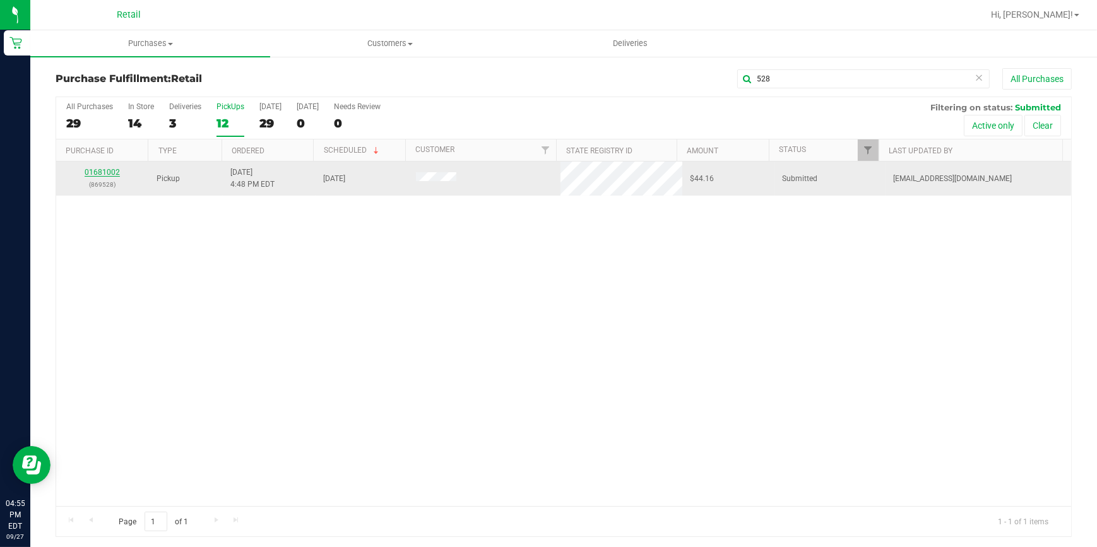
click at [103, 174] on link "01681002" at bounding box center [102, 172] width 35 height 9
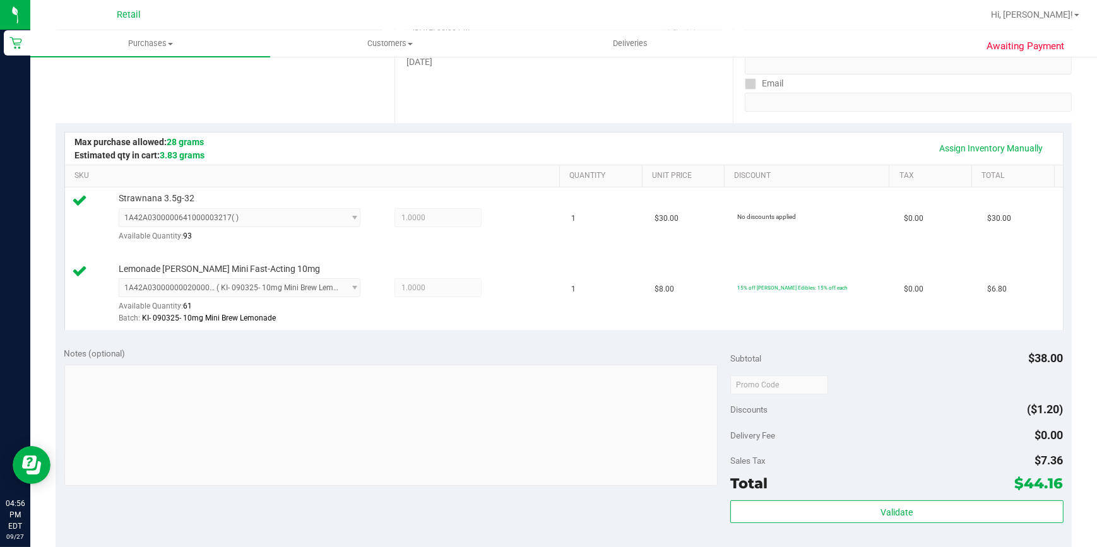
scroll to position [344, 0]
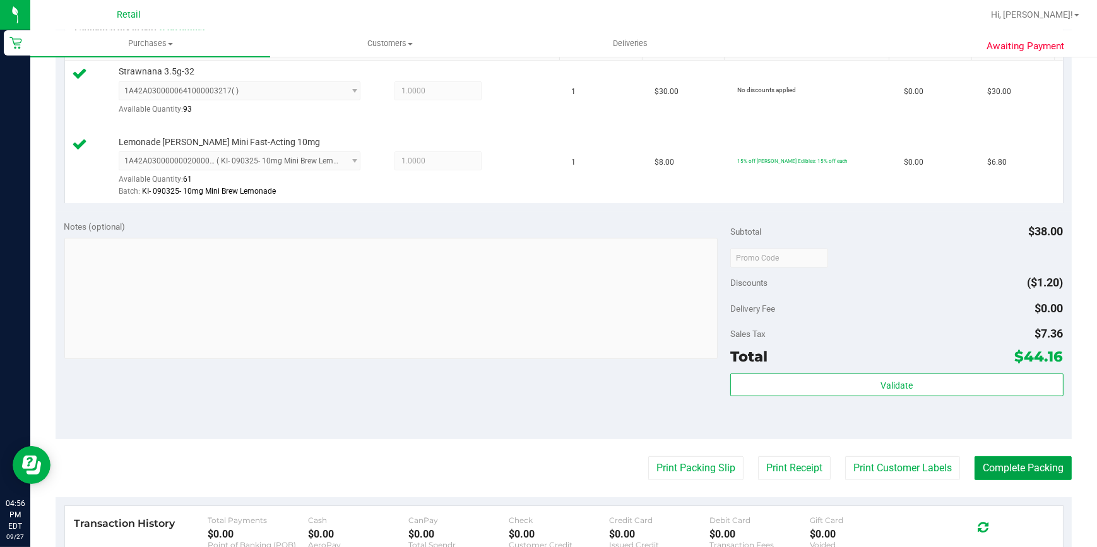
drag, startPoint x: 1009, startPoint y: 467, endPoint x: 1025, endPoint y: 432, distance: 38.1
click at [1009, 467] on button "Complete Packing" at bounding box center [1022, 468] width 97 height 24
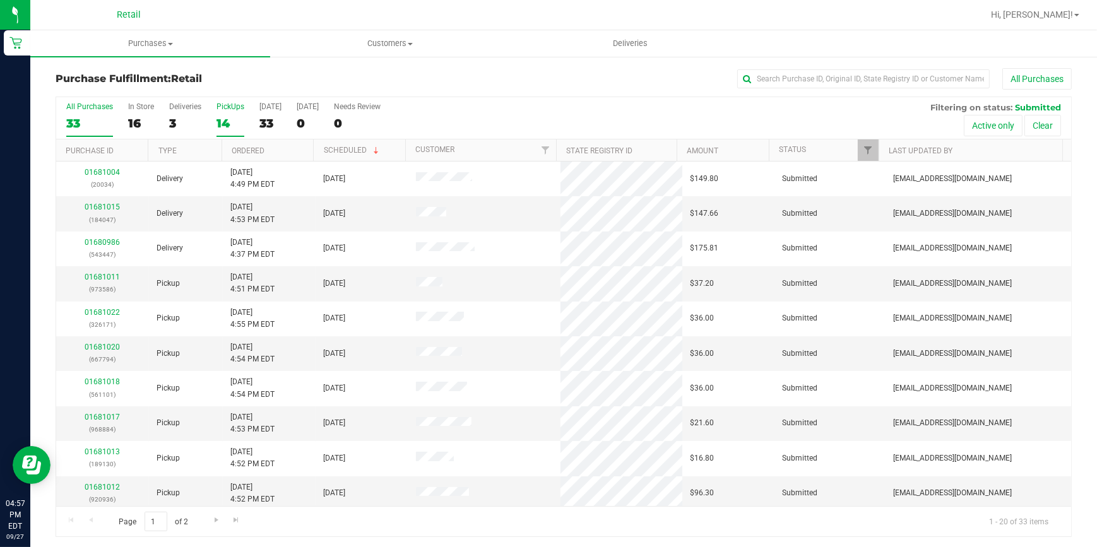
click at [225, 122] on div "14" at bounding box center [230, 123] width 28 height 15
click at [0, 0] on input "PickUps 14" at bounding box center [0, 0] width 0 height 0
click at [233, 146] on link "Ordered" at bounding box center [248, 150] width 33 height 9
click at [214, 122] on div "All Purchases 33 In Store 16 Deliveries 3 PickUps 14 Today 33 Tomorrow 0 Needs …" at bounding box center [563, 118] width 1015 height 42
click at [215, 124] on div "All Purchases 33 In Store 16 Deliveries 3 PickUps 14 Today 33 Tomorrow 0 Needs …" at bounding box center [563, 118] width 1015 height 42
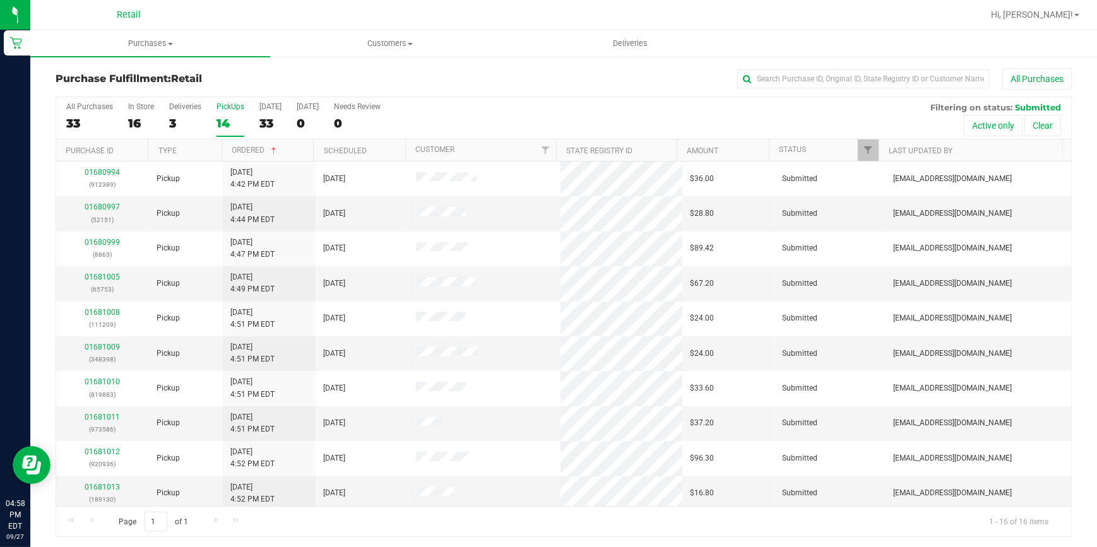
click at [224, 121] on div "14" at bounding box center [230, 123] width 28 height 15
click at [0, 0] on input "PickUps 14" at bounding box center [0, 0] width 0 height 0
click at [524, 18] on div at bounding box center [604, 15] width 757 height 25
click at [469, 100] on div "All Purchases 37 In Store 18 Deliveries 3 PickUps 16 Today 37 Tomorrow 0 Needs …" at bounding box center [563, 102] width 1015 height 10
click at [261, 121] on div "37" at bounding box center [270, 123] width 22 height 15
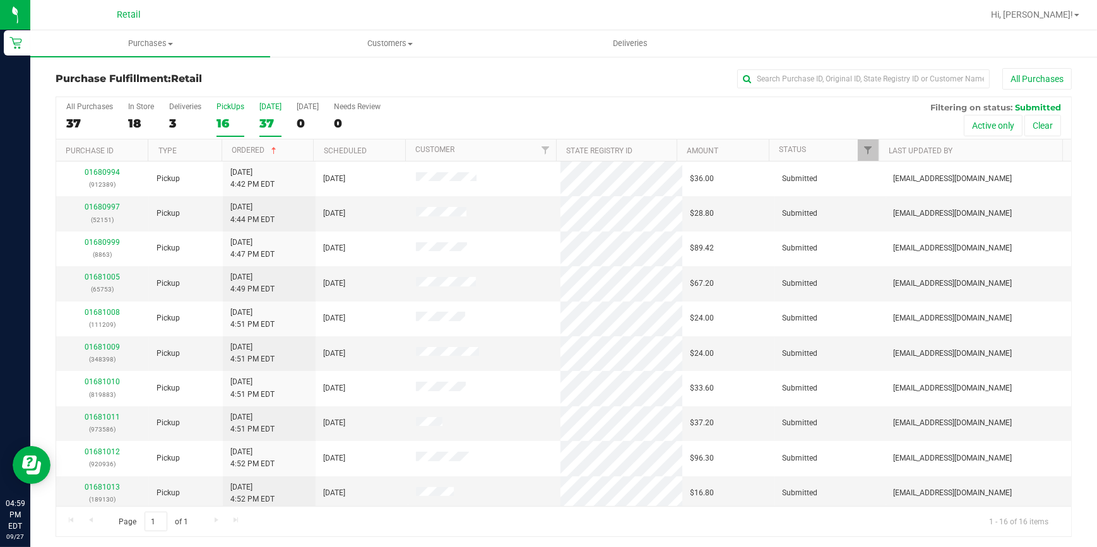
click at [0, 0] on input "Today 37" at bounding box center [0, 0] width 0 height 0
click at [221, 123] on div "16" at bounding box center [230, 123] width 28 height 15
click at [0, 0] on input "PickUps 16" at bounding box center [0, 0] width 0 height 0
click at [889, 75] on input "text" at bounding box center [863, 78] width 252 height 19
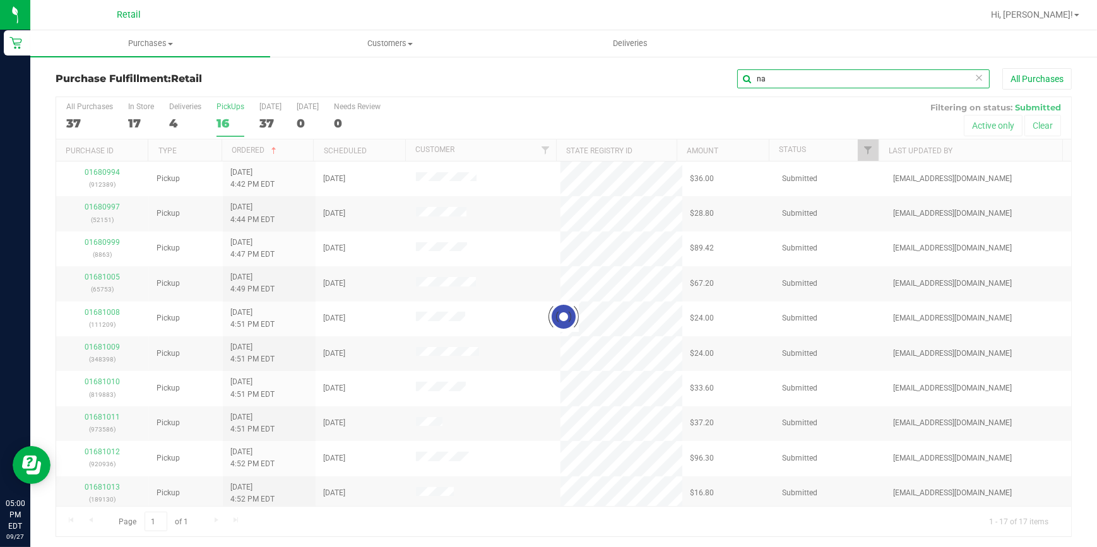
type input "na"
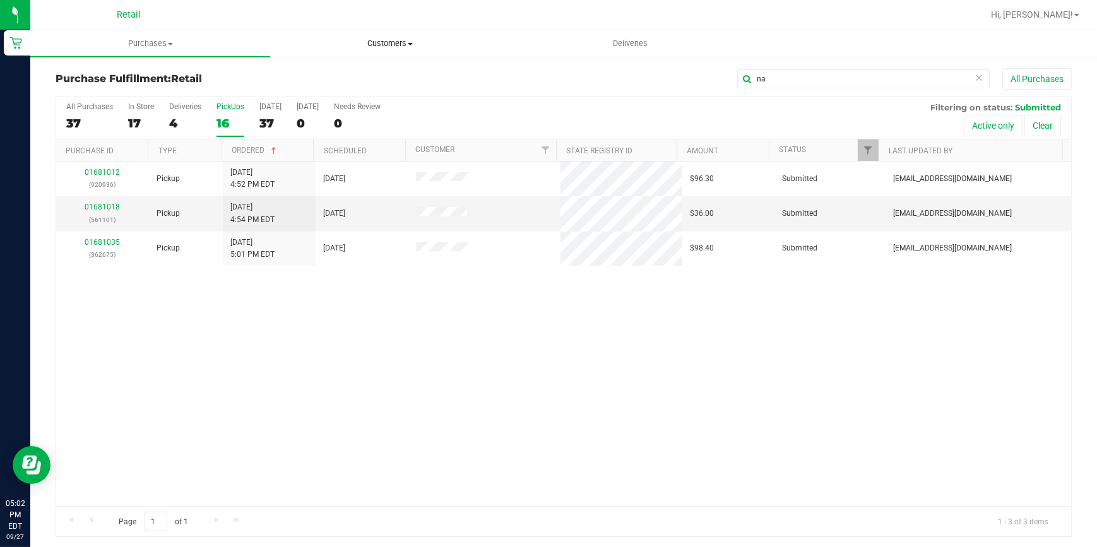
click at [409, 40] on span "Customers" at bounding box center [390, 43] width 239 height 11
click at [346, 84] on li "Add a new customer" at bounding box center [390, 91] width 240 height 15
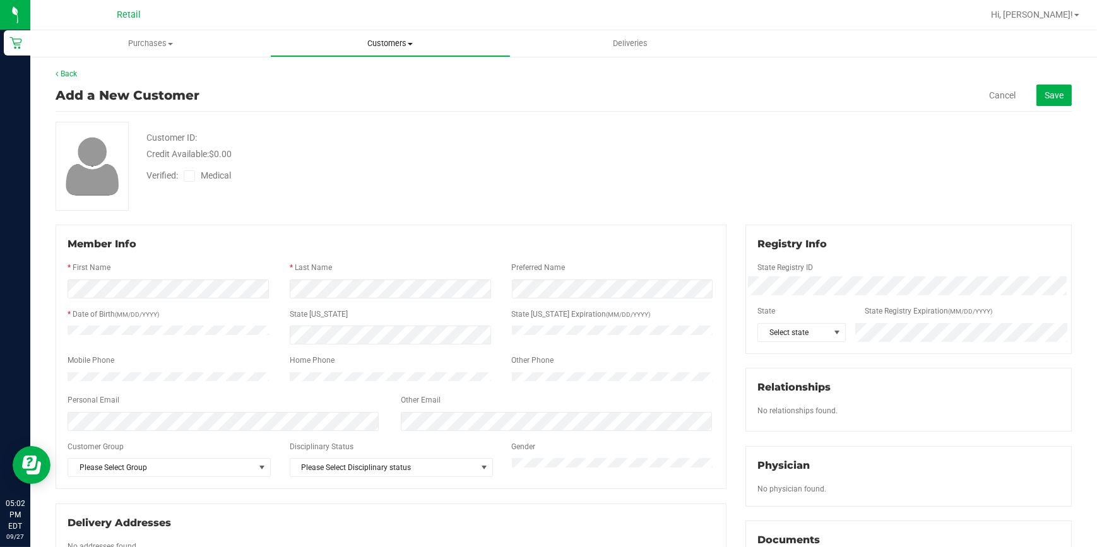
click at [379, 42] on span "Customers" at bounding box center [390, 43] width 239 height 11
click at [296, 84] on li "Add a new customer" at bounding box center [390, 91] width 240 height 15
click at [379, 47] on span "Customers" at bounding box center [390, 43] width 239 height 11
click at [314, 73] on span "All customers" at bounding box center [315, 76] width 91 height 11
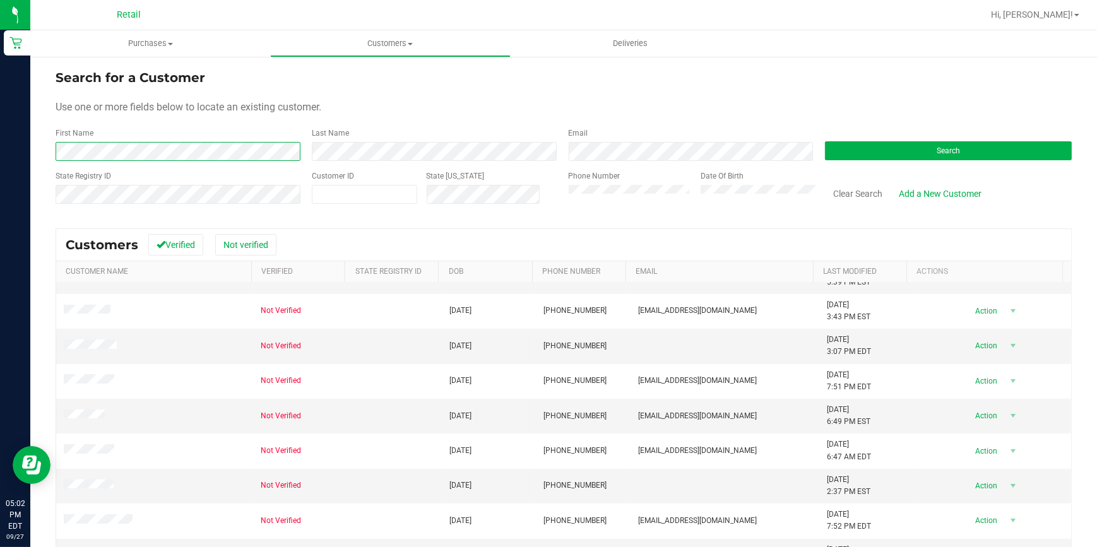
scroll to position [283, 0]
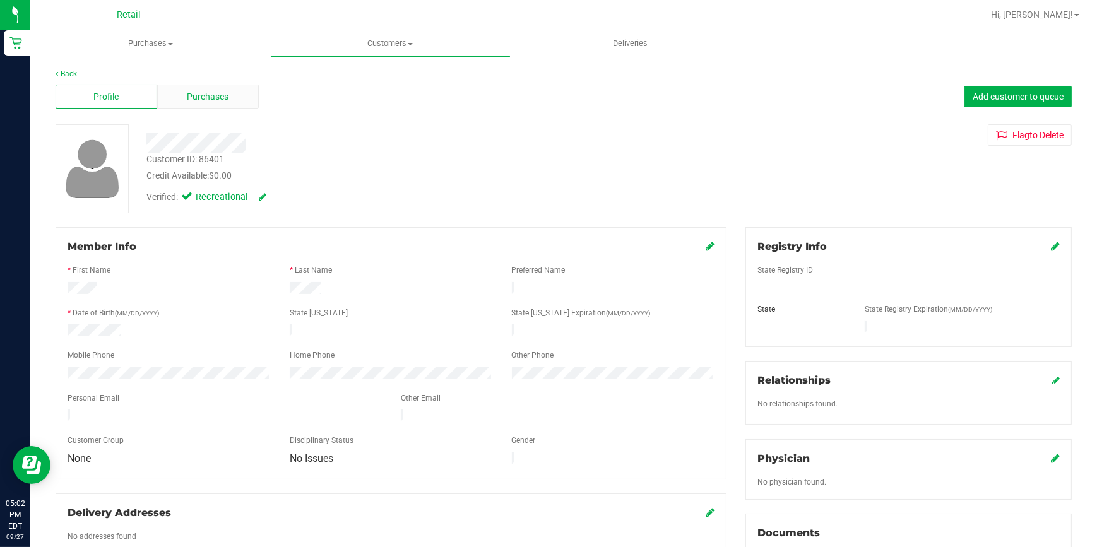
click at [193, 90] on span "Purchases" at bounding box center [208, 96] width 42 height 13
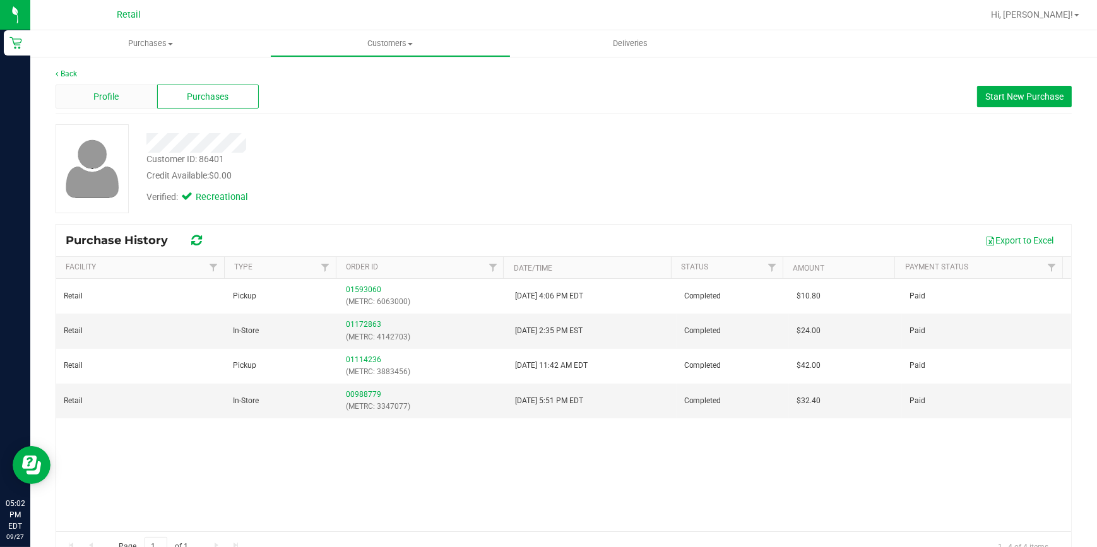
click at [95, 88] on div "Profile" at bounding box center [107, 97] width 102 height 24
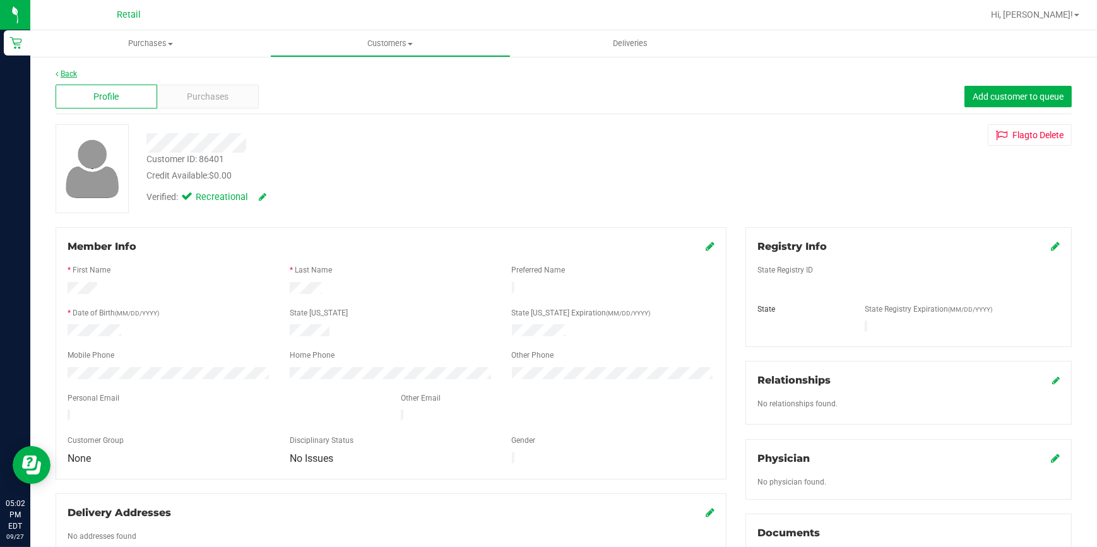
click at [69, 72] on link "Back" at bounding box center [66, 73] width 21 height 9
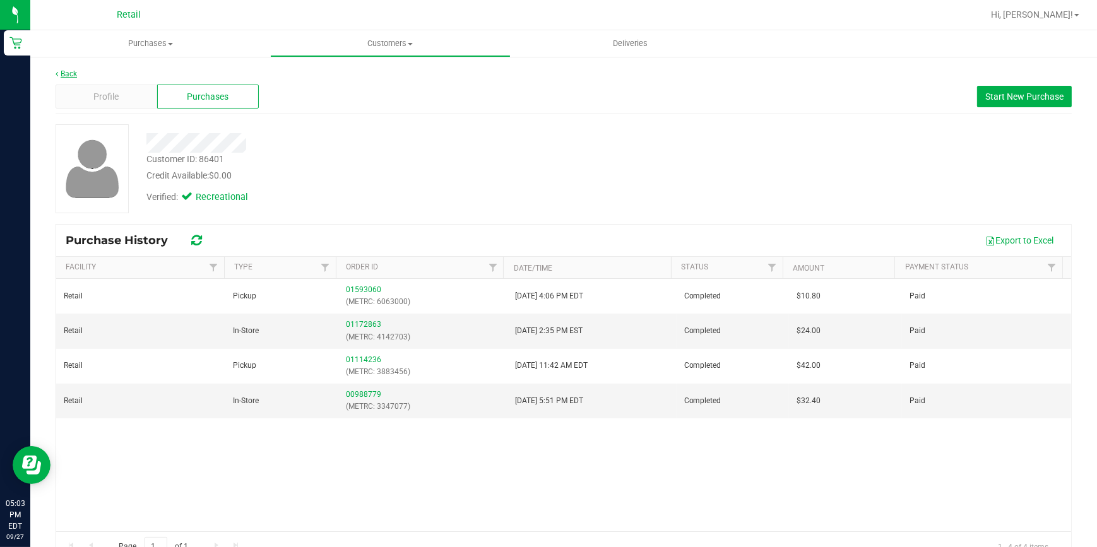
click at [69, 72] on link "Back" at bounding box center [66, 73] width 21 height 9
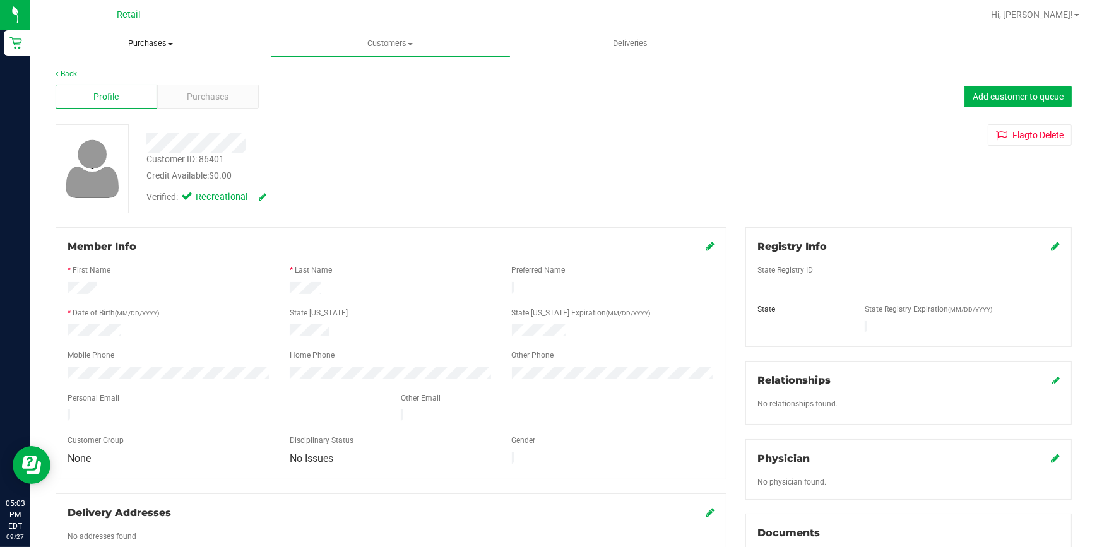
click at [152, 45] on span "Purchases" at bounding box center [150, 43] width 240 height 11
click at [131, 89] on li "Fulfillment" at bounding box center [150, 91] width 240 height 15
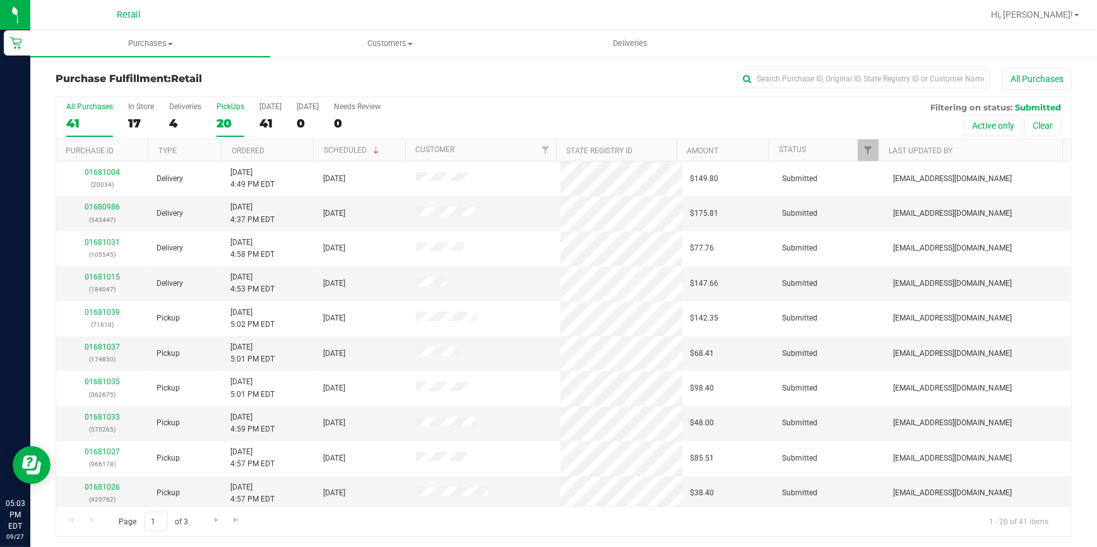
click at [226, 119] on div "20" at bounding box center [230, 123] width 28 height 15
click at [0, 0] on input "PickUps 20" at bounding box center [0, 0] width 0 height 0
click at [281, 69] on div "Purchase Fulfillment: Retail All Purchases" at bounding box center [564, 82] width 1016 height 28
click at [339, 80] on h3 "Purchase Fulfillment: Retail" at bounding box center [225, 78] width 339 height 11
click at [436, 75] on div "All Purchases" at bounding box center [732, 78] width 677 height 21
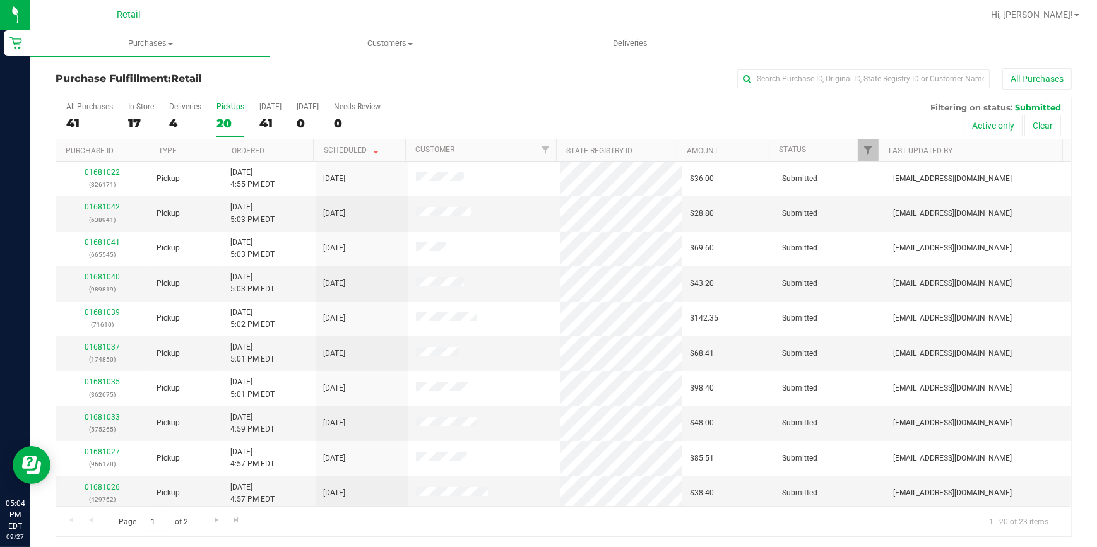
click at [436, 75] on div "All Purchases" at bounding box center [732, 78] width 677 height 21
click at [881, 75] on input "text" at bounding box center [863, 78] width 252 height 19
type input "863"
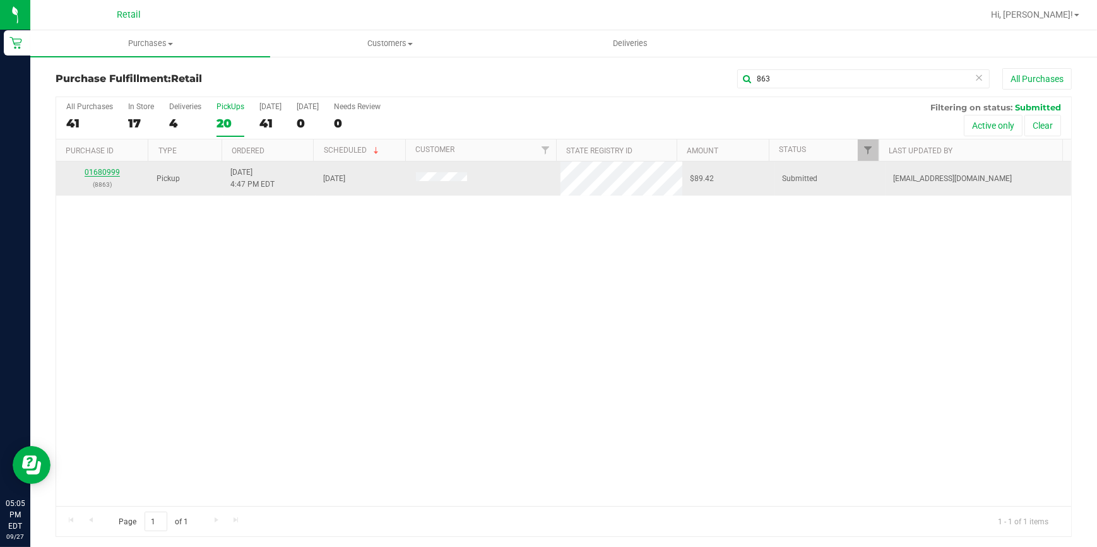
click at [93, 170] on link "01680999" at bounding box center [102, 172] width 35 height 9
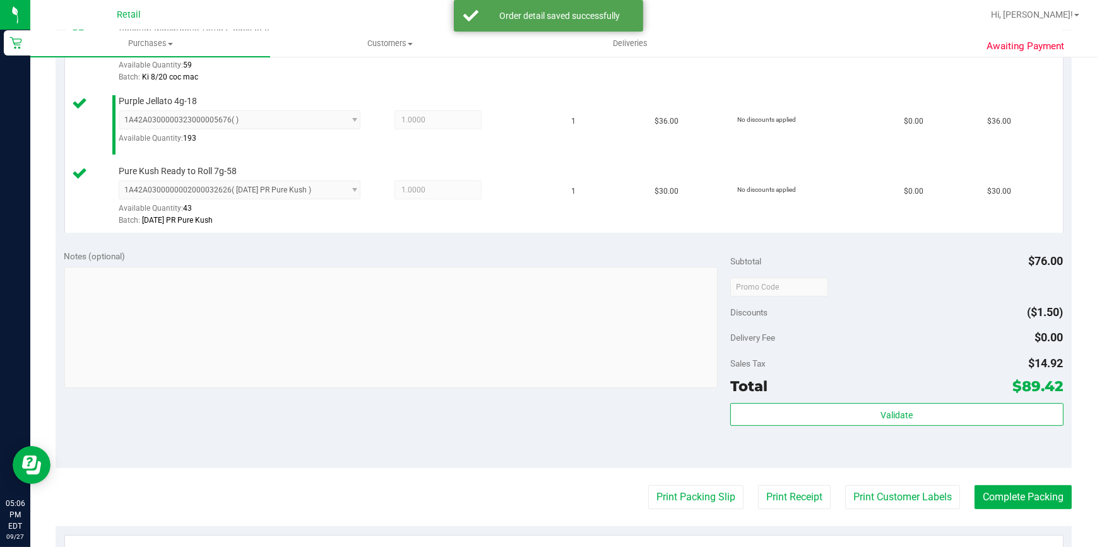
scroll to position [516, 0]
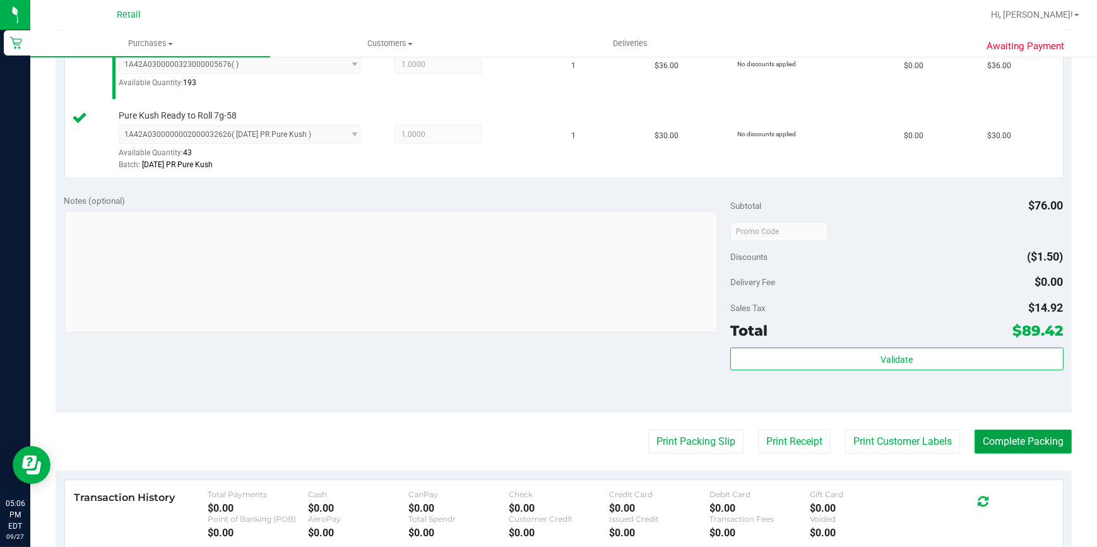
click at [1013, 439] on button "Complete Packing" at bounding box center [1022, 442] width 97 height 24
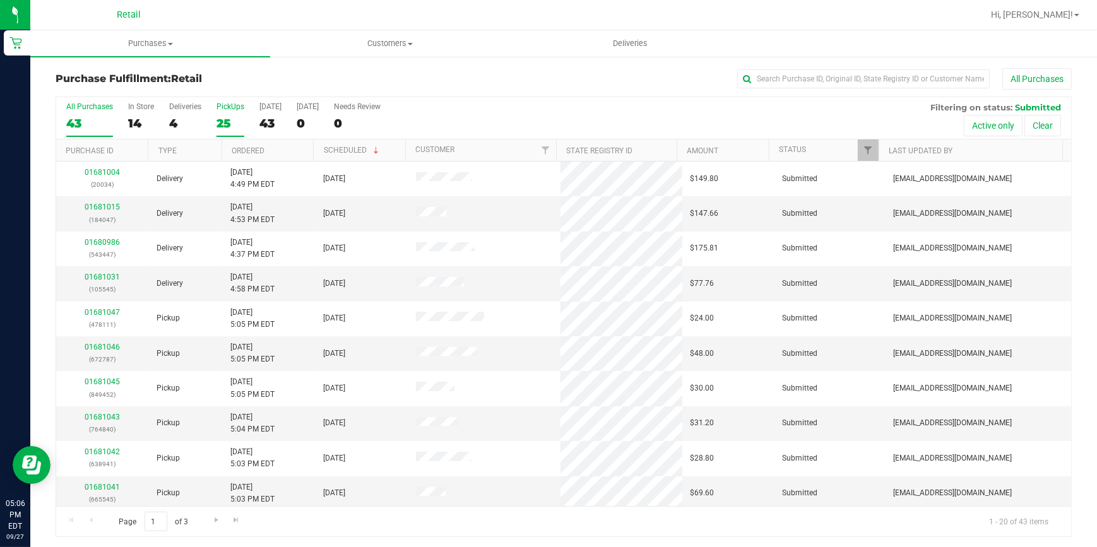
click at [236, 116] on div "25" at bounding box center [230, 123] width 28 height 15
click at [0, 0] on input "PickUps 25" at bounding box center [0, 0] width 0 height 0
click at [226, 129] on div "25" at bounding box center [230, 123] width 28 height 15
click at [0, 0] on input "PickUps 25" at bounding box center [0, 0] width 0 height 0
click at [246, 146] on link "Ordered" at bounding box center [248, 150] width 33 height 9
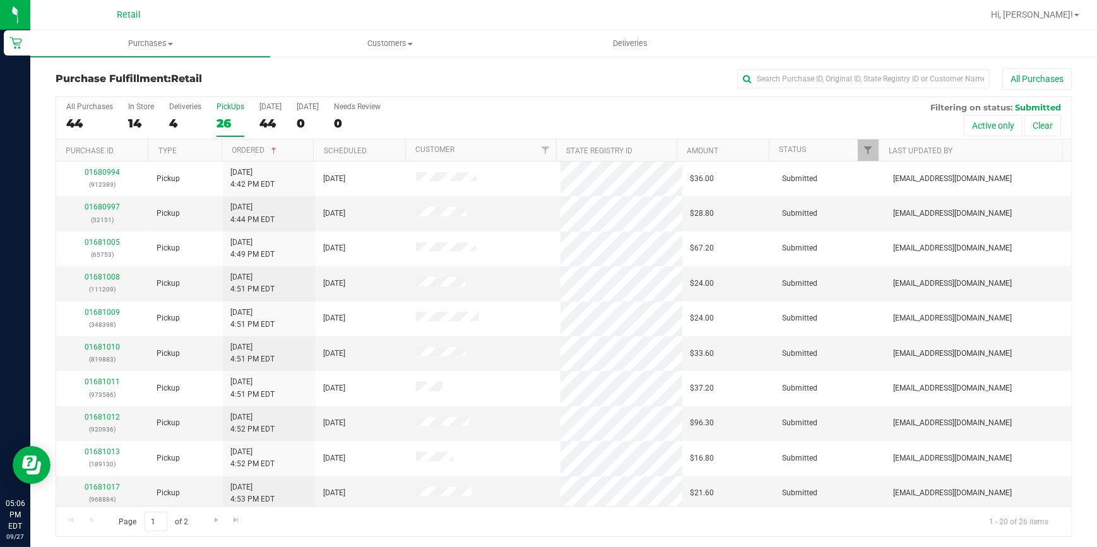
click at [580, 77] on div "All Purchases" at bounding box center [732, 78] width 677 height 21
click at [512, 71] on div "All Purchases" at bounding box center [732, 78] width 677 height 21
click at [498, 78] on div "All Purchases" at bounding box center [732, 78] width 677 height 21
click at [221, 125] on div "26" at bounding box center [230, 123] width 28 height 15
click at [0, 0] on input "PickUps 26" at bounding box center [0, 0] width 0 height 0
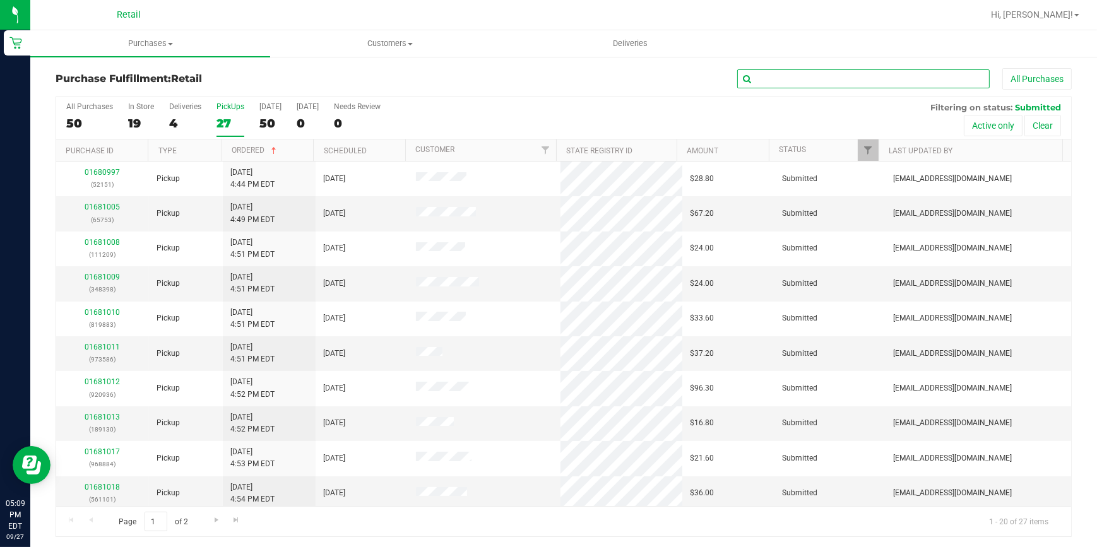
click at [791, 70] on input "text" at bounding box center [863, 78] width 252 height 19
type input "398"
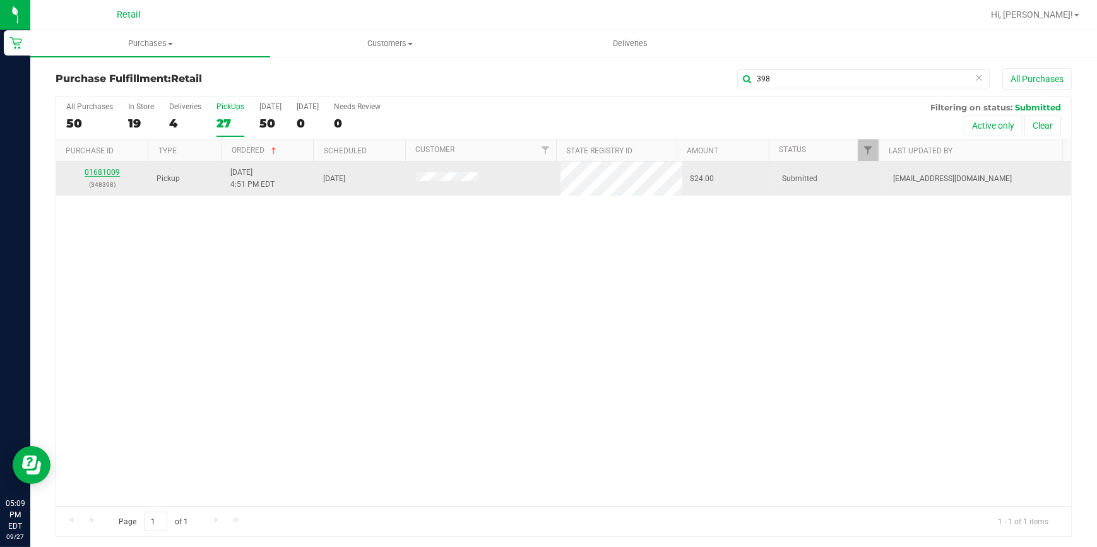
click at [90, 170] on link "01681009" at bounding box center [102, 172] width 35 height 9
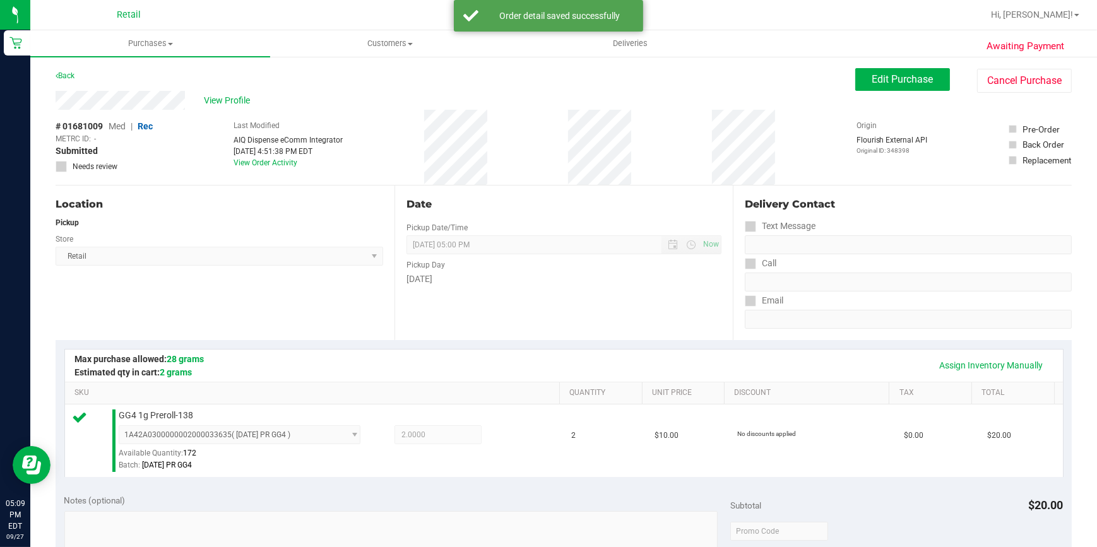
click at [454, 295] on div "Date Pickup Date/Time [DATE] Now [DATE] 05:00 PM Now Pickup Day [DATE]" at bounding box center [563, 263] width 339 height 155
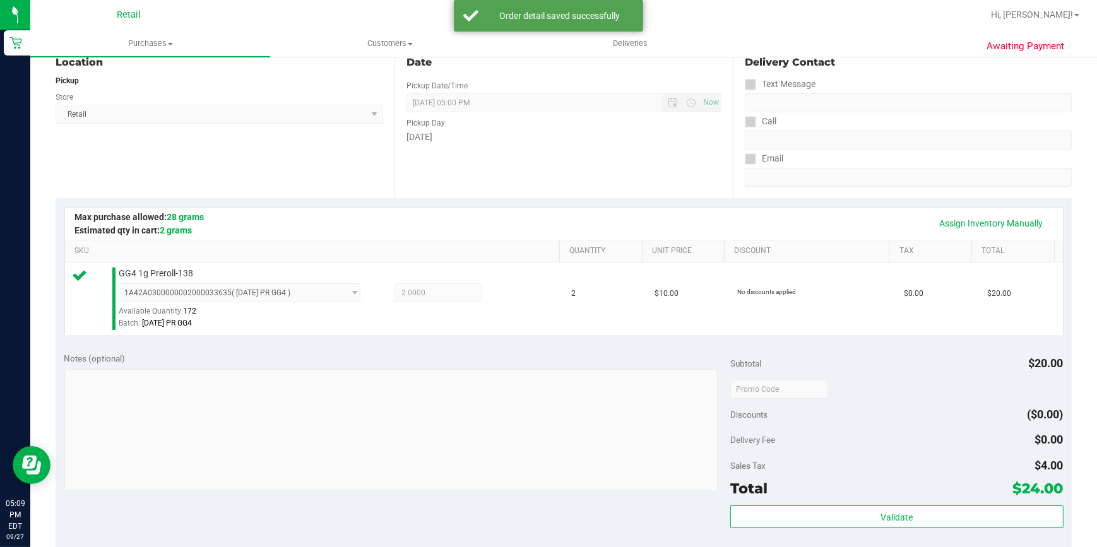
scroll to position [286, 0]
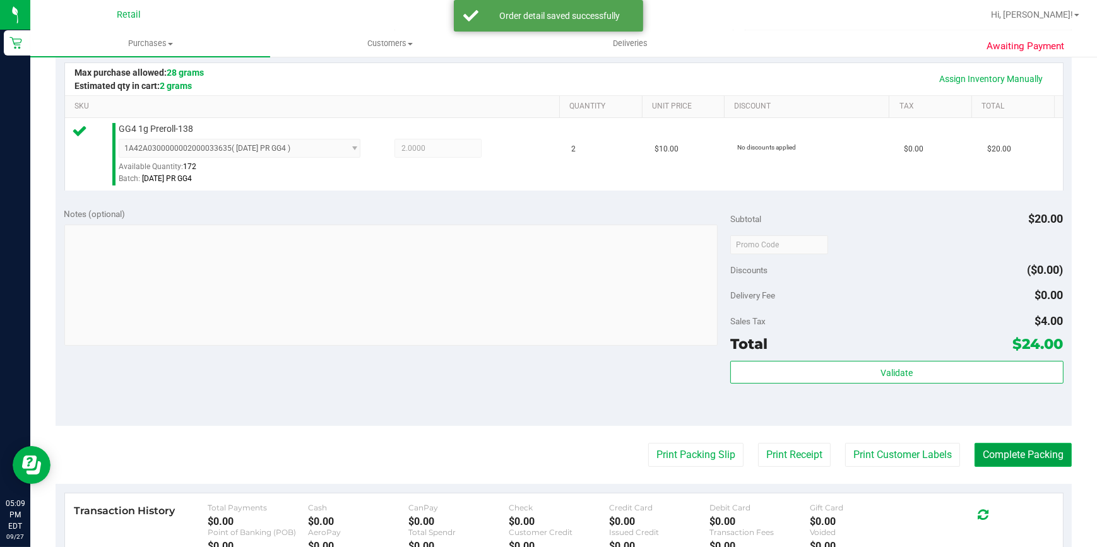
click at [990, 461] on button "Complete Packing" at bounding box center [1022, 455] width 97 height 24
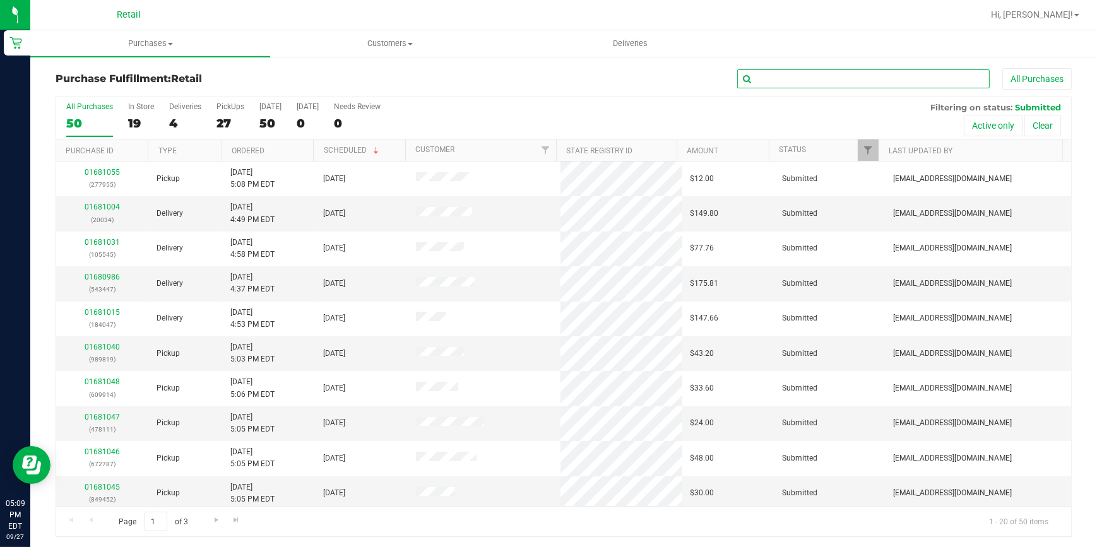
click at [779, 82] on input "text" at bounding box center [863, 78] width 252 height 19
type input "753"
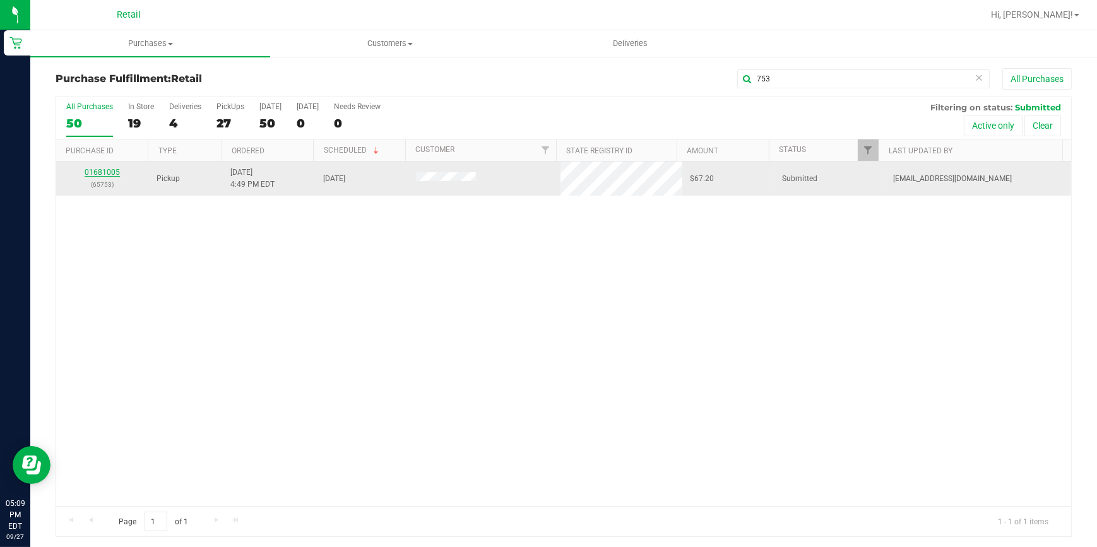
click at [114, 174] on link "01681005" at bounding box center [102, 172] width 35 height 9
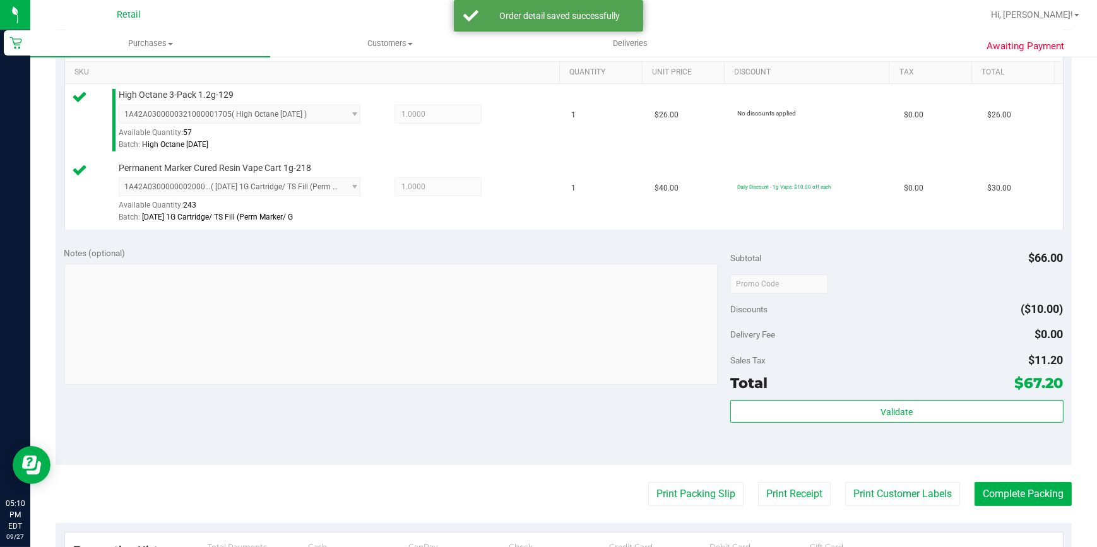
scroll to position [344, 0]
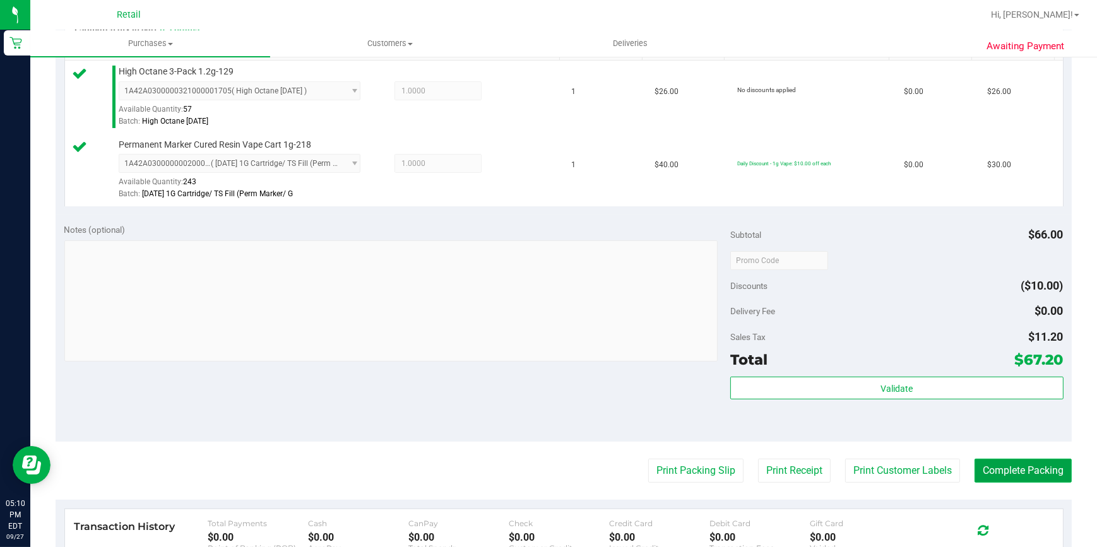
click at [997, 471] on button "Complete Packing" at bounding box center [1022, 471] width 97 height 24
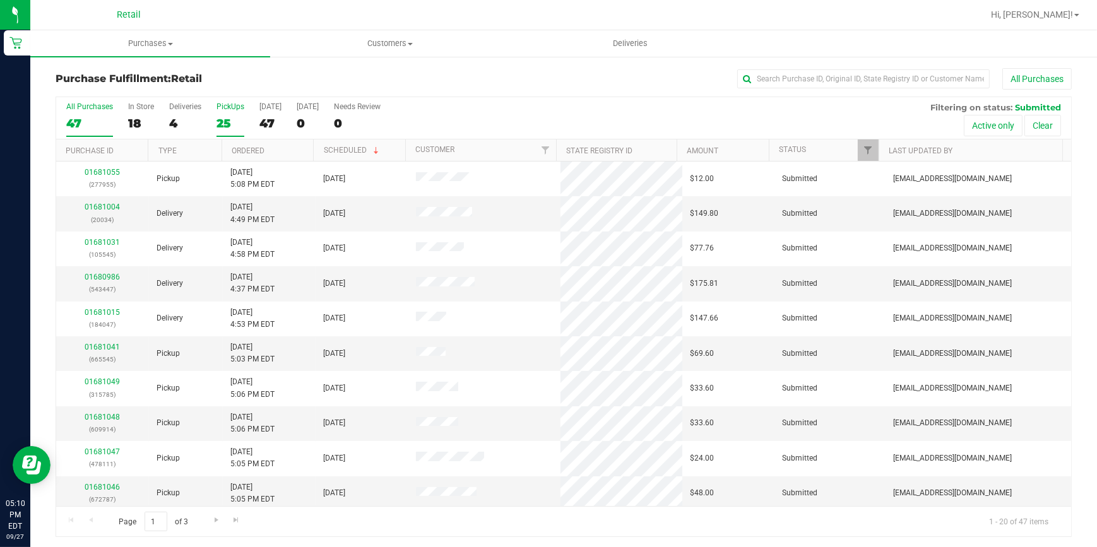
click at [220, 130] on div "25" at bounding box center [230, 123] width 28 height 15
click at [0, 0] on input "PickUps 25" at bounding box center [0, 0] width 0 height 0
click at [247, 146] on link "Ordered" at bounding box center [248, 150] width 33 height 9
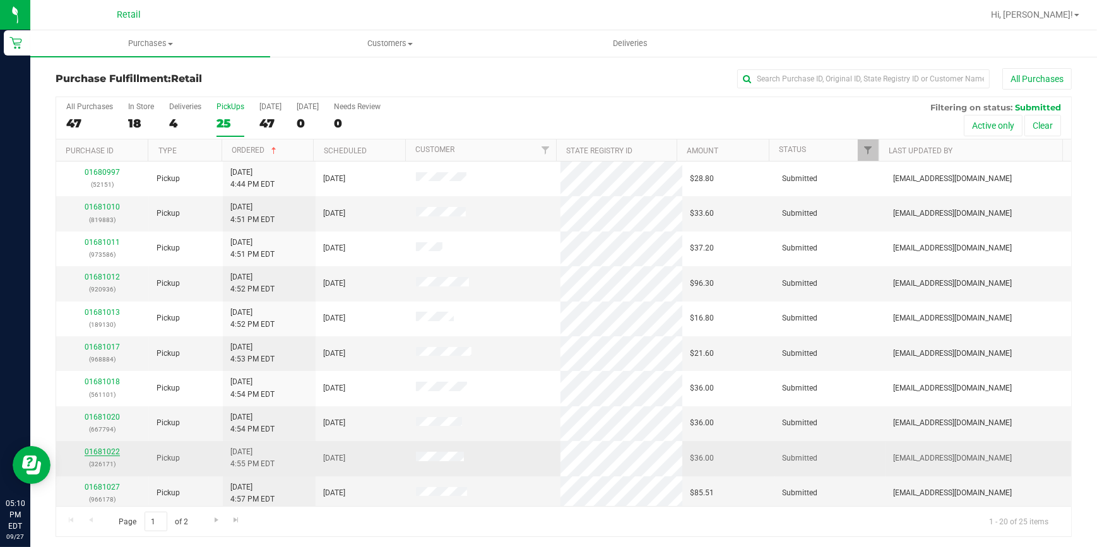
click at [101, 448] on link "01681022" at bounding box center [102, 451] width 35 height 9
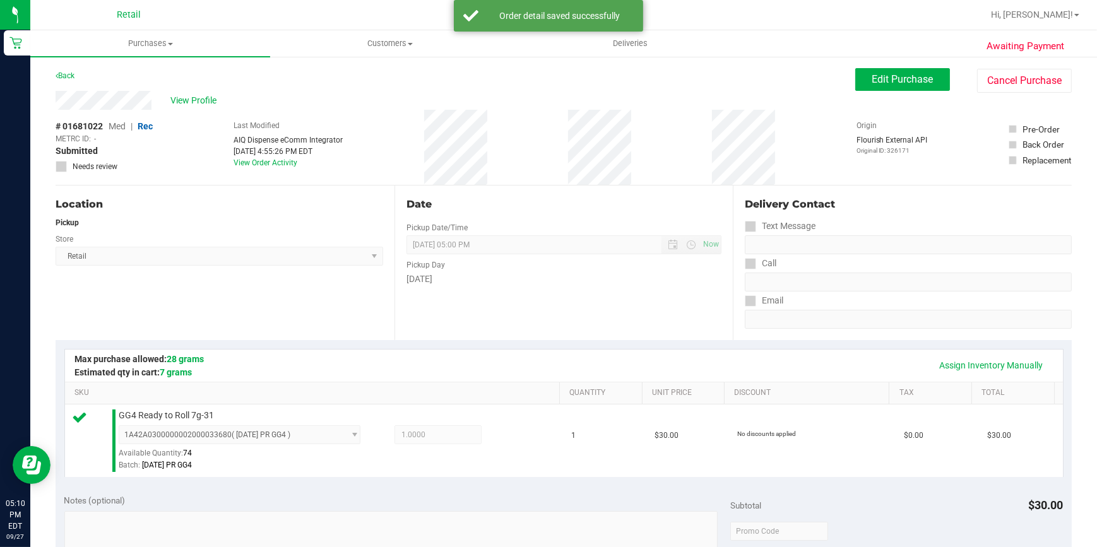
scroll to position [286, 0]
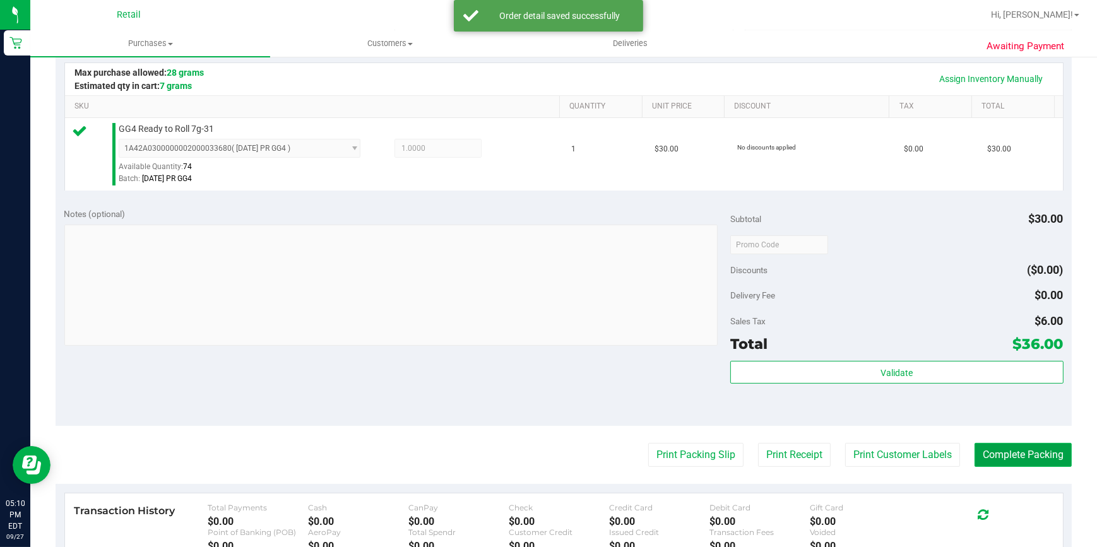
click at [979, 455] on button "Complete Packing" at bounding box center [1022, 455] width 97 height 24
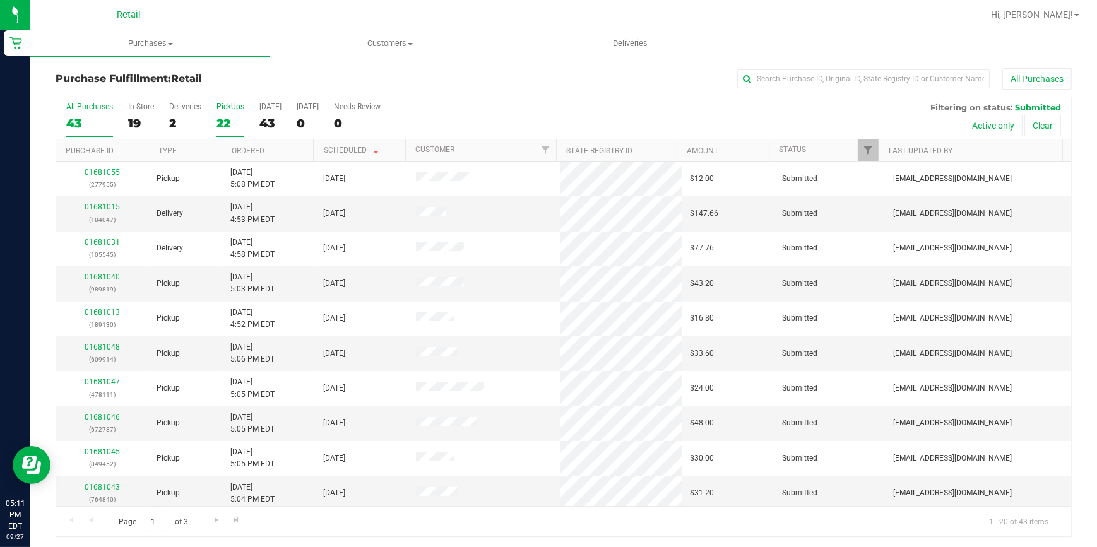
click at [235, 124] on div "22" at bounding box center [230, 123] width 28 height 15
click at [0, 0] on input "PickUps 22" at bounding box center [0, 0] width 0 height 0
click at [233, 151] on link "Ordered" at bounding box center [248, 150] width 33 height 9
click at [548, 93] on div "Purchase Fulfillment: Retail All Purchases" at bounding box center [564, 82] width 1016 height 28
click at [798, 70] on input "text" at bounding box center [863, 78] width 252 height 19
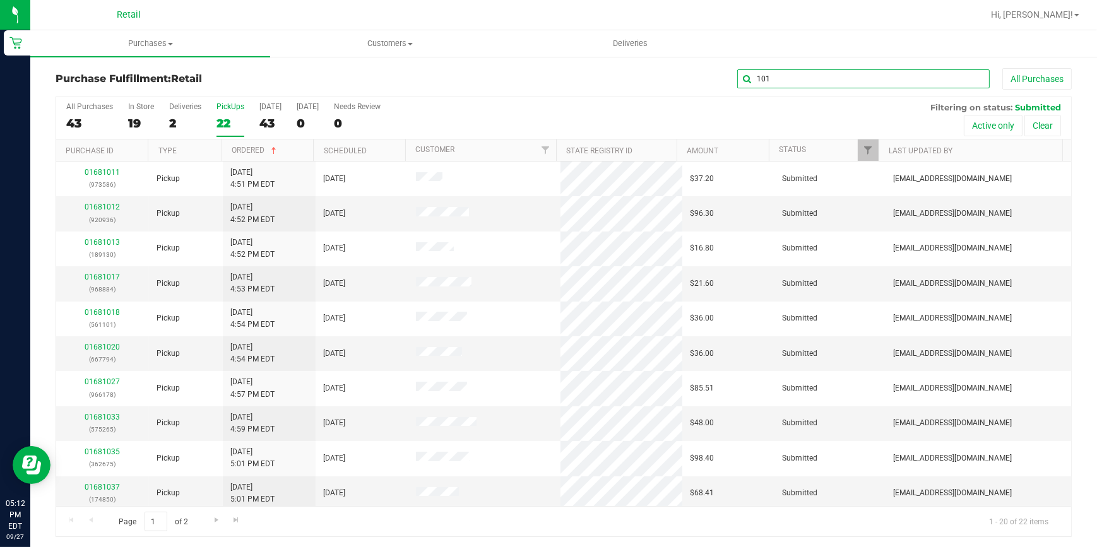
type input "101"
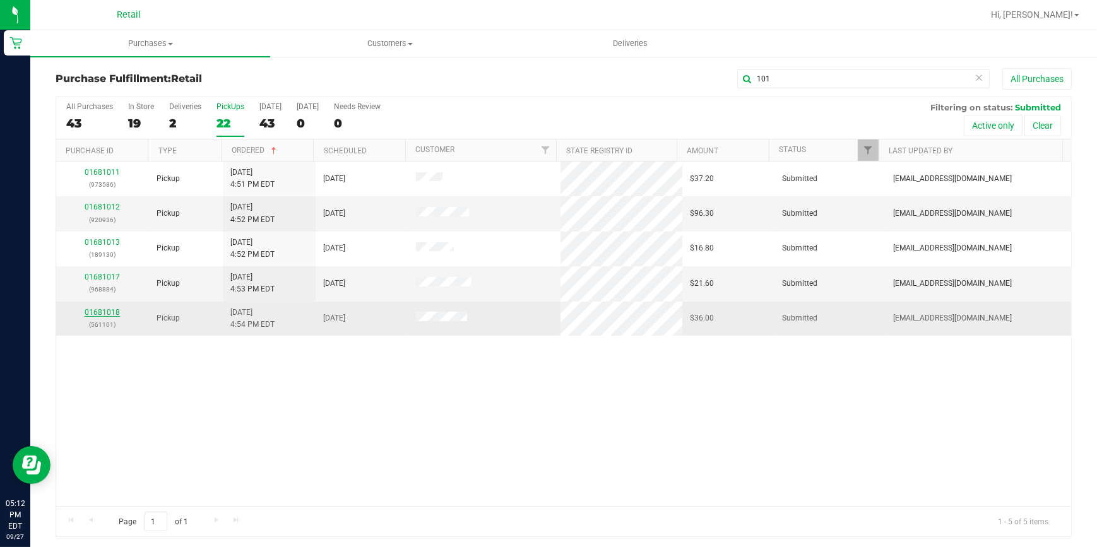
click at [107, 308] on link "01681018" at bounding box center [102, 312] width 35 height 9
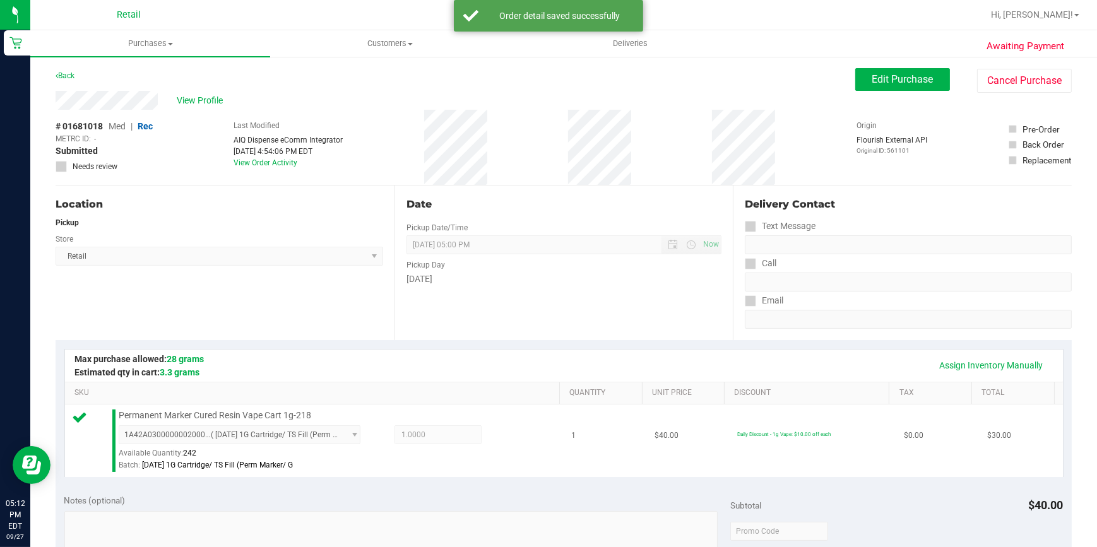
scroll to position [344, 0]
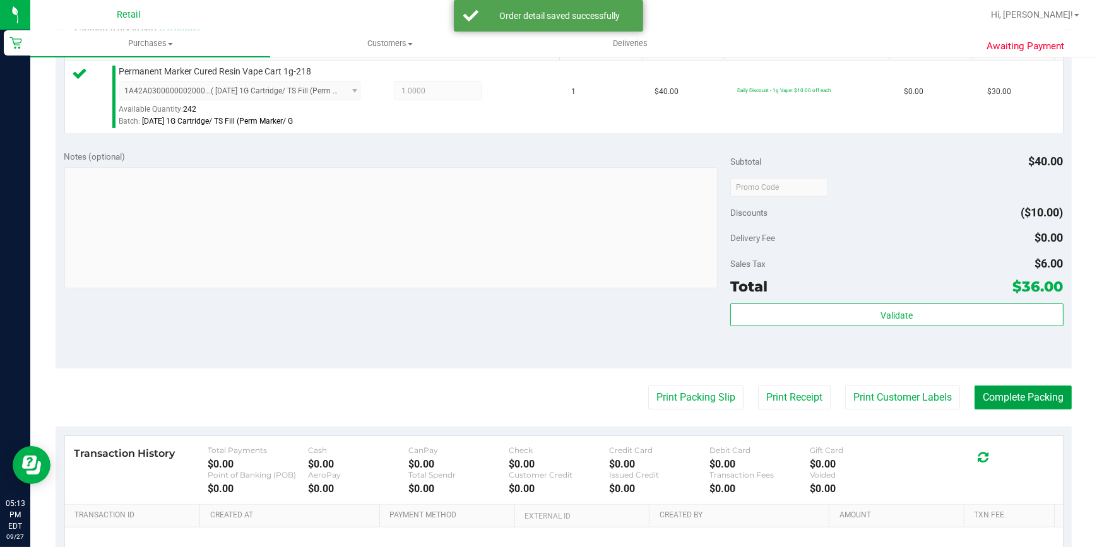
click at [996, 392] on button "Complete Packing" at bounding box center [1022, 398] width 97 height 24
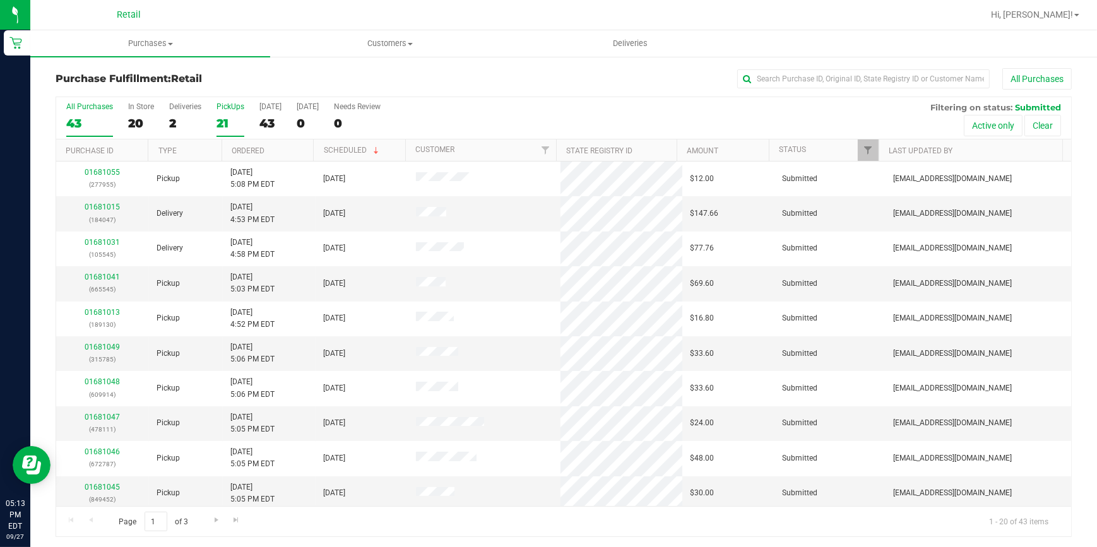
click at [229, 127] on div "21" at bounding box center [230, 123] width 28 height 15
click at [0, 0] on input "PickUps 21" at bounding box center [0, 0] width 0 height 0
click at [246, 151] on link "Ordered" at bounding box center [248, 150] width 33 height 9
click at [235, 119] on div "21" at bounding box center [230, 123] width 28 height 15
click at [0, 0] on input "PickUps 21" at bounding box center [0, 0] width 0 height 0
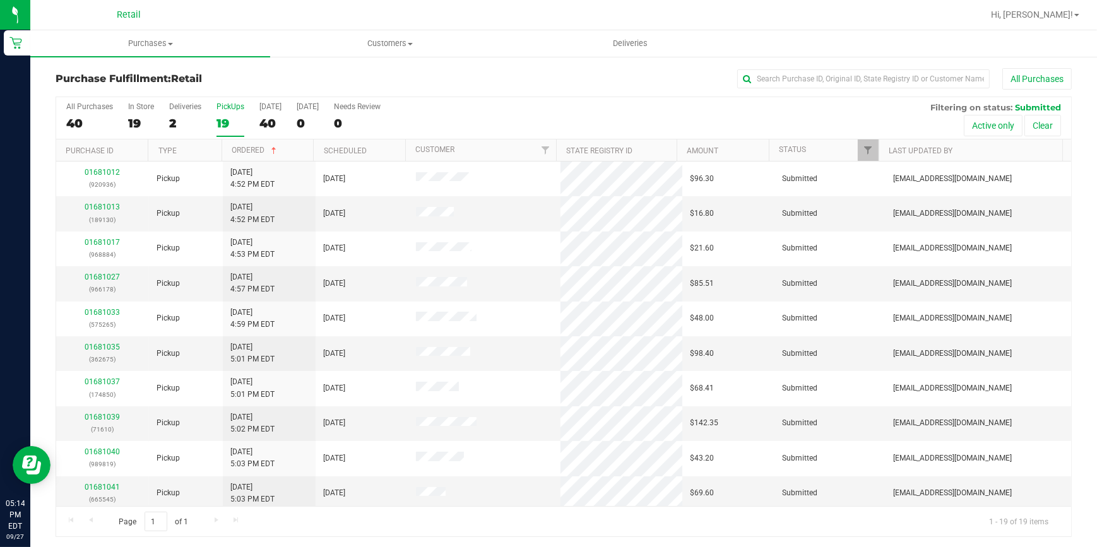
click at [219, 129] on div "19" at bounding box center [230, 123] width 28 height 15
click at [0, 0] on input "PickUps 19" at bounding box center [0, 0] width 0 height 0
click at [274, 129] on div "40" at bounding box center [270, 123] width 22 height 15
click at [0, 0] on input "[DATE] 40" at bounding box center [0, 0] width 0 height 0
click at [216, 126] on div "19" at bounding box center [230, 123] width 28 height 15
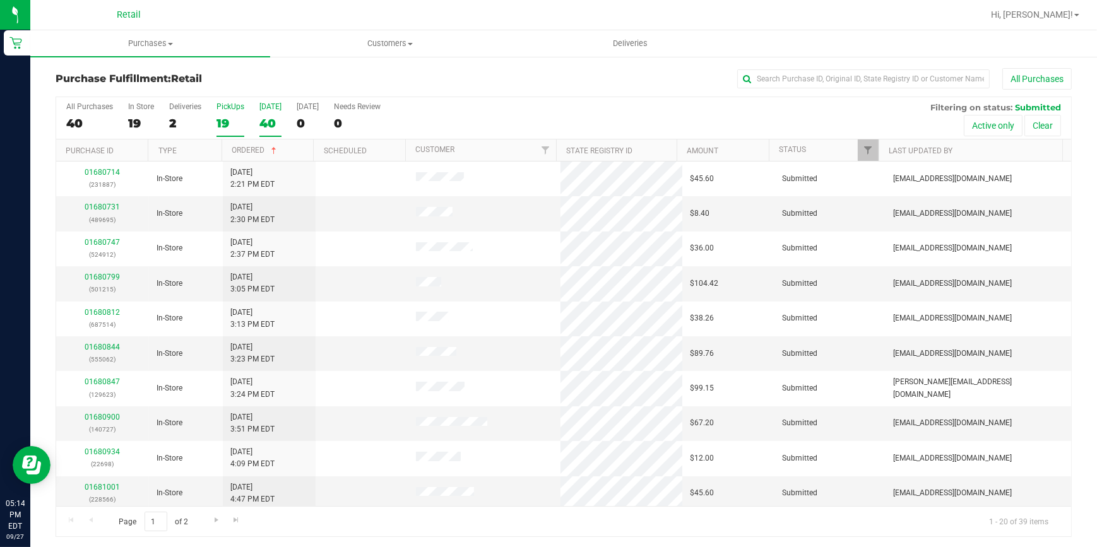
click at [0, 0] on input "PickUps 19" at bounding box center [0, 0] width 0 height 0
click at [333, 63] on div "Purchase Fulfillment: Retail All Purchases All Purchases 39 In Store 19 Deliver…" at bounding box center [563, 303] width 1066 height 494
click at [366, 66] on div "Purchase Fulfillment: Retail All Purchases All Purchases 39 In Store 19 Deliver…" at bounding box center [563, 303] width 1066 height 494
click at [517, 77] on div "All Purchases" at bounding box center [732, 78] width 677 height 21
click at [262, 121] on div "39" at bounding box center [270, 123] width 22 height 15
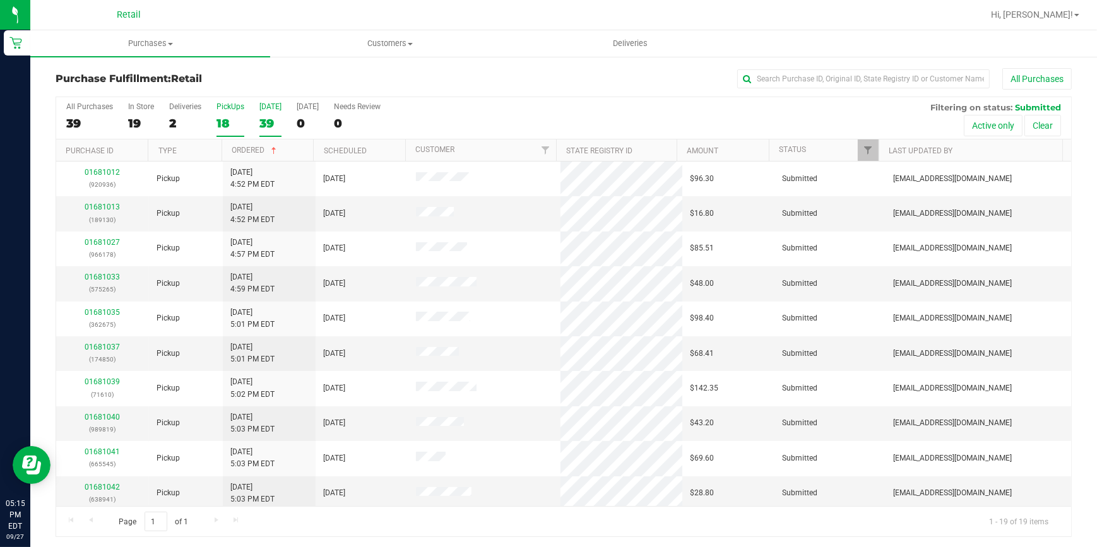
click at [0, 0] on input "[DATE] 39" at bounding box center [0, 0] width 0 height 0
click at [217, 122] on div "18" at bounding box center [230, 123] width 28 height 15
click at [0, 0] on input "PickUps 18" at bounding box center [0, 0] width 0 height 0
click at [264, 89] on div "Purchase Fulfillment: Retail All Purchases" at bounding box center [564, 82] width 1016 height 28
click at [311, 76] on h3 "Purchase Fulfillment: Retail" at bounding box center [225, 78] width 339 height 11
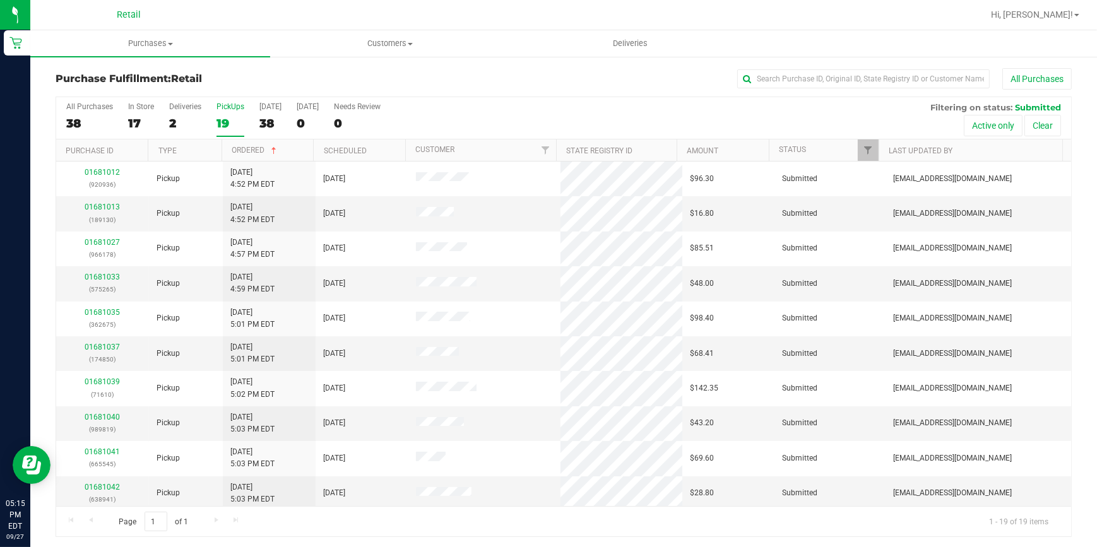
click at [502, 70] on div "All Purchases" at bounding box center [732, 78] width 677 height 21
click at [278, 62] on div "Purchase Fulfillment: Retail All Purchases All Purchases 38 In Store 17 Deliver…" at bounding box center [563, 303] width 1066 height 494
click at [230, 126] on div "19" at bounding box center [230, 123] width 28 height 15
click at [0, 0] on input "PickUps 19" at bounding box center [0, 0] width 0 height 0
click at [477, 76] on div "All Purchases" at bounding box center [732, 78] width 677 height 21
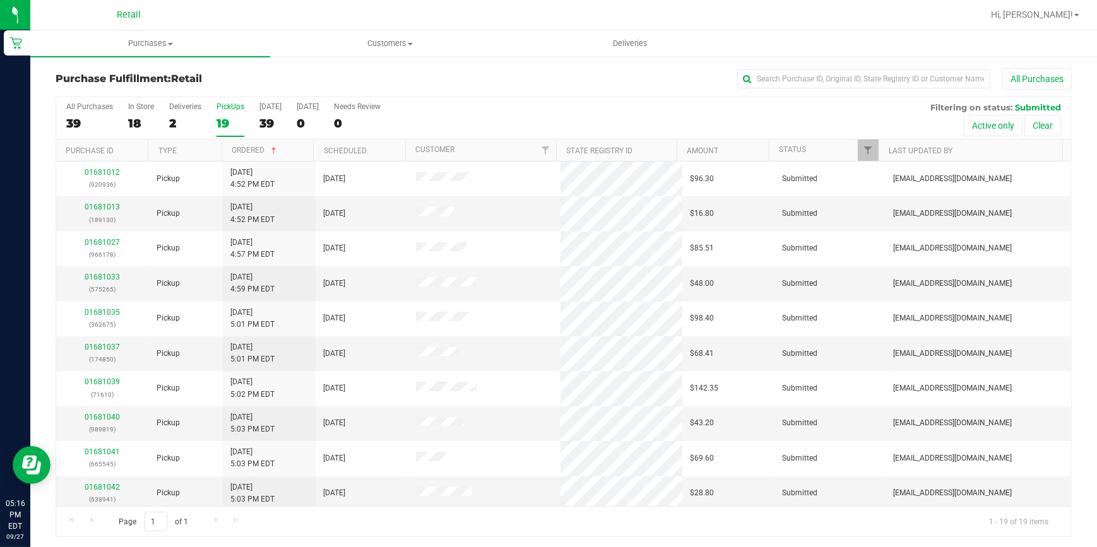
click at [228, 116] on div "19" at bounding box center [230, 123] width 28 height 15
click at [0, 0] on input "PickUps 19" at bounding box center [0, 0] width 0 height 0
click at [276, 80] on h3 "Purchase Fulfillment: Retail" at bounding box center [225, 78] width 339 height 11
click at [225, 116] on div "18" at bounding box center [230, 123] width 28 height 15
click at [0, 0] on input "PickUps 18" at bounding box center [0, 0] width 0 height 0
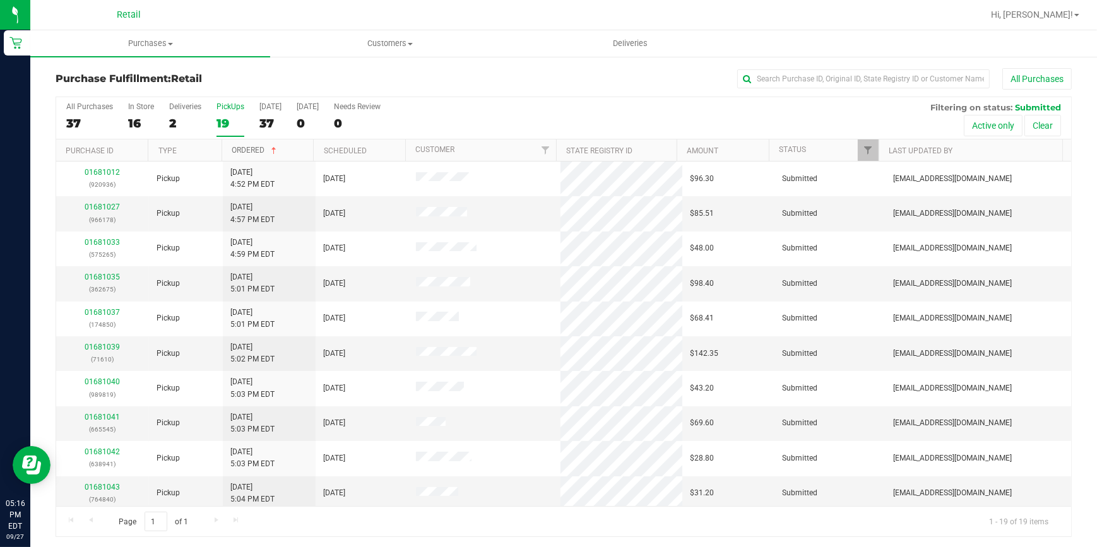
click at [248, 153] on link "Ordered" at bounding box center [255, 150] width 47 height 9
click at [242, 146] on link "Ordered" at bounding box center [248, 150] width 33 height 9
click at [431, 89] on div "Purchase Fulfillment: Retail All Purchases" at bounding box center [564, 82] width 1016 height 28
click at [838, 84] on input "text" at bounding box center [863, 78] width 252 height 19
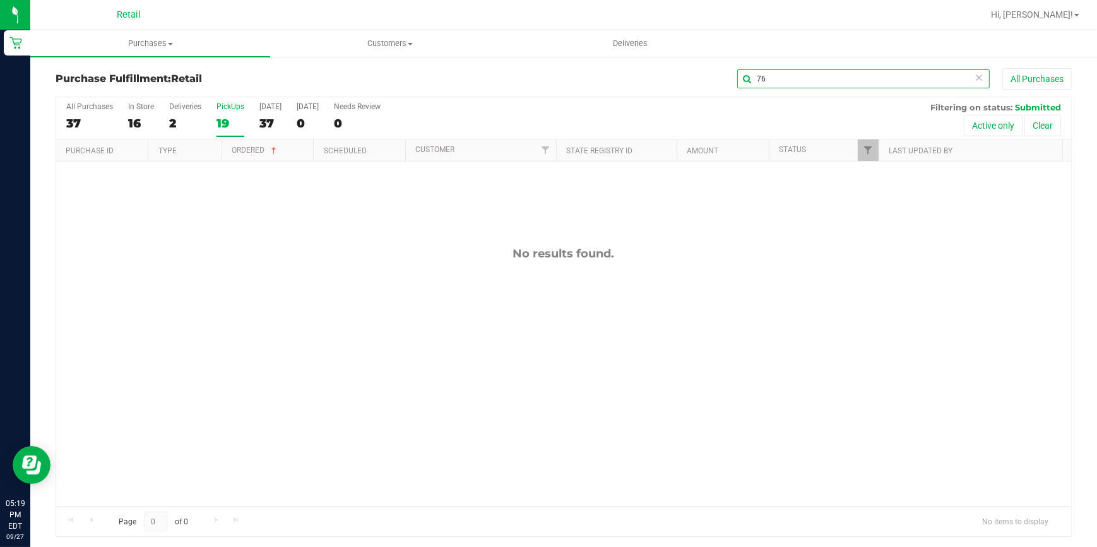
type input "7"
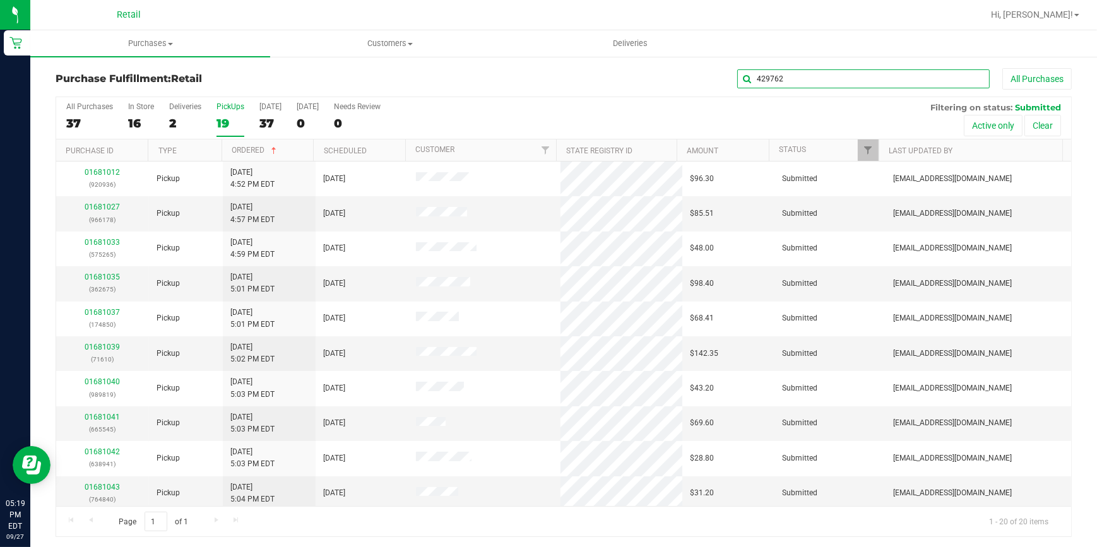
type input "429762"
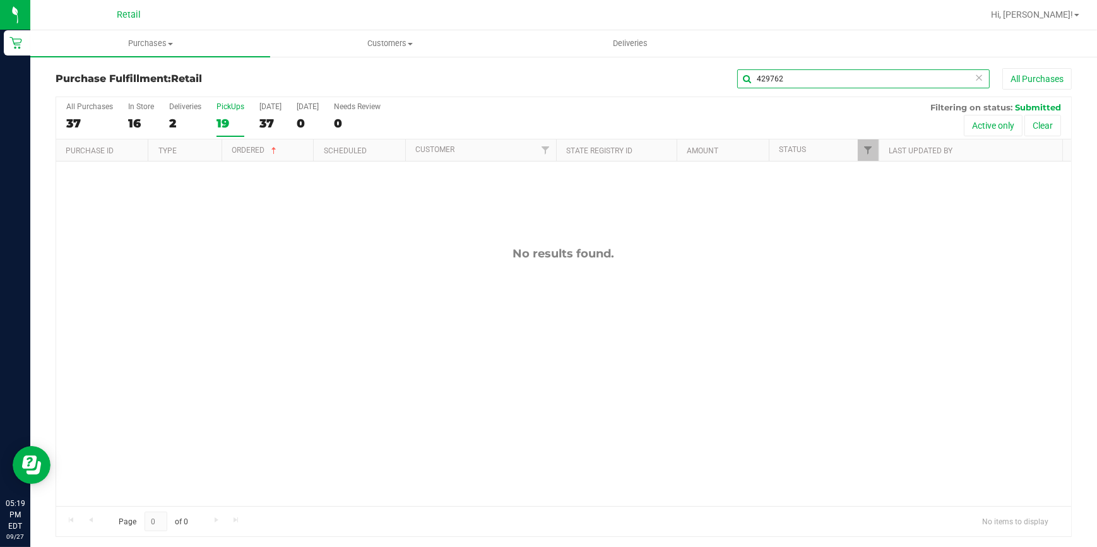
drag, startPoint x: 808, startPoint y: 73, endPoint x: 622, endPoint y: 98, distance: 187.8
click at [624, 98] on div "Purchase Fulfillment: Retail 429762 All Purchases All Purchases 37 In Store 16 …" at bounding box center [564, 302] width 1016 height 469
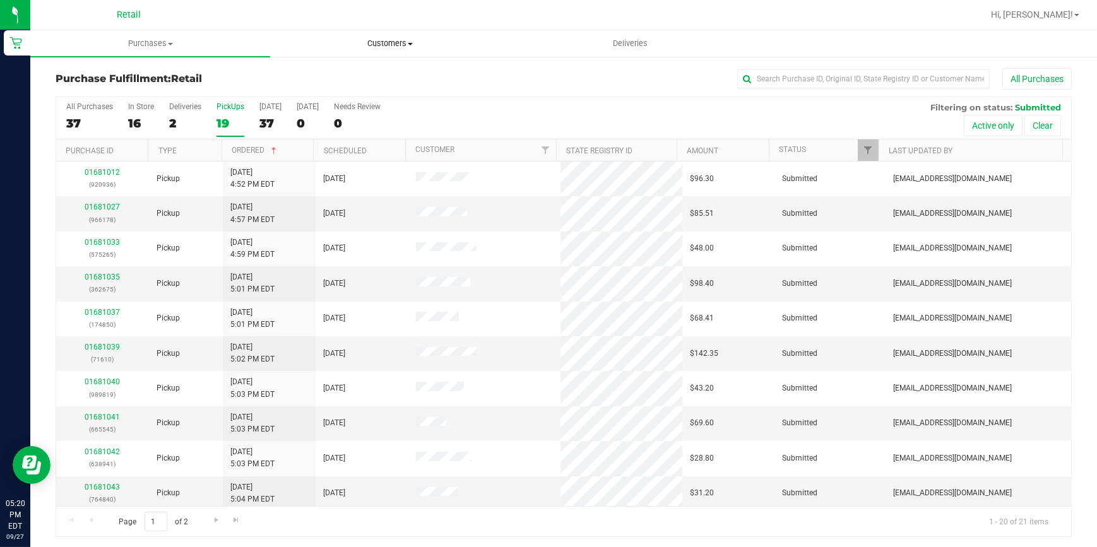
click at [396, 44] on span "Customers" at bounding box center [390, 43] width 239 height 11
click at [379, 76] on li "All customers" at bounding box center [390, 76] width 240 height 15
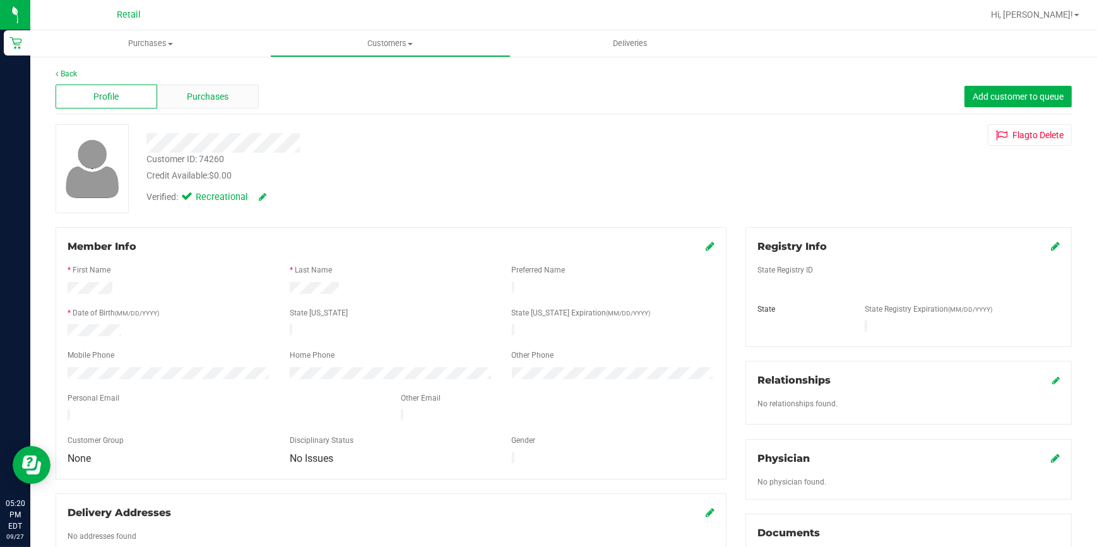
click at [201, 96] on span "Purchases" at bounding box center [208, 96] width 42 height 13
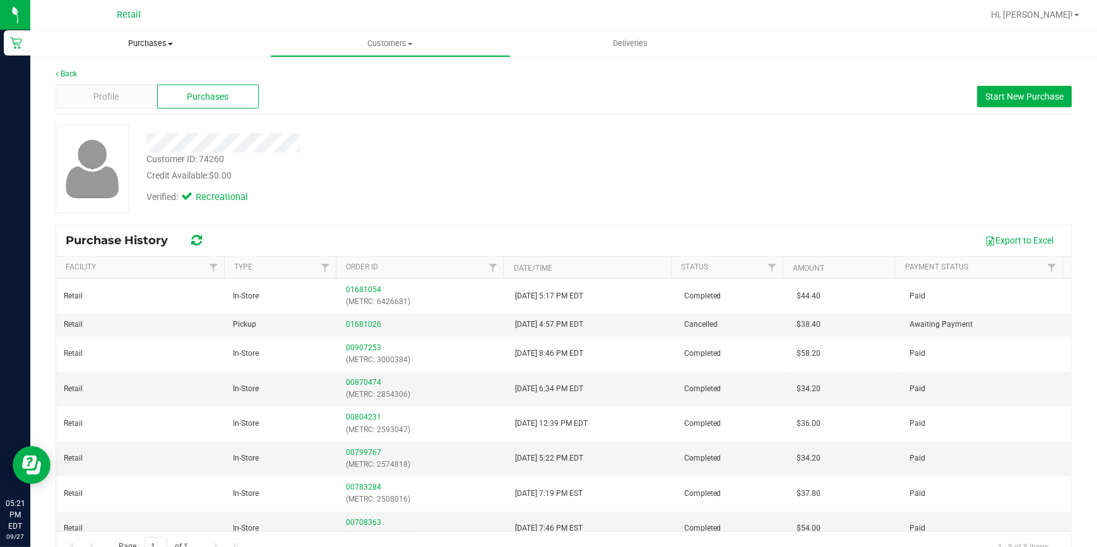
click at [170, 40] on span "Purchases" at bounding box center [150, 43] width 240 height 11
click at [121, 88] on li "Fulfillment" at bounding box center [150, 91] width 240 height 15
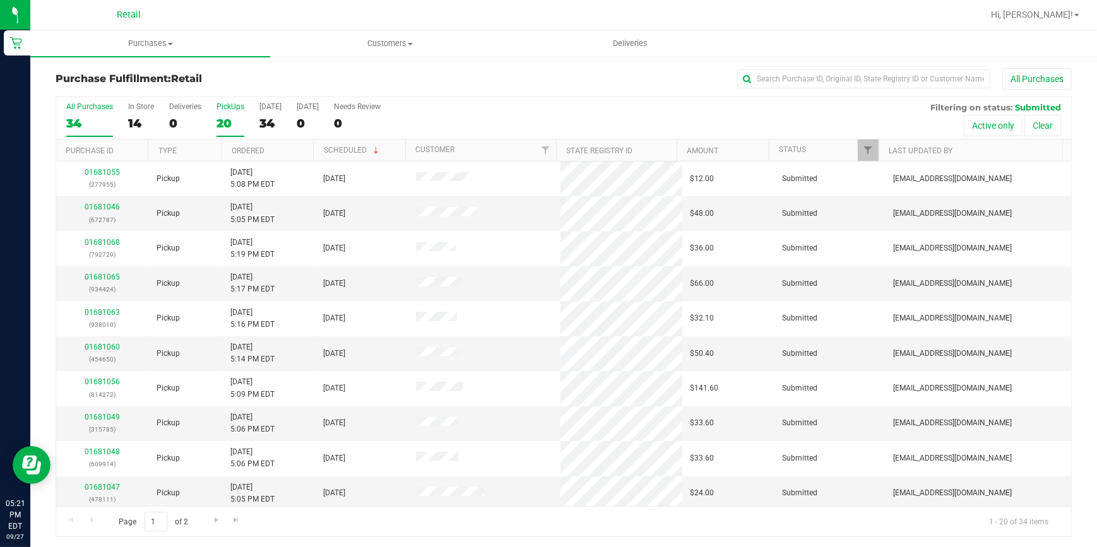
click at [226, 126] on div "20" at bounding box center [230, 123] width 28 height 15
click at [0, 0] on input "PickUps 20" at bounding box center [0, 0] width 0 height 0
click at [241, 146] on link "Ordered" at bounding box center [248, 150] width 33 height 9
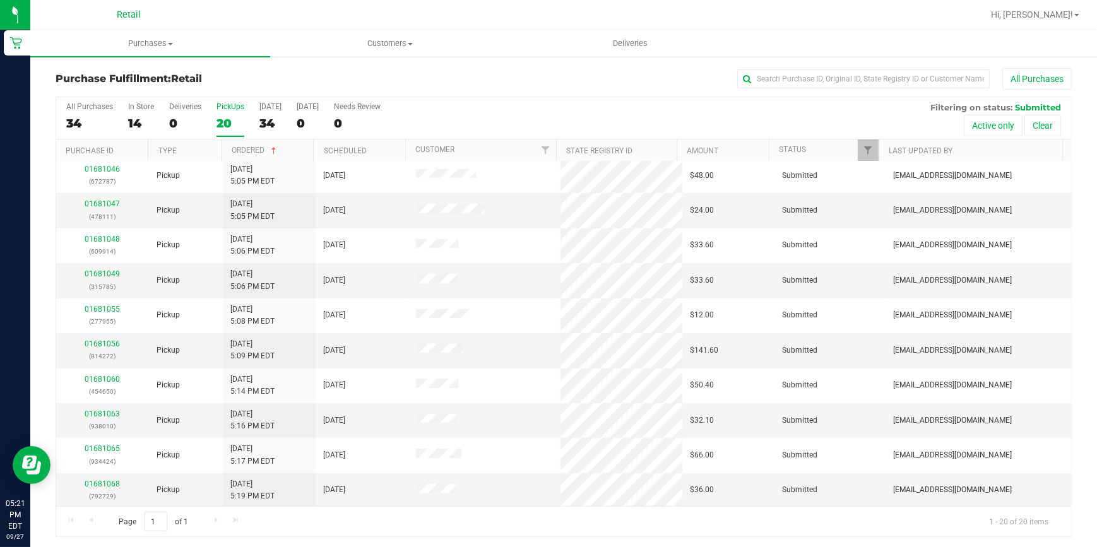
click at [498, 81] on div "All Purchases" at bounding box center [732, 78] width 677 height 21
